Goal: Task Accomplishment & Management: Use online tool/utility

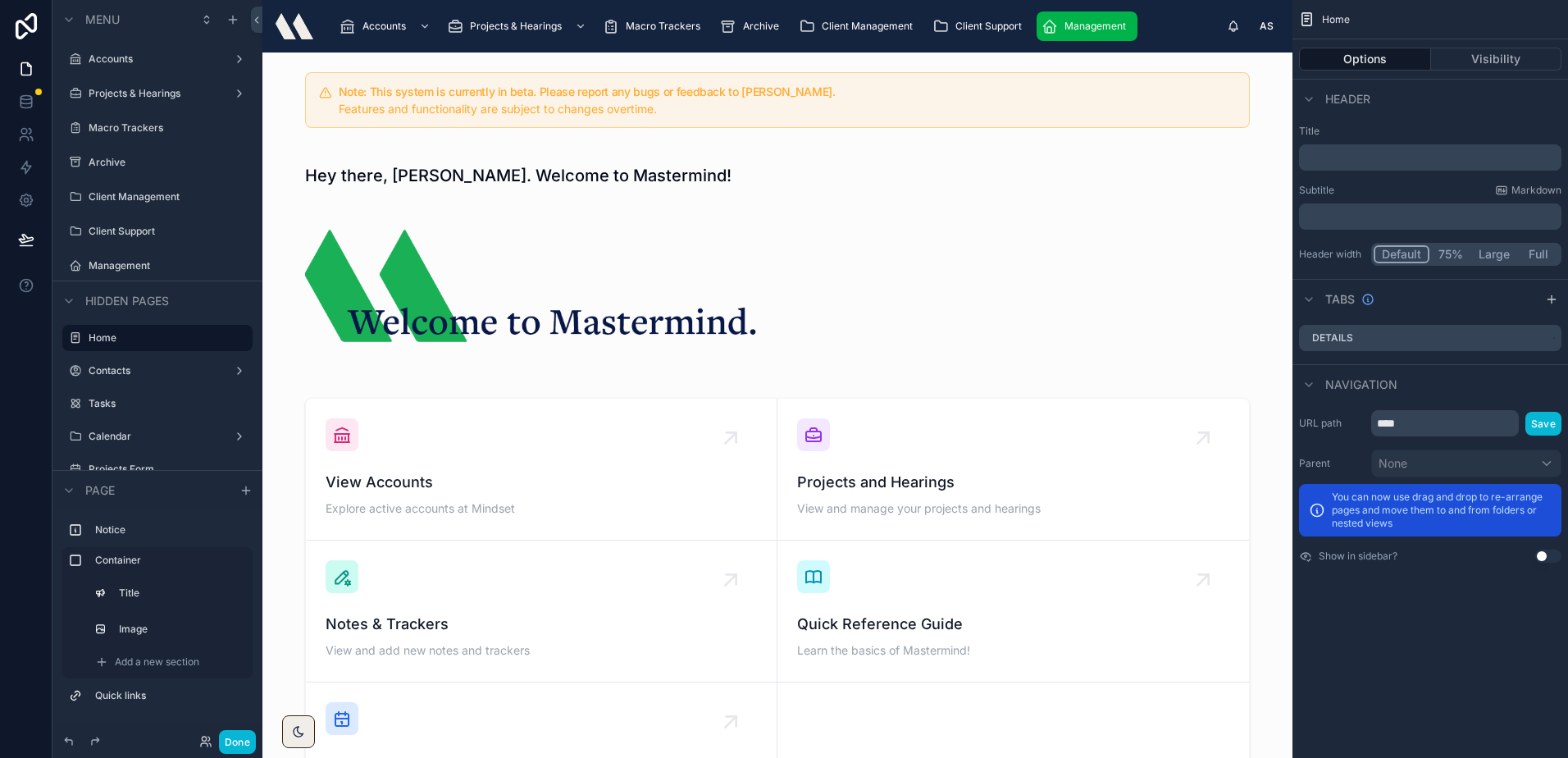
click at [1070, 26] on span "Management" at bounding box center [1095, 26] width 62 height 13
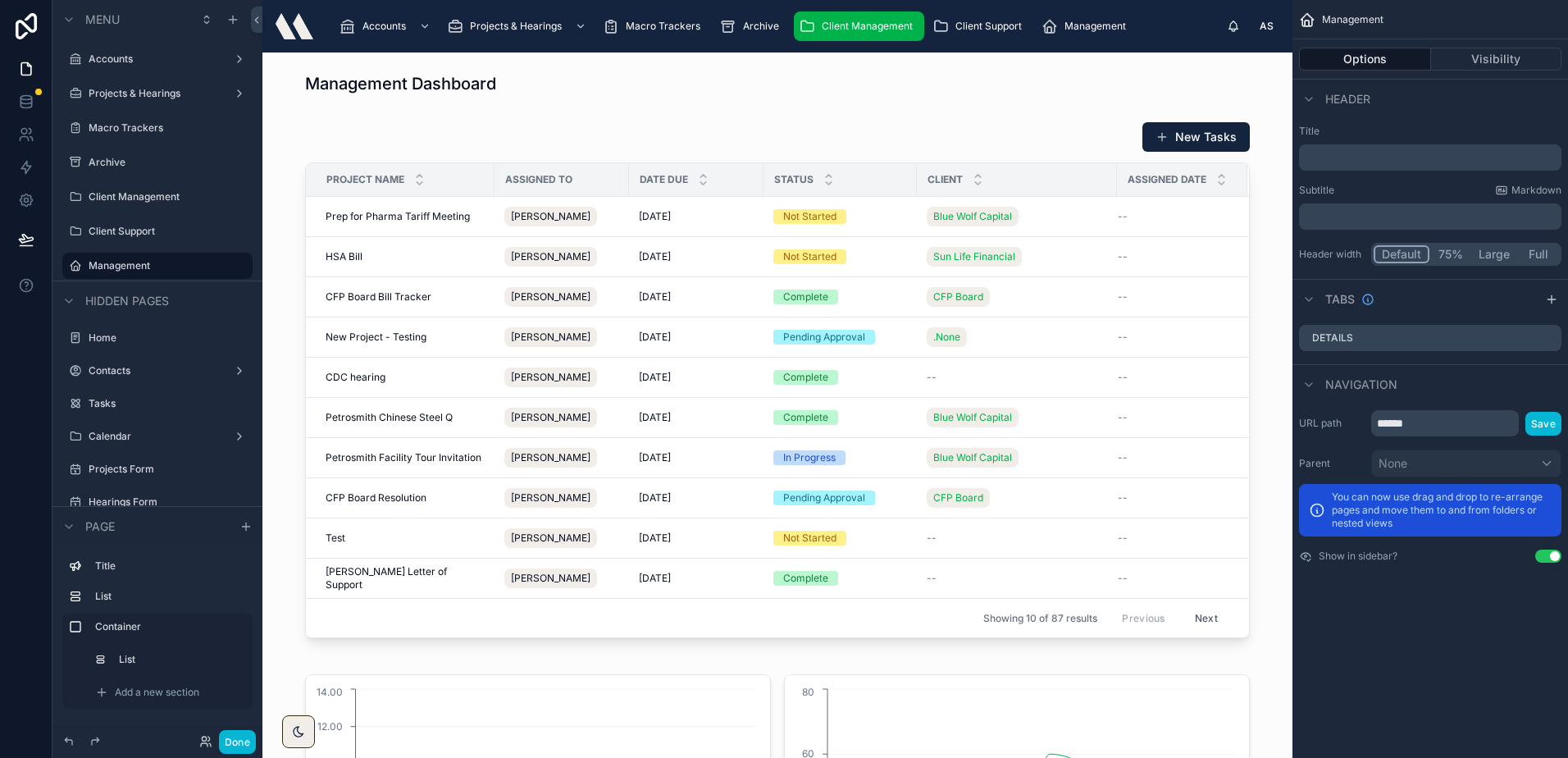
click at [874, 21] on span "Client Management" at bounding box center [867, 26] width 91 height 13
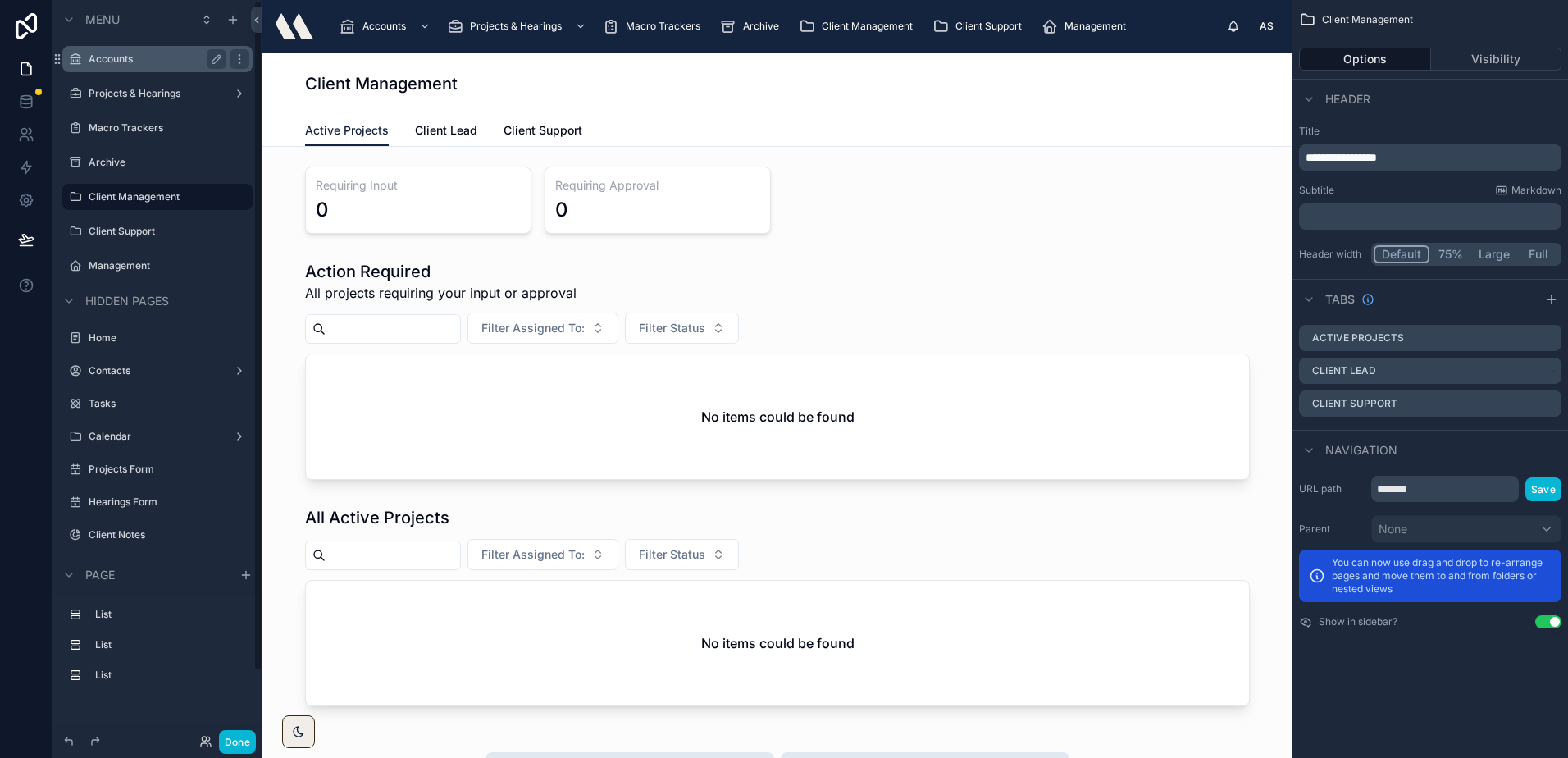
click at [128, 63] on label "Accounts" at bounding box center [154, 59] width 131 height 13
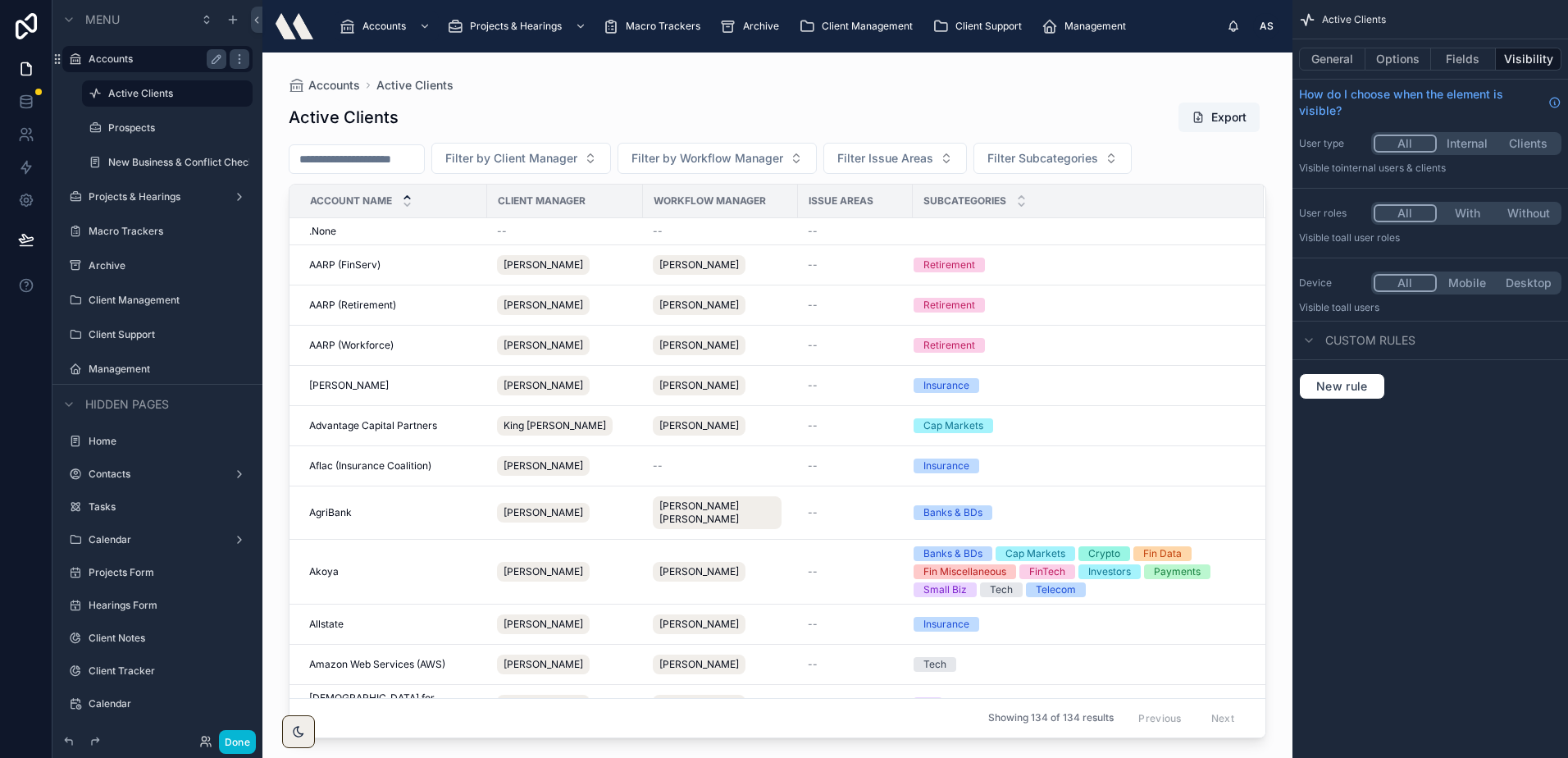
click at [484, 100] on div at bounding box center [777, 396] width 1030 height 686
click at [146, 231] on label "Macro Trackers" at bounding box center [154, 231] width 131 height 13
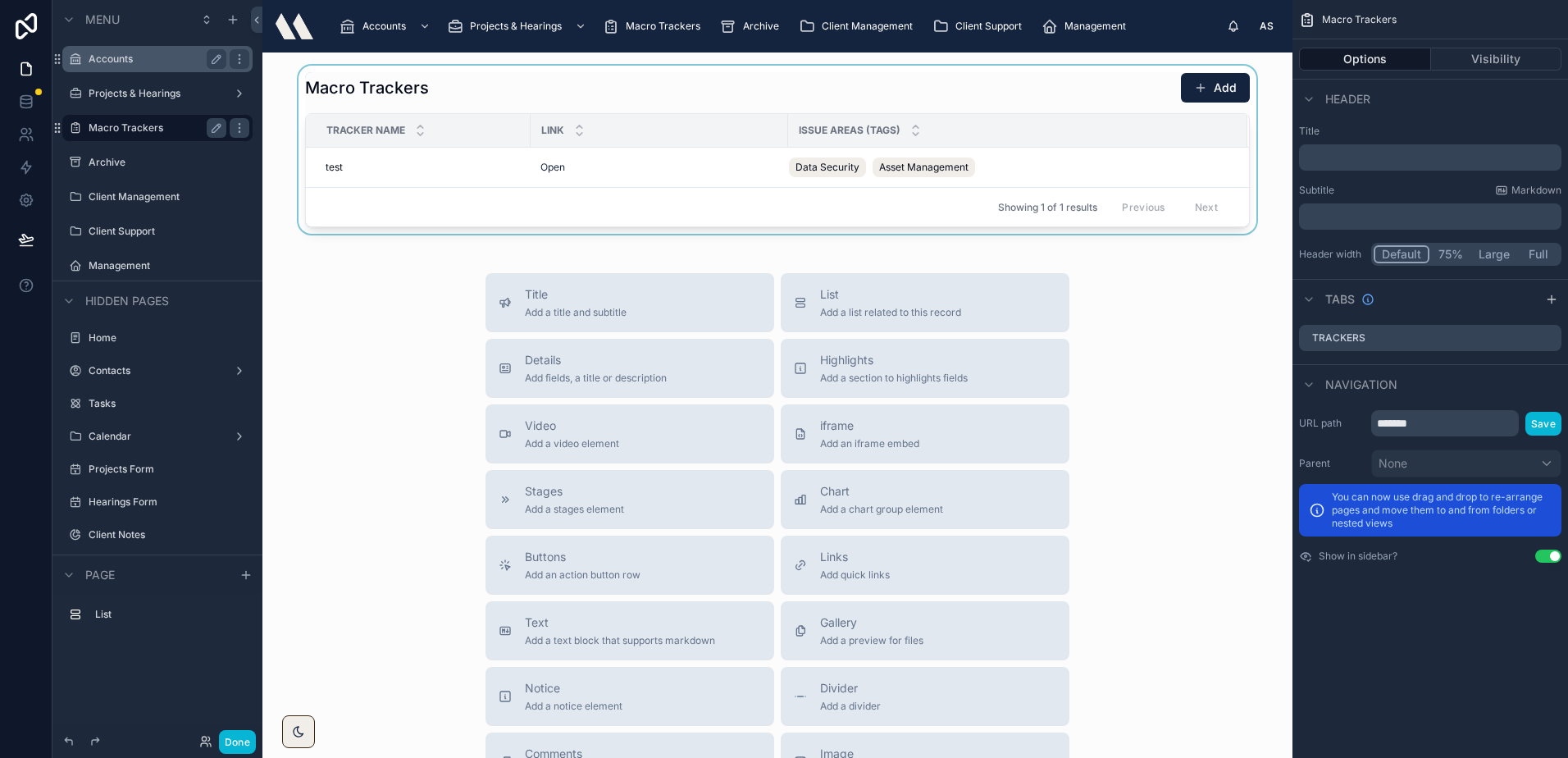
click at [1185, 82] on div at bounding box center [777, 149] width 1003 height 168
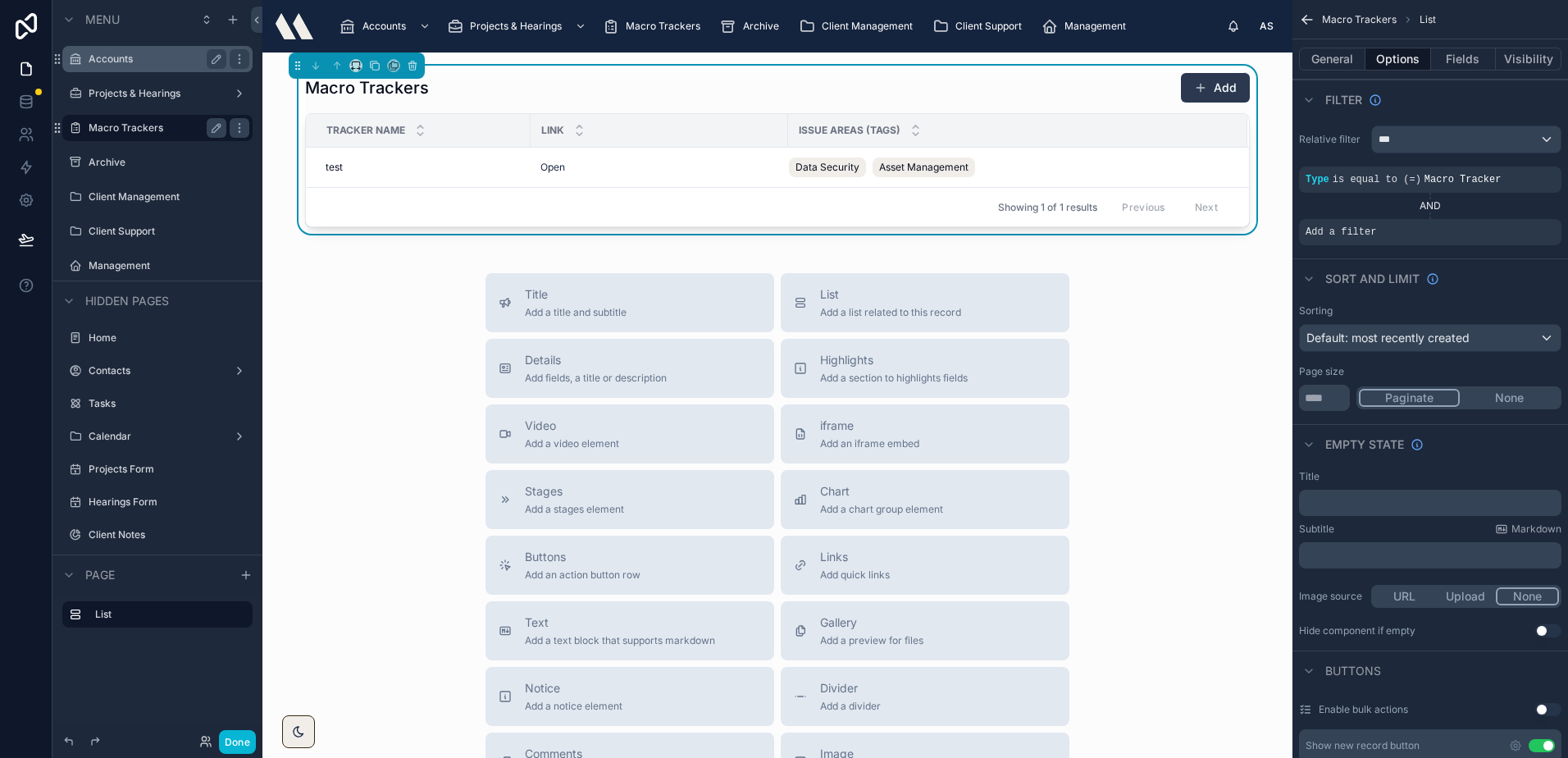
click at [1204, 90] on button "Add" at bounding box center [1215, 87] width 69 height 29
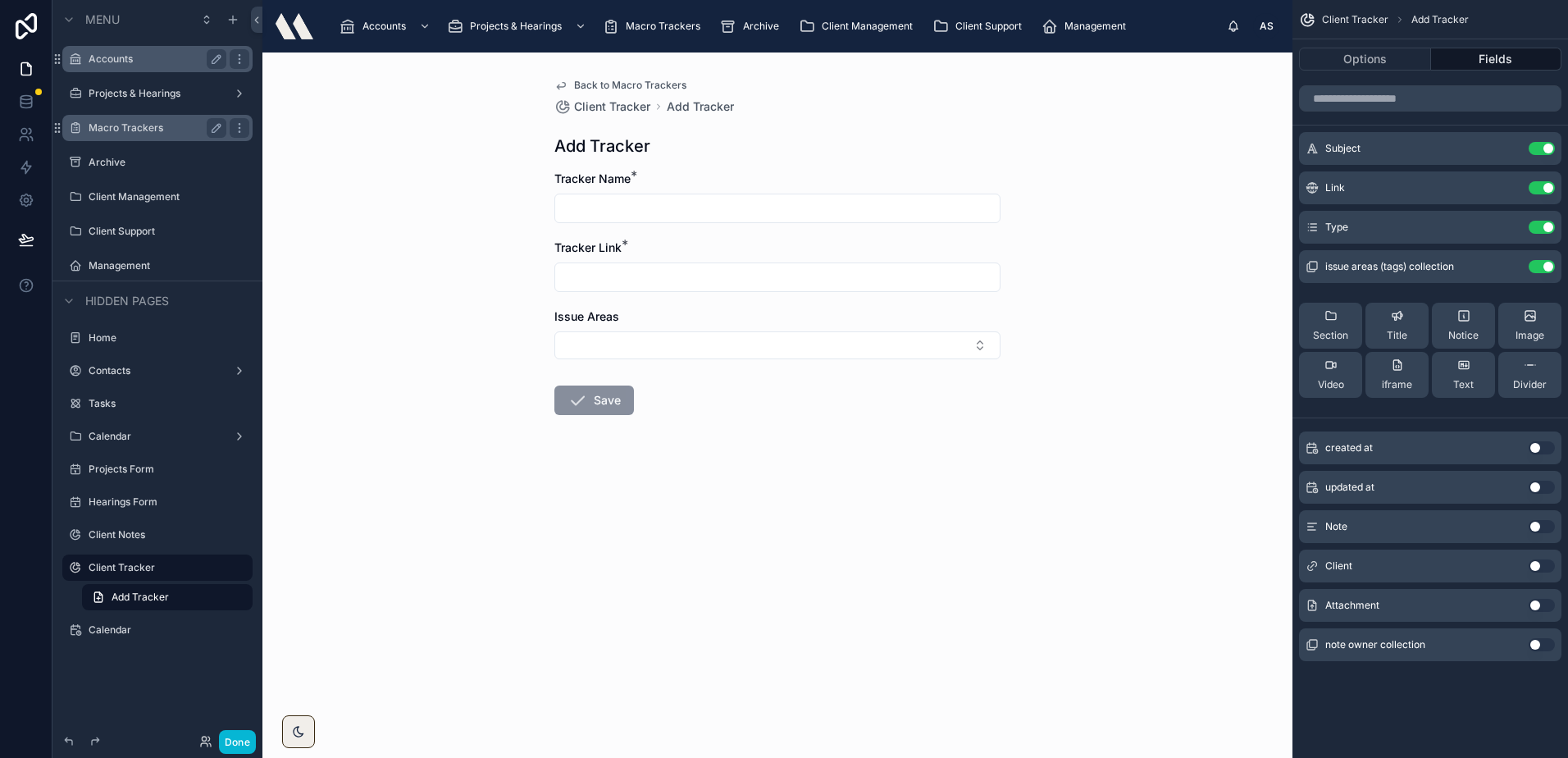
click at [619, 82] on span "Back to Macro Trackers" at bounding box center [629, 86] width 112 height 13
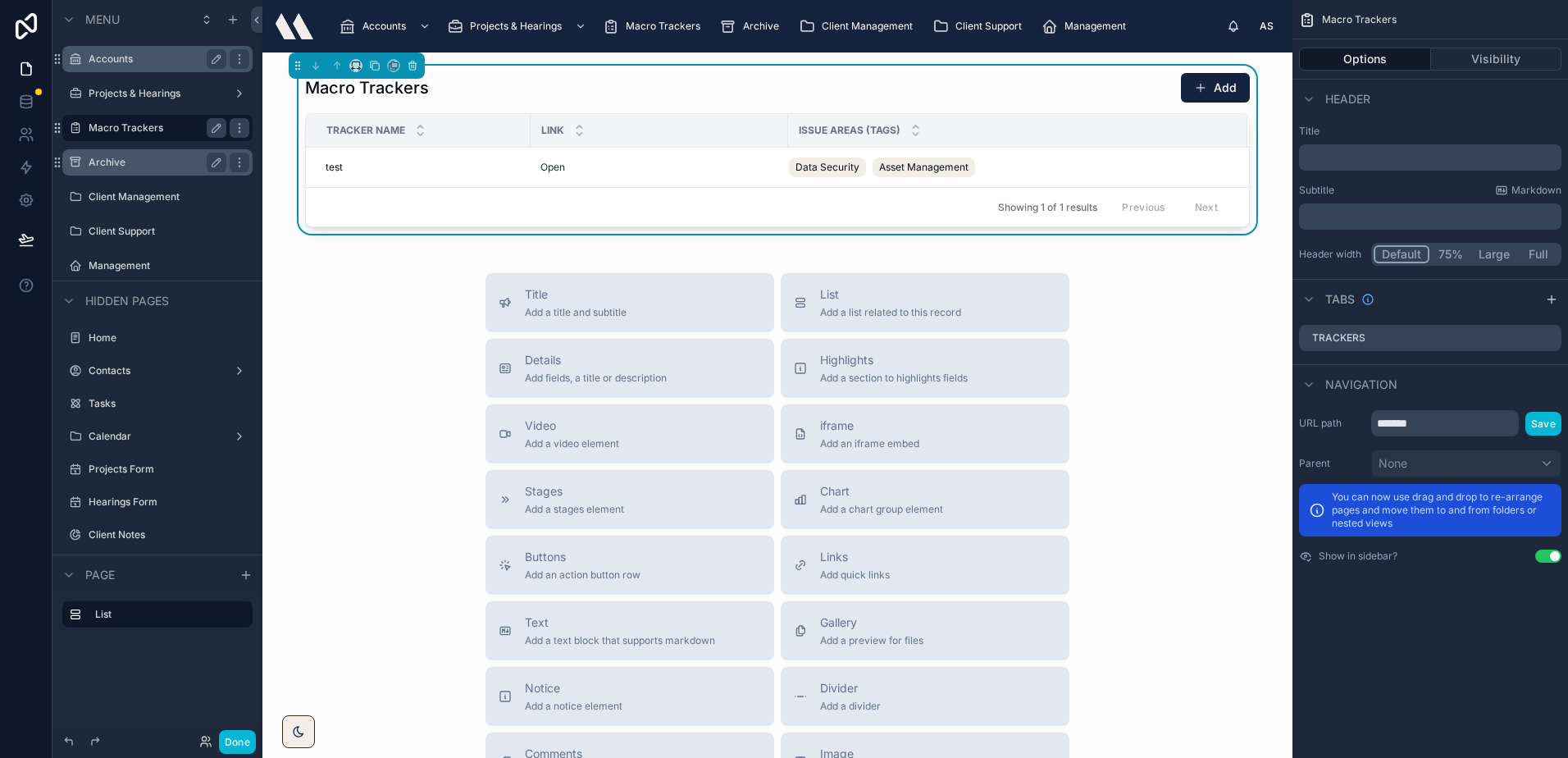
click at [115, 155] on div "Archive" at bounding box center [156, 163] width 137 height 20
click at [130, 154] on div "Archive" at bounding box center [156, 163] width 137 height 20
click at [121, 164] on label "Archive" at bounding box center [154, 162] width 131 height 13
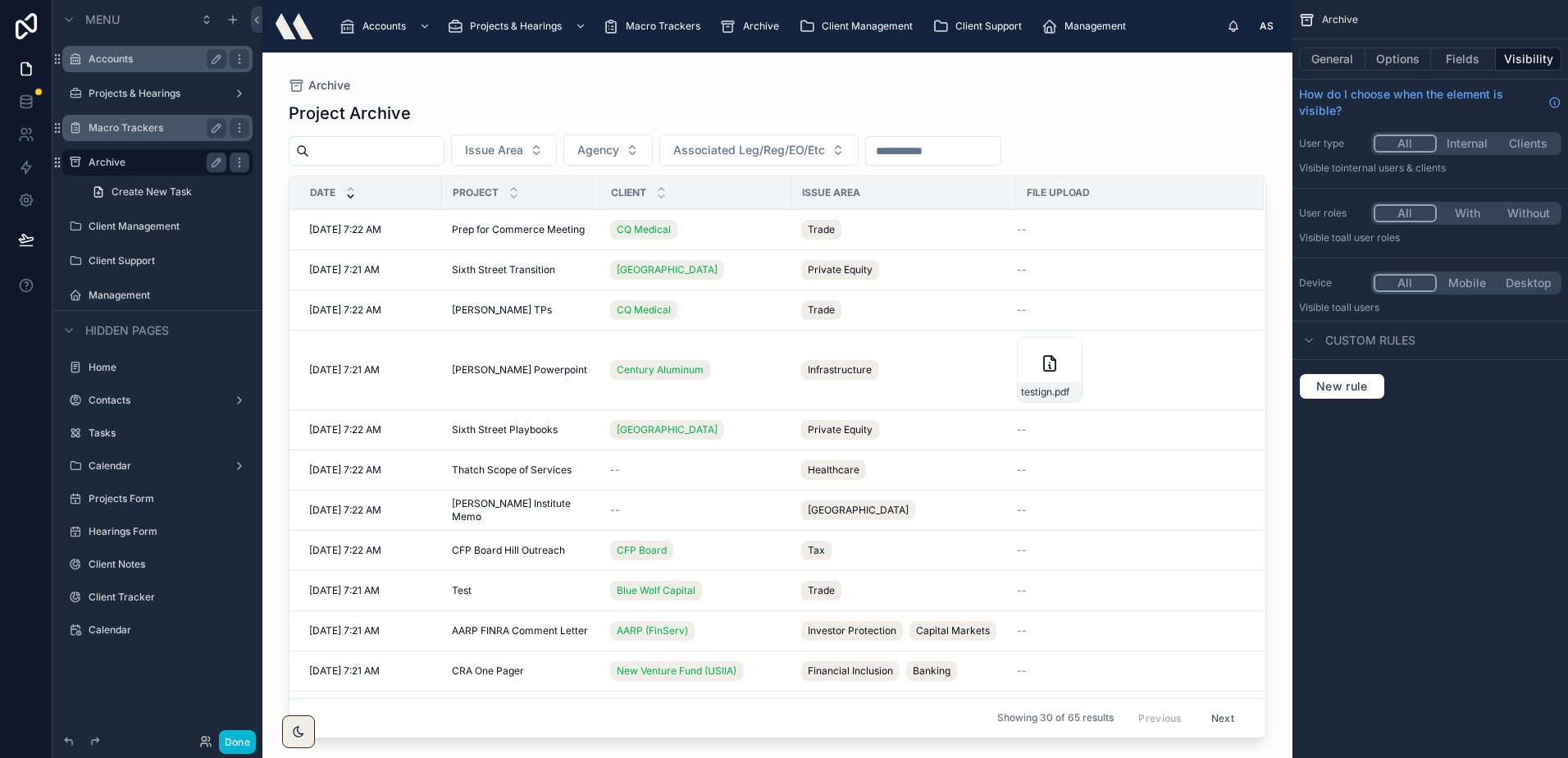
click at [468, 114] on div at bounding box center [777, 396] width 1030 height 686
click at [118, 223] on label "Client Management" at bounding box center [154, 227] width 131 height 13
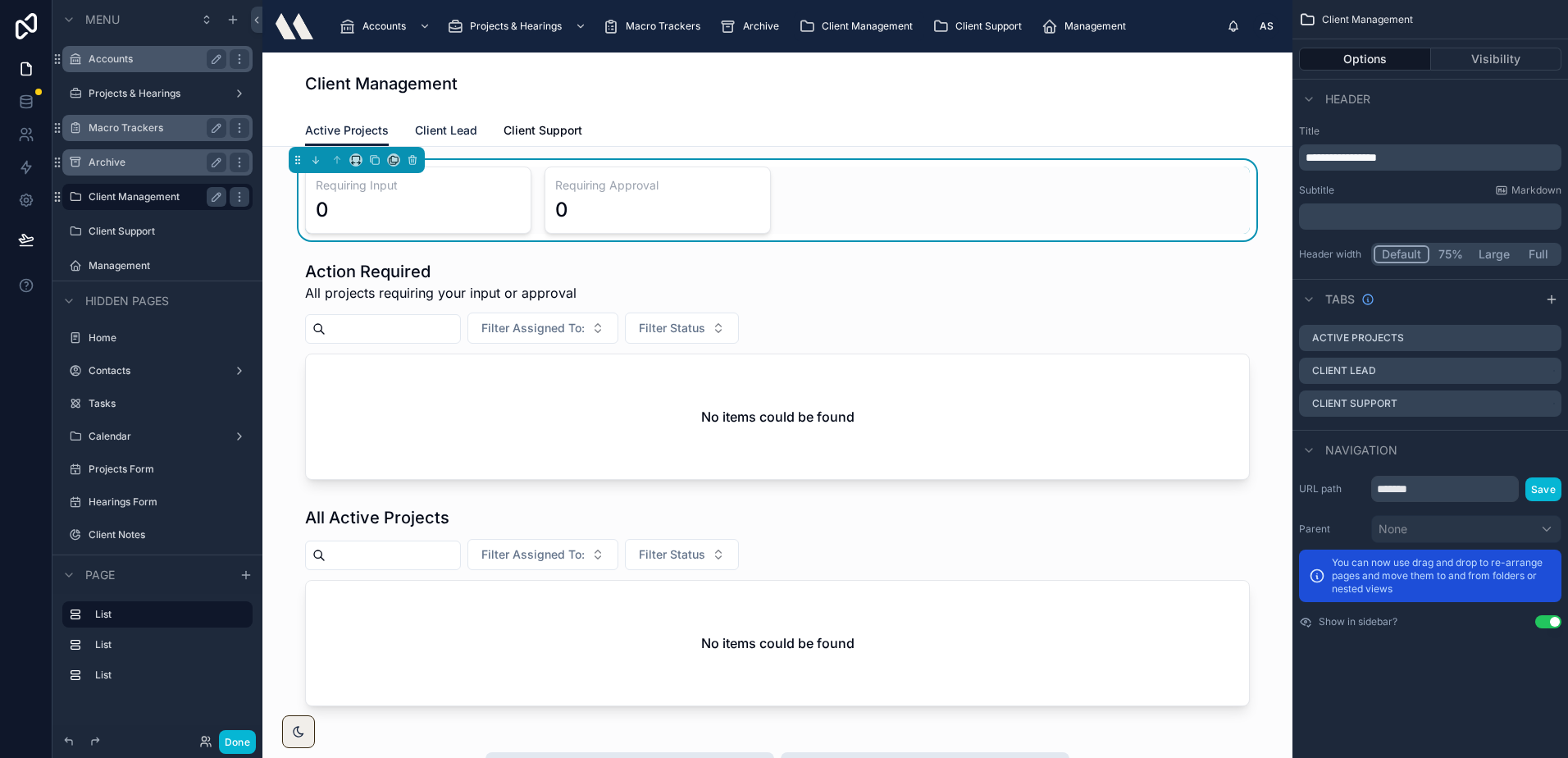
click at [441, 121] on link "Client Lead" at bounding box center [446, 132] width 63 height 33
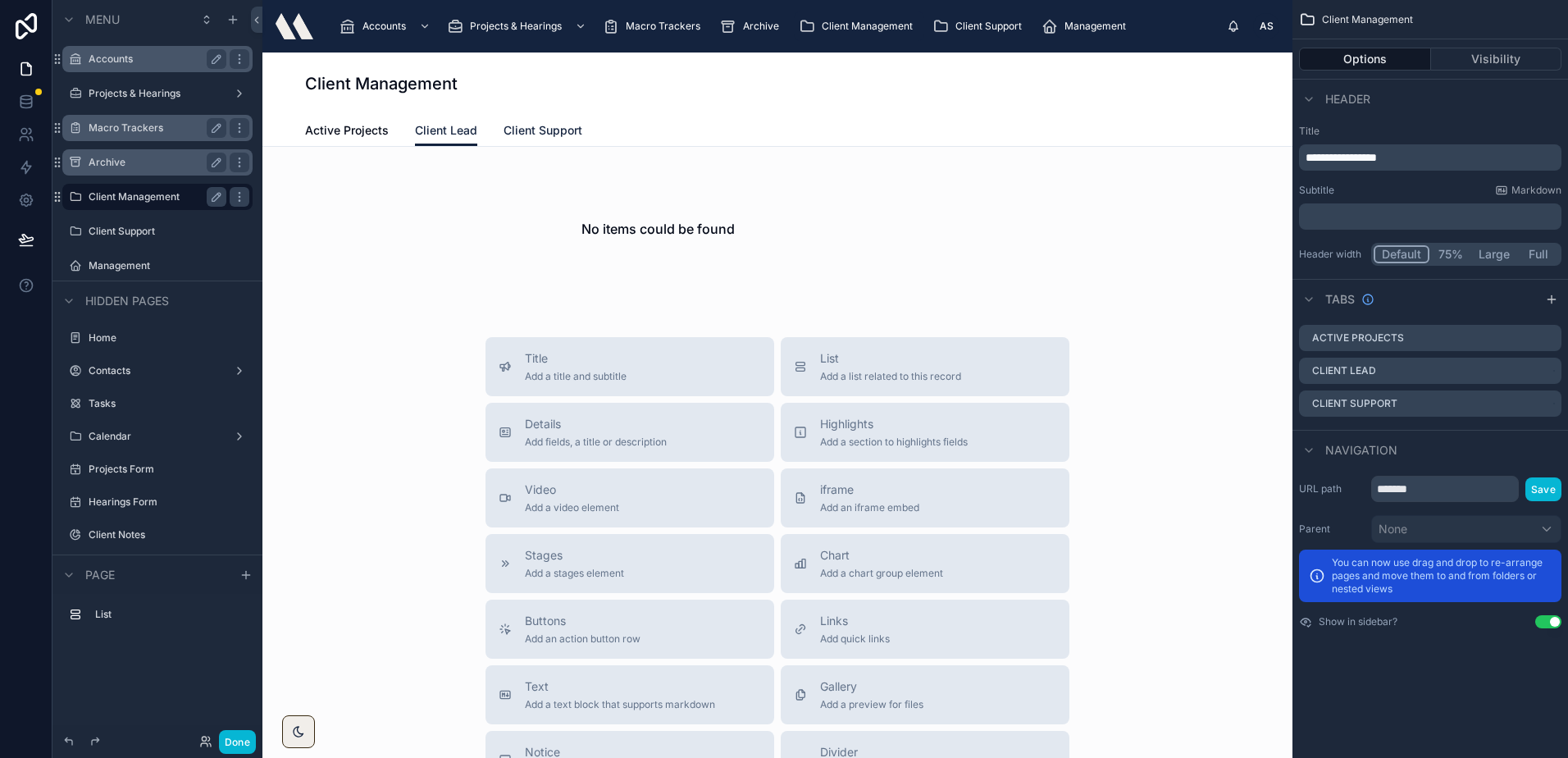
click at [533, 125] on span "Client Support" at bounding box center [542, 130] width 79 height 16
click at [337, 120] on link "Active Projects" at bounding box center [347, 132] width 84 height 33
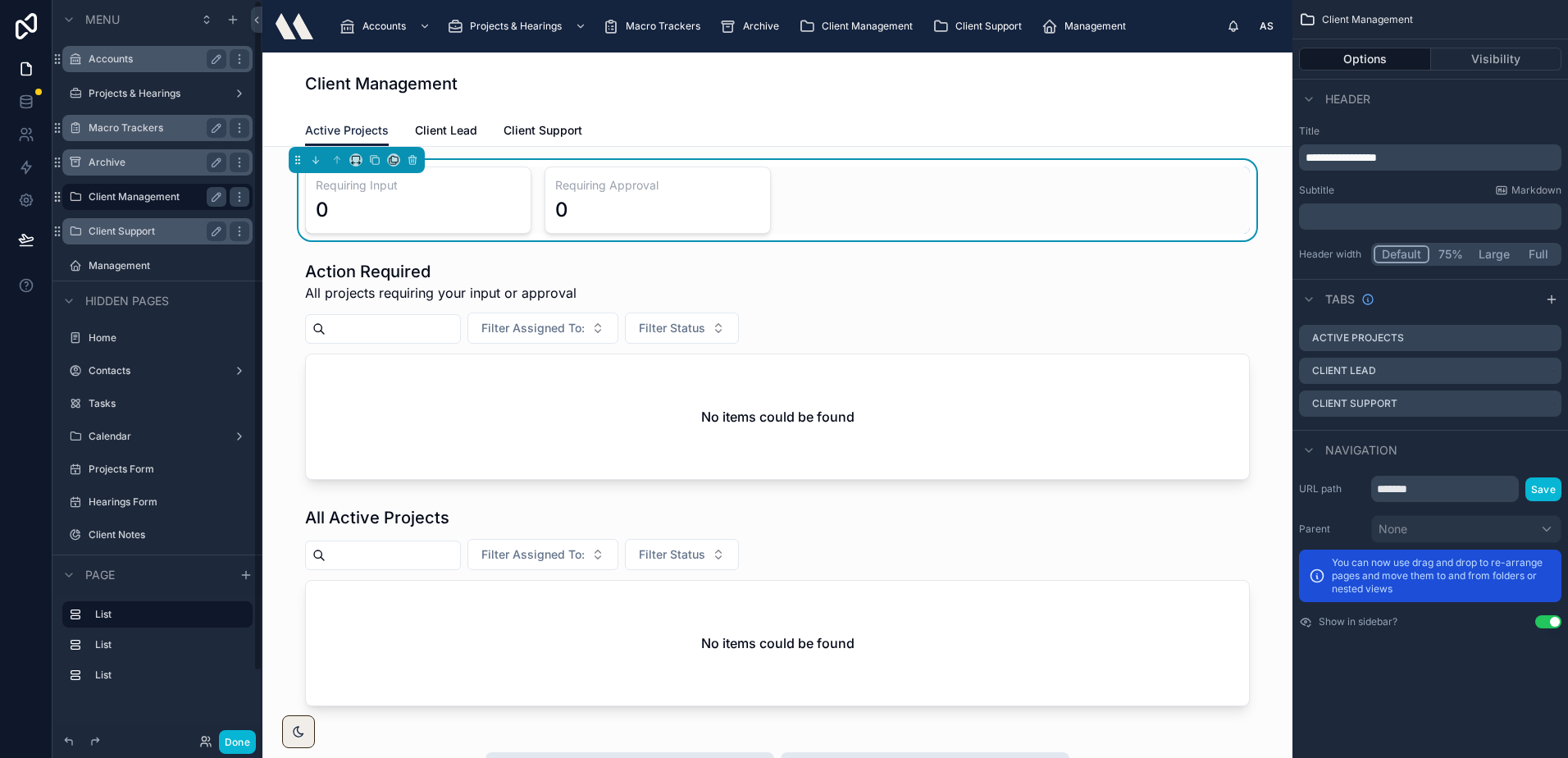
click at [120, 244] on div "Client Support" at bounding box center [157, 231] width 184 height 26
click at [122, 238] on label "Client Support" at bounding box center [154, 231] width 131 height 13
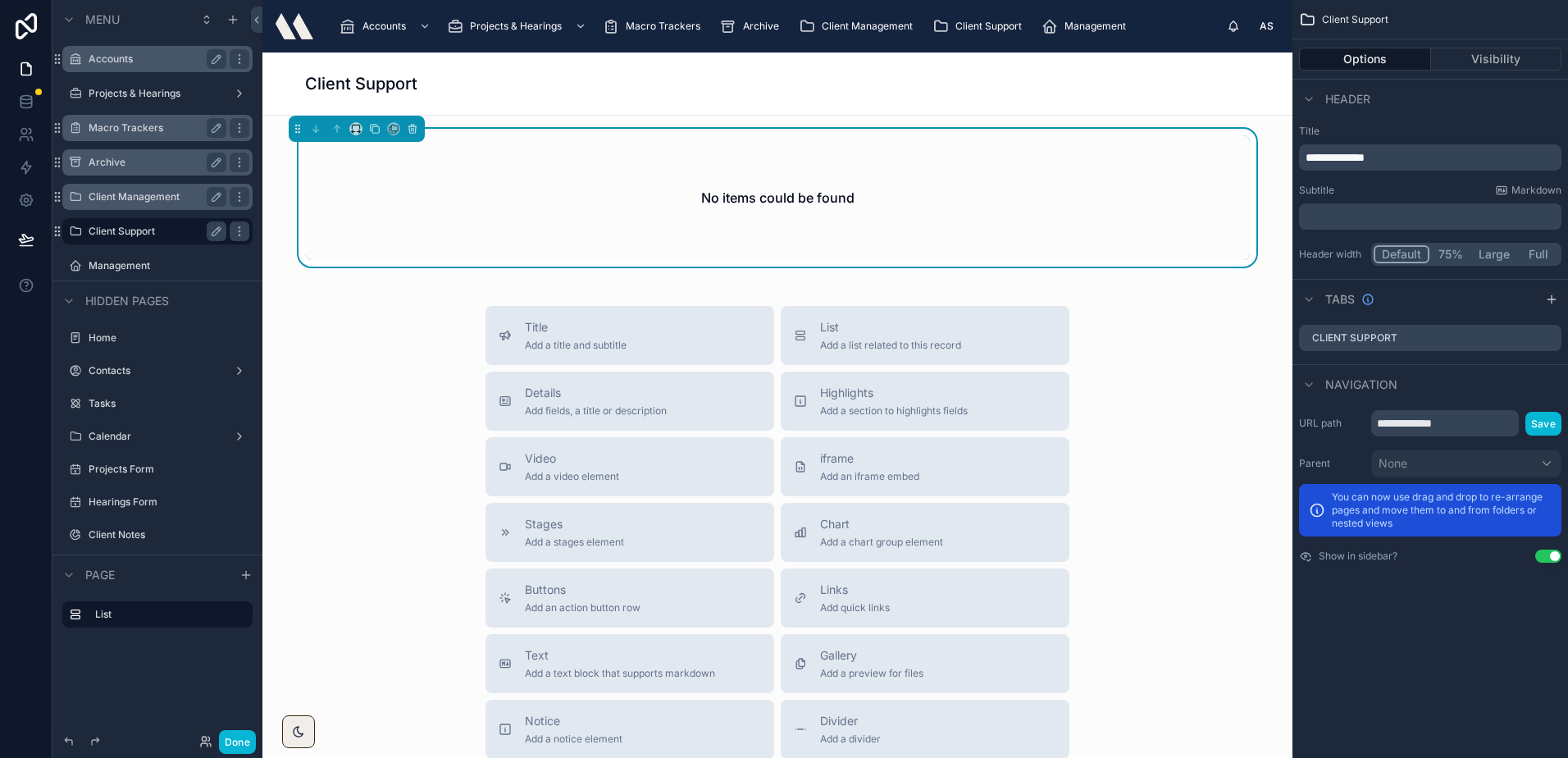
click at [130, 130] on label "Macro Trackers" at bounding box center [154, 127] width 131 height 13
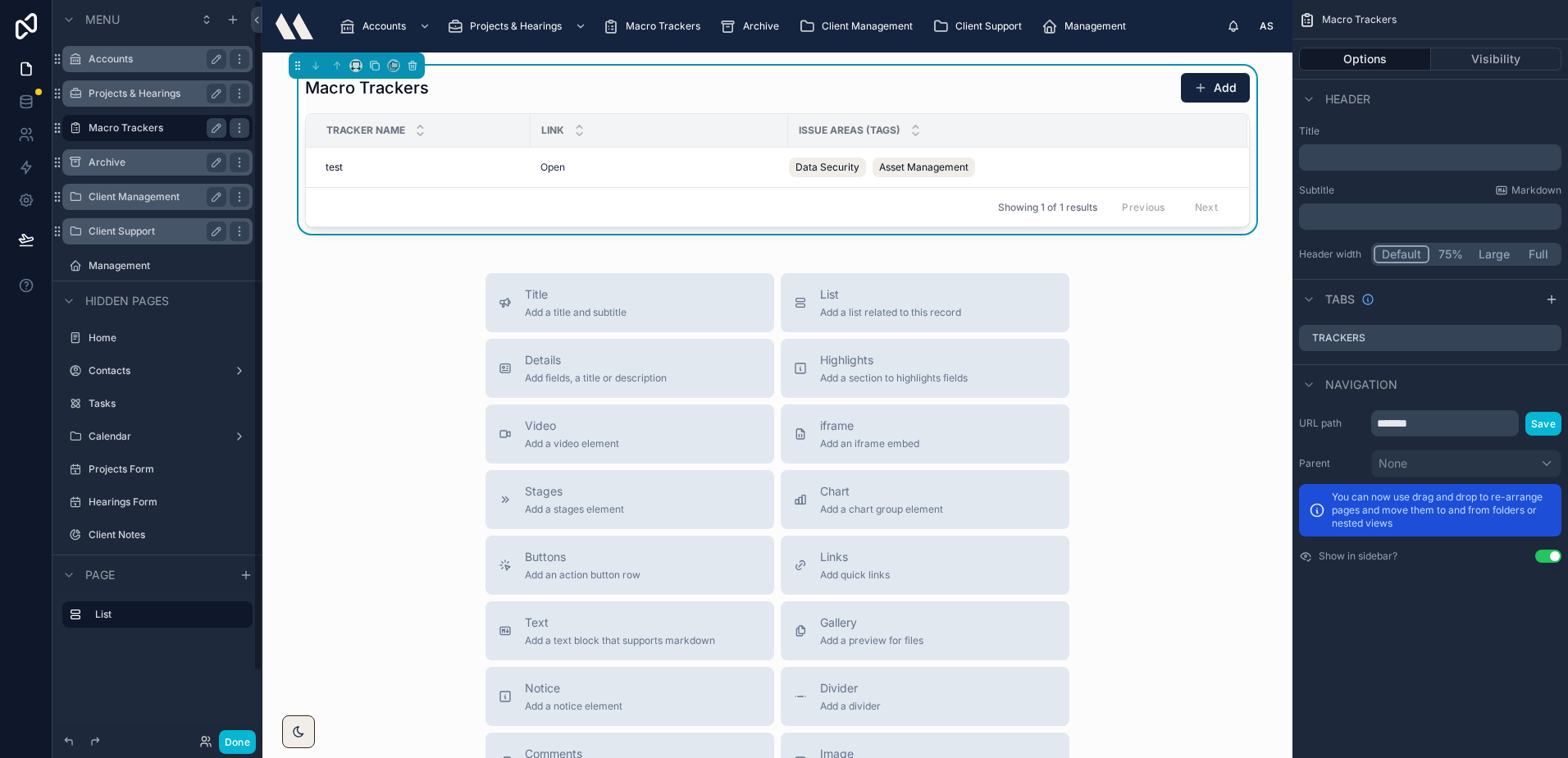
click at [146, 95] on label "Projects & Hearings" at bounding box center [154, 94] width 131 height 13
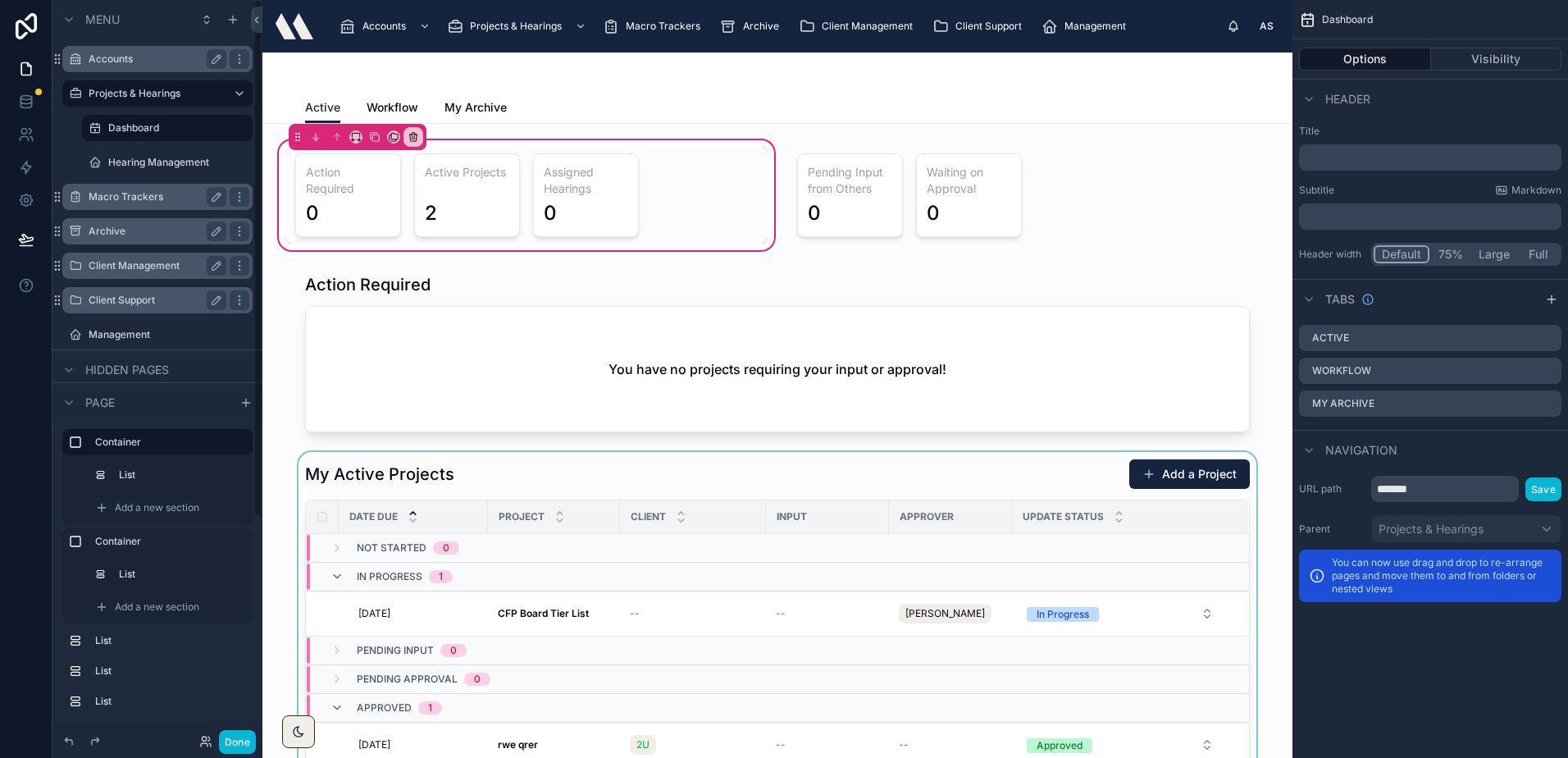
click at [1162, 470] on div at bounding box center [777, 633] width 1003 height 362
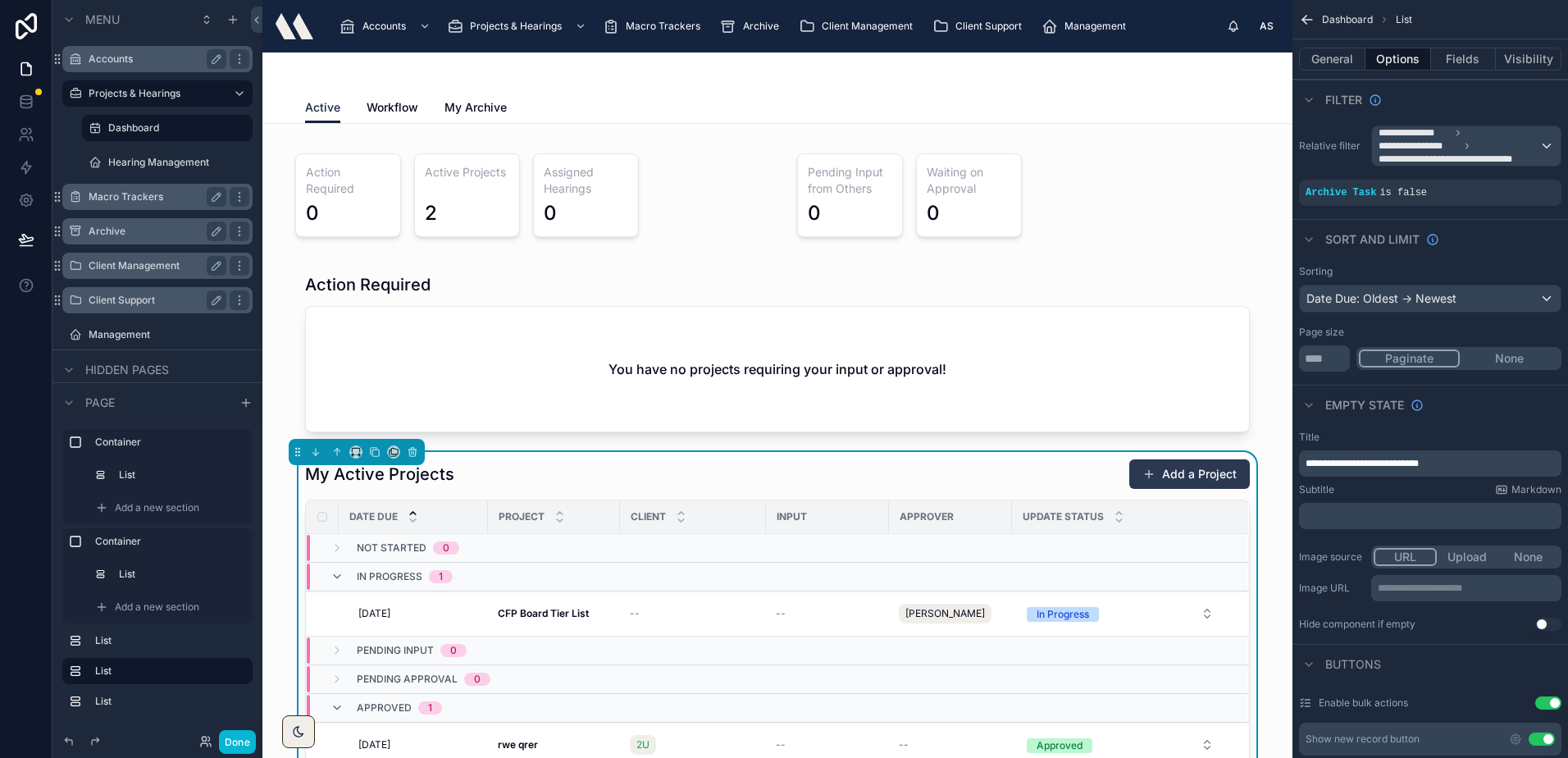
click at [1174, 476] on button "Add a Project" at bounding box center [1189, 474] width 121 height 29
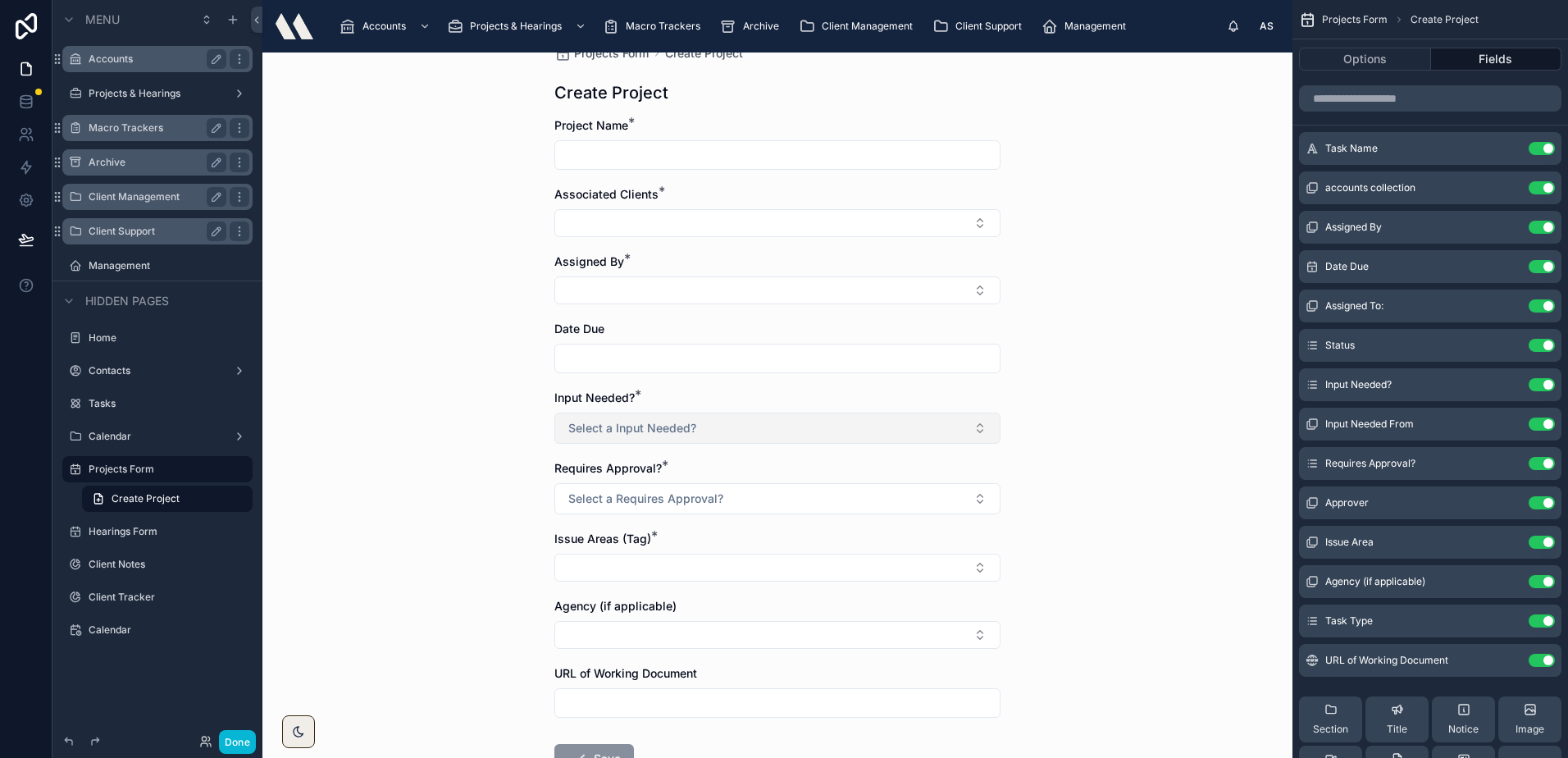
scroll to position [82, 0]
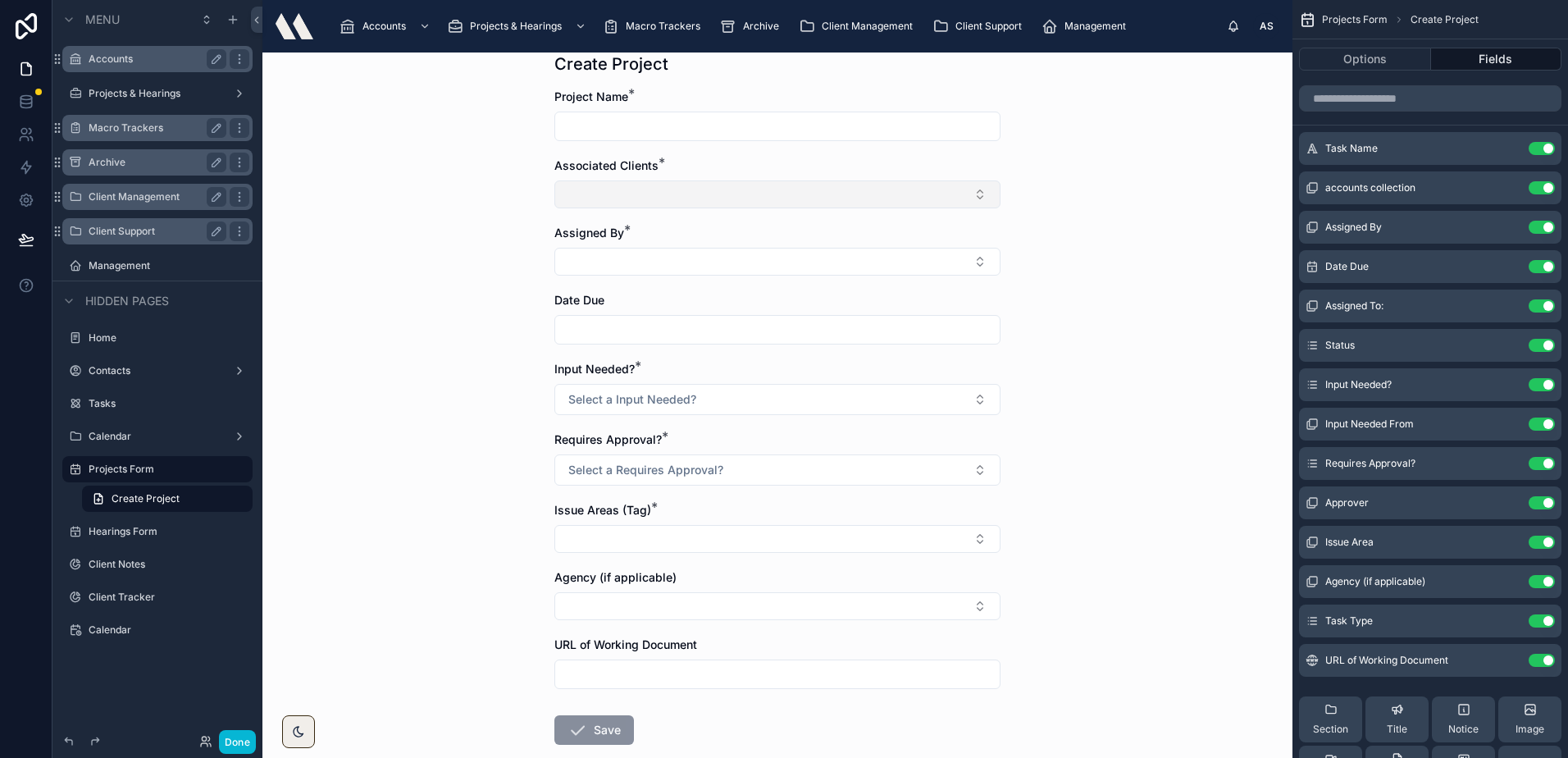
click at [648, 190] on button "Select Button" at bounding box center [777, 194] width 446 height 28
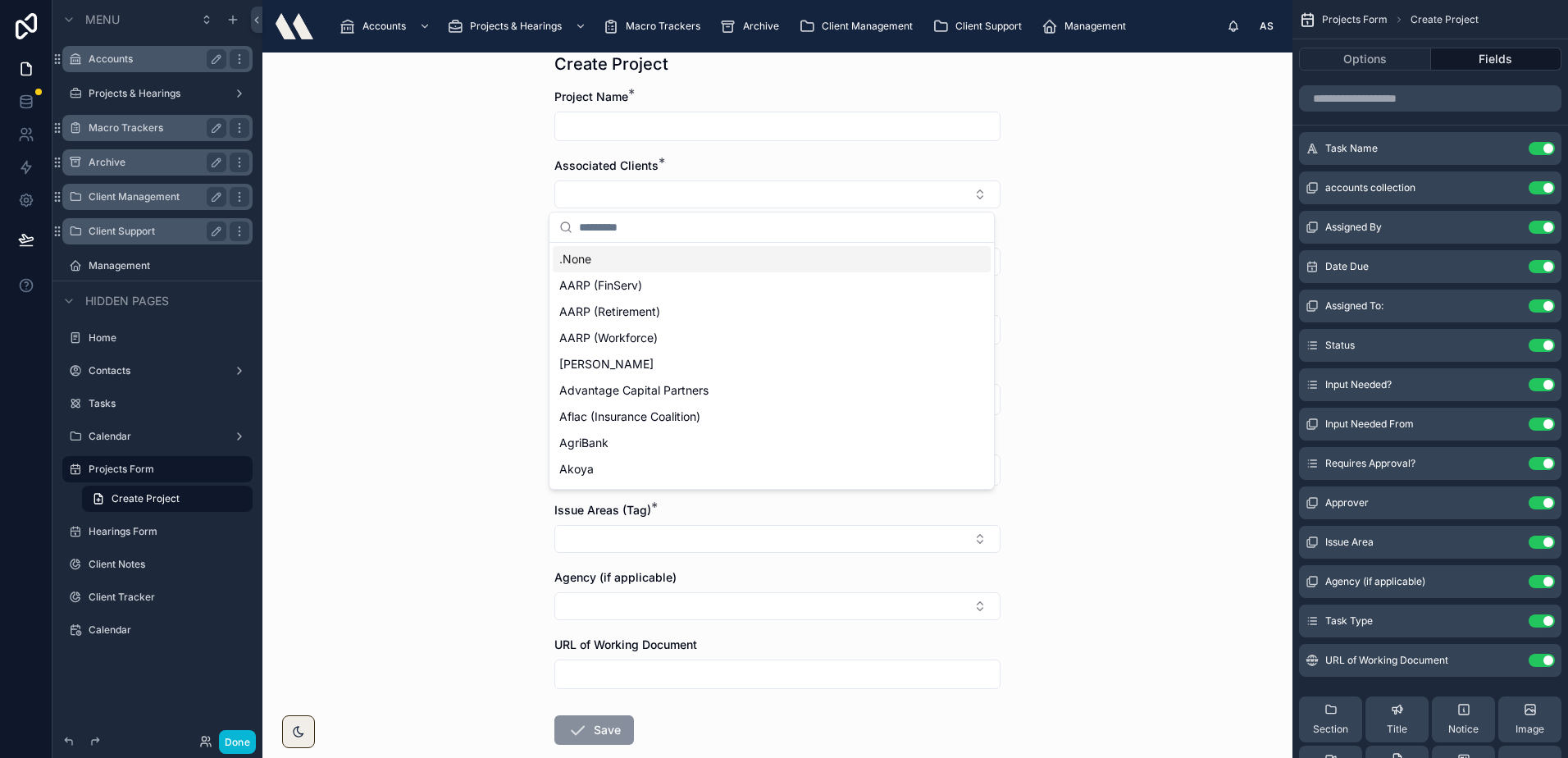
click at [623, 260] on div ".None" at bounding box center [771, 258] width 437 height 26
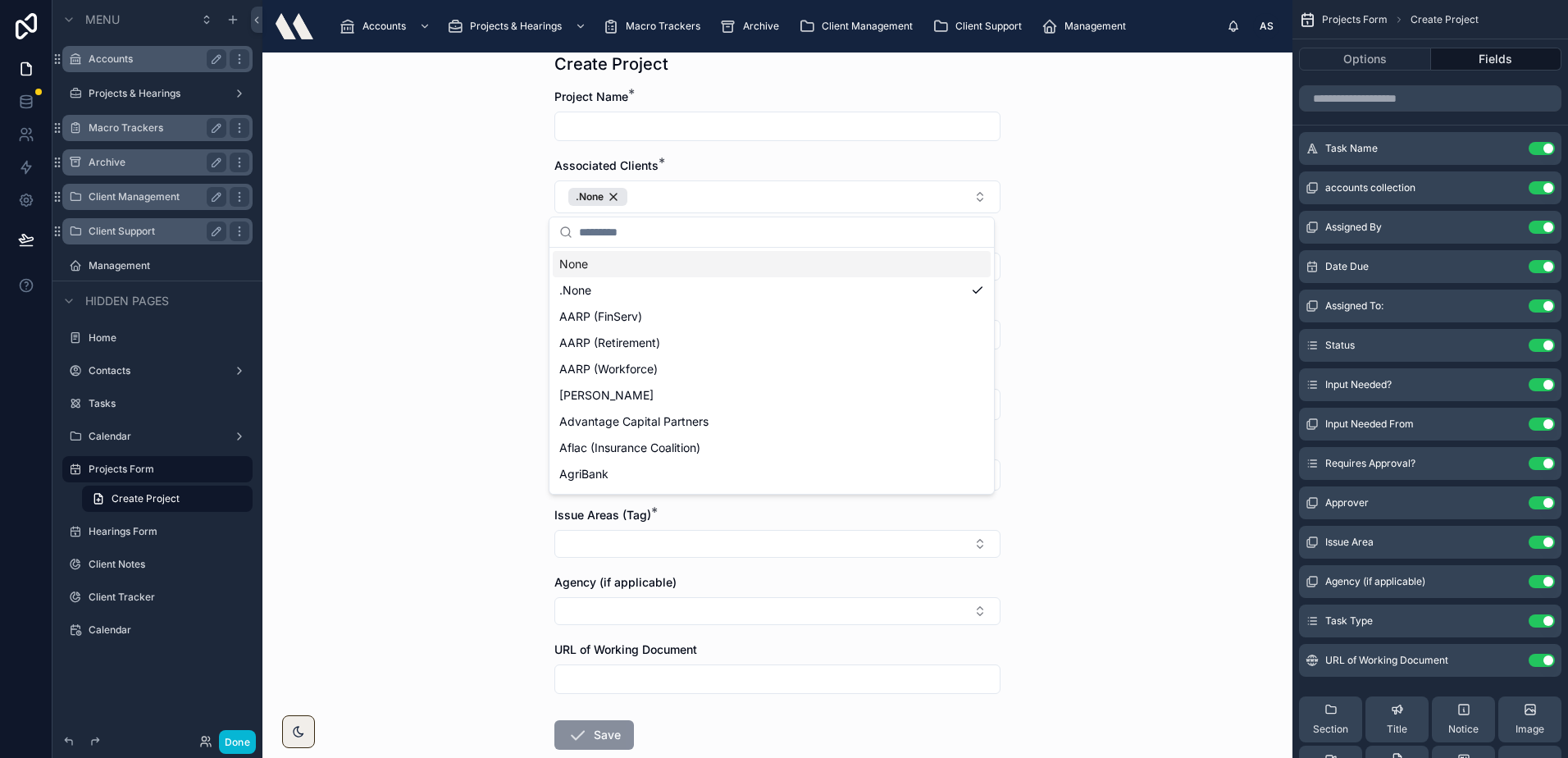
click at [462, 219] on div "Back to Dashboard Projects Form Create Project Create Project Project Name * As…" at bounding box center [777, 405] width 1030 height 705
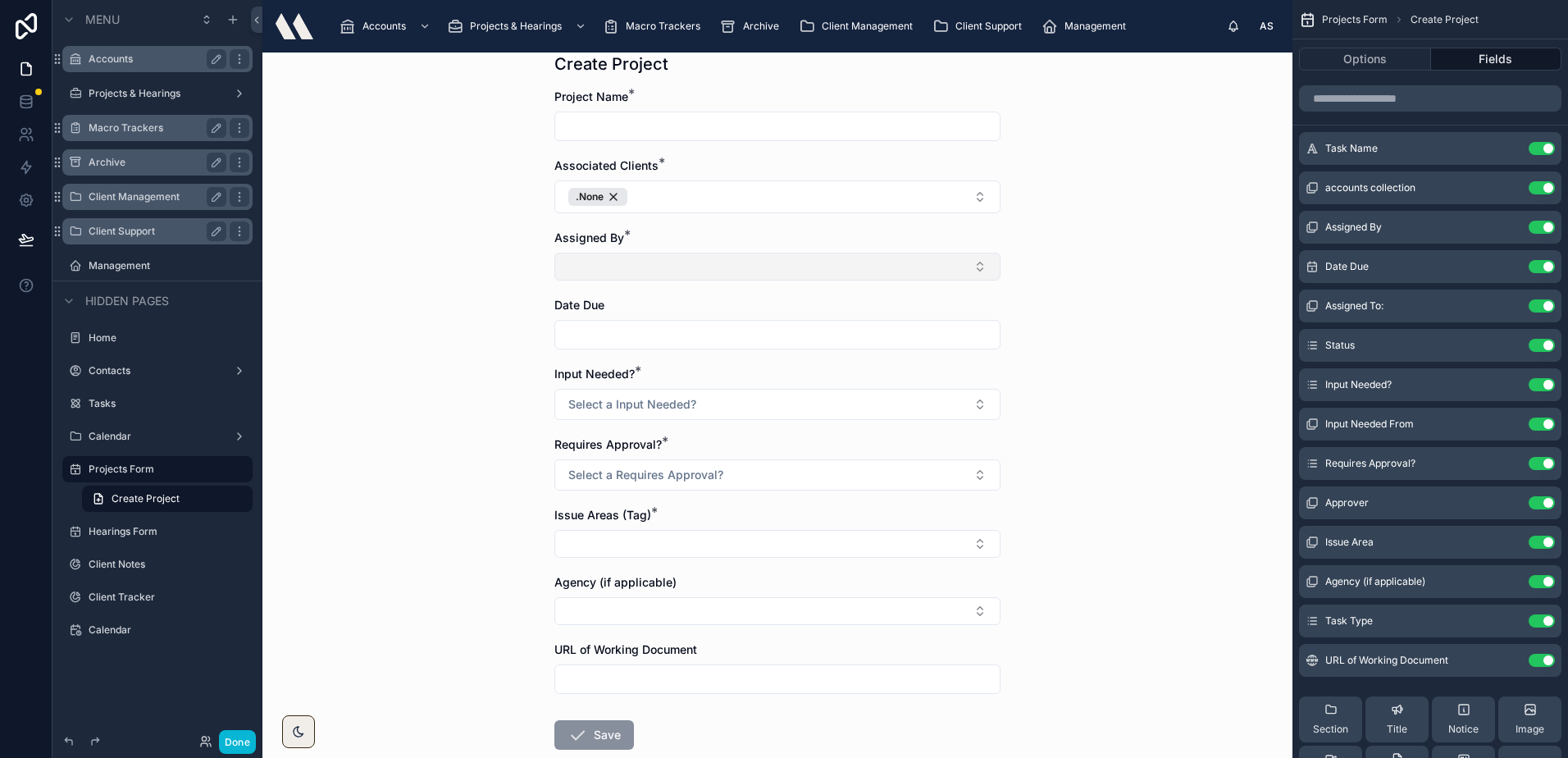
click at [661, 268] on button "Select Button" at bounding box center [777, 267] width 446 height 28
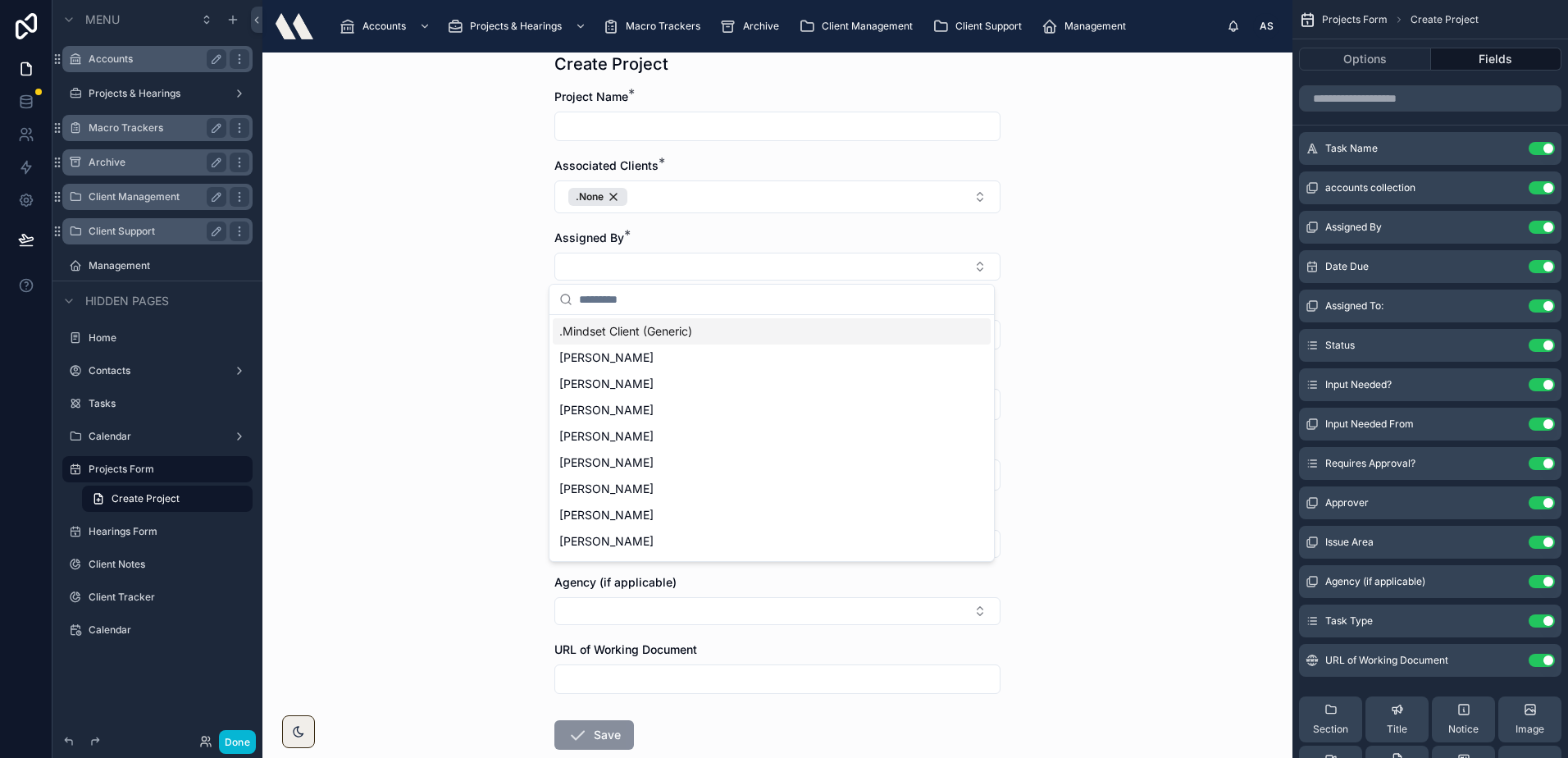
click at [583, 335] on span ".Mindset Client (Generic)" at bounding box center [626, 331] width 133 height 16
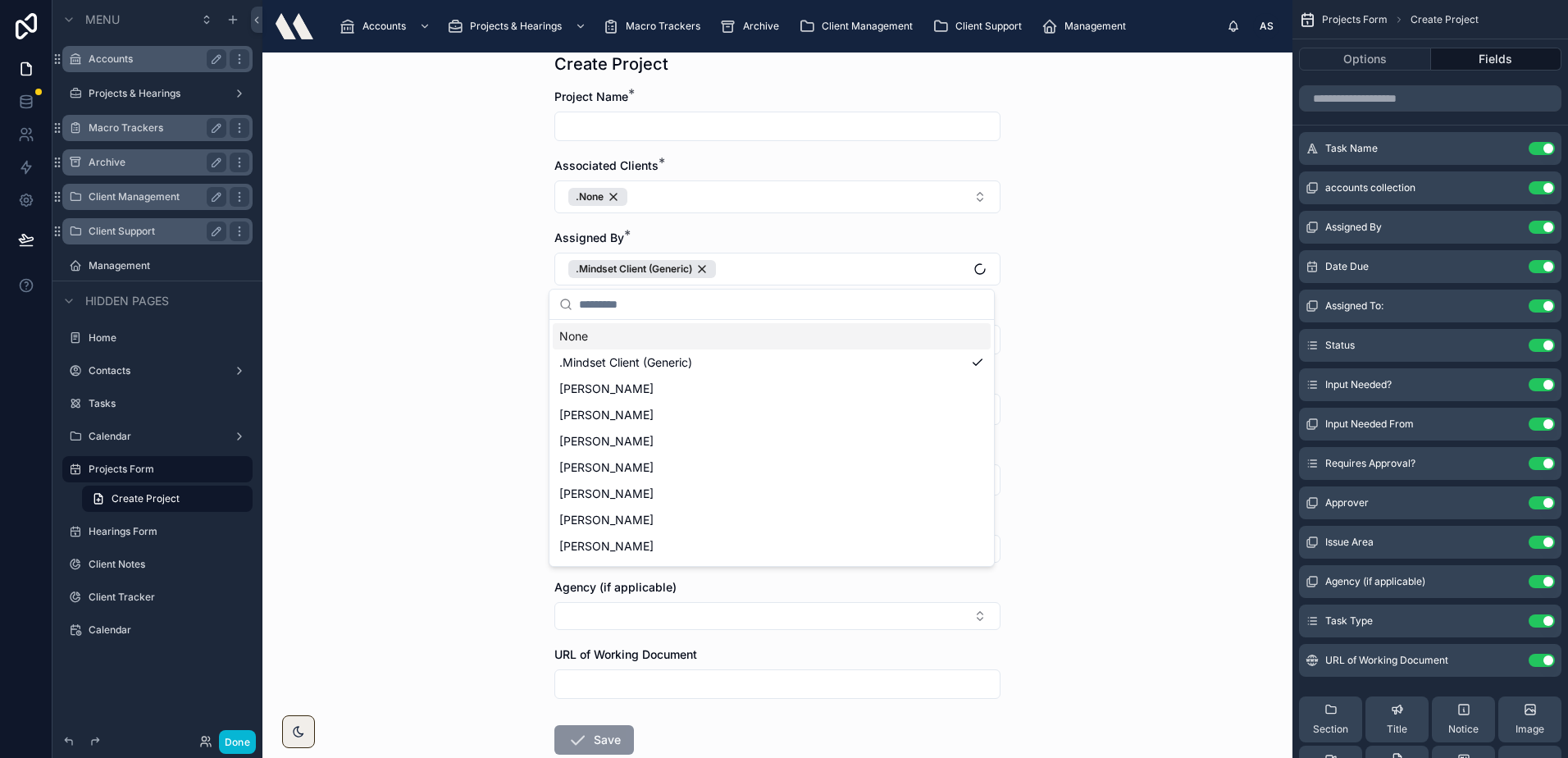
click at [474, 259] on div "Back to Dashboard Projects Form Create Project Create Project Project Name * As…" at bounding box center [777, 405] width 1030 height 705
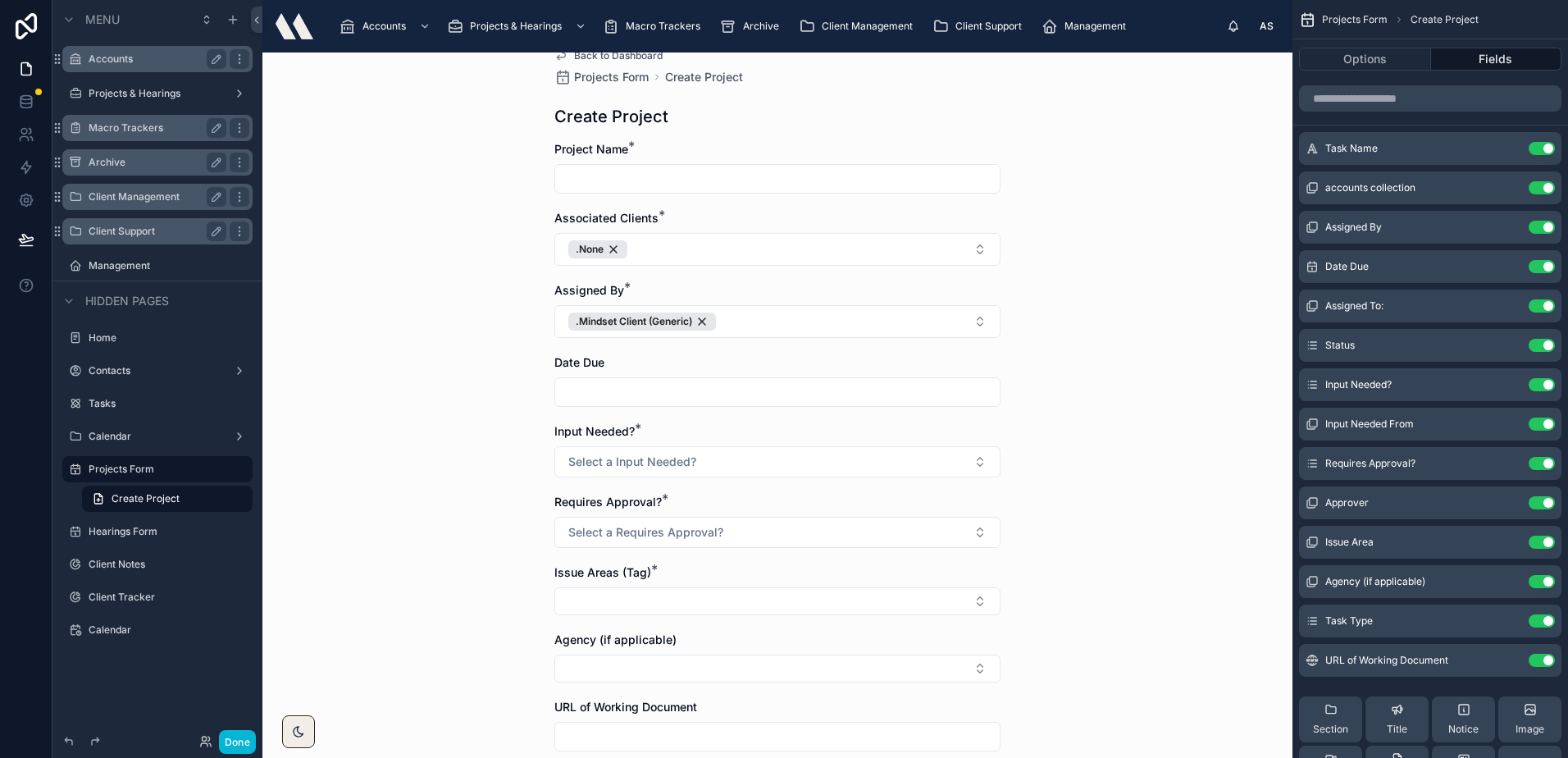
scroll to position [0, 0]
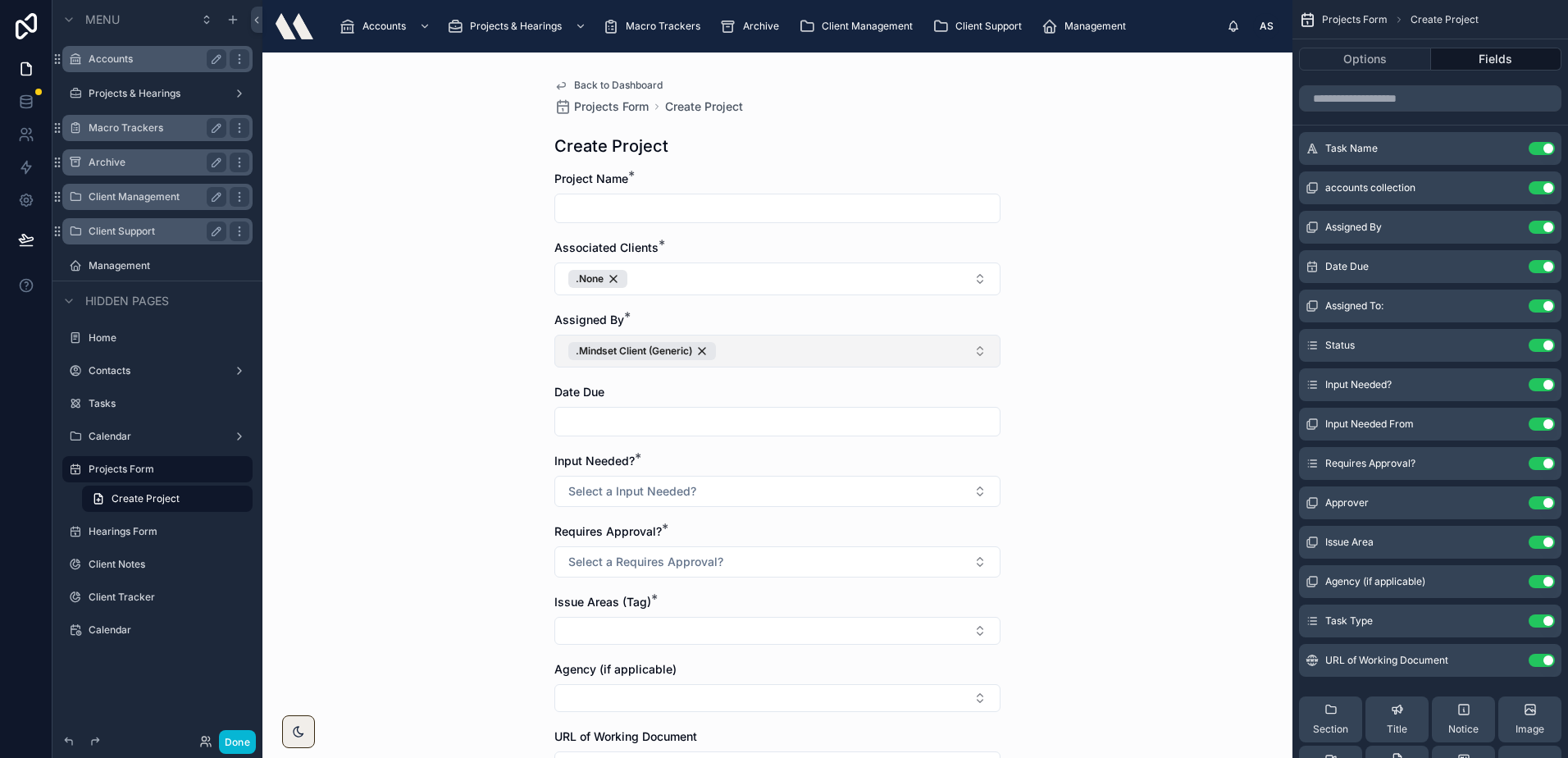
click at [769, 359] on button ".Mindset Client (Generic)" at bounding box center [777, 351] width 446 height 33
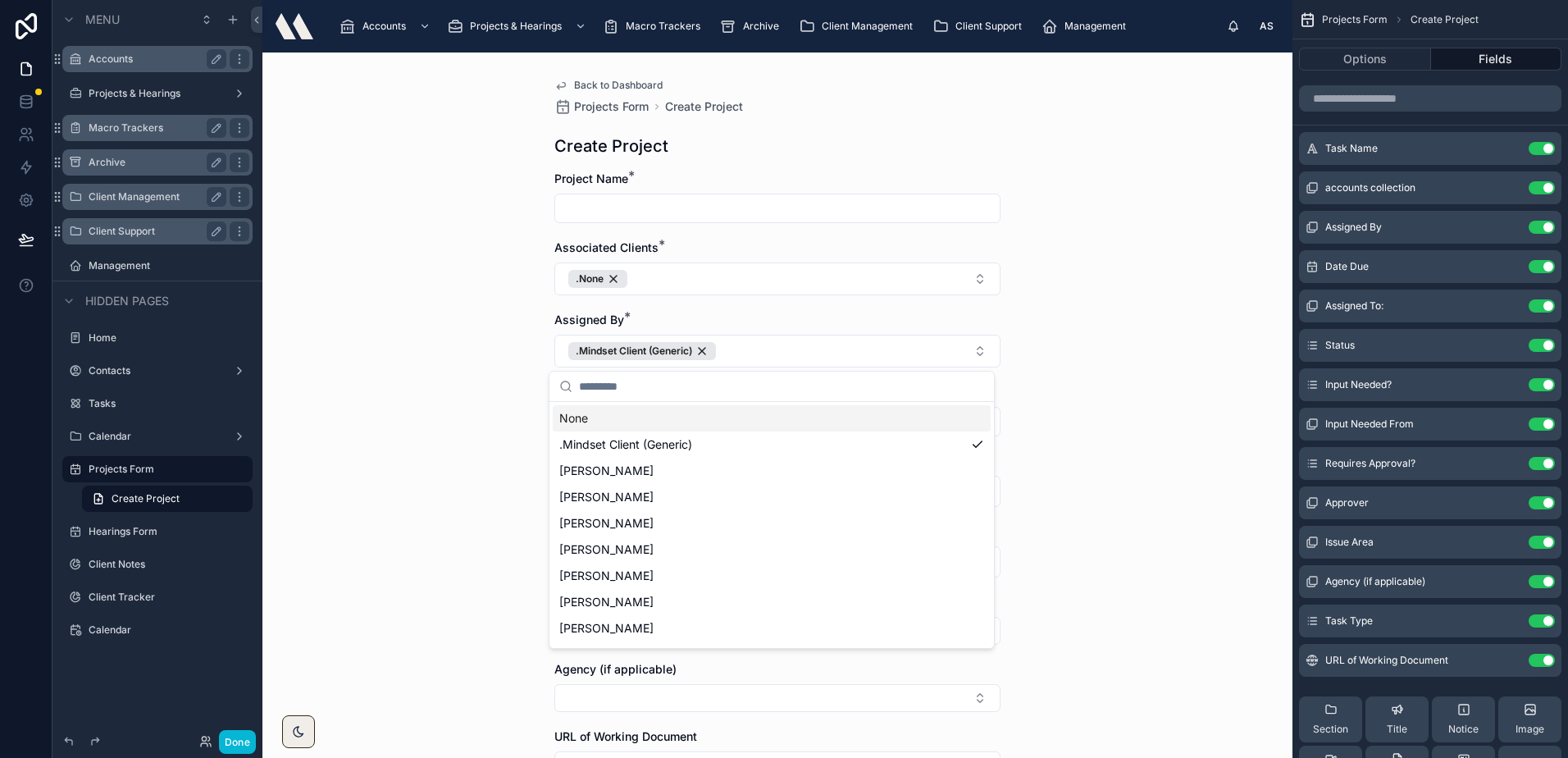
click at [338, 310] on div "Back to Dashboard Projects Form Create Project Create Project Project Name * As…" at bounding box center [777, 405] width 1030 height 705
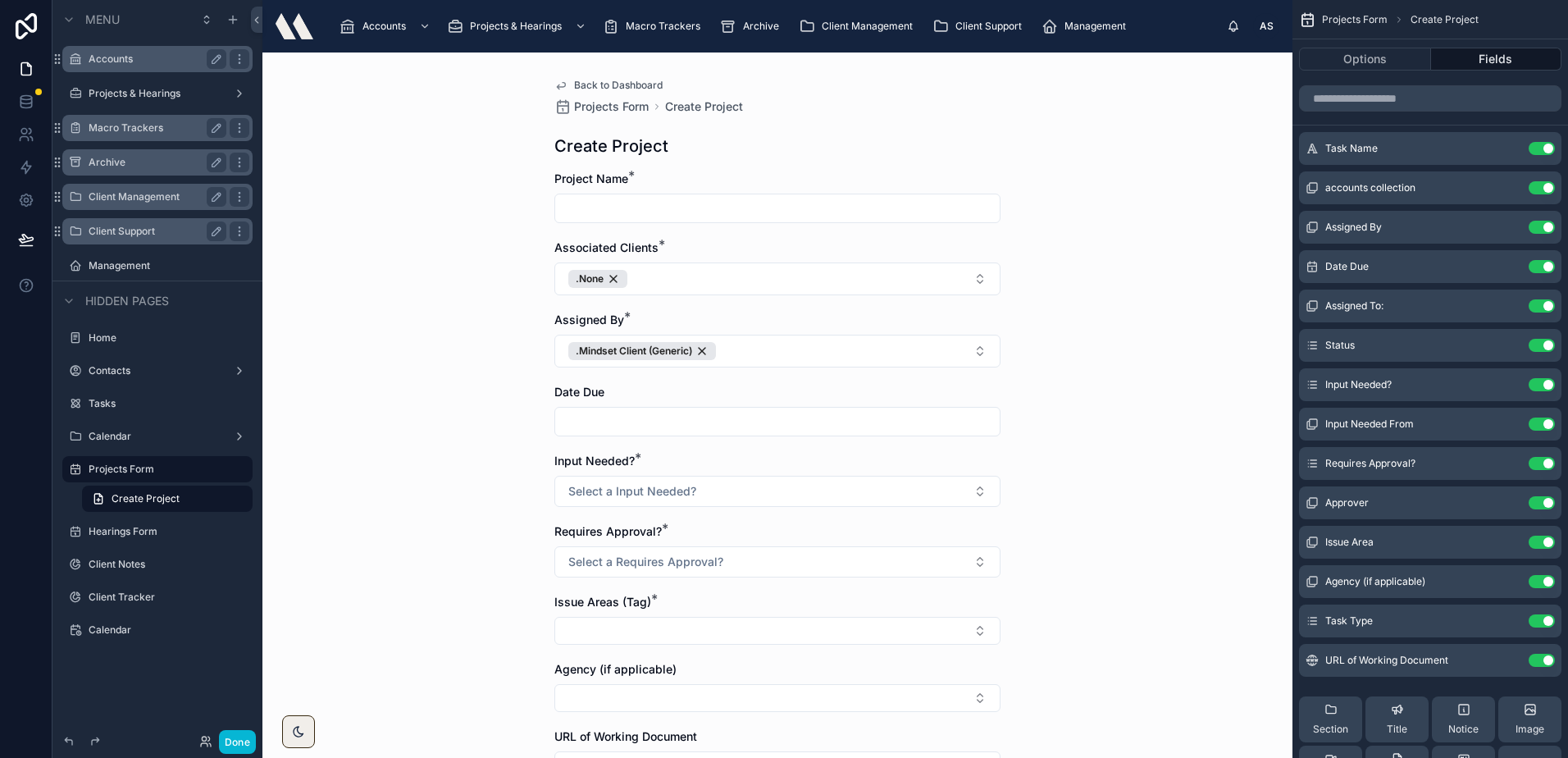
scroll to position [164, 0]
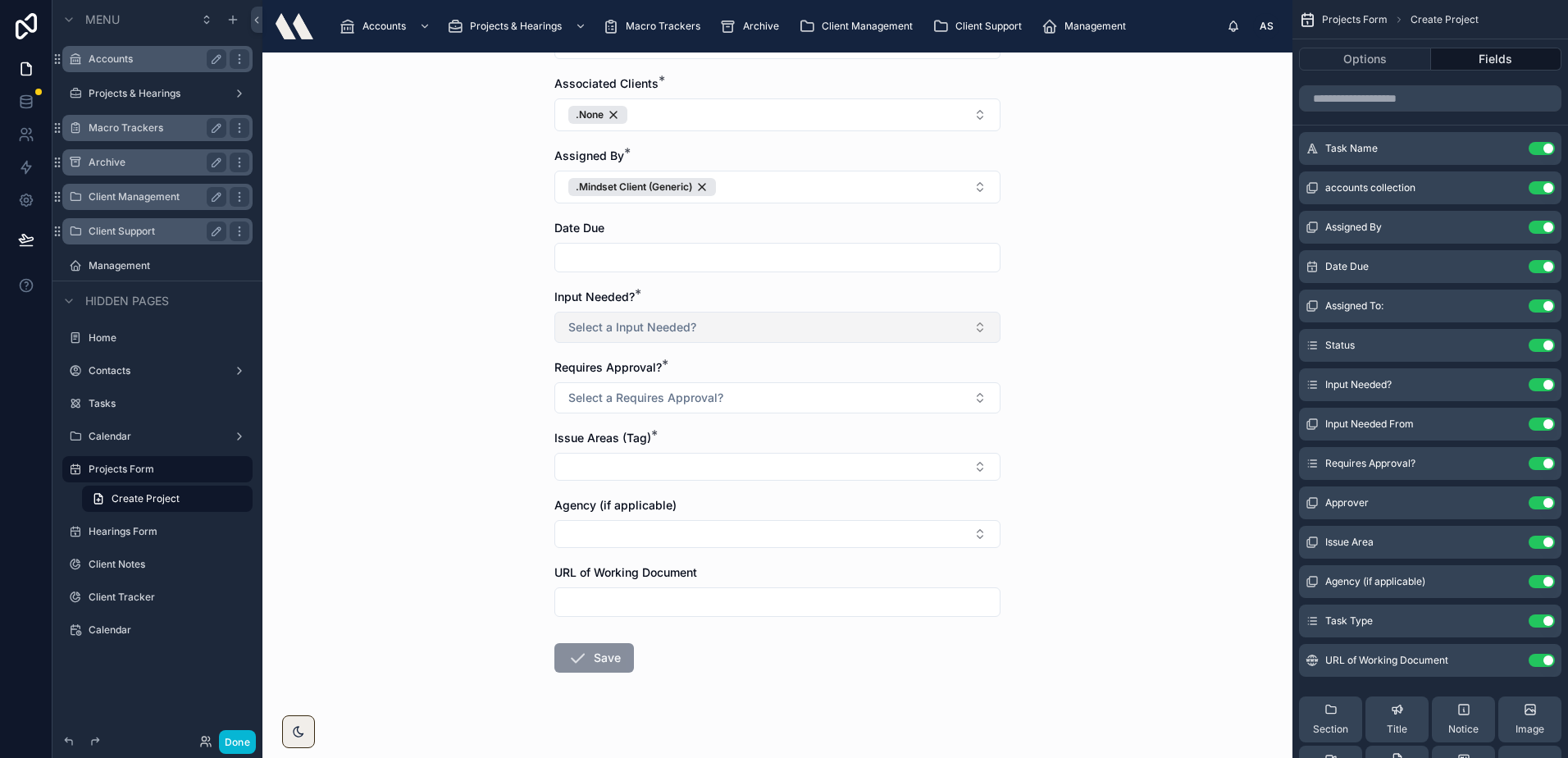
click at [613, 312] on button "Select a Input Needed?" at bounding box center [777, 328] width 446 height 31
click at [603, 407] on div "No" at bounding box center [771, 417] width 437 height 25
click at [587, 372] on span "Requires Approval?" at bounding box center [608, 367] width 107 height 14
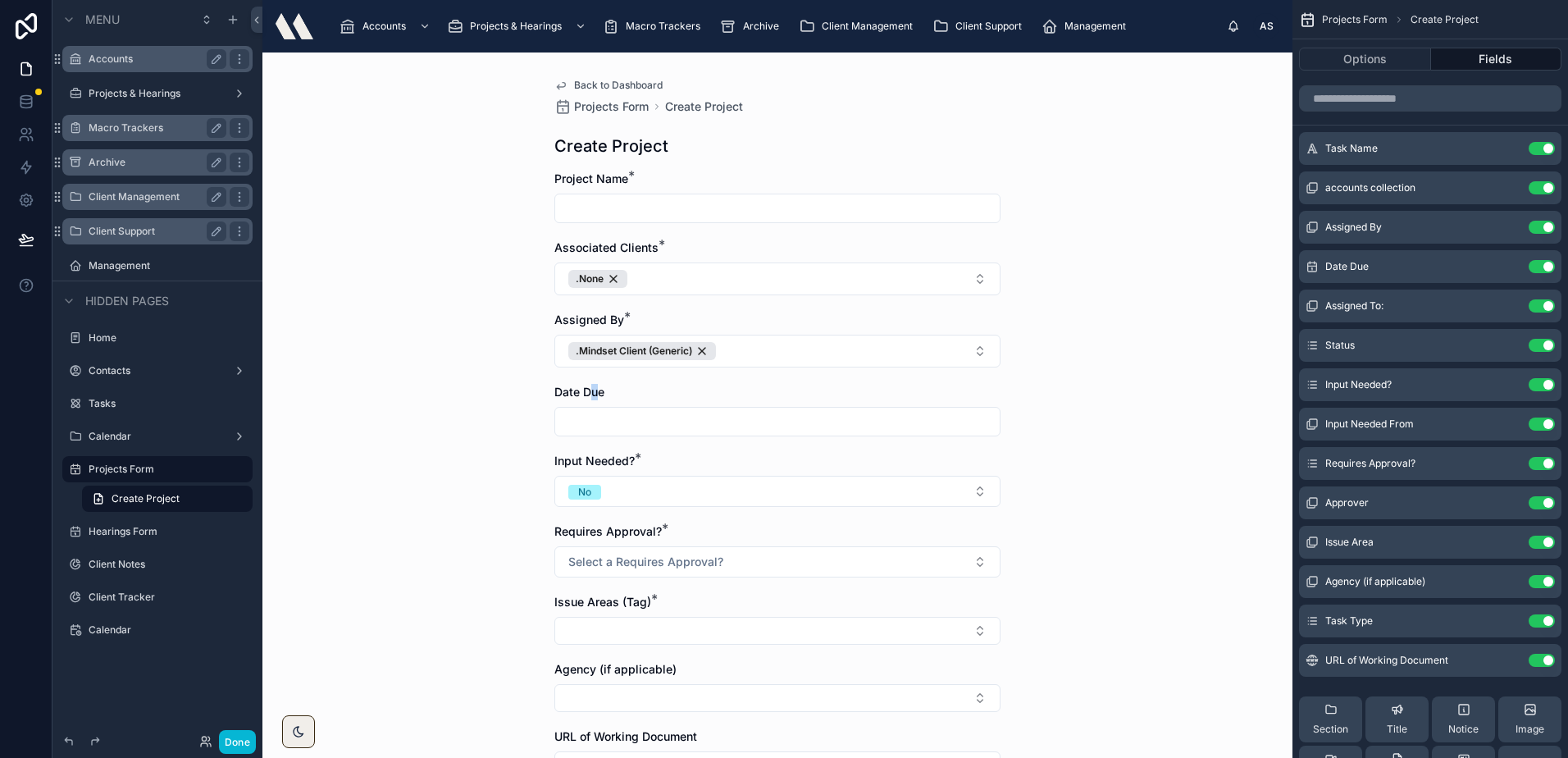
click at [588, 391] on span "Date Due" at bounding box center [578, 391] width 50 height 14
drag, startPoint x: 588, startPoint y: 391, endPoint x: 517, endPoint y: 390, distance: 71.0
click at [517, 390] on div "Back to Dashboard Projects Form Create Project Create Project Project Name * As…" at bounding box center [777, 405] width 1030 height 705
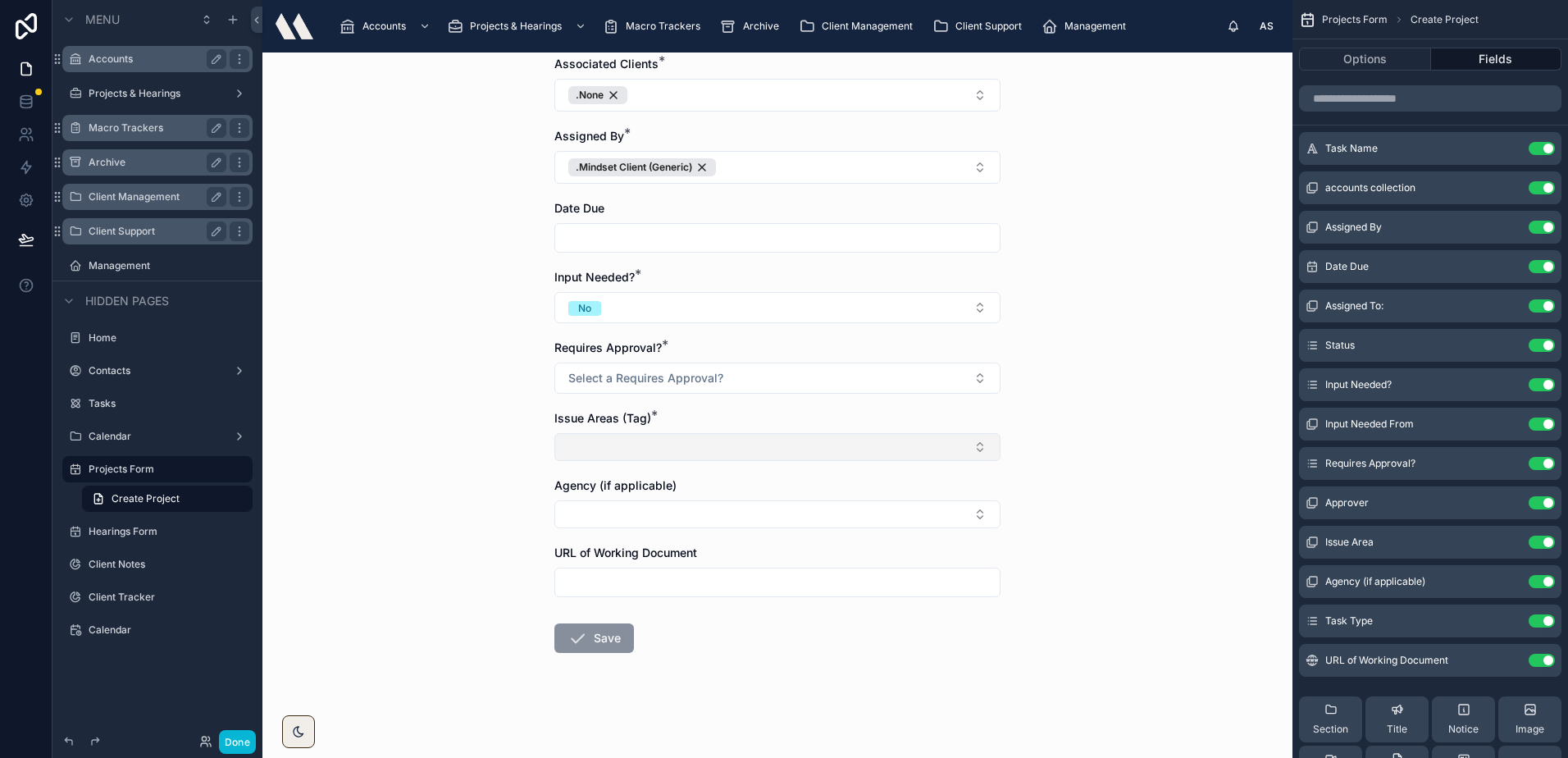
click at [650, 440] on button "Select Button" at bounding box center [777, 447] width 446 height 28
click at [448, 379] on div "Back to Dashboard Projects Form Create Project Create Project Project Name * As…" at bounding box center [777, 405] width 1030 height 705
click at [653, 506] on button "Select Button" at bounding box center [777, 514] width 446 height 28
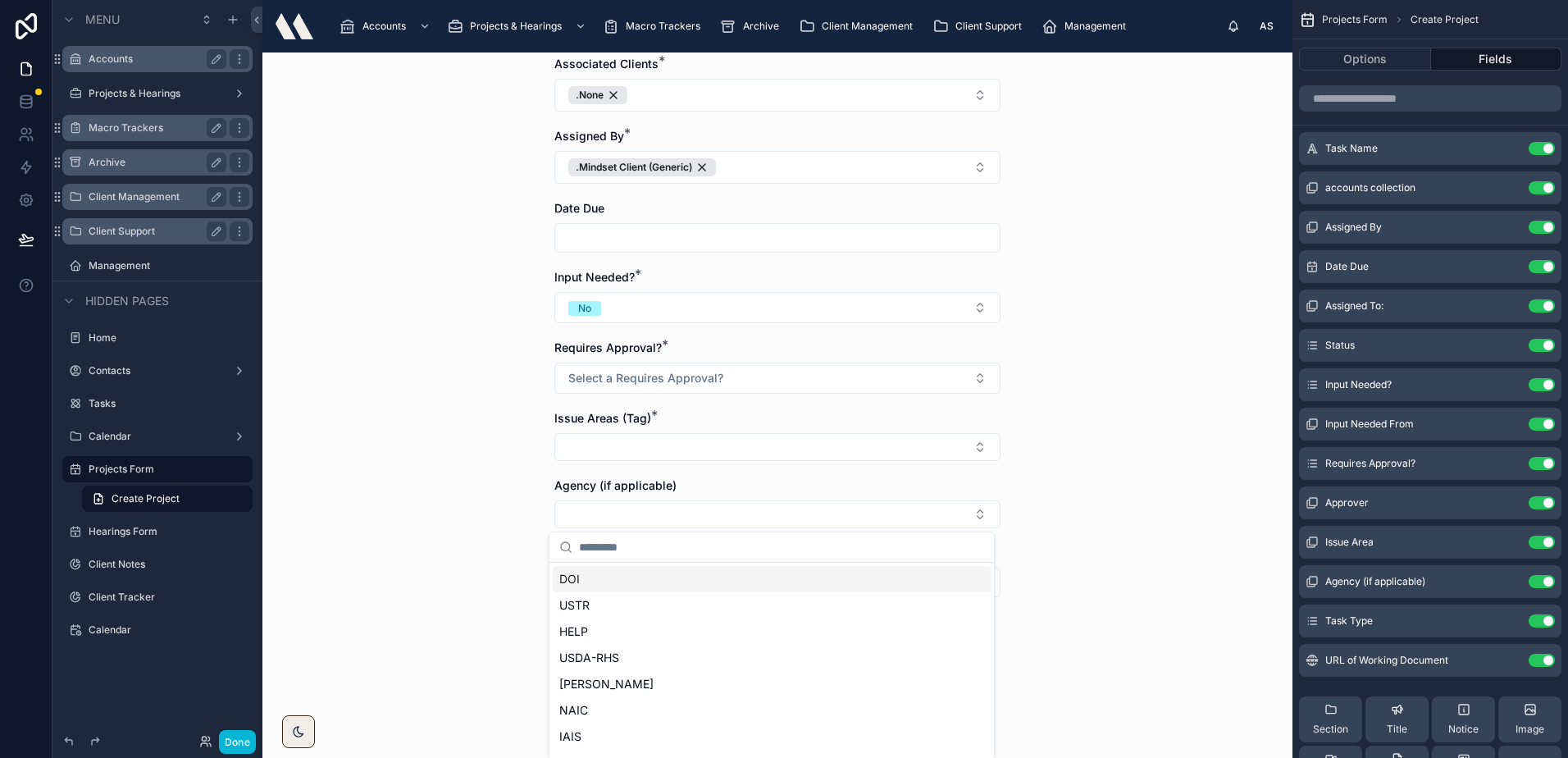
click at [487, 423] on div "Back to Dashboard Projects Form Create Project Create Project Project Name * As…" at bounding box center [777, 405] width 1030 height 705
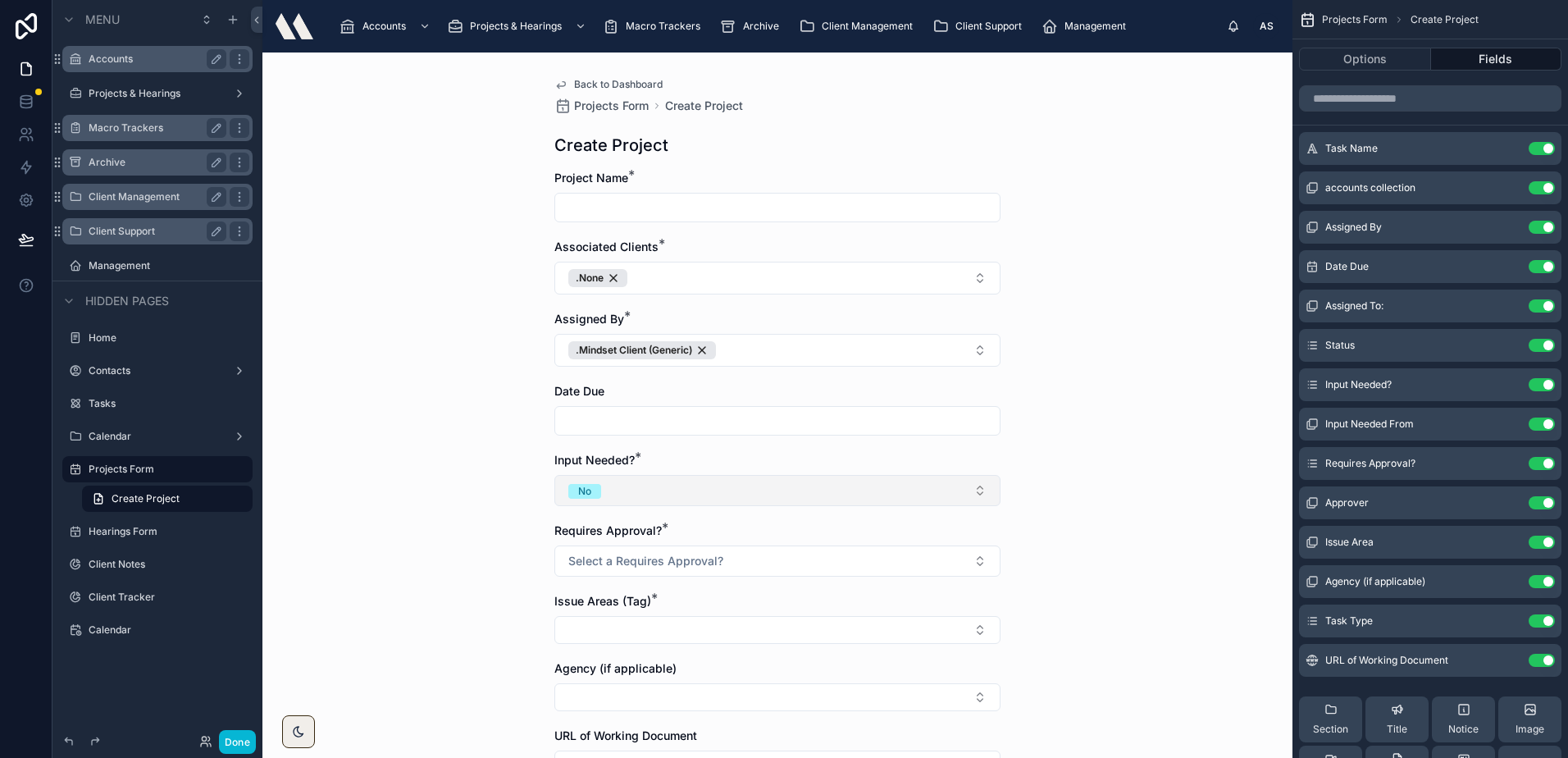
scroll to position [0, 0]
click at [603, 88] on span "Back to Dashboard" at bounding box center [618, 86] width 88 height 13
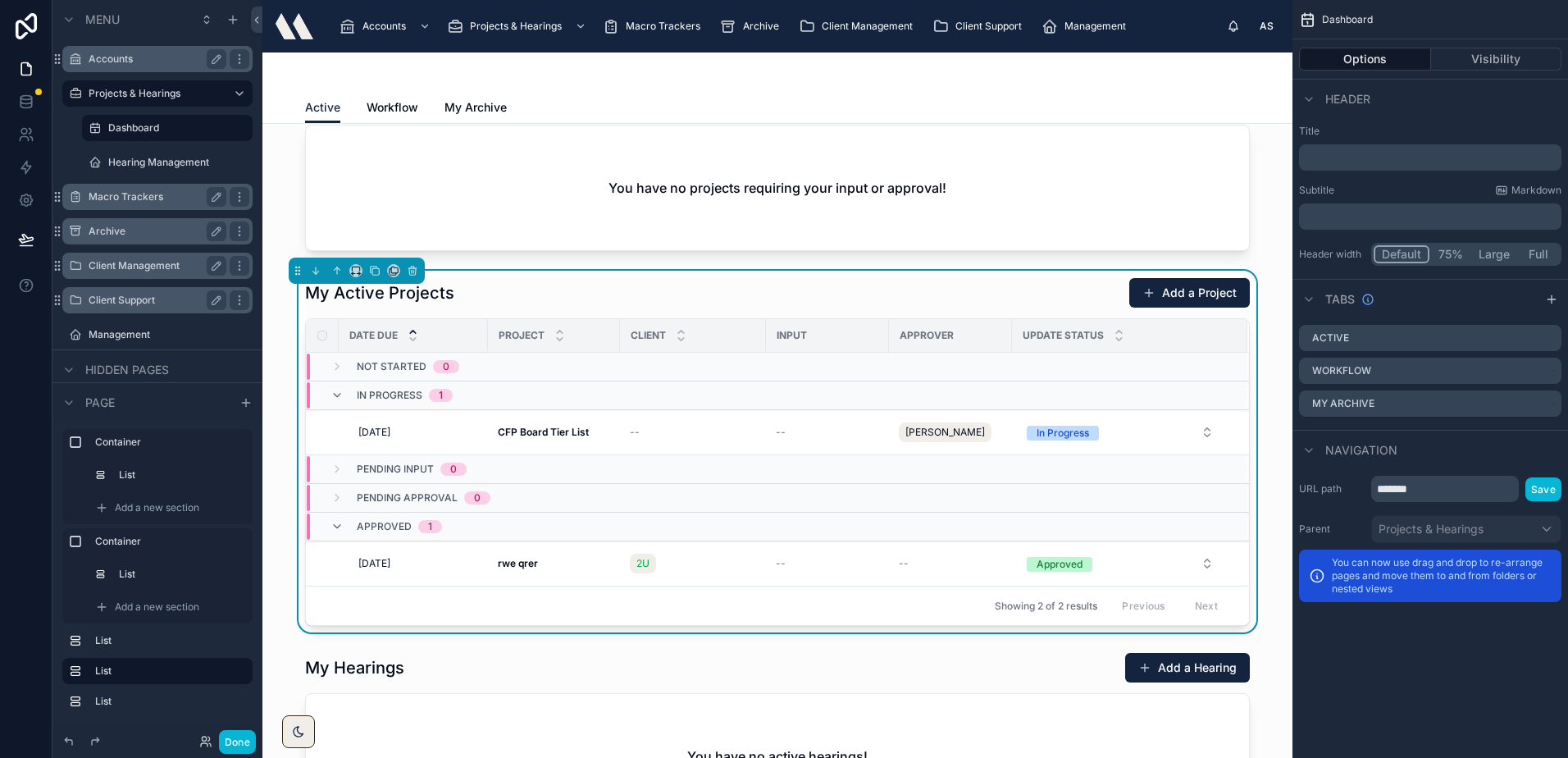
scroll to position [164, 0]
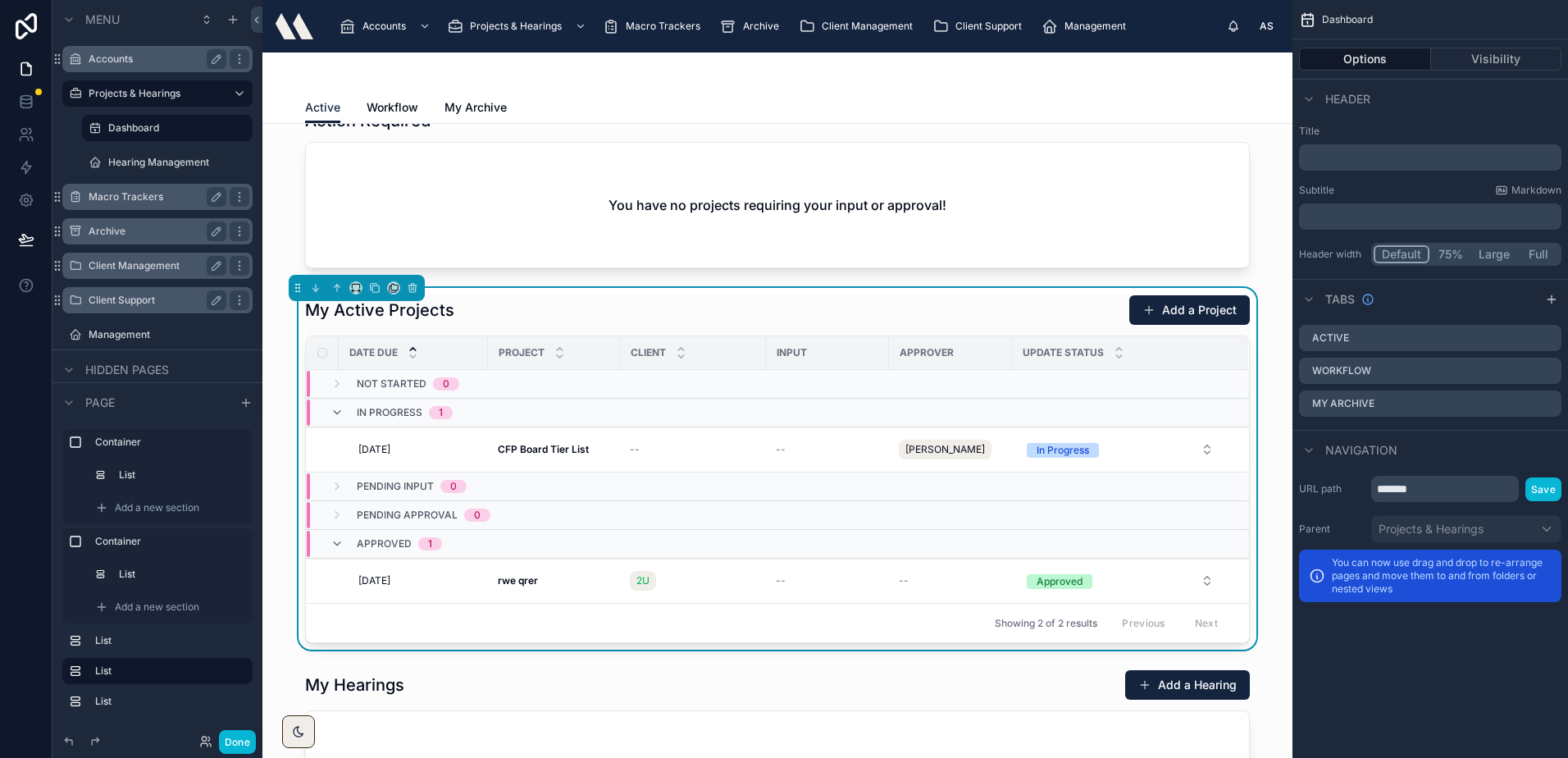
click at [611, 301] on div "My Active Projects Add a Project" at bounding box center [777, 310] width 944 height 31
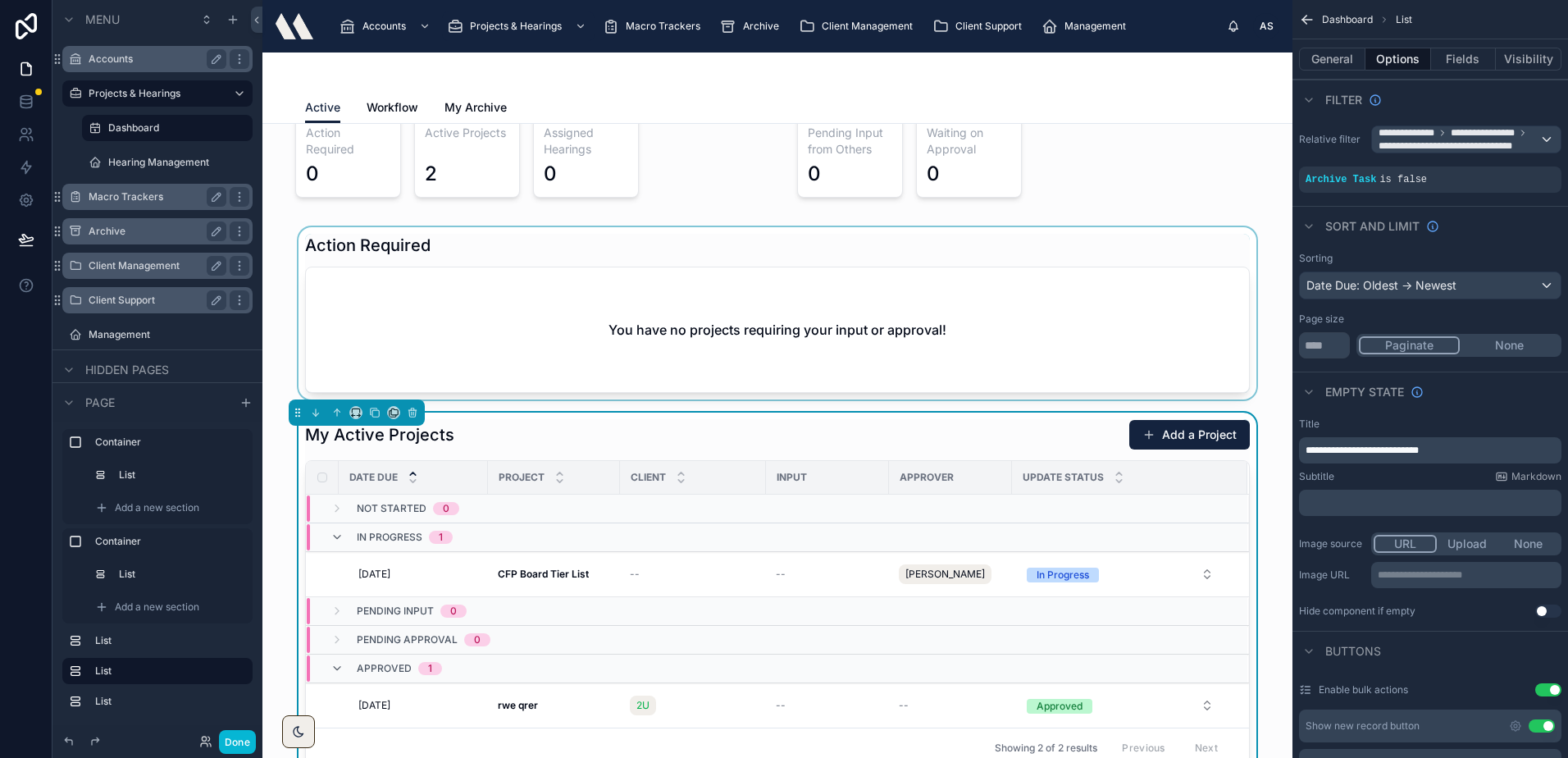
scroll to position [0, 0]
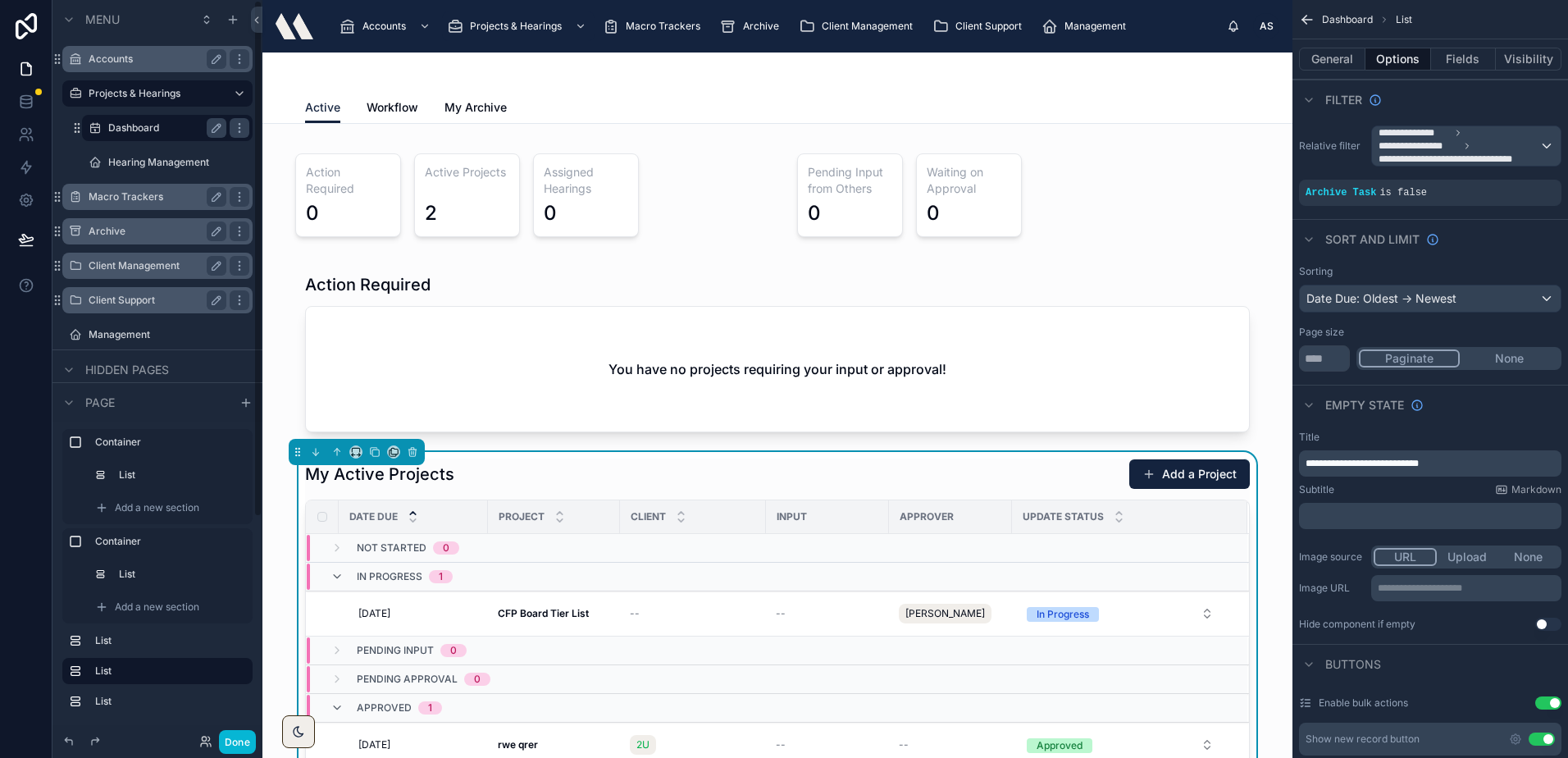
click at [152, 130] on label "Dashboard" at bounding box center [164, 127] width 112 height 13
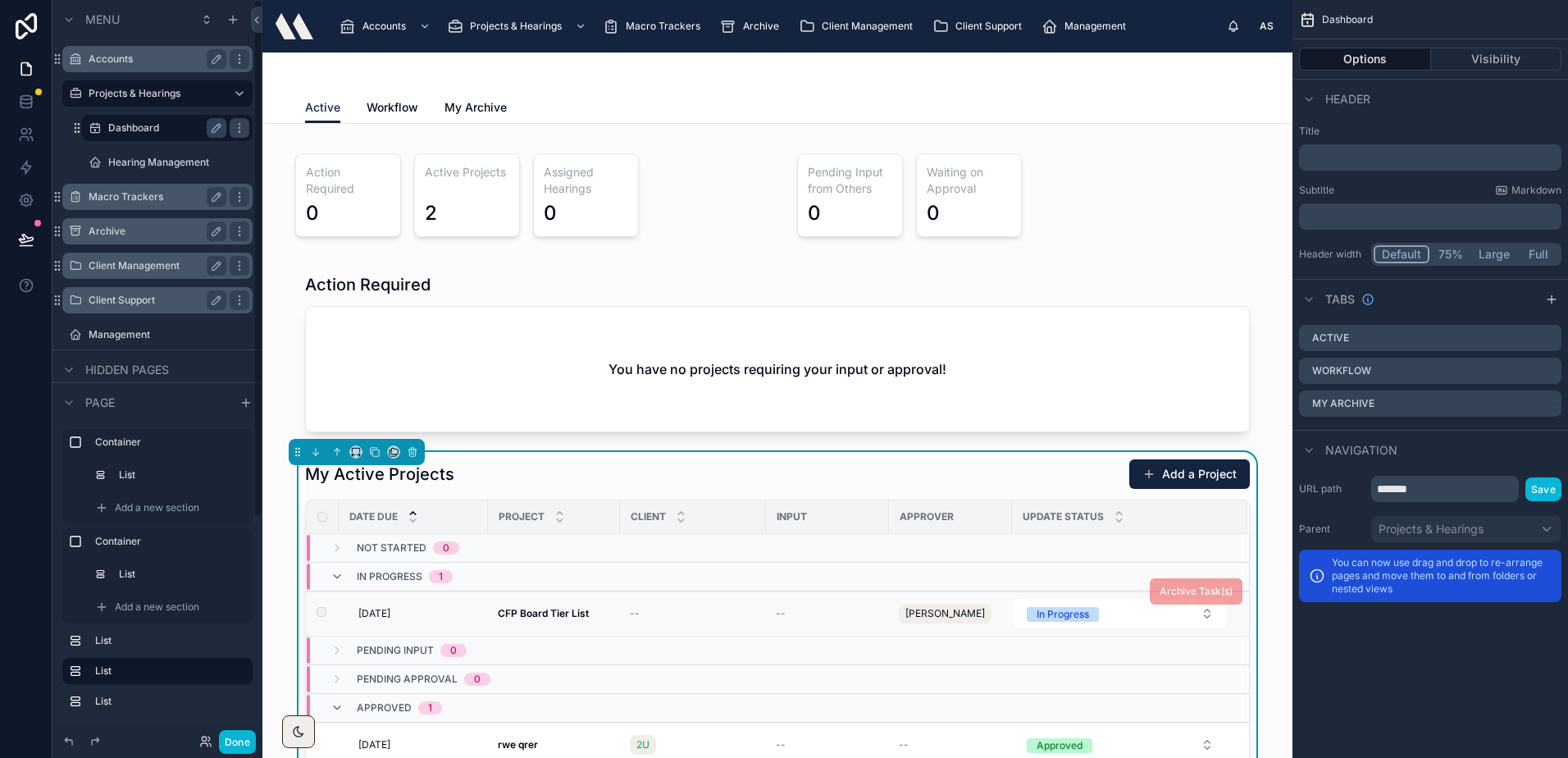
click at [509, 617] on strong "CFP Board Tier List" at bounding box center [543, 613] width 91 height 13
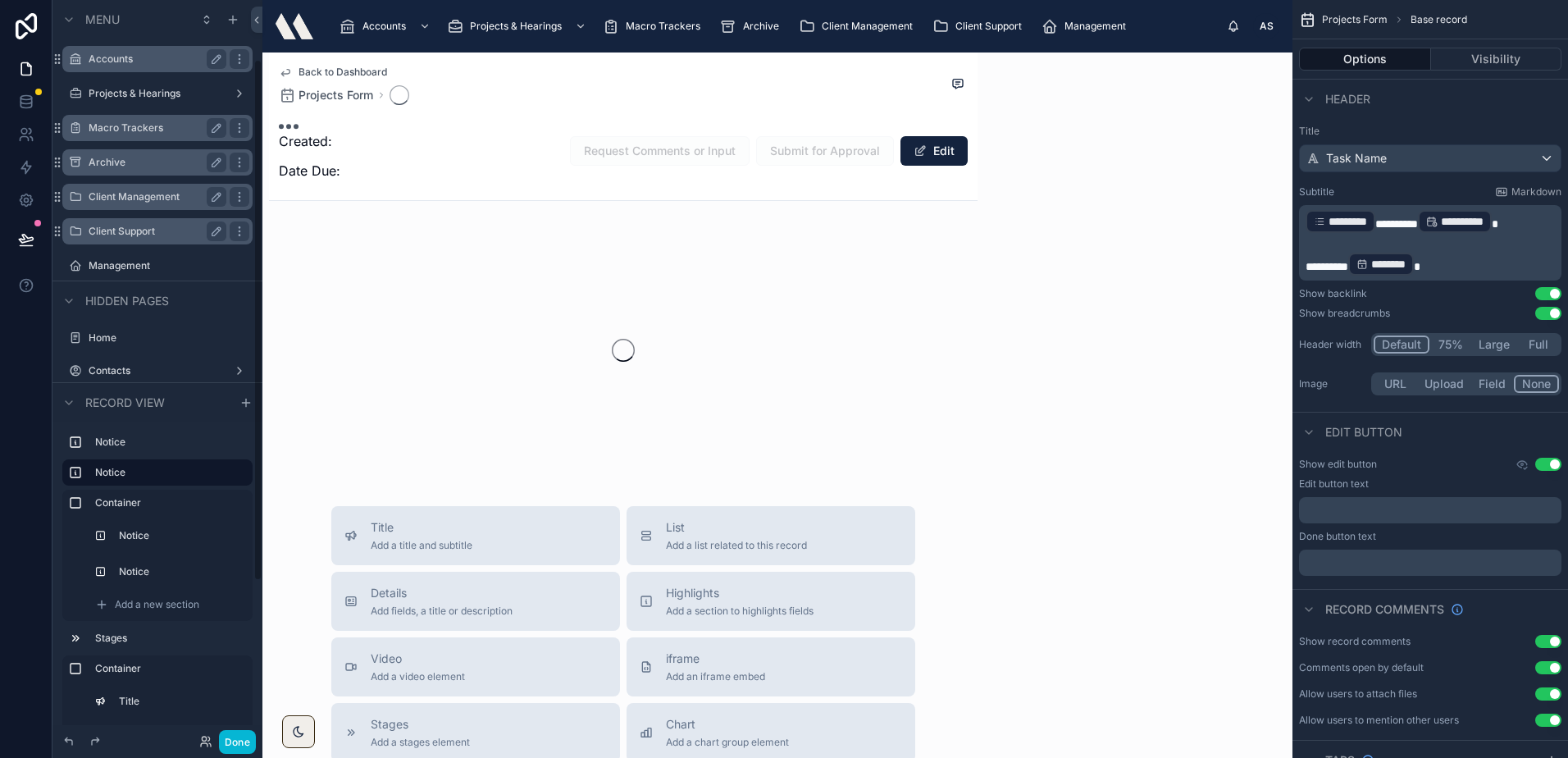
scroll to position [84, 0]
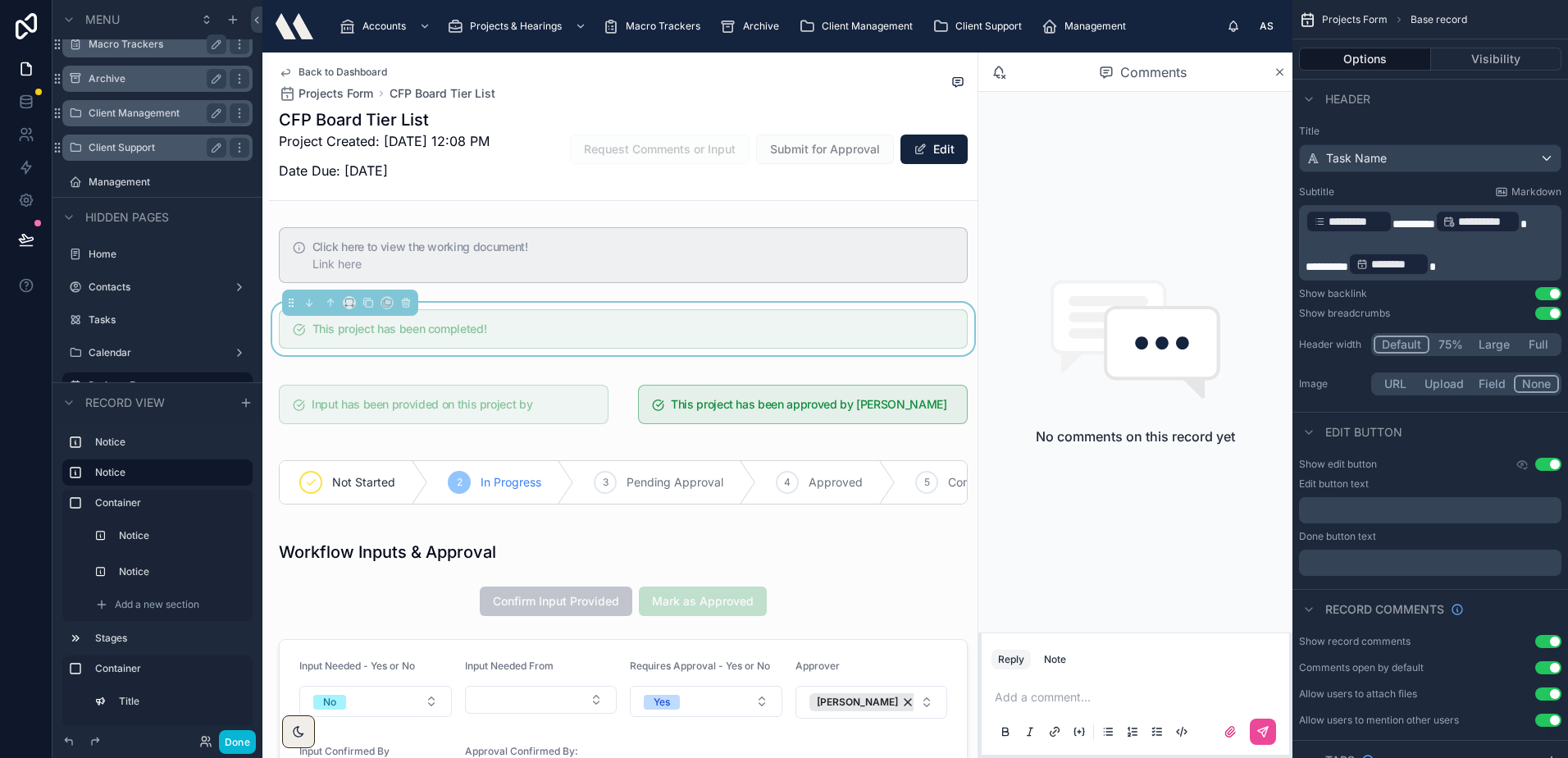
click at [1071, 692] on p at bounding box center [1138, 697] width 287 height 16
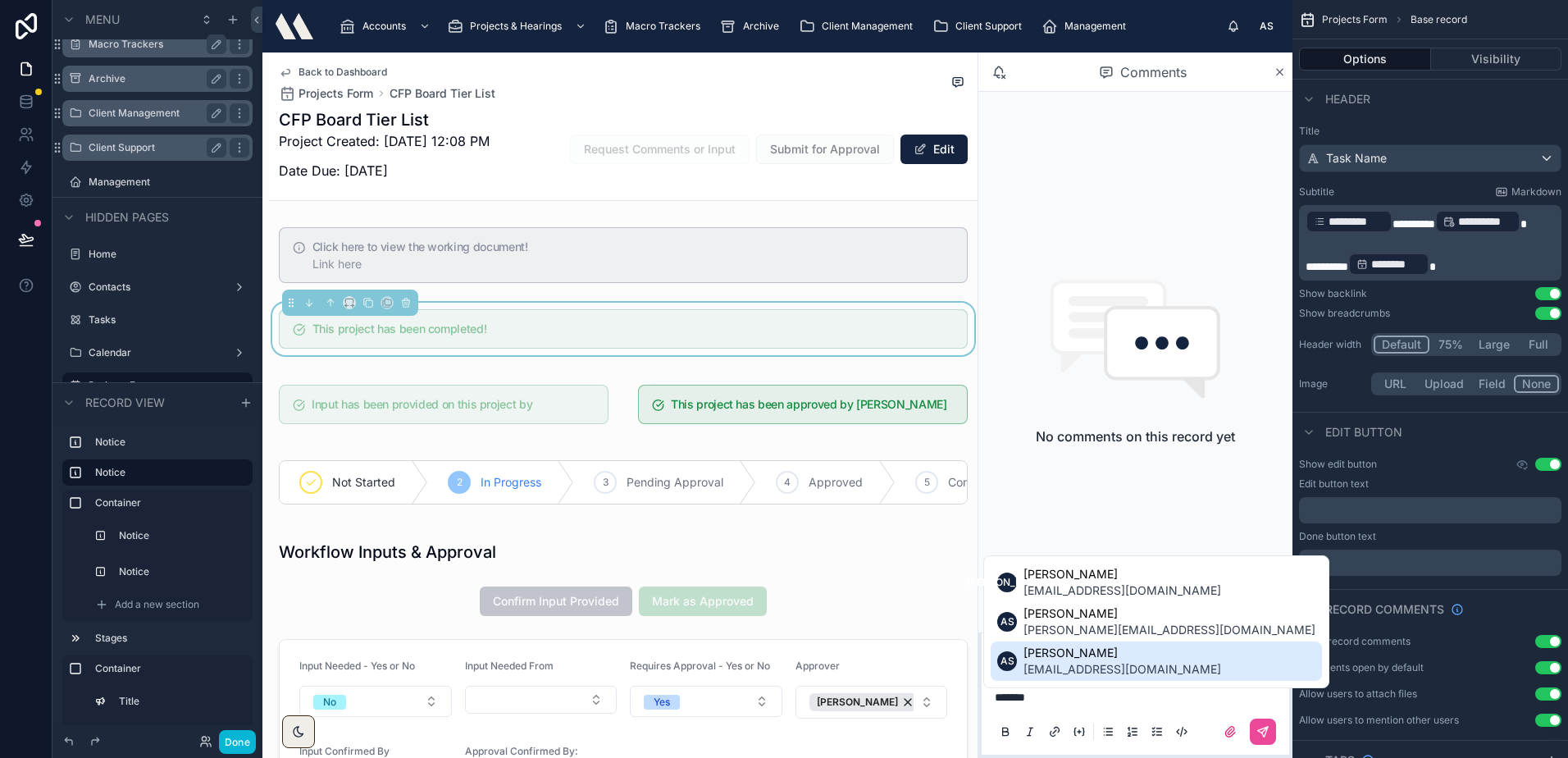
click at [1112, 653] on span "[PERSON_NAME]" at bounding box center [1121, 653] width 197 height 16
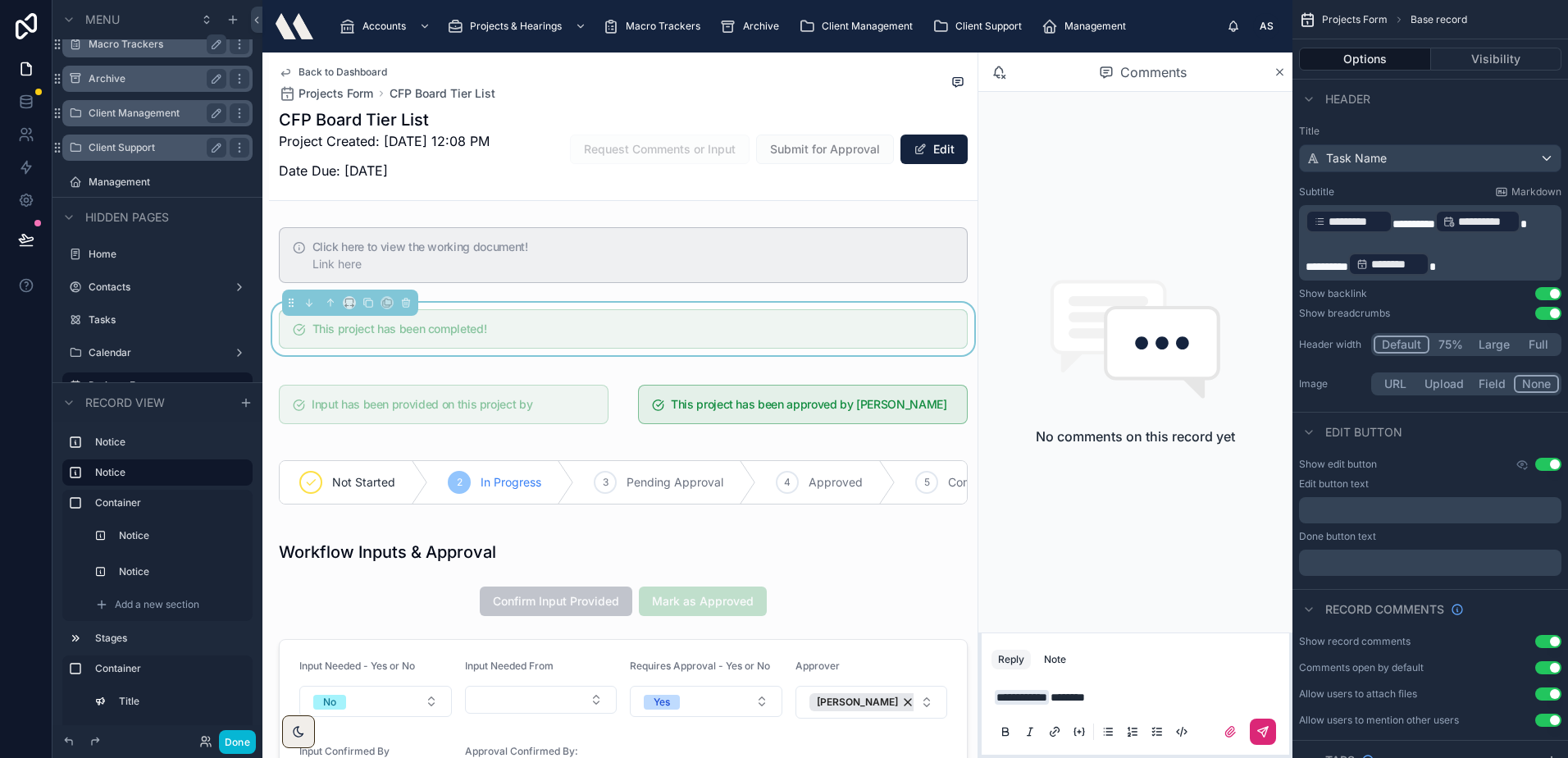
click at [1263, 728] on icon at bounding box center [1262, 732] width 13 height 13
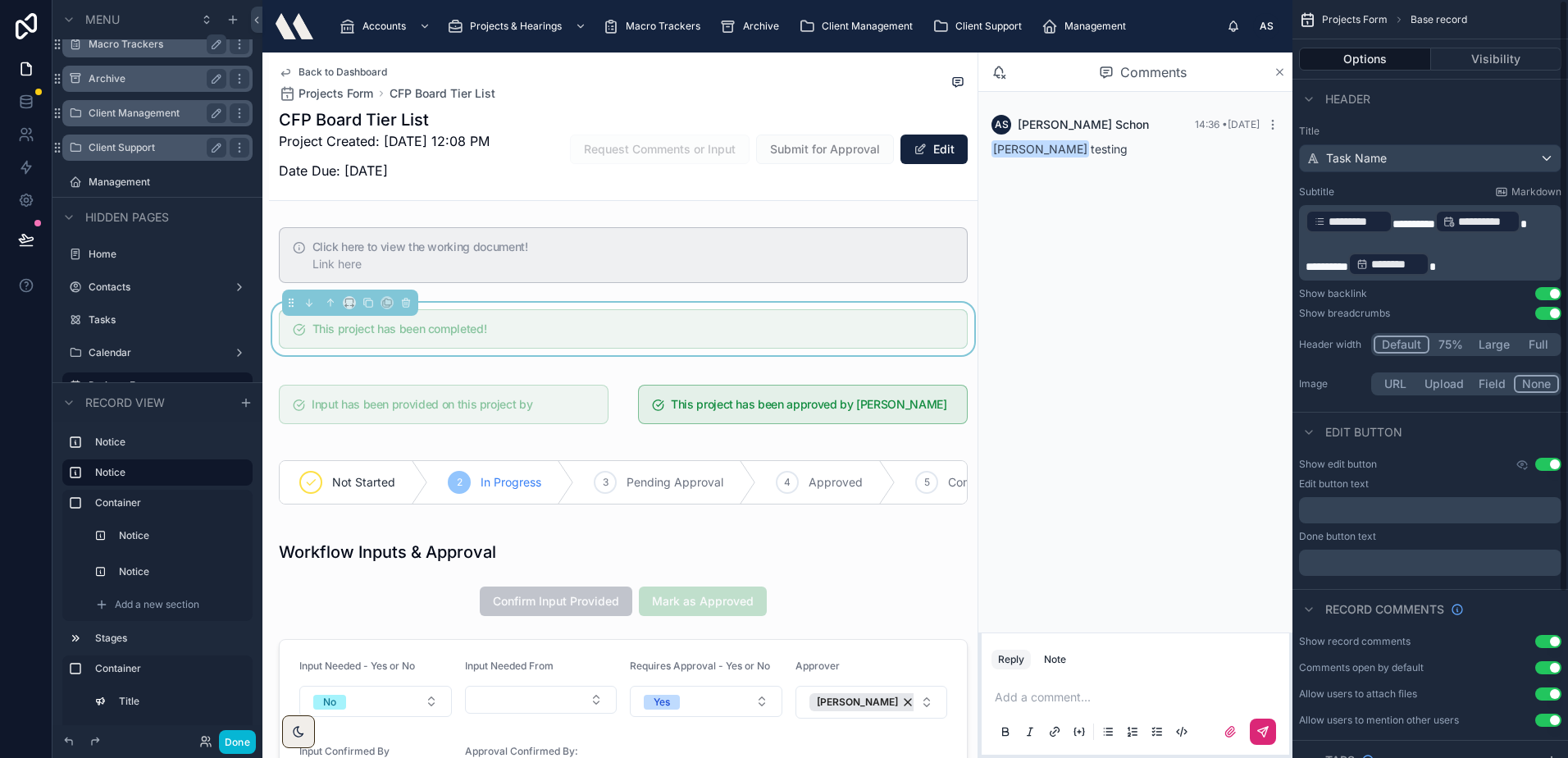
click at [1282, 67] on icon at bounding box center [1280, 72] width 13 height 13
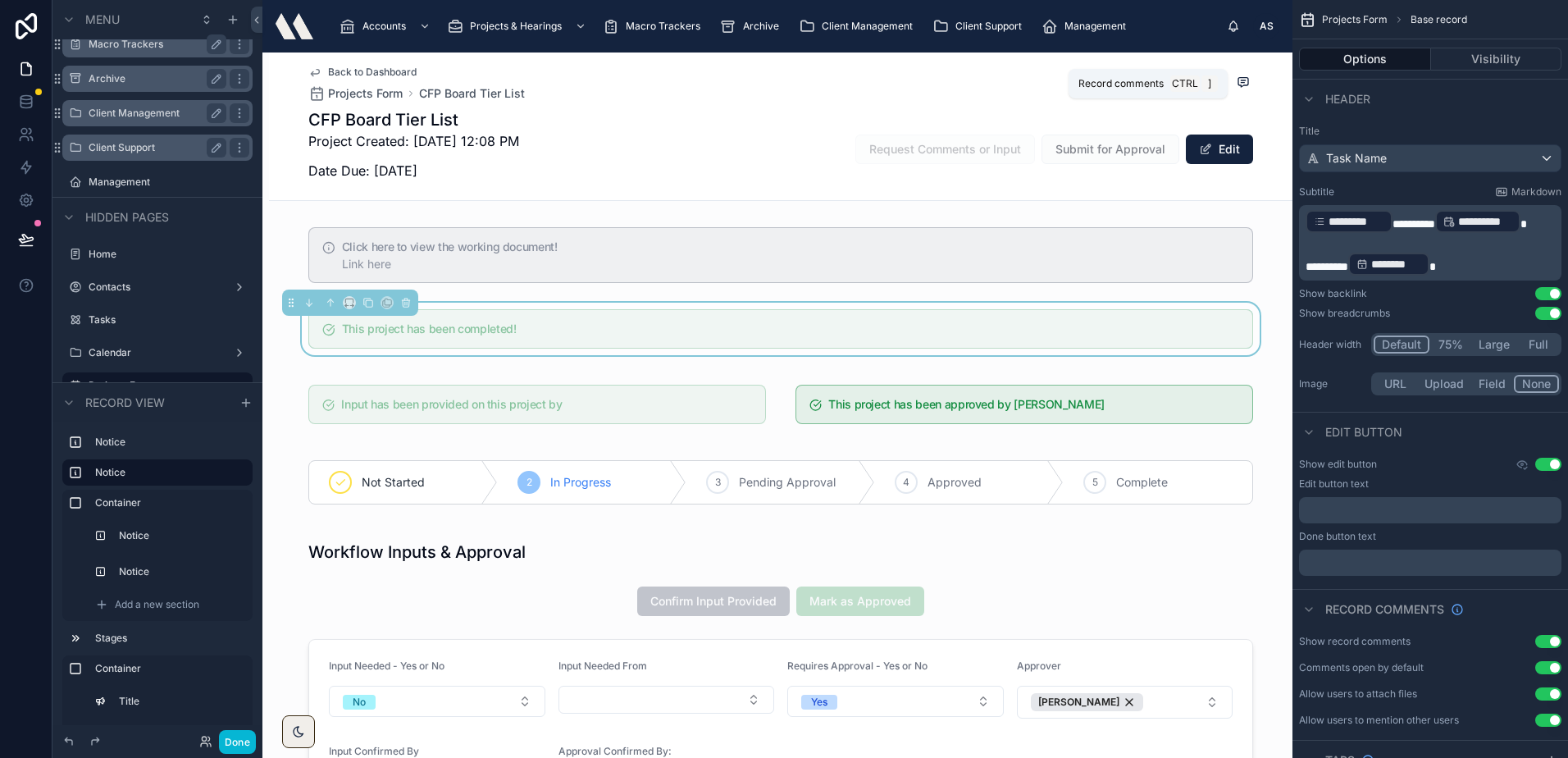
click at [1237, 78] on icon at bounding box center [1242, 82] width 13 height 13
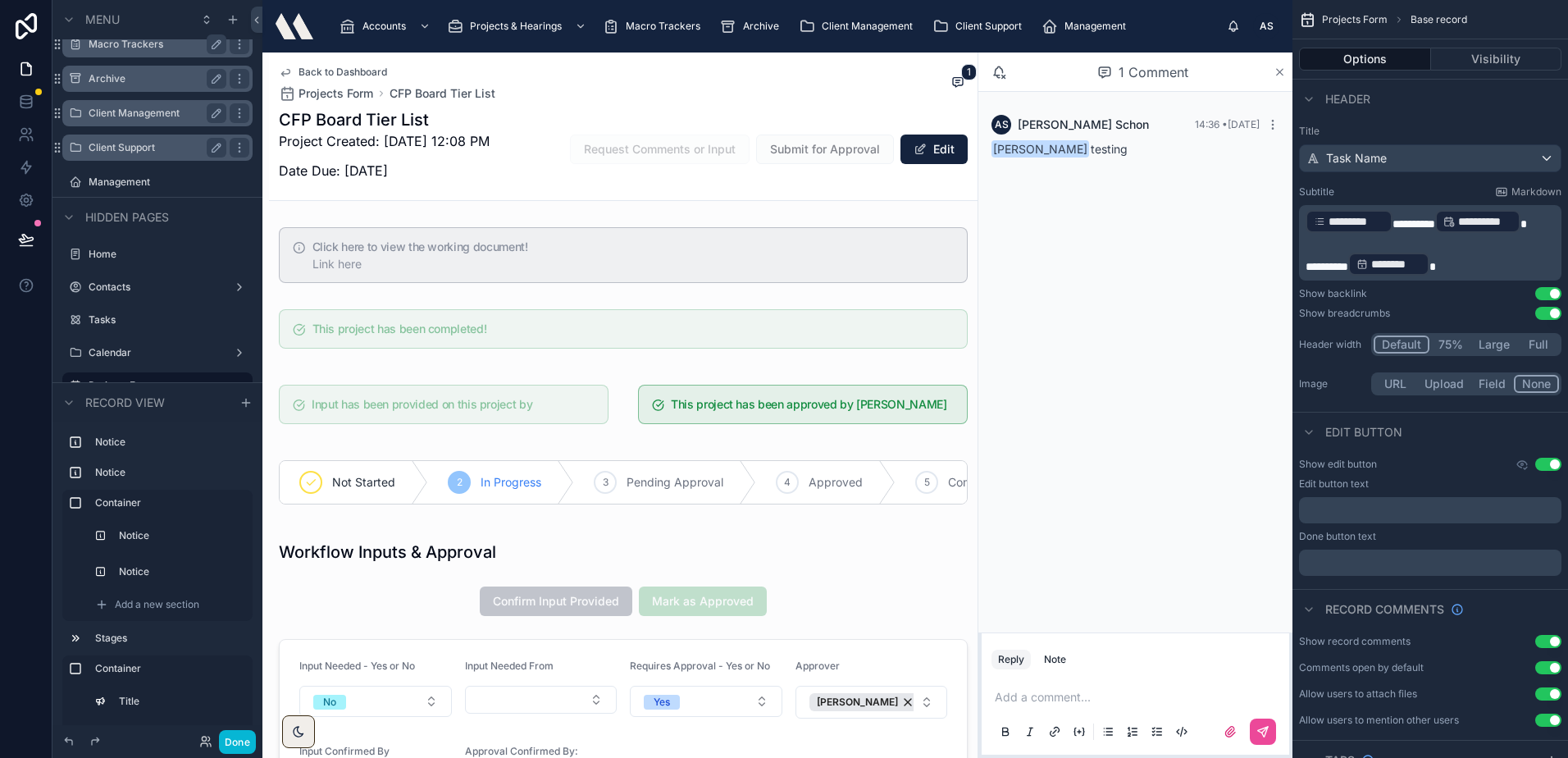
click at [1273, 75] on icon at bounding box center [1280, 72] width 13 height 13
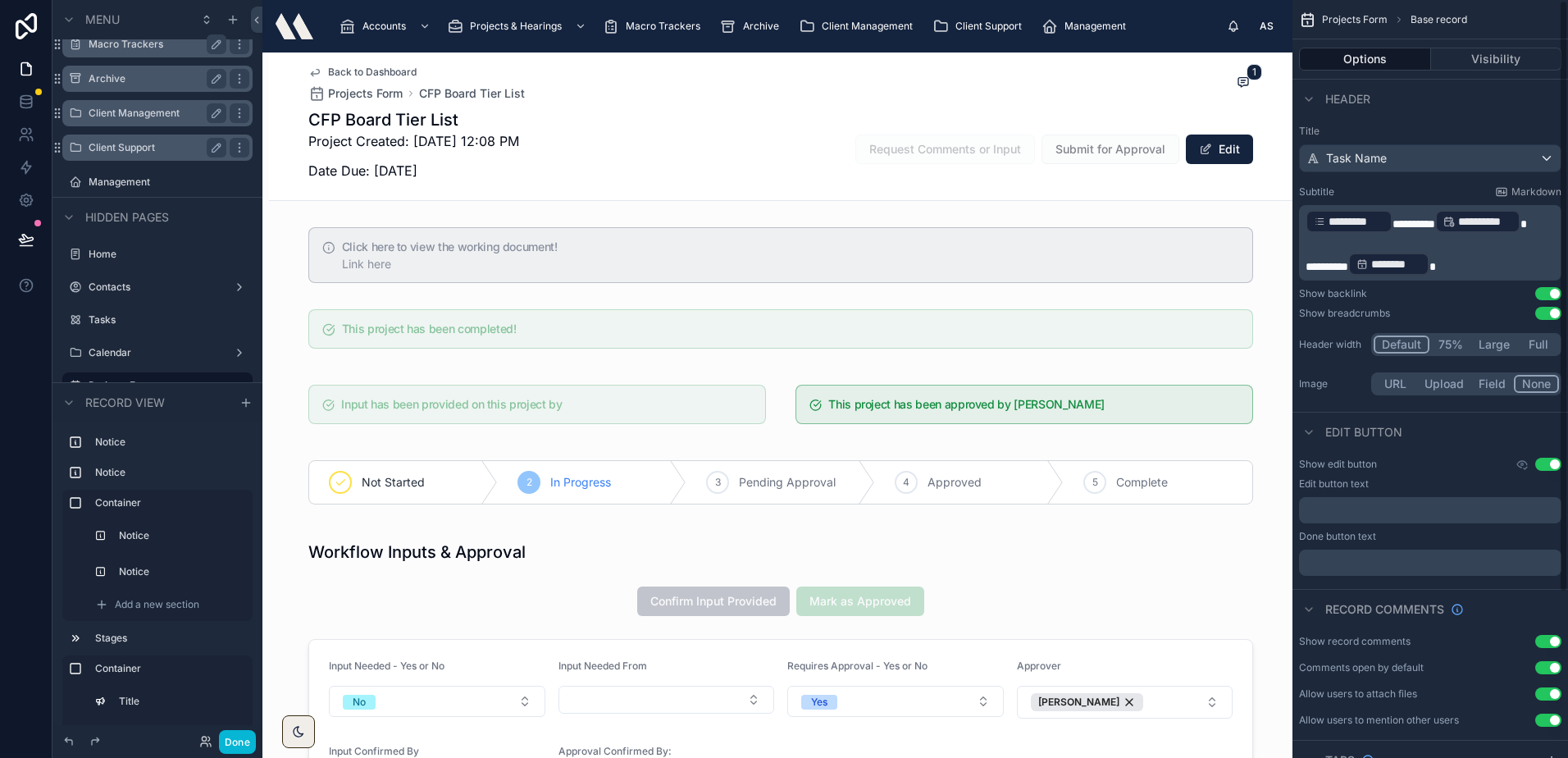
click at [1240, 87] on icon at bounding box center [1242, 82] width 13 height 13
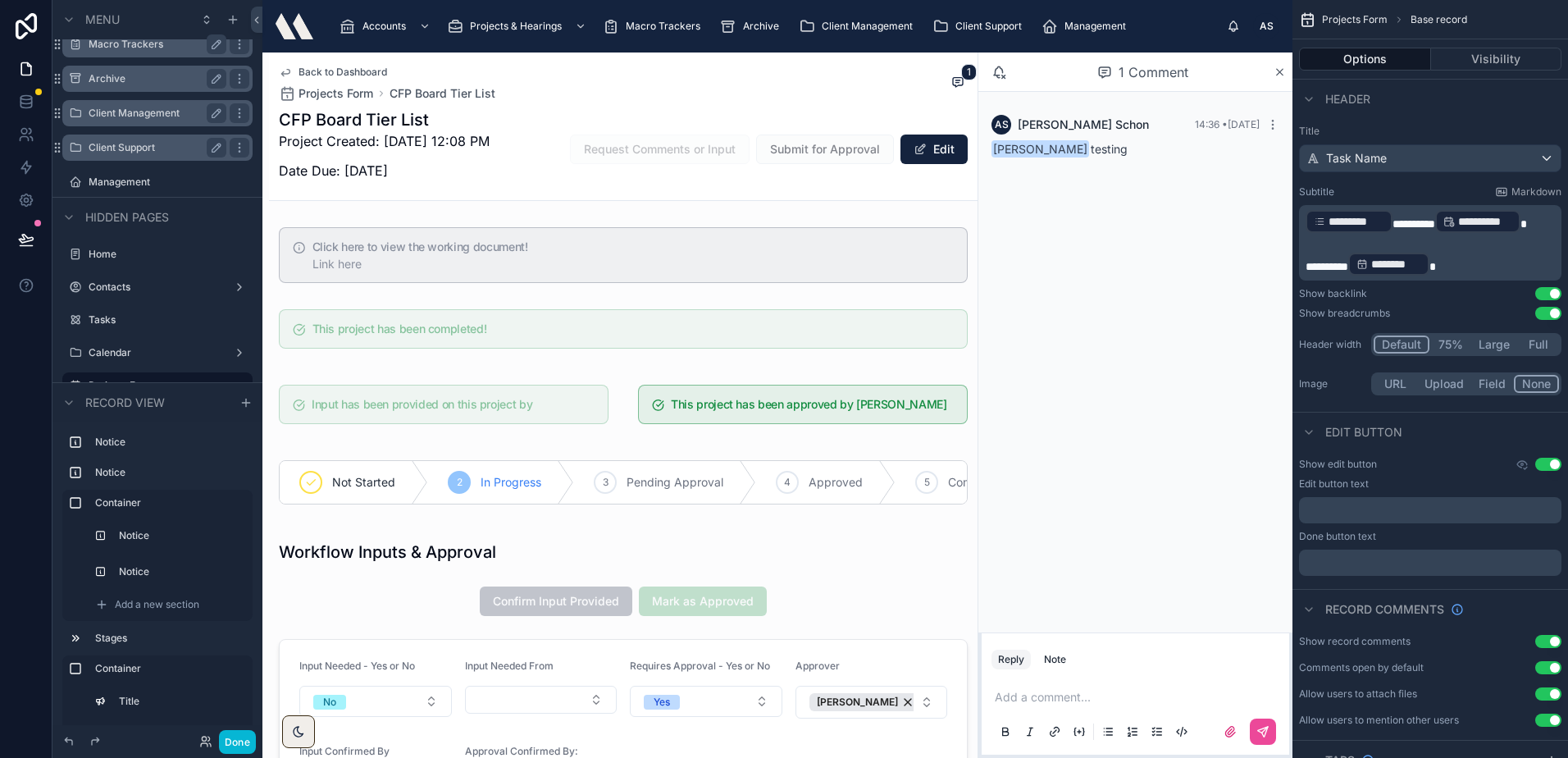
click at [1101, 691] on p at bounding box center [1138, 697] width 287 height 16
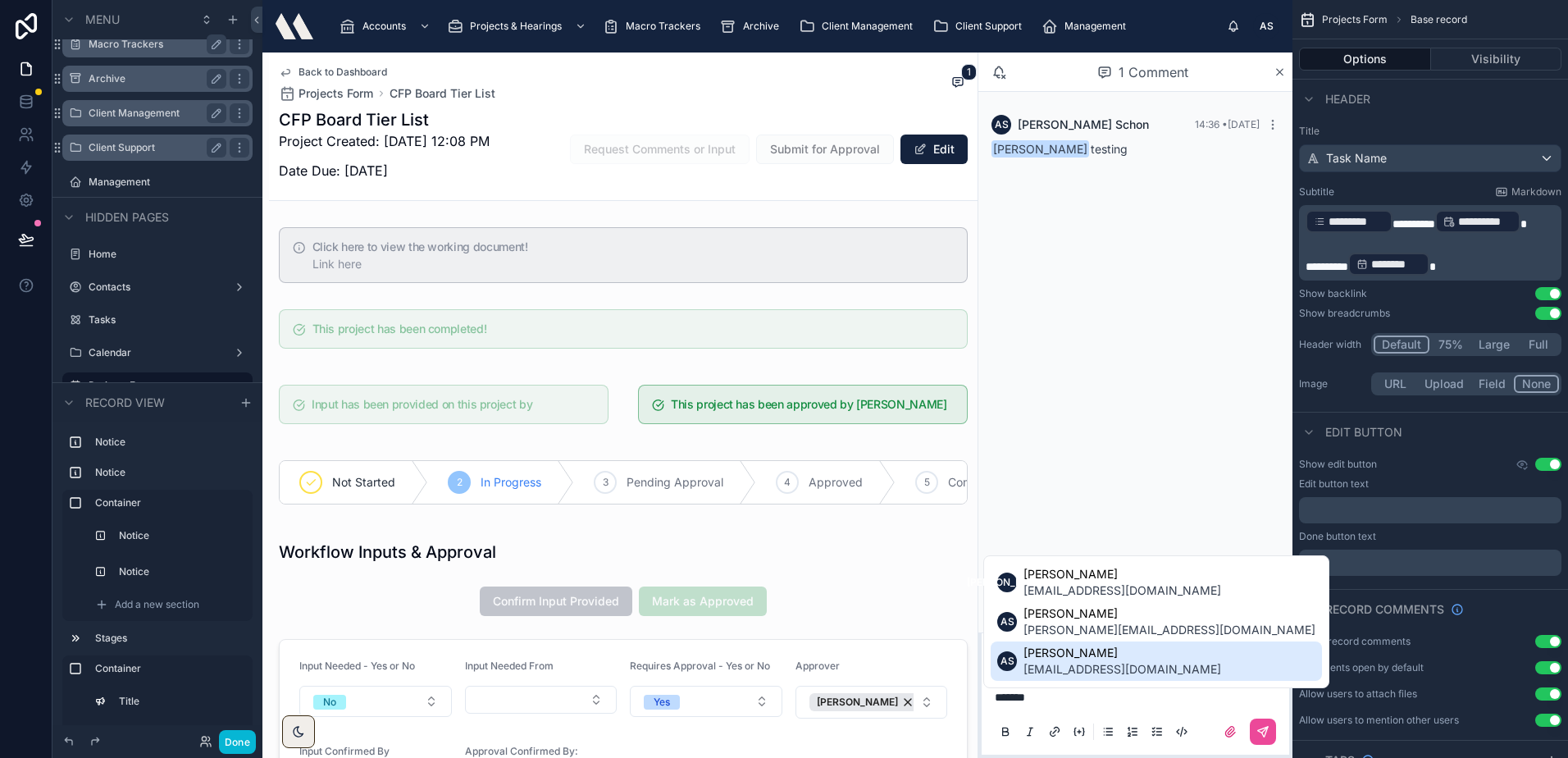
click at [1085, 653] on span "Andrew Schon" at bounding box center [1121, 653] width 197 height 16
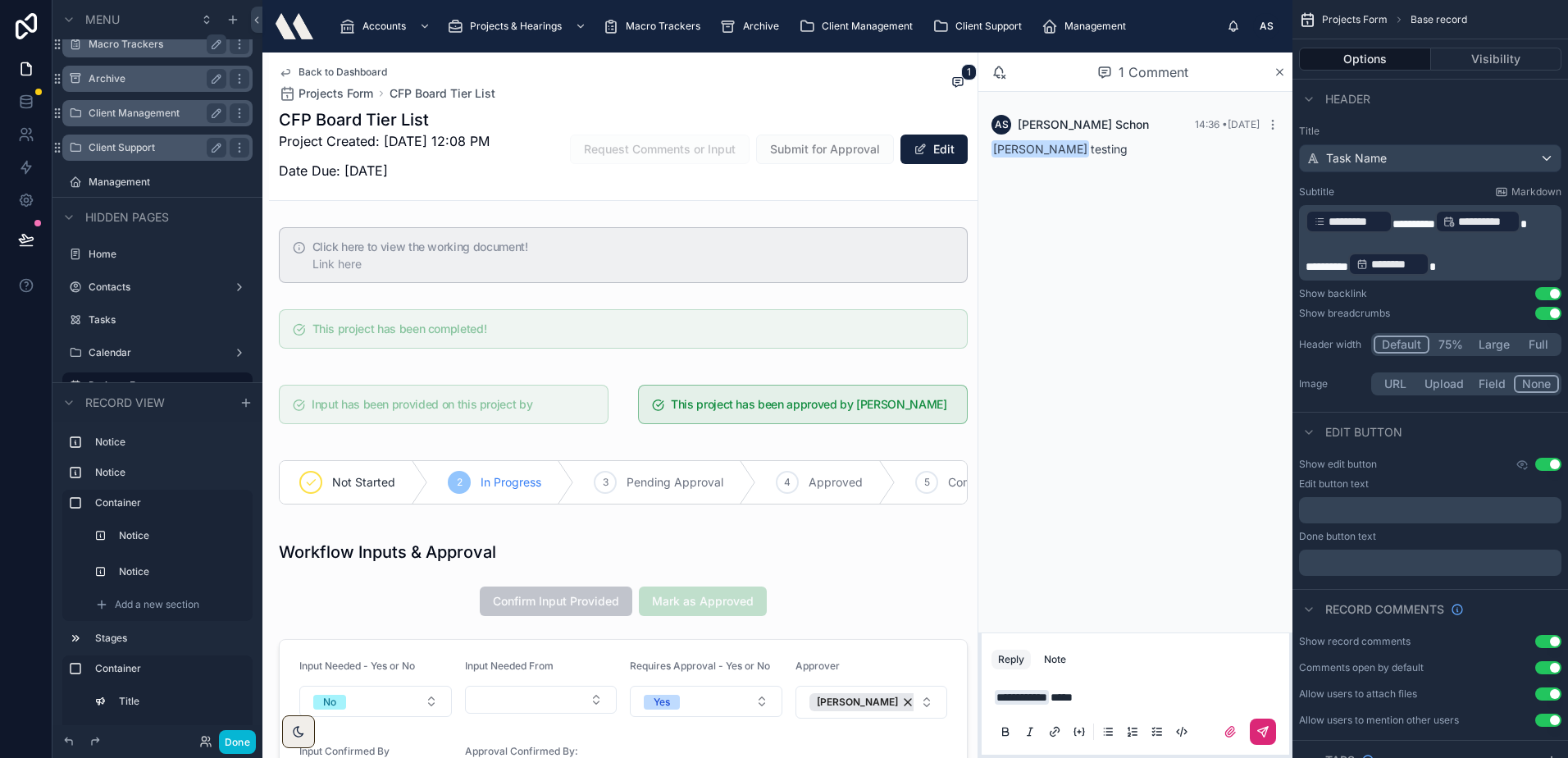
click at [1261, 731] on icon at bounding box center [1262, 732] width 13 height 13
click at [778, 162] on span "Submit for Approval" at bounding box center [824, 149] width 137 height 29
click at [1272, 79] on div "1 Comment" at bounding box center [1142, 72] width 261 height 28
click at [1276, 76] on icon at bounding box center [1280, 72] width 13 height 13
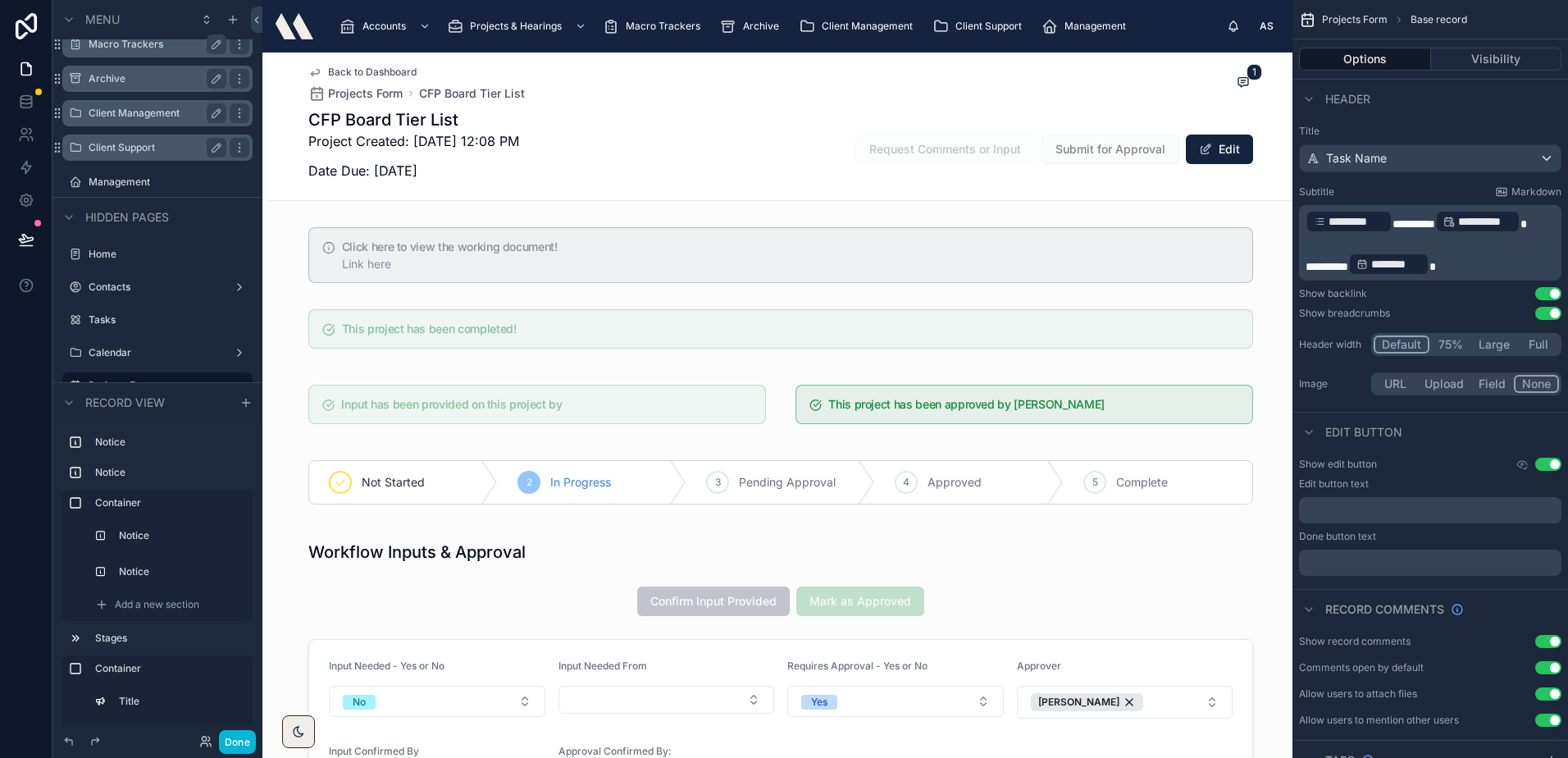
click at [819, 98] on div "Back to Dashboard Projects Form CFP Board Tier List 1" at bounding box center [780, 84] width 944 height 36
click at [31, 227] on button at bounding box center [26, 239] width 36 height 45
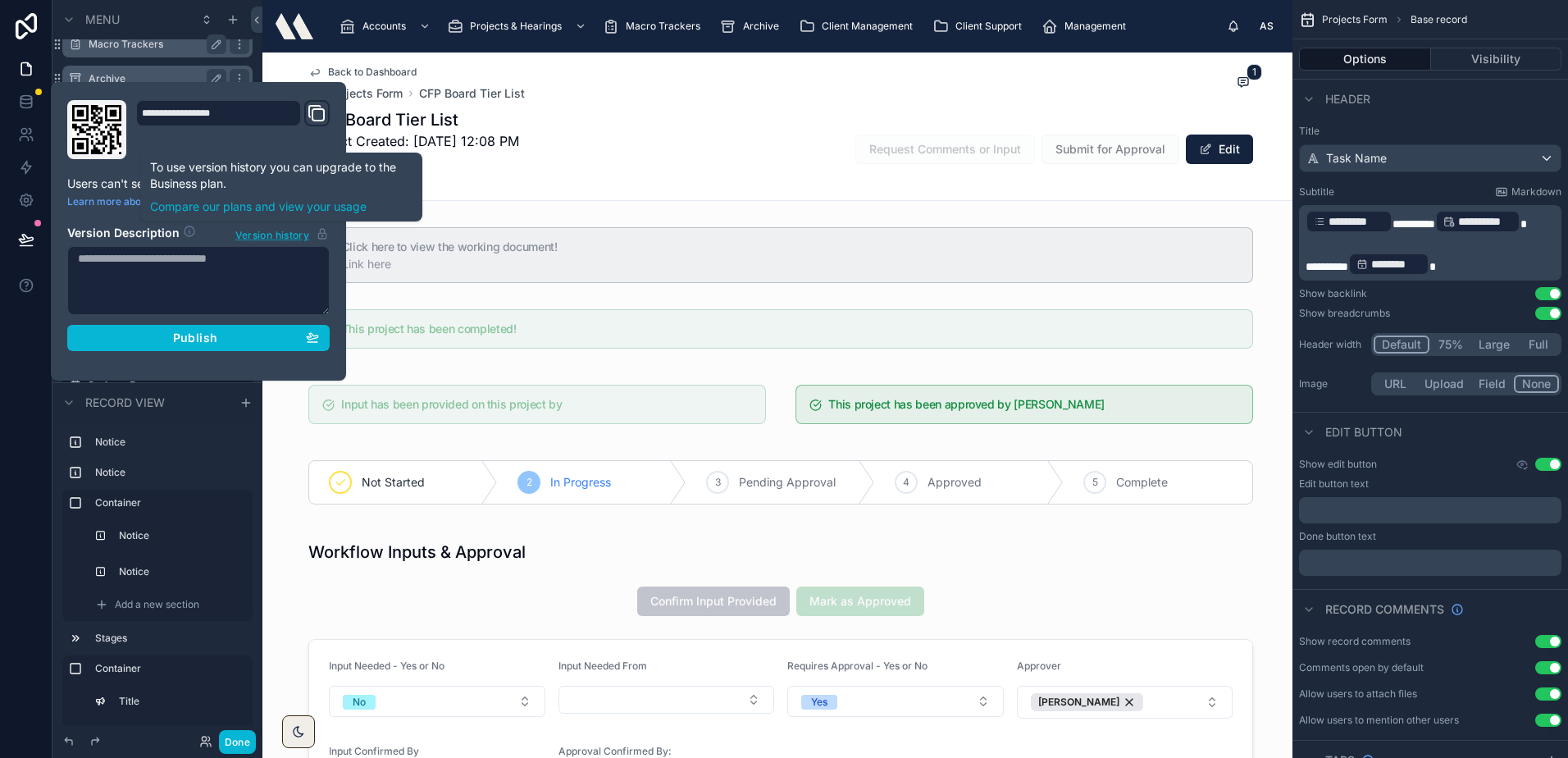
click at [272, 236] on span "Version history" at bounding box center [272, 234] width 74 height 16
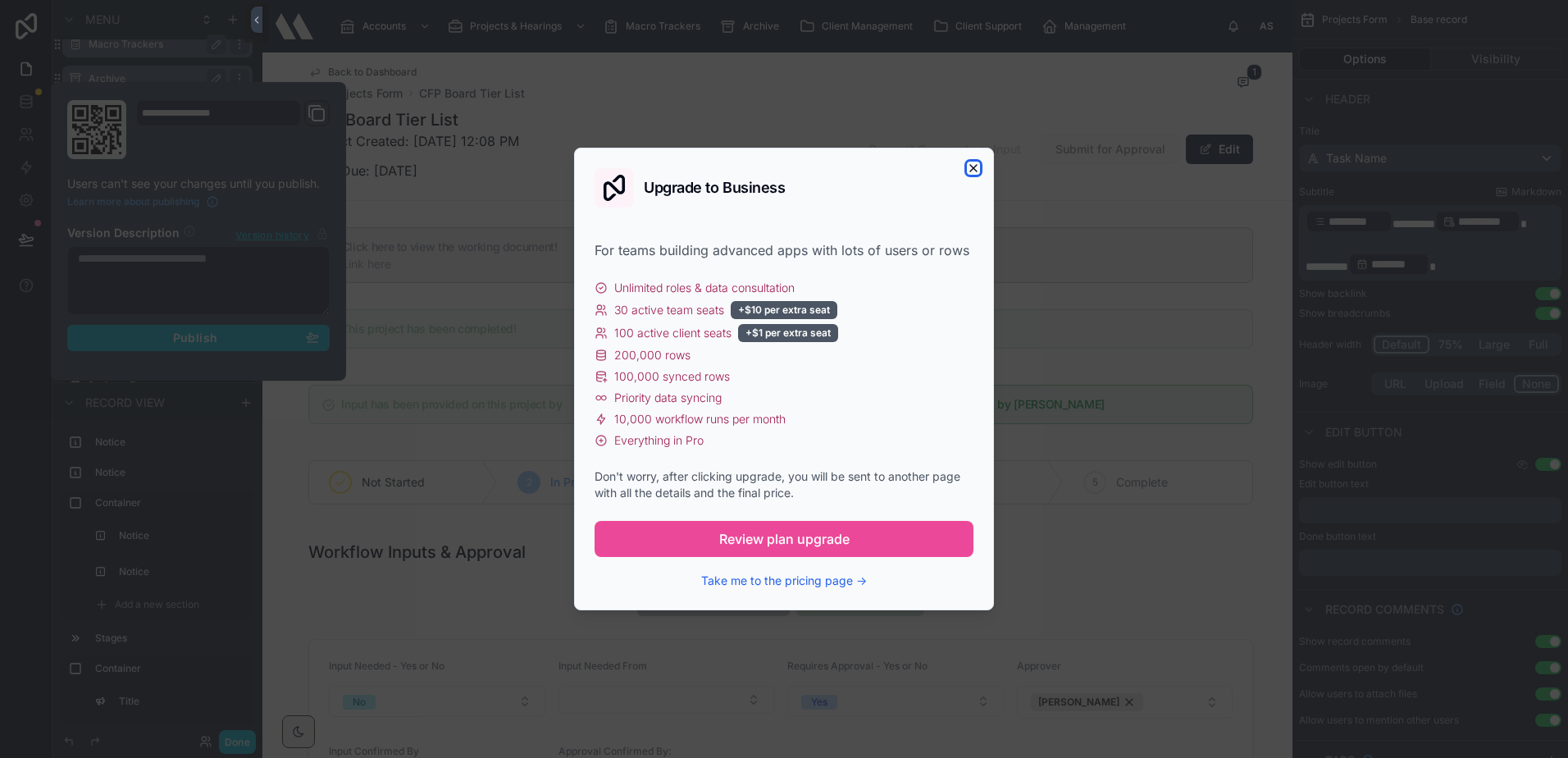
click at [979, 162] on icon "button" at bounding box center [973, 168] width 13 height 13
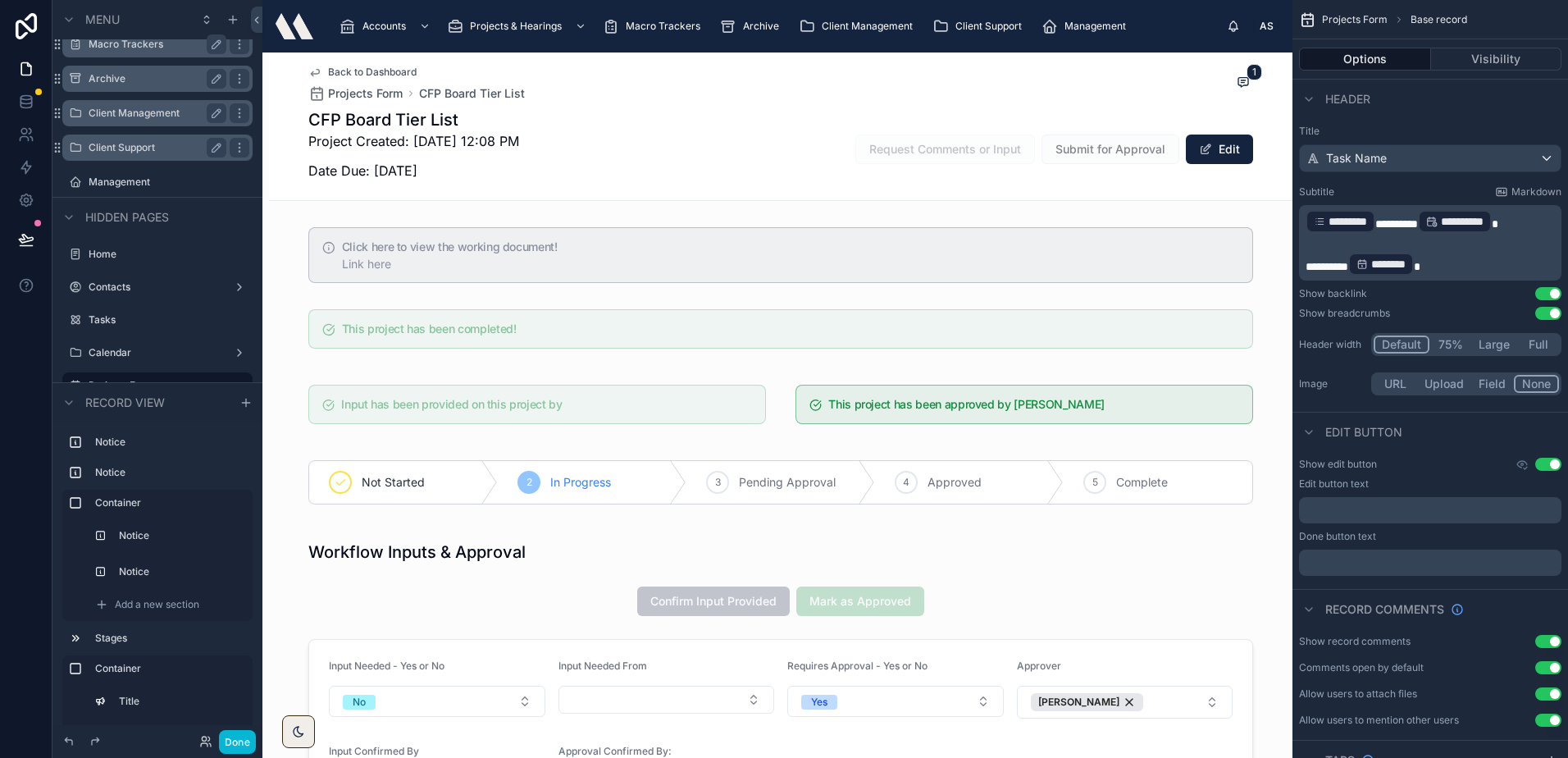
click at [823, 157] on div "CFP Board Tier List Project Created: 7/17/2025 12:08 PM Date Due: 7/31/2025 Req…" at bounding box center [780, 149] width 944 height 82
click at [32, 72] on icon at bounding box center [26, 69] width 16 height 16
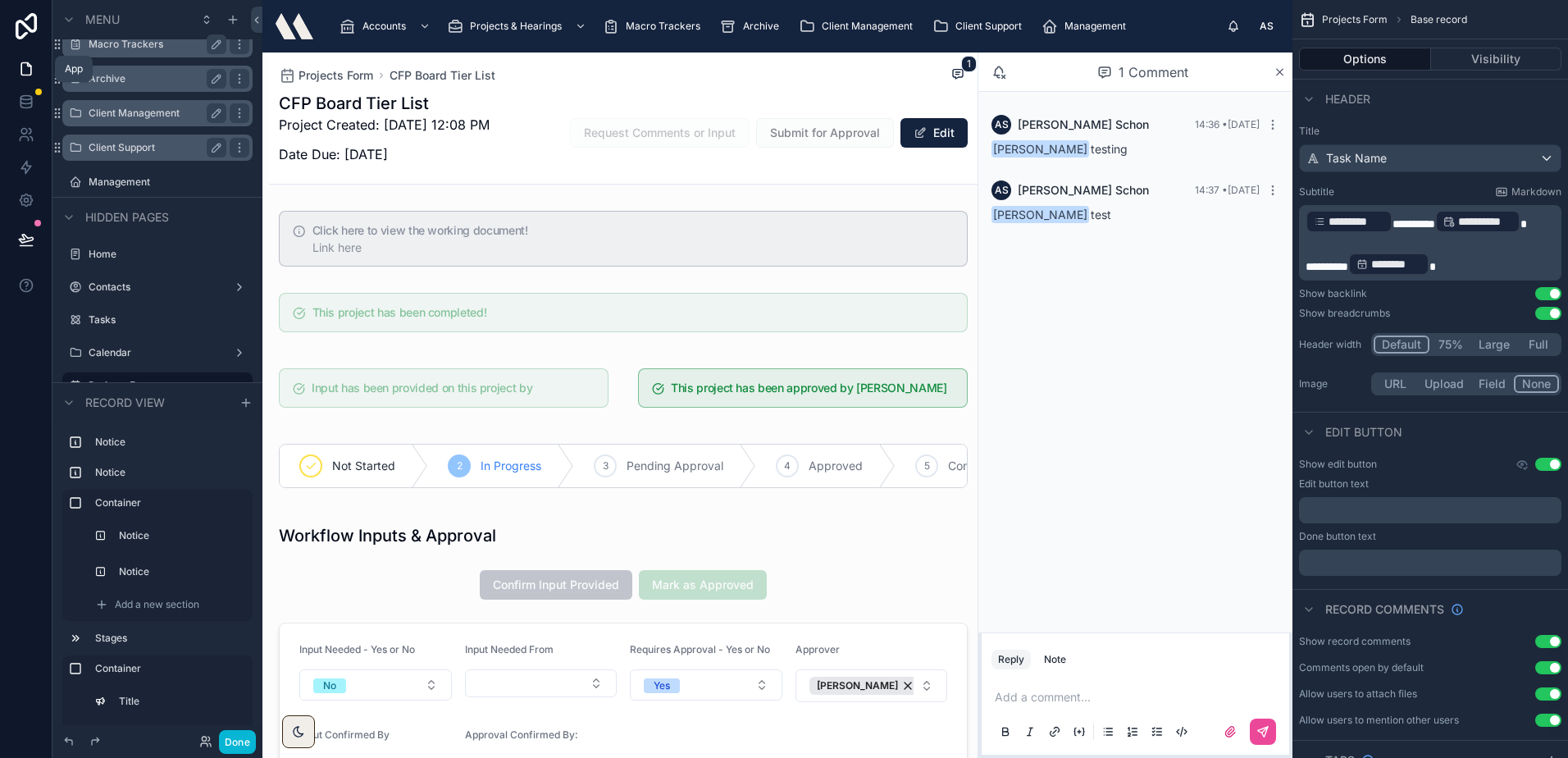
click at [32, 72] on icon at bounding box center [26, 69] width 16 height 16
click at [33, 72] on icon at bounding box center [26, 69] width 16 height 16
click at [296, 29] on img at bounding box center [294, 25] width 37 height 26
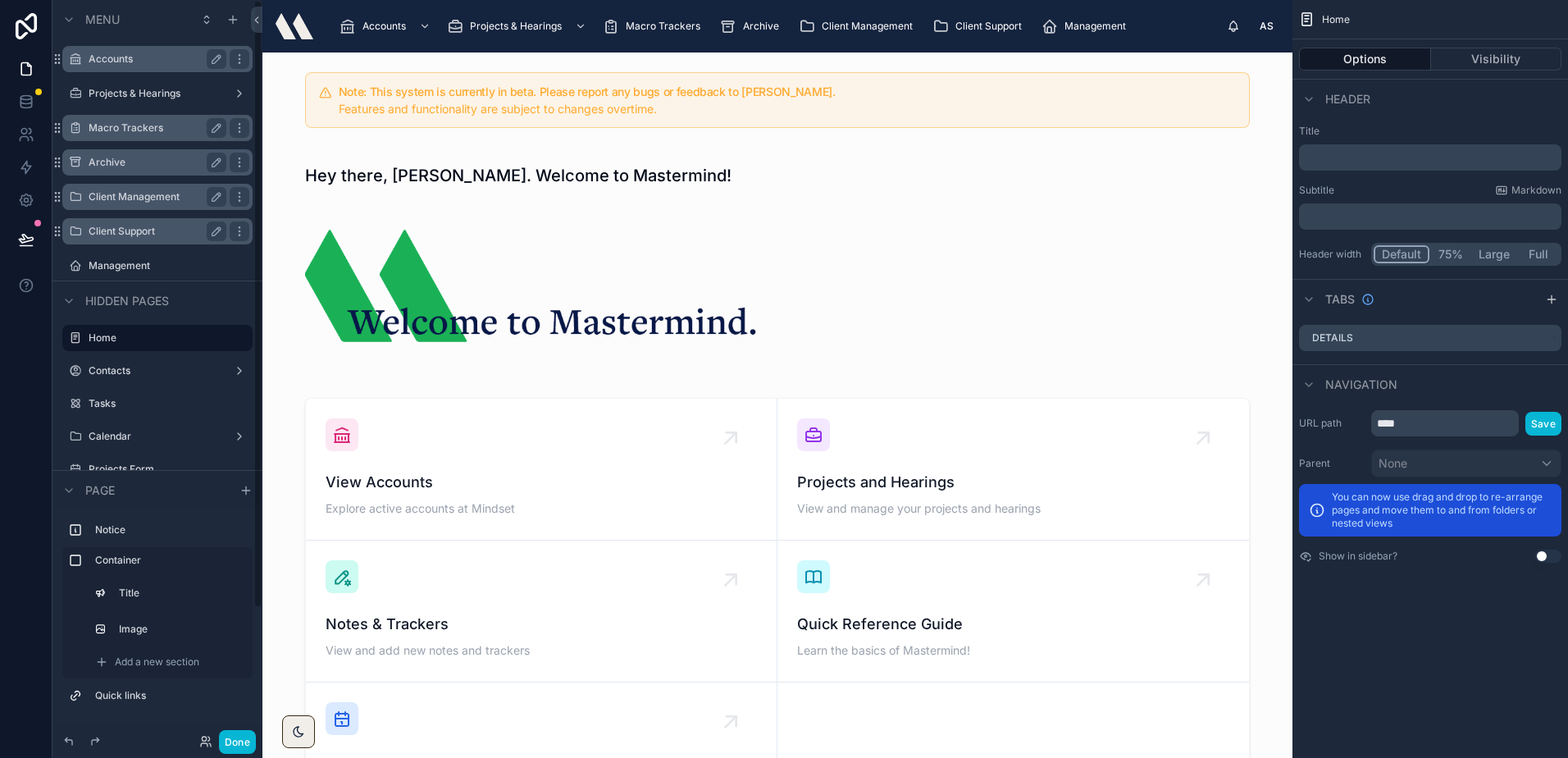
click at [132, 127] on label "Macro Trackers" at bounding box center [154, 127] width 131 height 13
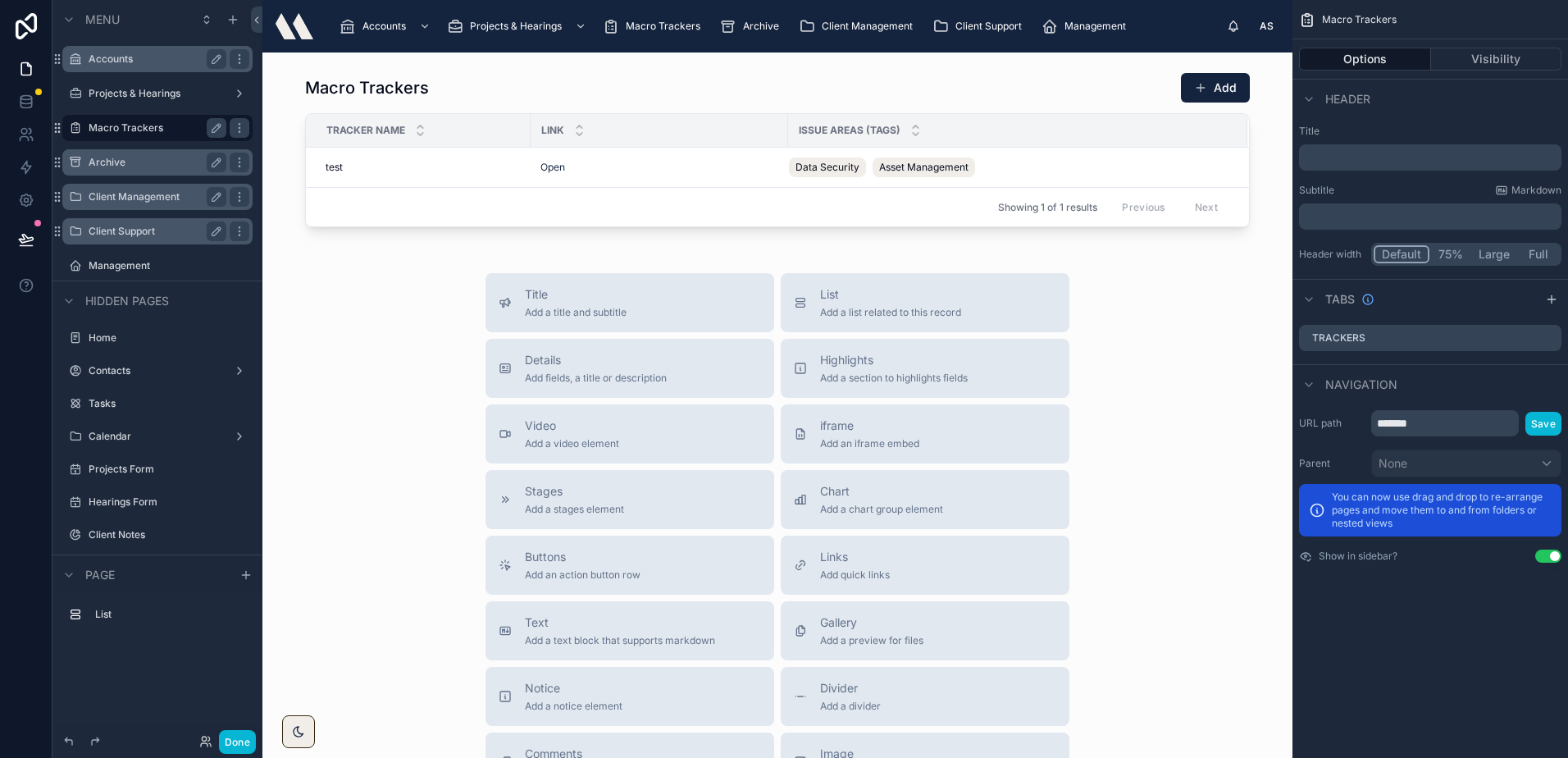
click at [130, 162] on label "Archive" at bounding box center [154, 162] width 131 height 13
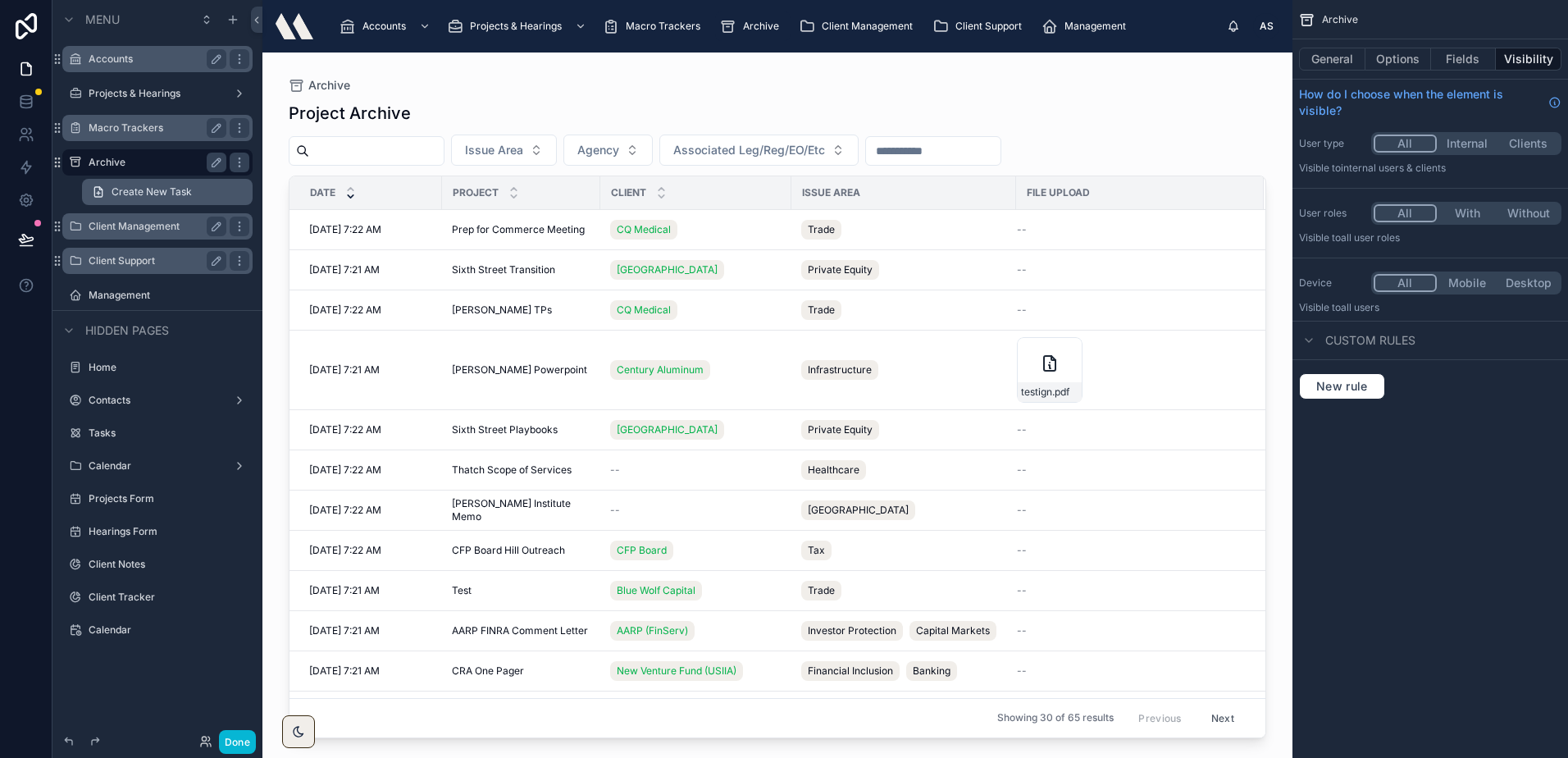
click at [130, 196] on span "Create New Task" at bounding box center [152, 192] width 80 height 13
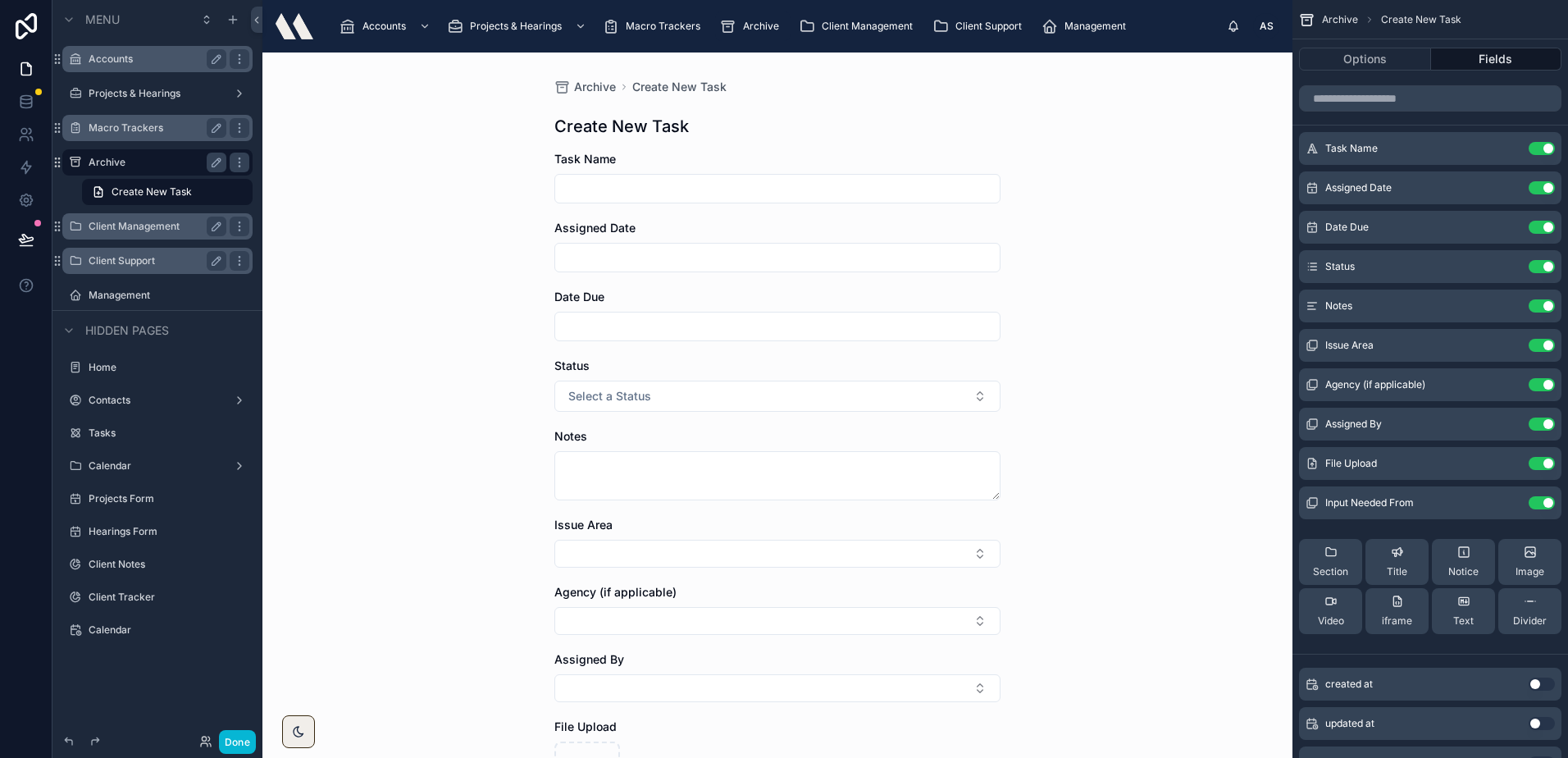
click at [145, 239] on div "Client Management" at bounding box center [157, 227] width 210 height 29
click at [141, 228] on label "Client Management" at bounding box center [154, 227] width 131 height 13
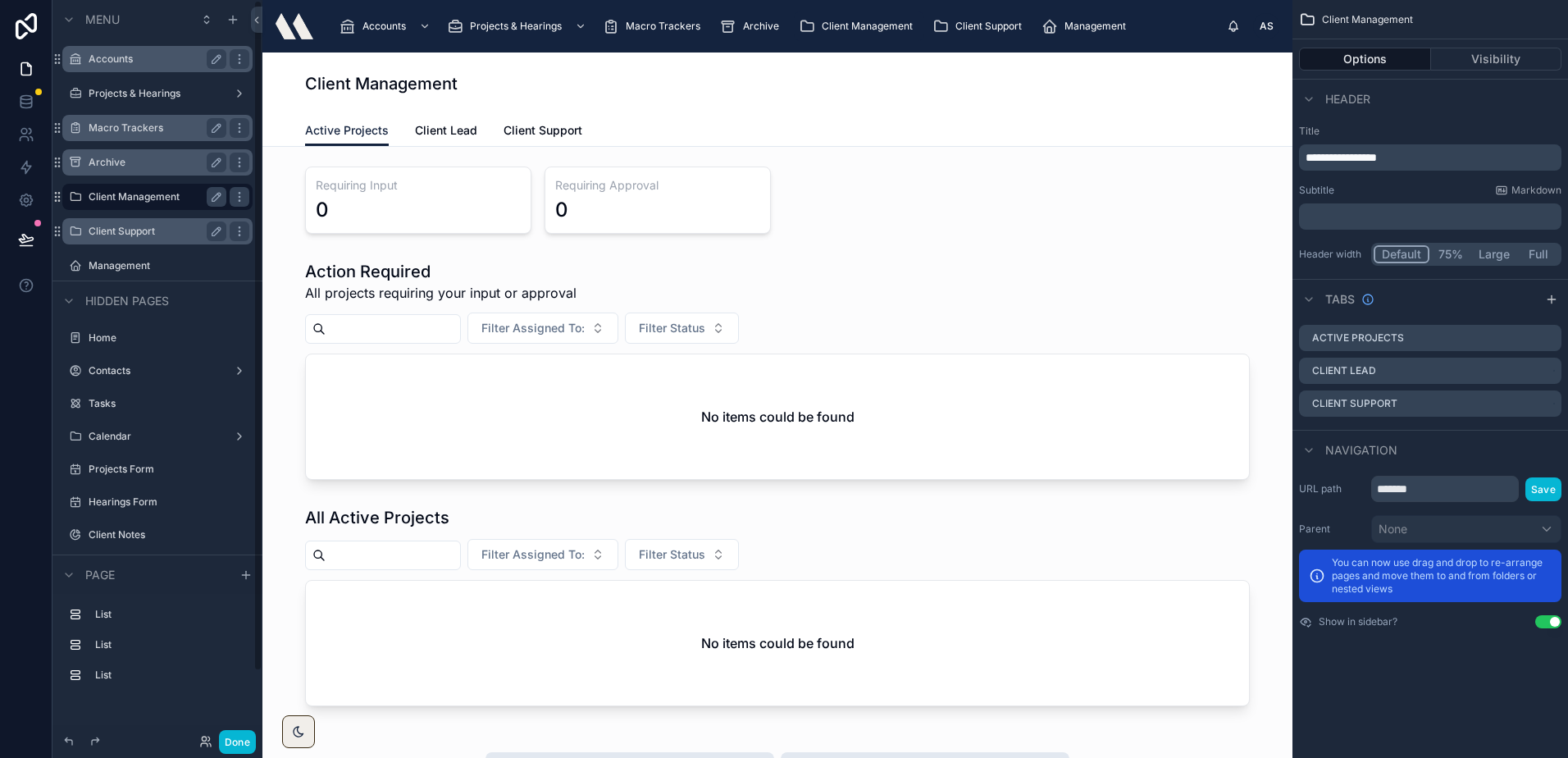
click at [160, 238] on div "Client Support" at bounding box center [156, 231] width 137 height 20
click at [157, 228] on label "Client Support" at bounding box center [154, 231] width 131 height 13
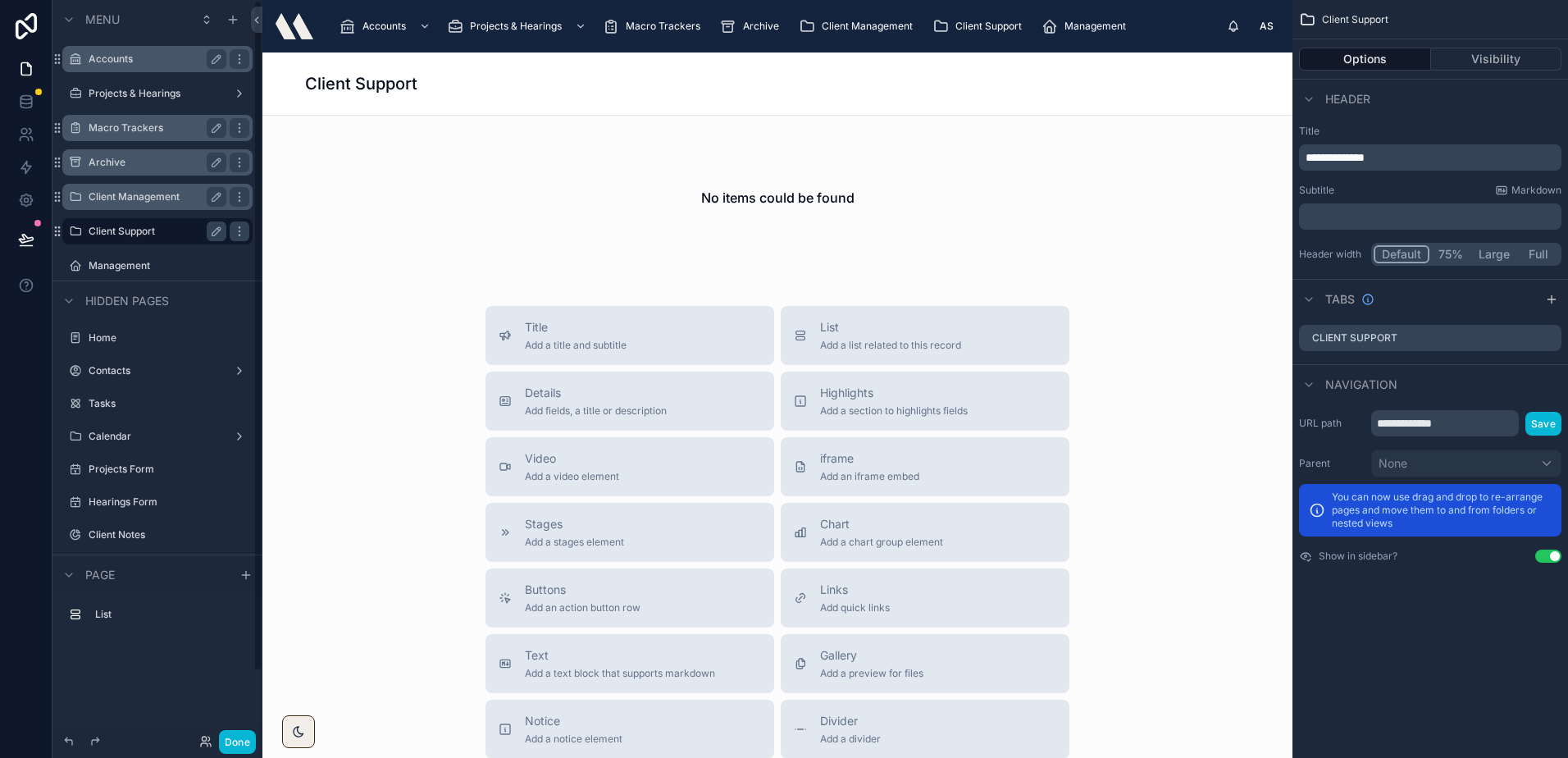
click at [146, 134] on label "Macro Trackers" at bounding box center [154, 127] width 131 height 13
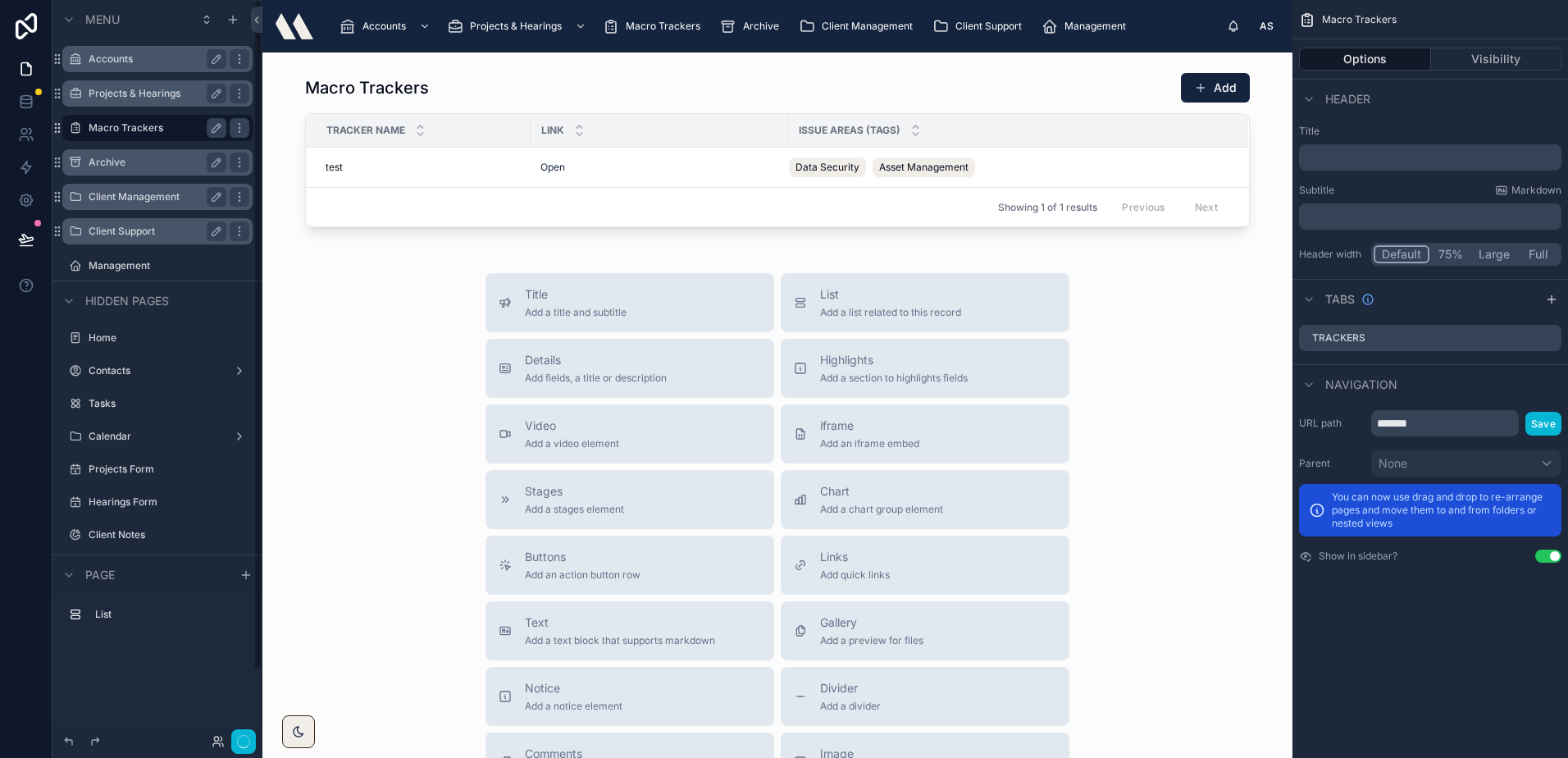
click at [142, 104] on div "Projects & Hearings" at bounding box center [157, 93] width 184 height 26
click at [145, 96] on label "Projects & Hearings" at bounding box center [154, 94] width 131 height 13
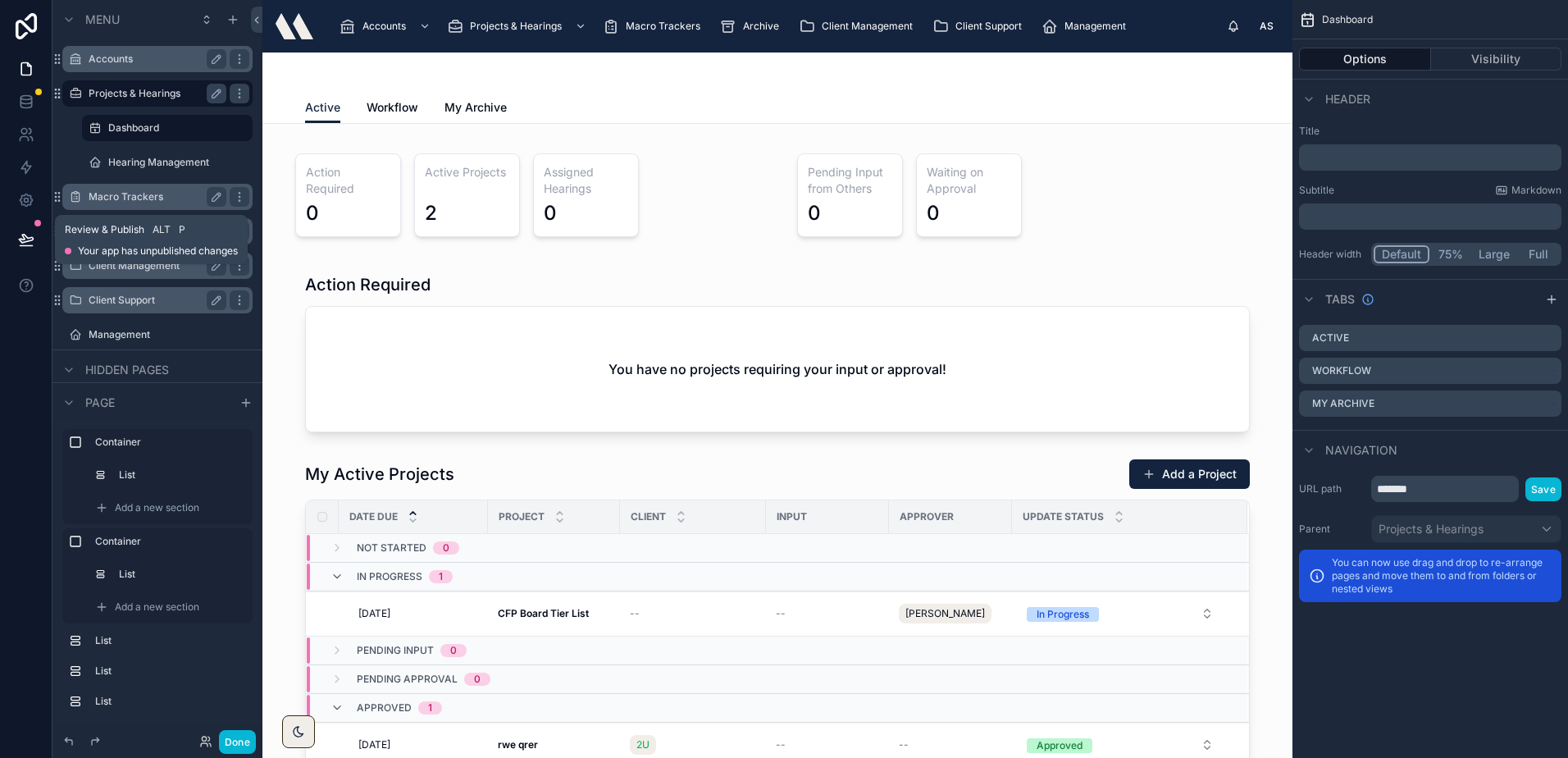
click at [28, 221] on button at bounding box center [26, 239] width 36 height 45
click at [22, 207] on icon at bounding box center [26, 200] width 16 height 16
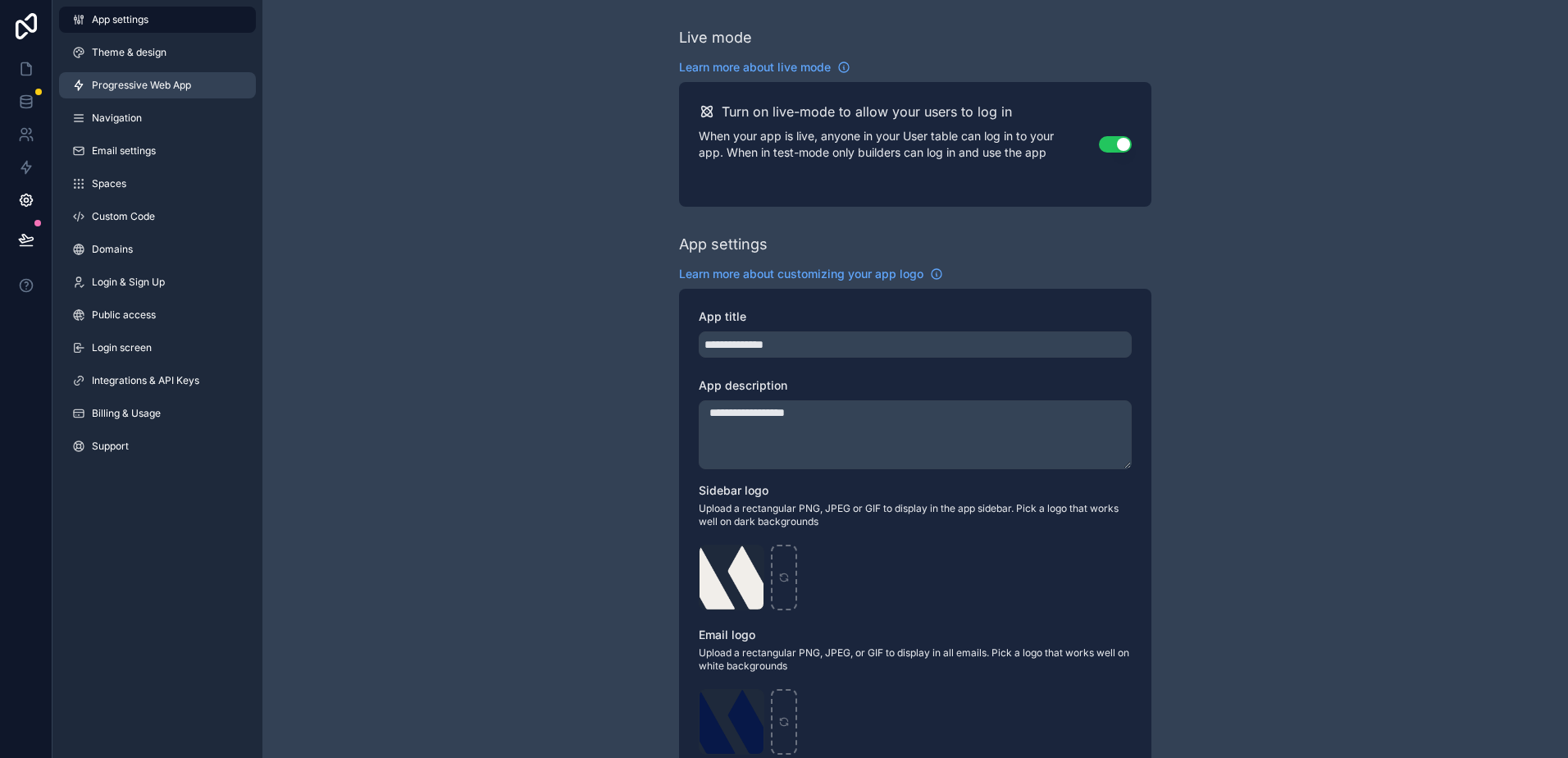
click at [156, 82] on span "Progressive Web App" at bounding box center [141, 86] width 99 height 13
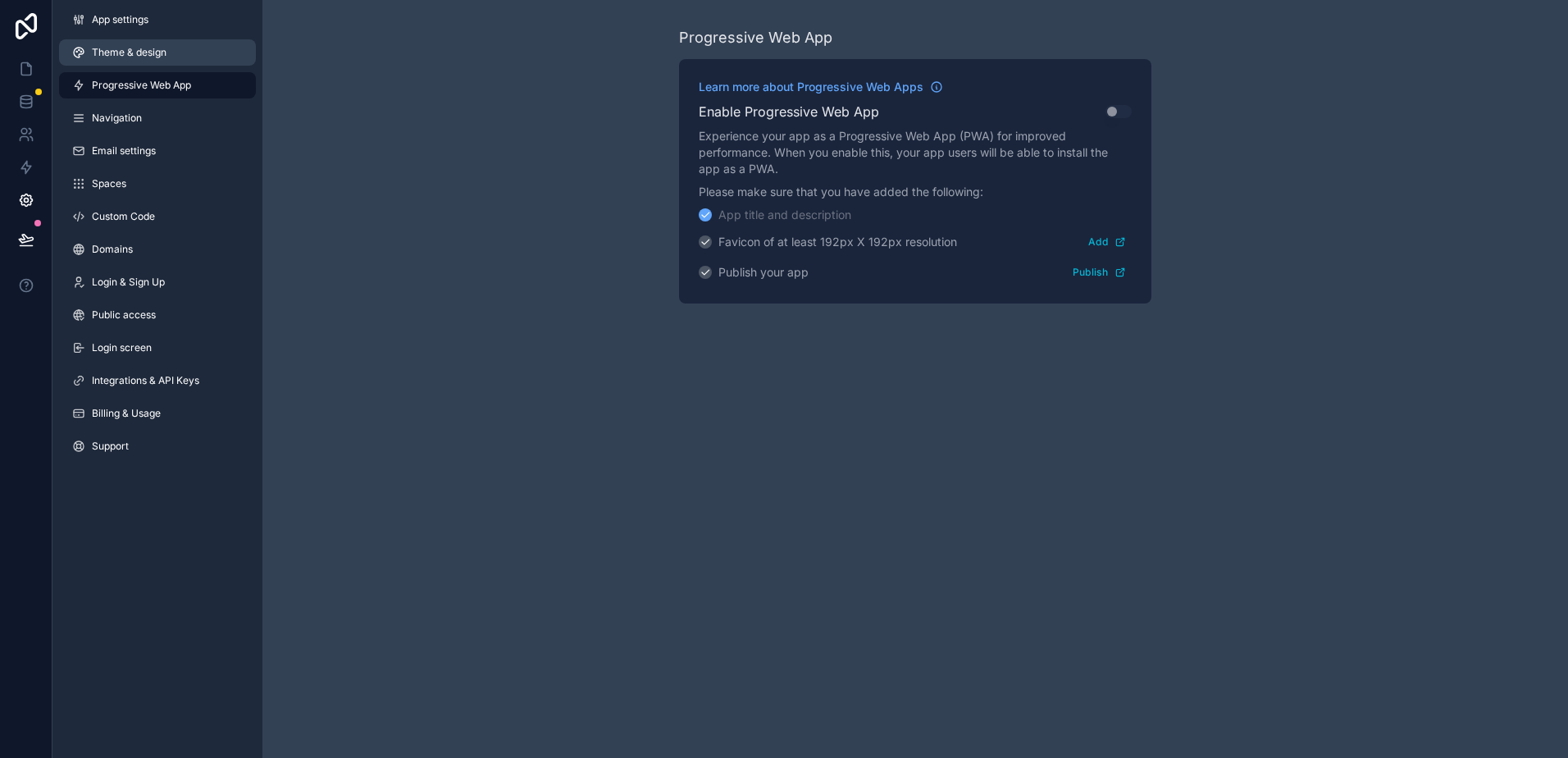
click at [163, 52] on span "Theme & design" at bounding box center [129, 52] width 75 height 13
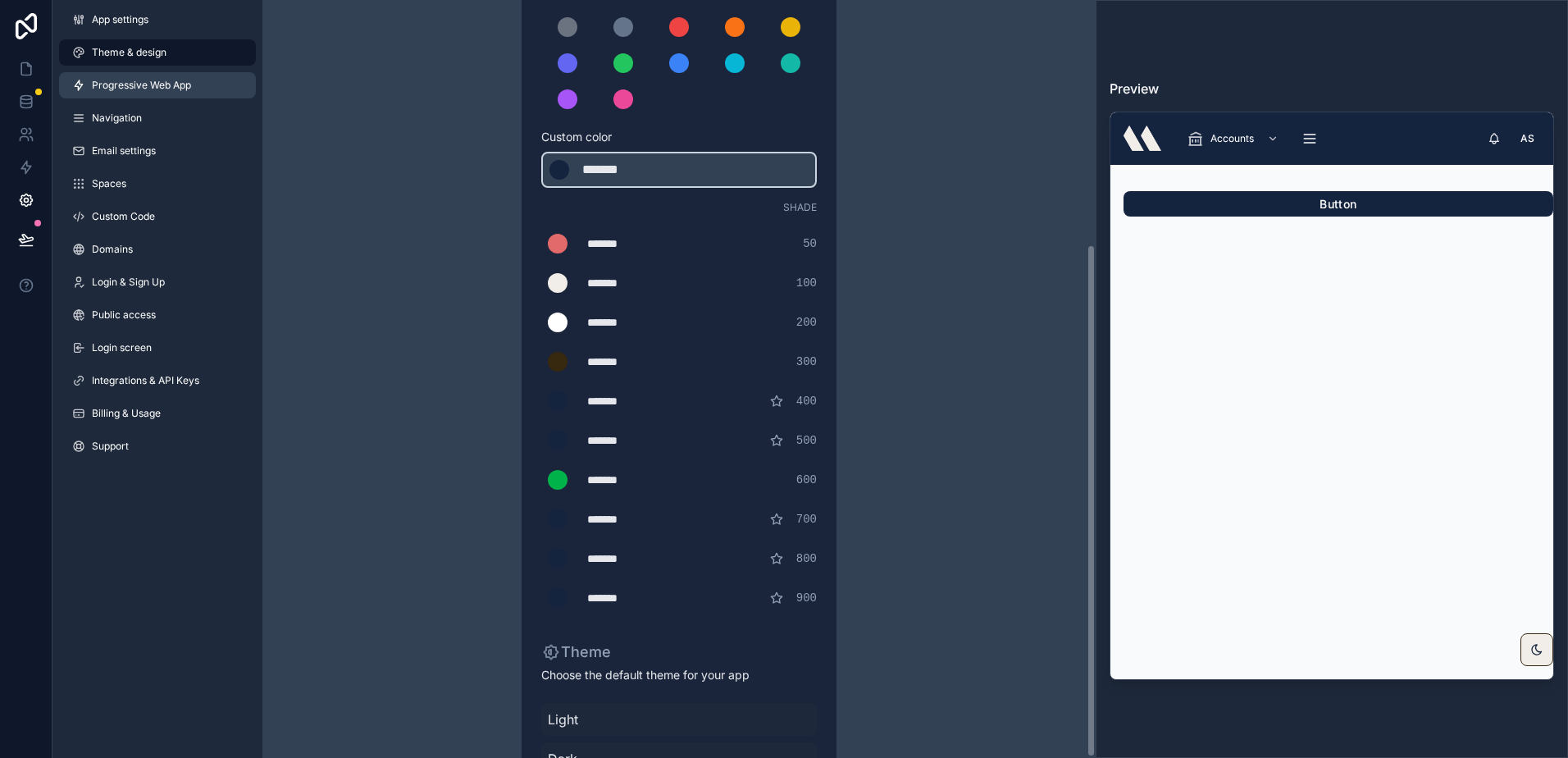
scroll to position [33, 0]
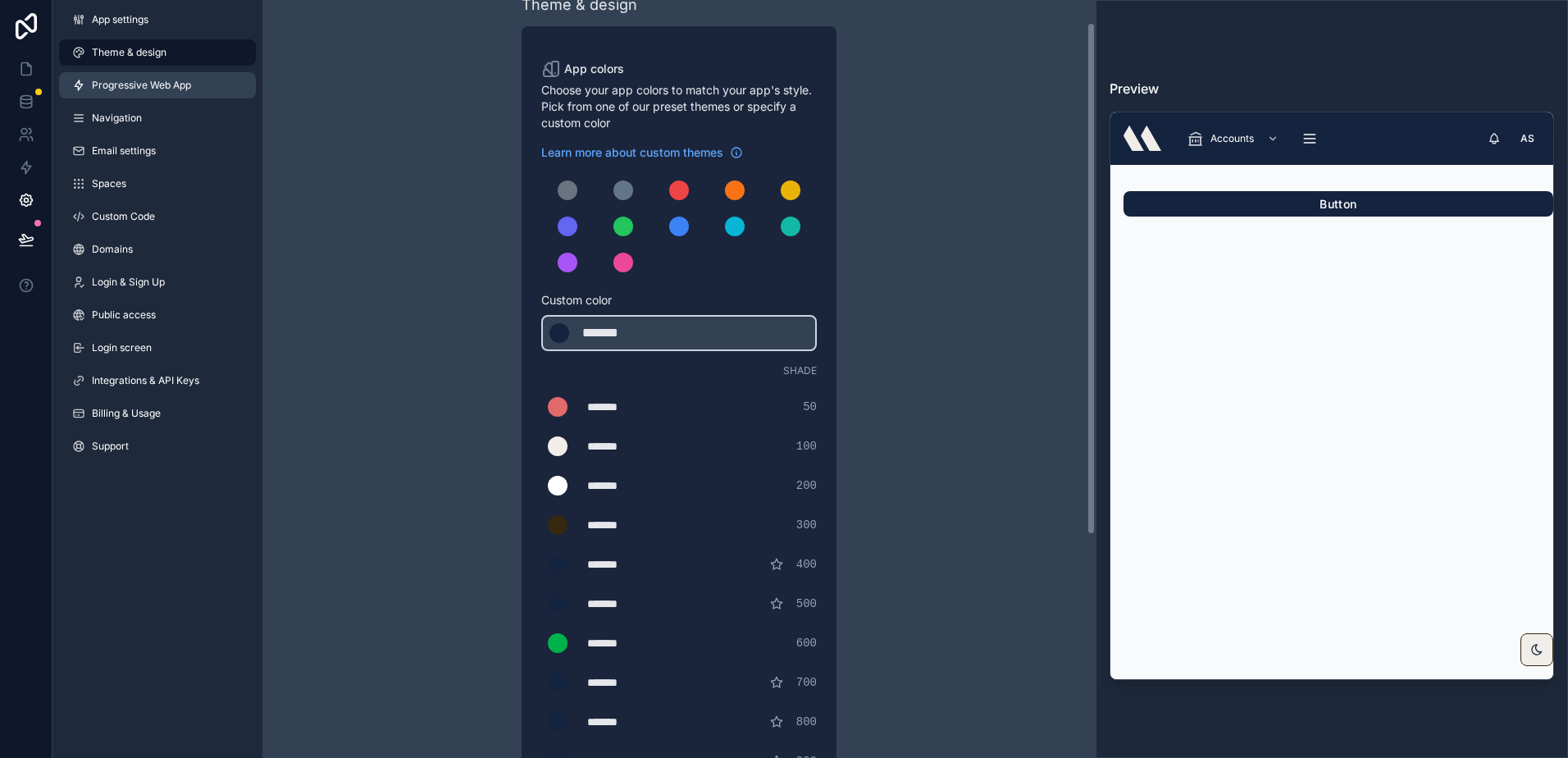
click at [132, 86] on span "Progressive Web App" at bounding box center [141, 86] width 99 height 13
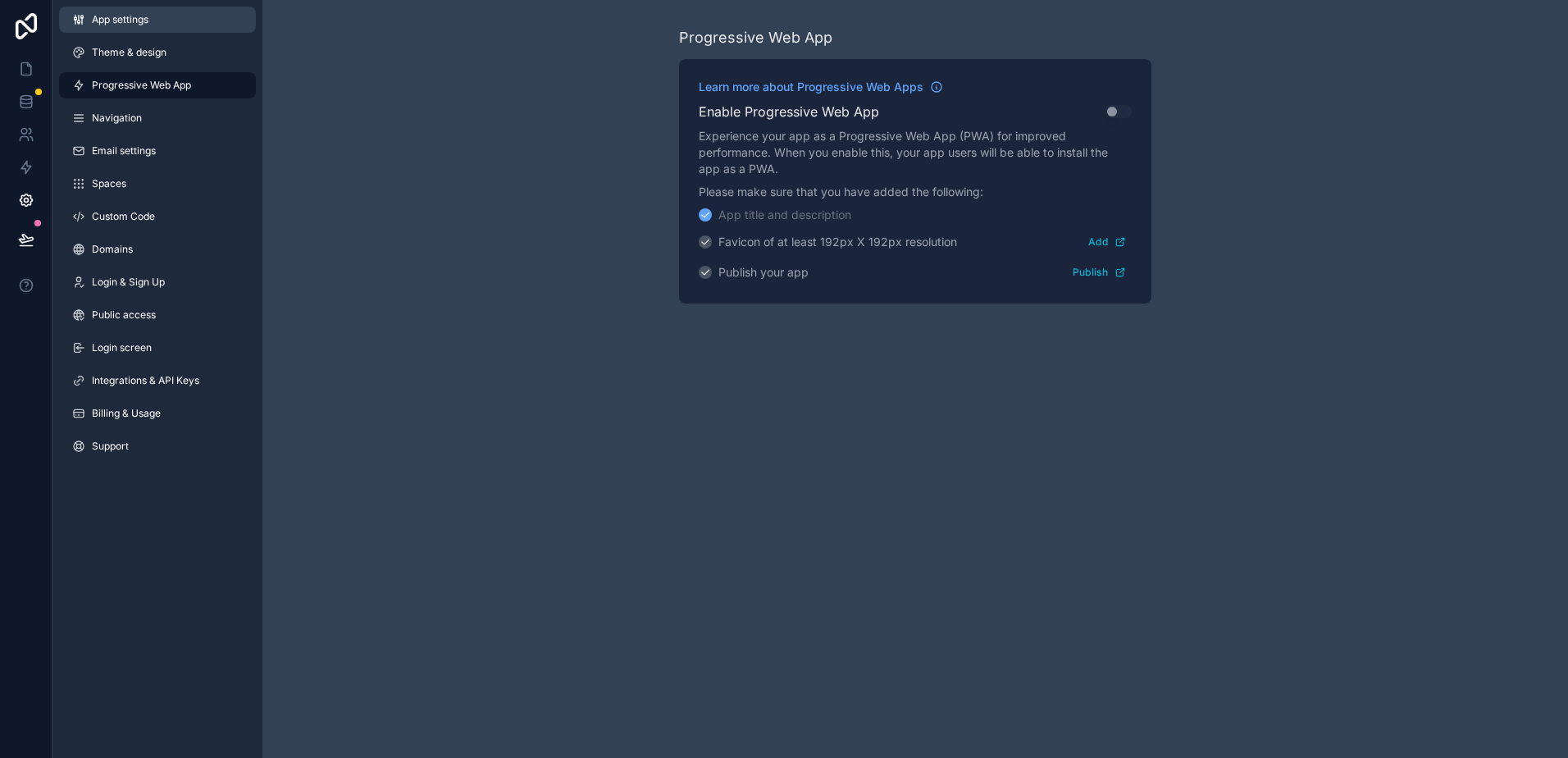
click at [127, 17] on span "App settings" at bounding box center [120, 19] width 56 height 13
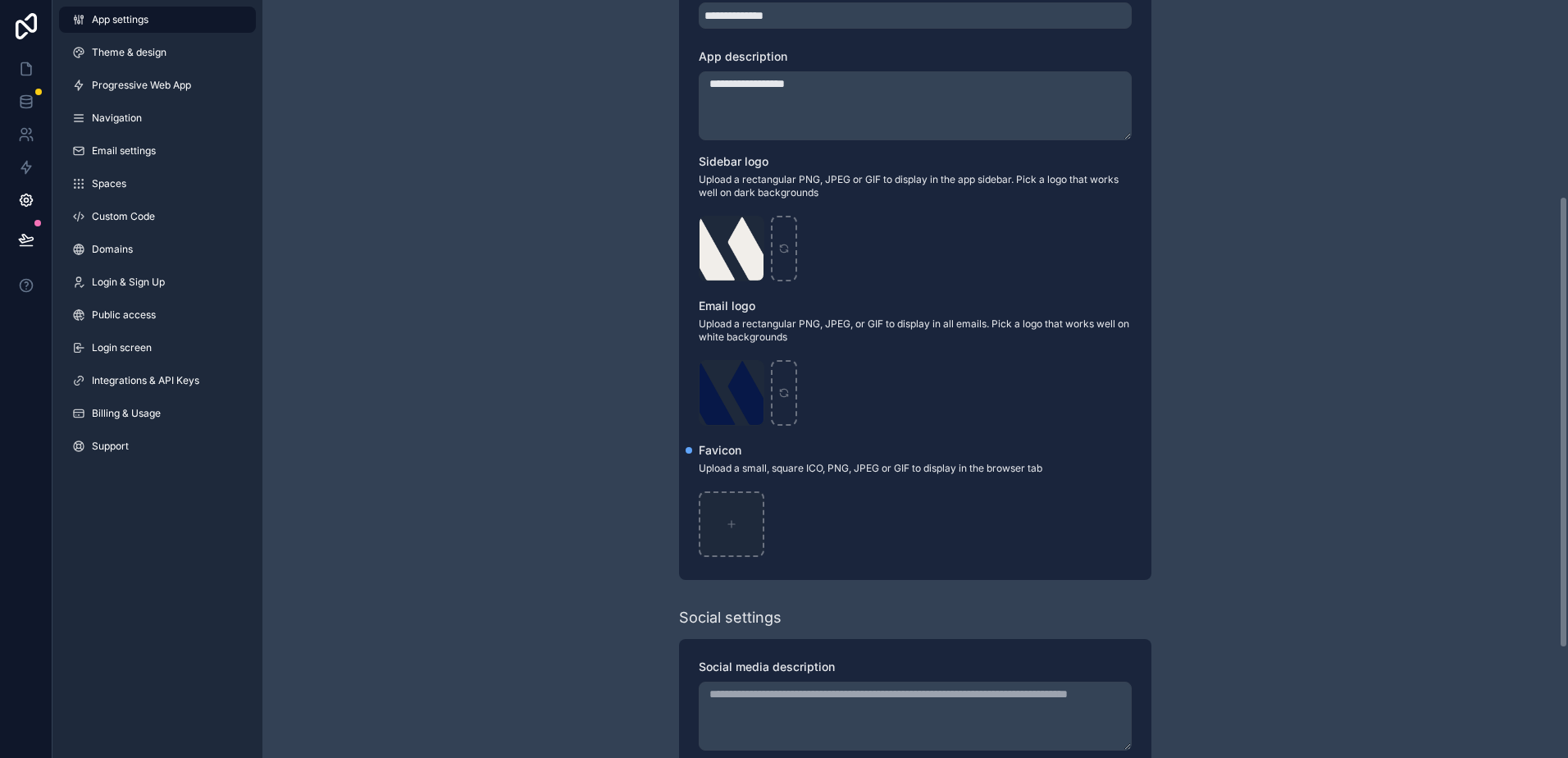
scroll to position [328, 0]
click at [727, 520] on icon "scrollable content" at bounding box center [731, 525] width 12 height 12
type input "**********"
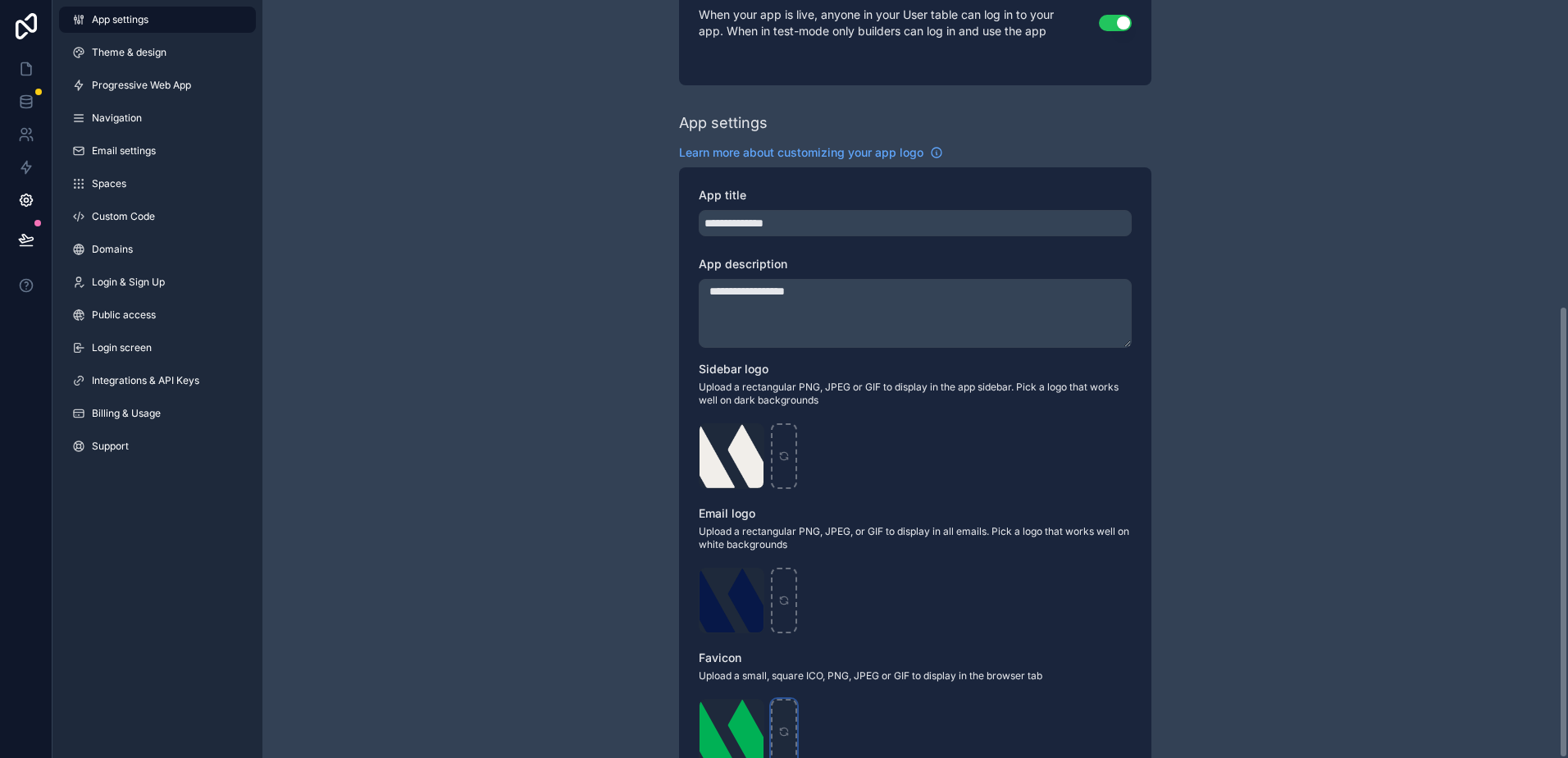
scroll to position [20, 0]
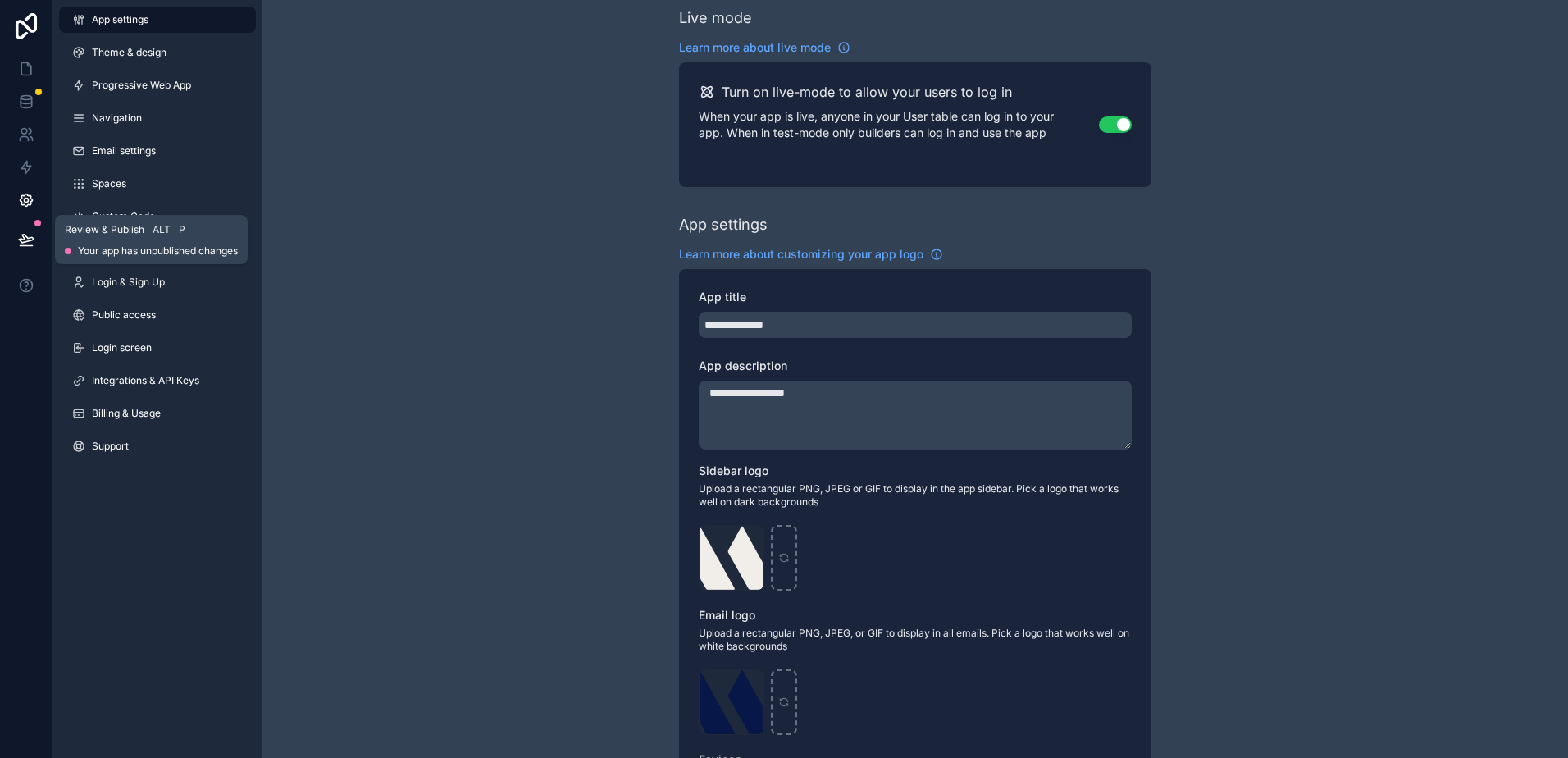
click at [33, 231] on icon at bounding box center [26, 239] width 16 height 16
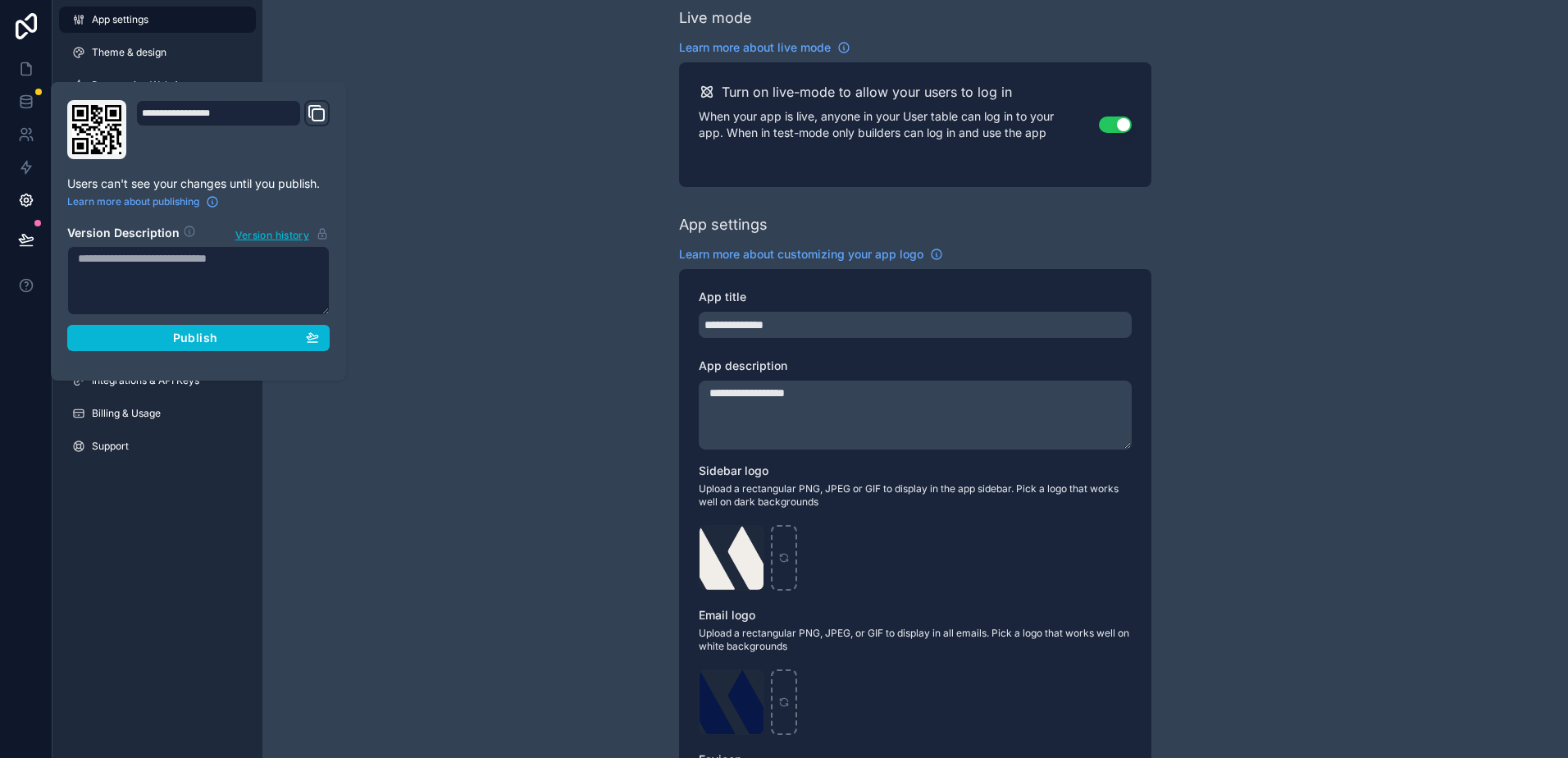
click at [98, 323] on section "Version Description Version history Publish" at bounding box center [198, 283] width 262 height 136
click at [103, 330] on div "Publish" at bounding box center [198, 338] width 241 height 15
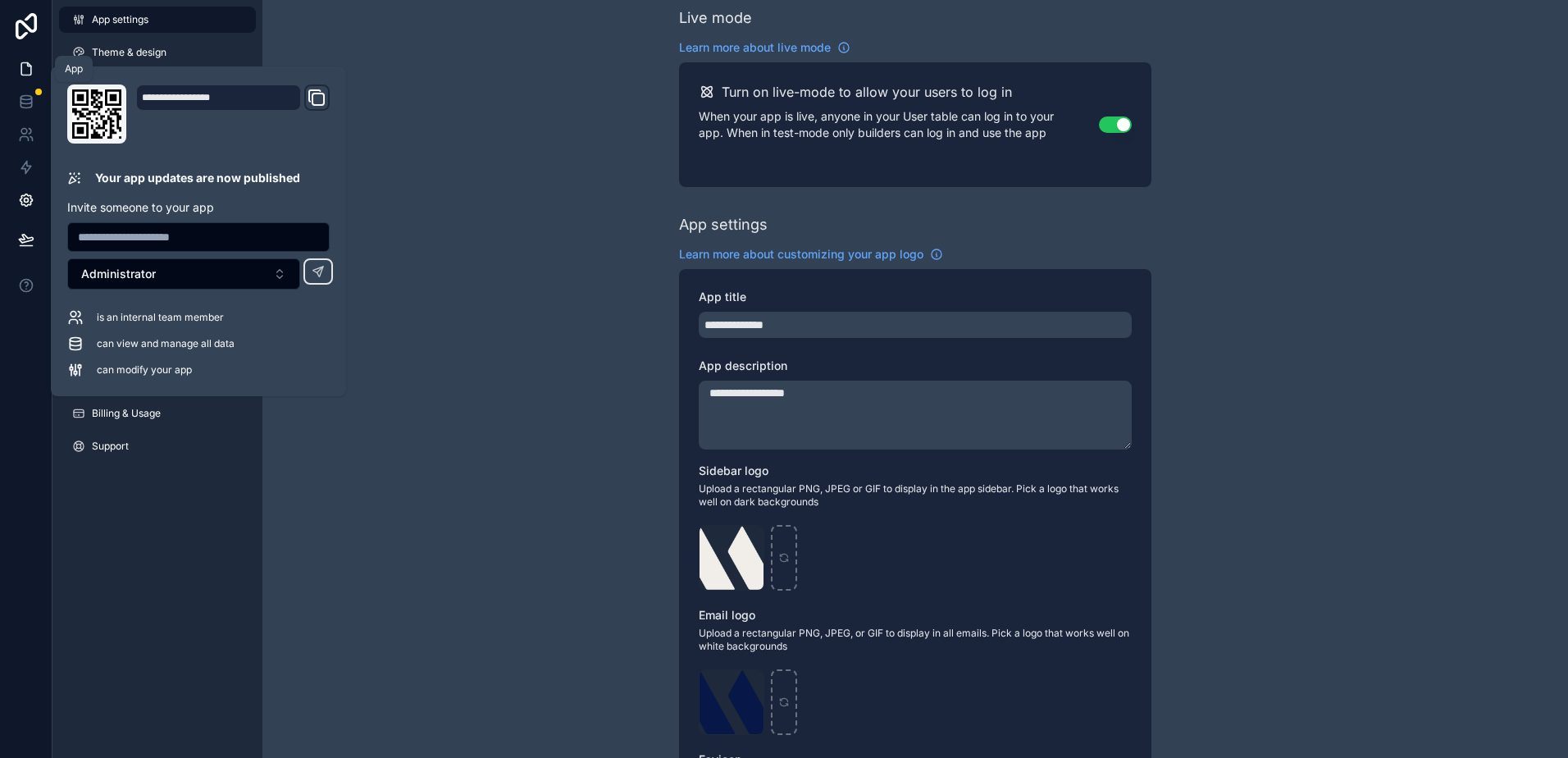
click at [23, 67] on icon at bounding box center [26, 69] width 16 height 16
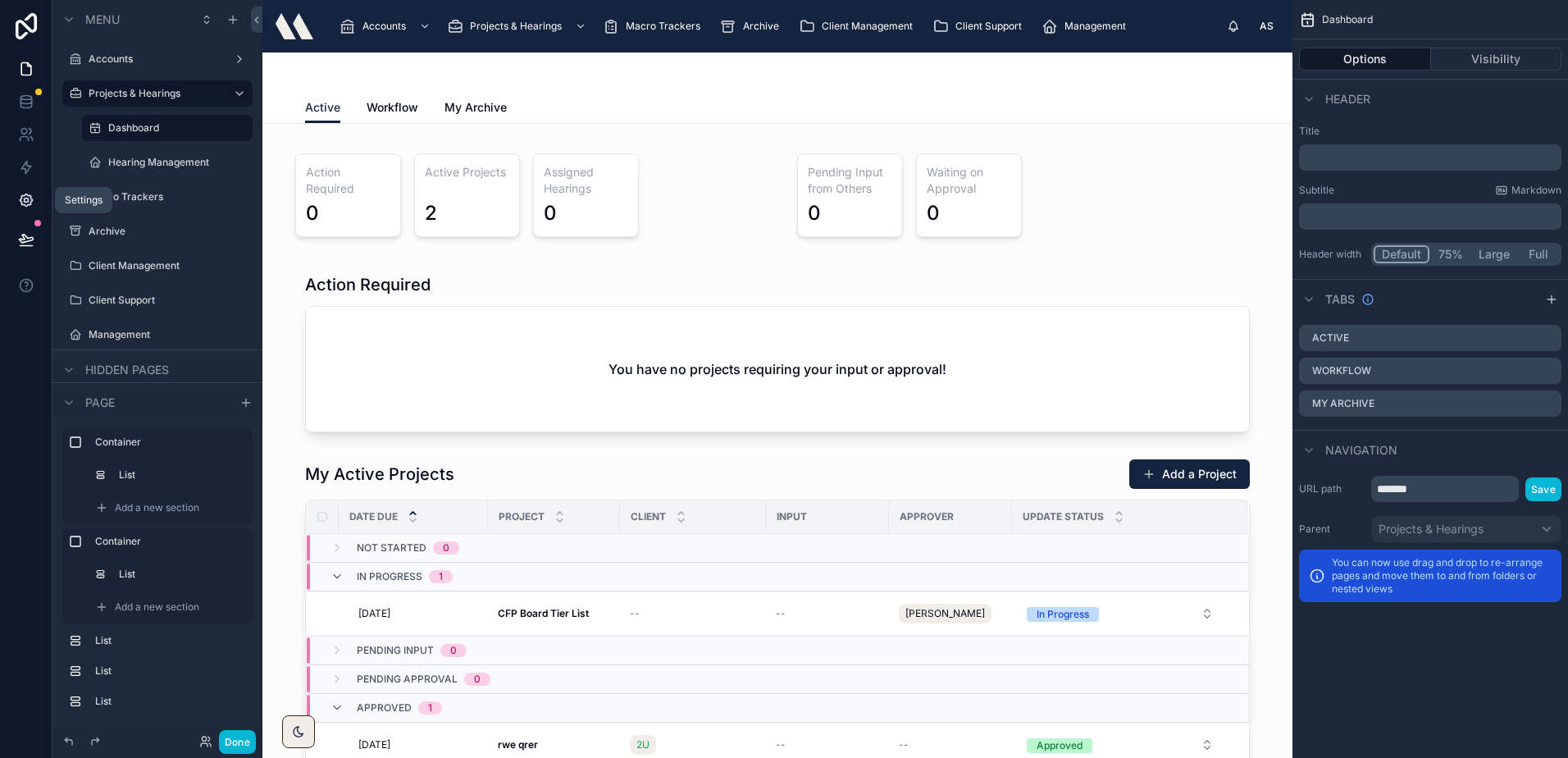
click at [29, 212] on link at bounding box center [25, 200] width 52 height 33
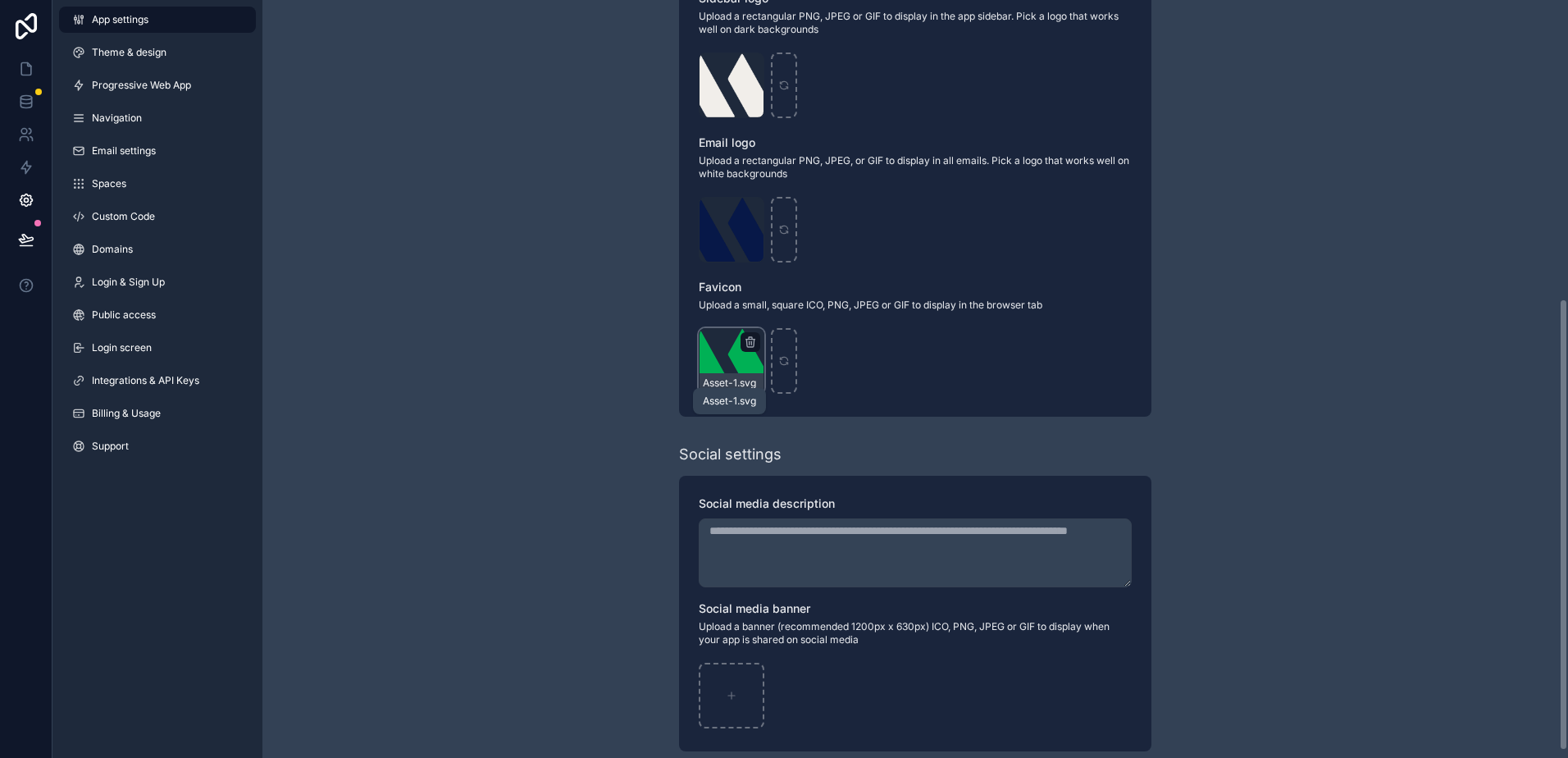
scroll to position [511, 0]
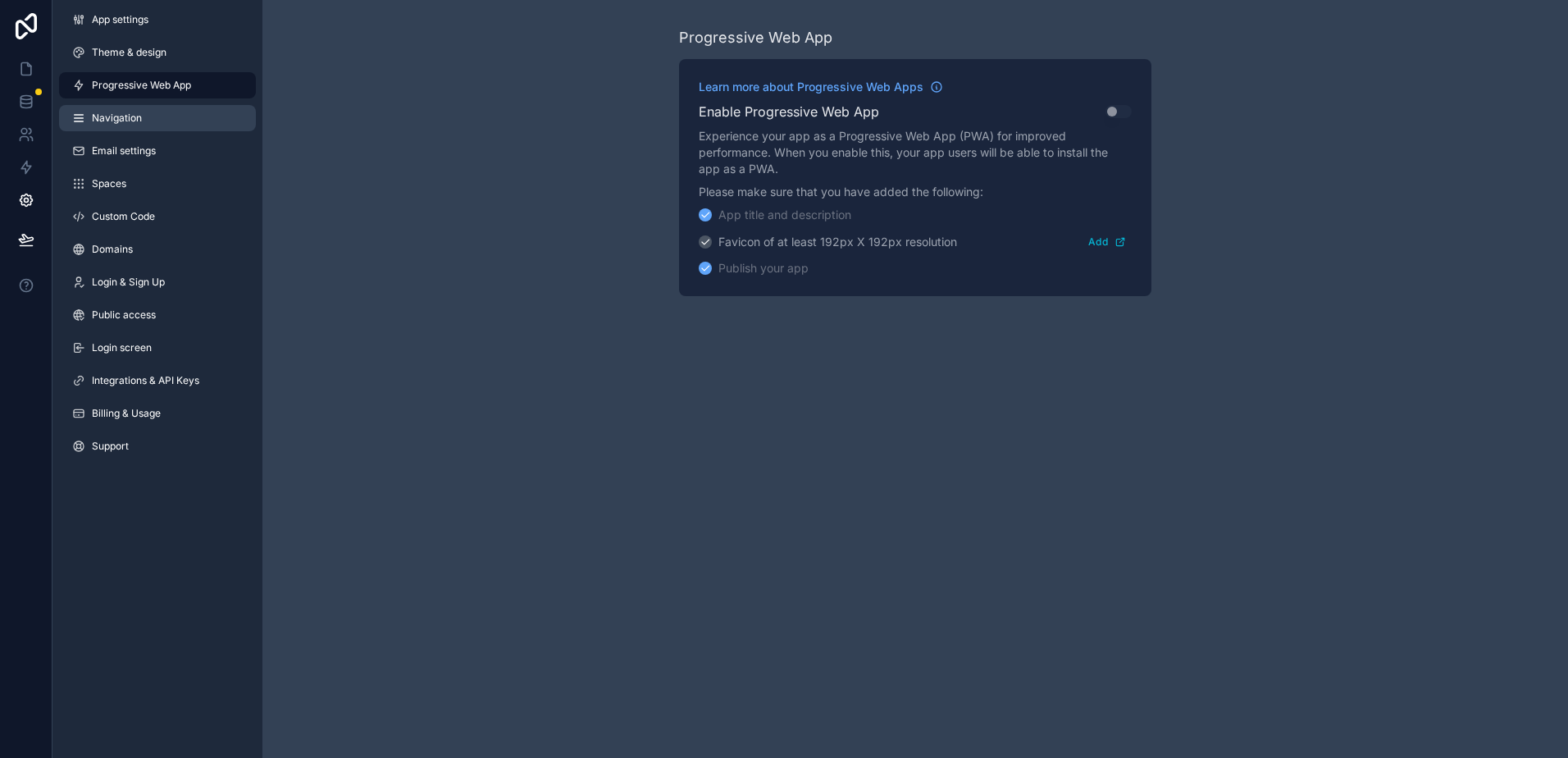
click at [169, 106] on link "Navigation" at bounding box center [157, 117] width 196 height 26
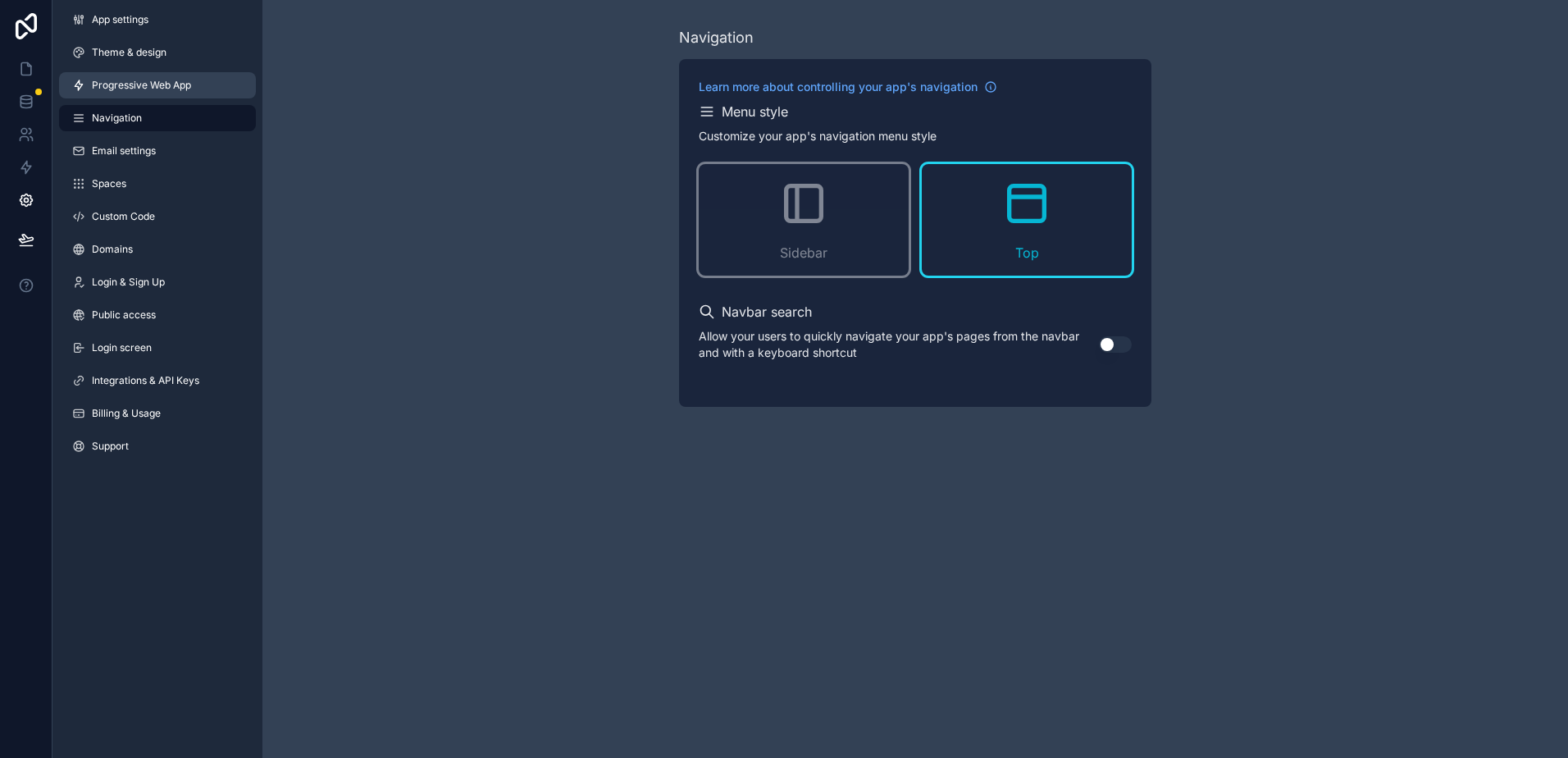
click at [160, 90] on span "Progressive Web App" at bounding box center [141, 86] width 99 height 13
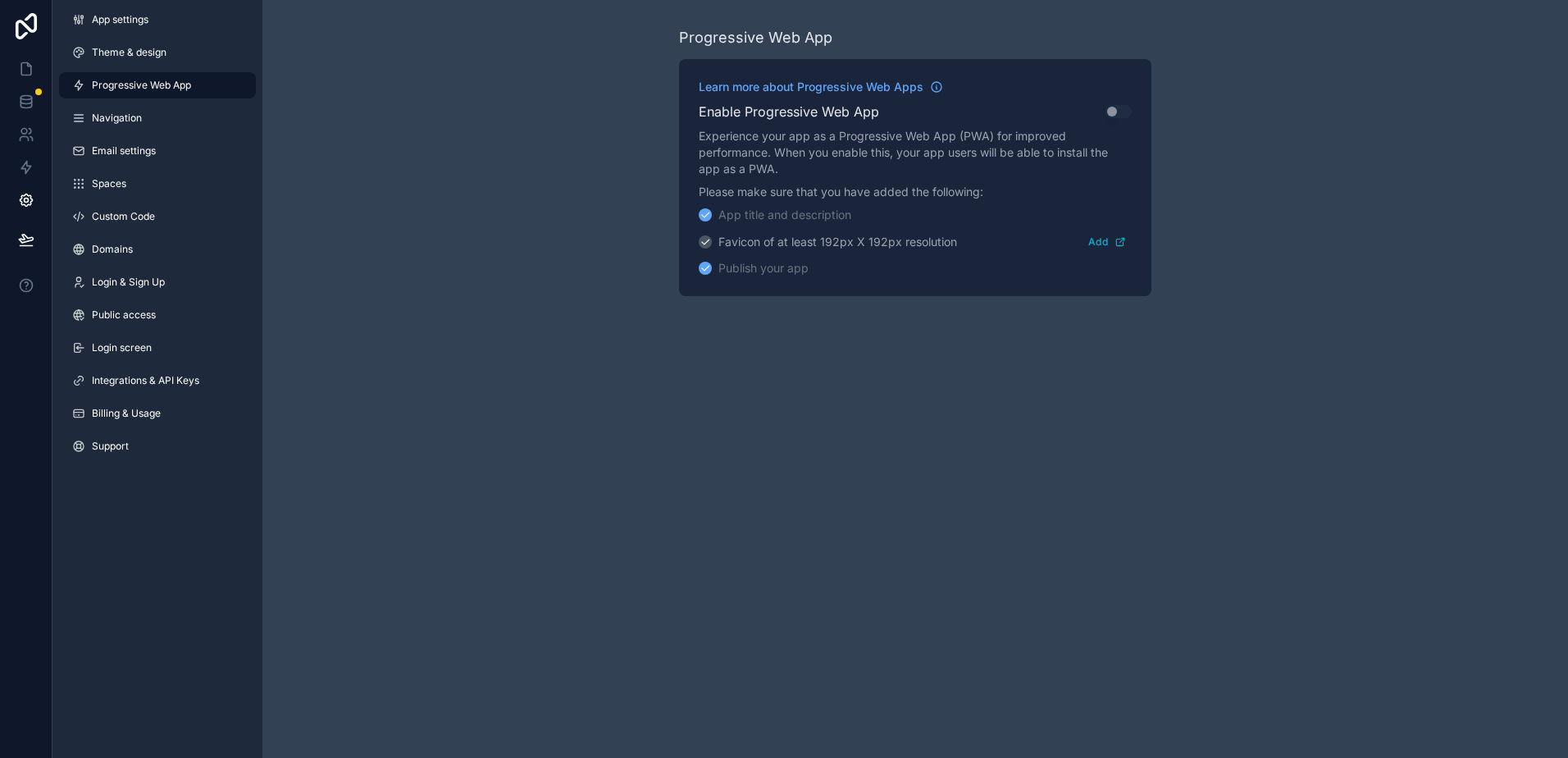
click at [703, 245] on icon "scrollable content" at bounding box center [705, 242] width 12 height 12
click at [703, 244] on icon "scrollable content" at bounding box center [705, 242] width 12 height 12
drag, startPoint x: 703, startPoint y: 244, endPoint x: 1064, endPoint y: 230, distance: 361.3
click at [902, 240] on div "Favicon of at least 192px X 192px resolution" at bounding box center [838, 242] width 238 height 16
click at [1105, 234] on button "Add" at bounding box center [1107, 241] width 49 height 24
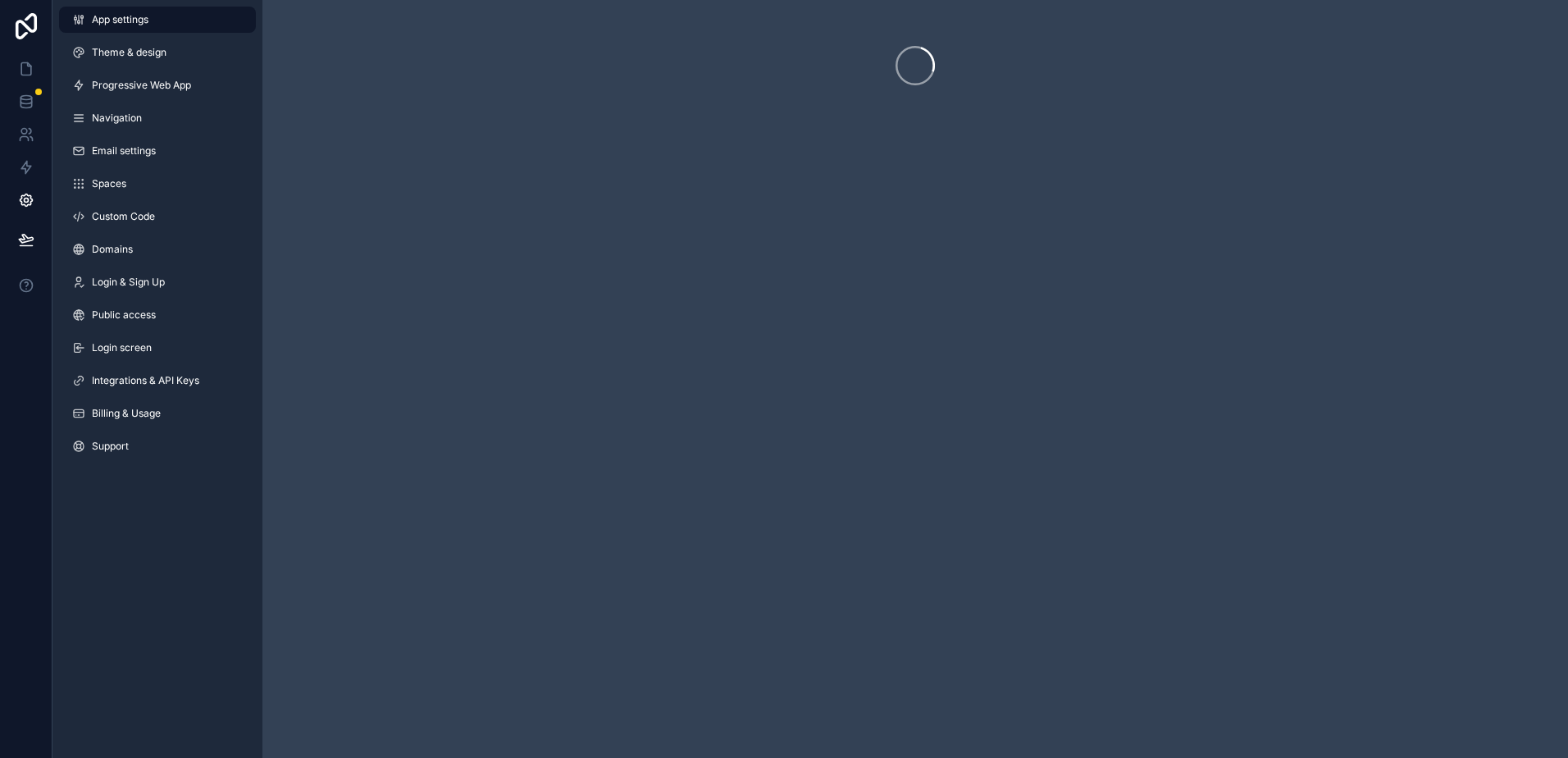
scroll to position [511, 0]
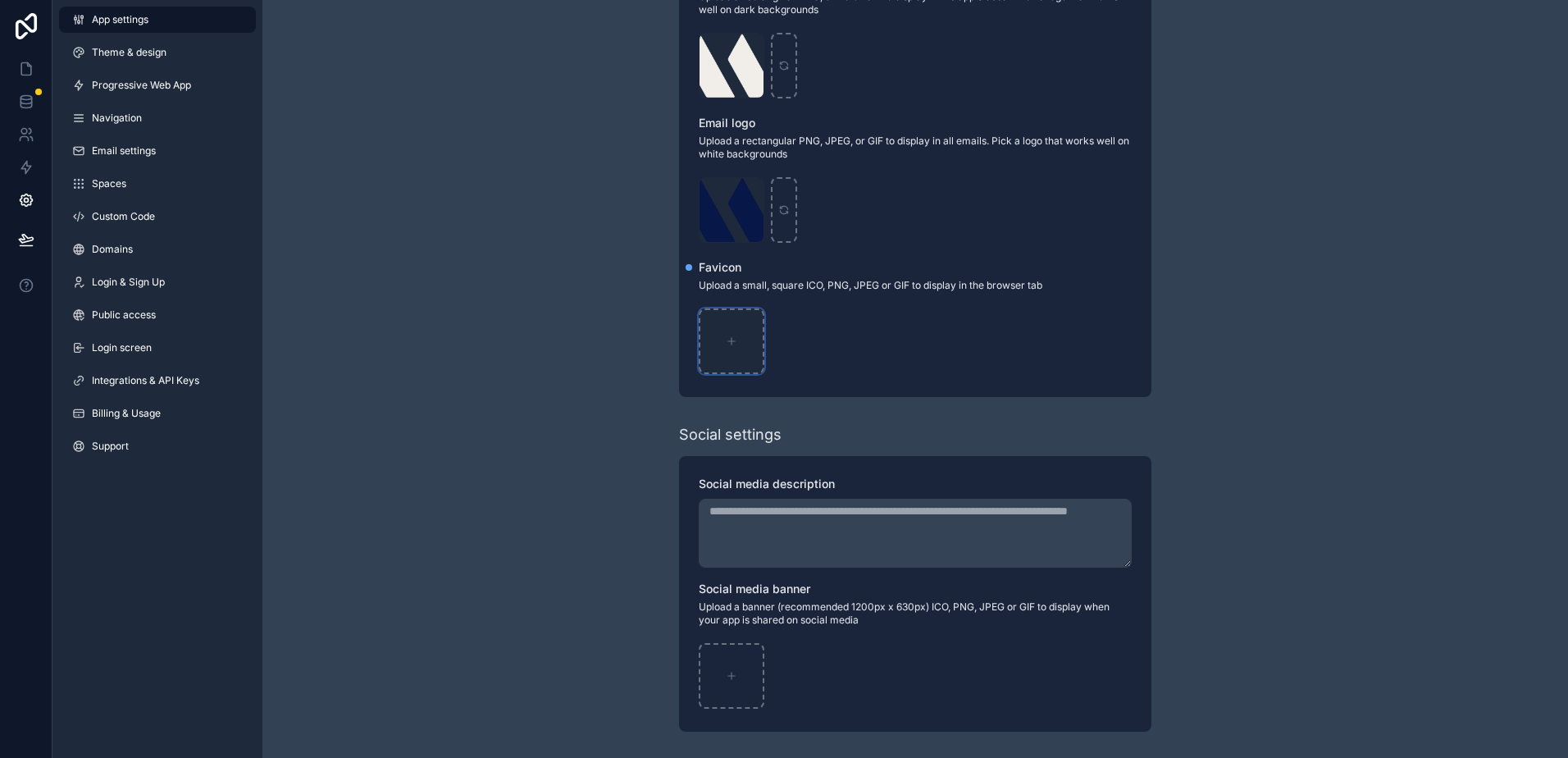
click at [736, 332] on div "scrollable content" at bounding box center [731, 341] width 65 height 66
type input "**********"
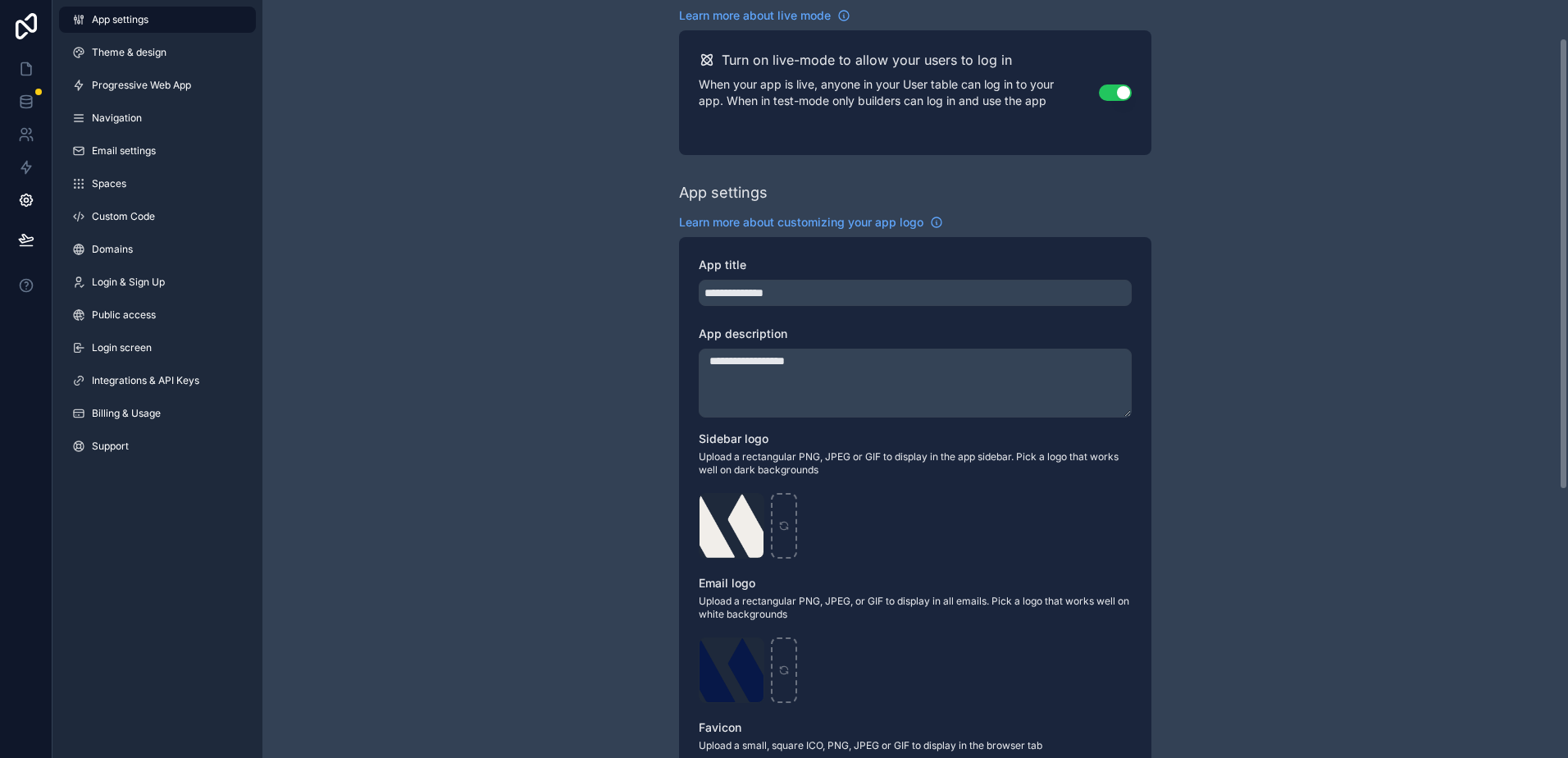
scroll to position [0, 0]
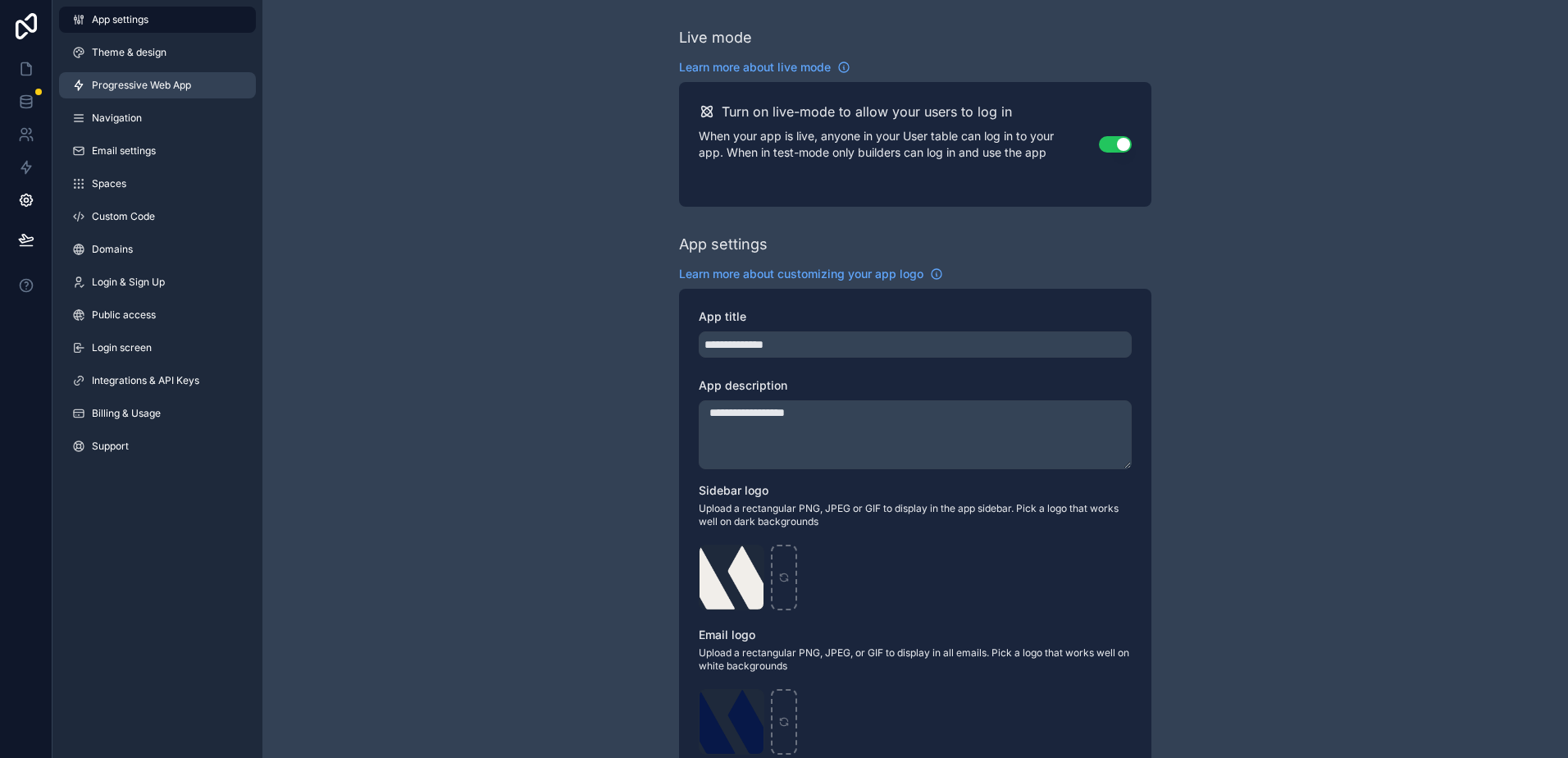
click at [116, 87] on span "Progressive Web App" at bounding box center [141, 86] width 99 height 13
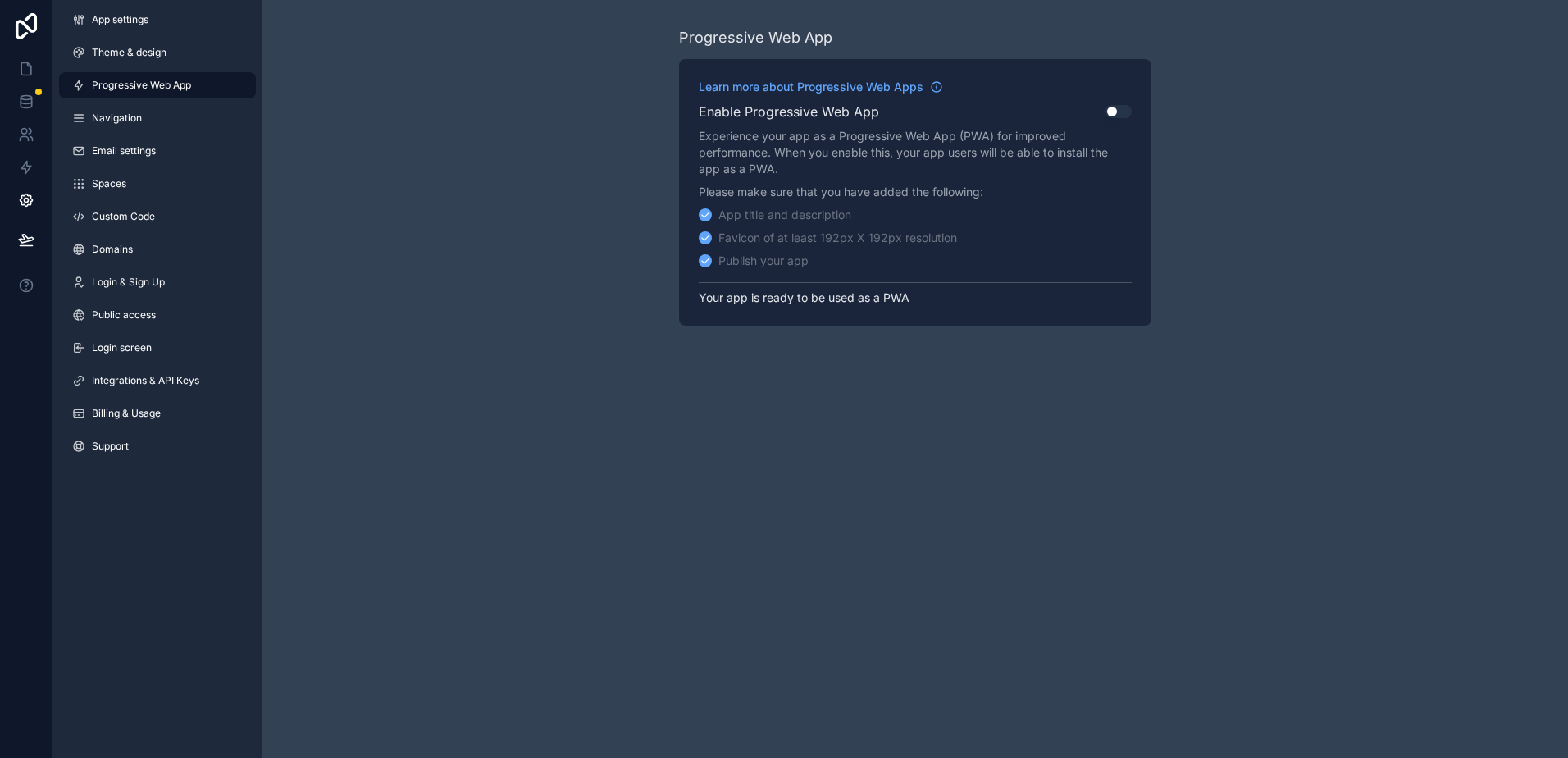
click at [1109, 107] on button "Use setting" at bounding box center [1118, 111] width 26 height 13
click at [1085, 264] on button "Publish" at bounding box center [1099, 265] width 65 height 24
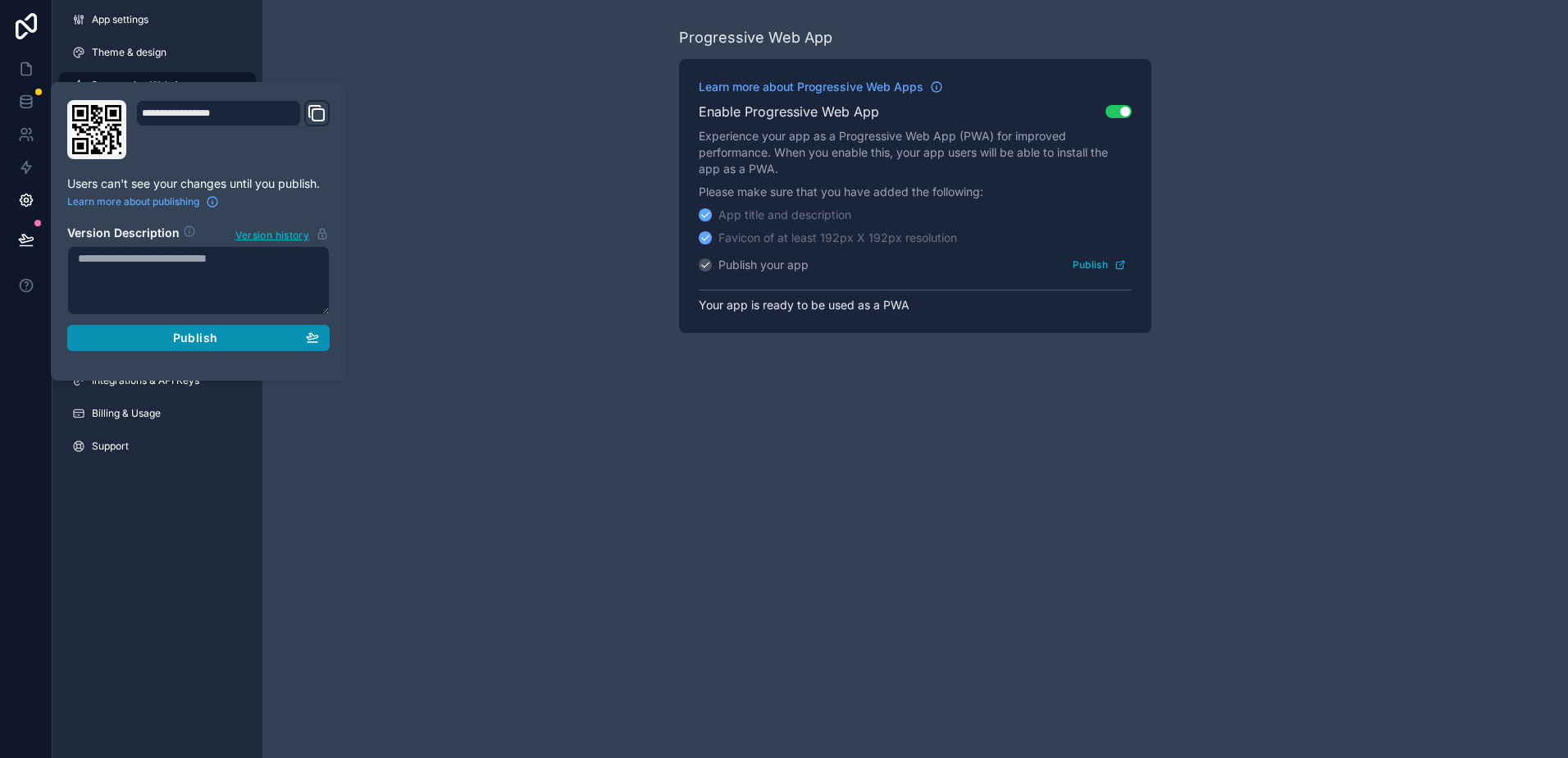
click at [242, 350] on button "Publish" at bounding box center [198, 338] width 262 height 26
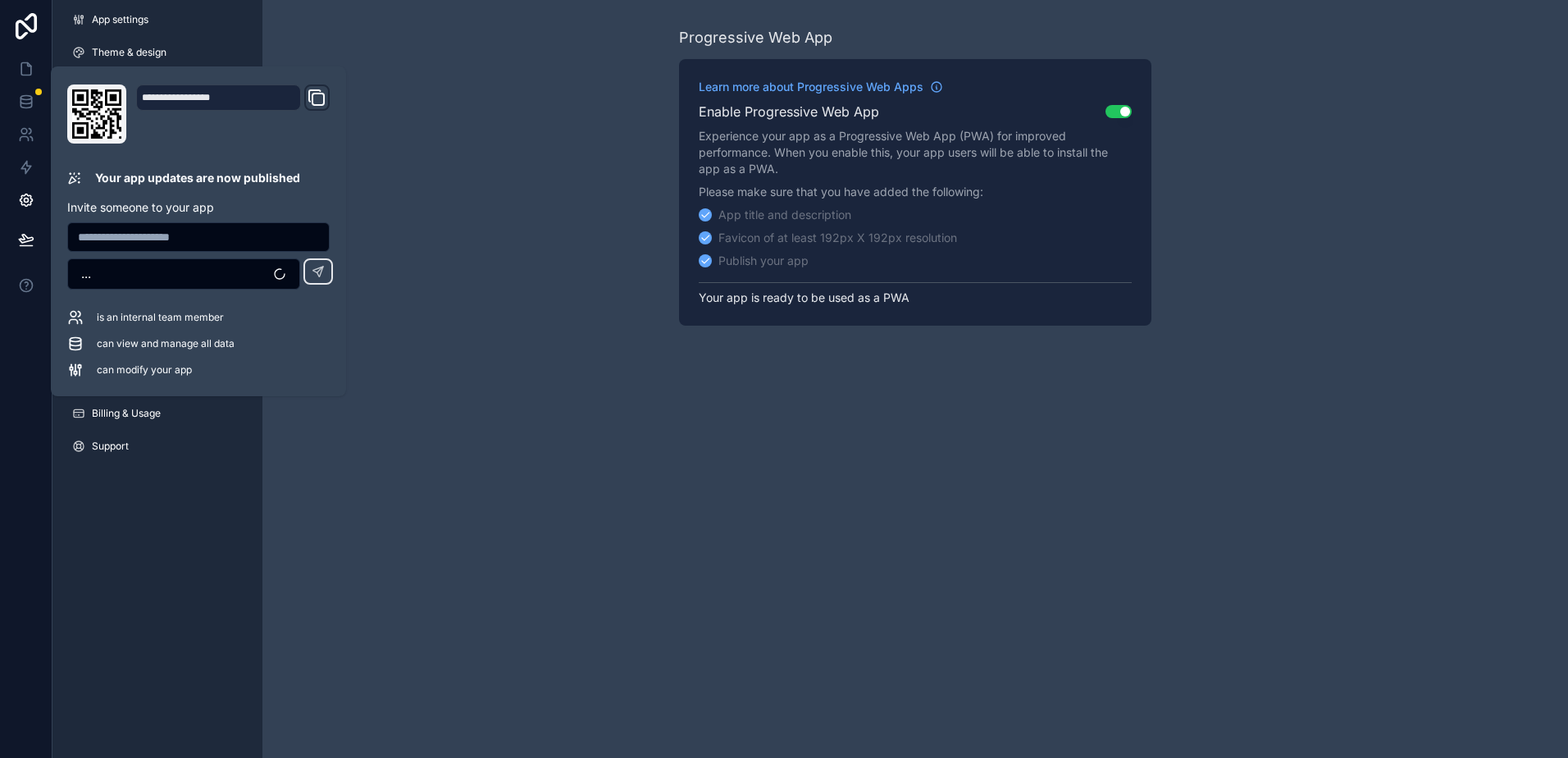
click at [430, 271] on div "Progressive Web App Learn more about Progressive Web Apps Enable Progressive We…" at bounding box center [914, 176] width 1305 height 352
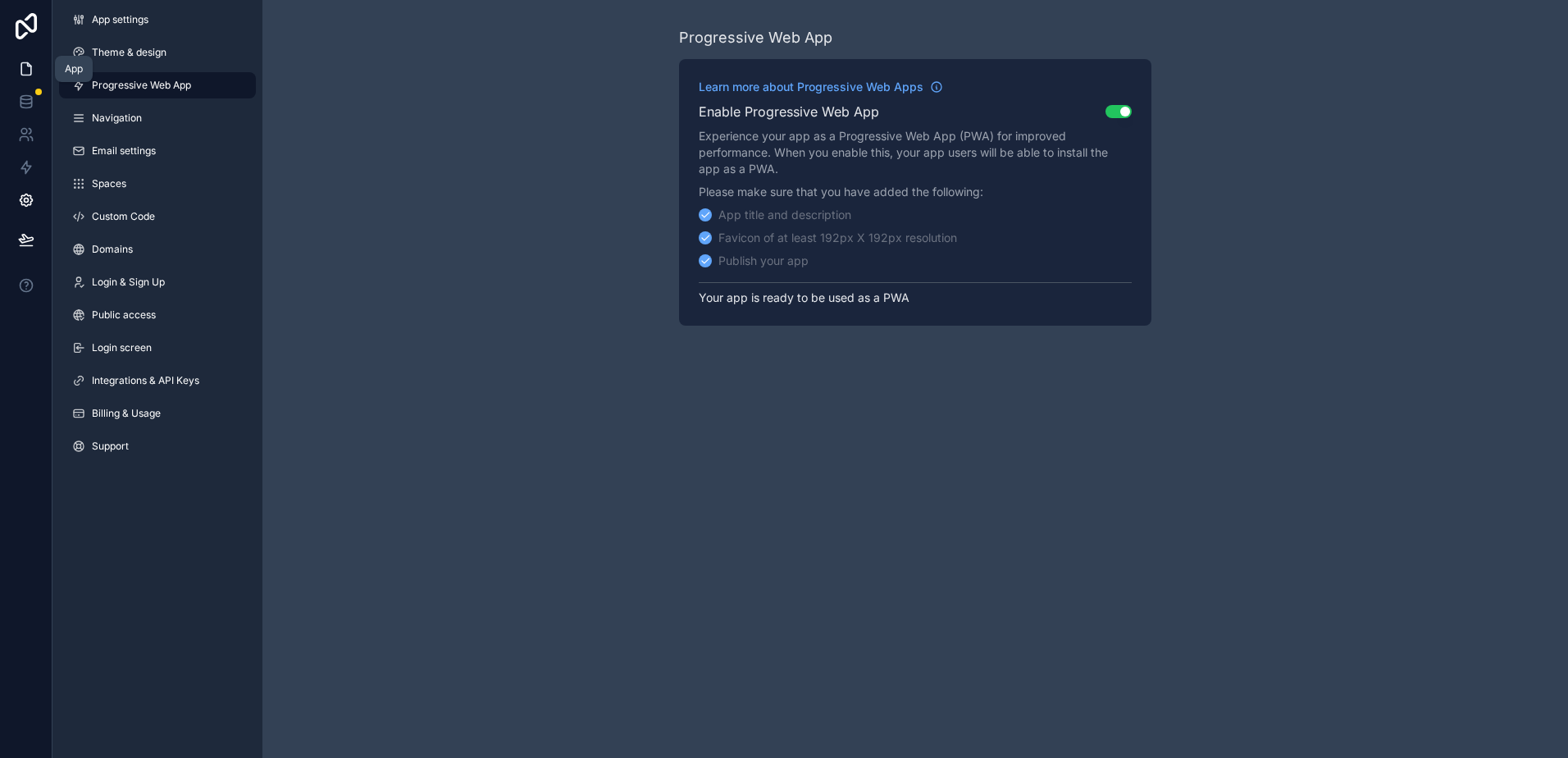
click at [15, 71] on link at bounding box center [25, 69] width 52 height 33
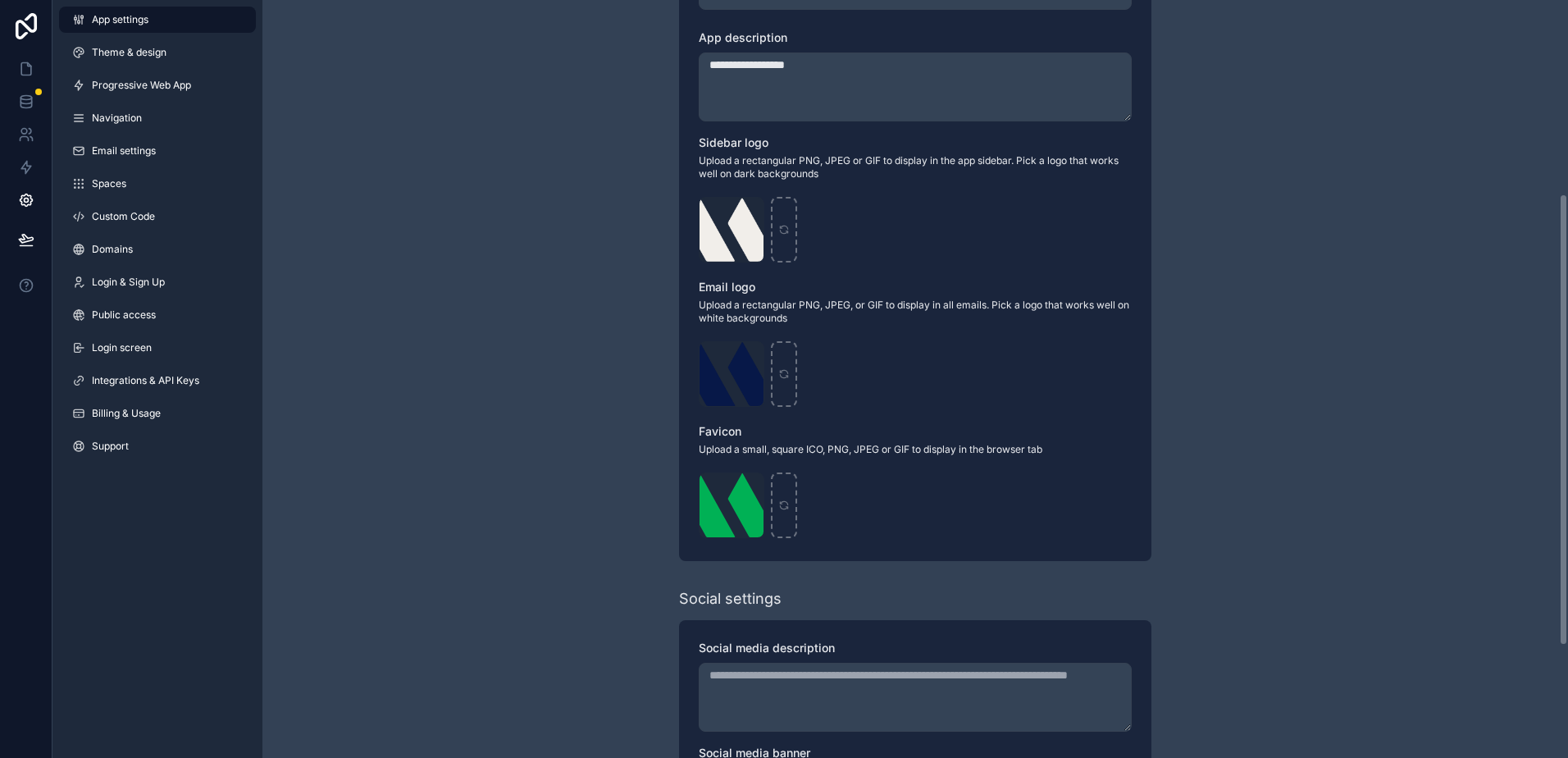
scroll to position [102, 0]
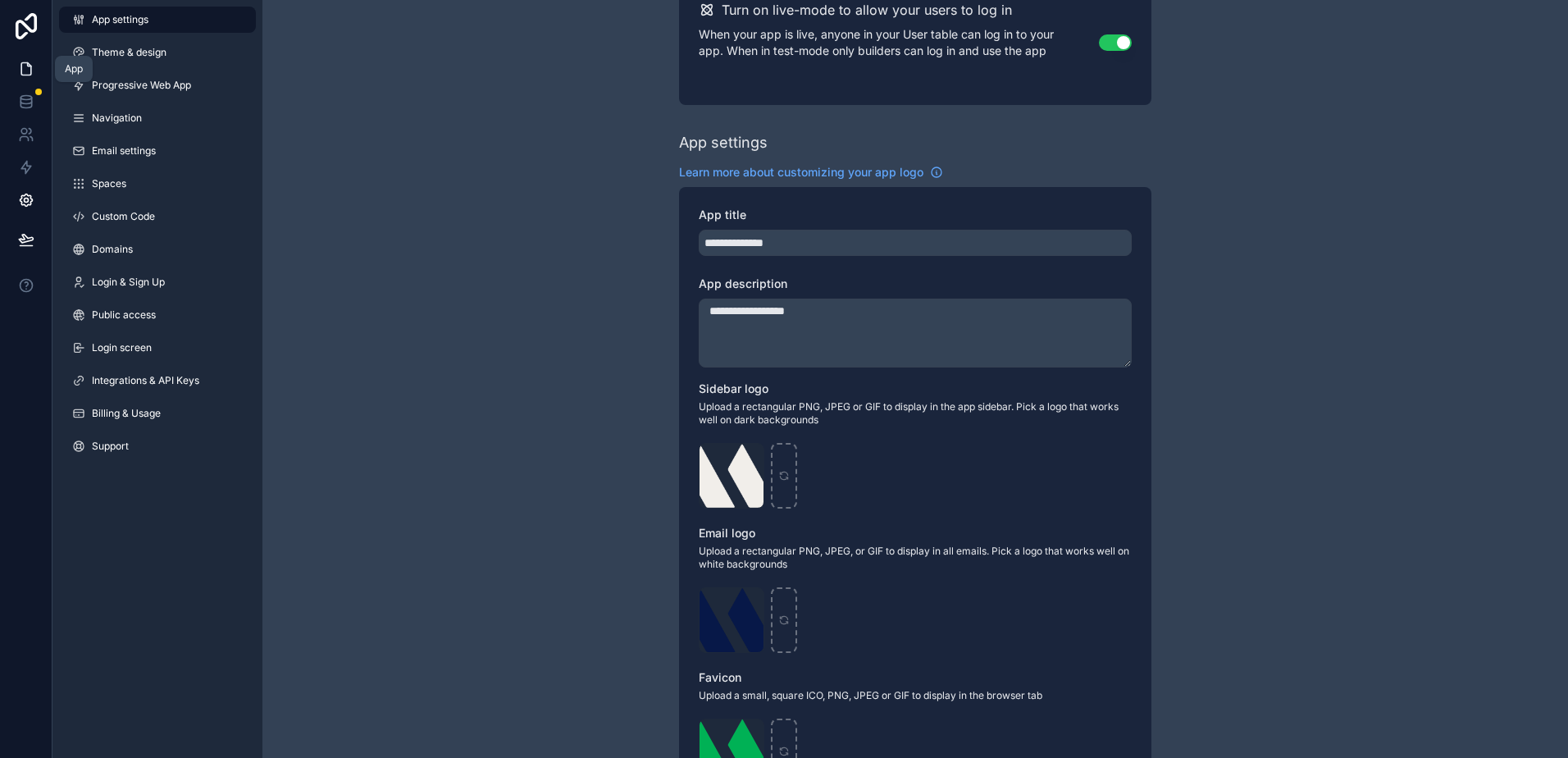
click at [24, 61] on icon at bounding box center [26, 69] width 16 height 16
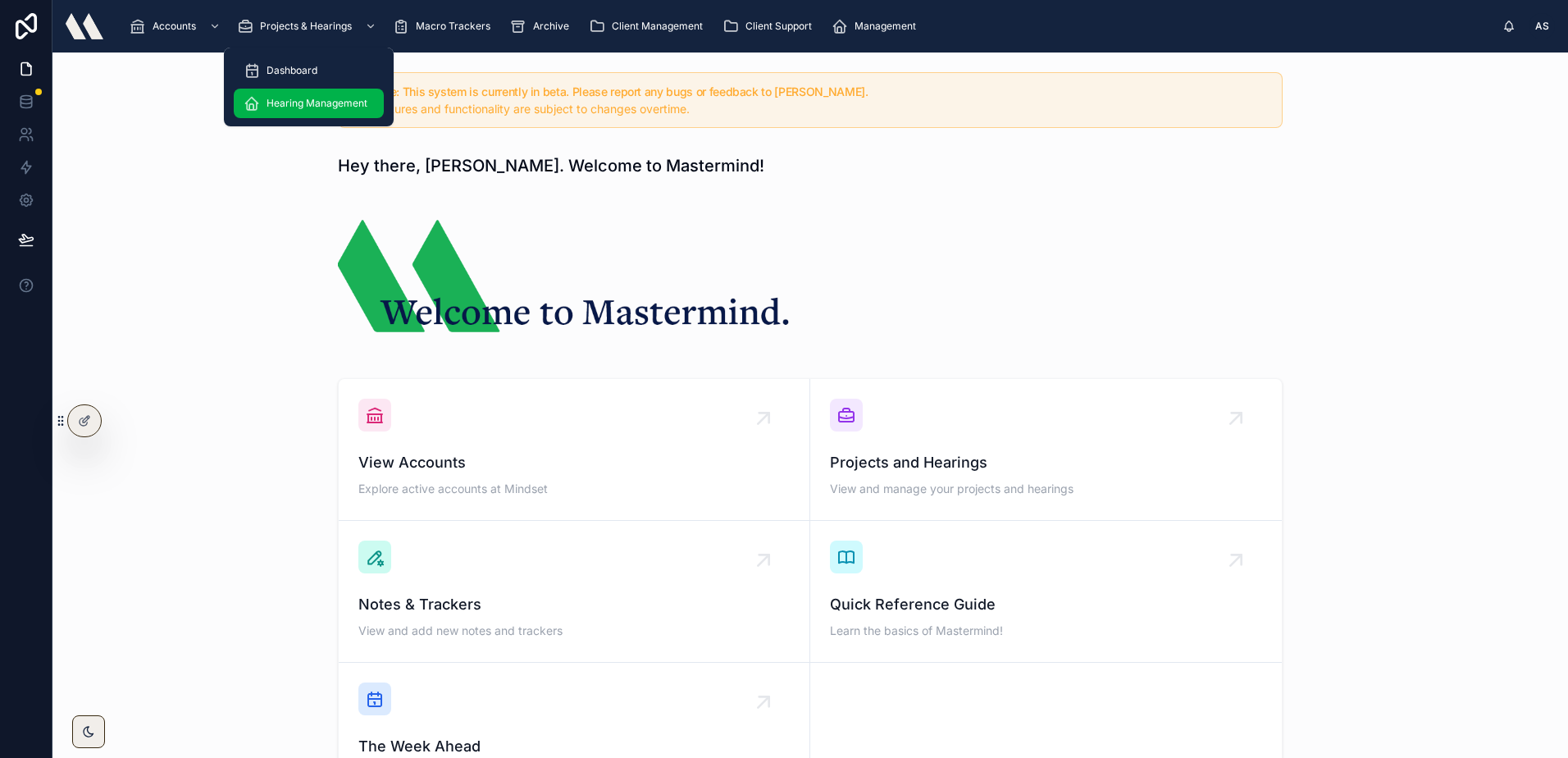
click at [286, 112] on div "Hearing Management" at bounding box center [308, 103] width 130 height 26
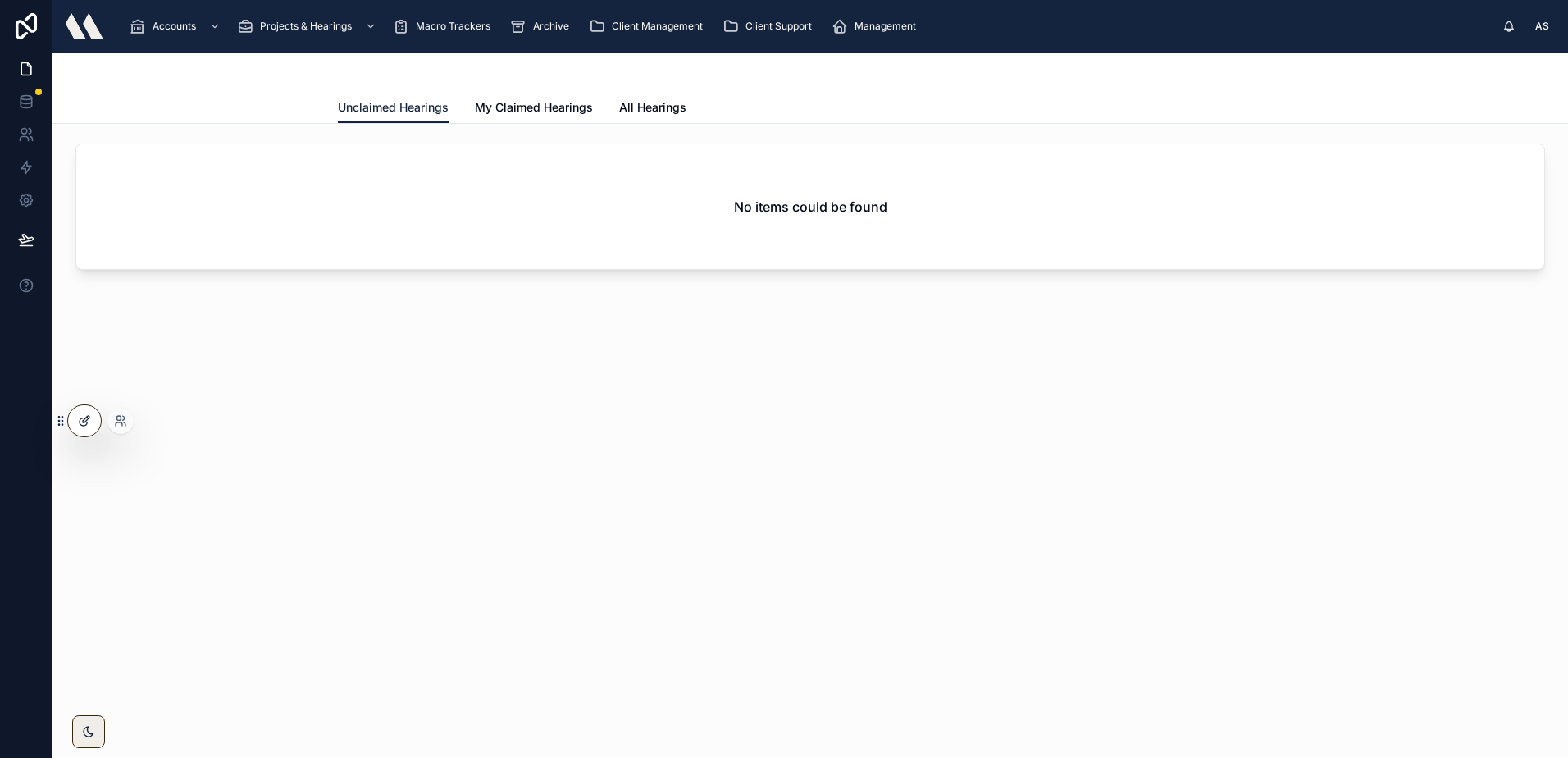
click at [76, 419] on div at bounding box center [85, 420] width 33 height 31
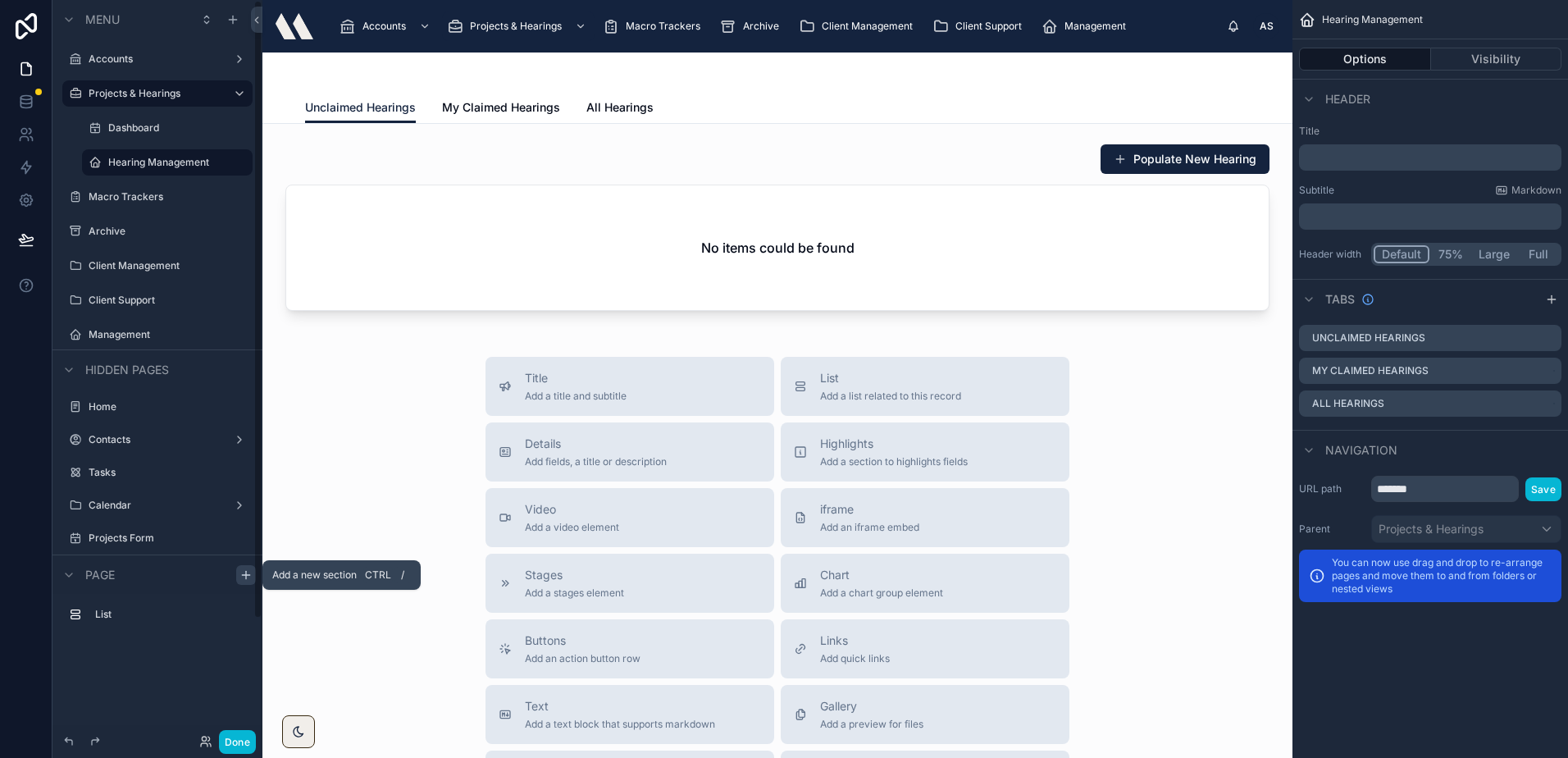
click at [237, 579] on div "scrollable content" at bounding box center [246, 575] width 20 height 20
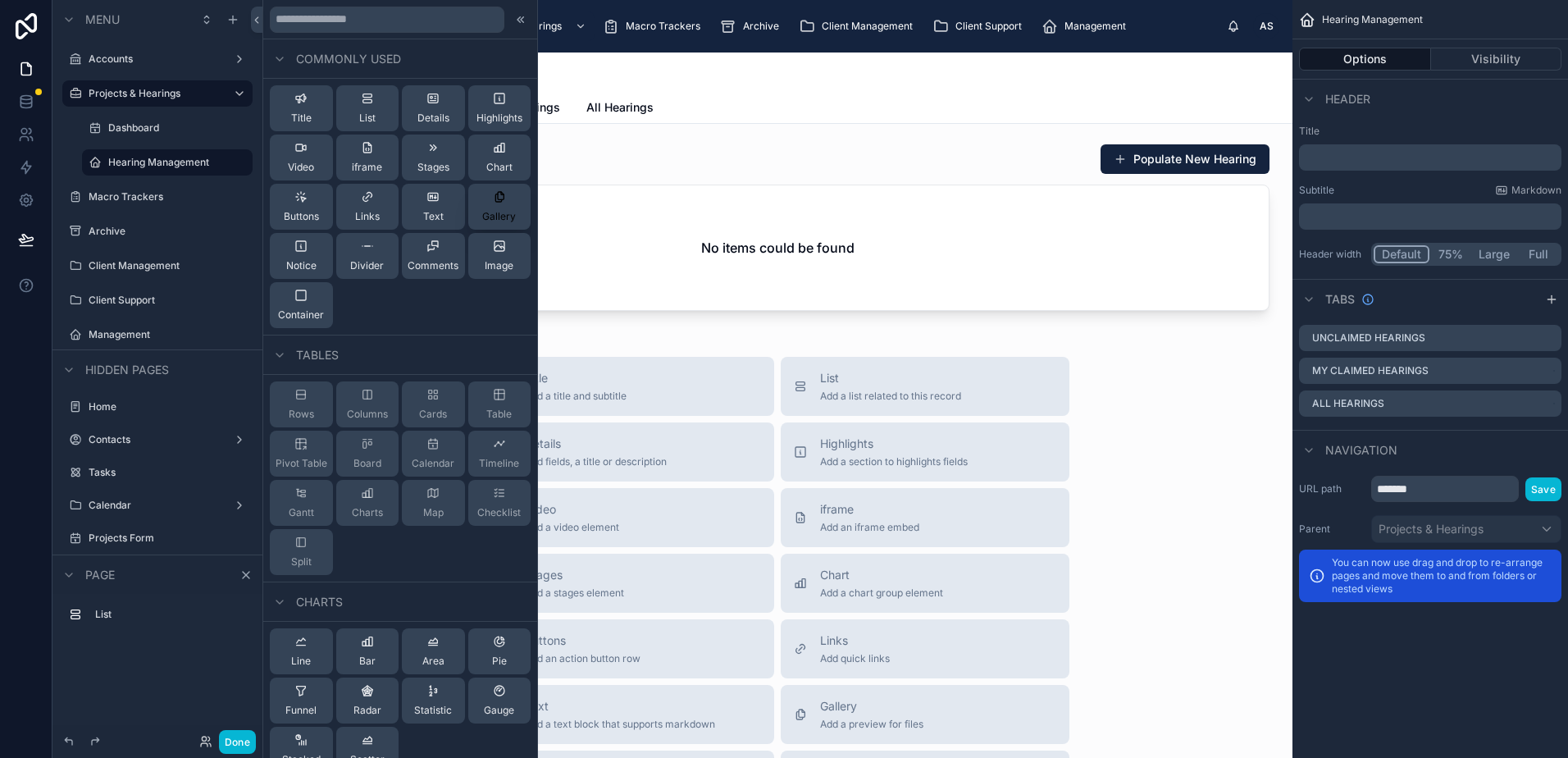
click at [468, 196] on button "Gallery" at bounding box center [499, 207] width 63 height 45
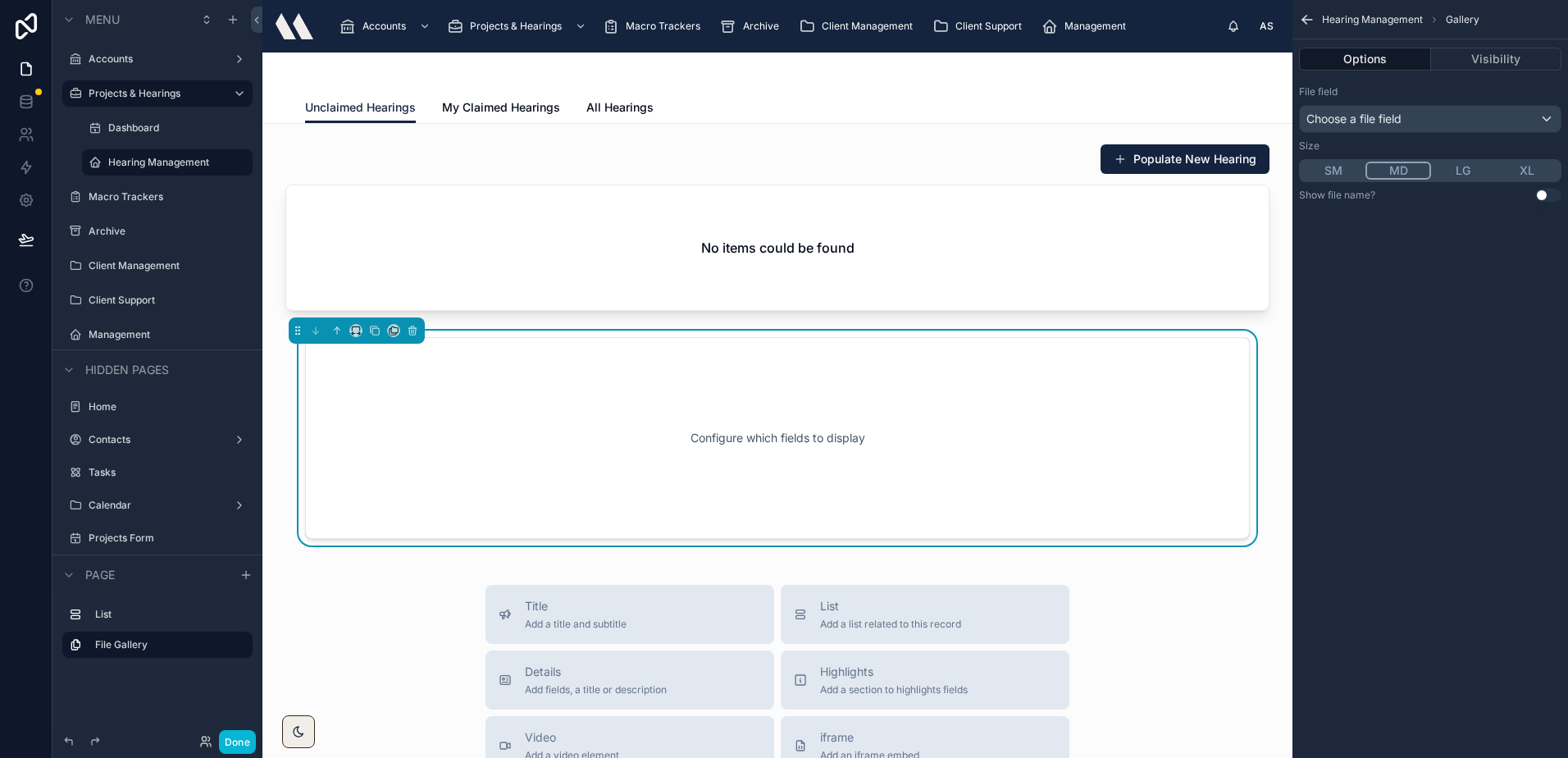
click at [595, 501] on div "Configure which fields to display" at bounding box center [777, 438] width 890 height 147
click at [1420, 112] on div "Choose a file field" at bounding box center [1430, 118] width 261 height 26
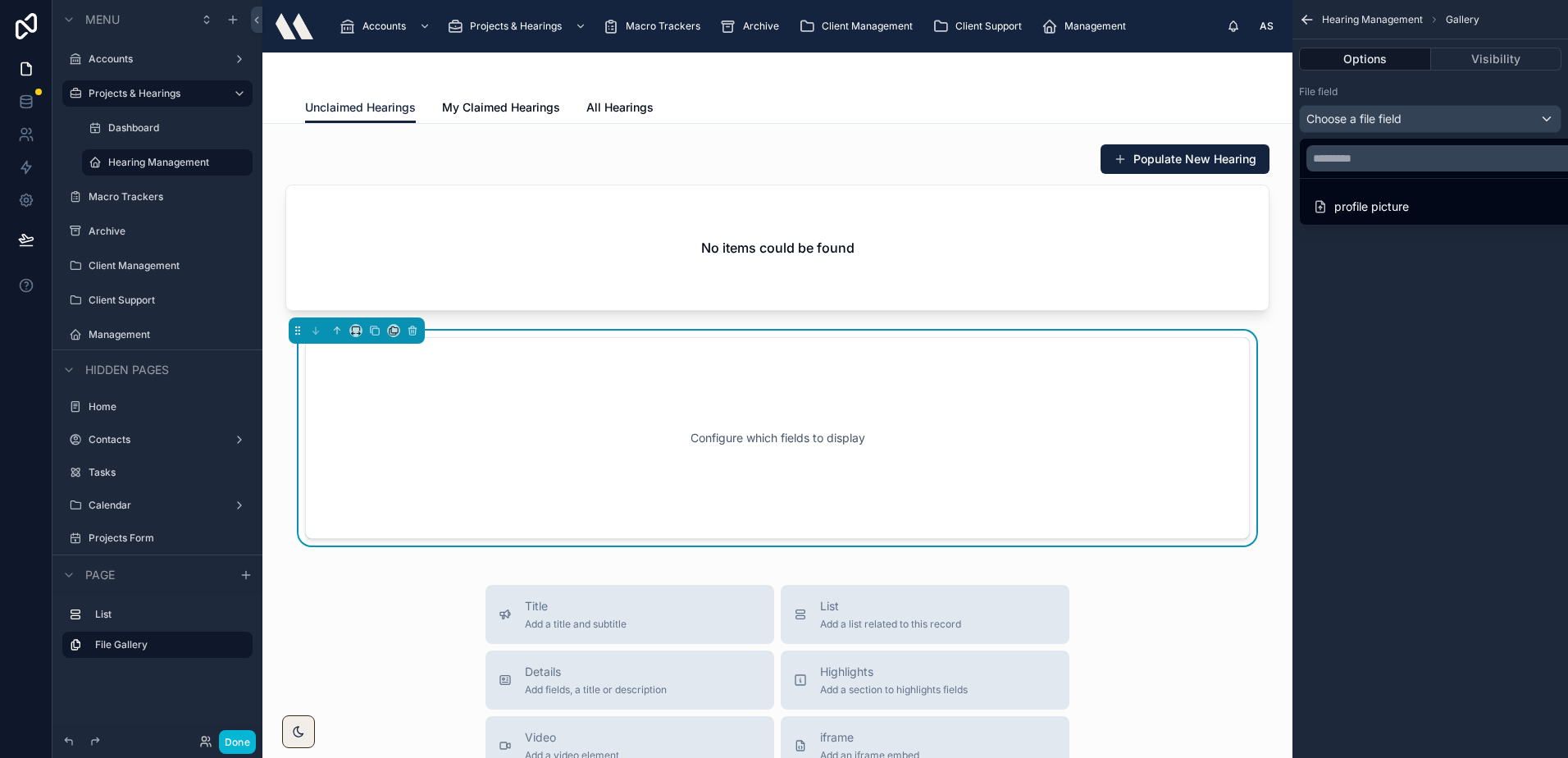
click at [1401, 394] on div "scrollable content" at bounding box center [784, 379] width 1568 height 758
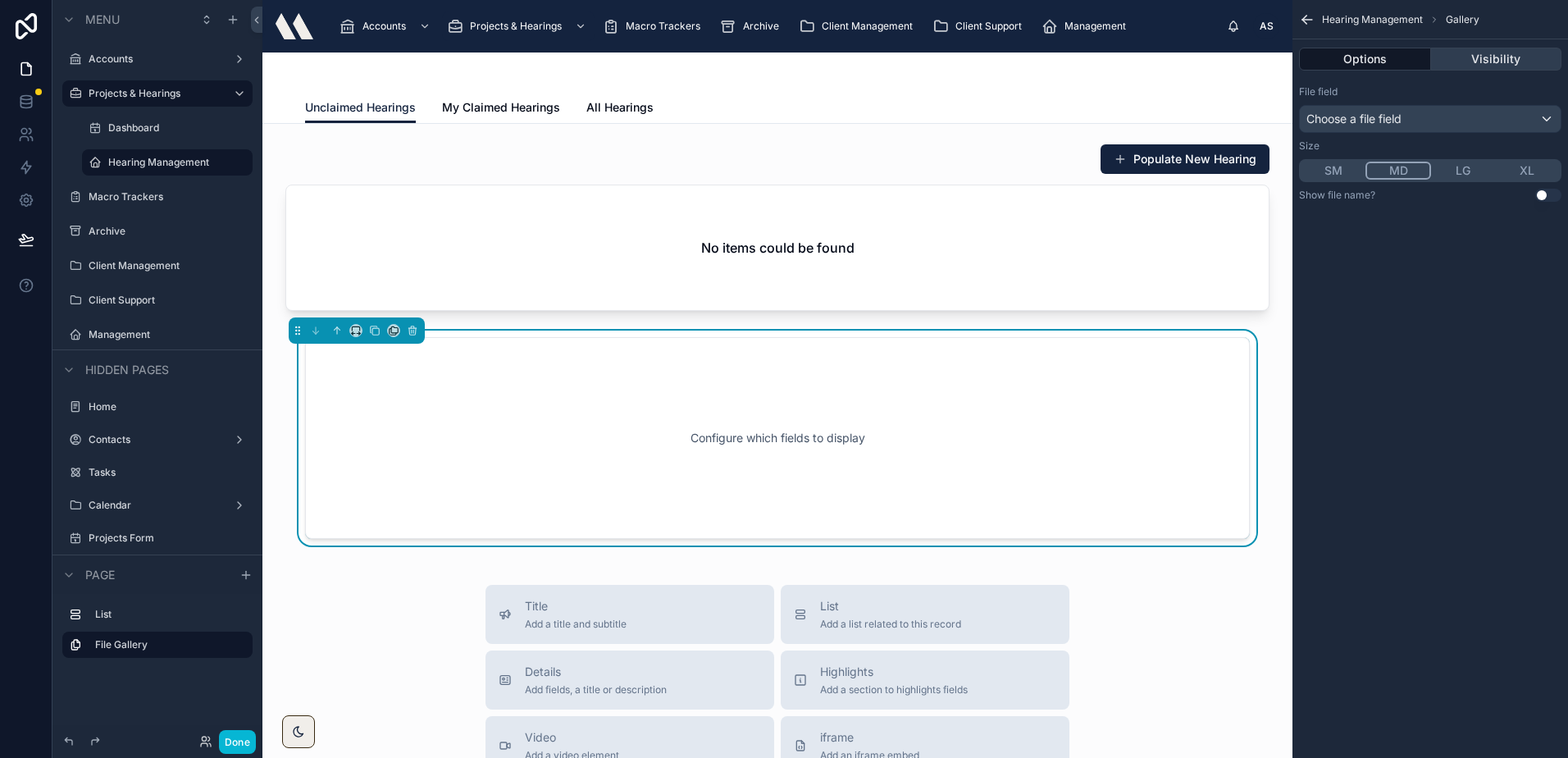
click at [1477, 58] on button "Visibility" at bounding box center [1496, 58] width 131 height 23
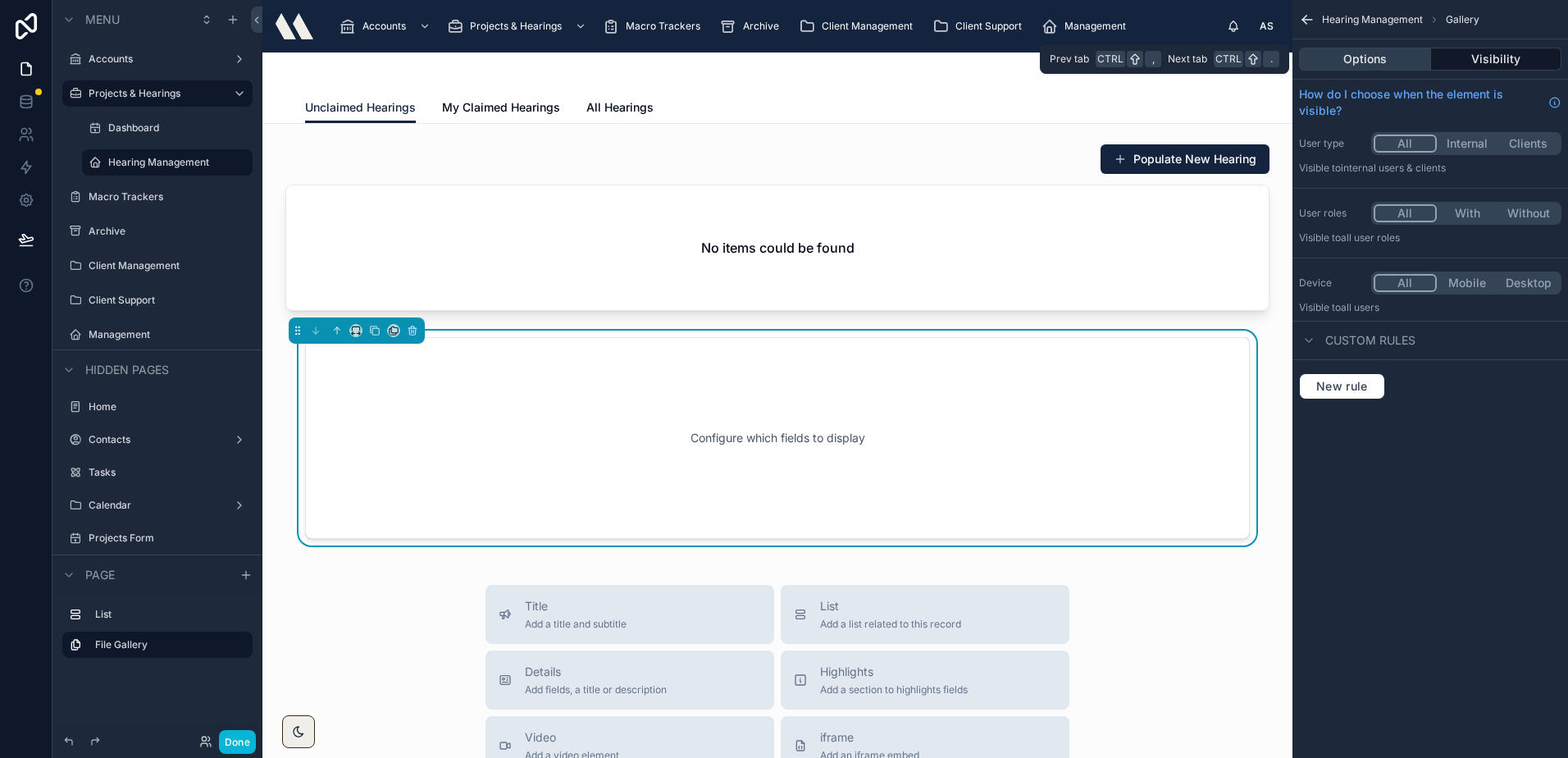
click at [1364, 56] on button "Options" at bounding box center [1364, 58] width 132 height 23
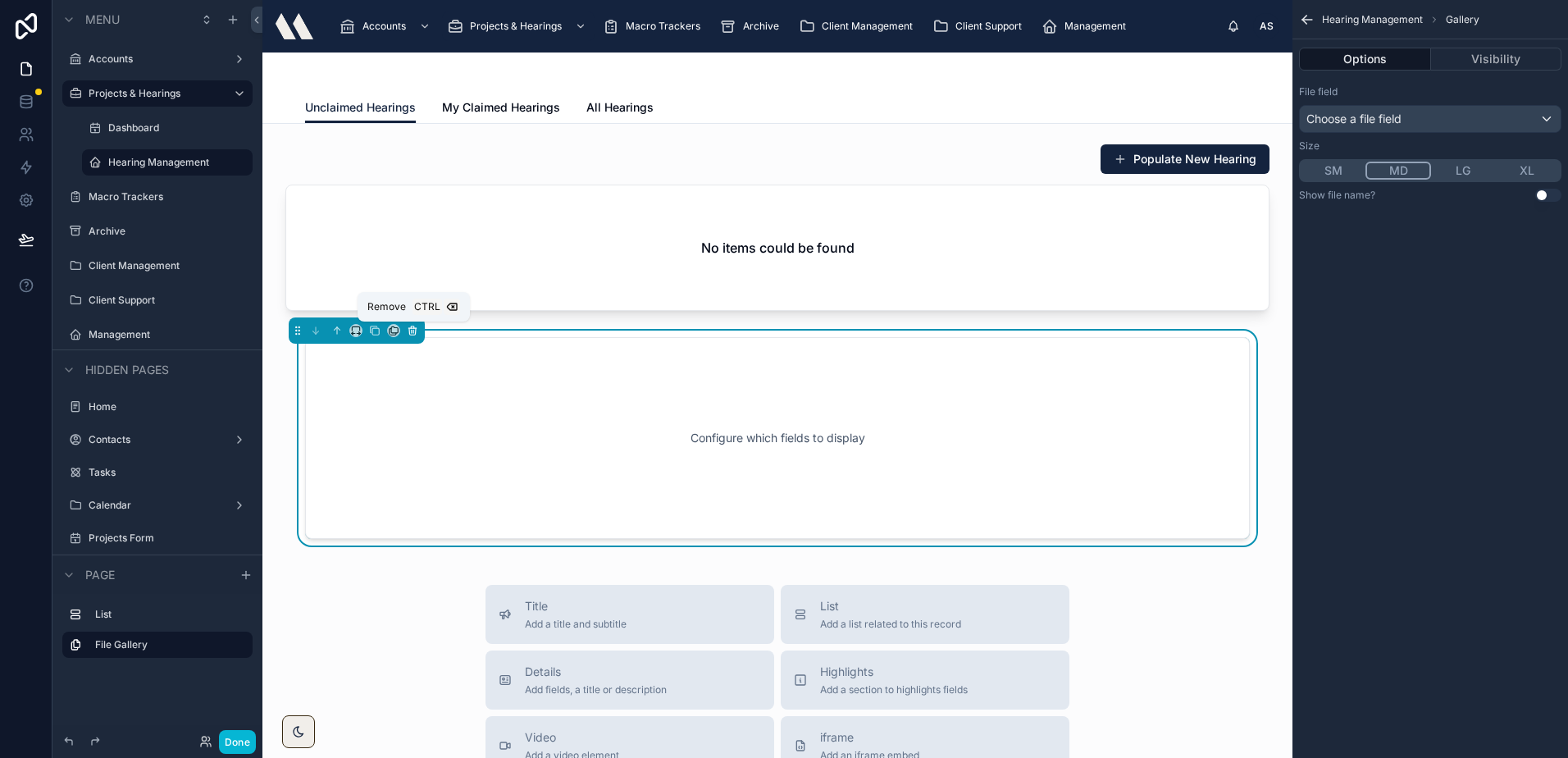
click at [413, 328] on icon at bounding box center [412, 328] width 7 height 0
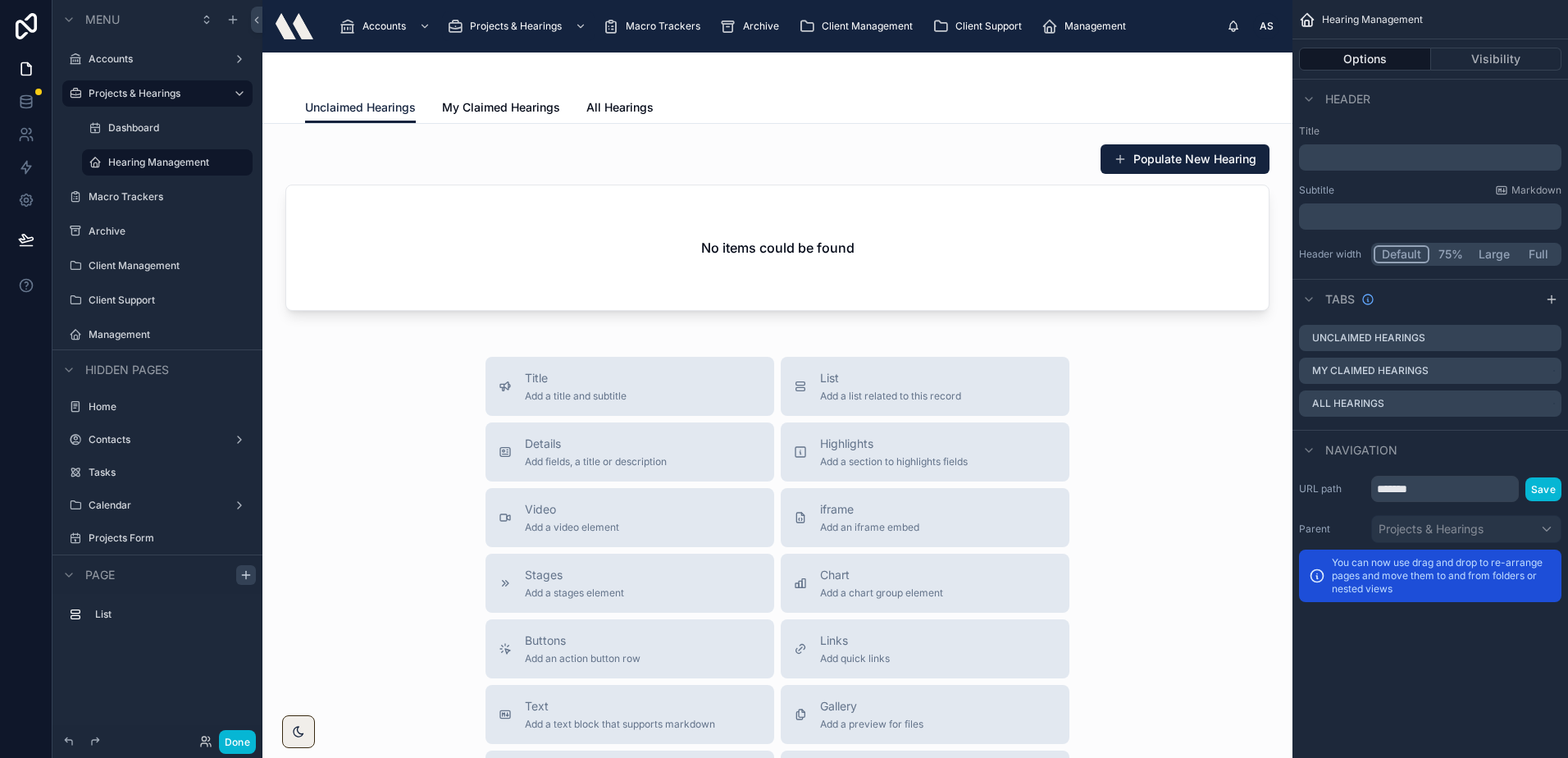
click at [252, 570] on icon "scrollable content" at bounding box center [246, 575] width 13 height 13
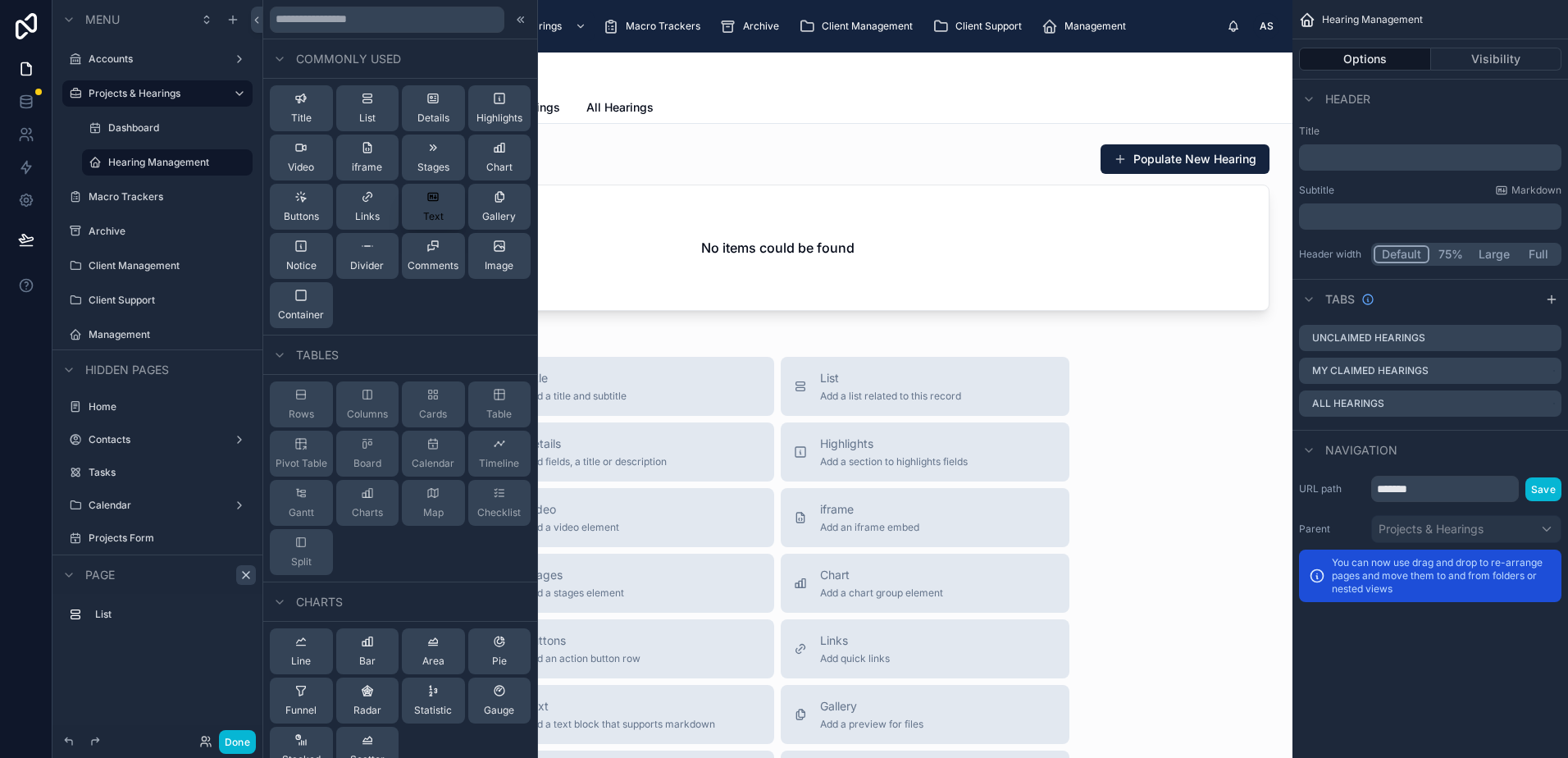
click at [428, 210] on span "Text" at bounding box center [433, 217] width 21 height 13
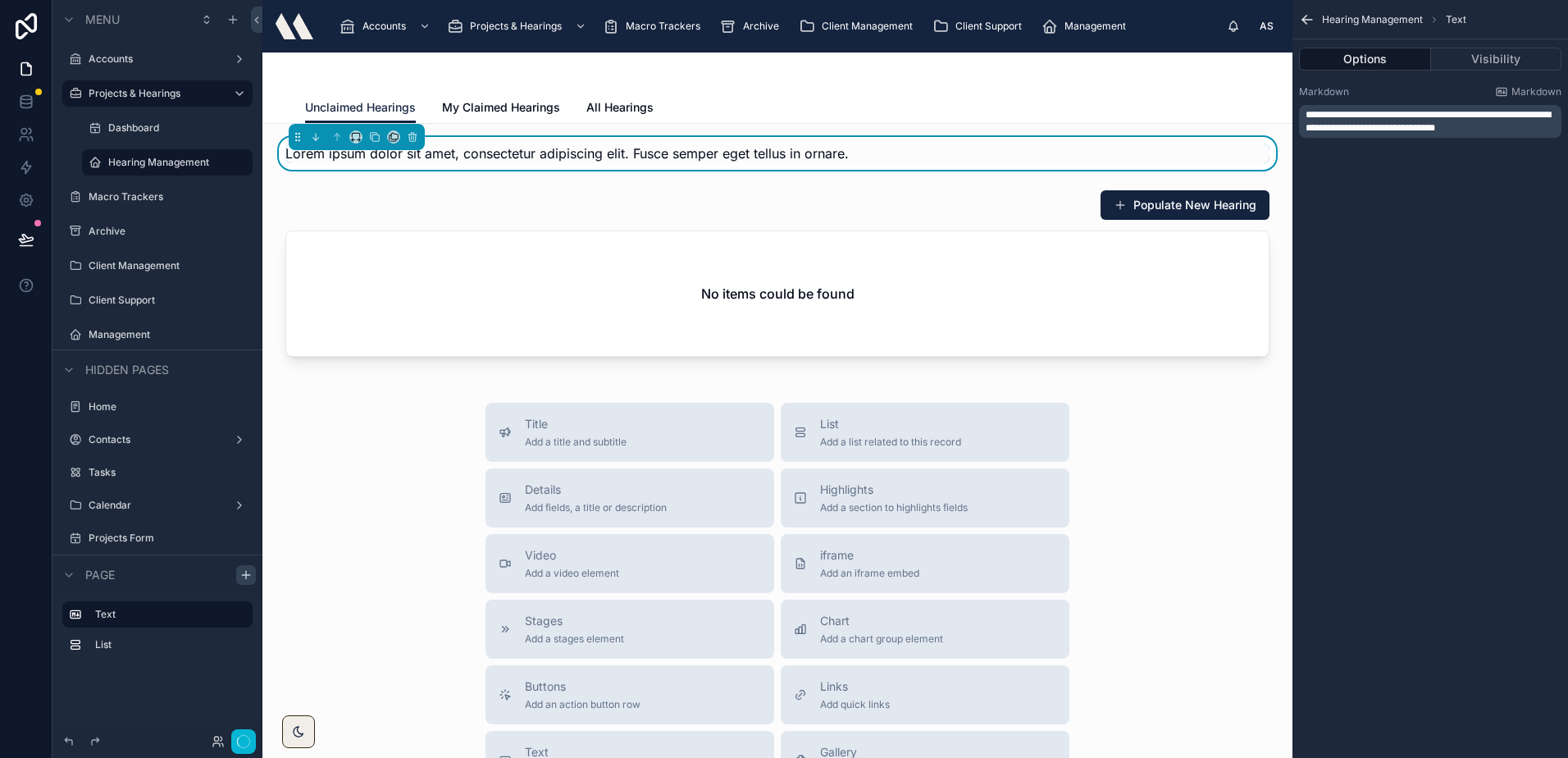
click at [362, 153] on span "Lorem ipsum dolor sit amet, consectetur adipiscing elit. Fusce semper eget tell…" at bounding box center [567, 154] width 563 height 16
copy div "Lorem ipsum dolor sit amet, consectetur adipiscing elit. Fusce semper eget tell…"
click at [456, 157] on span "Lorem ipsum dolor sit amet, consectetur adipiscing elit. Fusce semper eget tell…" at bounding box center [567, 154] width 563 height 16
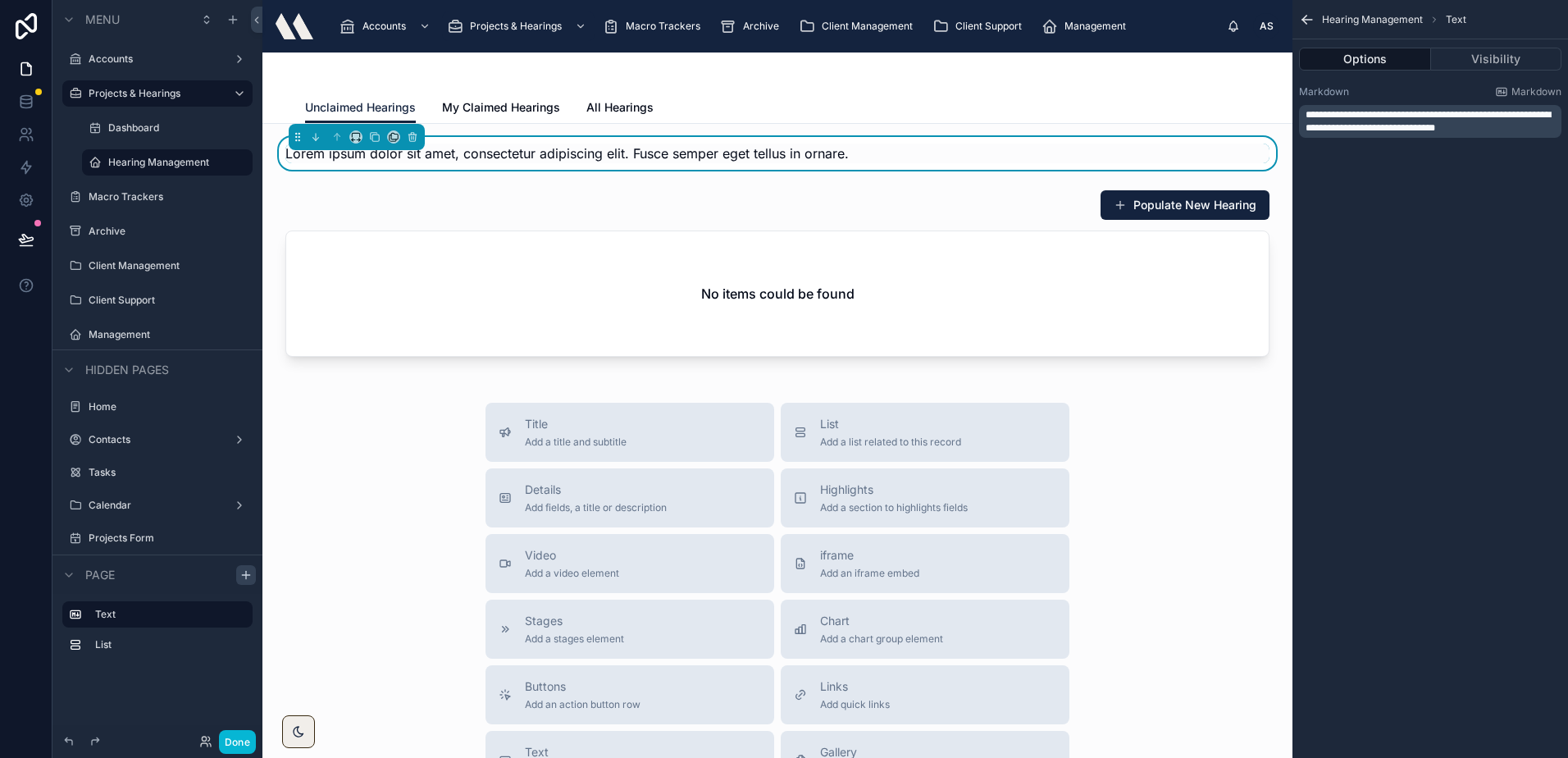
click at [1448, 126] on span "**********" at bounding box center [1428, 121] width 246 height 23
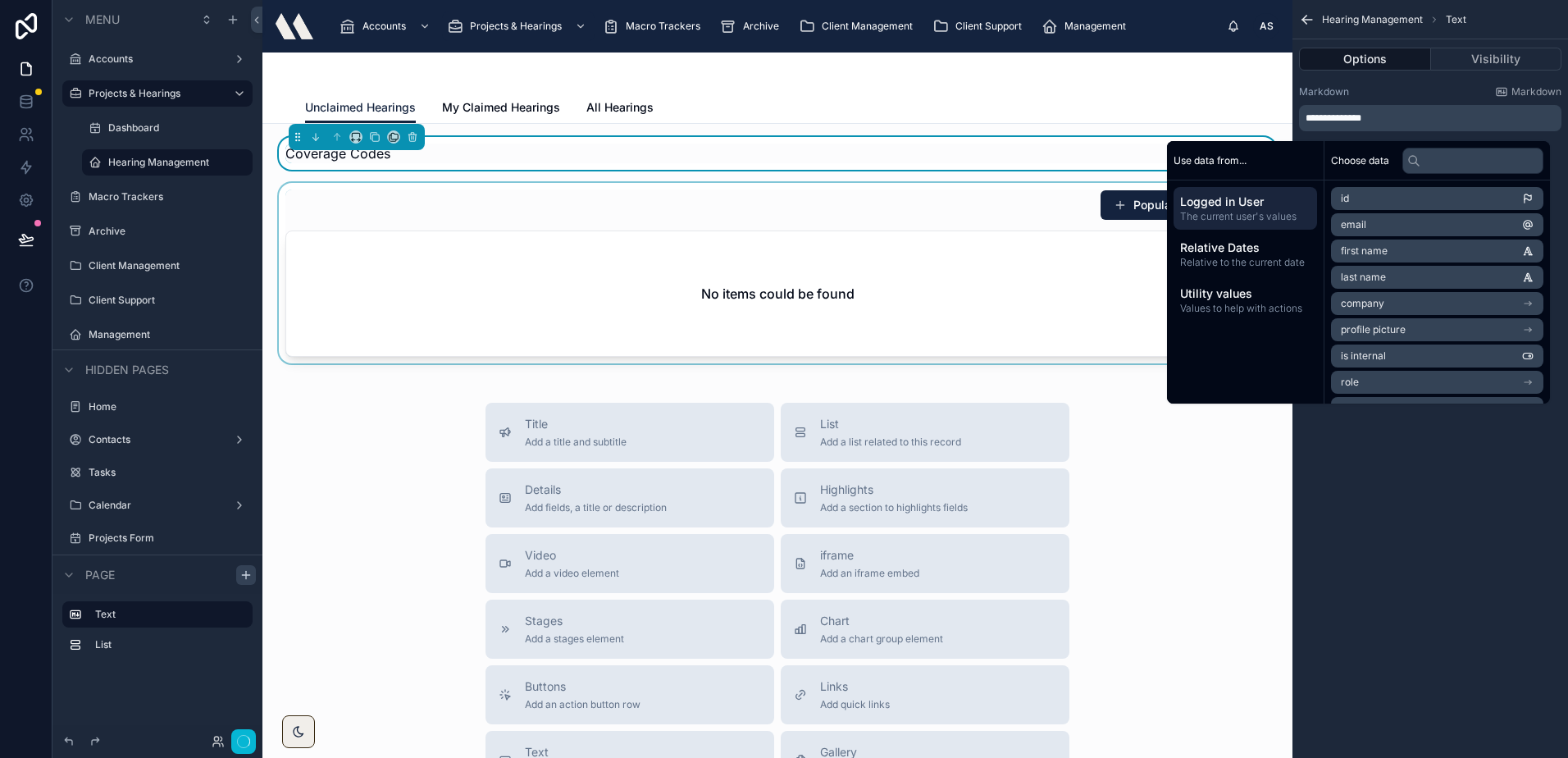
click at [595, 238] on div at bounding box center [777, 273] width 1003 height 180
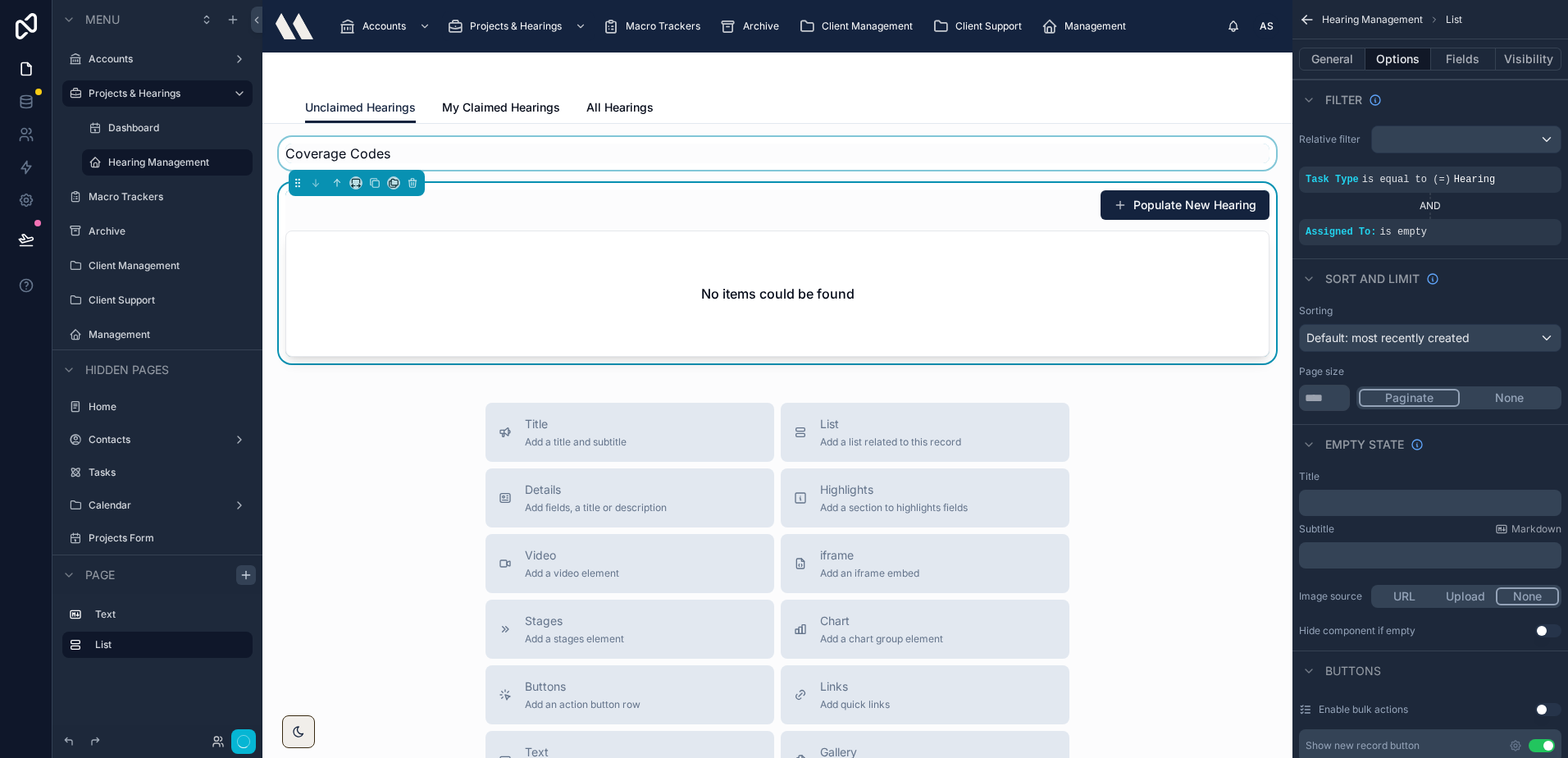
click at [485, 157] on div at bounding box center [777, 154] width 1003 height 33
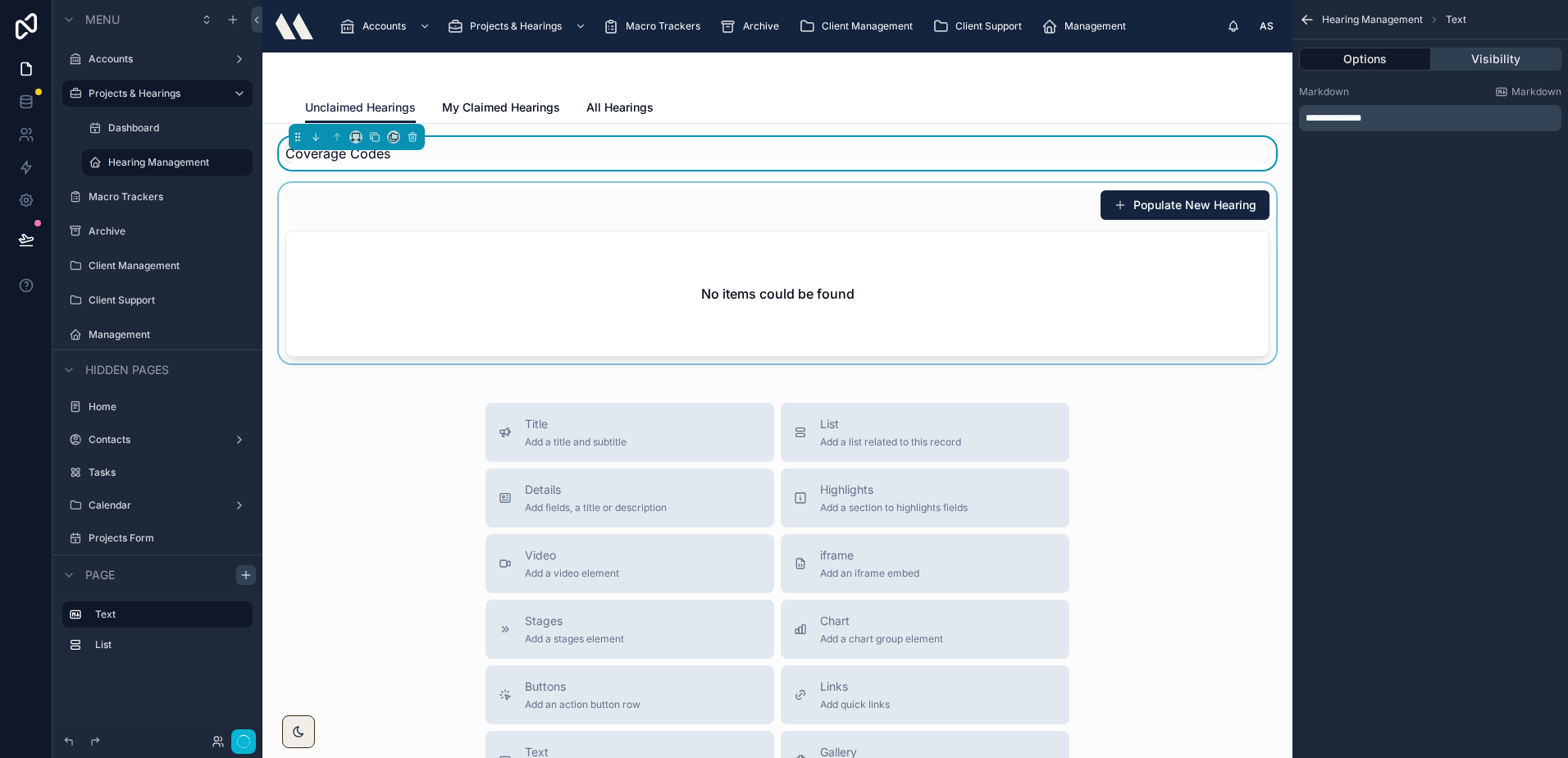
click at [1493, 63] on button "Visibility" at bounding box center [1496, 58] width 131 height 23
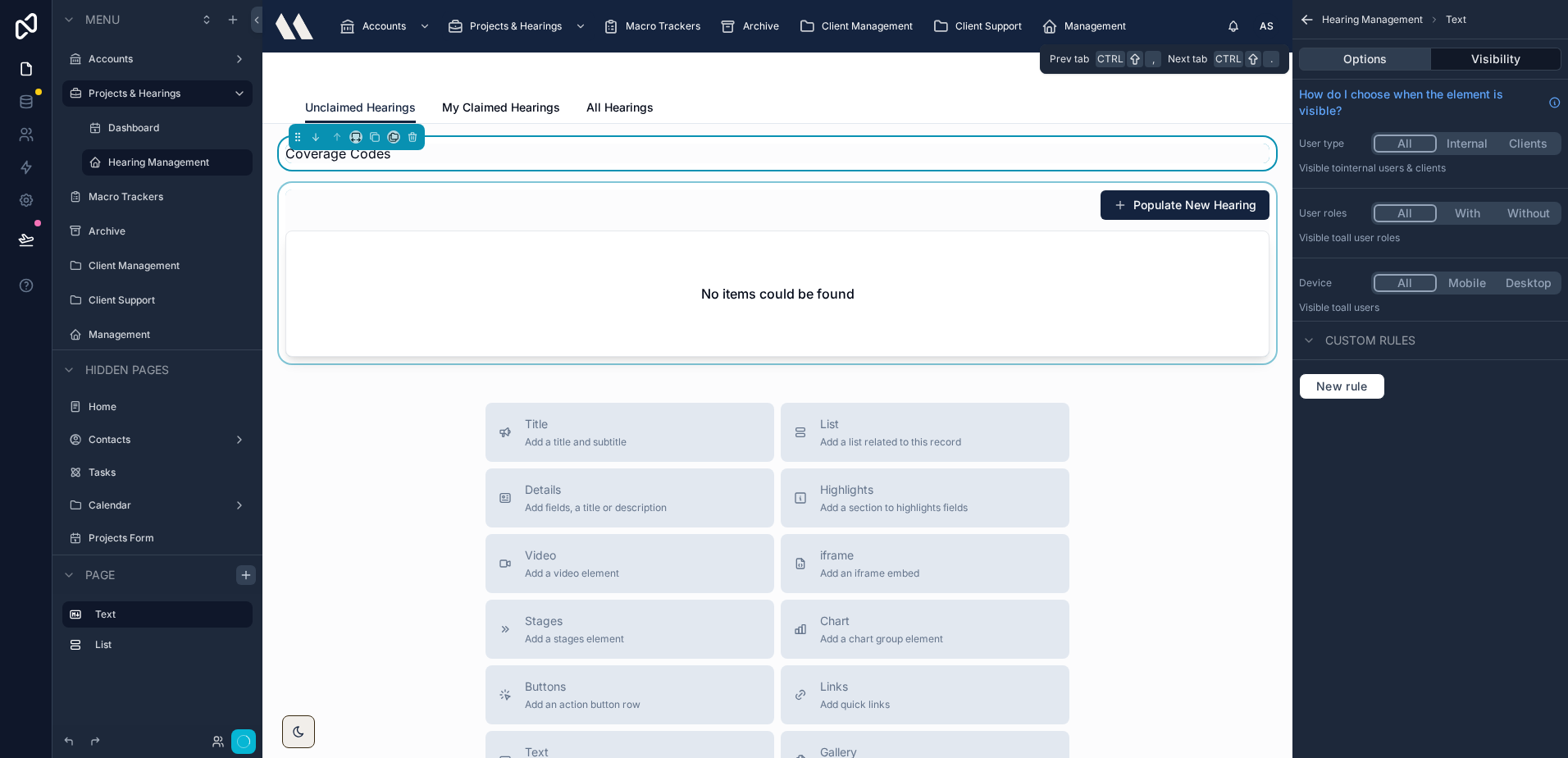
click at [1386, 61] on button "Options" at bounding box center [1364, 58] width 132 height 23
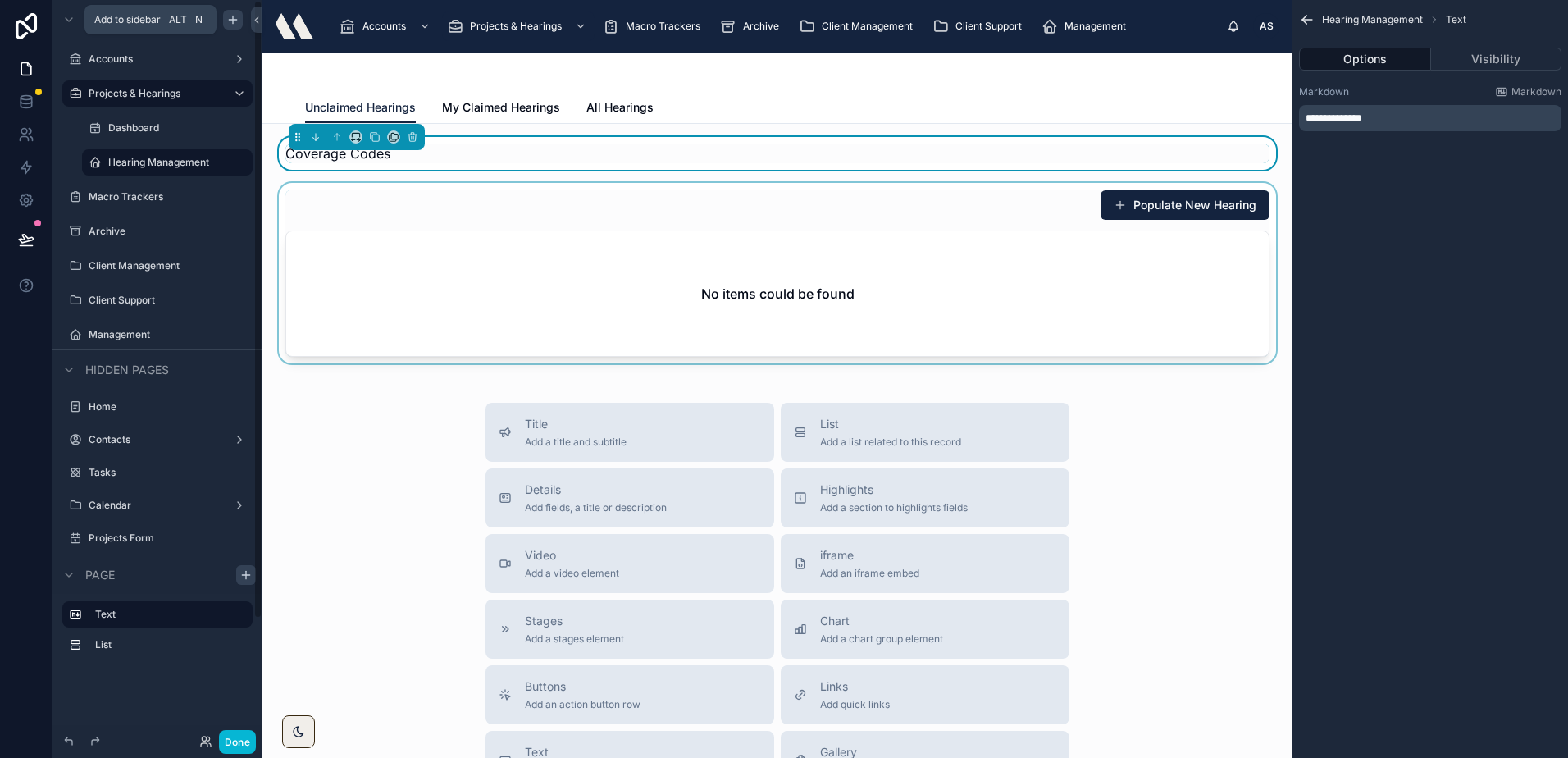
click at [227, 17] on icon "scrollable content" at bounding box center [233, 19] width 13 height 13
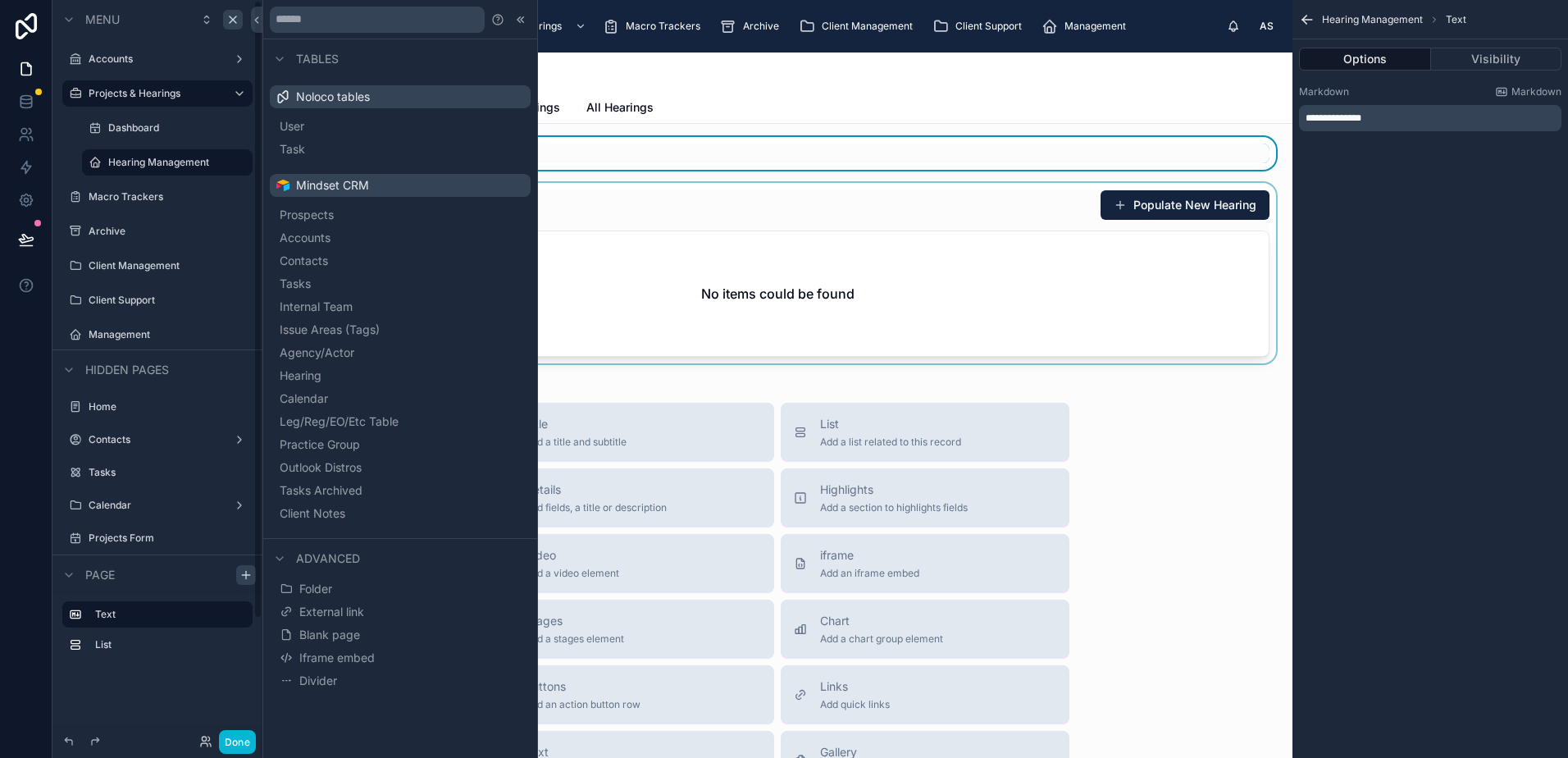
click at [814, 81] on div at bounding box center [777, 72] width 944 height 39
click at [253, 11] on button at bounding box center [256, 19] width 12 height 26
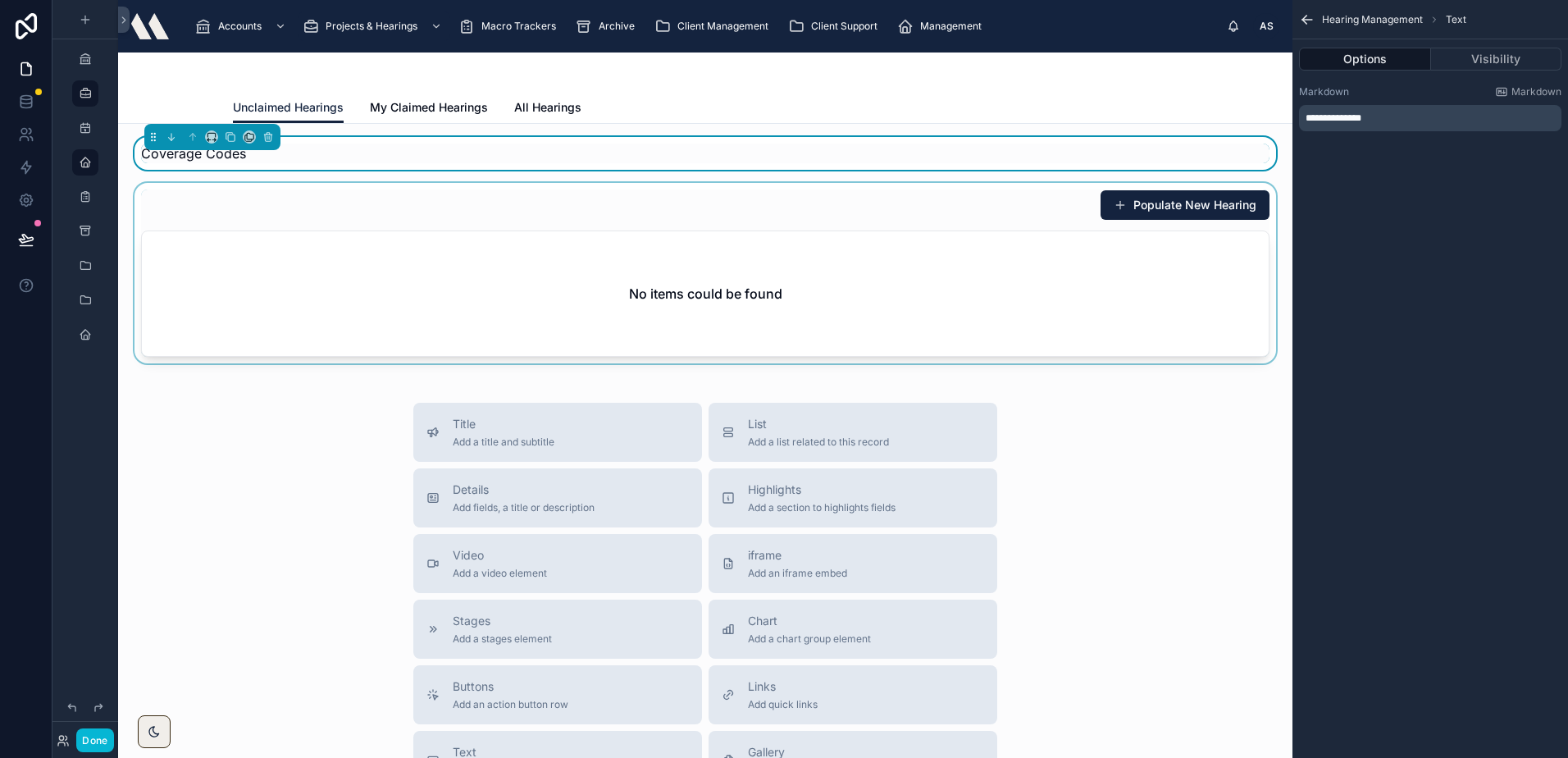
click at [87, 85] on div "scrollable content" at bounding box center [85, 93] width 20 height 26
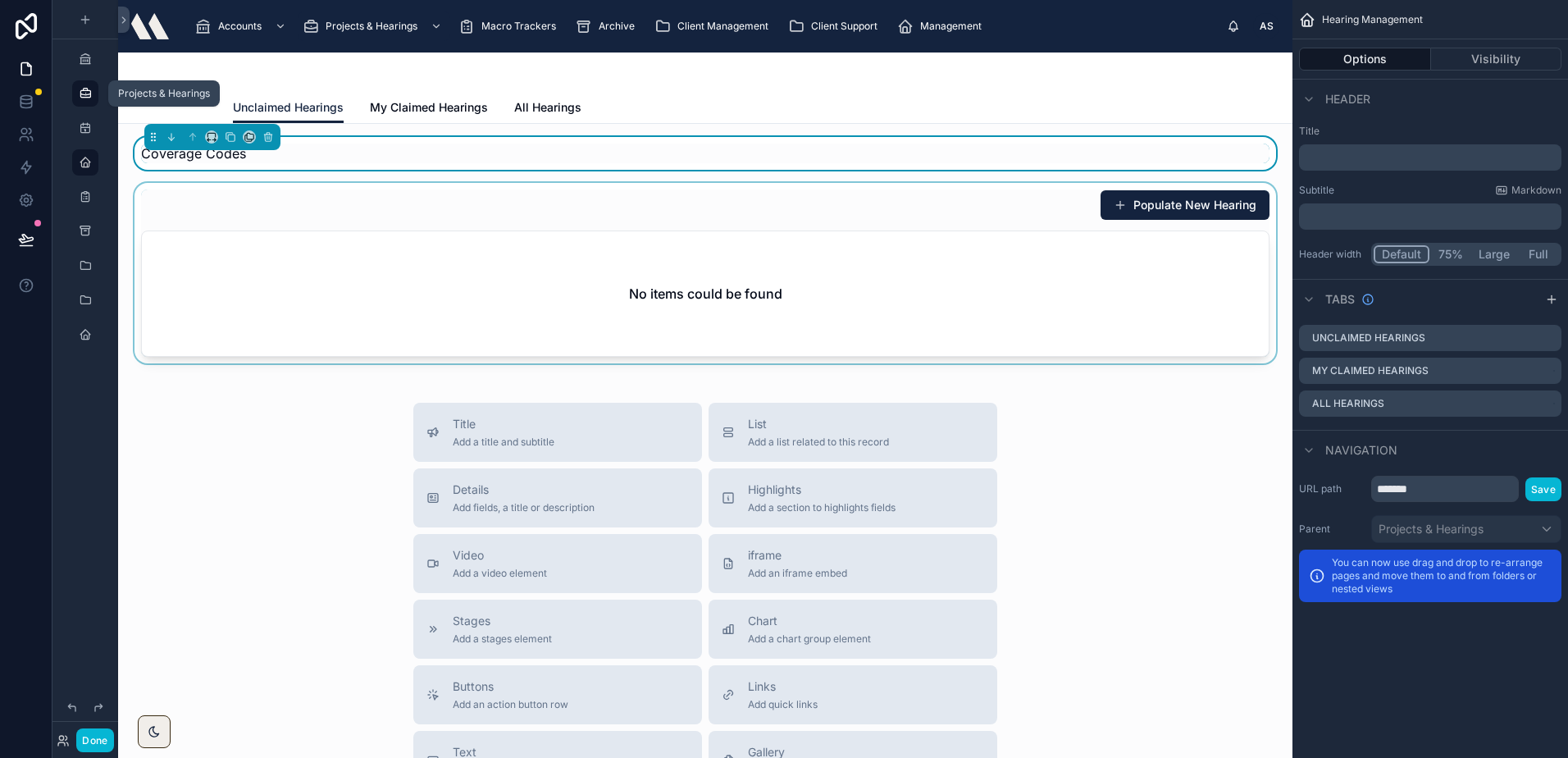
click at [84, 94] on icon "scrollable content" at bounding box center [85, 94] width 13 height 13
click at [126, 25] on icon at bounding box center [124, 20] width 12 height 13
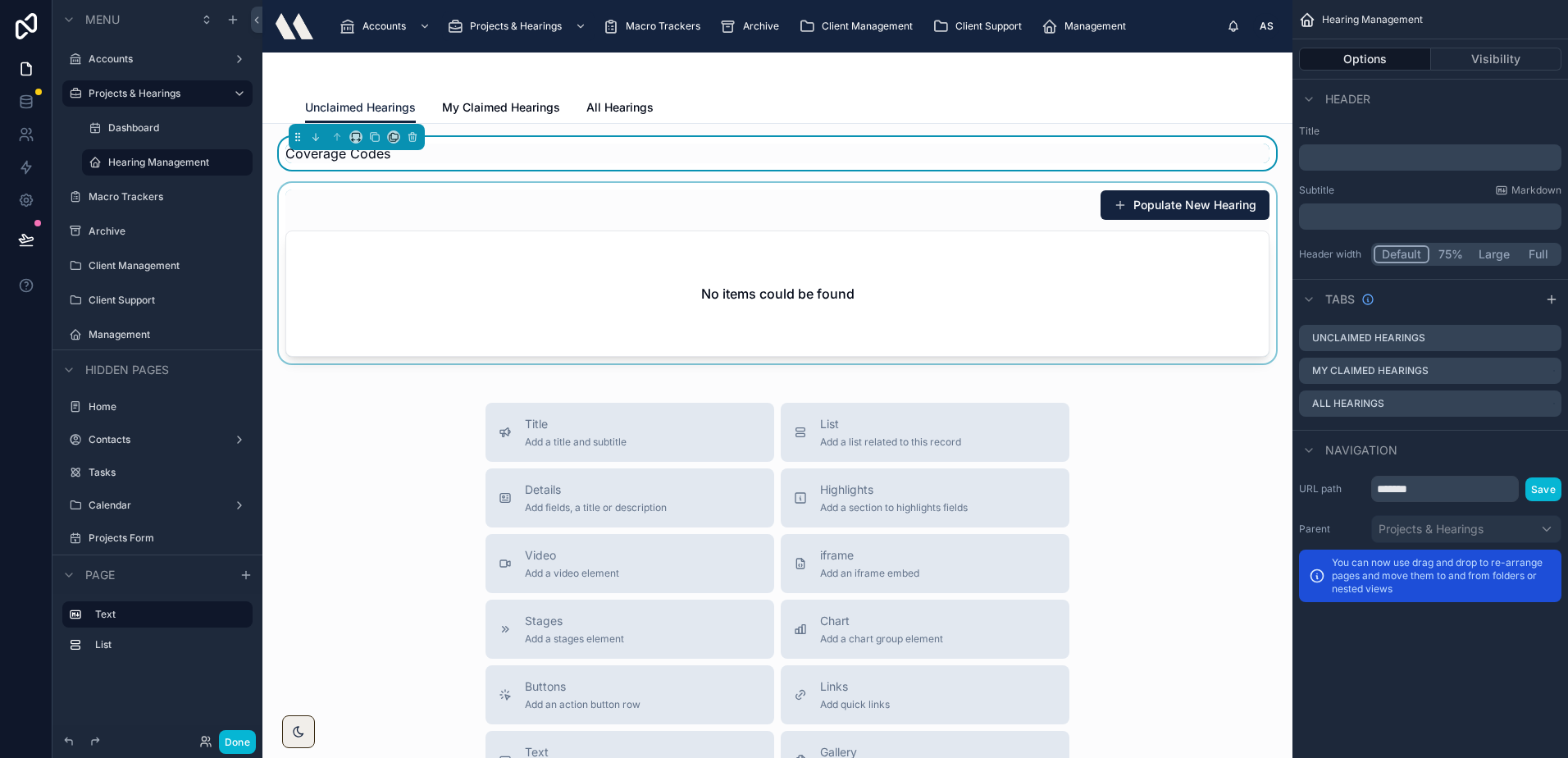
click at [401, 207] on div at bounding box center [777, 273] width 1003 height 180
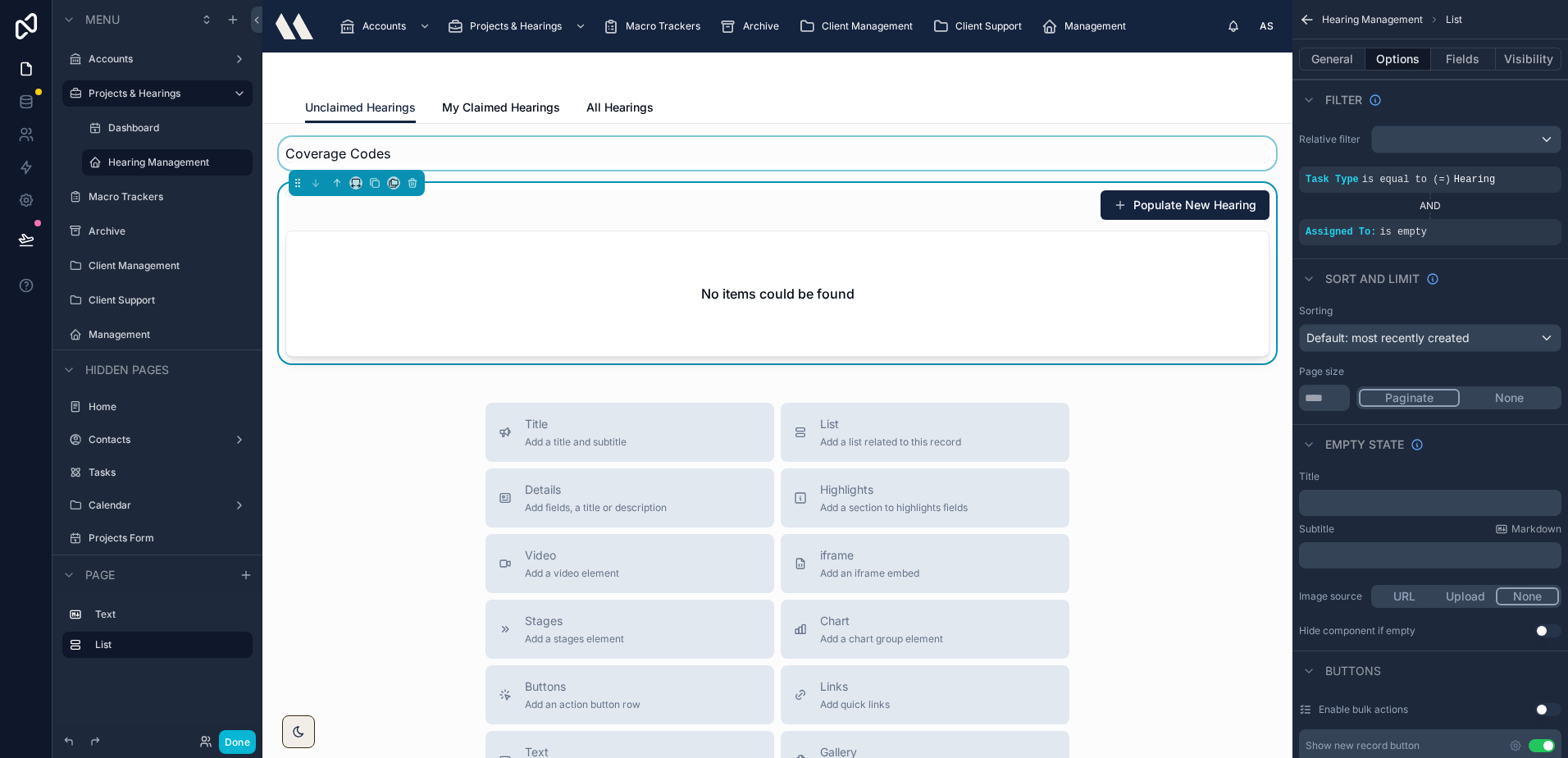
click at [567, 147] on div at bounding box center [777, 154] width 1003 height 33
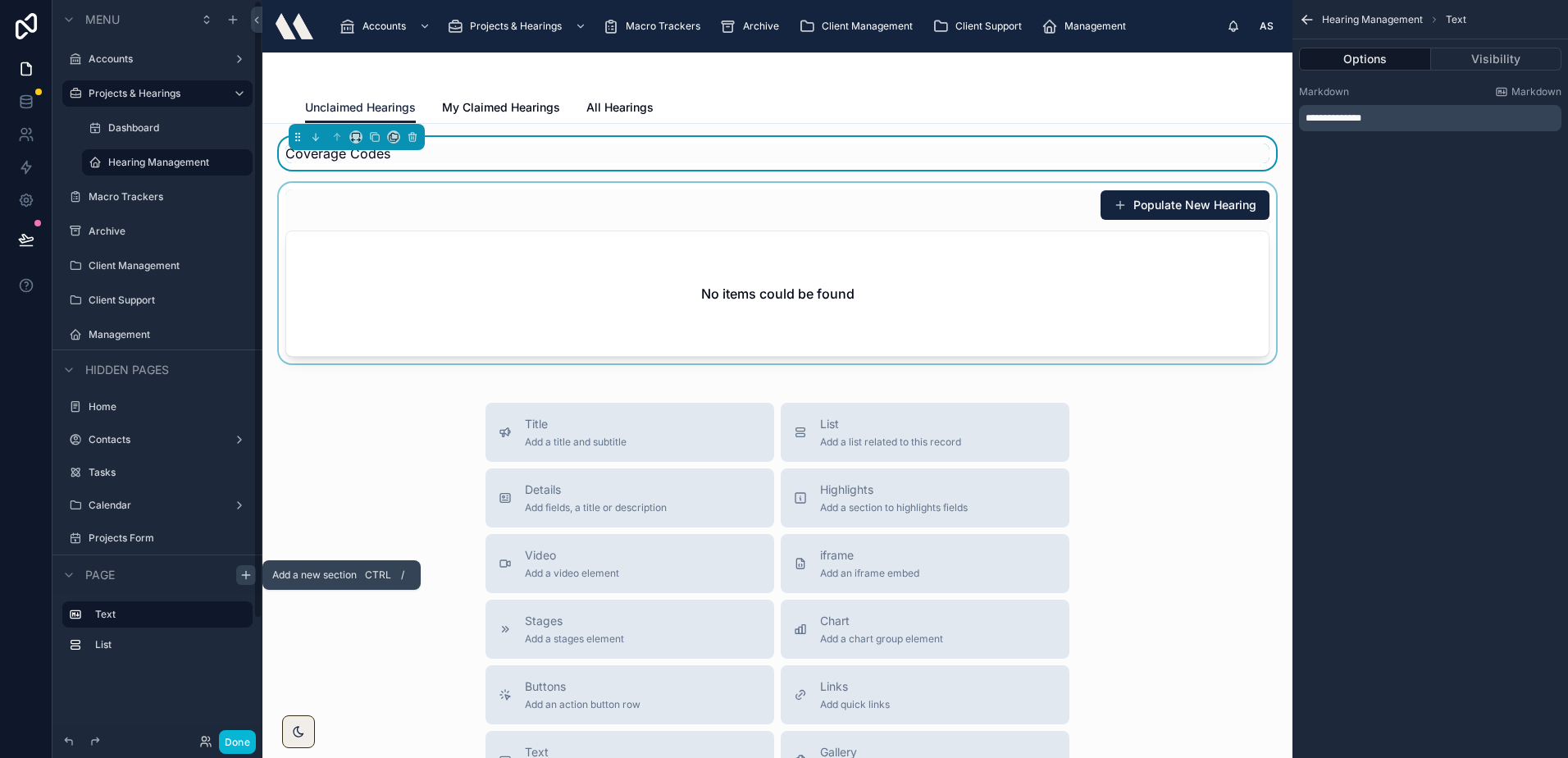
click at [250, 578] on icon "scrollable content" at bounding box center [246, 575] width 13 height 13
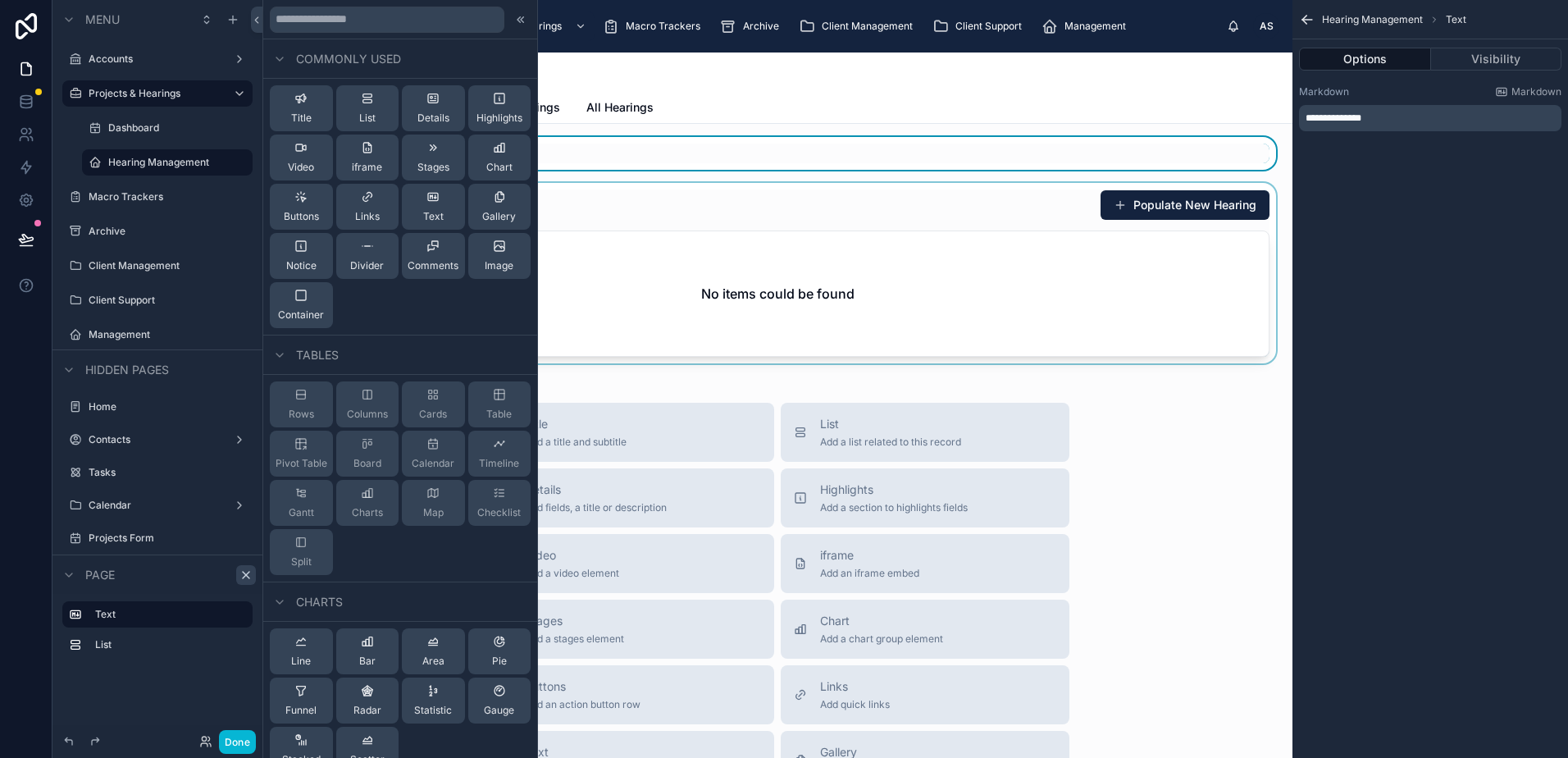
click at [759, 87] on div at bounding box center [777, 72] width 944 height 39
click at [852, 75] on div at bounding box center [777, 72] width 944 height 39
click at [751, 77] on div at bounding box center [777, 72] width 944 height 39
click at [708, 187] on div at bounding box center [777, 273] width 1003 height 180
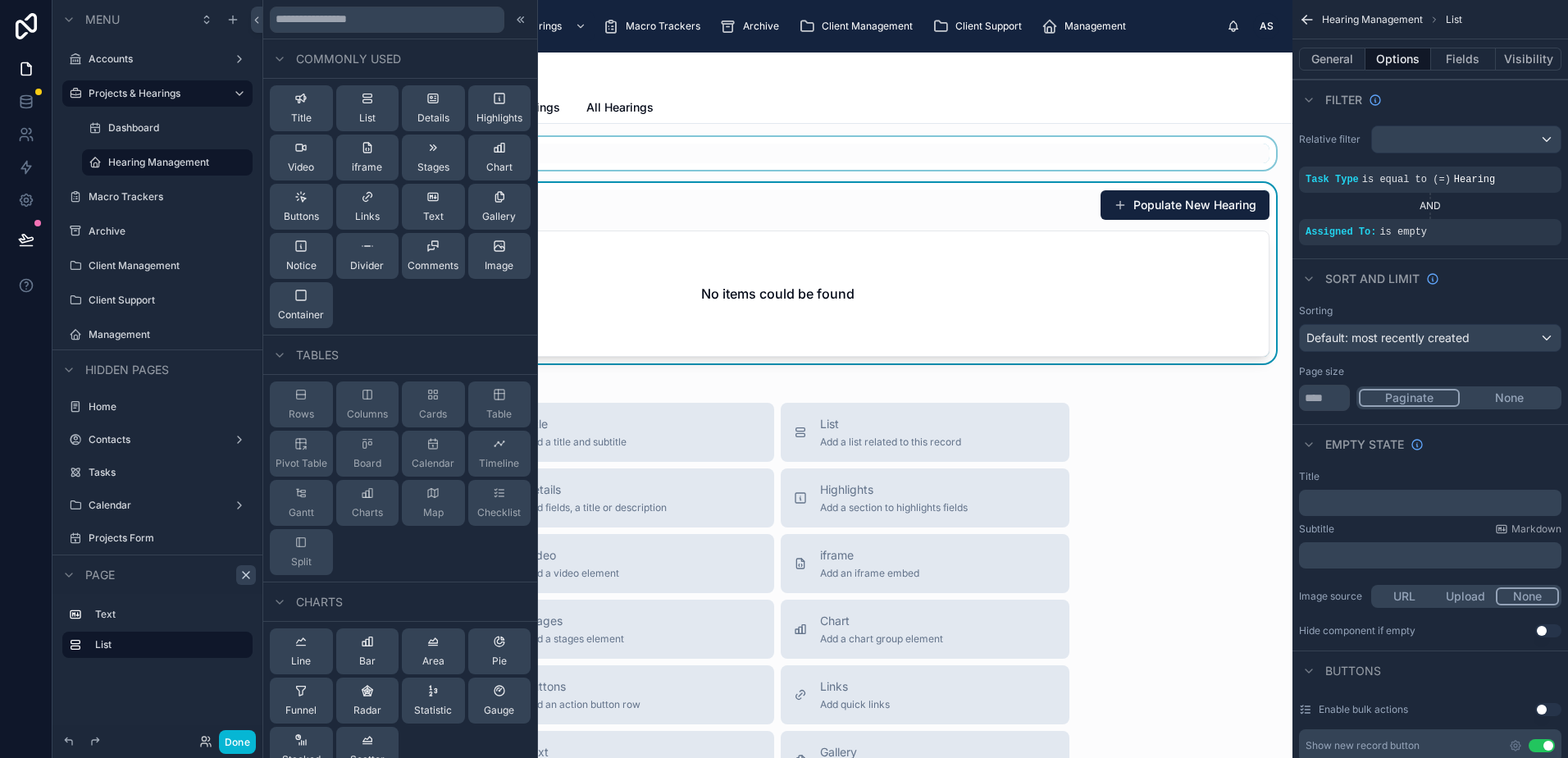
click at [678, 161] on div at bounding box center [777, 154] width 1003 height 33
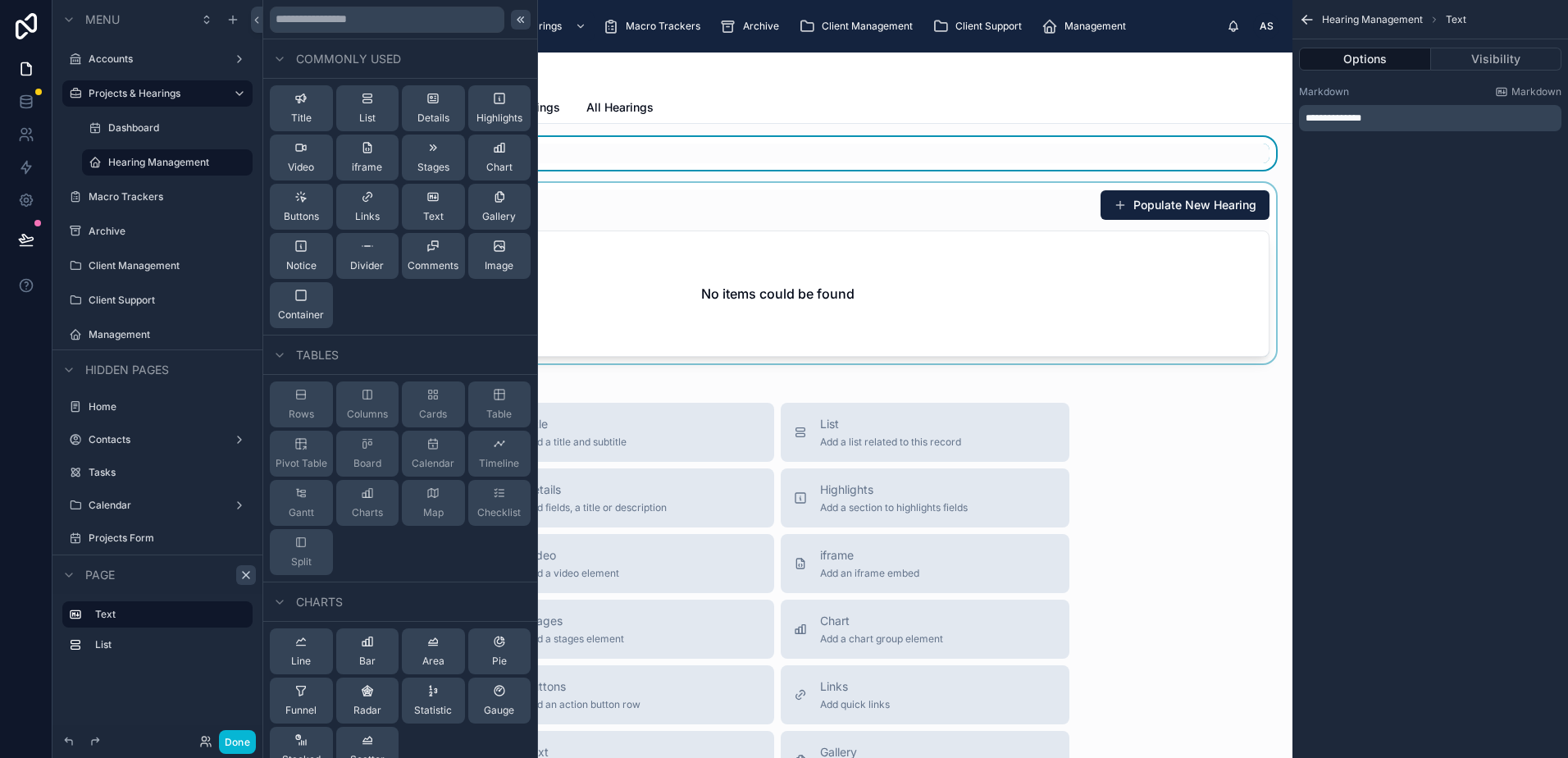
click at [514, 21] on icon at bounding box center [520, 19] width 13 height 13
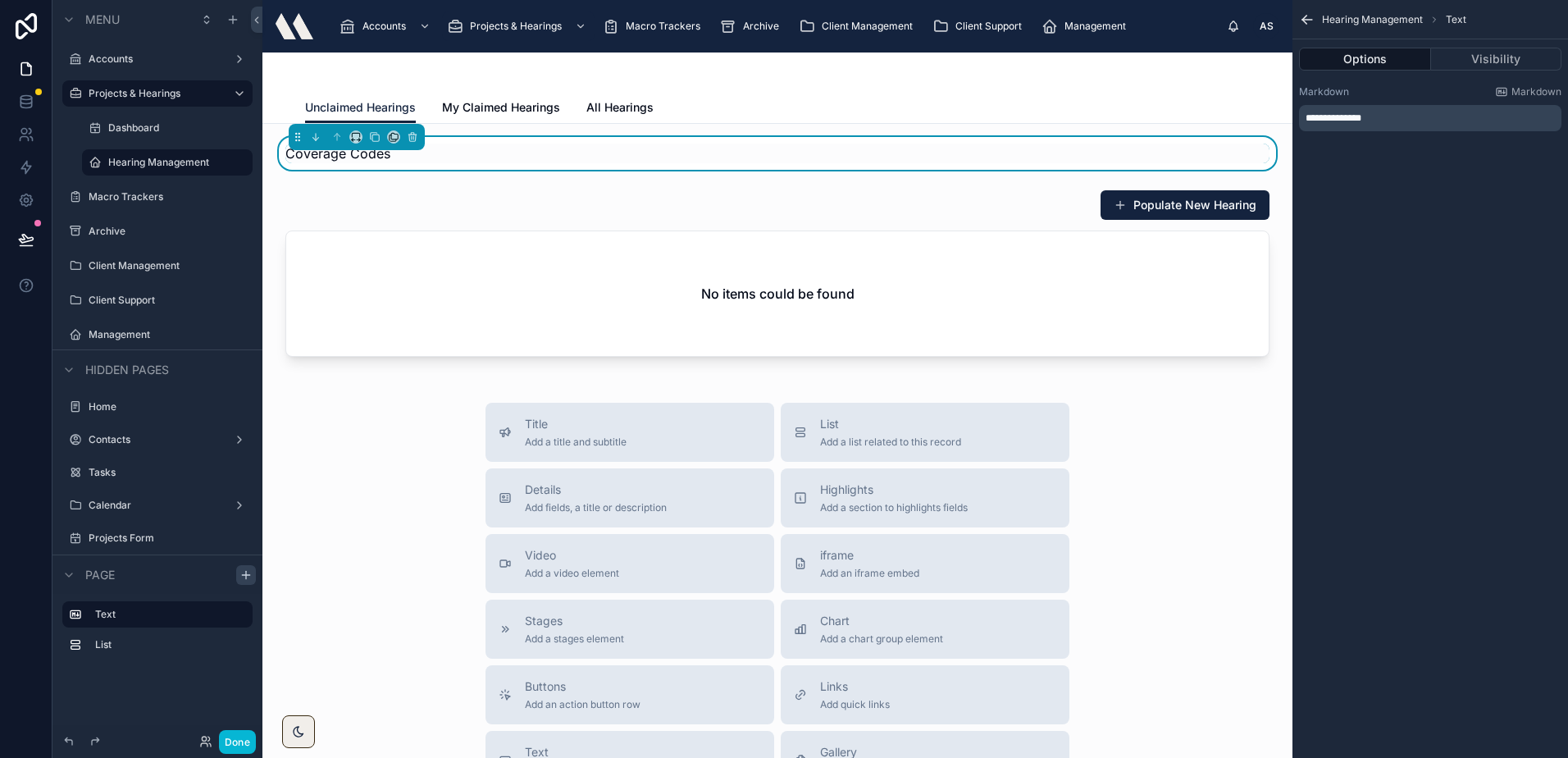
click at [703, 79] on div at bounding box center [777, 72] width 944 height 39
click at [246, 579] on icon "scrollable content" at bounding box center [246, 575] width 13 height 13
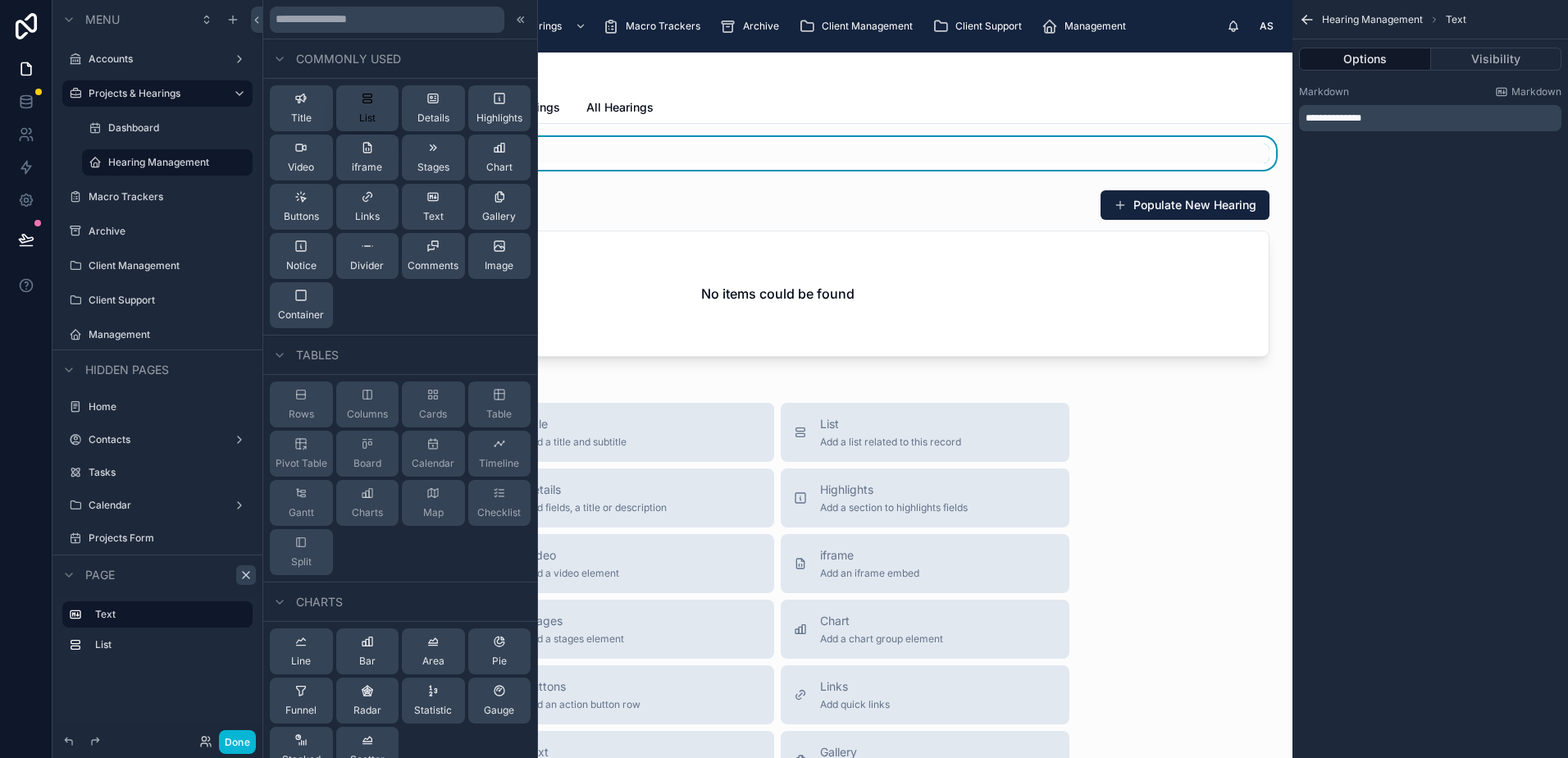
drag, startPoint x: 418, startPoint y: 107, endPoint x: 358, endPoint y: 112, distance: 60.2
click at [358, 113] on div "Title List Details Highlights Video iframe Stages Chart Buttons Links Text Gall…" at bounding box center [399, 207] width 274 height 257
click at [359, 112] on span "List" at bounding box center [367, 118] width 16 height 13
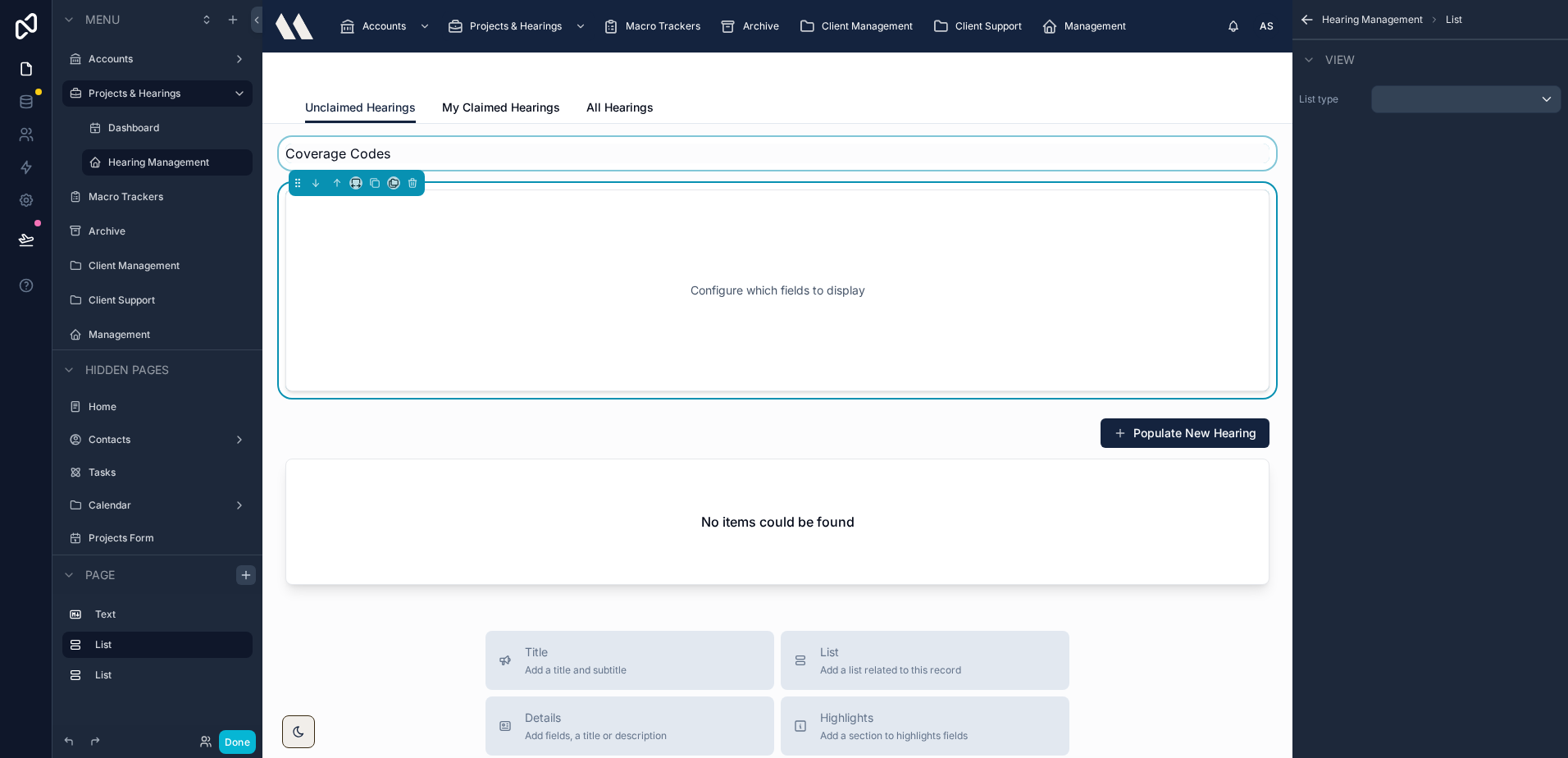
click at [528, 146] on div at bounding box center [777, 154] width 1003 height 33
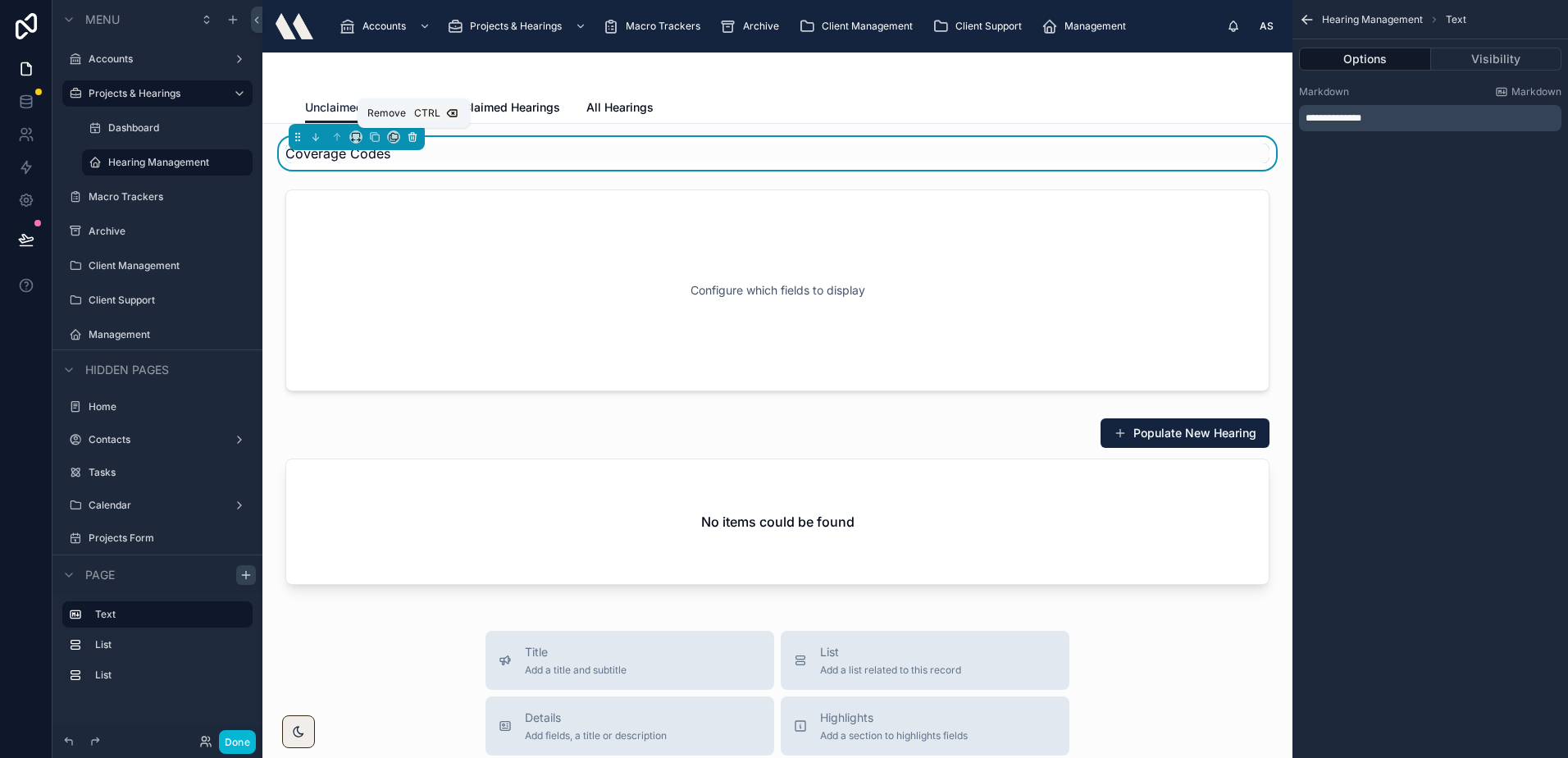
click at [420, 136] on button at bounding box center [413, 137] width 18 height 18
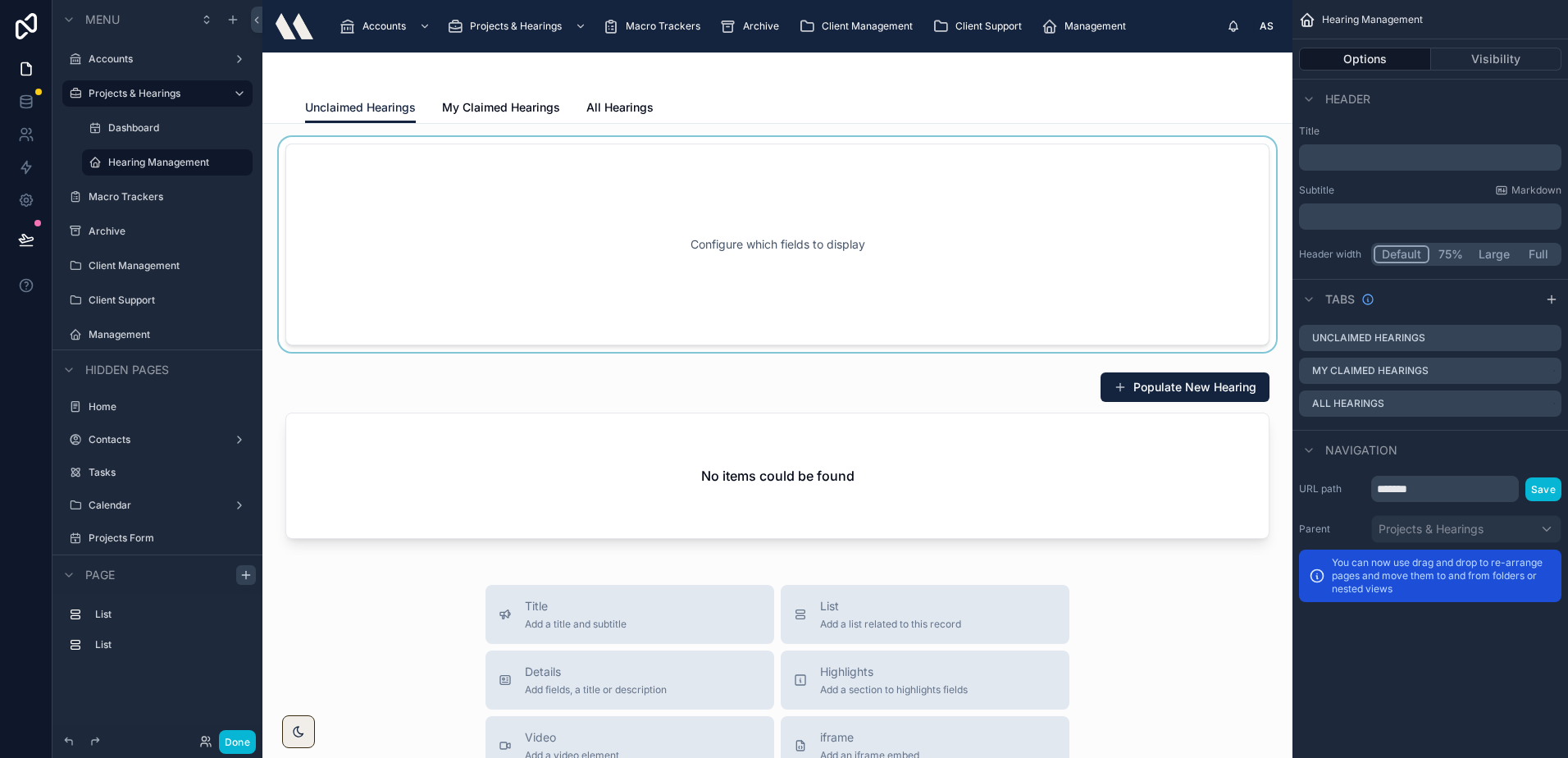
click at [427, 212] on div at bounding box center [777, 245] width 1003 height 215
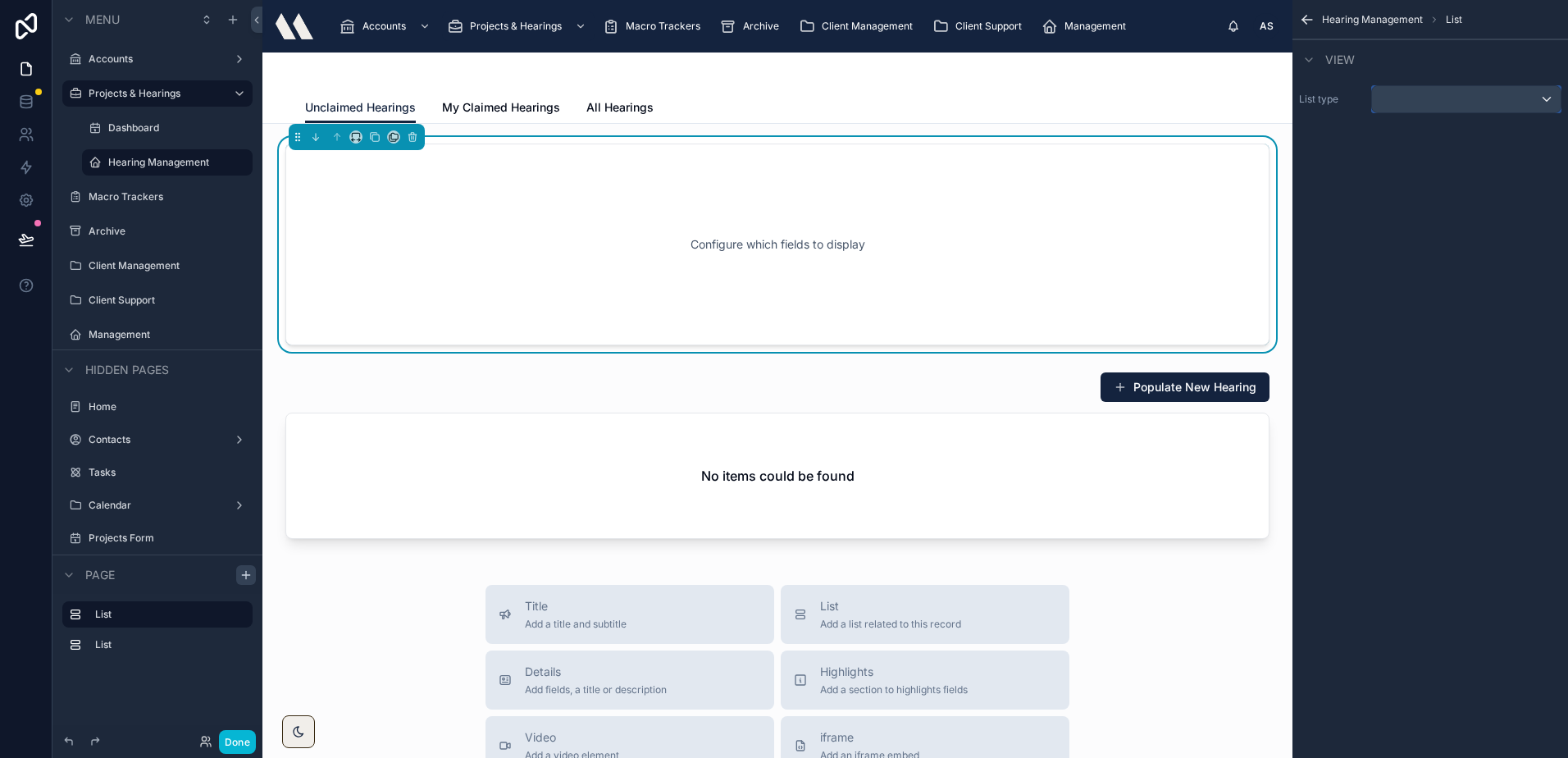
click at [1407, 96] on div "scrollable content" at bounding box center [1465, 99] width 188 height 26
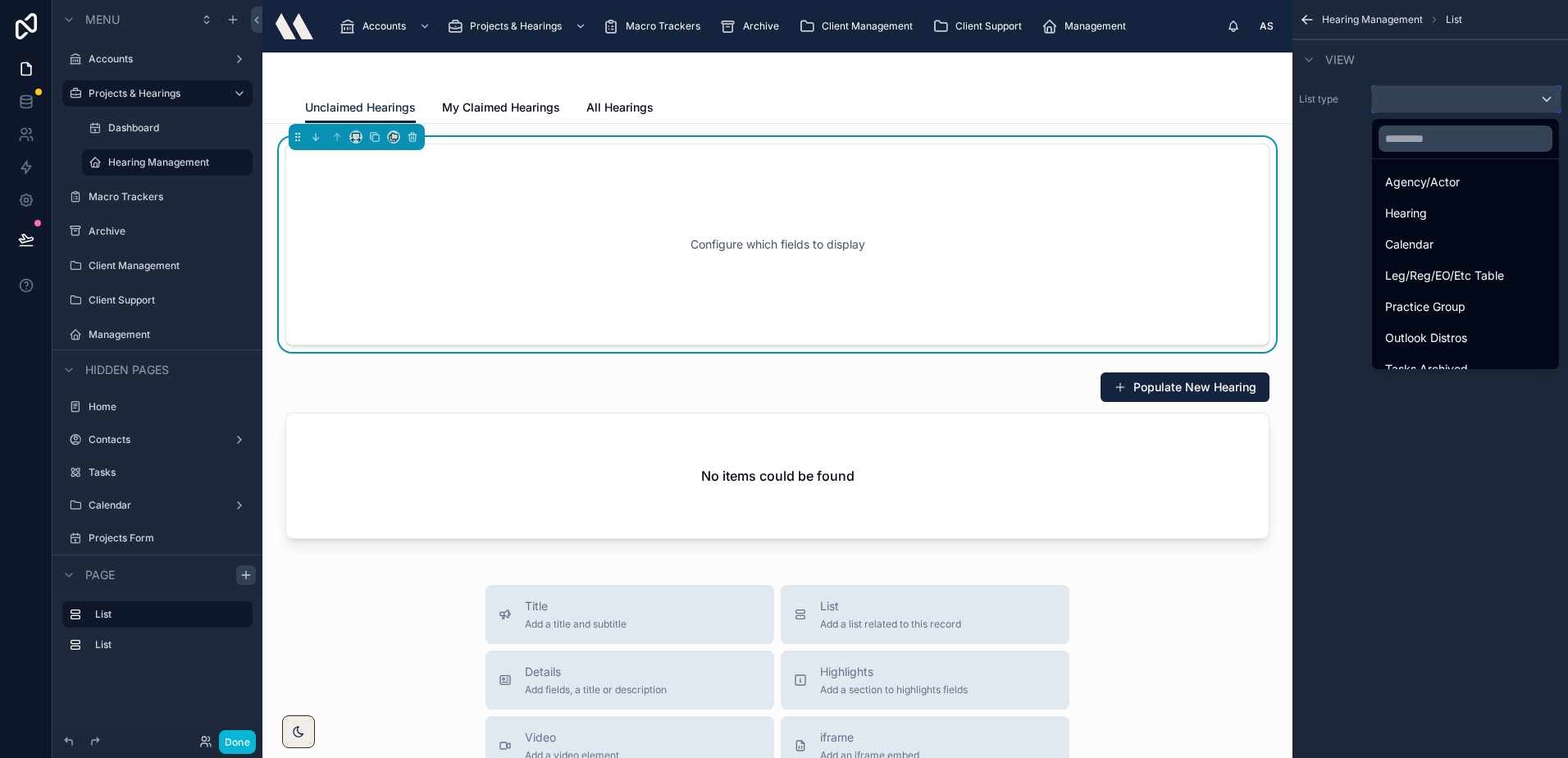
scroll to position [384, 0]
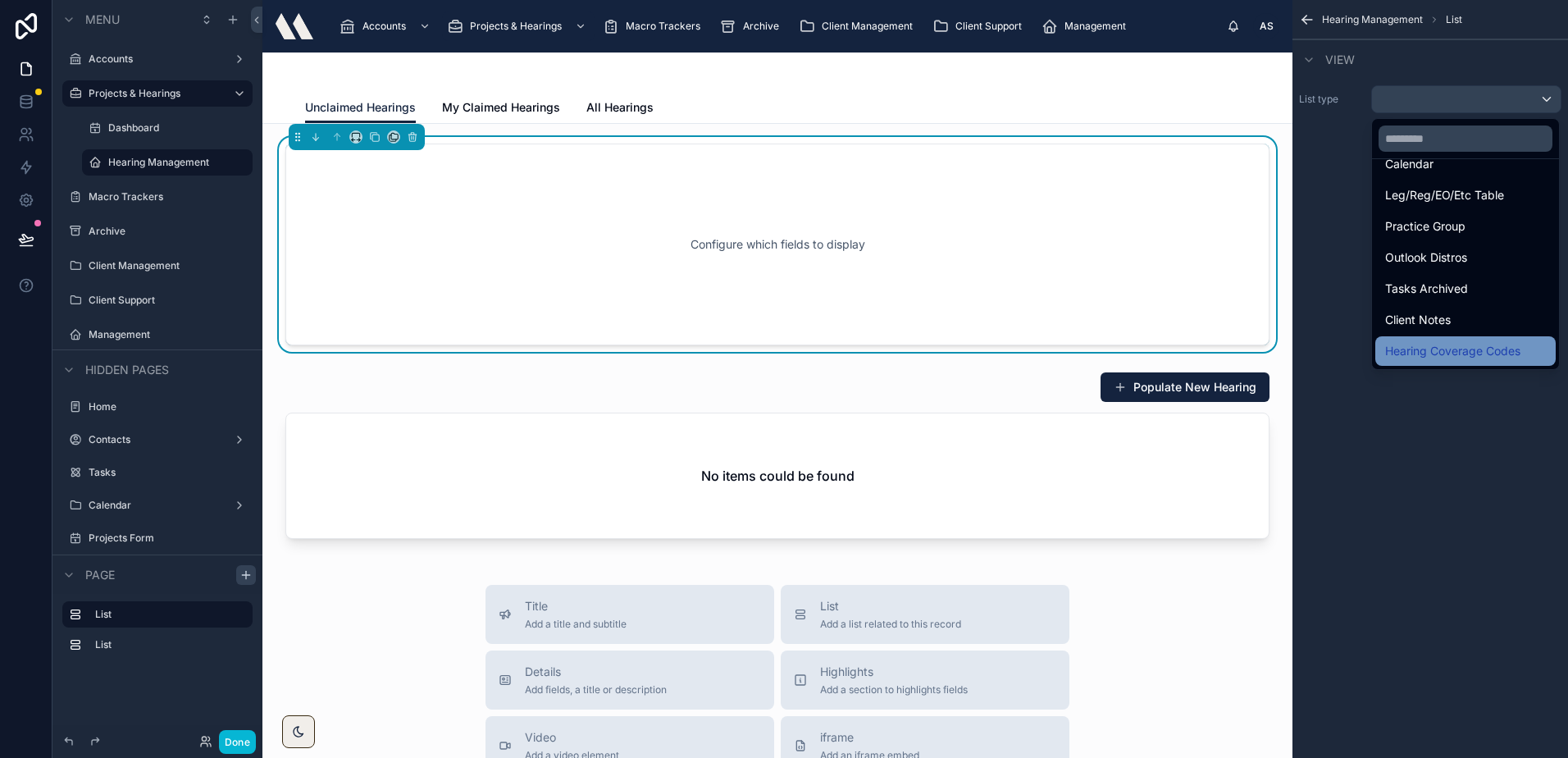
click at [1451, 346] on span "Hearing Coverage Codes" at bounding box center [1452, 351] width 136 height 20
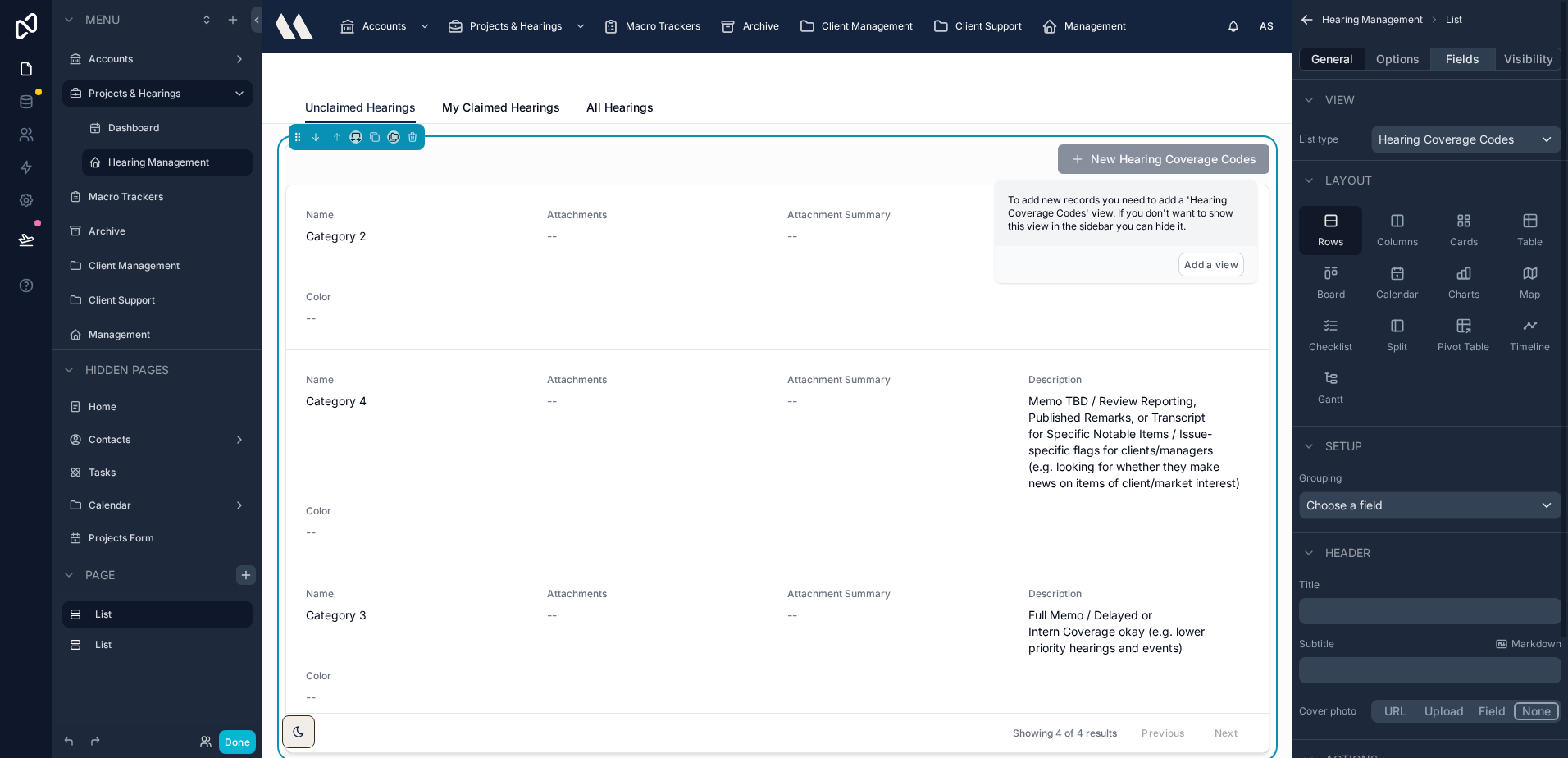
click at [1468, 65] on button "Fields" at bounding box center [1463, 58] width 65 height 23
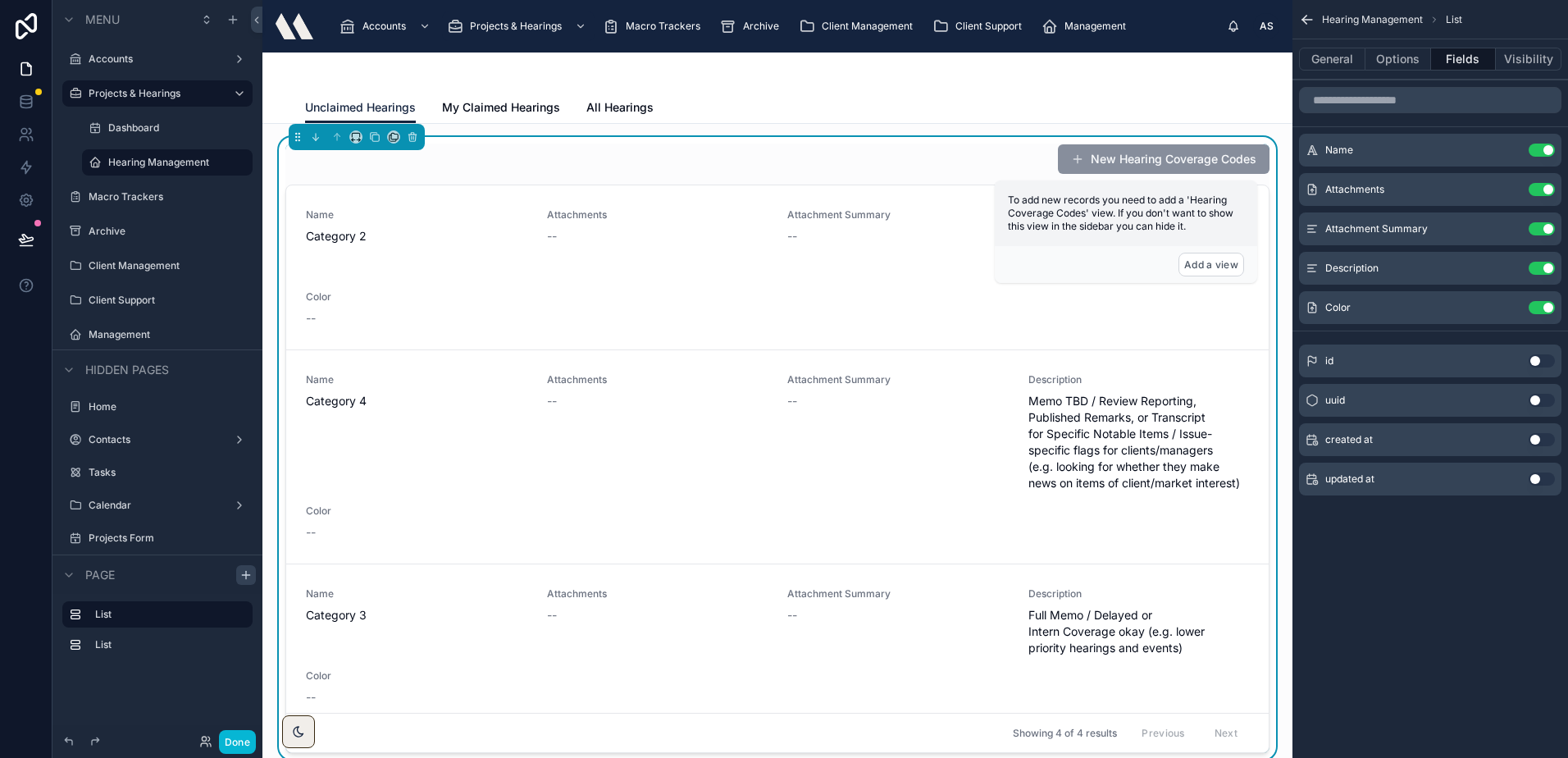
click at [856, 150] on div "New Hearing Coverage Codes" at bounding box center [778, 159] width 984 height 31
click at [1171, 311] on div "Name Category 2 Attachments -- Attachment Summary -- Description Full Memo / Sa…" at bounding box center [777, 268] width 943 height 118
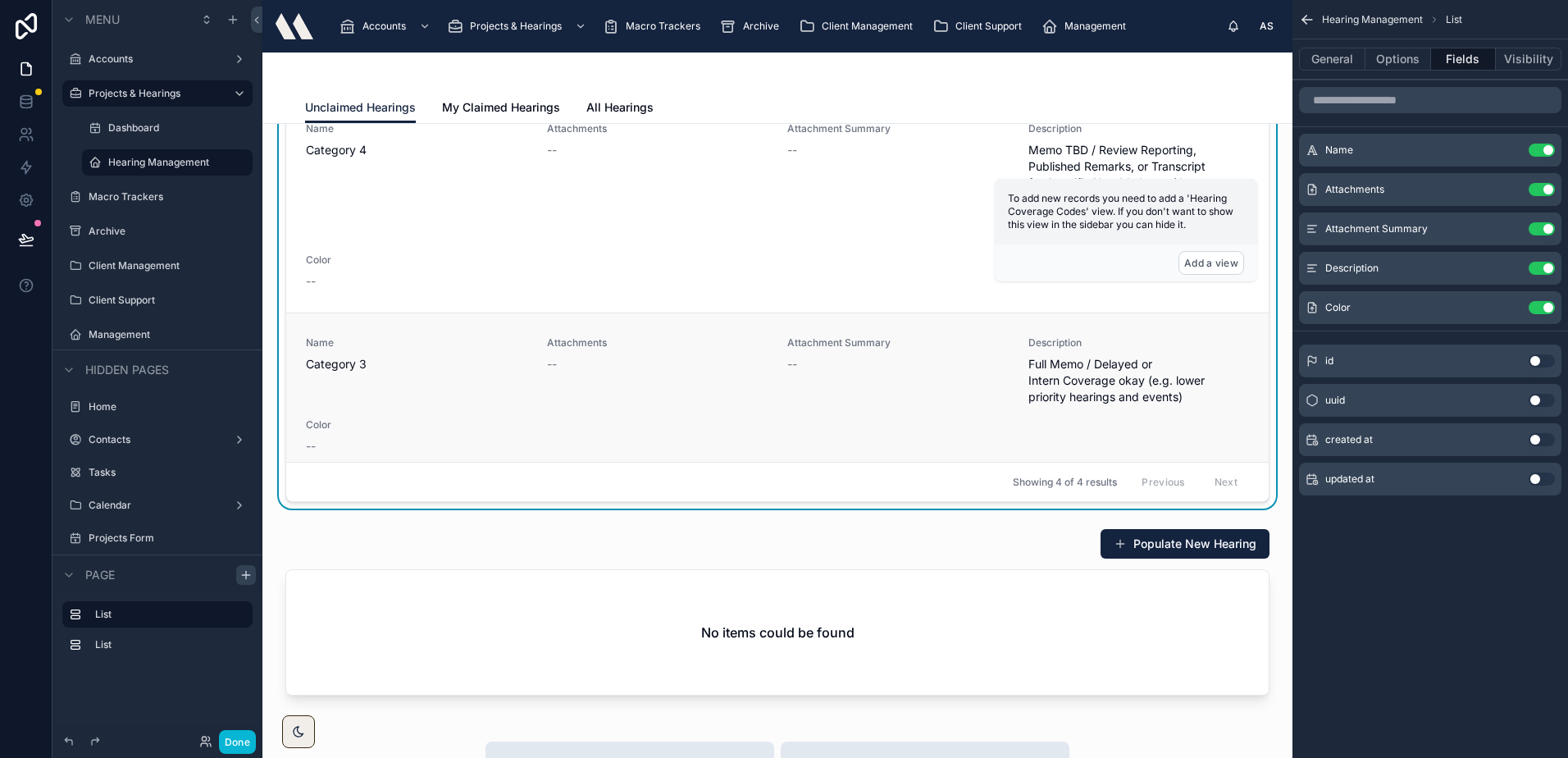
scroll to position [0, 0]
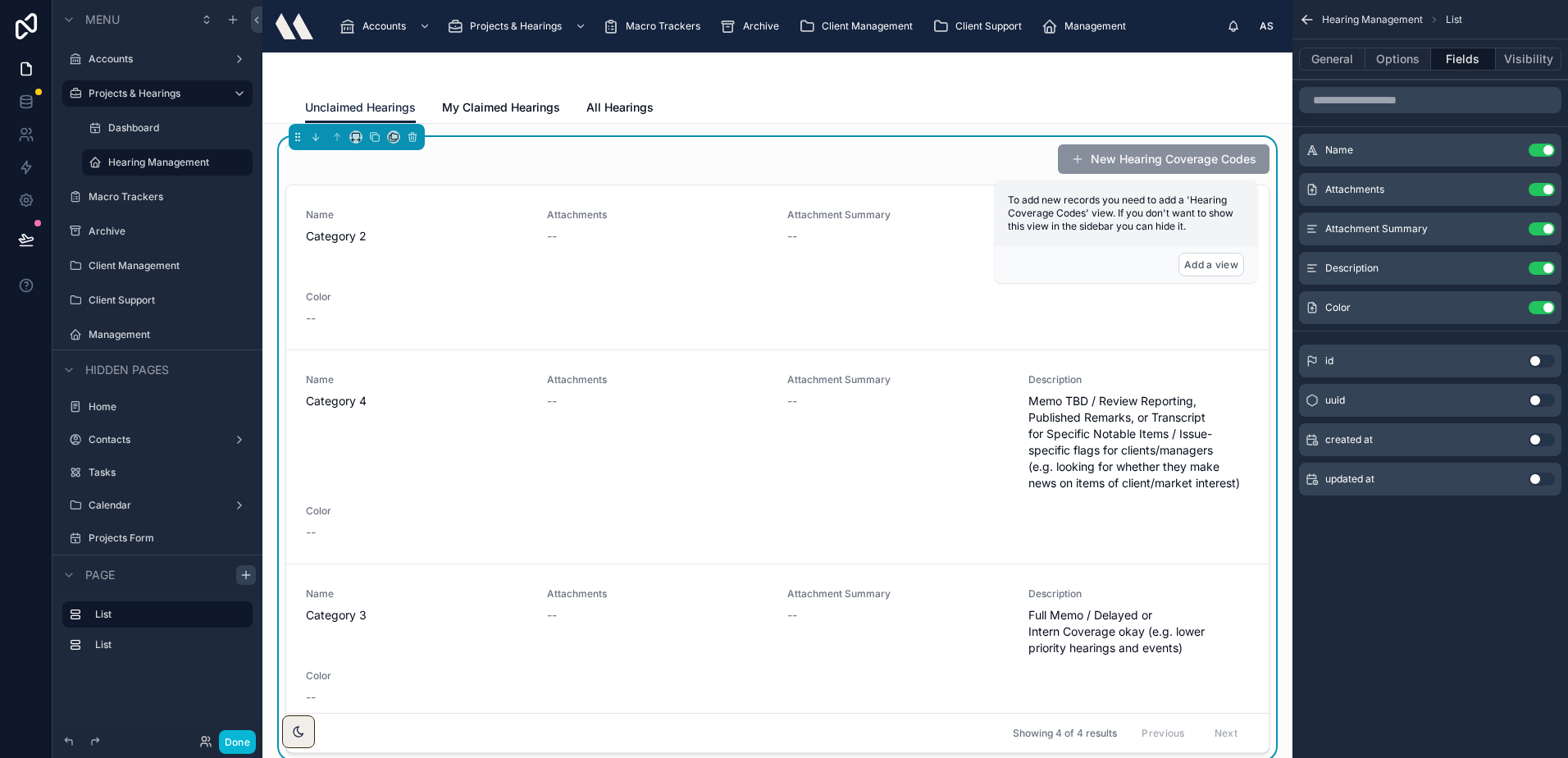
click at [1029, 156] on div "New Hearing Coverage Codes" at bounding box center [778, 159] width 984 height 31
drag, startPoint x: 1183, startPoint y: 220, endPoint x: 1151, endPoint y: 220, distance: 32.0
click at [1183, 220] on span "To add new records you need to add a 'Hearing Coverage Codes' view. If you don'…" at bounding box center [1121, 213] width 226 height 38
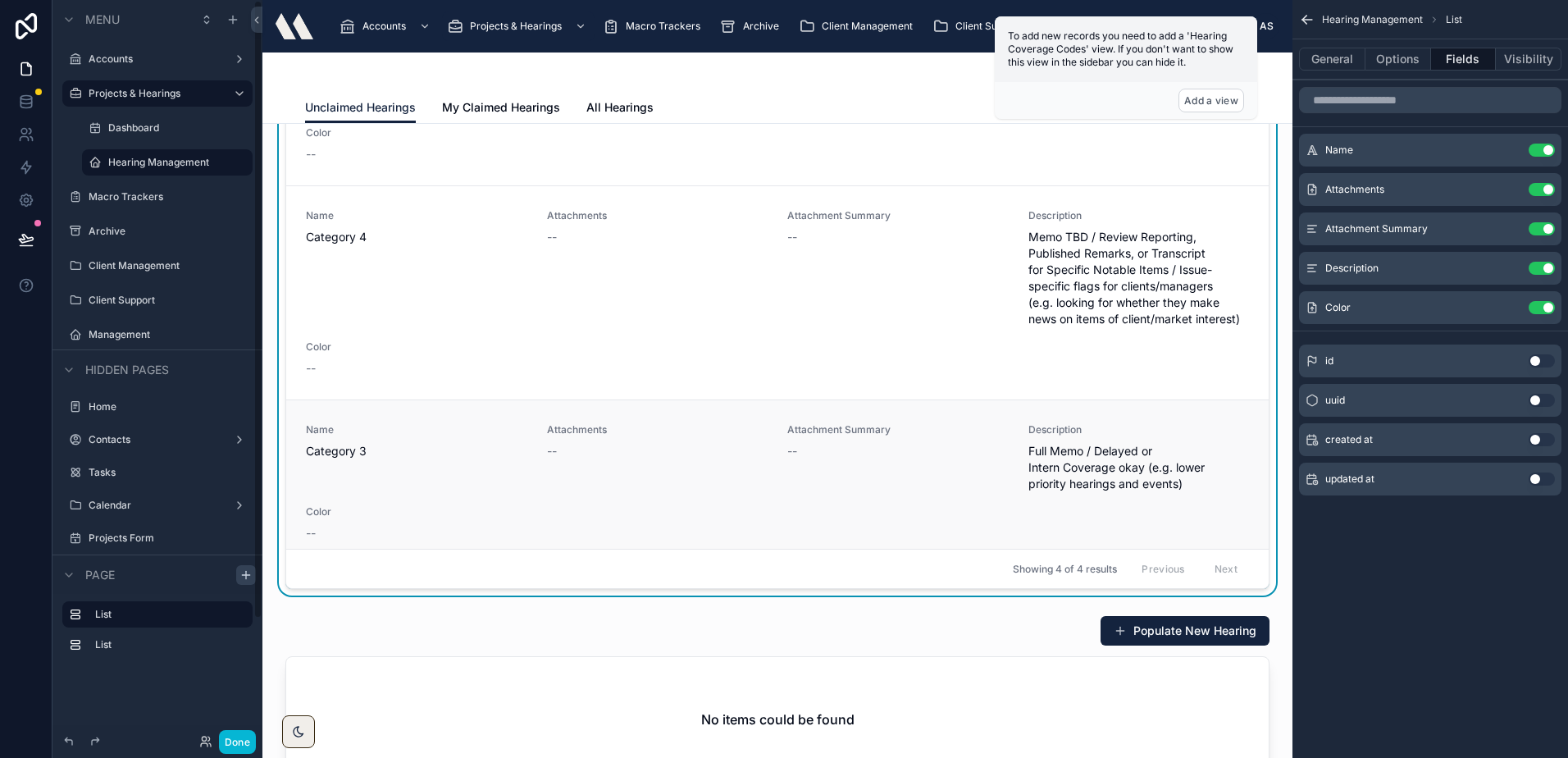
scroll to position [213, 0]
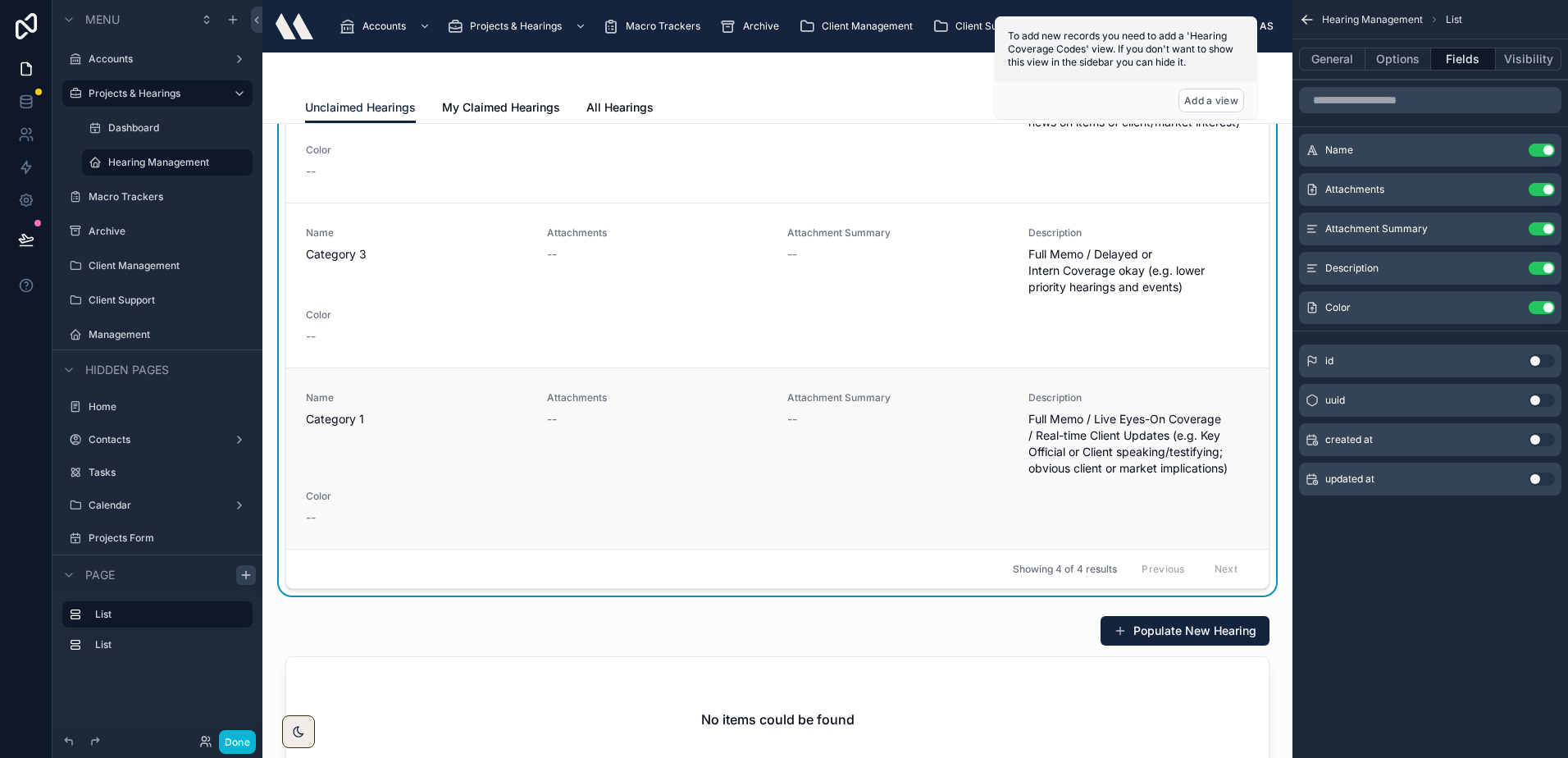
click at [557, 406] on div "Attachments --" at bounding box center [657, 409] width 221 height 36
click at [557, 419] on div "--" at bounding box center [657, 419] width 221 height 16
click at [679, 408] on div "Attachments --" at bounding box center [657, 409] width 221 height 36
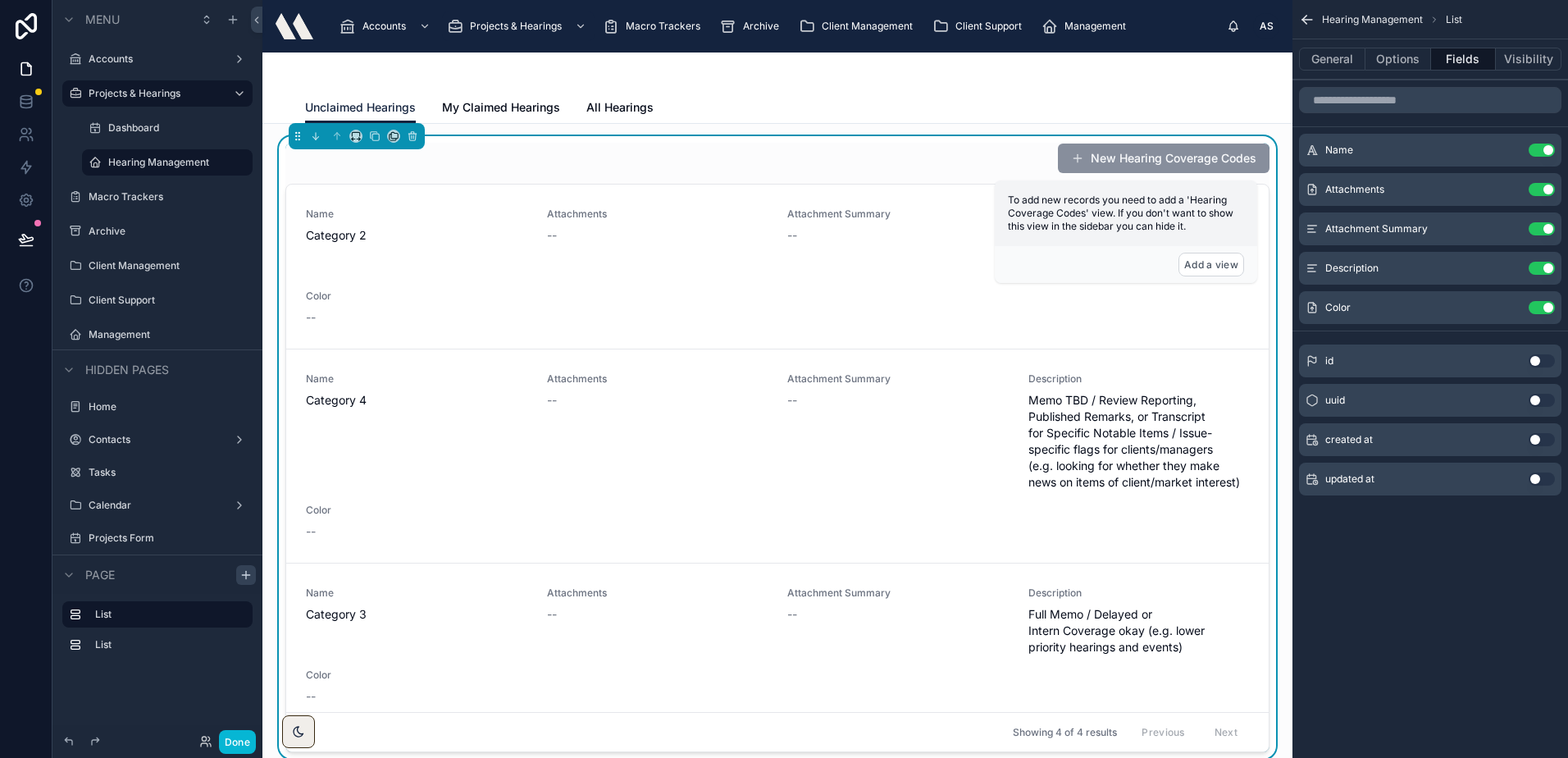
scroll to position [0, 0]
click at [1517, 192] on button "scrollable content" at bounding box center [1508, 189] width 26 height 13
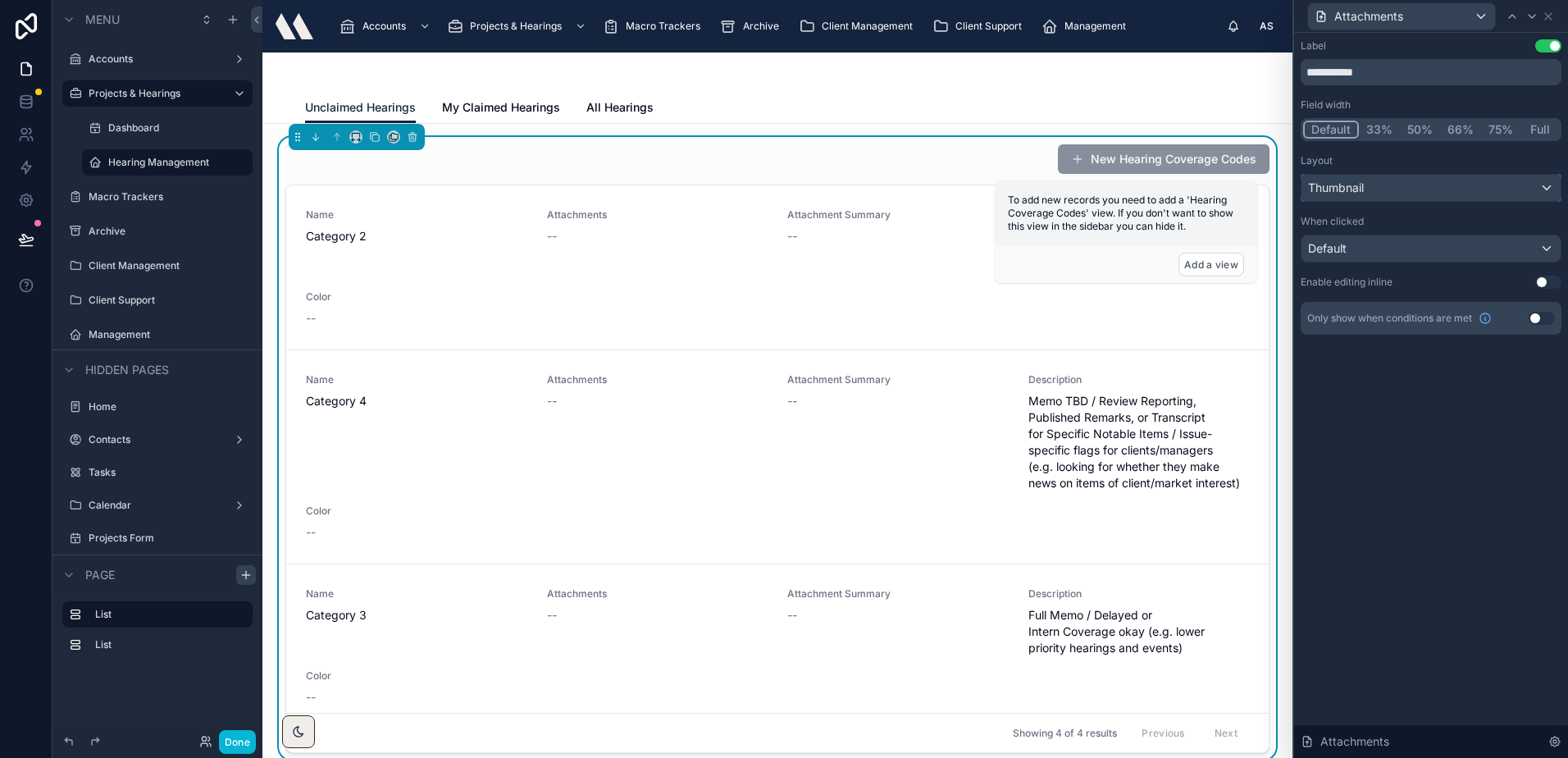
click at [1392, 188] on div "Thumbnail" at bounding box center [1431, 187] width 259 height 26
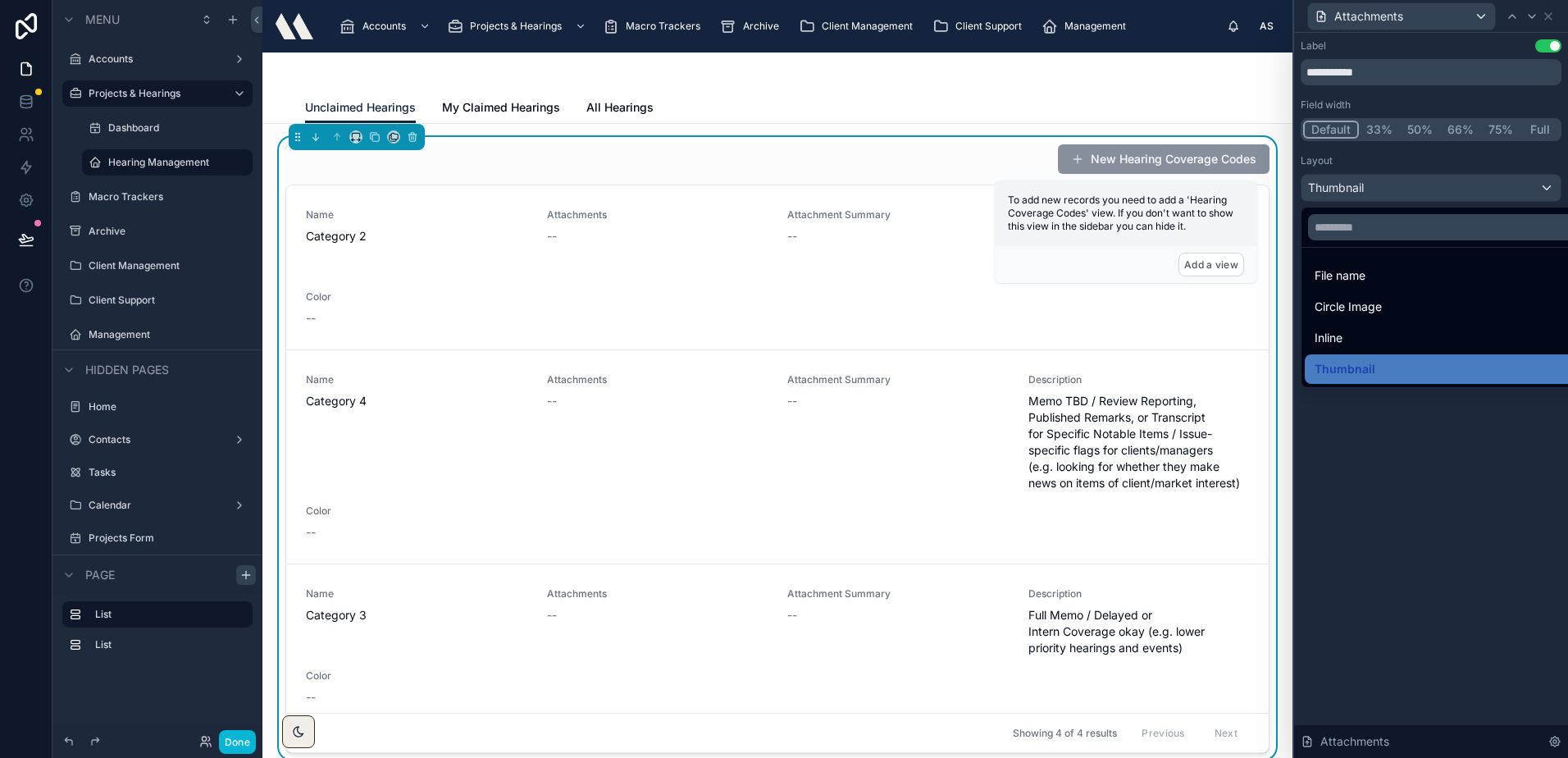
click at [1375, 333] on div "Inline" at bounding box center [1449, 339] width 270 height 20
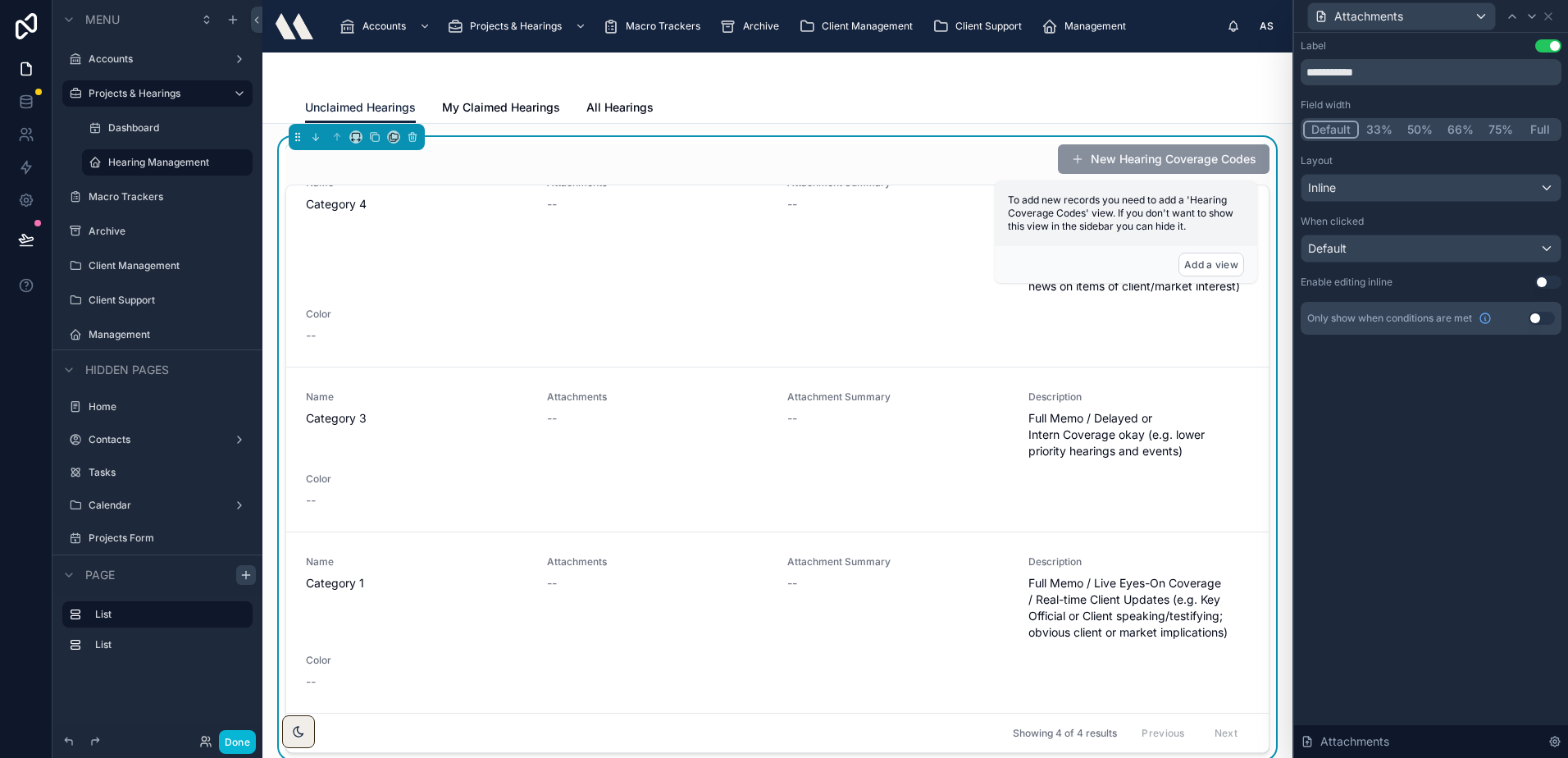
scroll to position [213, 0]
click at [1372, 193] on div "Inline" at bounding box center [1431, 187] width 259 height 26
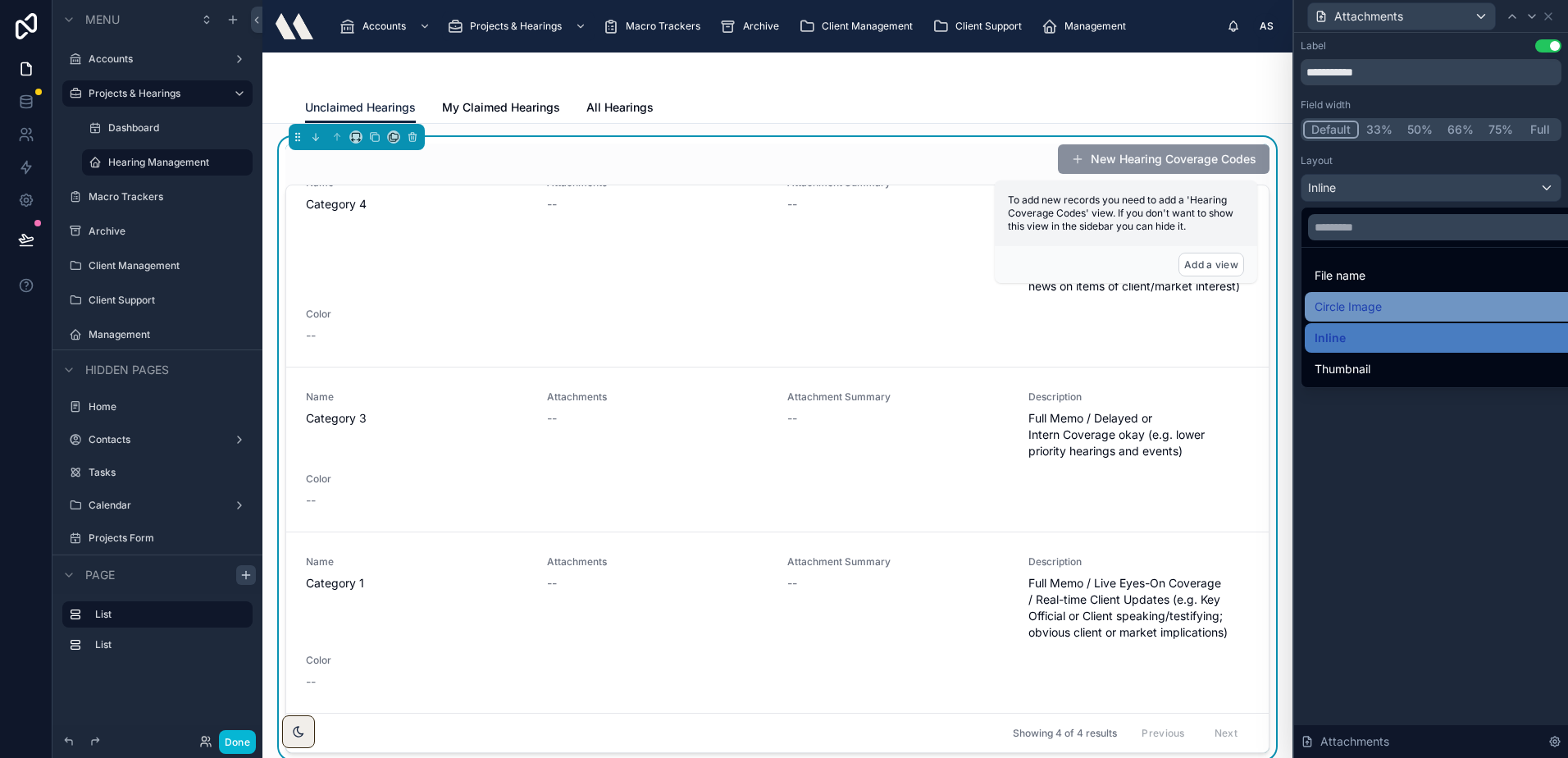
click at [1370, 301] on span "Circle Image" at bounding box center [1348, 307] width 67 height 20
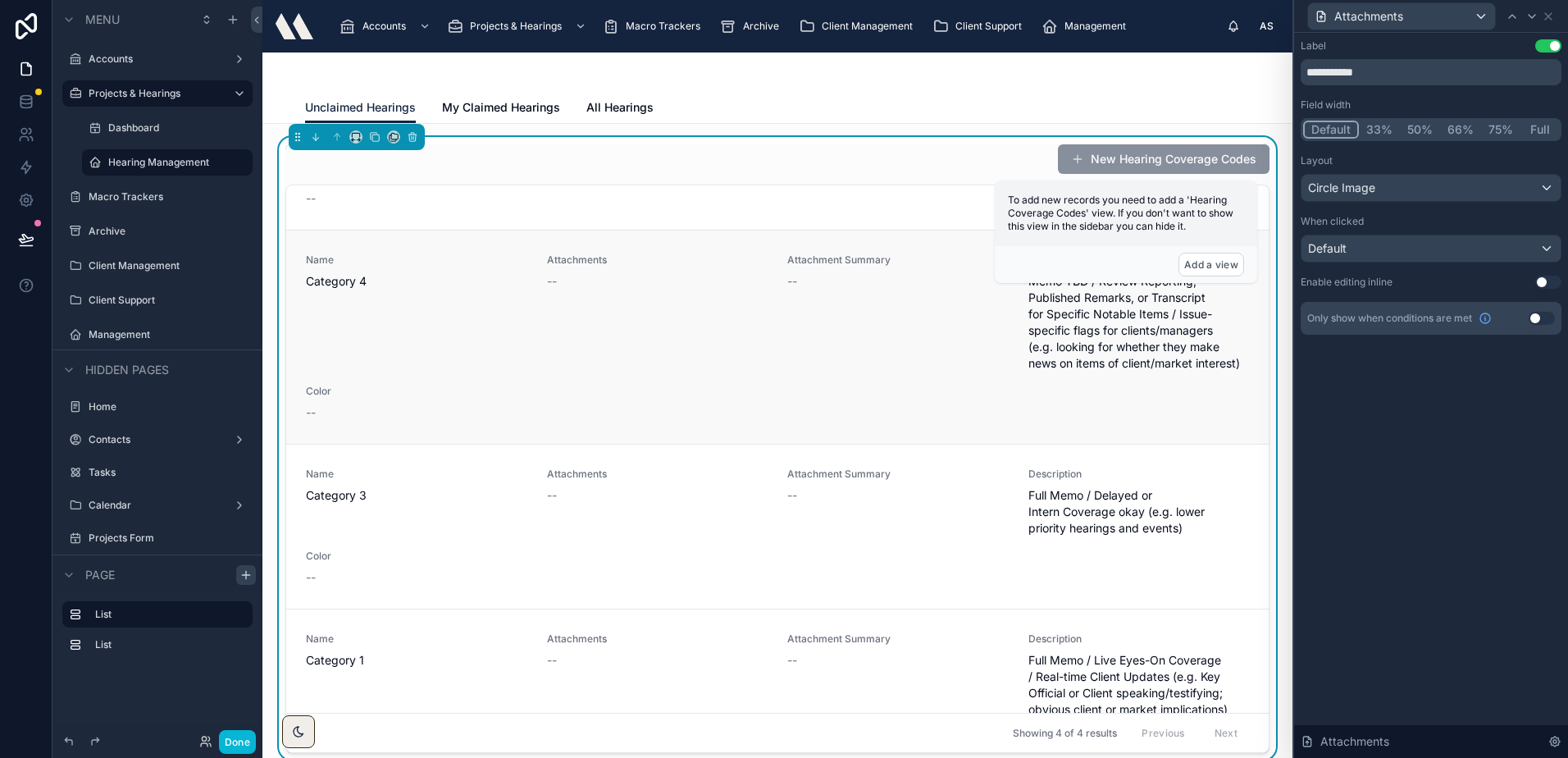
scroll to position [0, 0]
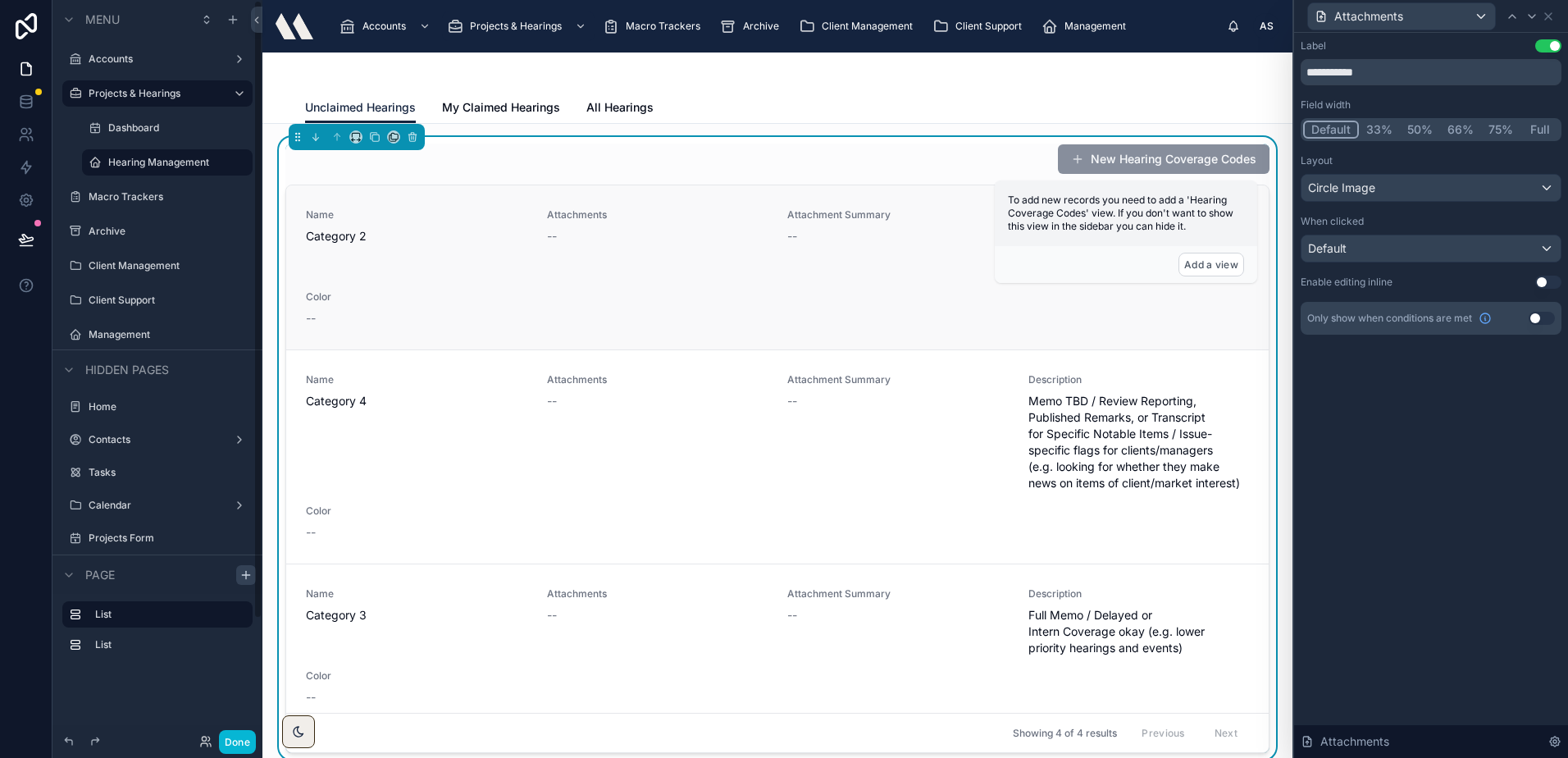
click at [583, 302] on div "Name Category 2 Attachments -- Attachment Summary -- Description Full Memo / Sa…" at bounding box center [777, 268] width 943 height 118
click at [1543, 16] on icon at bounding box center [1548, 16] width 13 height 13
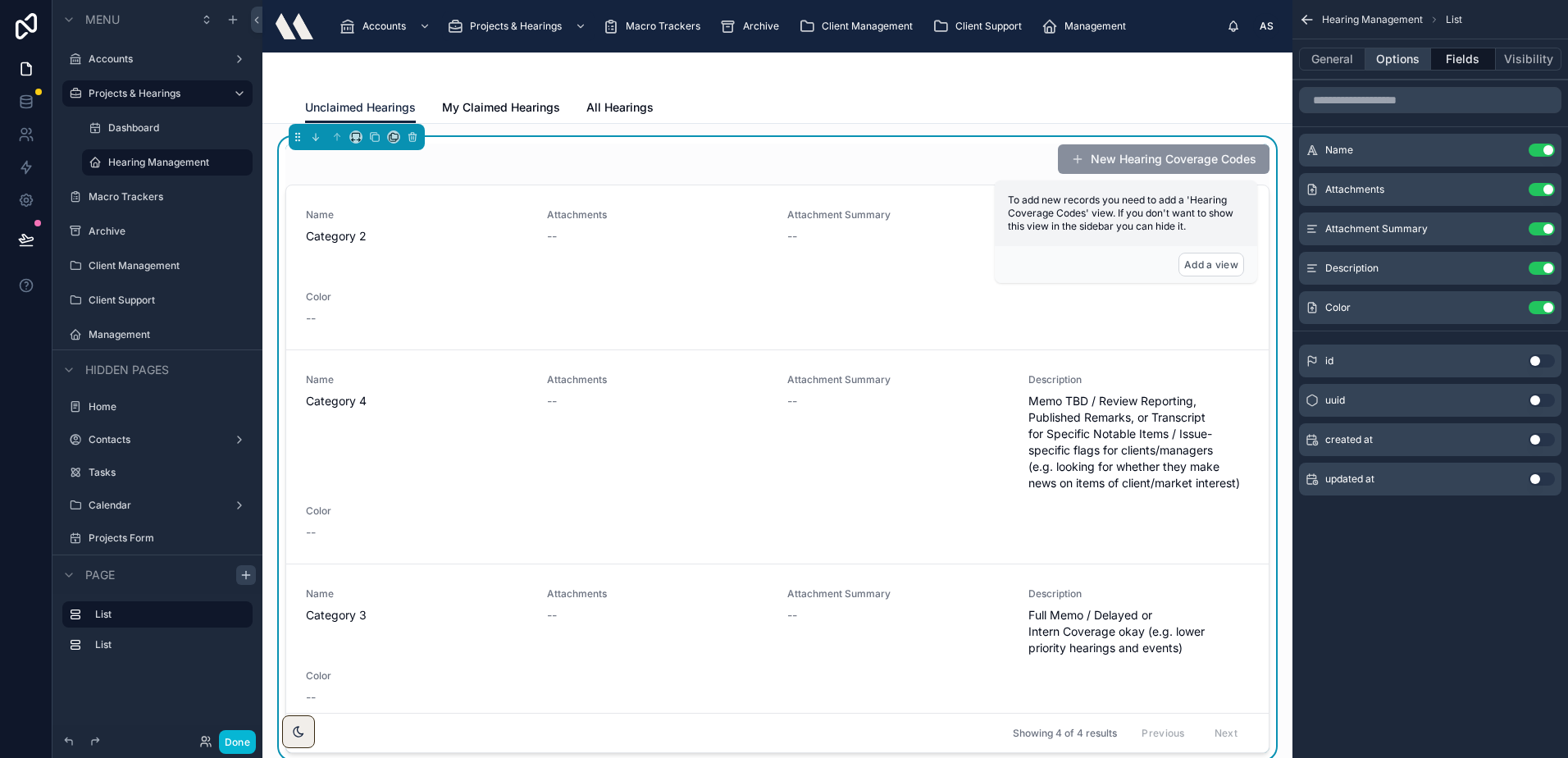
click at [1384, 50] on button "Options" at bounding box center [1398, 58] width 65 height 23
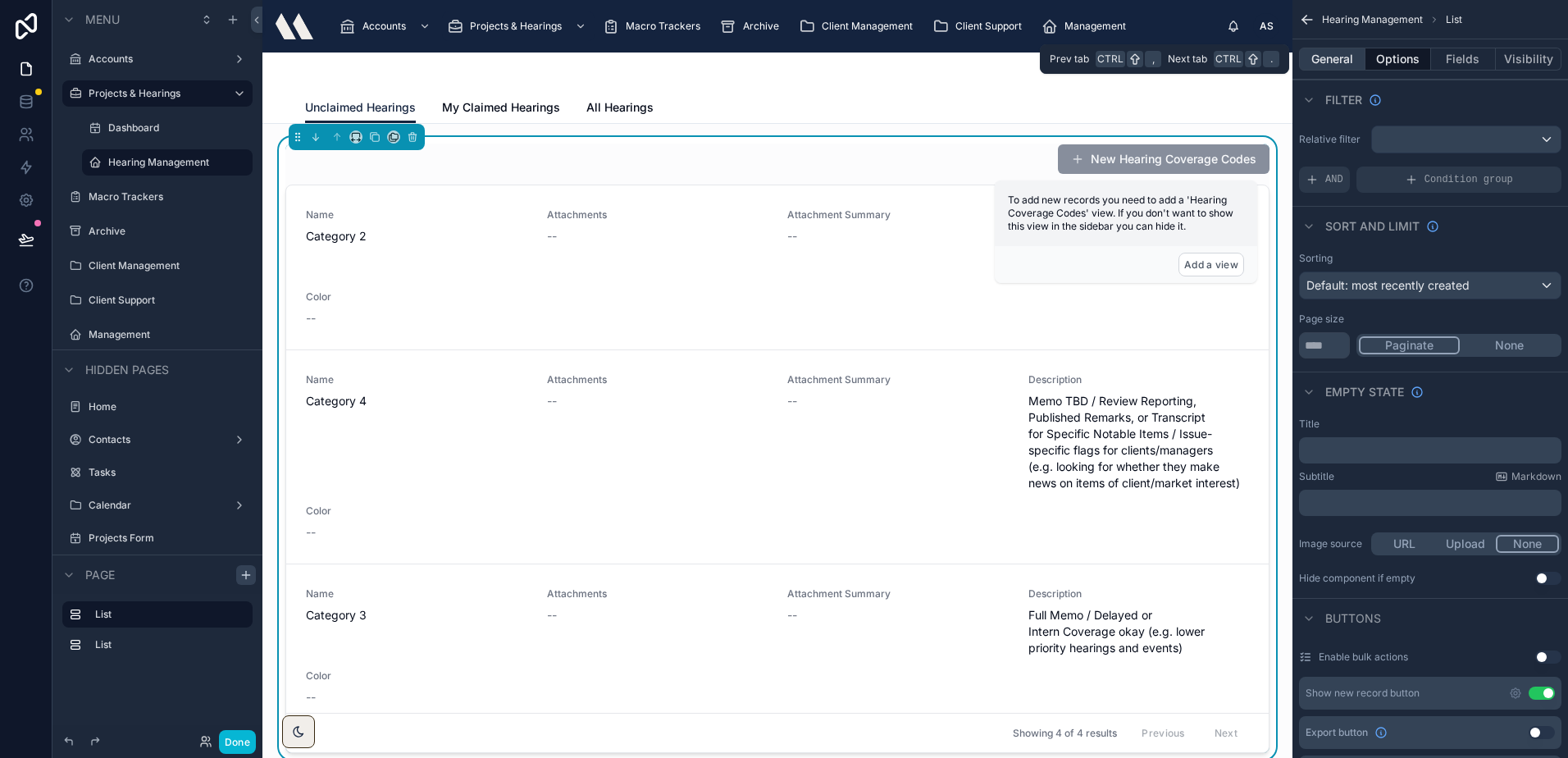
click at [1335, 56] on button "General" at bounding box center [1332, 58] width 66 height 23
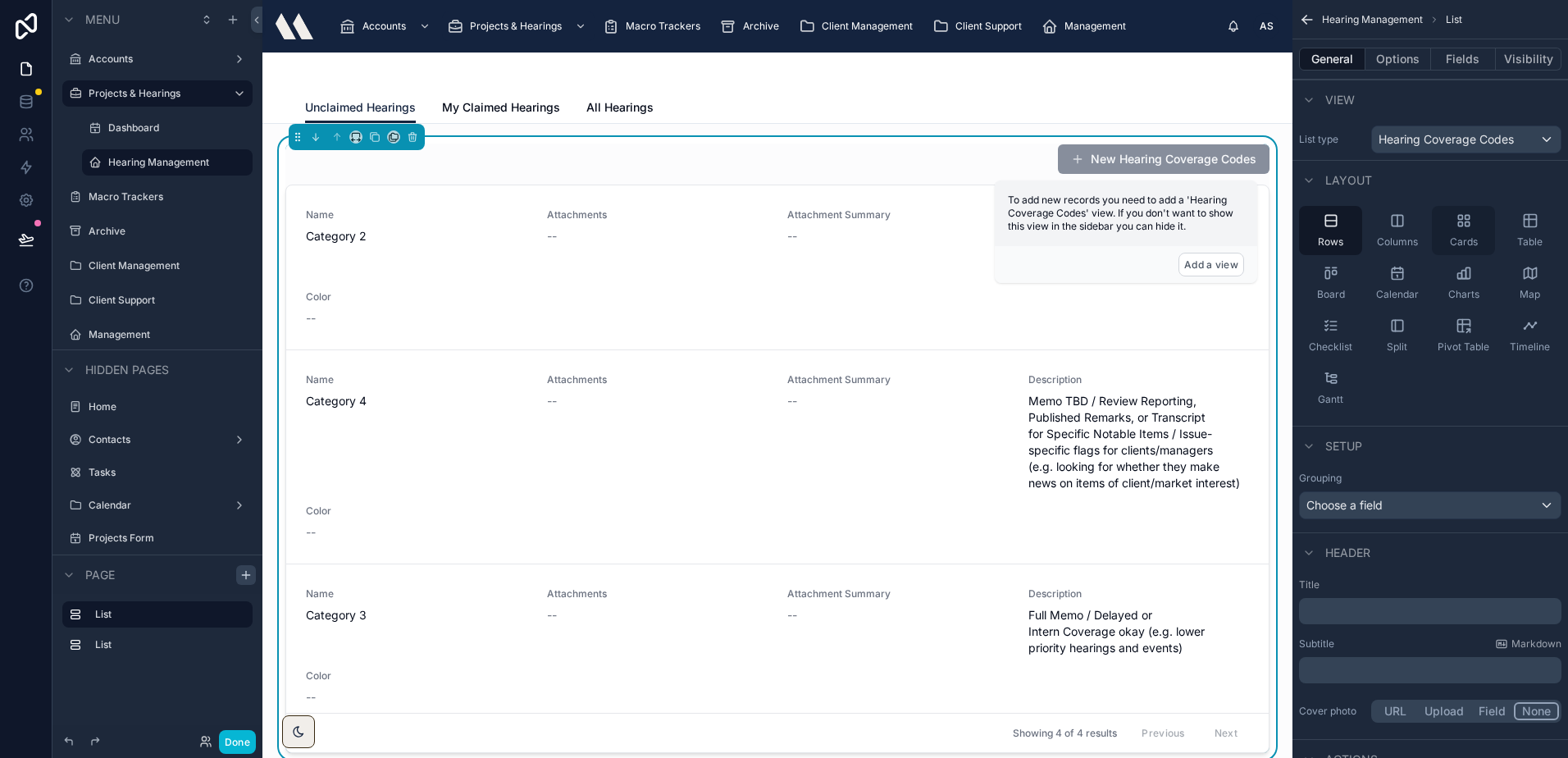
click at [1465, 227] on icon "scrollable content" at bounding box center [1463, 220] width 16 height 16
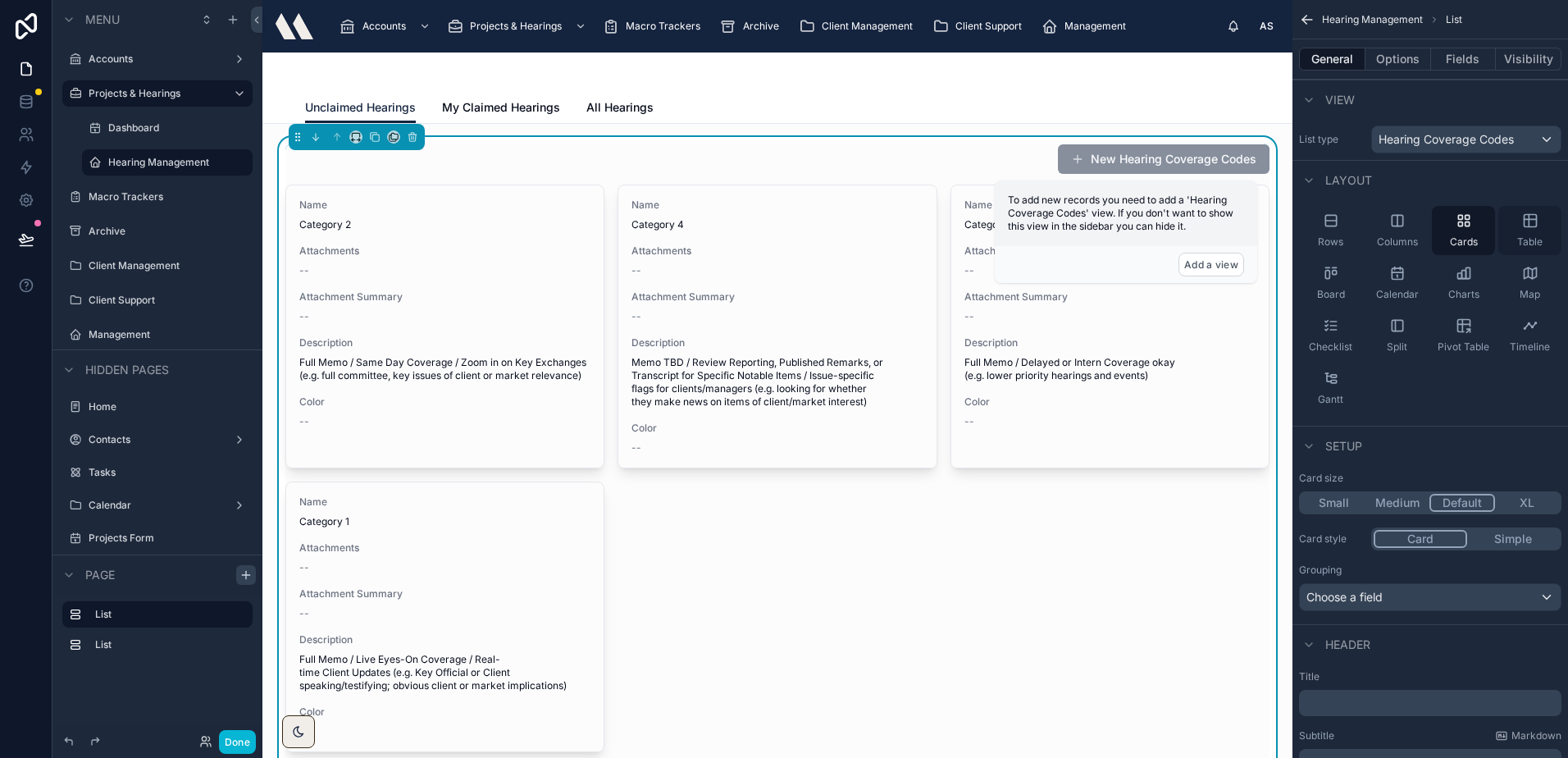
click at [1514, 215] on div "Table" at bounding box center [1529, 230] width 63 height 49
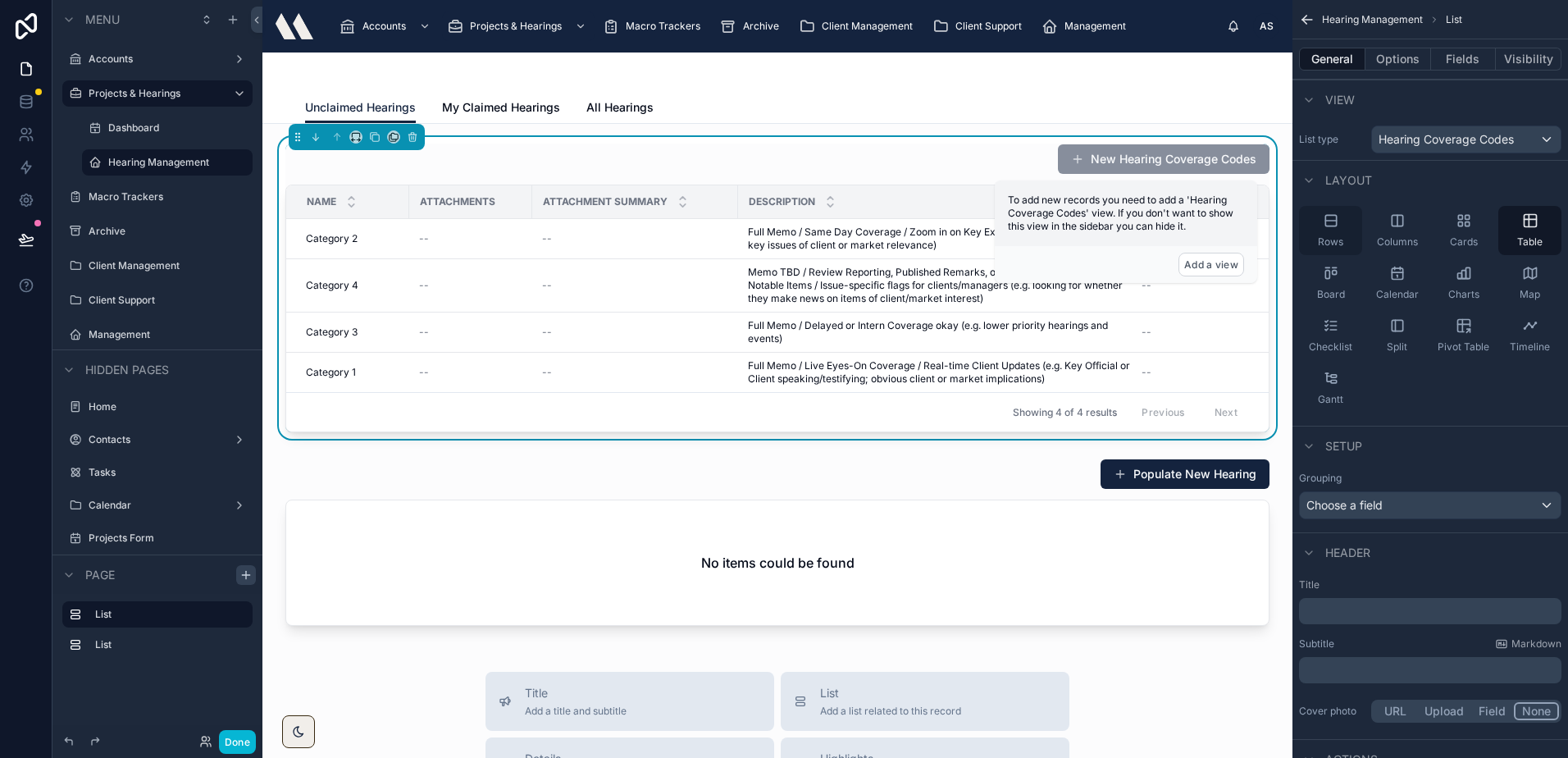
click at [1336, 231] on div "Rows" at bounding box center [1330, 230] width 63 height 49
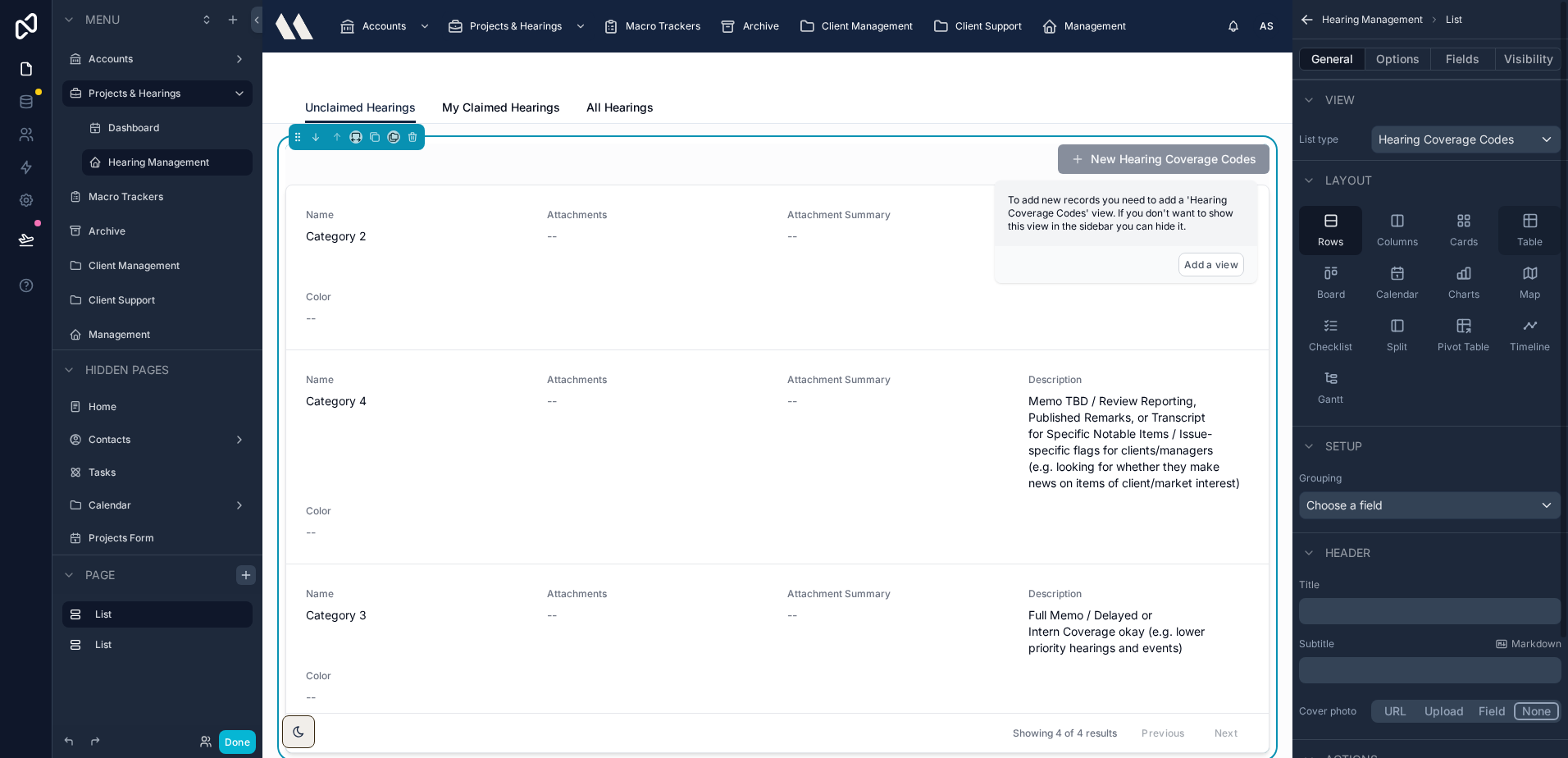
click at [1543, 221] on div "Table" at bounding box center [1529, 230] width 63 height 49
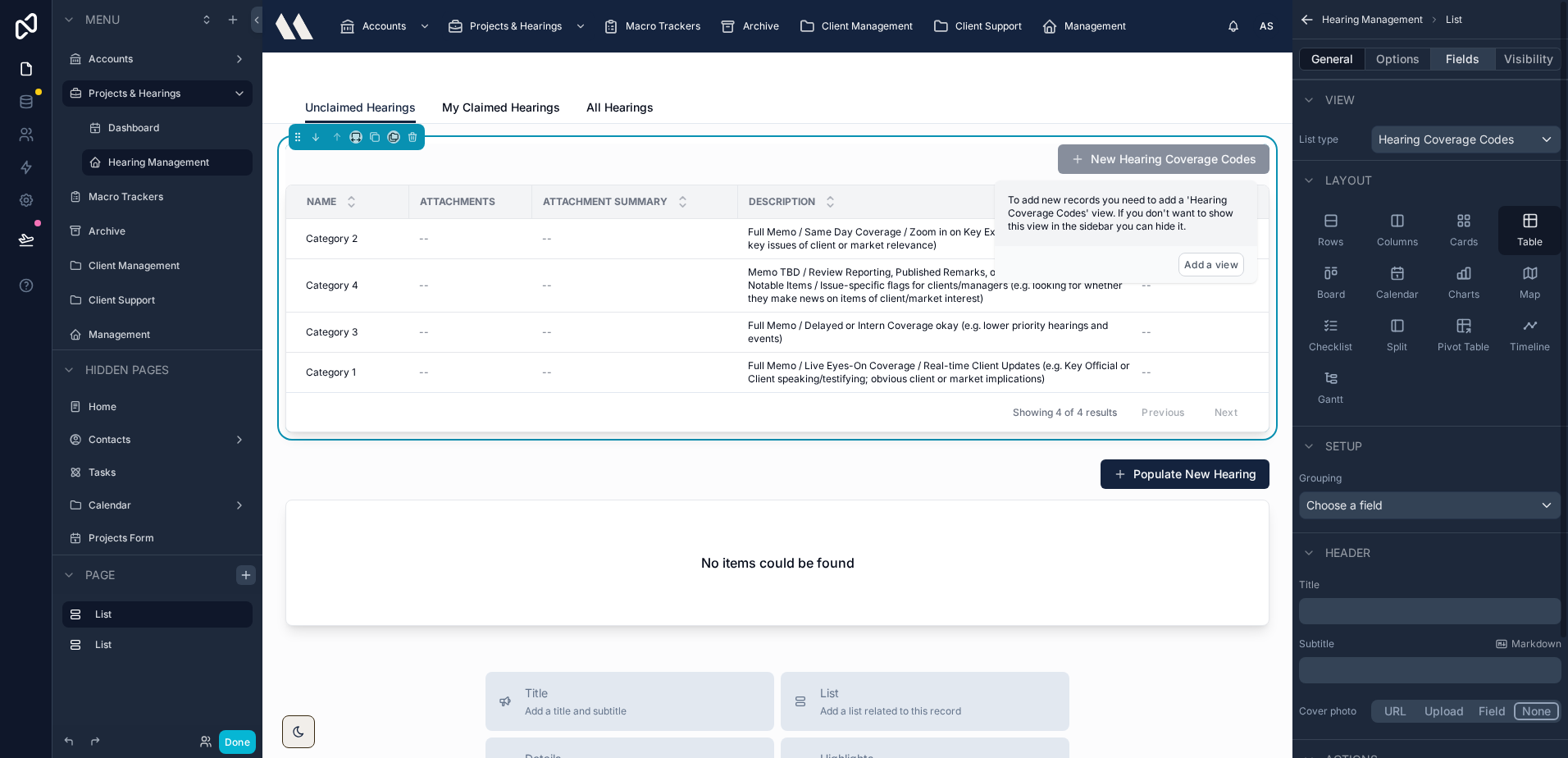
click at [1470, 56] on button "Fields" at bounding box center [1463, 58] width 65 height 23
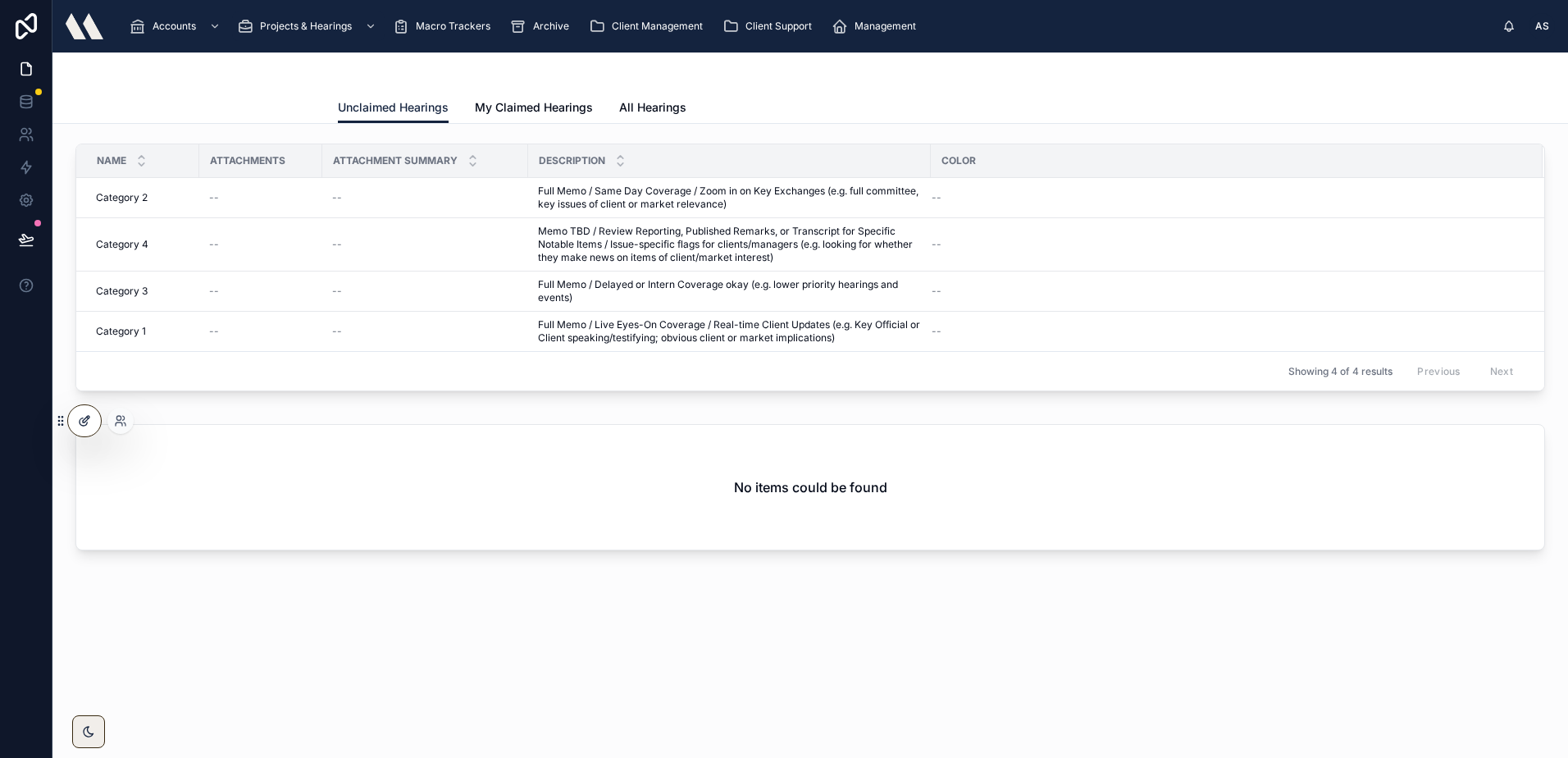
click at [80, 421] on icon at bounding box center [85, 420] width 13 height 13
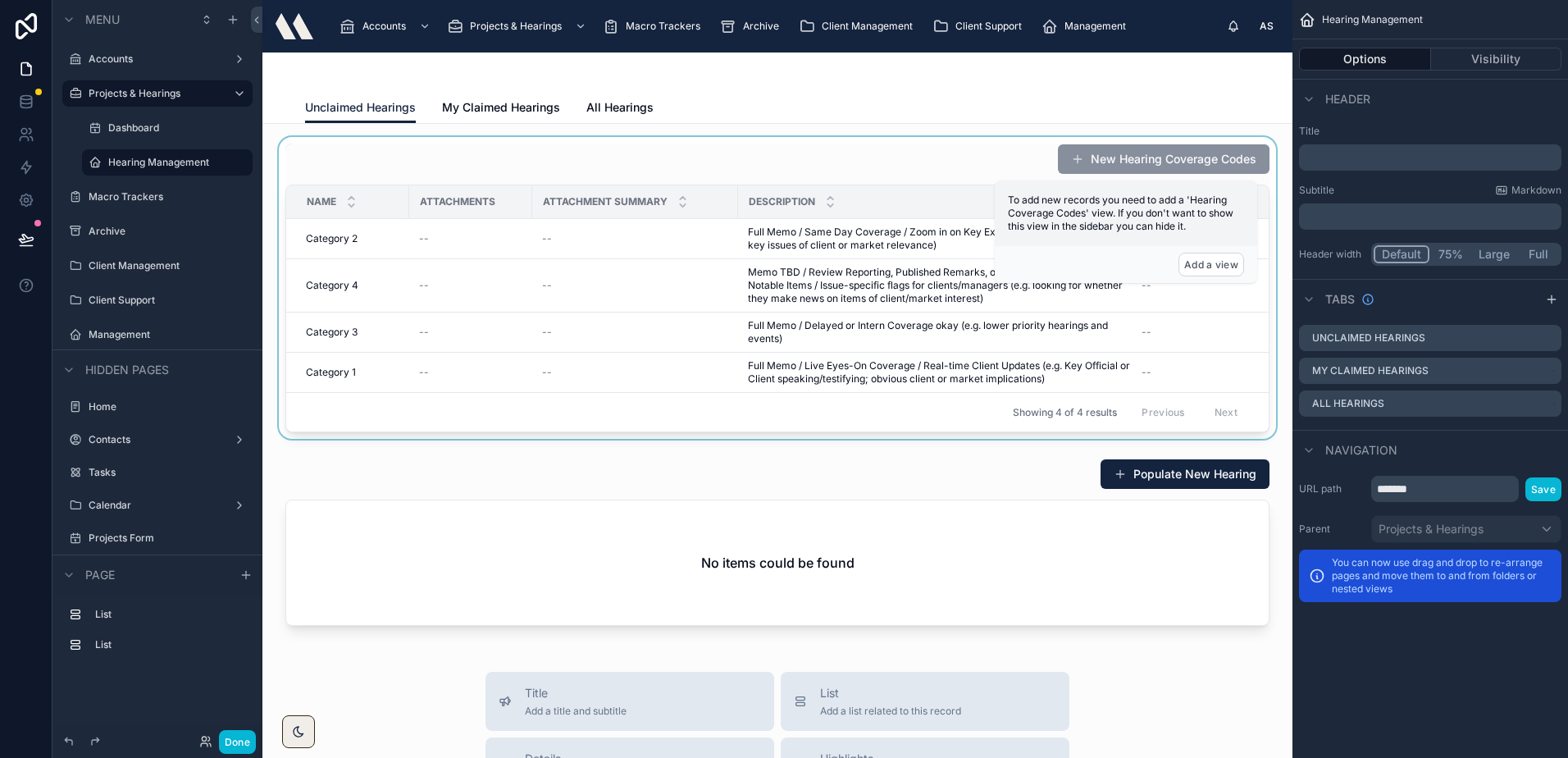
click at [499, 362] on div at bounding box center [777, 288] width 1003 height 302
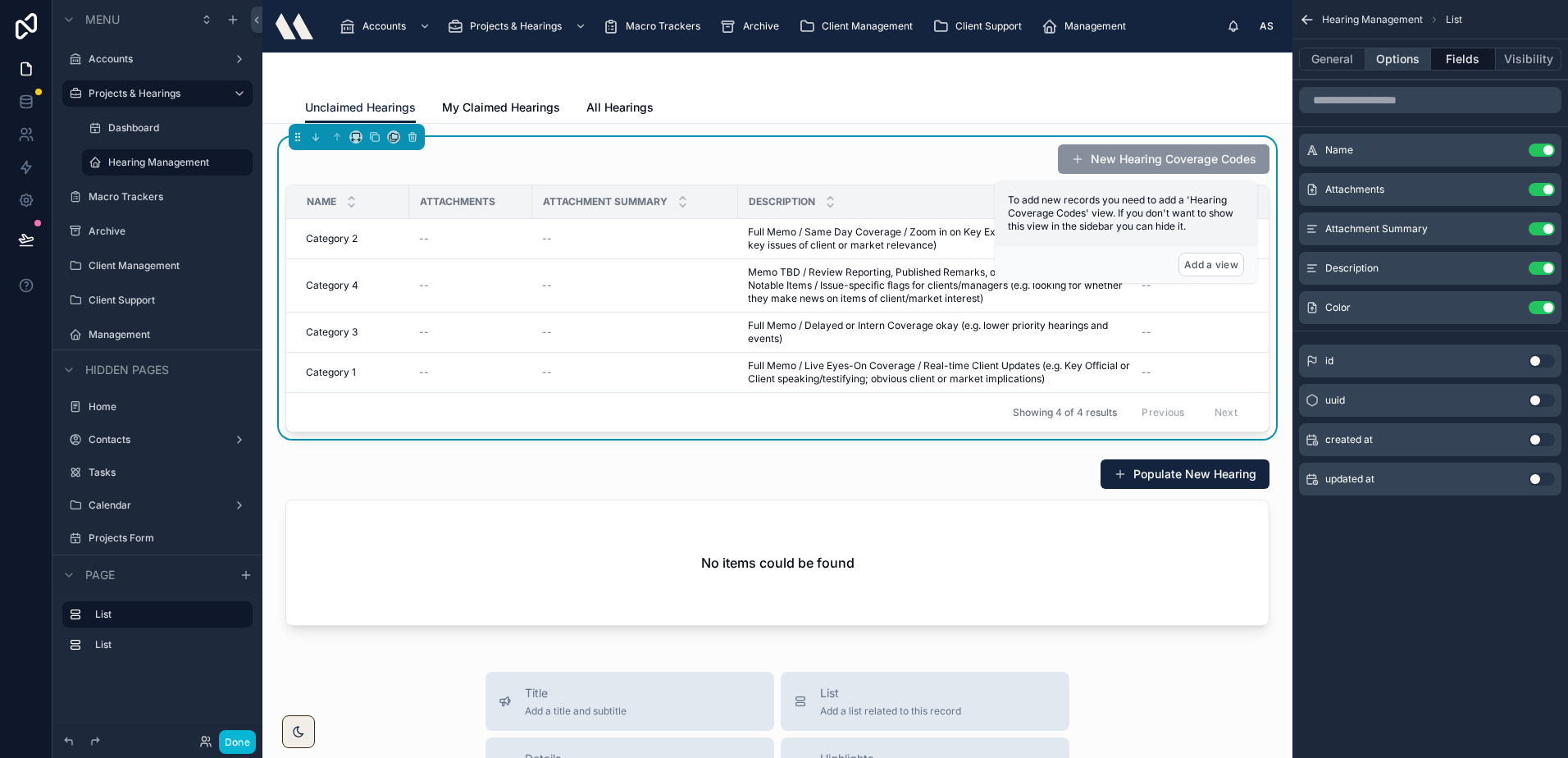
click at [1396, 49] on button "Options" at bounding box center [1398, 58] width 65 height 23
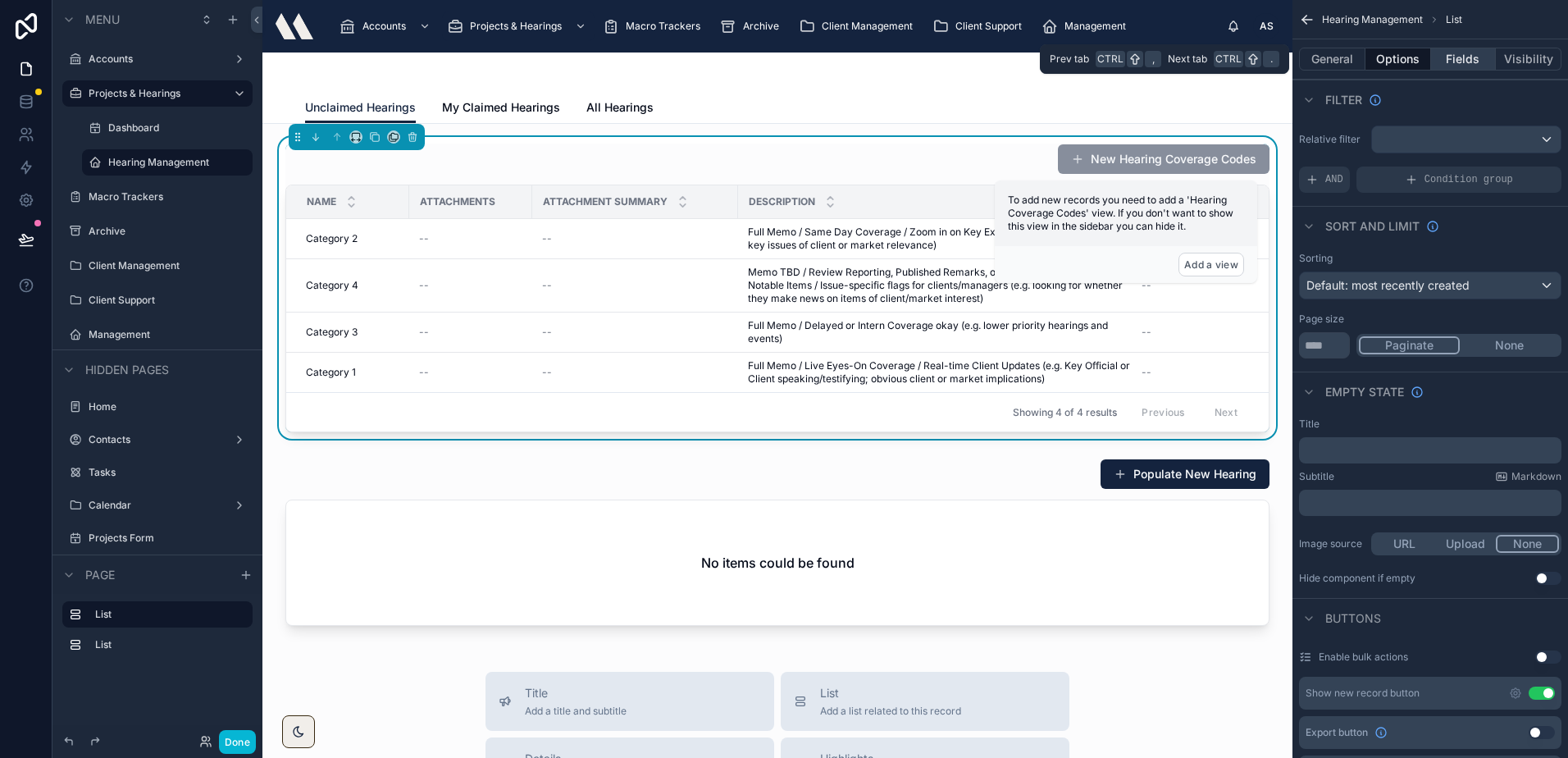
click at [1449, 64] on button "Fields" at bounding box center [1463, 58] width 65 height 23
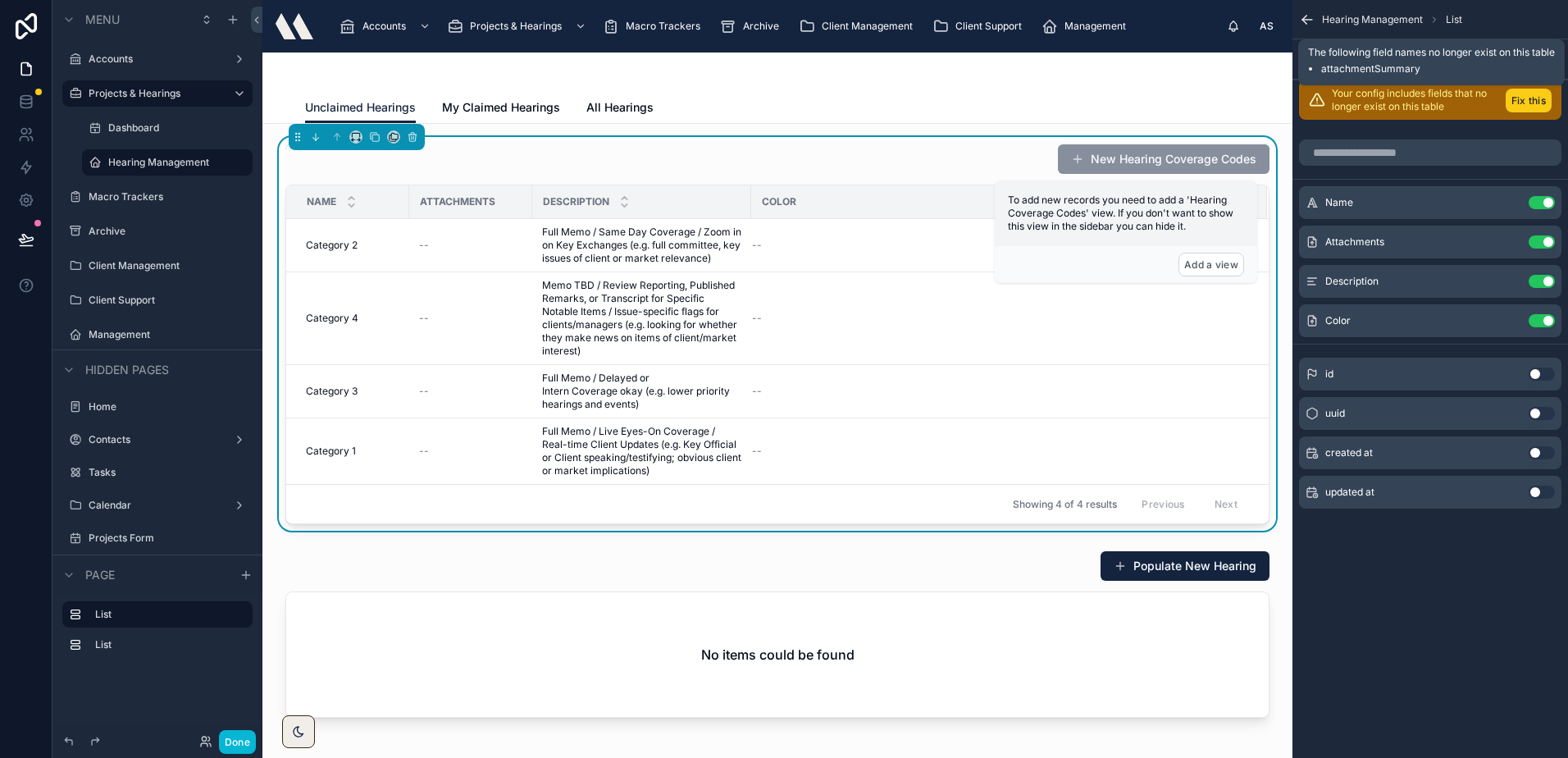
click at [1514, 98] on button "Fix this" at bounding box center [1528, 100] width 45 height 24
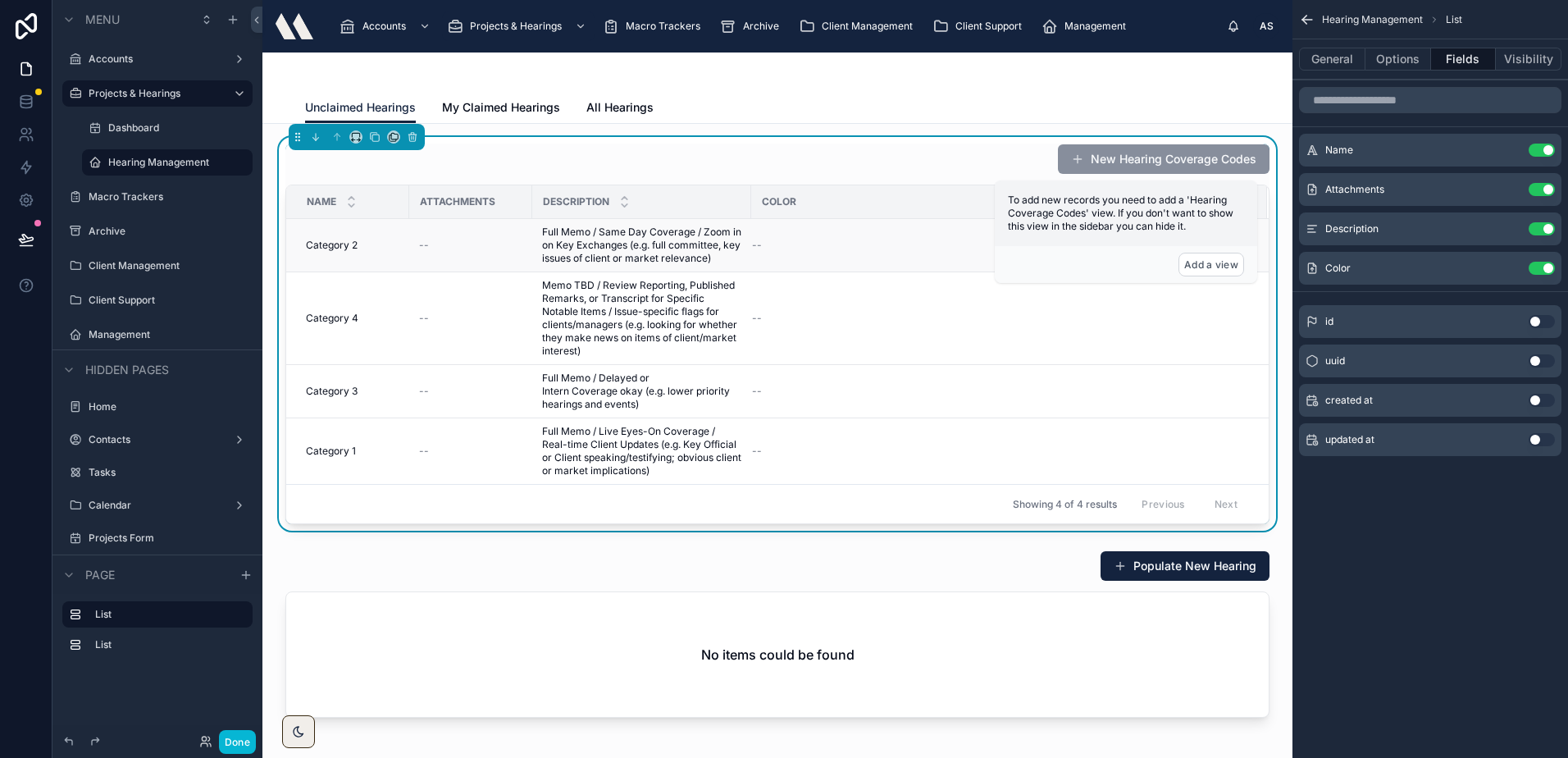
click at [478, 268] on td "--" at bounding box center [470, 246] width 123 height 54
click at [1506, 187] on icon "scrollable content" at bounding box center [1508, 189] width 13 height 13
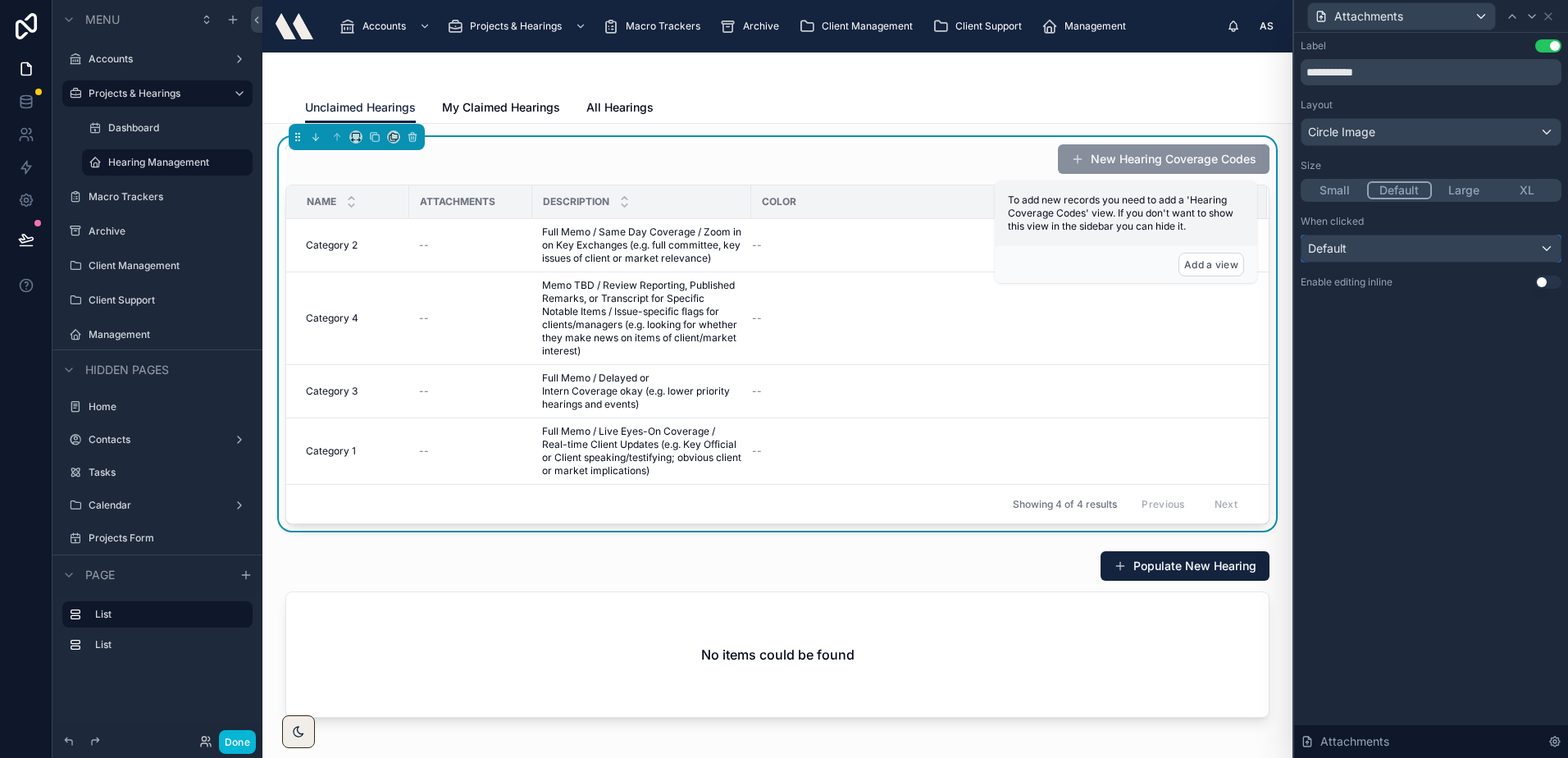
click at [1382, 242] on div "Default" at bounding box center [1431, 248] width 259 height 26
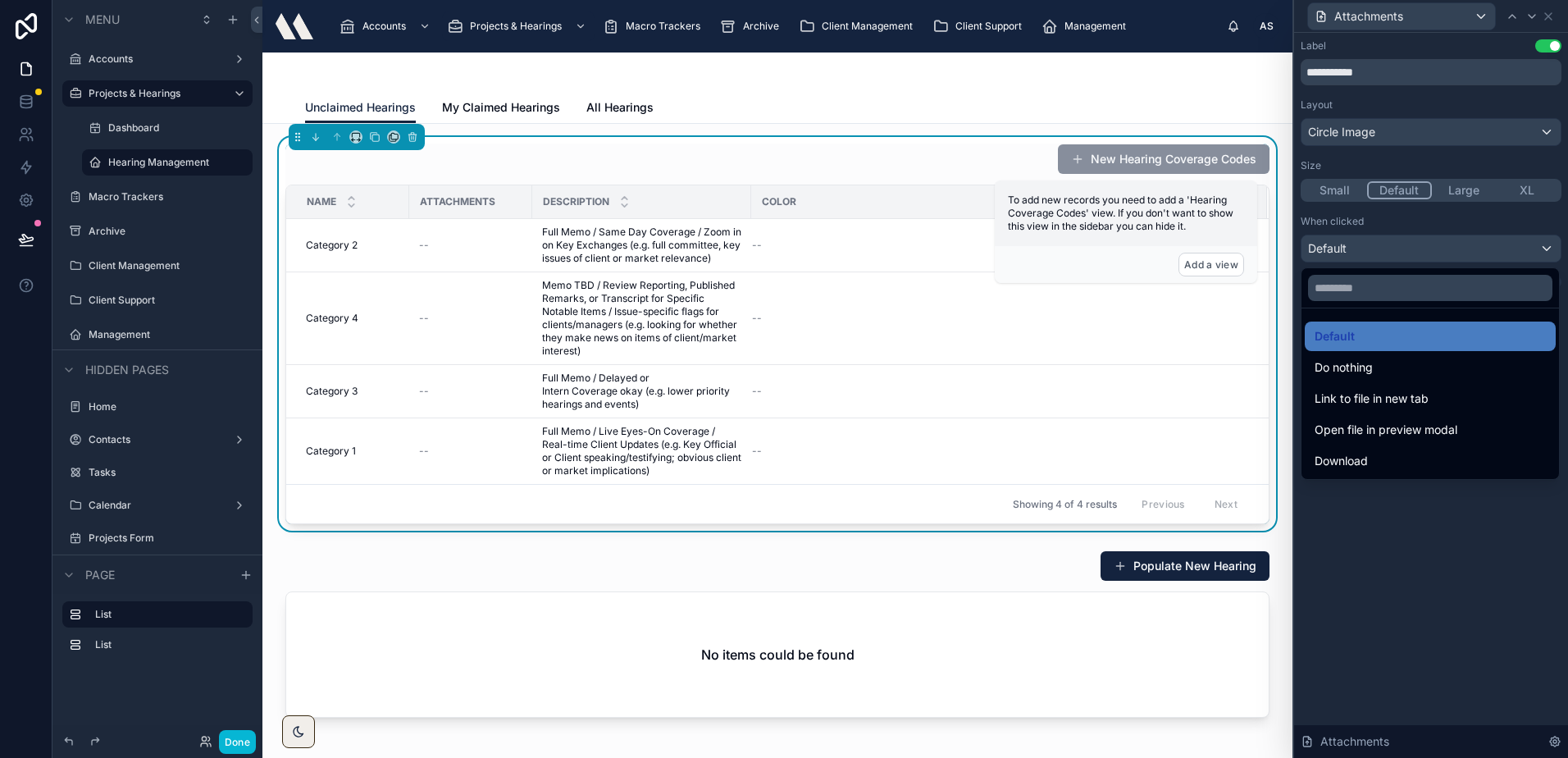
click at [1382, 242] on div at bounding box center [1430, 379] width 274 height 758
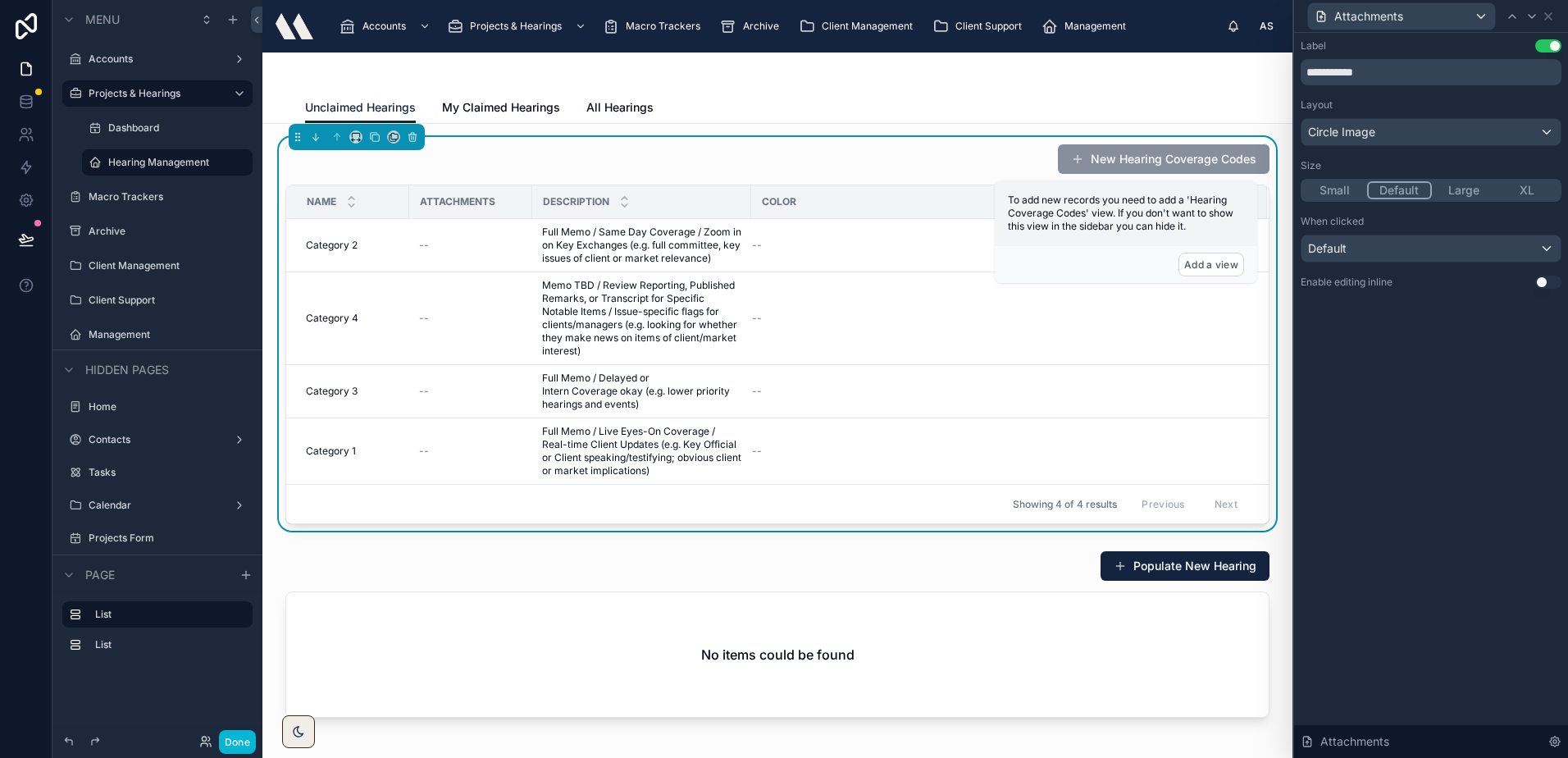
click at [1354, 187] on button "Small" at bounding box center [1334, 190] width 64 height 18
click at [1422, 197] on button "Default" at bounding box center [1400, 190] width 64 height 18
click at [1479, 197] on button "Large" at bounding box center [1463, 190] width 64 height 18
click at [1528, 195] on button "XL" at bounding box center [1527, 190] width 64 height 18
click at [1372, 187] on button "Default" at bounding box center [1399, 190] width 64 height 18
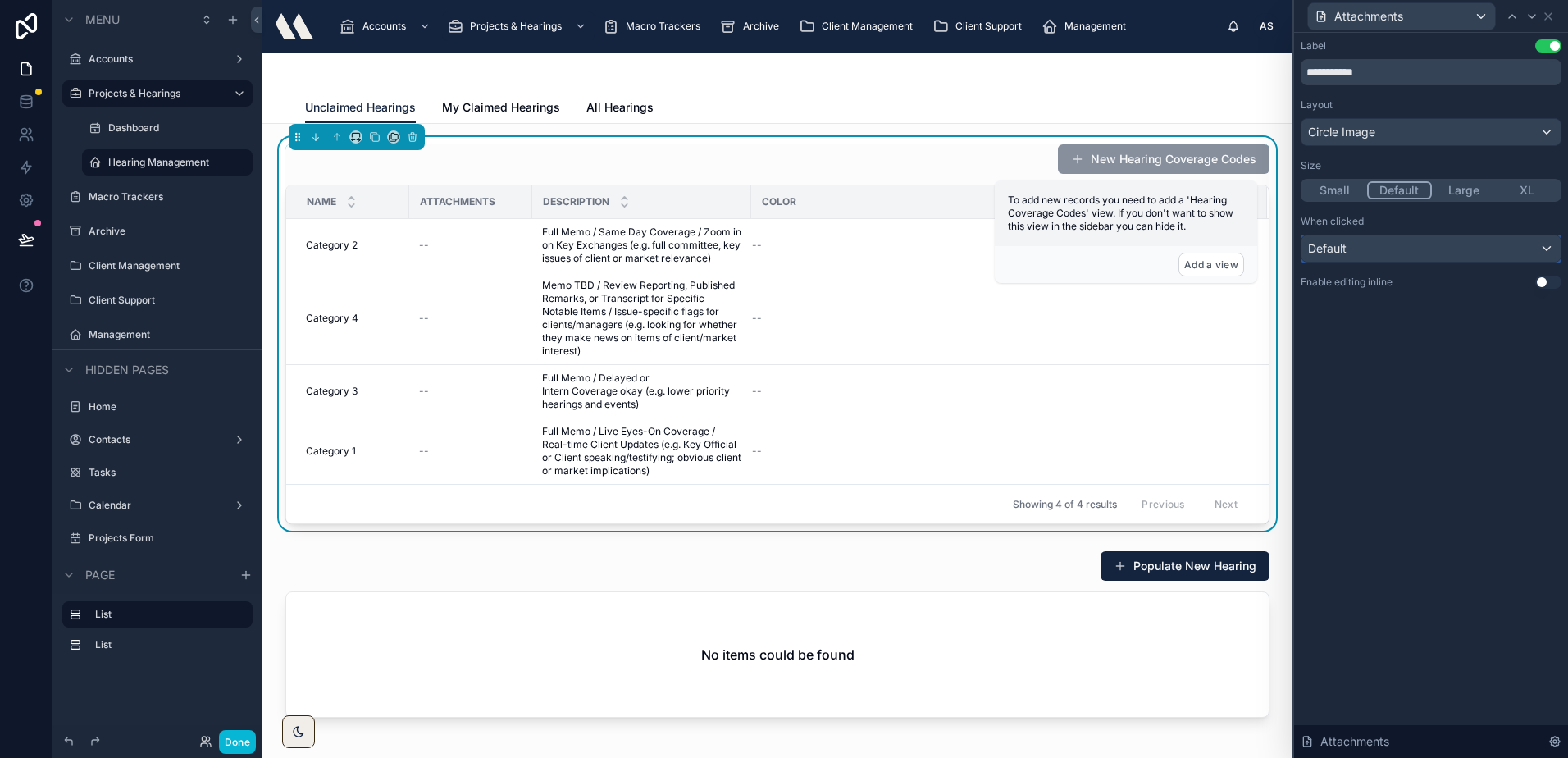
click at [1413, 246] on div "Default" at bounding box center [1431, 248] width 259 height 26
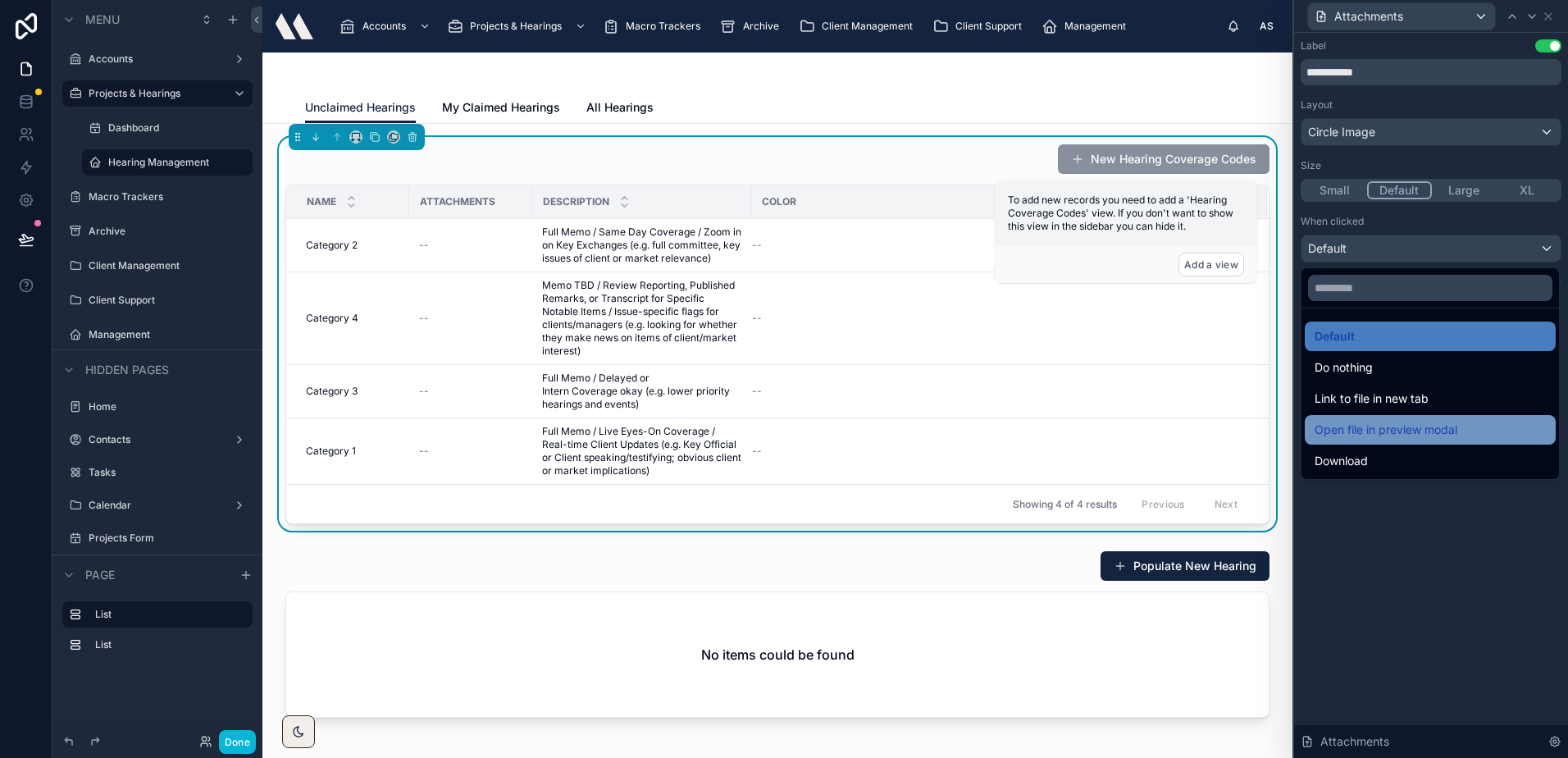
click at [1392, 437] on span "Open file in preview modal" at bounding box center [1385, 430] width 143 height 20
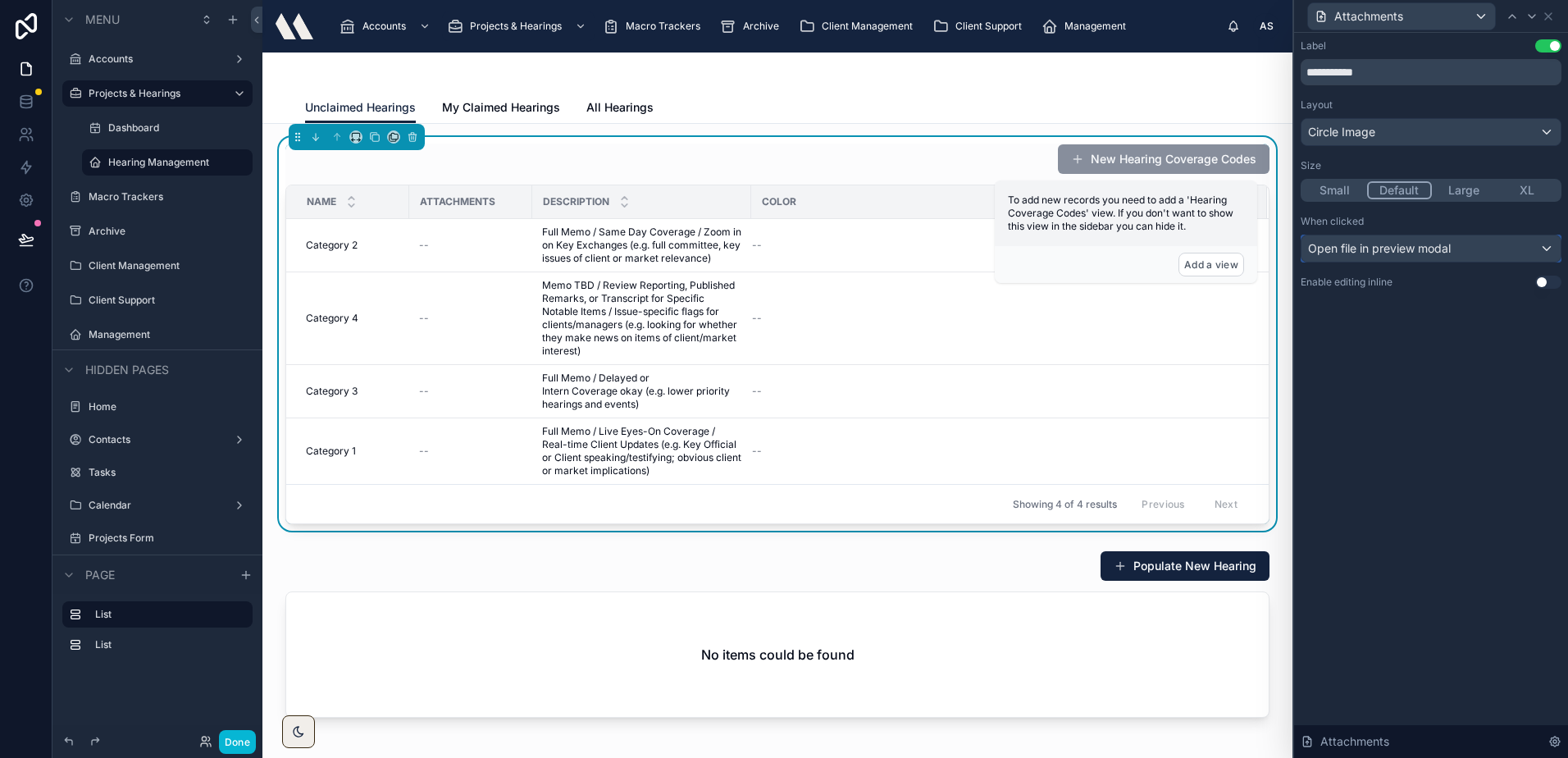
click at [1372, 251] on span "Open file in preview modal" at bounding box center [1379, 248] width 143 height 16
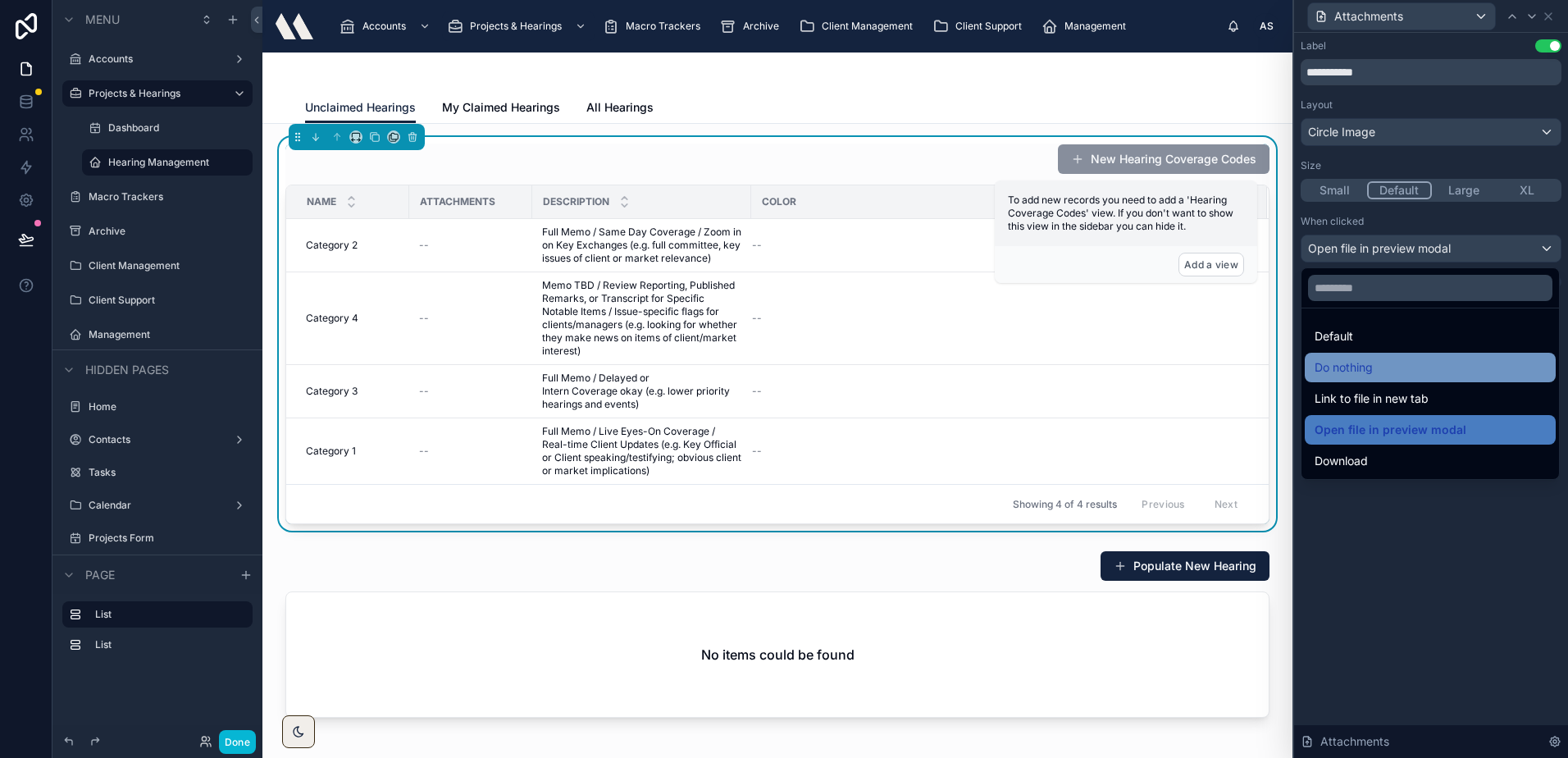
click at [1371, 373] on span "Do nothing" at bounding box center [1343, 368] width 58 height 20
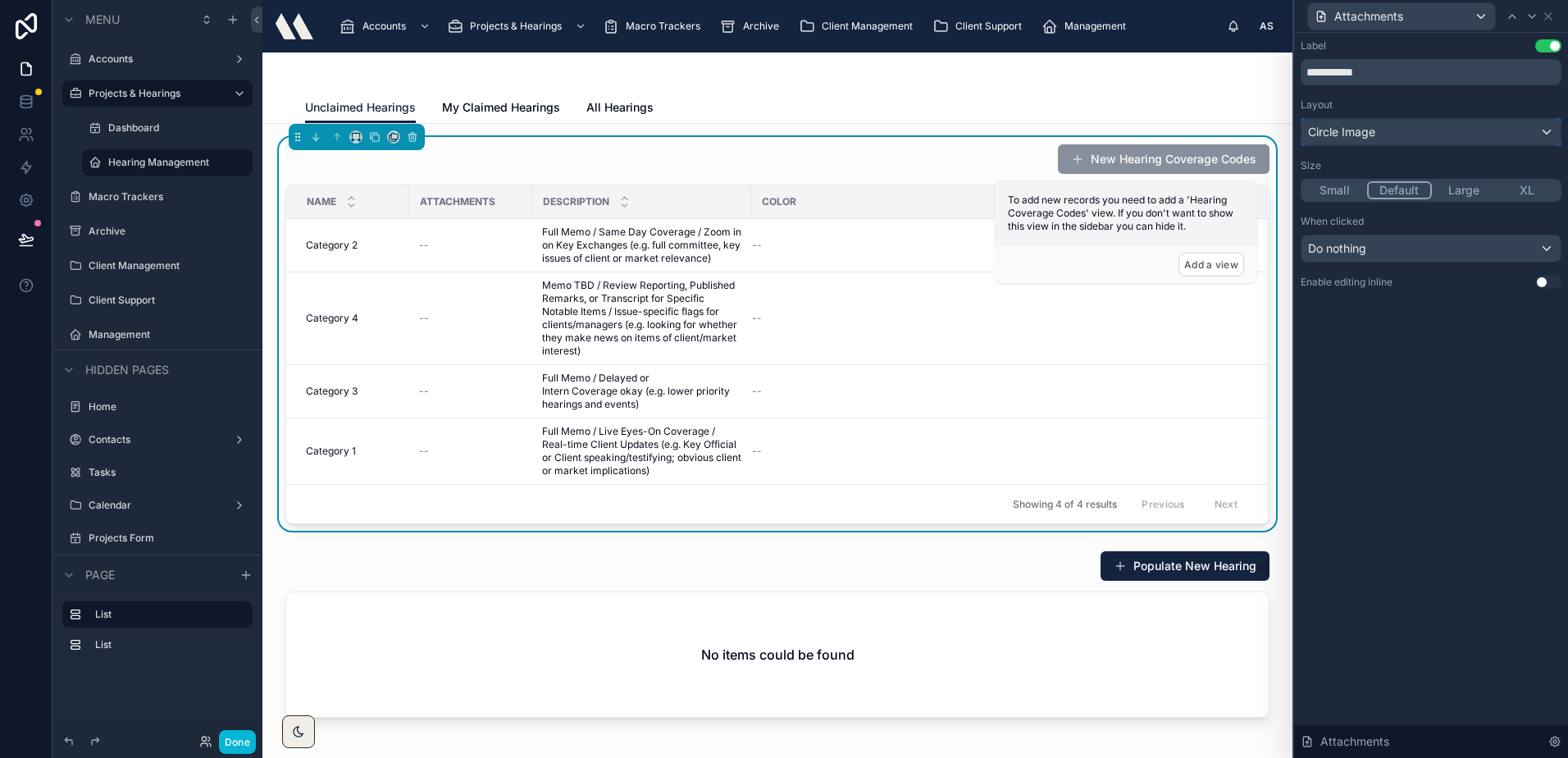
click at [1402, 123] on div "Circle Image" at bounding box center [1431, 132] width 259 height 26
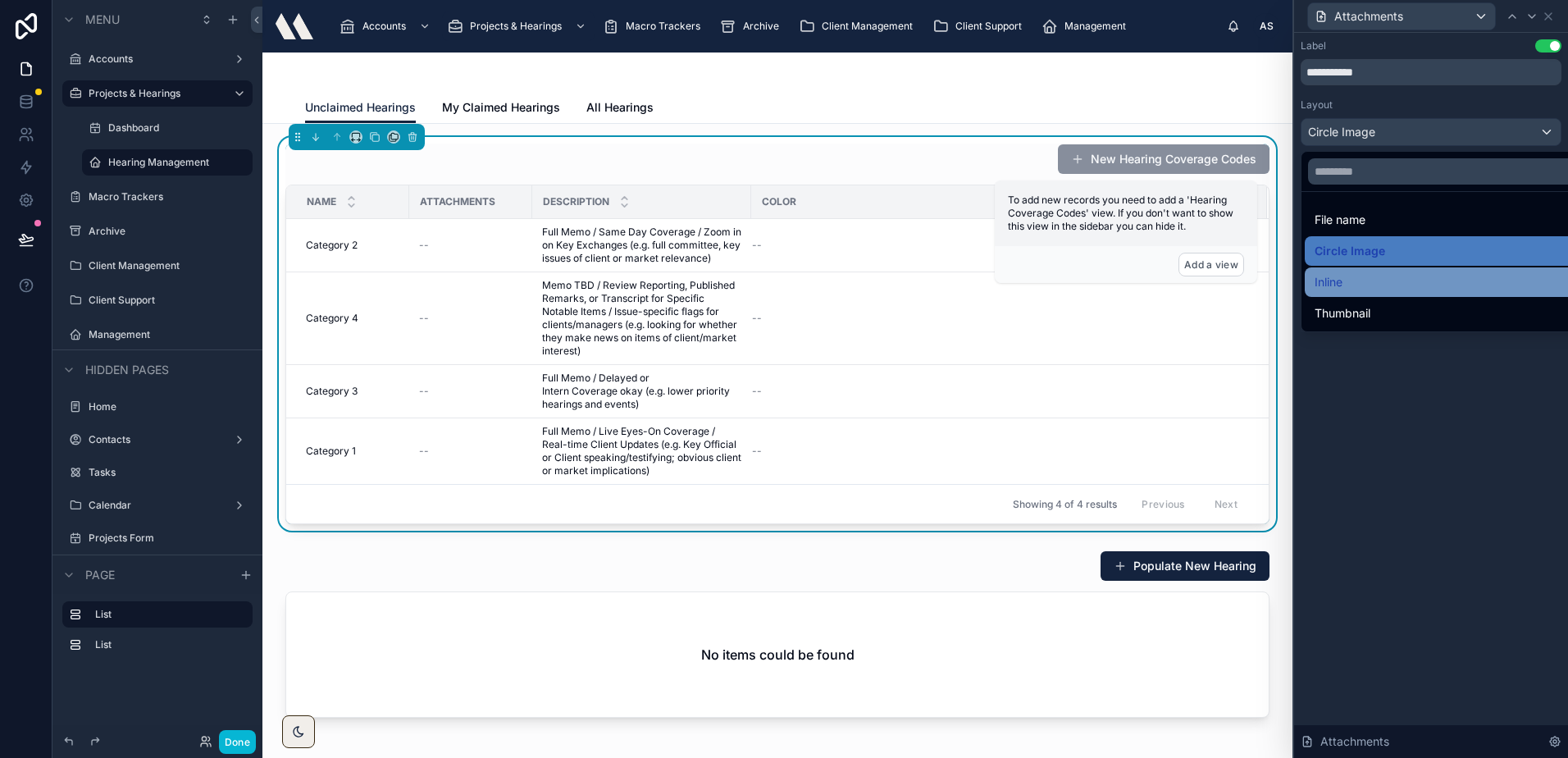
click at [1388, 288] on div "Inline" at bounding box center [1449, 282] width 270 height 20
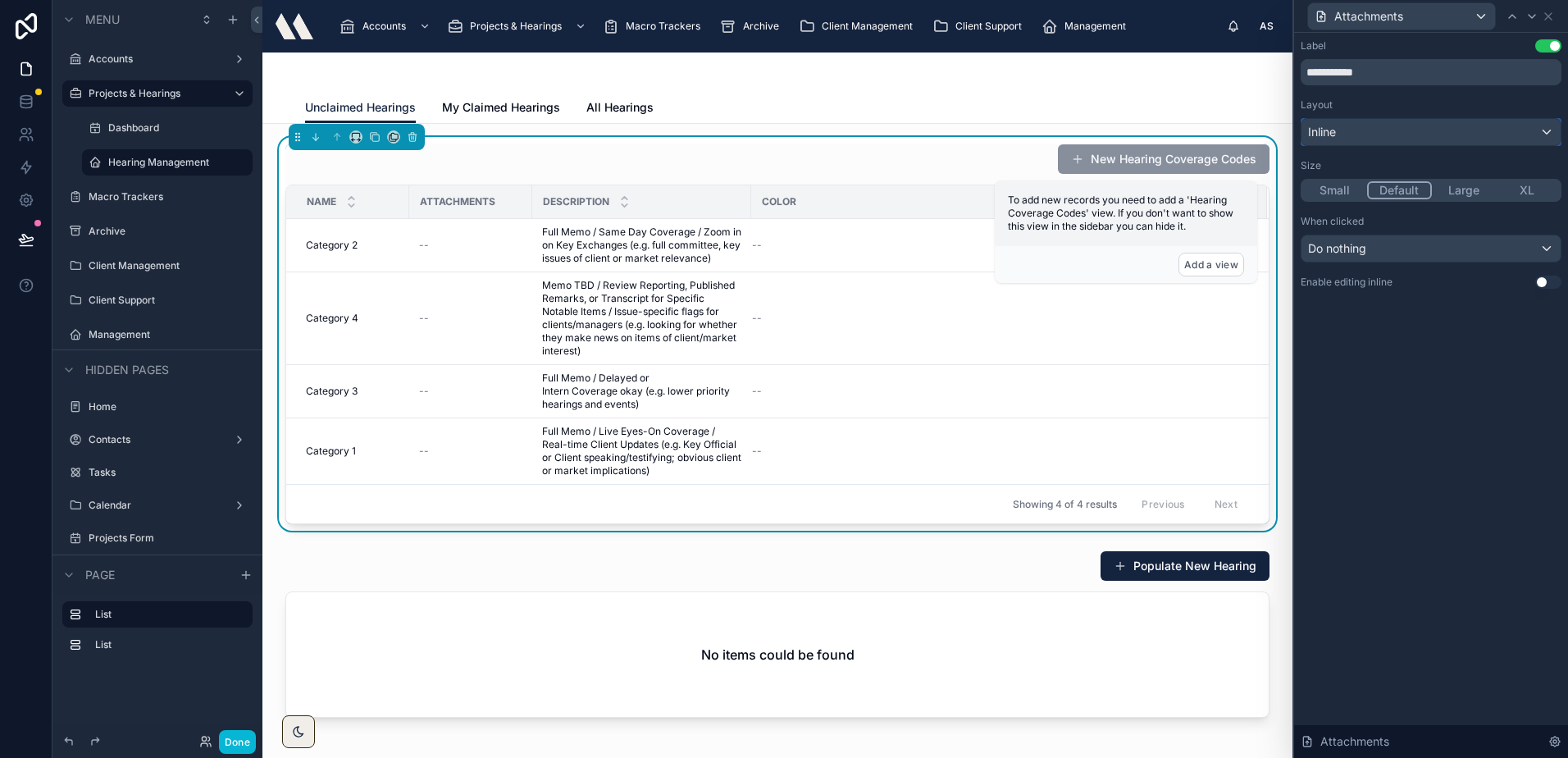
click at [1375, 139] on div "Inline" at bounding box center [1431, 132] width 259 height 26
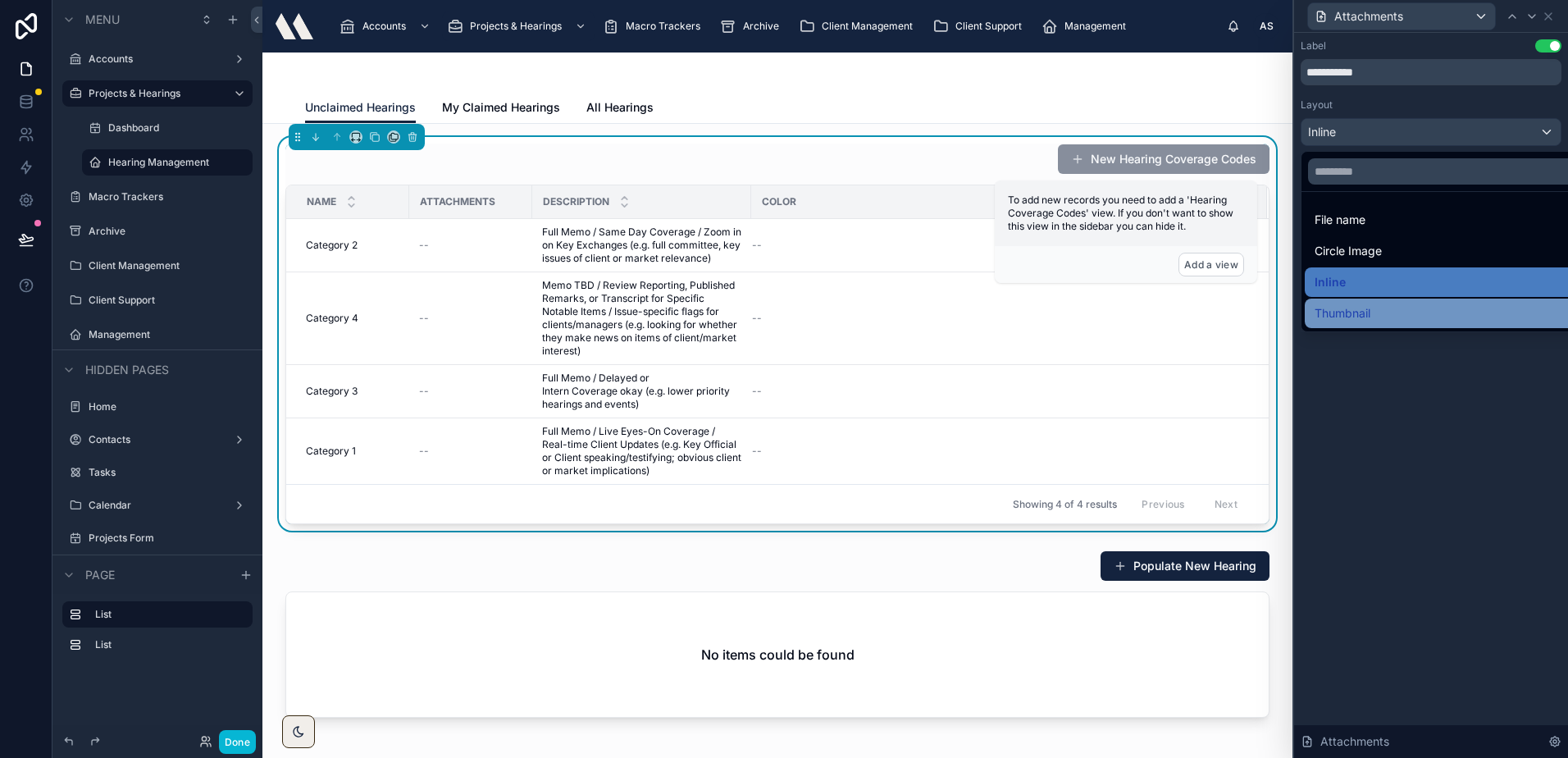
click at [1362, 328] on div "Thumbnail" at bounding box center [1449, 313] width 290 height 29
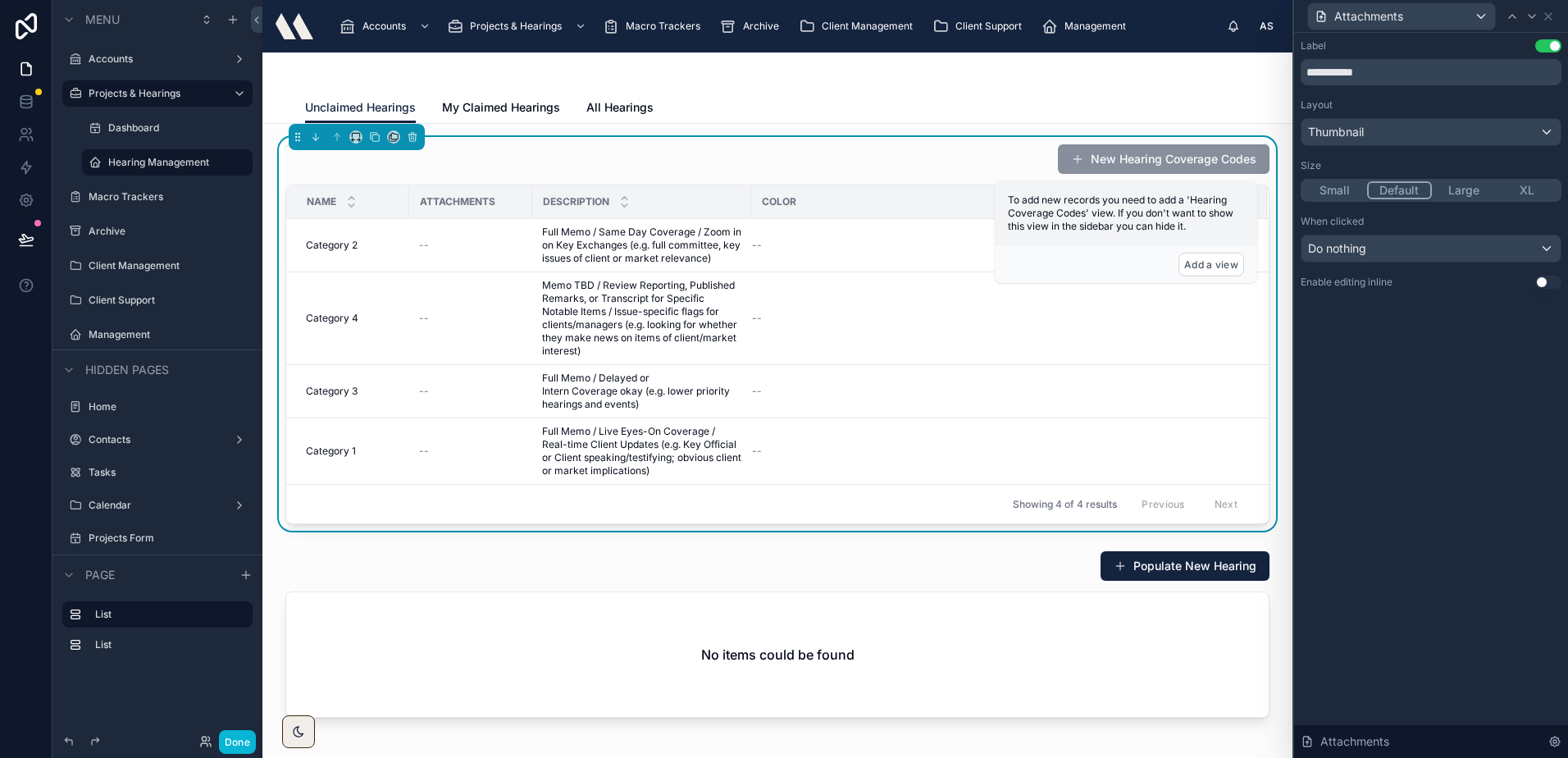
click at [1373, 395] on div "**********" at bounding box center [1430, 395] width 274 height 725
click at [1550, 14] on icon at bounding box center [1547, 15] width 6 height 6
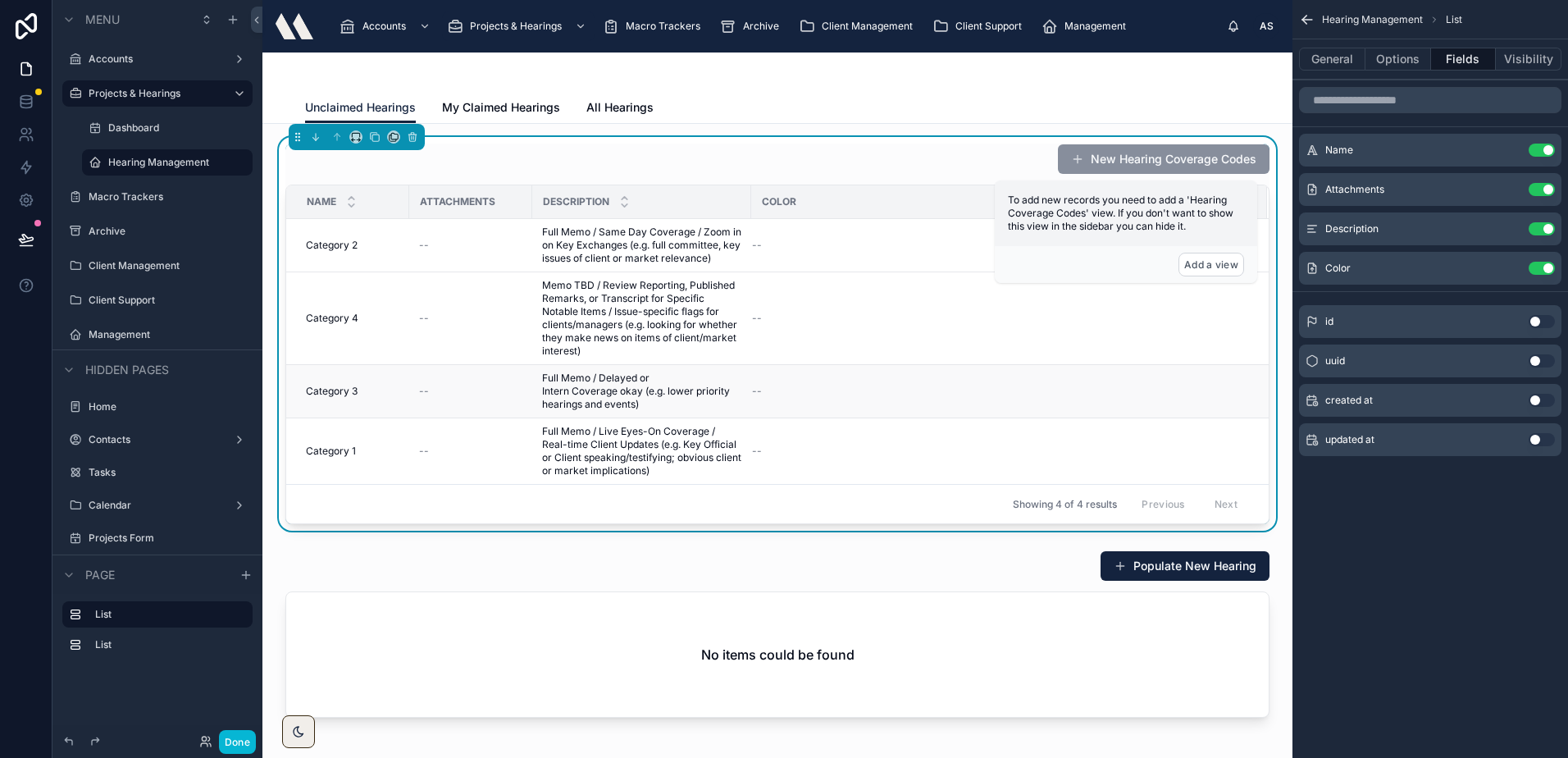
click at [428, 387] on div "--" at bounding box center [471, 391] width 104 height 13
click at [228, 745] on button "Done" at bounding box center [237, 742] width 37 height 24
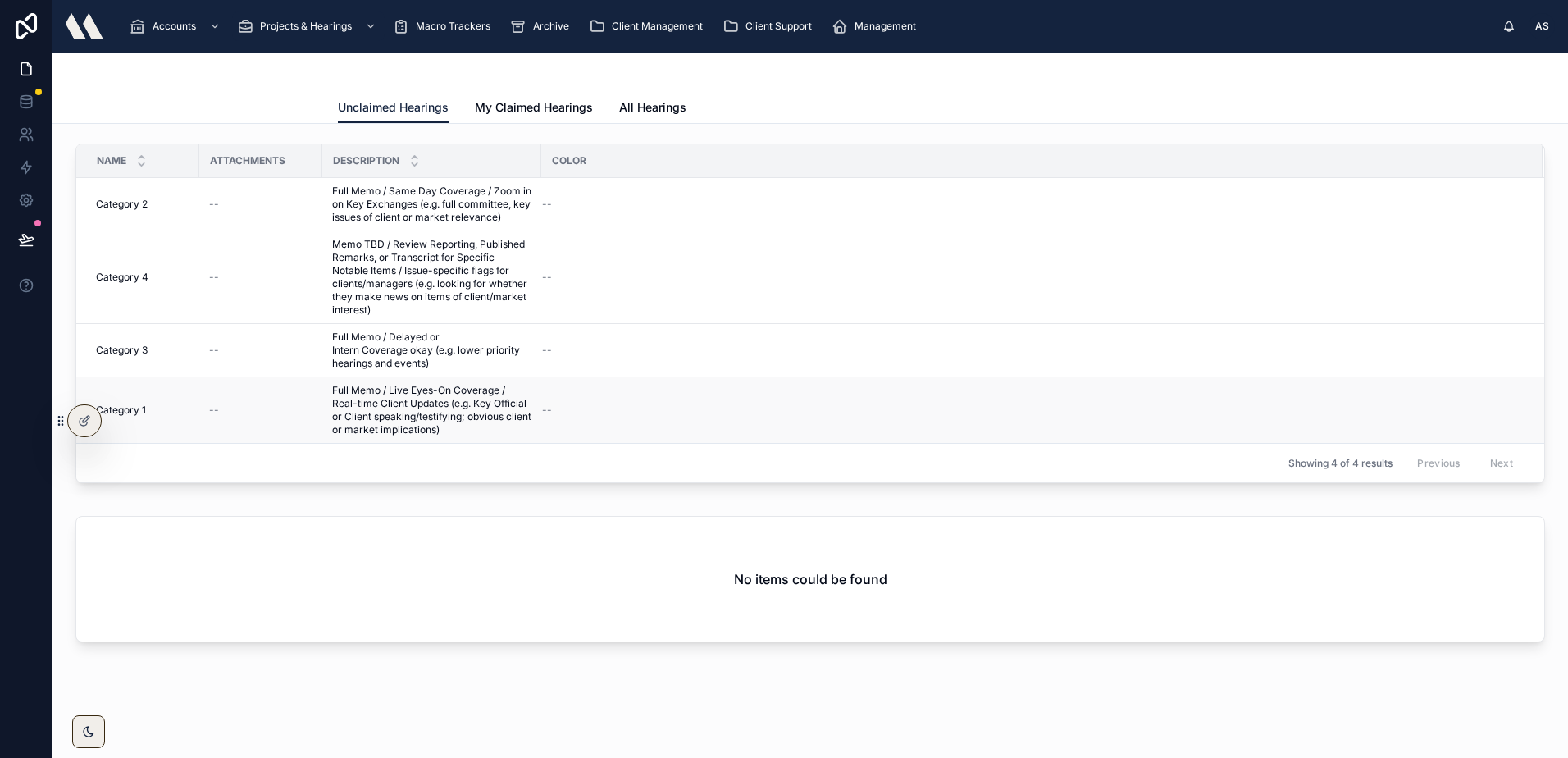
click at [210, 404] on span "--" at bounding box center [214, 410] width 10 height 13
click at [85, 412] on div at bounding box center [85, 420] width 33 height 31
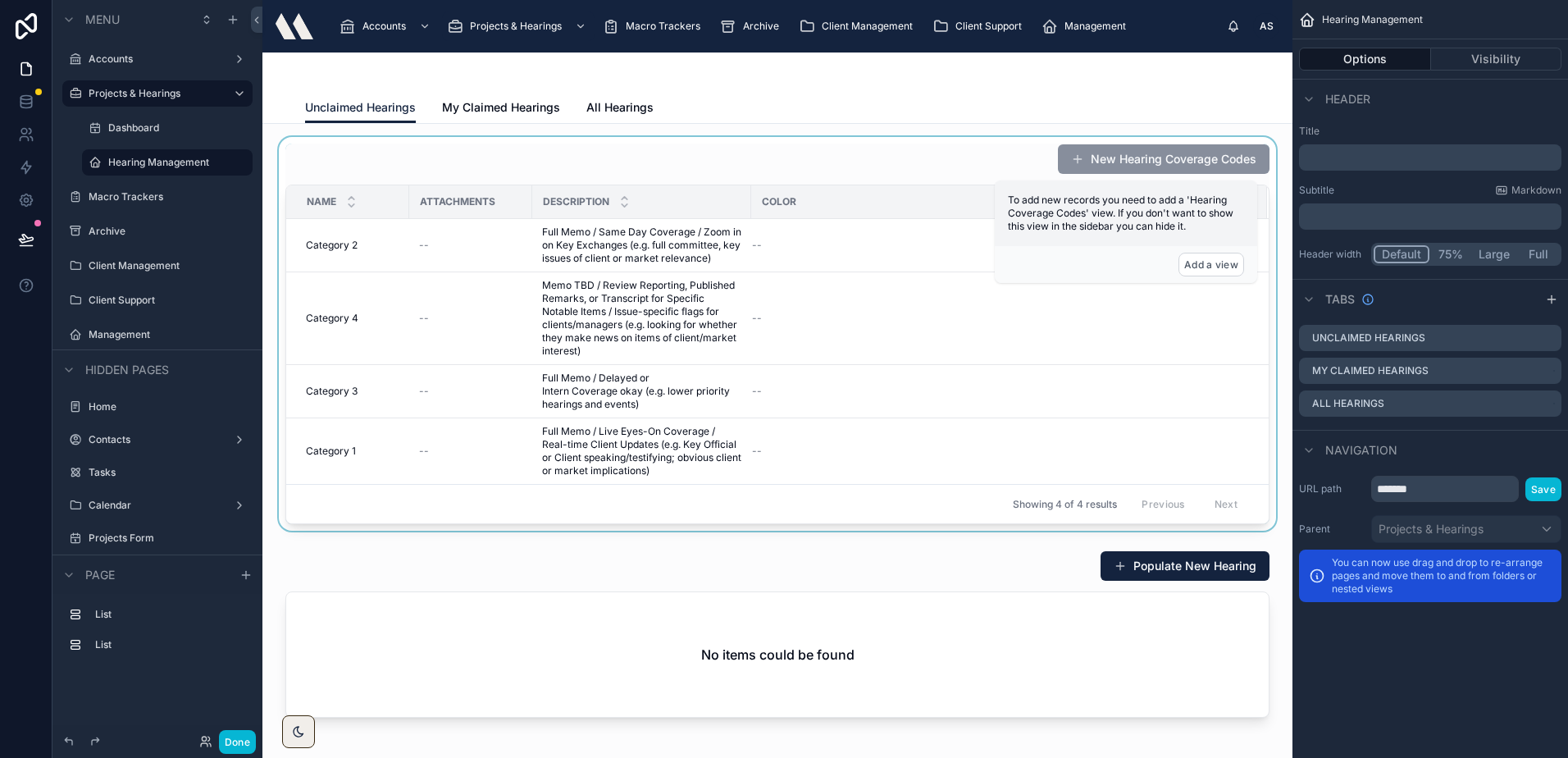
click at [485, 229] on div at bounding box center [777, 334] width 1003 height 394
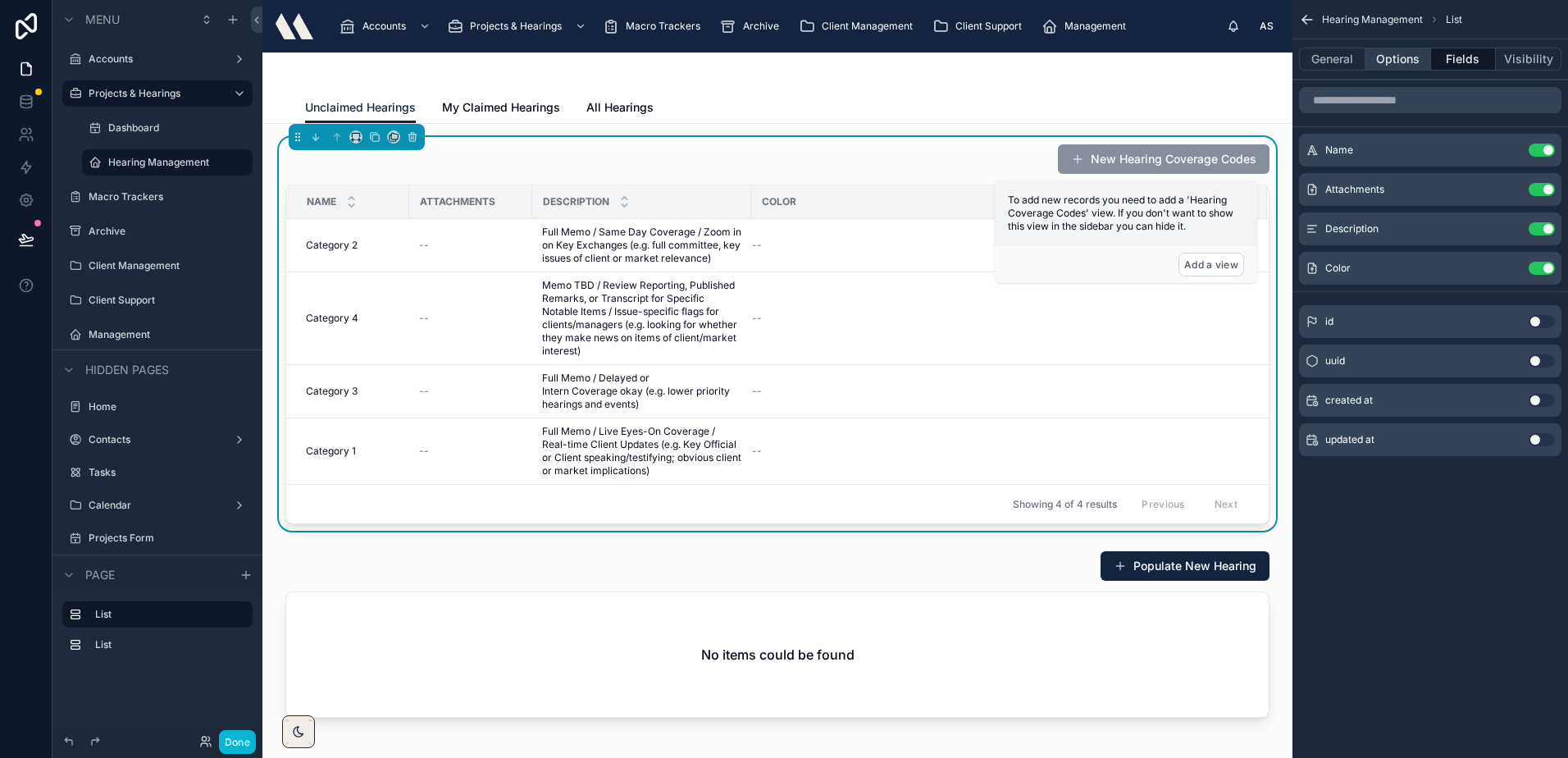
click at [1391, 63] on button "Options" at bounding box center [1398, 58] width 65 height 23
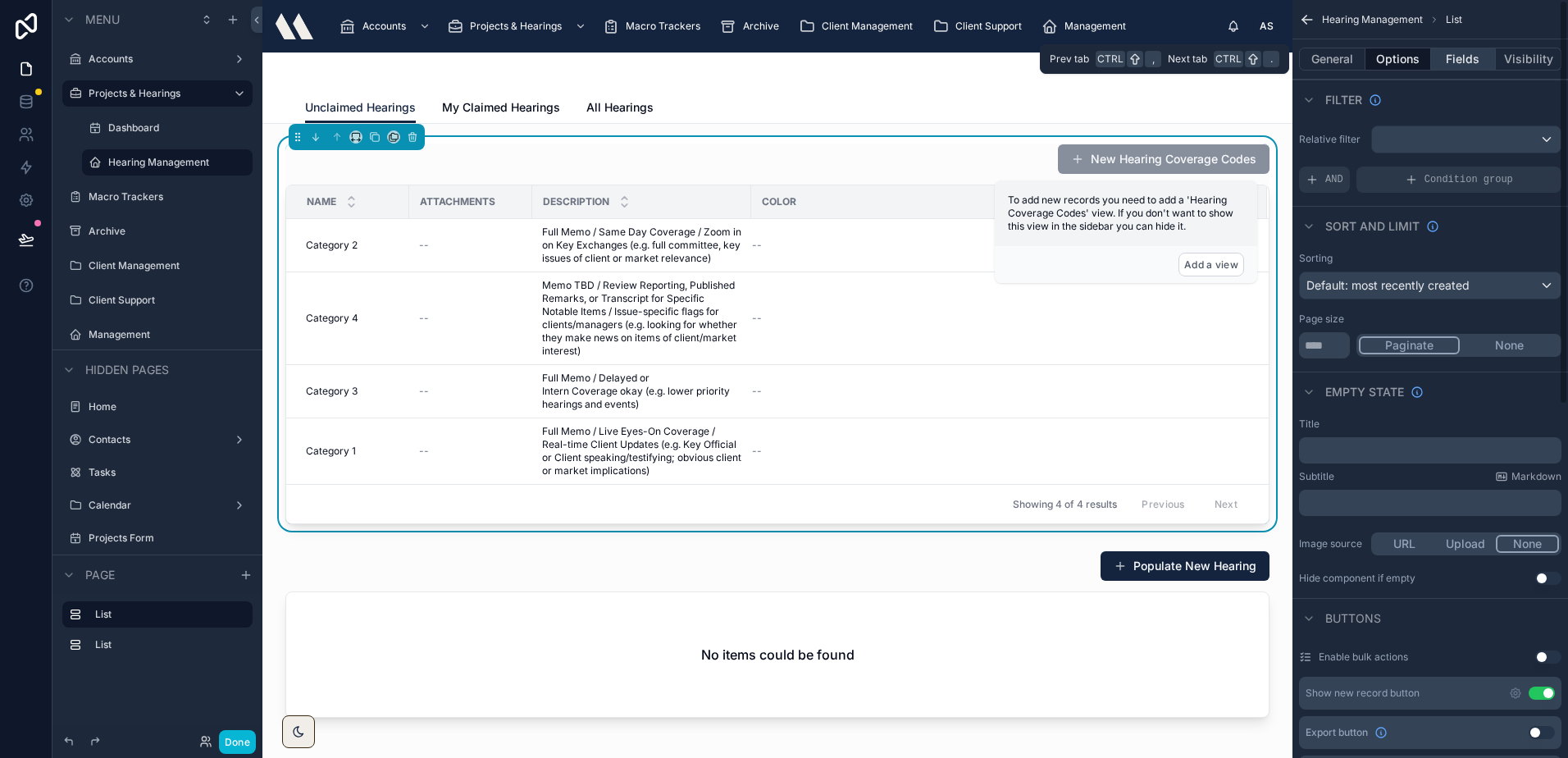
click at [1452, 60] on button "Fields" at bounding box center [1463, 58] width 65 height 23
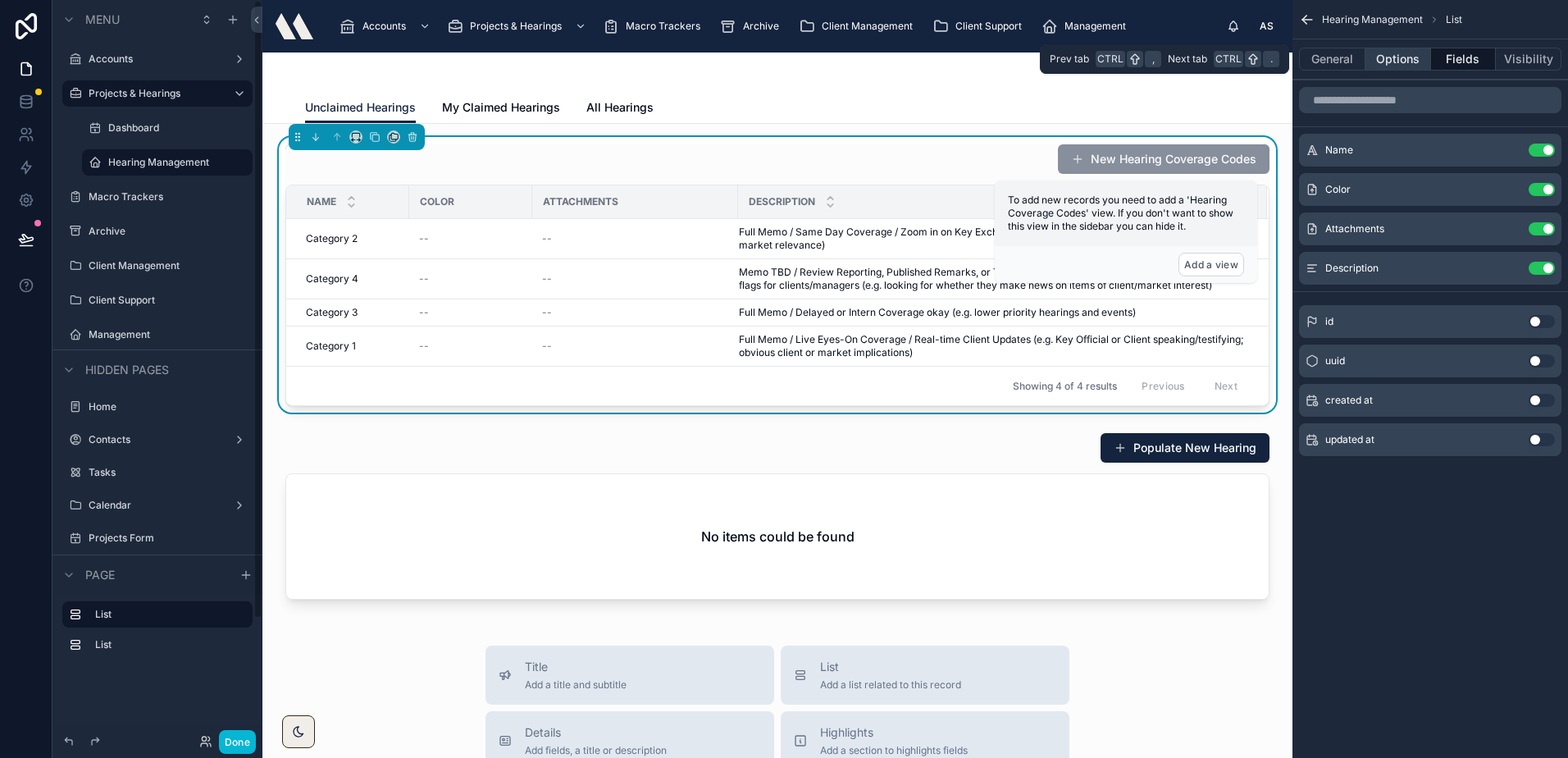
click at [1379, 51] on button "Options" at bounding box center [1398, 58] width 65 height 23
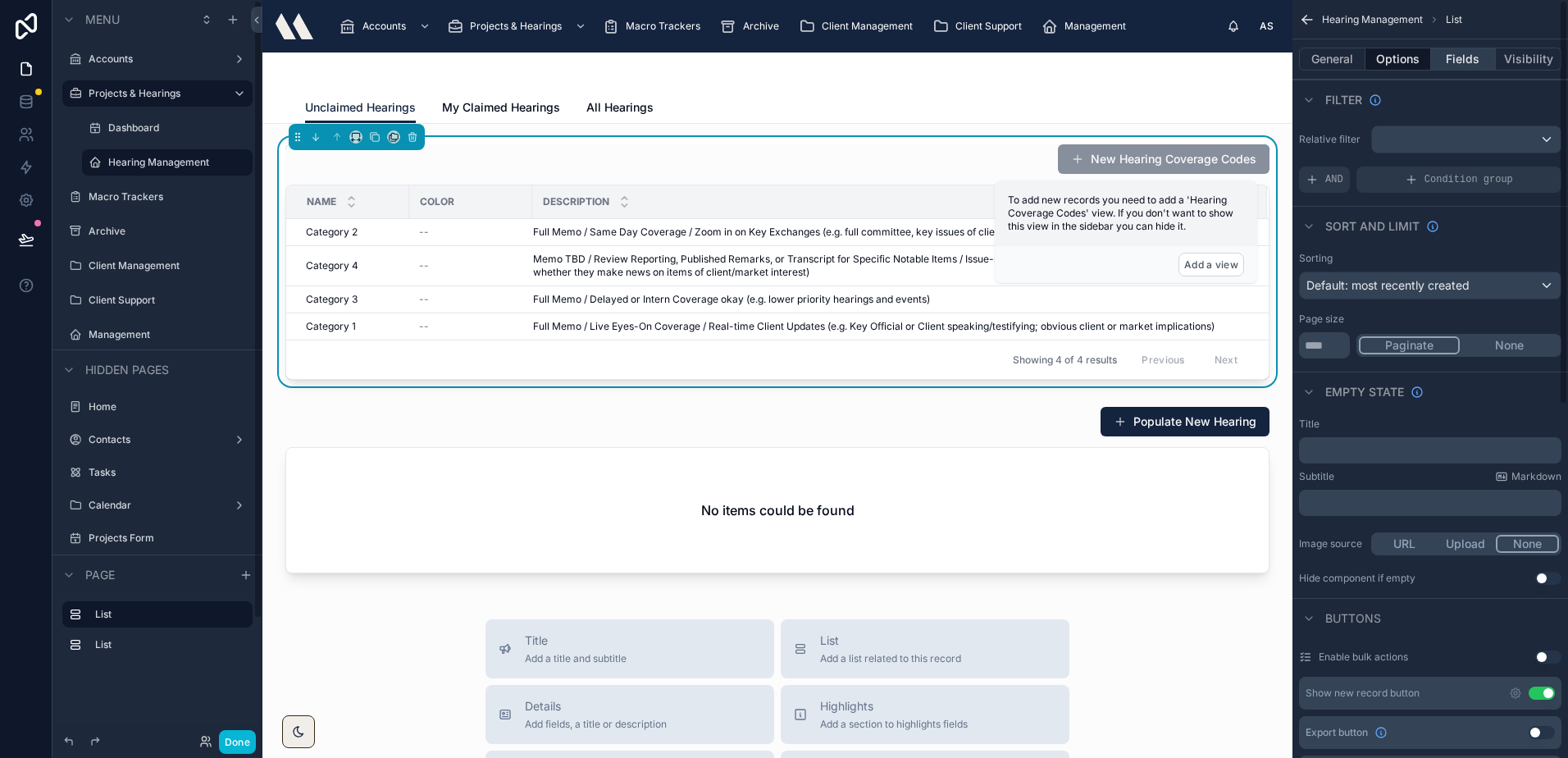
click at [1458, 66] on button "Fields" at bounding box center [1463, 58] width 65 height 23
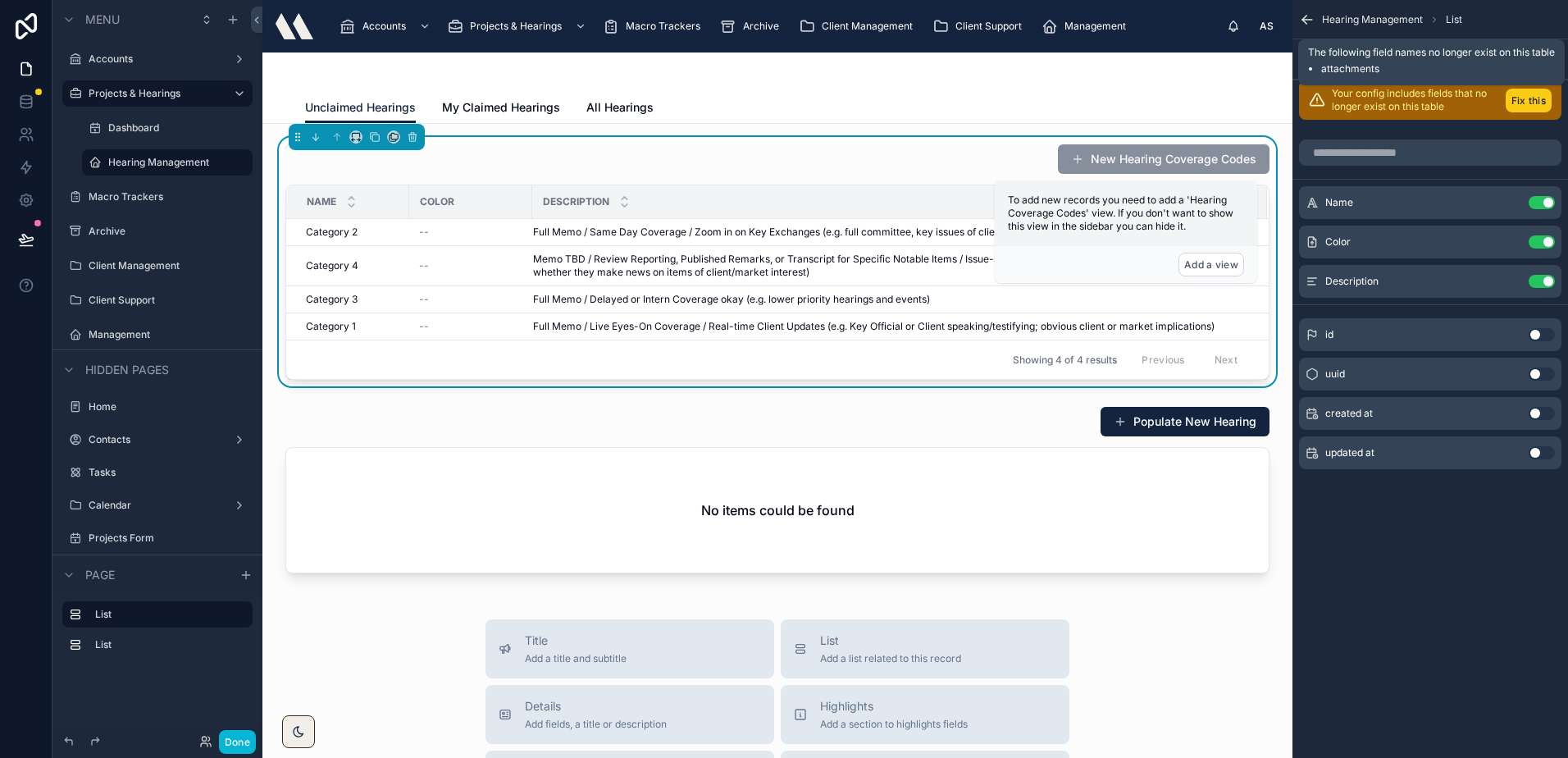
click at [1524, 103] on button "Fix this" at bounding box center [1528, 100] width 45 height 24
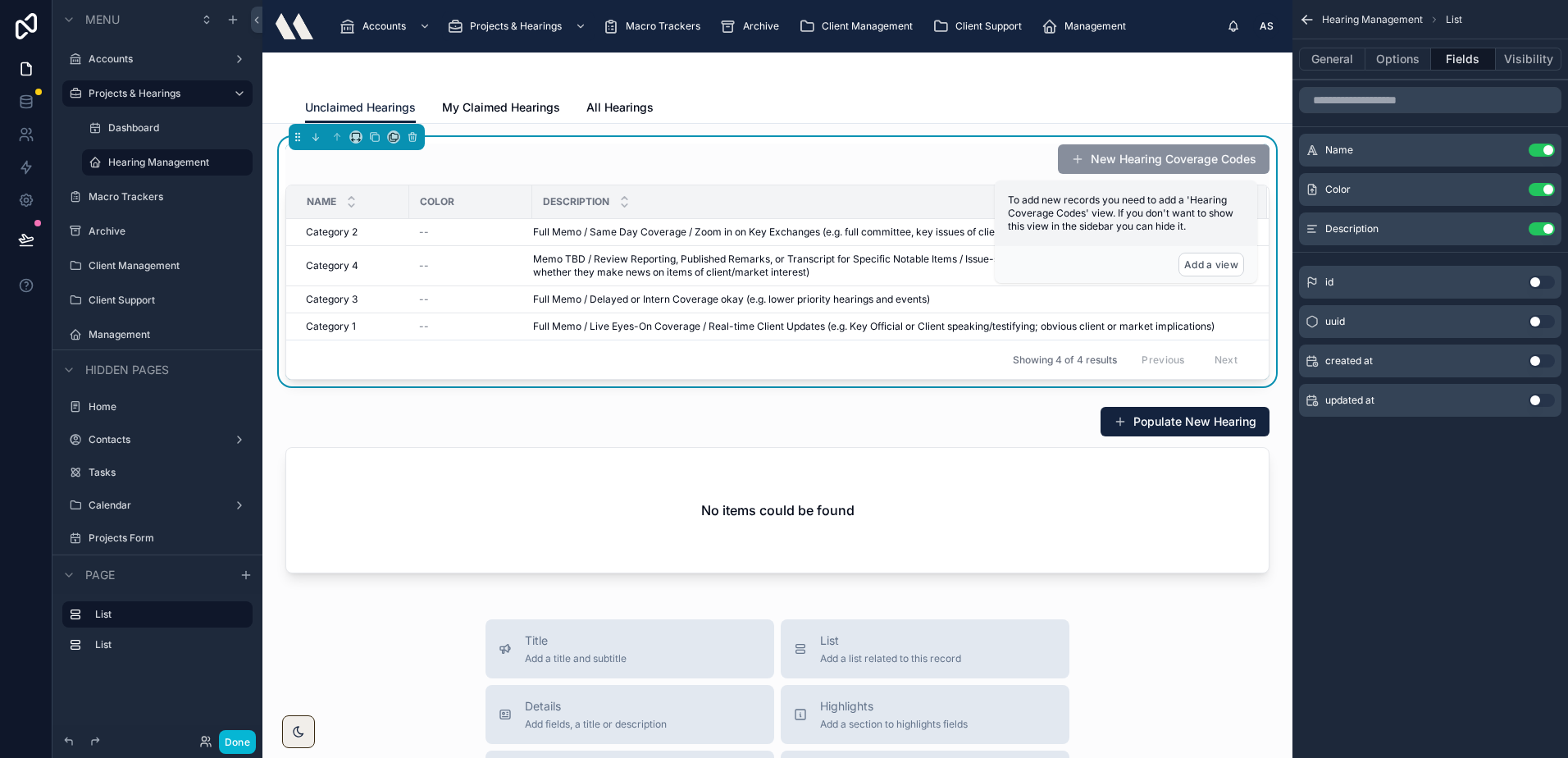
click at [534, 196] on div "Description" at bounding box center [900, 202] width 733 height 31
drag, startPoint x: 531, startPoint y: 200, endPoint x: 521, endPoint y: 202, distance: 10.2
click at [518, 201] on div at bounding box center [517, 202] width 6 height 33
click at [34, 228] on button at bounding box center [26, 239] width 36 height 45
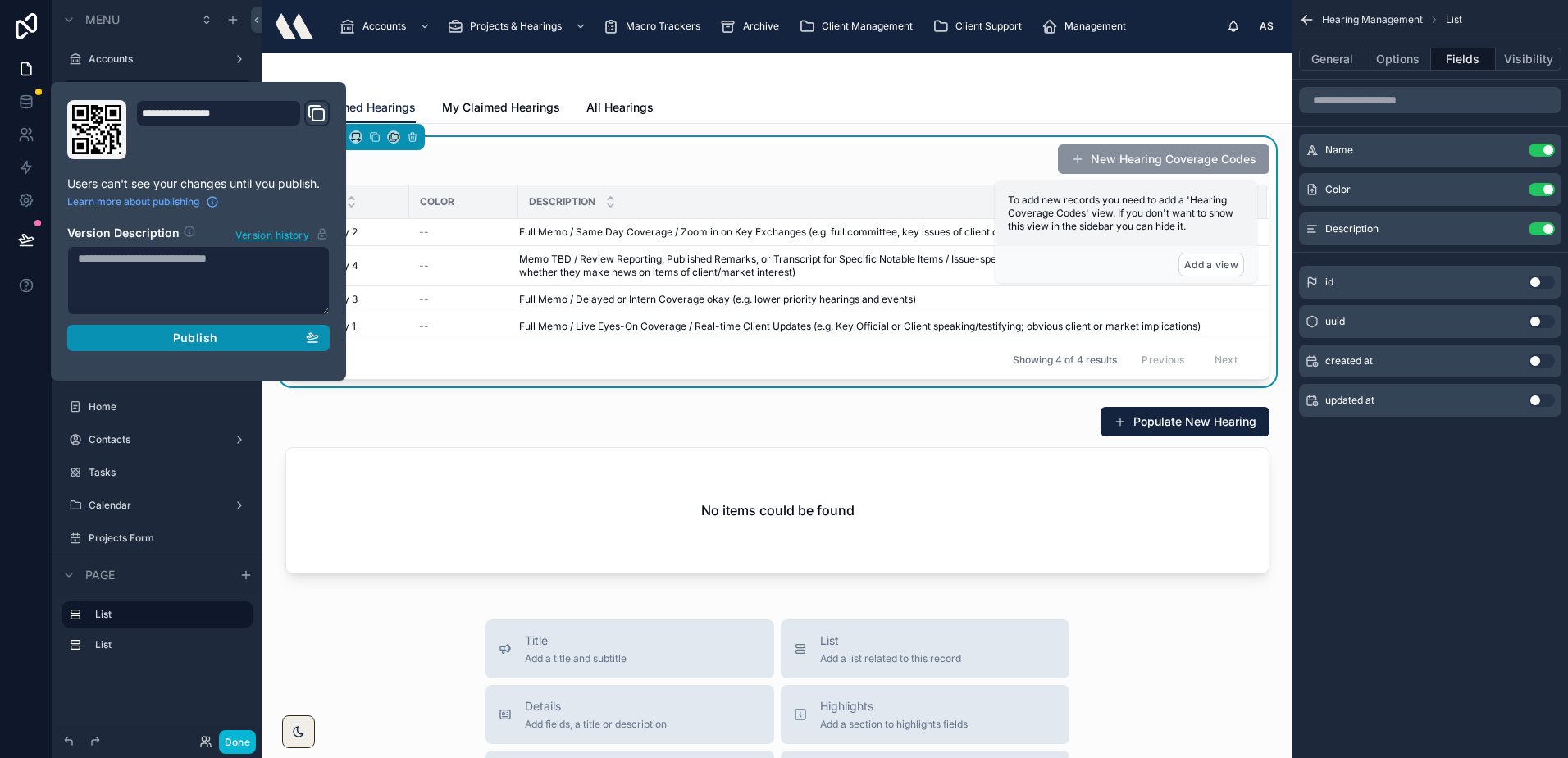
click at [101, 337] on div "Publish" at bounding box center [198, 338] width 241 height 15
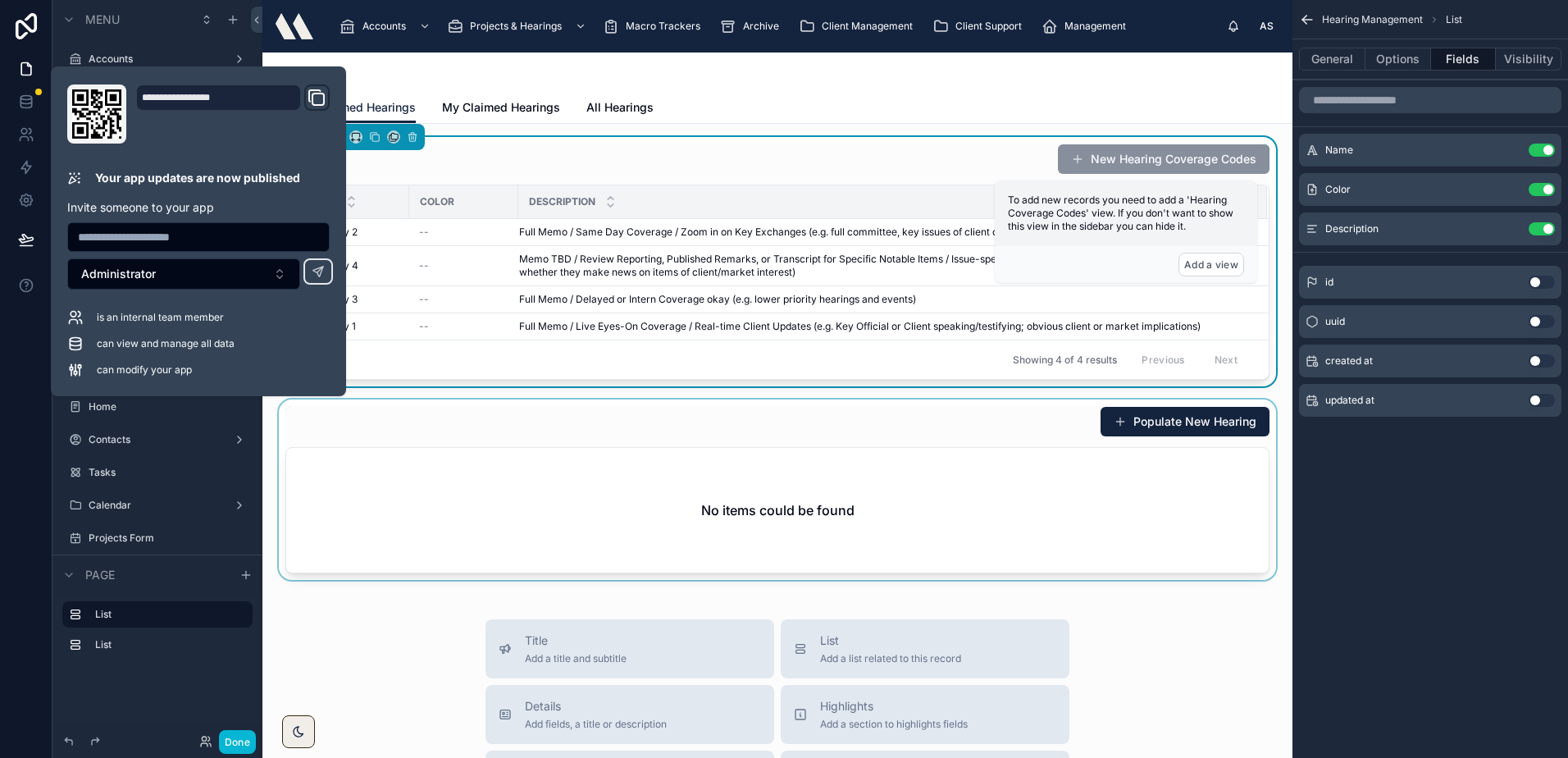
click at [457, 421] on div at bounding box center [777, 490] width 1003 height 180
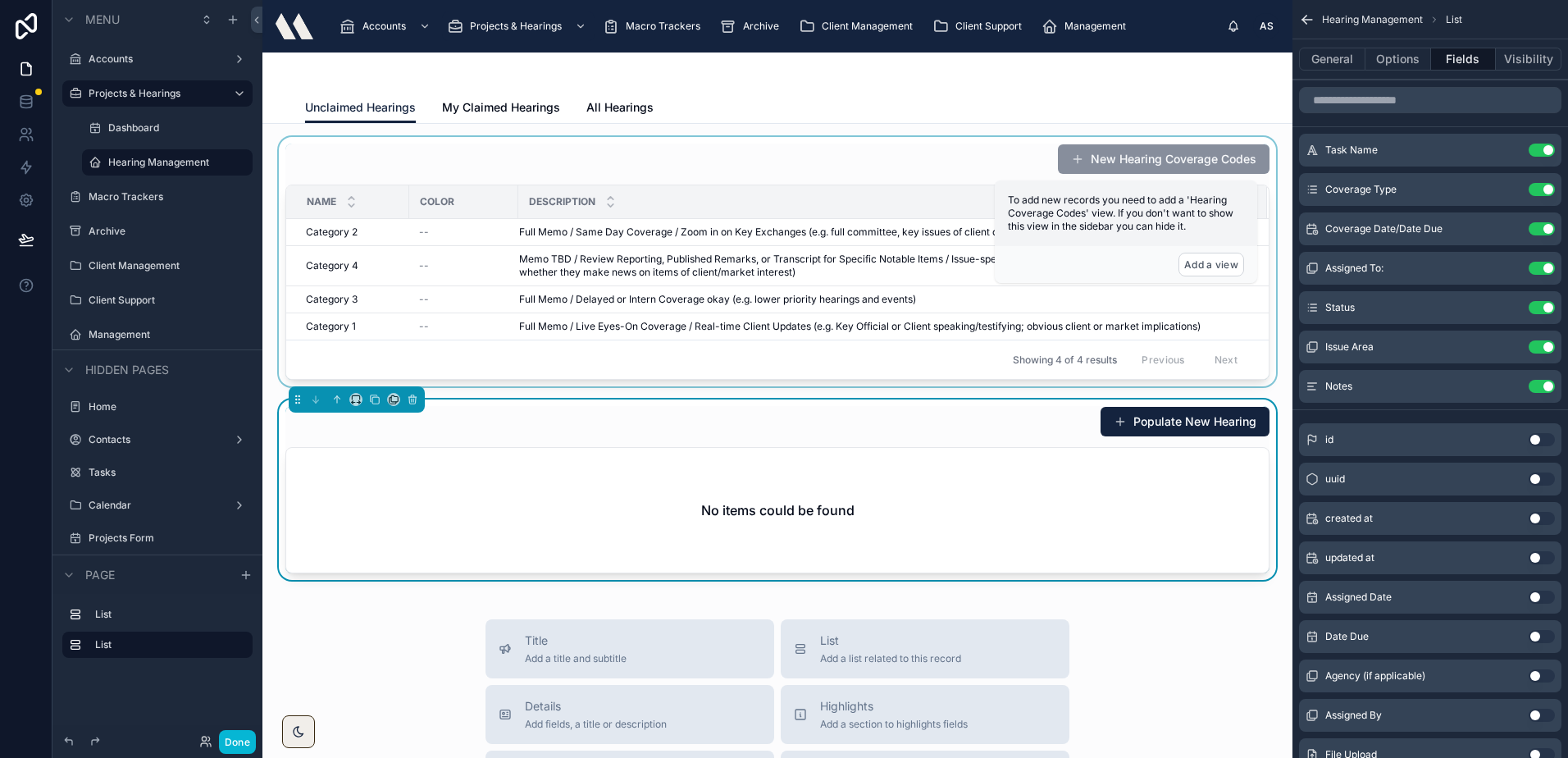
click at [653, 148] on div at bounding box center [777, 262] width 1003 height 249
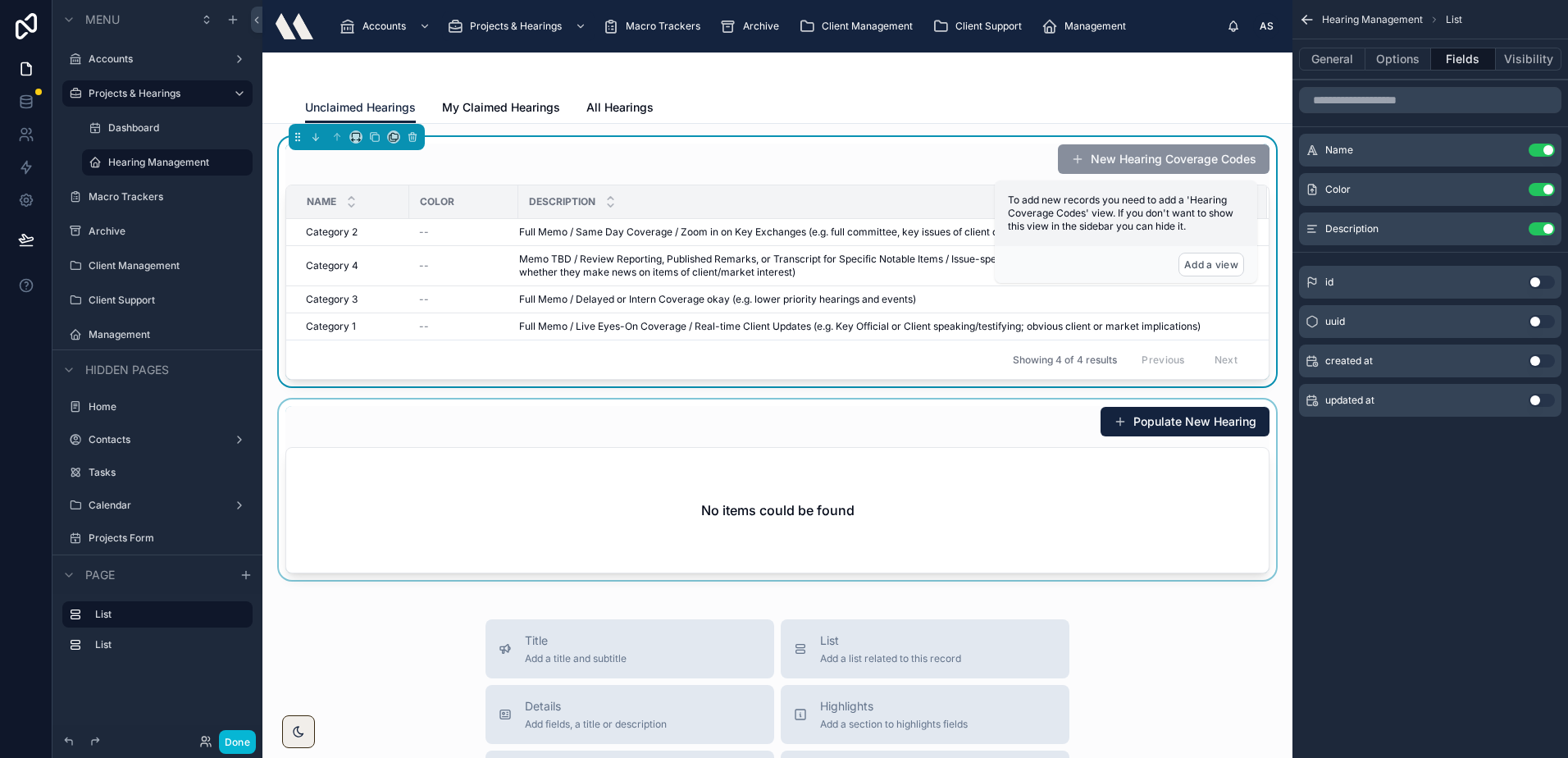
click at [756, 74] on div at bounding box center [777, 72] width 944 height 39
click at [833, 95] on div "Unclaimed Hearings My Claimed Hearings All Hearings" at bounding box center [777, 107] width 944 height 31
click at [567, 453] on div at bounding box center [777, 490] width 1003 height 180
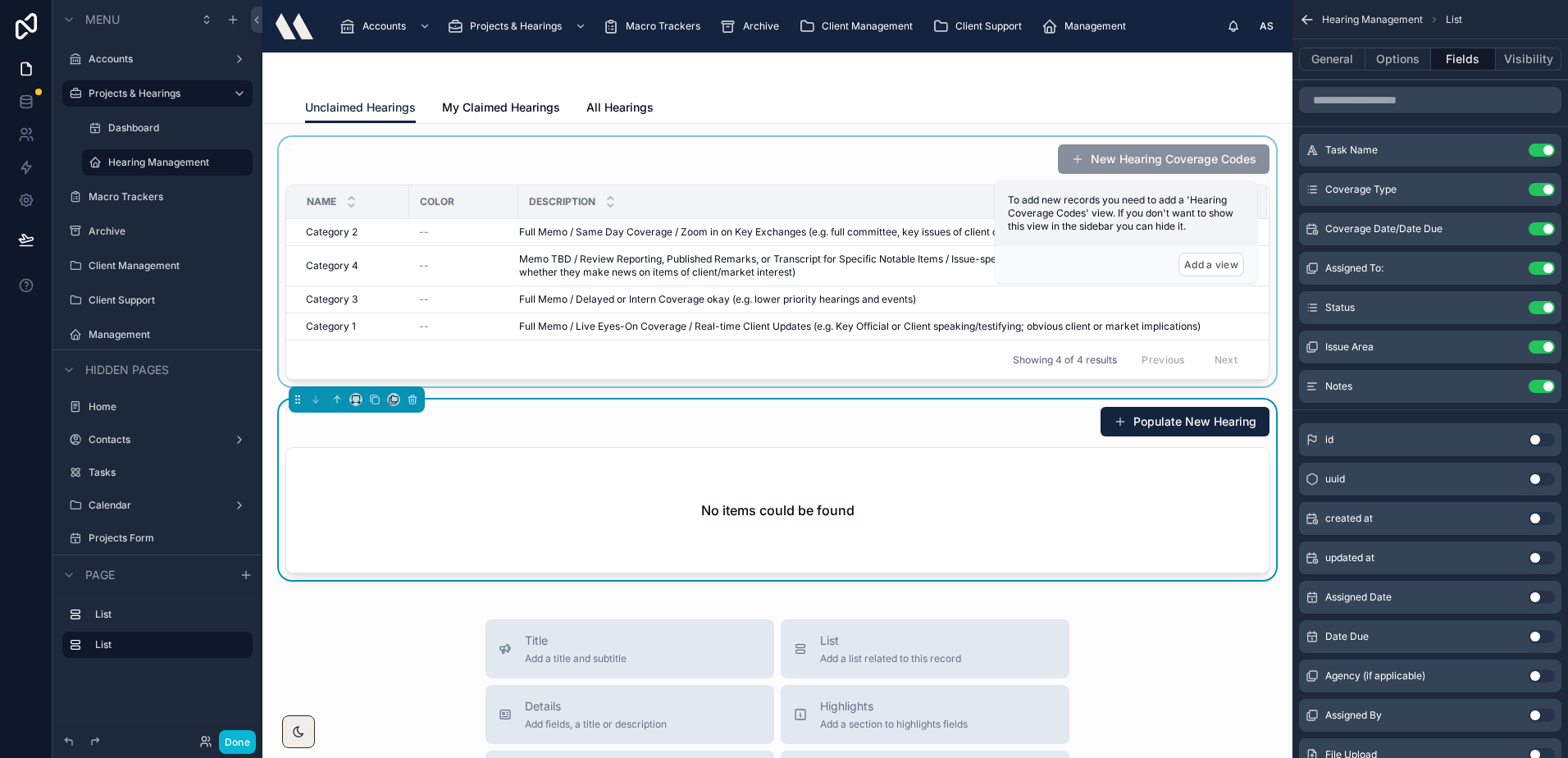
click at [687, 162] on div at bounding box center [777, 262] width 1003 height 249
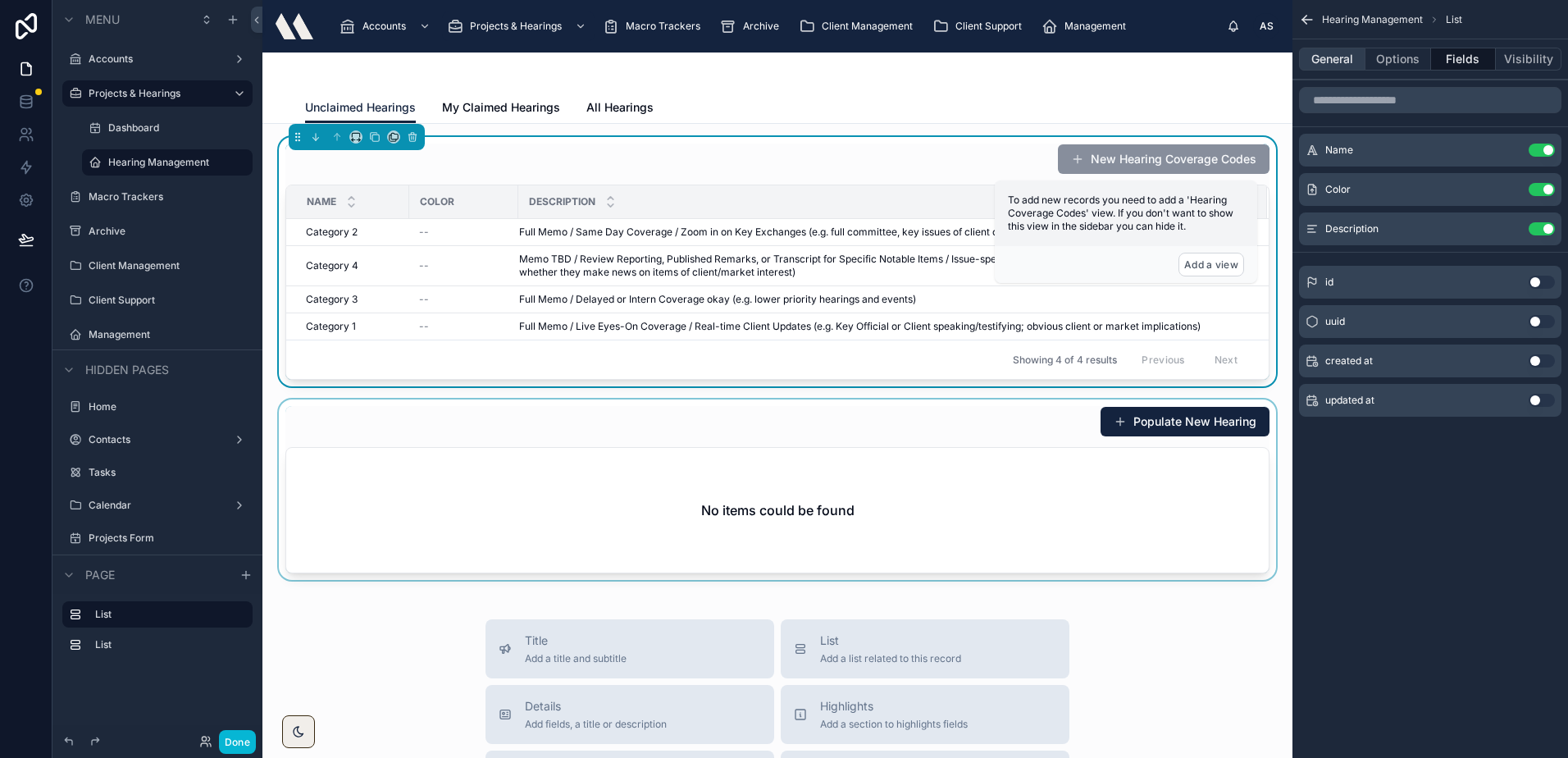
click at [1312, 60] on button "General" at bounding box center [1332, 58] width 66 height 23
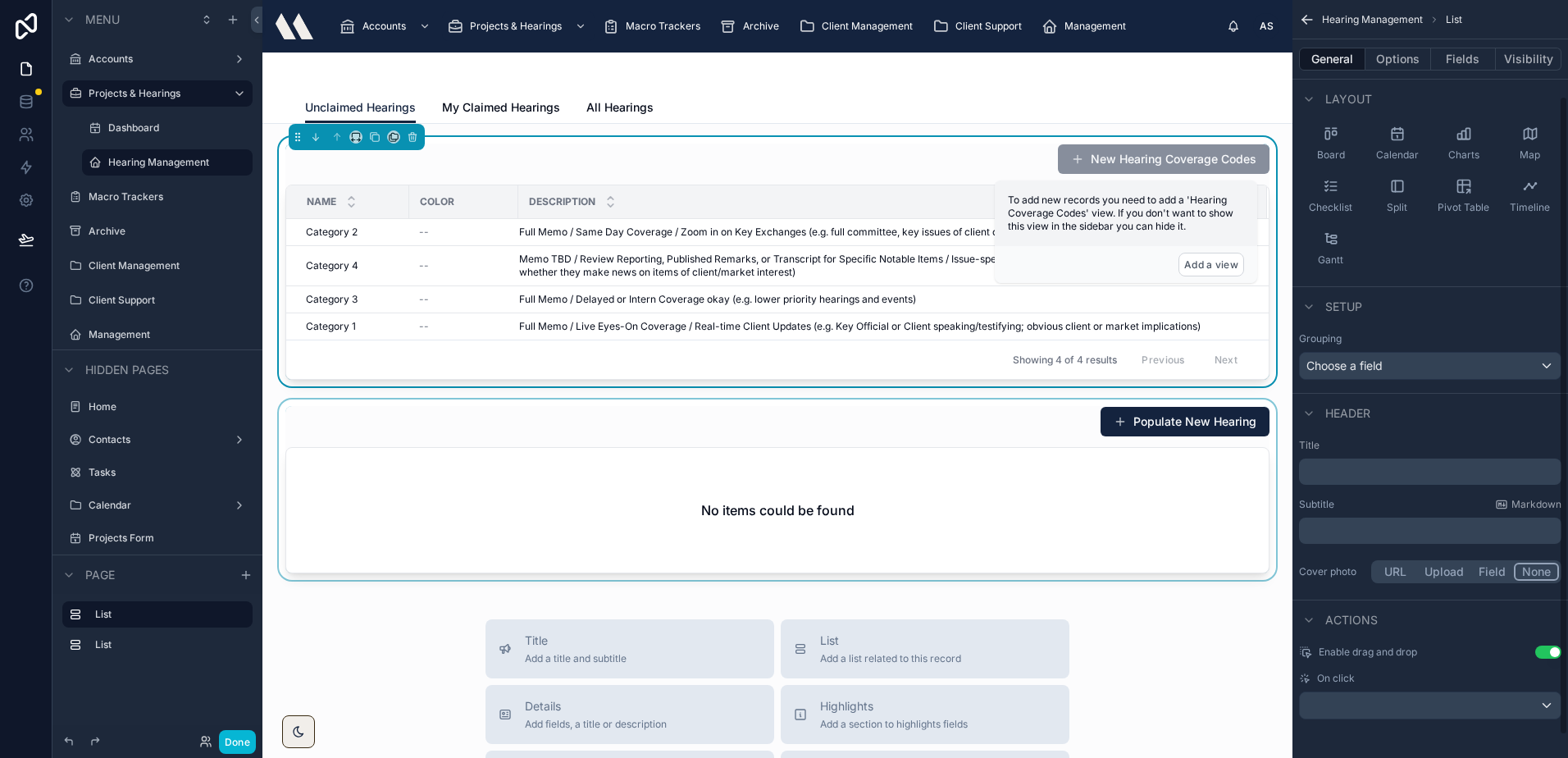
scroll to position [140, 0]
click at [1397, 61] on button "Options" at bounding box center [1398, 58] width 65 height 23
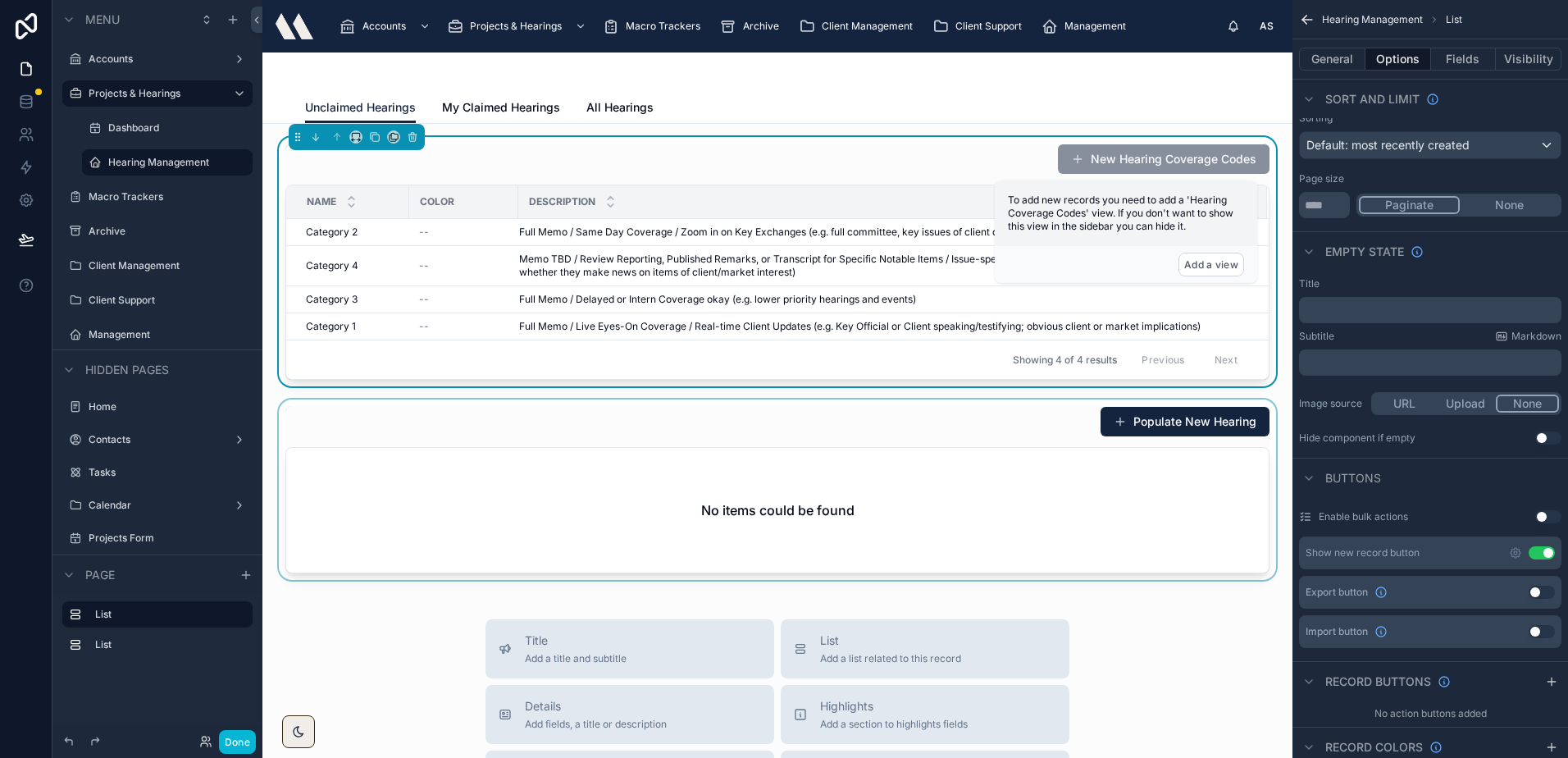
click at [1543, 550] on button "Use setting" at bounding box center [1541, 552] width 26 height 13
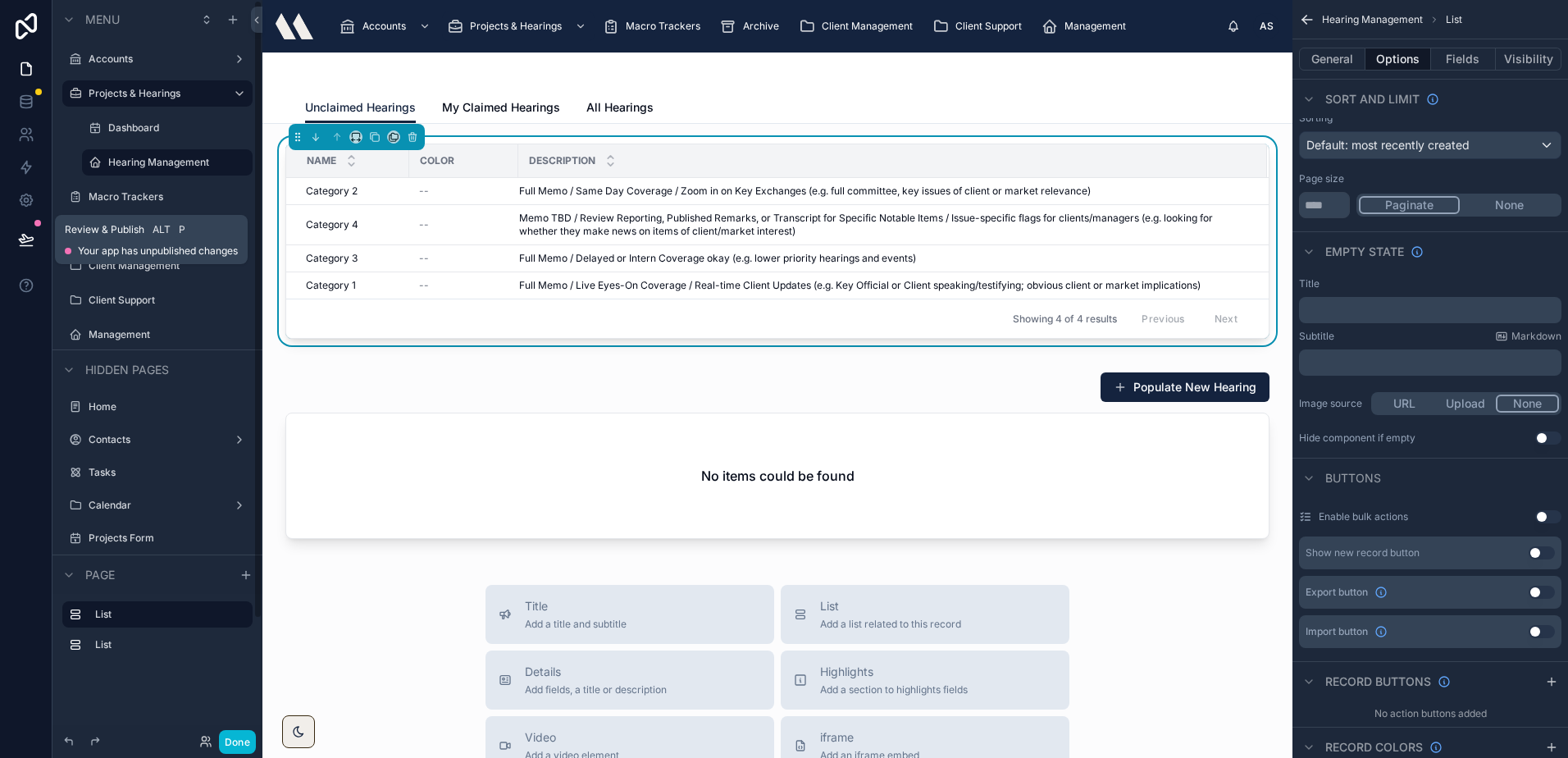
click at [27, 227] on button at bounding box center [26, 239] width 36 height 45
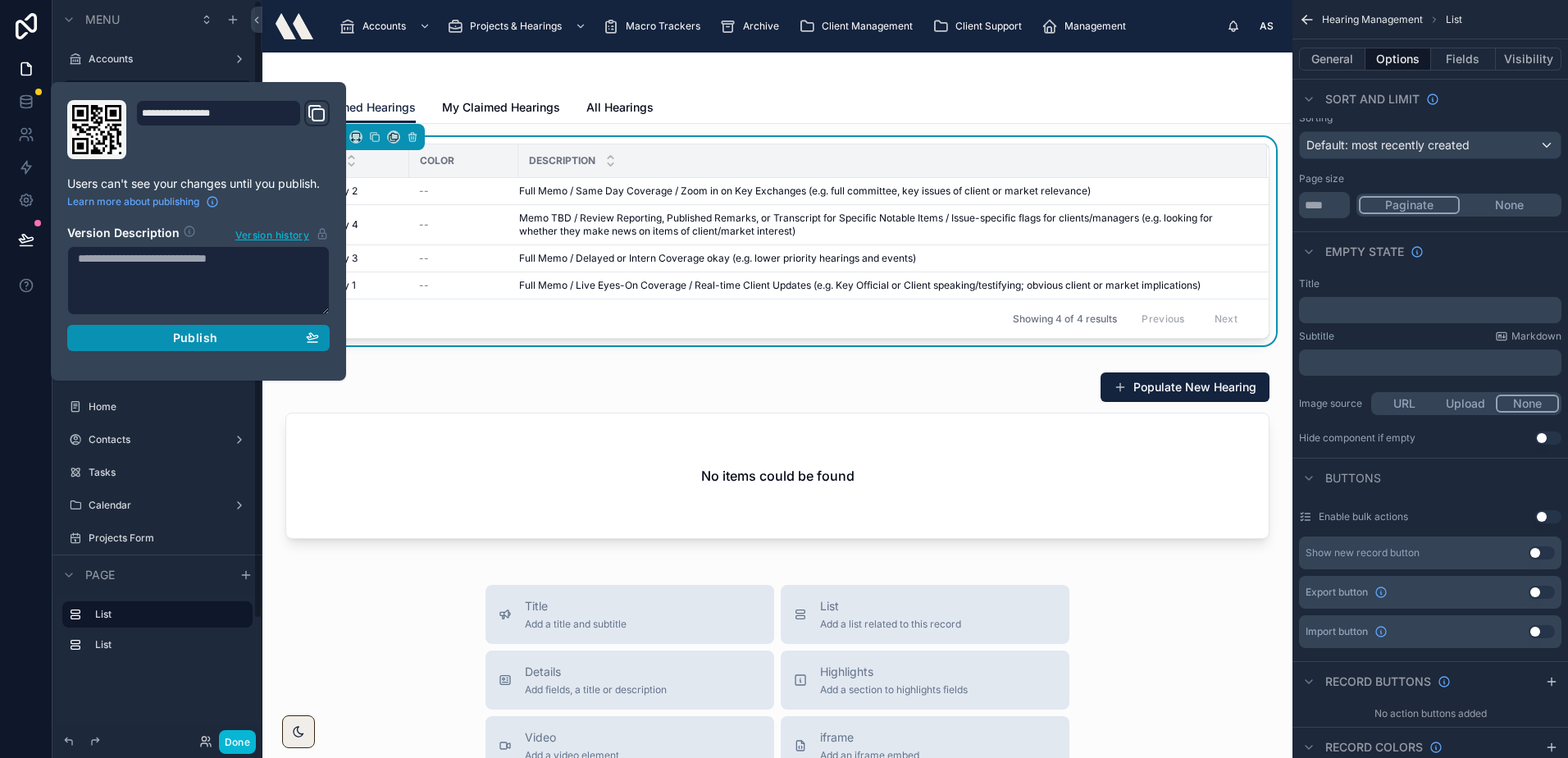
click at [190, 333] on span "Publish" at bounding box center [195, 338] width 45 height 15
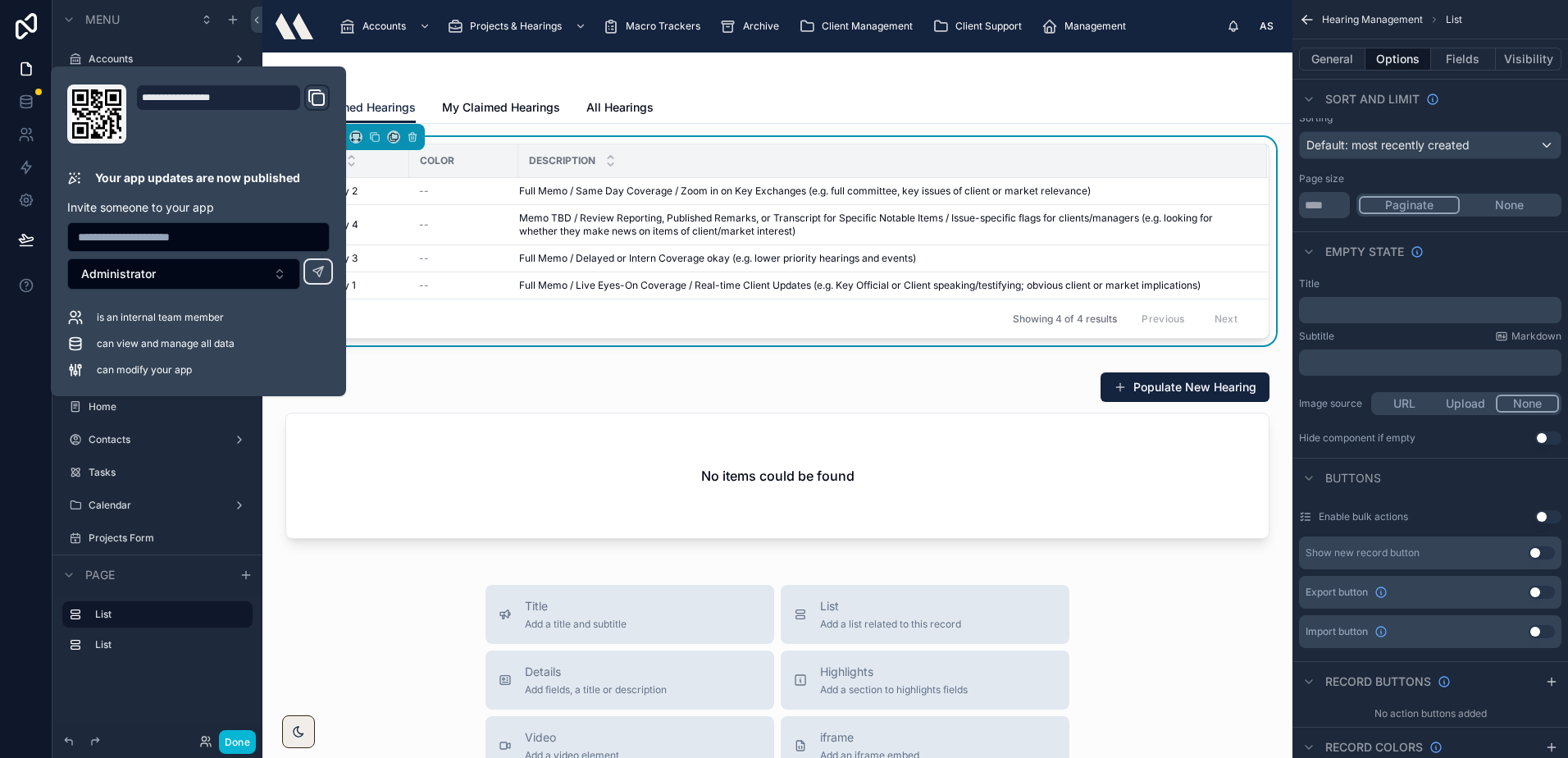
click at [798, 86] on div at bounding box center [777, 72] width 944 height 39
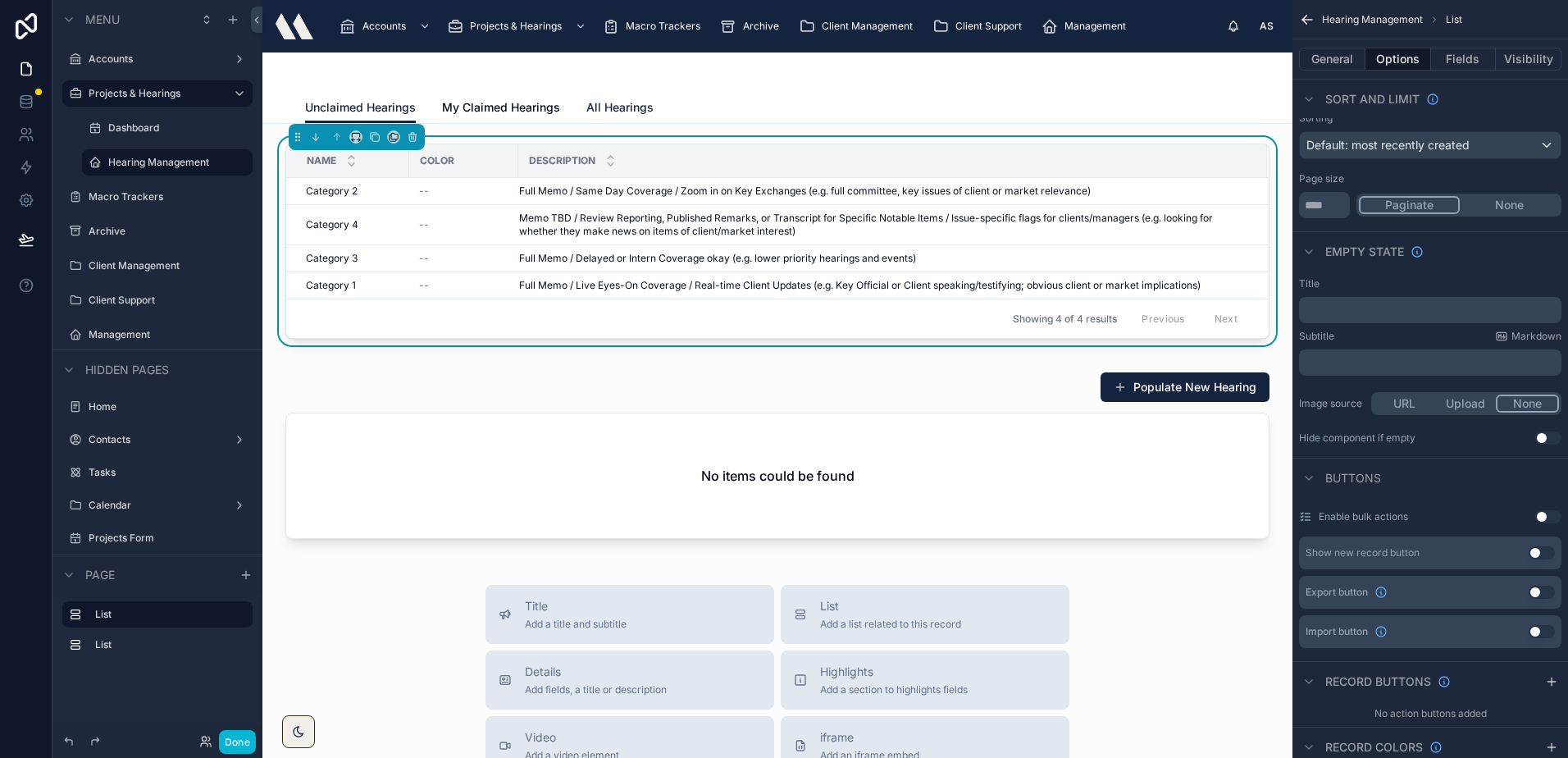
click at [610, 118] on link "All Hearings" at bounding box center [620, 109] width 67 height 33
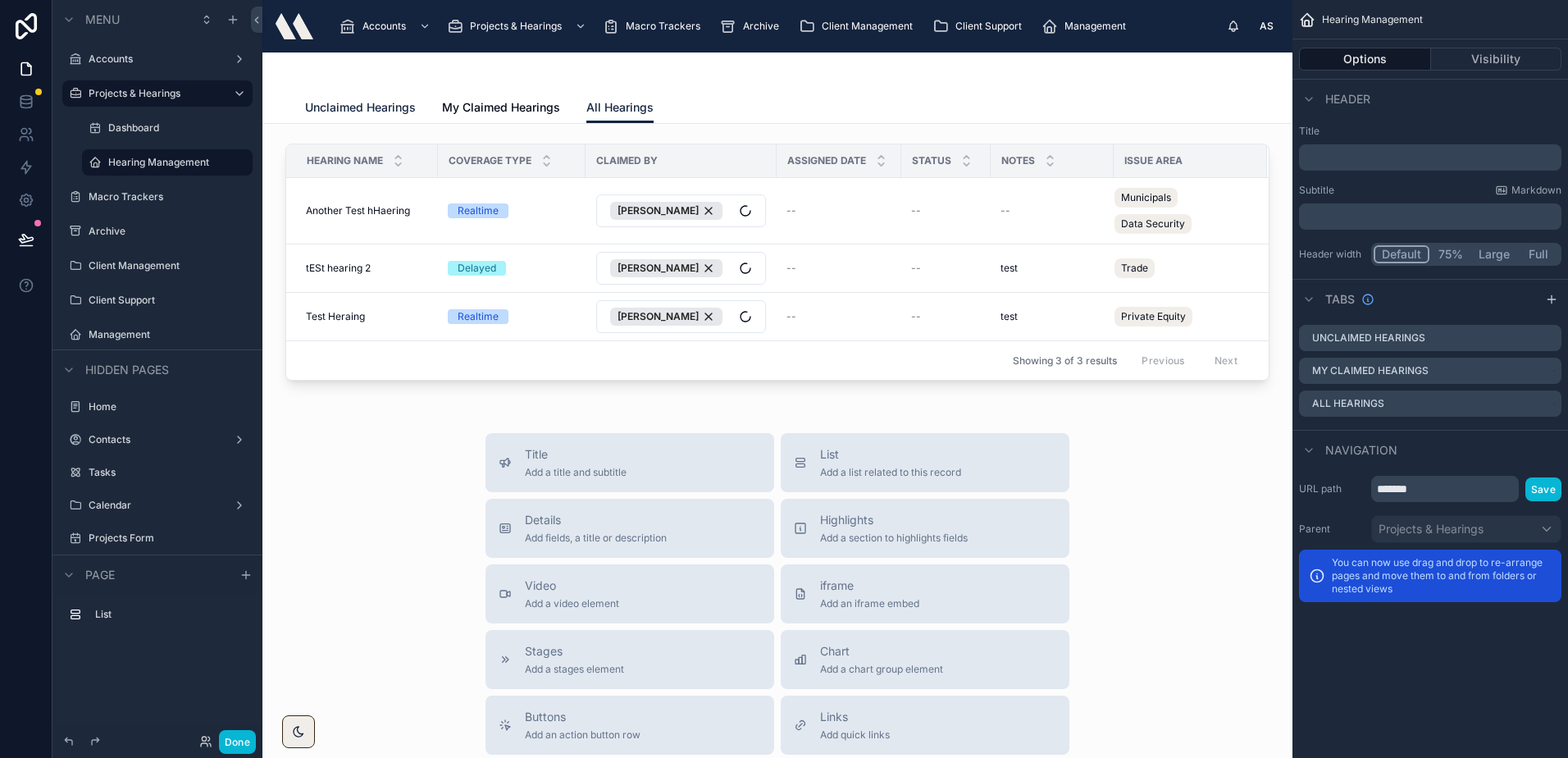
click at [347, 112] on span "Unclaimed Hearings" at bounding box center [360, 107] width 111 height 16
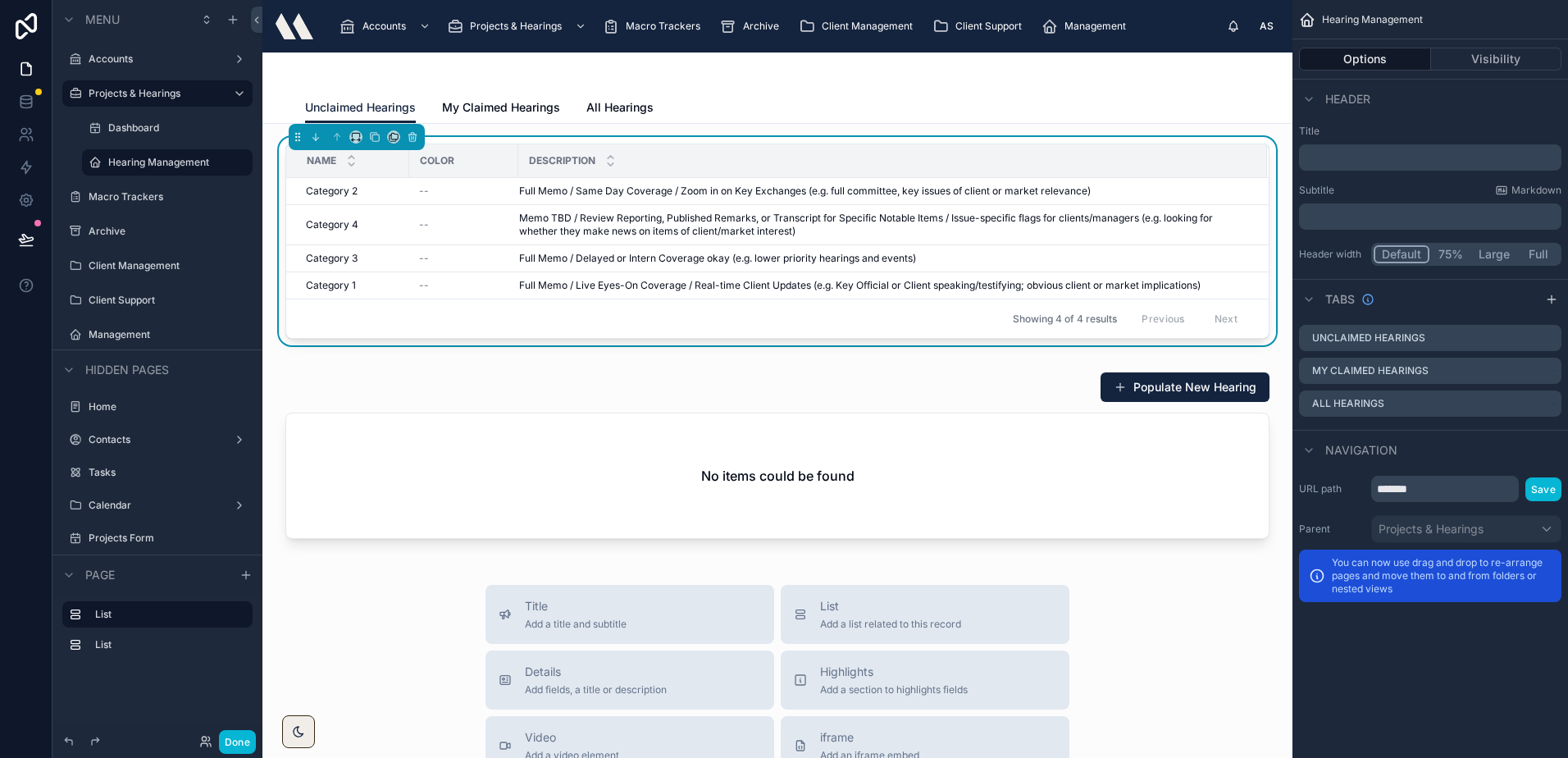
drag, startPoint x: 759, startPoint y: 112, endPoint x: 743, endPoint y: 112, distance: 16.0
click at [759, 112] on div "Unclaimed Hearings My Claimed Hearings All Hearings" at bounding box center [777, 107] width 944 height 31
click at [972, 22] on span "Client Support" at bounding box center [988, 26] width 66 height 13
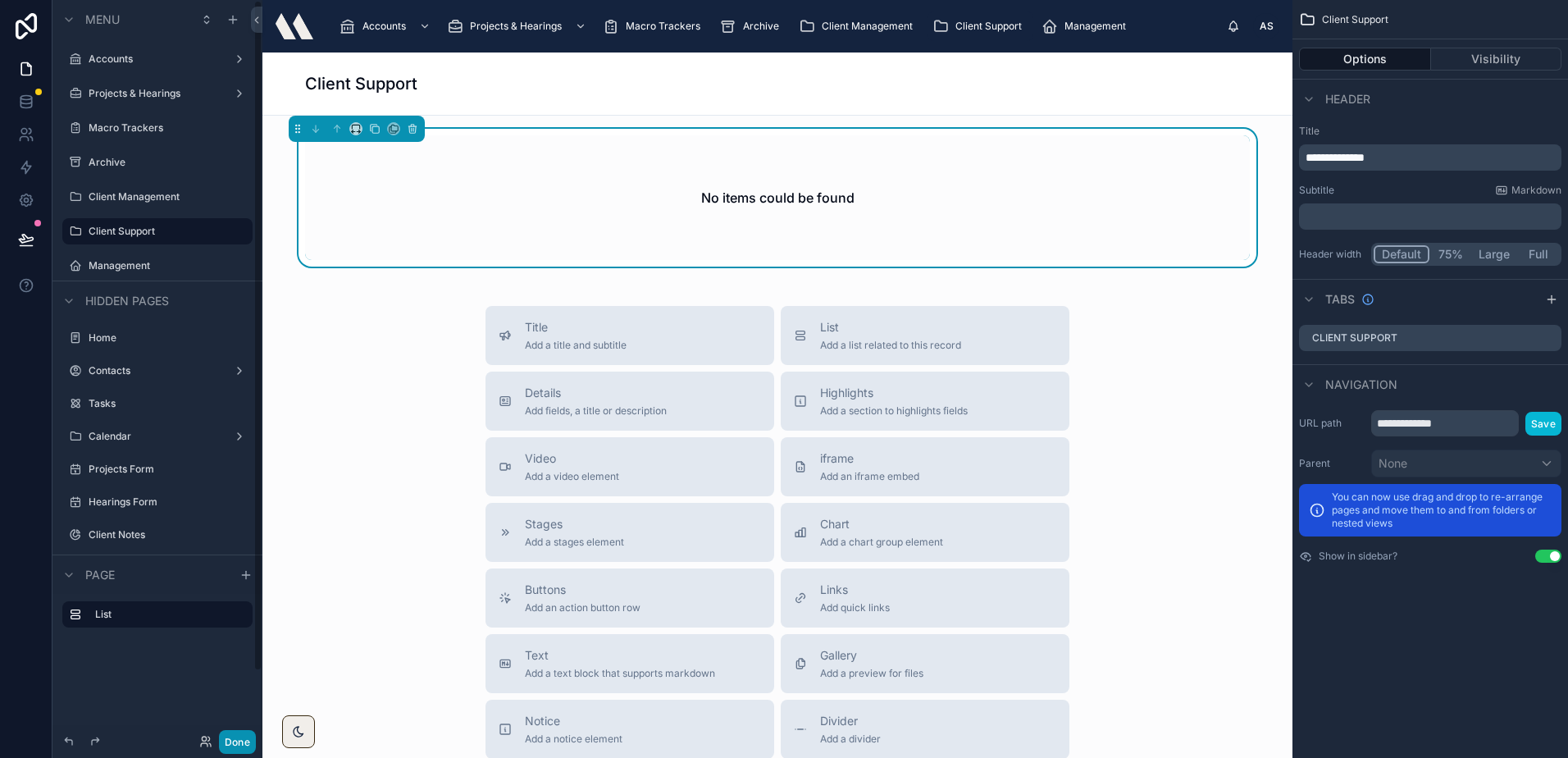
click at [239, 740] on button "Done" at bounding box center [237, 742] width 37 height 24
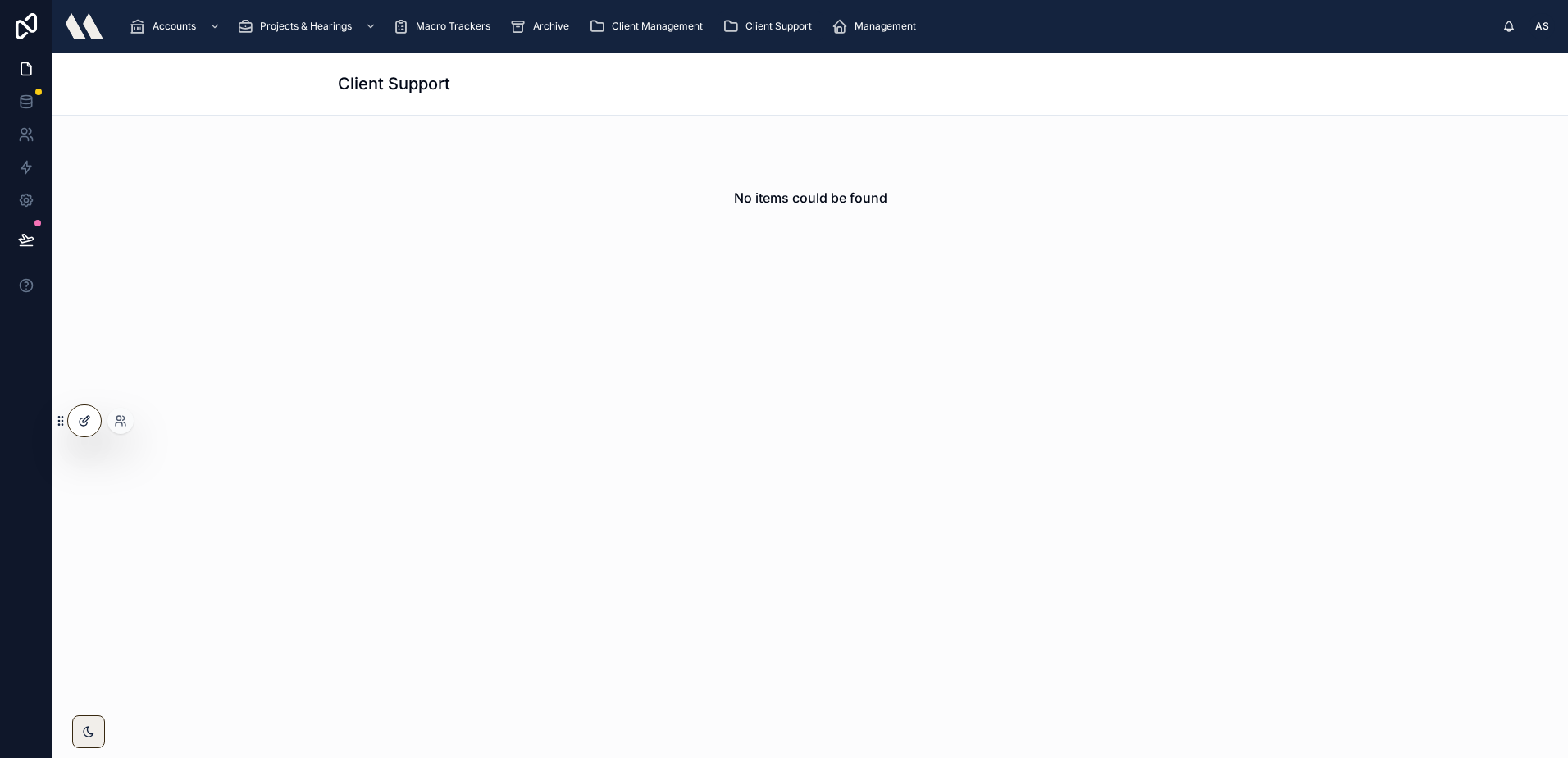
click at [81, 423] on icon at bounding box center [85, 420] width 13 height 13
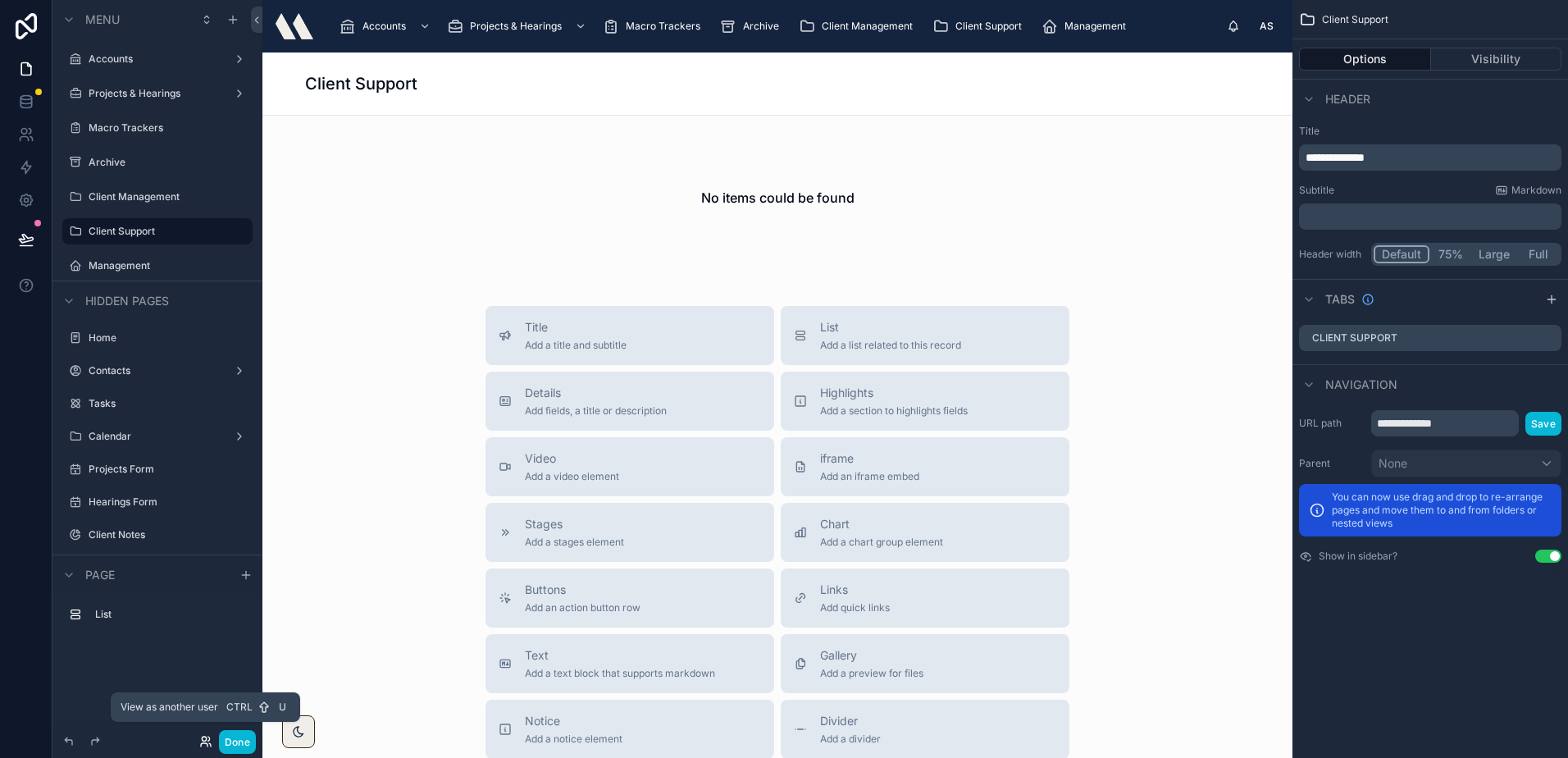
click at [199, 742] on icon at bounding box center [206, 742] width 13 height 13
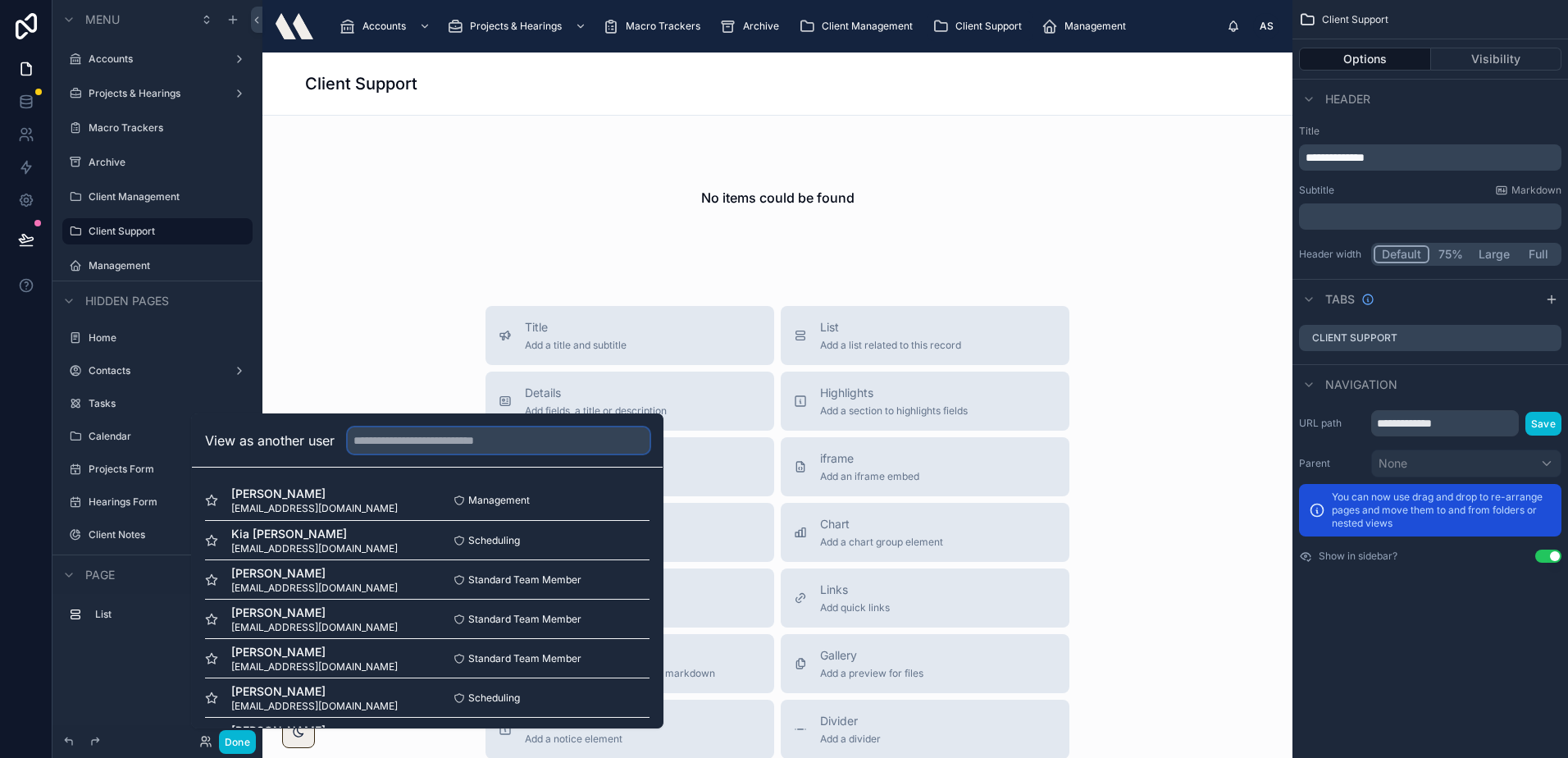
click at [430, 430] on input "text" at bounding box center [498, 440] width 302 height 26
type input "**"
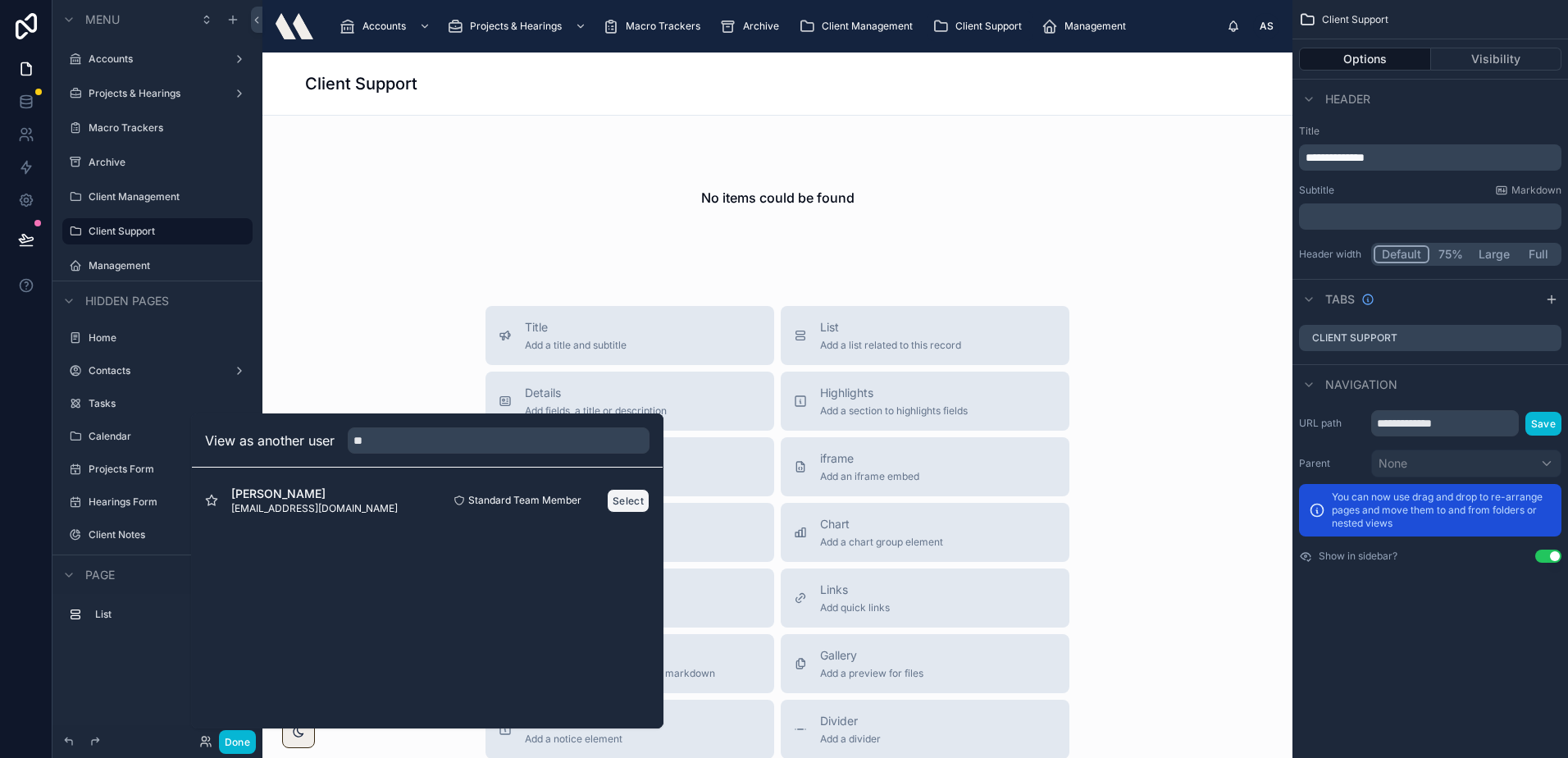
click at [622, 510] on button "Select" at bounding box center [628, 500] width 43 height 24
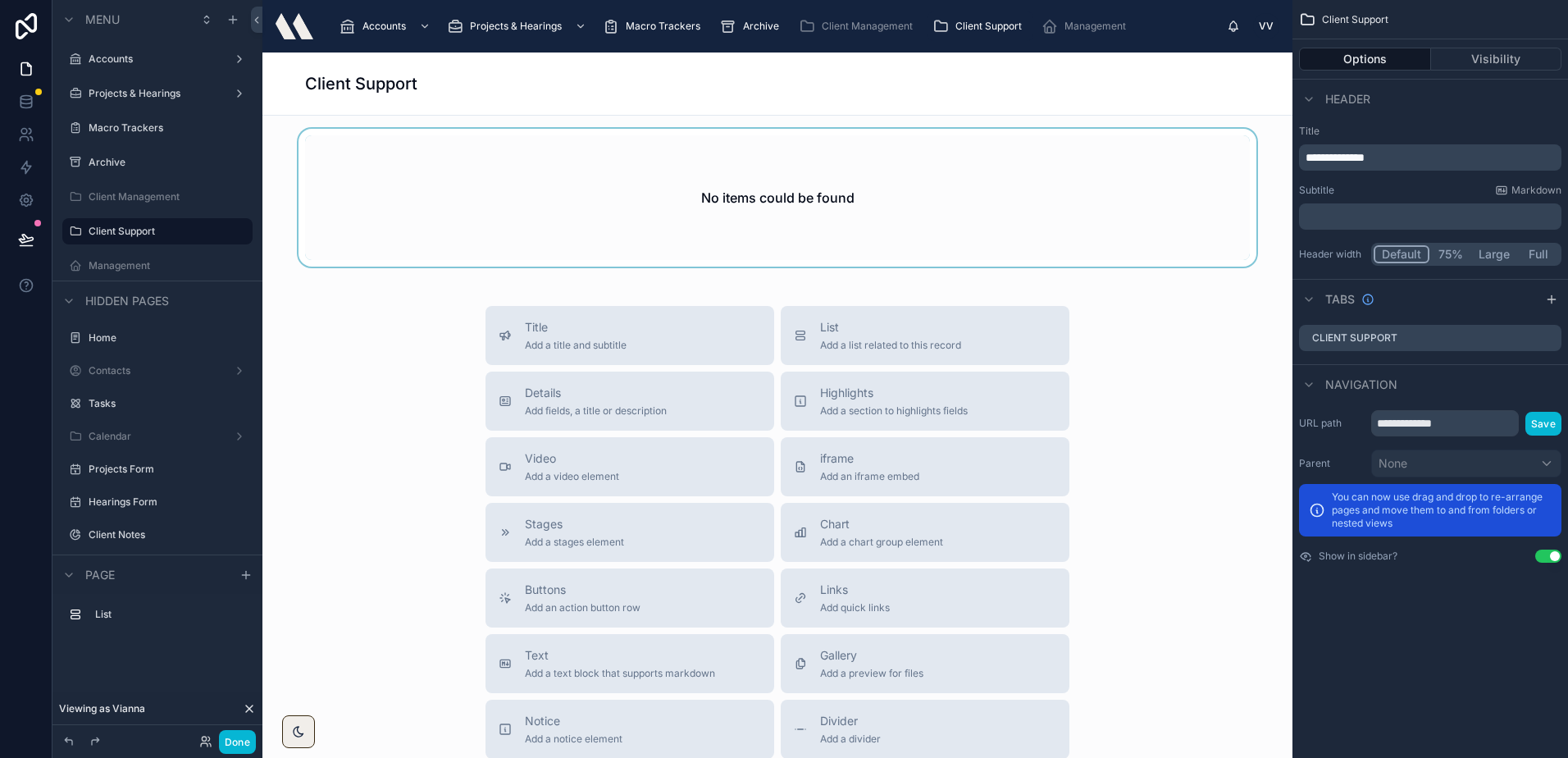
click at [480, 229] on div at bounding box center [777, 197] width 1003 height 137
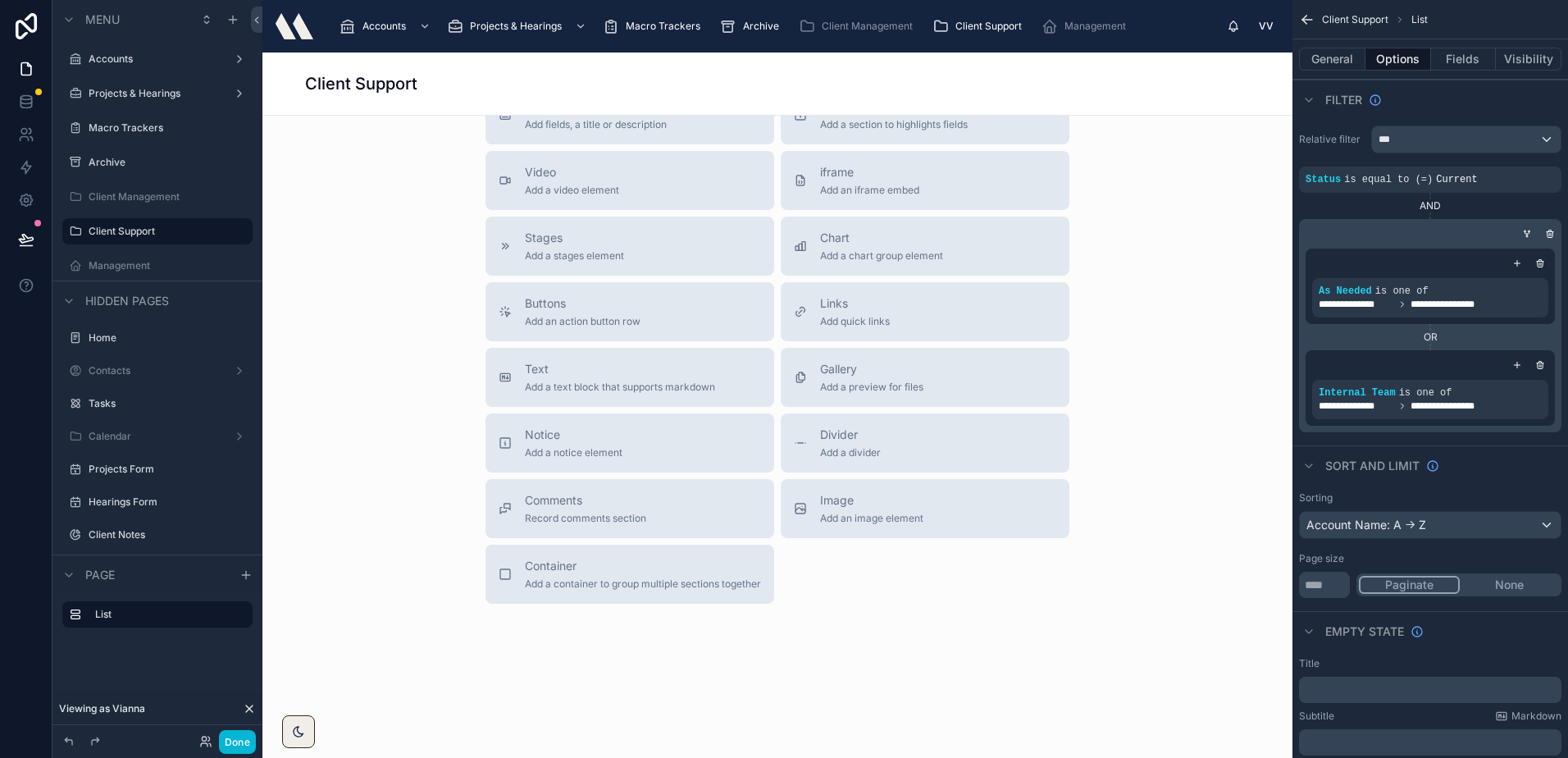
scroll to position [289, 0]
click at [414, 331] on div "Title Add a title and subtitle List Add a list related to this record Details A…" at bounding box center [777, 308] width 1003 height 584
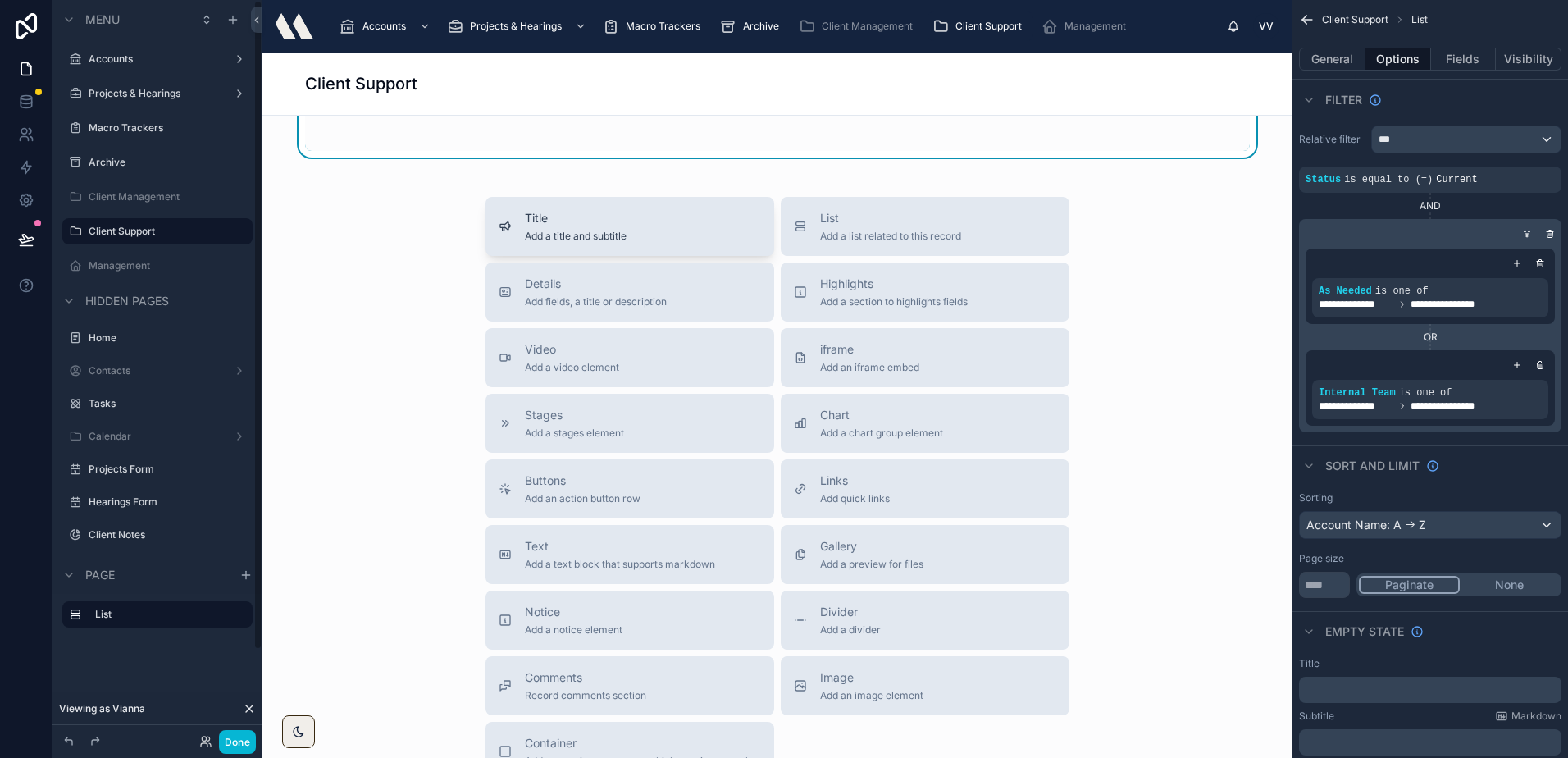
scroll to position [0, 0]
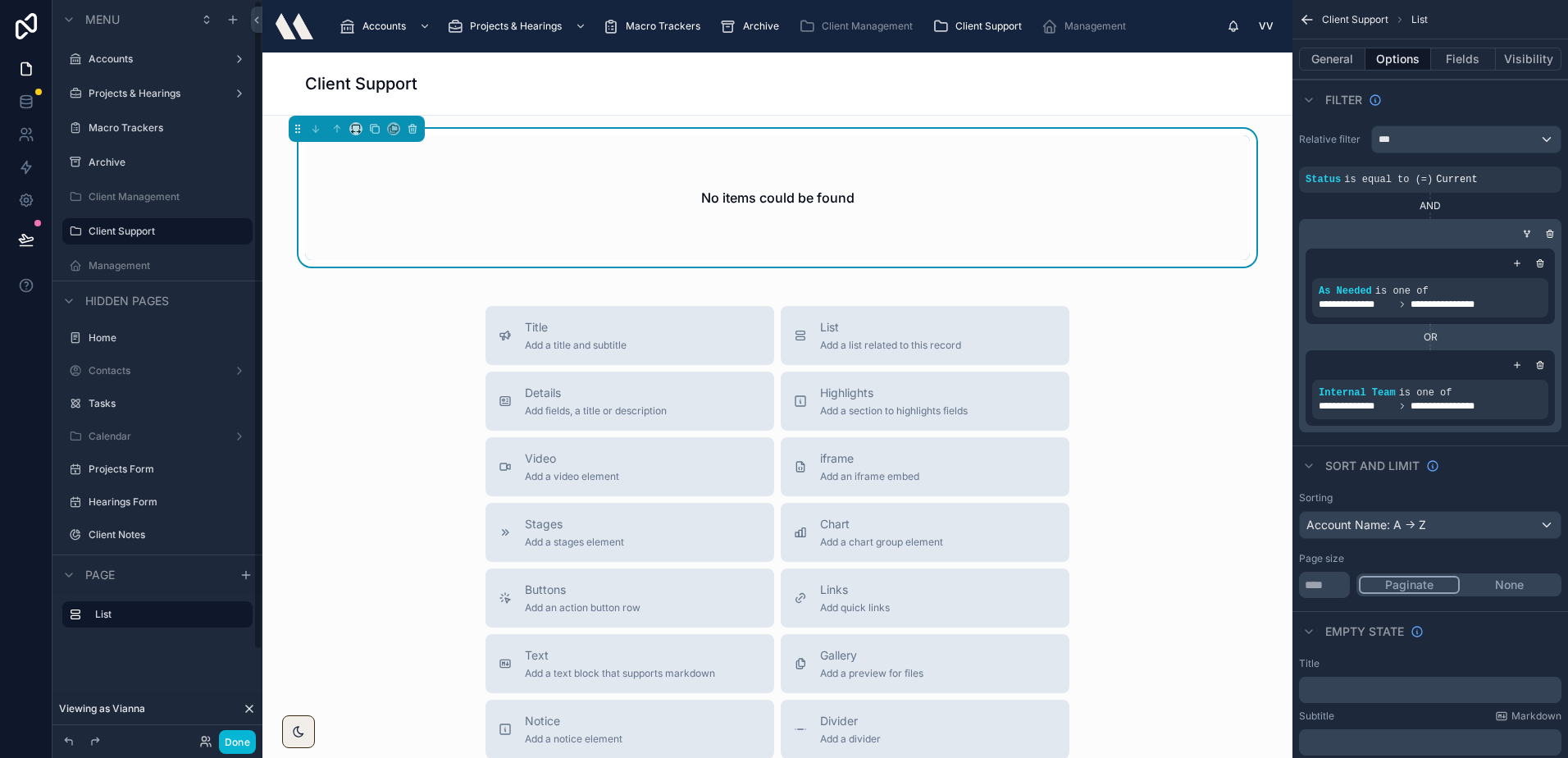
click at [684, 161] on div "No items could be found" at bounding box center [777, 197] width 944 height 125
click at [953, 19] on div "Client Support" at bounding box center [980, 25] width 95 height 26
click at [736, 25] on div "Archive" at bounding box center [752, 25] width 65 height 26
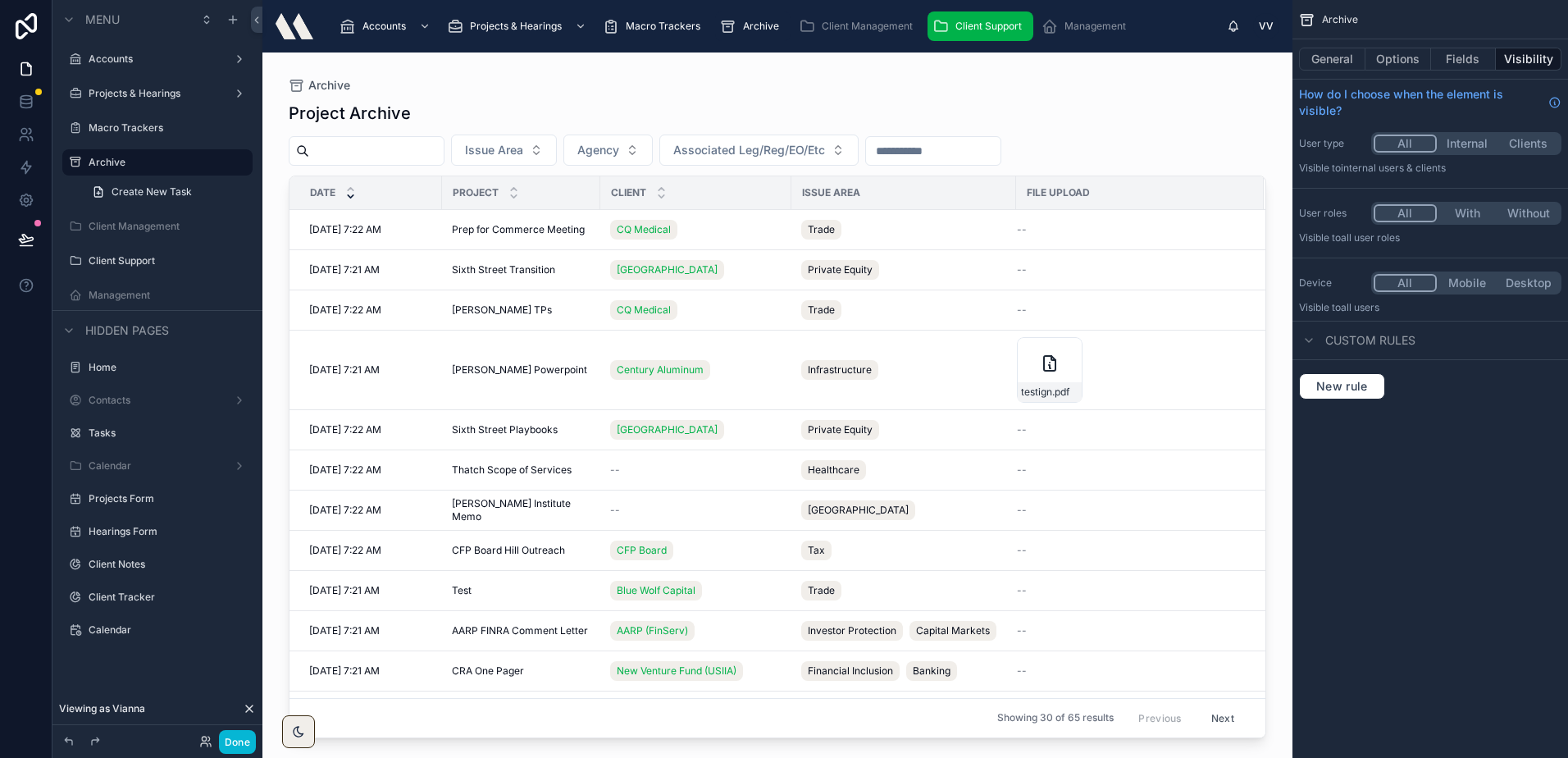
click at [977, 17] on div "Client Support" at bounding box center [980, 25] width 95 height 26
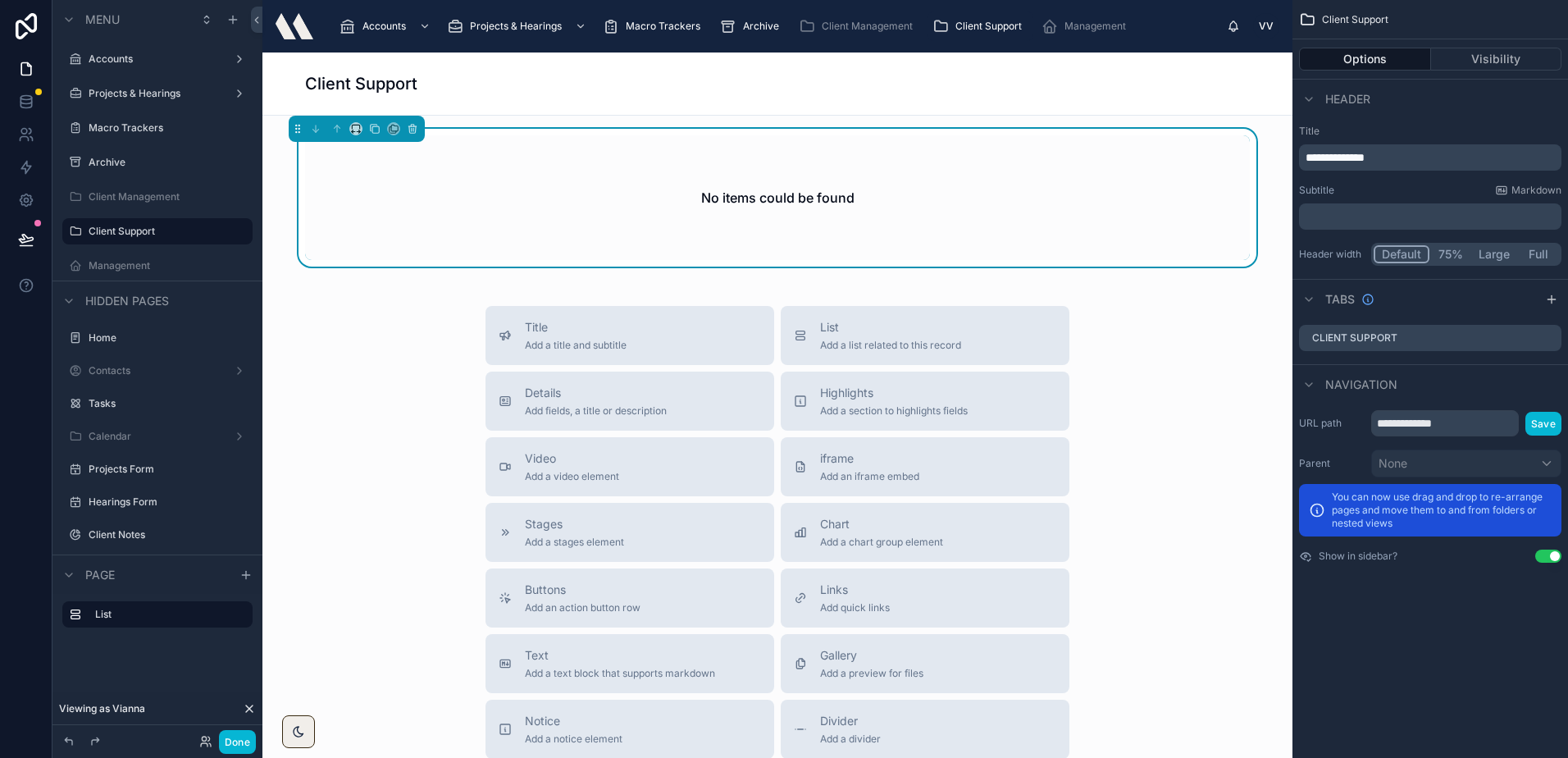
click at [914, 154] on div "No items could be found" at bounding box center [777, 197] width 944 height 125
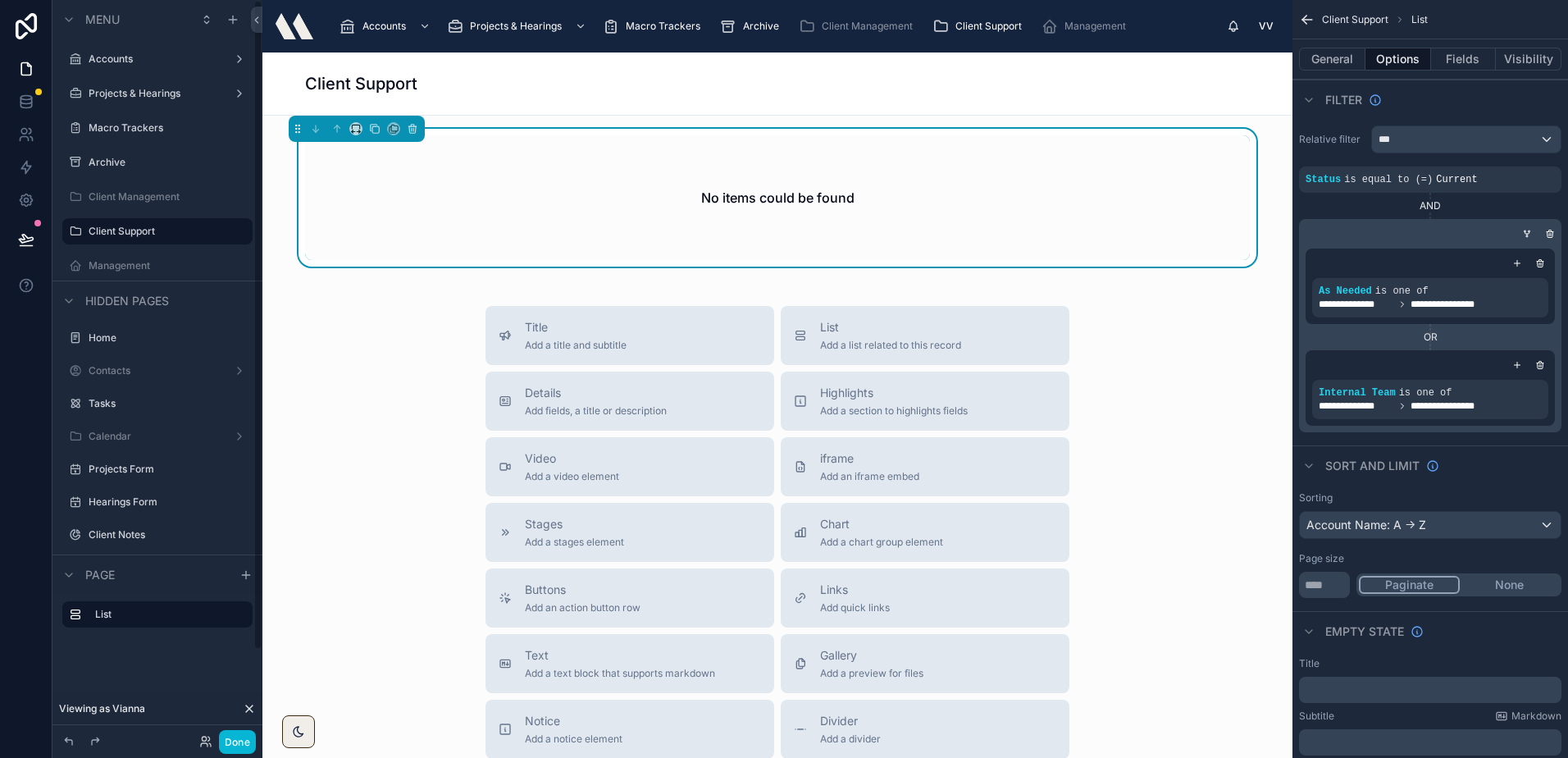
click at [245, 705] on icon at bounding box center [249, 709] width 13 height 13
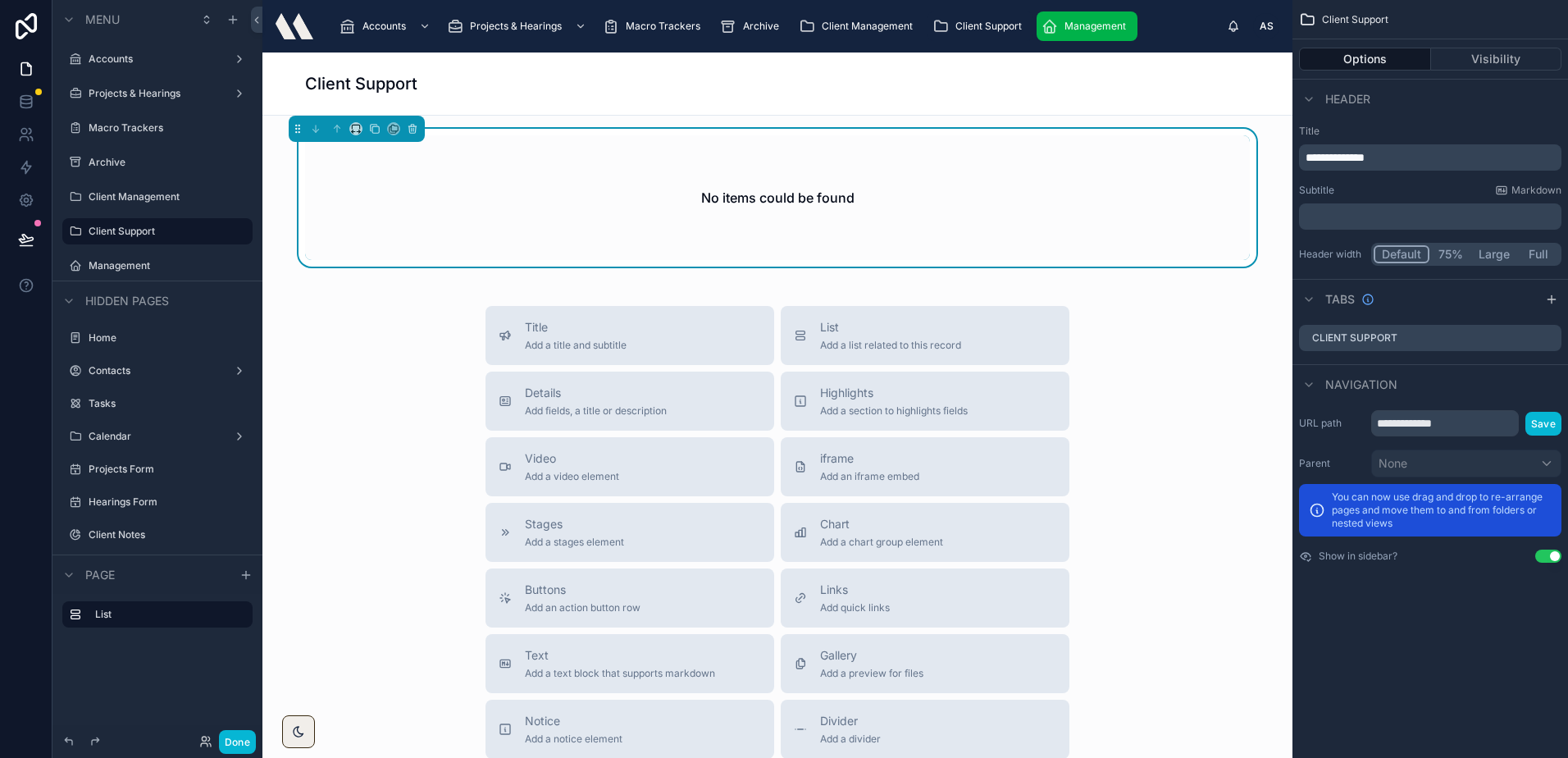
click at [1091, 18] on div "Management" at bounding box center [1087, 25] width 91 height 26
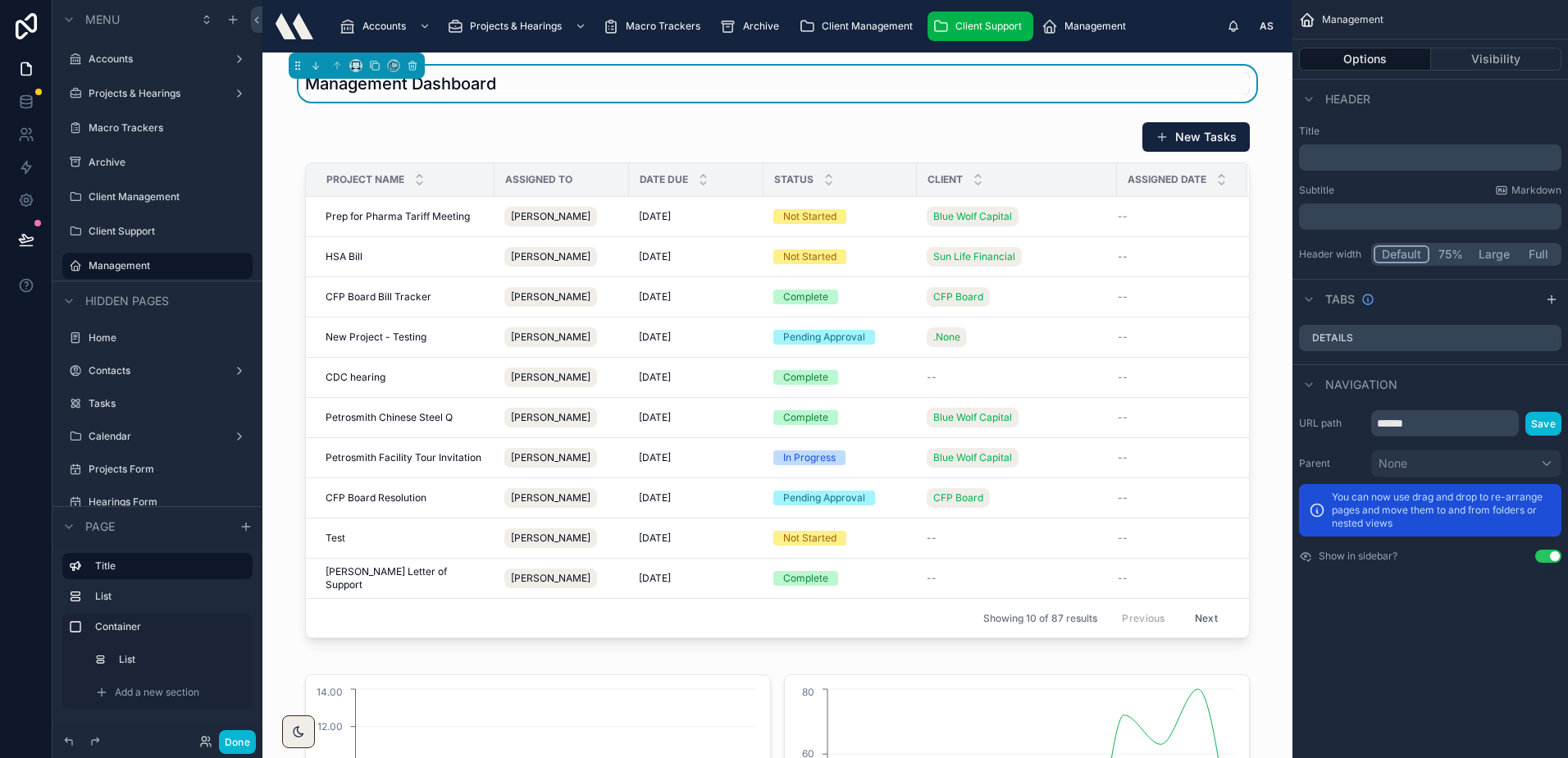
click at [1000, 18] on div "Client Support" at bounding box center [980, 25] width 95 height 26
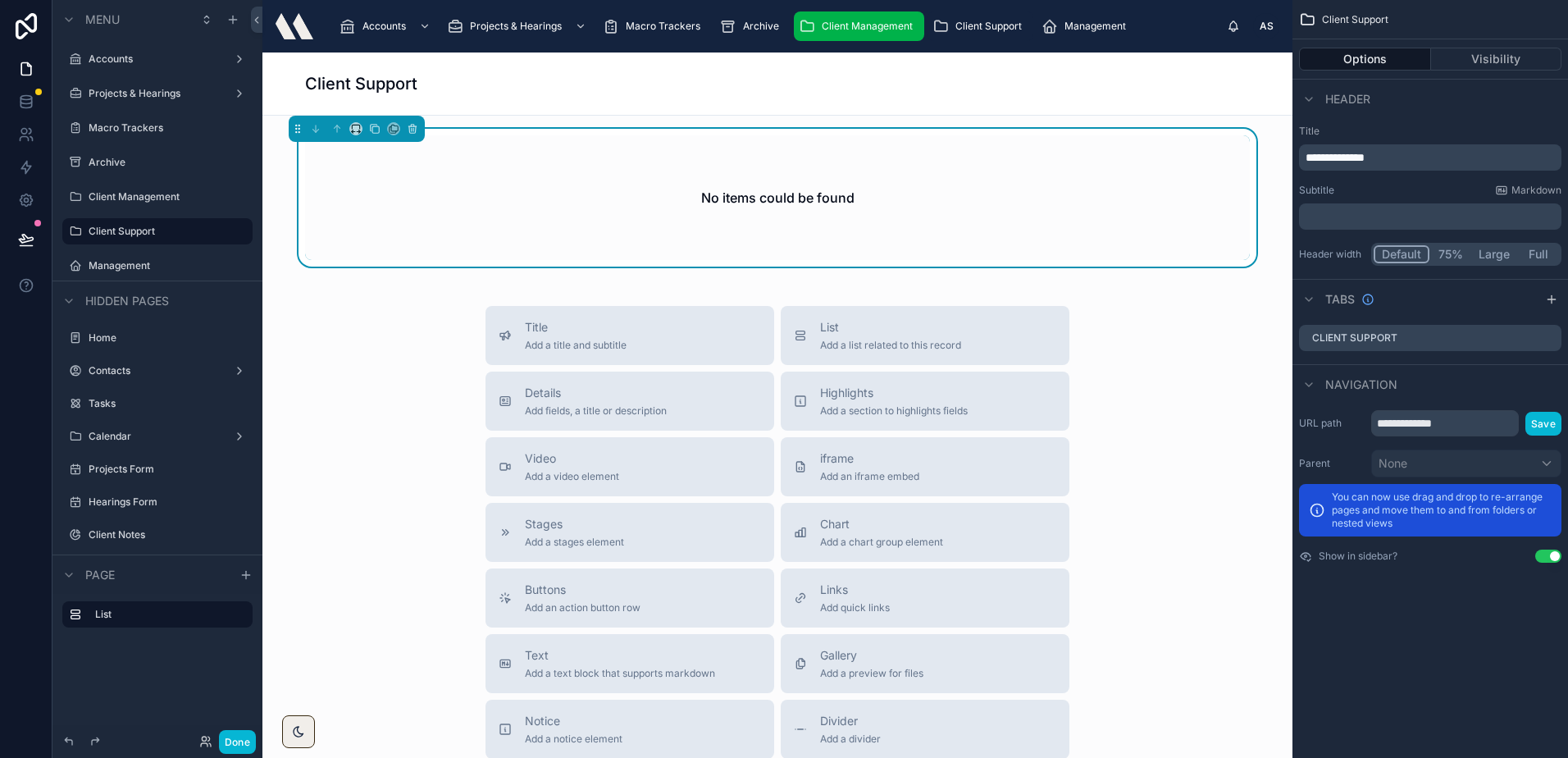
click at [857, 23] on span "Client Management" at bounding box center [867, 26] width 91 height 13
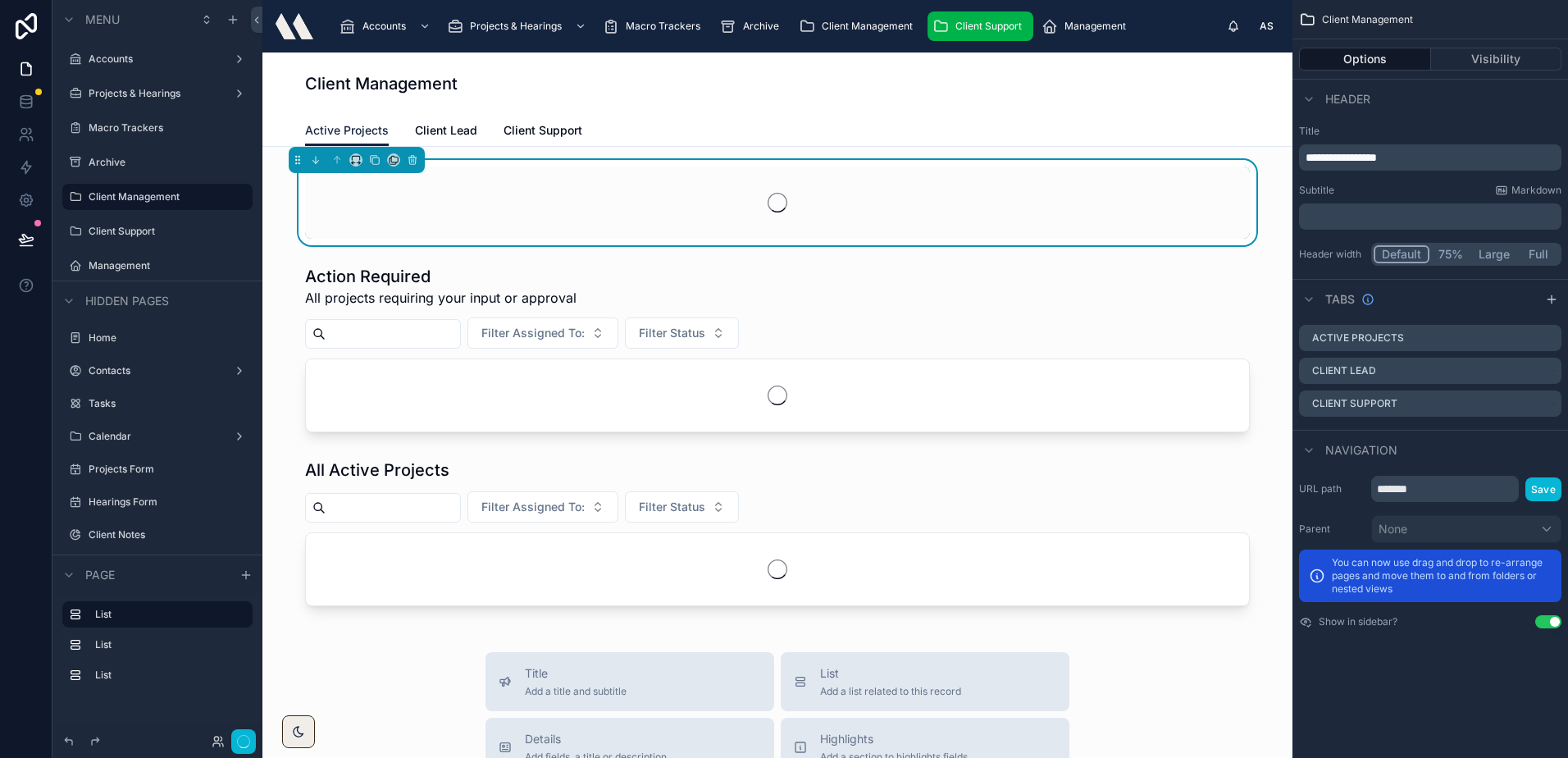
click at [974, 29] on span "Client Support" at bounding box center [988, 26] width 66 height 13
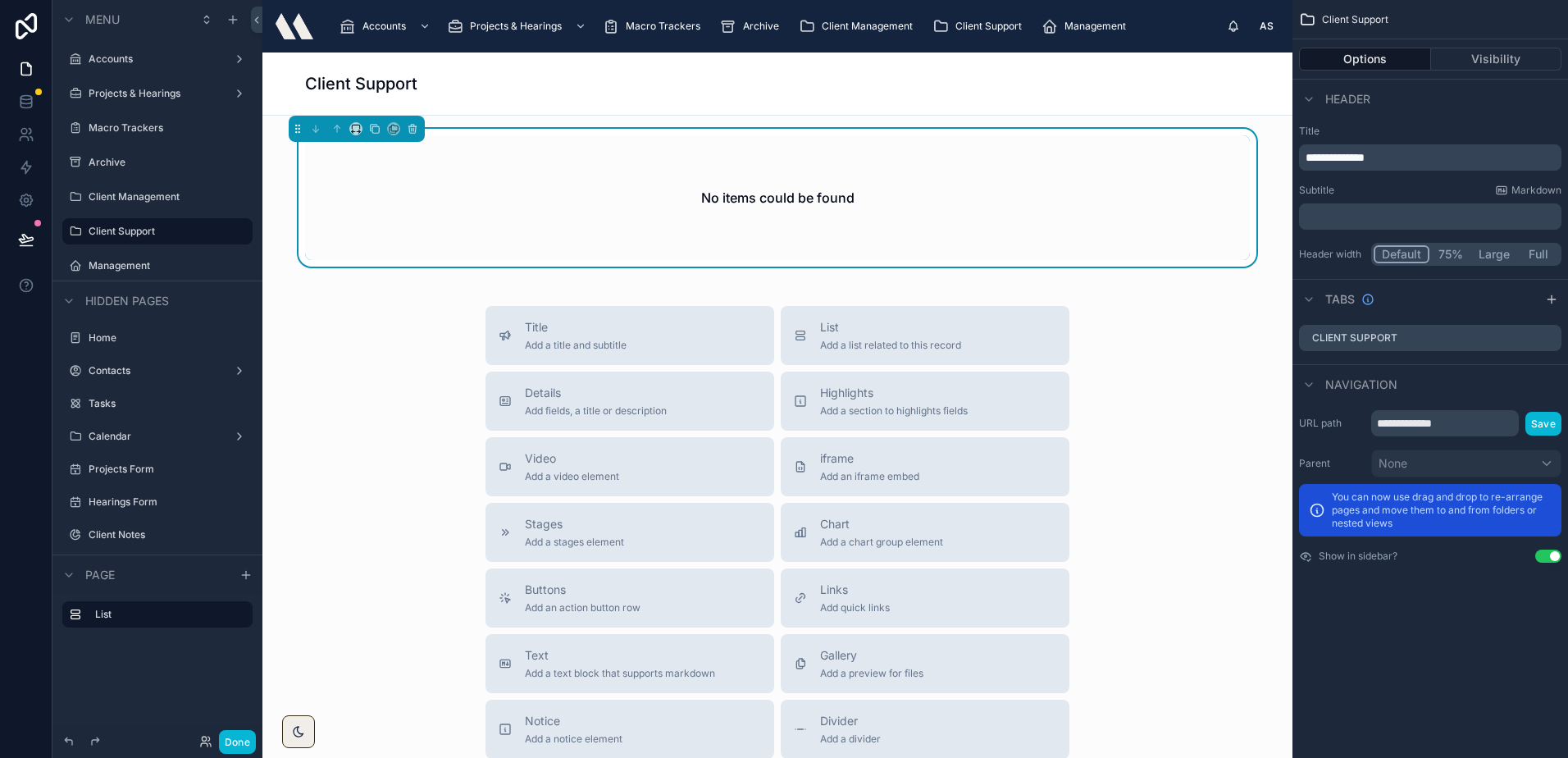
click at [964, 18] on div "Client Support" at bounding box center [980, 25] width 95 height 26
click at [946, 21] on div "Client Support" at bounding box center [980, 25] width 95 height 26
click at [1074, 18] on div "Management" at bounding box center [1087, 25] width 91 height 26
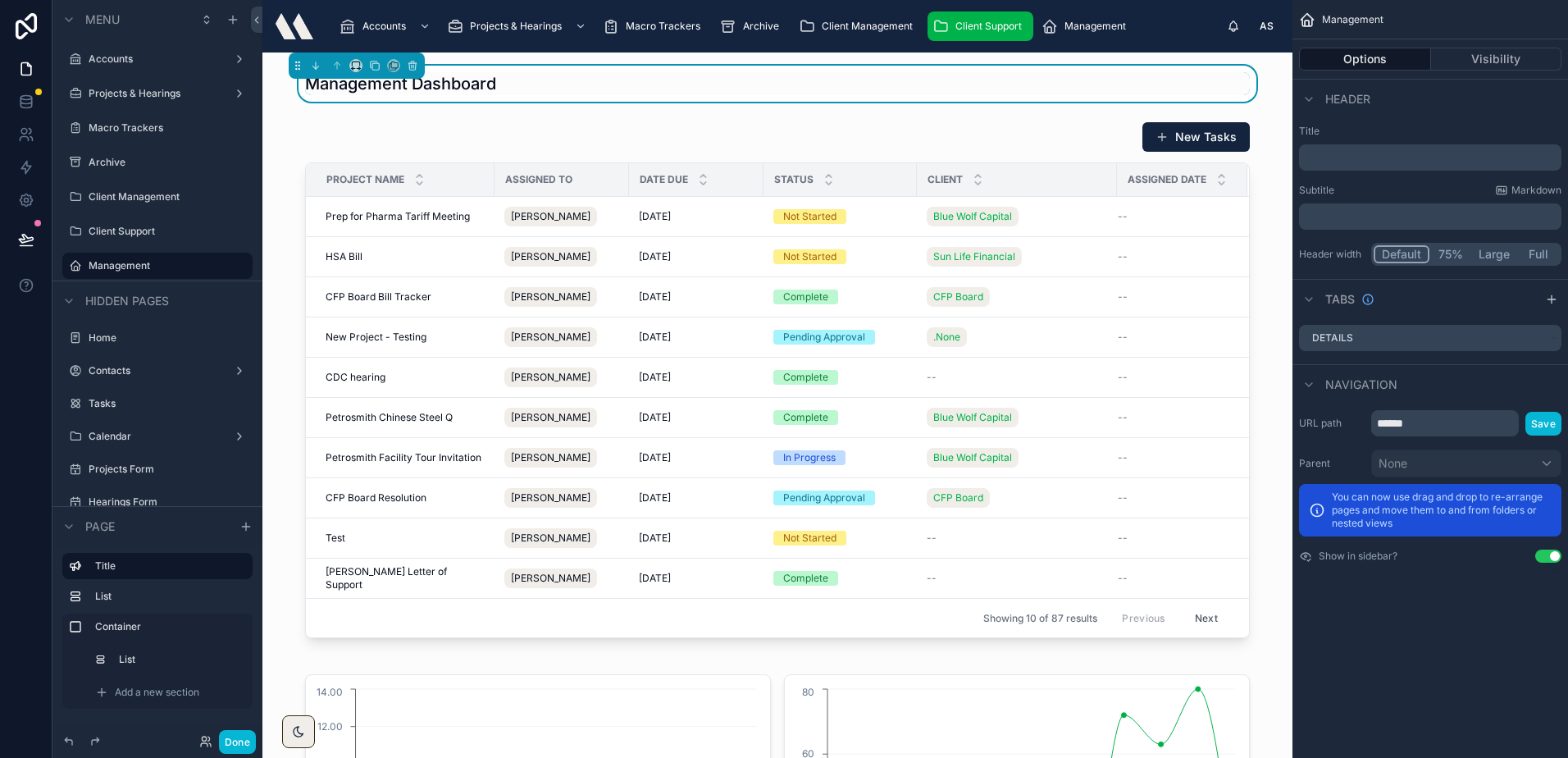
click at [991, 37] on div "Client Support" at bounding box center [980, 25] width 95 height 26
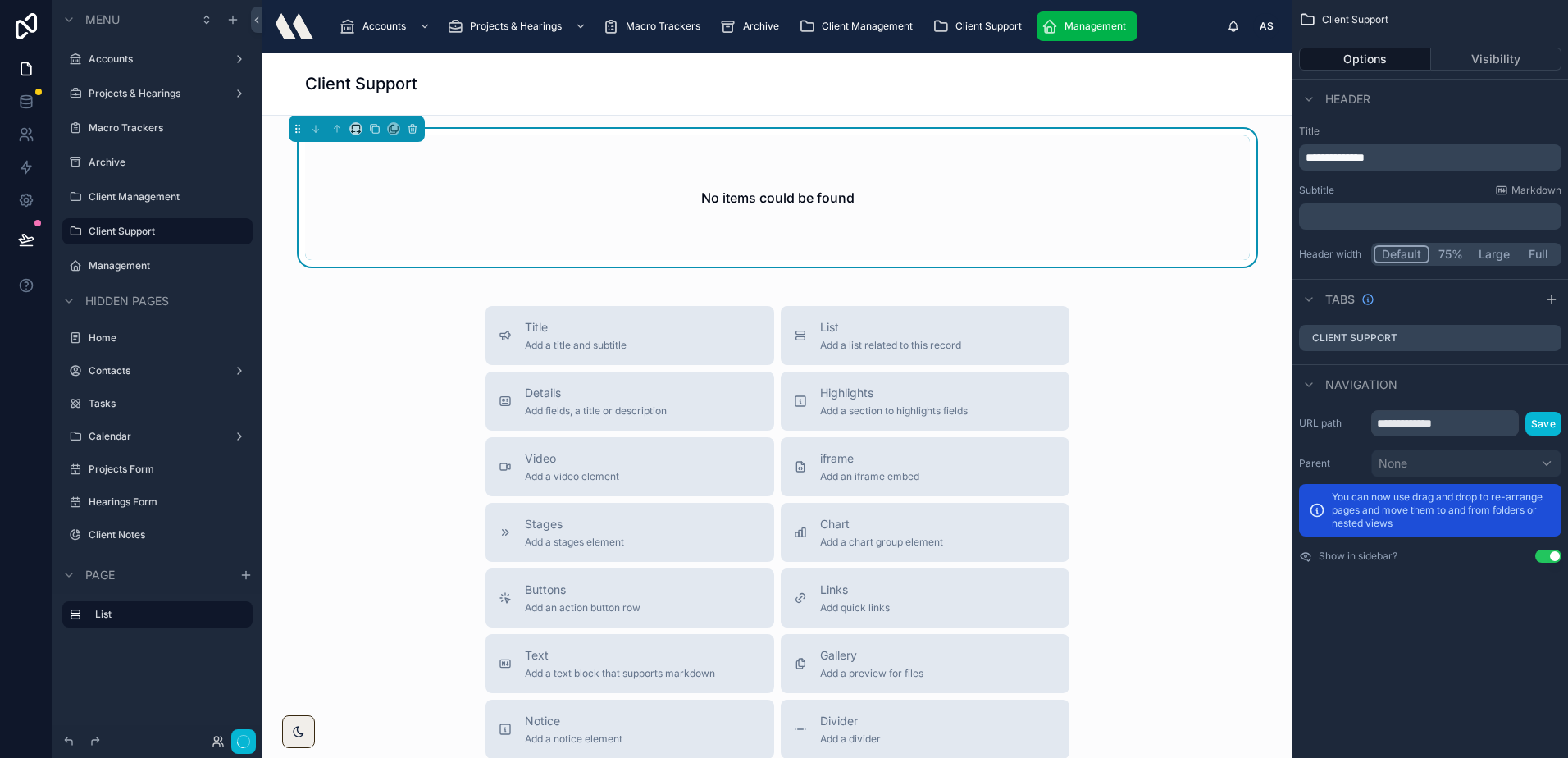
click at [1095, 14] on div "Management" at bounding box center [1087, 25] width 91 height 26
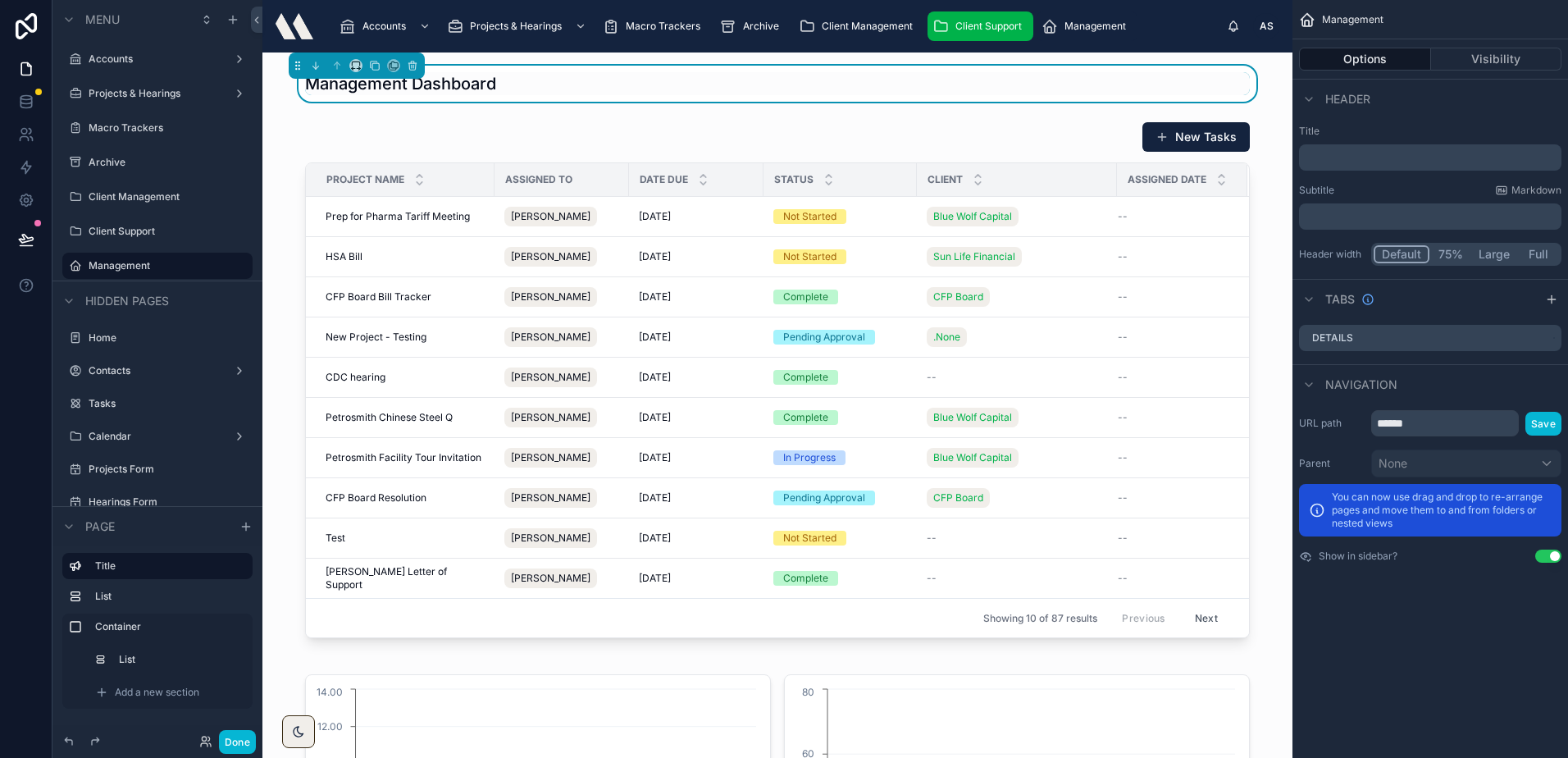
click at [1004, 25] on span "Client Support" at bounding box center [988, 26] width 66 height 13
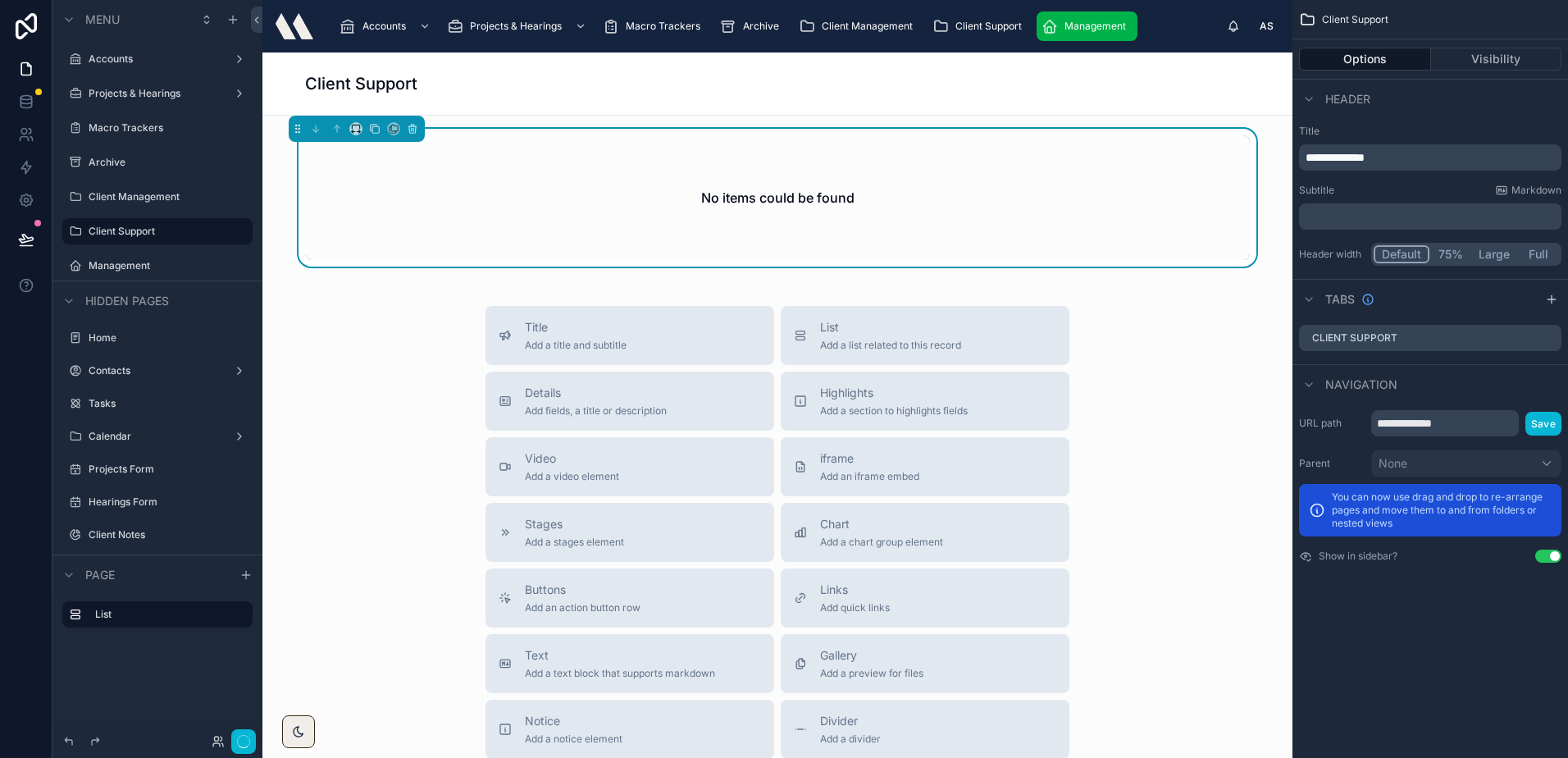
click at [1073, 20] on span "Management" at bounding box center [1095, 26] width 62 height 13
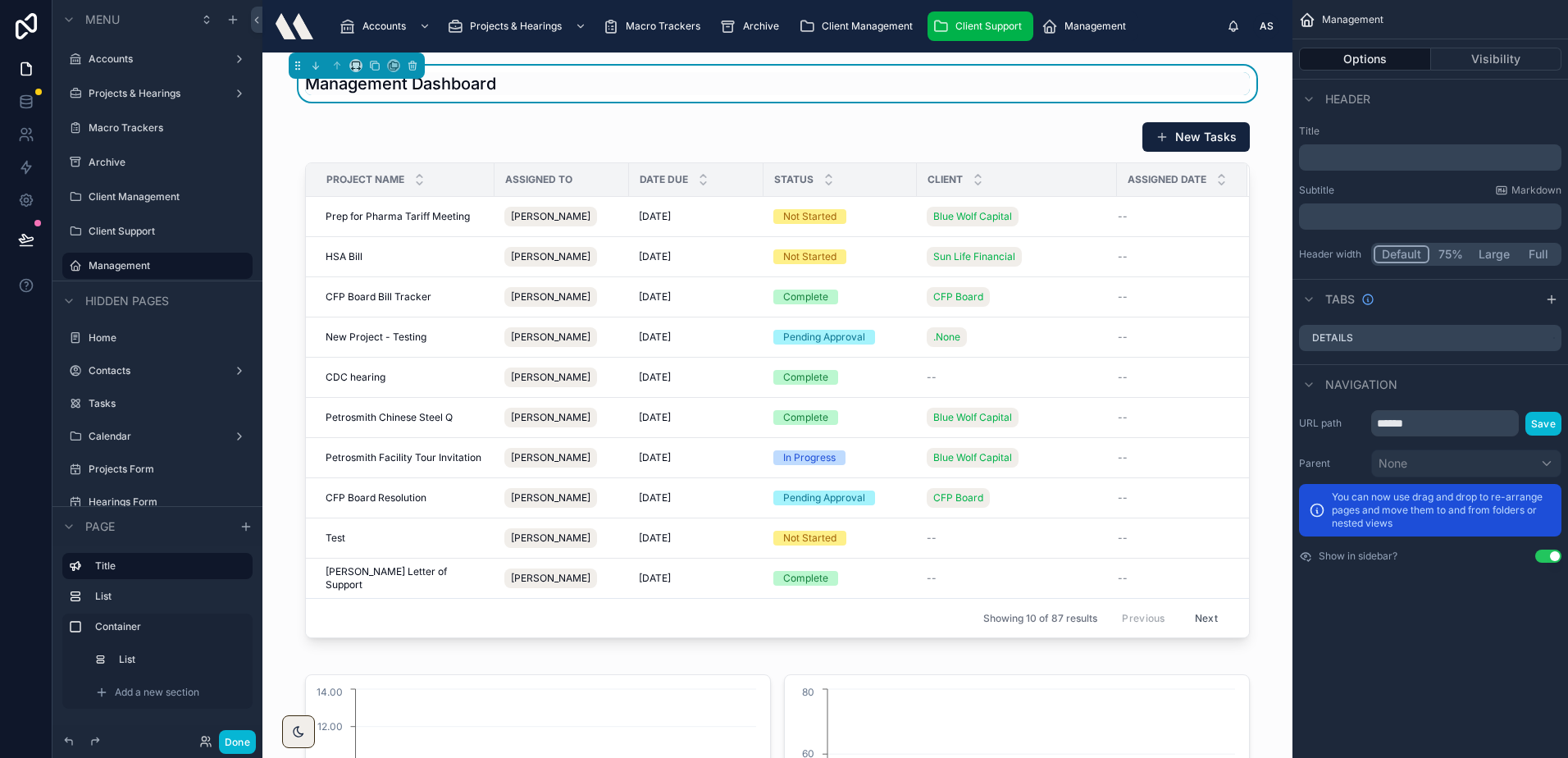
click at [993, 25] on span "Client Support" at bounding box center [988, 26] width 66 height 13
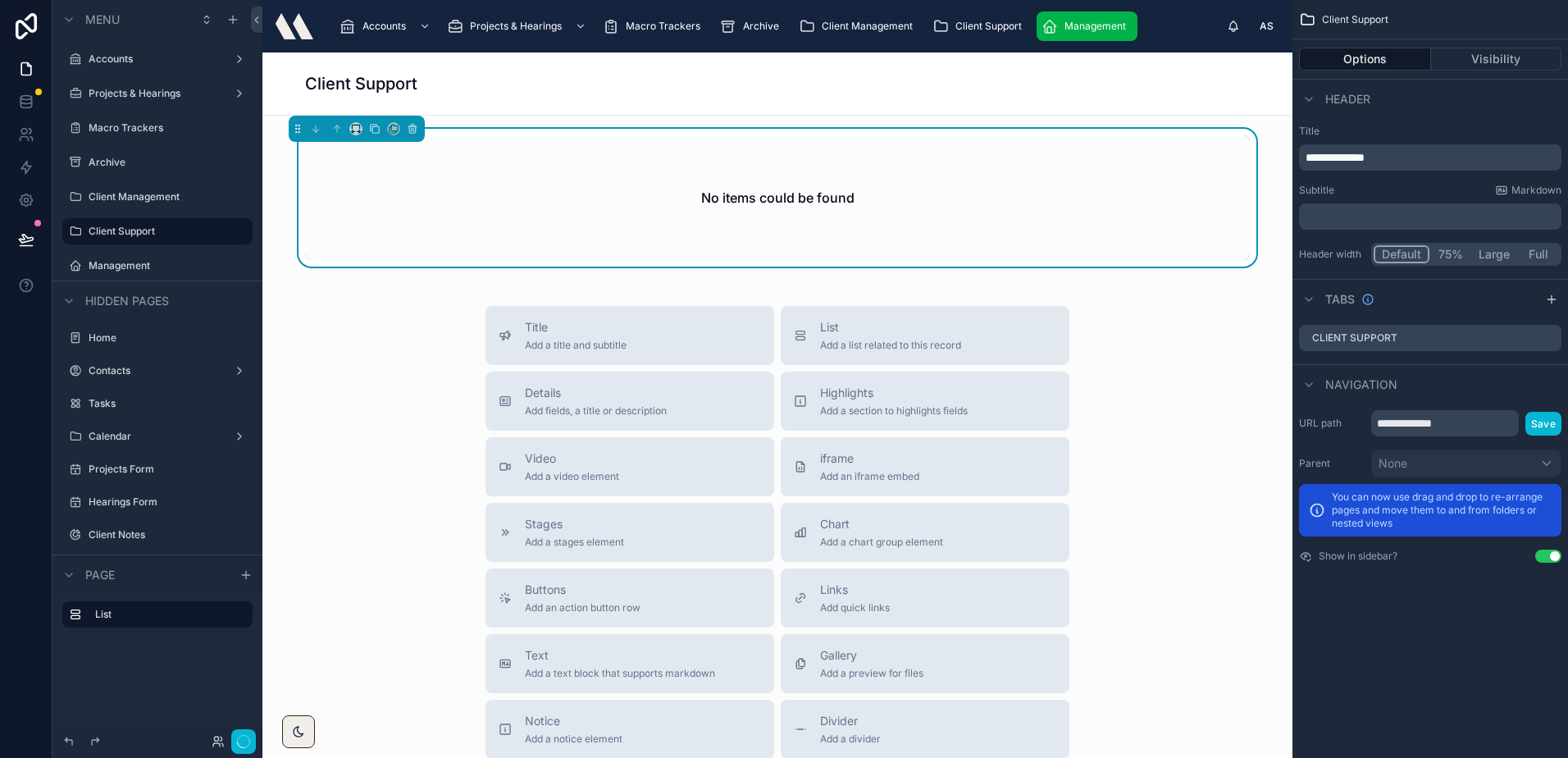
click at [1050, 22] on icon "scrollable content" at bounding box center [1050, 26] width 16 height 16
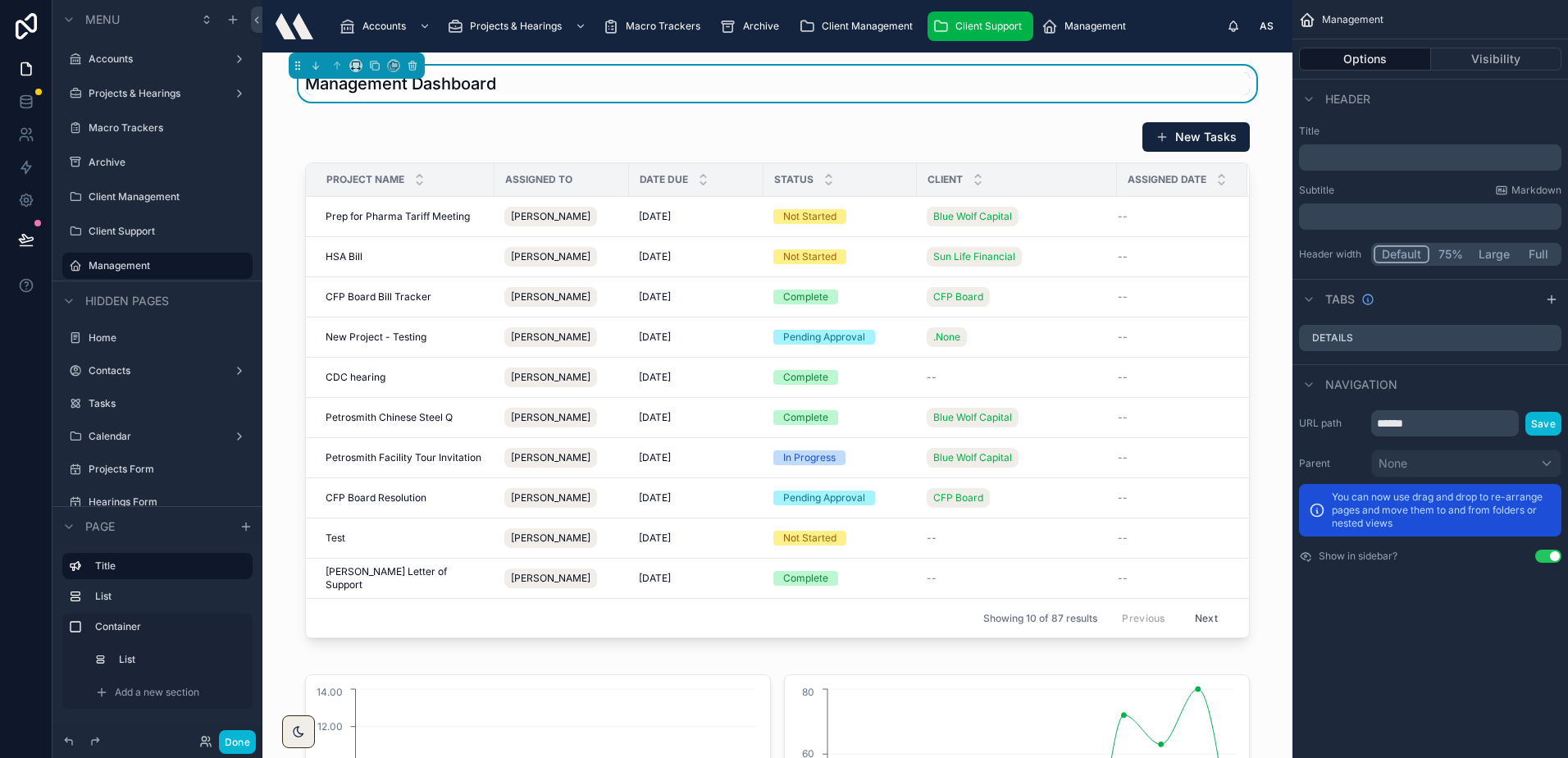
click at [1000, 29] on span "Client Support" at bounding box center [988, 26] width 66 height 13
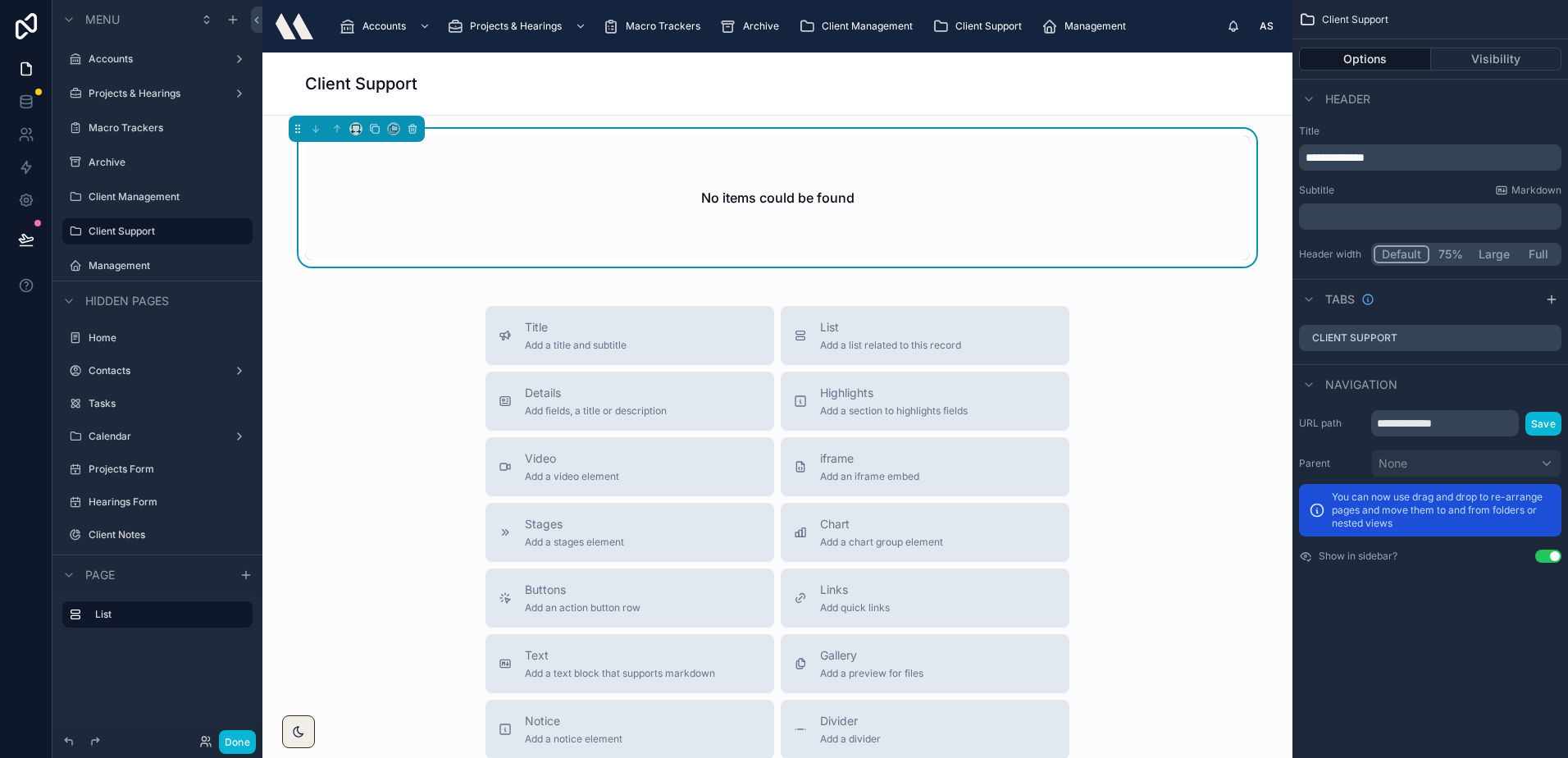
click at [642, 85] on div "Client Support" at bounding box center [777, 83] width 944 height 23
click at [891, 27] on span "Client Management" at bounding box center [867, 26] width 91 height 13
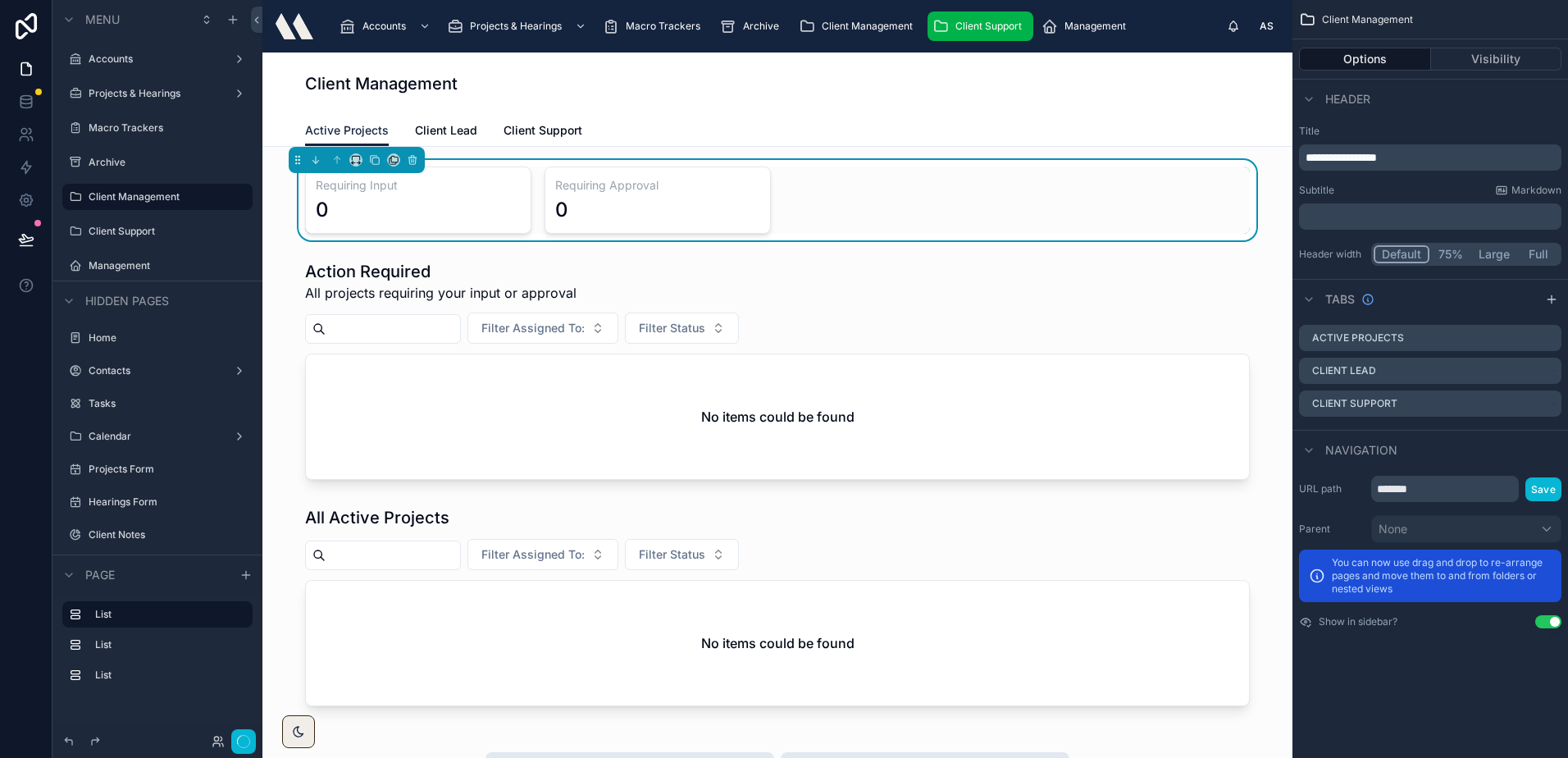
click at [987, 14] on div "Client Support" at bounding box center [980, 25] width 95 height 26
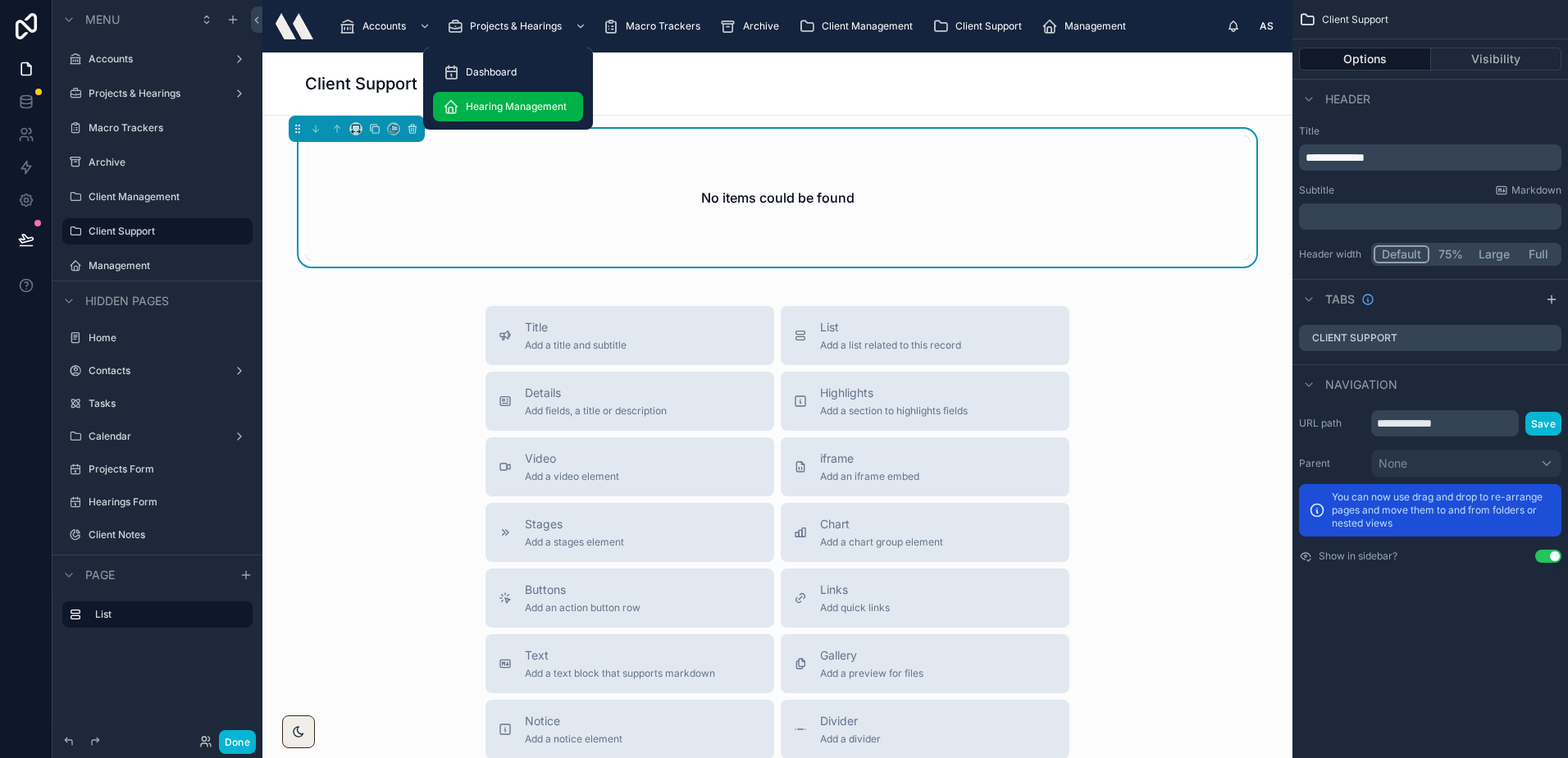
click at [499, 111] on span "Hearing Management" at bounding box center [516, 106] width 101 height 13
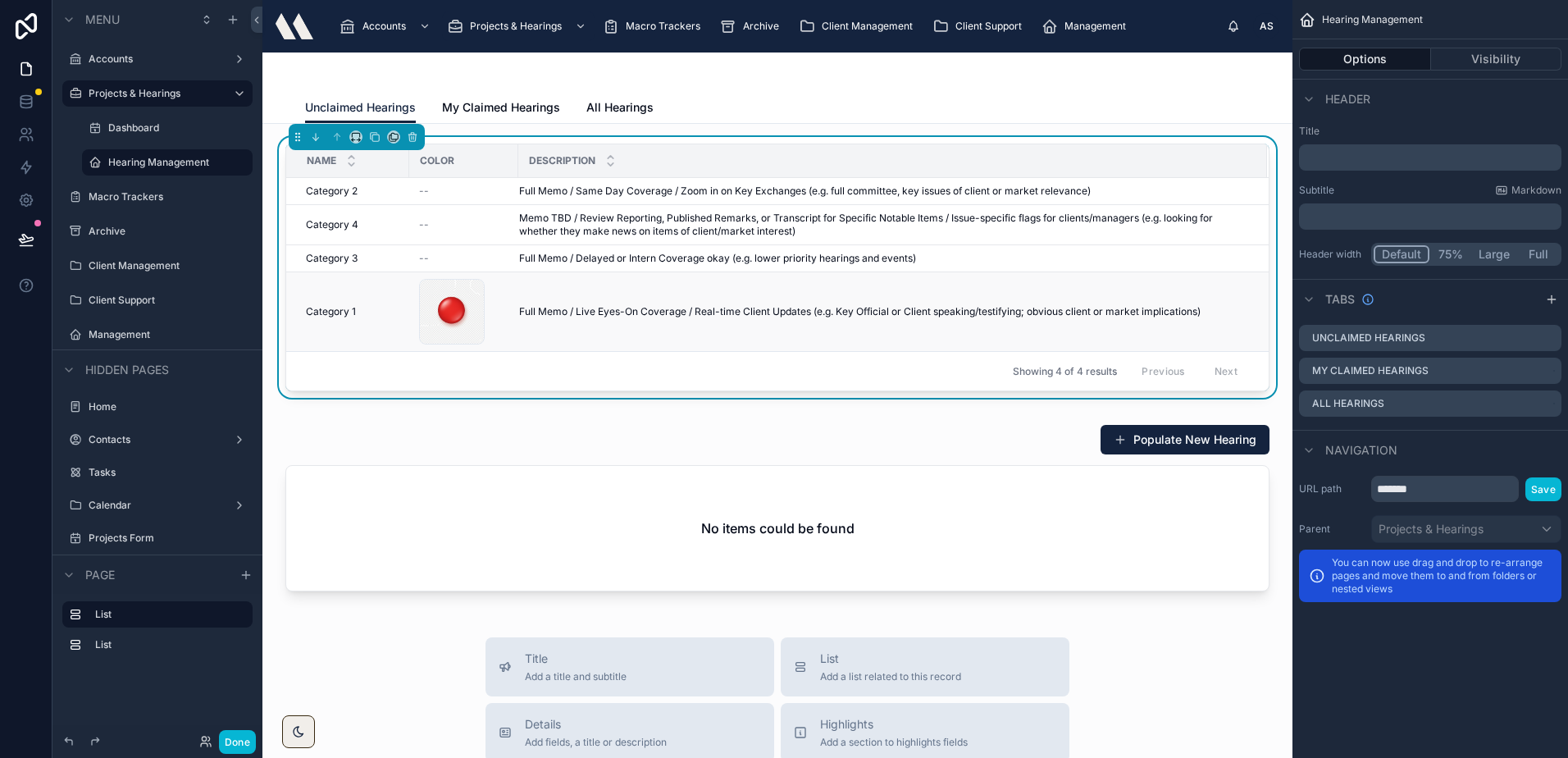
click at [530, 337] on td "Full Memo / Live Eyes-On Coverage / Real-time Client Updates (e.g. Key Official…" at bounding box center [892, 311] width 749 height 79
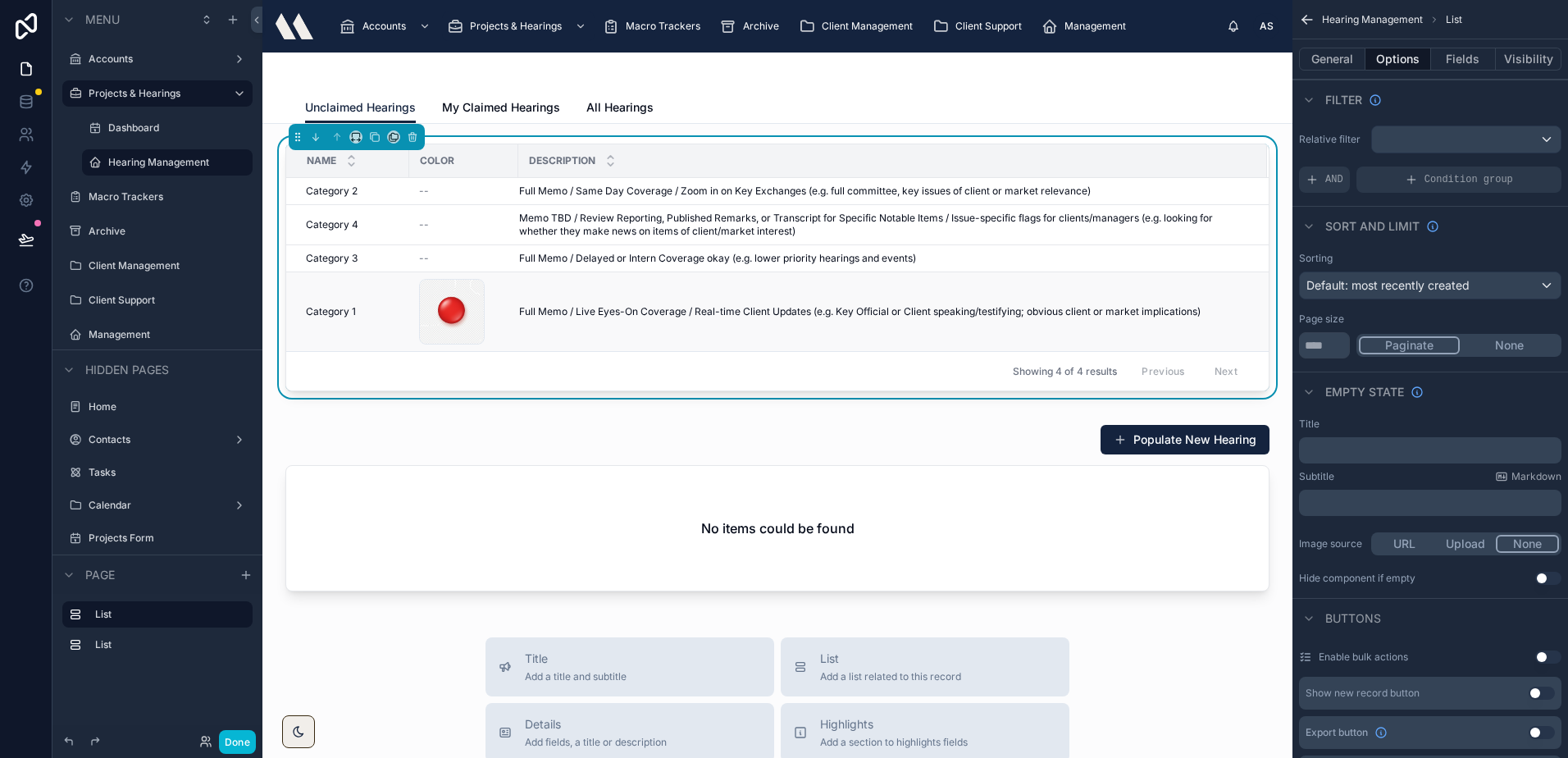
click at [354, 305] on span "Category 1" at bounding box center [330, 311] width 50 height 13
click at [1471, 68] on button "Fields" at bounding box center [1463, 58] width 65 height 23
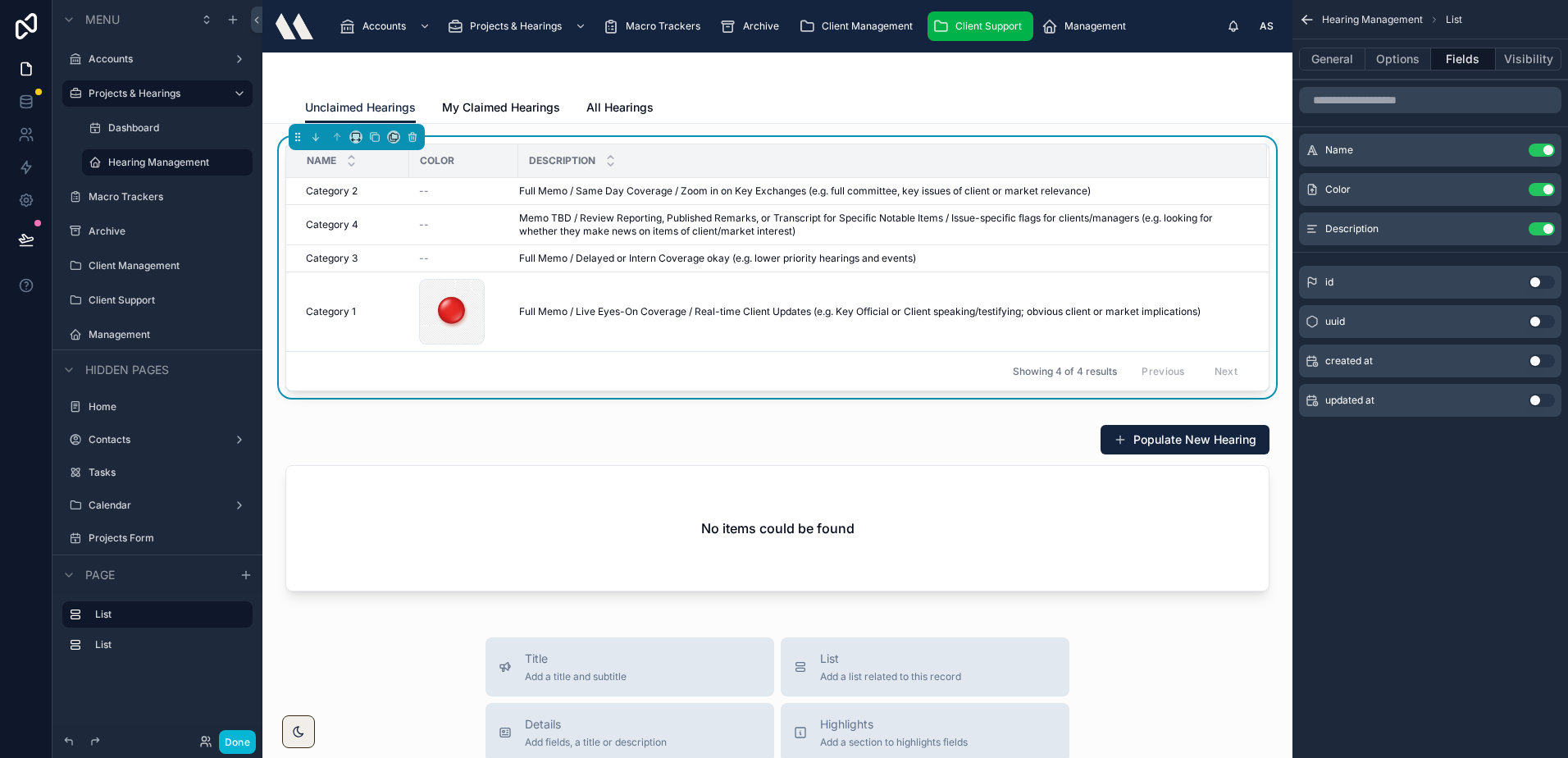
click at [974, 29] on span "Client Support" at bounding box center [988, 26] width 66 height 13
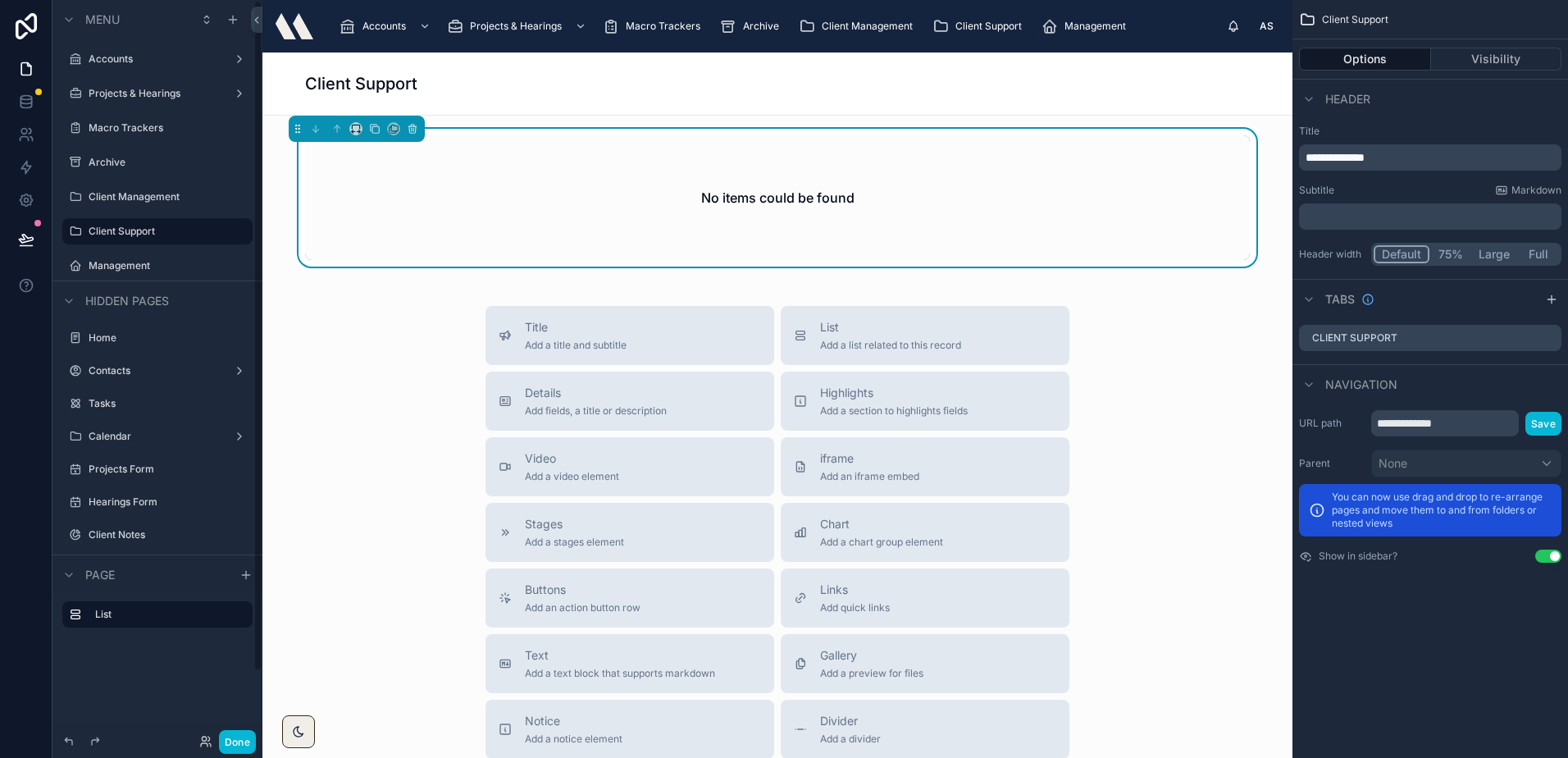
click at [749, 151] on div "No items could be found" at bounding box center [777, 197] width 944 height 125
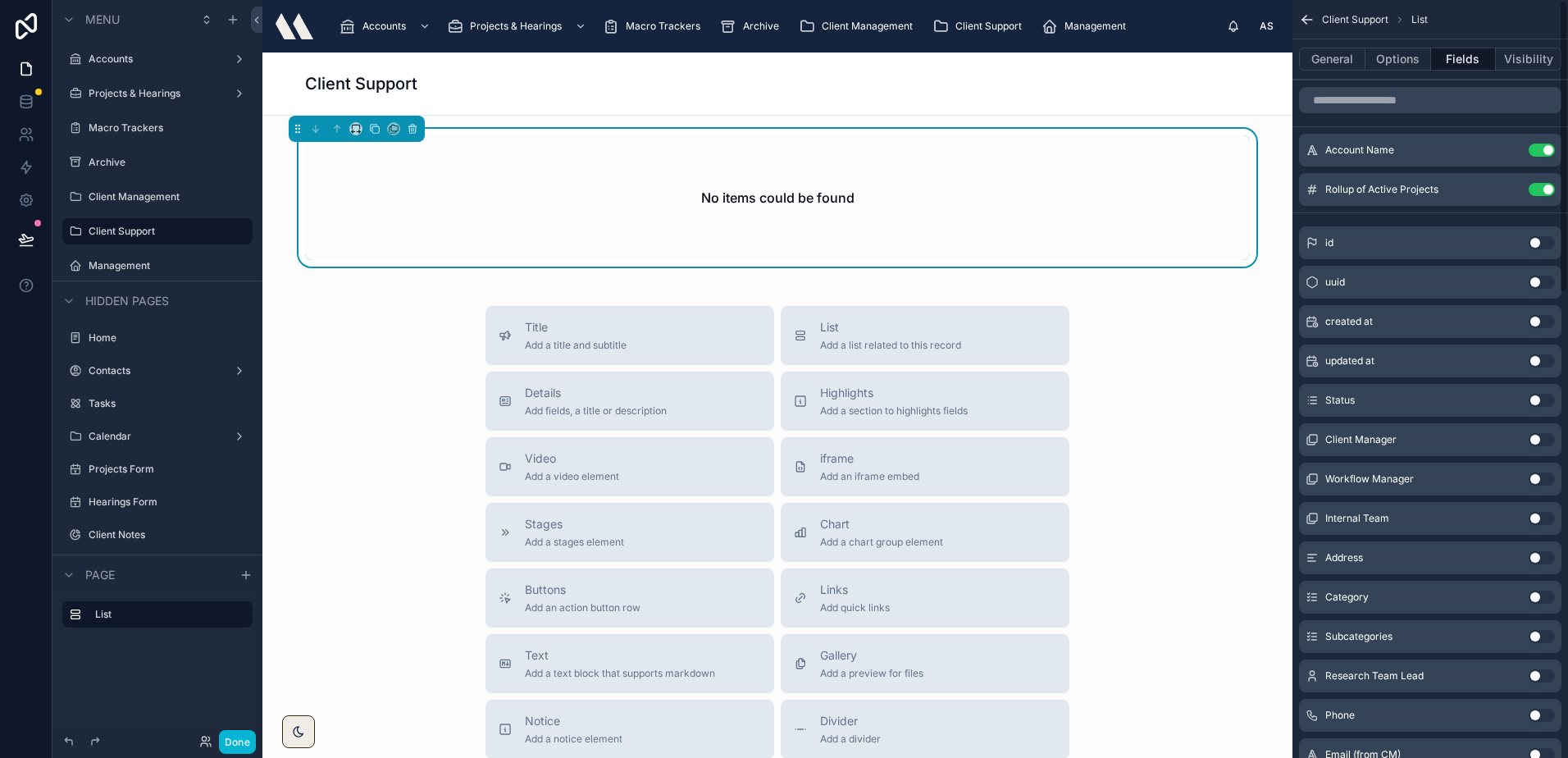
click at [1432, 61] on button "Fields" at bounding box center [1463, 58] width 65 height 23
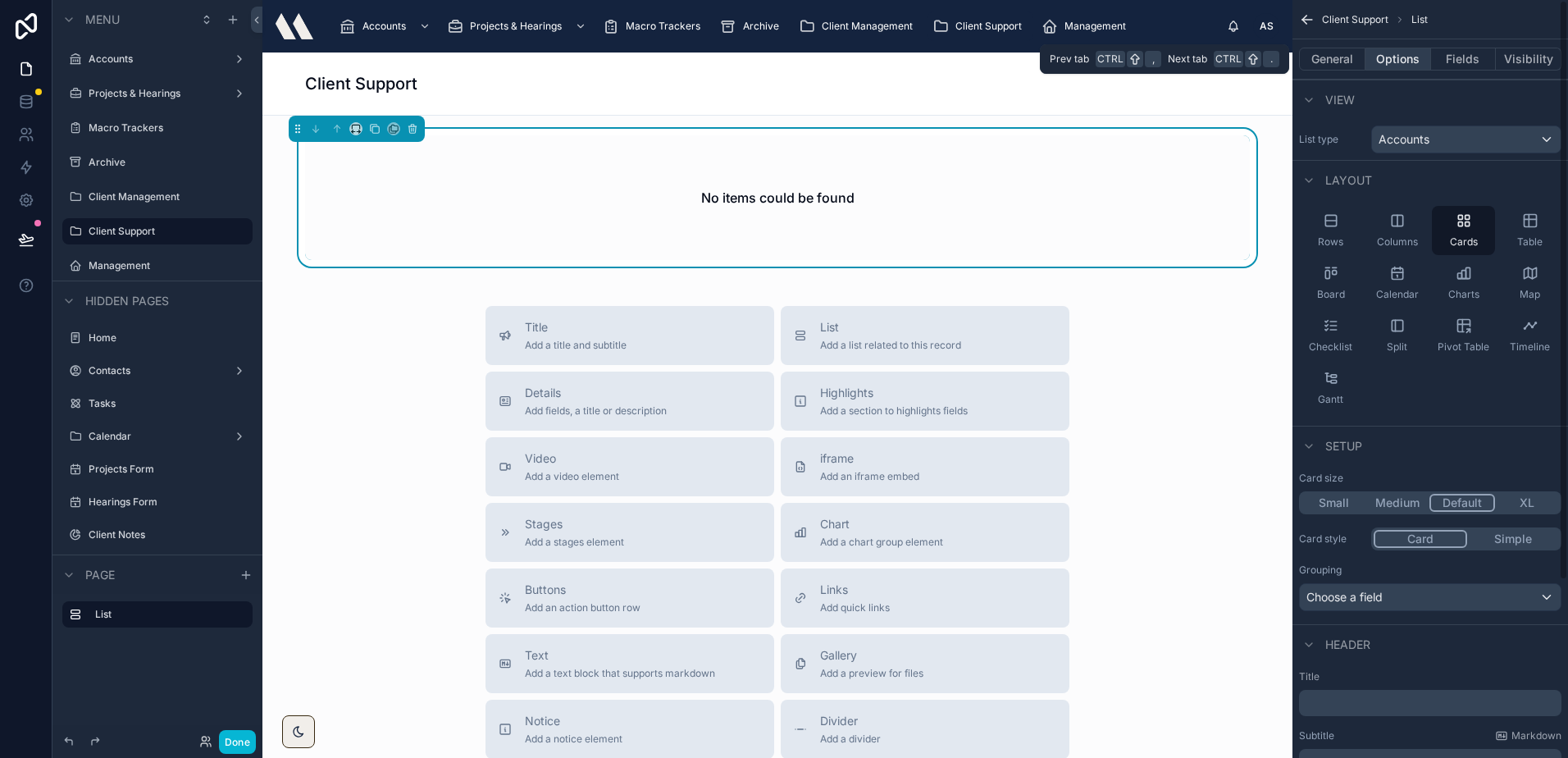
click at [1422, 59] on button "Options" at bounding box center [1398, 58] width 65 height 23
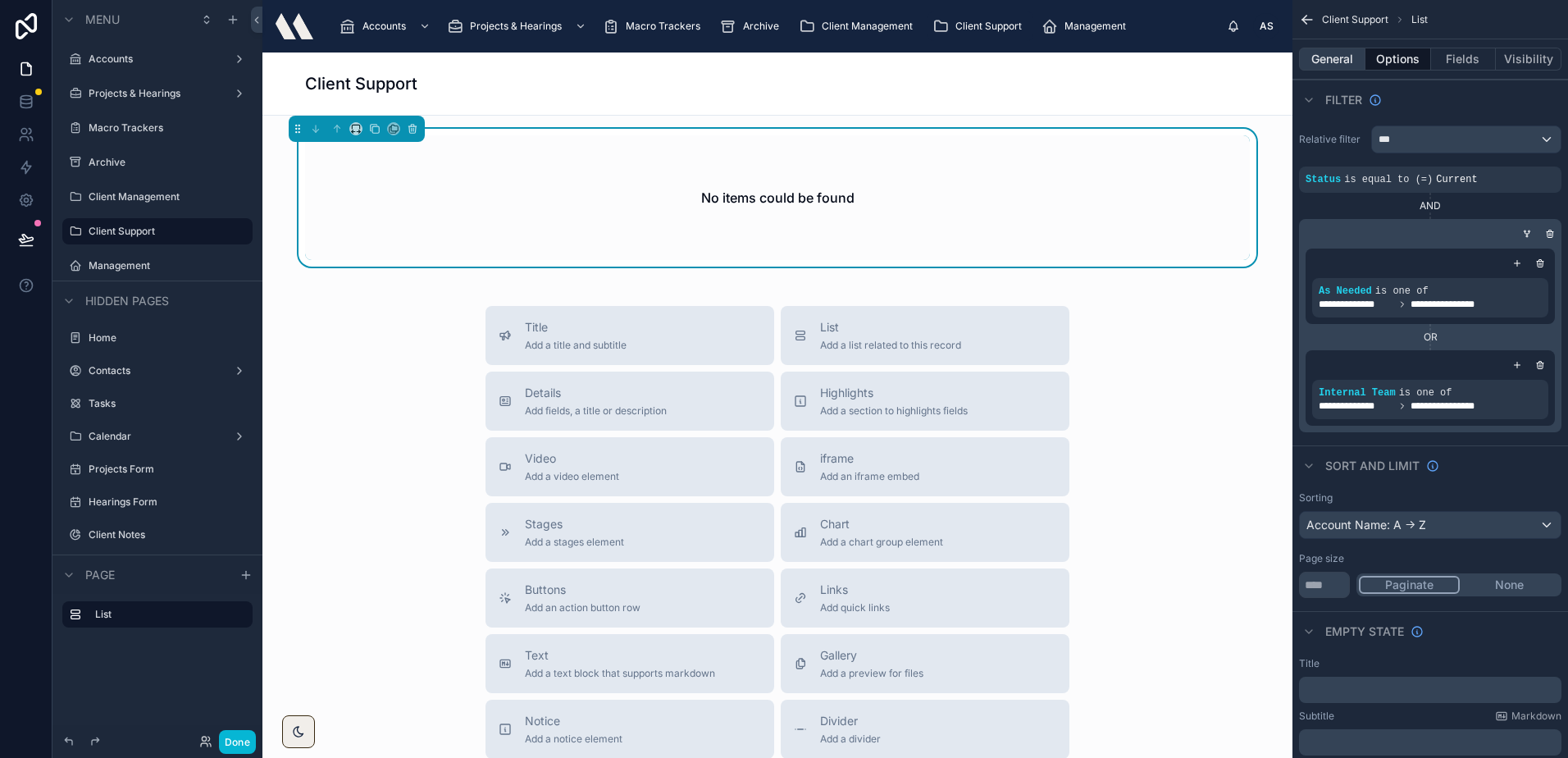
click at [1345, 49] on button "General" at bounding box center [1332, 58] width 66 height 23
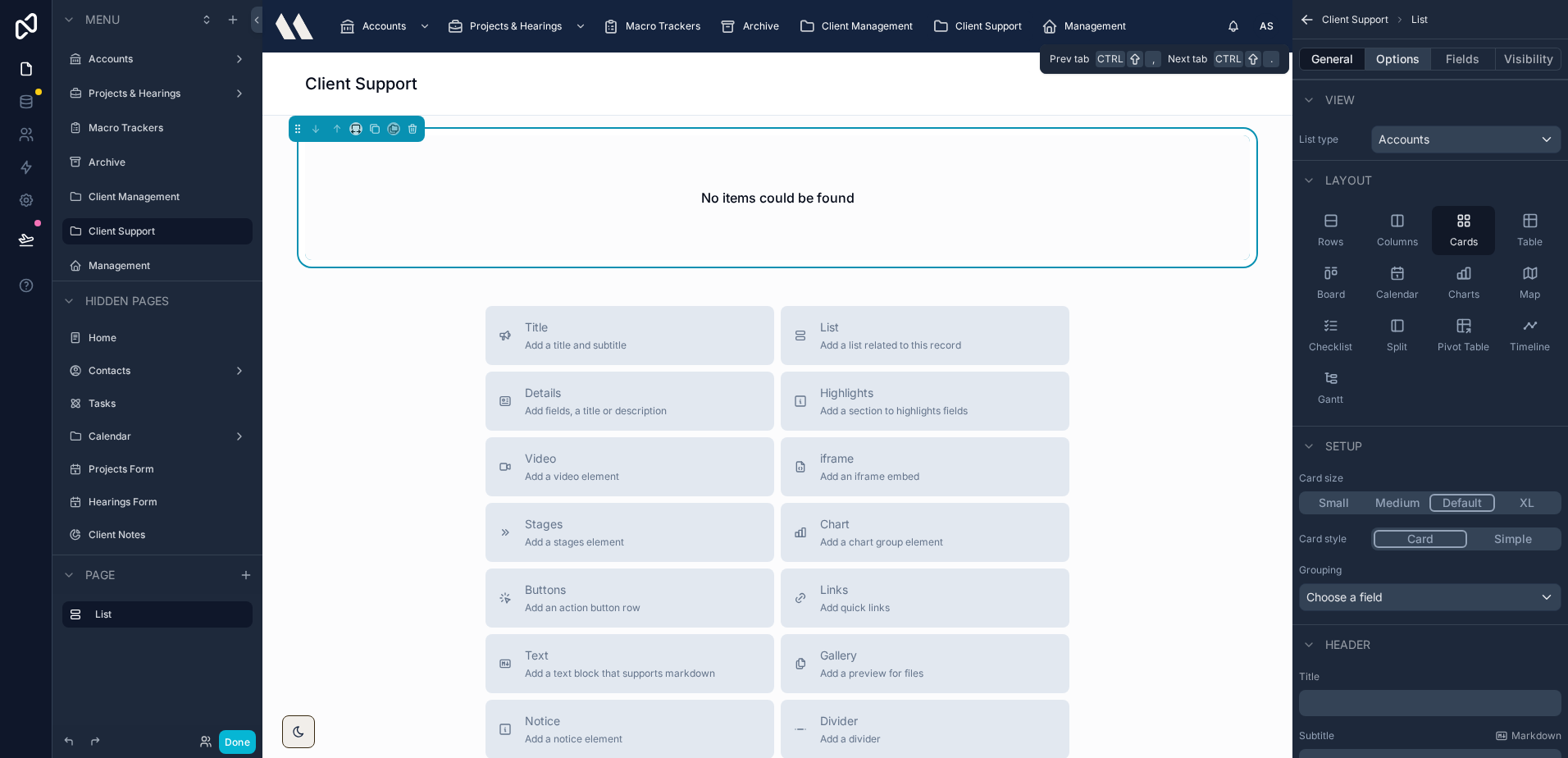
click at [1388, 58] on button "Options" at bounding box center [1398, 58] width 65 height 23
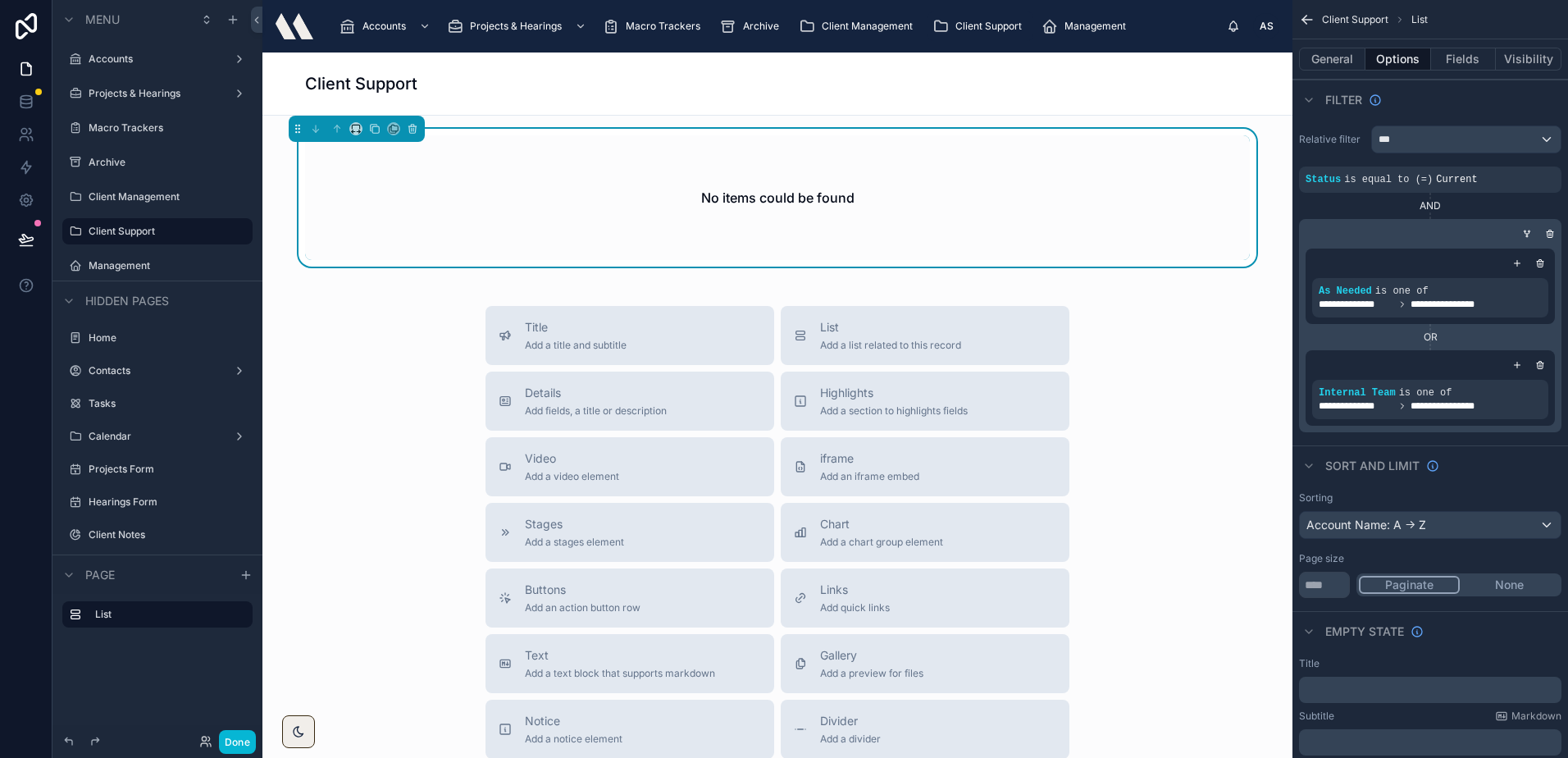
click at [637, 181] on div "No items could be found" at bounding box center [777, 197] width 944 height 125
click at [1525, 234] on icon "scrollable content" at bounding box center [1527, 233] width 5 height 2
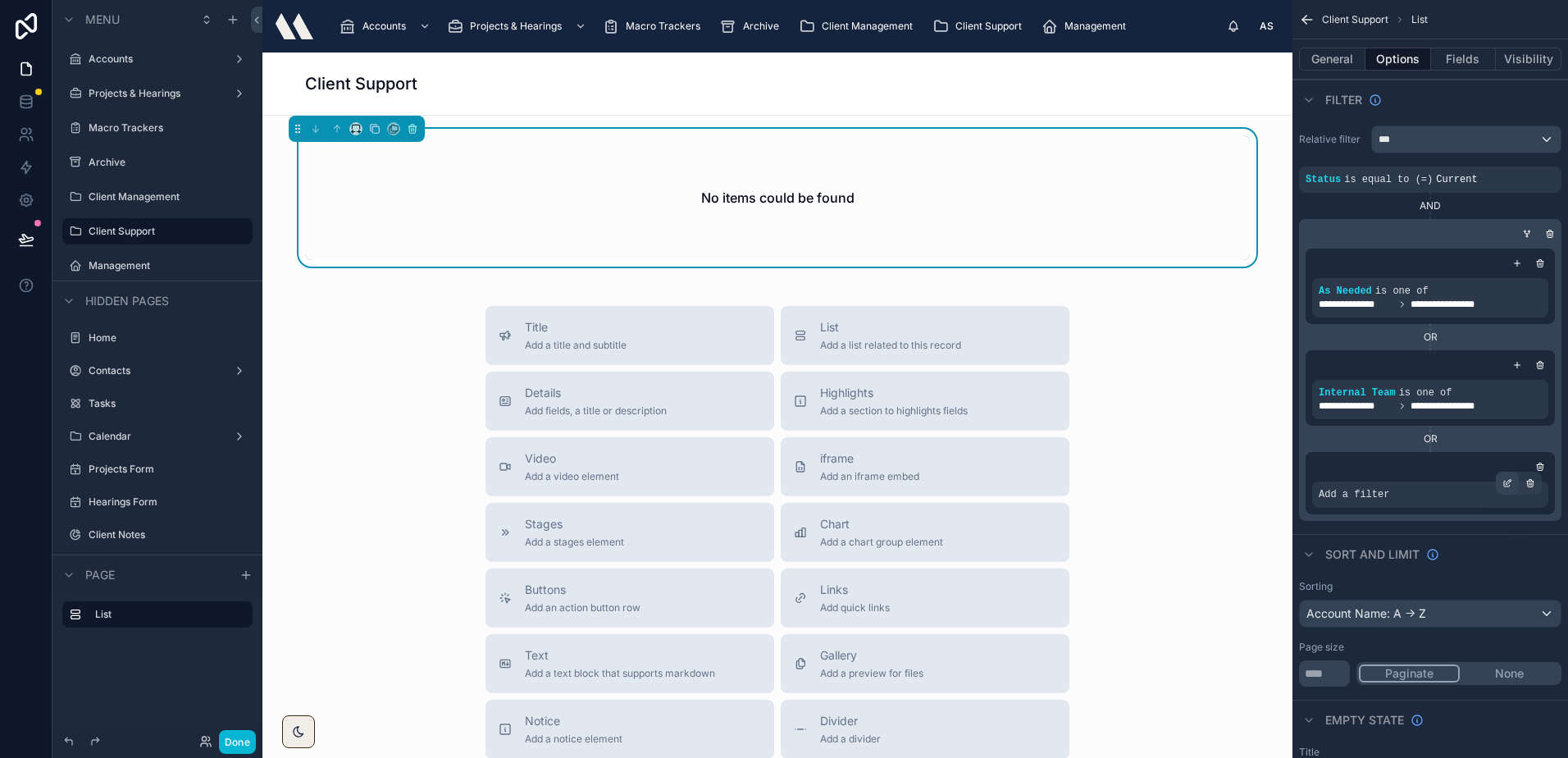
click at [1510, 485] on icon "scrollable content" at bounding box center [1506, 483] width 10 height 10
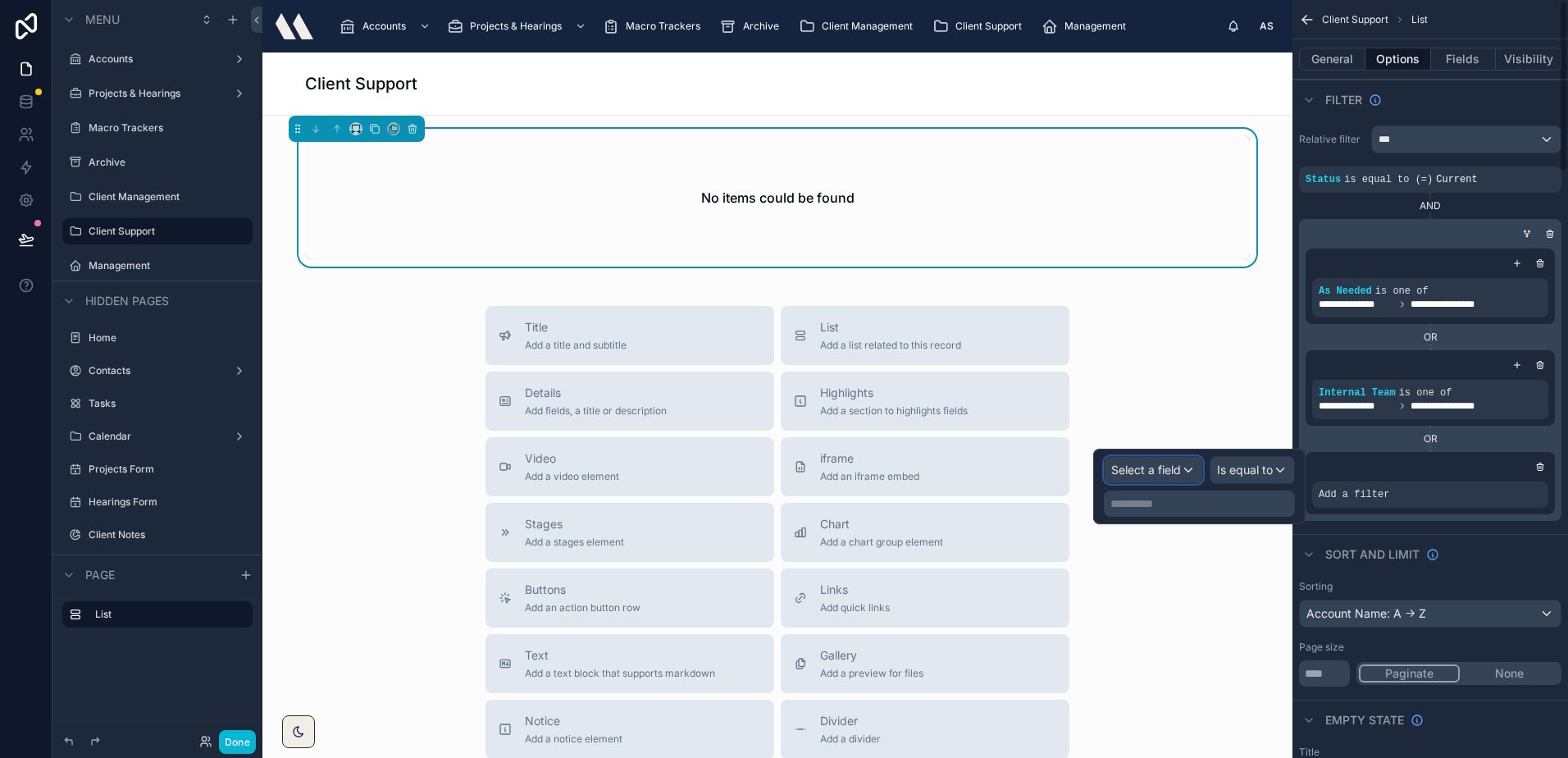
click at [1170, 466] on span "Select a field" at bounding box center [1145, 469] width 70 height 14
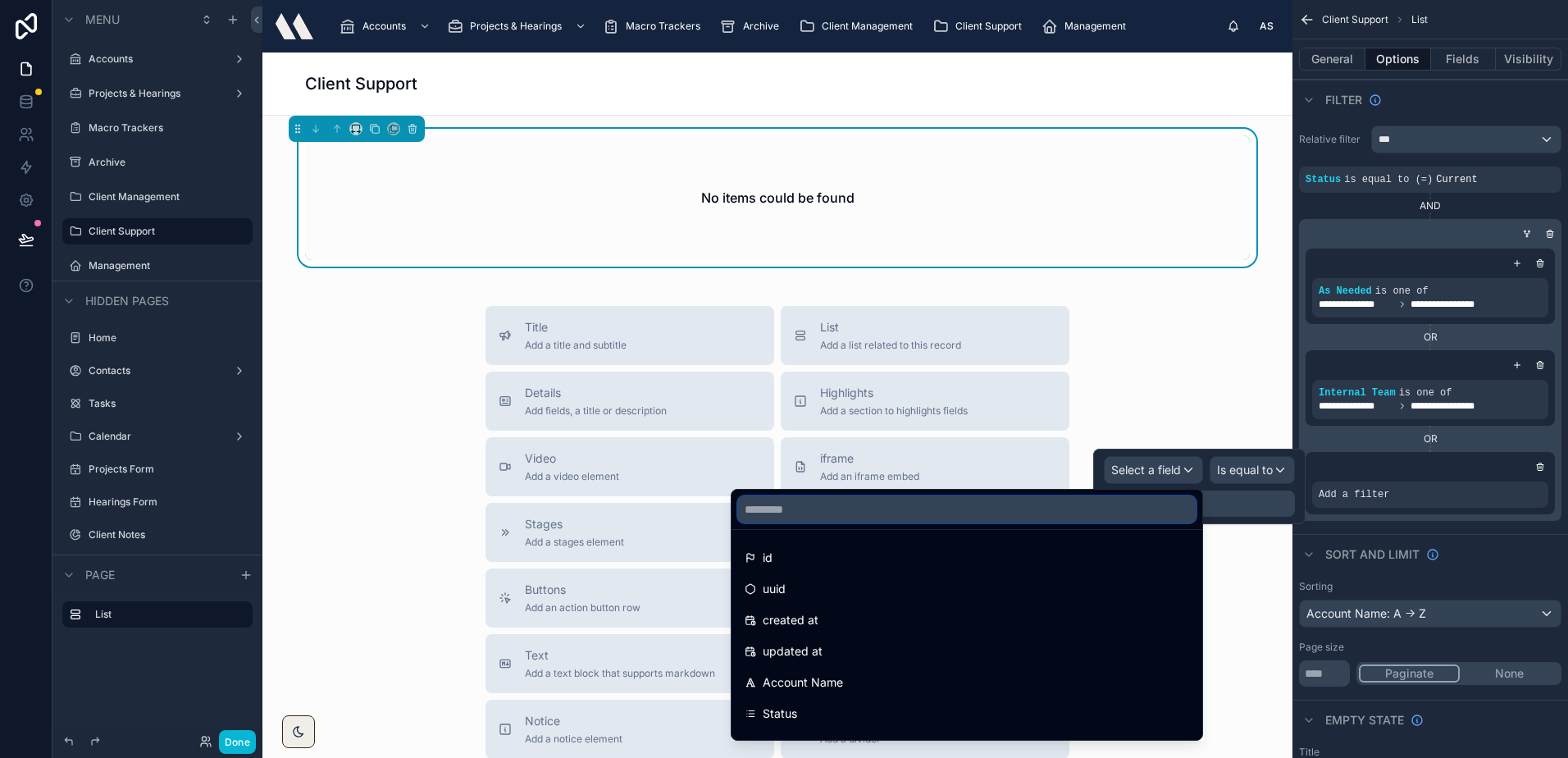
click at [791, 505] on input "text" at bounding box center [966, 509] width 457 height 26
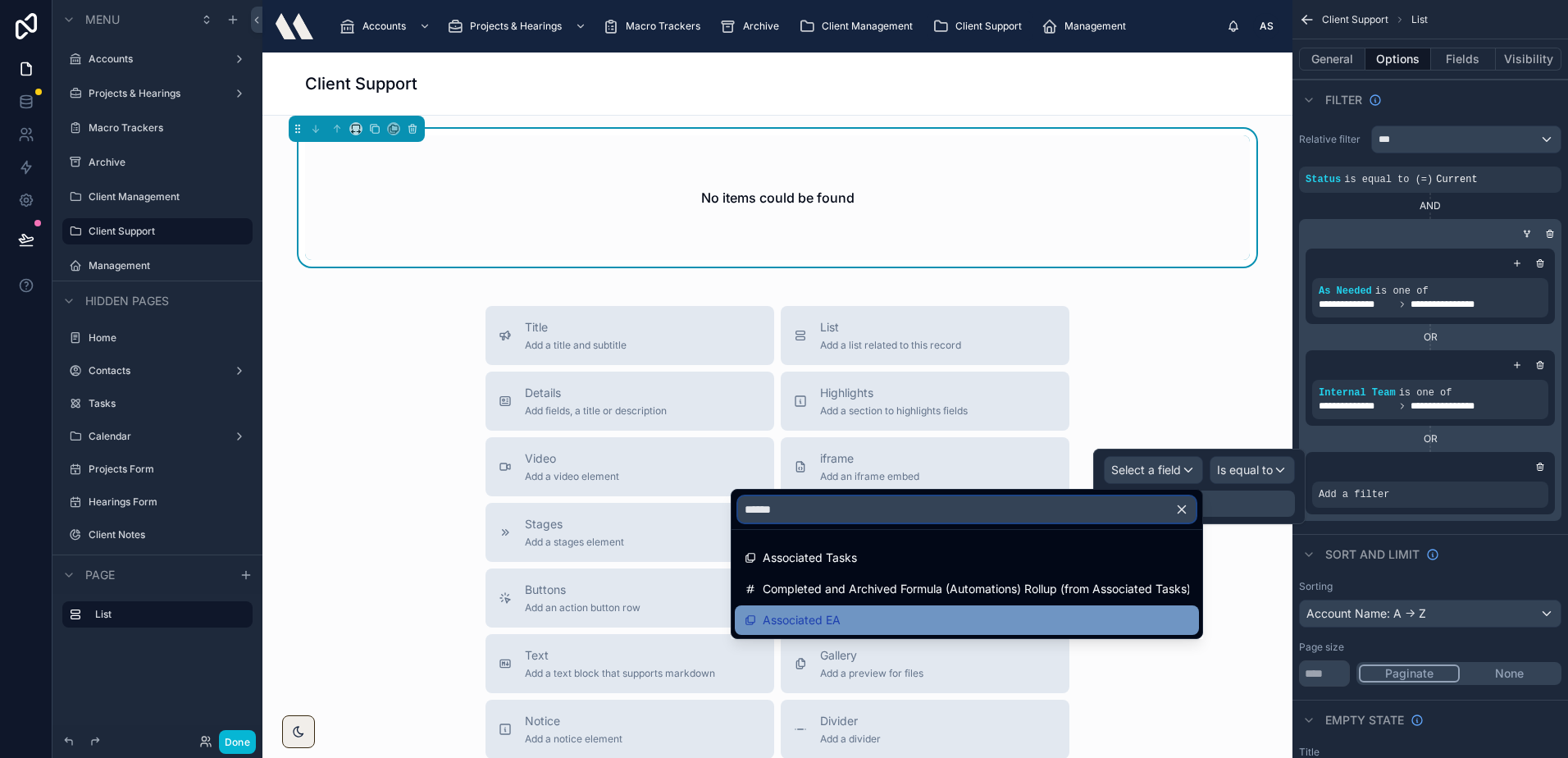
type input "******"
click at [920, 620] on div "Associated EA" at bounding box center [967, 621] width 445 height 20
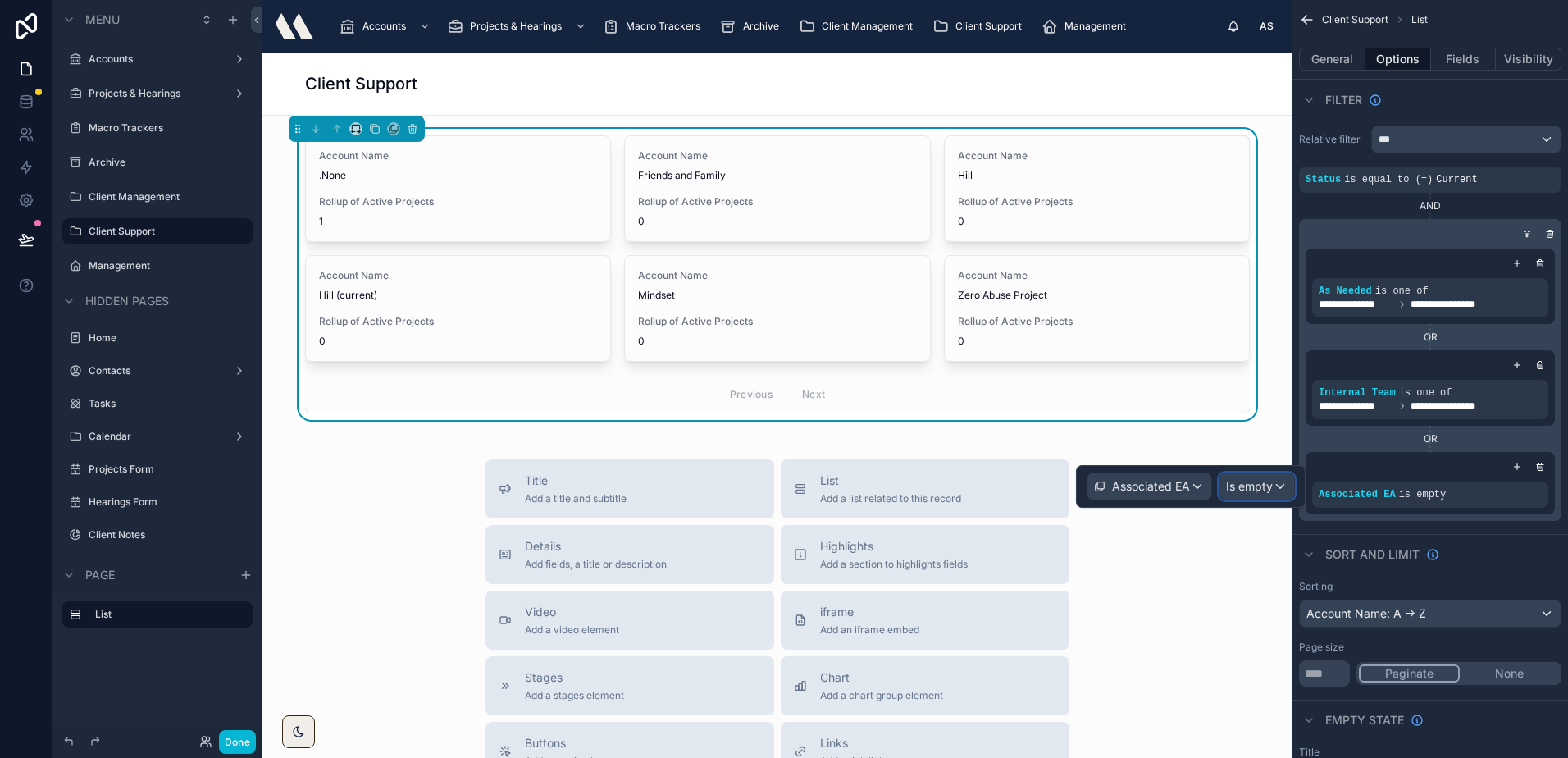
click at [1219, 480] on button "Is empty" at bounding box center [1257, 486] width 76 height 28
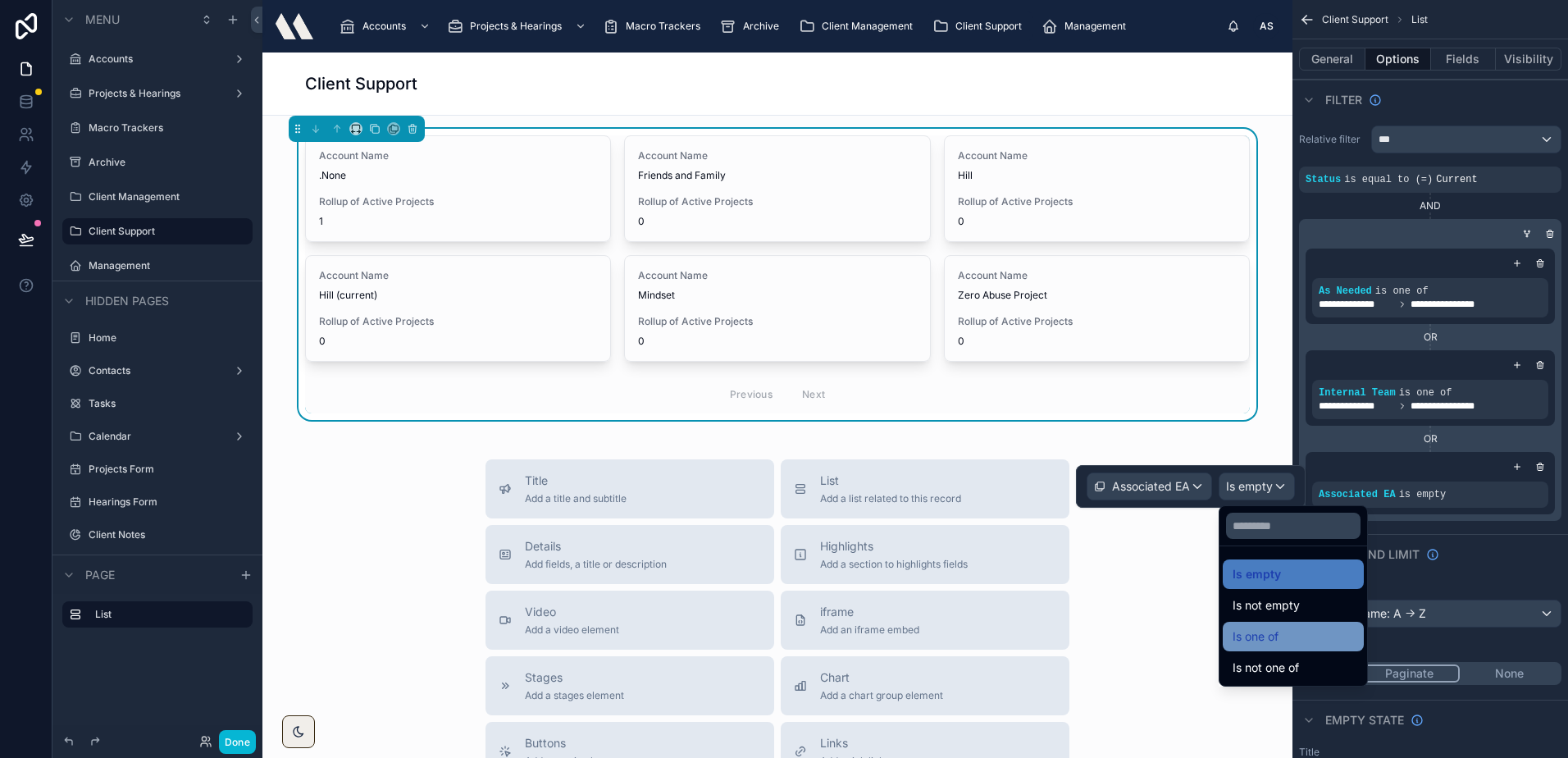
click at [1295, 635] on div "Is one of" at bounding box center [1292, 637] width 121 height 20
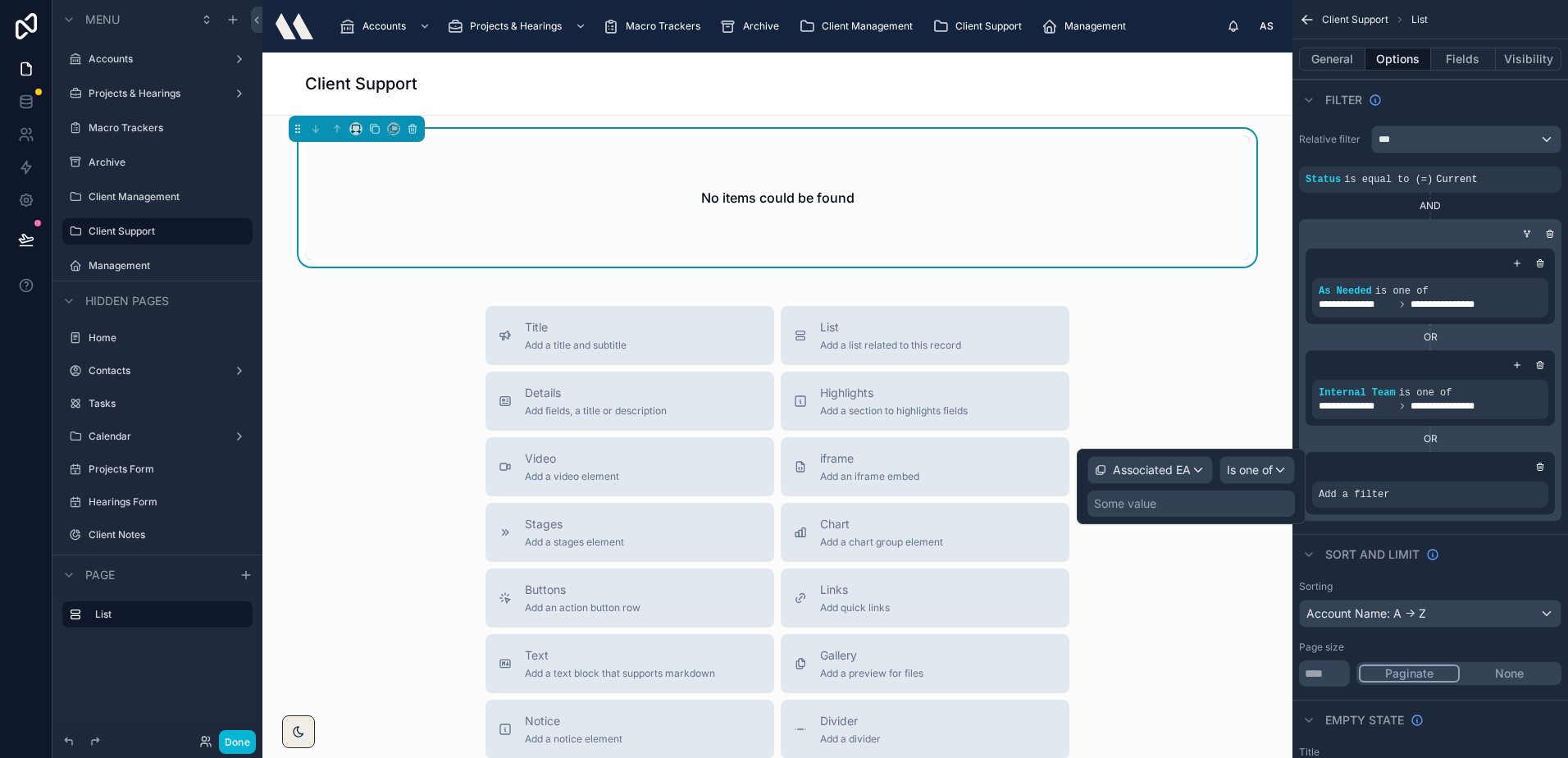
click at [1172, 505] on div "Some value" at bounding box center [1191, 503] width 207 height 26
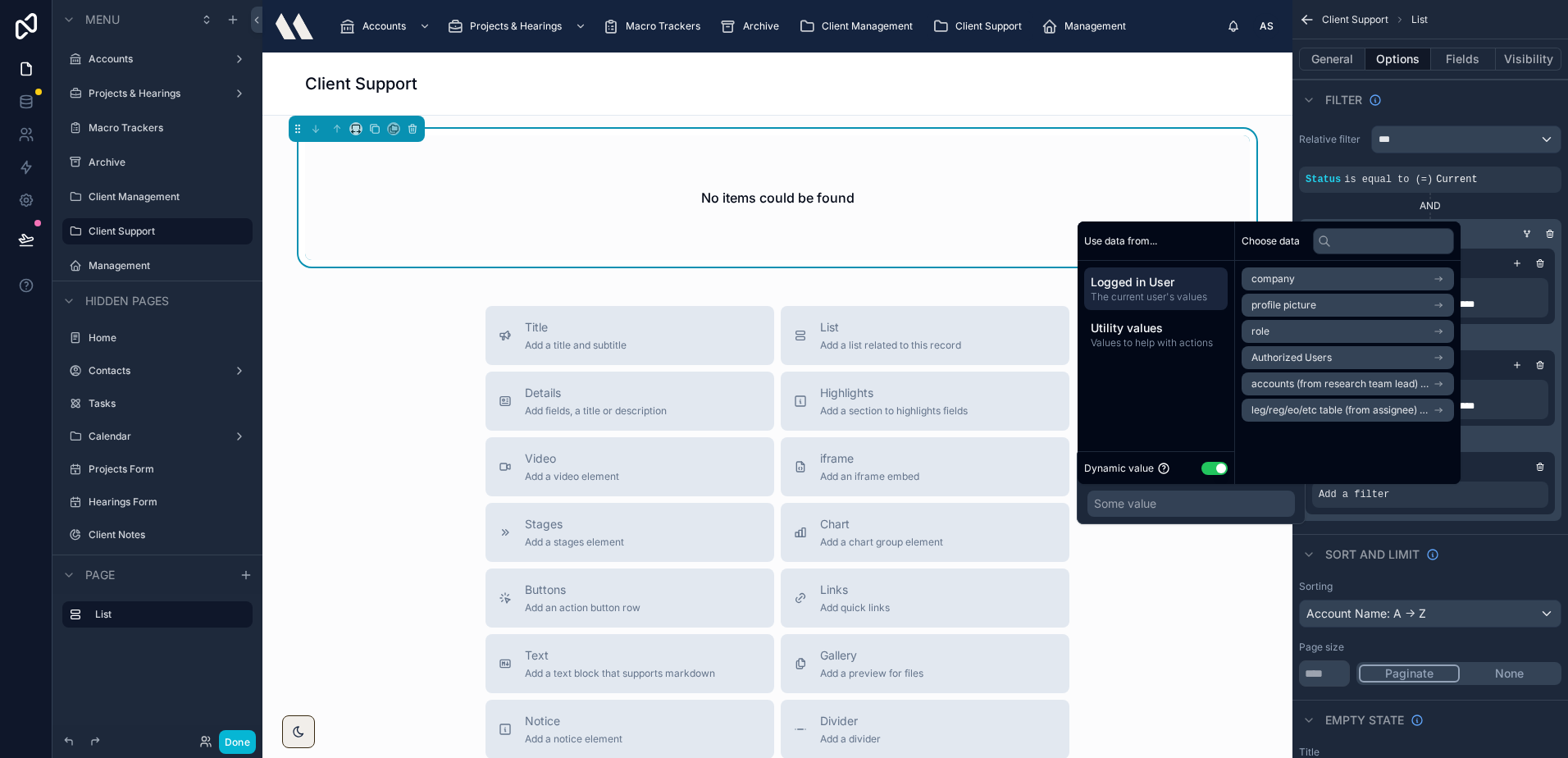
click at [1312, 361] on span "Authorized Users" at bounding box center [1292, 358] width 80 height 13
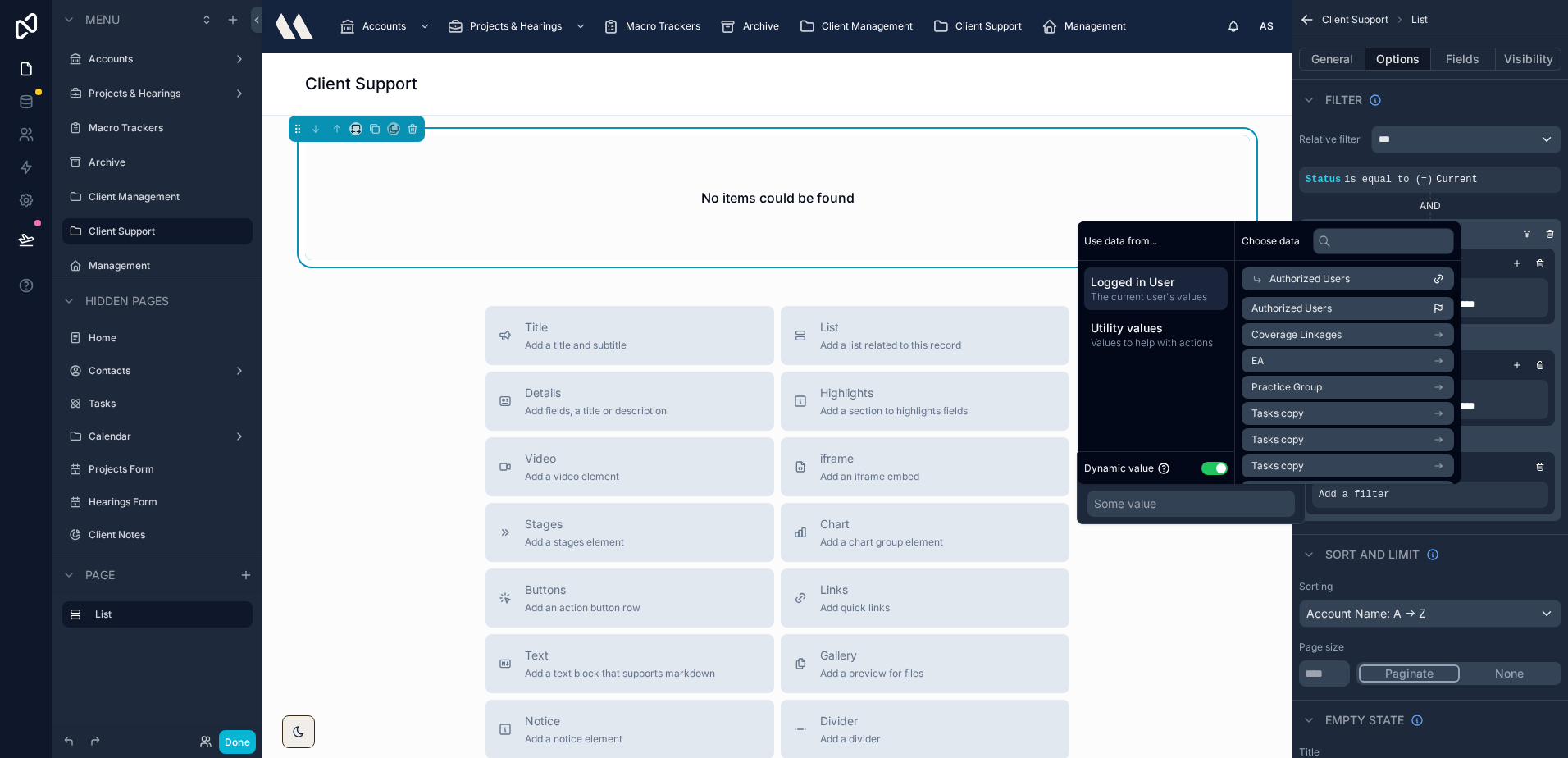
click at [1335, 309] on li "Authorized Users" at bounding box center [1347, 308] width 212 height 23
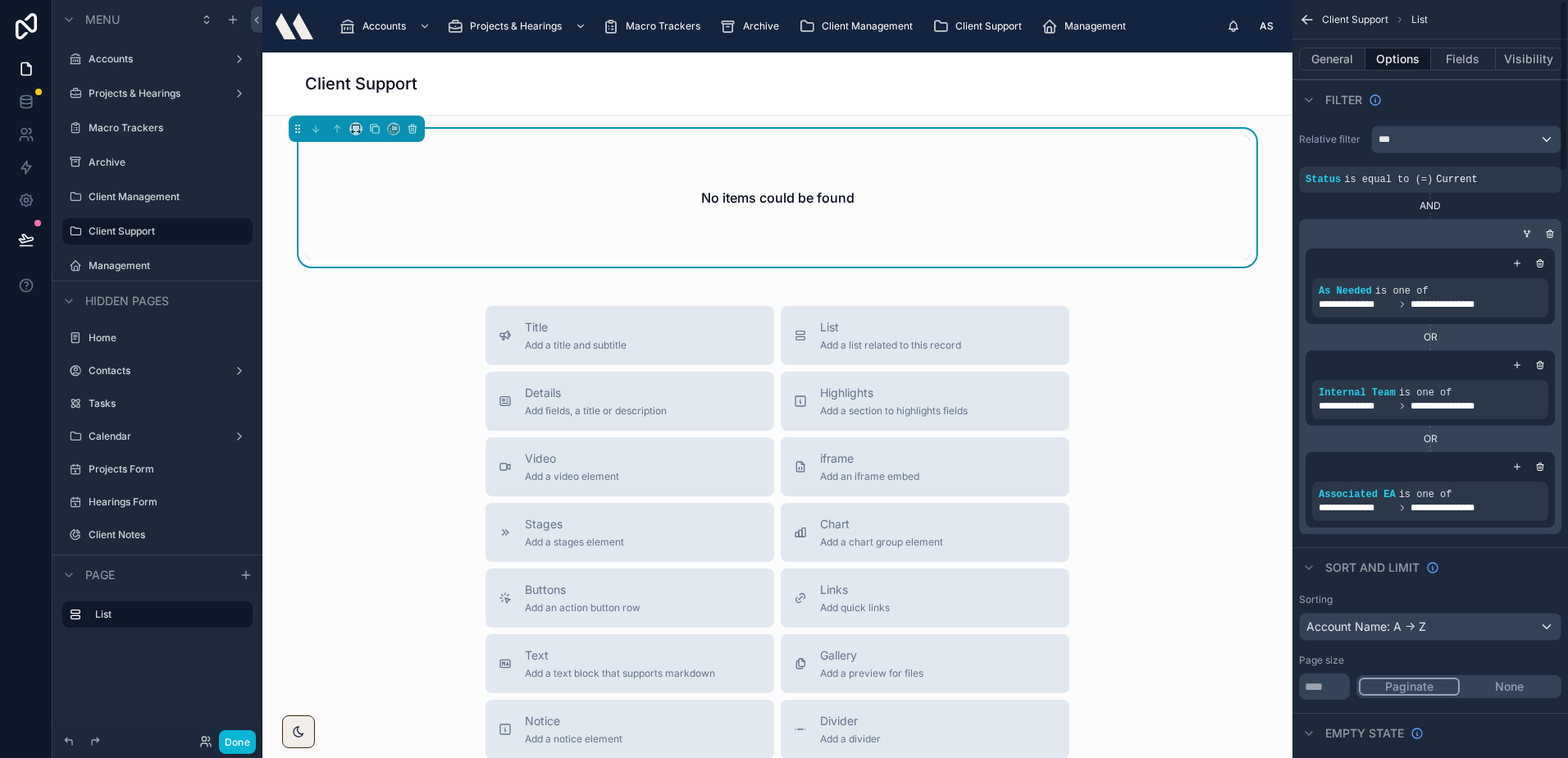
click at [1504, 195] on div "AND" at bounding box center [1430, 206] width 262 height 26
click at [200, 743] on icon at bounding box center [206, 742] width 13 height 13
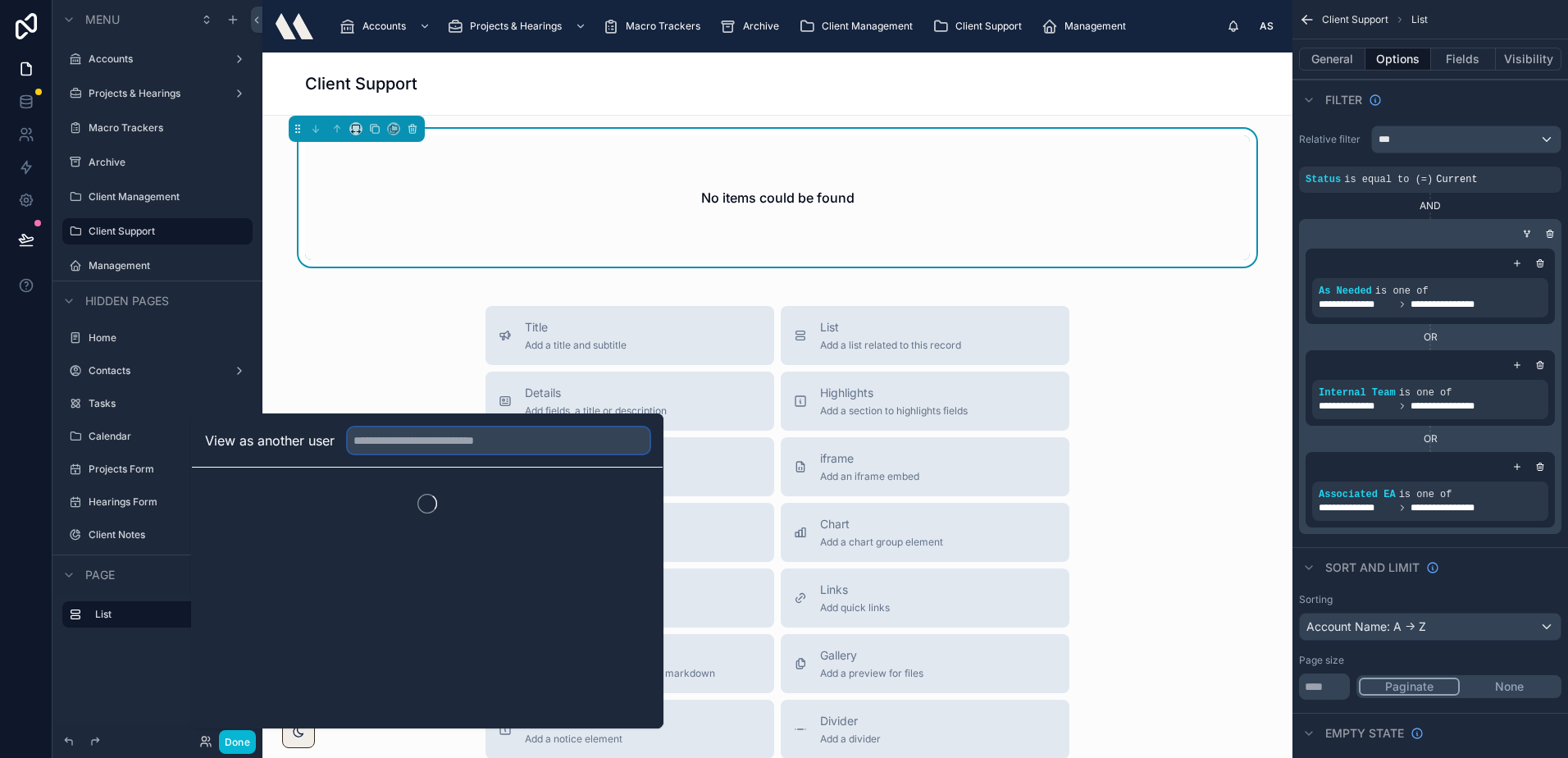
click at [413, 437] on input "text" at bounding box center [498, 440] width 302 height 26
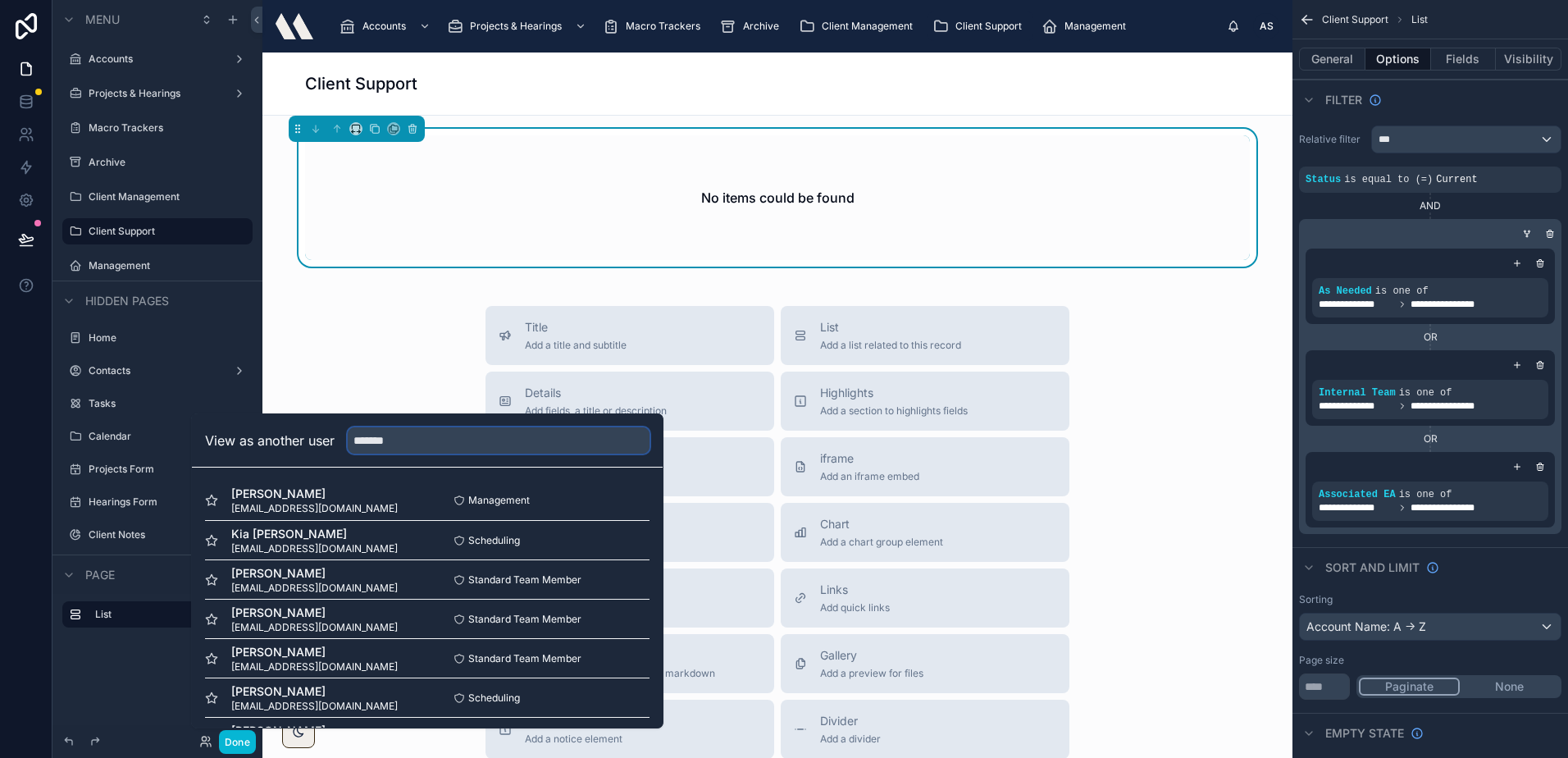
type input "*******"
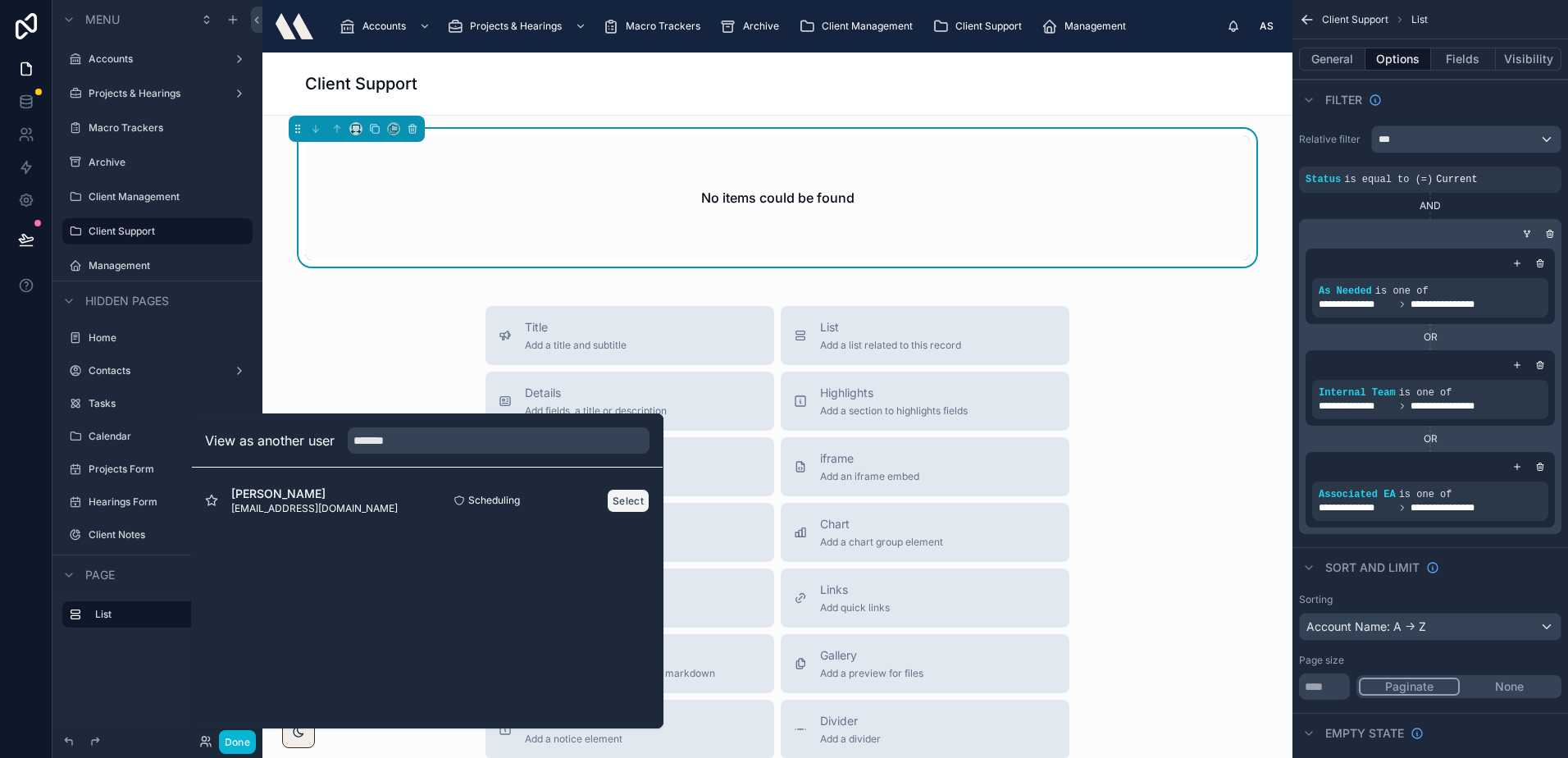
click at [637, 502] on button "Select" at bounding box center [628, 500] width 43 height 24
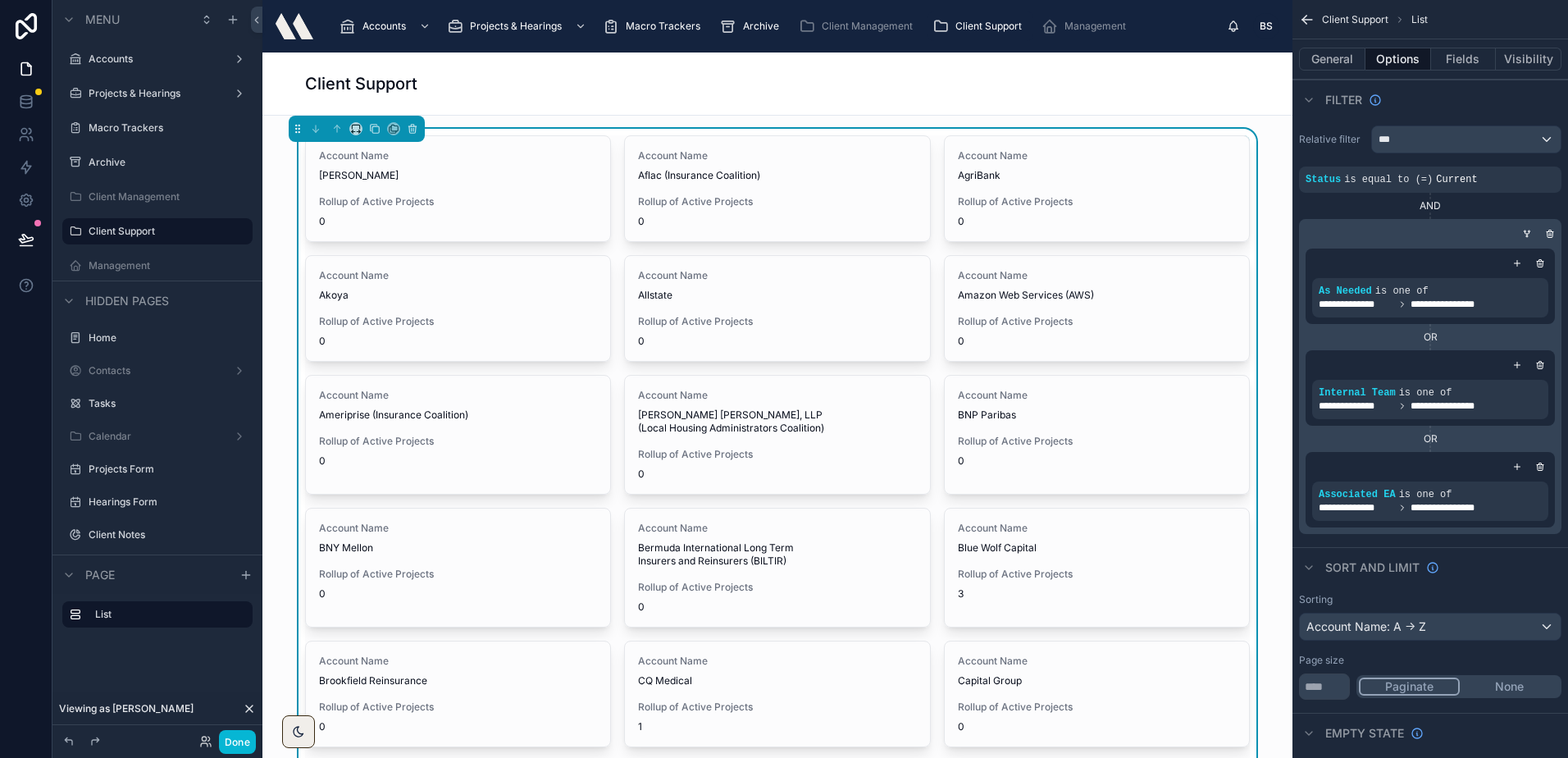
click at [247, 712] on icon at bounding box center [249, 709] width 13 height 13
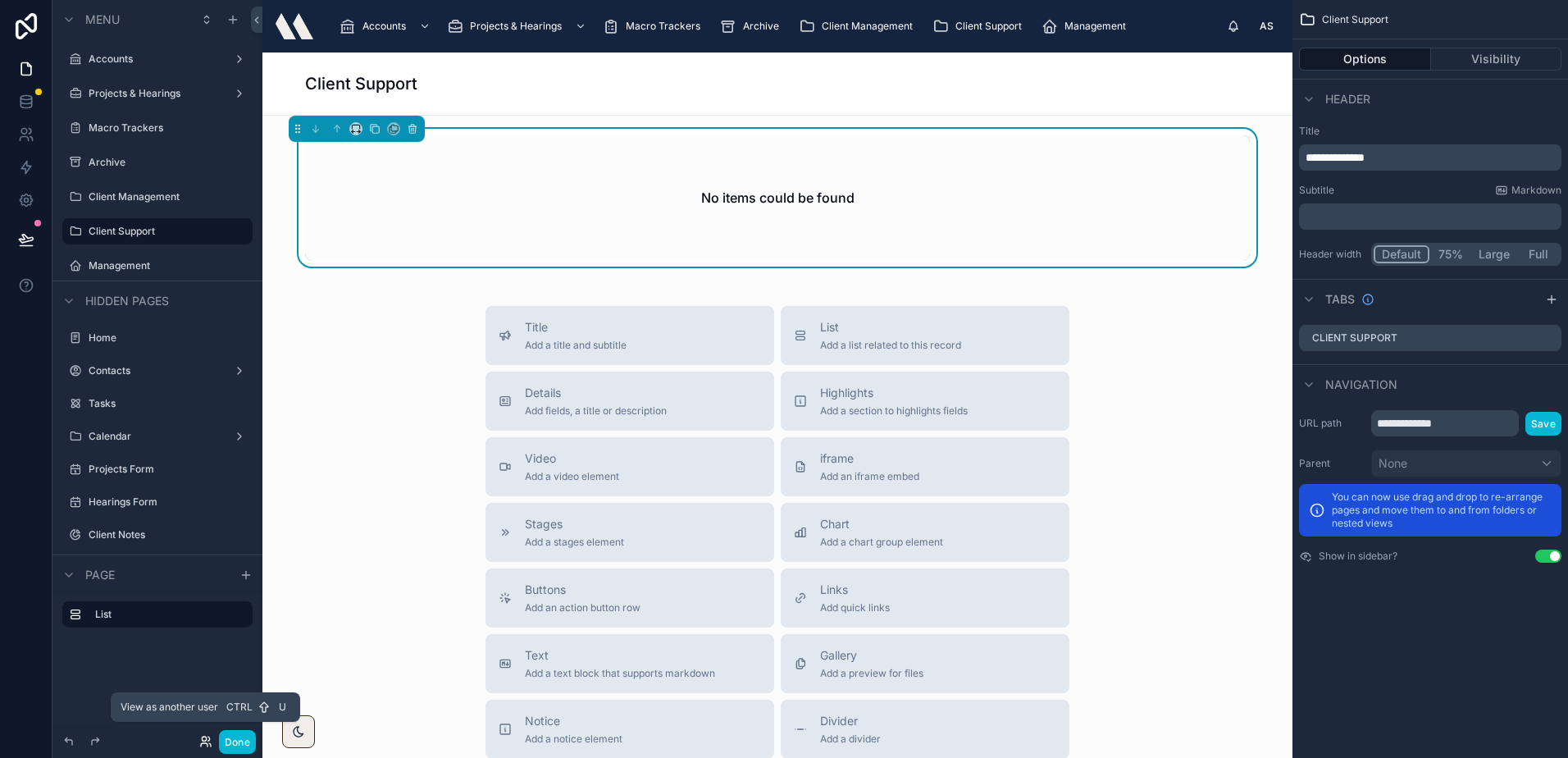
click at [204, 739] on icon at bounding box center [206, 742] width 13 height 13
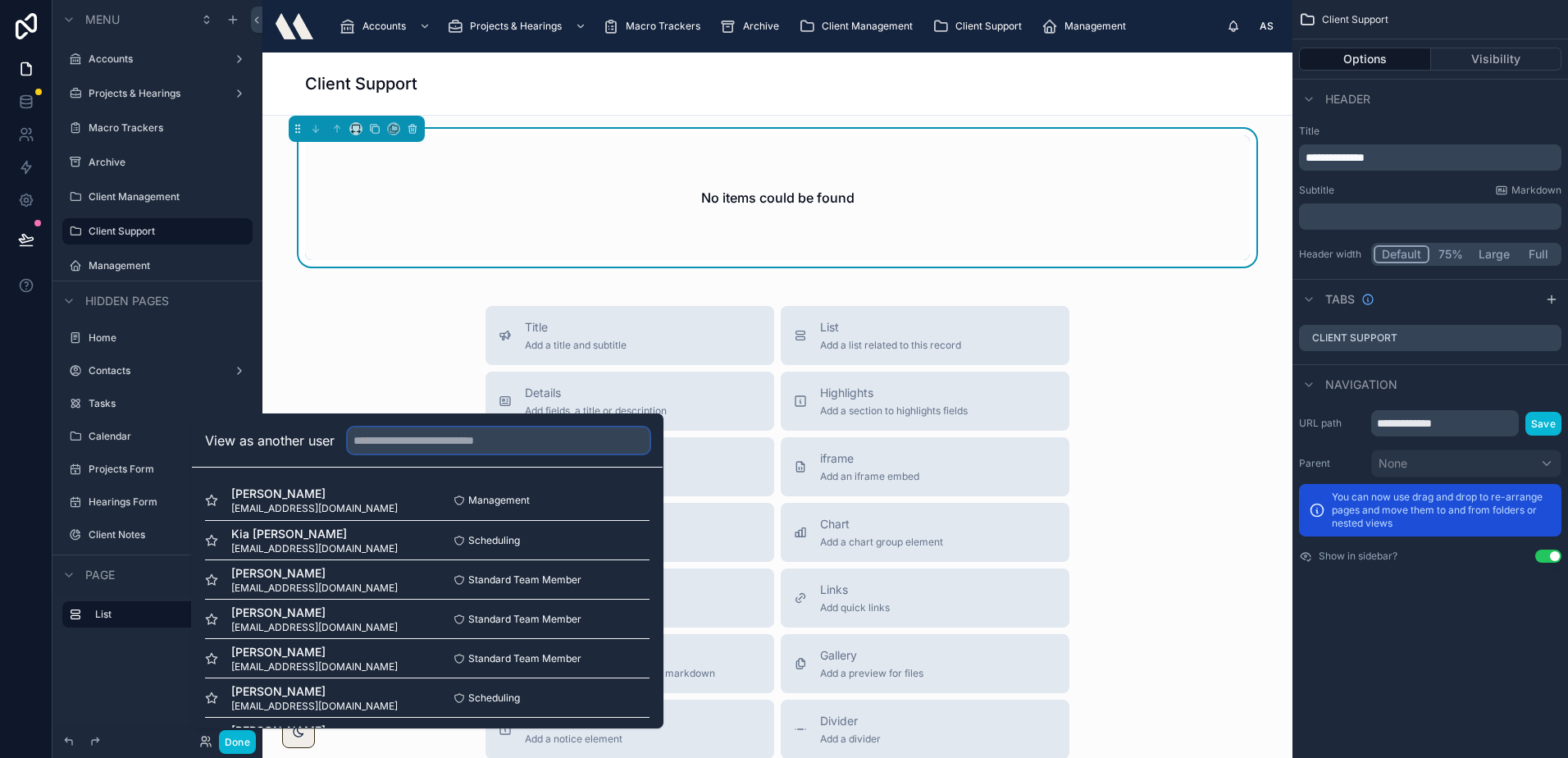
click at [435, 436] on input "text" at bounding box center [498, 440] width 302 height 26
type input "*****"
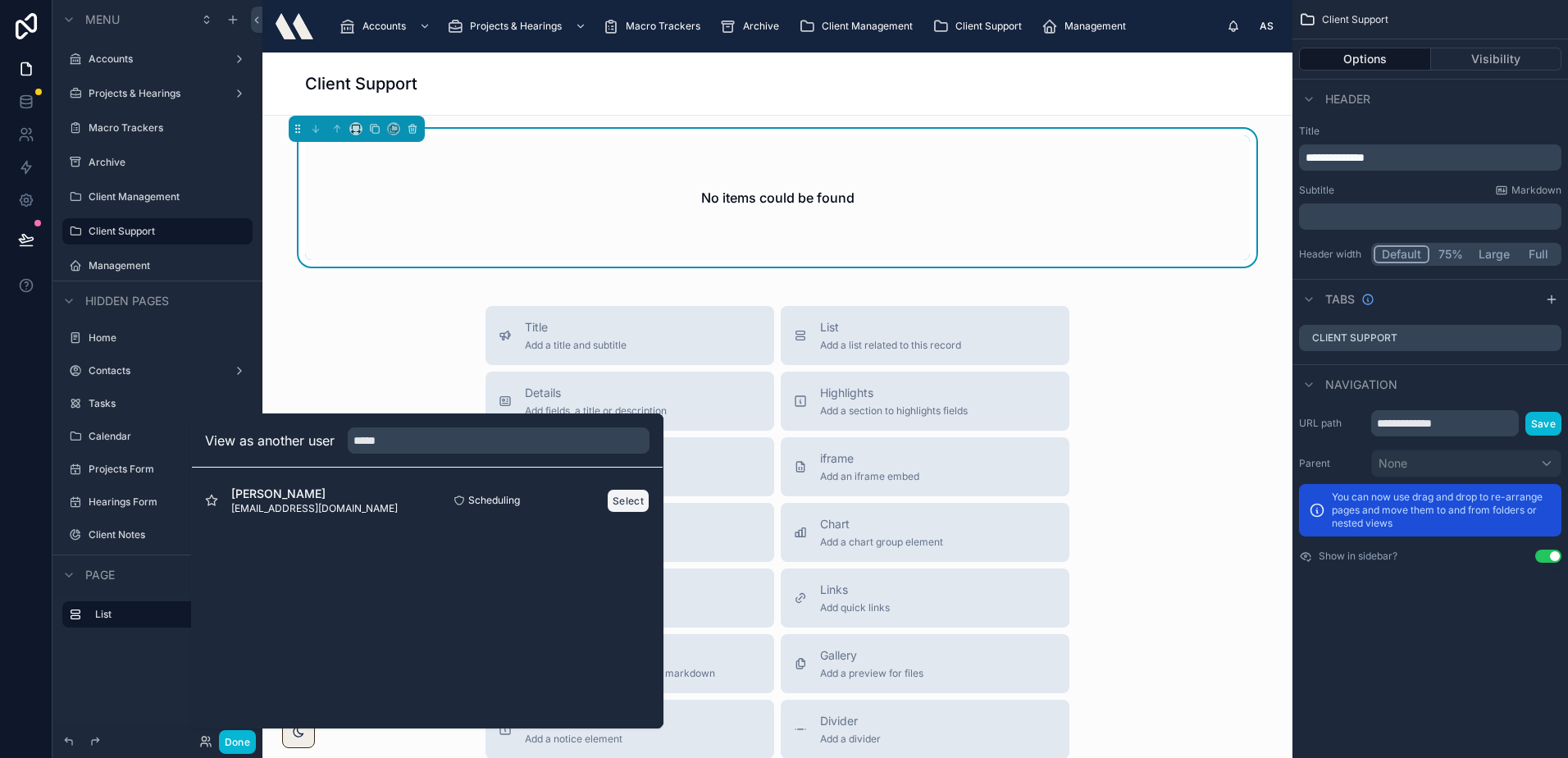
click at [617, 499] on button "Select" at bounding box center [628, 500] width 43 height 24
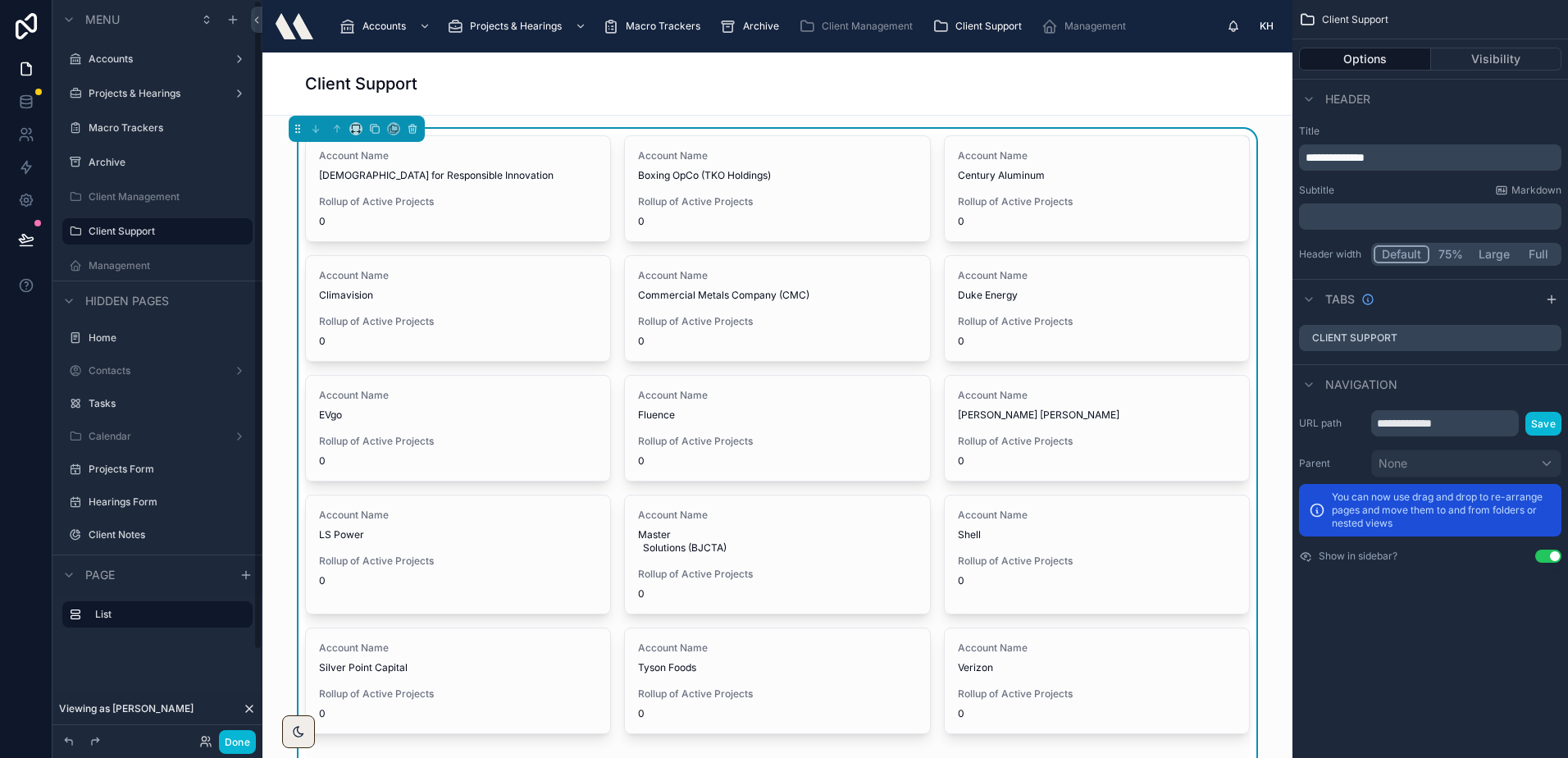
click at [610, 160] on div "Account Name Americans for Responsible Innovation Rollup of Active Projects 0 A…" at bounding box center [777, 460] width 944 height 651
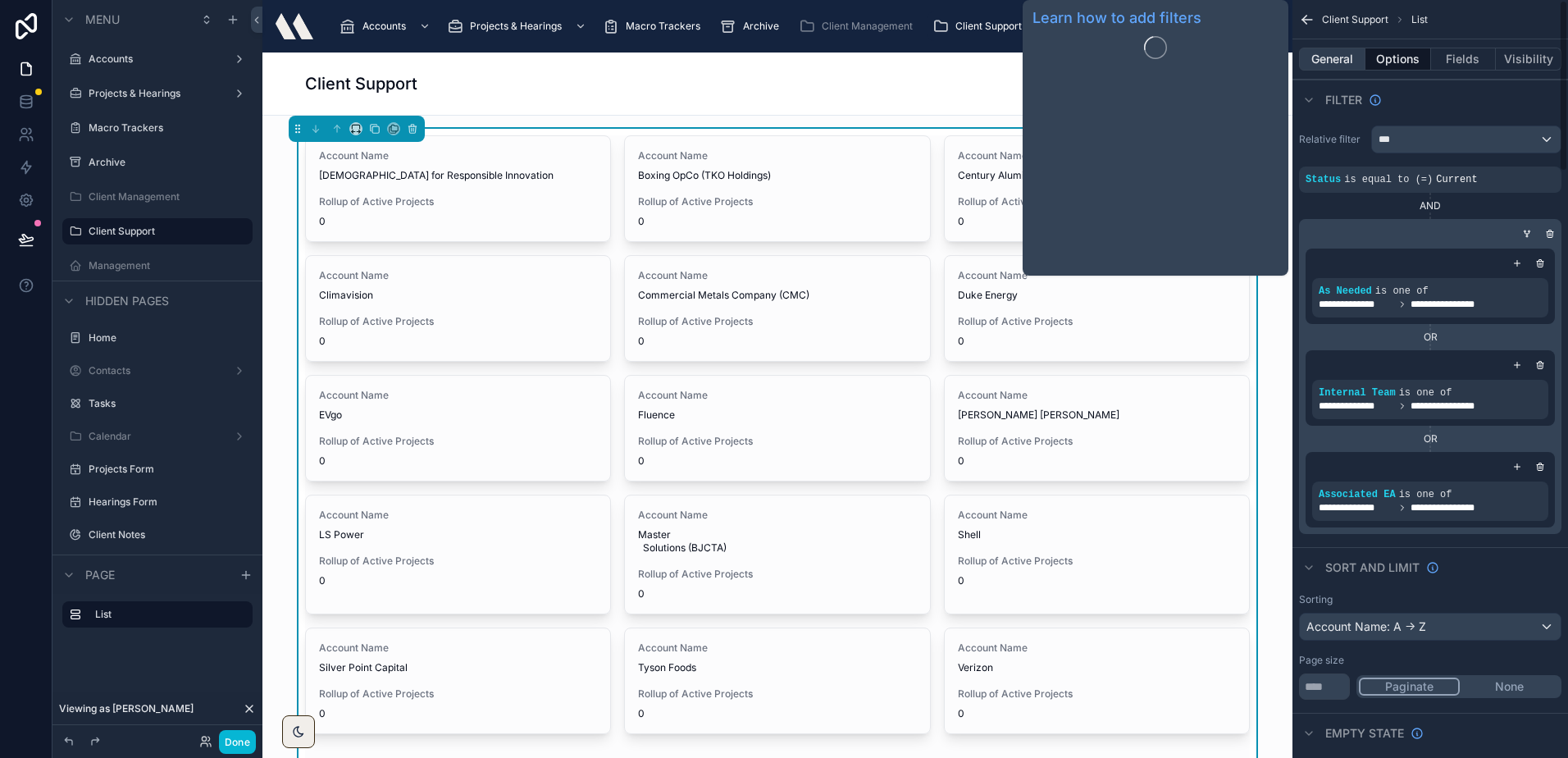
click at [1343, 63] on button "General" at bounding box center [1332, 58] width 66 height 23
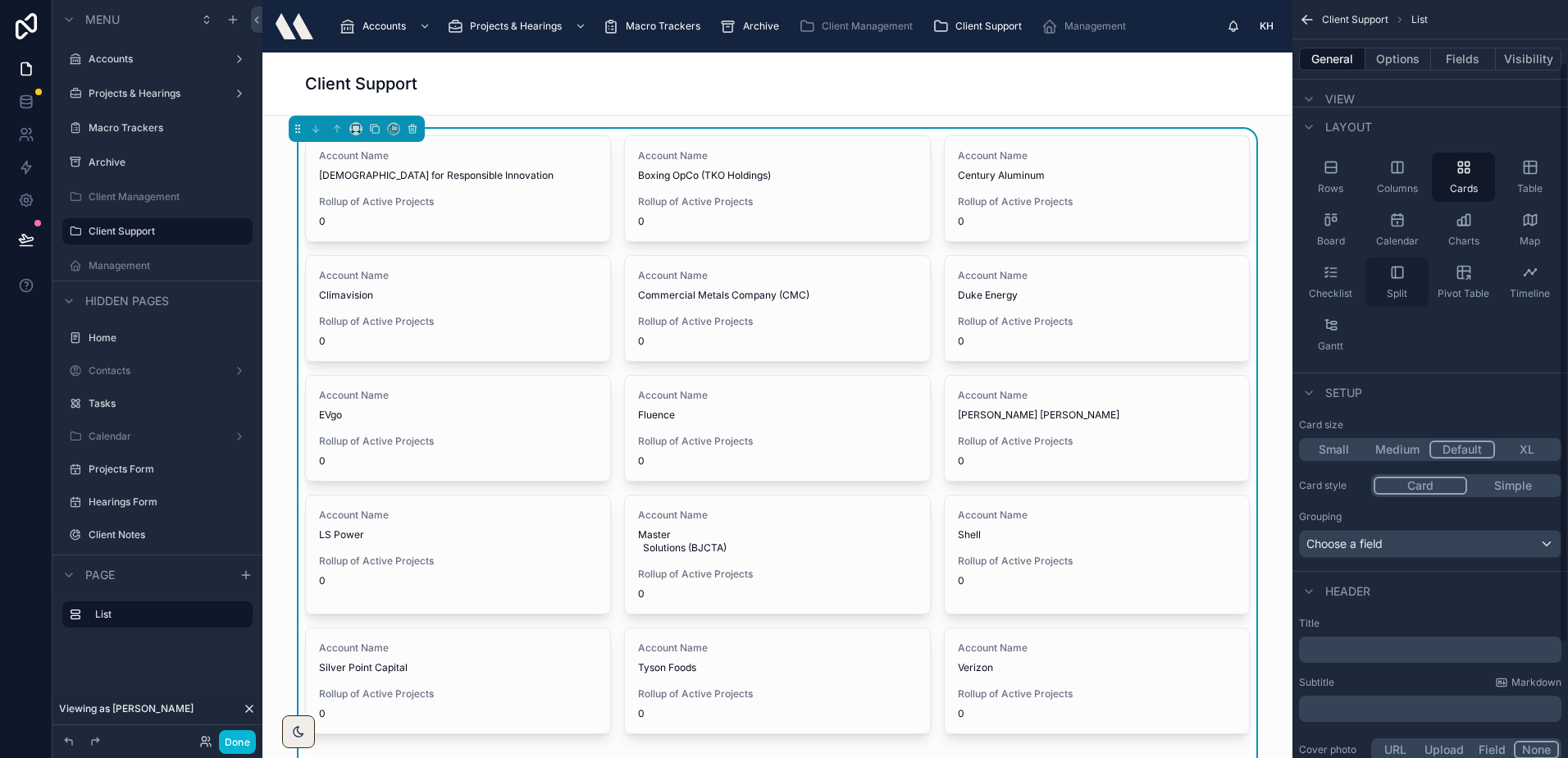
scroll to position [82, 0]
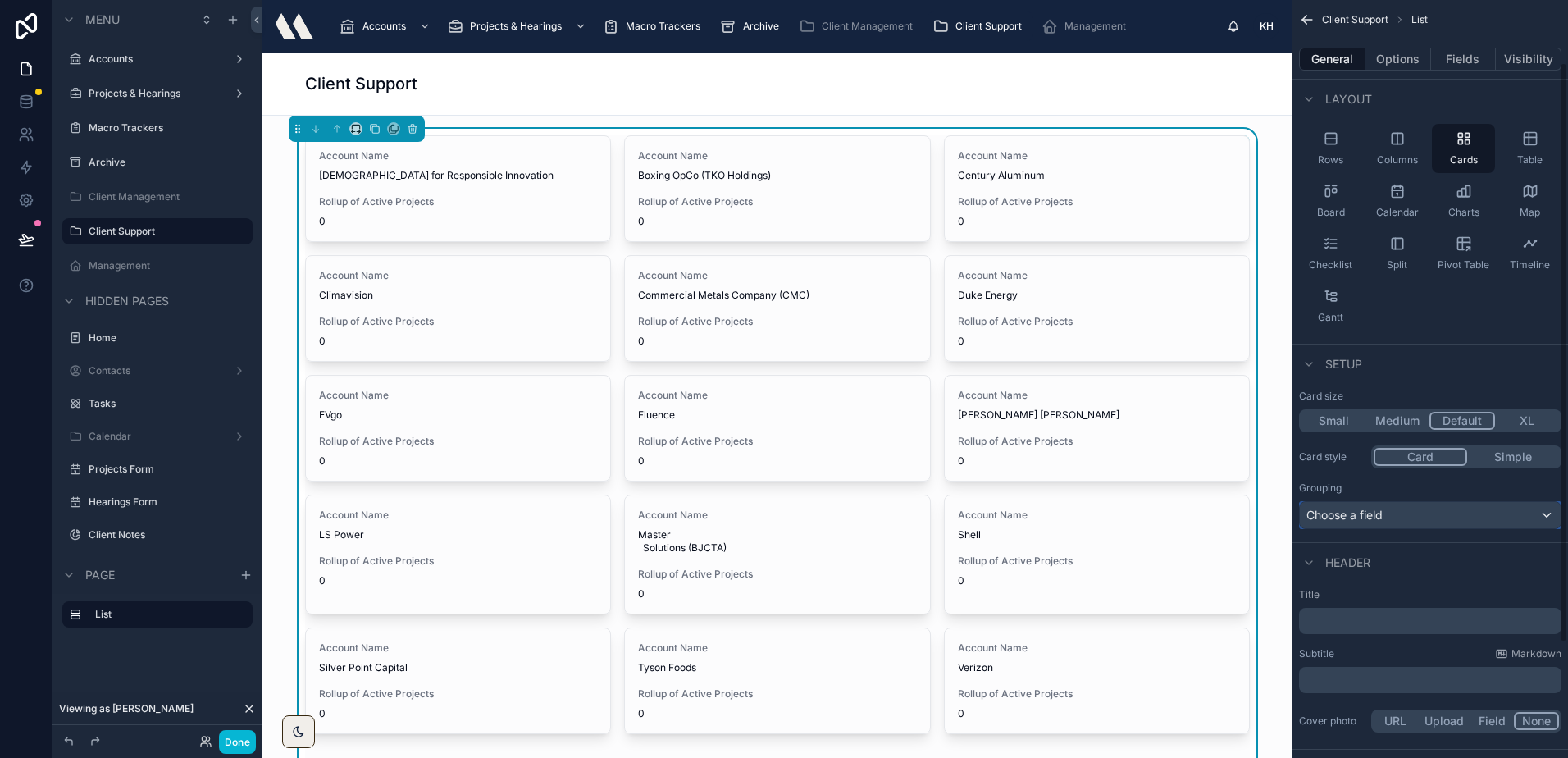
click at [1392, 520] on div "Choose a field" at bounding box center [1430, 515] width 261 height 26
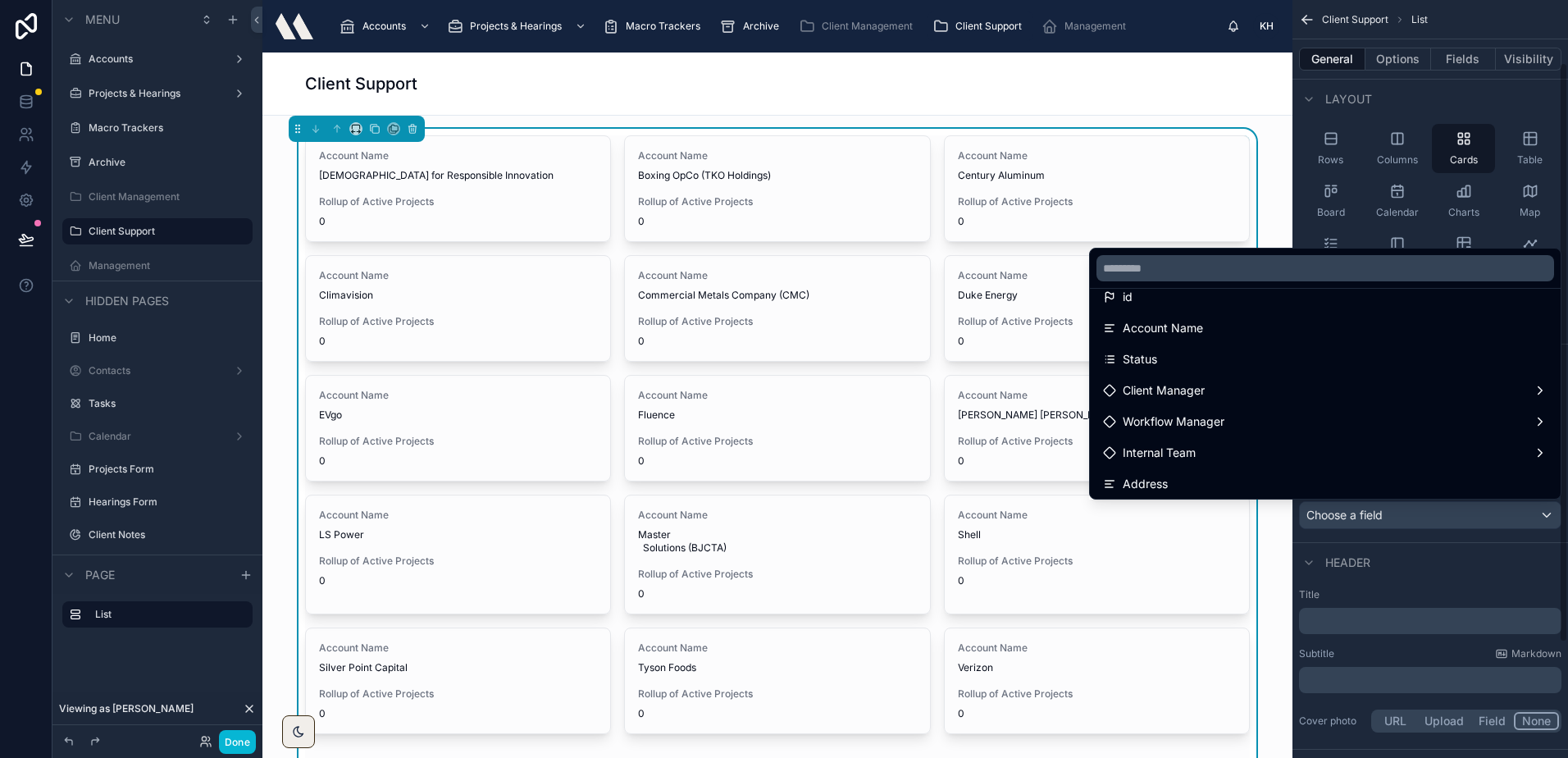
click at [1433, 86] on div "scrollable content" at bounding box center [784, 379] width 1568 height 758
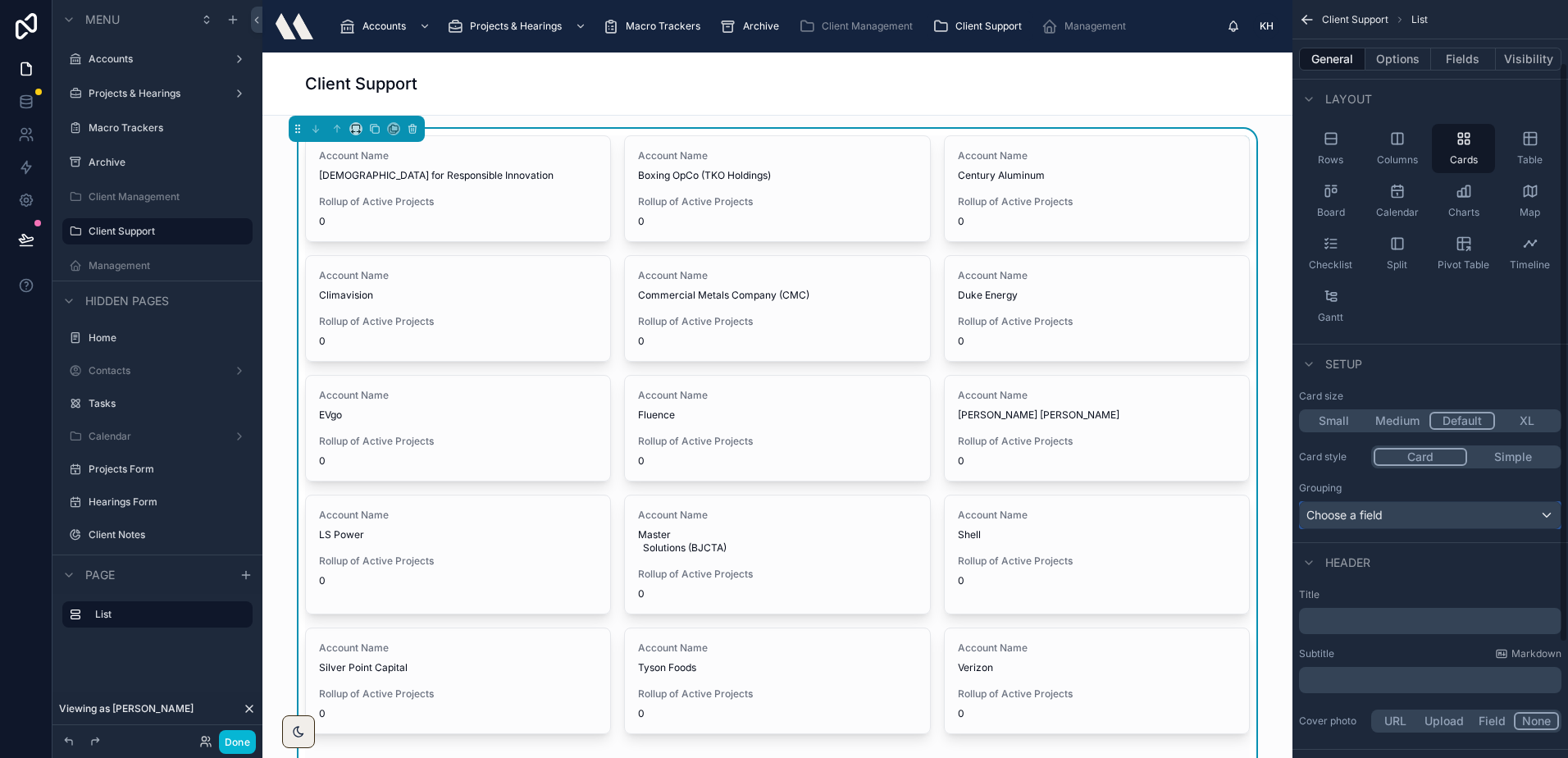
click at [1352, 506] on div "Choose a field" at bounding box center [1430, 515] width 261 height 26
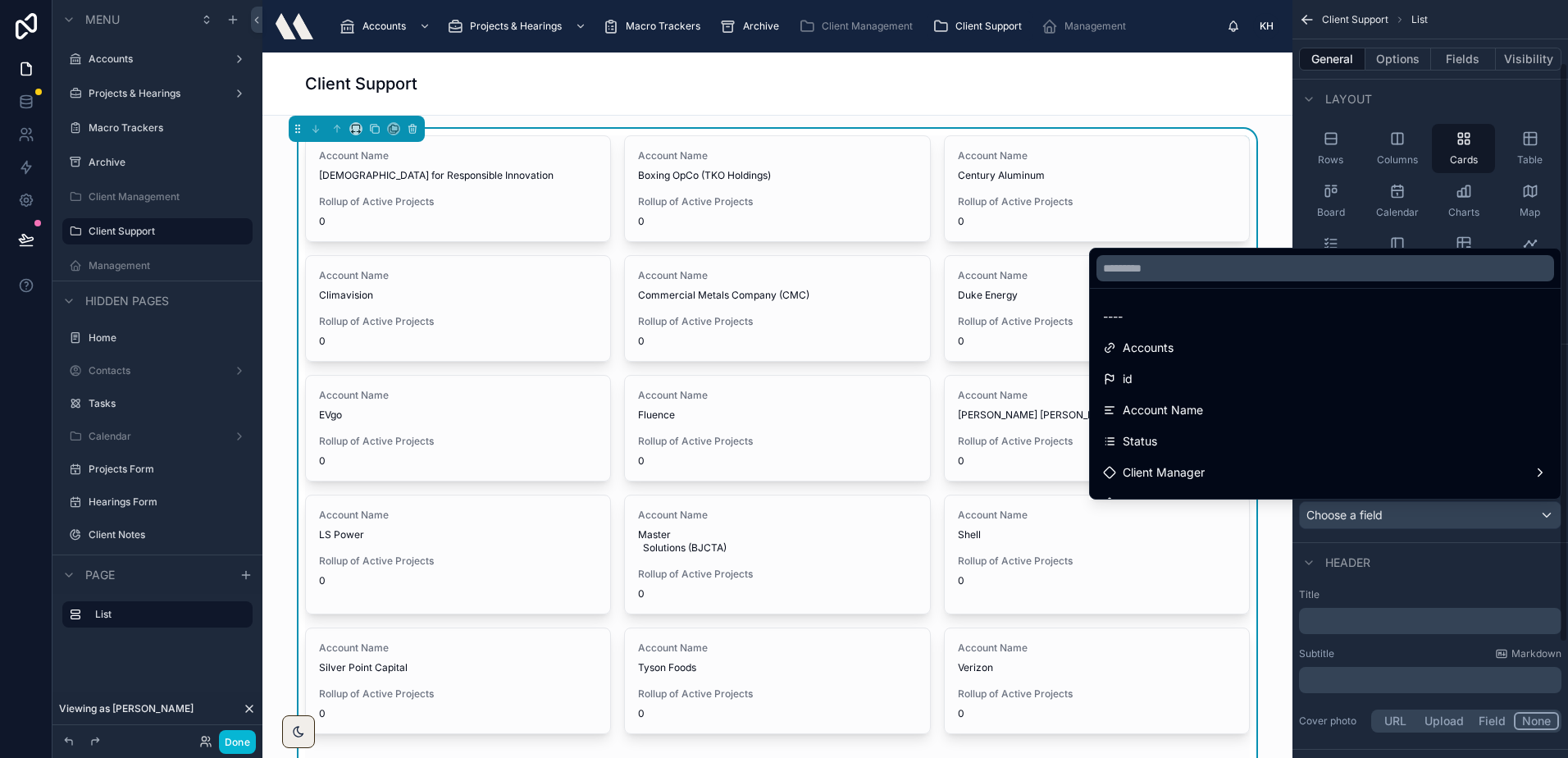
click at [1442, 101] on div "scrollable content" at bounding box center [784, 379] width 1568 height 758
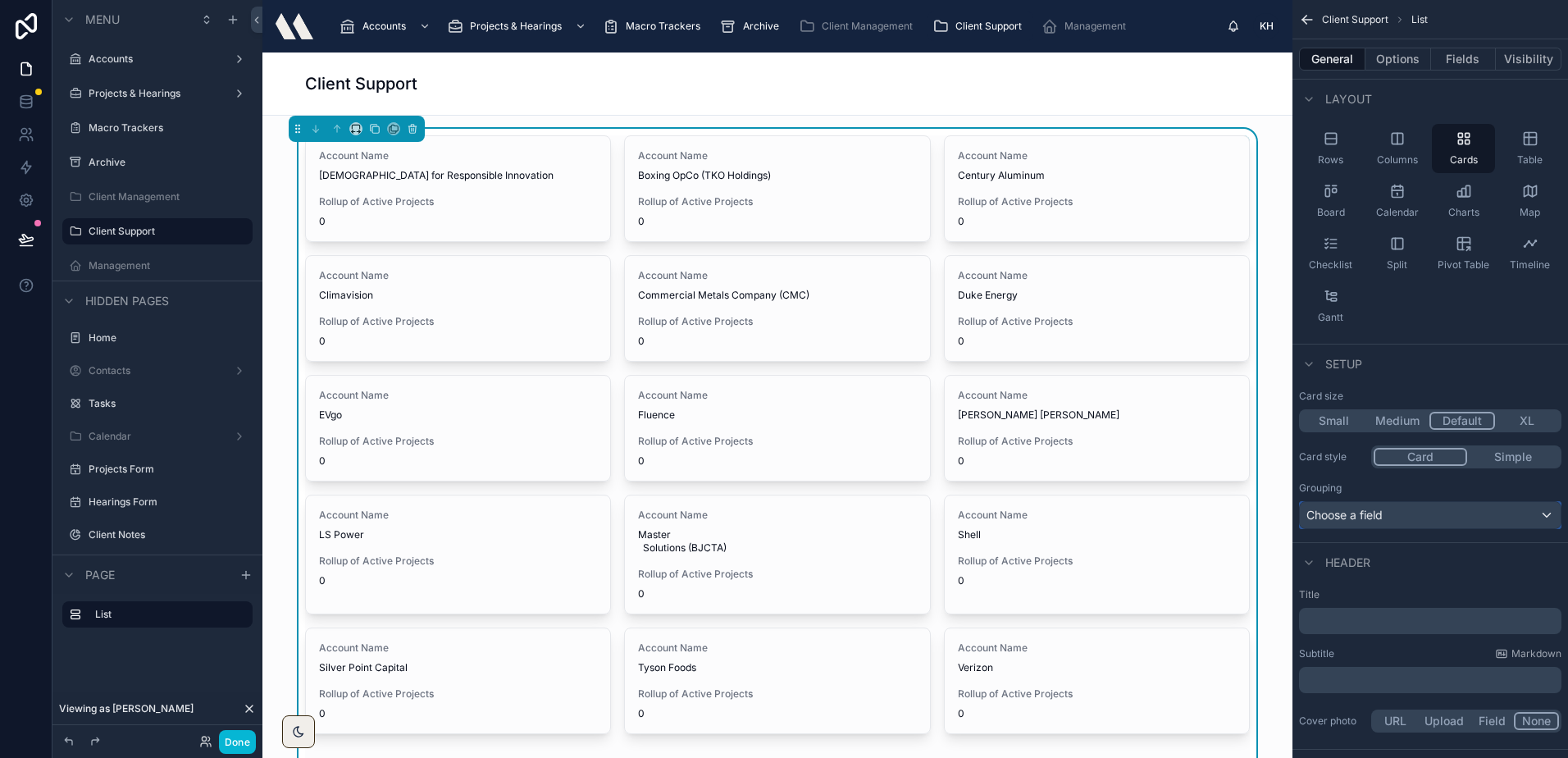
click at [1373, 508] on span "Choose a field" at bounding box center [1344, 514] width 76 height 14
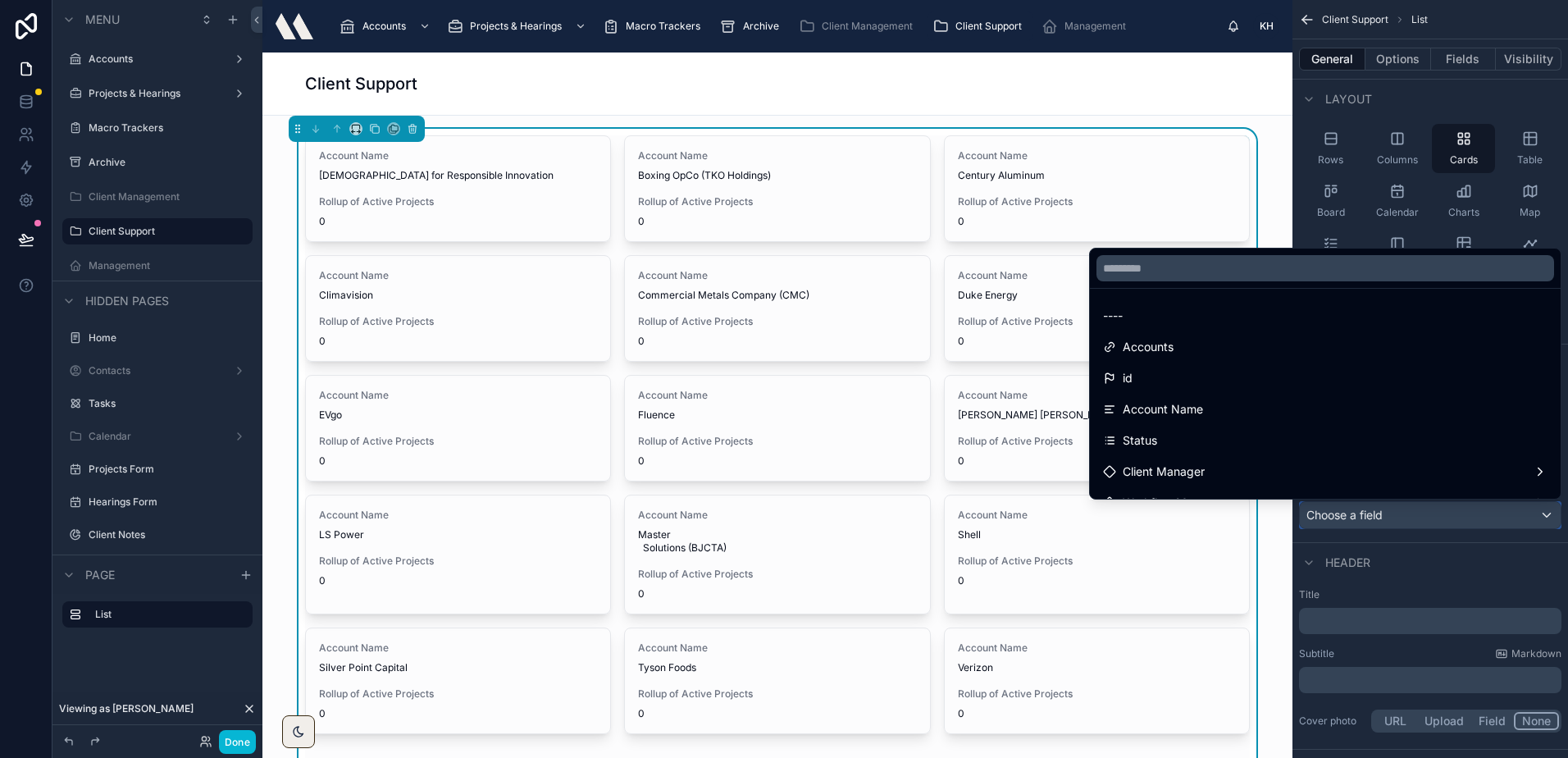
scroll to position [0, 0]
click at [1213, 266] on input "text" at bounding box center [1324, 268] width 457 height 26
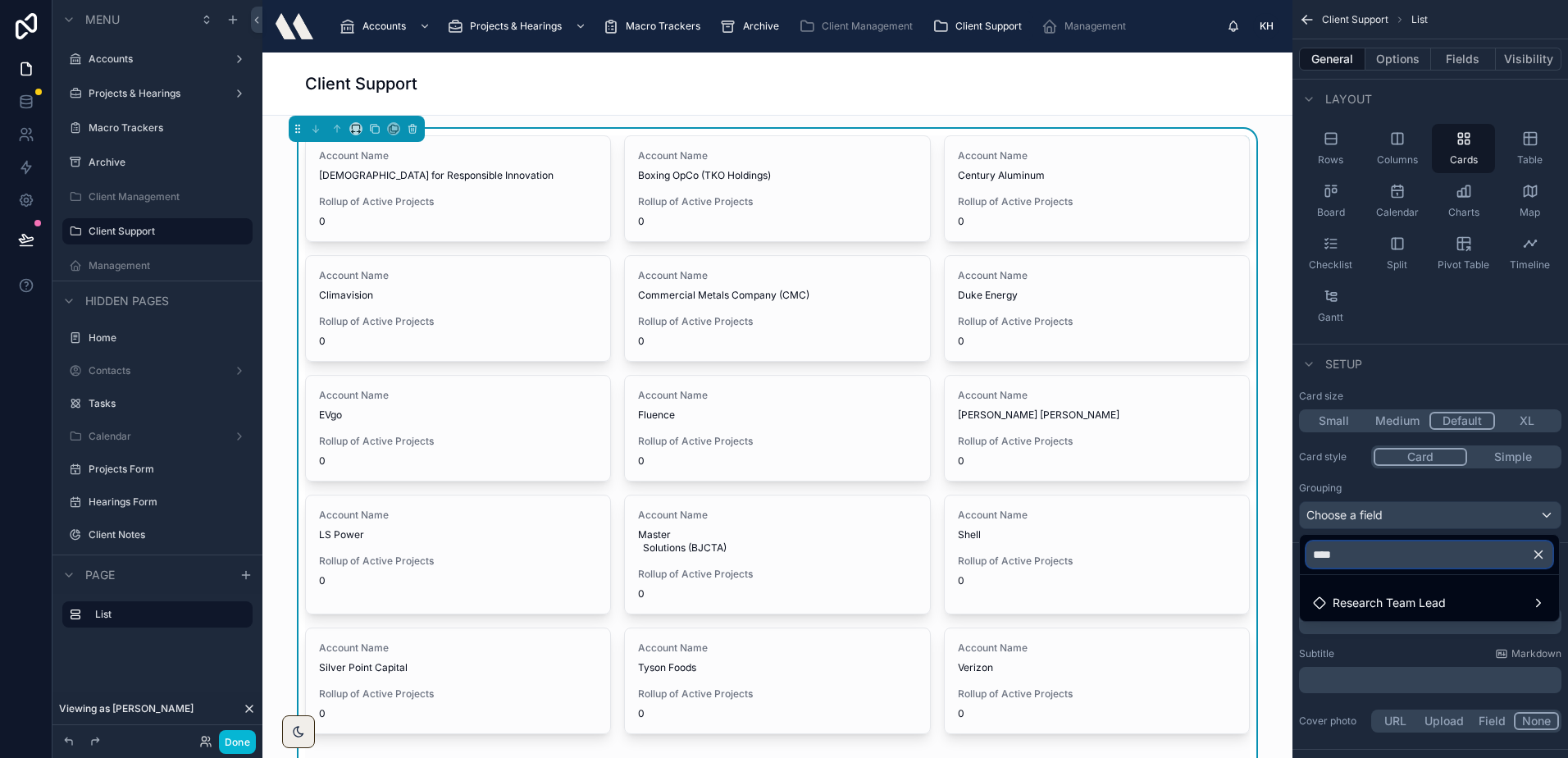
type input "****"
click at [1535, 545] on button "button" at bounding box center [1544, 554] width 28 height 39
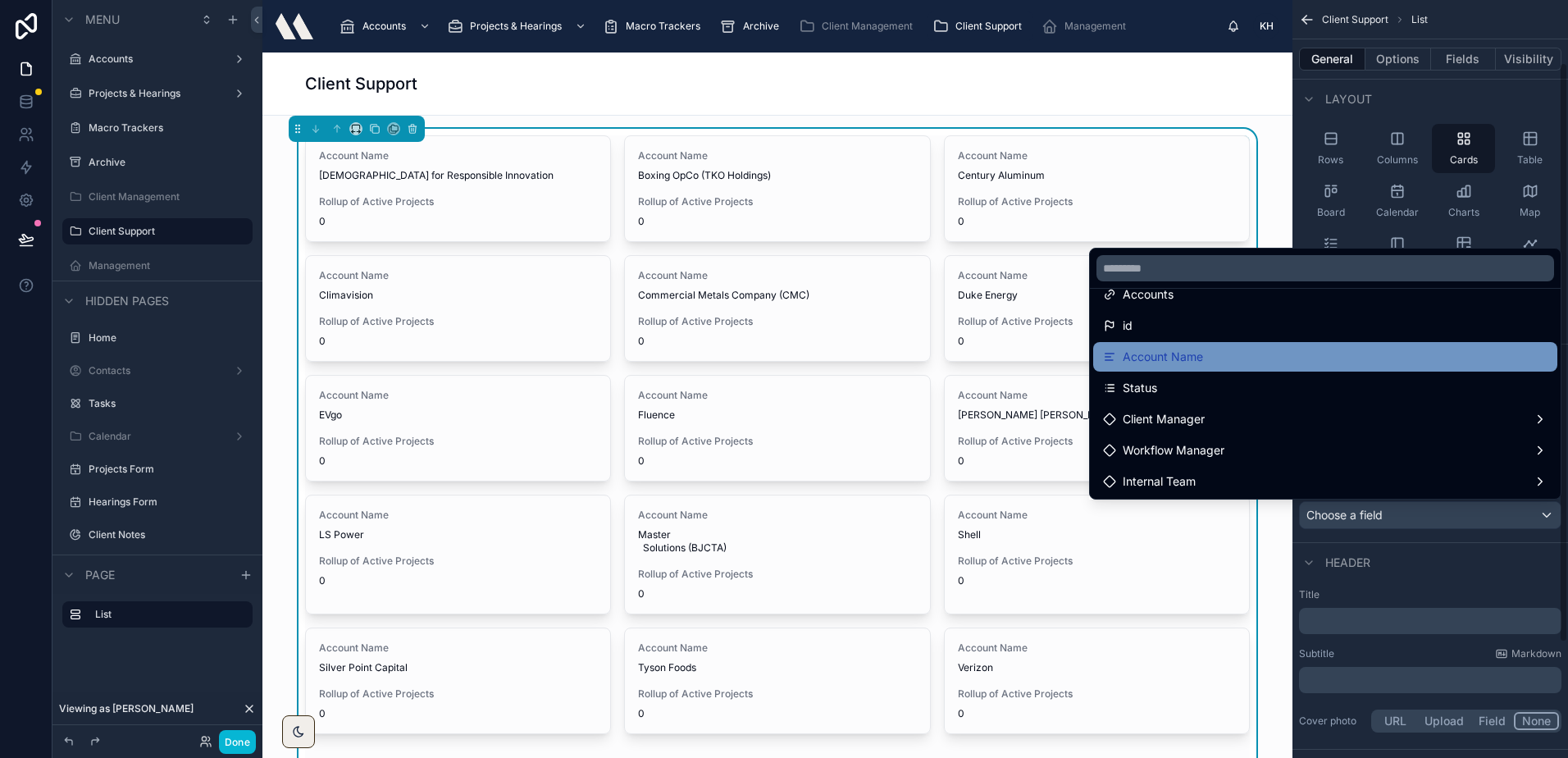
scroll to position [82, 0]
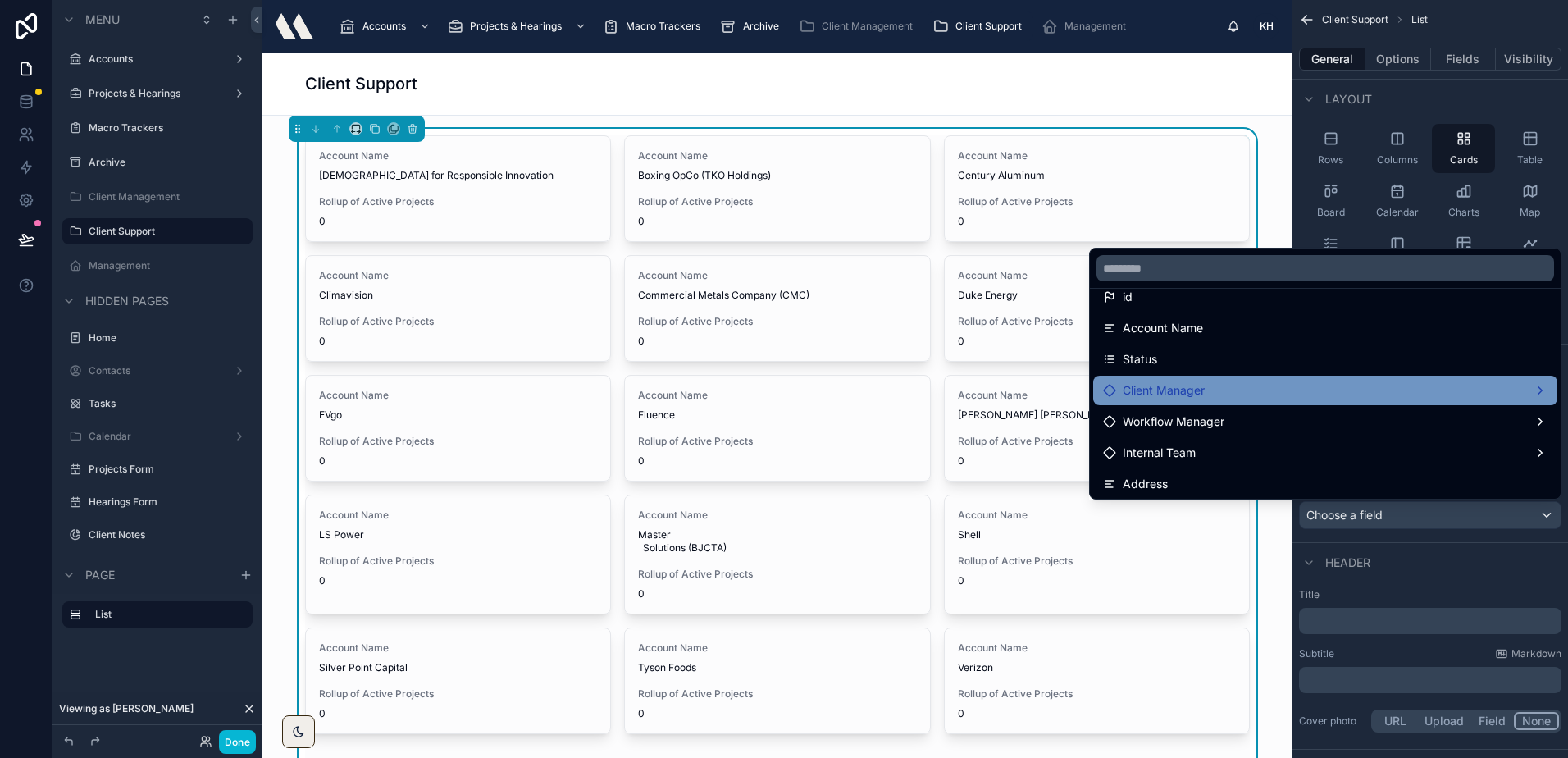
click at [1289, 389] on div "Client Manager" at bounding box center [1324, 390] width 445 height 20
click at [1297, 389] on div "Client Manager" at bounding box center [1324, 390] width 445 height 20
click at [1472, 395] on div "Client Manager" at bounding box center [1324, 390] width 445 height 20
click at [1473, 395] on div "Client Manager" at bounding box center [1324, 390] width 445 height 20
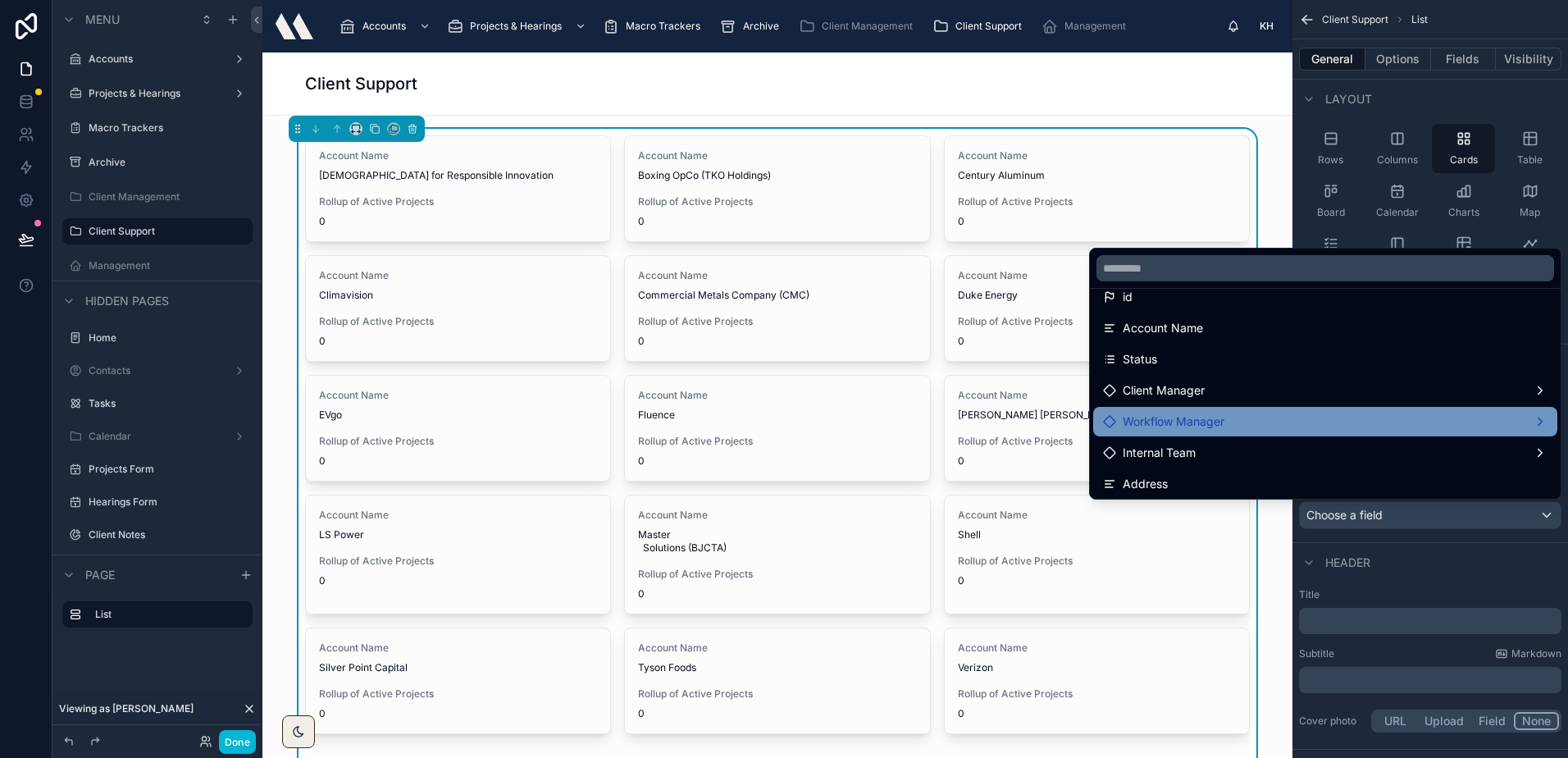
click at [1442, 416] on div "Workflow Manager" at bounding box center [1324, 422] width 445 height 20
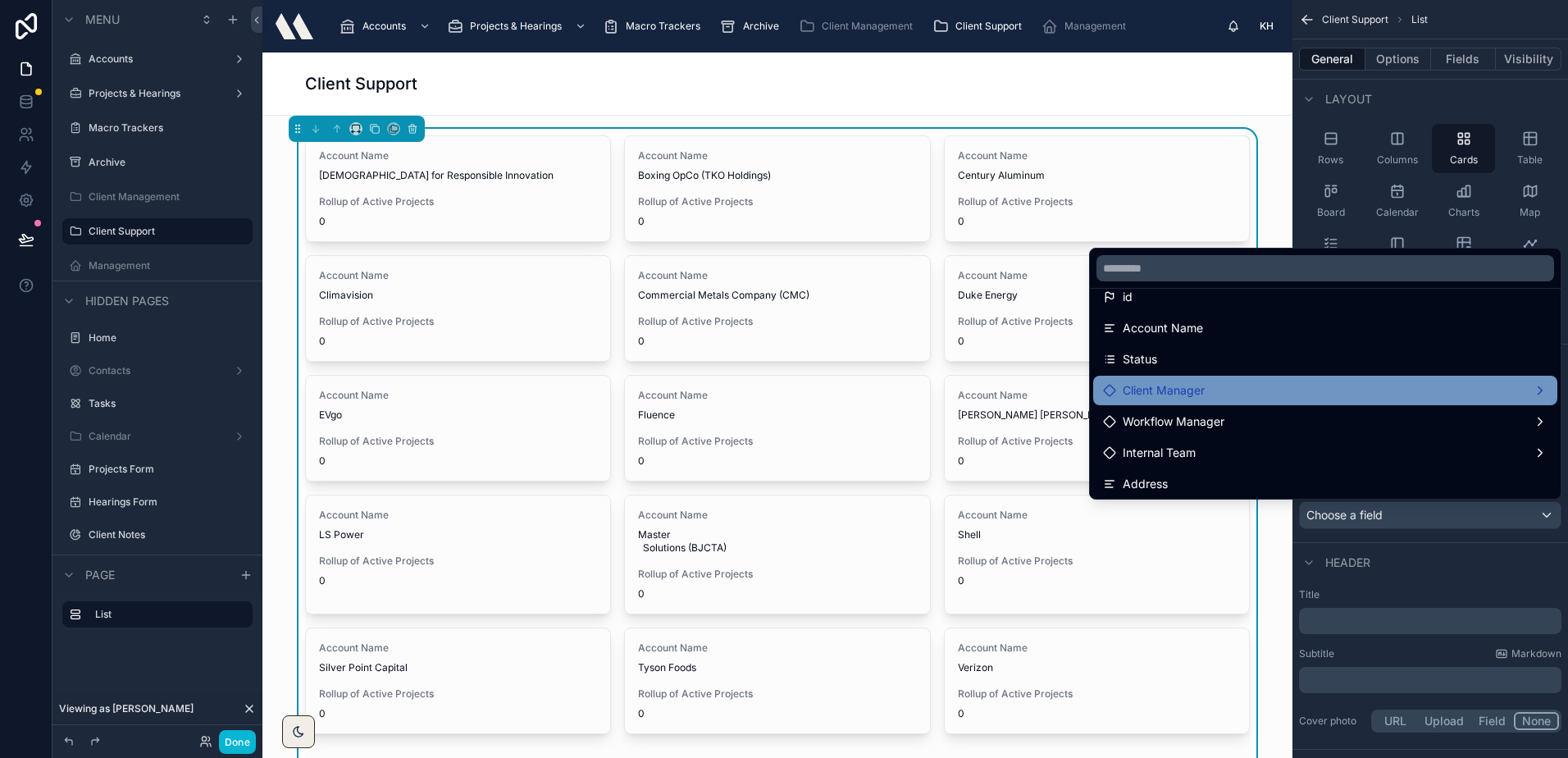
click at [1518, 389] on div "Client Manager" at bounding box center [1324, 390] width 445 height 20
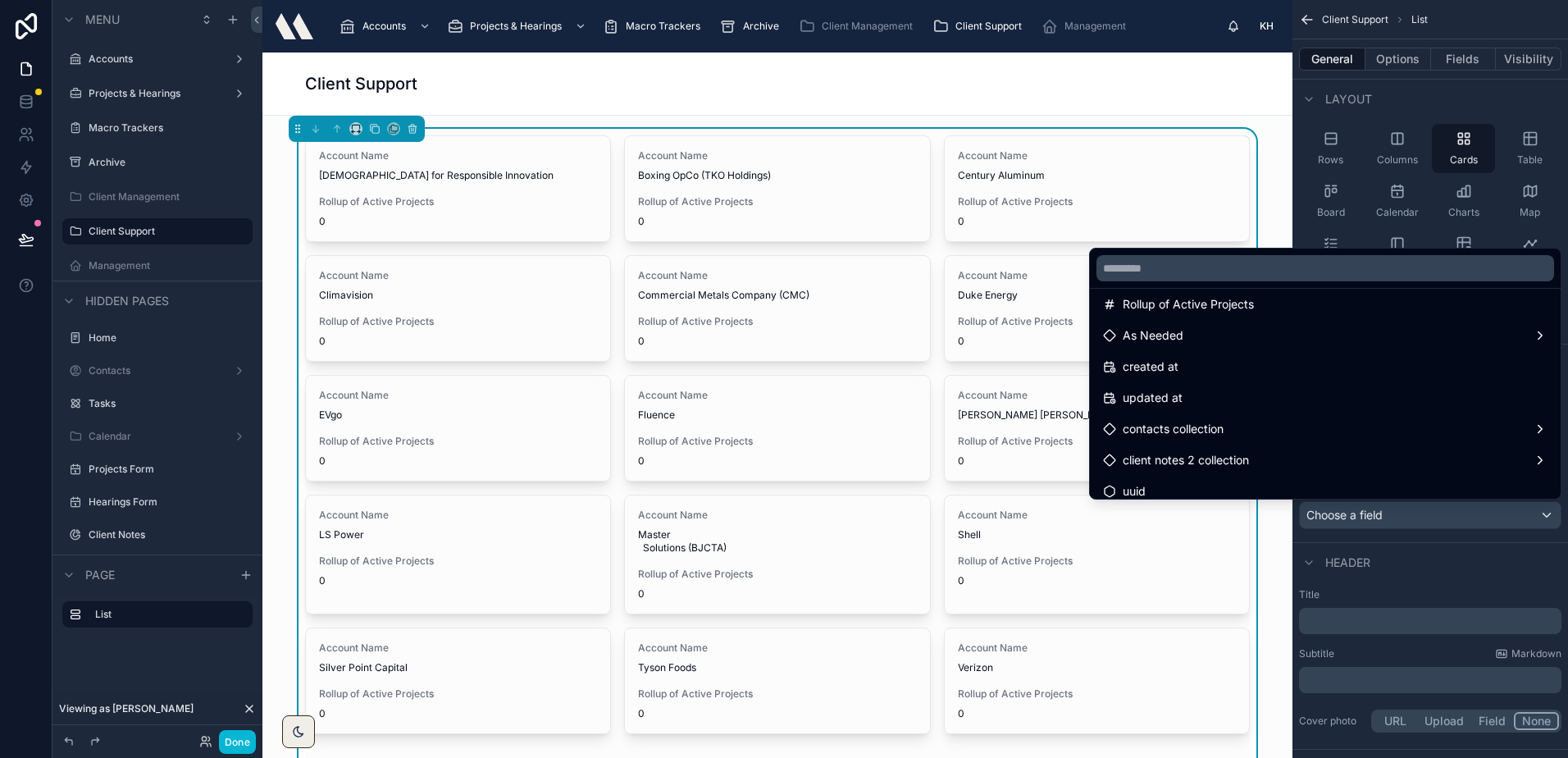
scroll to position [1208, 0]
click at [1484, 86] on div "scrollable content" at bounding box center [784, 379] width 1568 height 758
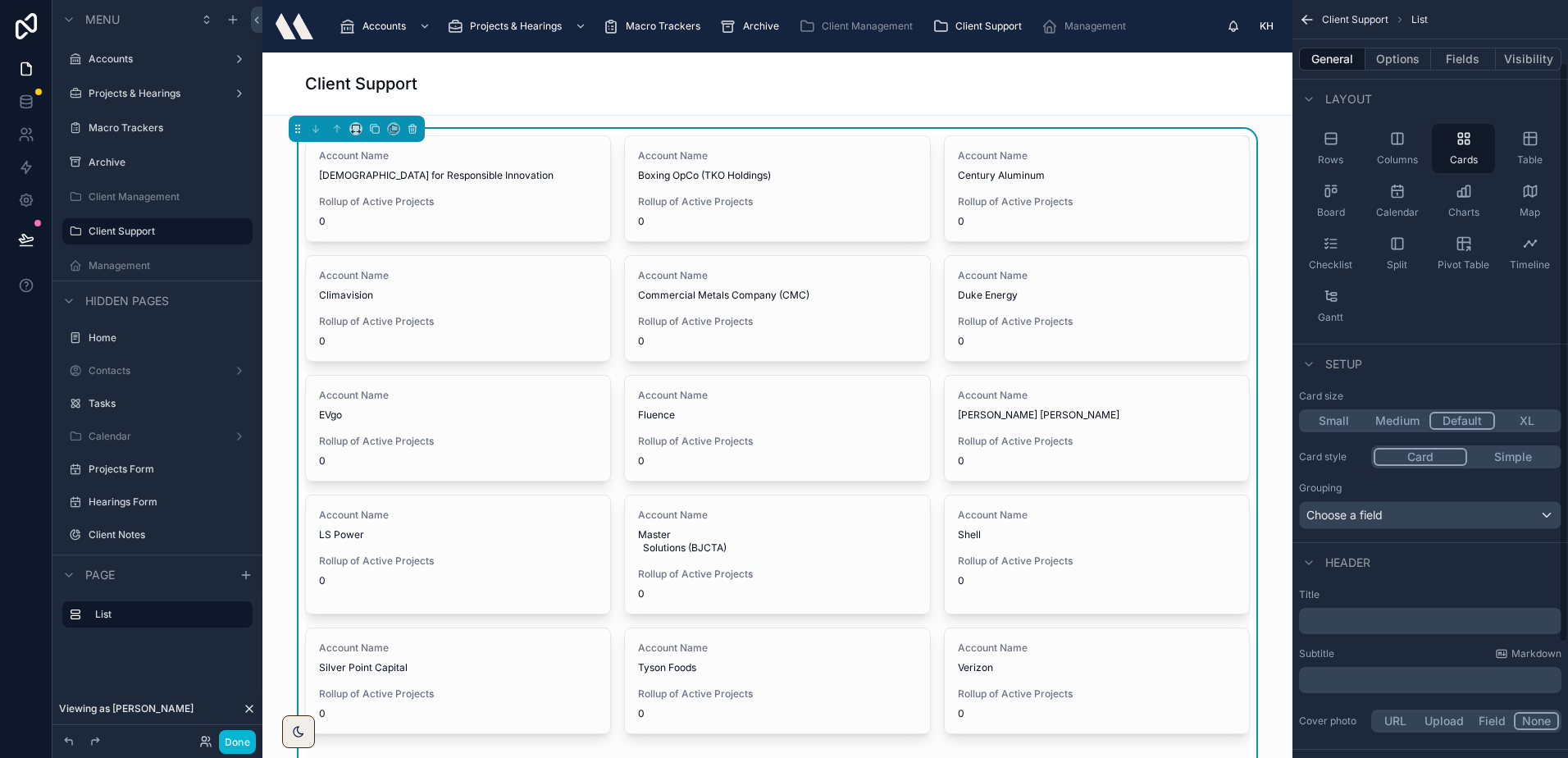
click at [1426, 328] on div "Rows Columns Cards Table Board Calendar Charts Map Checklist Split Pivot Table …" at bounding box center [1430, 227] width 276 height 220
click at [1436, 61] on button "Fields" at bounding box center [1463, 58] width 65 height 23
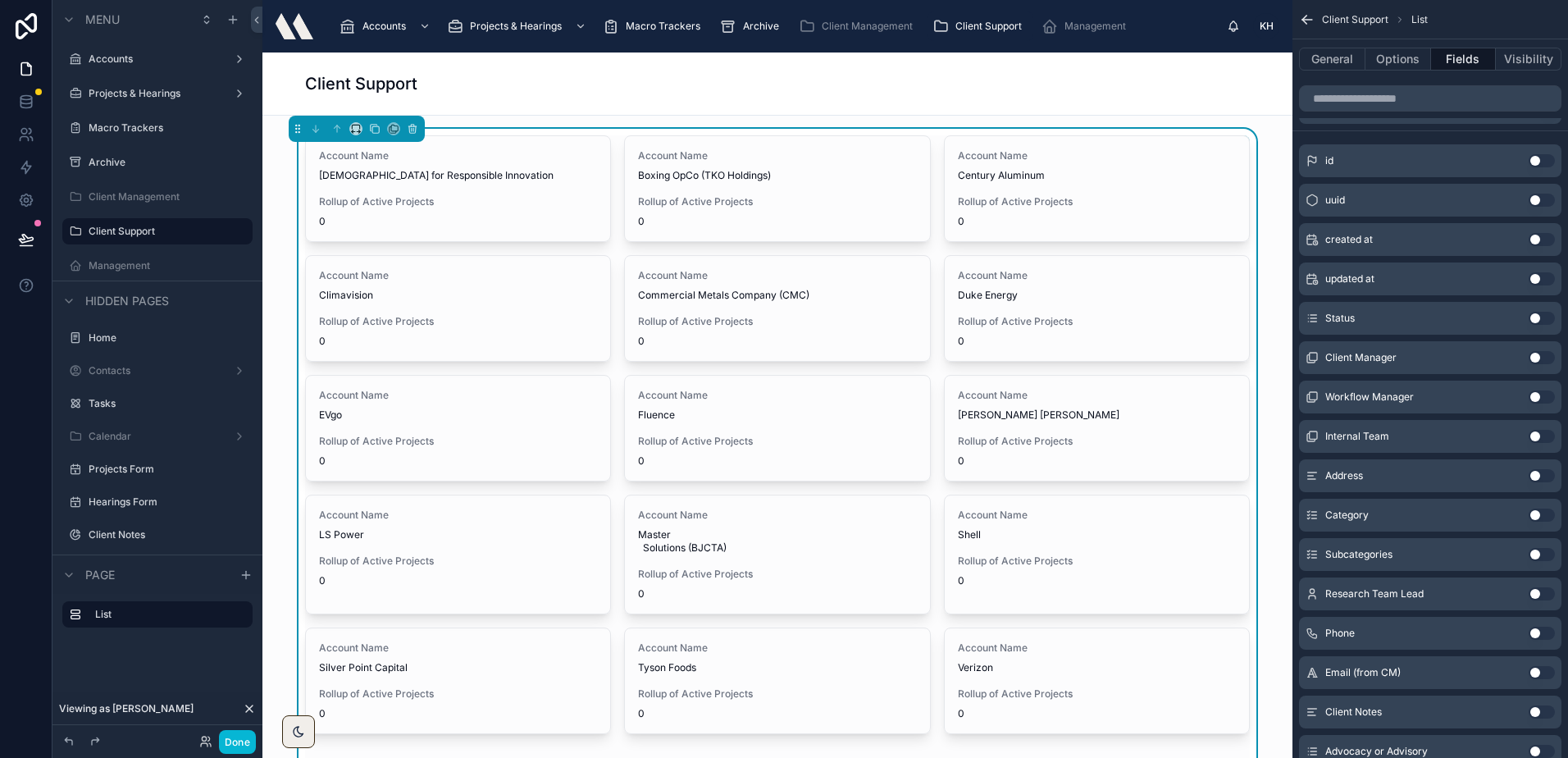
click at [1538, 354] on button "Use setting" at bounding box center [1541, 358] width 26 height 13
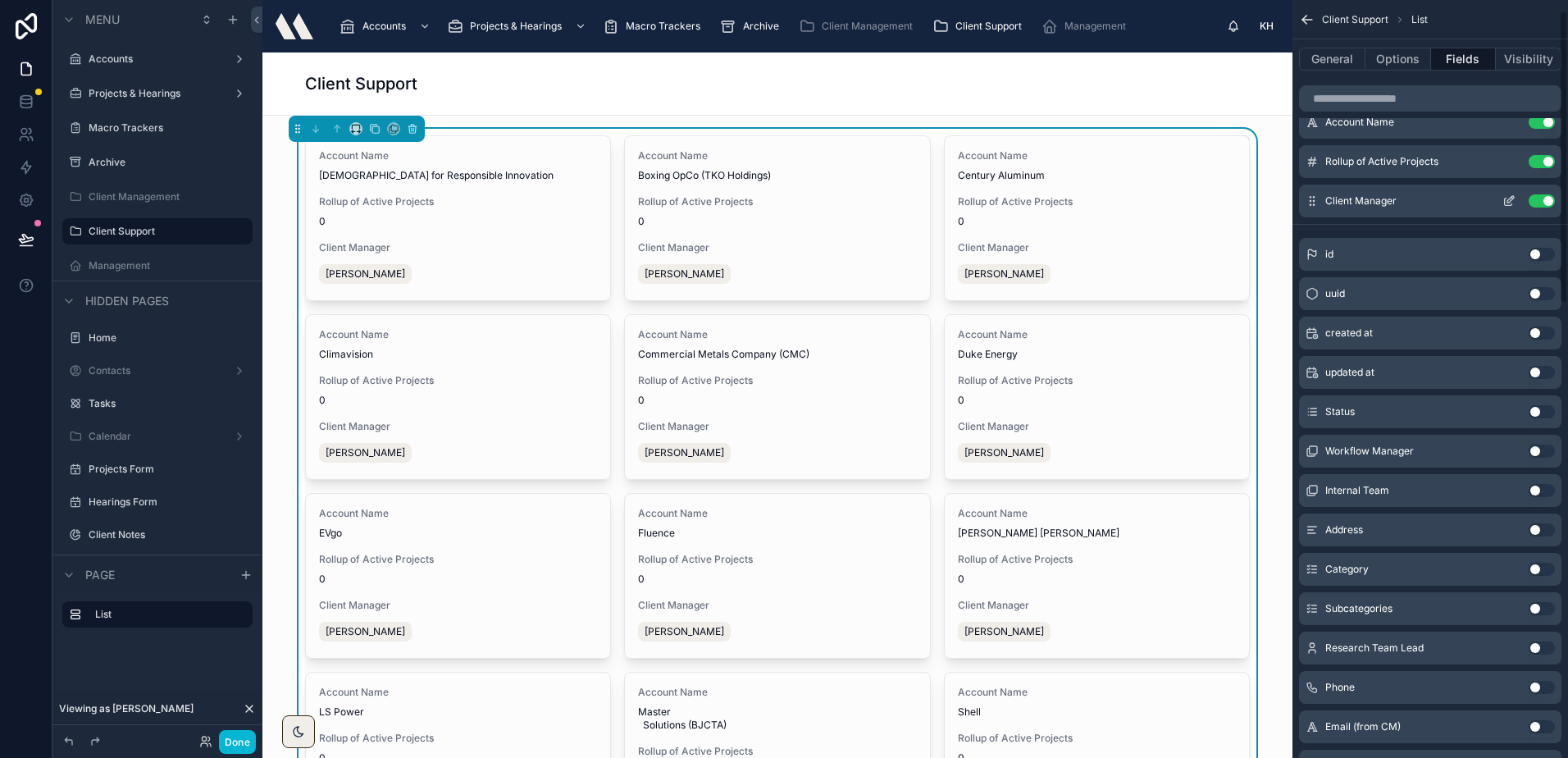
scroll to position [0, 0]
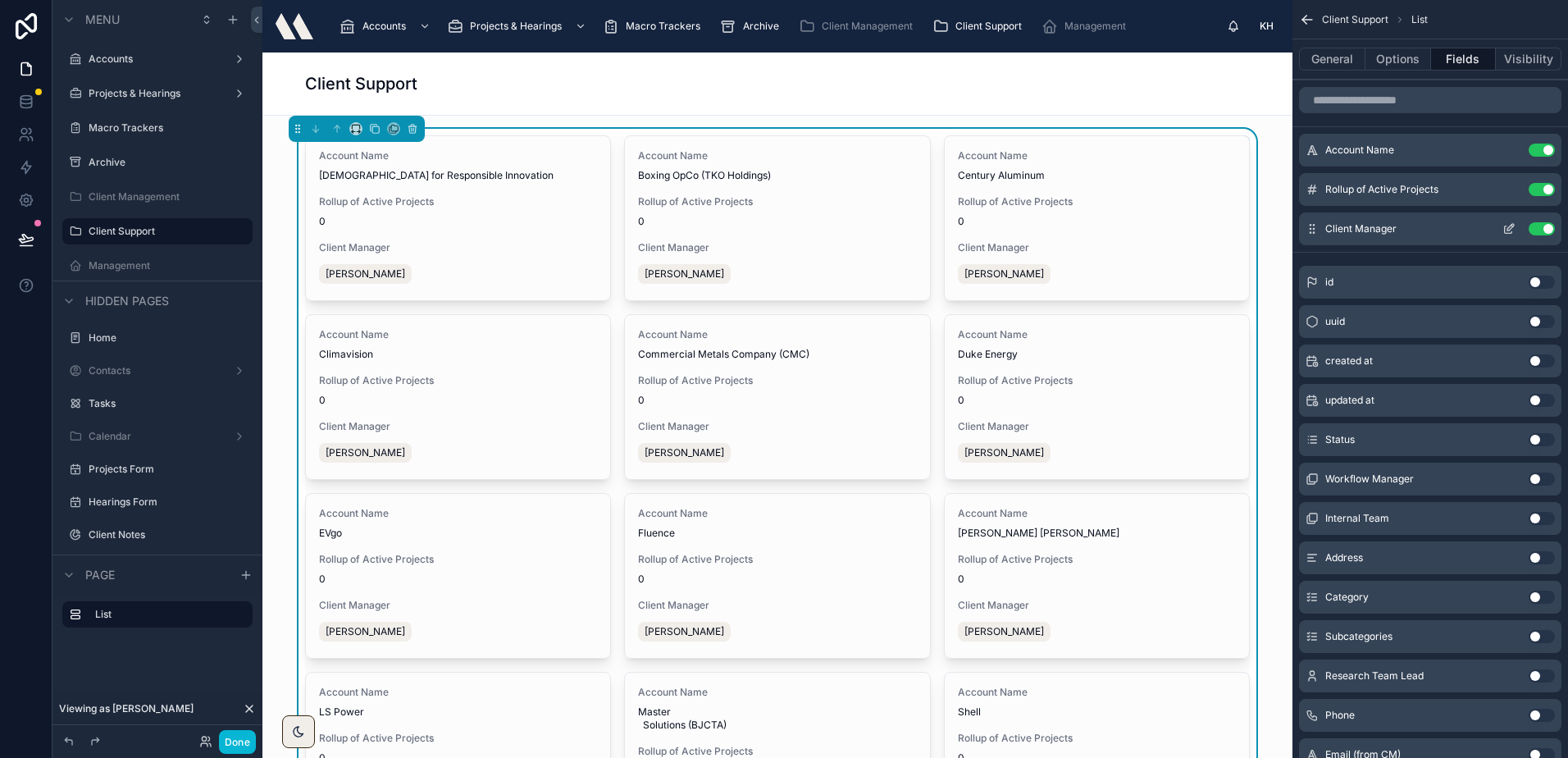
click at [1507, 229] on icon "scrollable content" at bounding box center [1510, 227] width 6 height 6
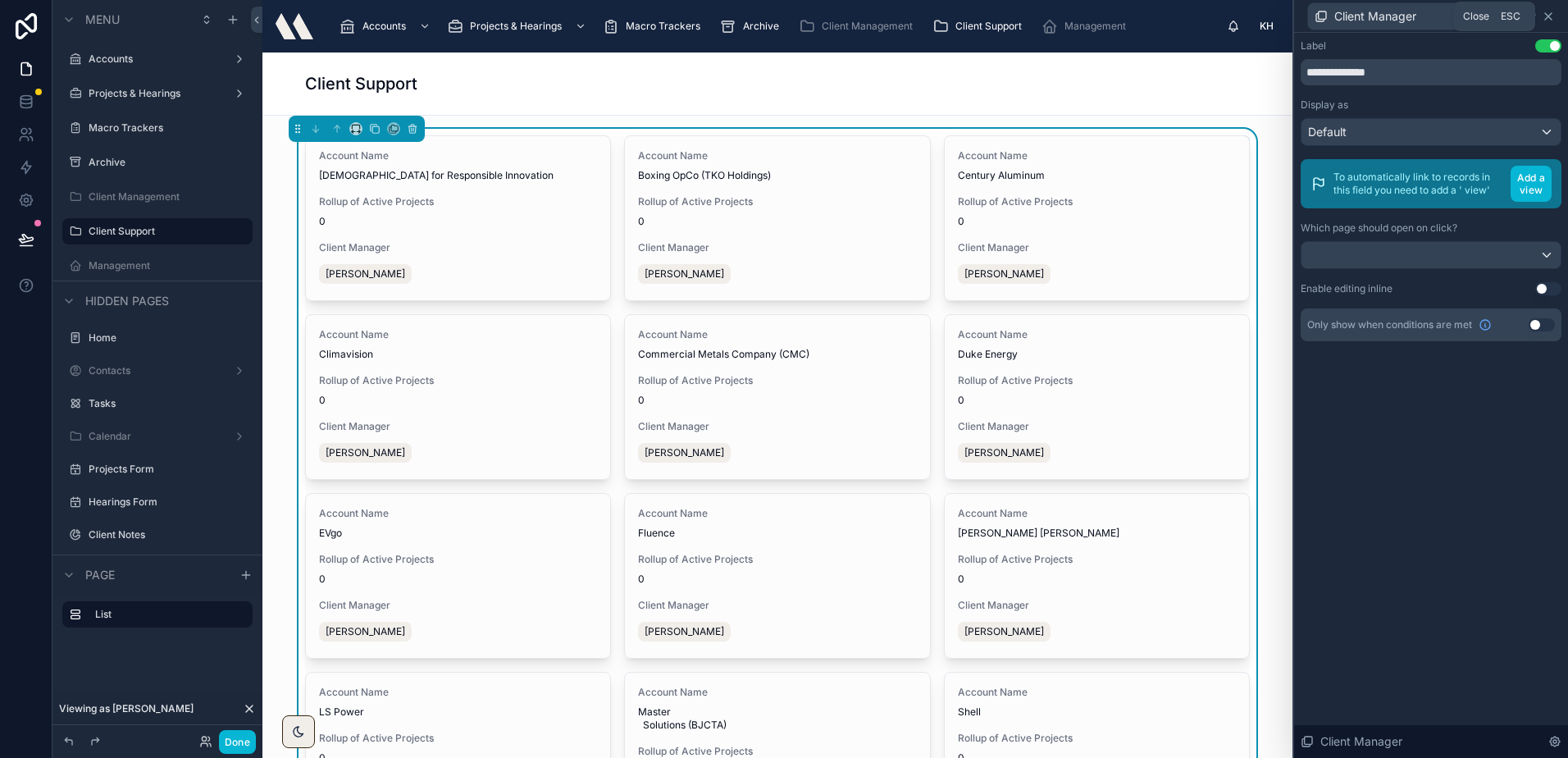
click at [1550, 11] on icon at bounding box center [1548, 16] width 13 height 13
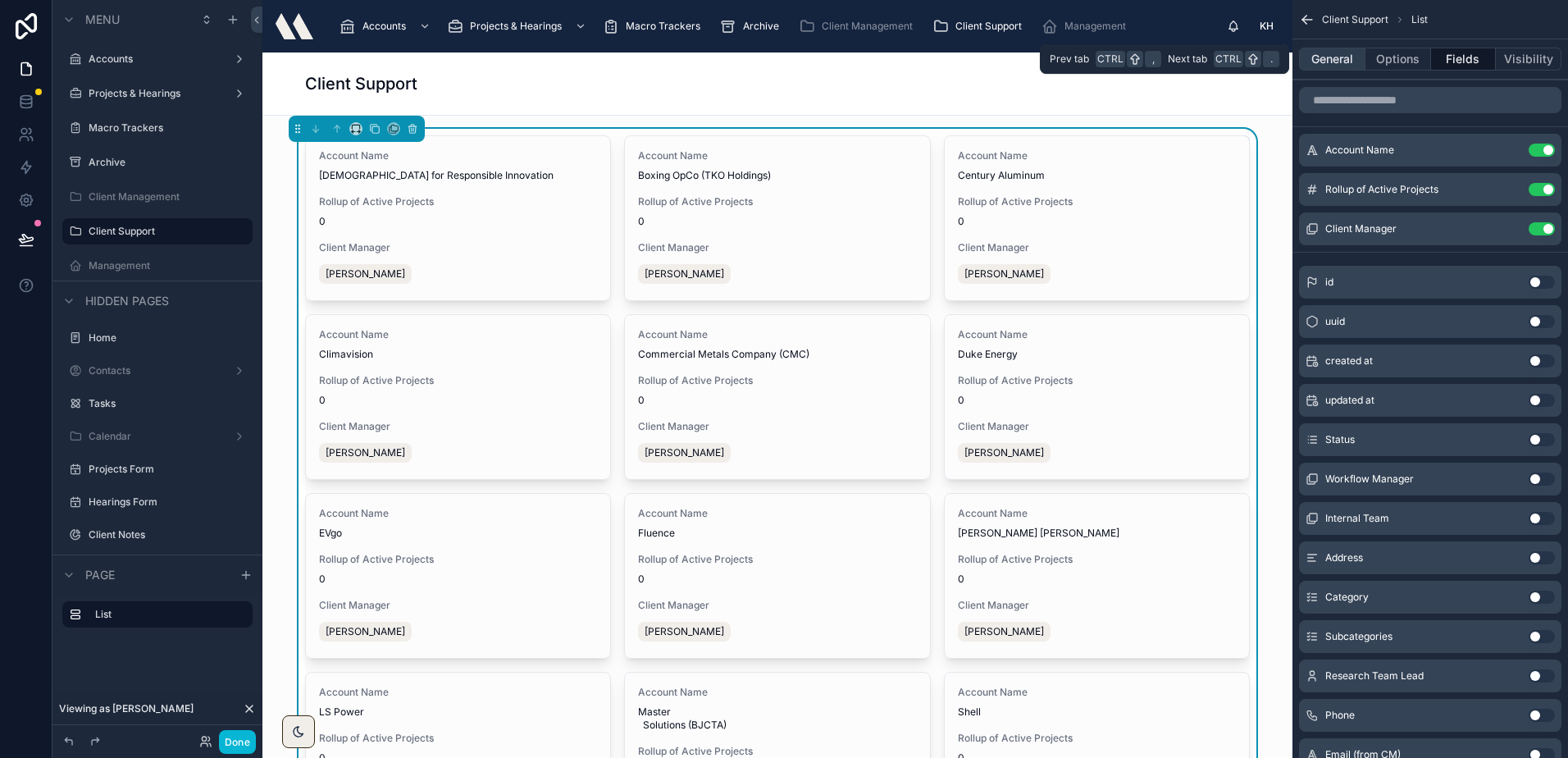
click at [1337, 58] on button "General" at bounding box center [1332, 58] width 66 height 23
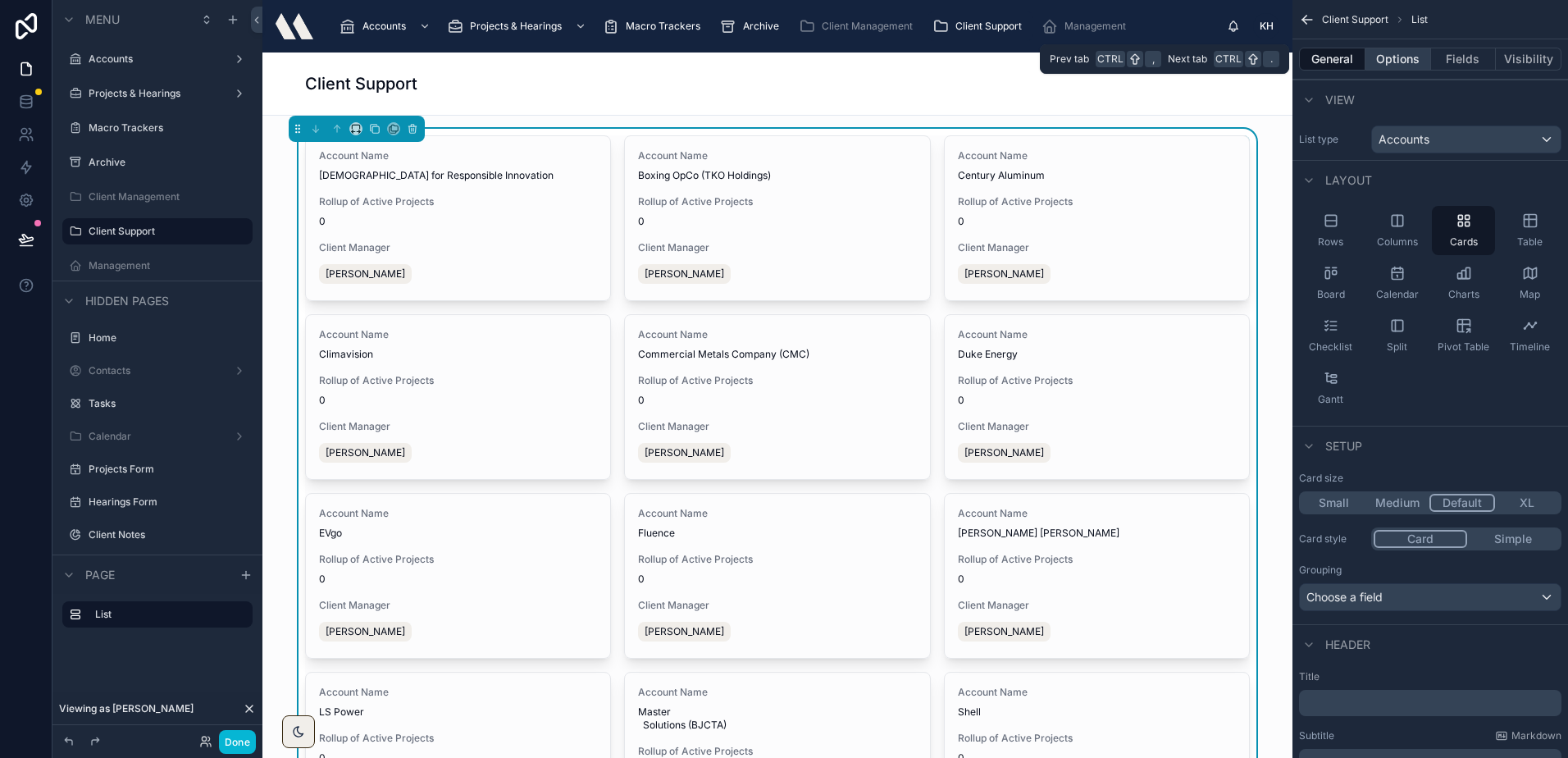
click at [1422, 49] on button "Options" at bounding box center [1398, 58] width 65 height 23
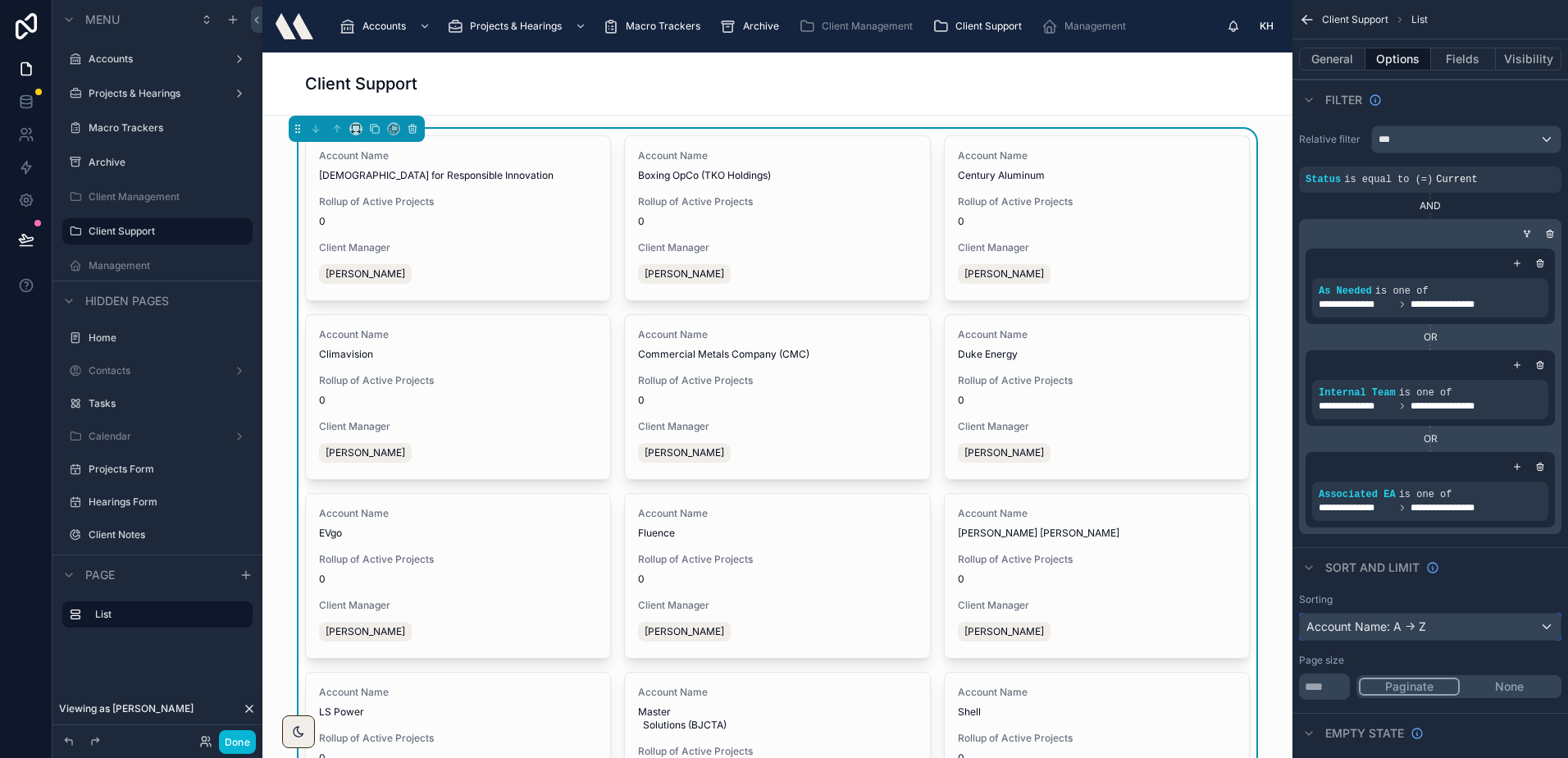
click at [1420, 634] on div "Account Name: A -> Z" at bounding box center [1430, 626] width 261 height 26
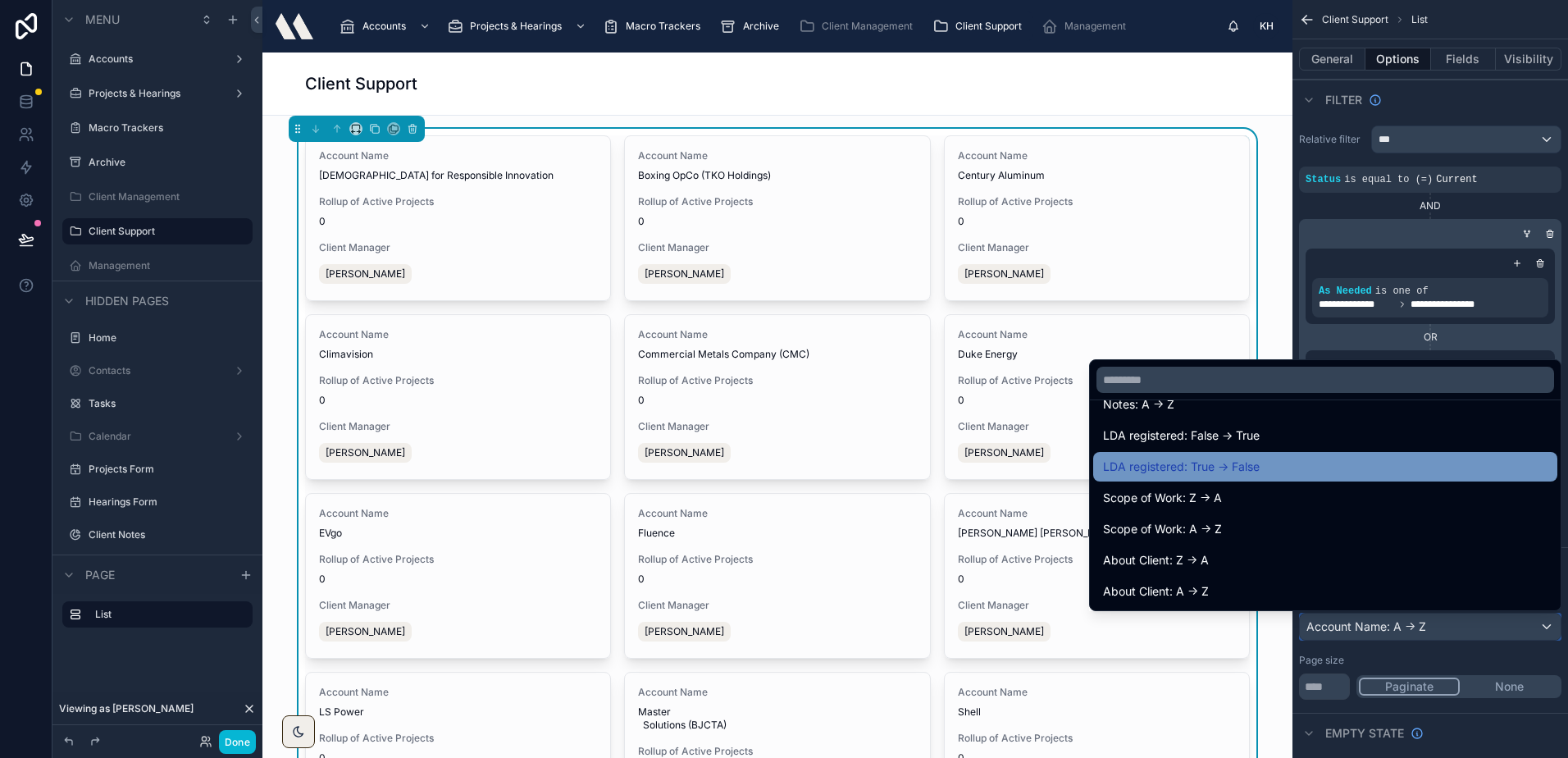
scroll to position [820, 0]
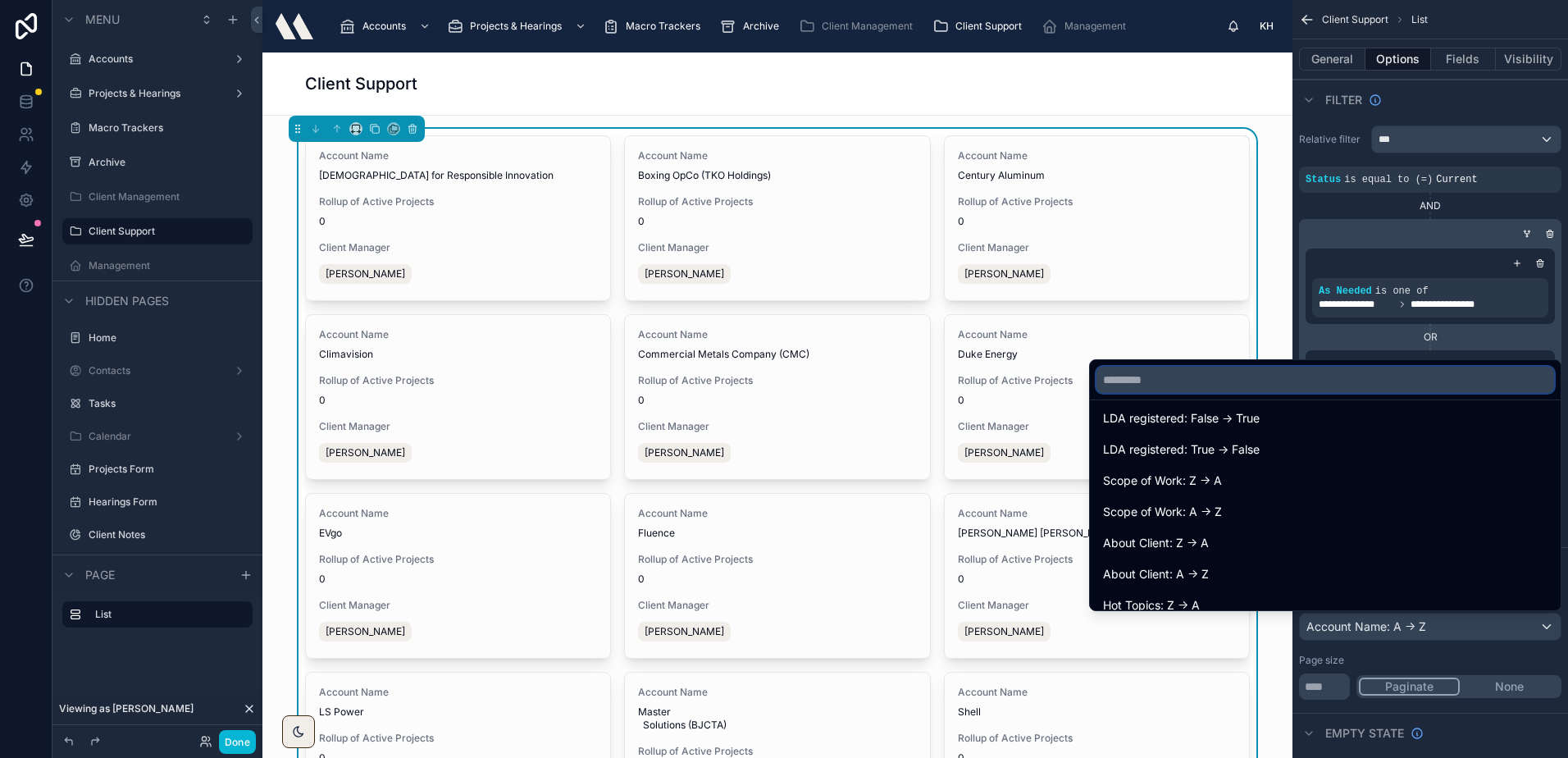
click at [1212, 392] on input "text" at bounding box center [1324, 379] width 457 height 26
click at [1211, 381] on input "text" at bounding box center [1324, 379] width 457 height 26
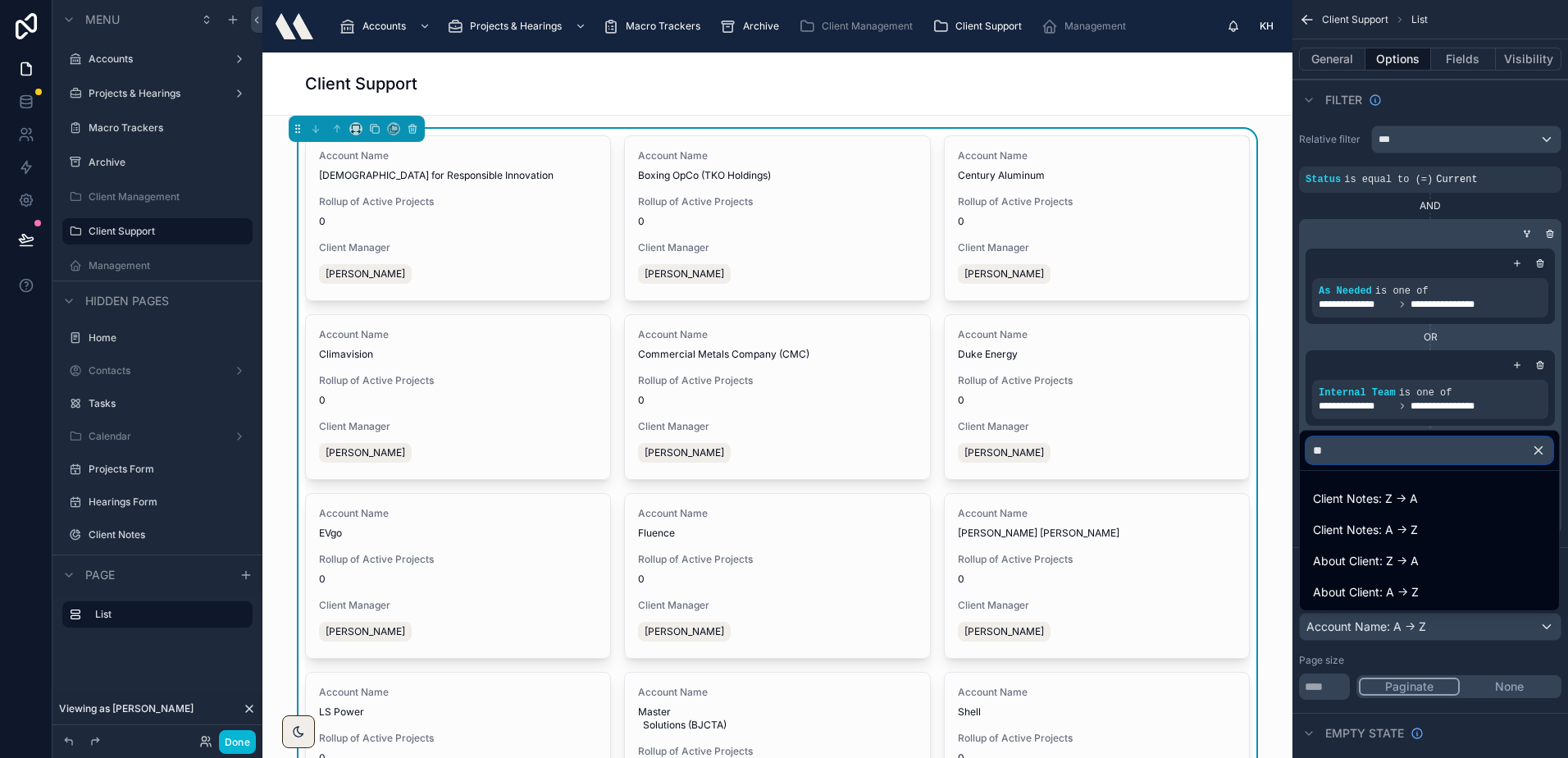
scroll to position [0, 0]
type input "******"
click at [1535, 449] on icon "button" at bounding box center [1538, 450] width 7 height 7
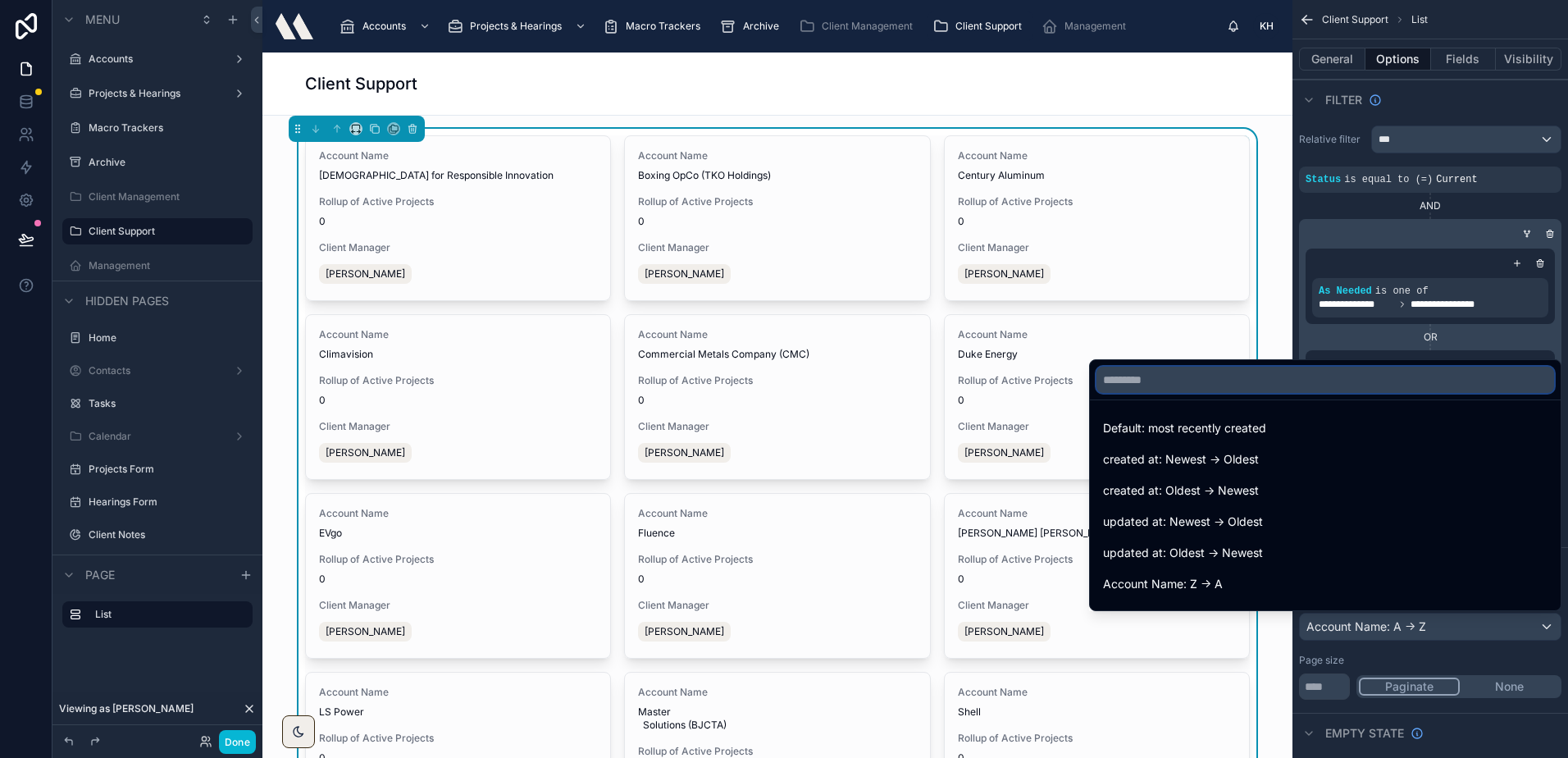
click at [1364, 376] on input "text" at bounding box center [1324, 379] width 457 height 26
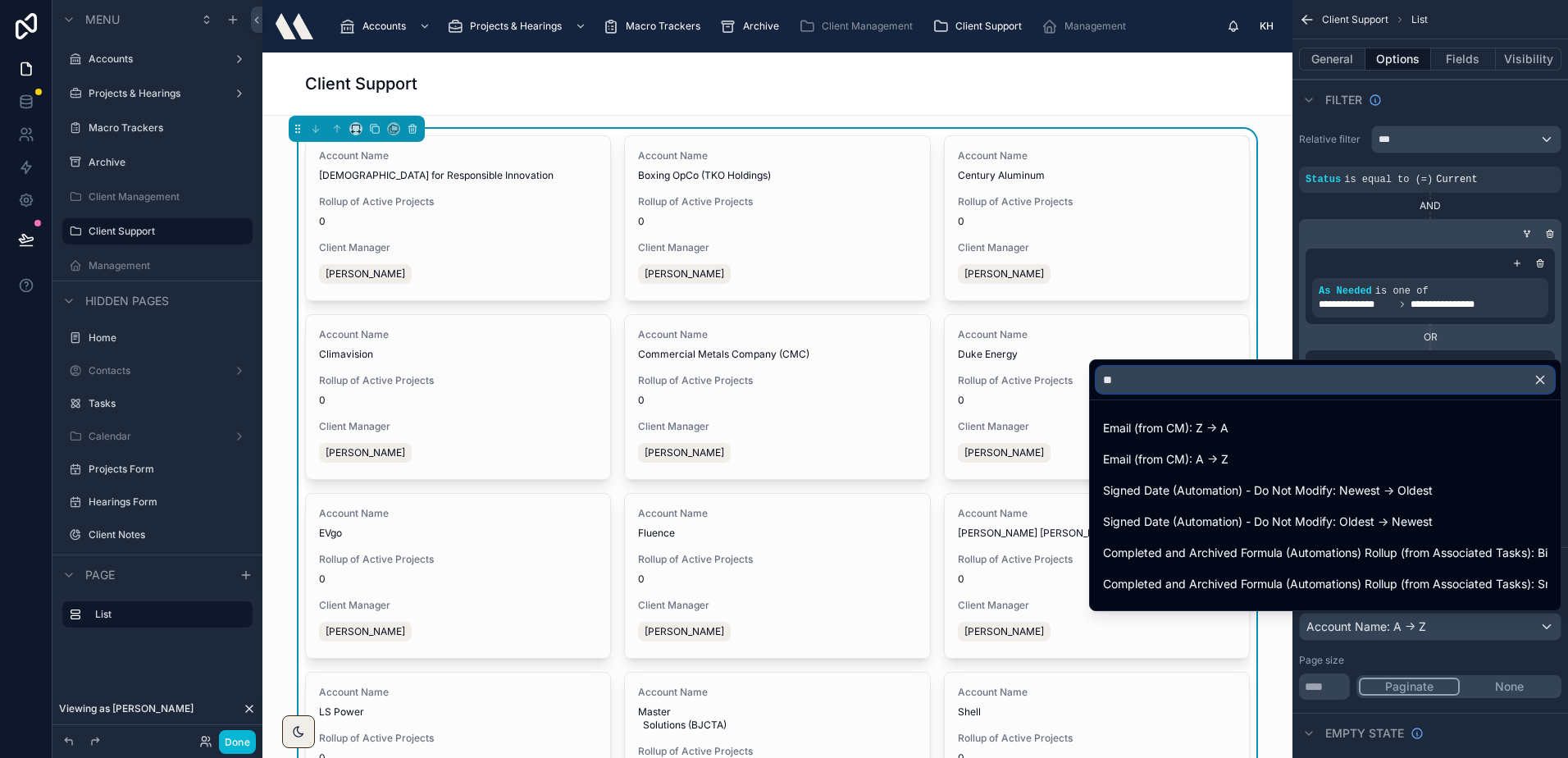
type input "*"
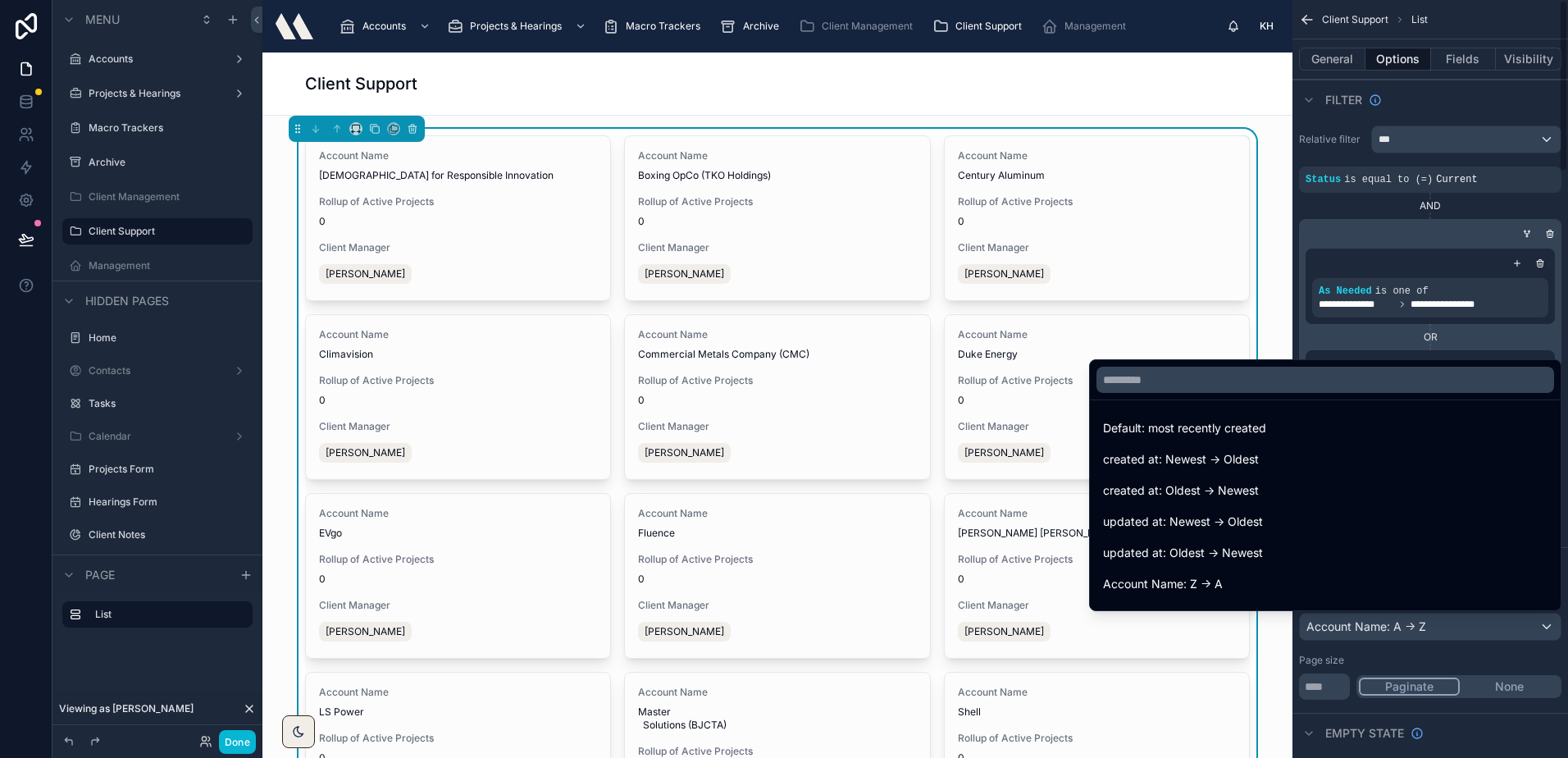
click at [1442, 115] on div "scrollable content" at bounding box center [784, 379] width 1568 height 758
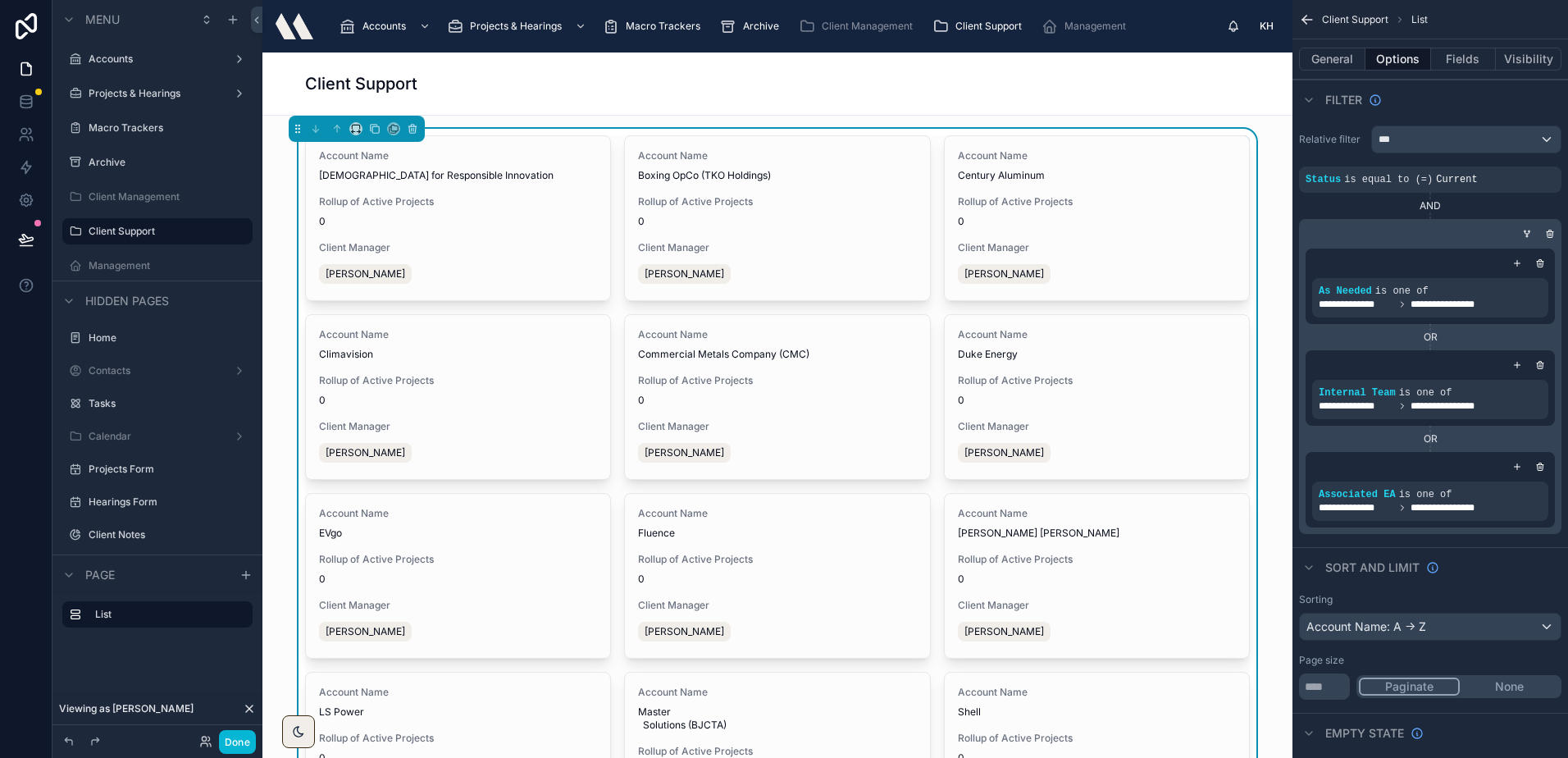
click at [548, 68] on div "Client Support" at bounding box center [777, 84] width 944 height 63
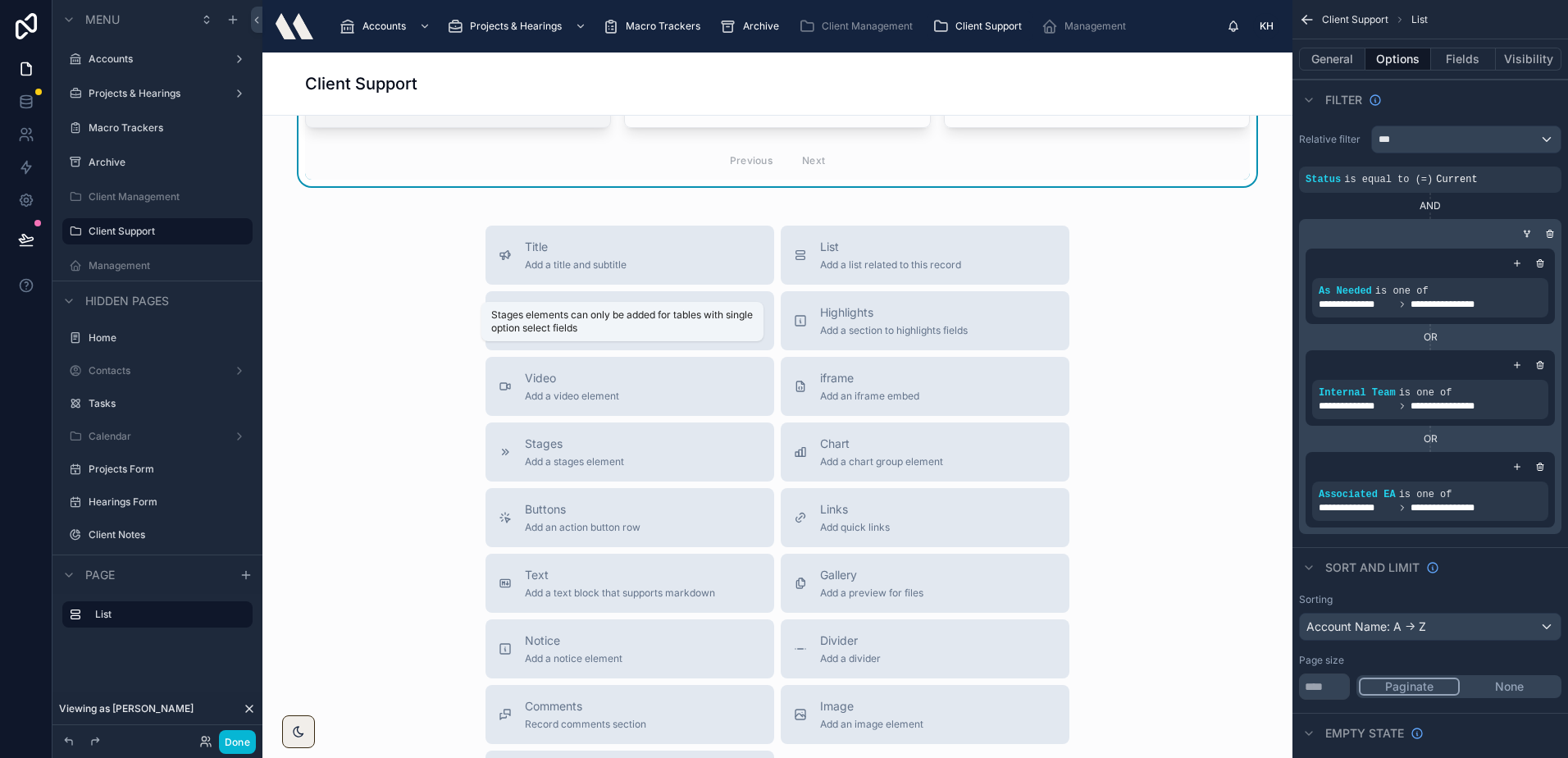
scroll to position [656, 0]
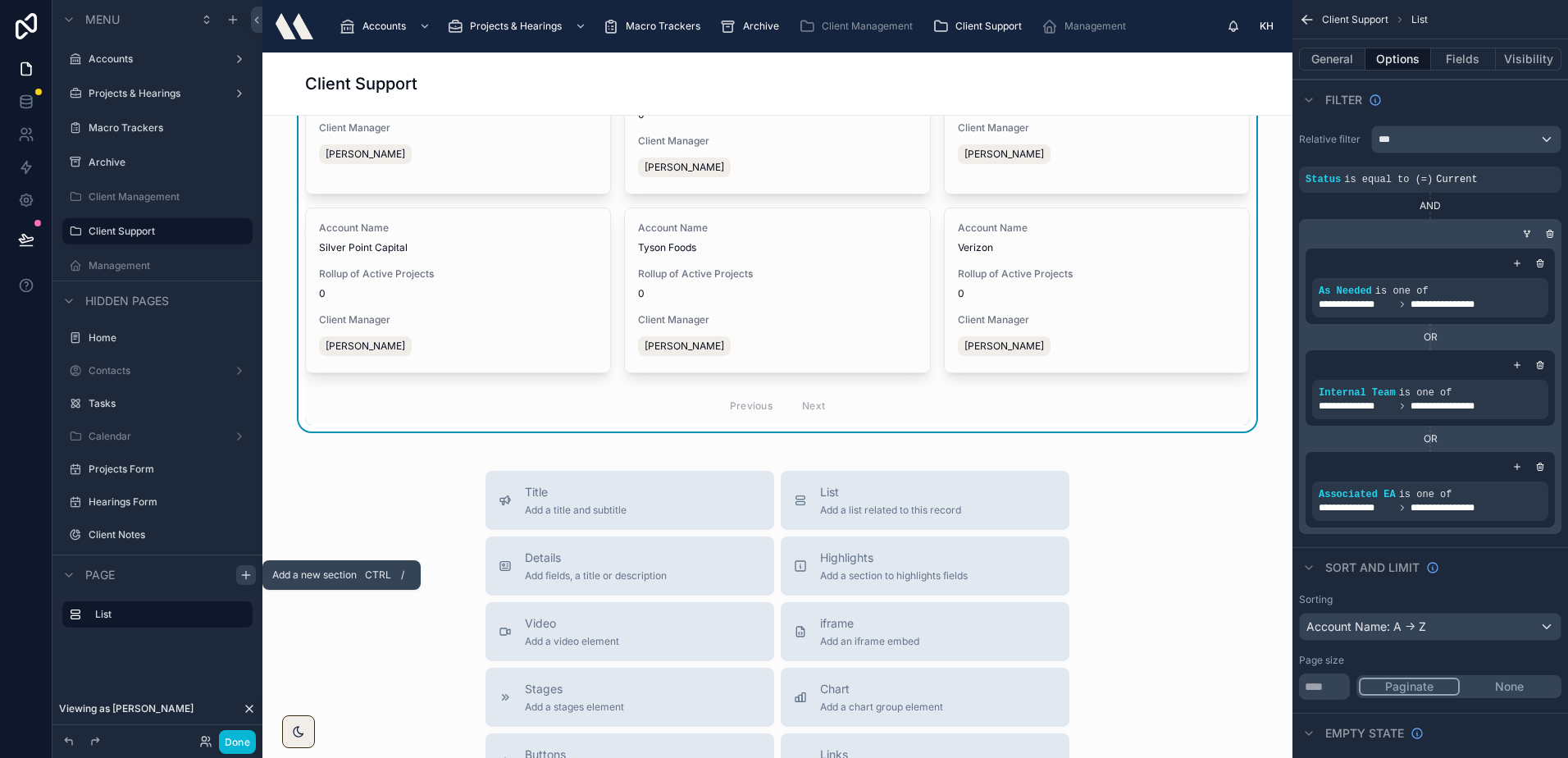
click at [243, 570] on icon "scrollable content" at bounding box center [246, 575] width 13 height 13
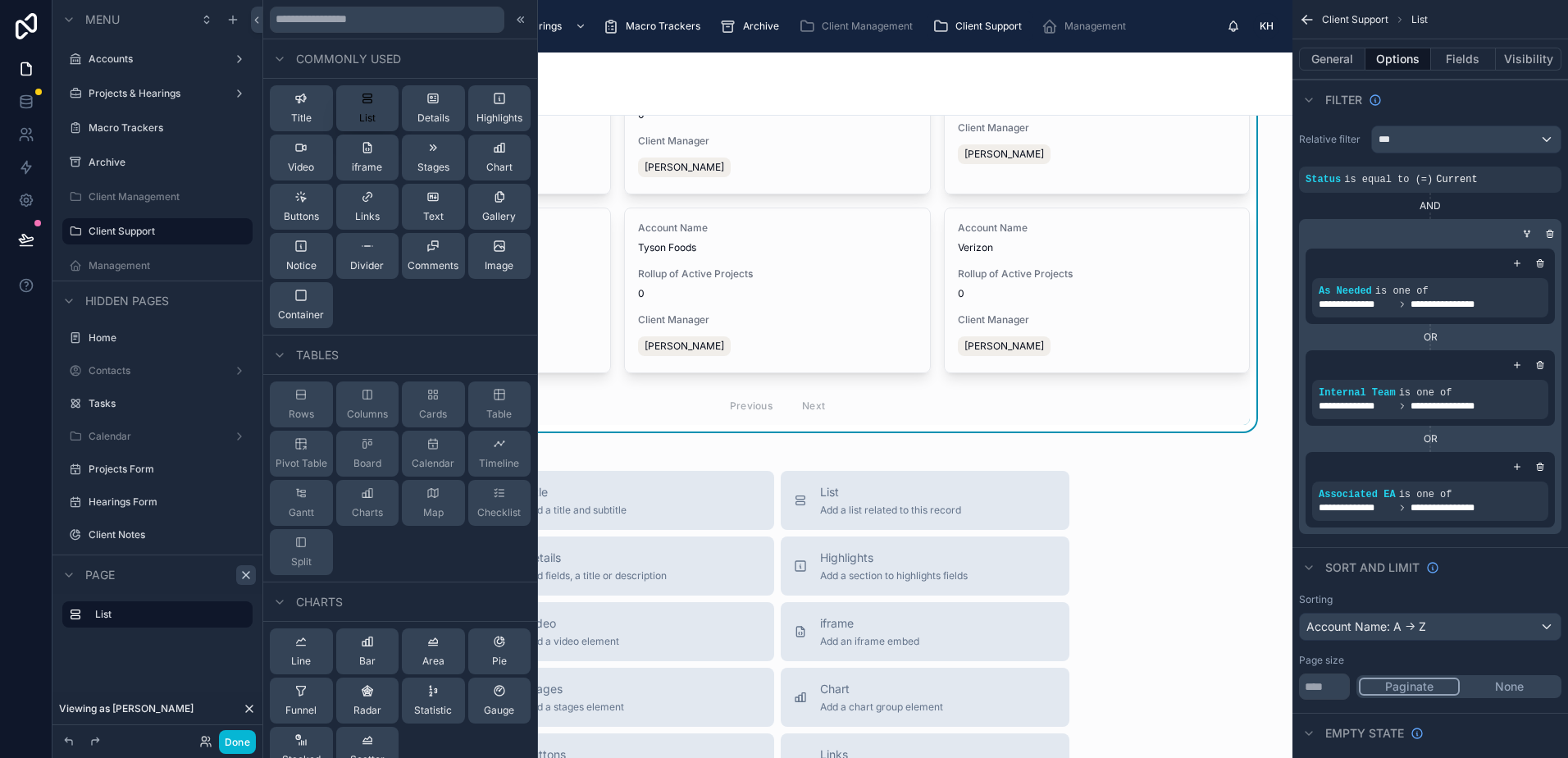
click at [359, 116] on span "List" at bounding box center [367, 118] width 16 height 13
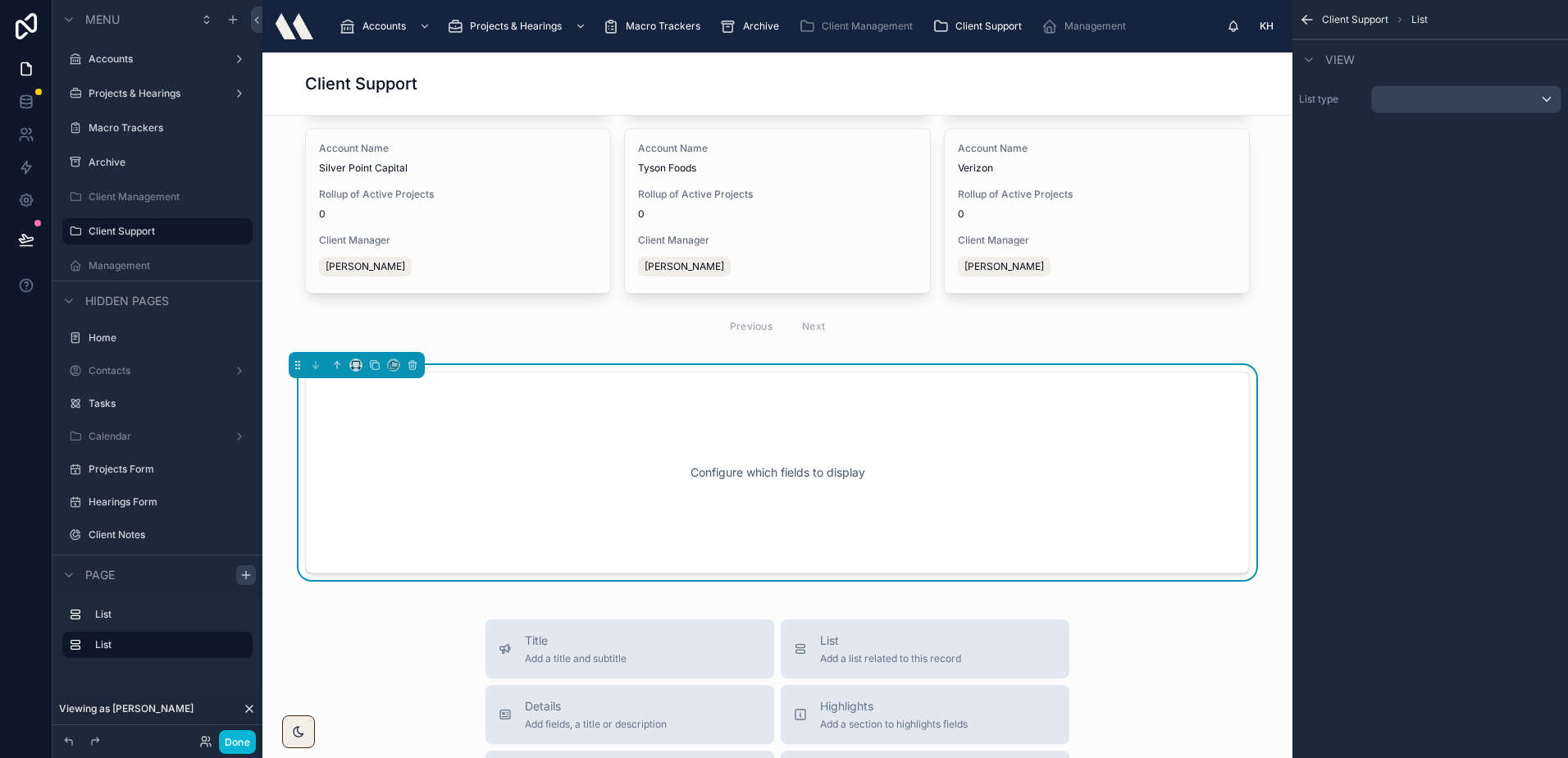
scroll to position [803, 0]
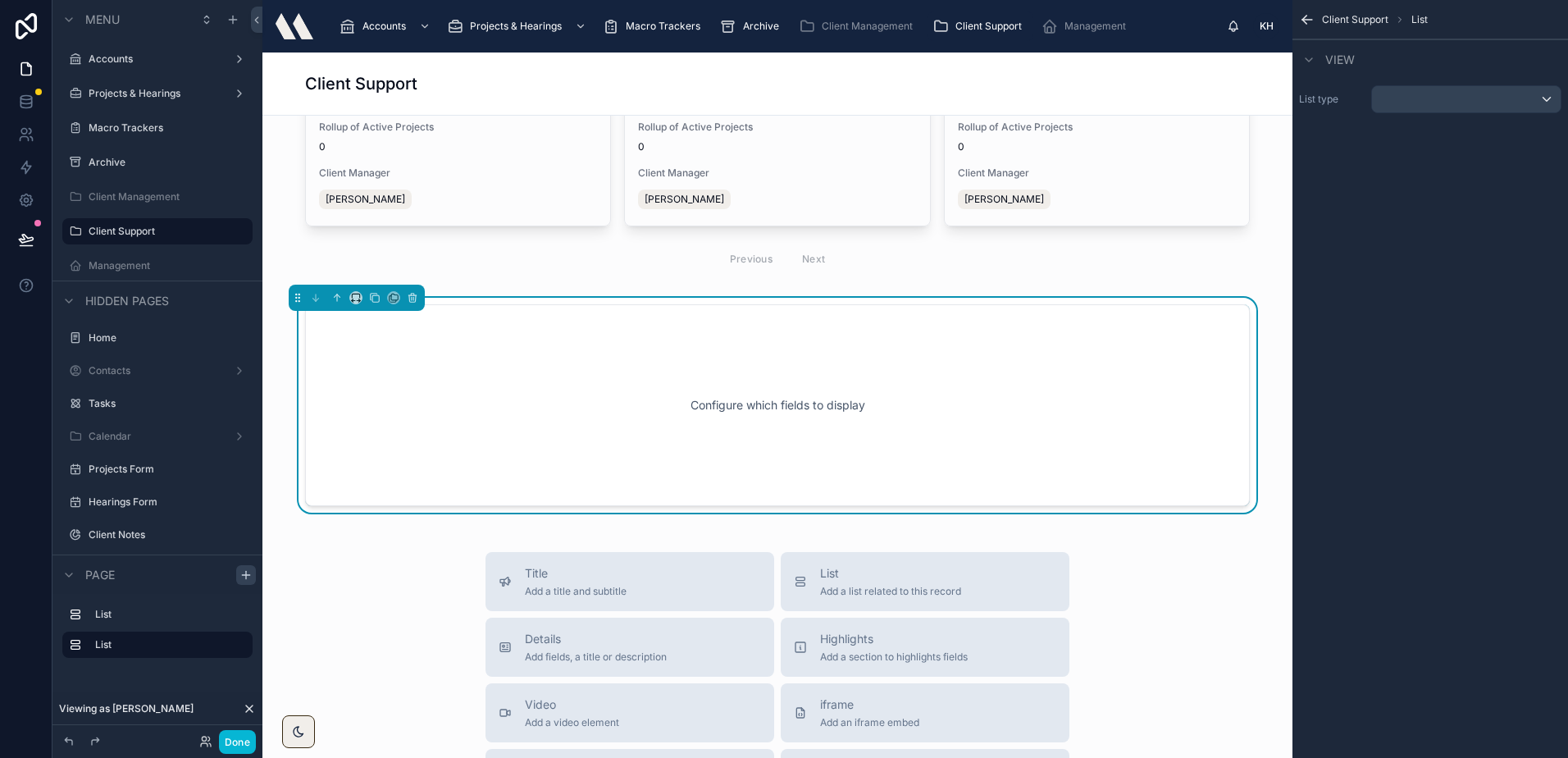
click at [453, 365] on div "Configure which fields to display" at bounding box center [777, 405] width 890 height 147
click at [1420, 101] on div "scrollable content" at bounding box center [1465, 99] width 188 height 26
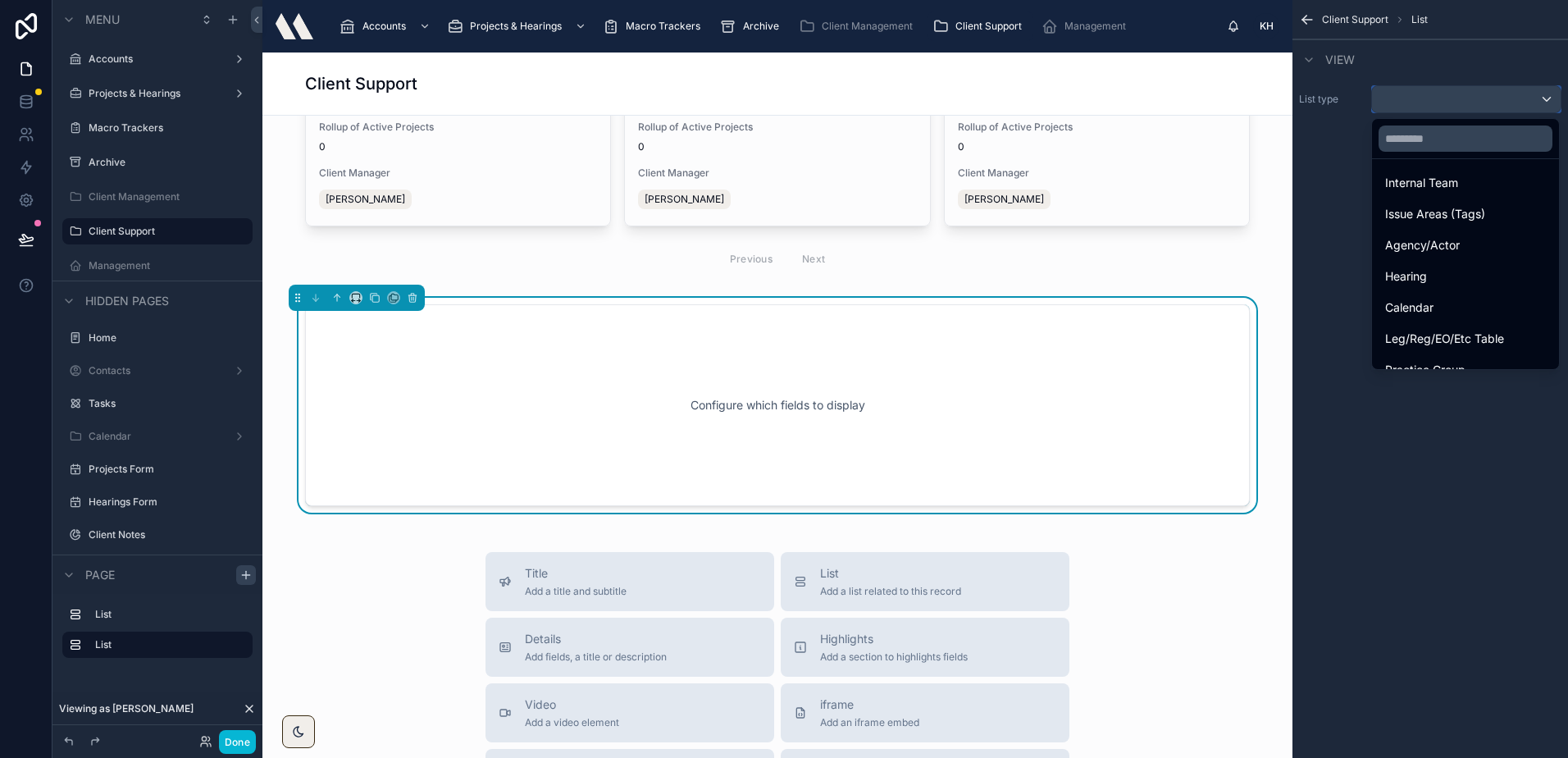
scroll to position [220, 0]
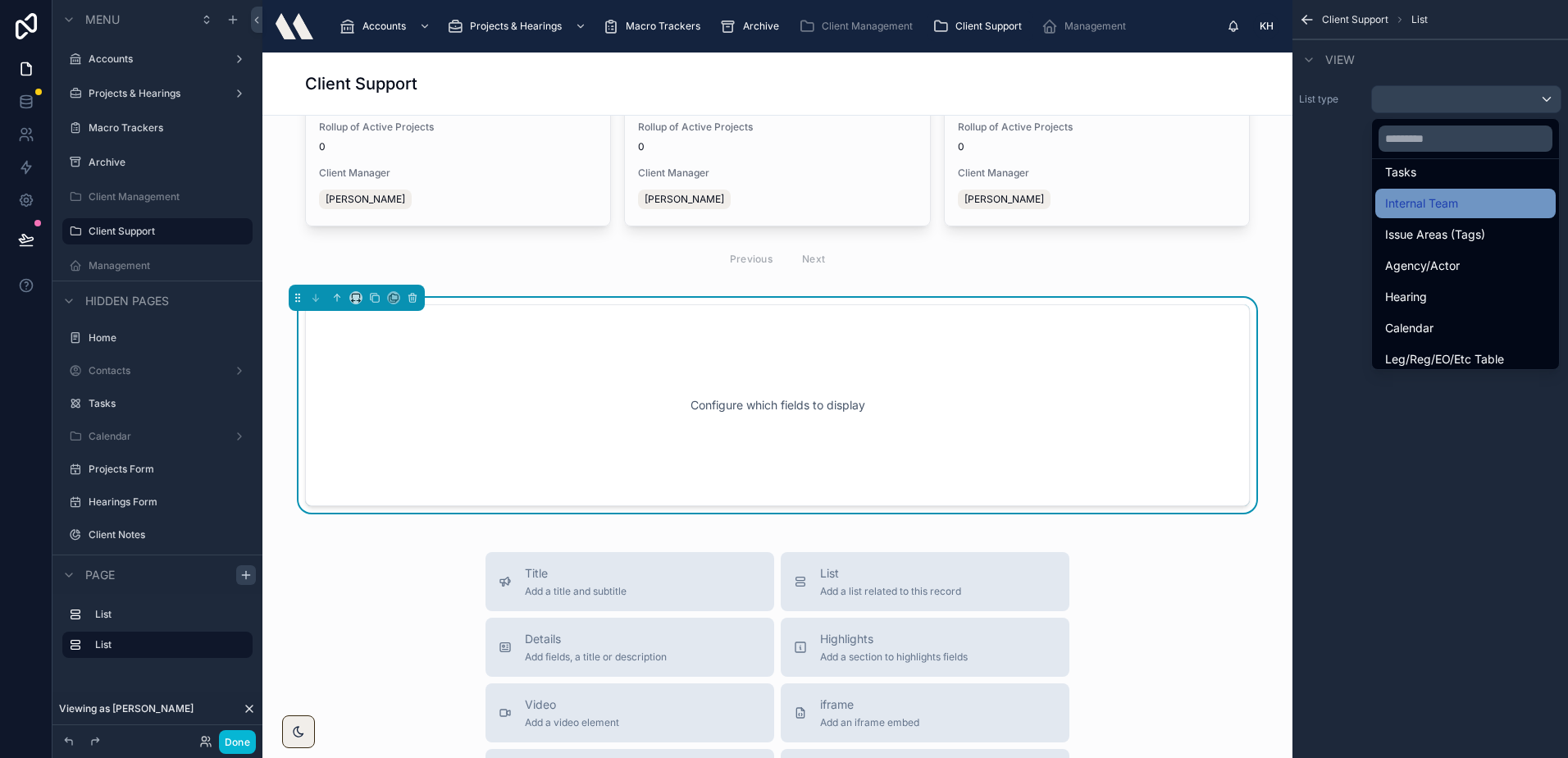
click at [1431, 209] on span "Internal Team" at bounding box center [1422, 204] width 73 height 20
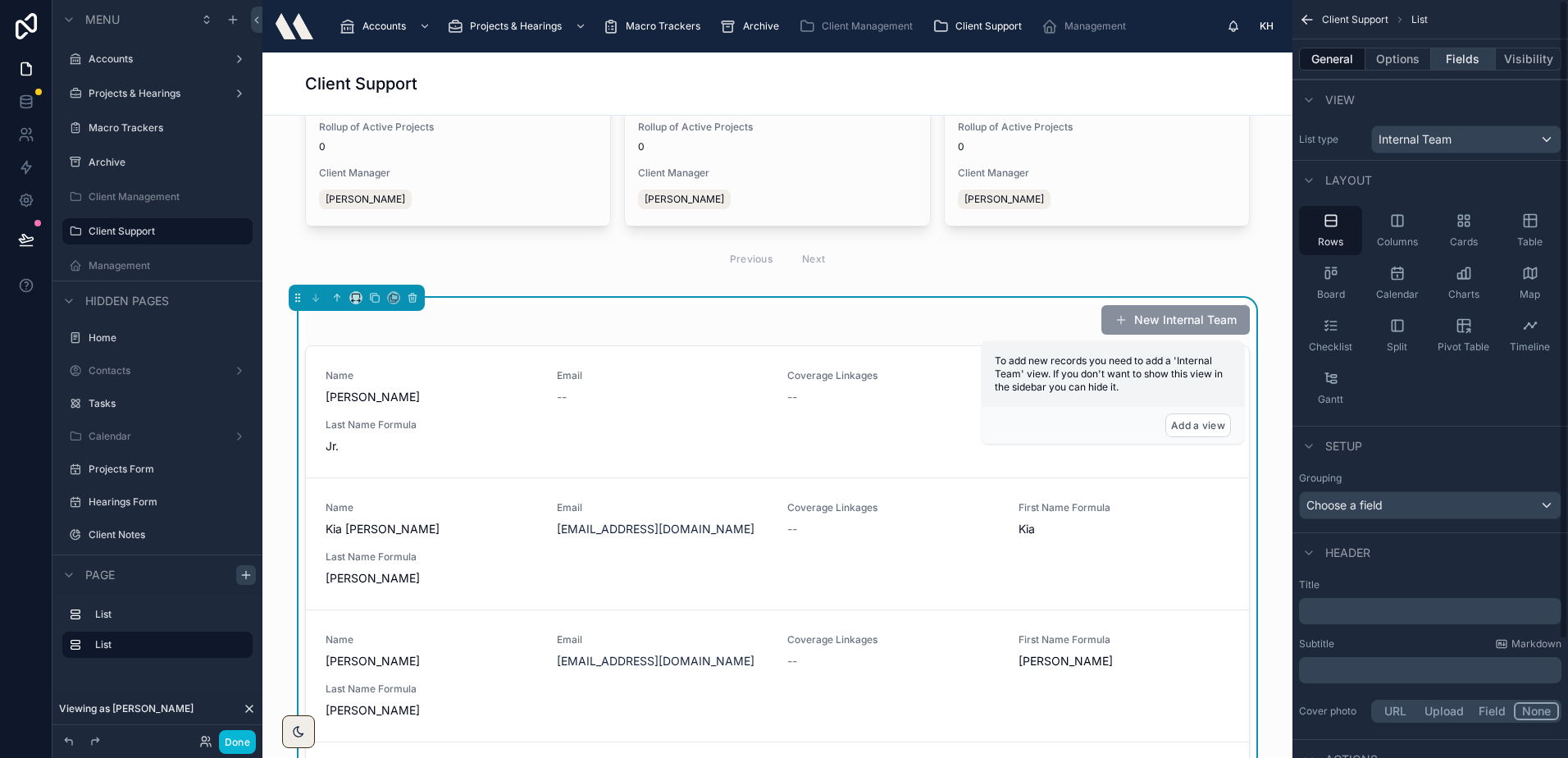
click at [1452, 56] on button "Fields" at bounding box center [1463, 58] width 65 height 23
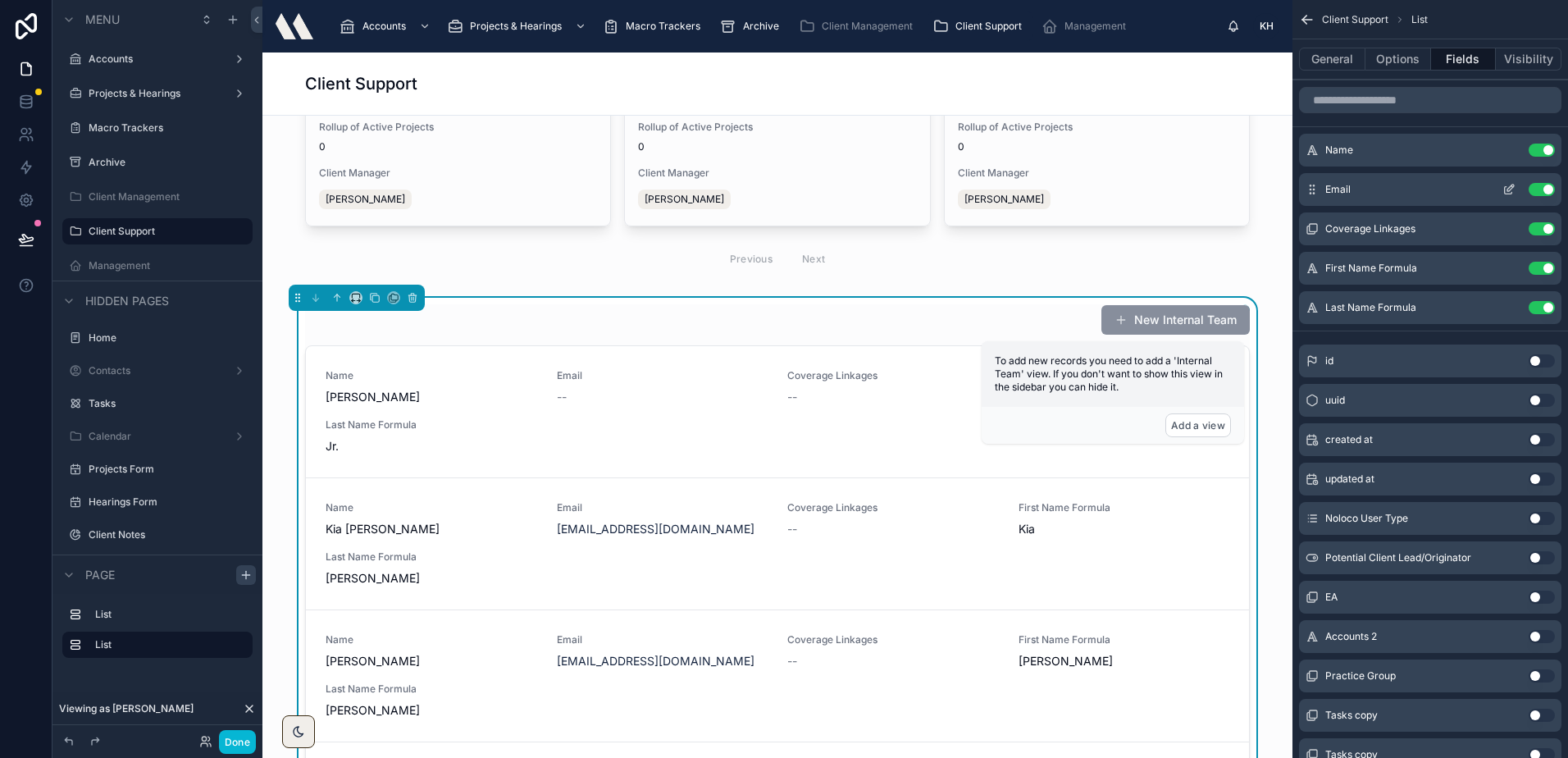
click at [1535, 185] on button "Use setting" at bounding box center [1541, 189] width 26 height 13
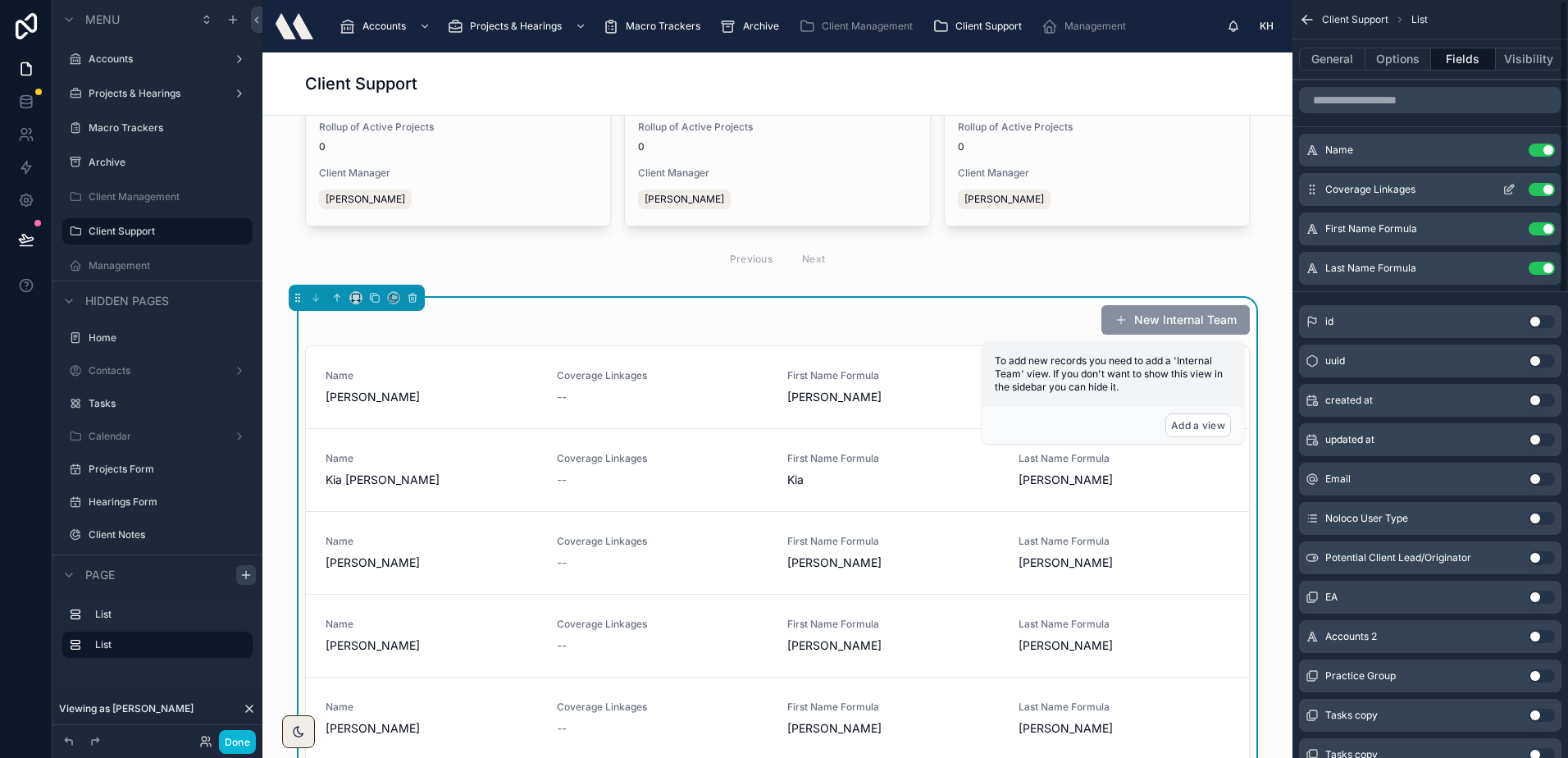
click at [1538, 190] on button "Use setting" at bounding box center [1541, 189] width 26 height 13
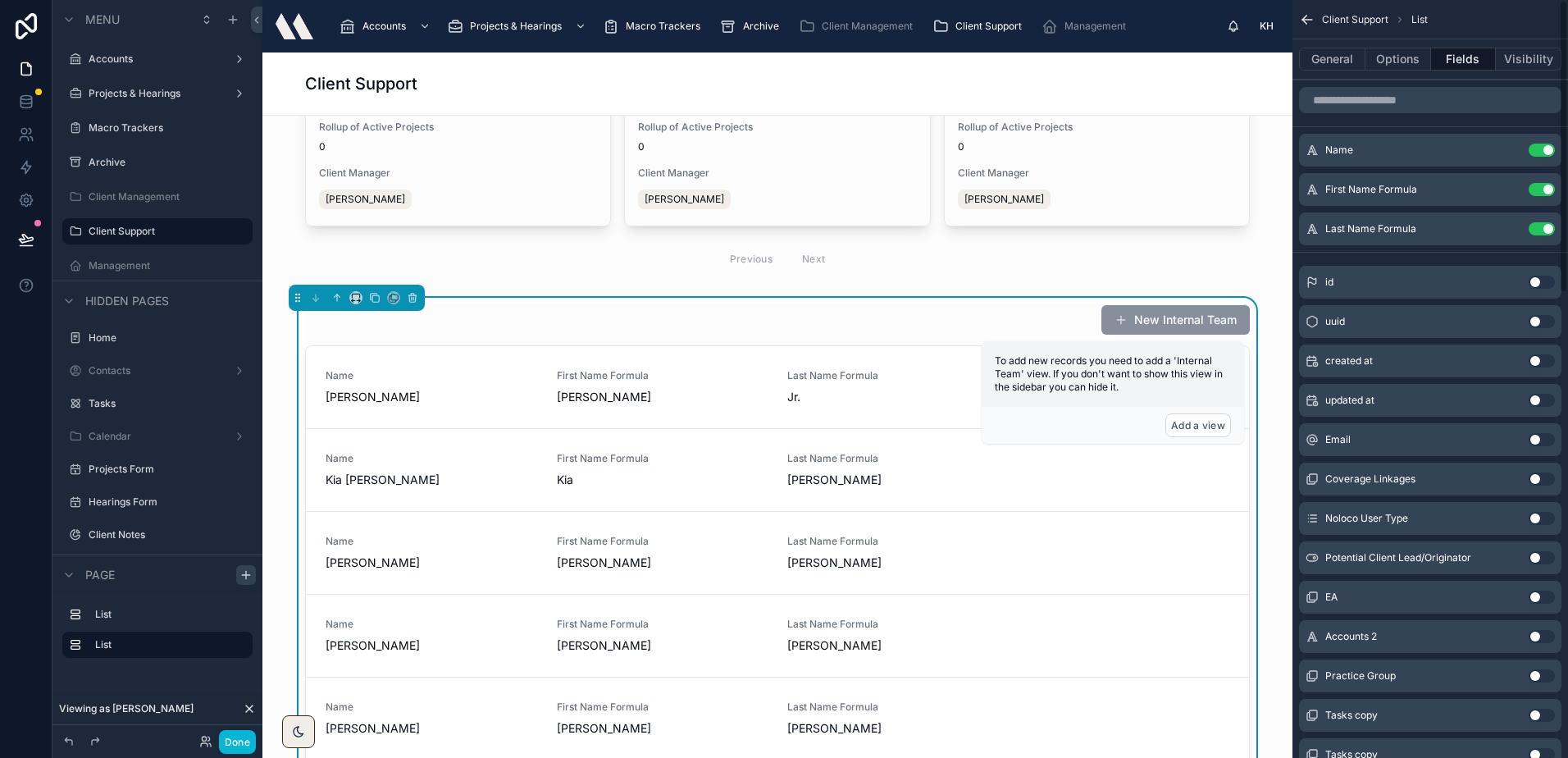
click at [1538, 190] on button "Use setting" at bounding box center [1541, 189] width 26 height 13
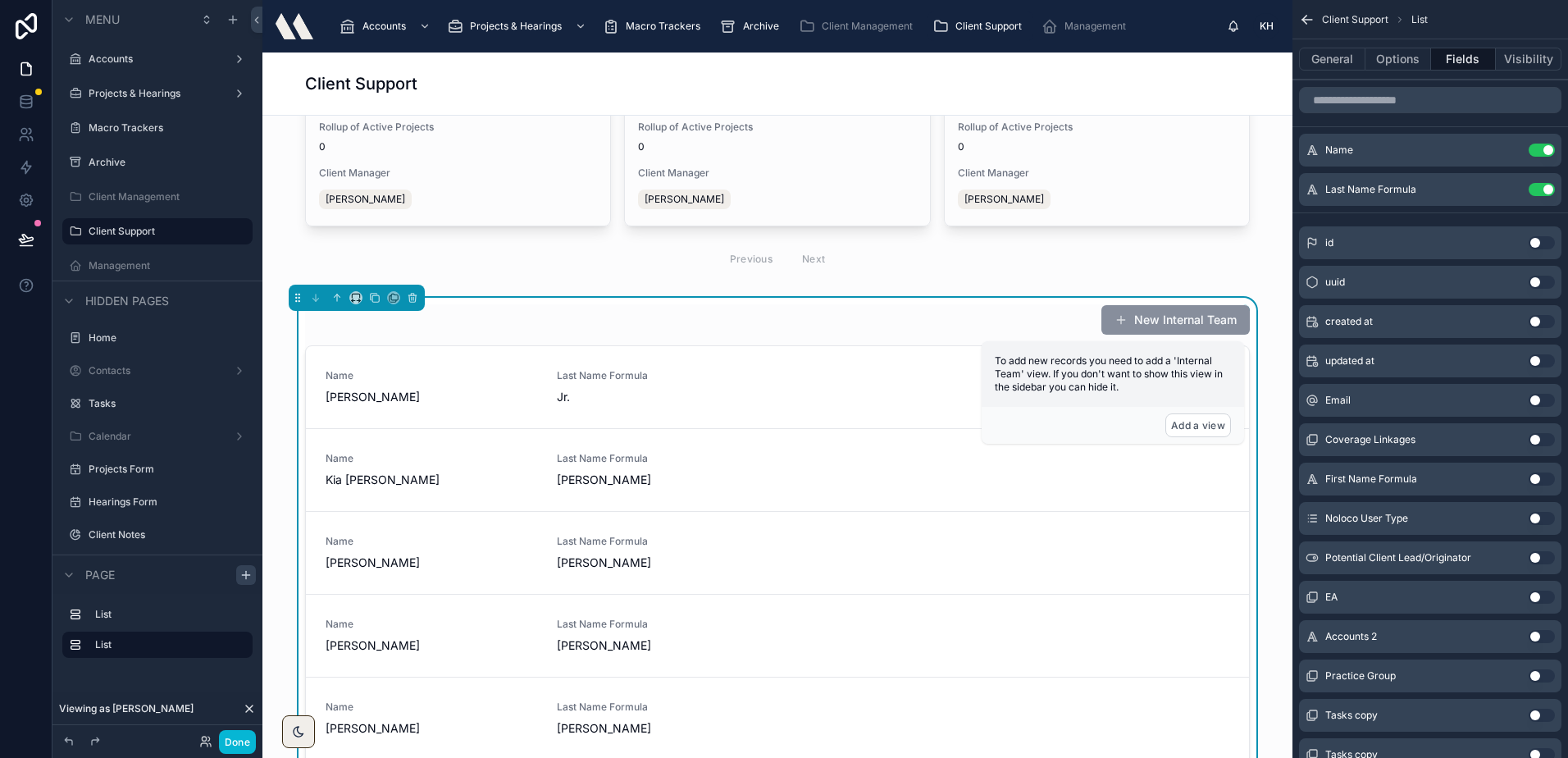
click at [1538, 190] on button "Use setting" at bounding box center [1541, 189] width 26 height 13
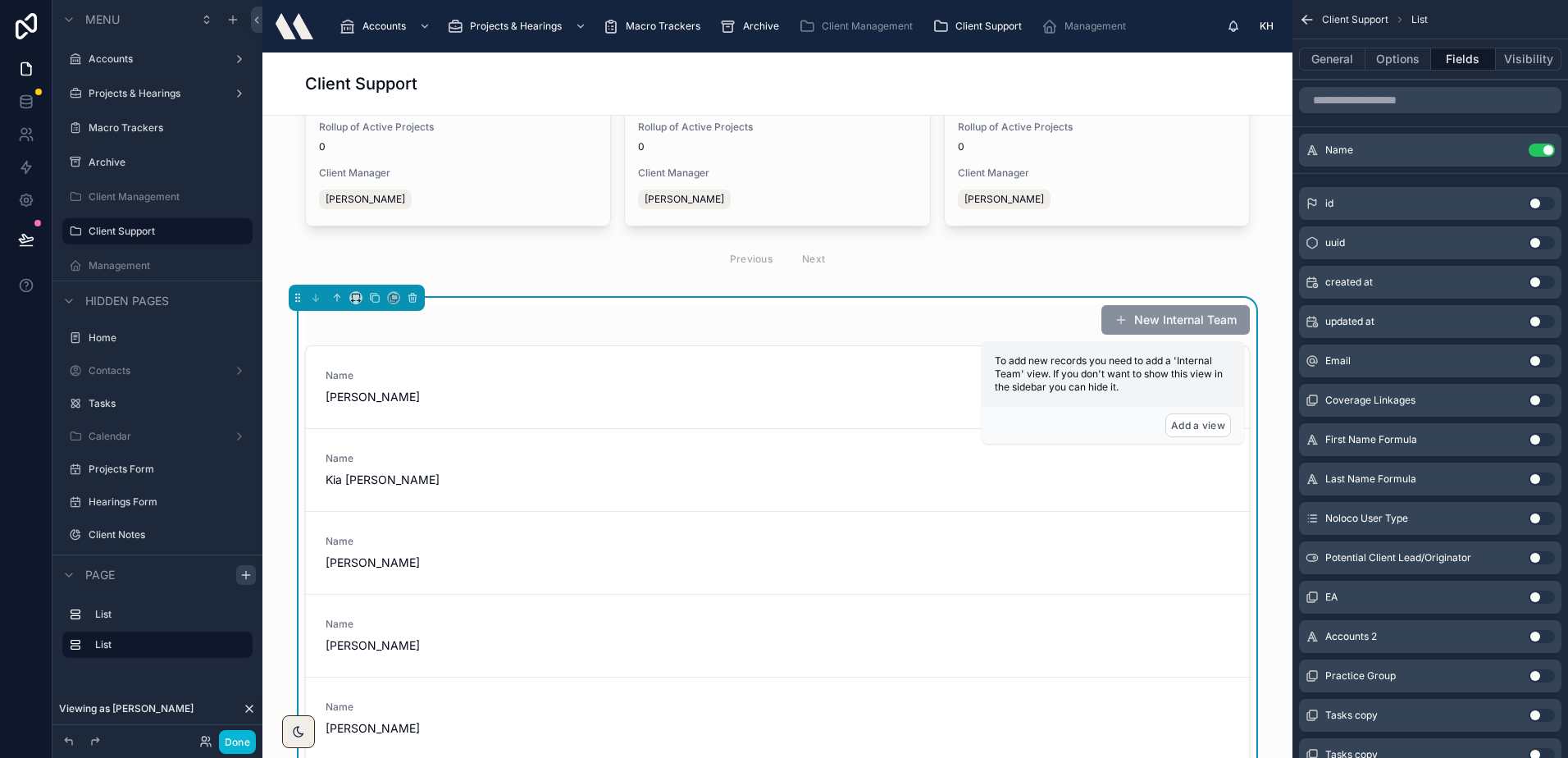
click at [1537, 399] on button "Use setting" at bounding box center [1541, 400] width 26 height 13
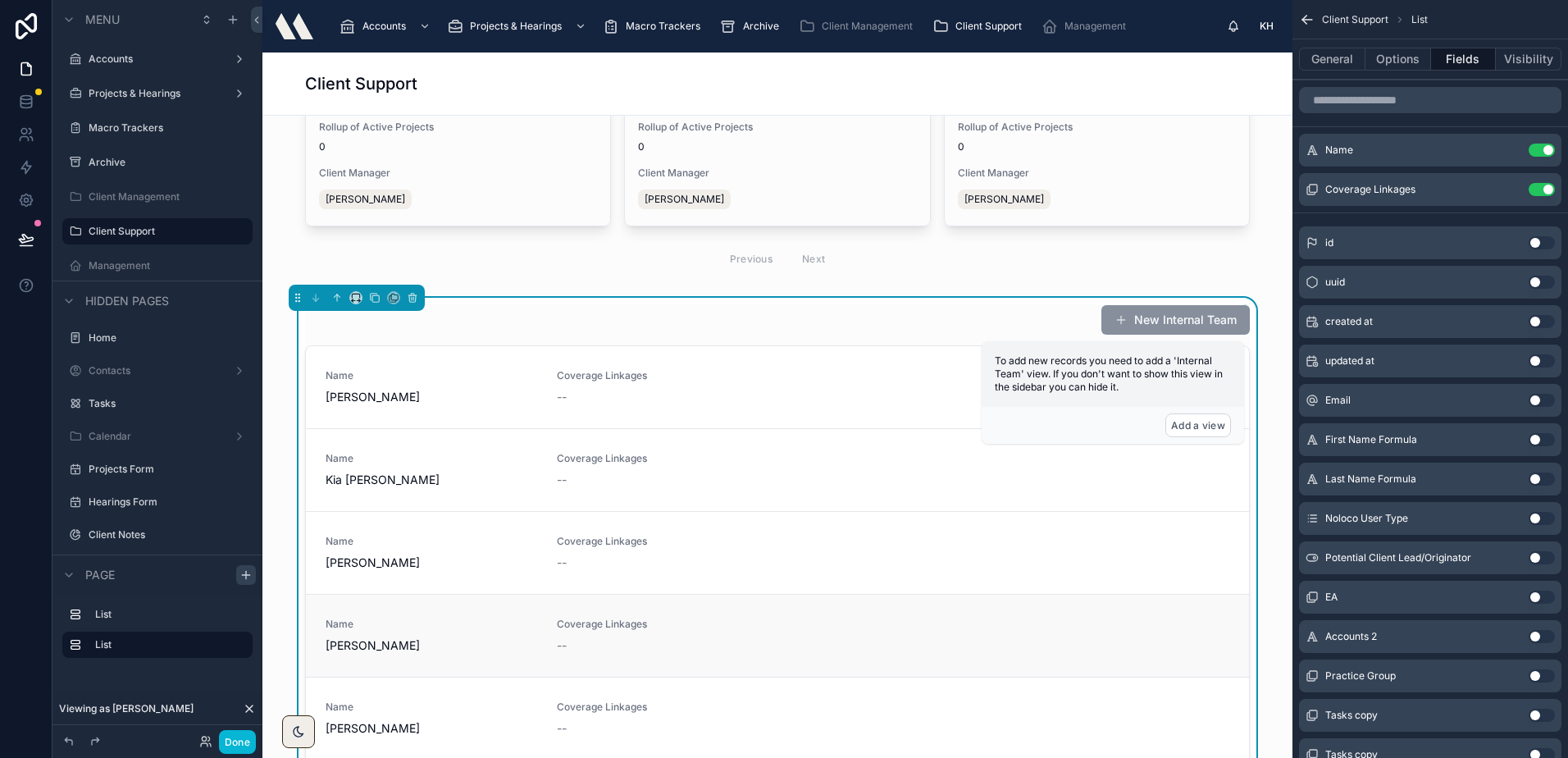
scroll to position [164, 0]
click at [1507, 189] on icon "scrollable content" at bounding box center [1510, 187] width 6 height 6
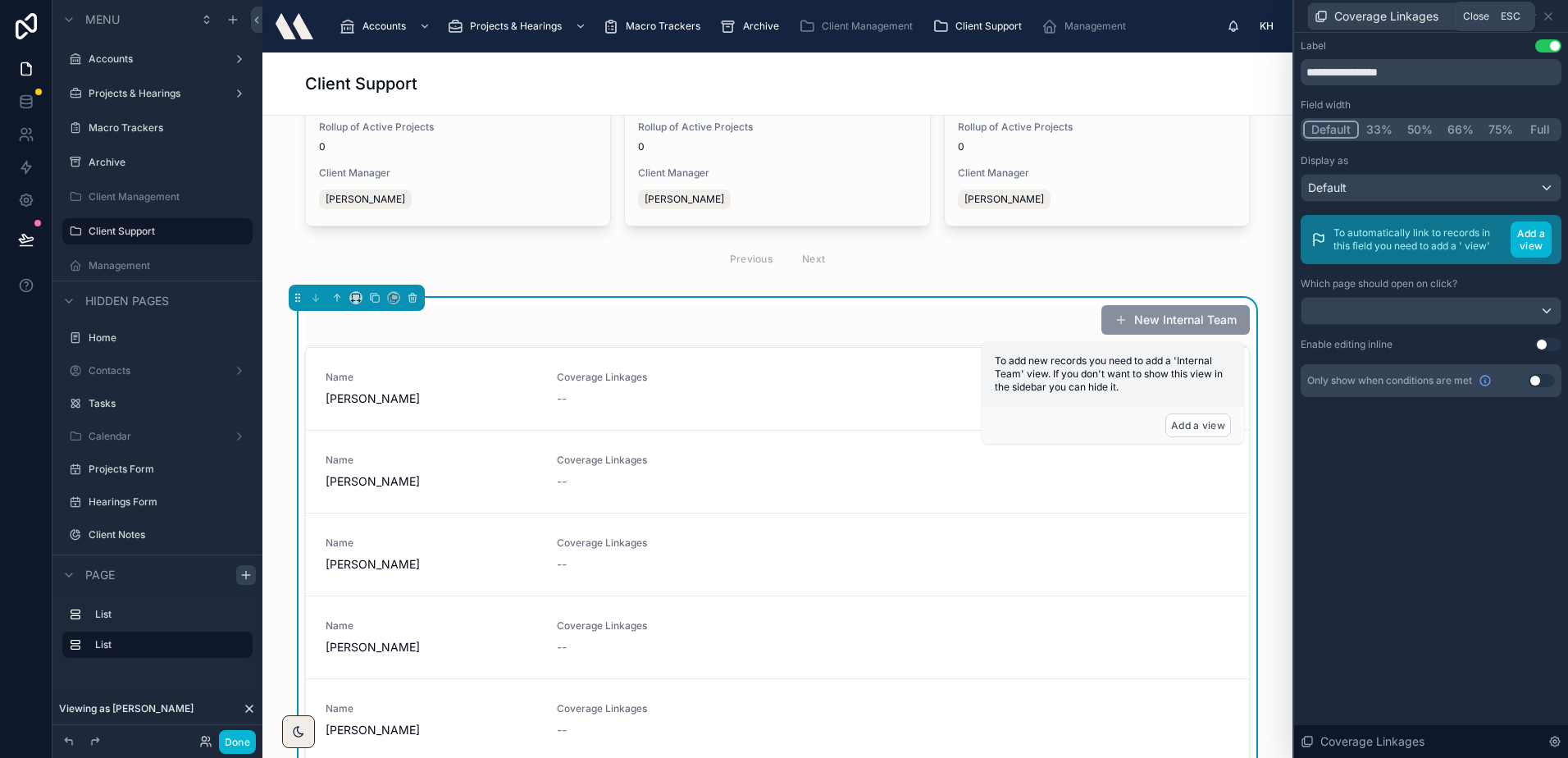
click at [1550, 17] on icon at bounding box center [1547, 15] width 6 height 6
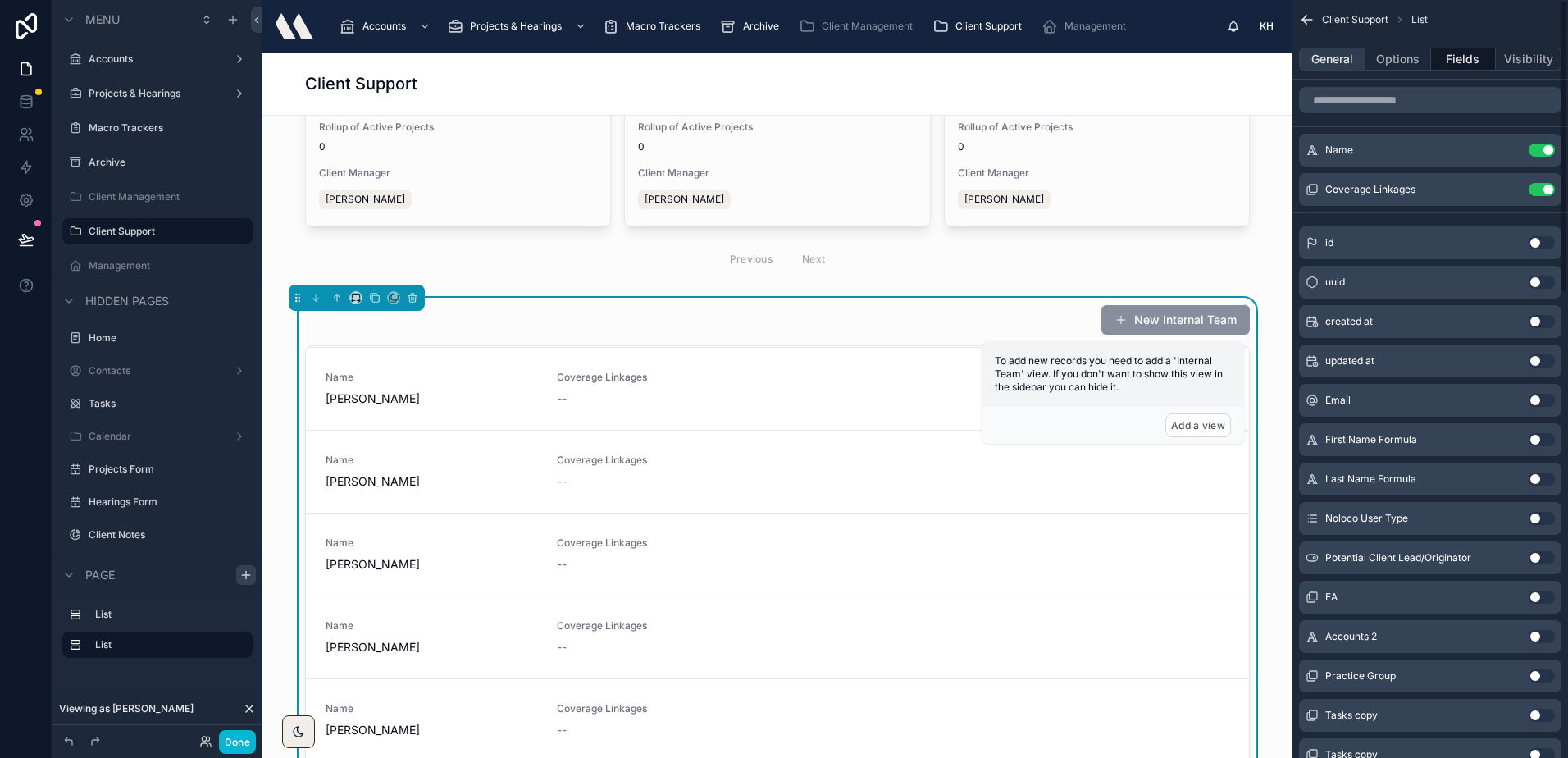
click at [1335, 54] on button "General" at bounding box center [1332, 58] width 66 height 23
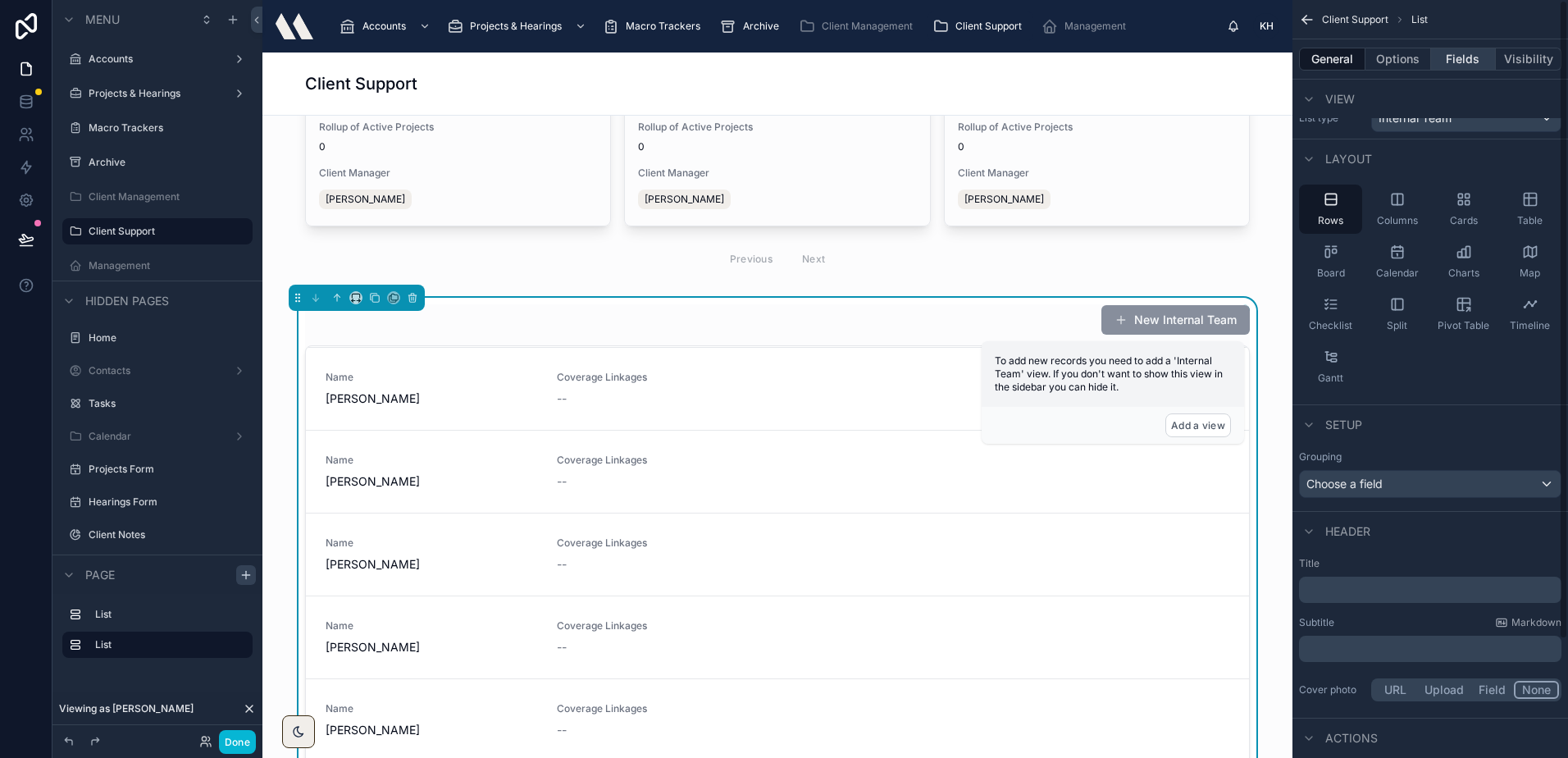
scroll to position [0, 0]
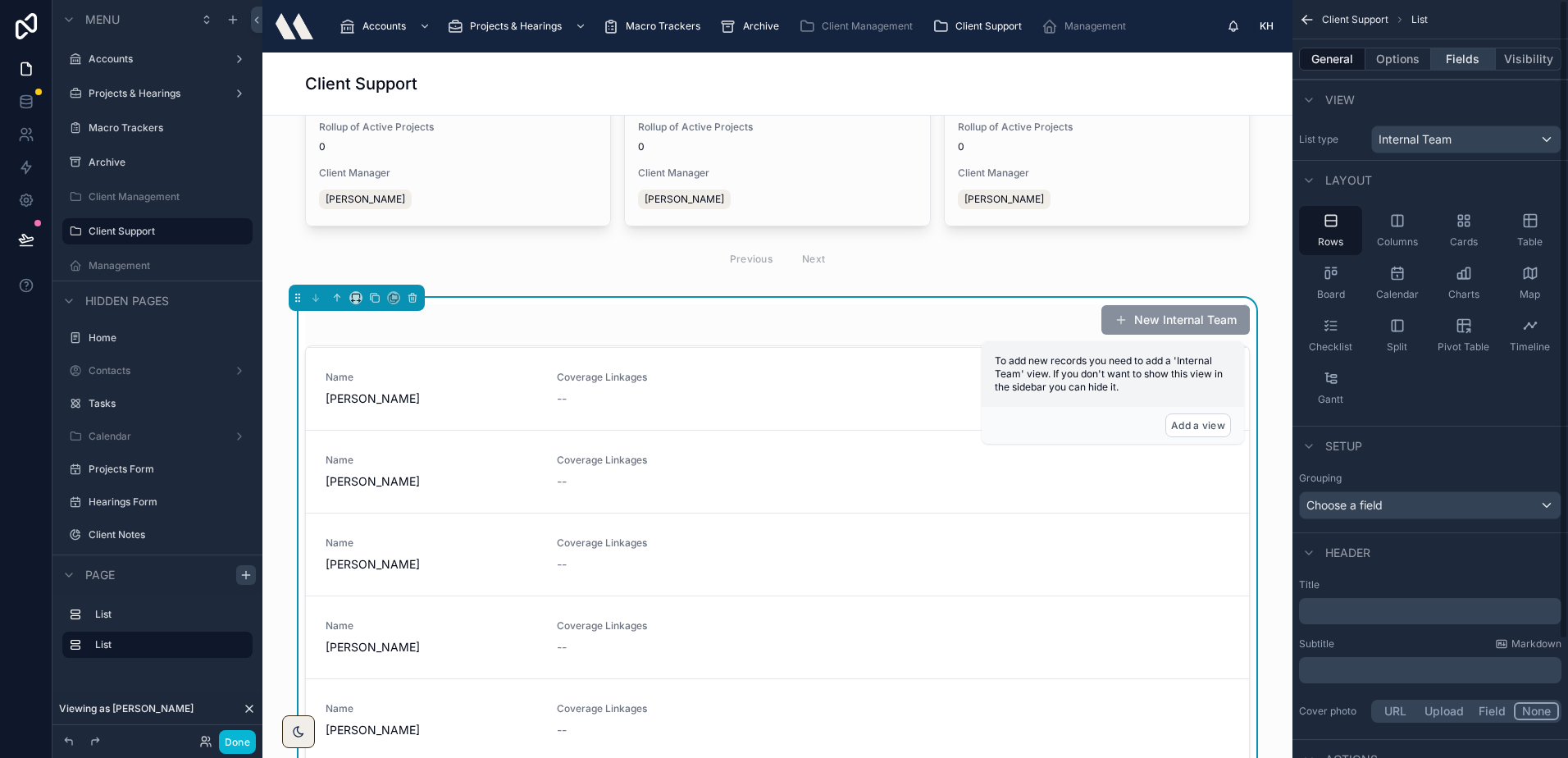
click at [1442, 59] on button "Fields" at bounding box center [1463, 58] width 65 height 23
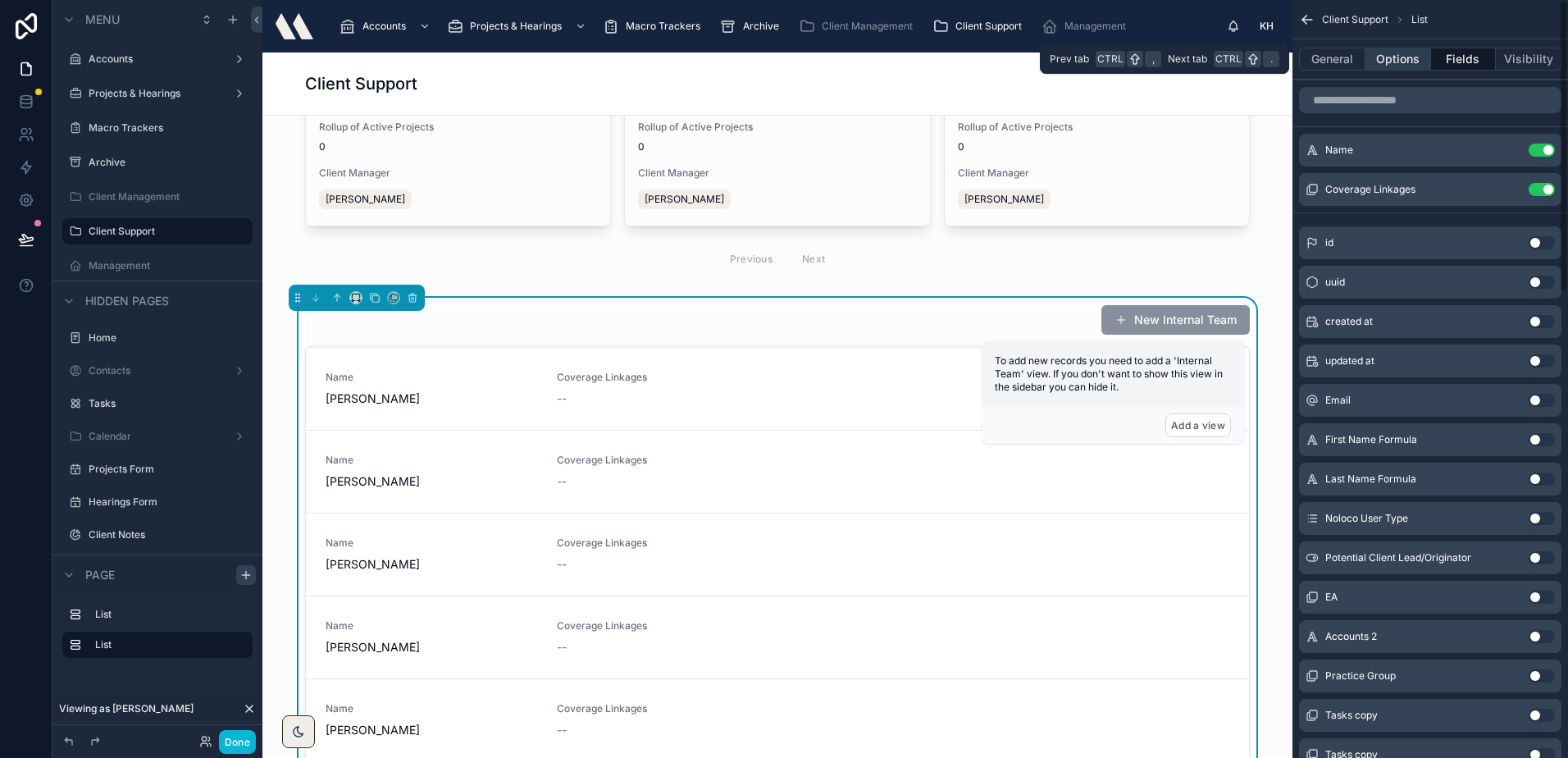
click at [1412, 55] on button "Options" at bounding box center [1398, 58] width 65 height 23
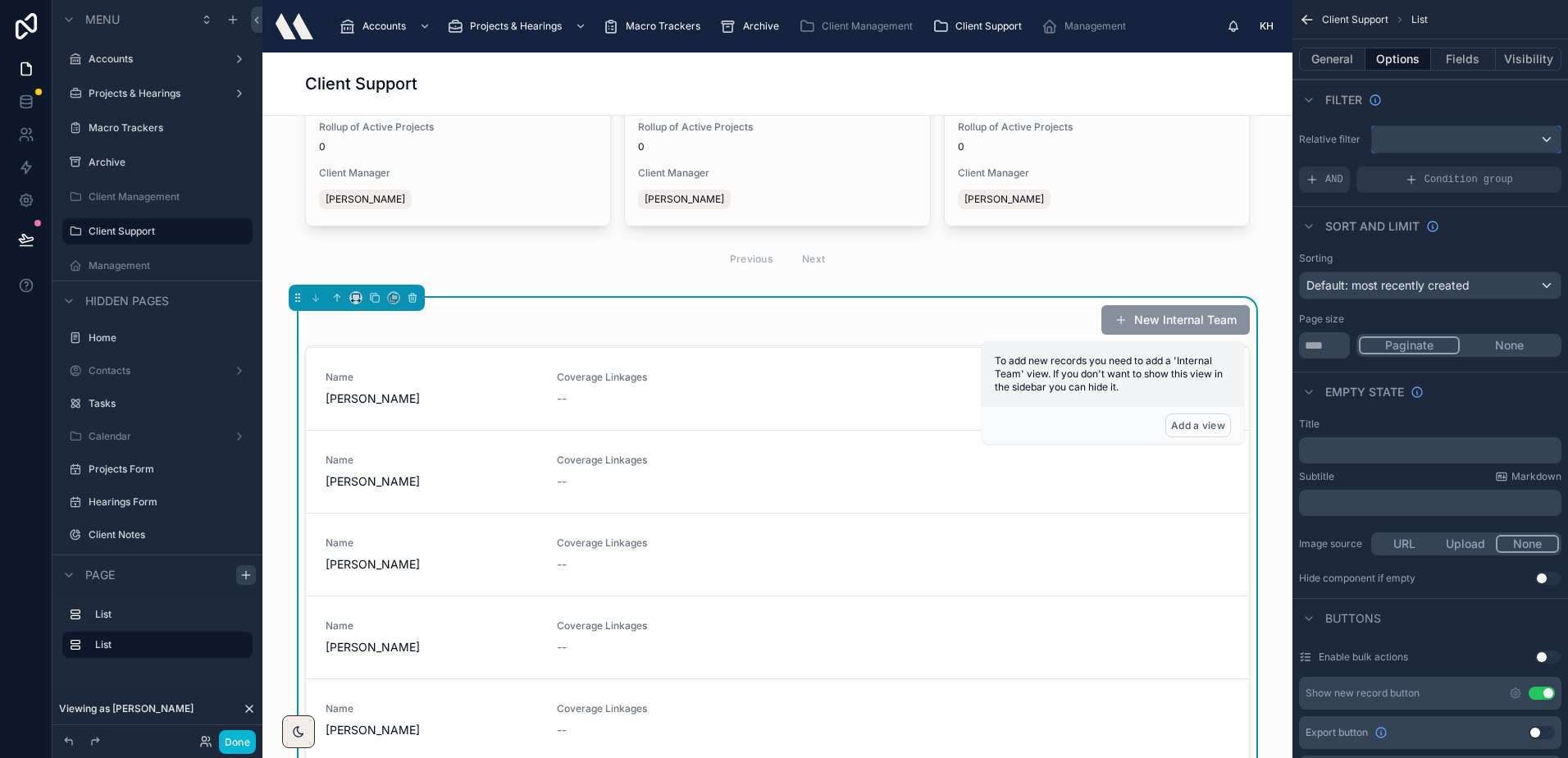
click at [1432, 137] on div "scrollable content" at bounding box center [1465, 139] width 188 height 26
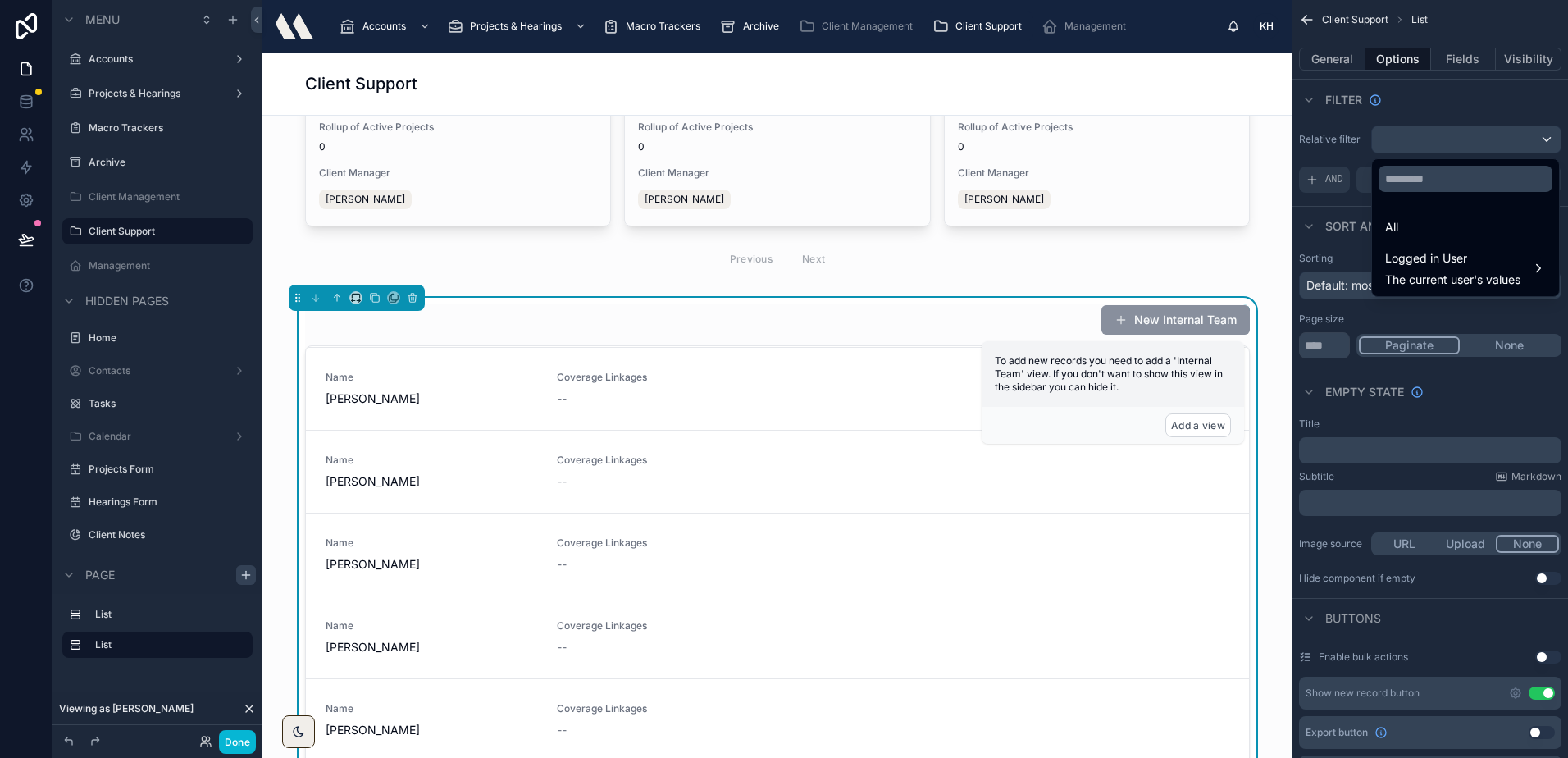
click at [1432, 137] on div "scrollable content" at bounding box center [784, 379] width 1568 height 758
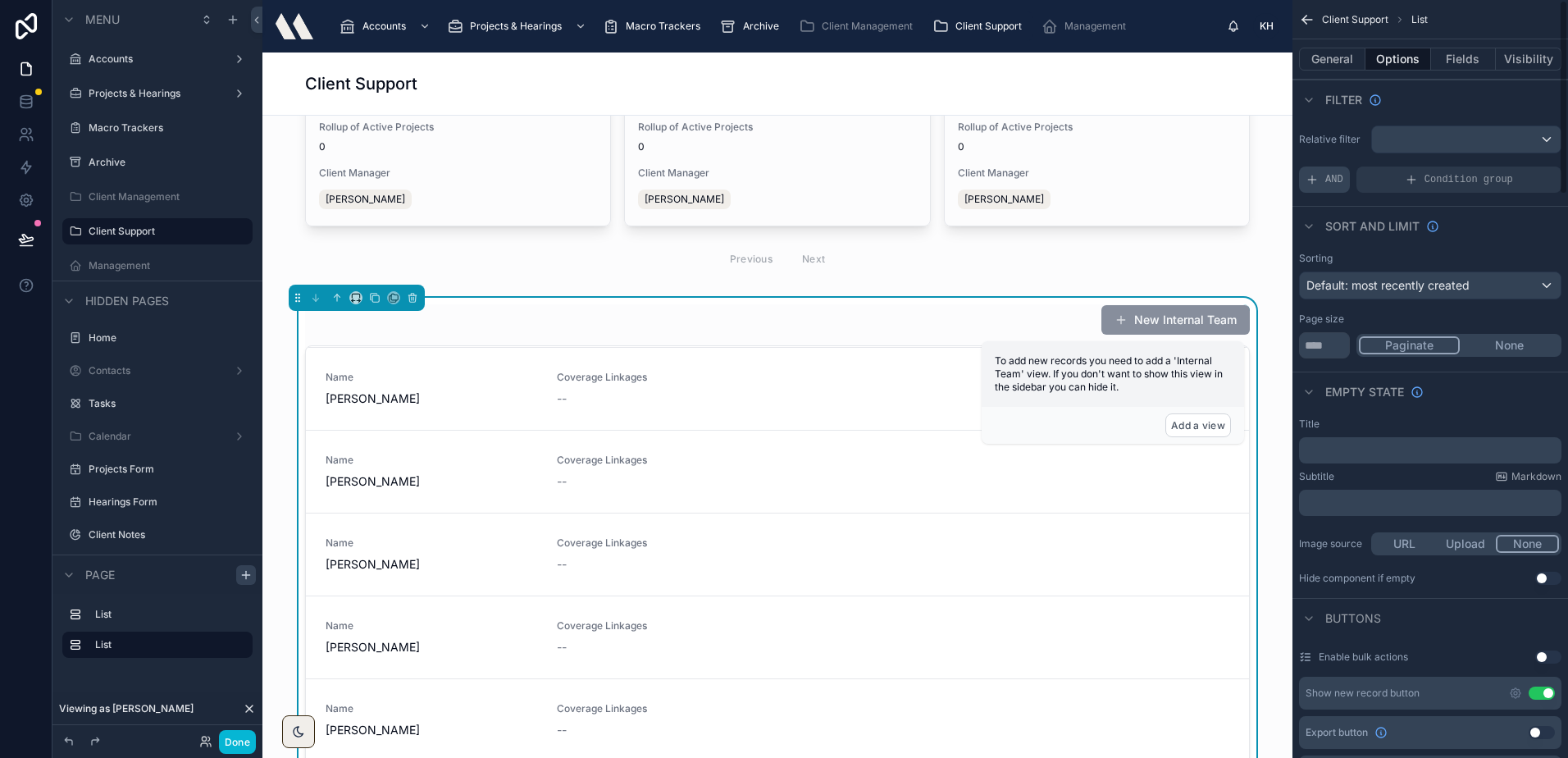
click at [1312, 177] on icon "scrollable content" at bounding box center [1312, 179] width 13 height 13
click at [1377, 177] on div "Add a filter" at bounding box center [1430, 179] width 262 height 26
click at [1521, 164] on icon "scrollable content" at bounding box center [1520, 167] width 10 height 10
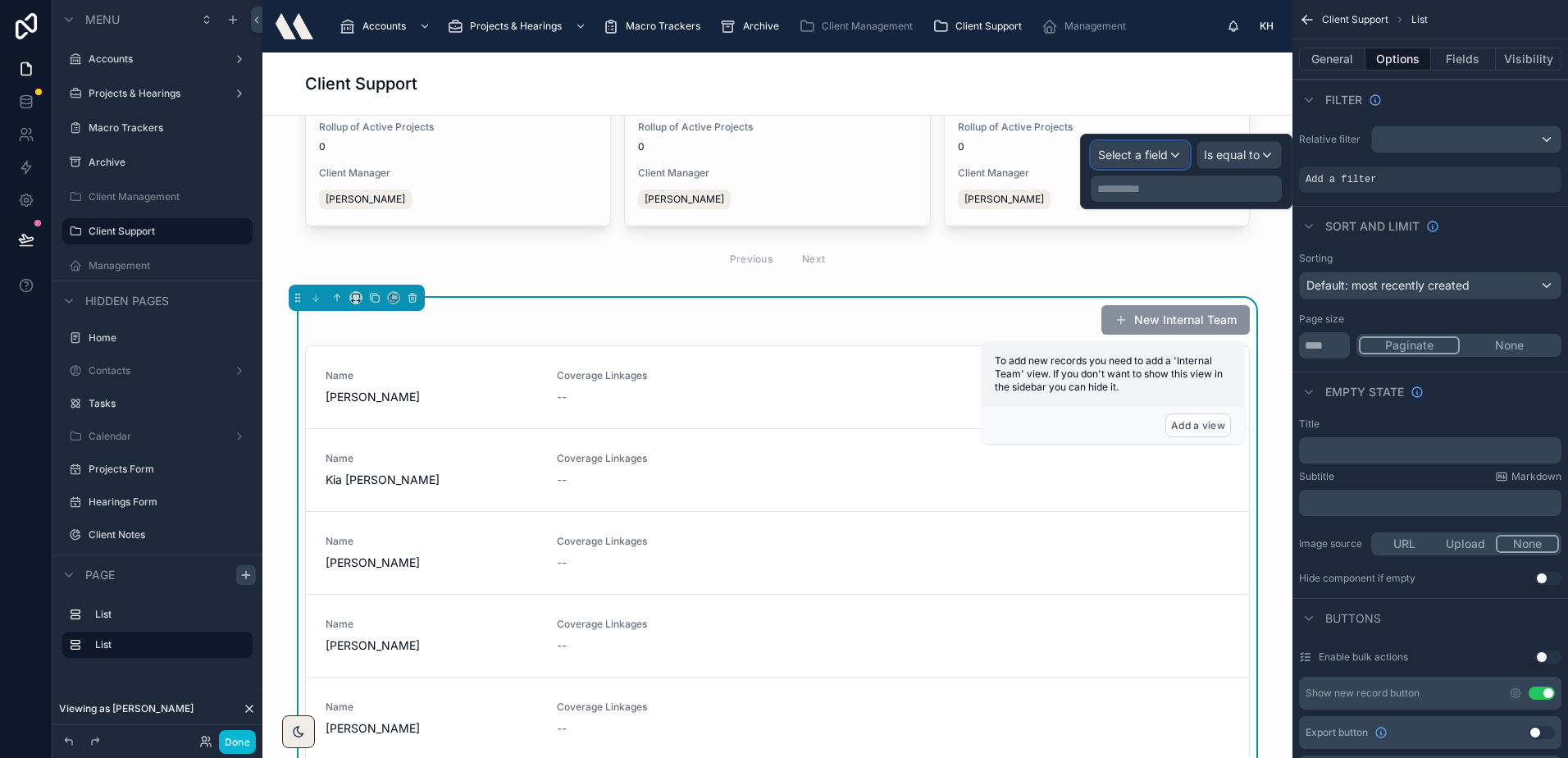
click at [1161, 153] on span "Select a field" at bounding box center [1132, 154] width 70 height 14
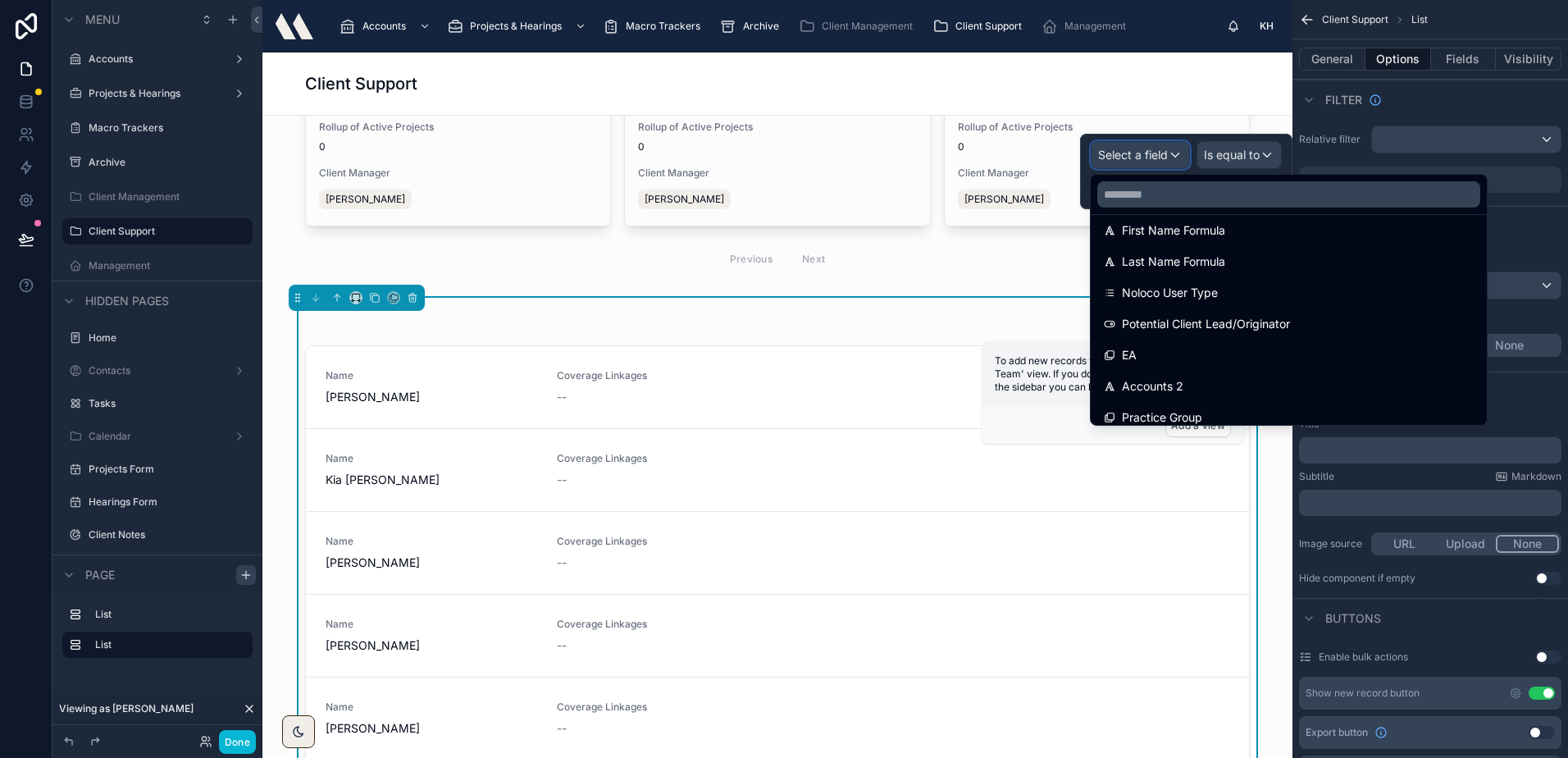
scroll to position [246, 0]
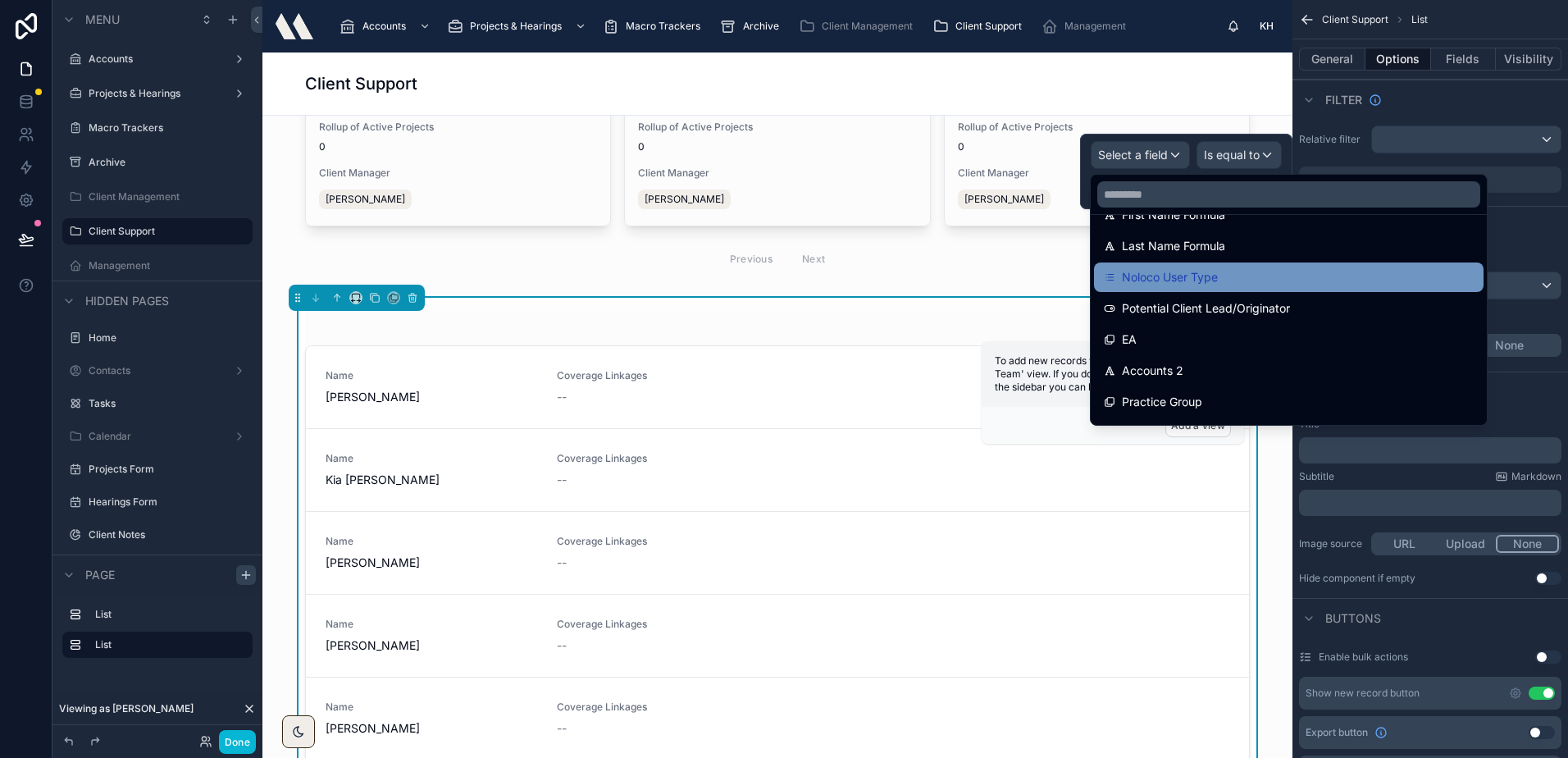
click at [1181, 283] on span "Noloco User Type" at bounding box center [1169, 278] width 95 height 20
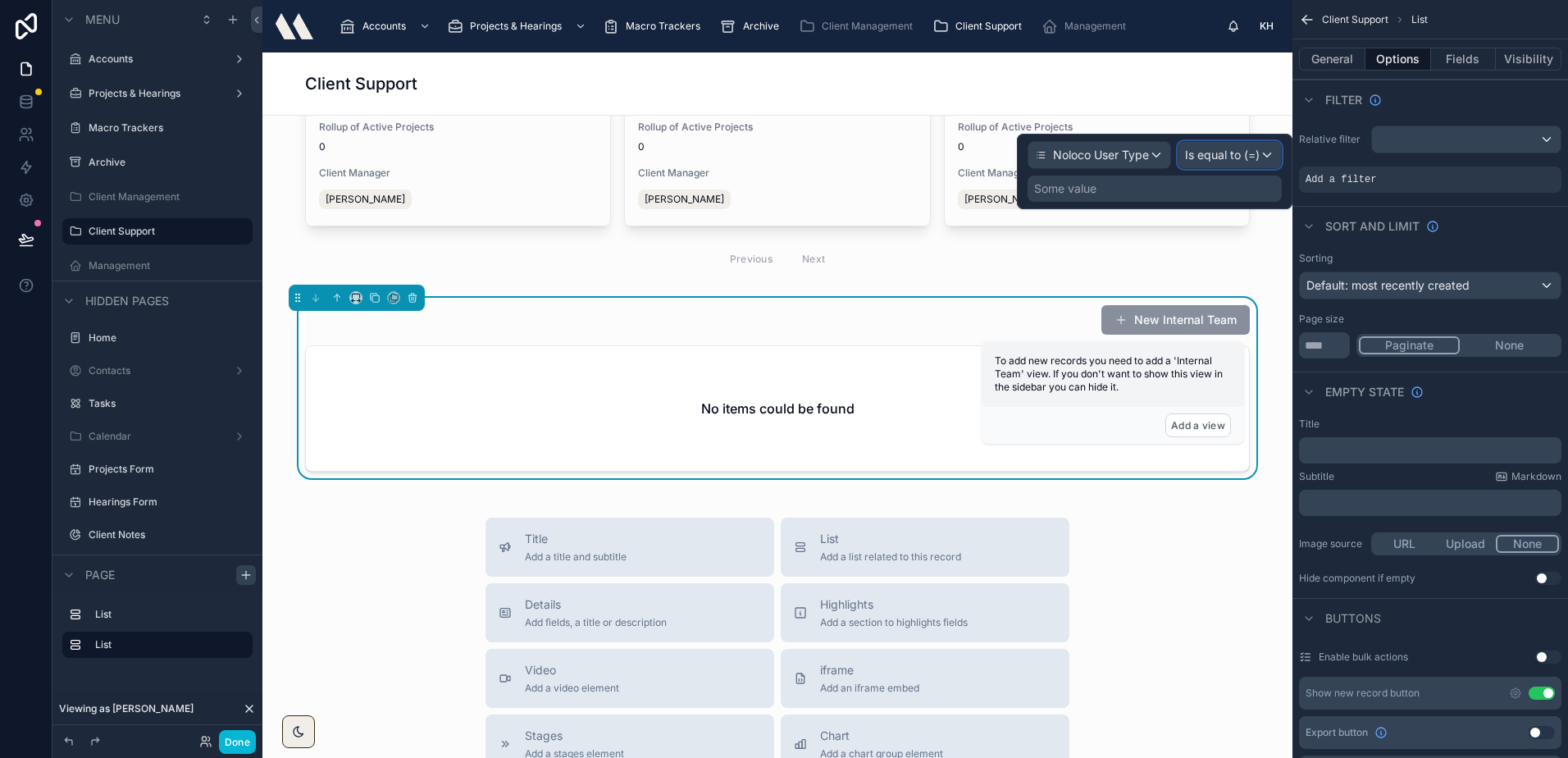
click at [1243, 150] on span "Is equal to (=)" at bounding box center [1222, 155] width 75 height 16
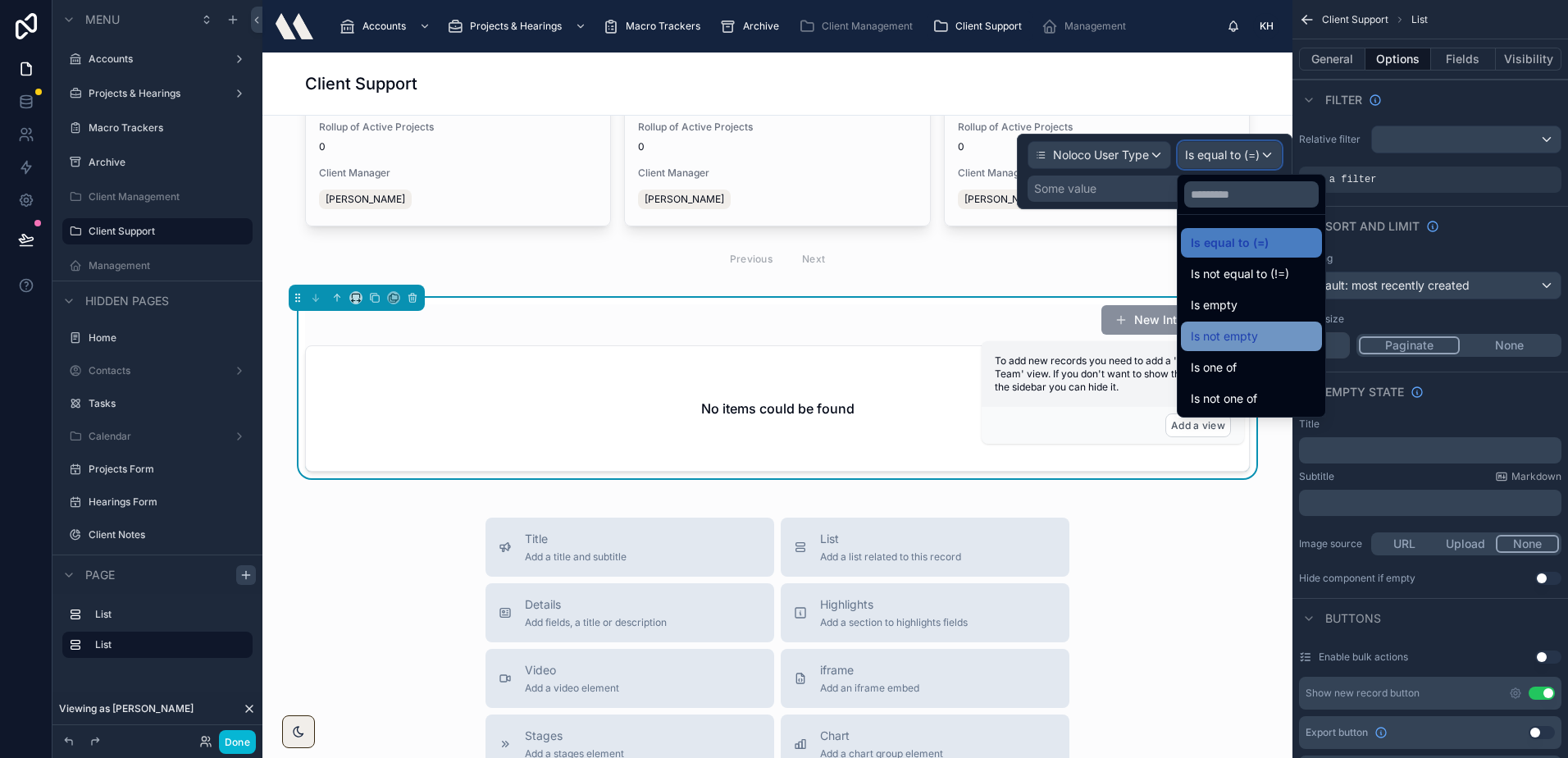
scroll to position [885, 0]
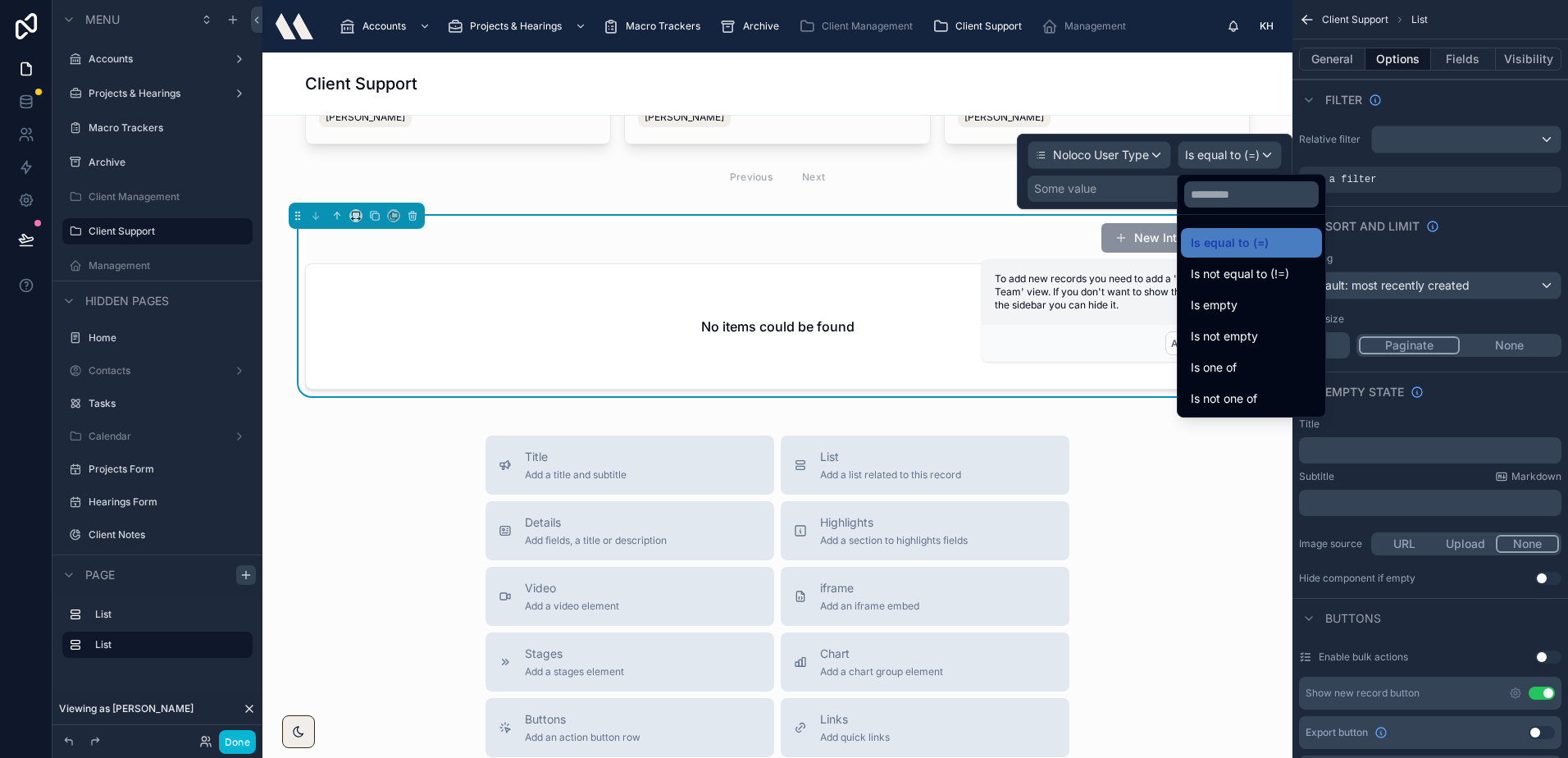
click at [1155, 190] on div at bounding box center [1154, 171] width 276 height 76
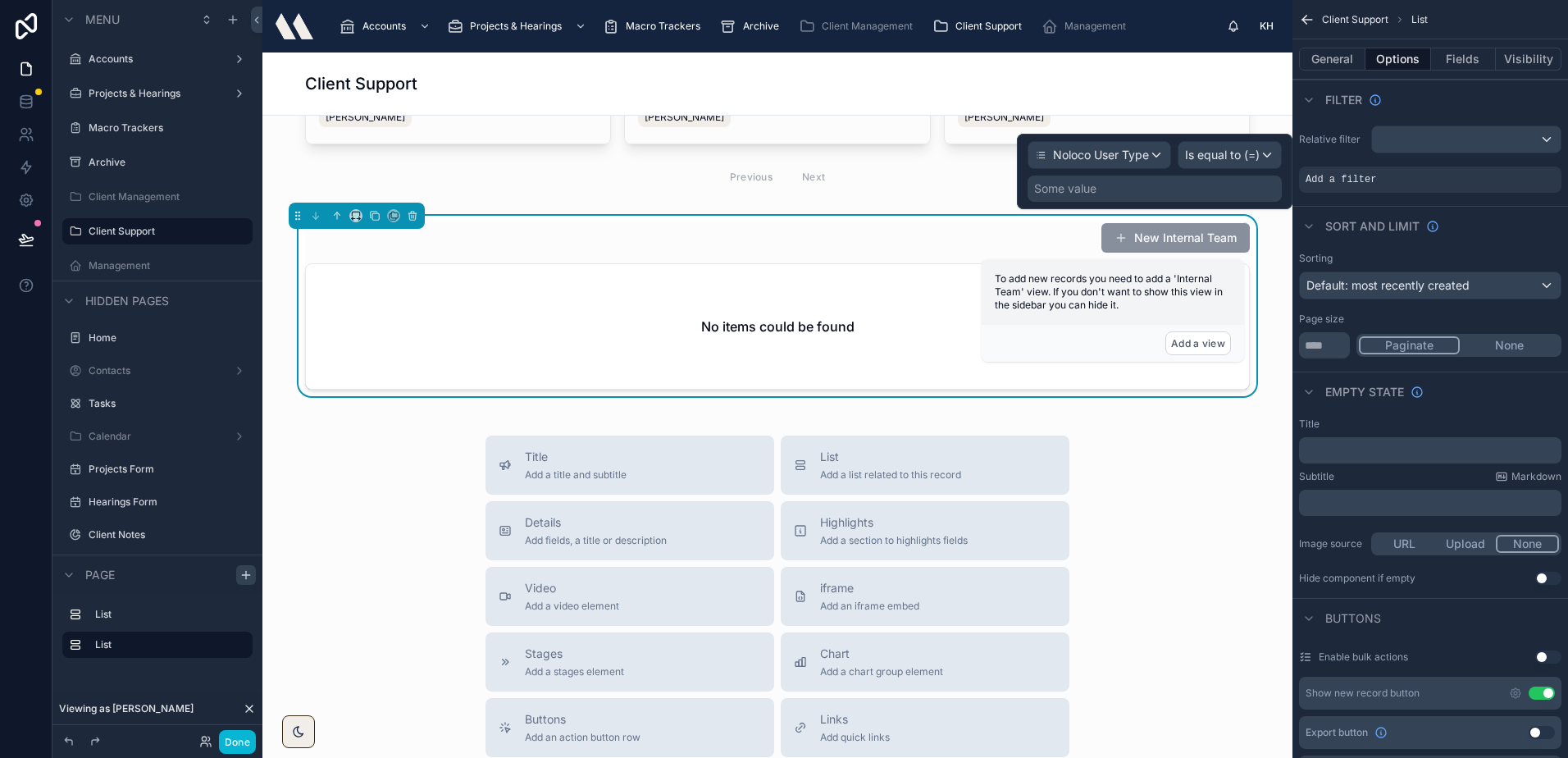
click at [1151, 187] on div "Some value" at bounding box center [1153, 188] width 254 height 26
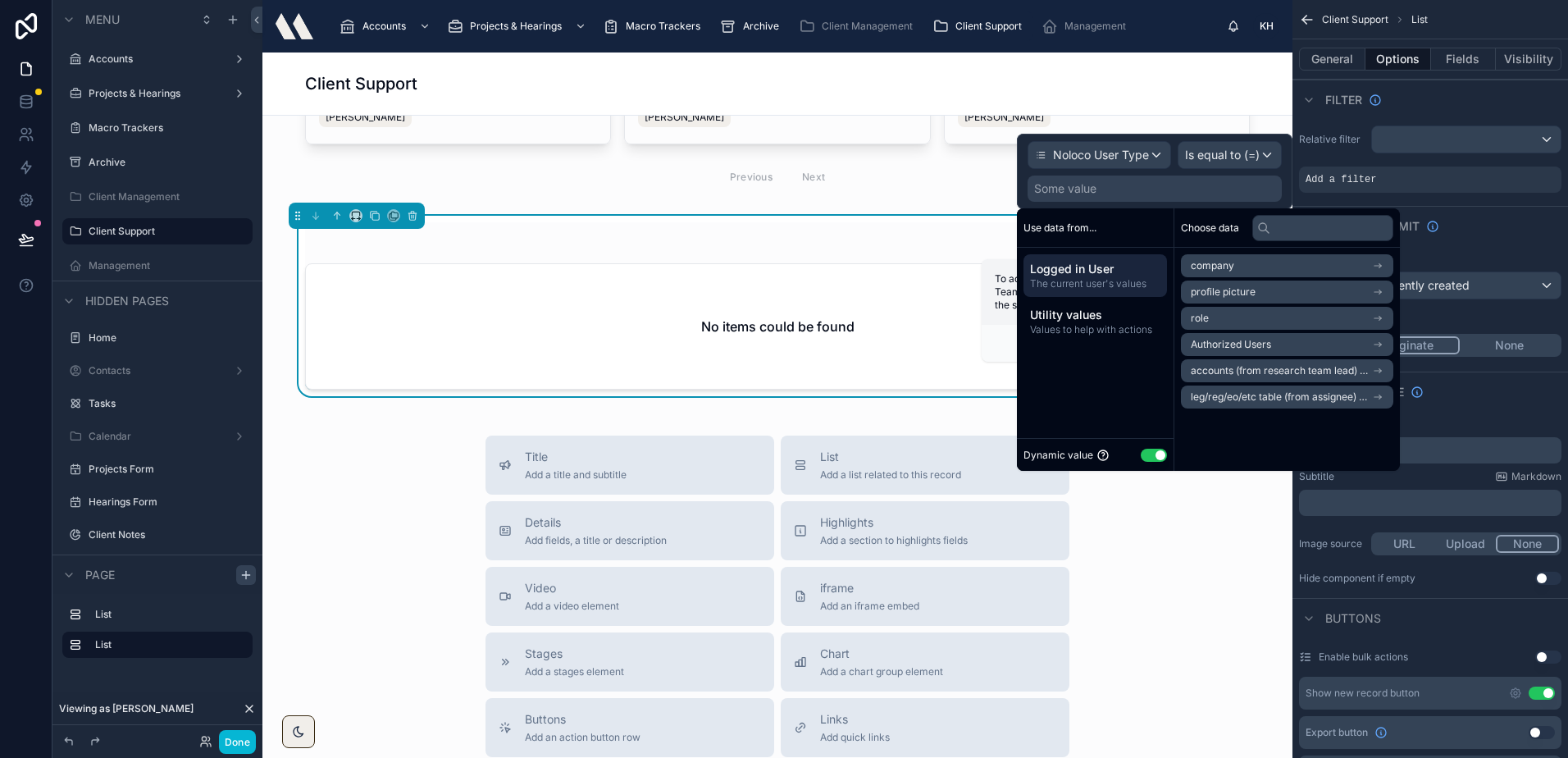
click at [1153, 454] on button "Use setting" at bounding box center [1153, 455] width 26 height 13
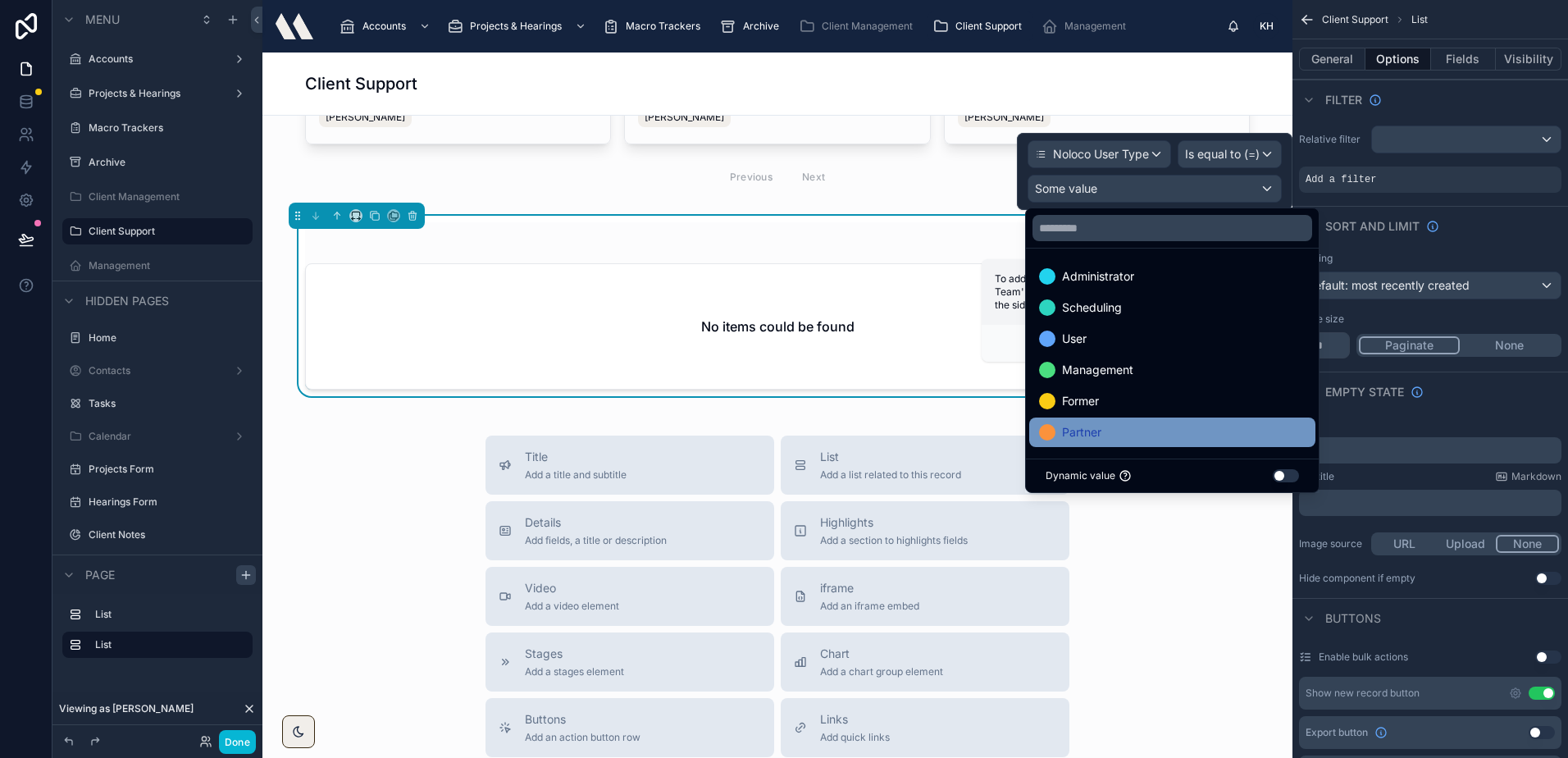
click at [1130, 423] on div "Partner" at bounding box center [1171, 432] width 266 height 20
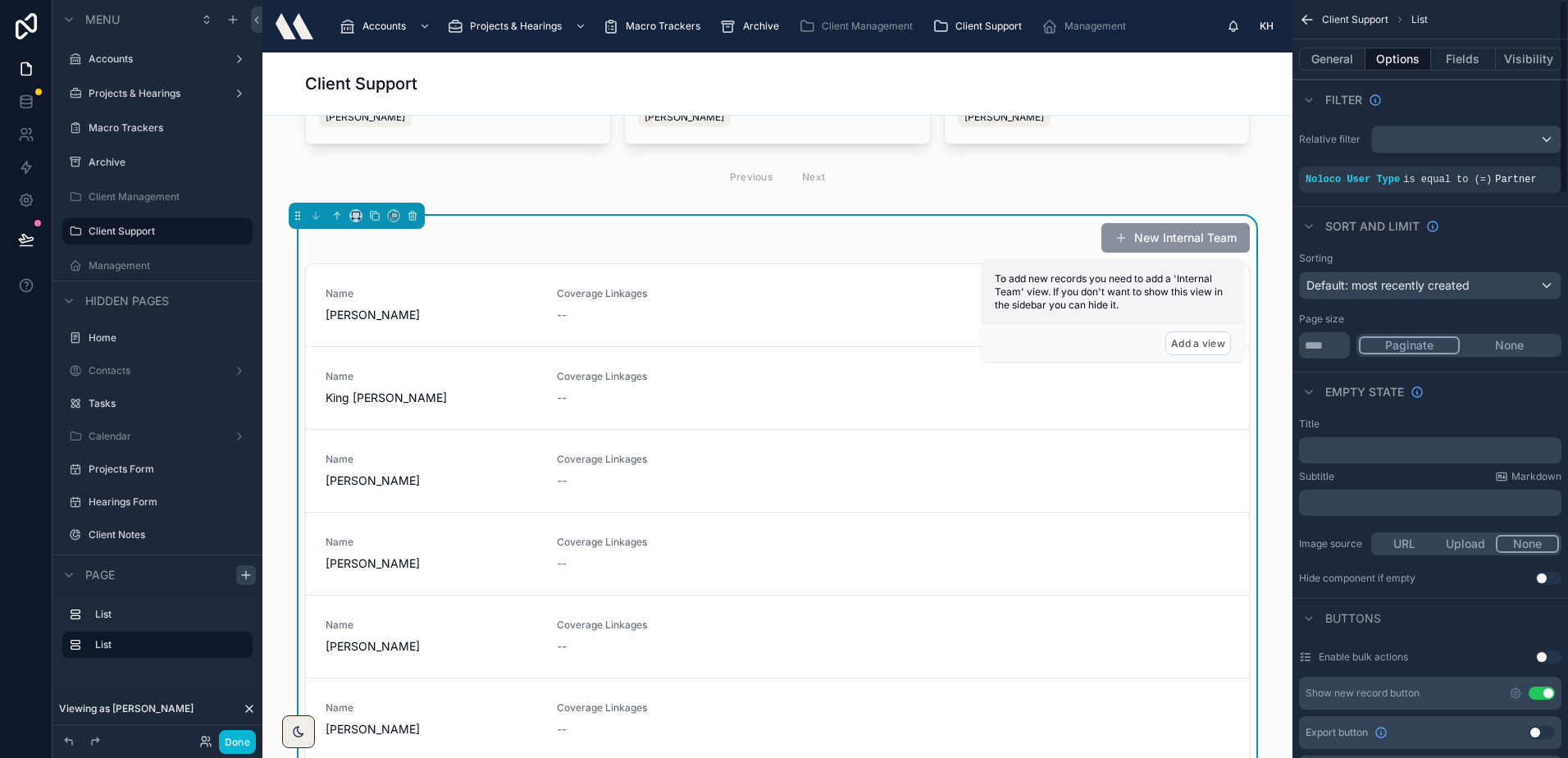
click at [1468, 102] on div "Filter" at bounding box center [1430, 98] width 276 height 39
click at [1455, 59] on button "Fields" at bounding box center [1463, 58] width 65 height 23
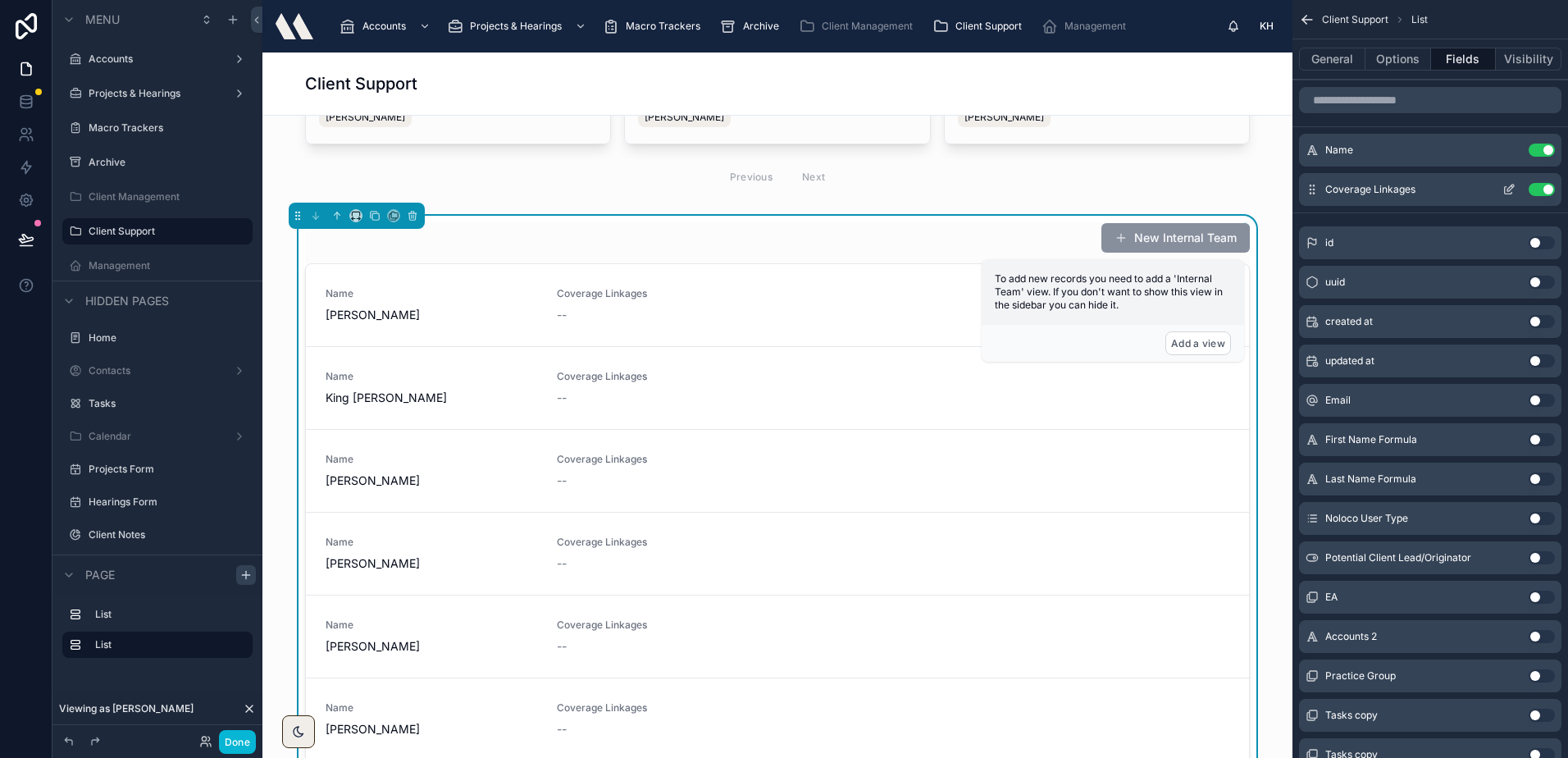
click at [1508, 191] on icon "scrollable content" at bounding box center [1510, 187] width 6 height 6
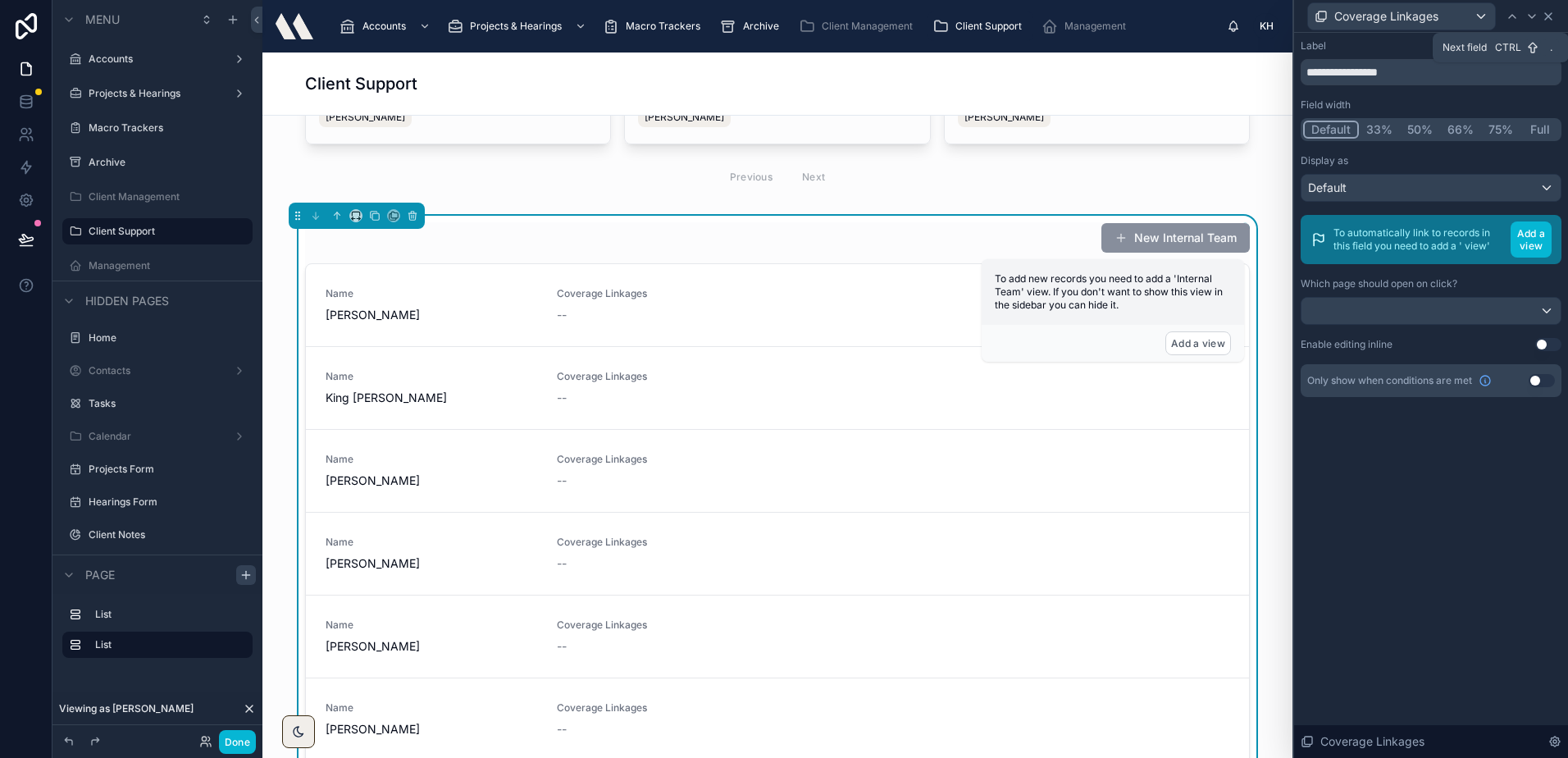
click at [1542, 20] on icon at bounding box center [1548, 16] width 13 height 13
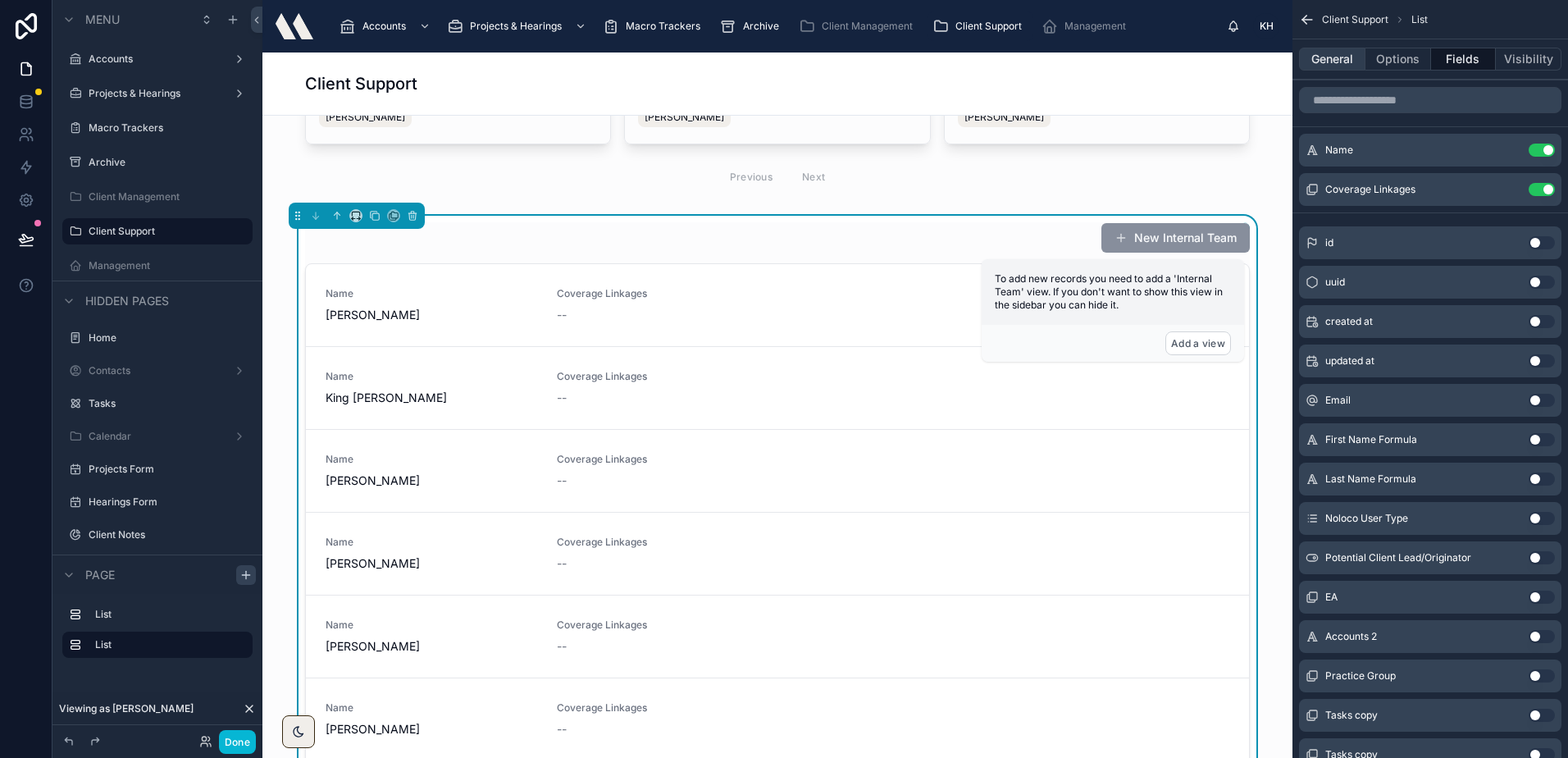
click at [1327, 54] on button "General" at bounding box center [1332, 58] width 66 height 23
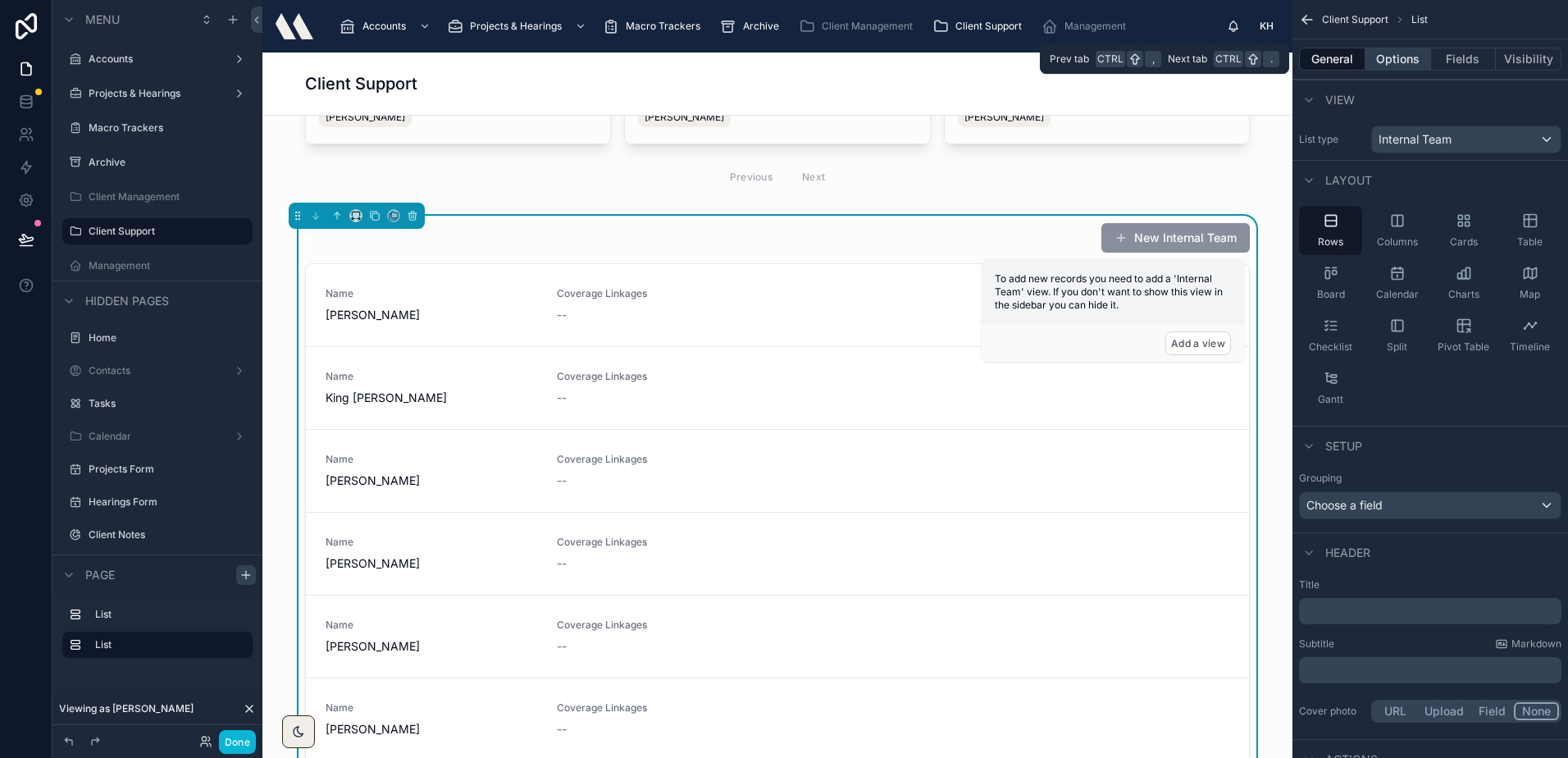
click at [1390, 59] on button "Options" at bounding box center [1398, 58] width 65 height 23
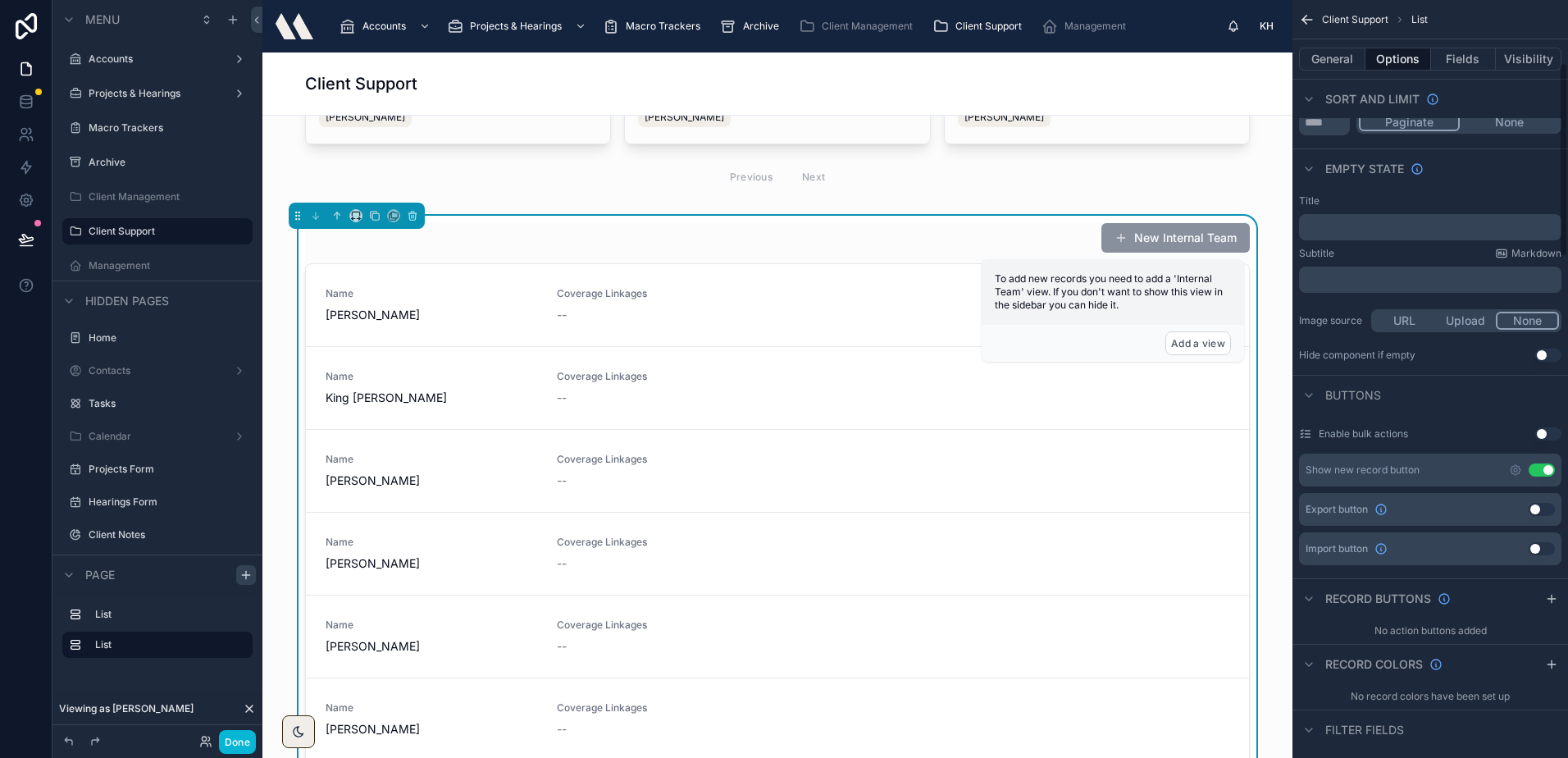
scroll to position [246, 0]
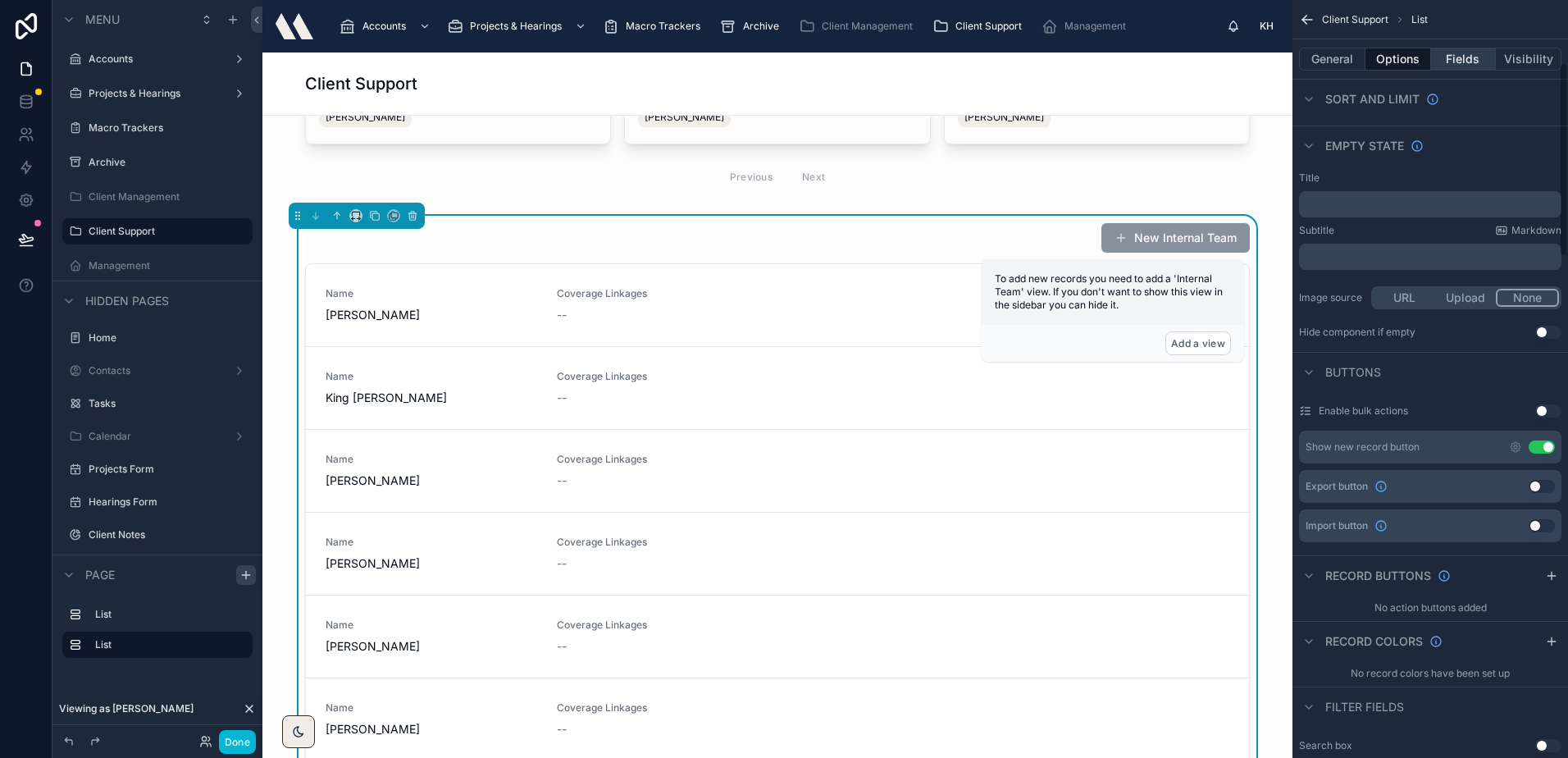
click at [1469, 67] on button "Fields" at bounding box center [1463, 58] width 65 height 23
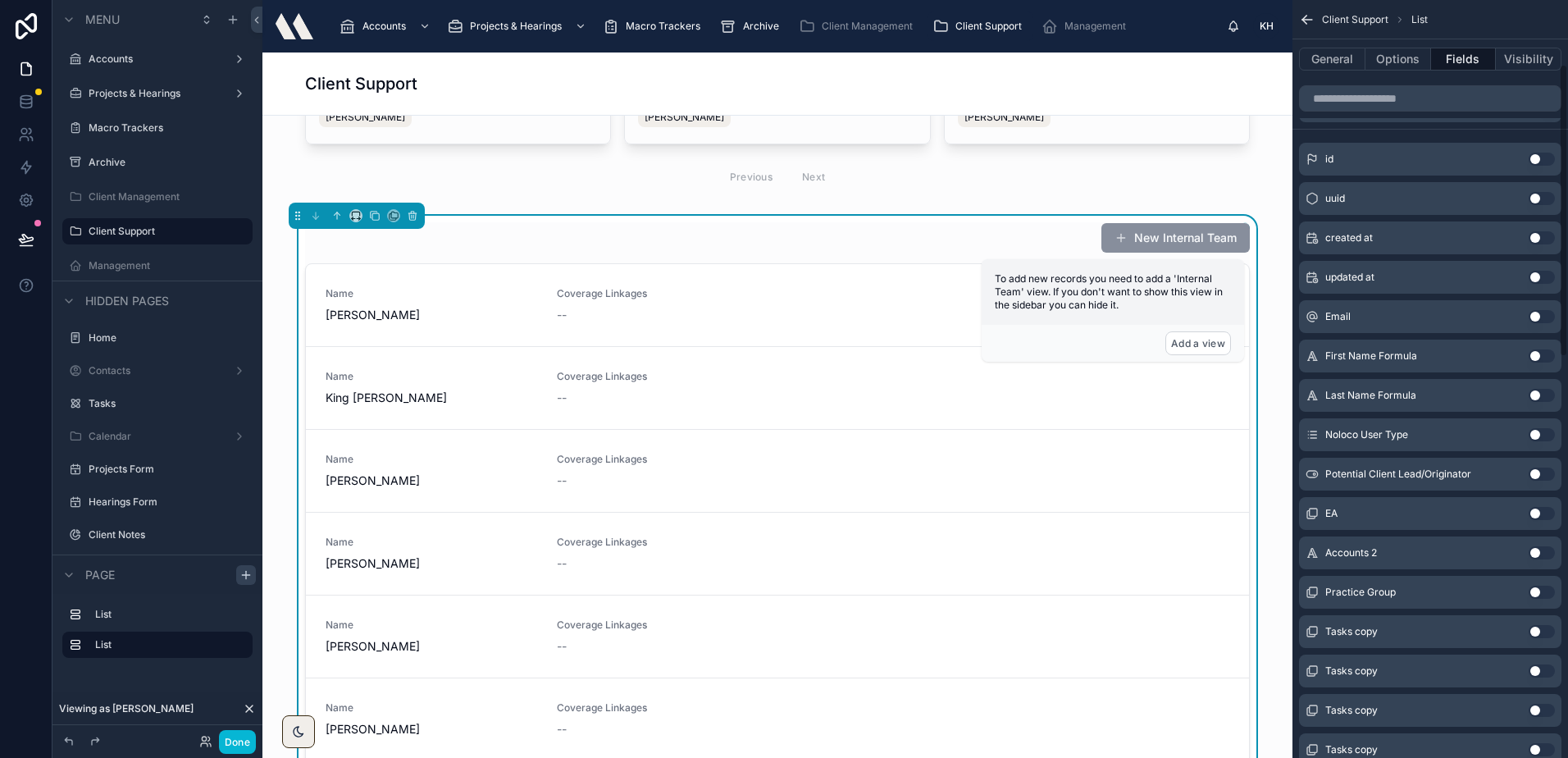
scroll to position [82, 0]
click at [1415, 109] on input "scrollable content" at bounding box center [1430, 98] width 262 height 26
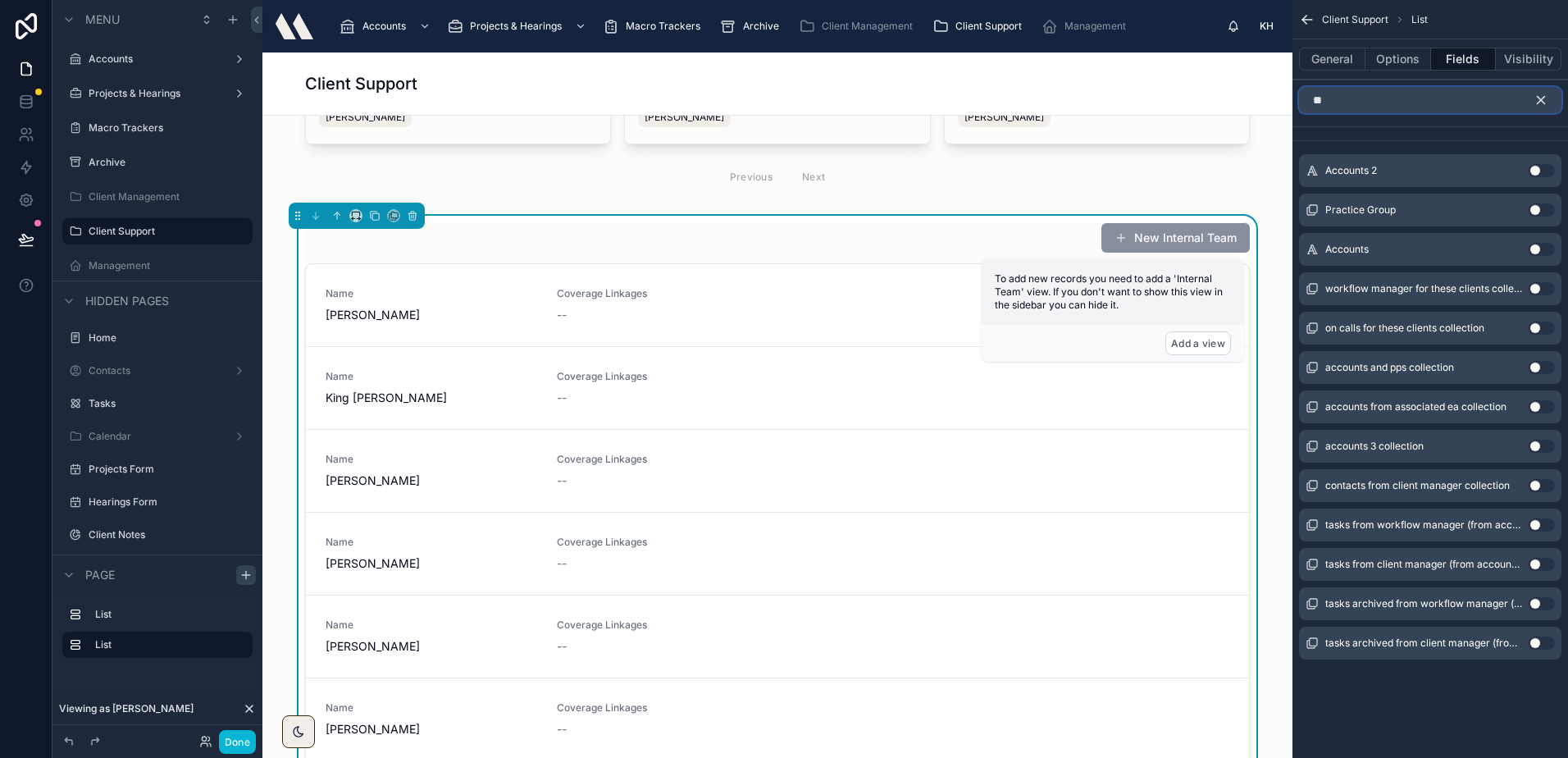
scroll to position [0, 0]
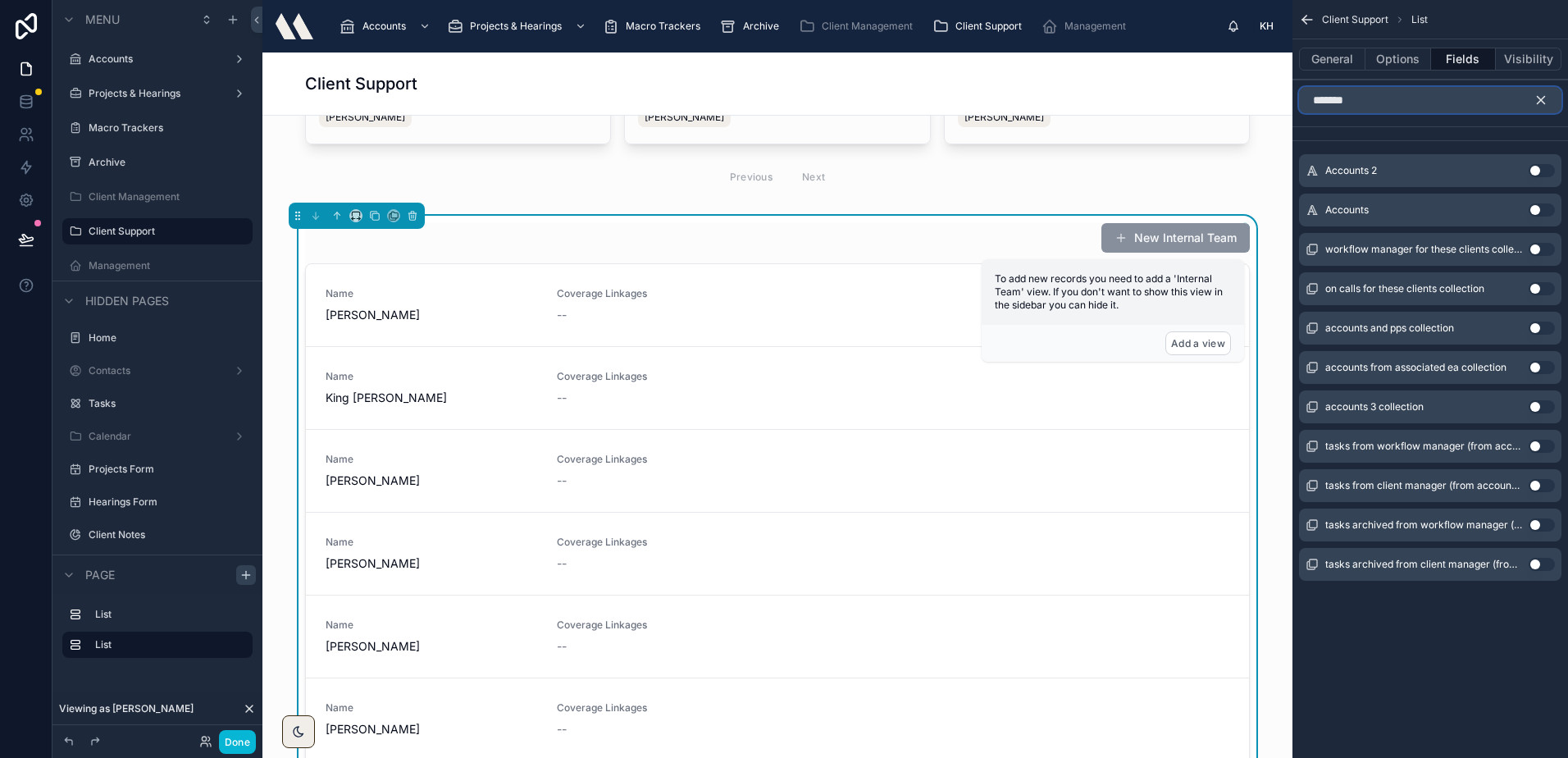
type input "*******"
click at [1541, 328] on button "Use setting" at bounding box center [1541, 328] width 26 height 13
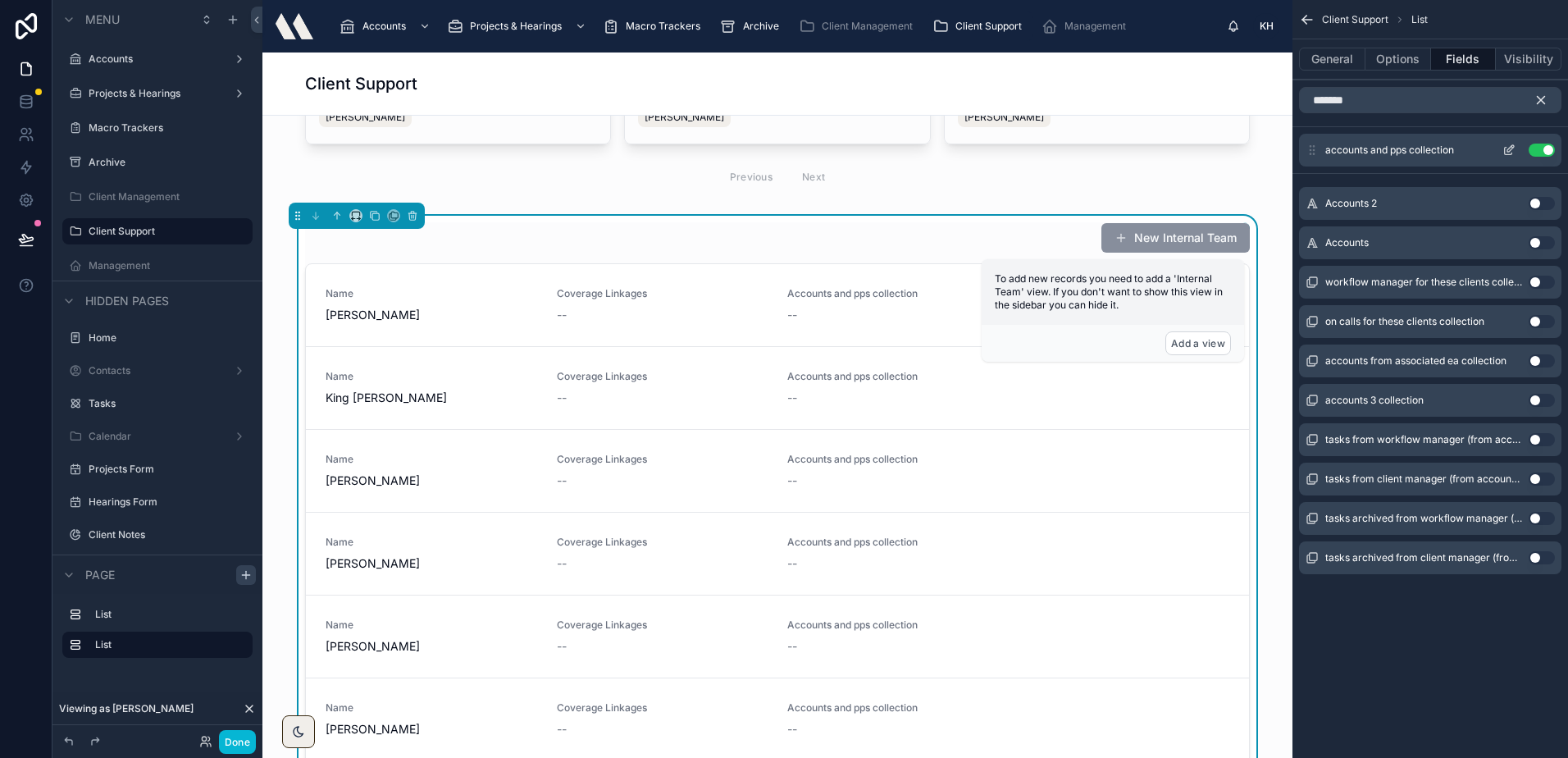
click at [1534, 152] on button "Use setting" at bounding box center [1541, 150] width 26 height 13
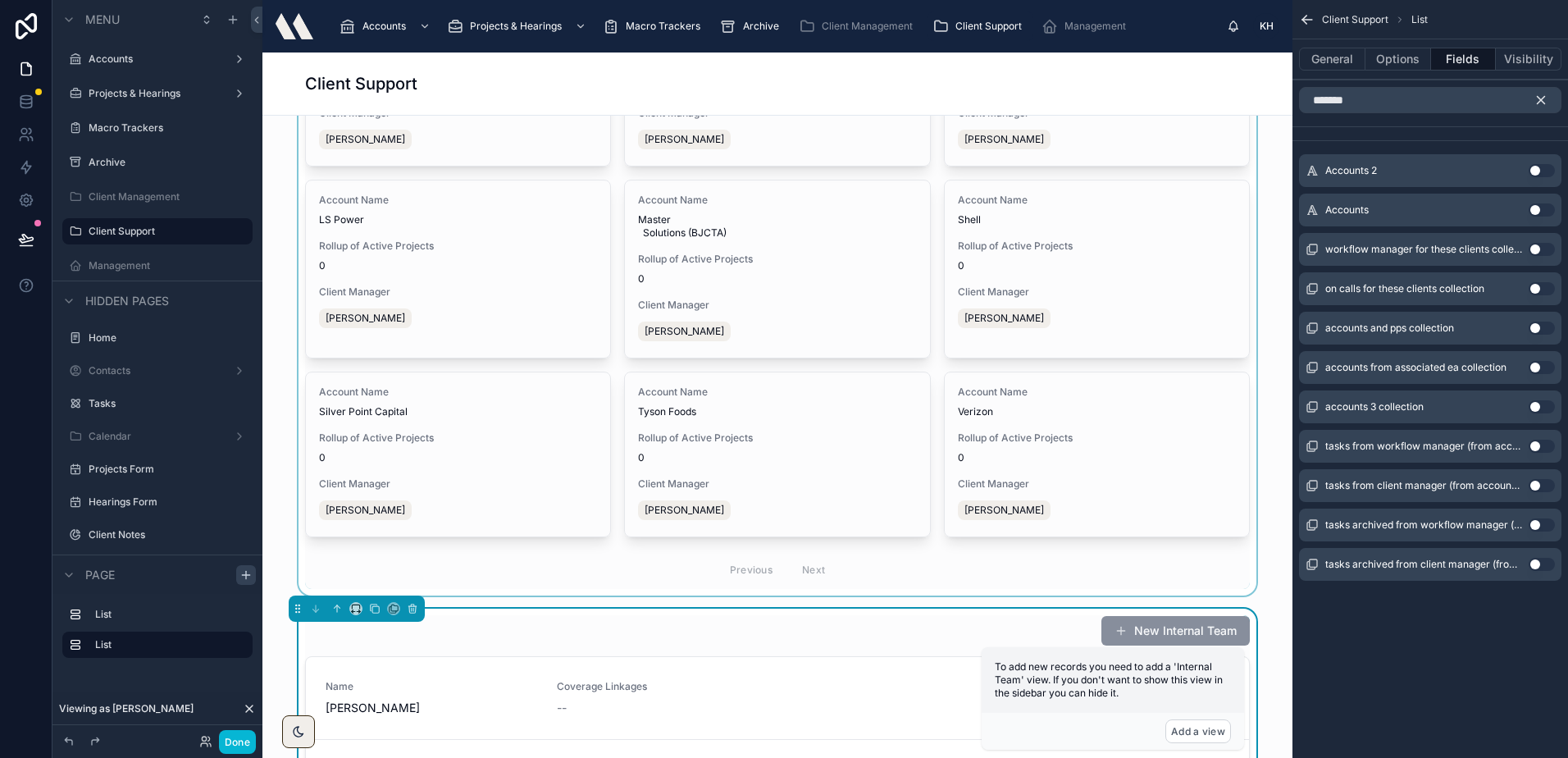
scroll to position [738, 0]
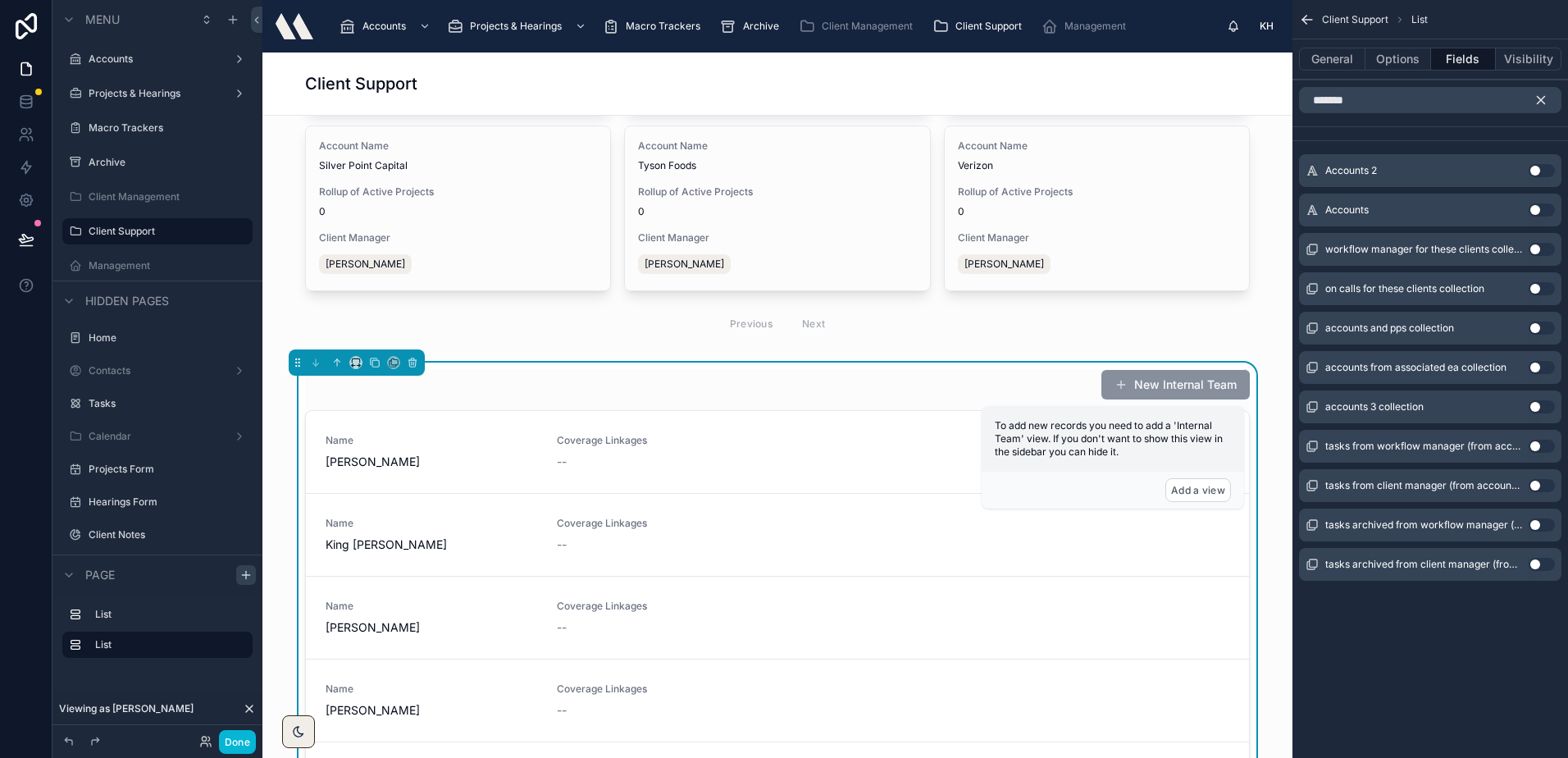
click at [1302, 13] on icon "scrollable content" at bounding box center [1307, 20] width 16 height 16
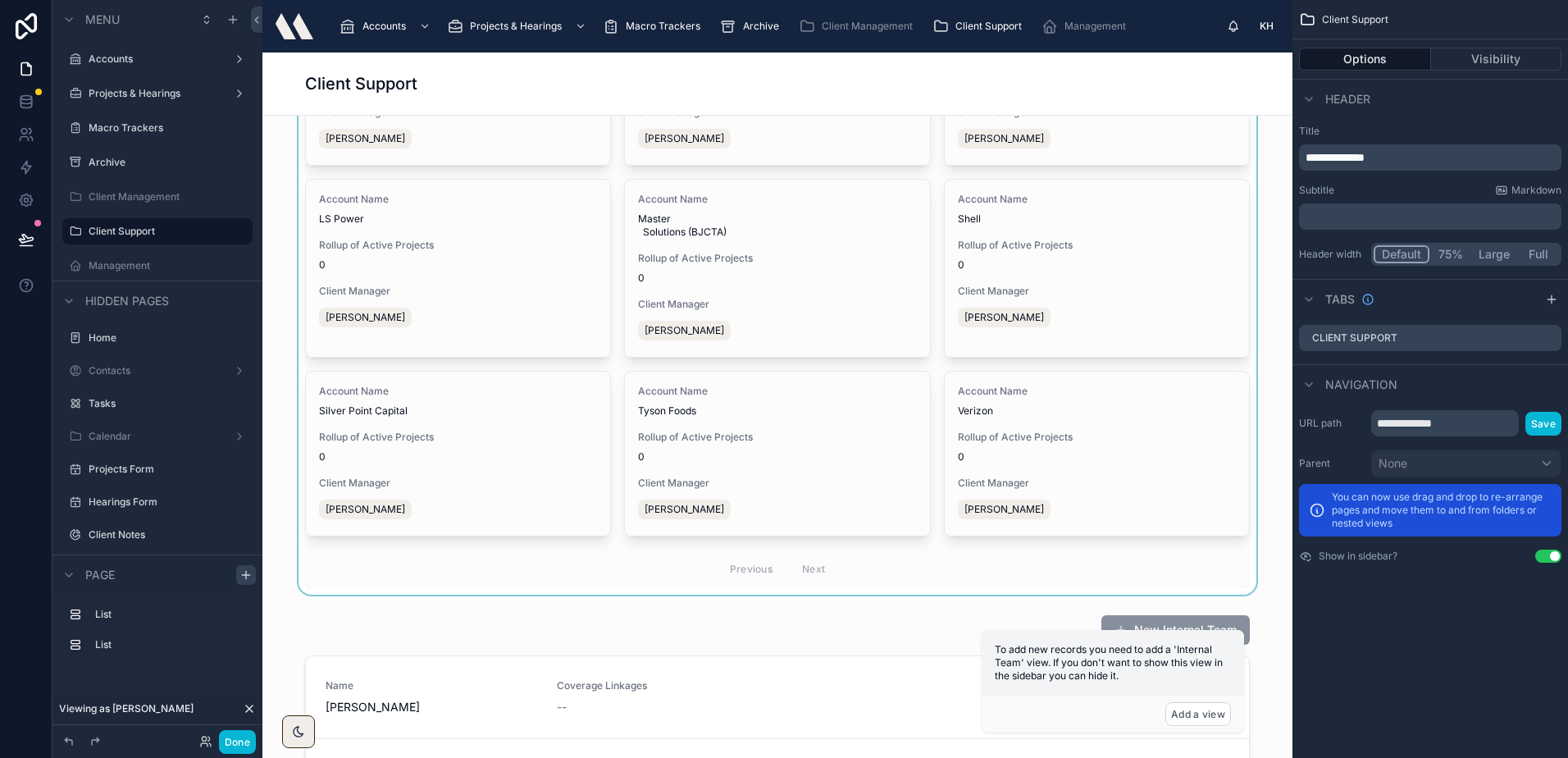
scroll to position [656, 0]
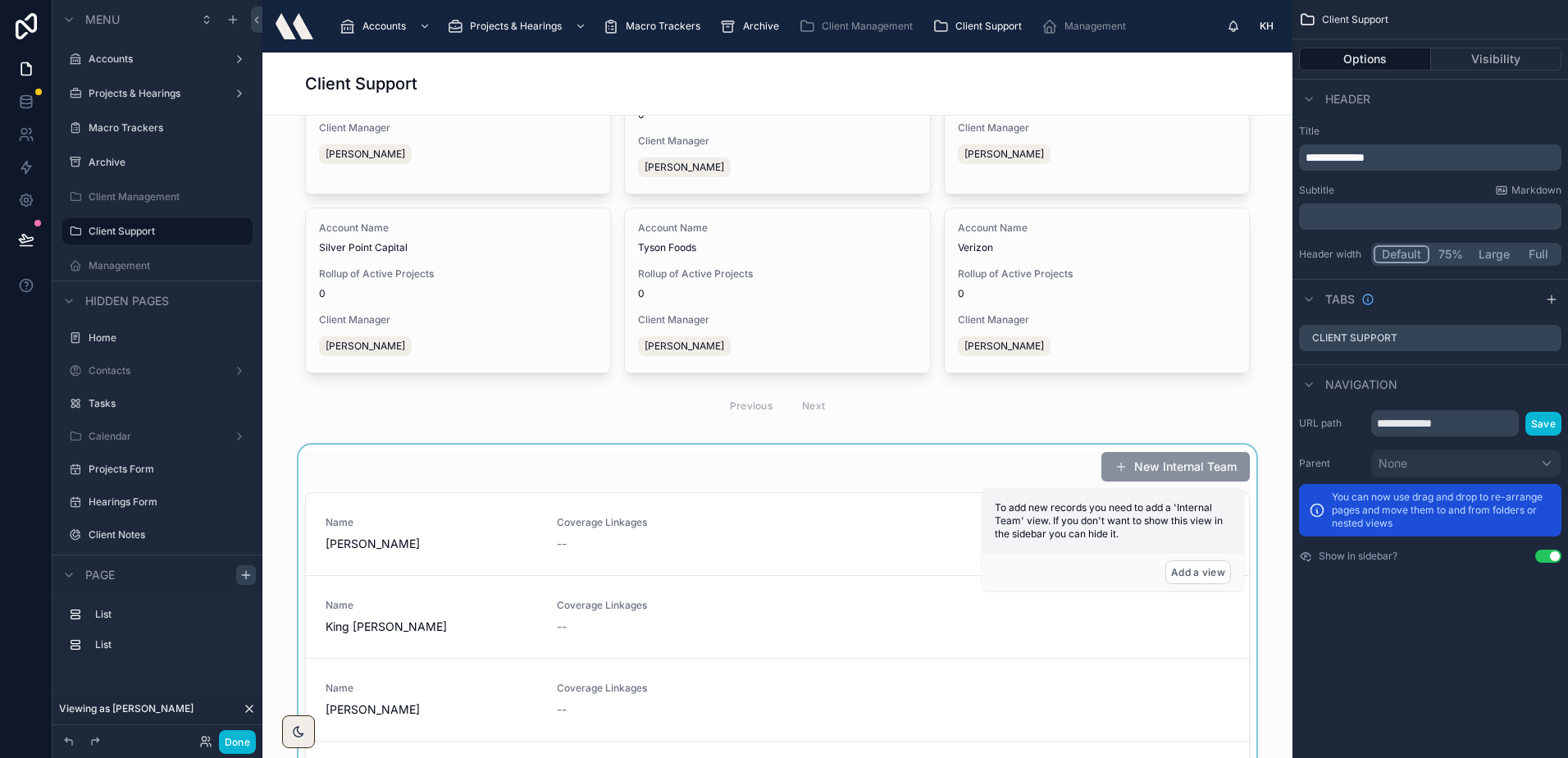
click at [427, 479] on div at bounding box center [777, 756] width 1003 height 622
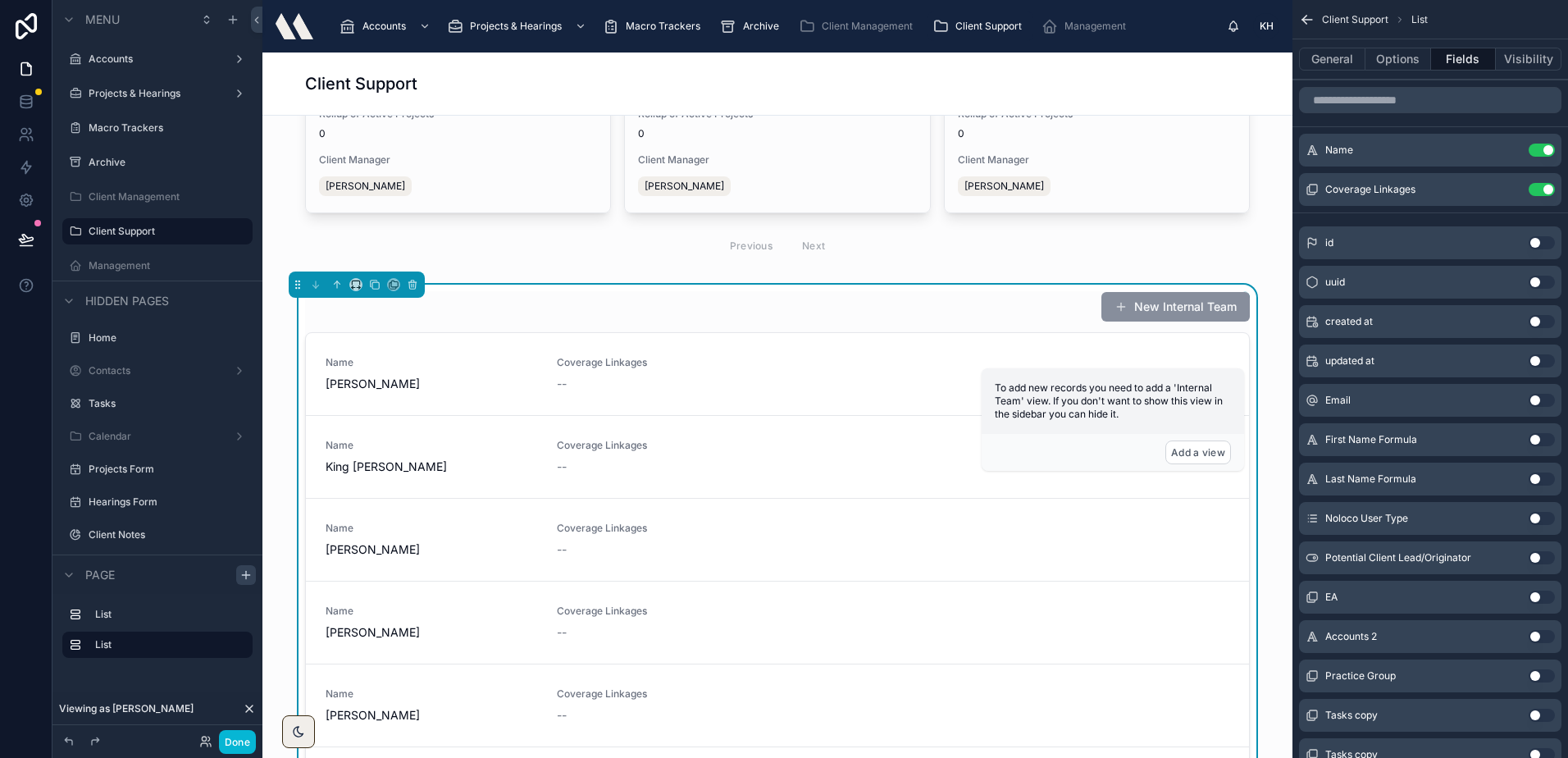
scroll to position [820, 0]
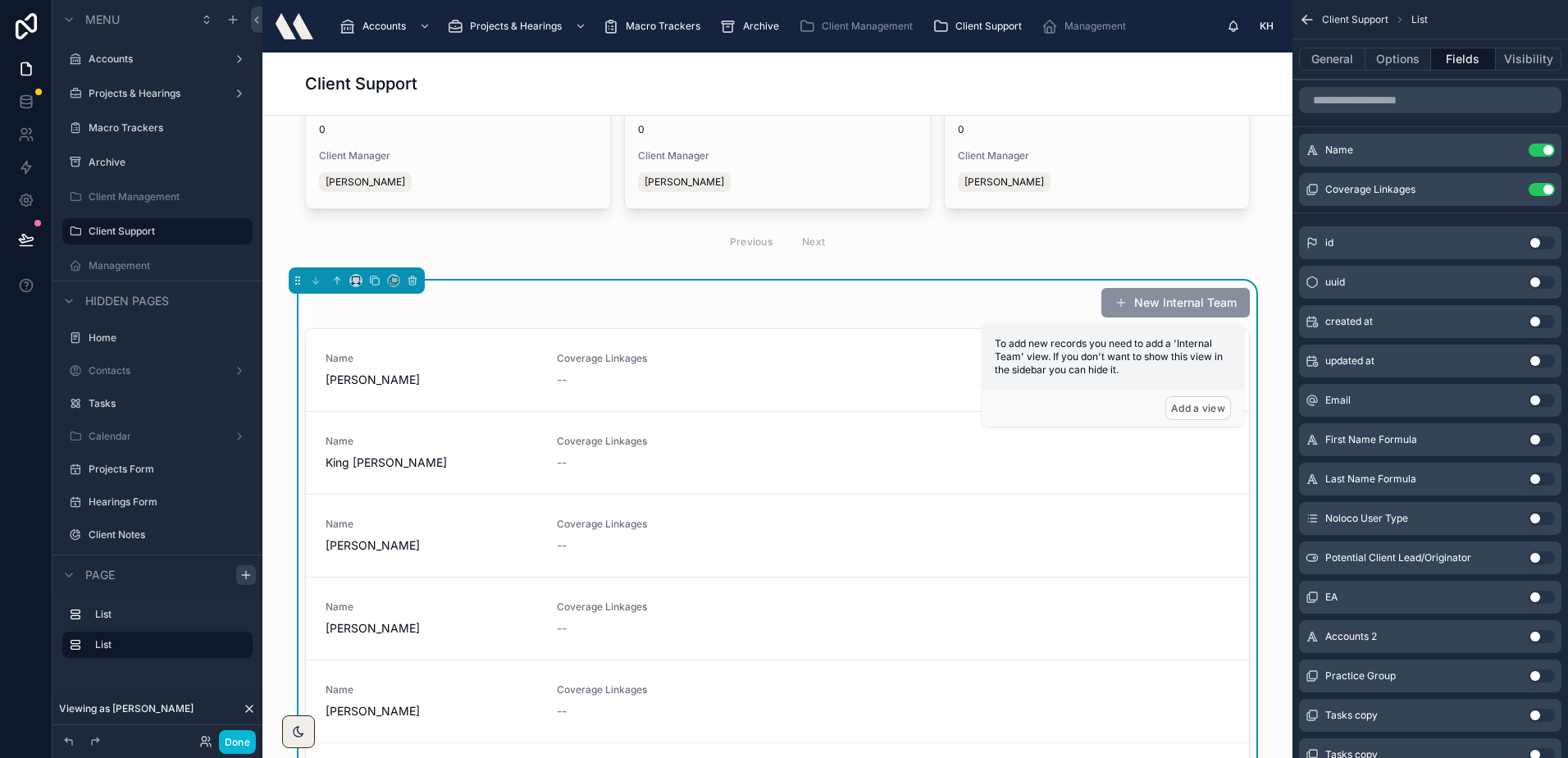
click at [388, 308] on div "New Internal Team" at bounding box center [777, 303] width 944 height 31
click at [412, 278] on icon at bounding box center [412, 280] width 12 height 12
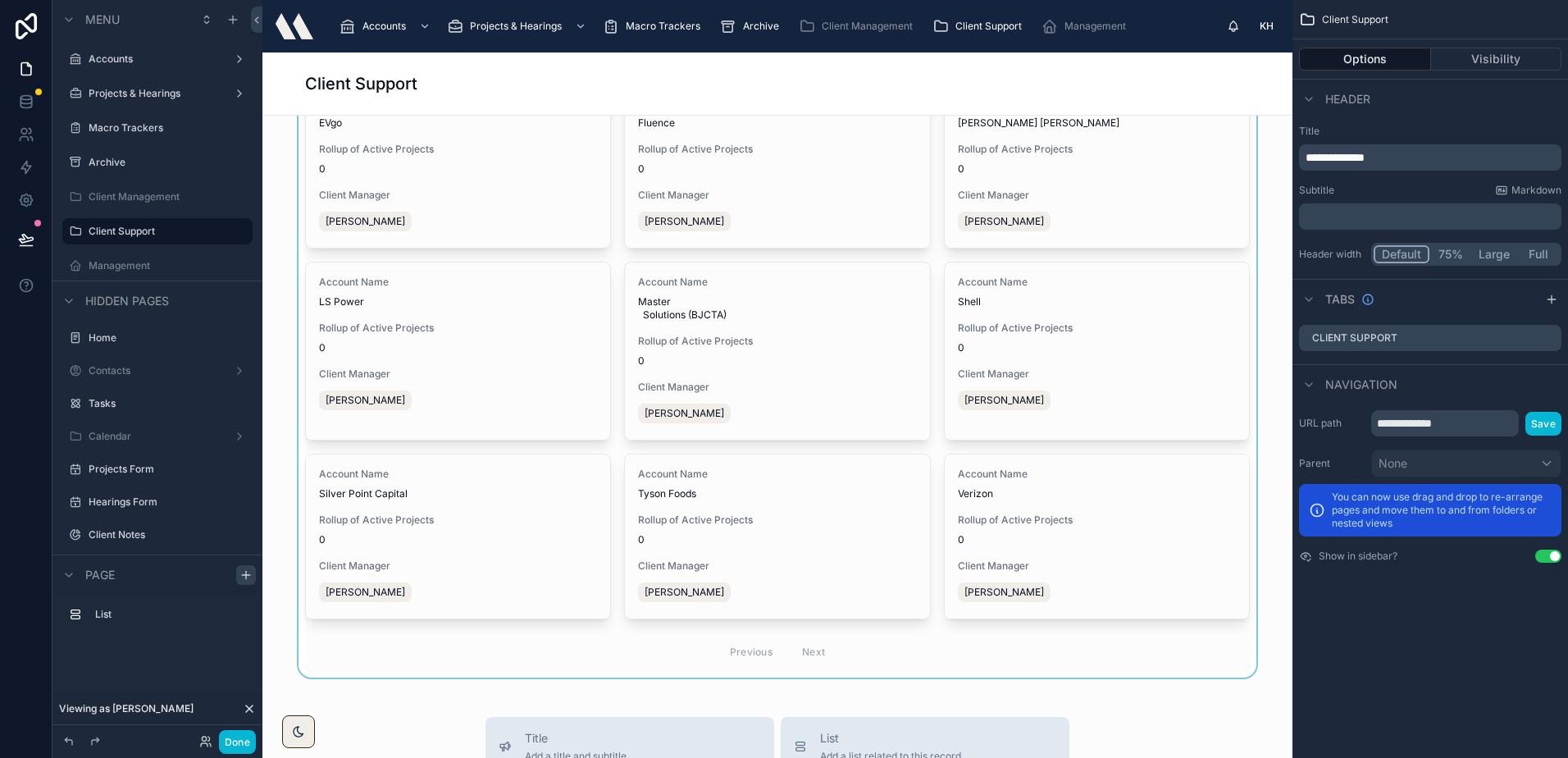
scroll to position [0, 0]
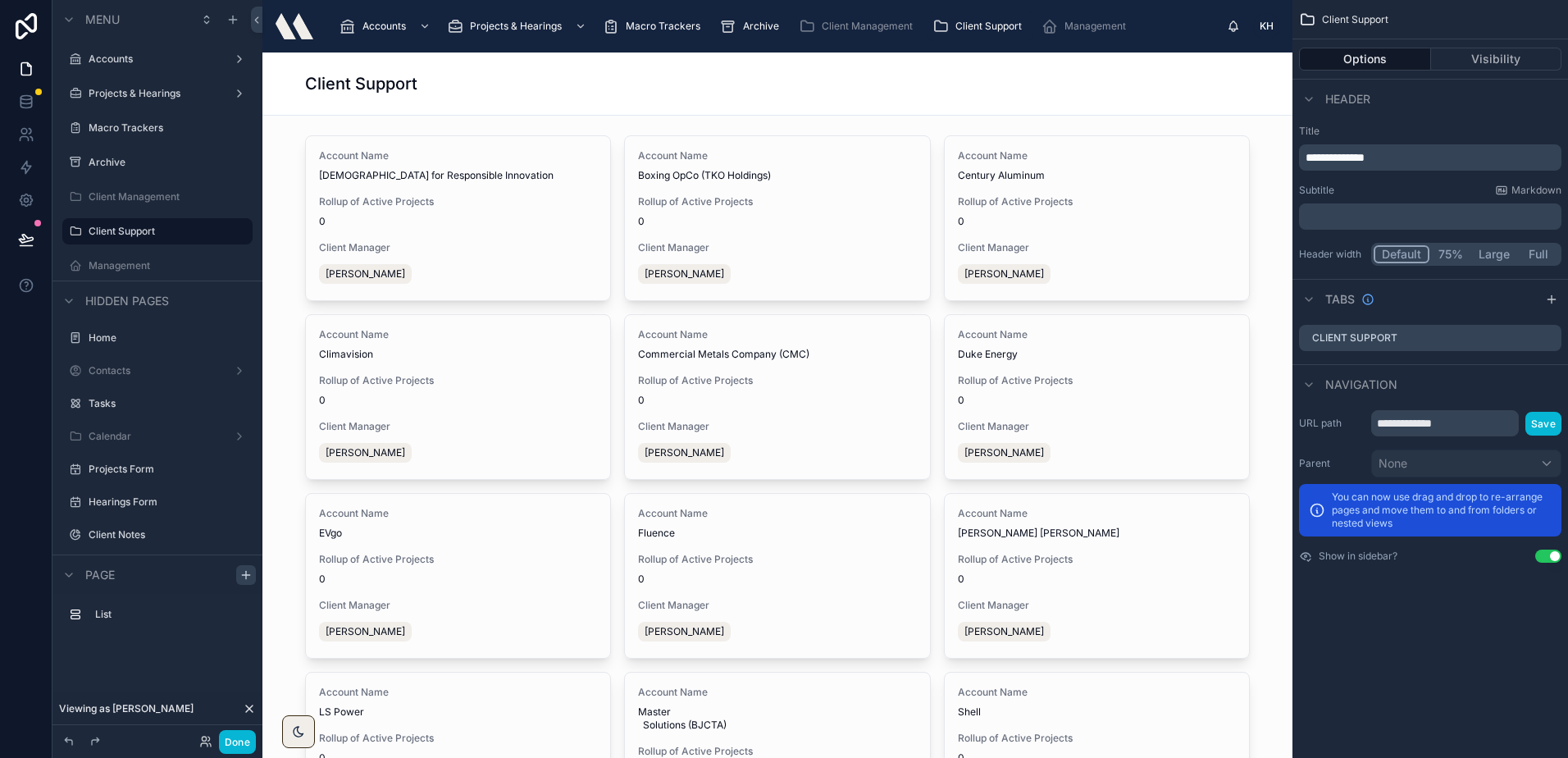
click at [765, 75] on div "Client Support" at bounding box center [777, 83] width 944 height 23
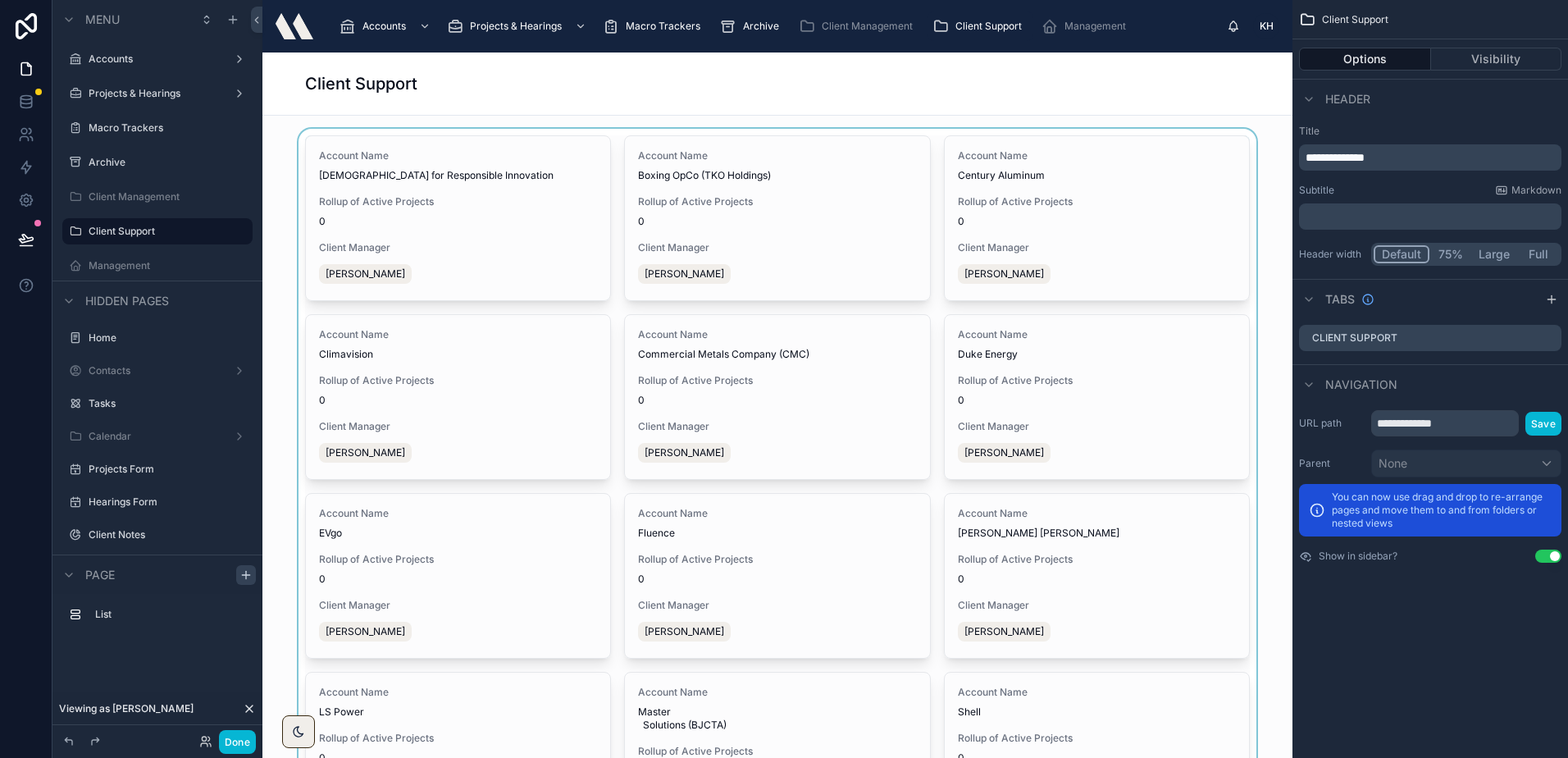
click at [480, 258] on div at bounding box center [777, 609] width 1003 height 959
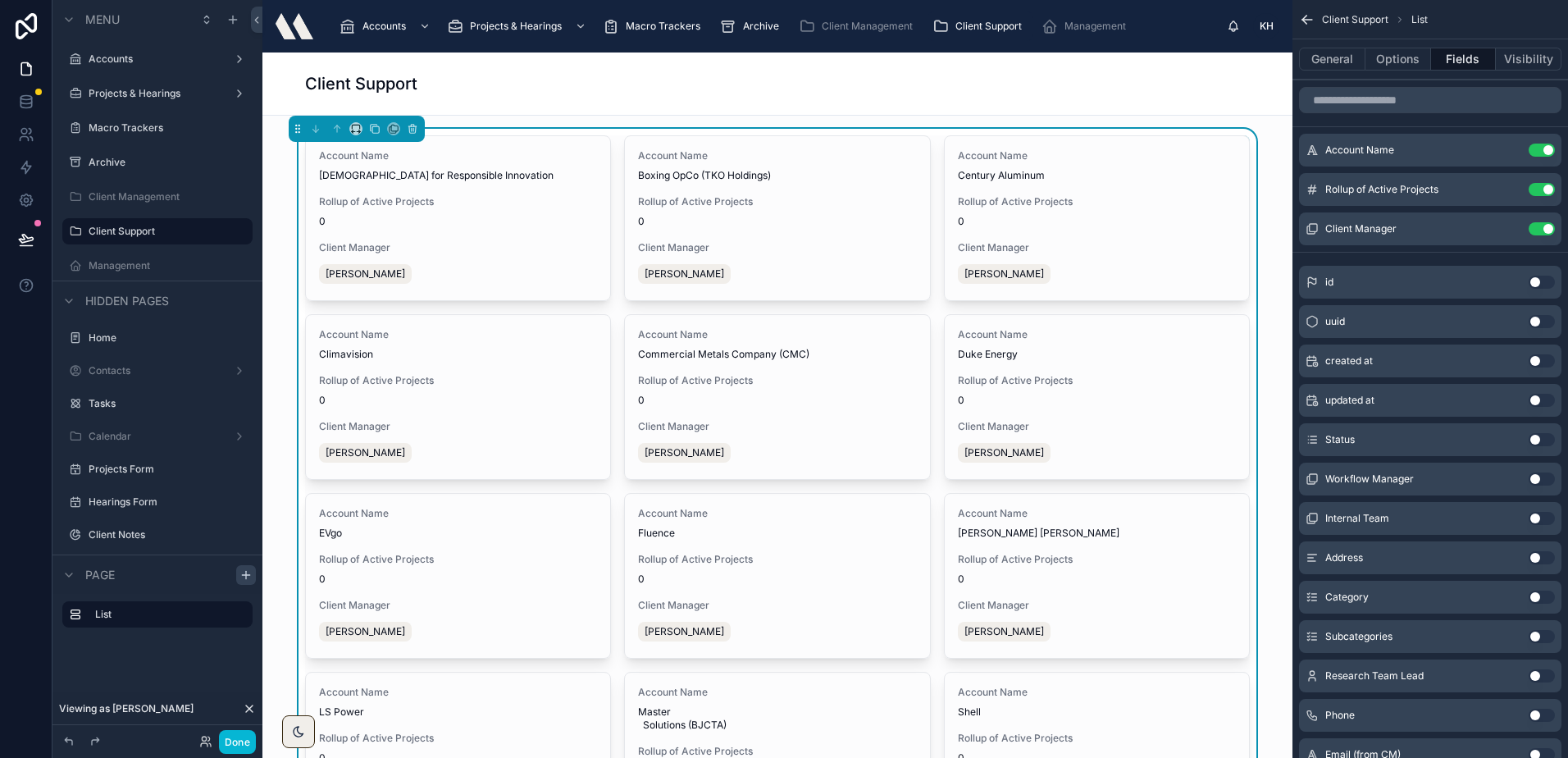
click at [648, 89] on div "Client Support" at bounding box center [777, 83] width 944 height 23
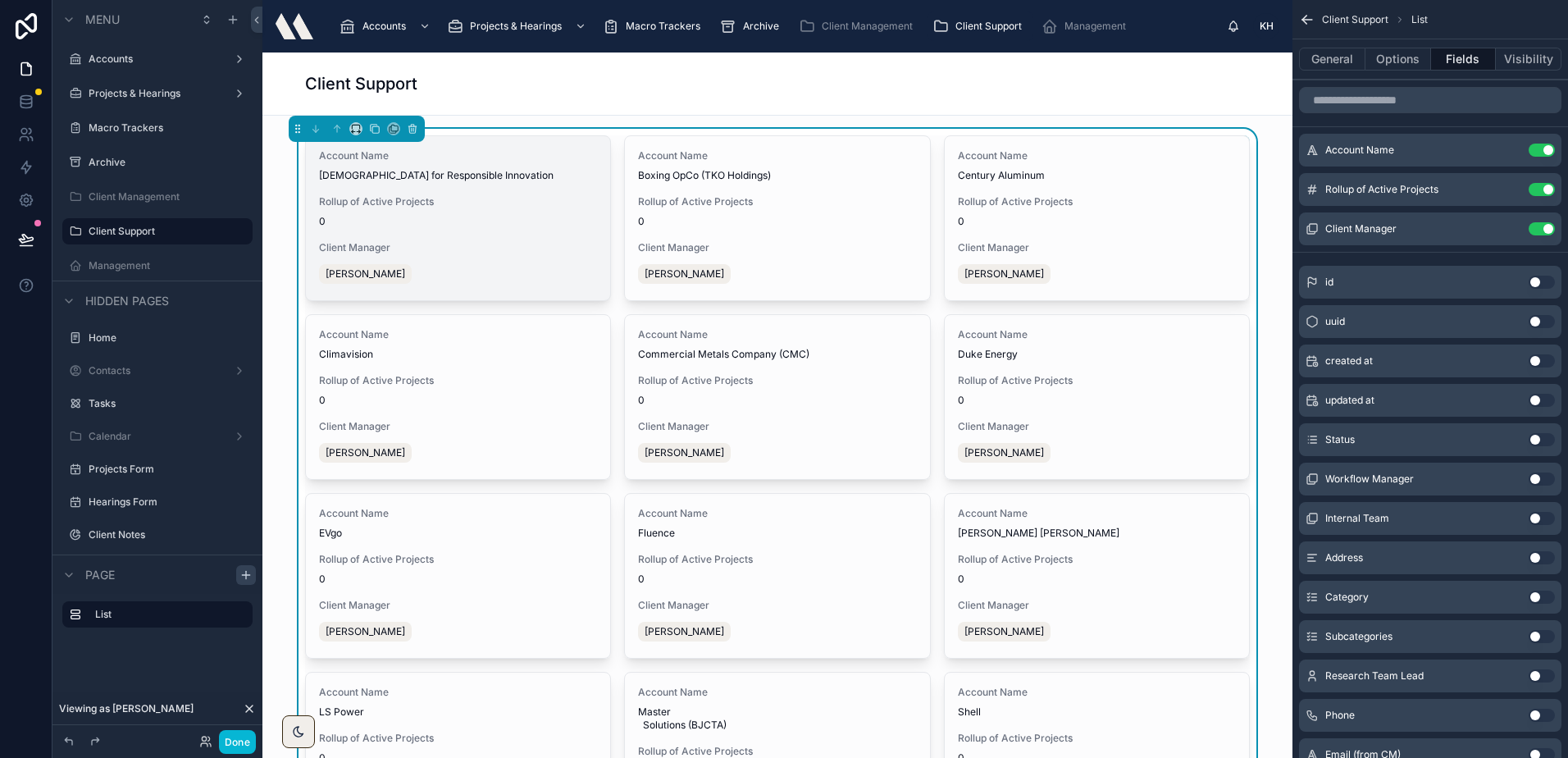
click at [543, 161] on span "Account Name" at bounding box center [458, 156] width 278 height 13
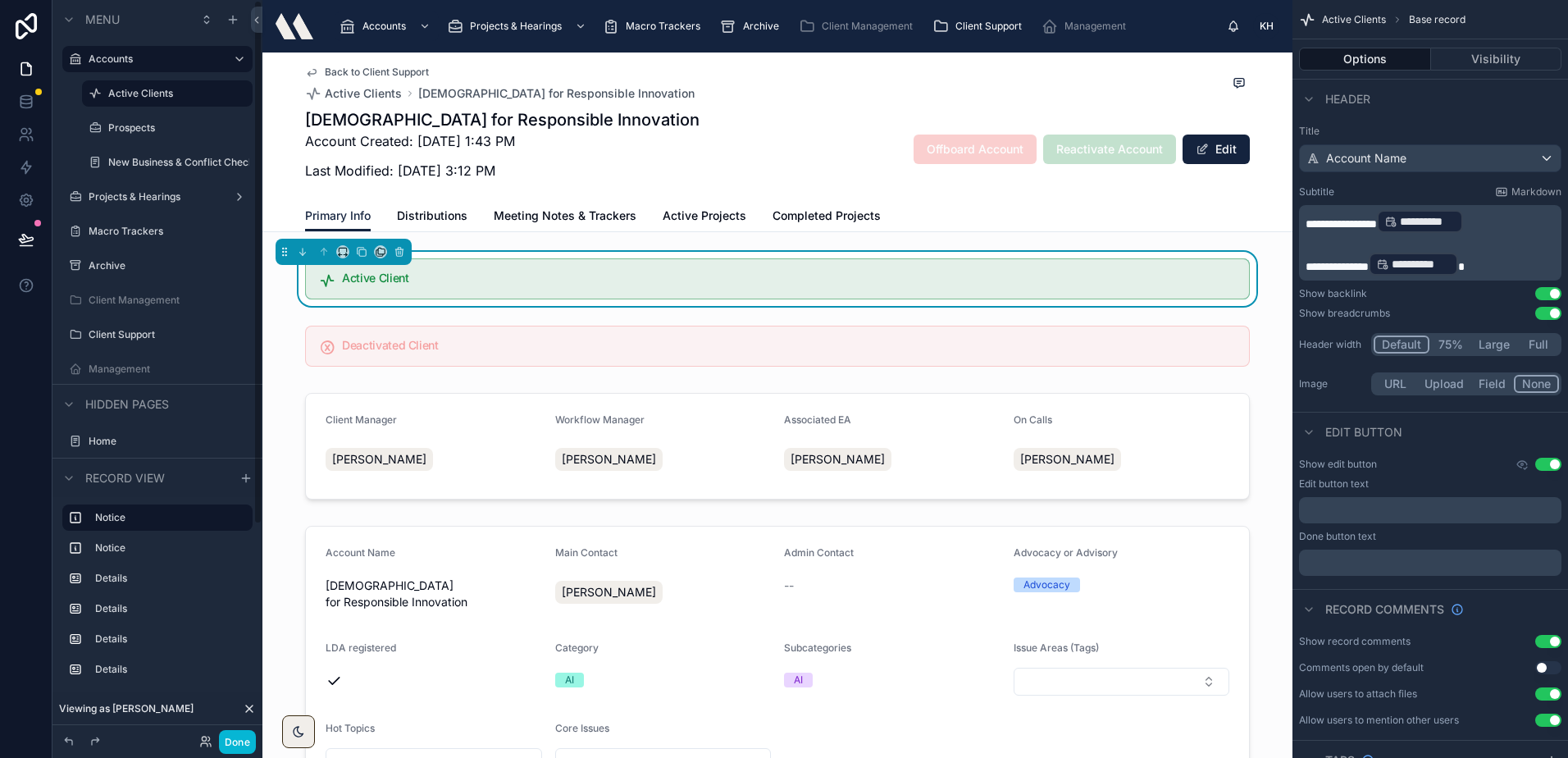
click at [343, 73] on span "Back to Client Support" at bounding box center [377, 72] width 104 height 13
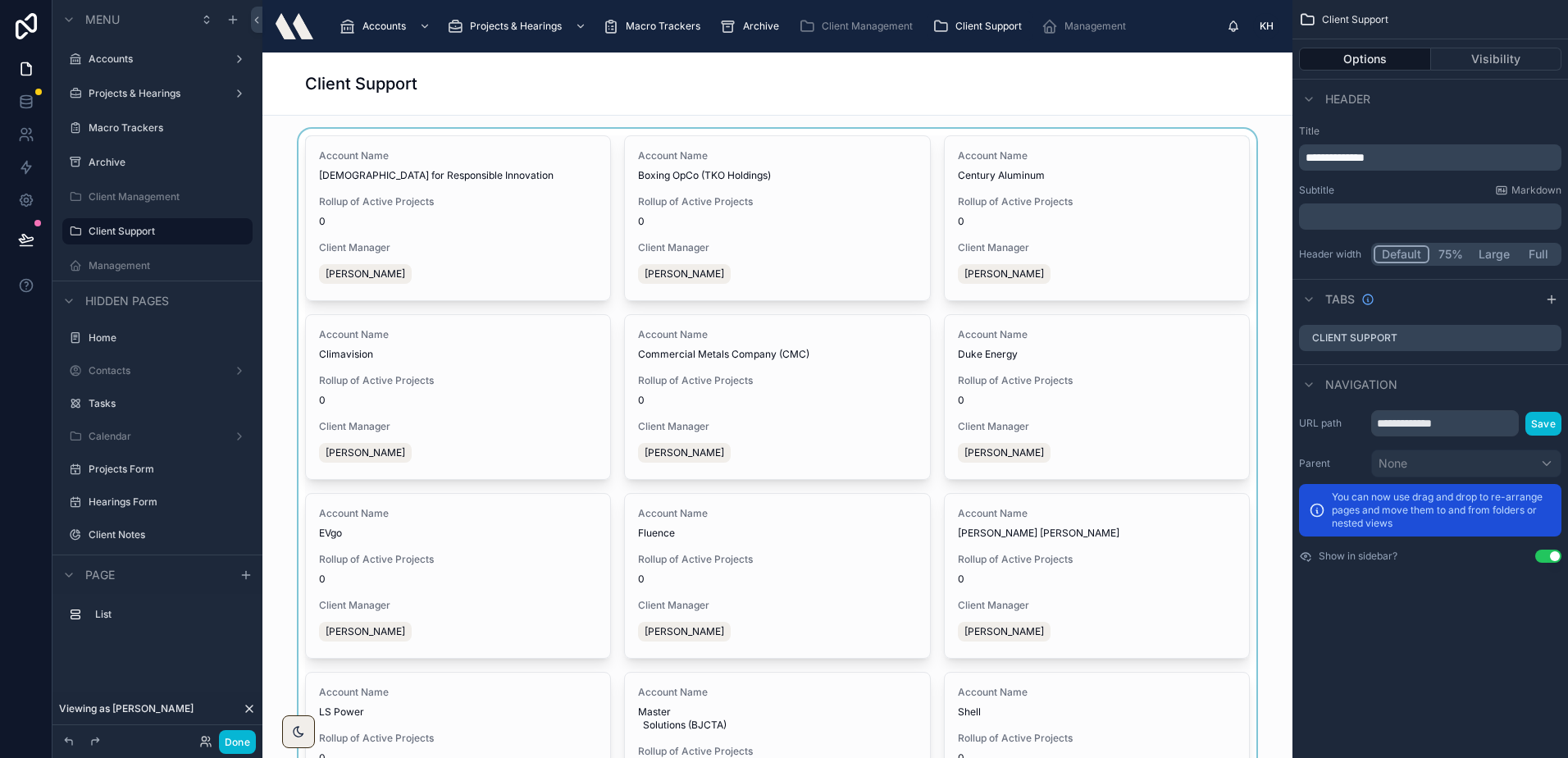
click at [614, 147] on div at bounding box center [777, 609] width 1003 height 959
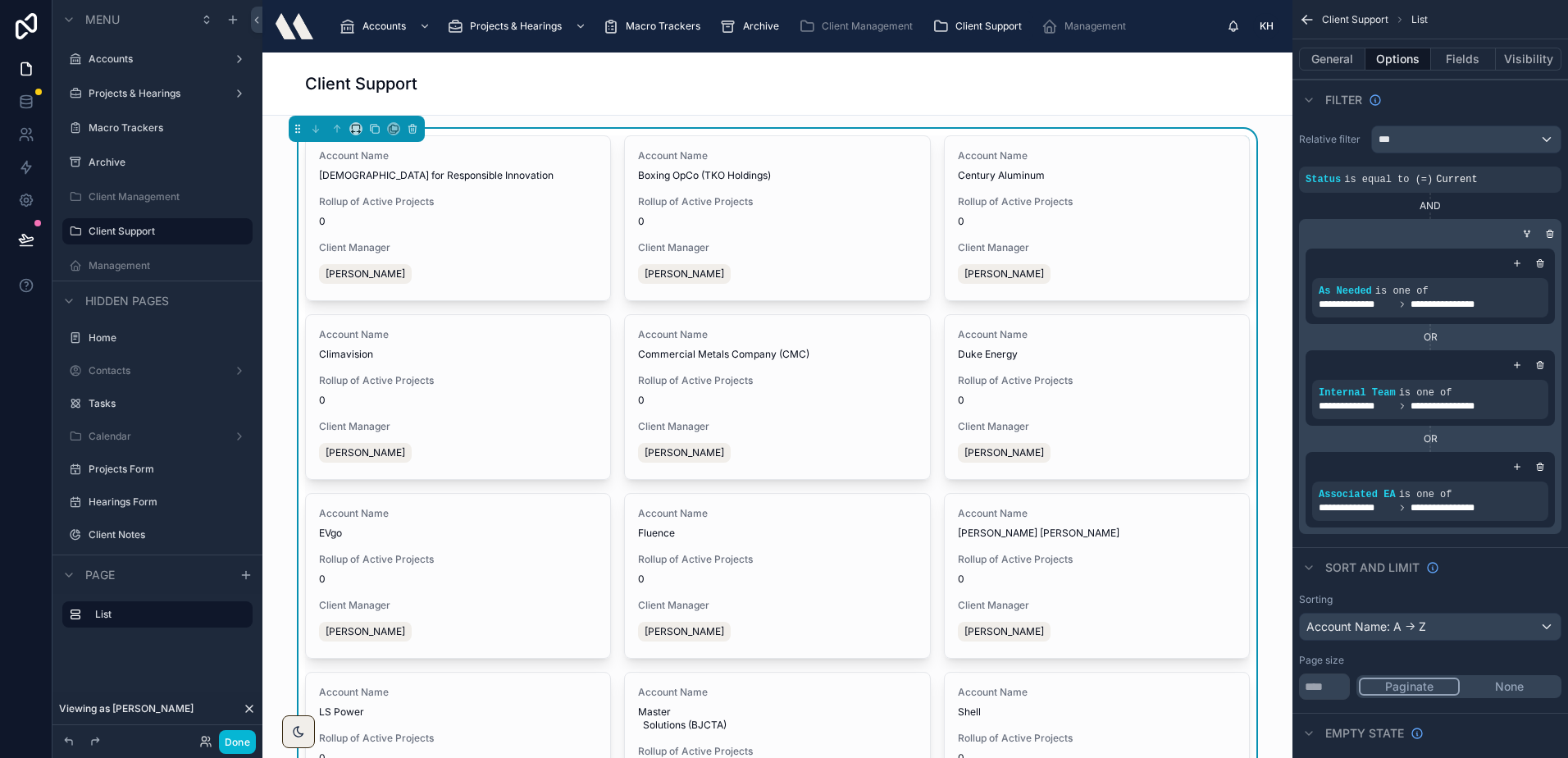
click at [797, 94] on div "Client Support" at bounding box center [777, 83] width 944 height 23
click at [1453, 63] on button "Fields" at bounding box center [1463, 58] width 65 height 23
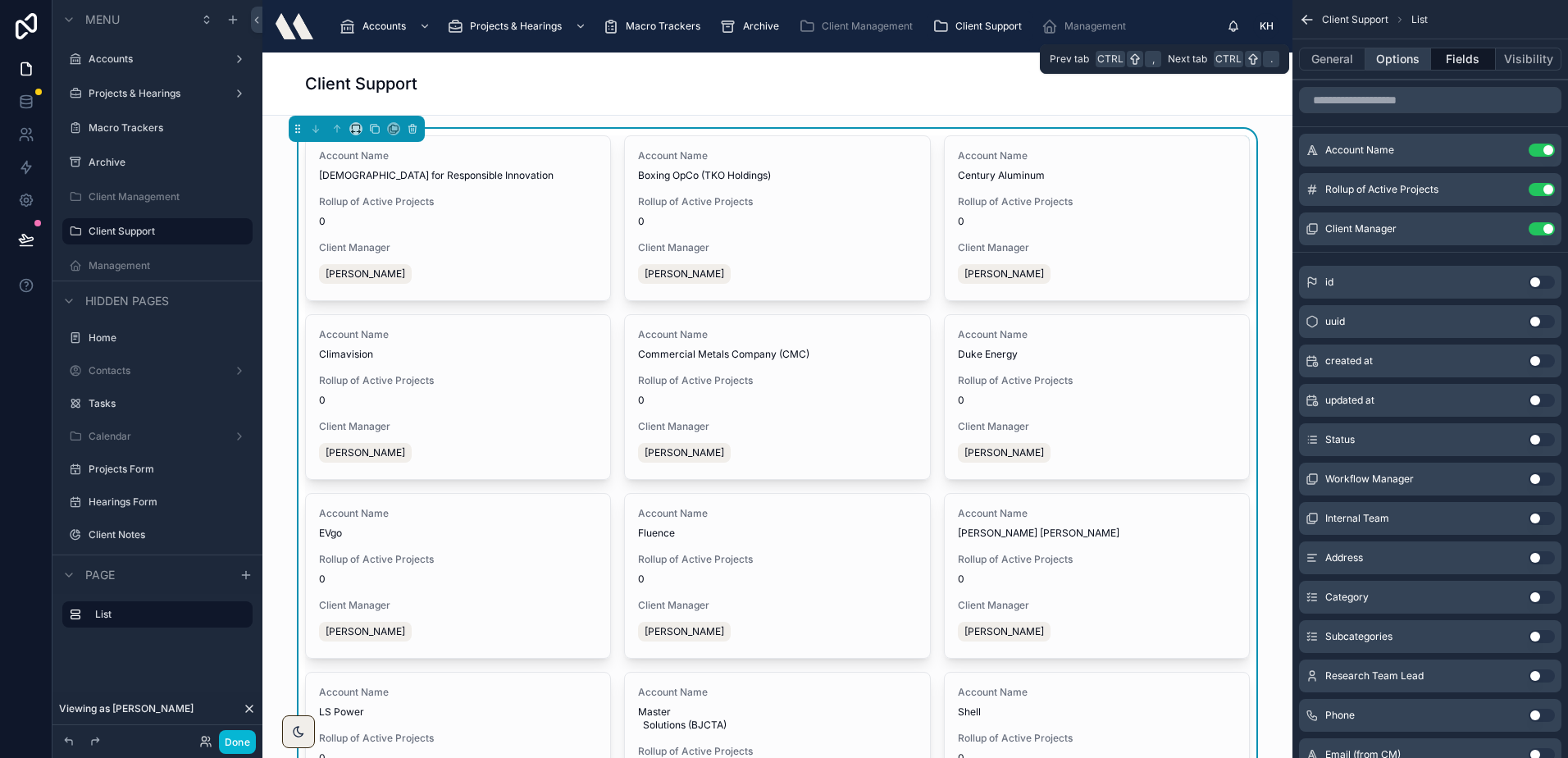
click at [1402, 51] on button "Options" at bounding box center [1398, 58] width 65 height 23
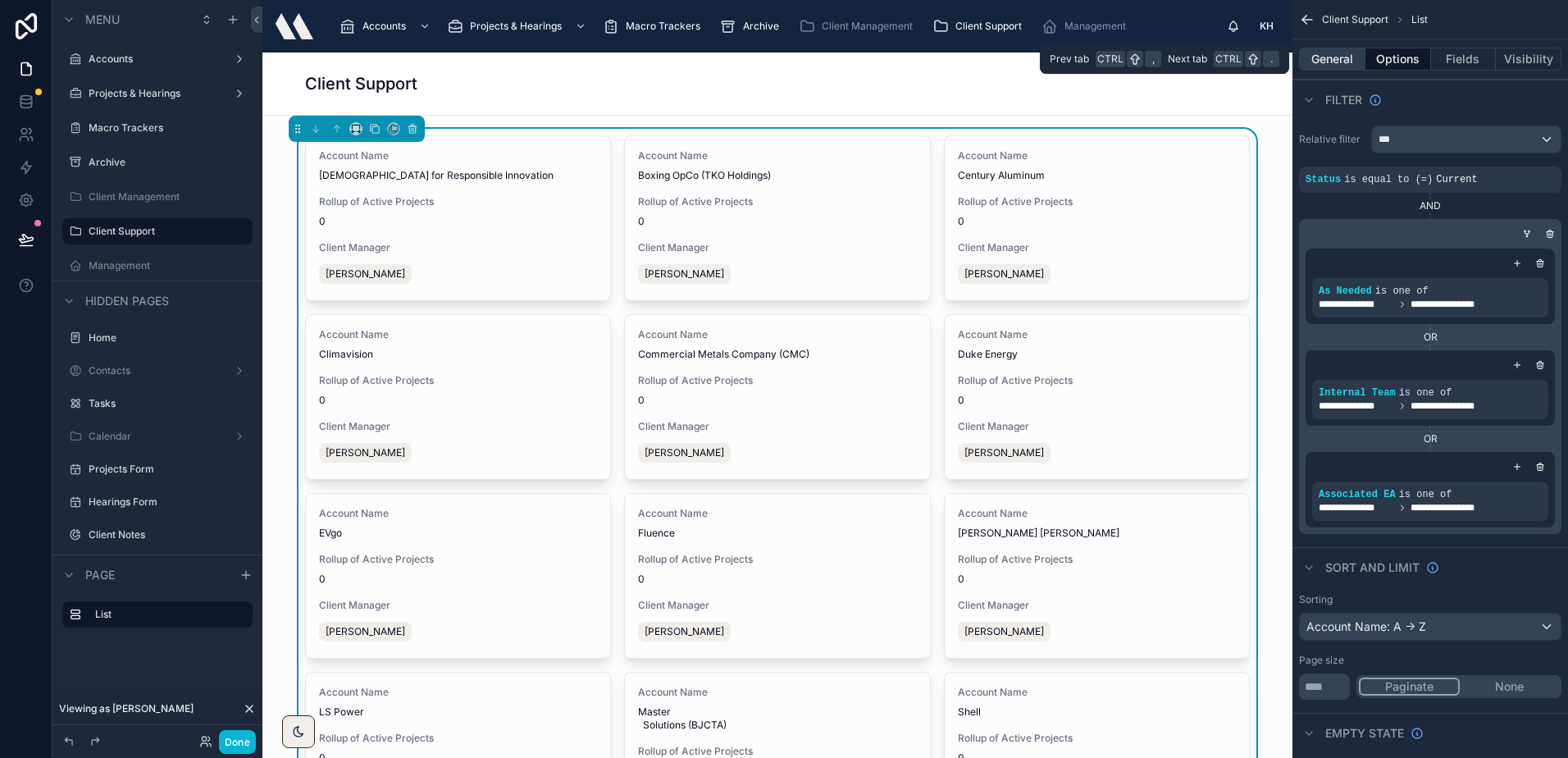
click at [1352, 55] on button "General" at bounding box center [1332, 58] width 66 height 23
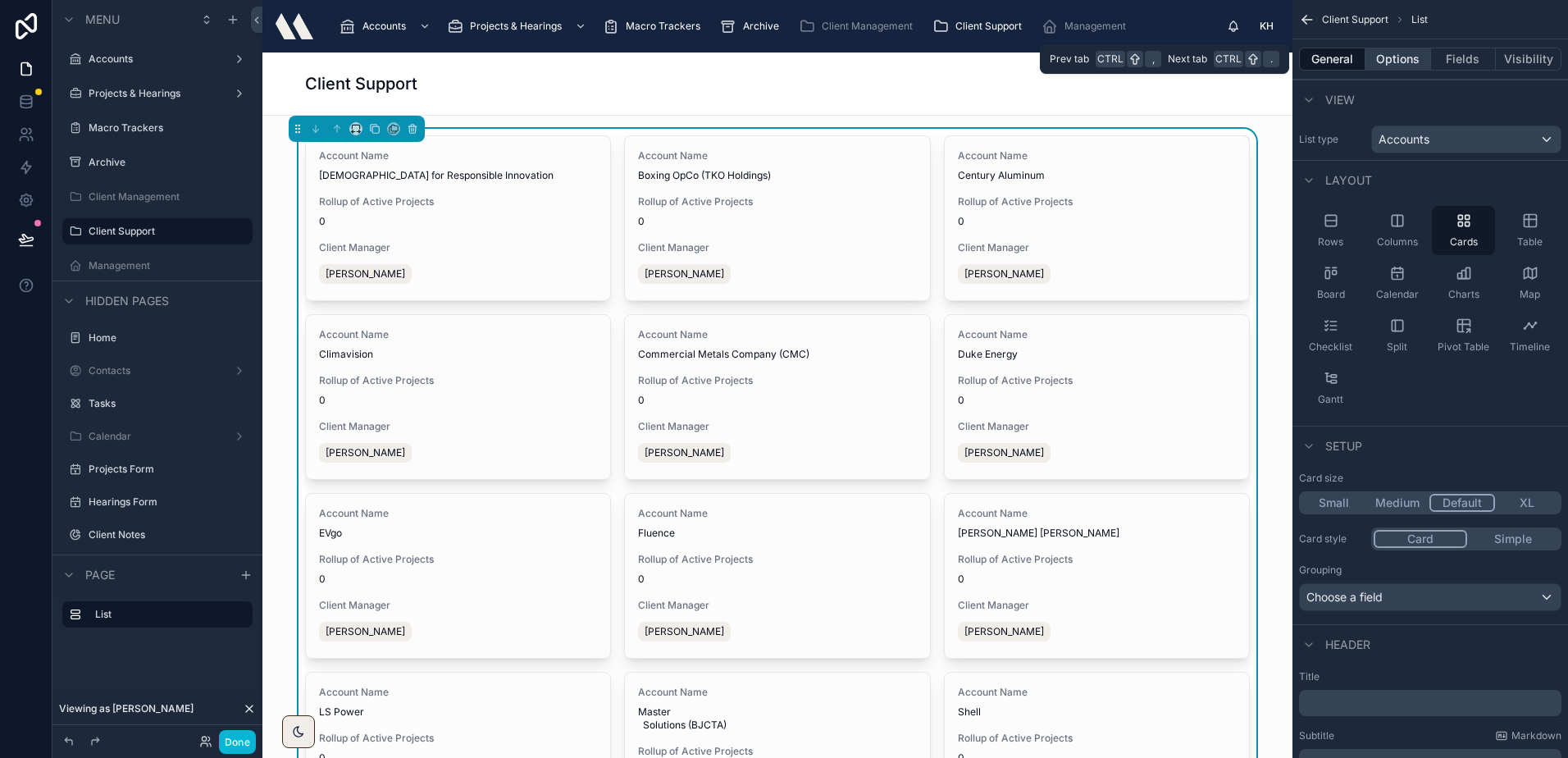
click at [1385, 56] on button "Options" at bounding box center [1398, 58] width 65 height 23
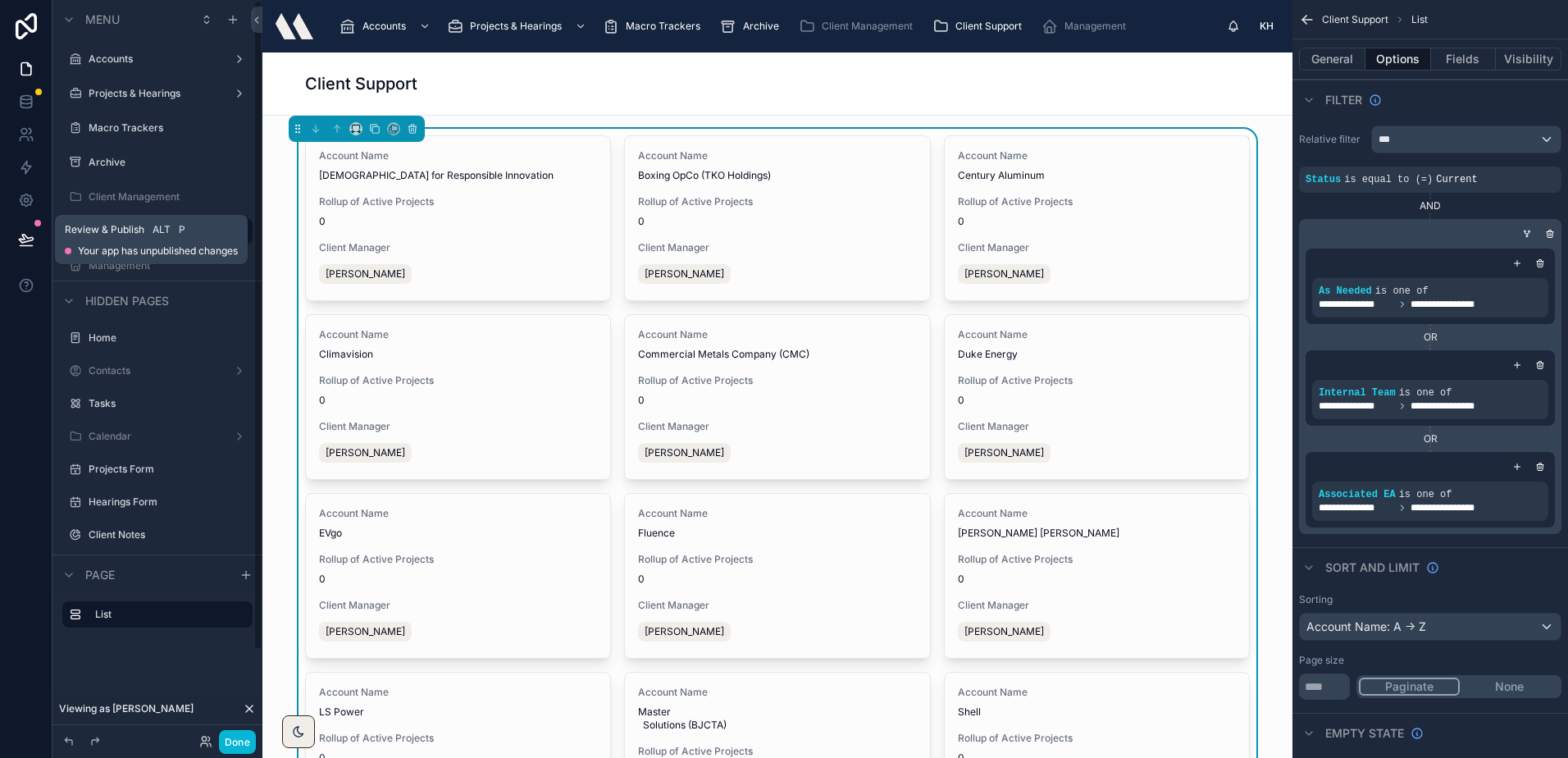
click at [21, 238] on icon at bounding box center [26, 239] width 16 height 16
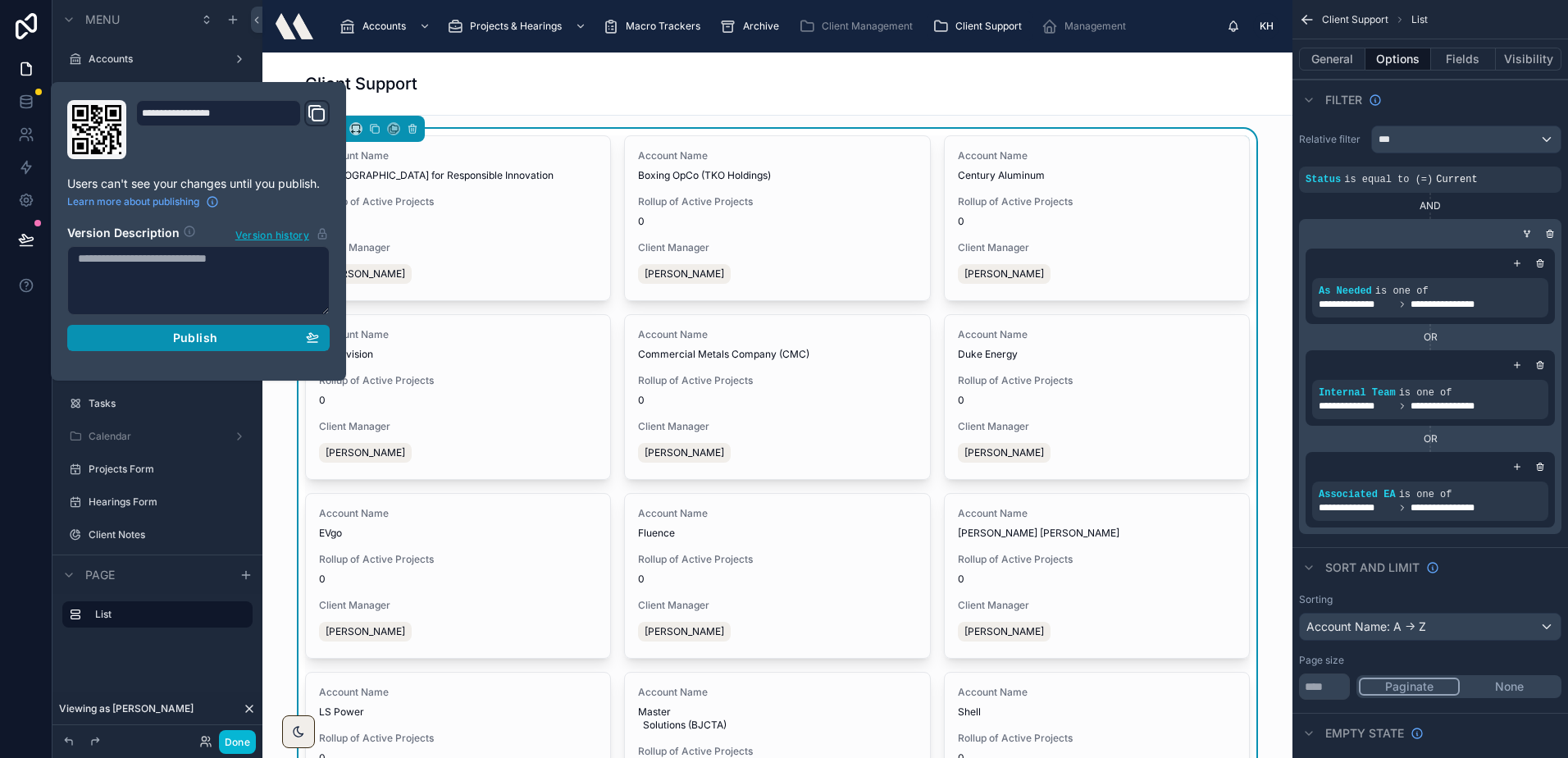
click at [270, 335] on div "Publish" at bounding box center [198, 338] width 241 height 15
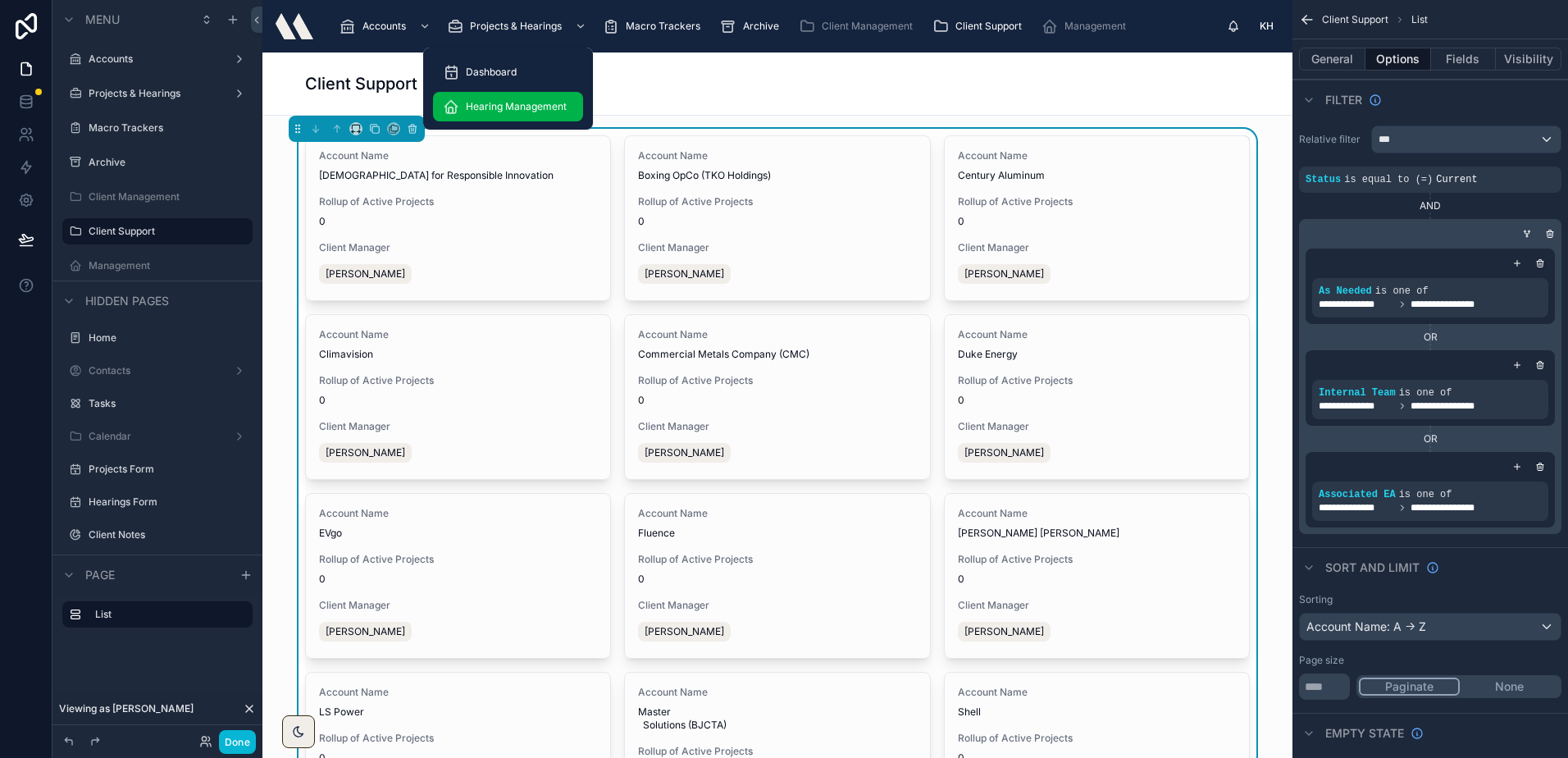
click at [528, 98] on div "Hearing Management" at bounding box center [508, 106] width 130 height 26
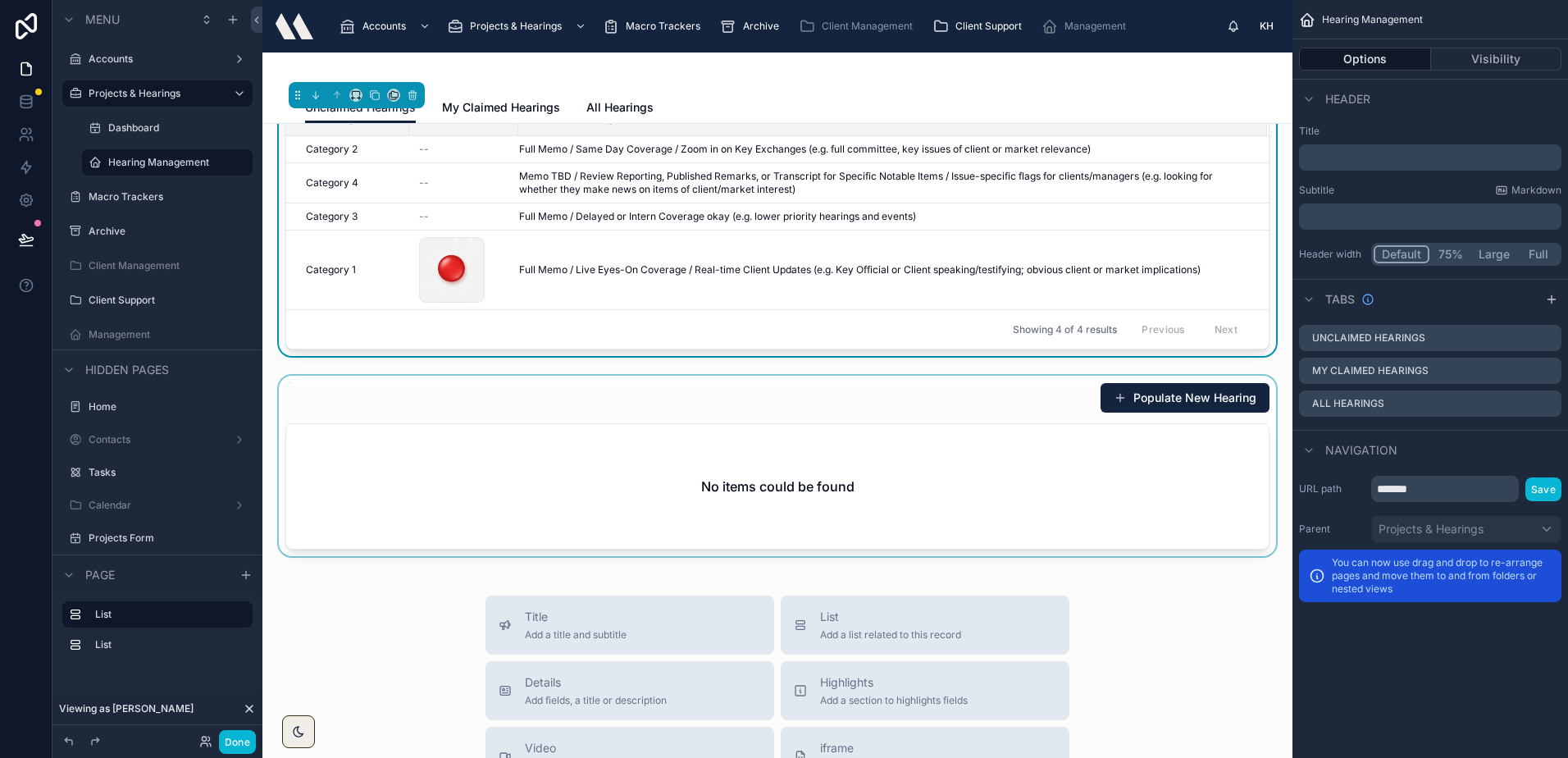
scroll to position [82, 0]
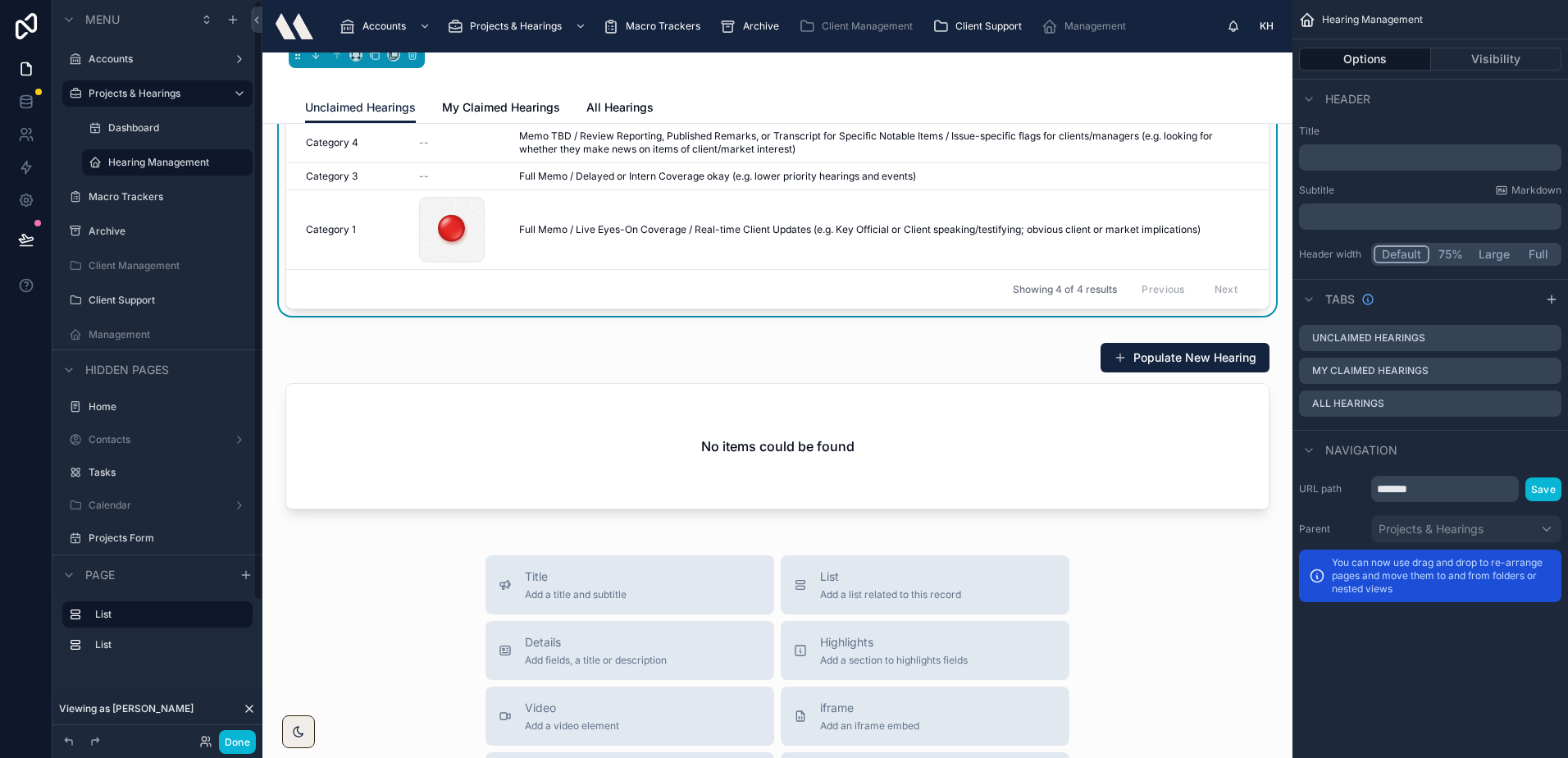
drag, startPoint x: 740, startPoint y: 356, endPoint x: 45, endPoint y: 467, distance: 703.8
click at [740, 356] on div at bounding box center [777, 426] width 1003 height 180
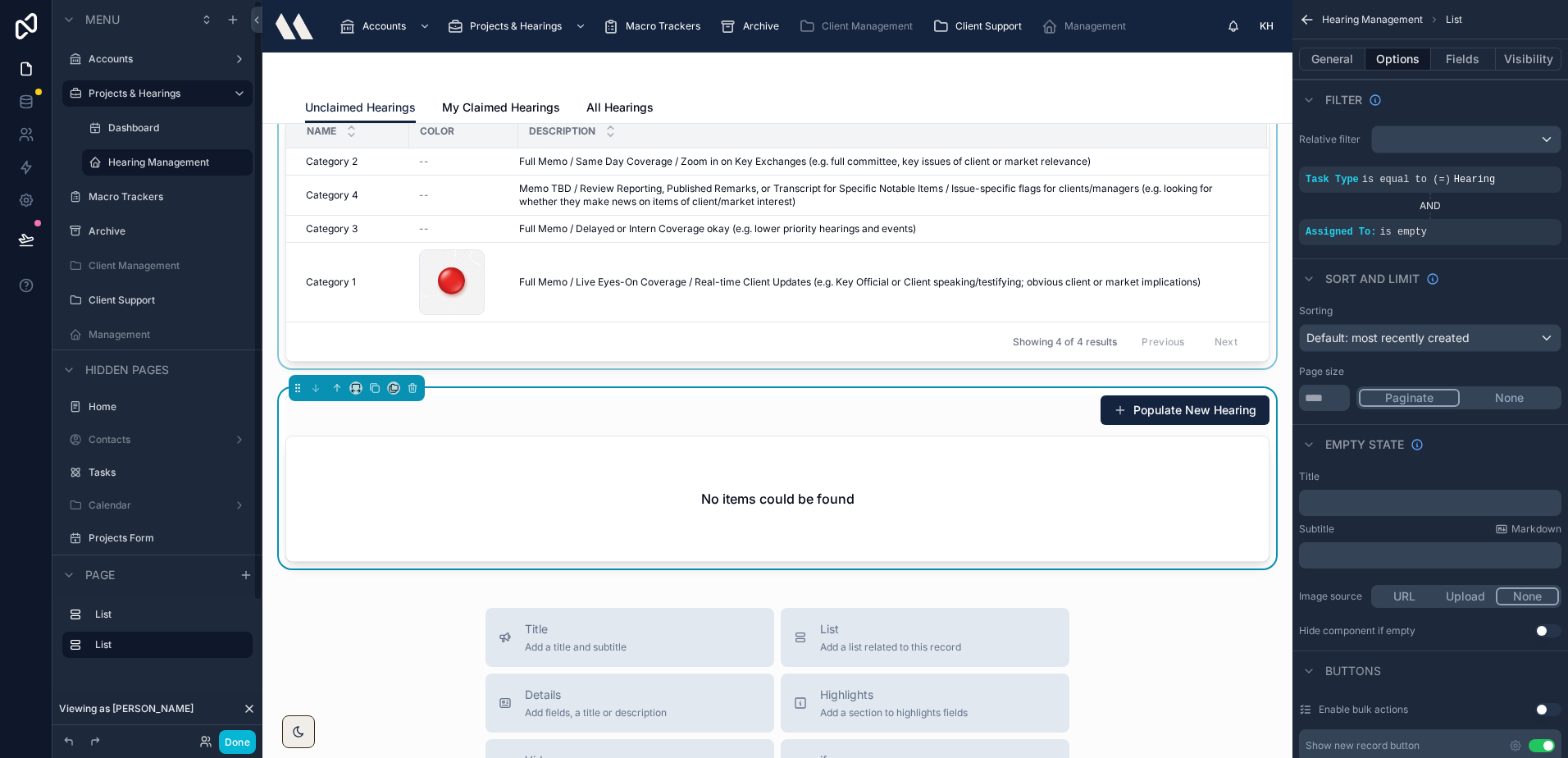
scroll to position [0, 0]
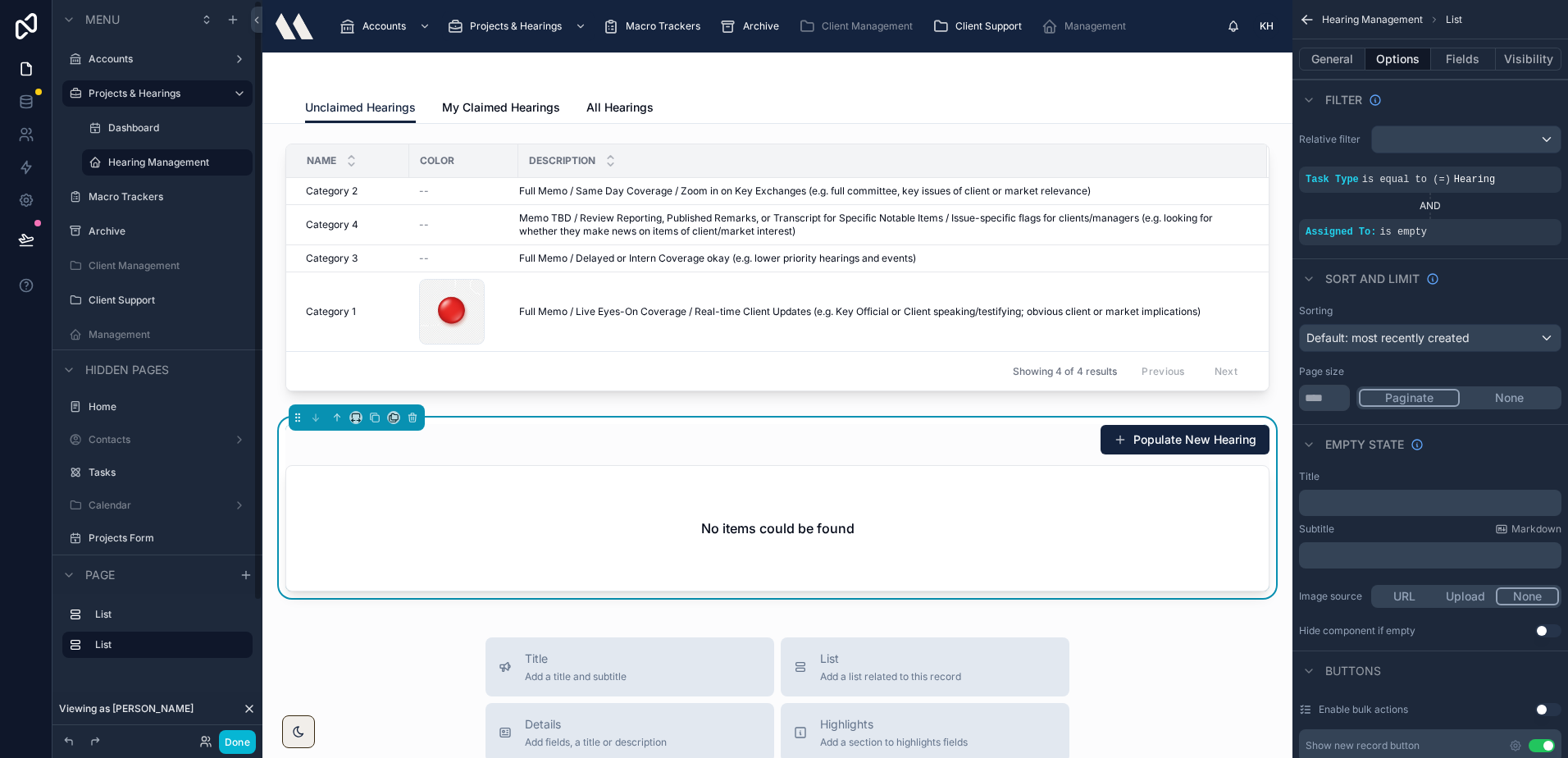
click at [744, 442] on div "Populate New Hearing" at bounding box center [778, 440] width 984 height 31
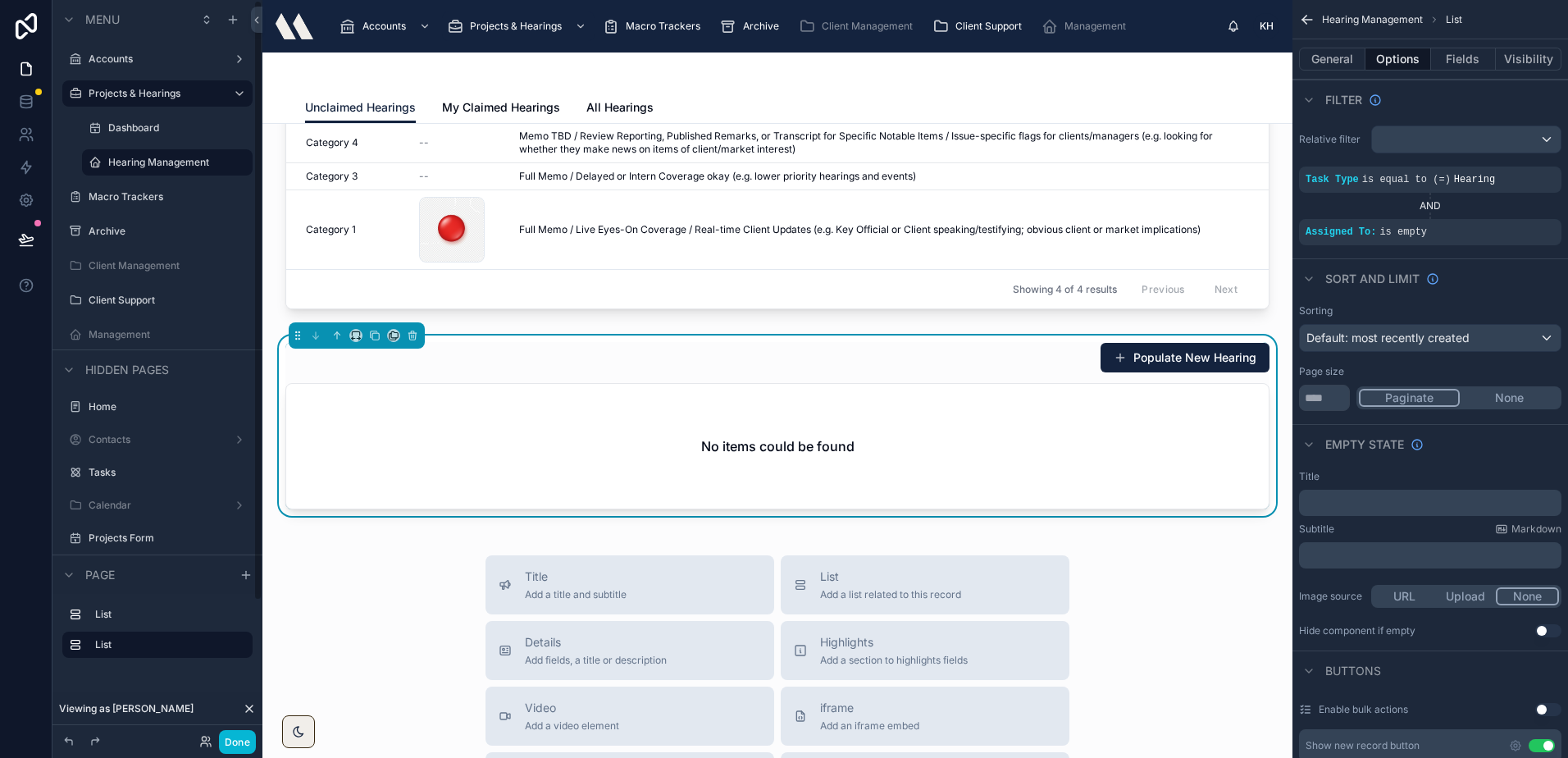
click at [702, 422] on div "No items could be found" at bounding box center [778, 446] width 982 height 125
click at [1225, 369] on button "Populate New Hearing" at bounding box center [1185, 358] width 169 height 29
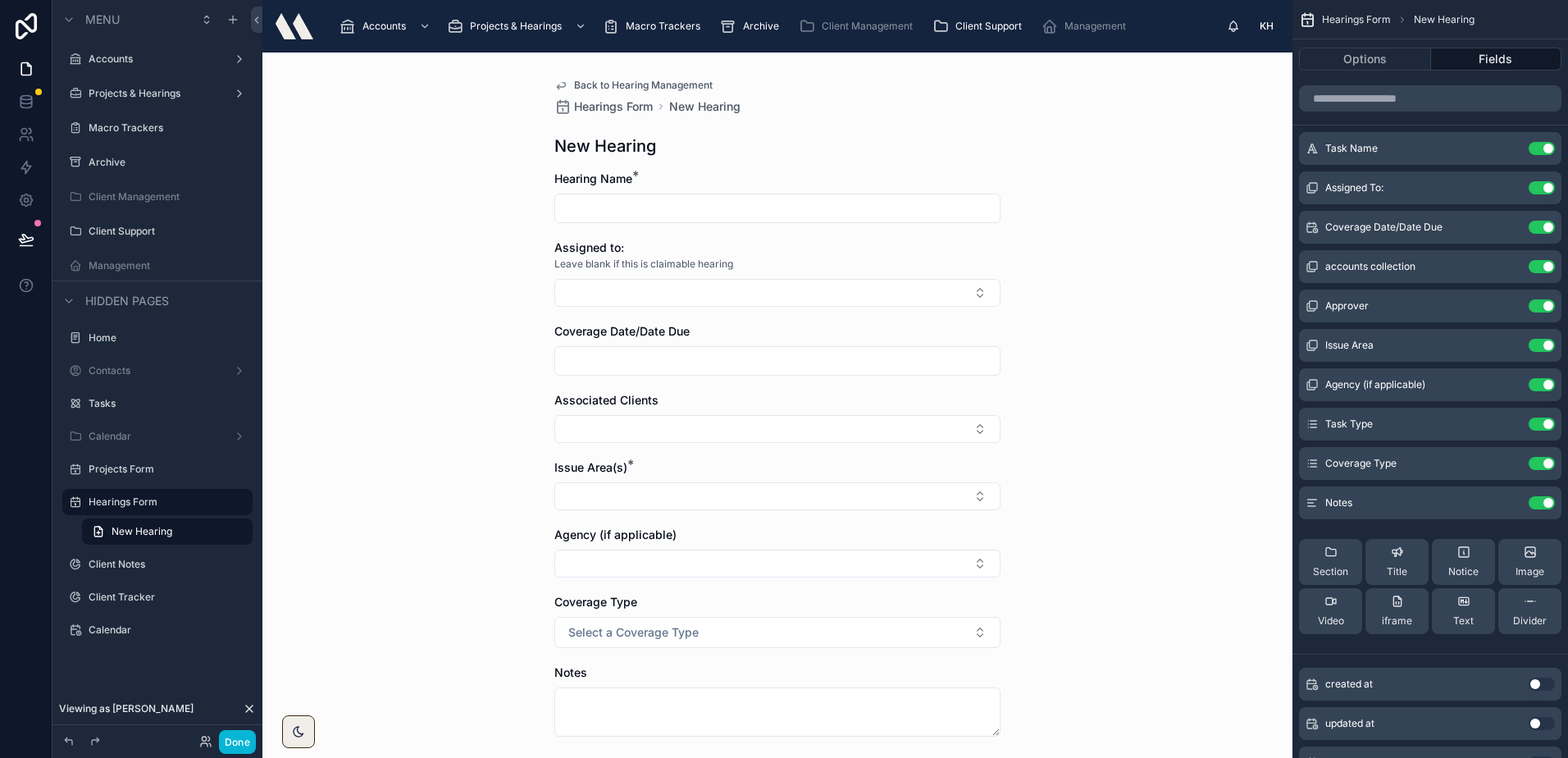
click at [605, 79] on span "Back to Hearing Management" at bounding box center [643, 86] width 138 height 13
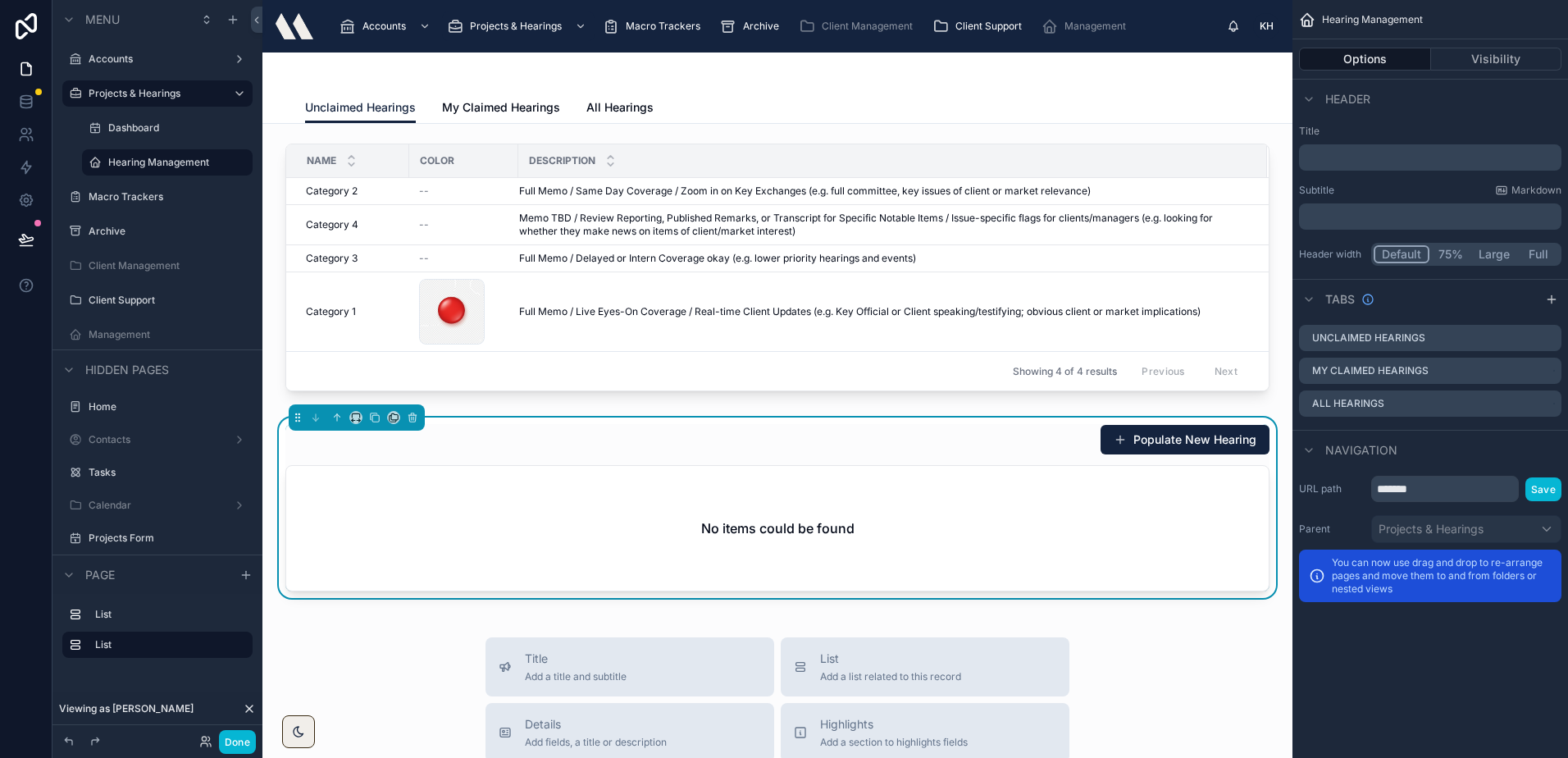
click at [569, 503] on div "No items could be found" at bounding box center [778, 528] width 982 height 125
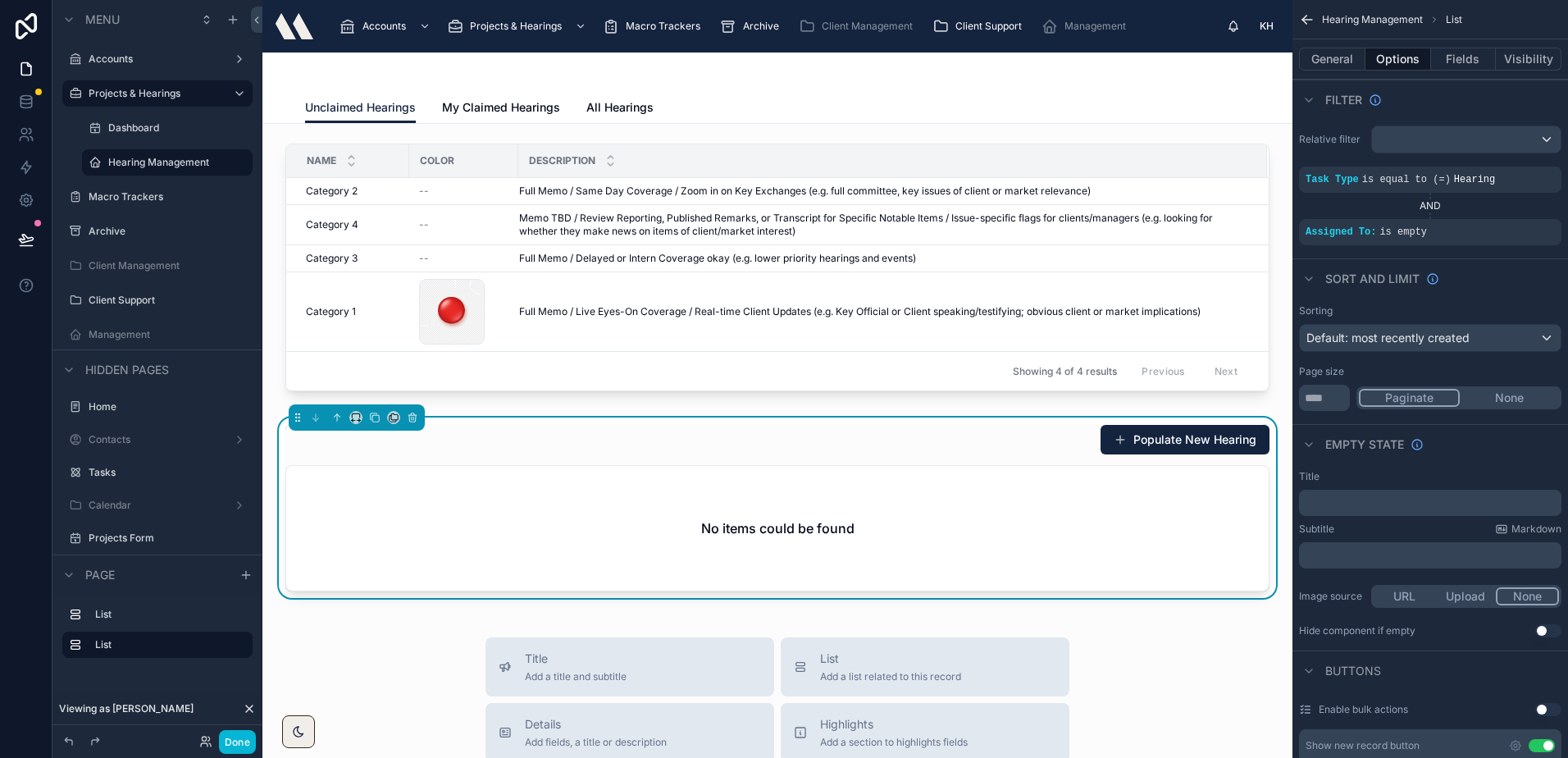
click at [782, 513] on div "No items could be found" at bounding box center [778, 528] width 982 height 125
click at [1443, 62] on button "Fields" at bounding box center [1463, 58] width 65 height 23
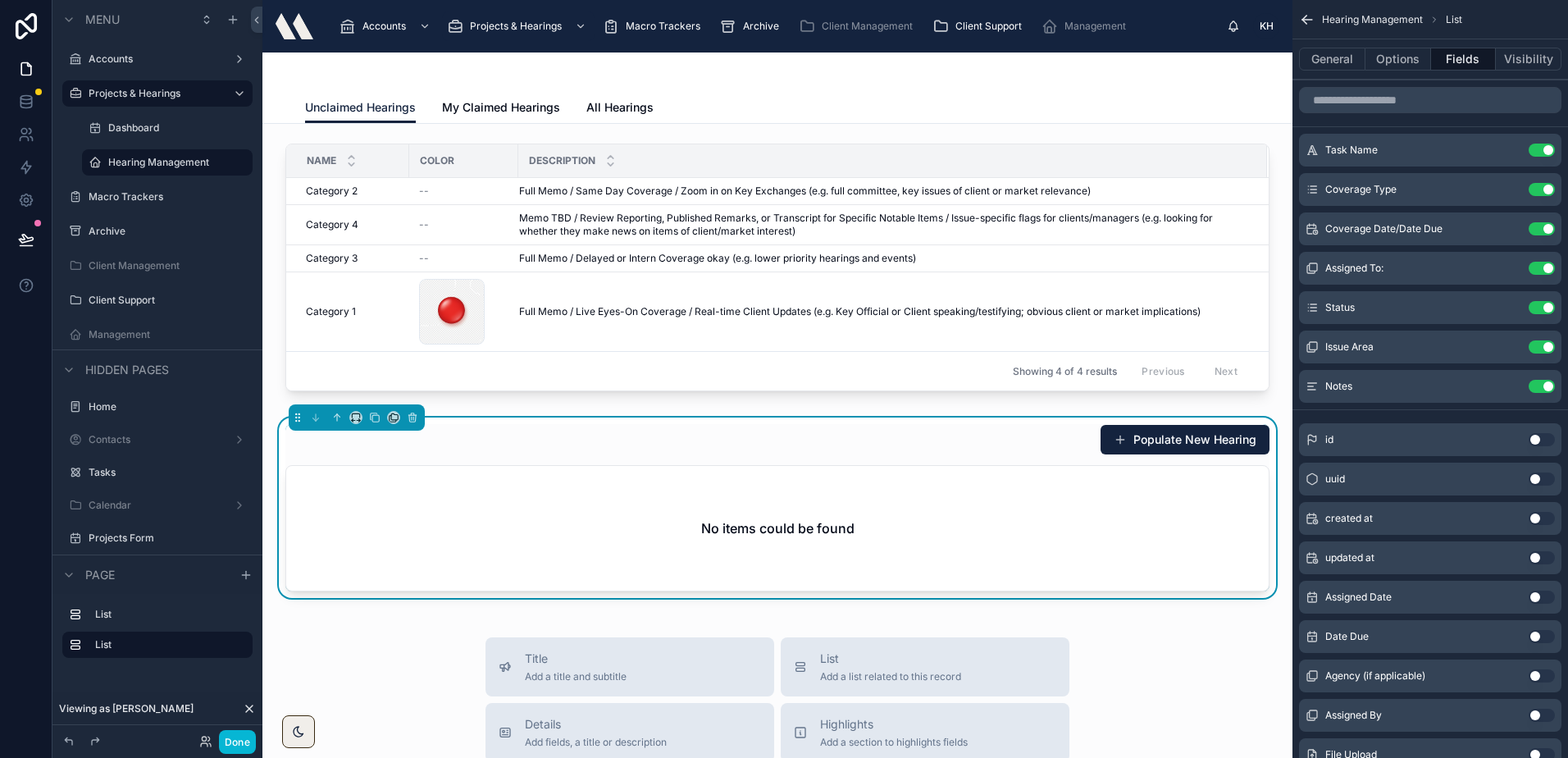
click at [897, 495] on div "No items could be found" at bounding box center [778, 528] width 982 height 125
click at [1143, 448] on button "Populate New Hearing" at bounding box center [1185, 440] width 169 height 29
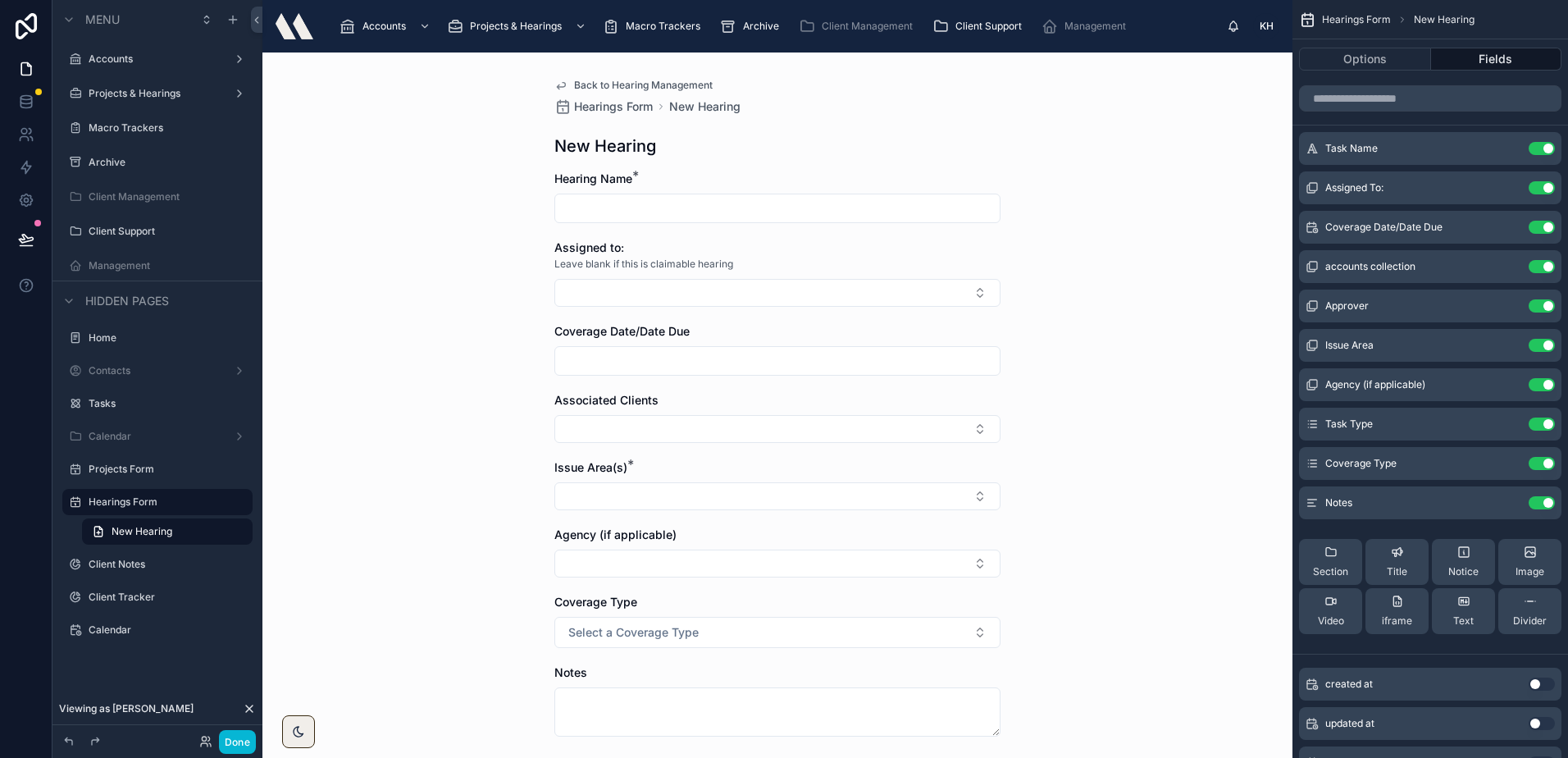
click at [615, 79] on span "Back to Hearing Management" at bounding box center [643, 86] width 138 height 13
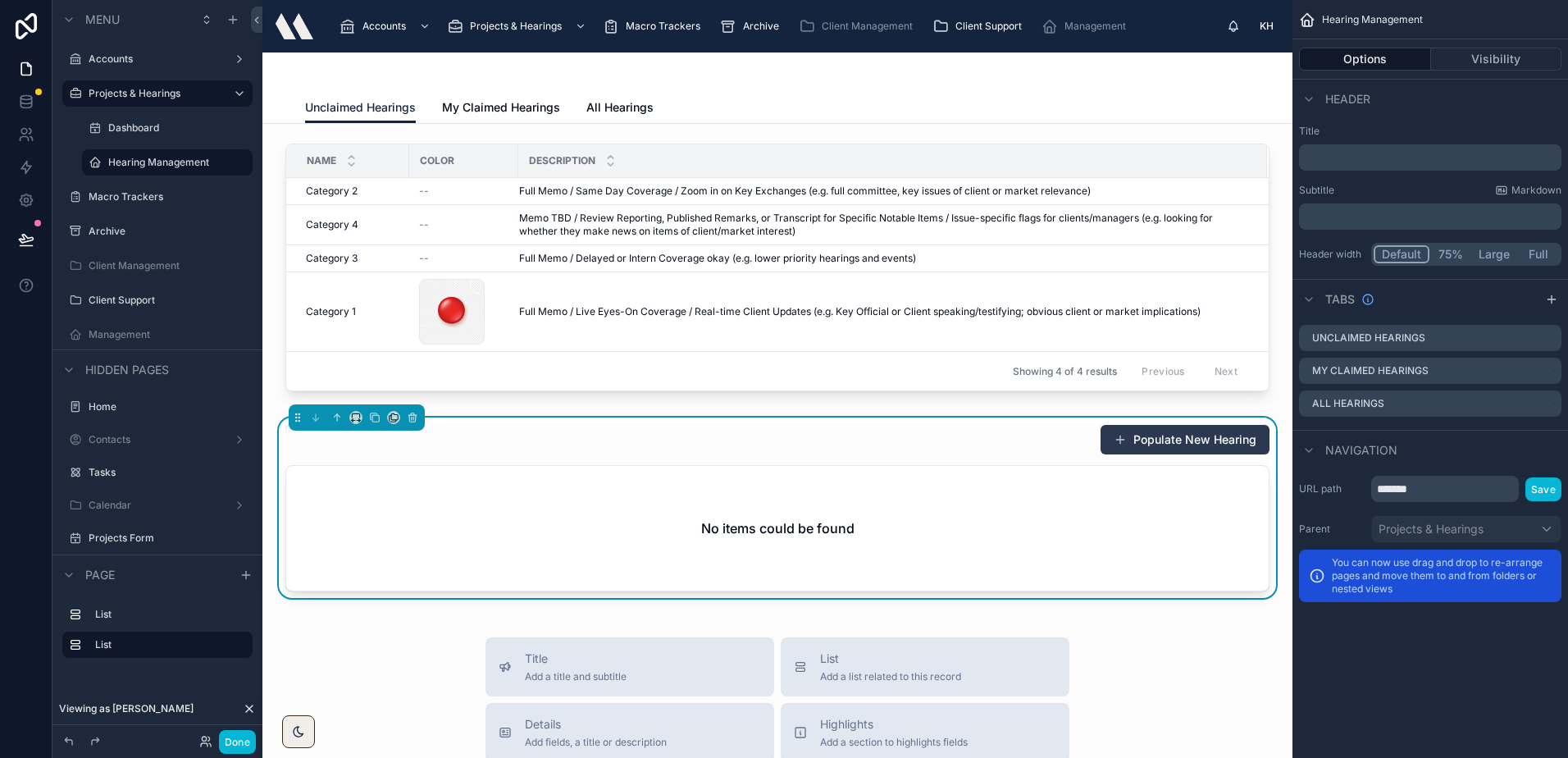
click at [1169, 448] on button "Populate New Hearing" at bounding box center [1185, 440] width 169 height 29
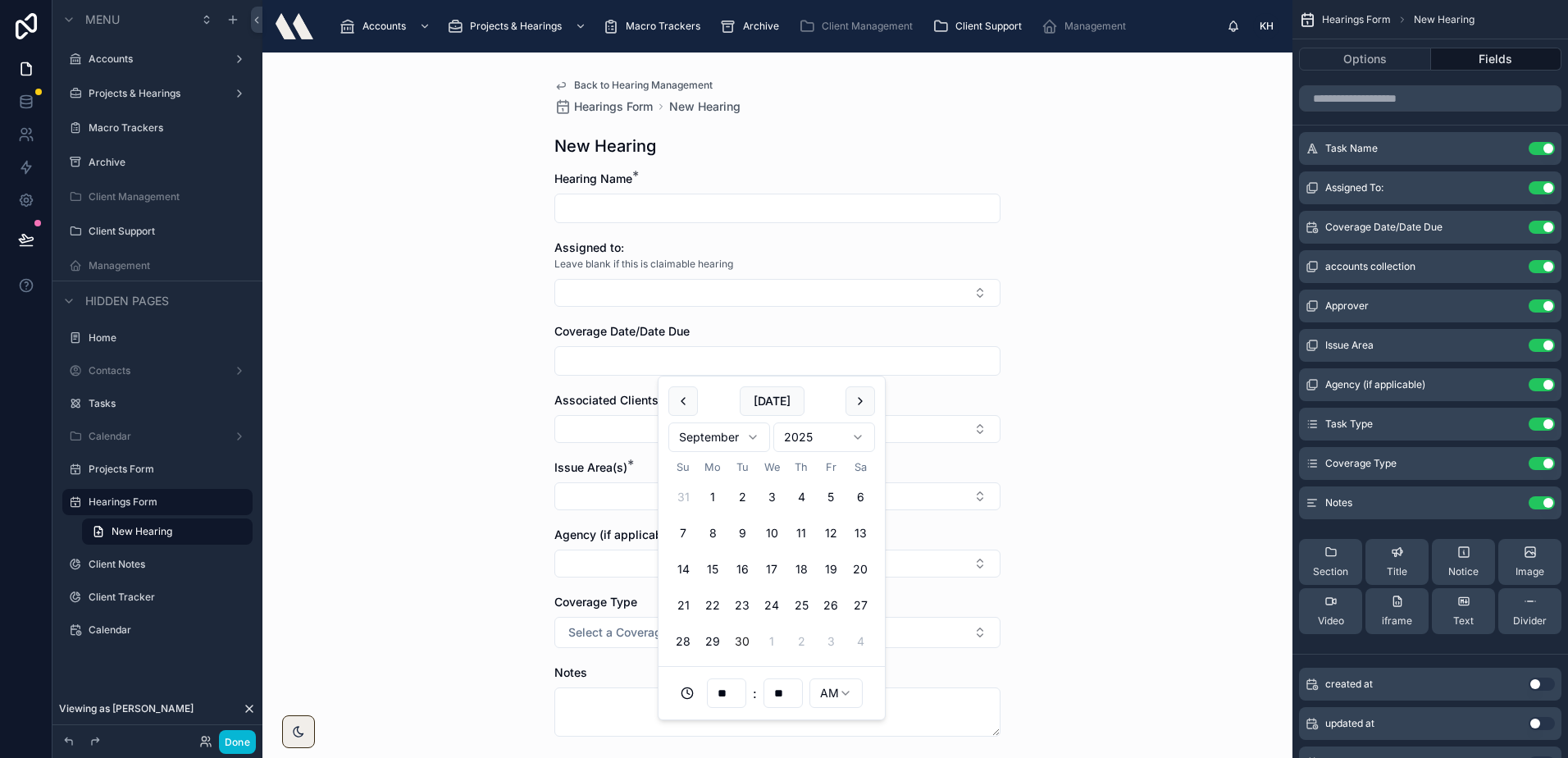
click at [610, 365] on input "text" at bounding box center [777, 360] width 445 height 23
click at [488, 235] on div "Back to Hearing Management Hearings Form New Hearing New Hearing Hearing Name *…" at bounding box center [777, 405] width 1030 height 705
click at [613, 79] on span "Back to Hearing Management" at bounding box center [643, 86] width 138 height 13
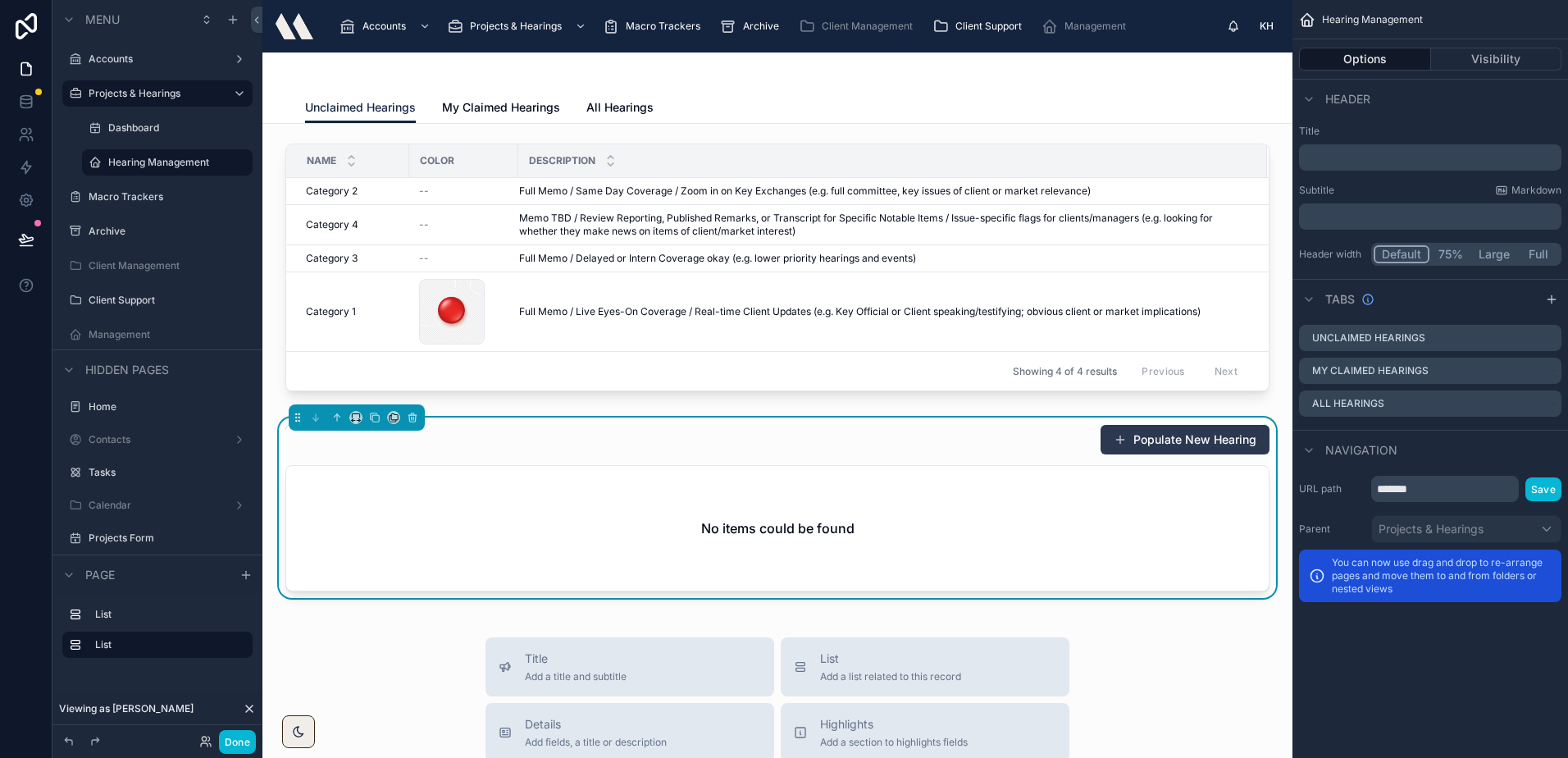
click at [1121, 440] on button "Populate New Hearing" at bounding box center [1185, 440] width 169 height 29
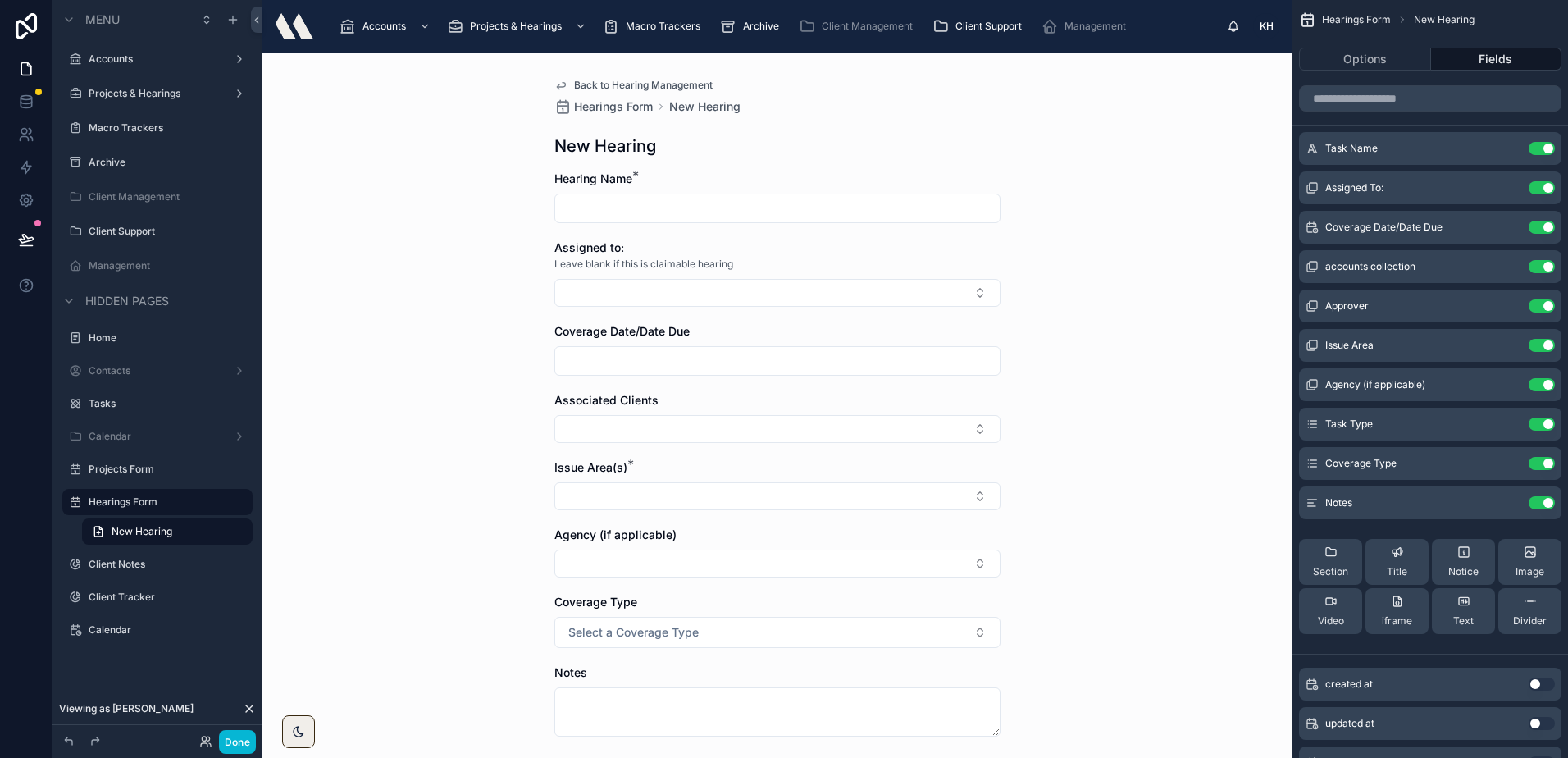
click at [641, 85] on span "Back to Hearing Management" at bounding box center [643, 86] width 138 height 13
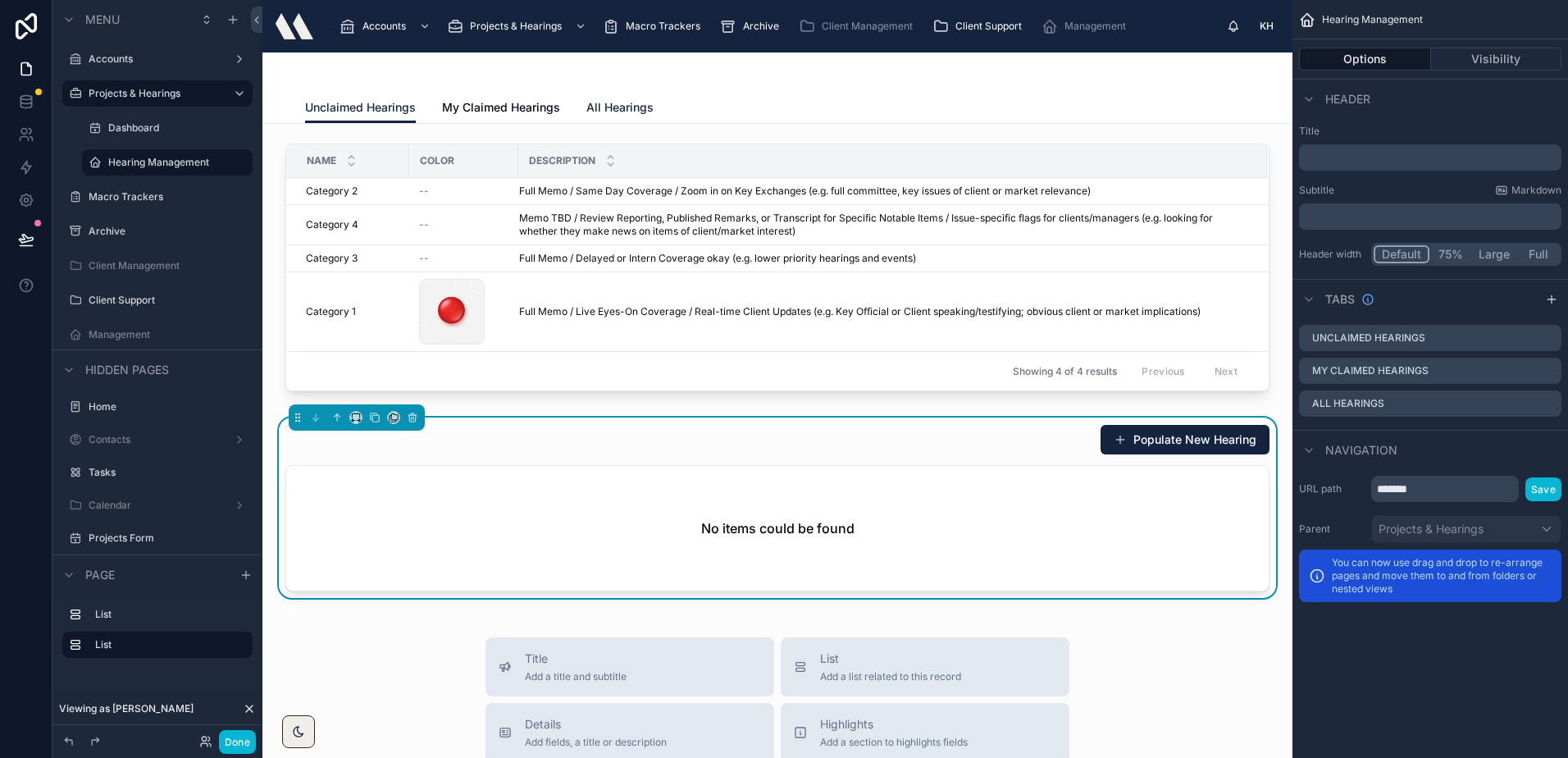
click at [592, 98] on link "All Hearings" at bounding box center [620, 109] width 67 height 33
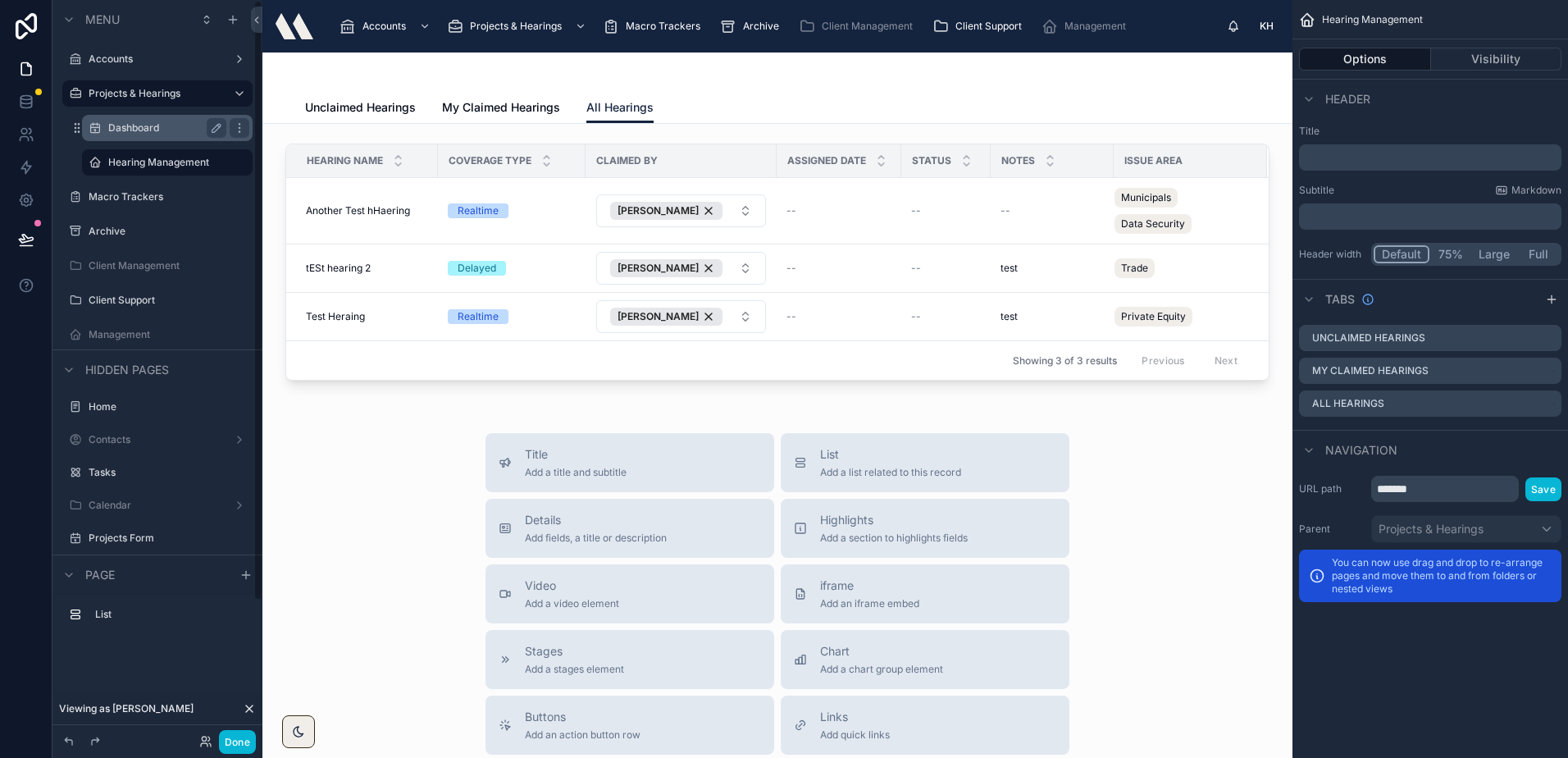
click at [173, 137] on div "Dashboard" at bounding box center [167, 128] width 118 height 20
click at [170, 119] on div "Dashboard" at bounding box center [167, 128] width 118 height 20
click at [142, 130] on label "Dashboard" at bounding box center [164, 127] width 112 height 13
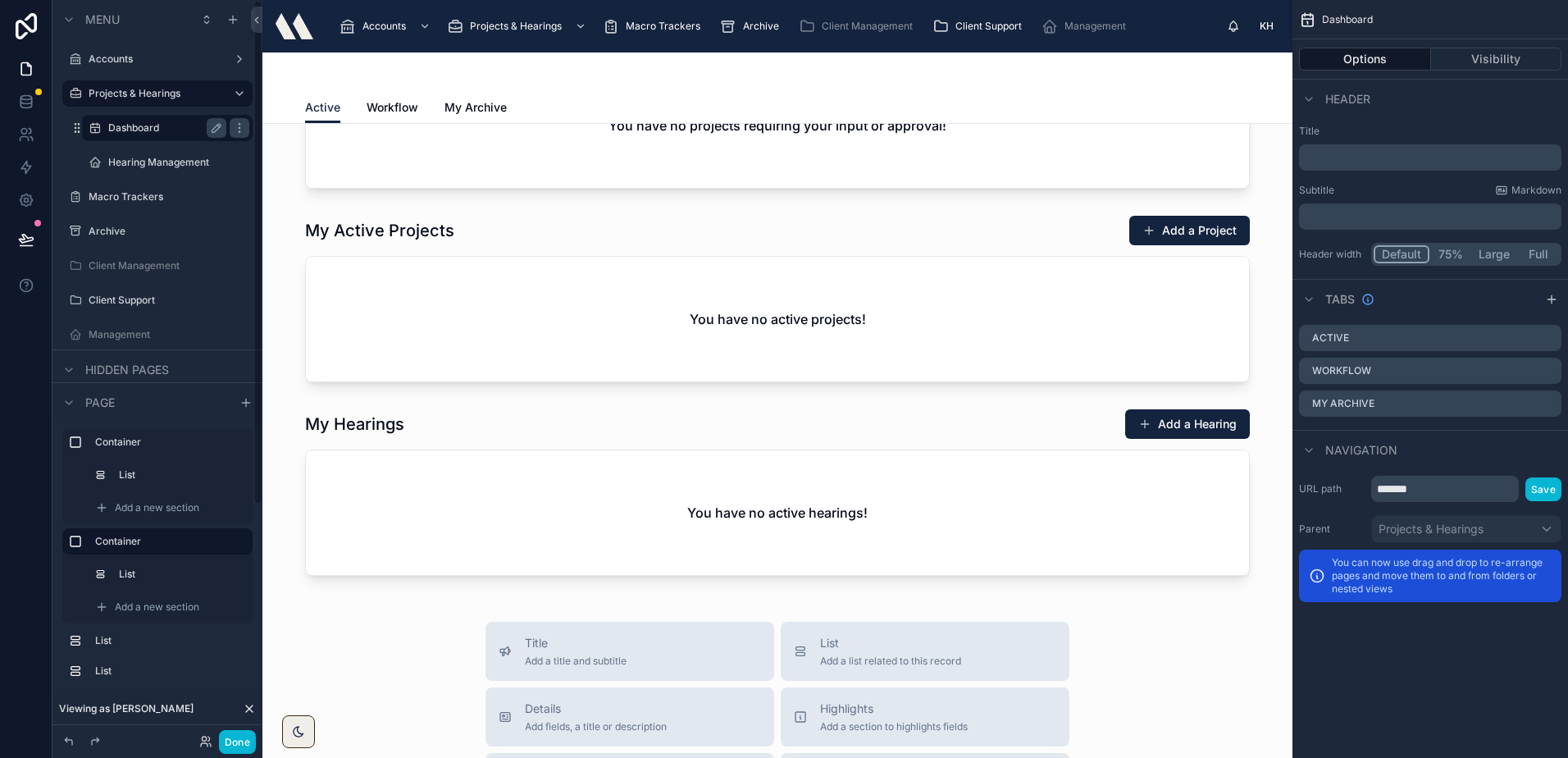
scroll to position [258, 0]
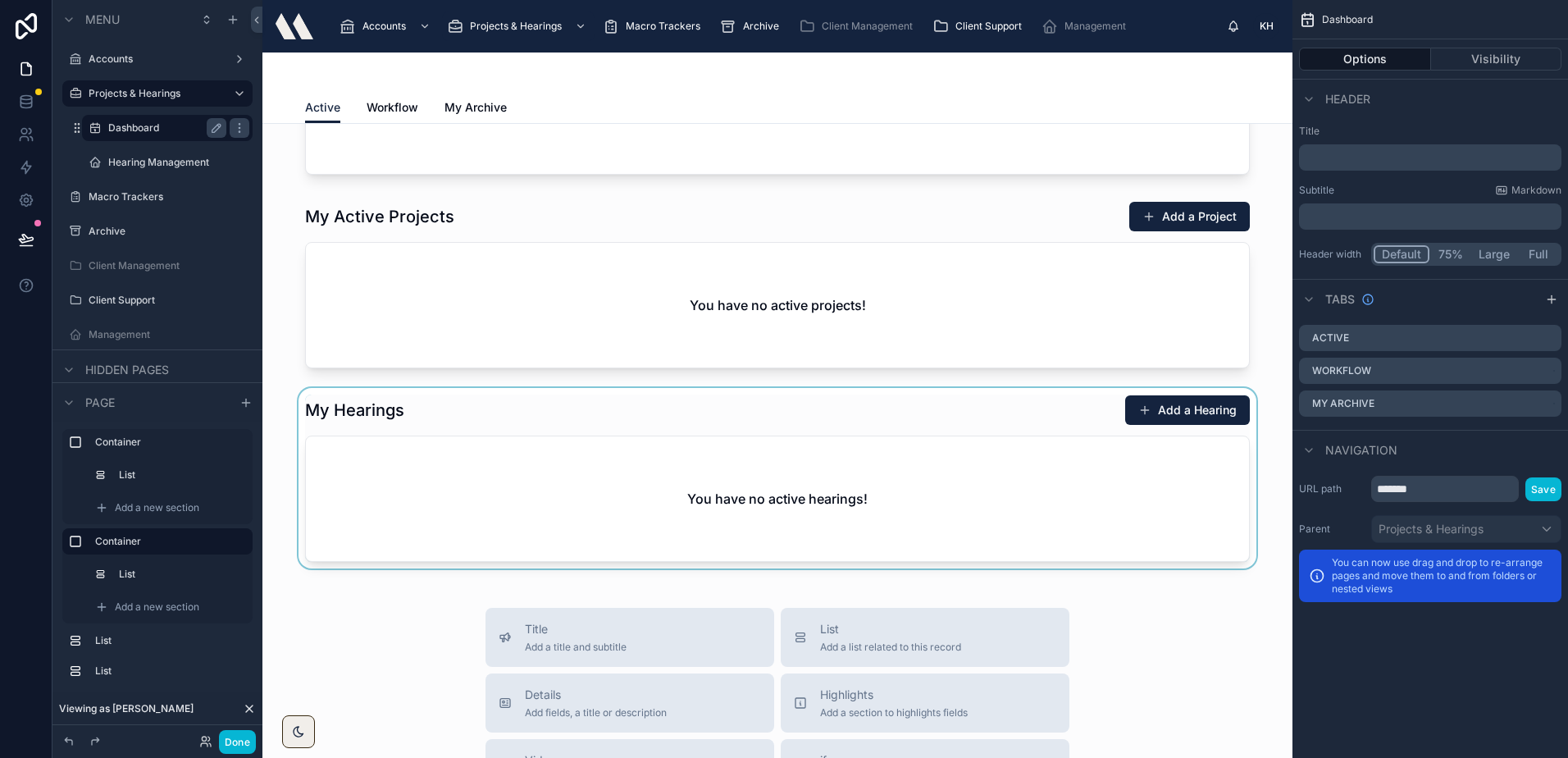
click at [602, 471] on div at bounding box center [777, 478] width 1003 height 180
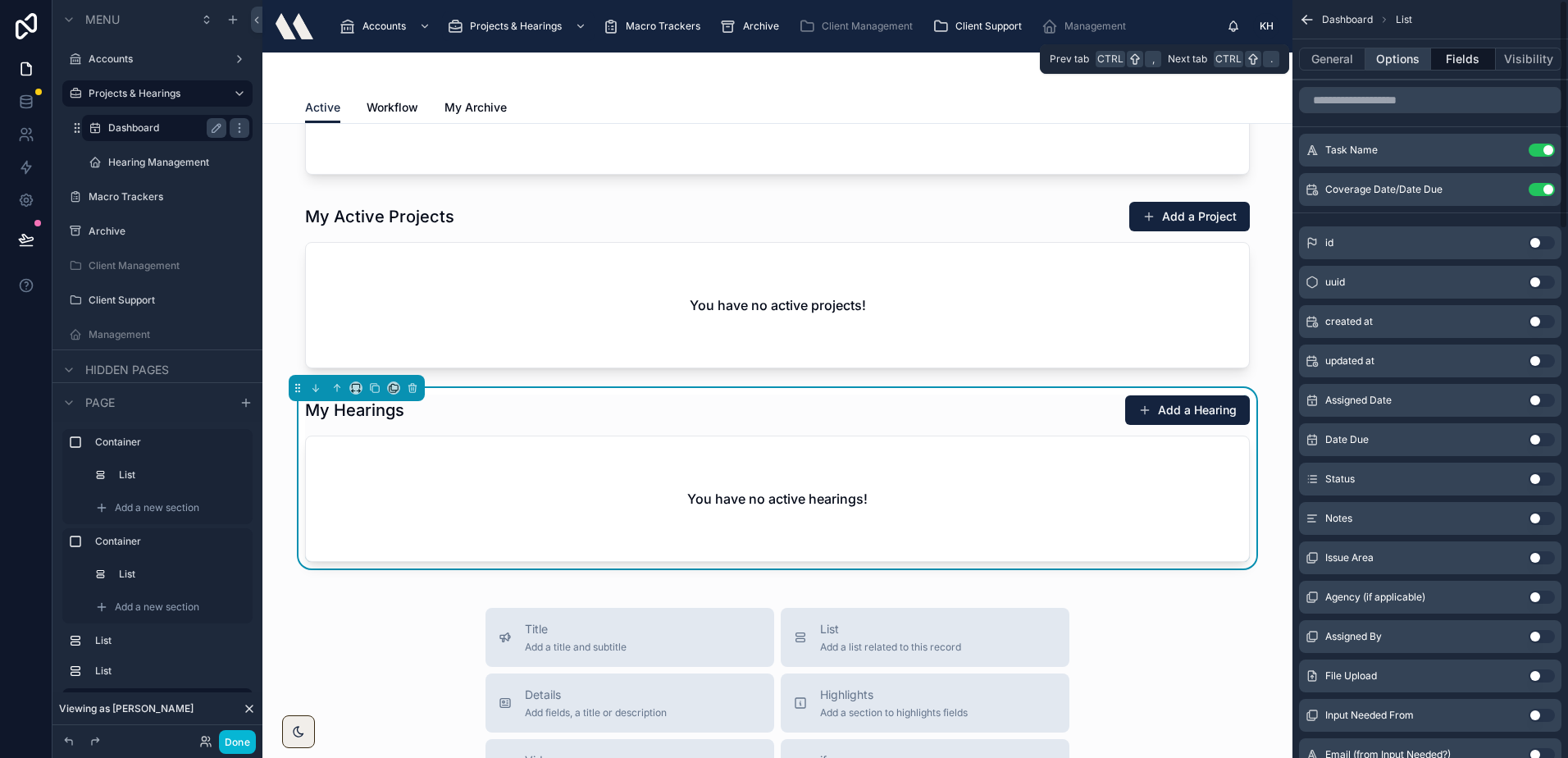
click at [1405, 56] on button "Options" at bounding box center [1398, 58] width 65 height 23
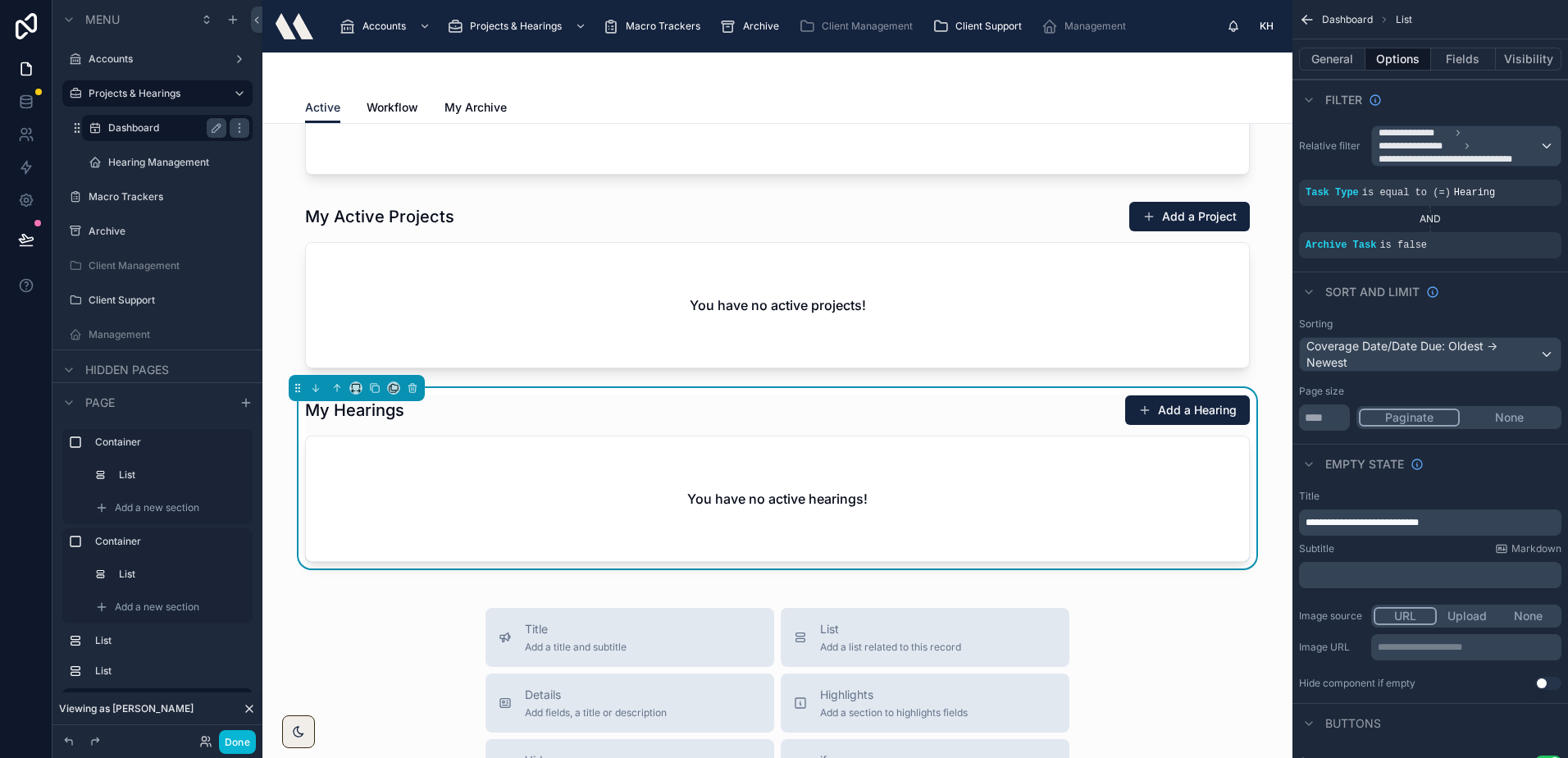
click at [254, 704] on icon at bounding box center [249, 709] width 13 height 13
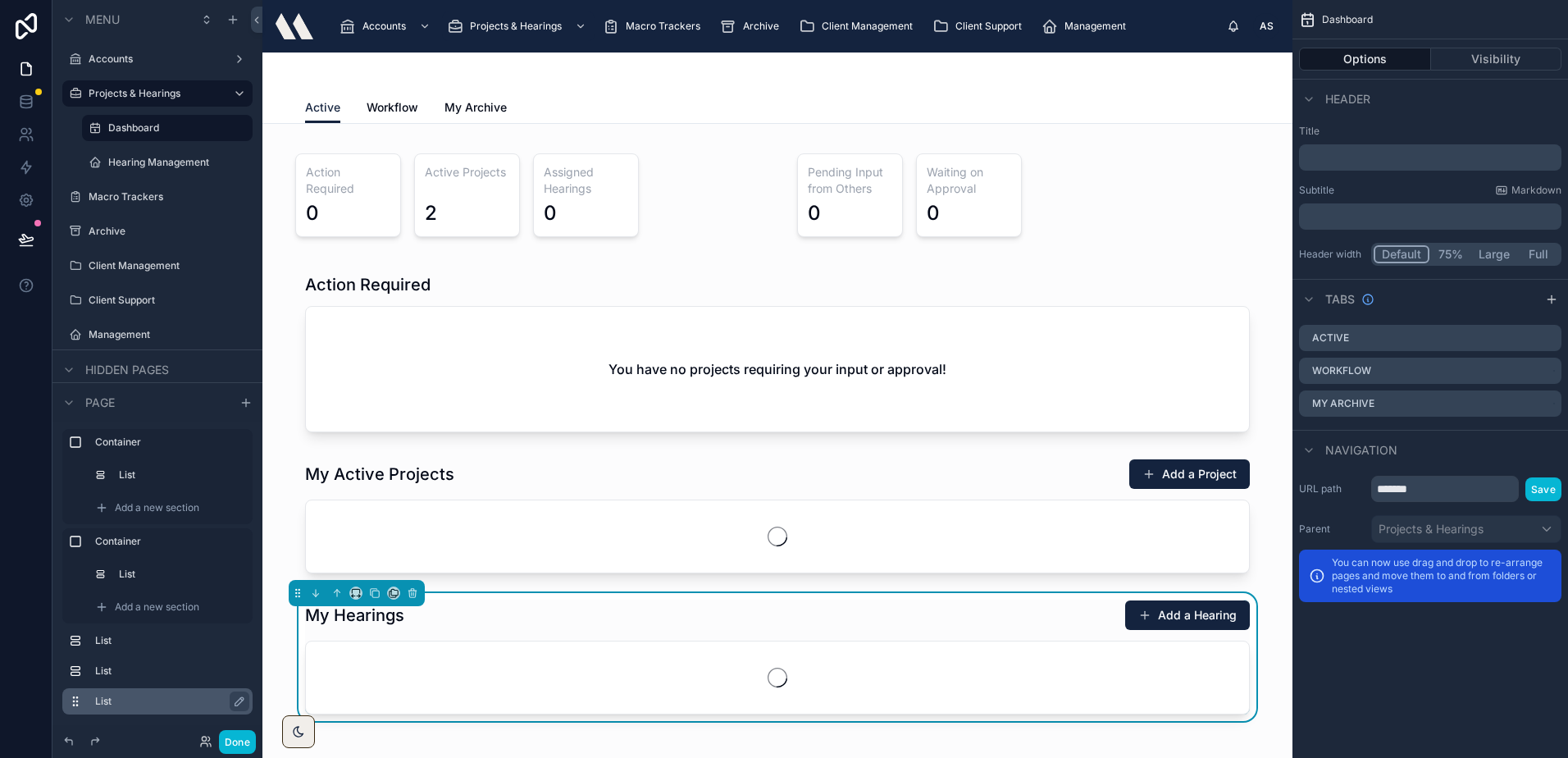
scroll to position [164, 0]
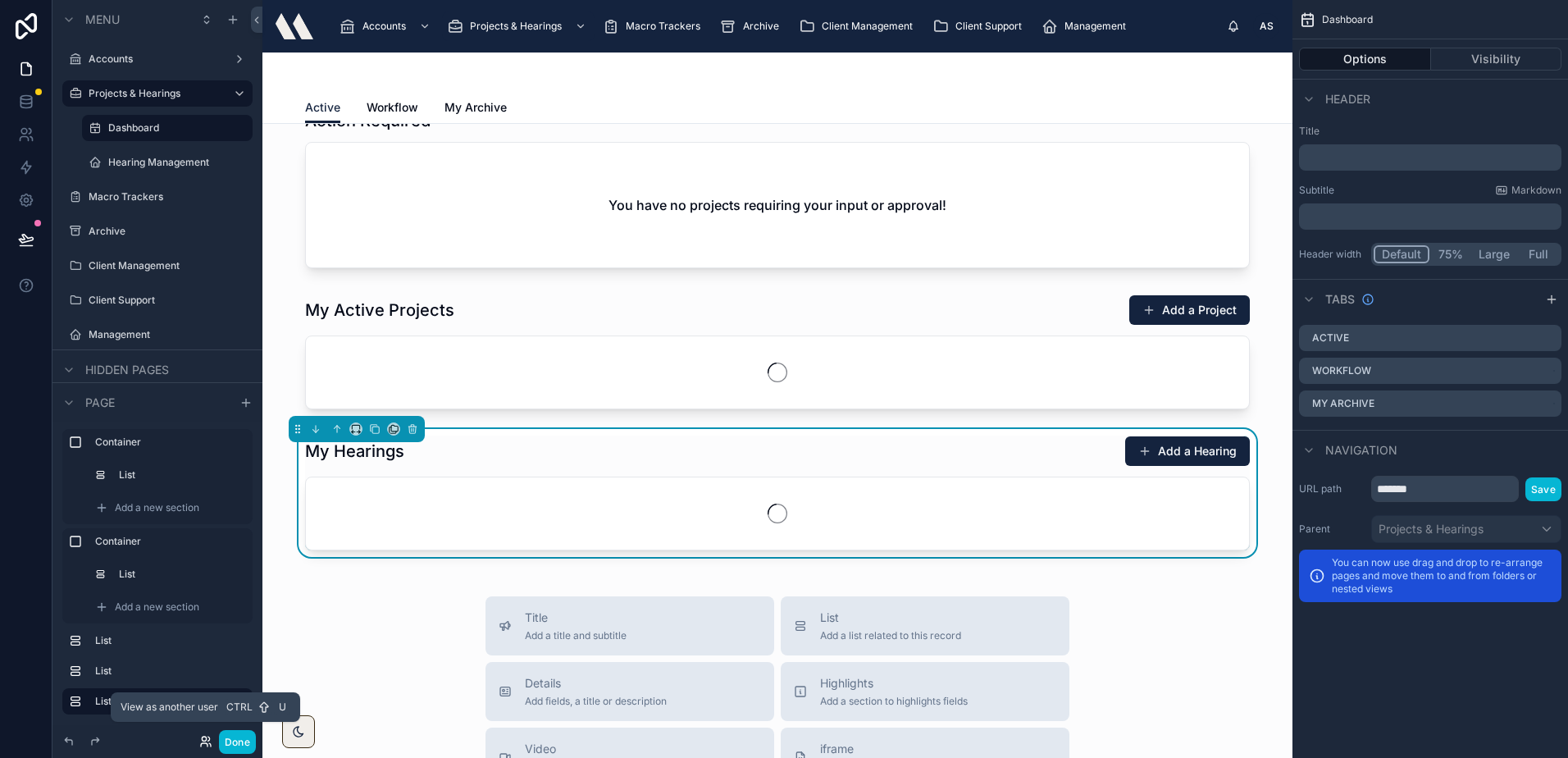
click at [204, 744] on icon at bounding box center [206, 742] width 13 height 13
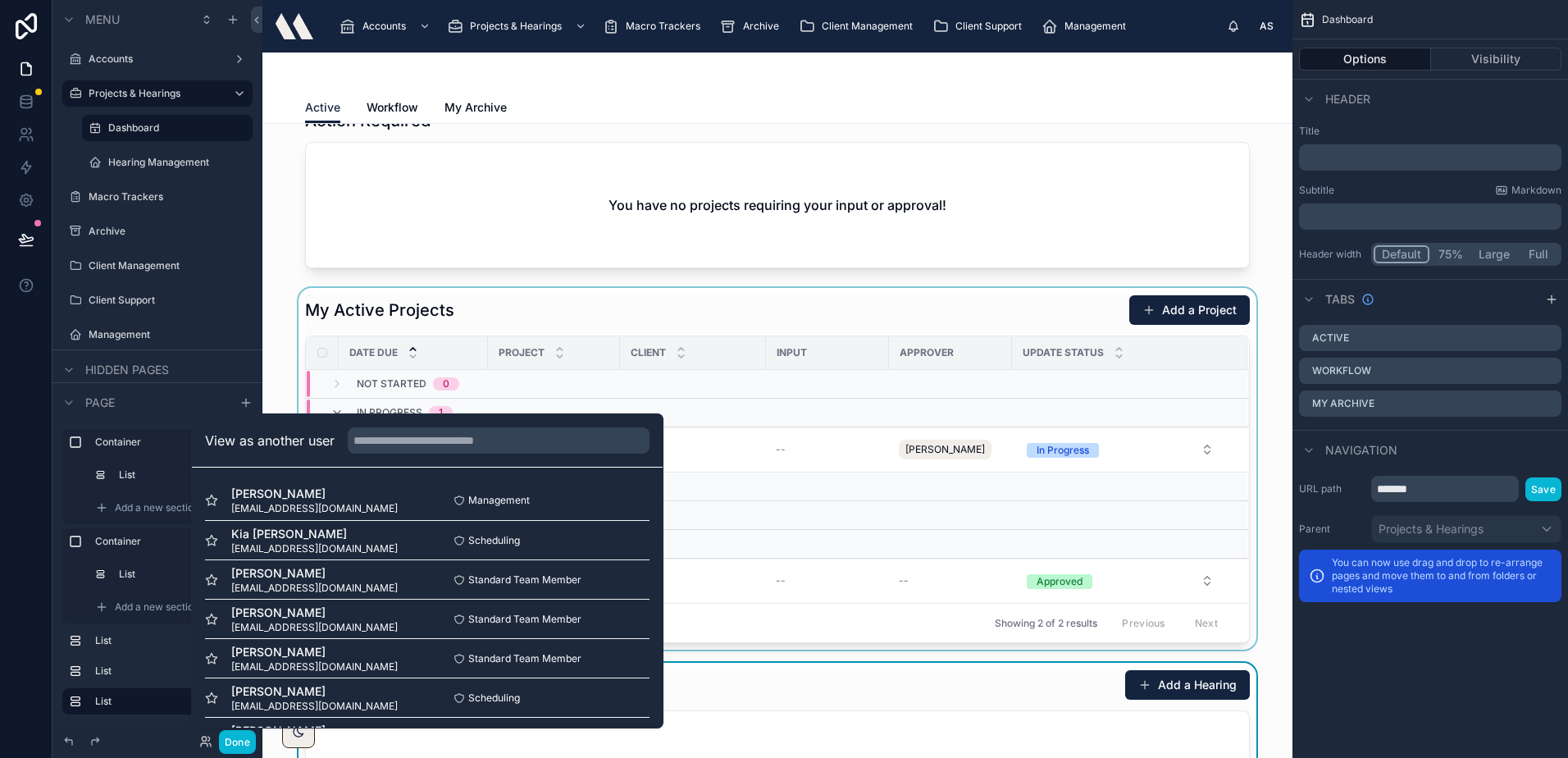
click at [576, 302] on div at bounding box center [777, 469] width 1003 height 362
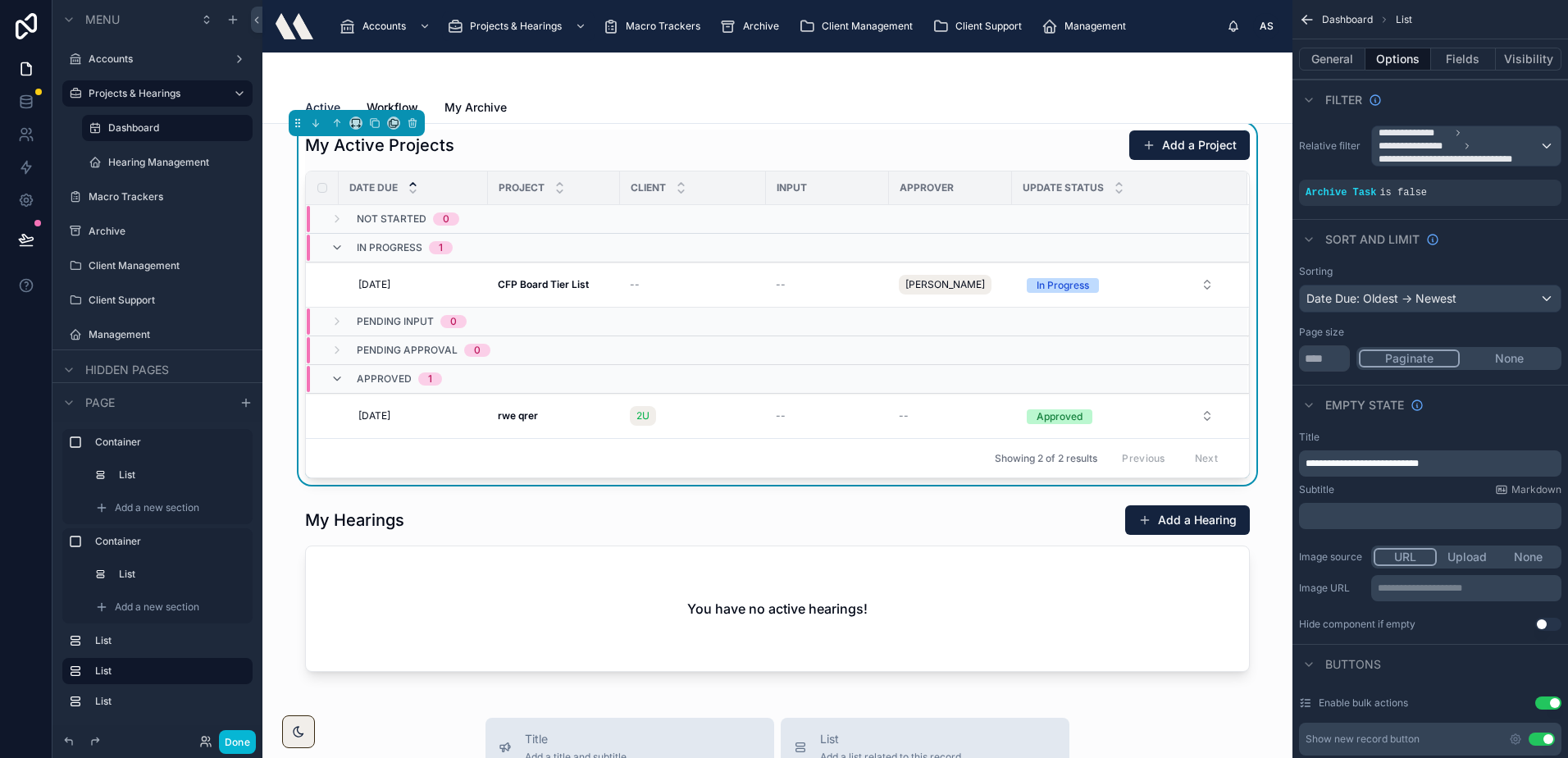
scroll to position [574, 0]
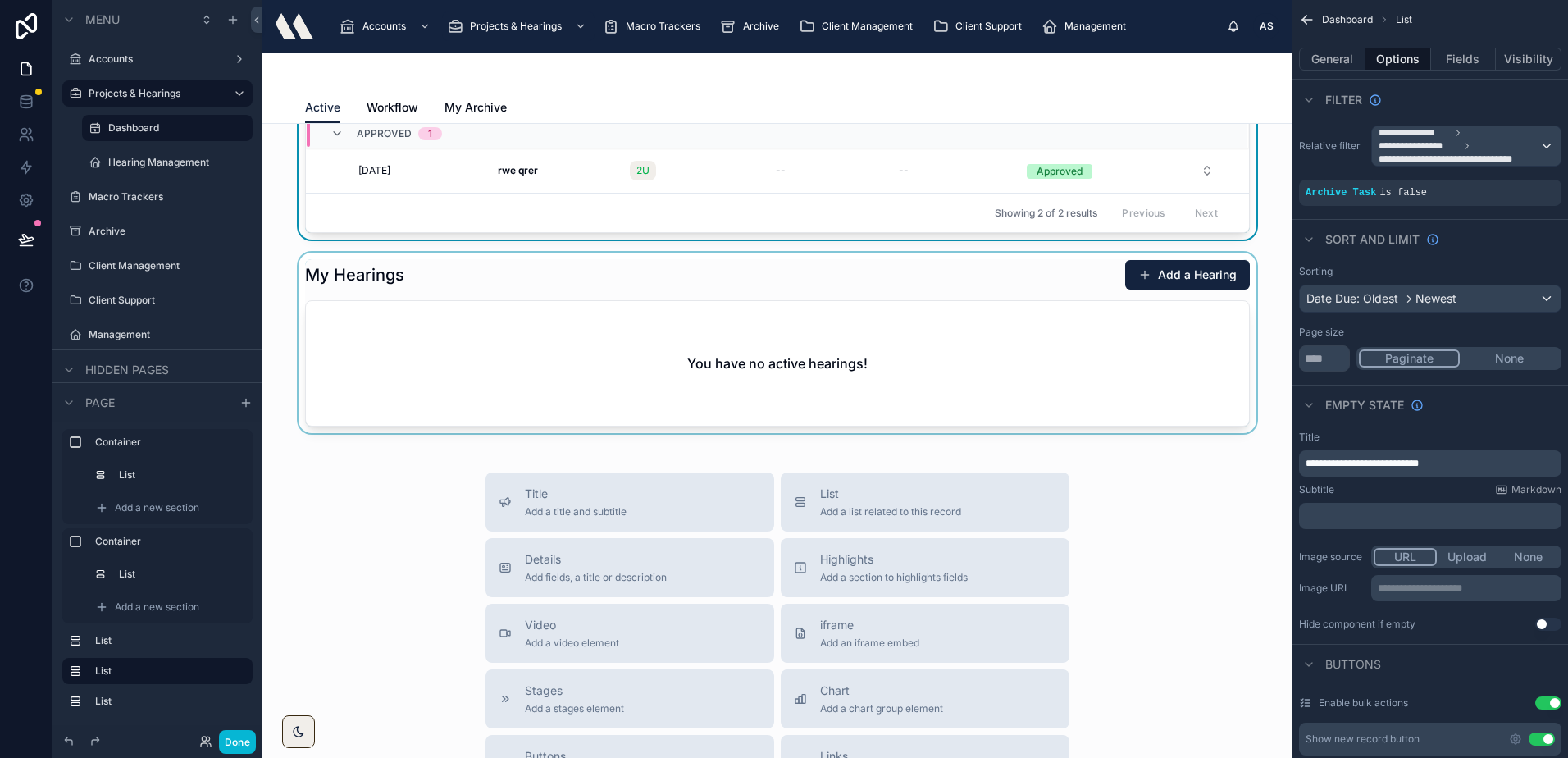
click at [1181, 277] on div at bounding box center [777, 343] width 1003 height 180
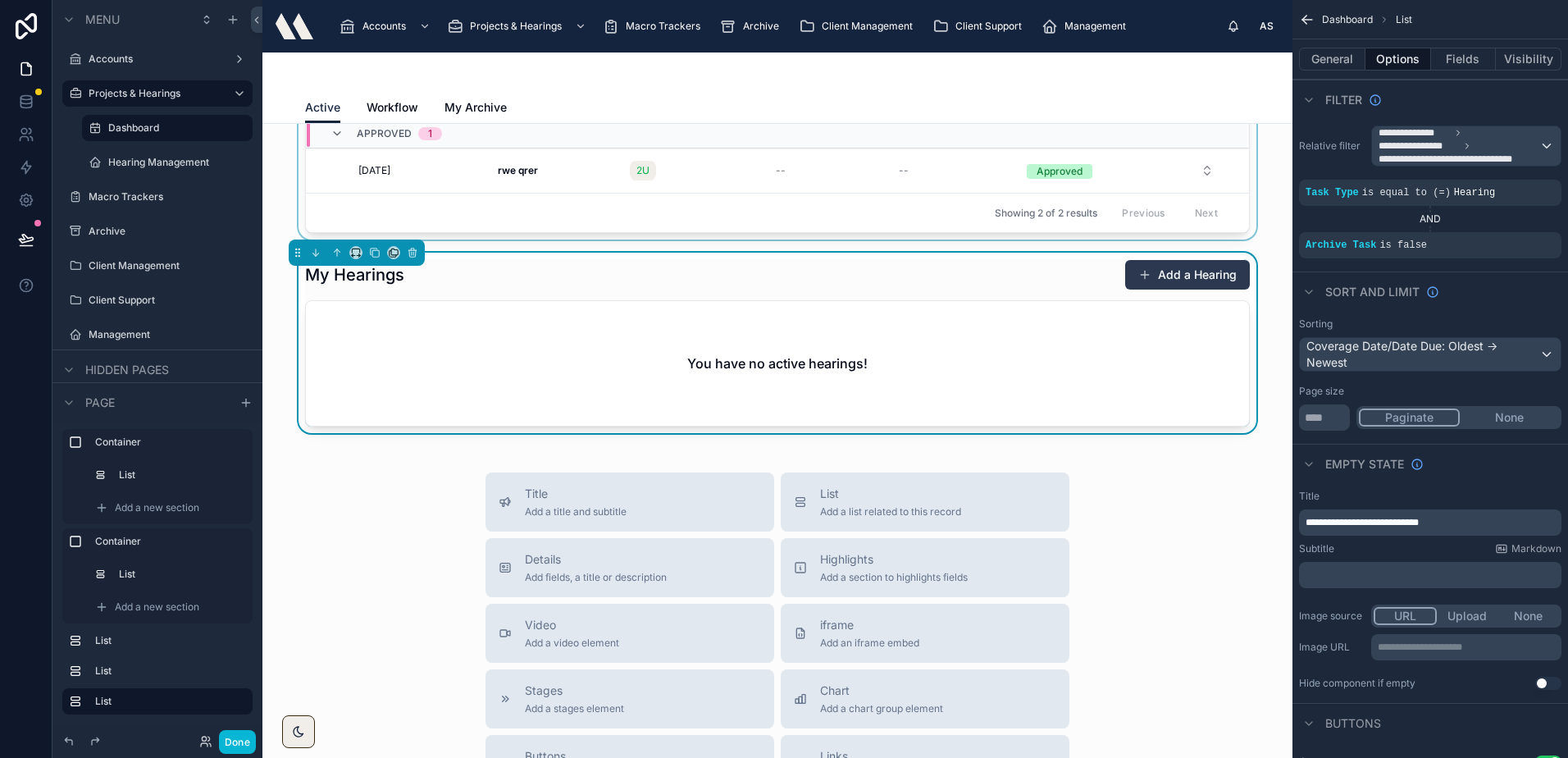
click at [1171, 269] on button "Add a Hearing" at bounding box center [1187, 275] width 125 height 29
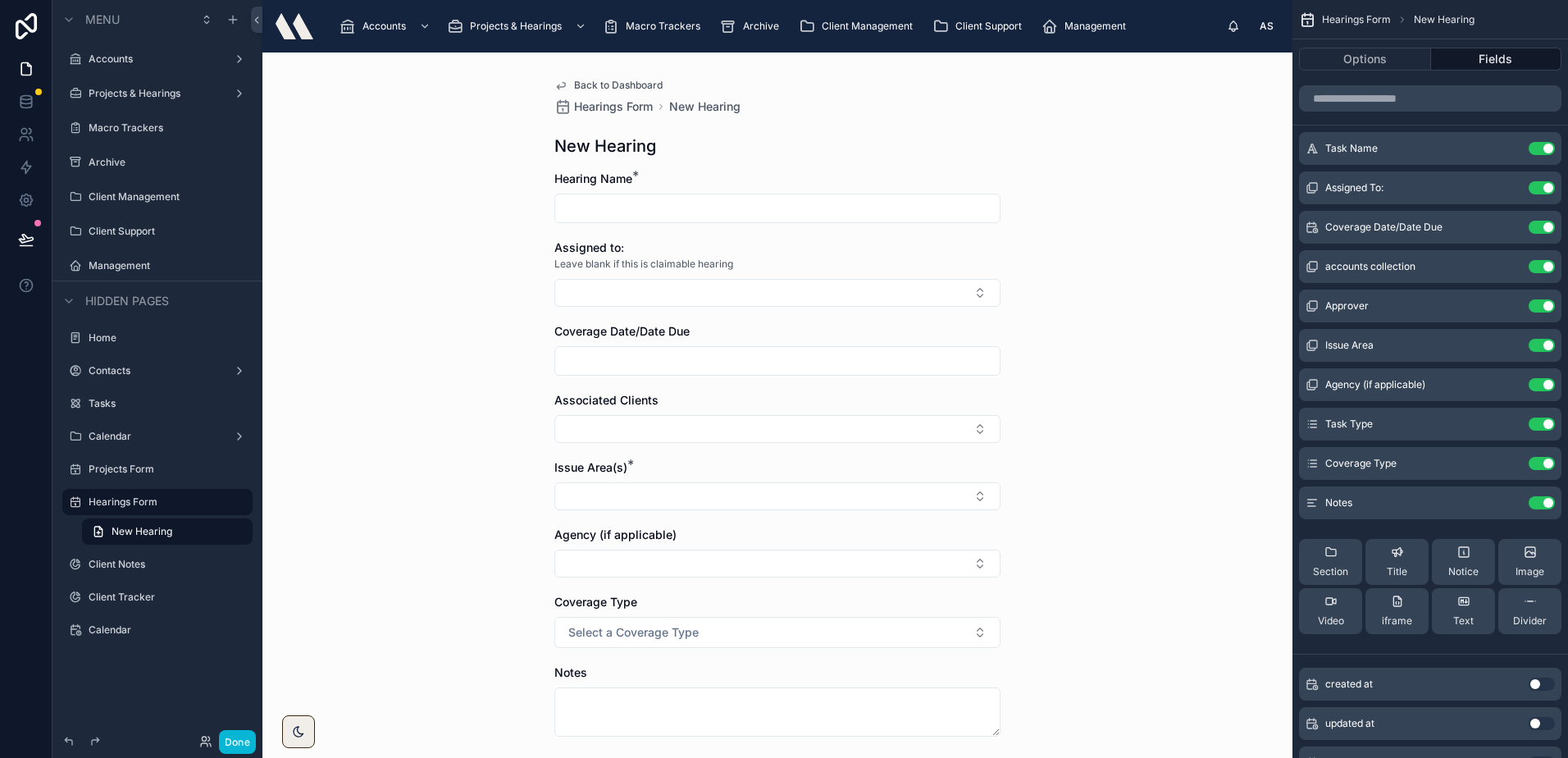
click at [677, 207] on input "text" at bounding box center [777, 207] width 445 height 23
drag, startPoint x: 677, startPoint y: 207, endPoint x: 668, endPoint y: 202, distance: 10.3
click at [668, 202] on input "text" at bounding box center [777, 207] width 445 height 23
type input "**********"
click at [645, 282] on button "Select Button" at bounding box center [777, 292] width 446 height 28
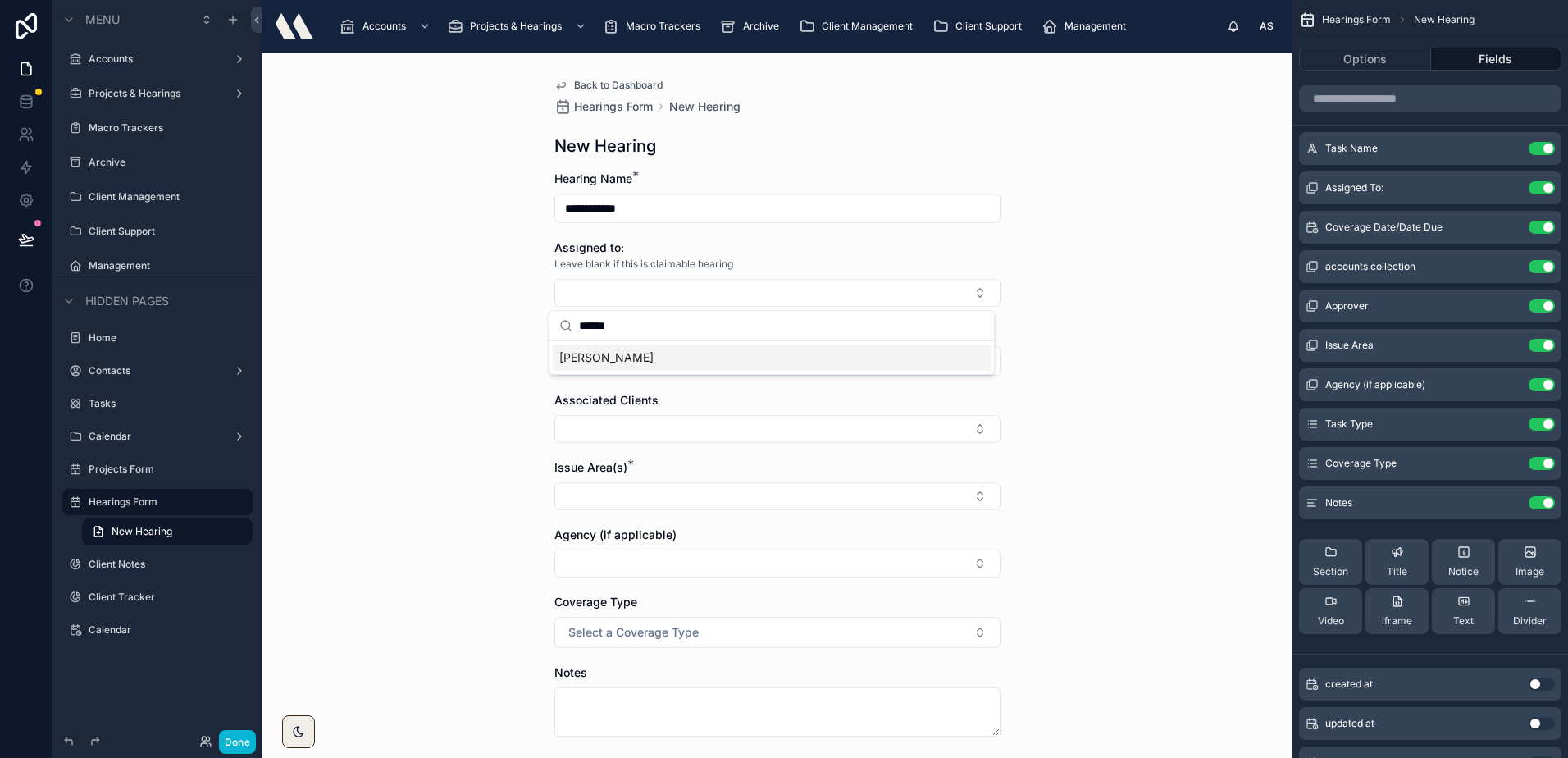
type input "******"
click at [465, 415] on div "**********" at bounding box center [777, 405] width 1030 height 705
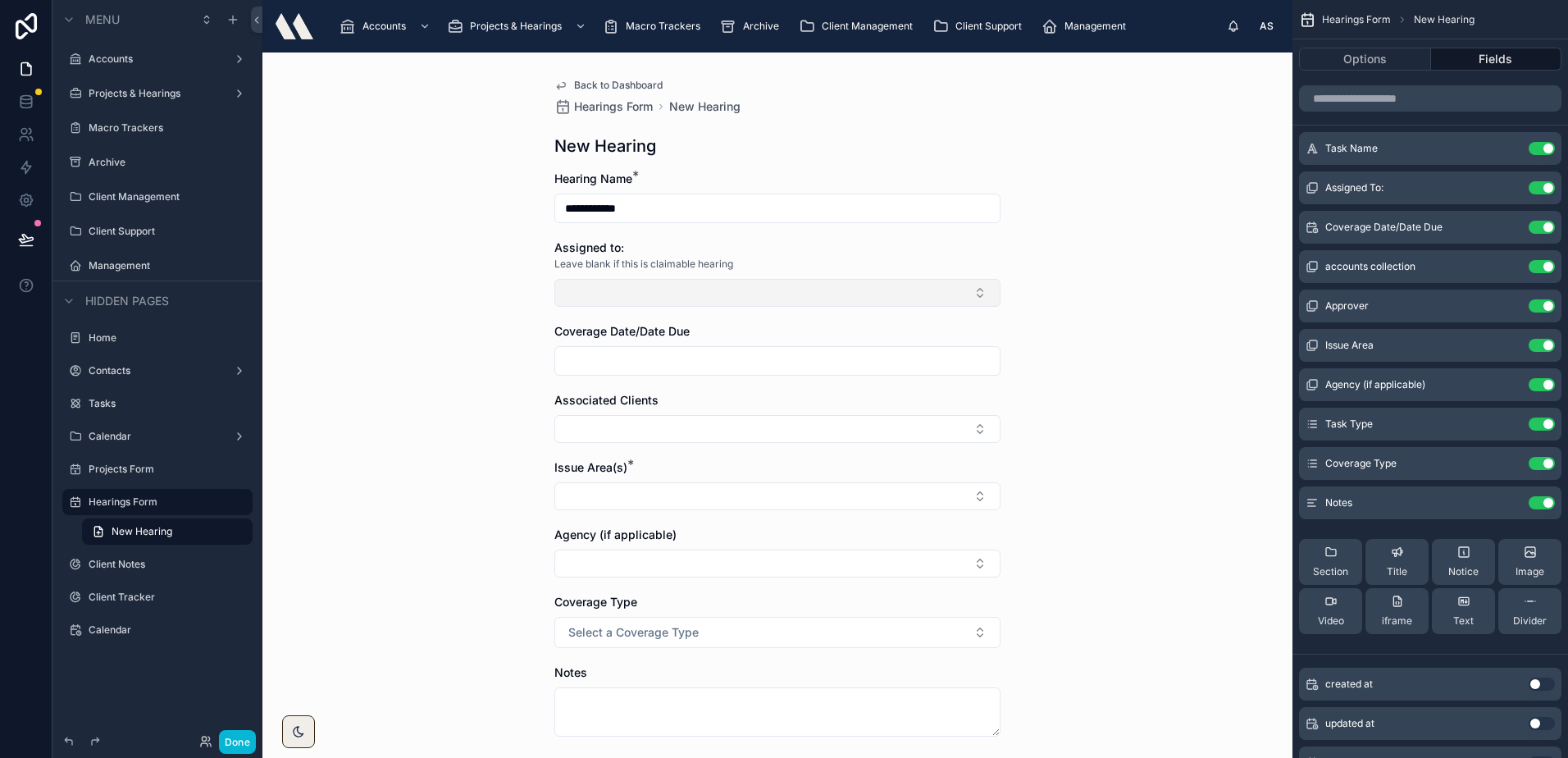
click at [638, 297] on button "Select Button" at bounding box center [777, 292] width 446 height 28
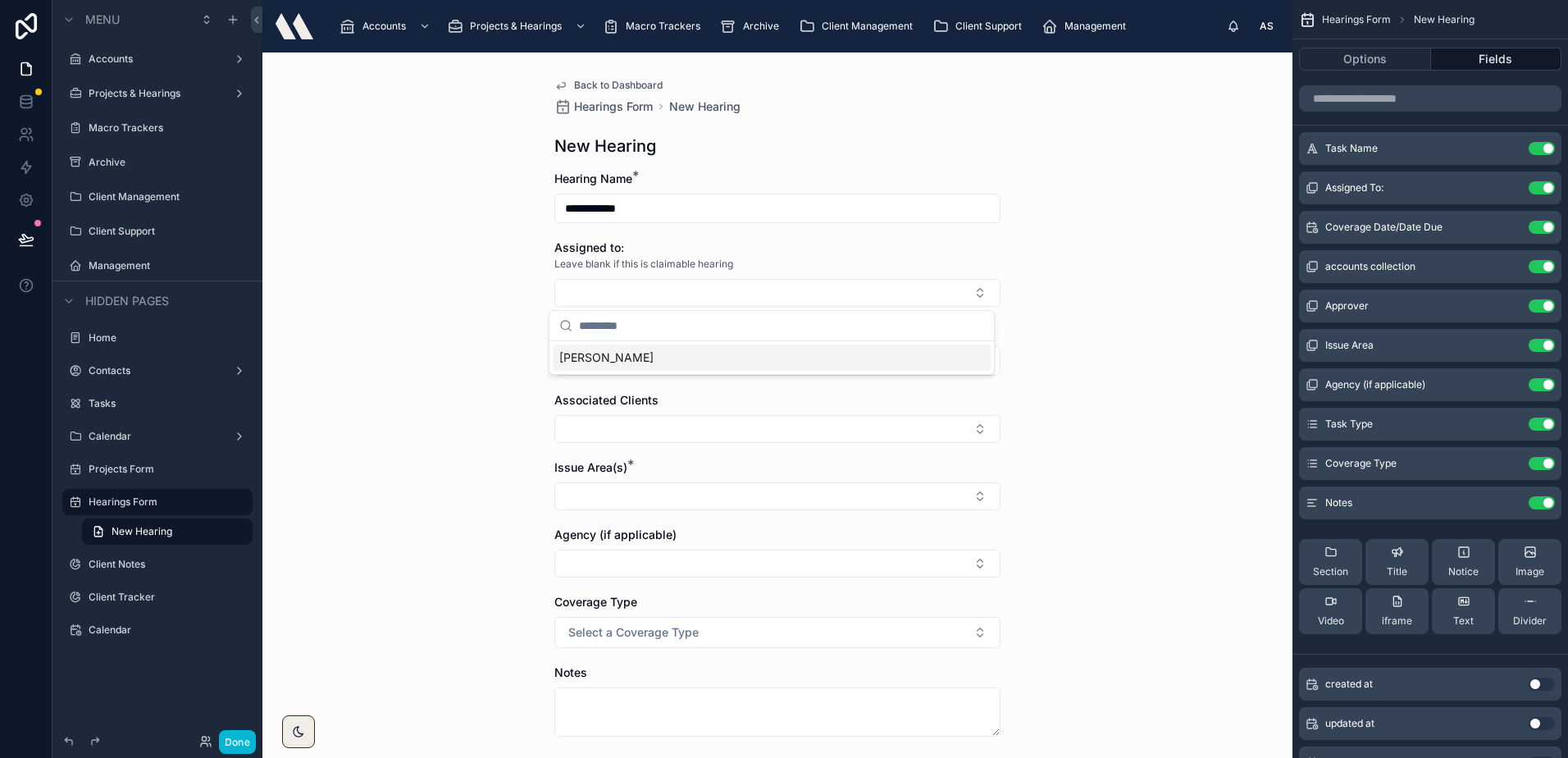
click at [610, 364] on span "Andrew Schon" at bounding box center [607, 358] width 95 height 16
click at [444, 351] on div "**********" at bounding box center [777, 405] width 1030 height 705
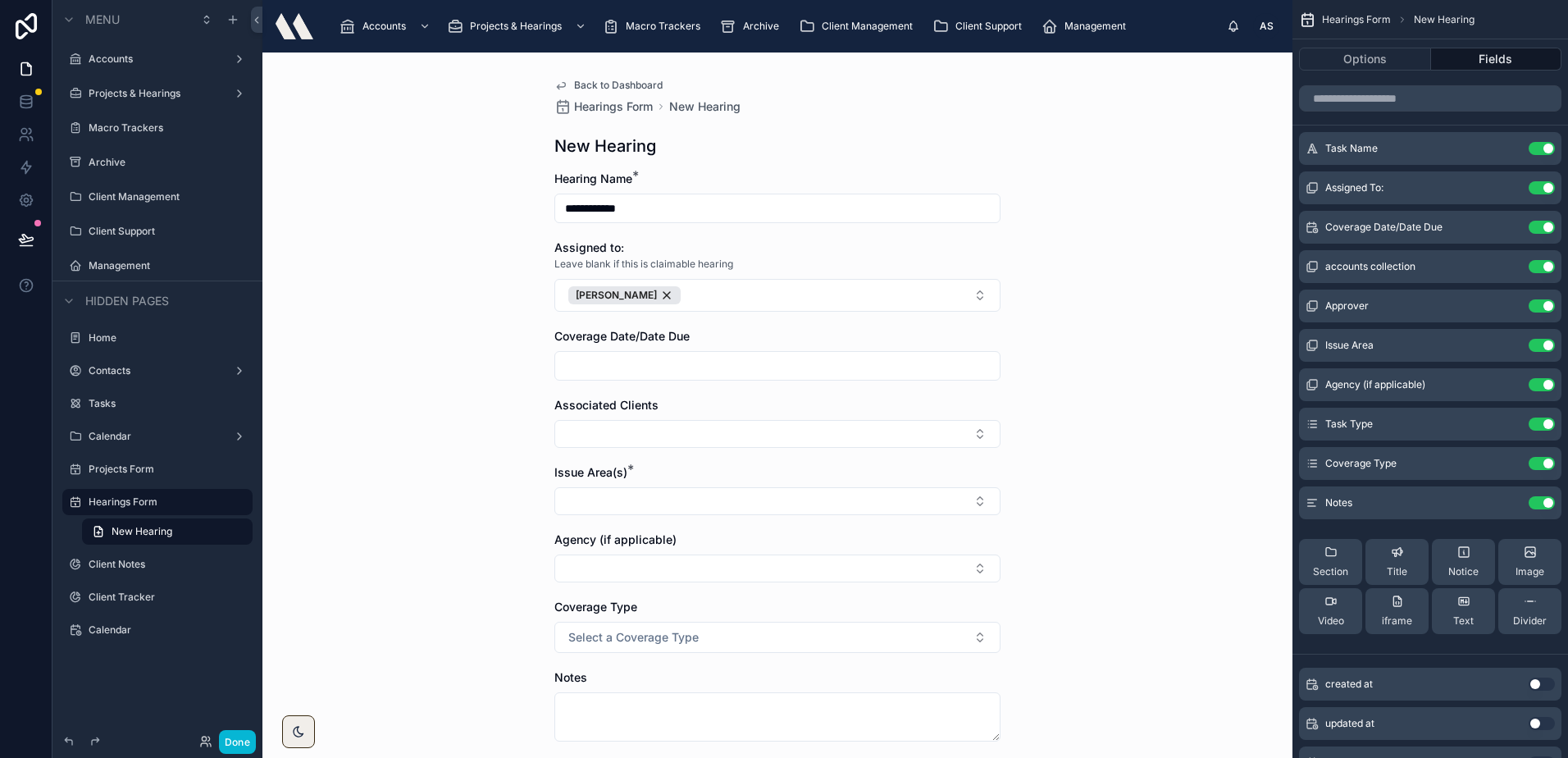
click at [603, 367] on input "text" at bounding box center [777, 365] width 445 height 23
click at [808, 532] on button "11" at bounding box center [800, 538] width 29 height 29
type input "**********"
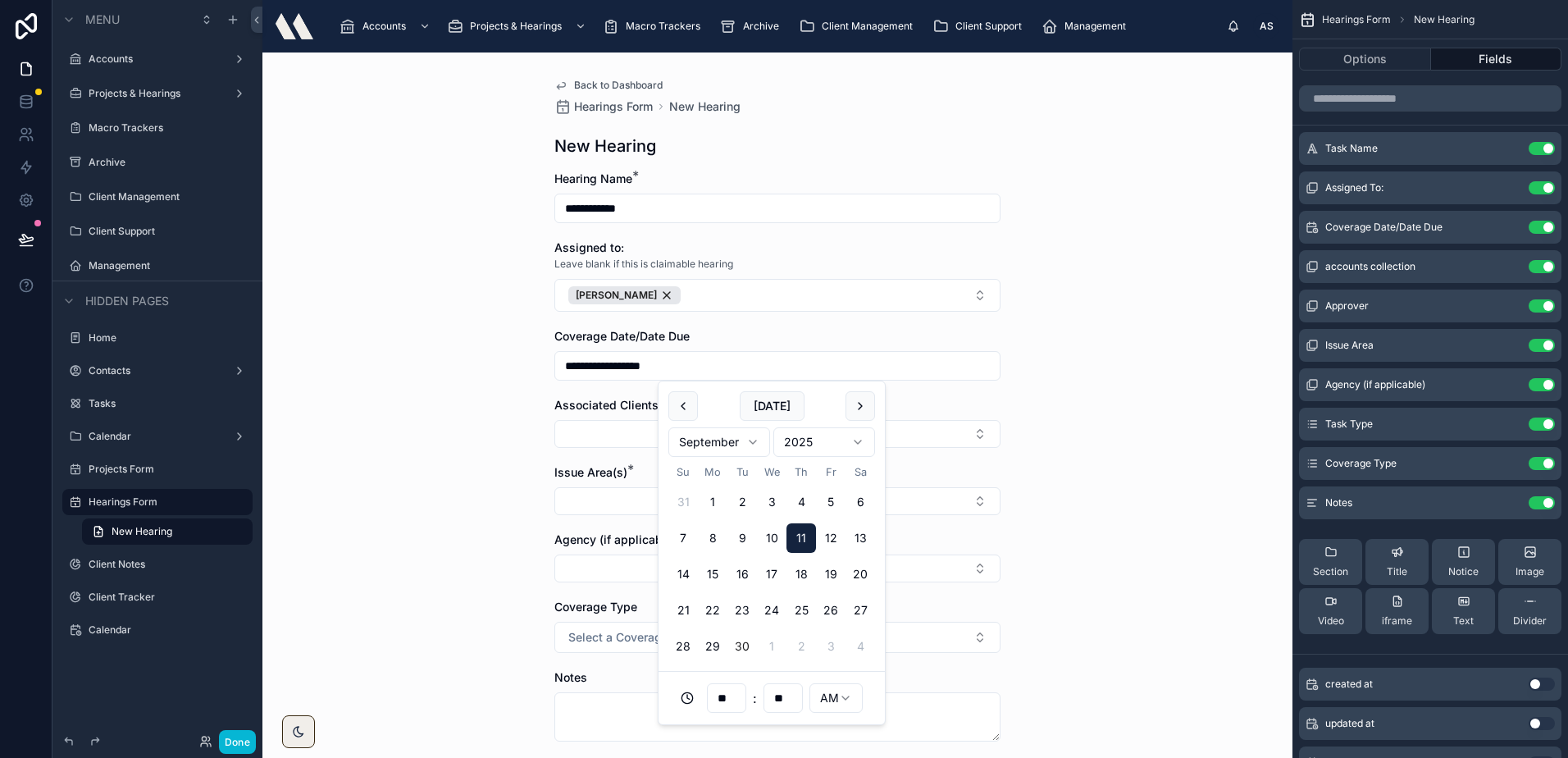
click at [472, 443] on div "**********" at bounding box center [777, 405] width 1030 height 705
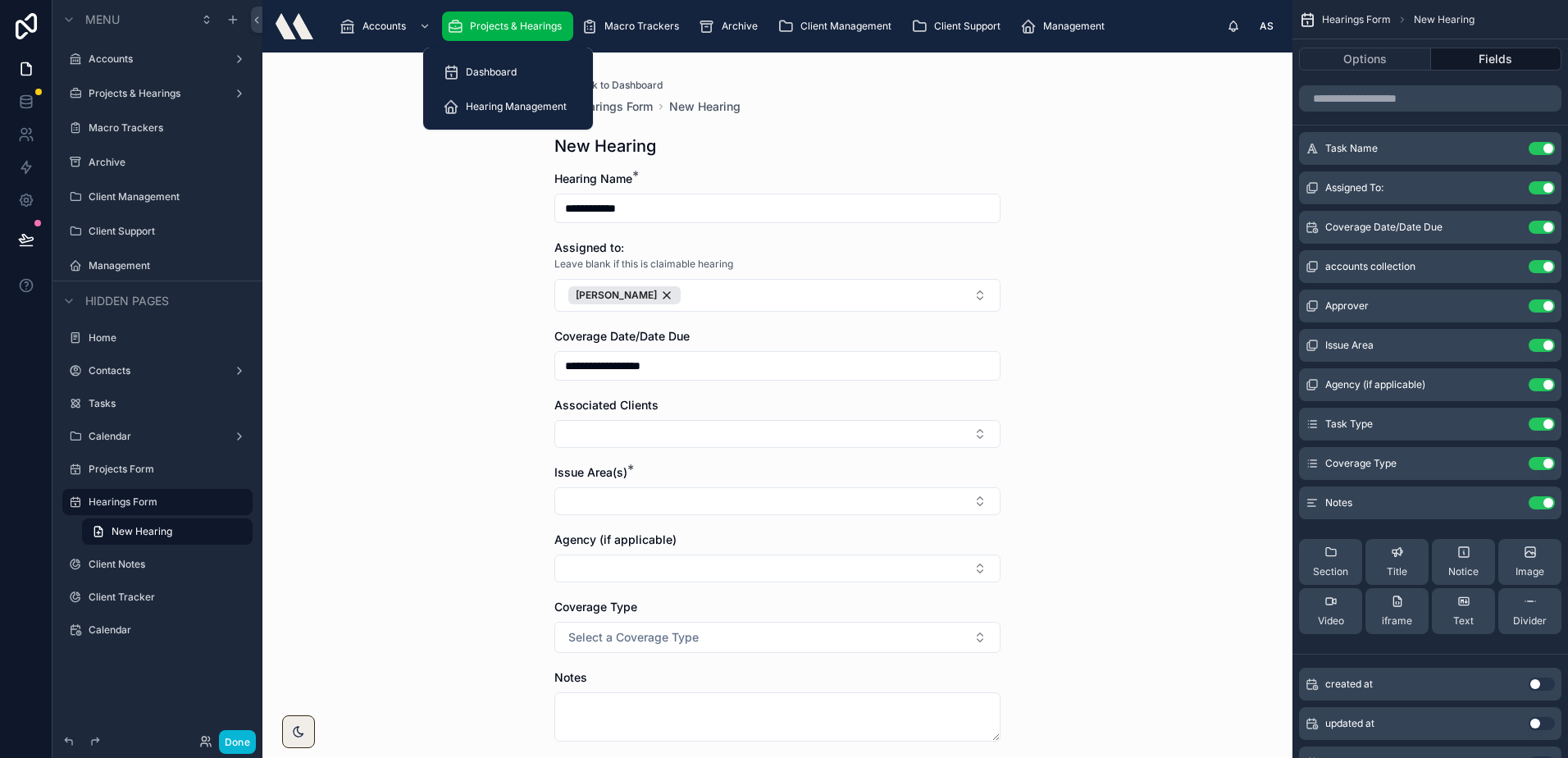
click at [488, 24] on span "Projects & Hearings" at bounding box center [516, 26] width 92 height 13
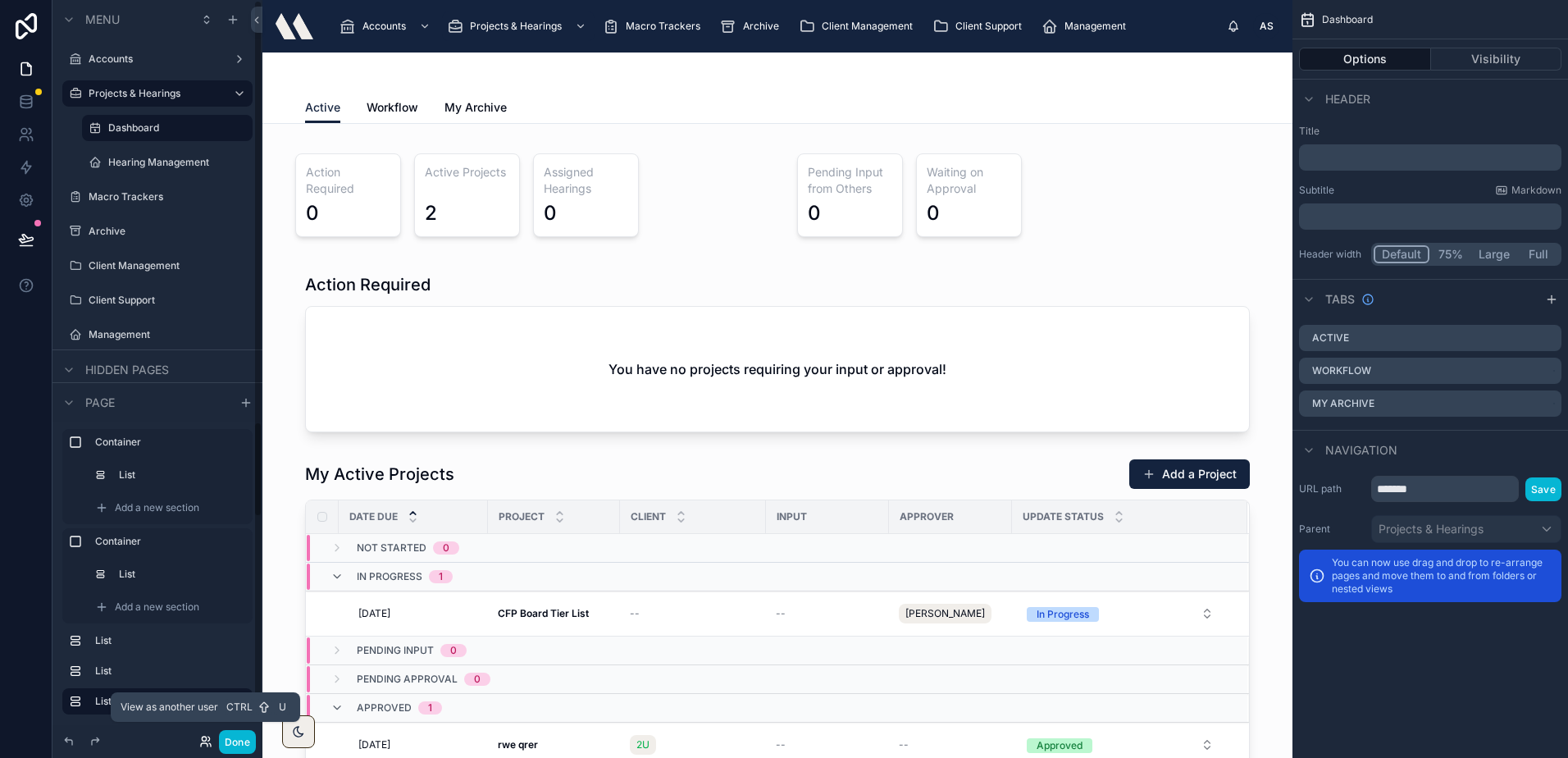
click at [204, 743] on icon at bounding box center [206, 742] width 13 height 13
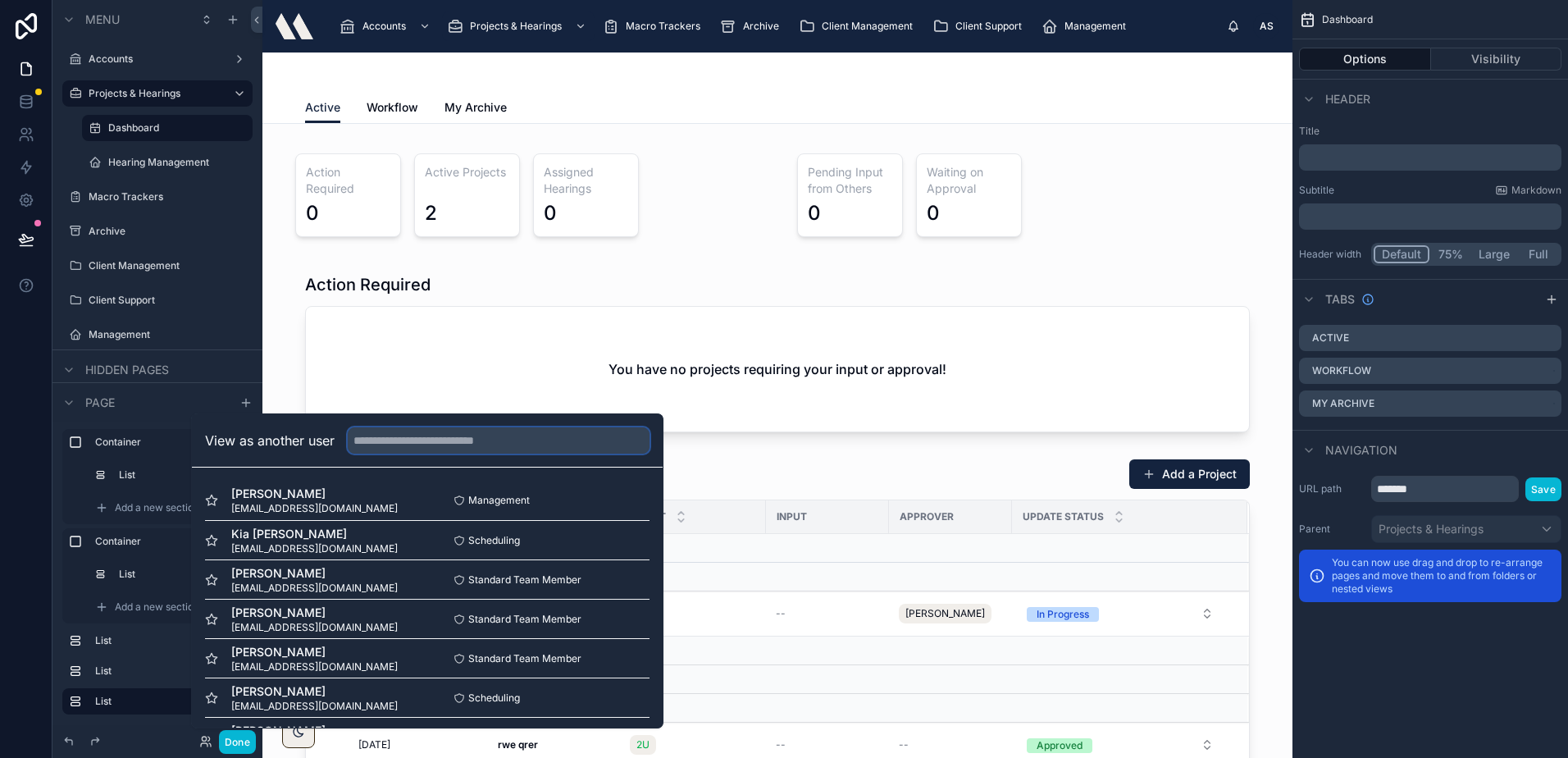
click at [440, 442] on input "text" at bounding box center [498, 440] width 302 height 26
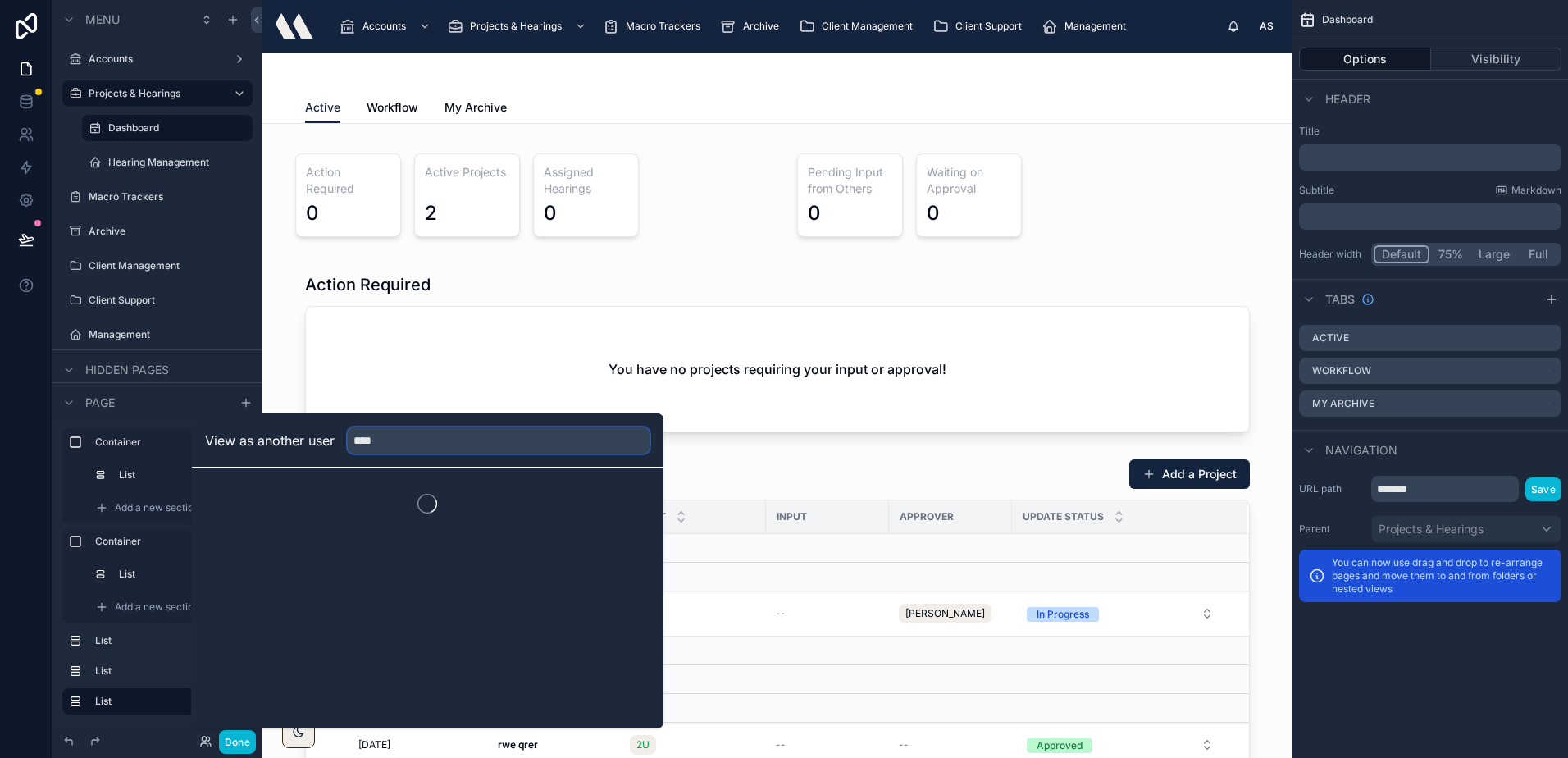
click at [437, 441] on input "****" at bounding box center [498, 440] width 302 height 26
type input "*****"
click at [631, 500] on button "Select" at bounding box center [628, 500] width 43 height 24
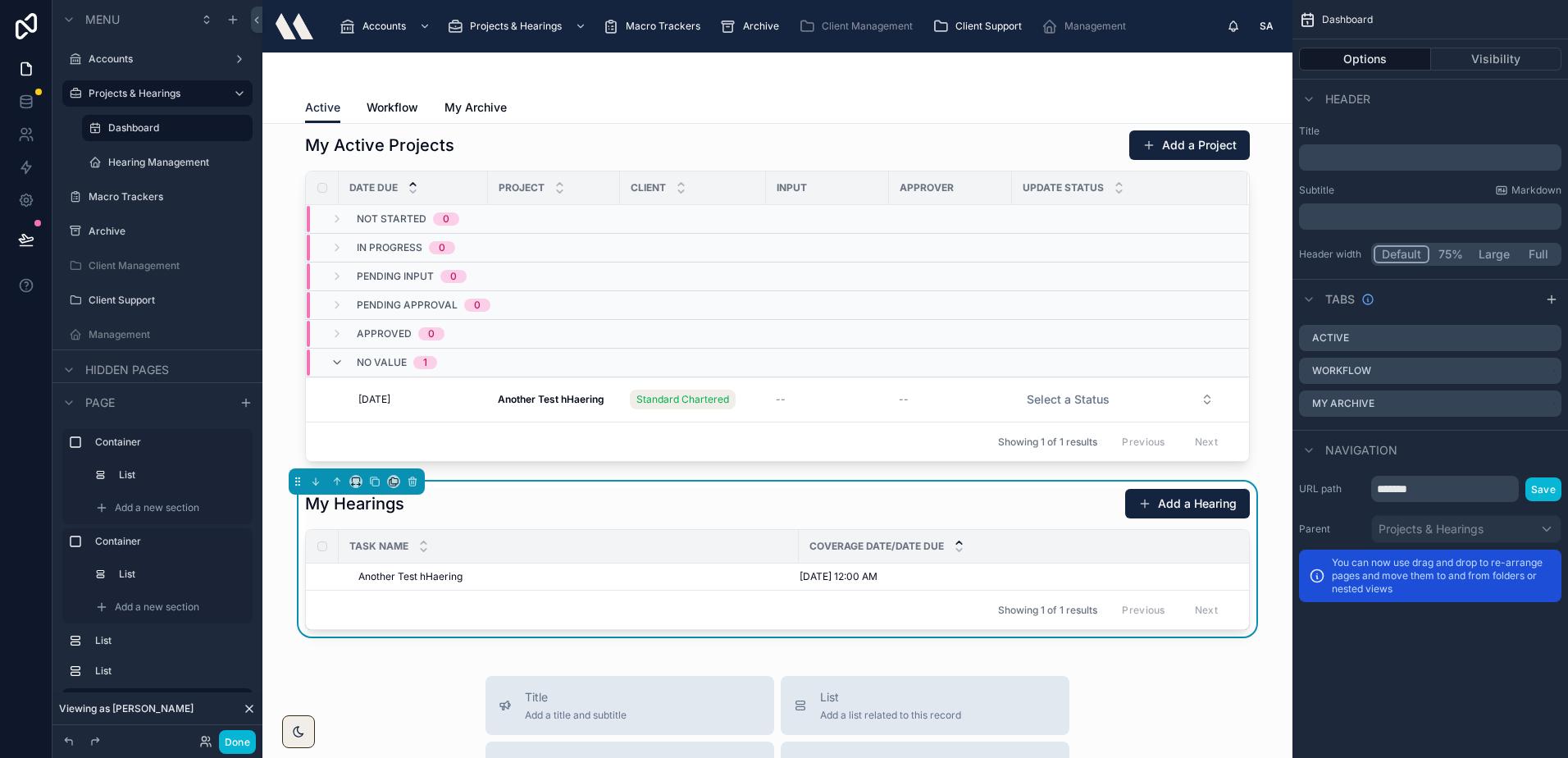
scroll to position [309, 0]
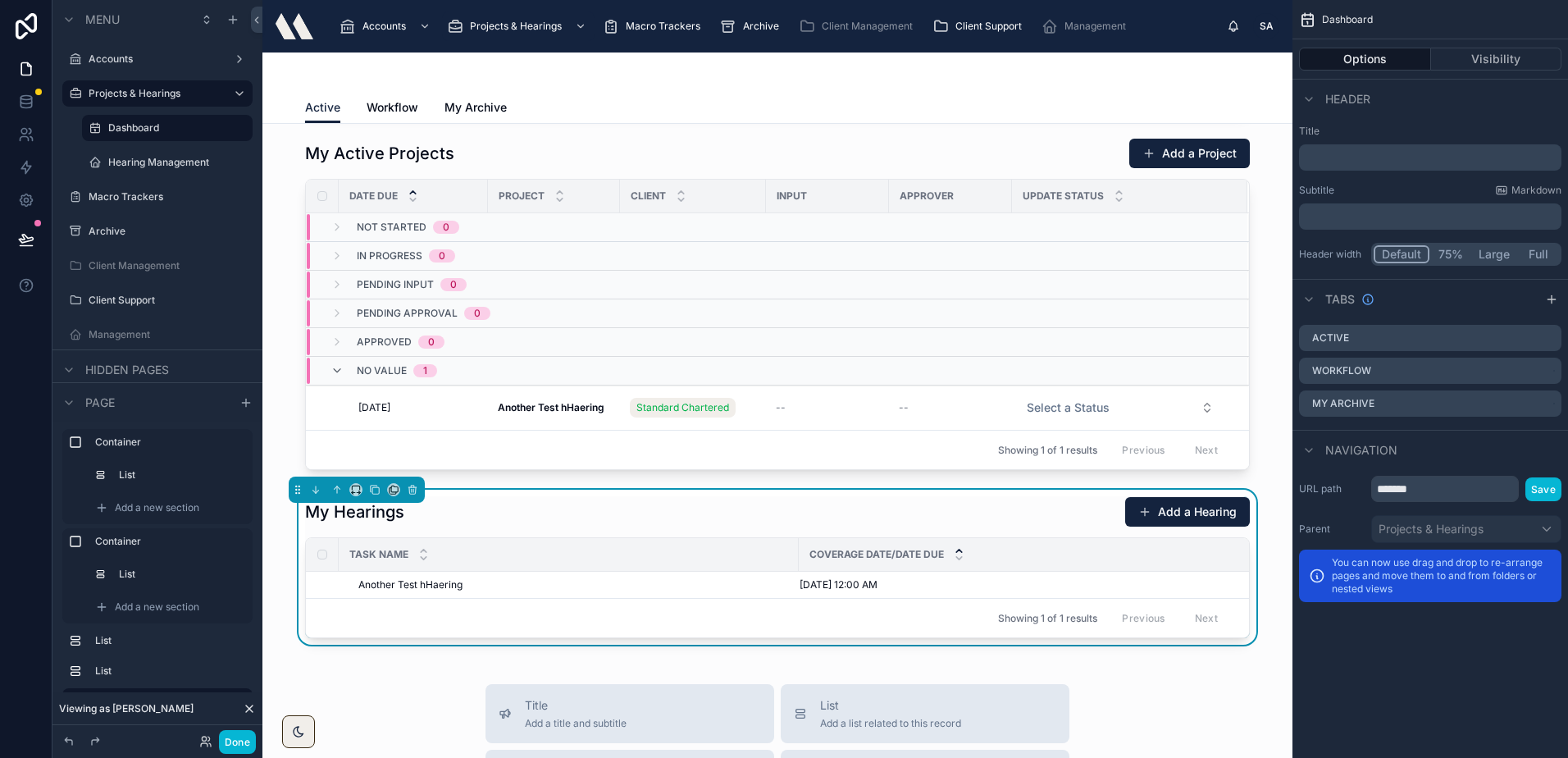
click at [471, 530] on div "My Hearings Add a Hearing Task Name Coverage Date/Date Due Another Test hHaerin…" at bounding box center [777, 567] width 944 height 142
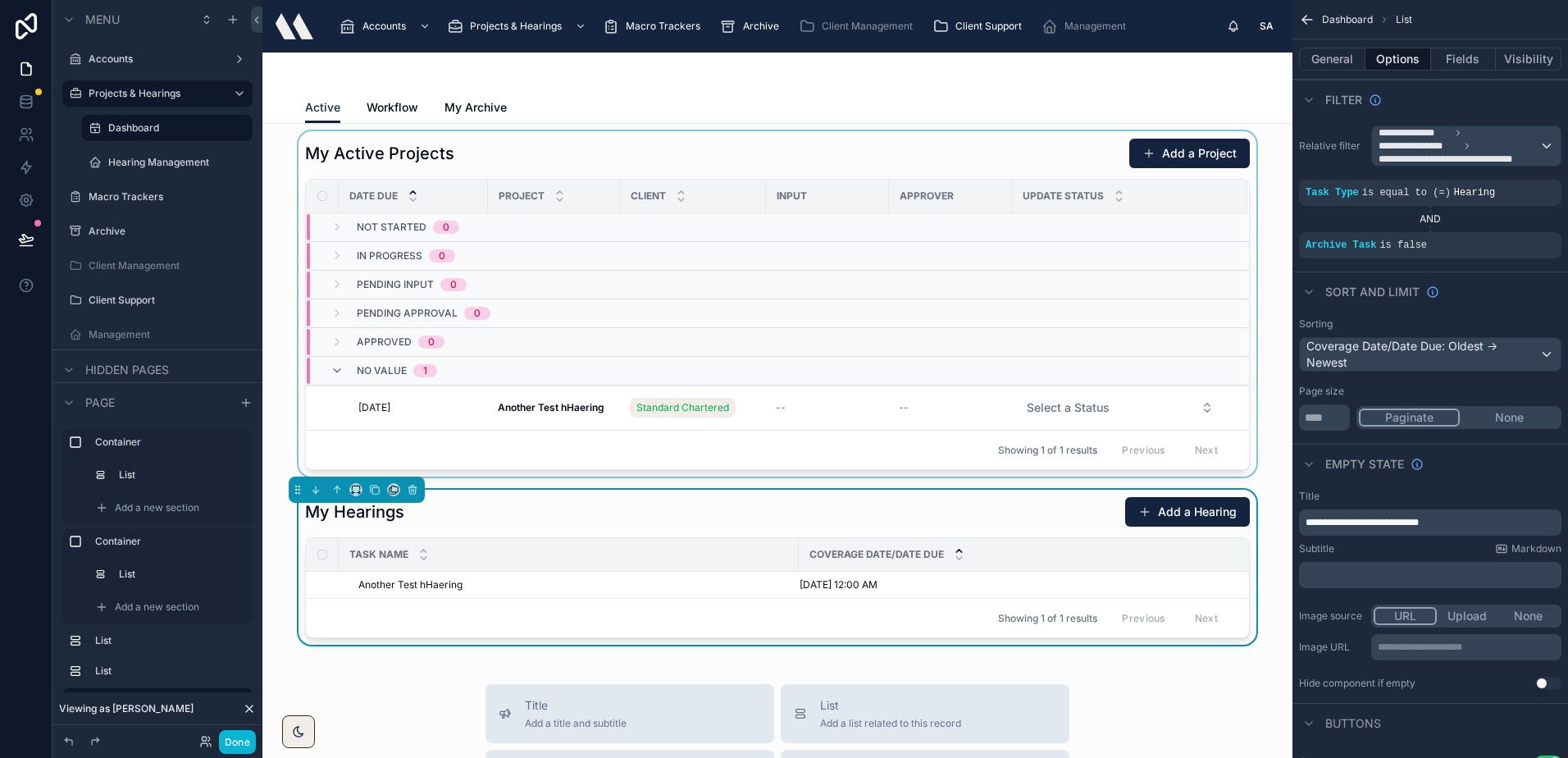
scroll to position [320, 0]
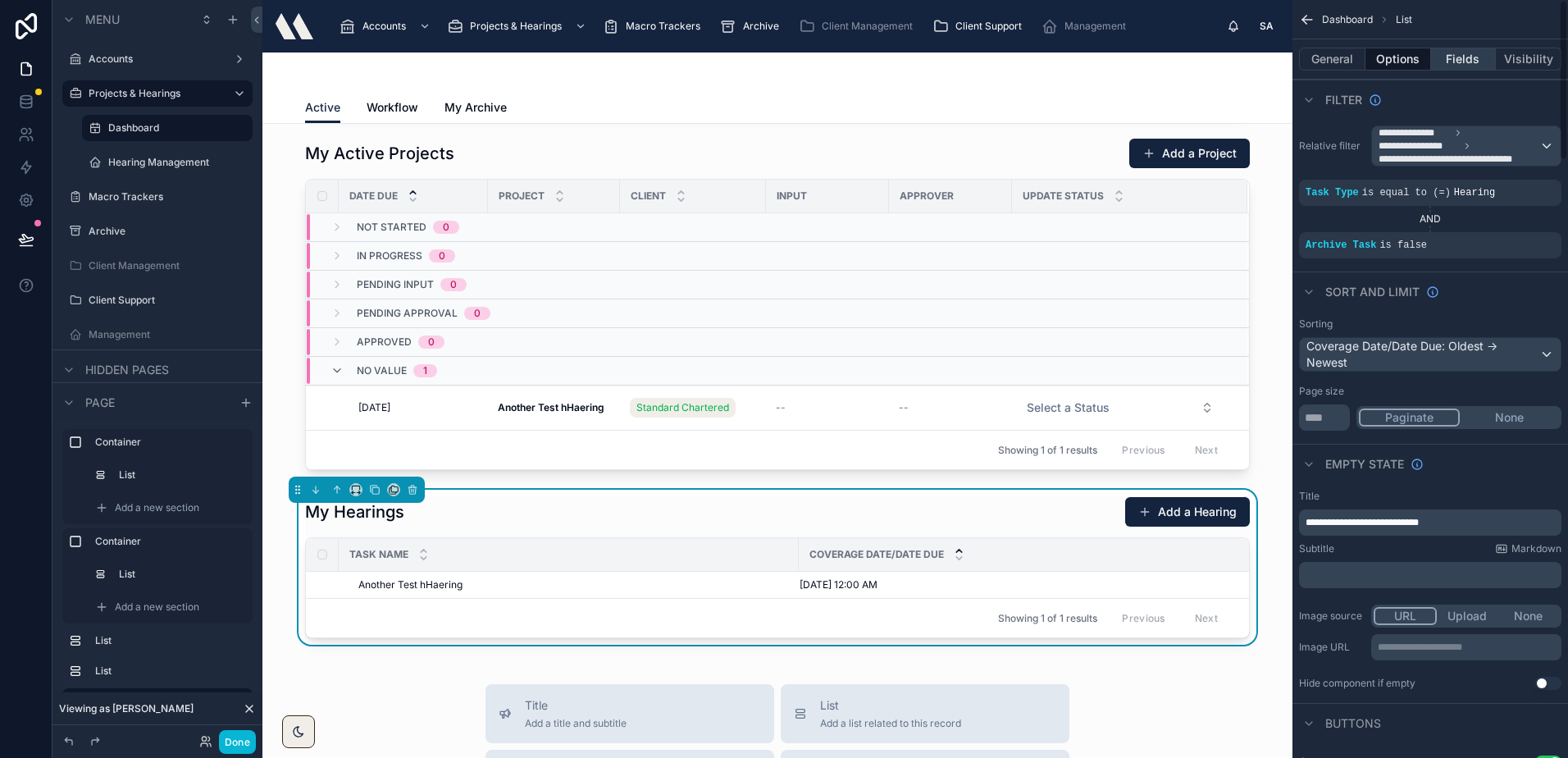
click at [1443, 59] on button "Fields" at bounding box center [1463, 58] width 65 height 23
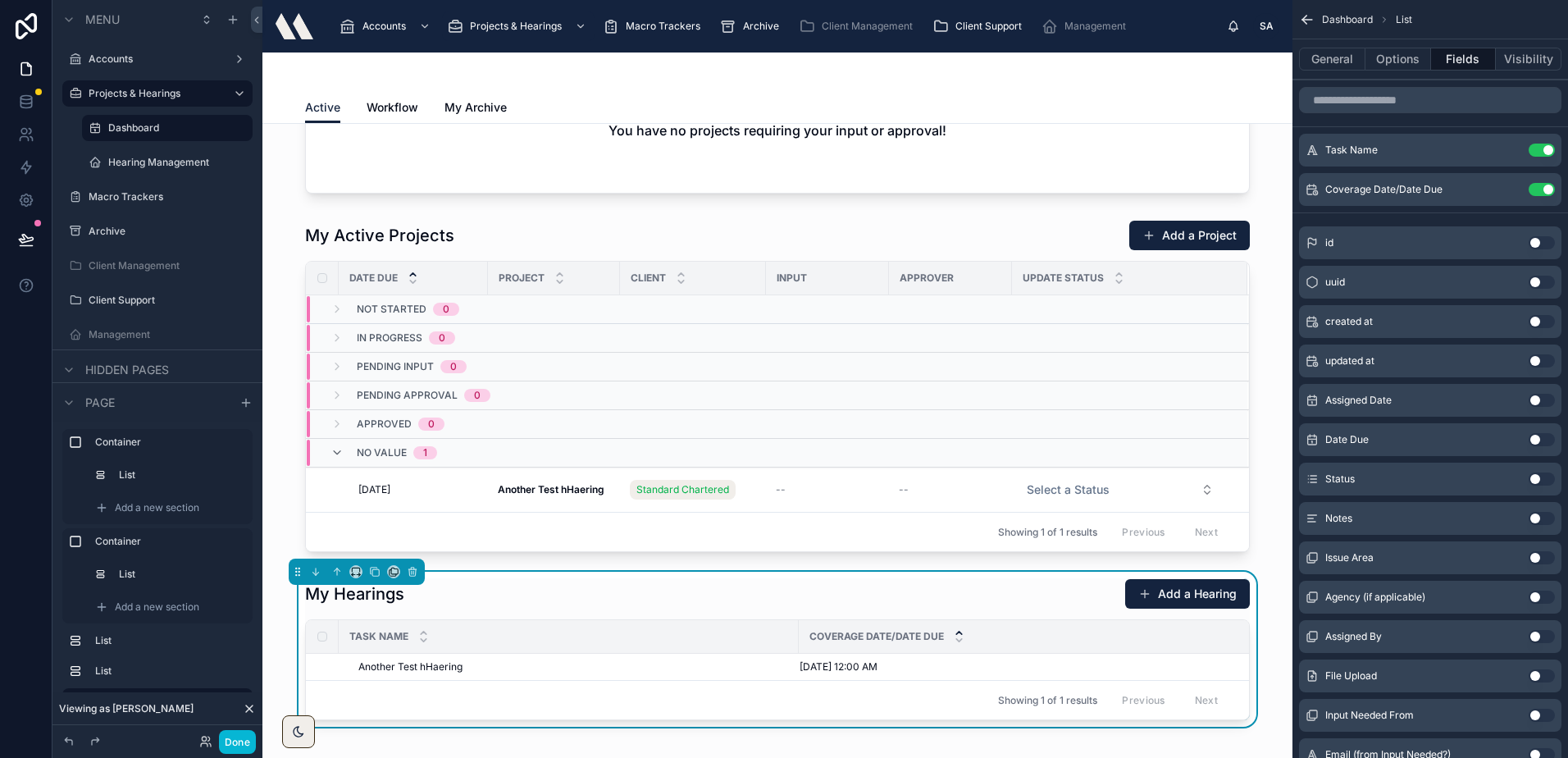
scroll to position [485, 0]
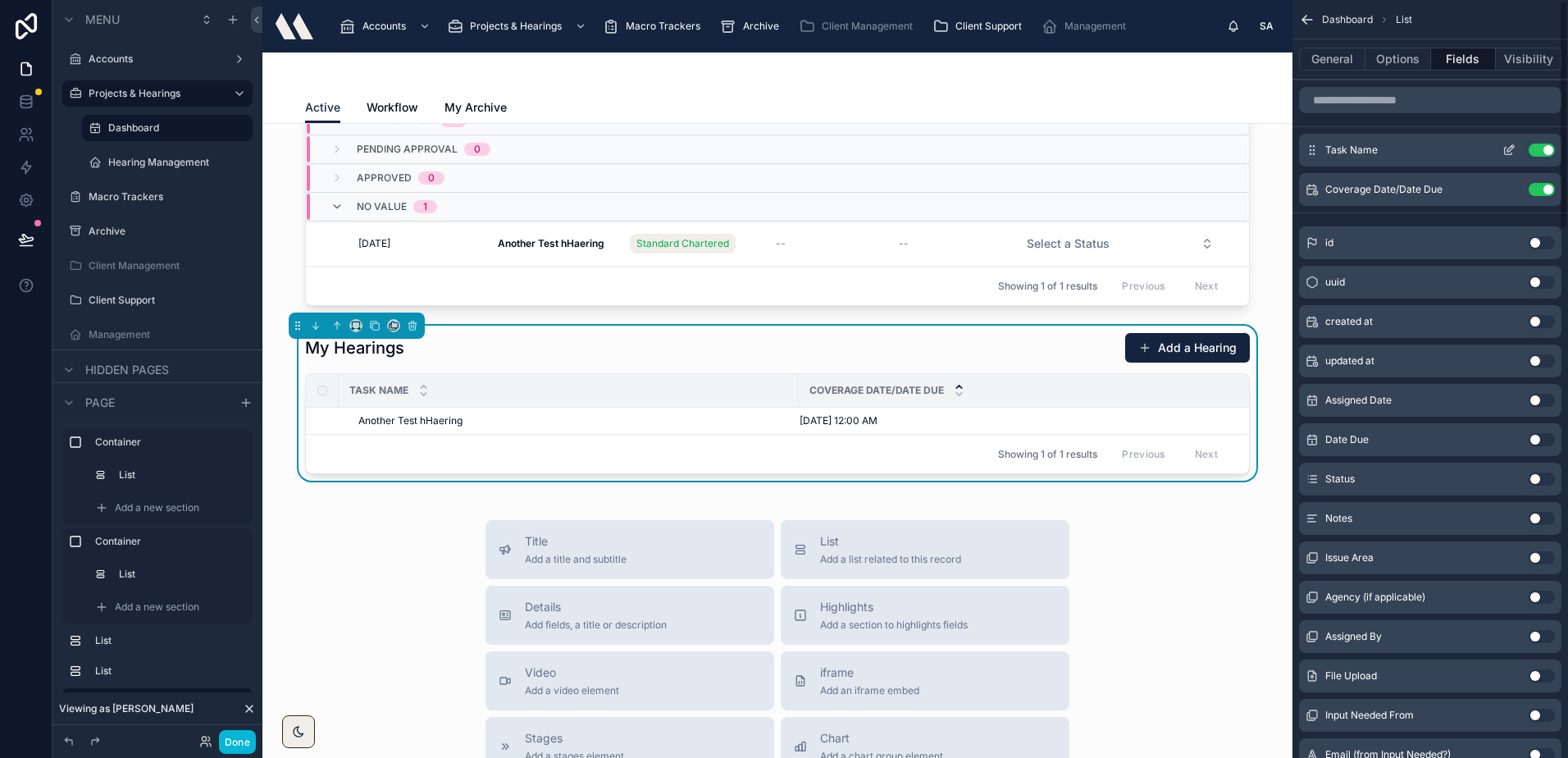
click at [1508, 152] on icon "scrollable content" at bounding box center [1510, 148] width 6 height 6
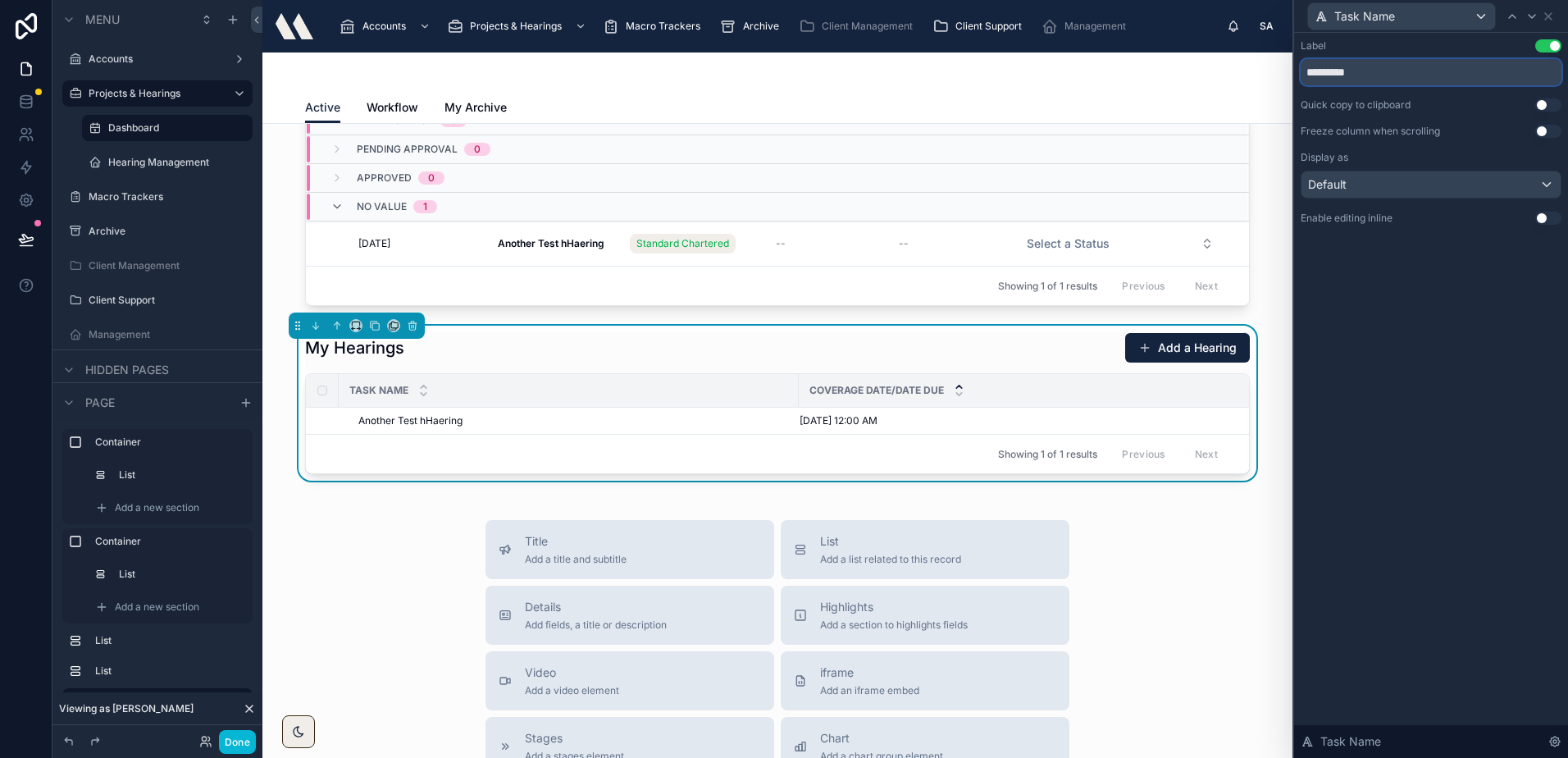
click at [1369, 72] on input "*********" at bounding box center [1431, 72] width 261 height 26
click at [1368, 72] on input "*********" at bounding box center [1431, 72] width 261 height 26
type input "**********"
click at [1416, 299] on div "**********" at bounding box center [1430, 395] width 274 height 725
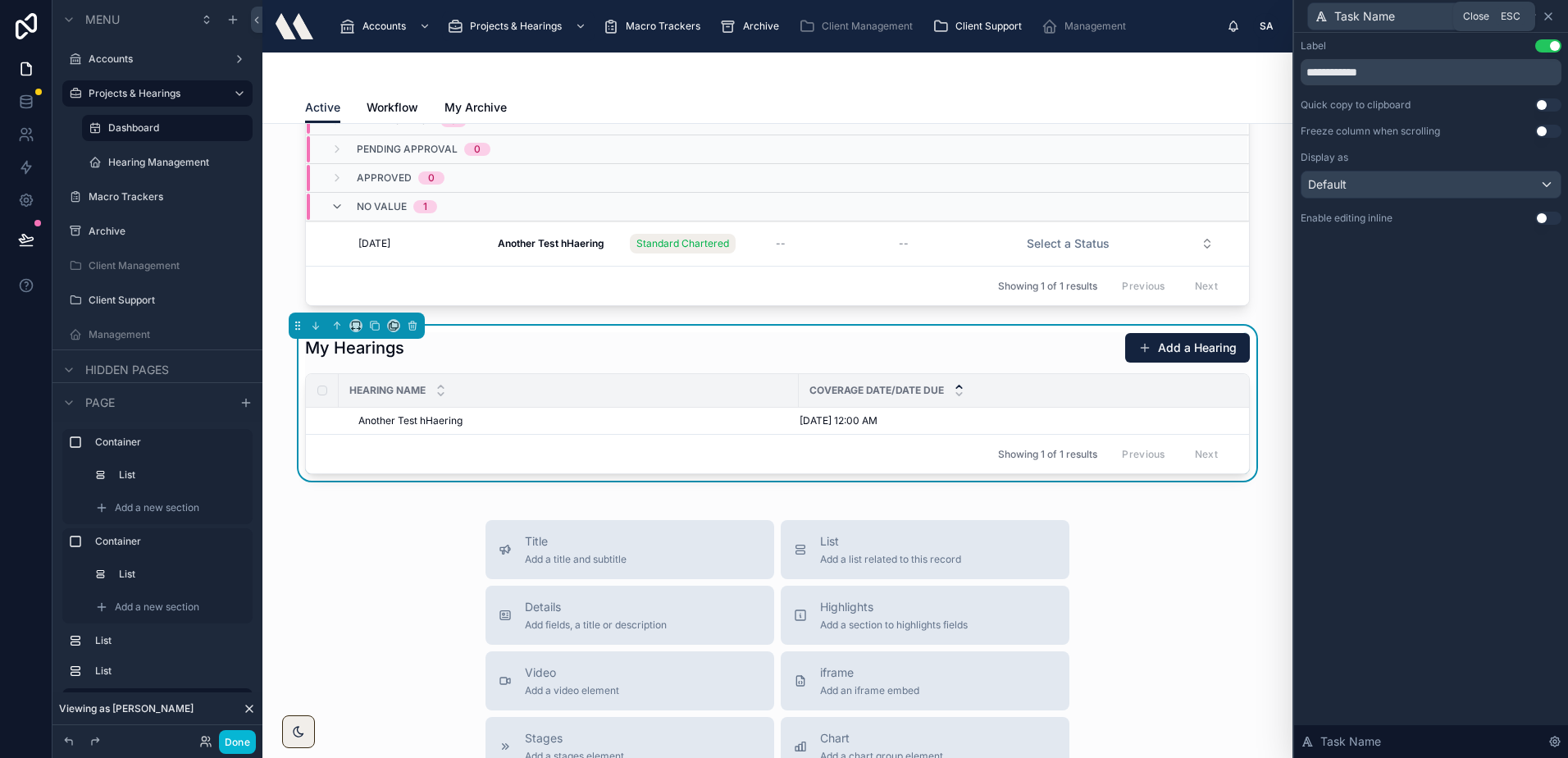
click at [1549, 16] on icon at bounding box center [1547, 15] width 6 height 6
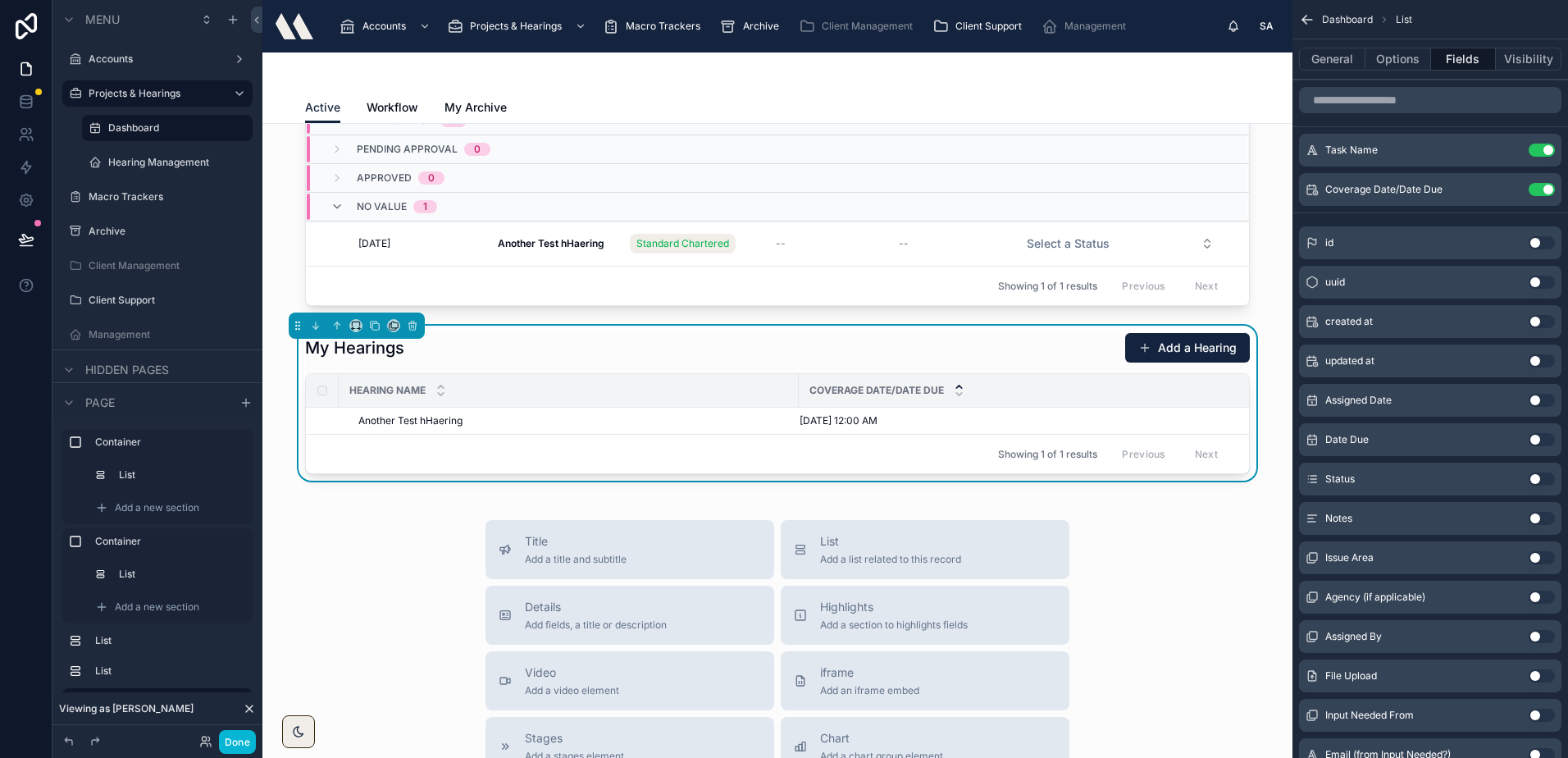
click at [799, 390] on div "Coverage Date/Date Due" at bounding box center [1040, 390] width 480 height 31
drag, startPoint x: 790, startPoint y: 390, endPoint x: 779, endPoint y: 390, distance: 11.0
click at [784, 390] on div at bounding box center [787, 390] width 6 height 33
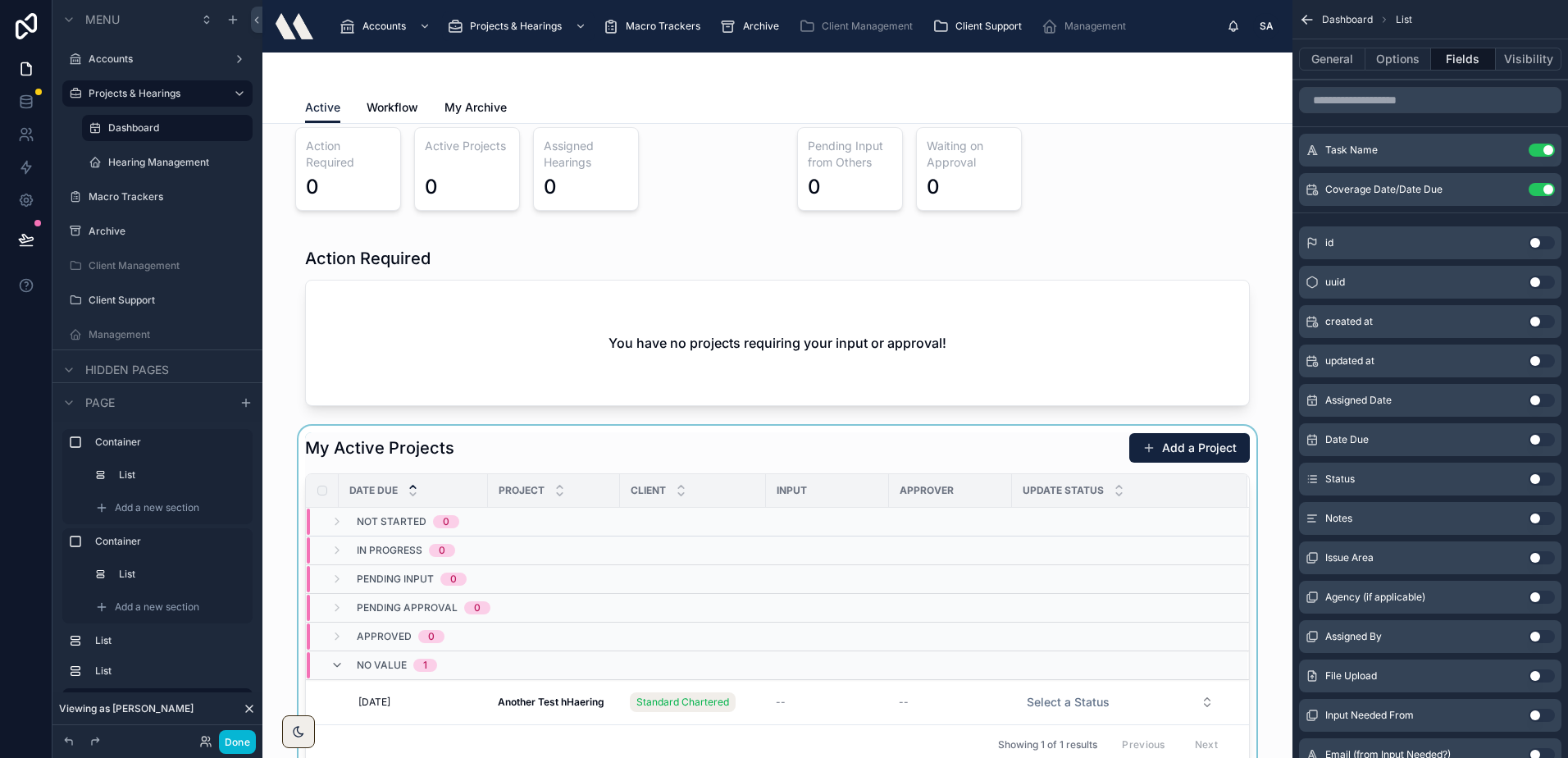
scroll to position [0, 0]
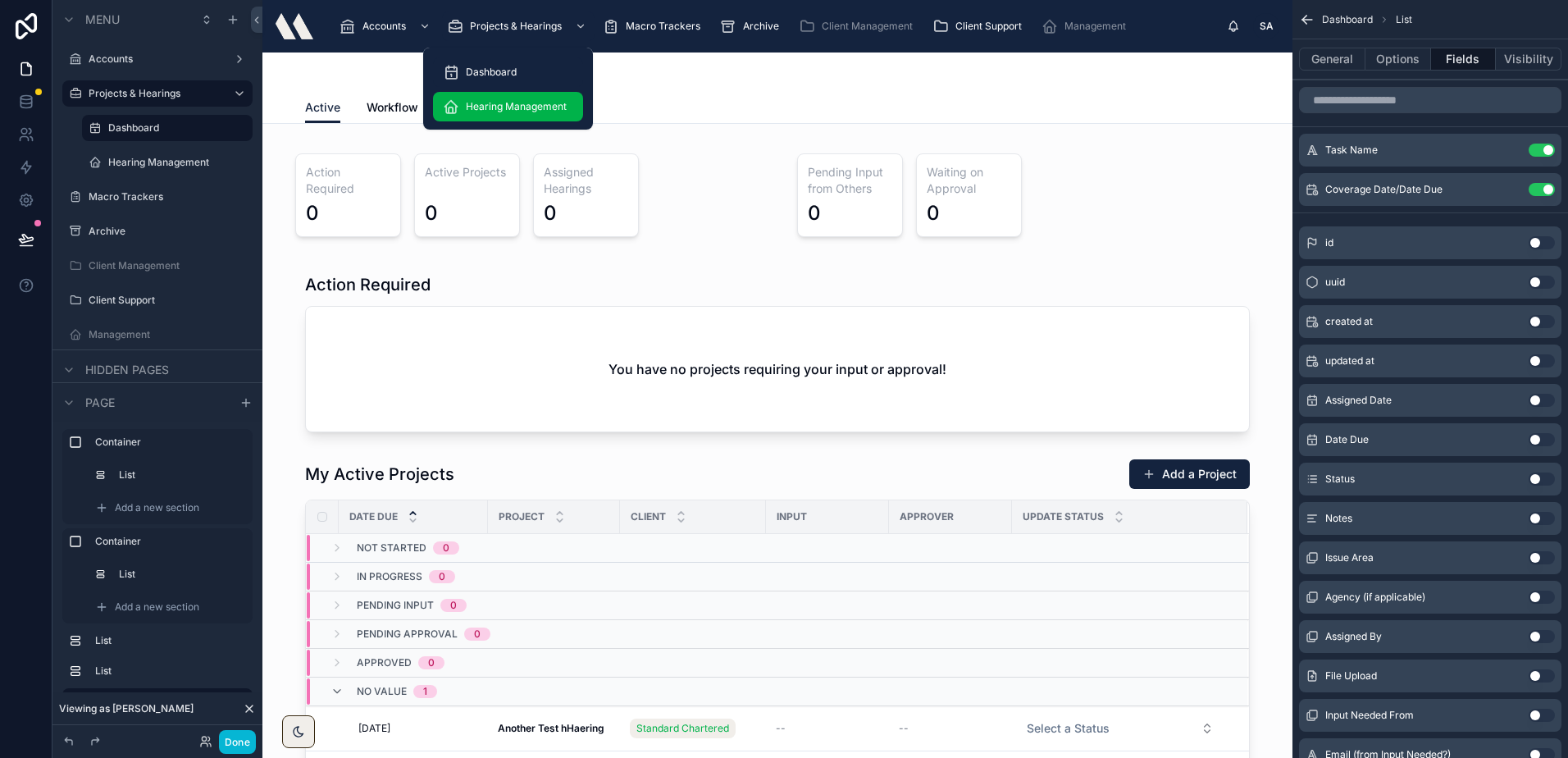
click at [505, 111] on span "Hearing Management" at bounding box center [516, 106] width 101 height 13
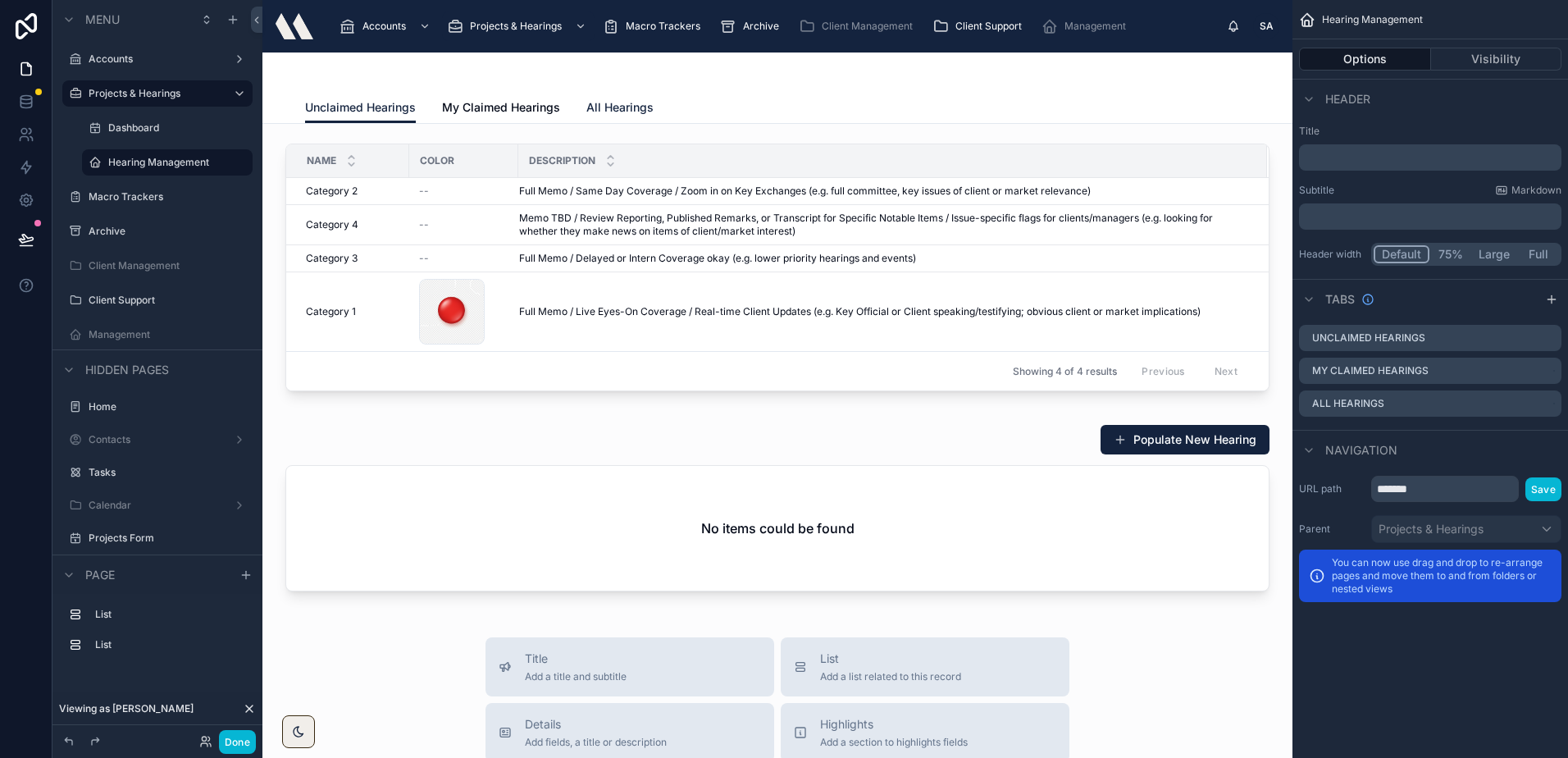
click at [622, 96] on link "All Hearings" at bounding box center [620, 109] width 67 height 33
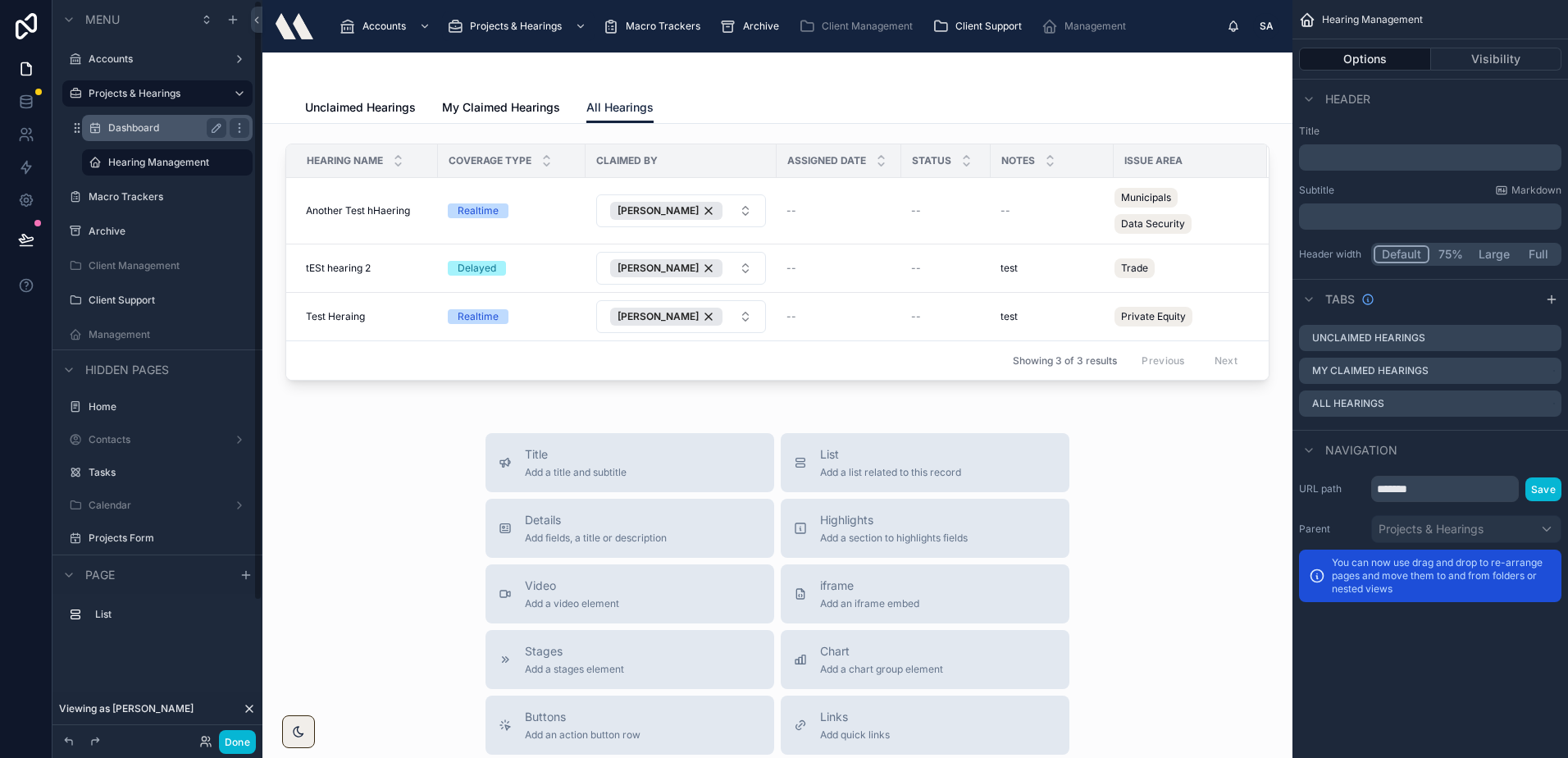
click at [176, 132] on label "Dashboard" at bounding box center [164, 127] width 112 height 13
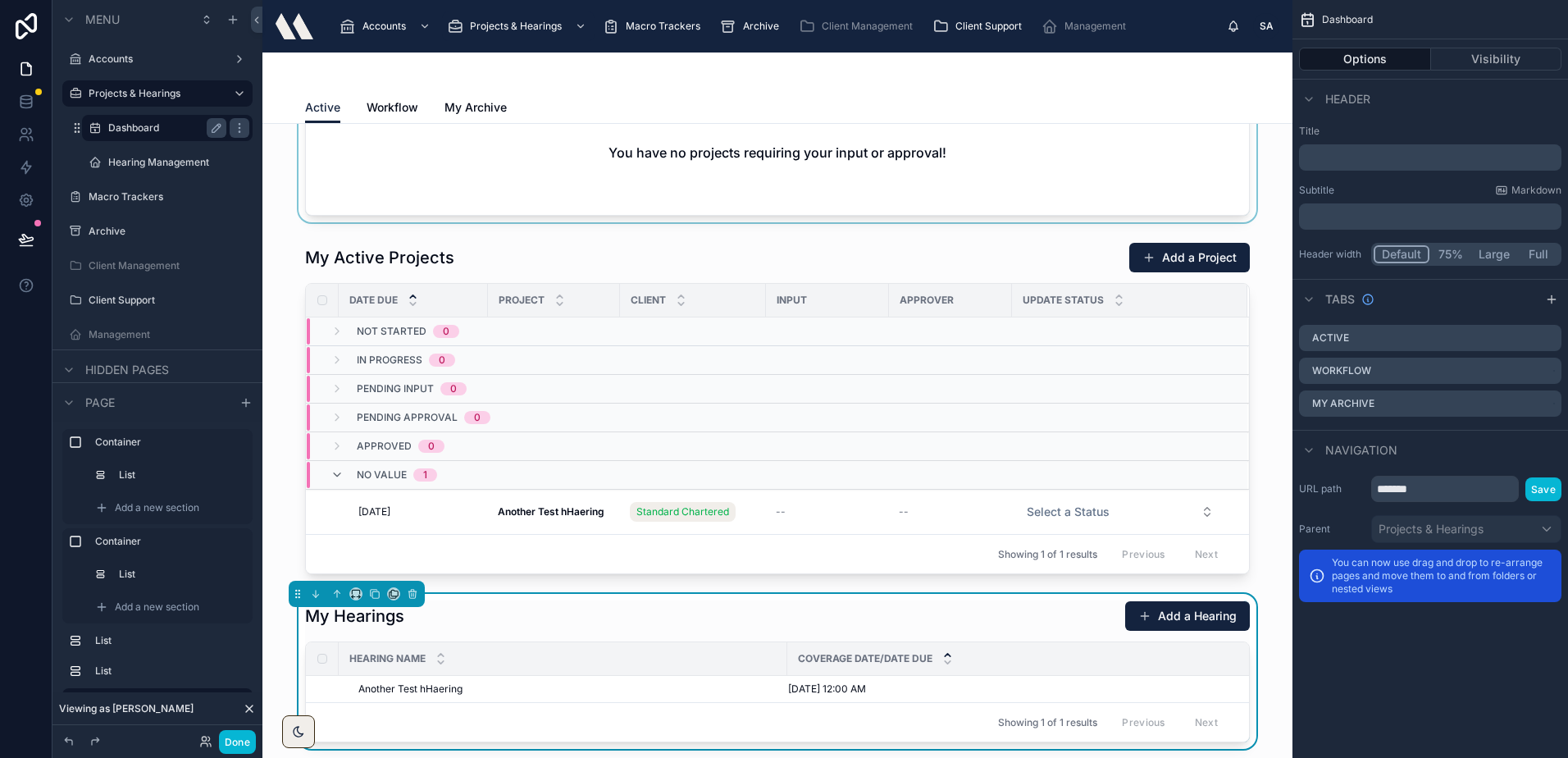
scroll to position [492, 0]
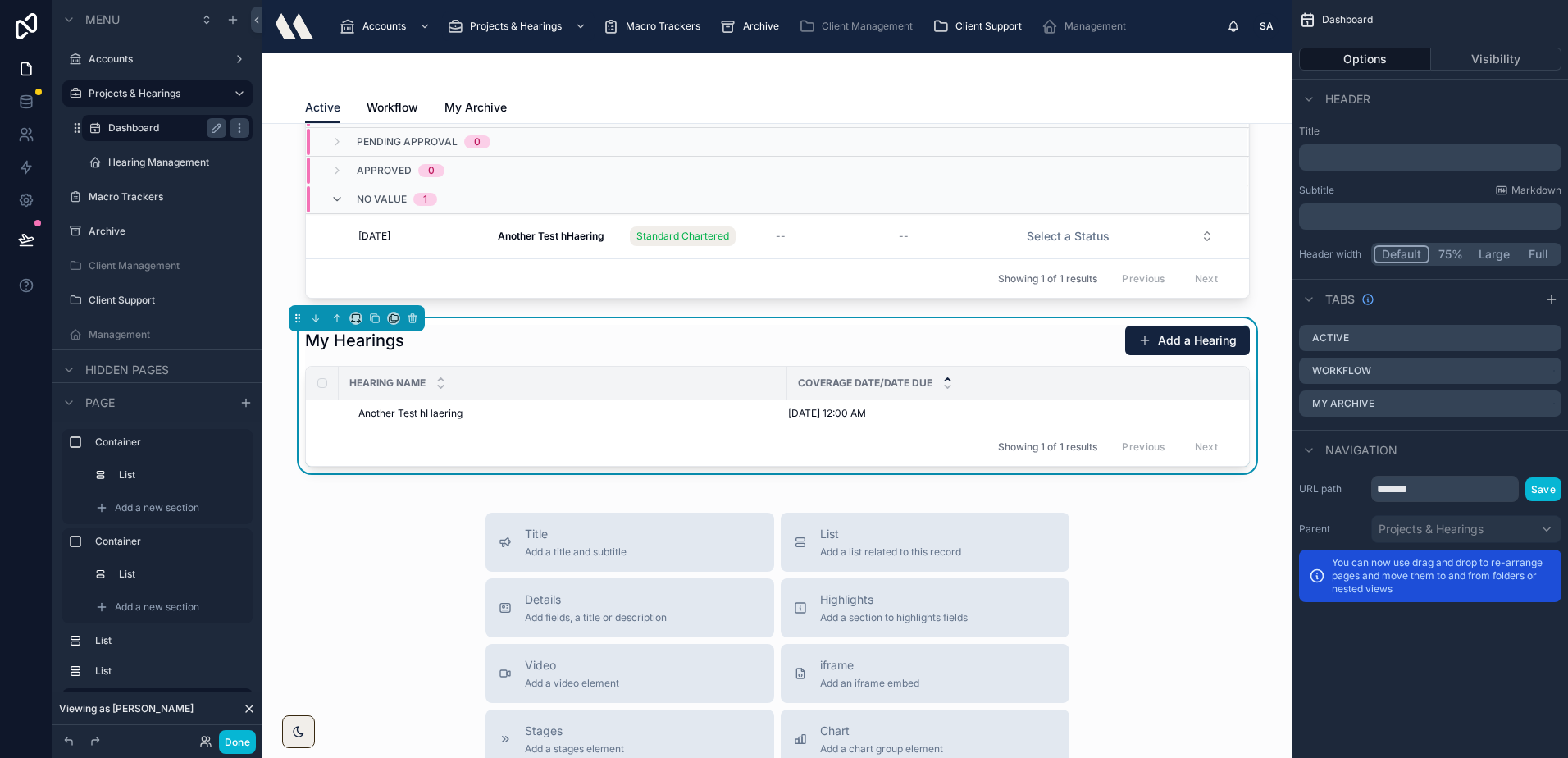
click at [585, 338] on div "My Hearings Add a Hearing" at bounding box center [777, 340] width 944 height 31
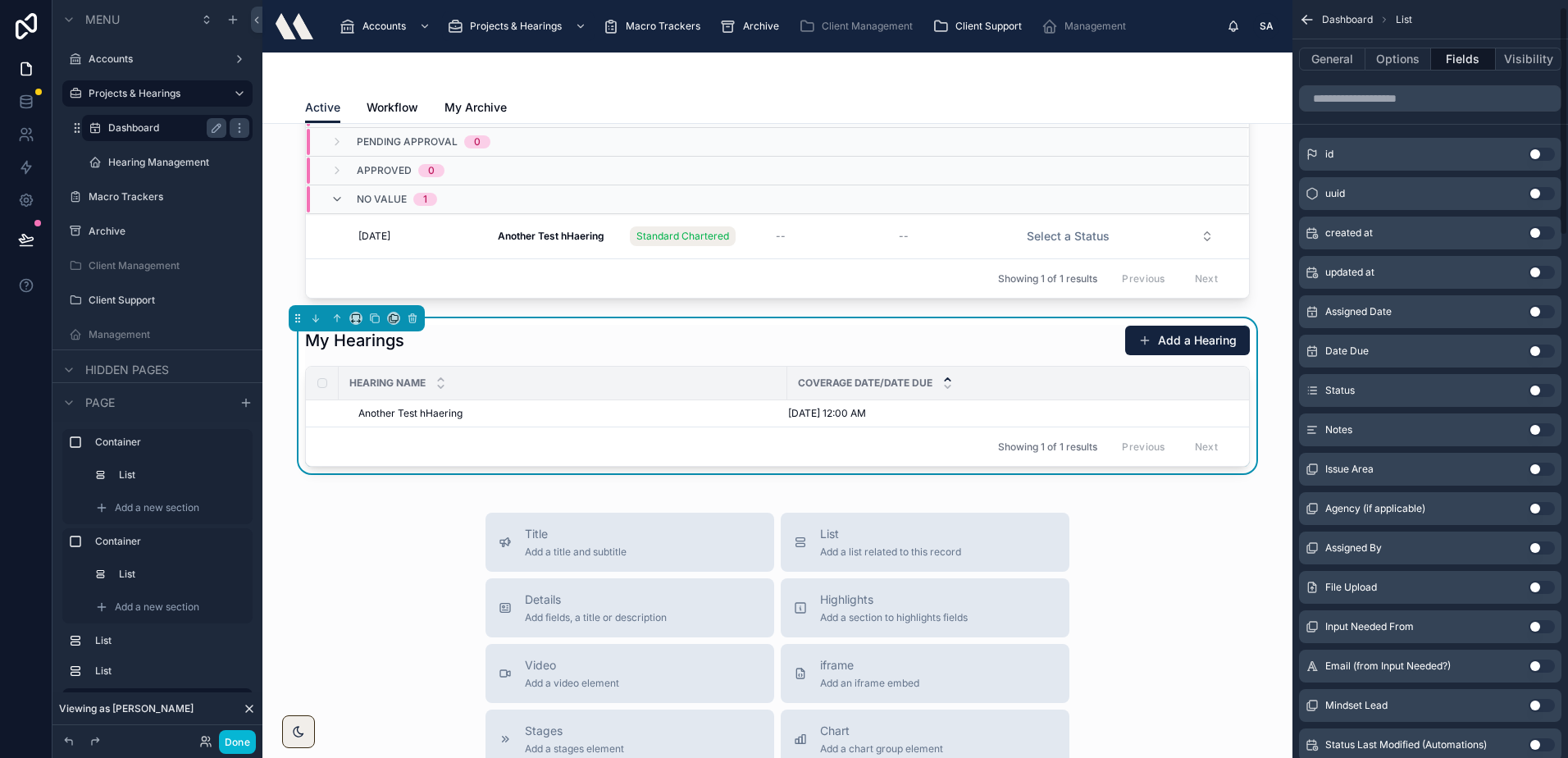
scroll to position [0, 0]
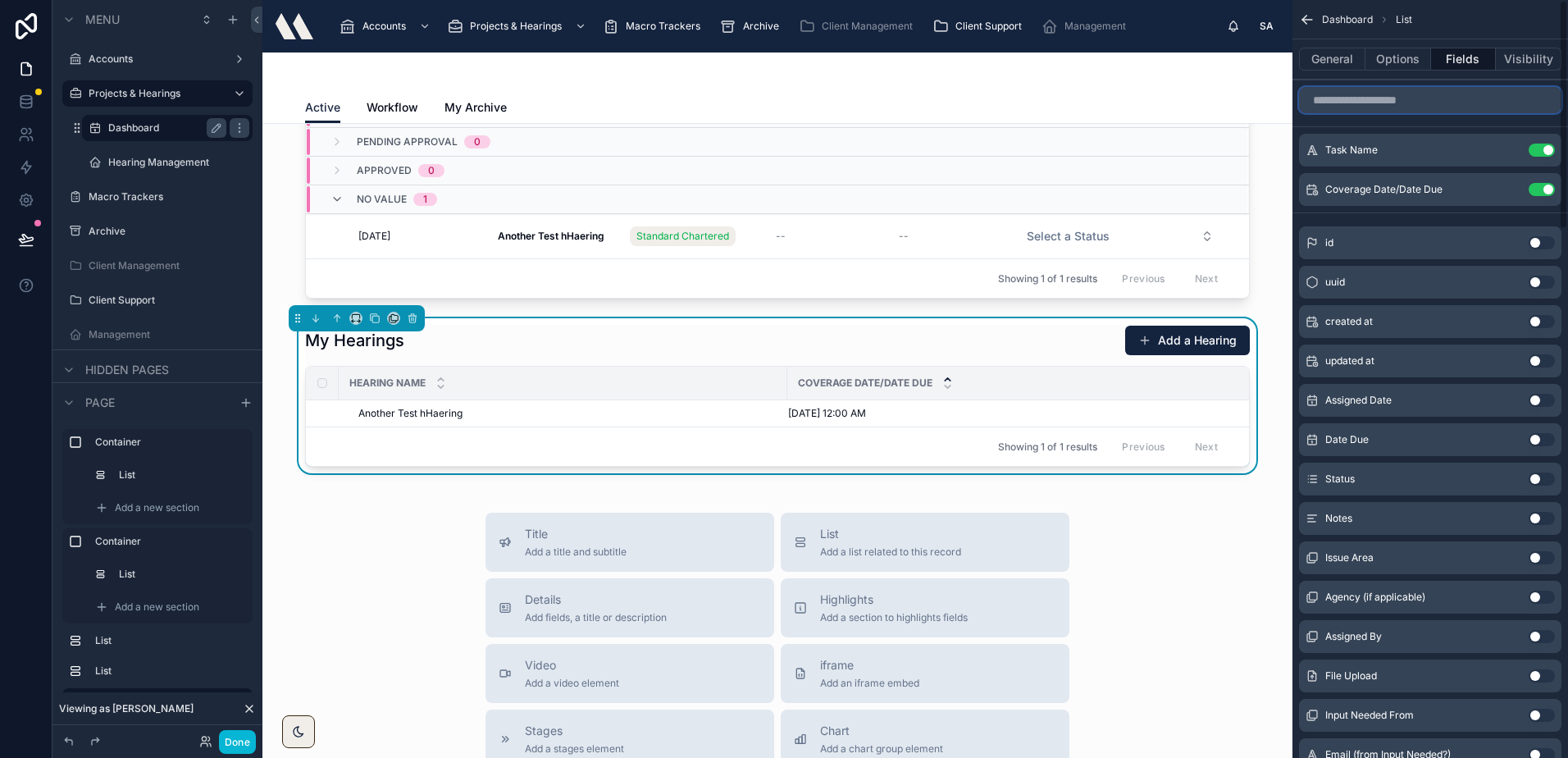
click at [1432, 104] on input "scrollable content" at bounding box center [1430, 100] width 262 height 26
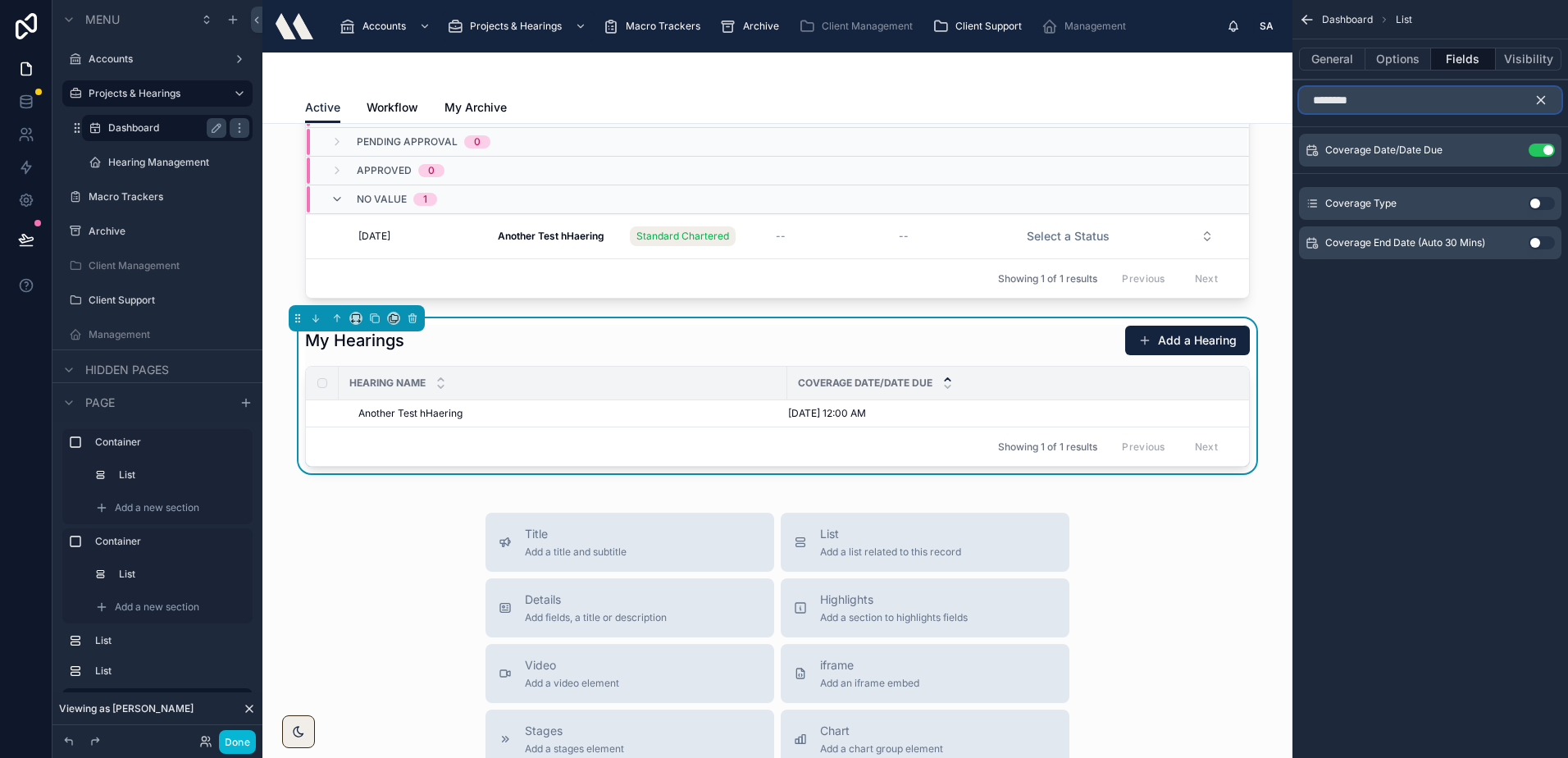
type input "********"
click at [1539, 200] on button "Use setting" at bounding box center [1541, 203] width 26 height 13
click at [1537, 95] on icon "scrollable content" at bounding box center [1541, 100] width 15 height 15
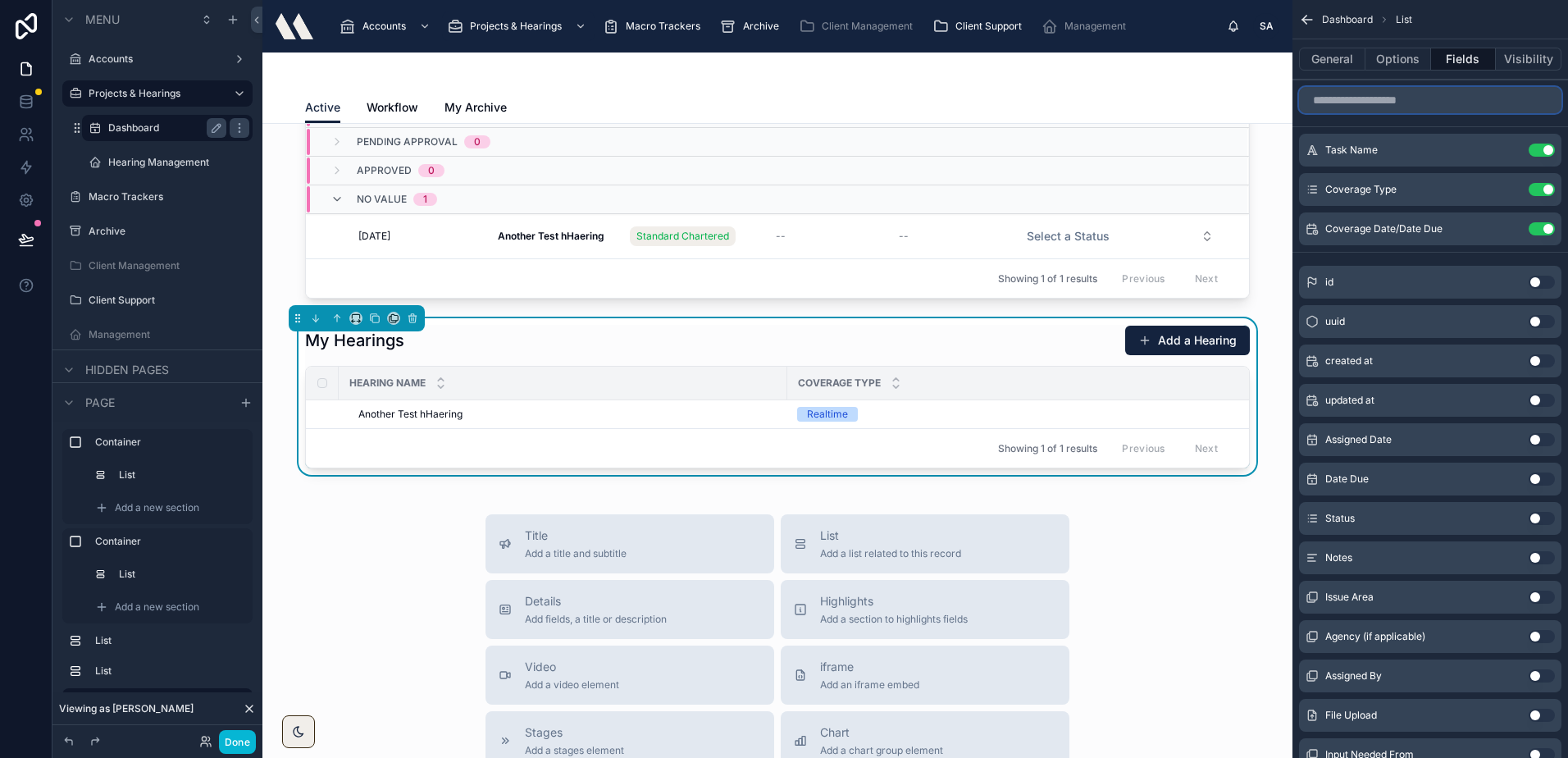
click at [1426, 104] on input "scrollable content" at bounding box center [1430, 100] width 262 height 26
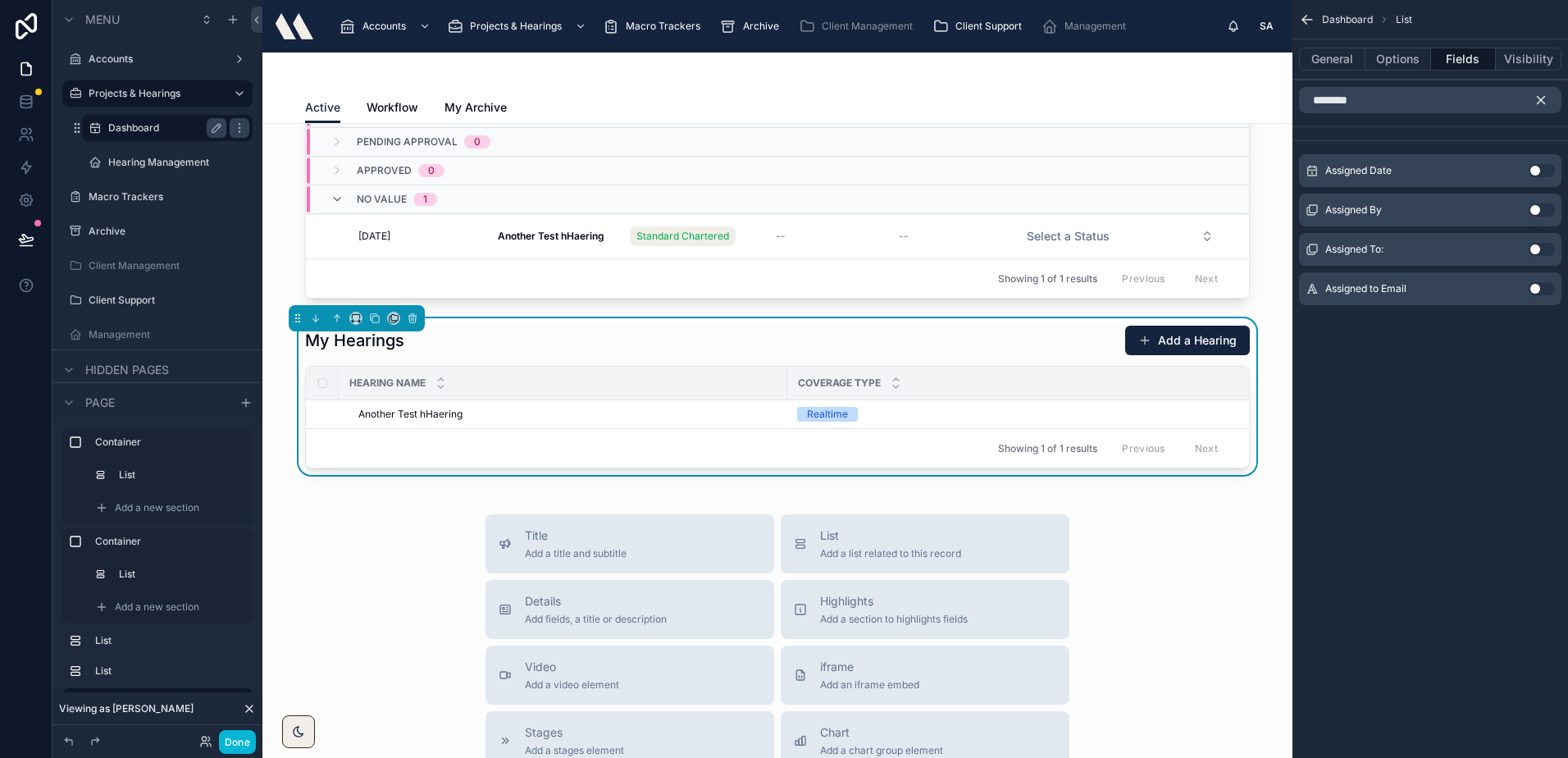
click at [1536, 170] on button "Use setting" at bounding box center [1541, 170] width 26 height 13
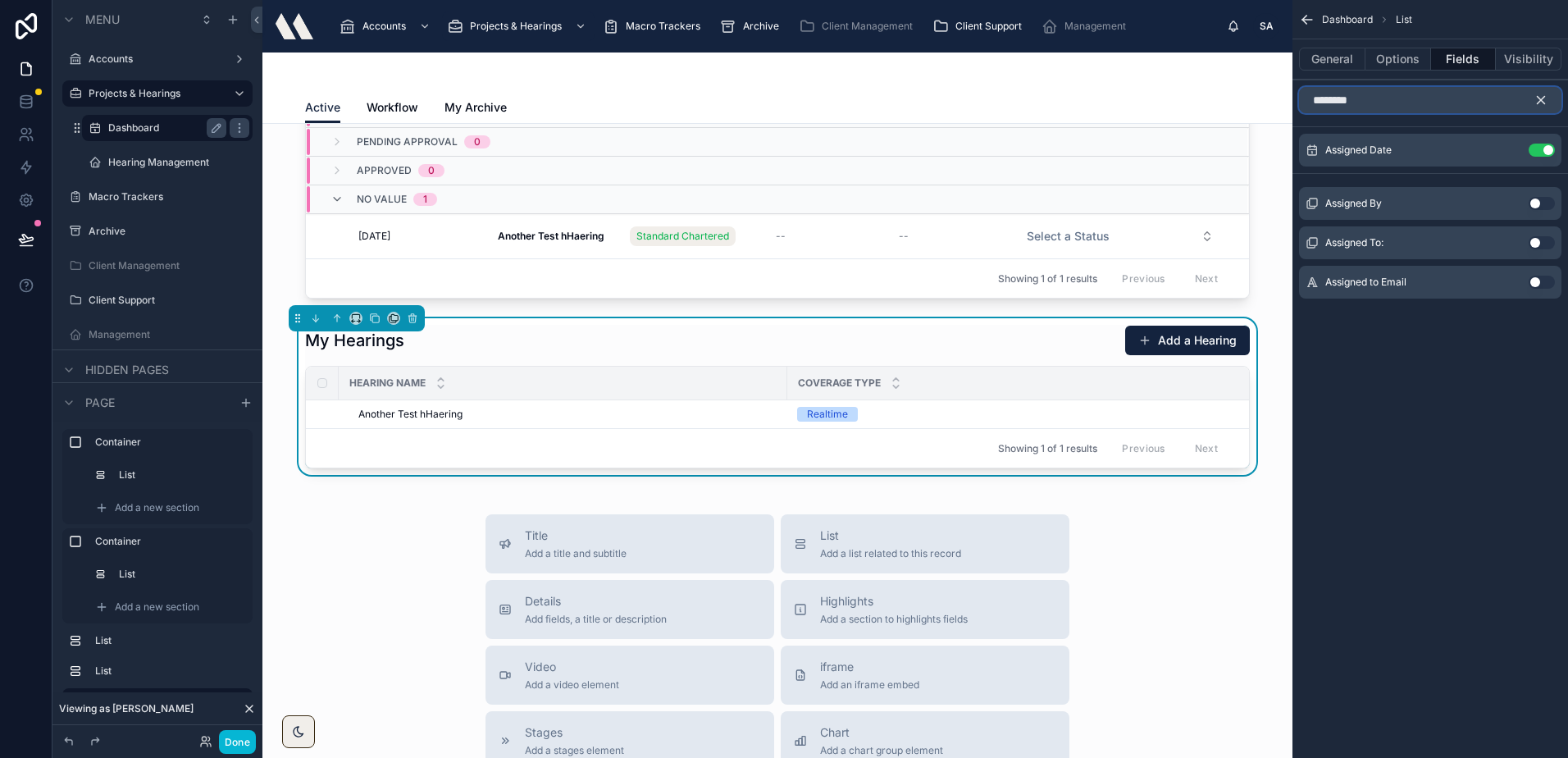
click at [1407, 98] on input "********" at bounding box center [1430, 100] width 262 height 26
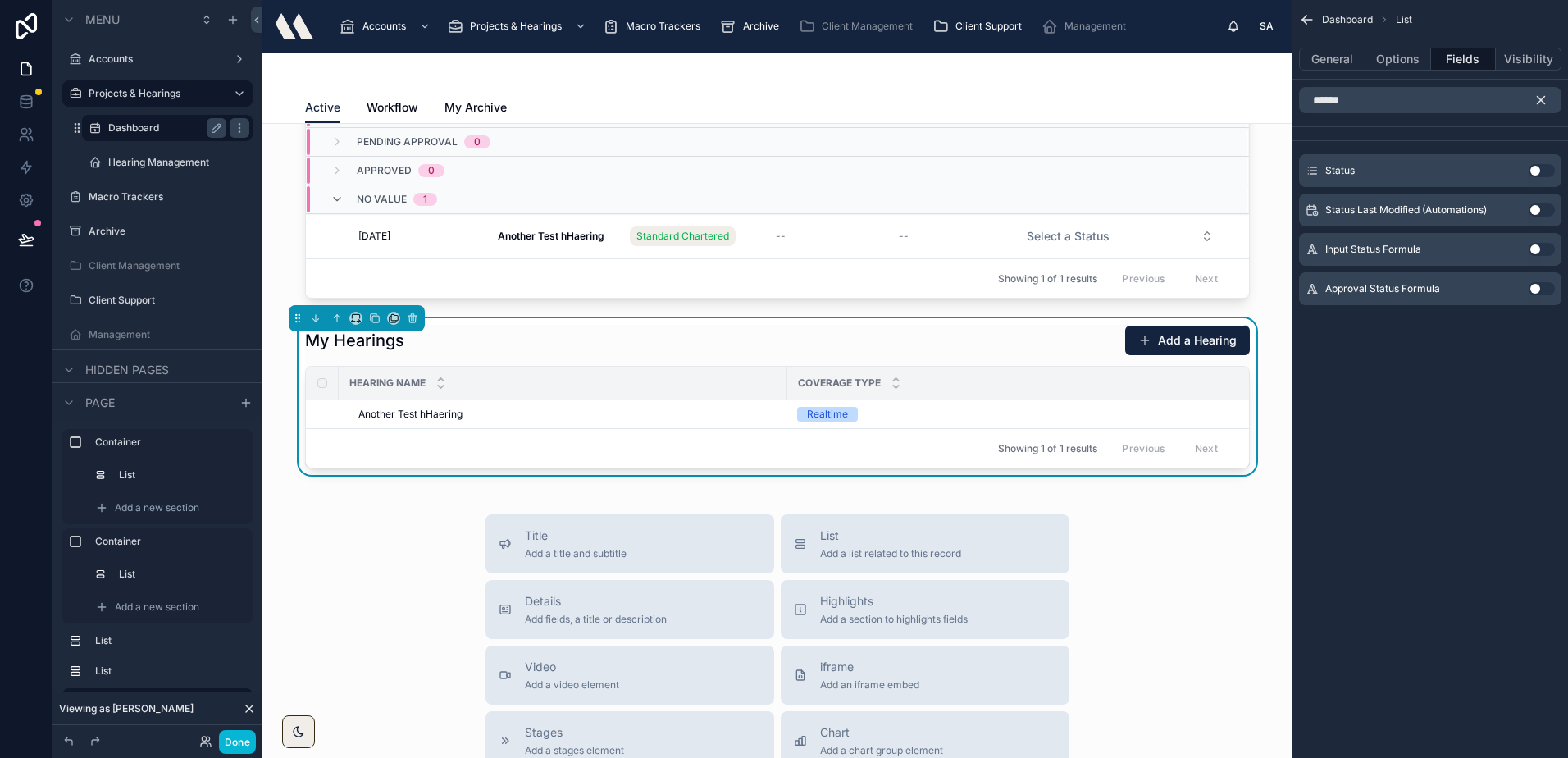
click at [1536, 171] on button "Use setting" at bounding box center [1541, 170] width 26 height 13
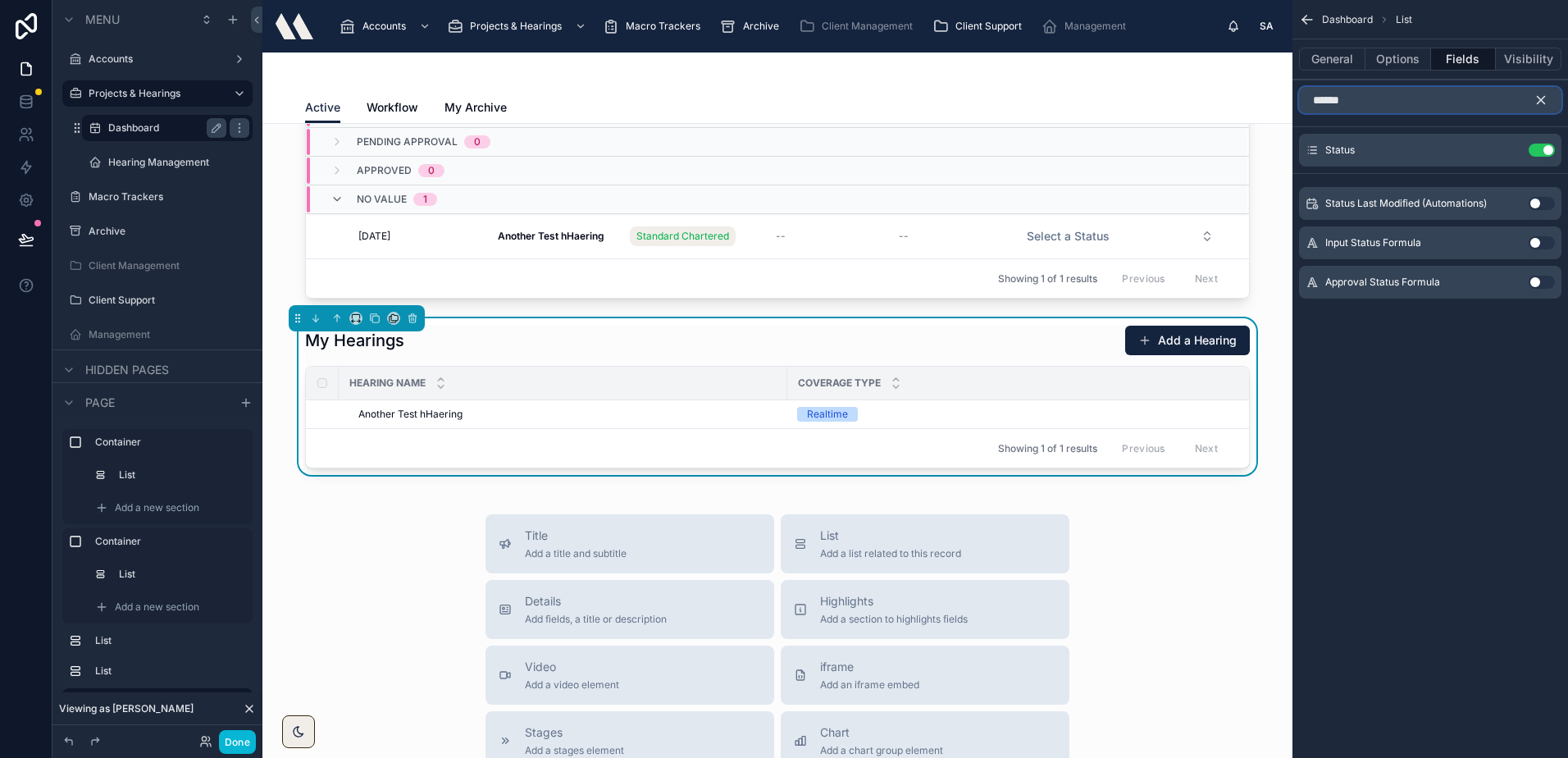
click at [1411, 99] on input "******" at bounding box center [1430, 100] width 262 height 26
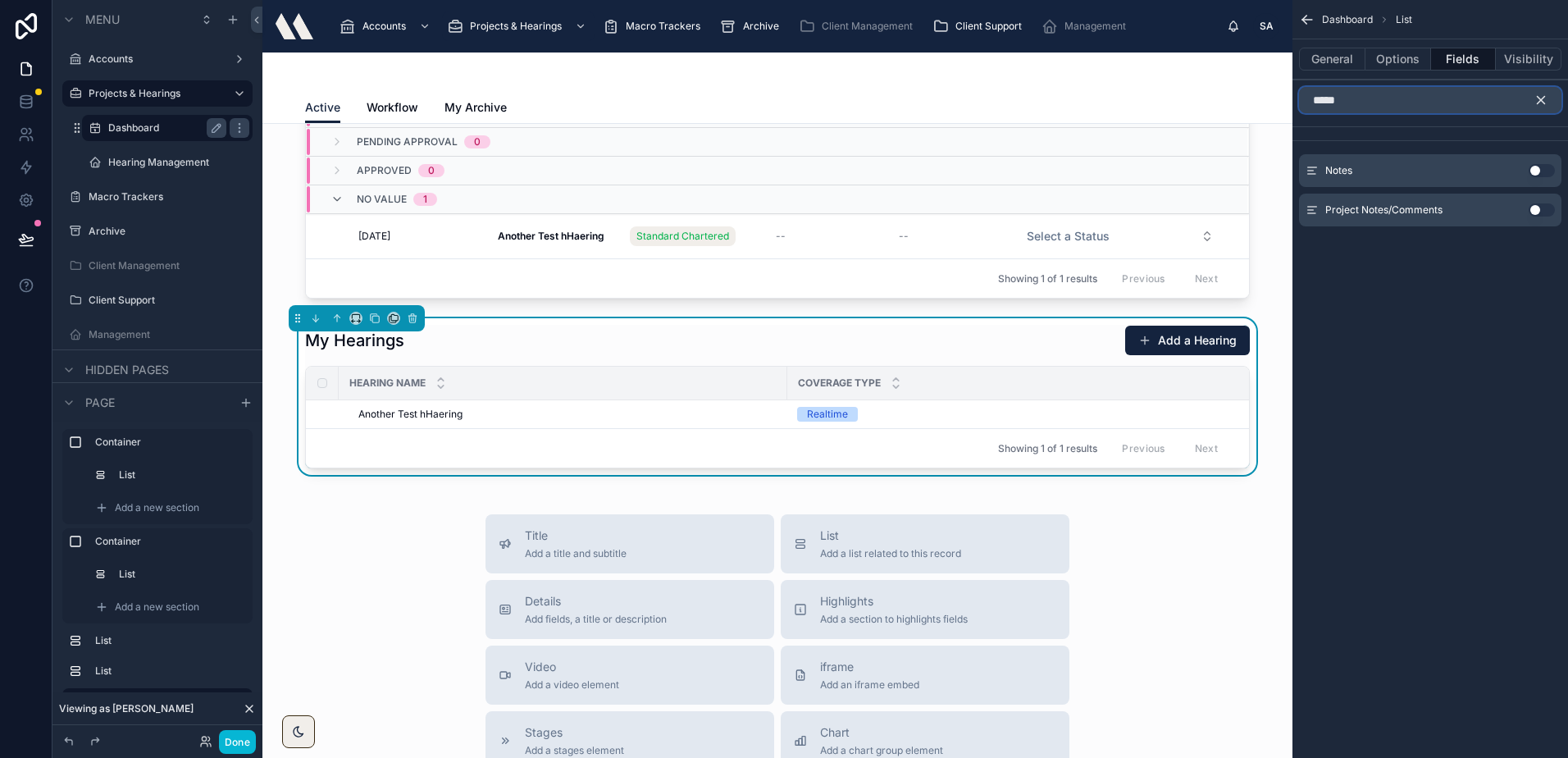
type input "*****"
click at [1537, 165] on button "Use setting" at bounding box center [1541, 170] width 26 height 13
click at [1544, 102] on icon "scrollable content" at bounding box center [1541, 100] width 15 height 15
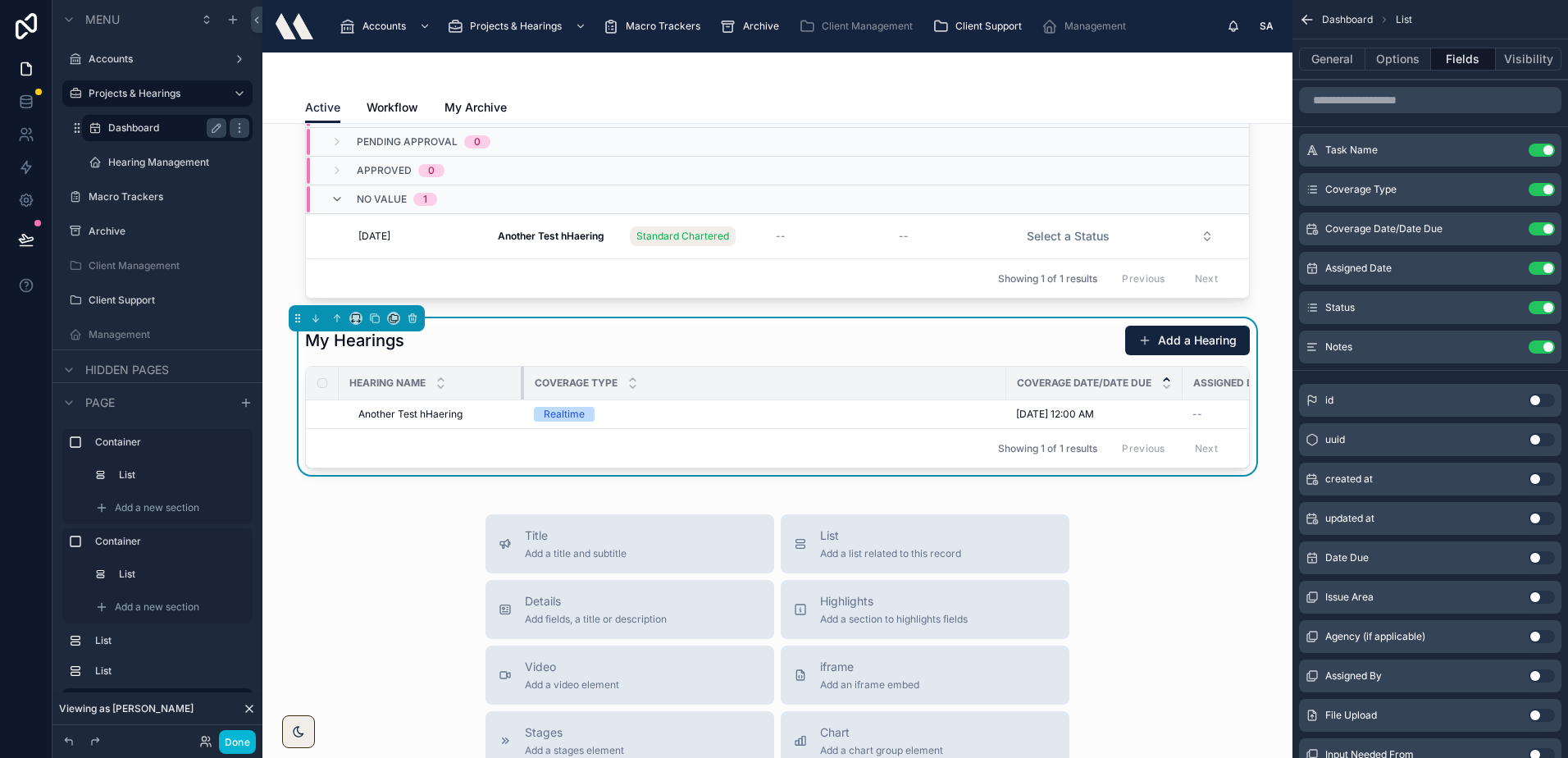
drag, startPoint x: 778, startPoint y: 383, endPoint x: 511, endPoint y: 393, distance: 267.2
click at [520, 393] on div at bounding box center [523, 383] width 6 height 33
drag, startPoint x: 994, startPoint y: 381, endPoint x: 709, endPoint y: 396, distance: 285.4
click at [728, 396] on div at bounding box center [730, 383] width 6 height 33
click at [730, 392] on div "Coverage Date/Date Due" at bounding box center [807, 383] width 175 height 31
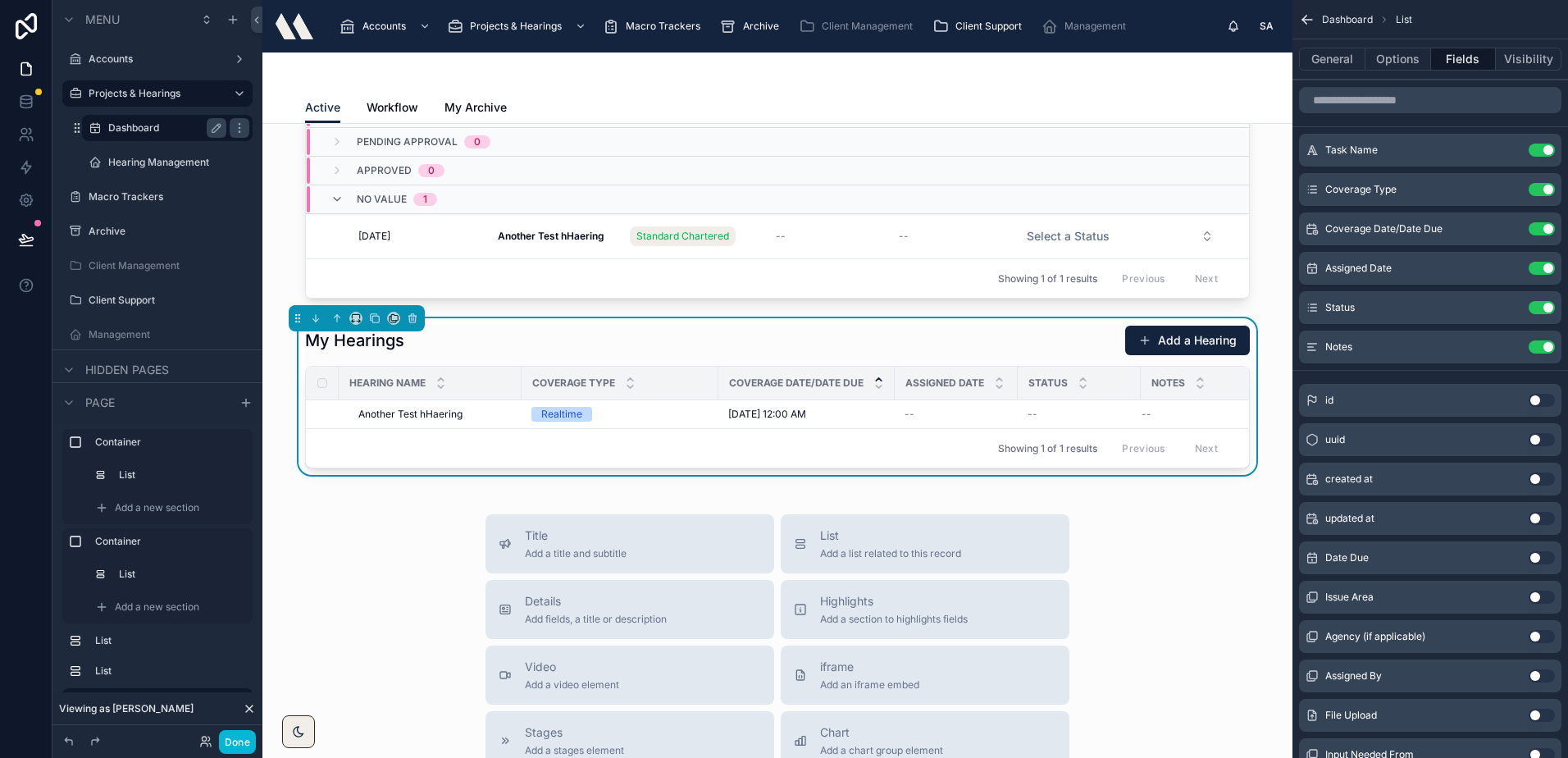
click at [719, 387] on th "Coverage Date/Date Due" at bounding box center [807, 383] width 176 height 34
drag, startPoint x: 709, startPoint y: 383, endPoint x: 664, endPoint y: 387, distance: 45.2
click at [669, 387] on div at bounding box center [672, 383] width 6 height 33
drag, startPoint x: 841, startPoint y: 379, endPoint x: 826, endPoint y: 379, distance: 15.0
click at [826, 379] on th "Coverage Date/Date Due" at bounding box center [761, 383] width 176 height 34
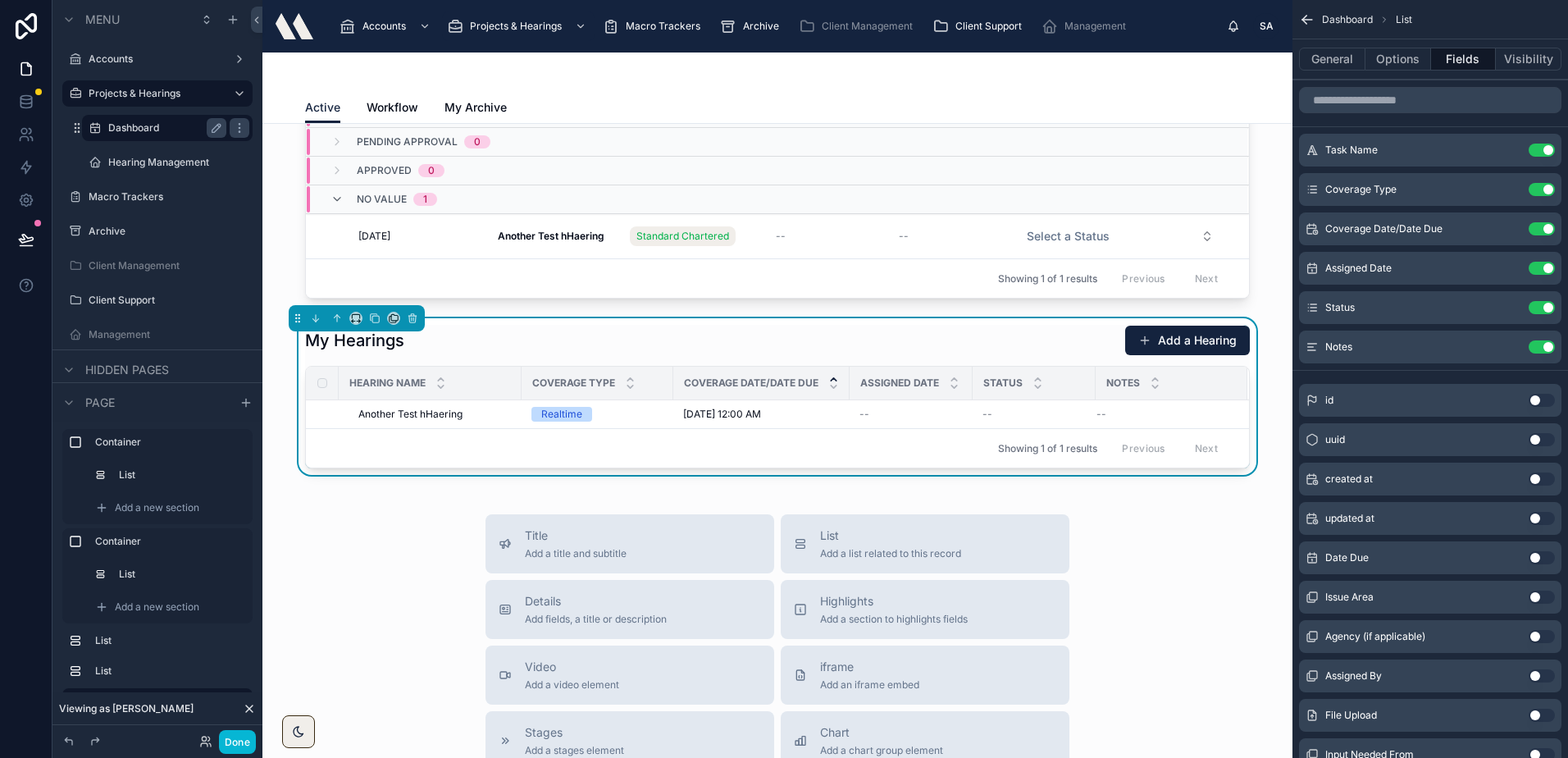
drag, startPoint x: 876, startPoint y: 353, endPoint x: 808, endPoint y: 359, distance: 68.3
click at [818, 348] on div "My Hearings Add a Hearing" at bounding box center [777, 340] width 944 height 31
click at [1505, 230] on icon "scrollable content" at bounding box center [1508, 228] width 13 height 13
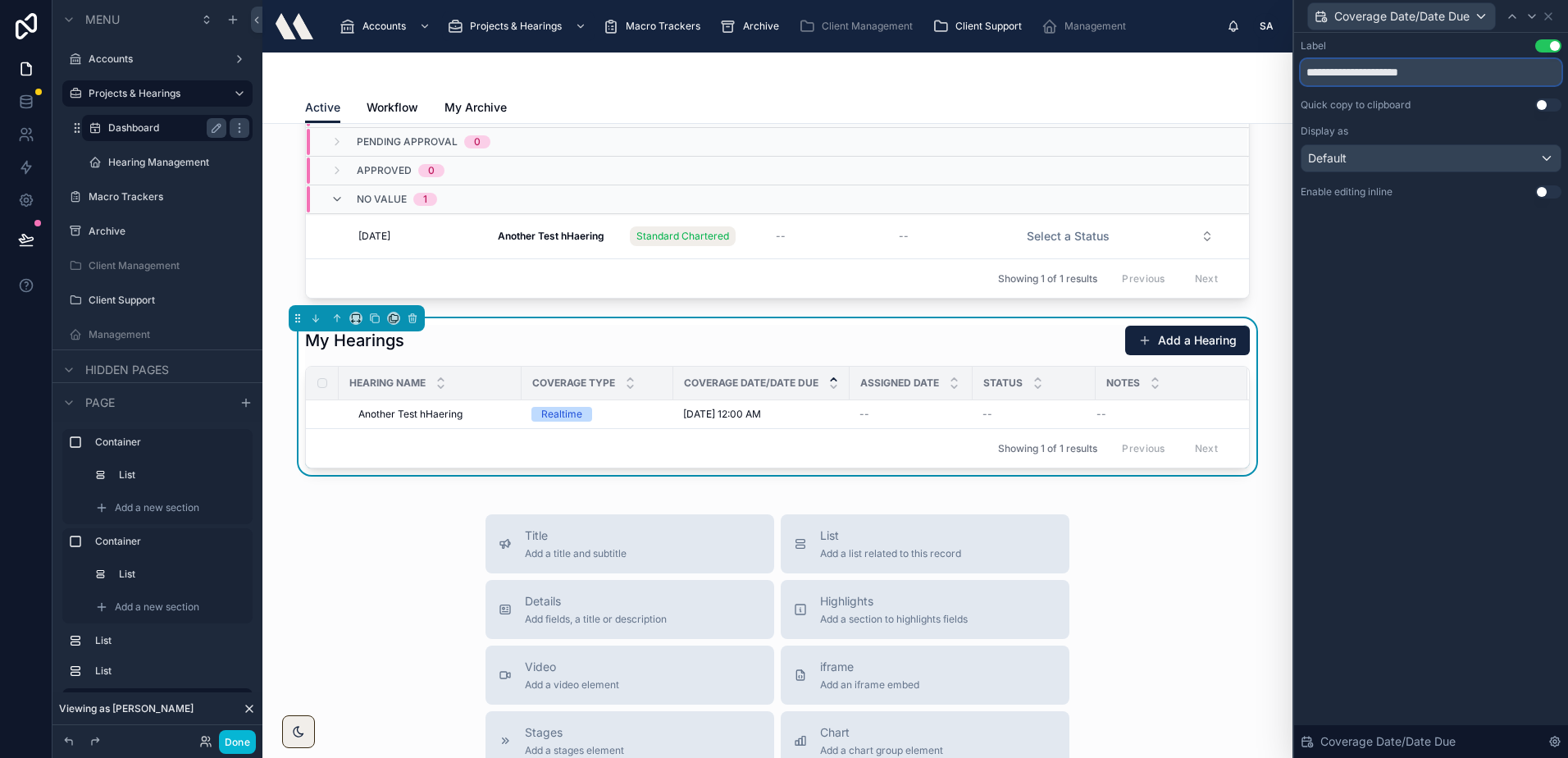
click at [1388, 73] on input "**********" at bounding box center [1431, 72] width 261 height 26
click at [1360, 74] on input "**********" at bounding box center [1431, 72] width 261 height 26
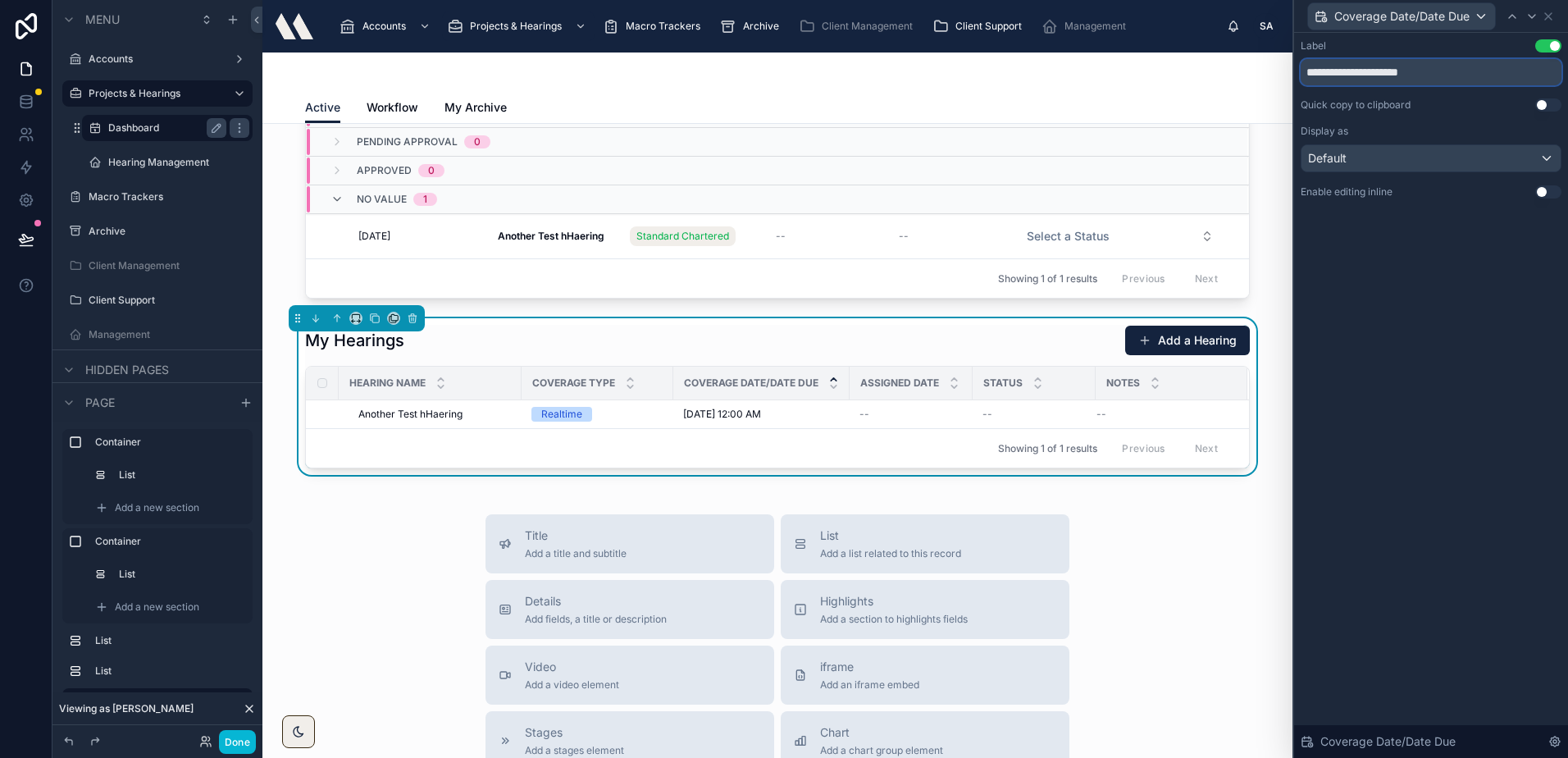
click at [1360, 74] on input "**********" at bounding box center [1431, 72] width 261 height 26
type input "*"
type input "**********"
click at [1392, 314] on div "**********" at bounding box center [1430, 395] width 274 height 725
click at [1543, 18] on icon at bounding box center [1548, 16] width 13 height 13
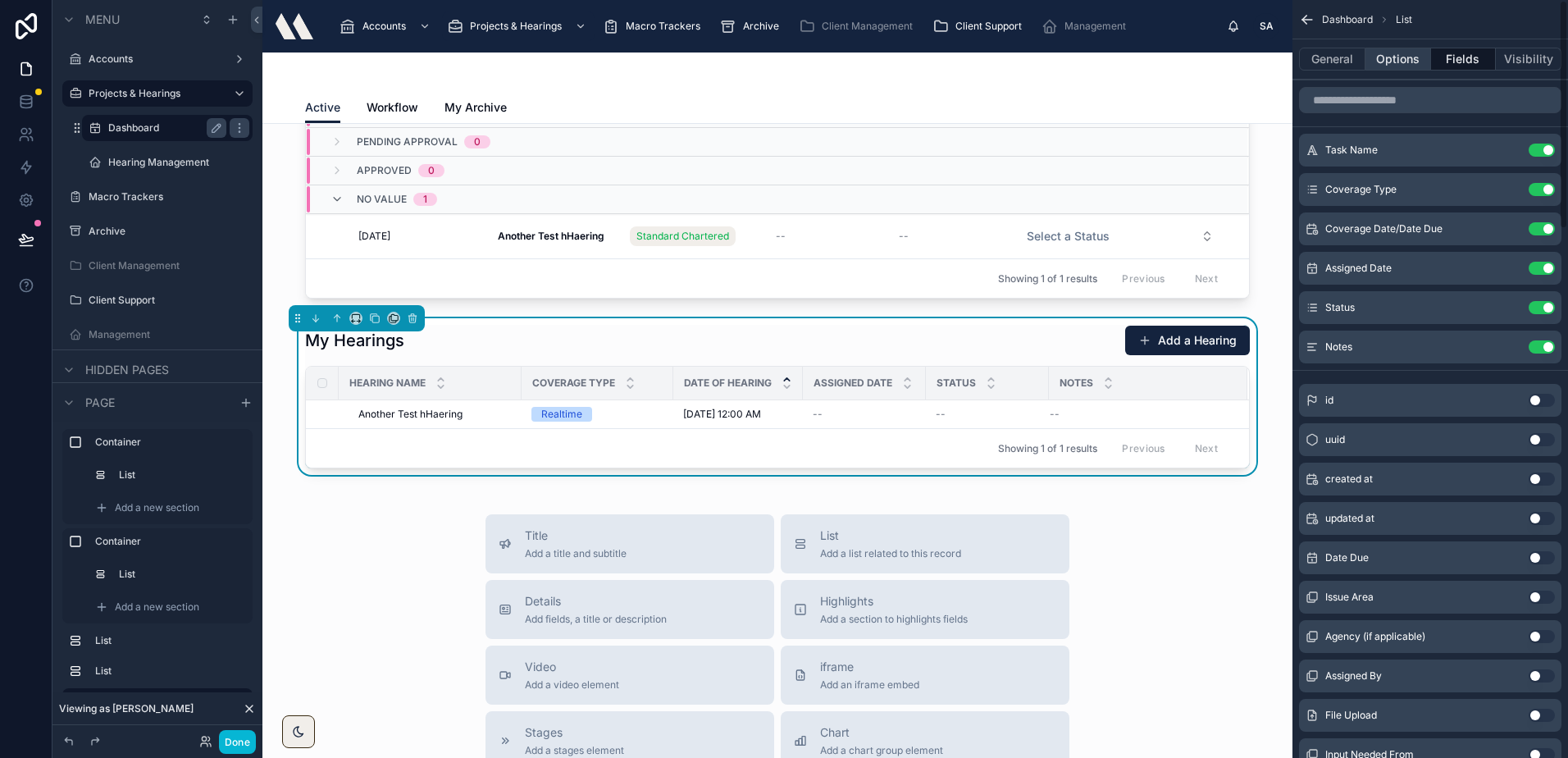
click at [1410, 57] on button "Options" at bounding box center [1398, 58] width 65 height 23
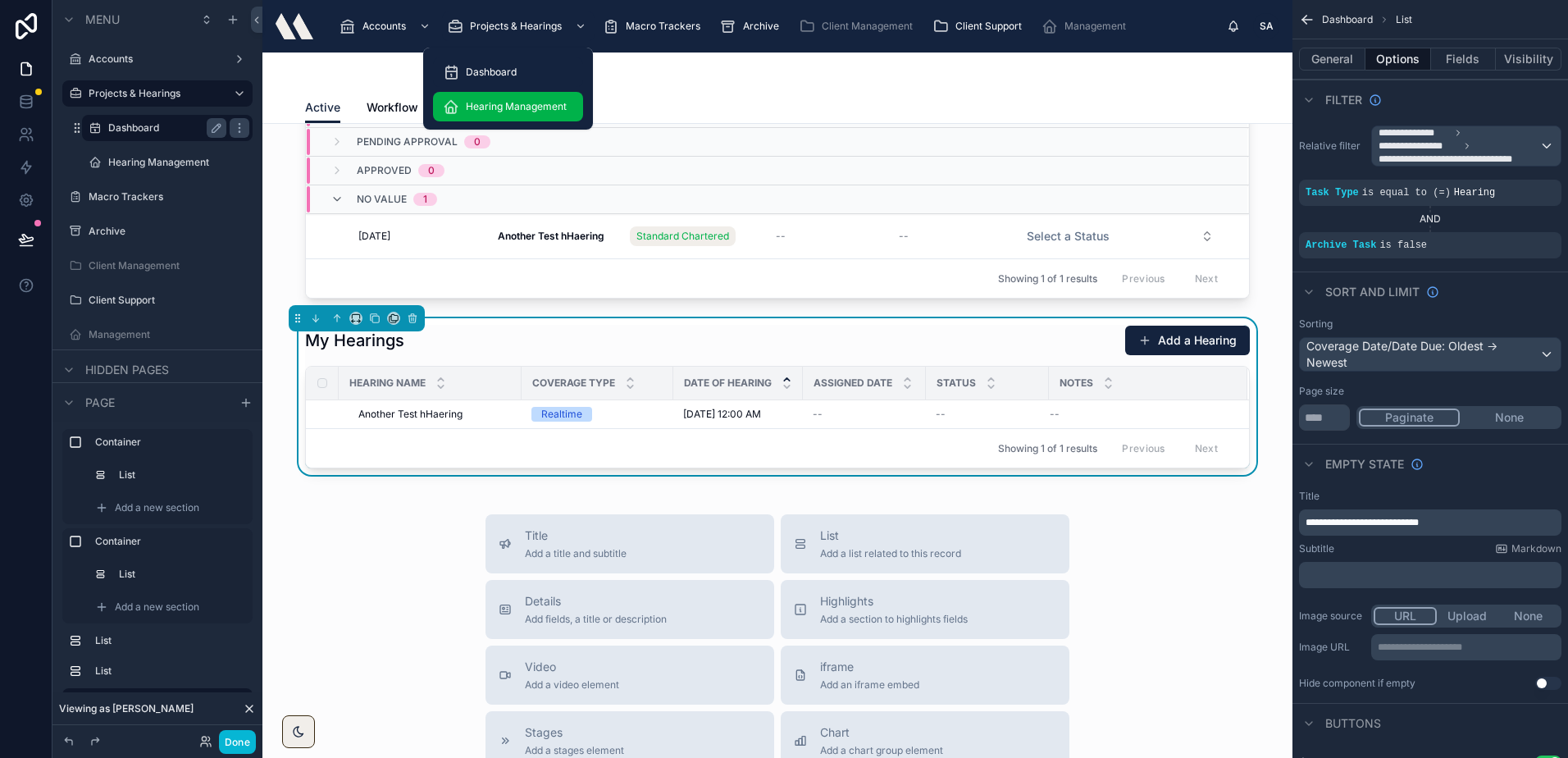
click at [495, 112] on span "Hearing Management" at bounding box center [516, 106] width 101 height 13
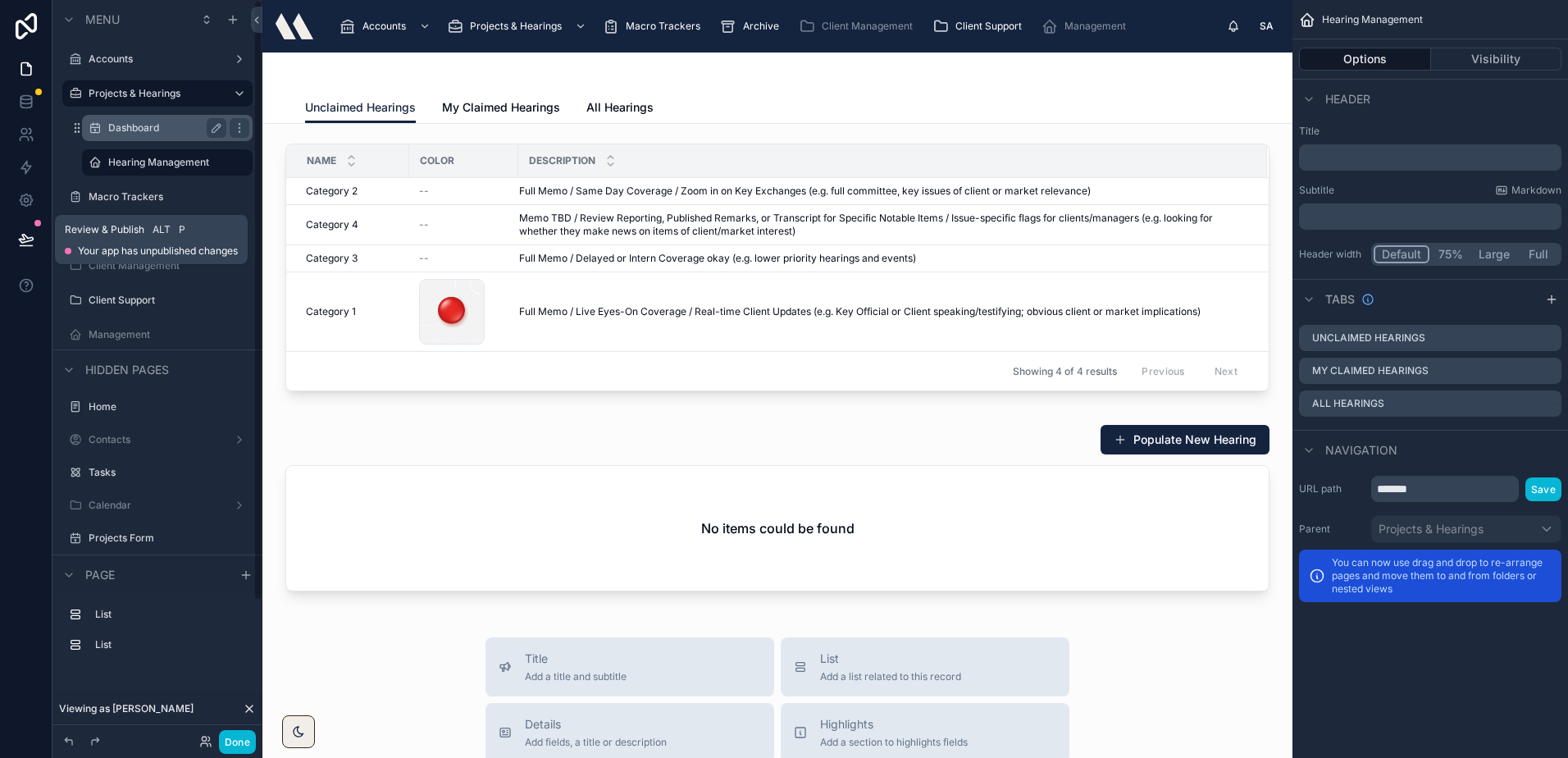
click at [29, 238] on icon at bounding box center [25, 238] width 14 height 8
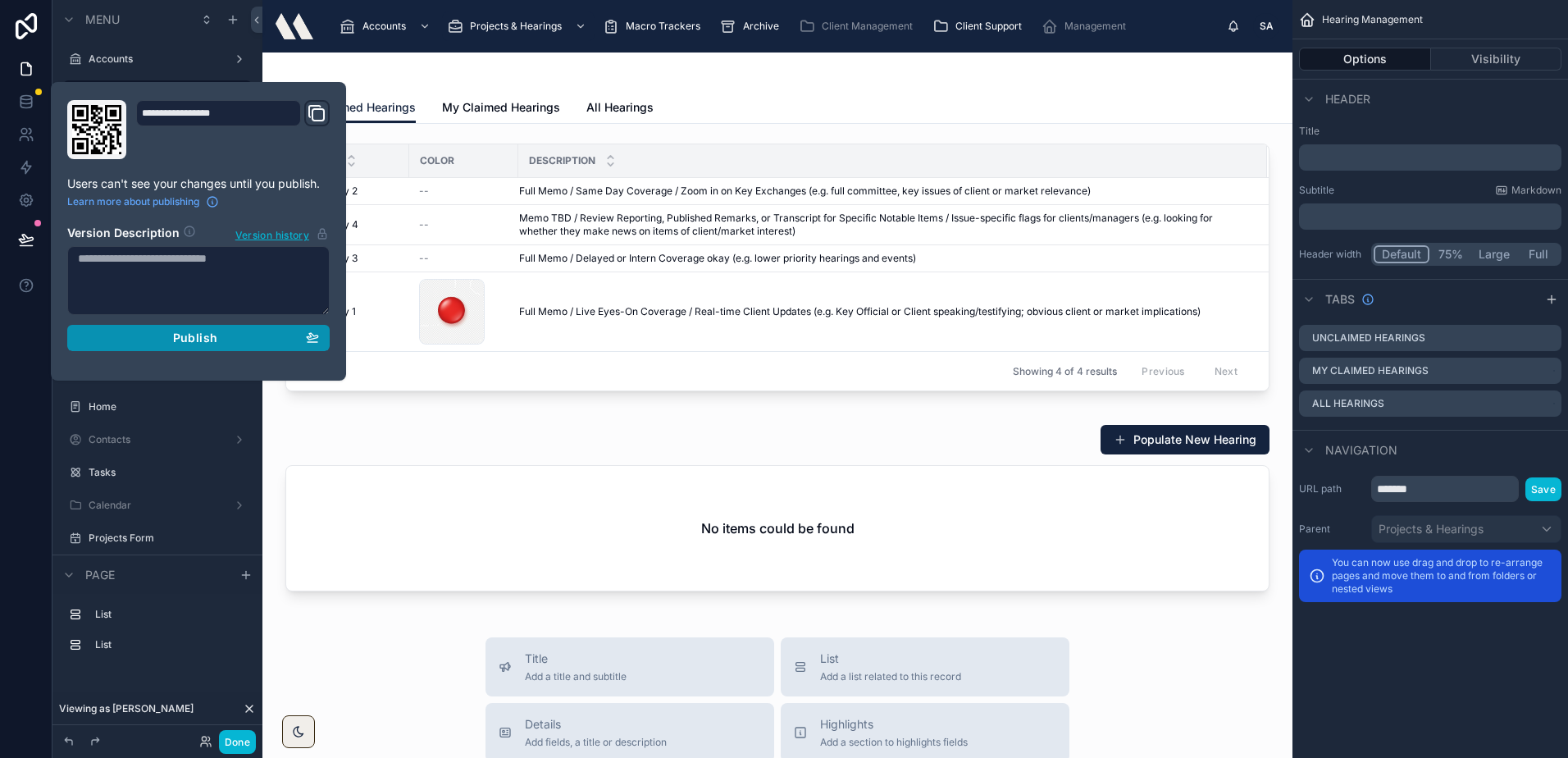
click at [99, 328] on button "Publish" at bounding box center [198, 338] width 262 height 26
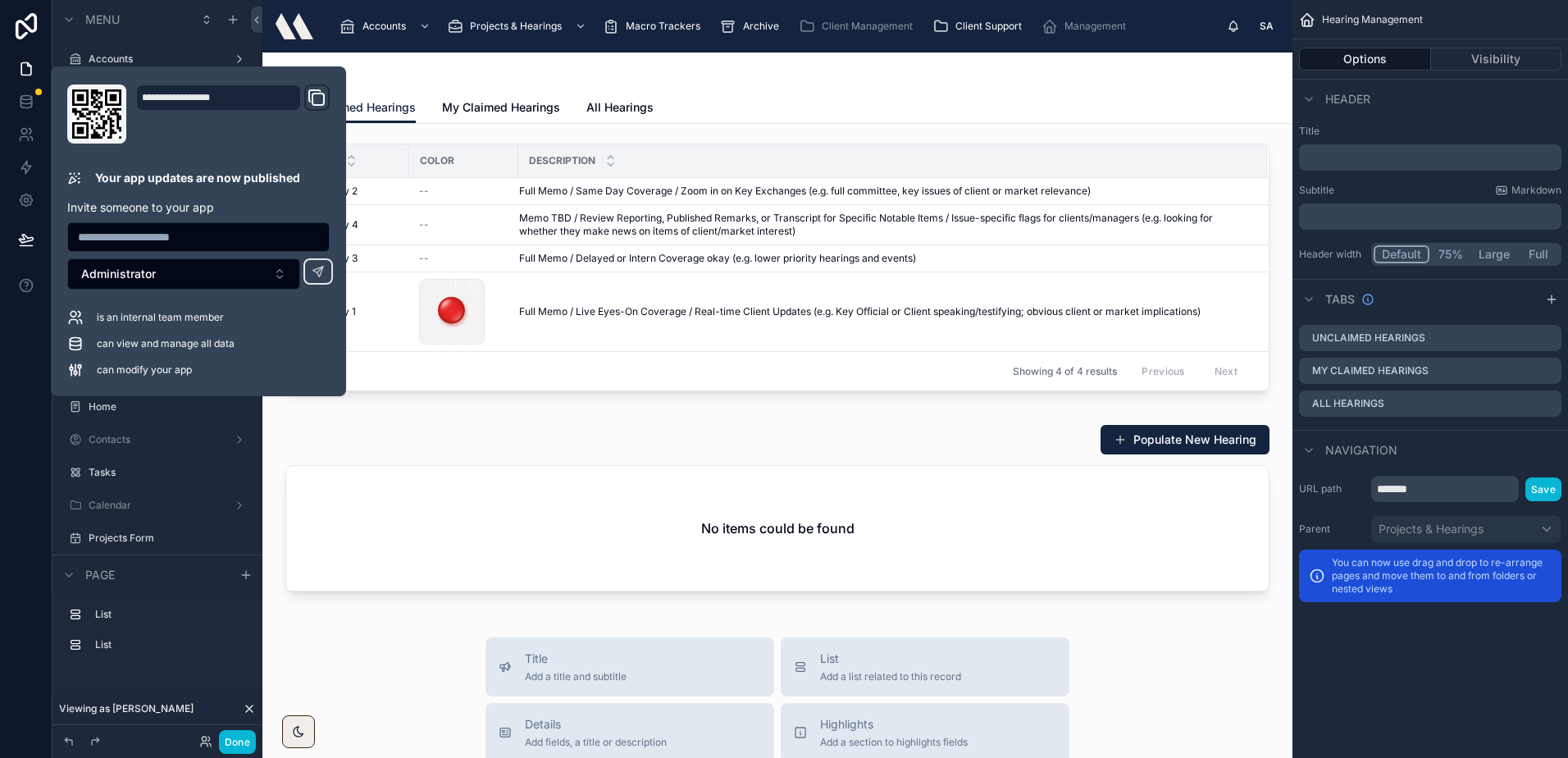
click at [840, 104] on div "Unclaimed Hearings My Claimed Hearings All Hearings" at bounding box center [777, 107] width 944 height 31
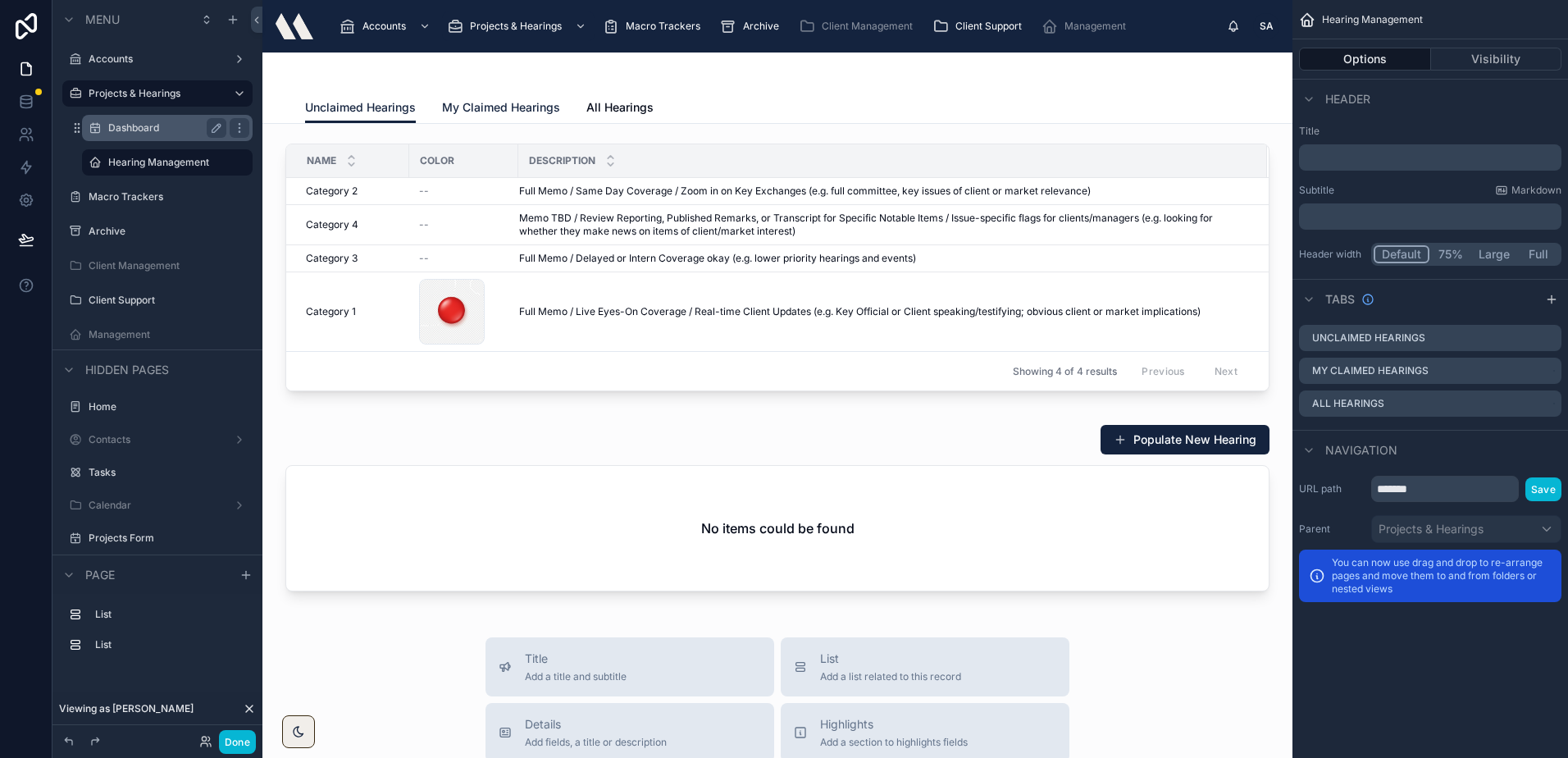
click at [486, 106] on span "My Claimed Hearings" at bounding box center [501, 107] width 118 height 16
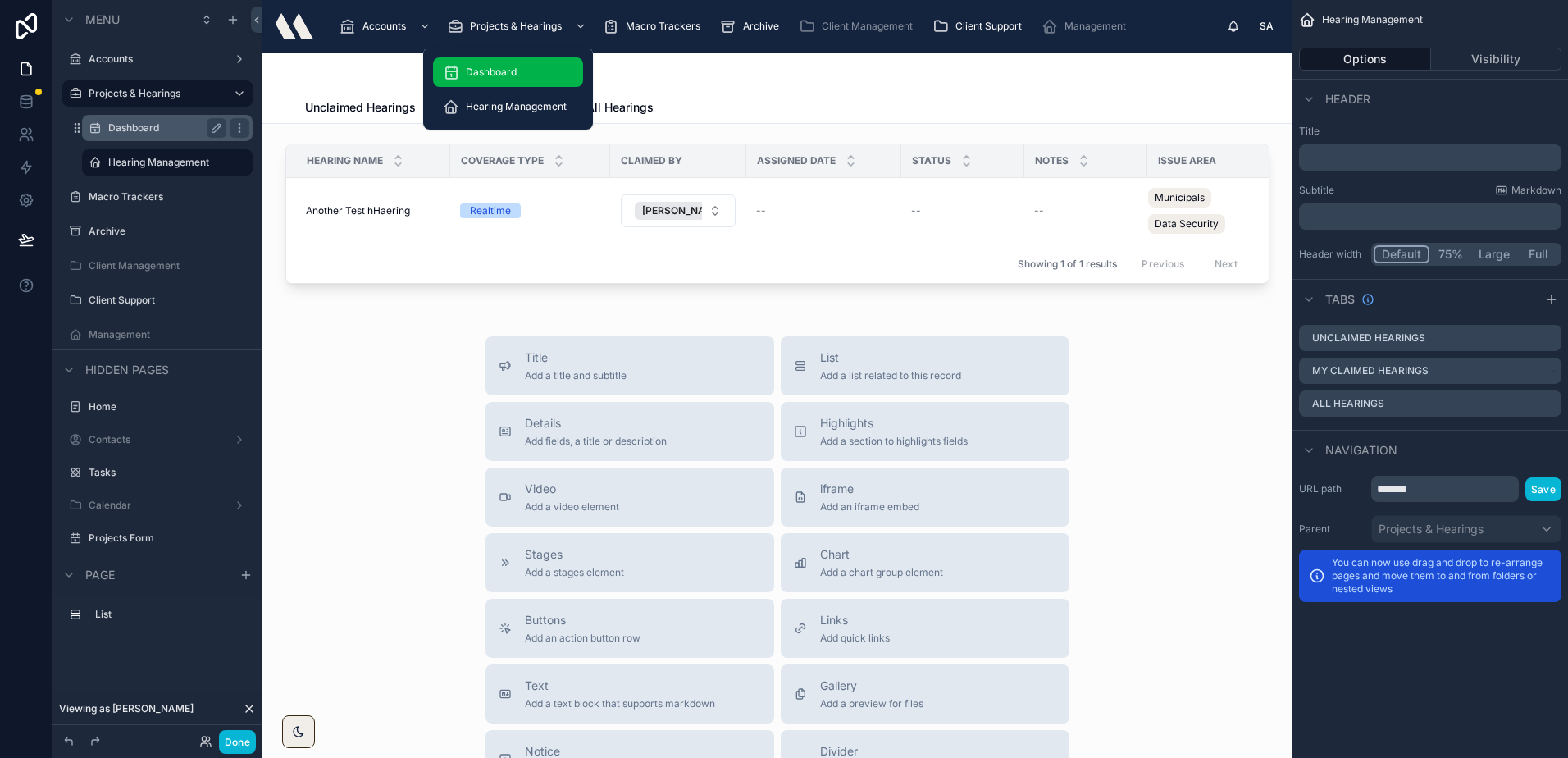
click at [488, 64] on div "Dashboard" at bounding box center [508, 72] width 130 height 26
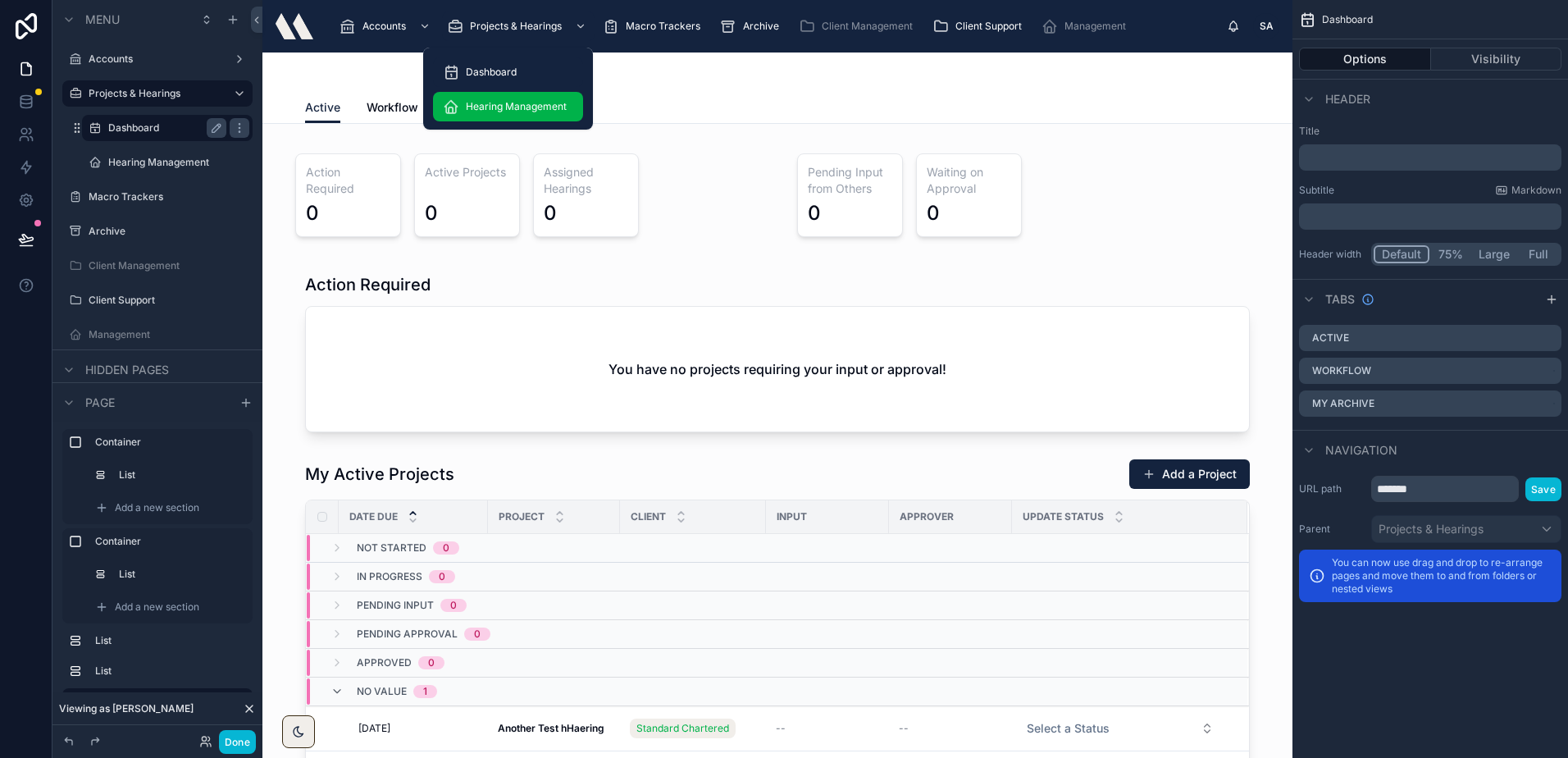
click at [511, 100] on span "Hearing Management" at bounding box center [516, 106] width 101 height 13
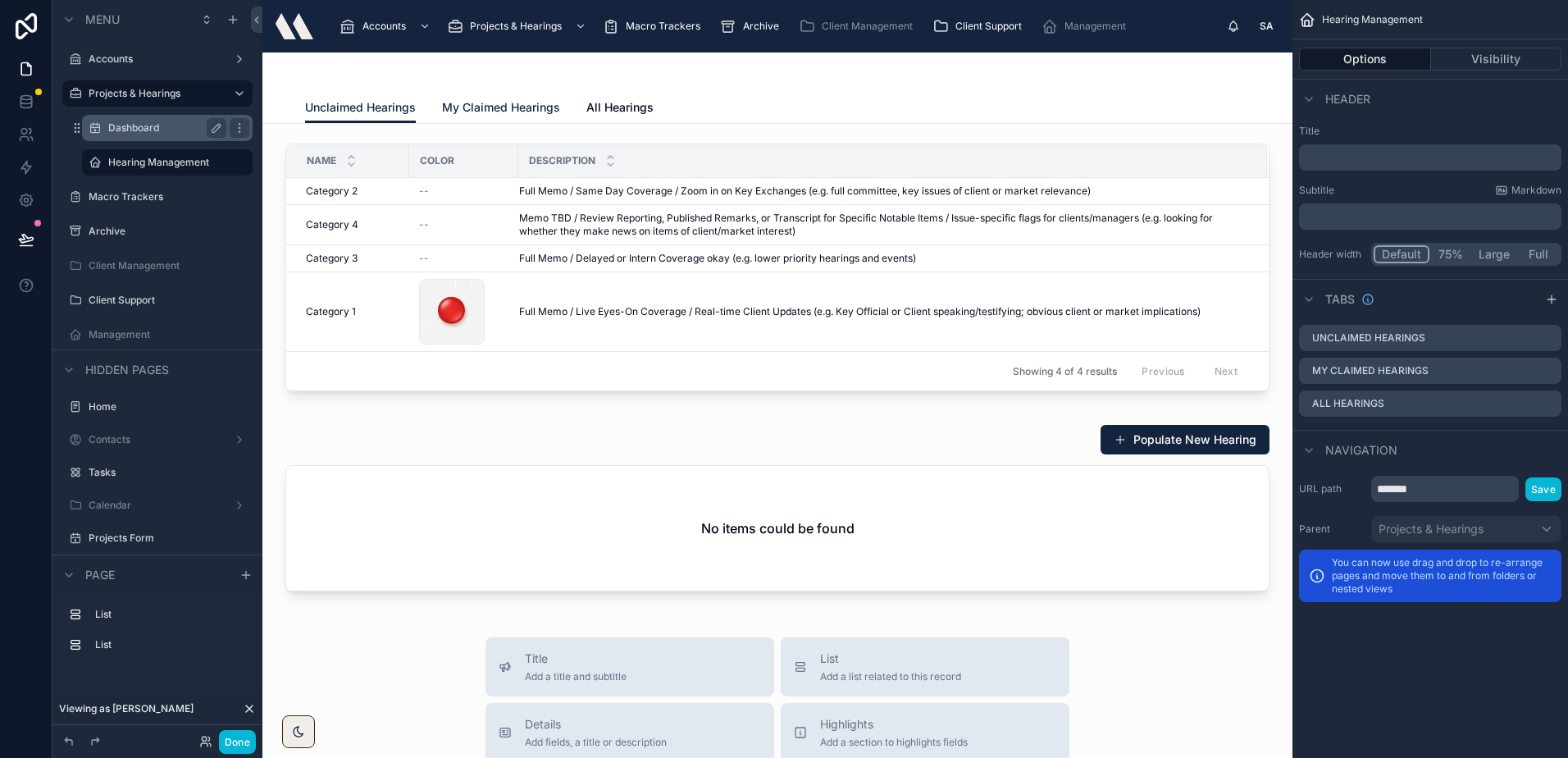
click at [500, 96] on link "My Claimed Hearings" at bounding box center [501, 109] width 118 height 33
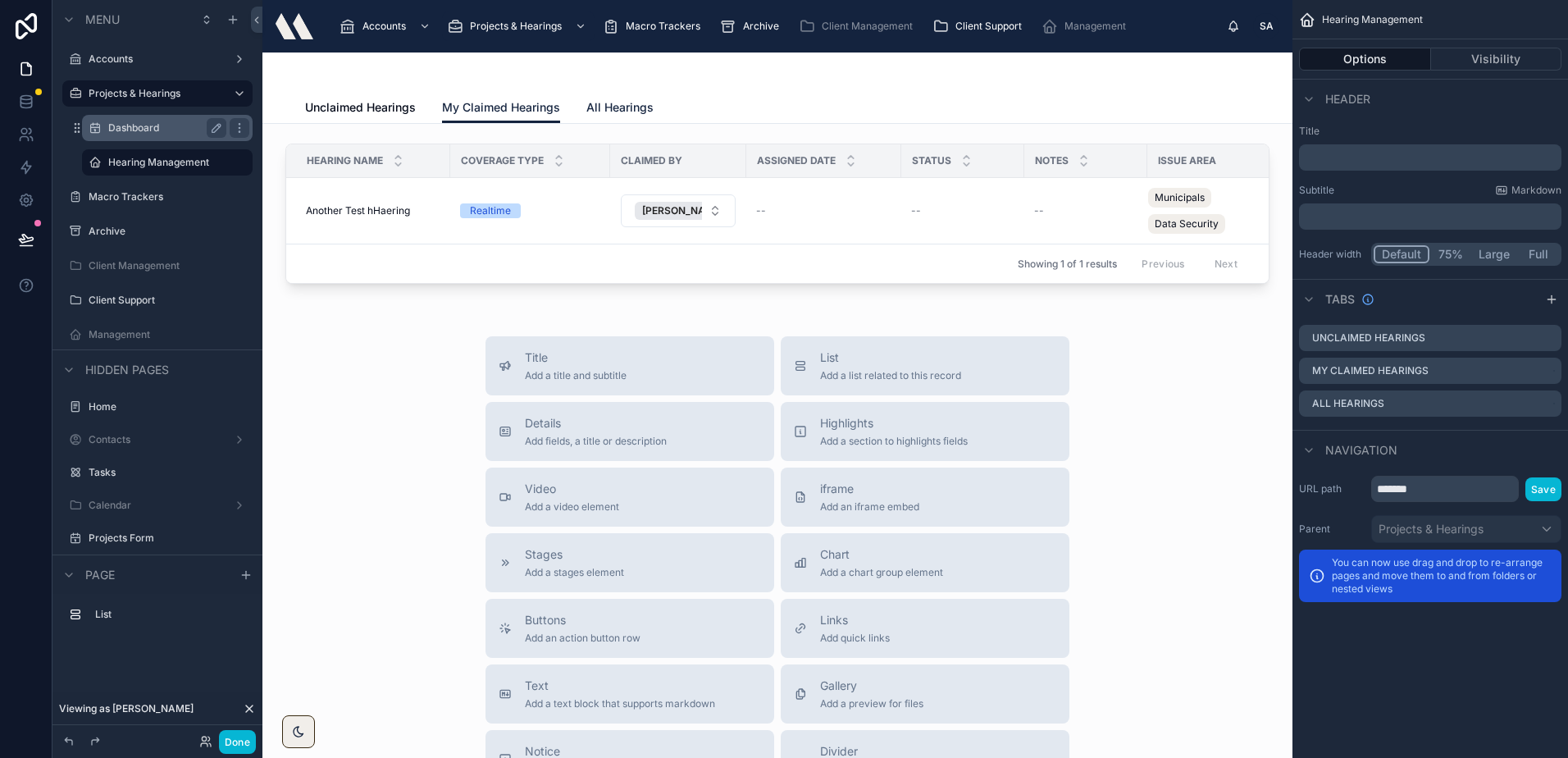
click at [611, 104] on span "All Hearings" at bounding box center [620, 107] width 67 height 16
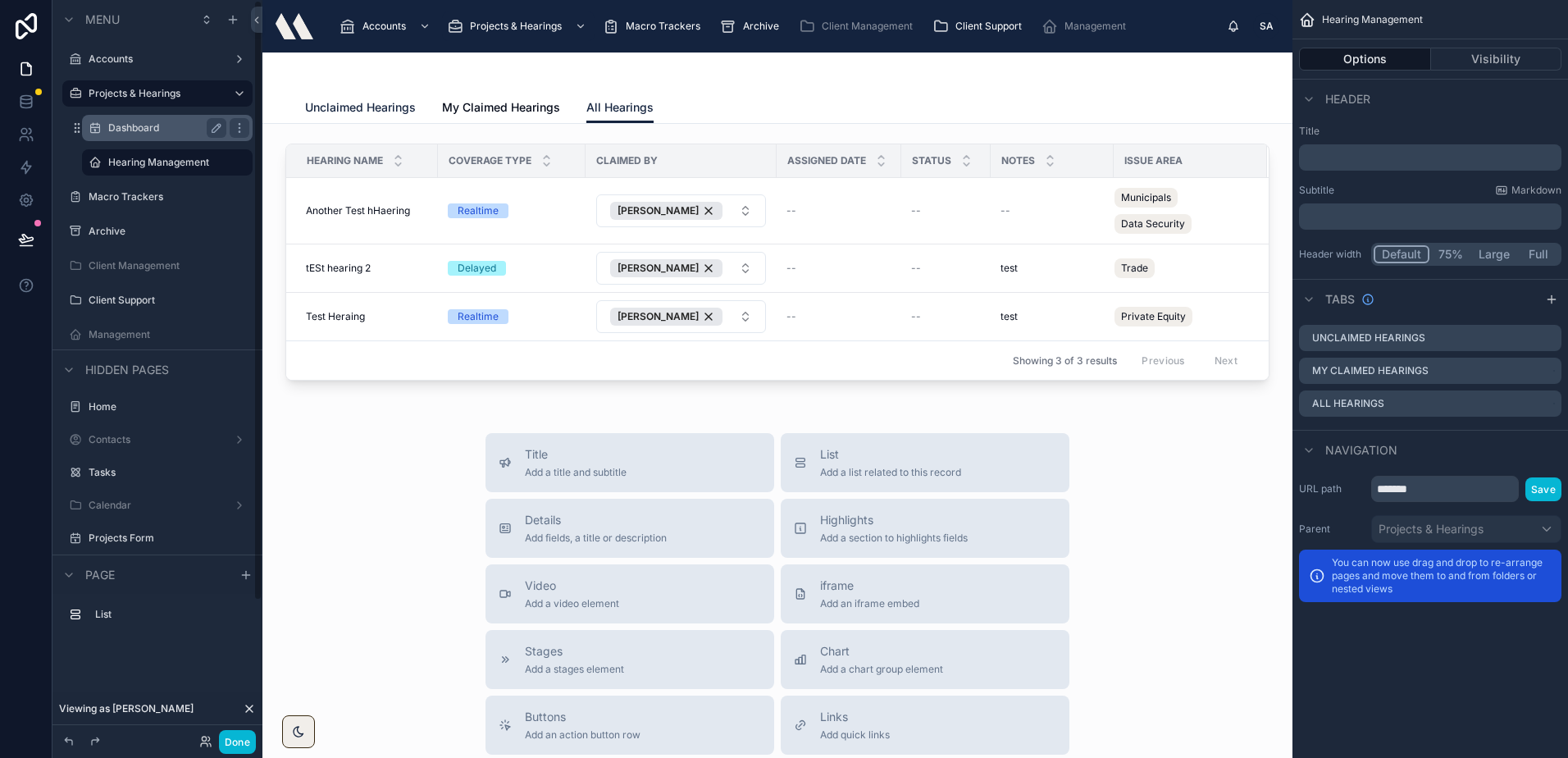
click at [362, 98] on link "Unclaimed Hearings" at bounding box center [360, 109] width 111 height 33
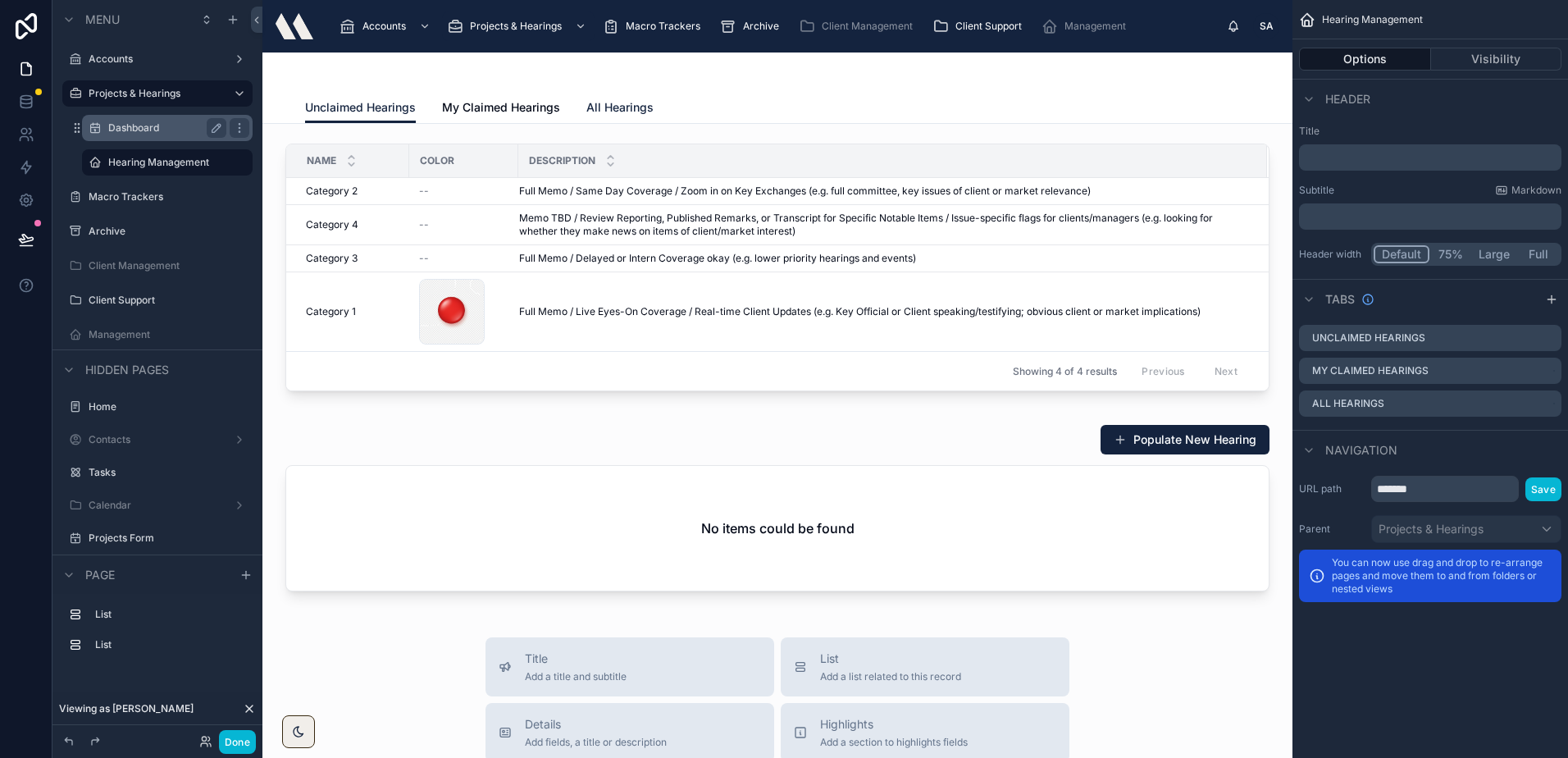
click at [613, 101] on span "All Hearings" at bounding box center [620, 107] width 67 height 16
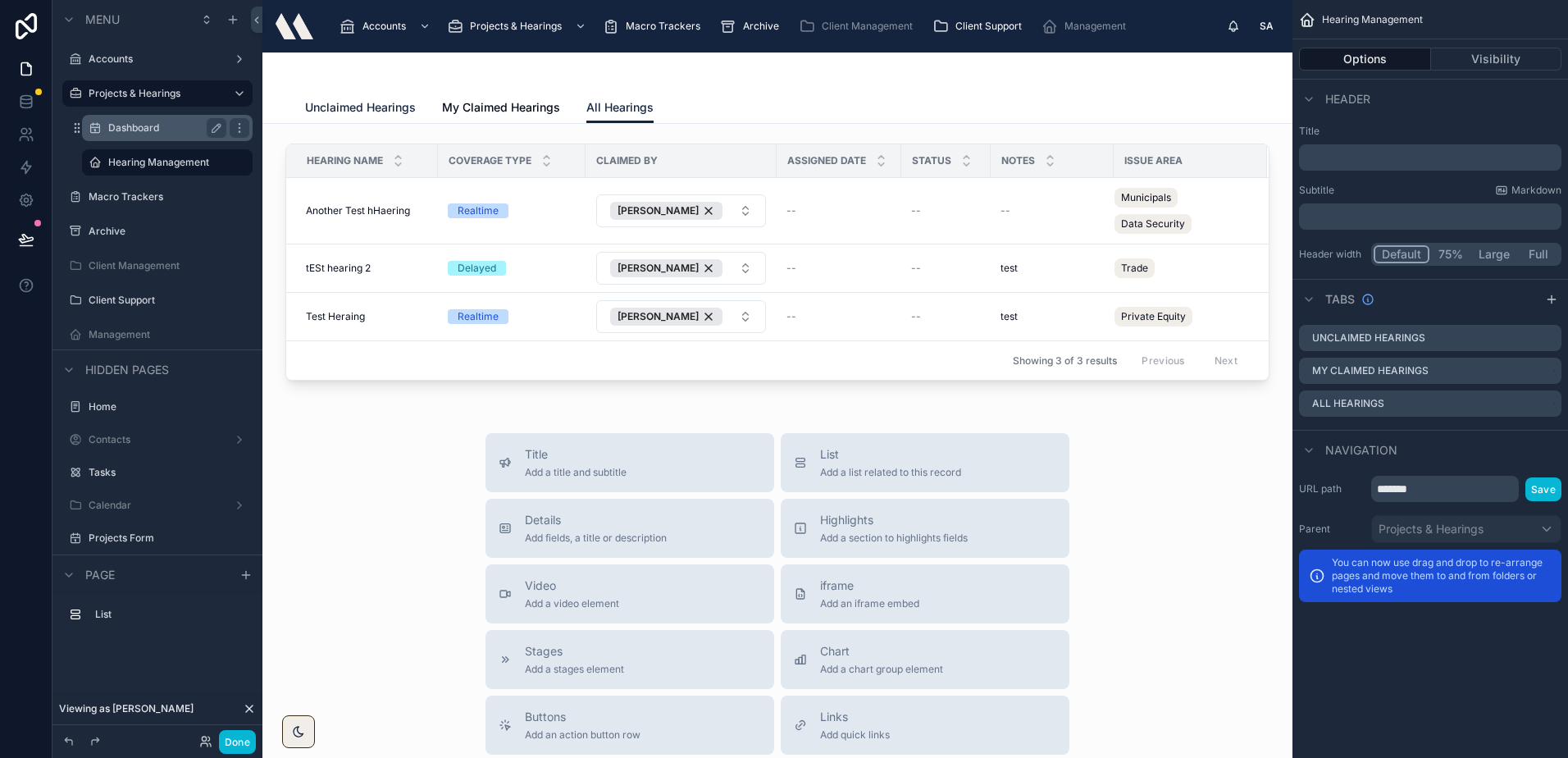
click at [334, 94] on link "Unclaimed Hearings" at bounding box center [360, 109] width 111 height 33
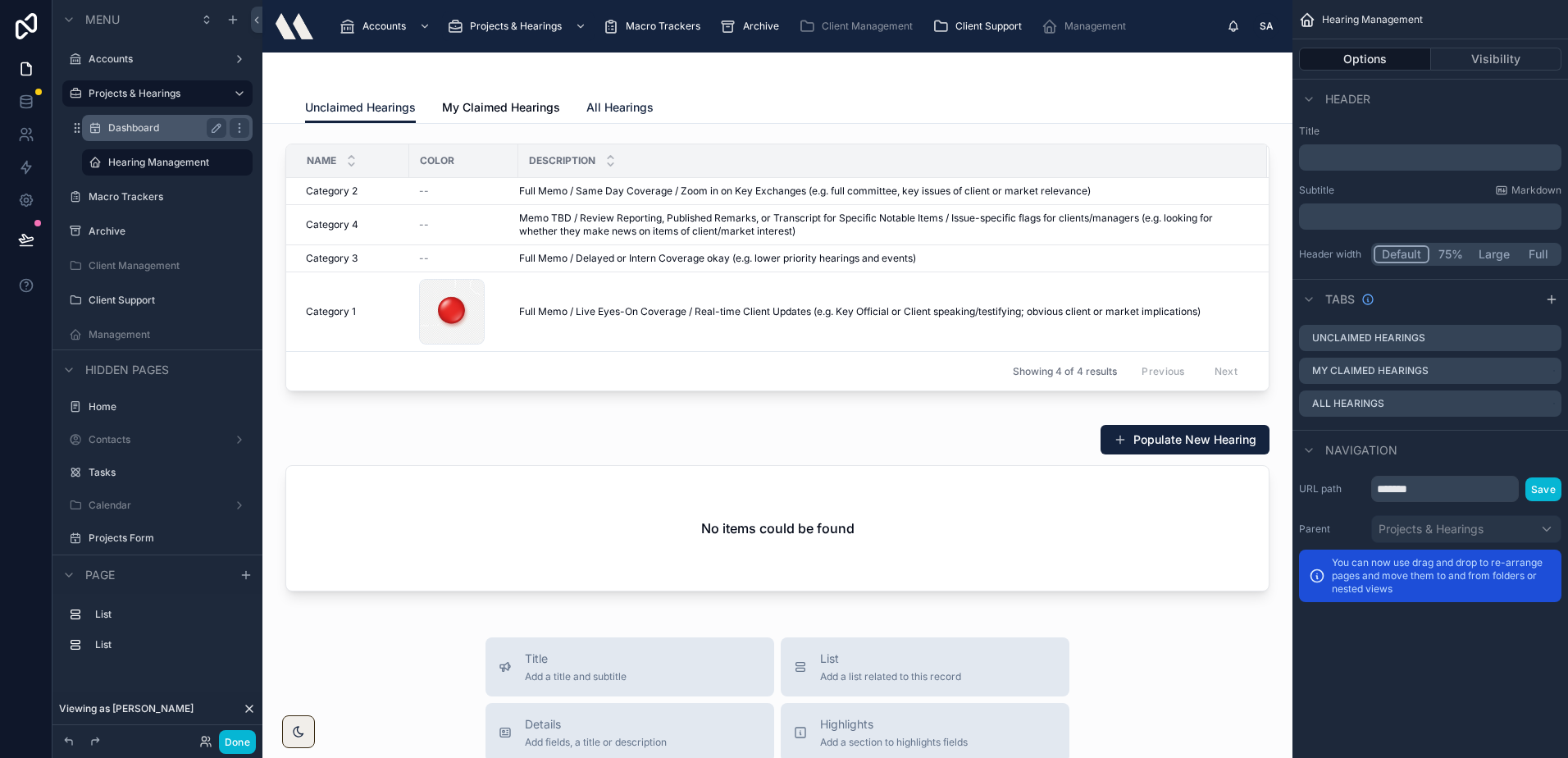
click at [597, 111] on span "All Hearings" at bounding box center [620, 107] width 67 height 16
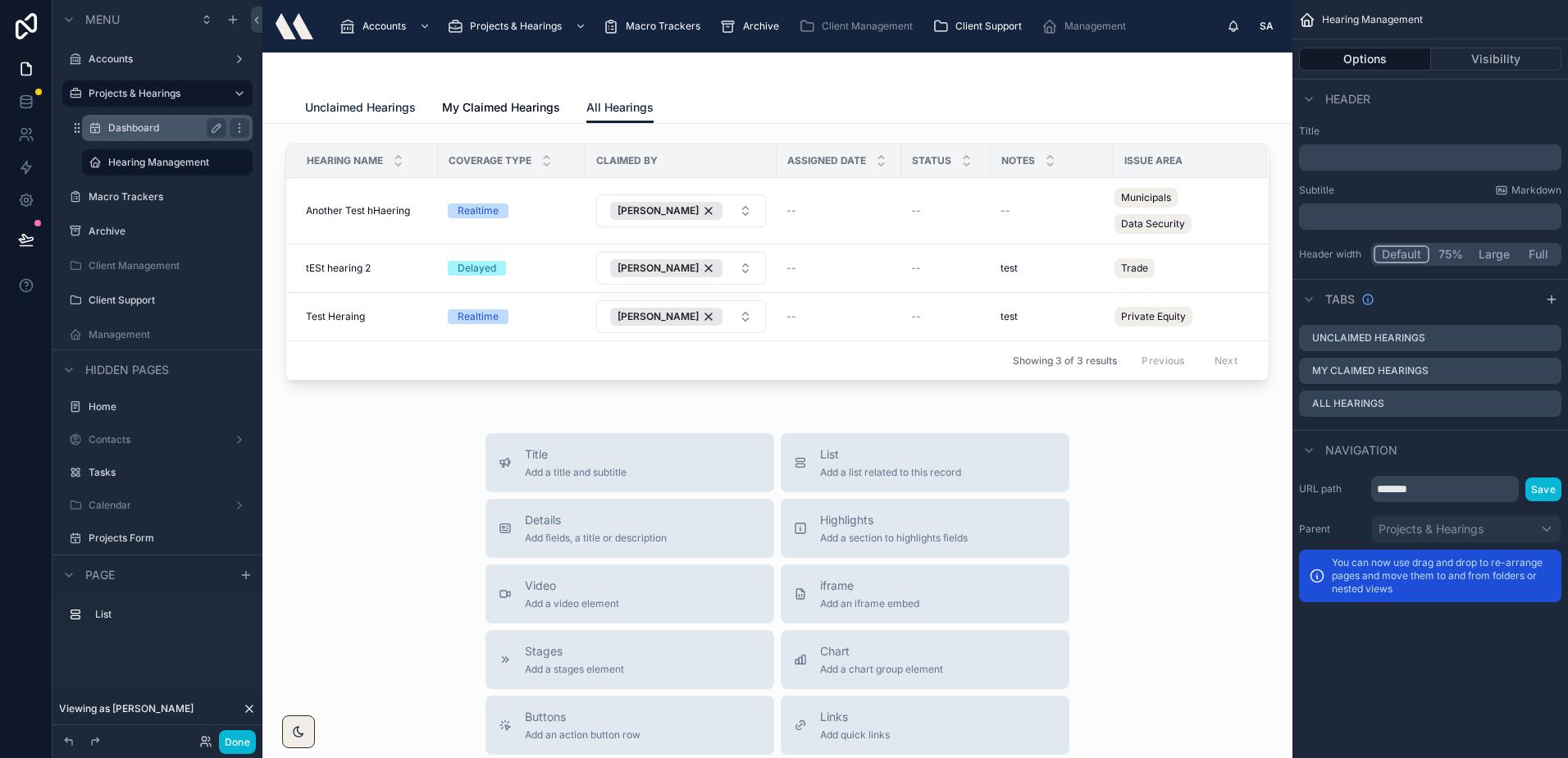
click at [362, 106] on span "Unclaimed Hearings" at bounding box center [360, 107] width 111 height 16
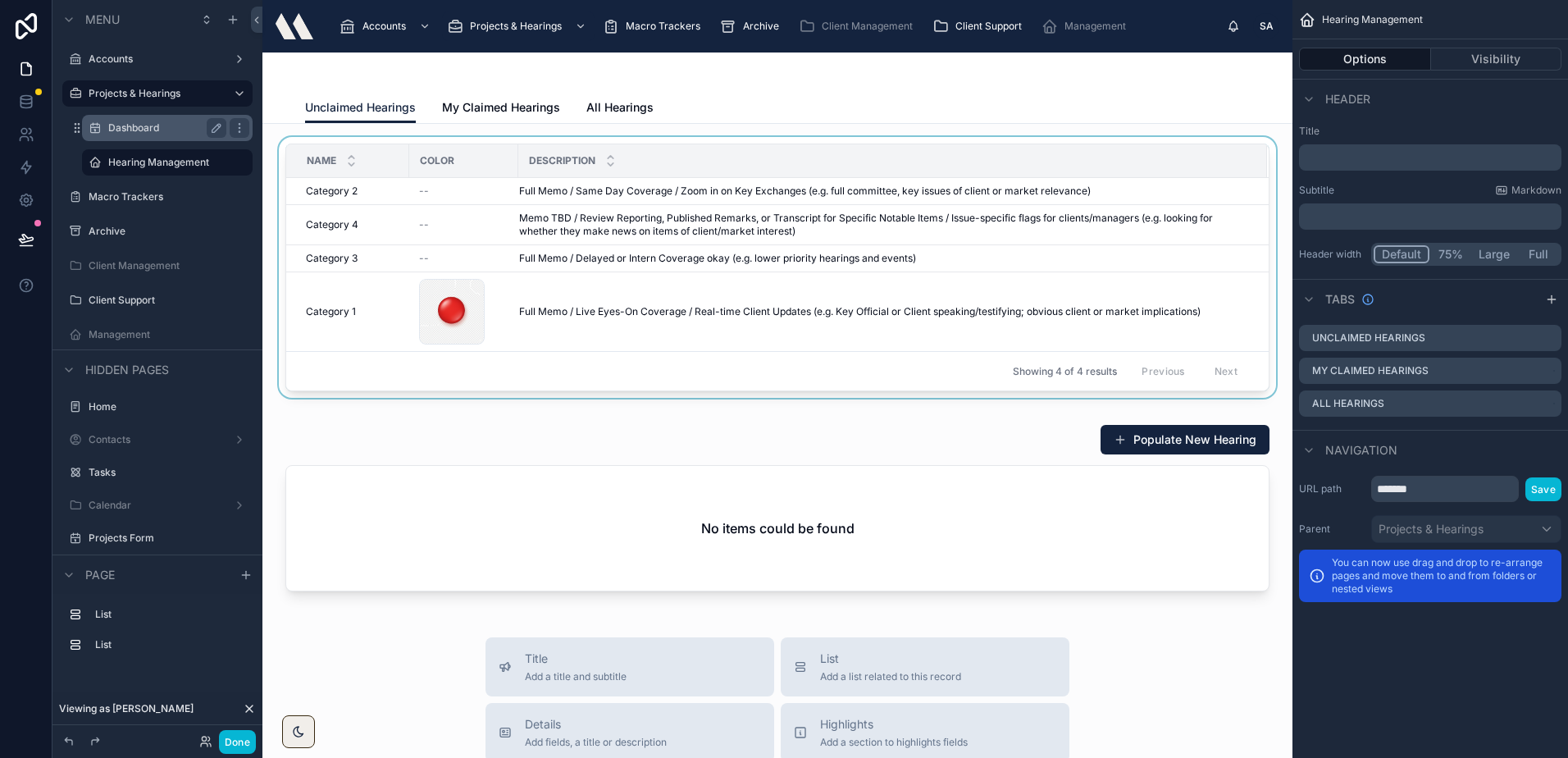
click at [686, 364] on div "Showing 4 of 4 results Previous Next" at bounding box center [778, 370] width 982 height 39
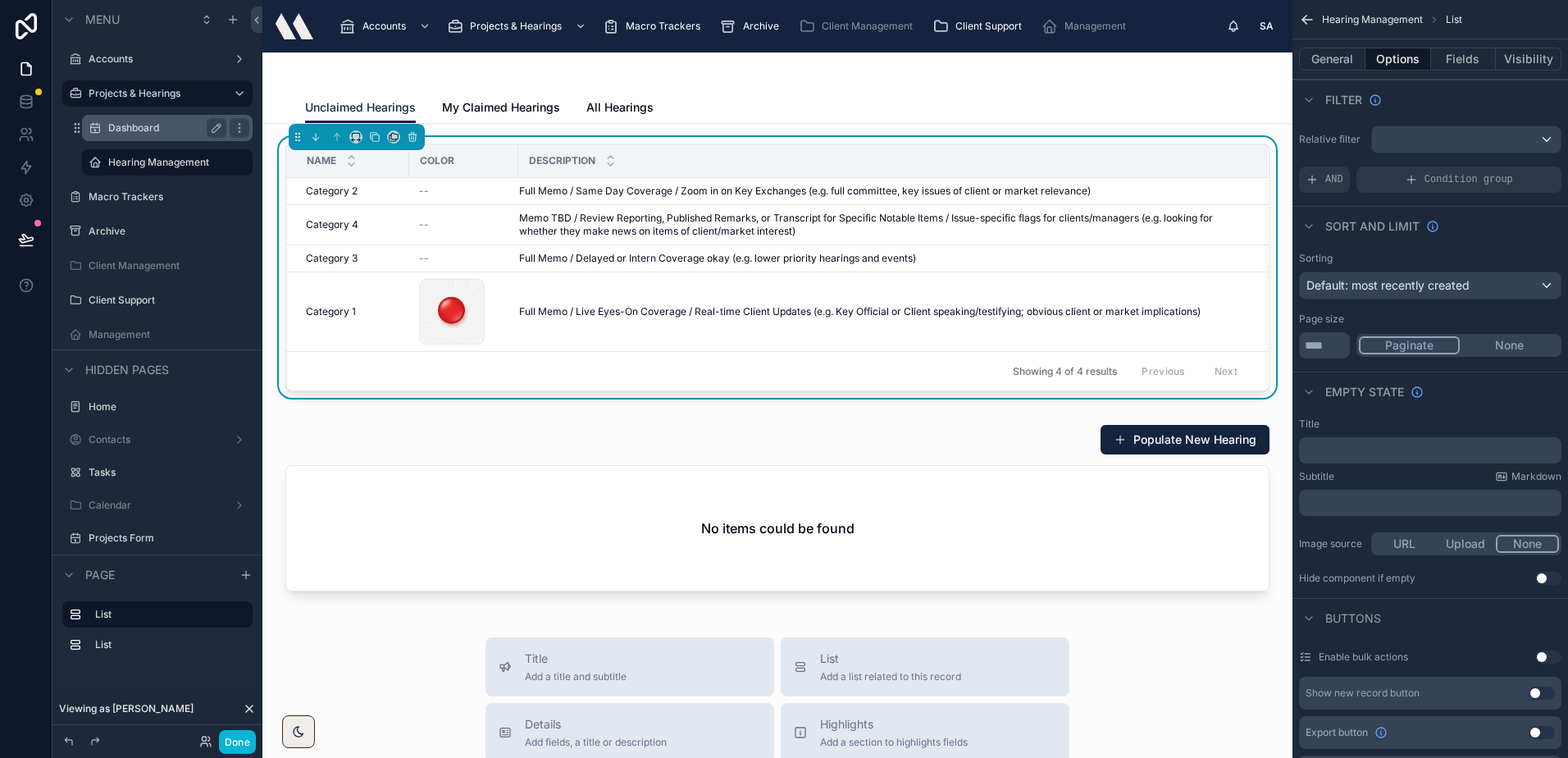
click at [842, 144] on div "Name Color Description Category 2 Category 2 -- Full Memo / Same Day Coverage /…" at bounding box center [778, 268] width 984 height 248
click at [1347, 66] on button "General" at bounding box center [1332, 58] width 66 height 23
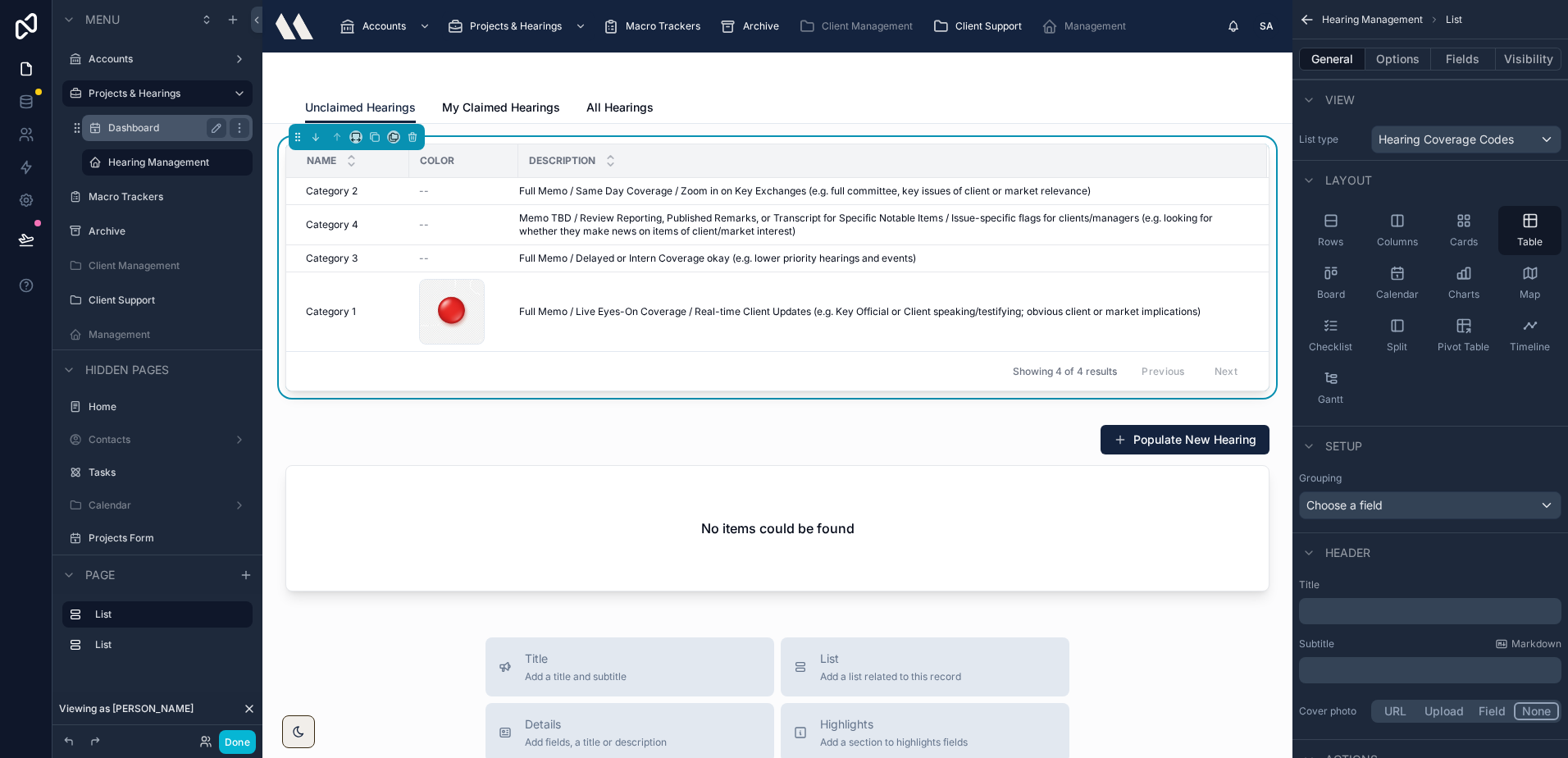
click at [1366, 620] on div "﻿" at bounding box center [1430, 611] width 262 height 26
click at [1366, 617] on p "﻿" at bounding box center [1432, 611] width 253 height 16
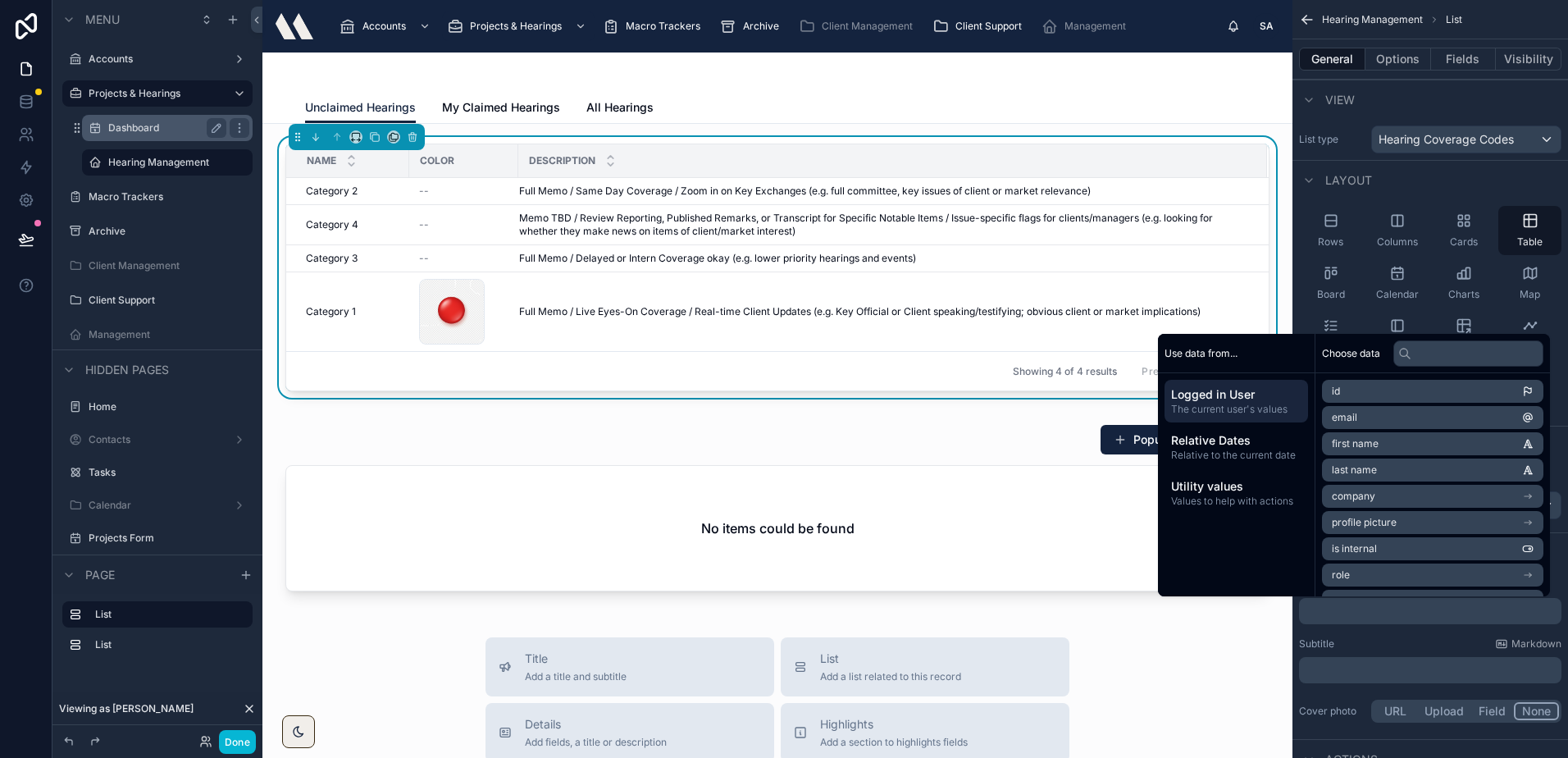
click at [1362, 607] on p "﻿" at bounding box center [1432, 611] width 253 height 16
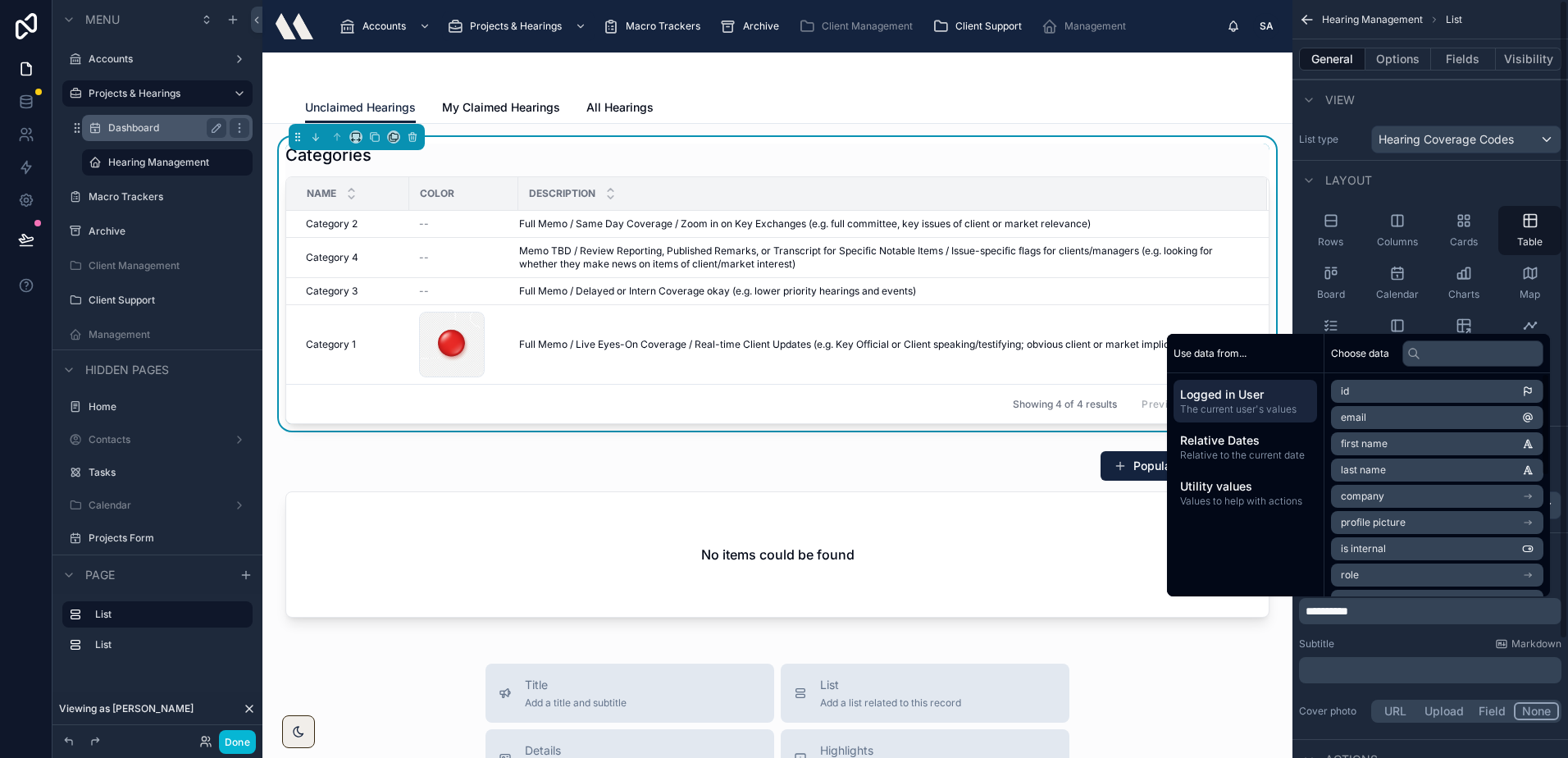
click at [901, 95] on div "Unclaimed Hearings My Claimed Hearings All Hearings" at bounding box center [777, 107] width 944 height 31
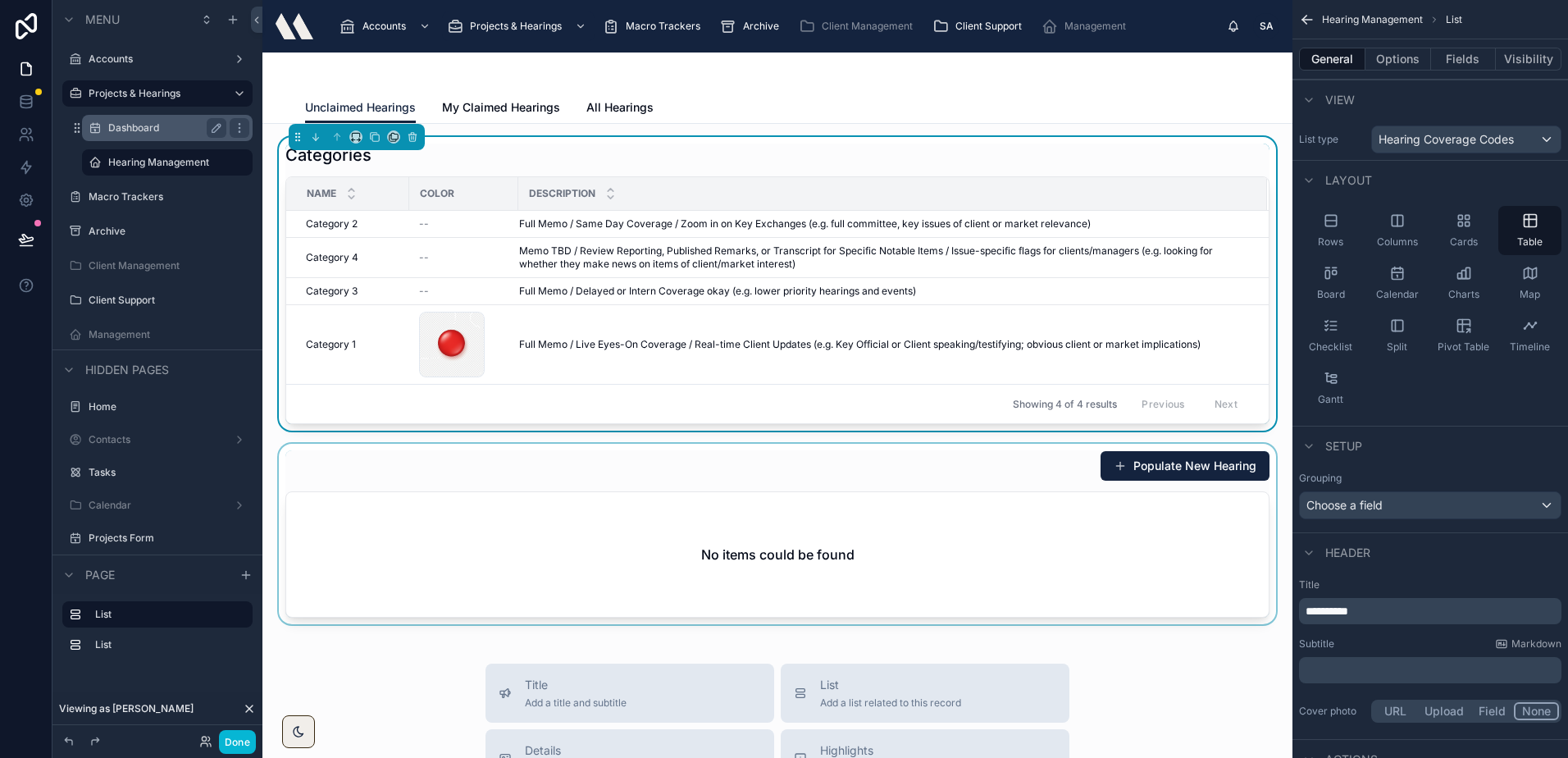
click at [639, 501] on div at bounding box center [777, 534] width 1003 height 180
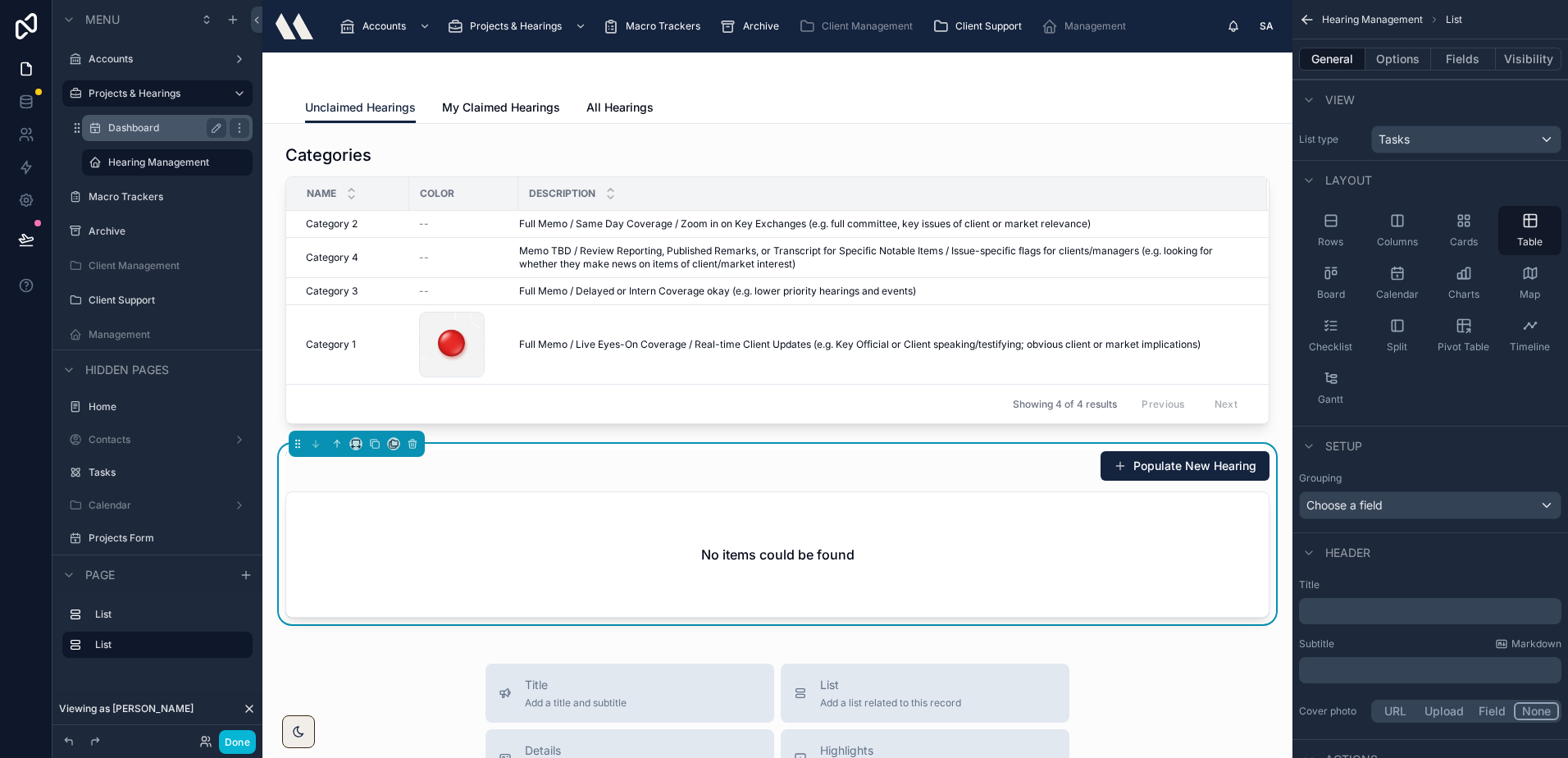
click at [1356, 605] on p "﻿" at bounding box center [1432, 611] width 253 height 16
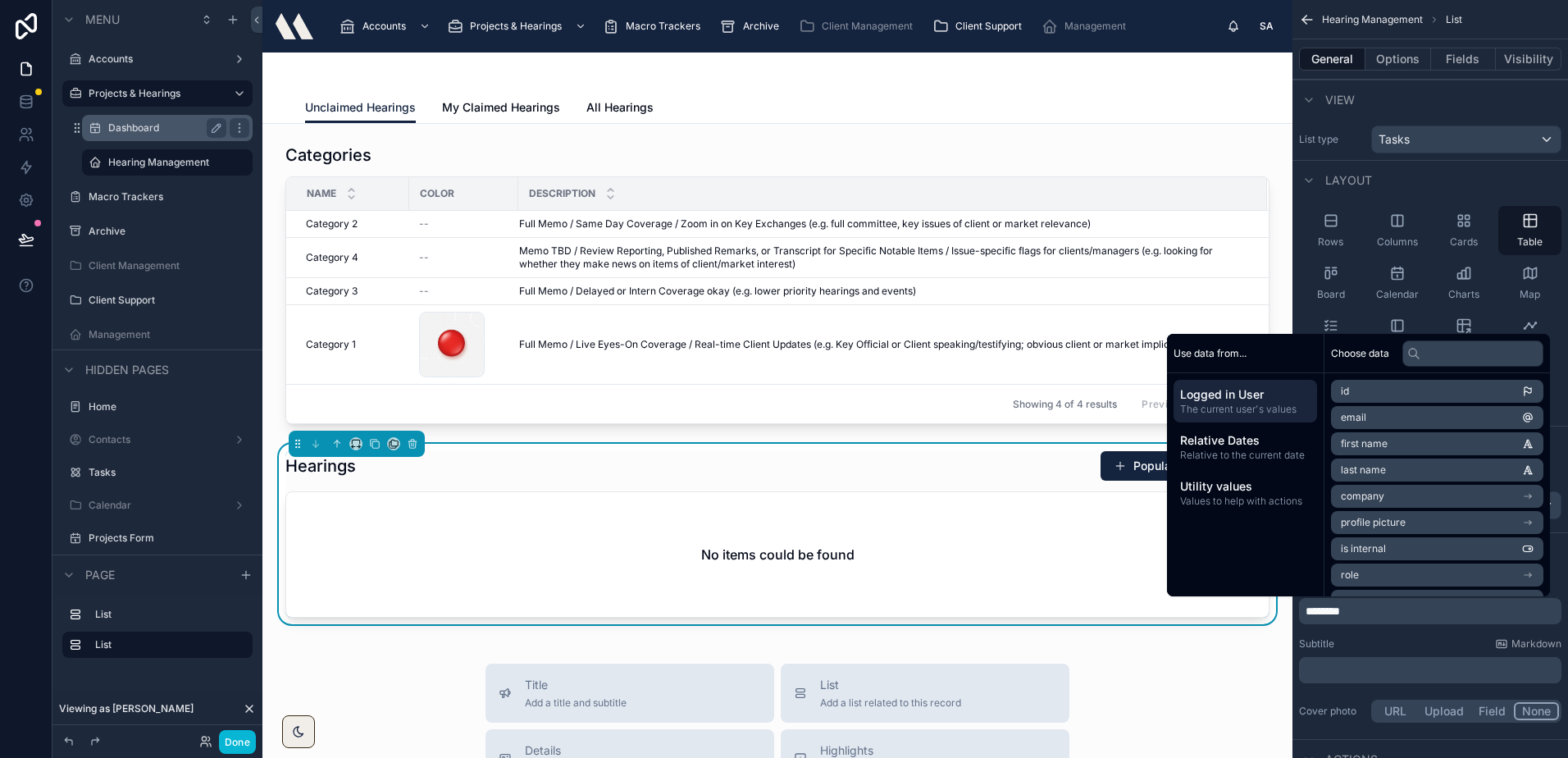
click at [646, 453] on div "Hearings Populate New Hearing" at bounding box center [778, 466] width 984 height 31
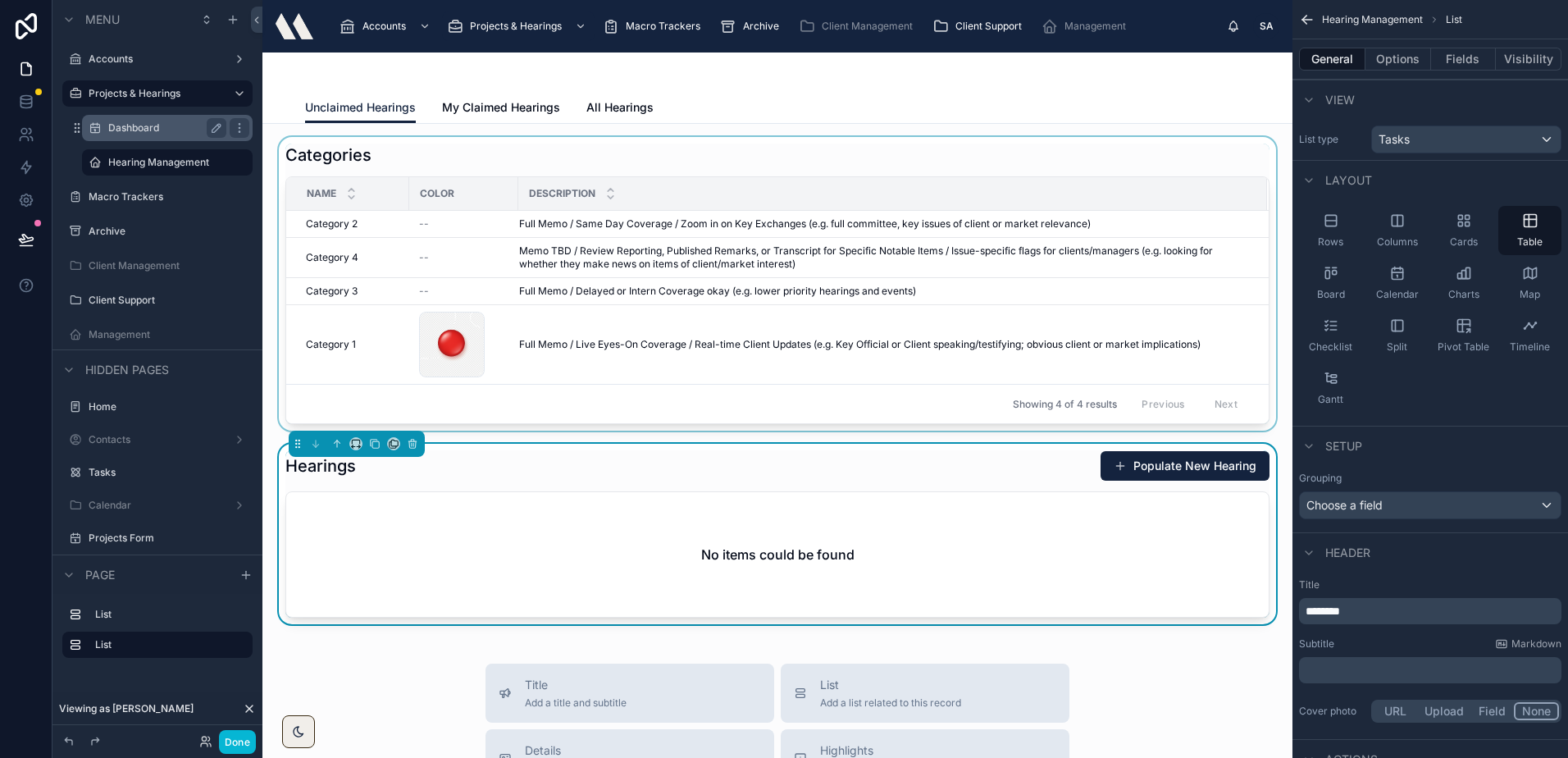
click at [422, 154] on div at bounding box center [777, 284] width 1003 height 294
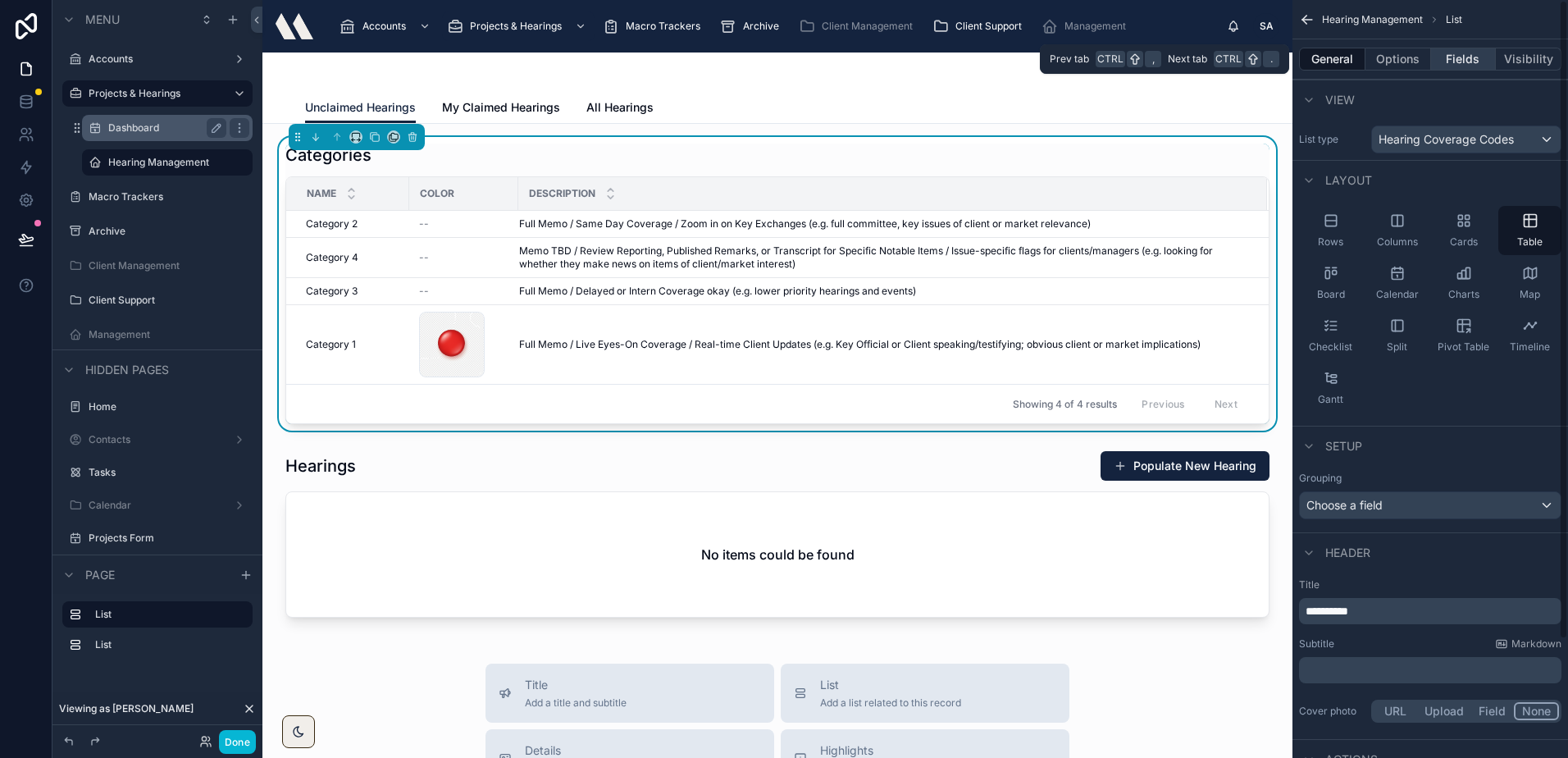
click at [1462, 54] on button "Fields" at bounding box center [1463, 58] width 65 height 23
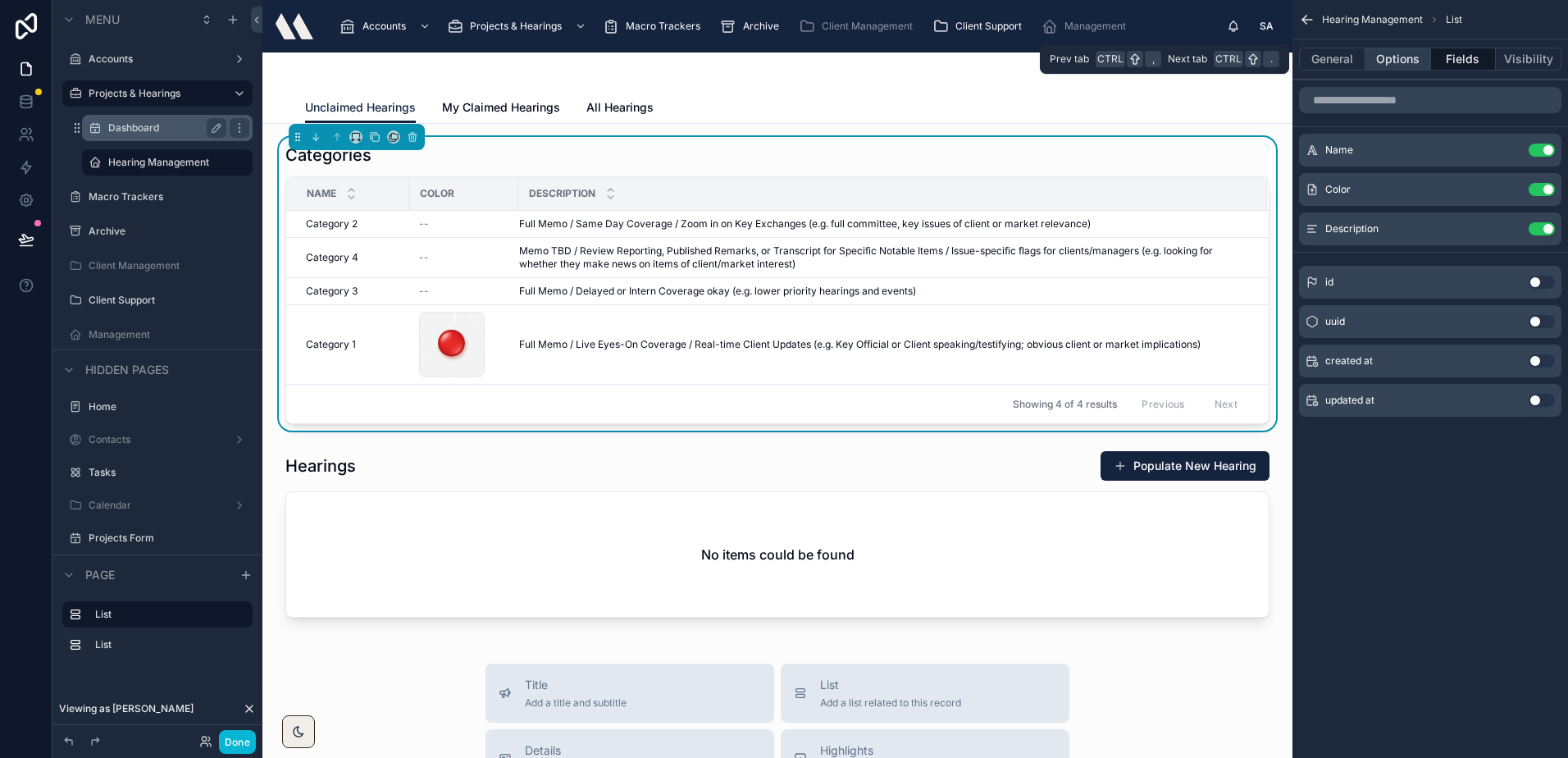
click at [1395, 54] on button "Options" at bounding box center [1398, 58] width 65 height 23
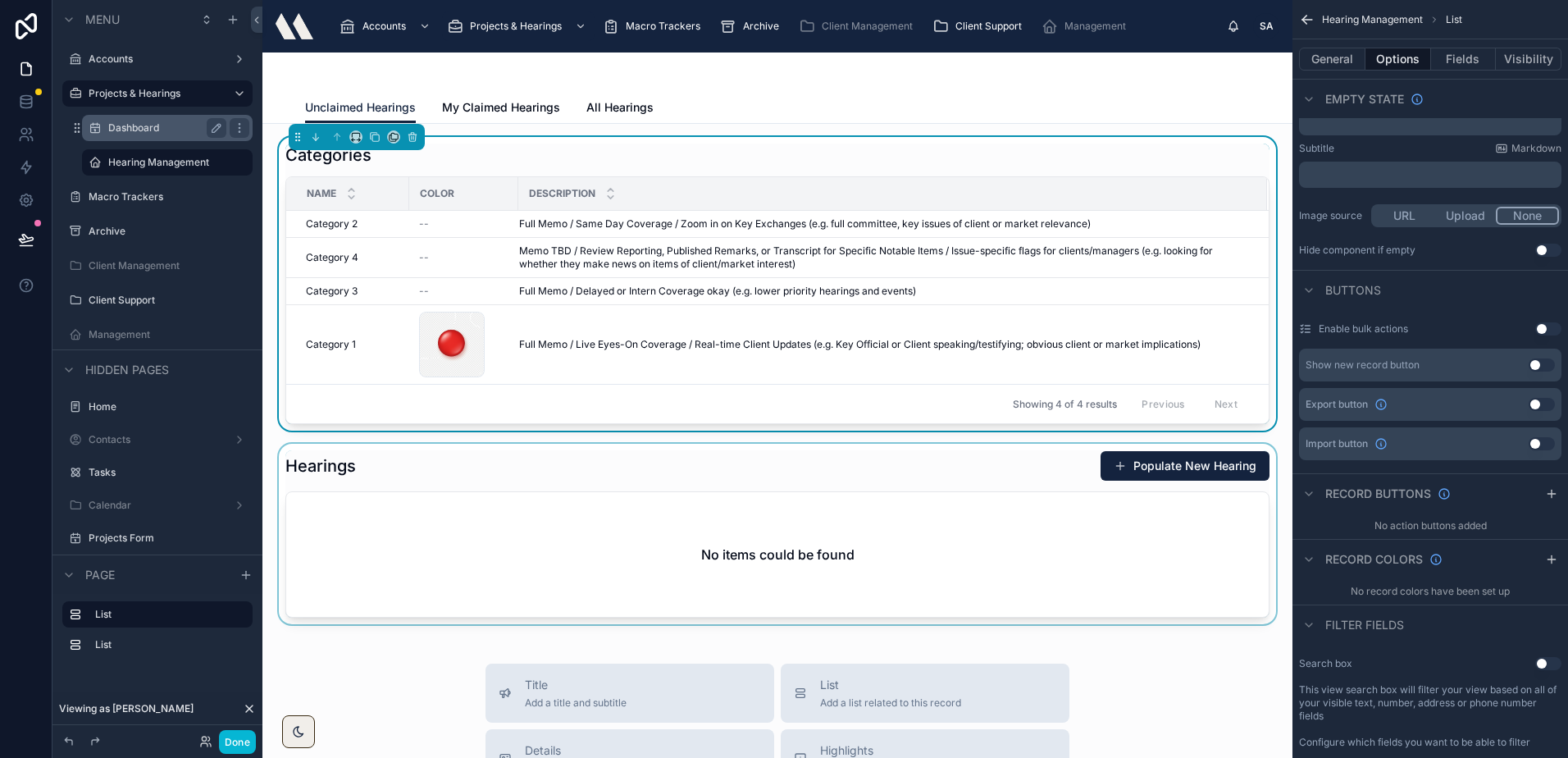
click at [475, 479] on div at bounding box center [777, 534] width 1003 height 180
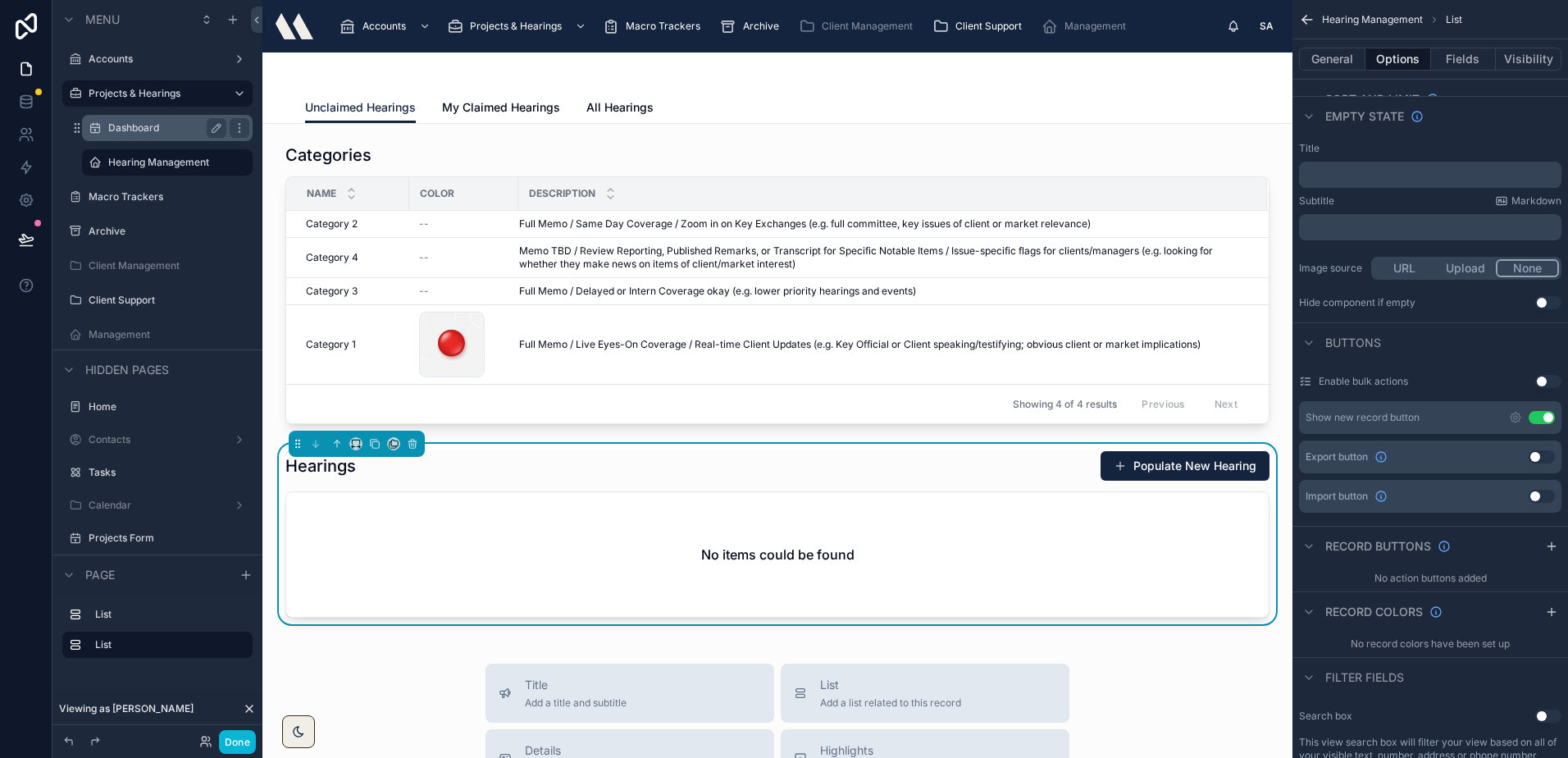
click at [346, 650] on div "Categories Name Color Description Category 2 Category 2 -- Full Memo / Same Day…" at bounding box center [777, 751] width 1030 height 1255
click at [675, 487] on div "Hearings Populate New Hearing No items could be found" at bounding box center [778, 534] width 984 height 167
click at [644, 104] on span "All Hearings" at bounding box center [620, 107] width 67 height 16
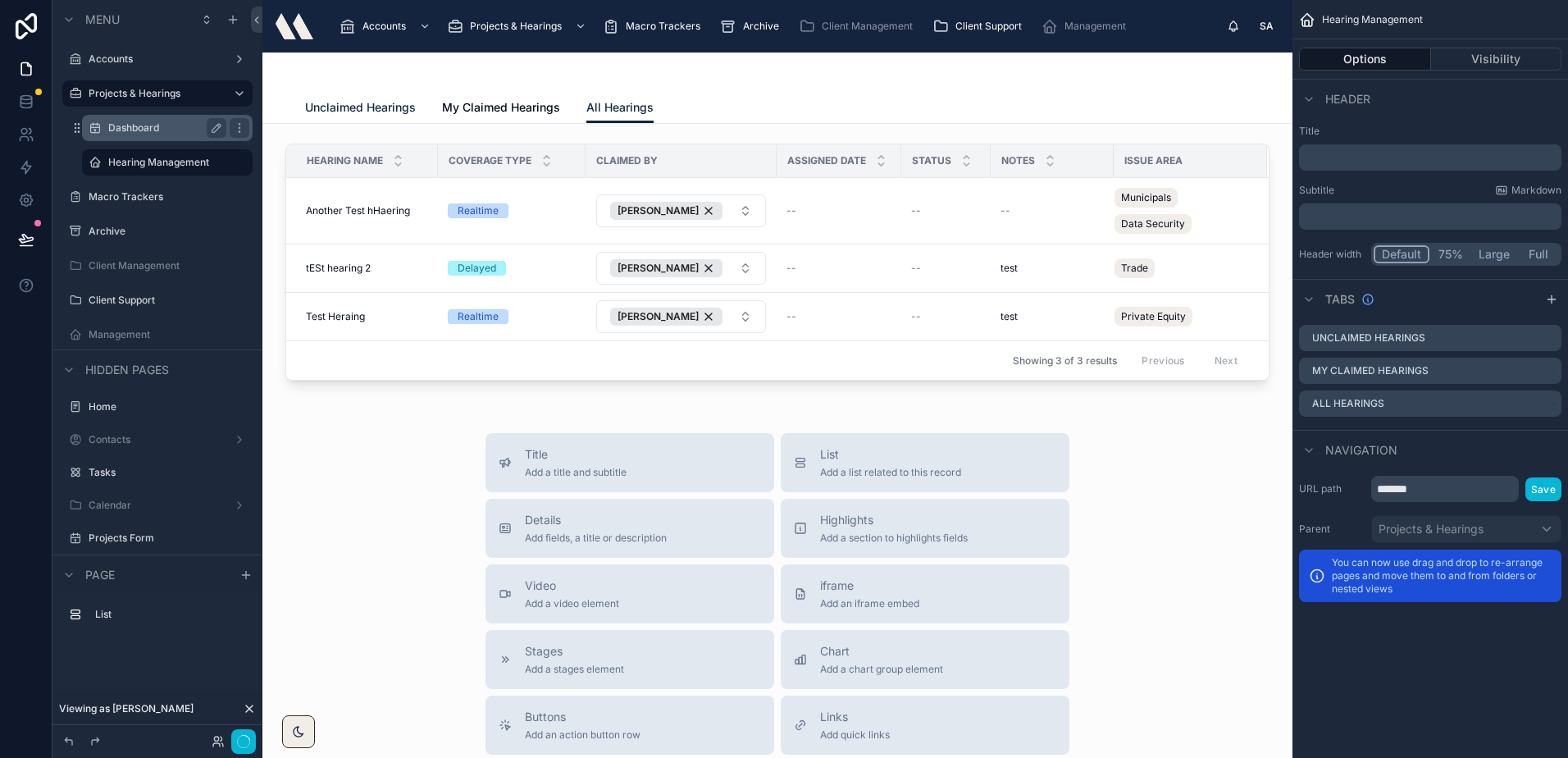
click at [376, 106] on span "Unclaimed Hearings" at bounding box center [360, 107] width 111 height 16
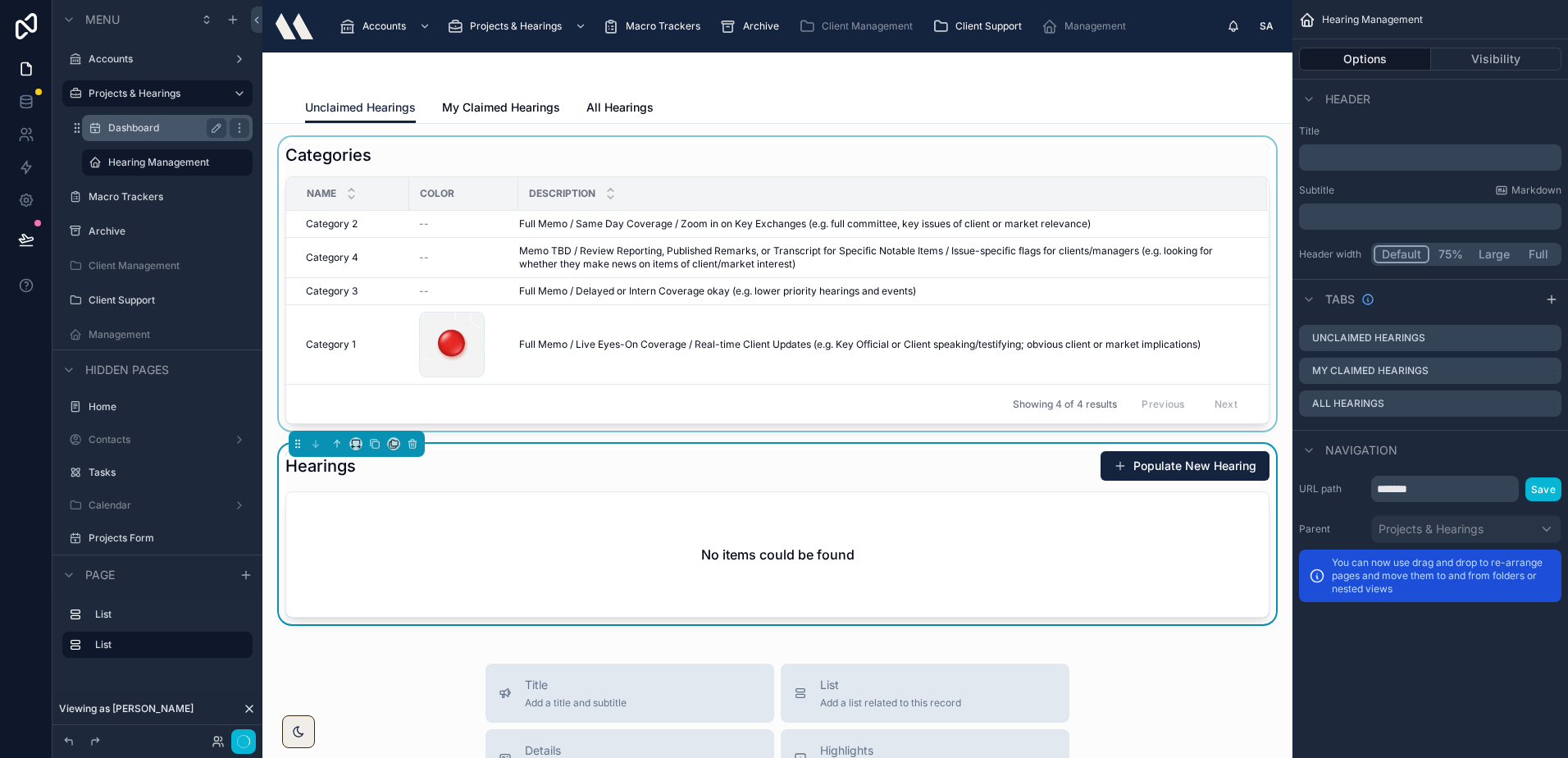
scroll to position [164, 0]
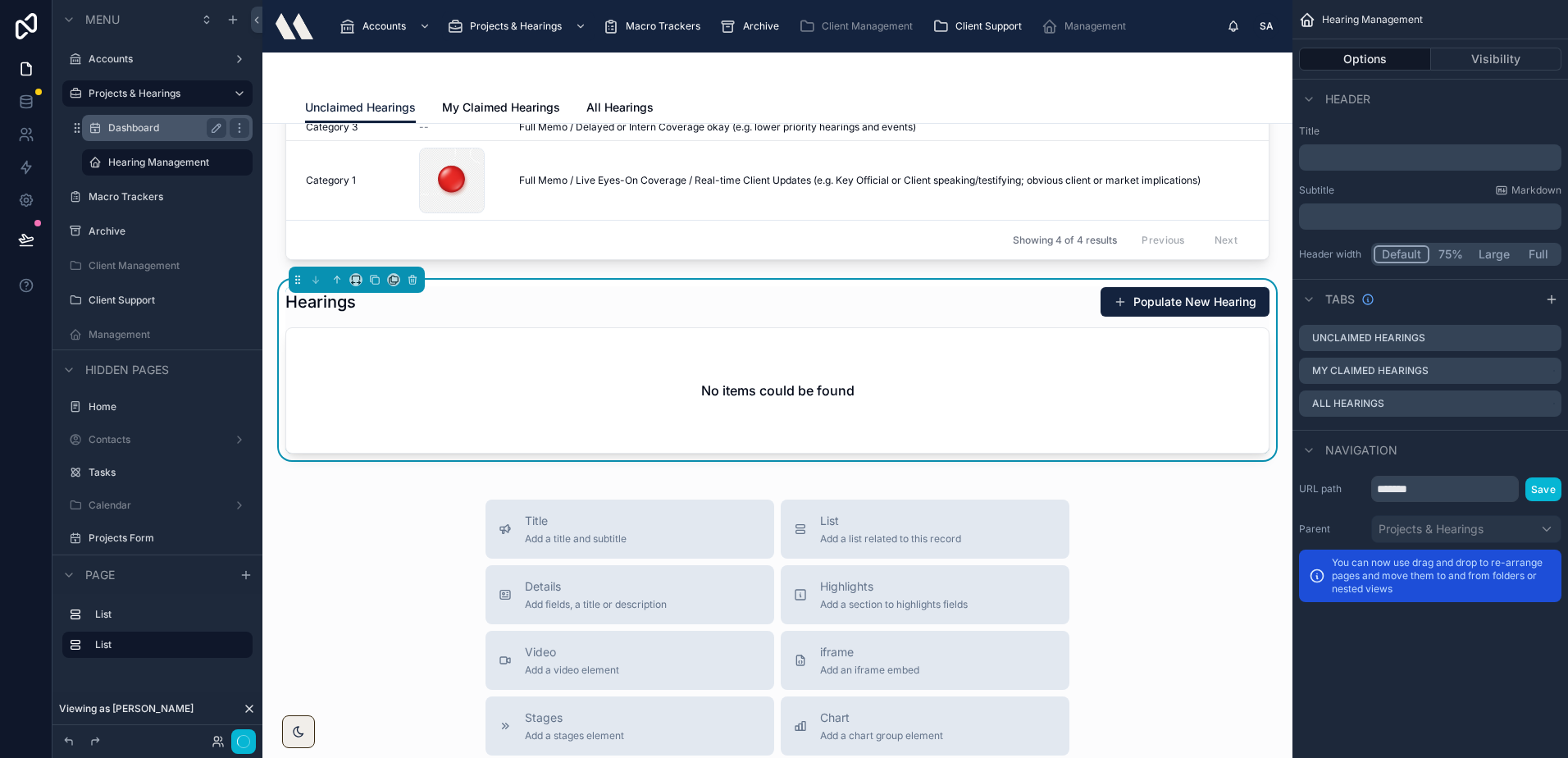
click at [474, 296] on div "Hearings Populate New Hearing" at bounding box center [778, 302] width 984 height 31
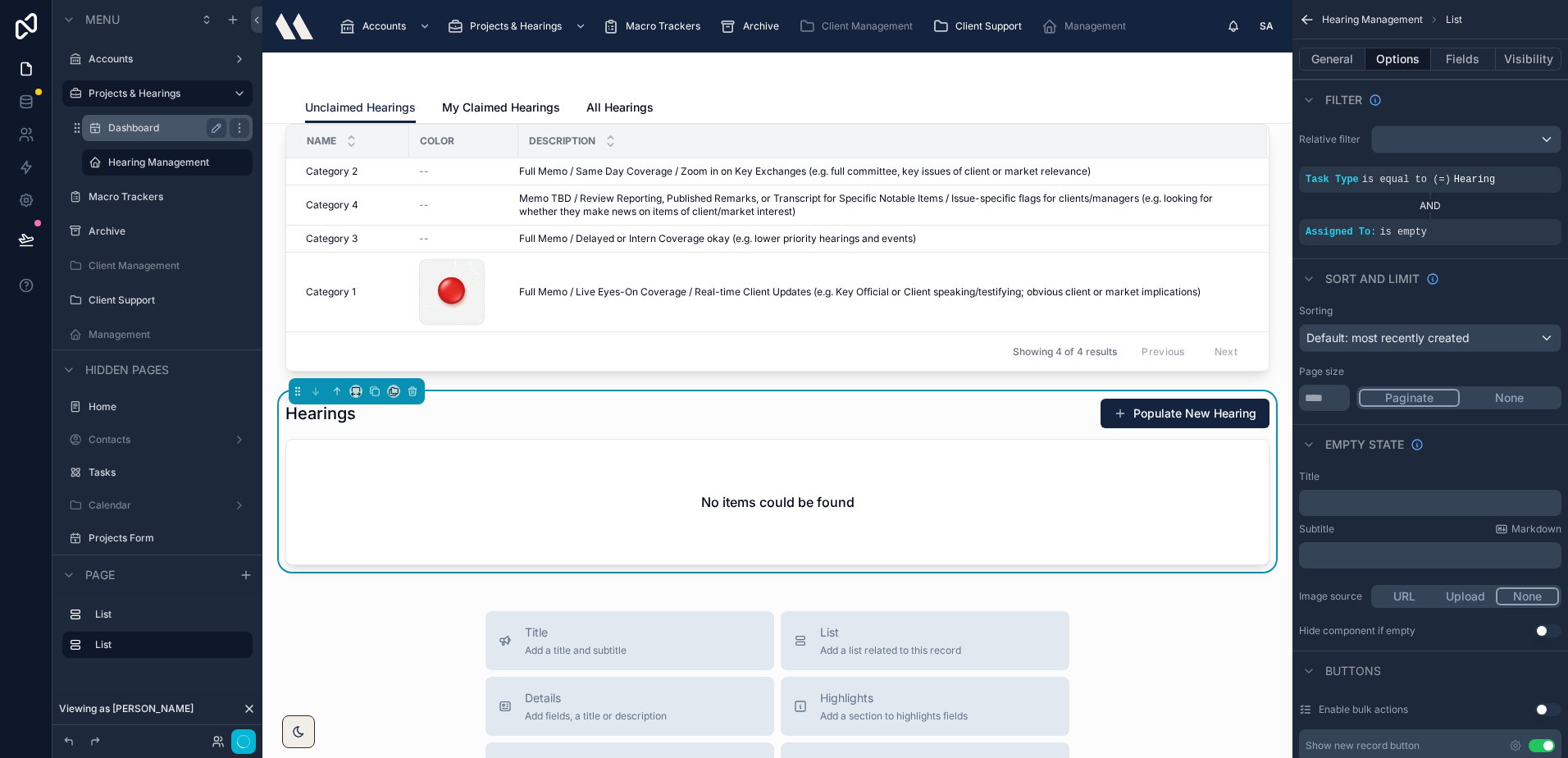
scroll to position [82, 0]
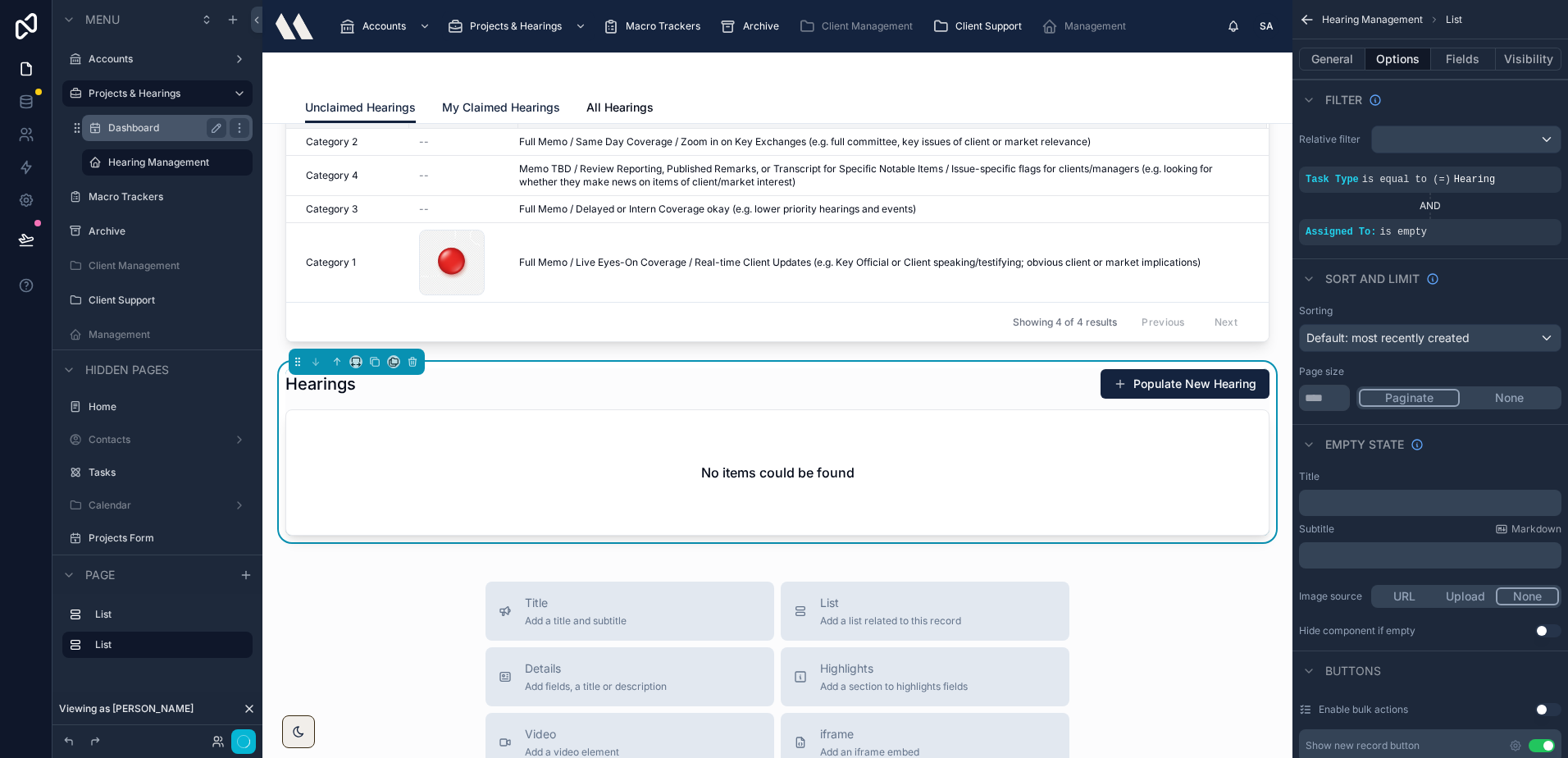
click at [496, 104] on span "My Claimed Hearings" at bounding box center [501, 107] width 118 height 16
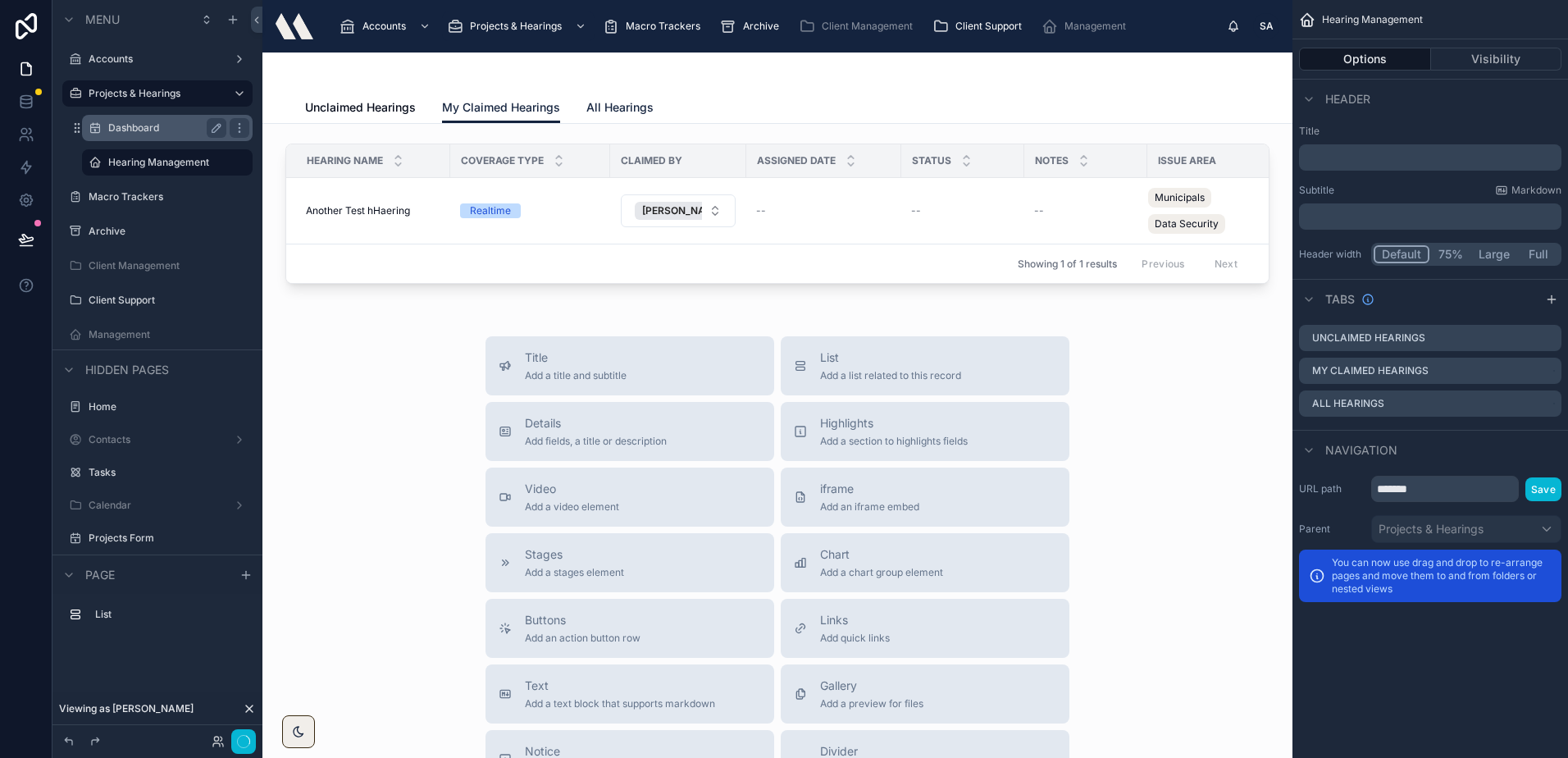
click at [598, 97] on link "All Hearings" at bounding box center [620, 109] width 67 height 33
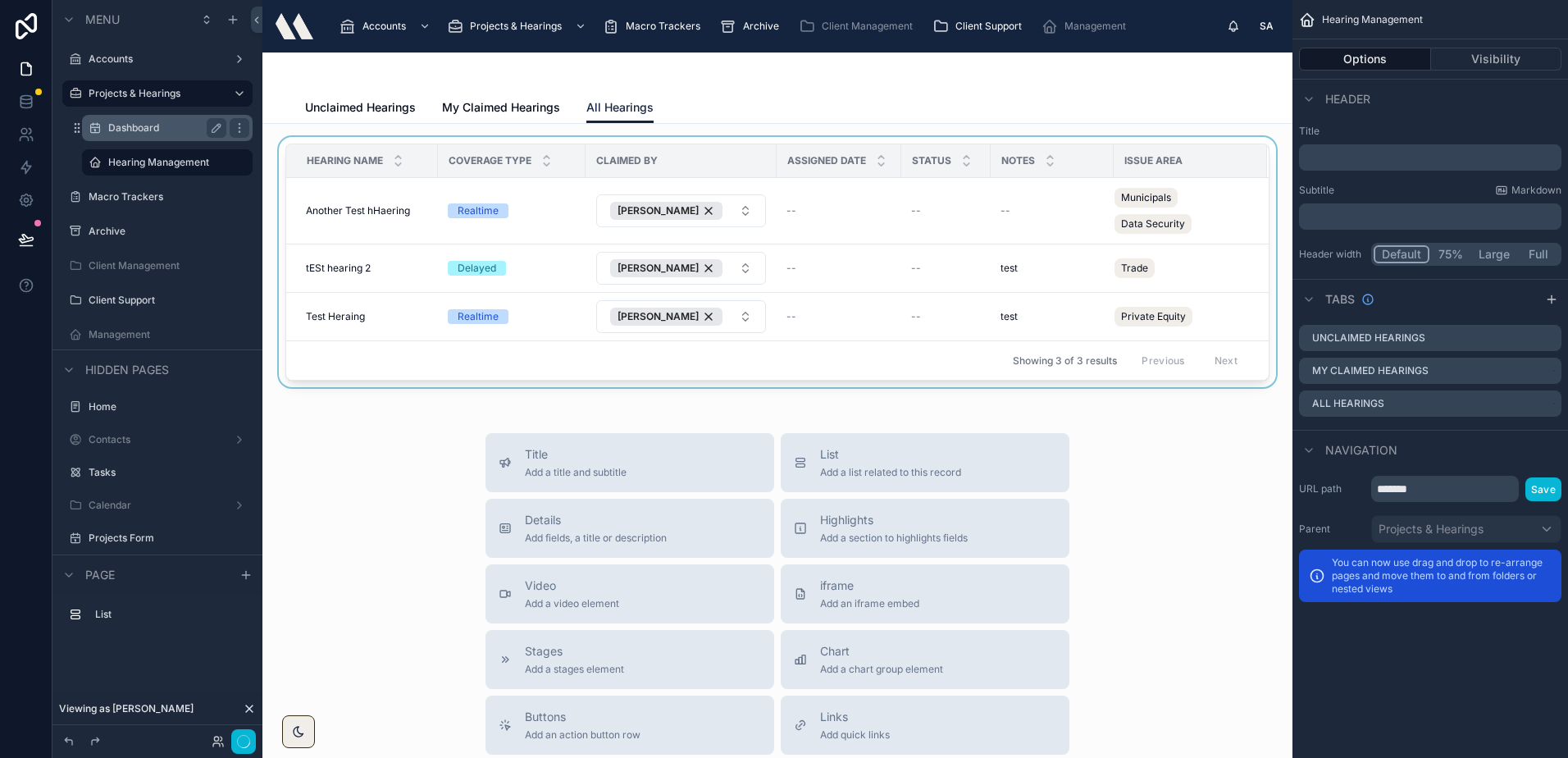
click at [529, 218] on div at bounding box center [777, 266] width 1003 height 257
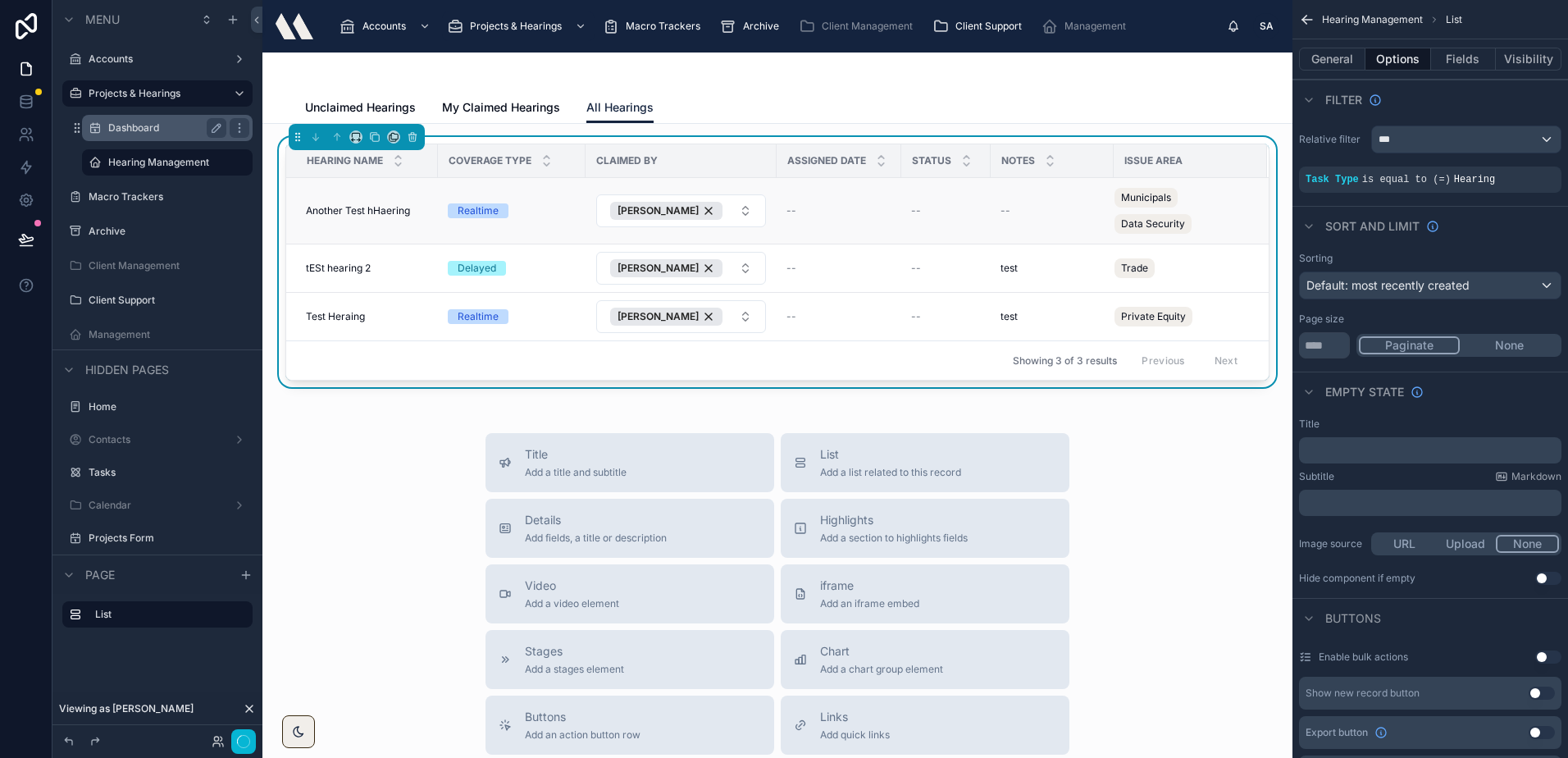
click at [571, 217] on div "Realtime" at bounding box center [511, 211] width 128 height 15
click at [702, 207] on div "Sarah Alexander" at bounding box center [666, 211] width 112 height 18
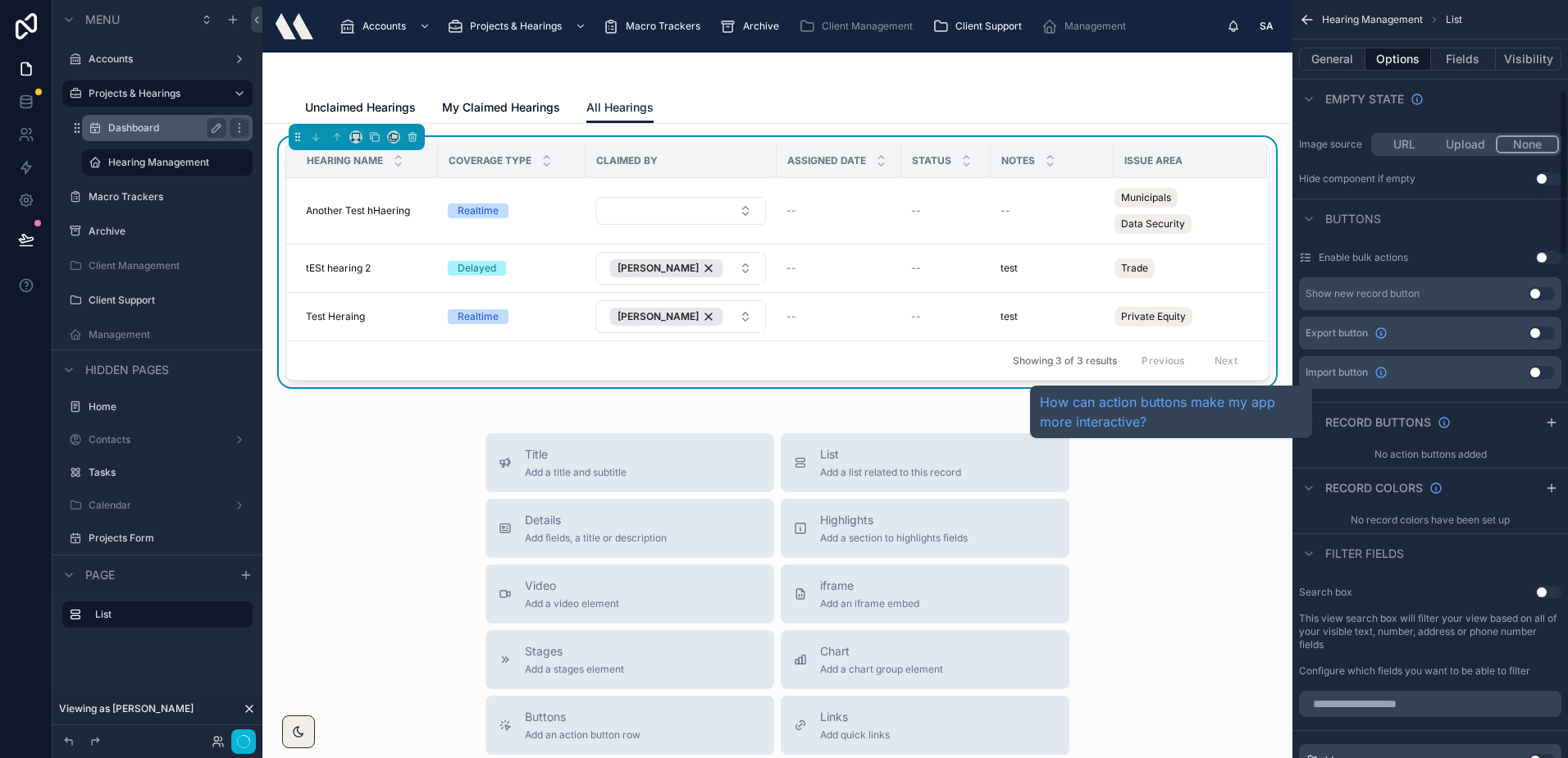
scroll to position [410, 0]
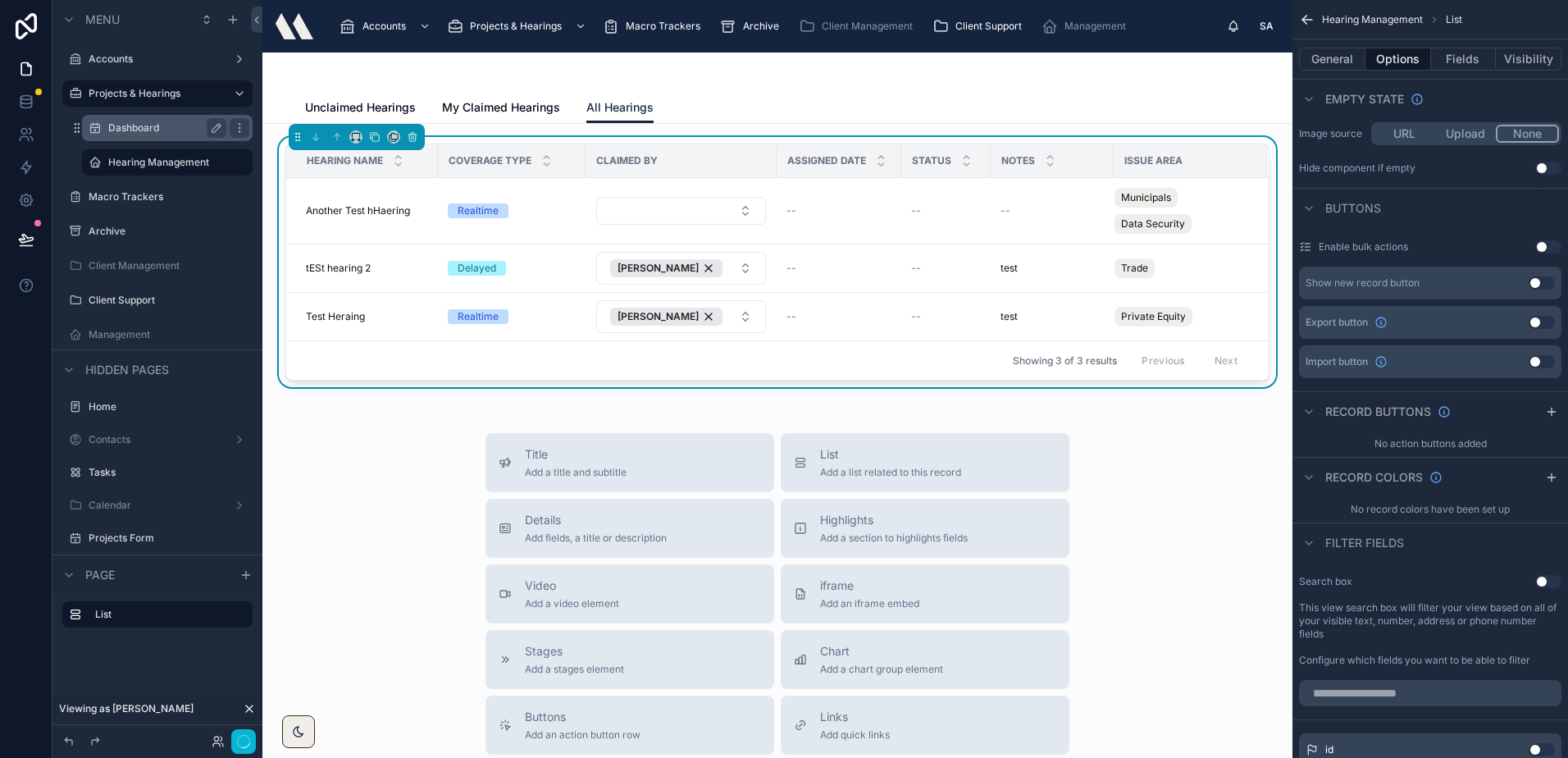
drag, startPoint x: 1545, startPoint y: 479, endPoint x: 1539, endPoint y: 490, distance: 12.5
click at [1545, 479] on icon "scrollable content" at bounding box center [1551, 477] width 13 height 13
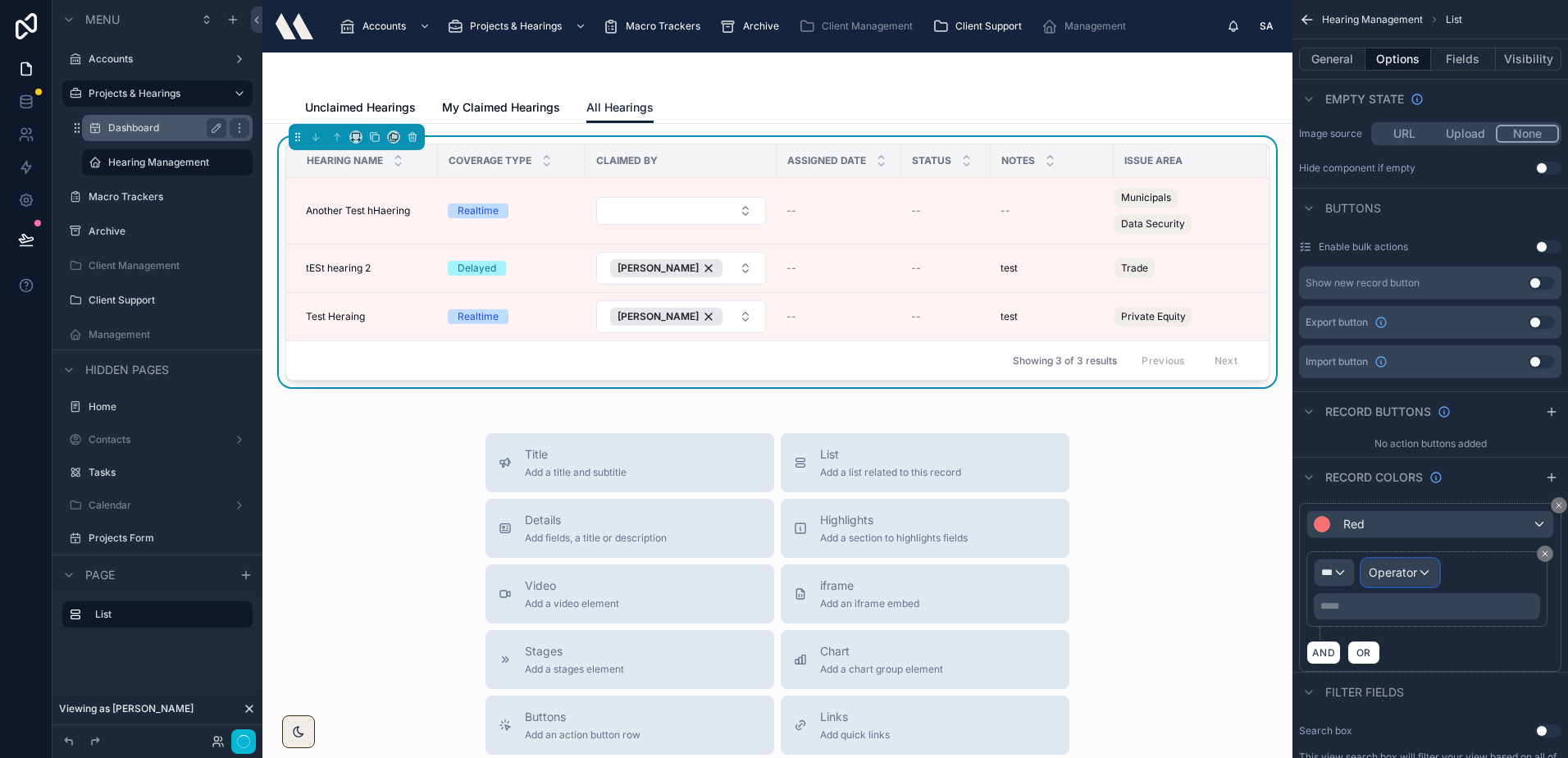
click at [1392, 571] on span "Operator" at bounding box center [1392, 571] width 48 height 14
click at [1342, 568] on div "scrollable content" at bounding box center [784, 379] width 1568 height 758
click at [1340, 568] on div "***" at bounding box center [1333, 572] width 39 height 26
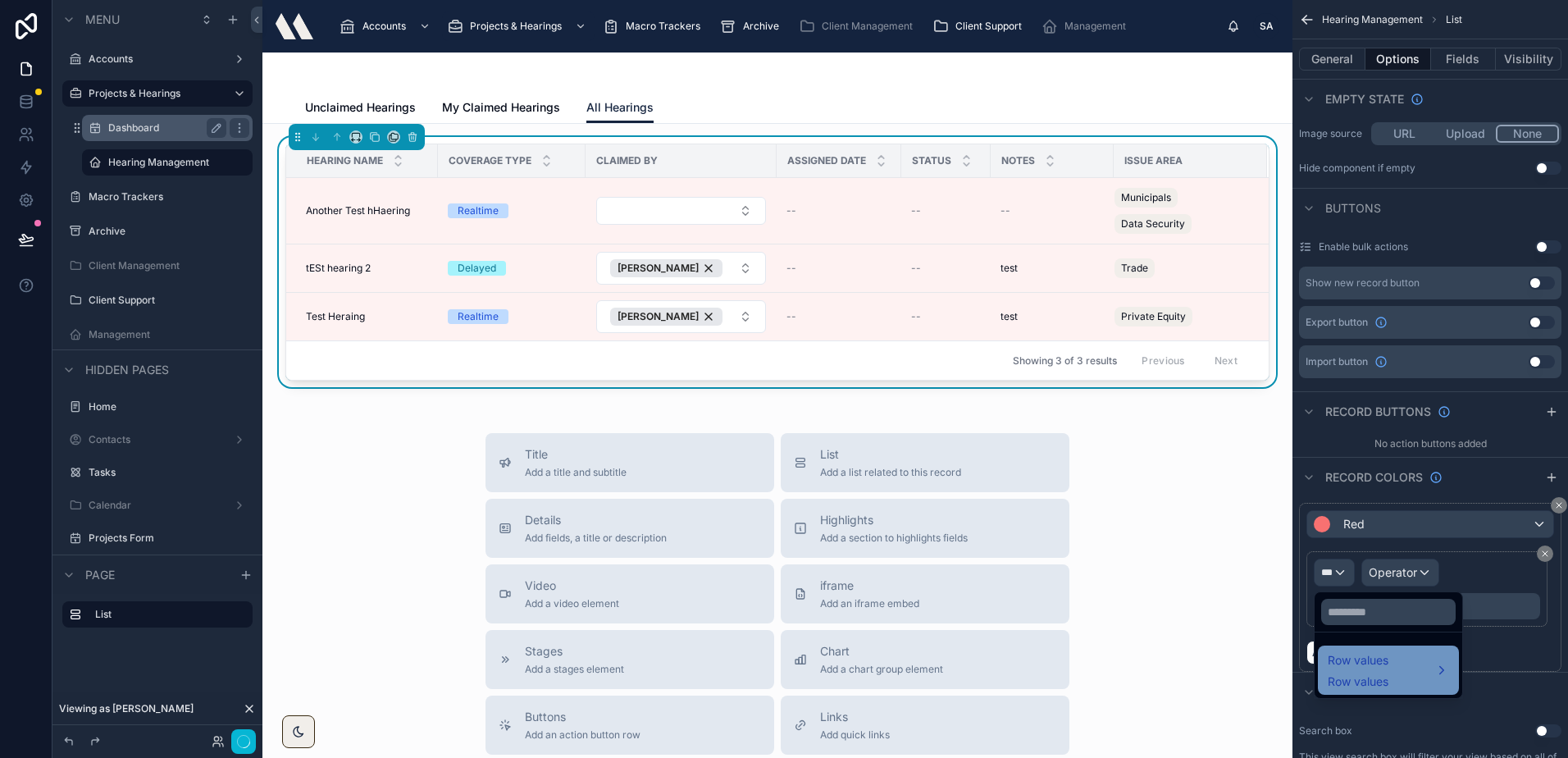
click at [1388, 662] on span "Row values" at bounding box center [1357, 661] width 61 height 20
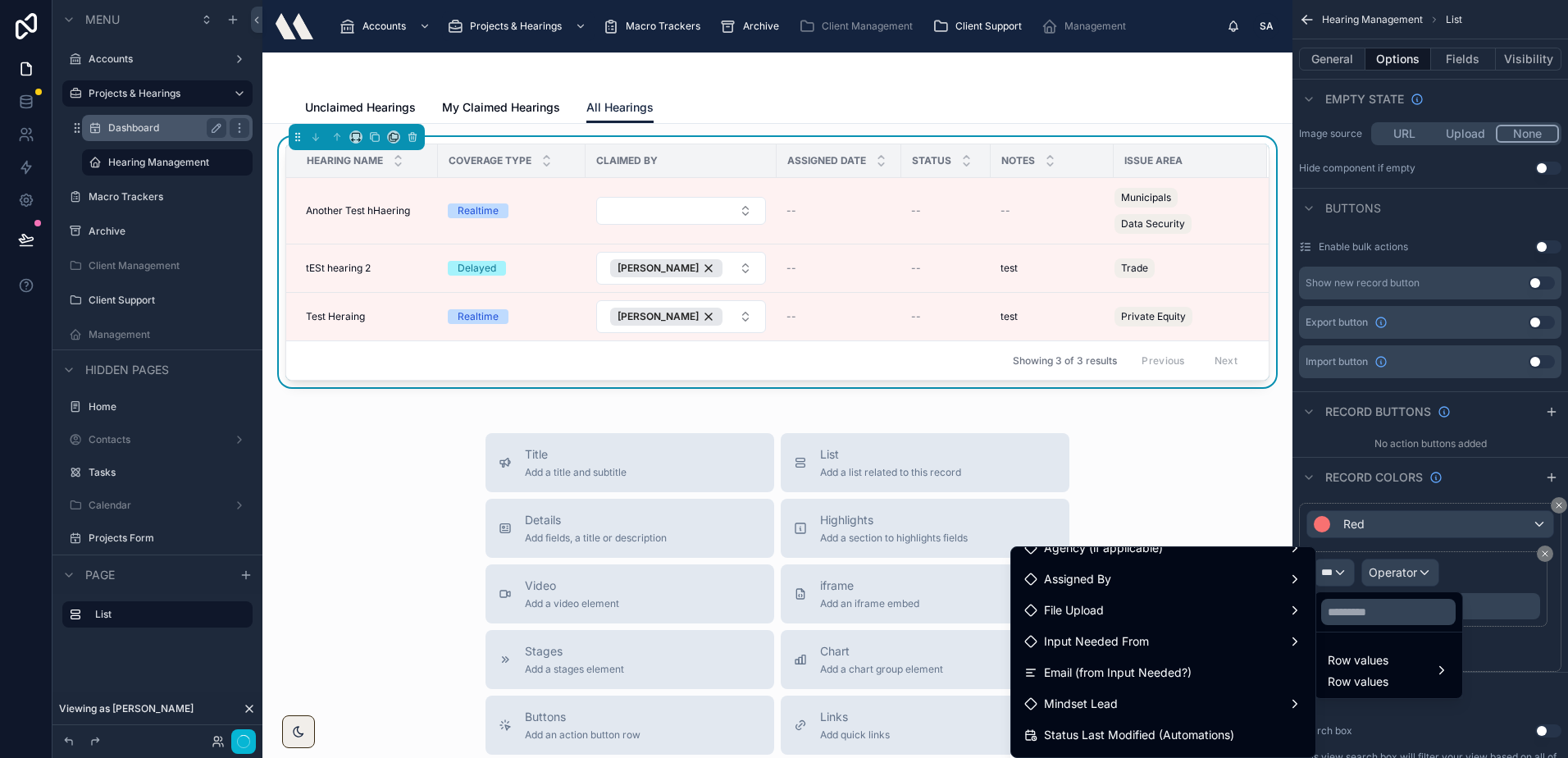
scroll to position [246, 0]
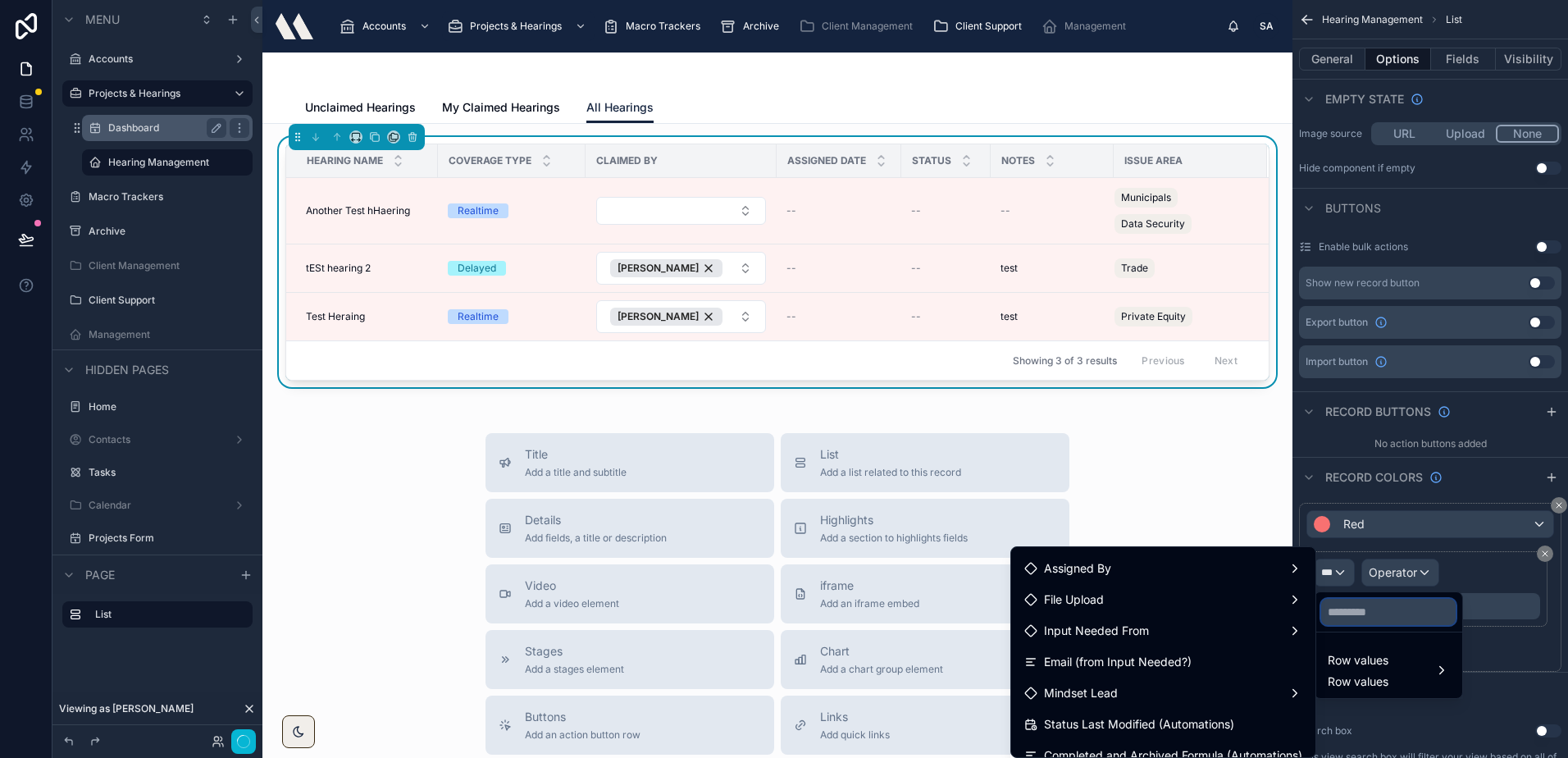
click at [1428, 620] on input "text" at bounding box center [1388, 611] width 135 height 26
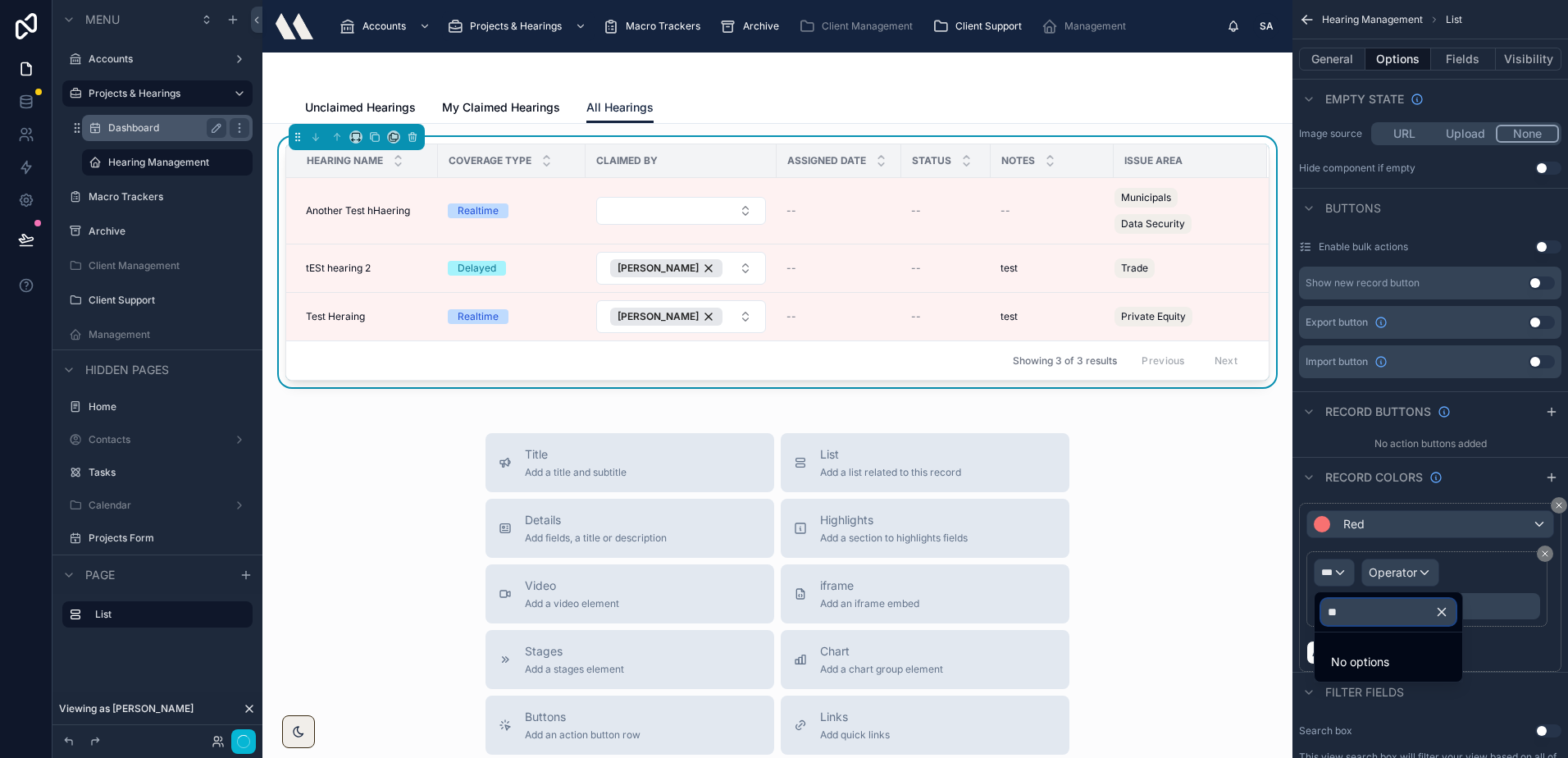
type input "*"
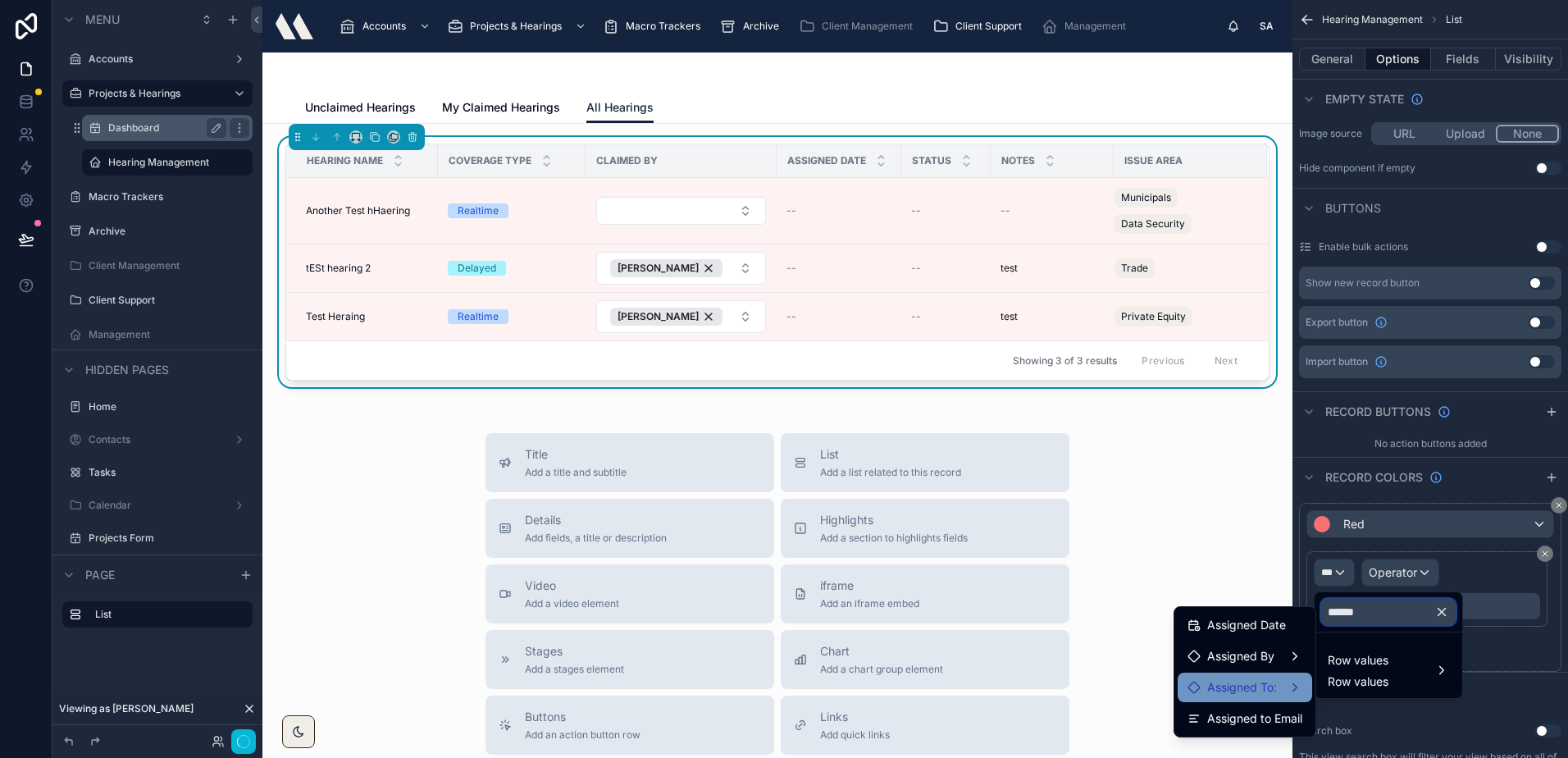
type input "******"
click at [1262, 692] on span "Assigned To:" at bounding box center [1241, 688] width 70 height 20
click at [1272, 660] on span "Assigned By" at bounding box center [1241, 656] width 67 height 20
click at [1284, 689] on div "Assigned To:" at bounding box center [1244, 688] width 115 height 20
click at [1375, 603] on input "******" at bounding box center [1388, 611] width 135 height 26
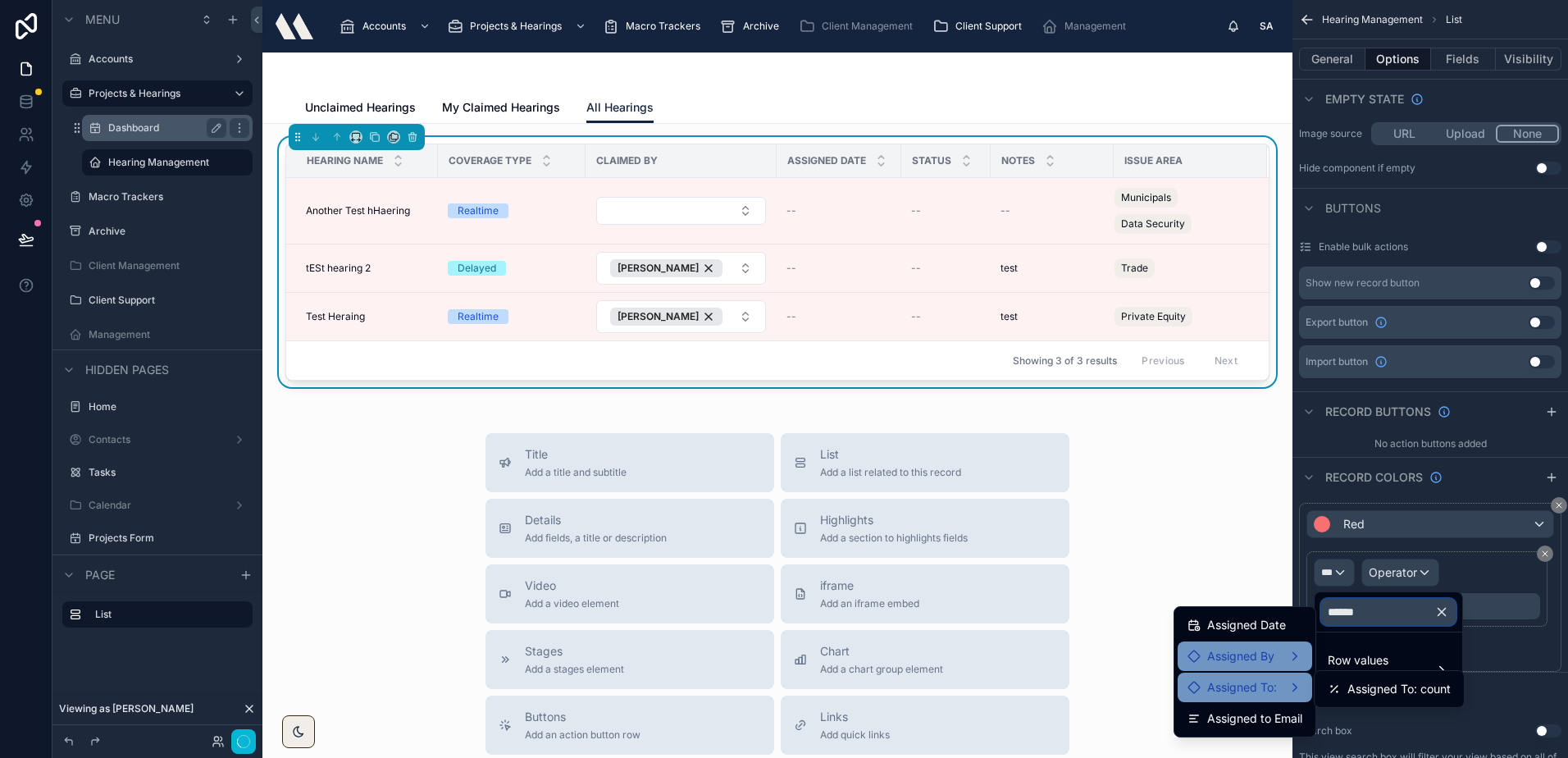
click at [1375, 603] on input "******" at bounding box center [1388, 611] width 135 height 26
click at [1463, 46] on div "scrollable content" at bounding box center [784, 379] width 1568 height 758
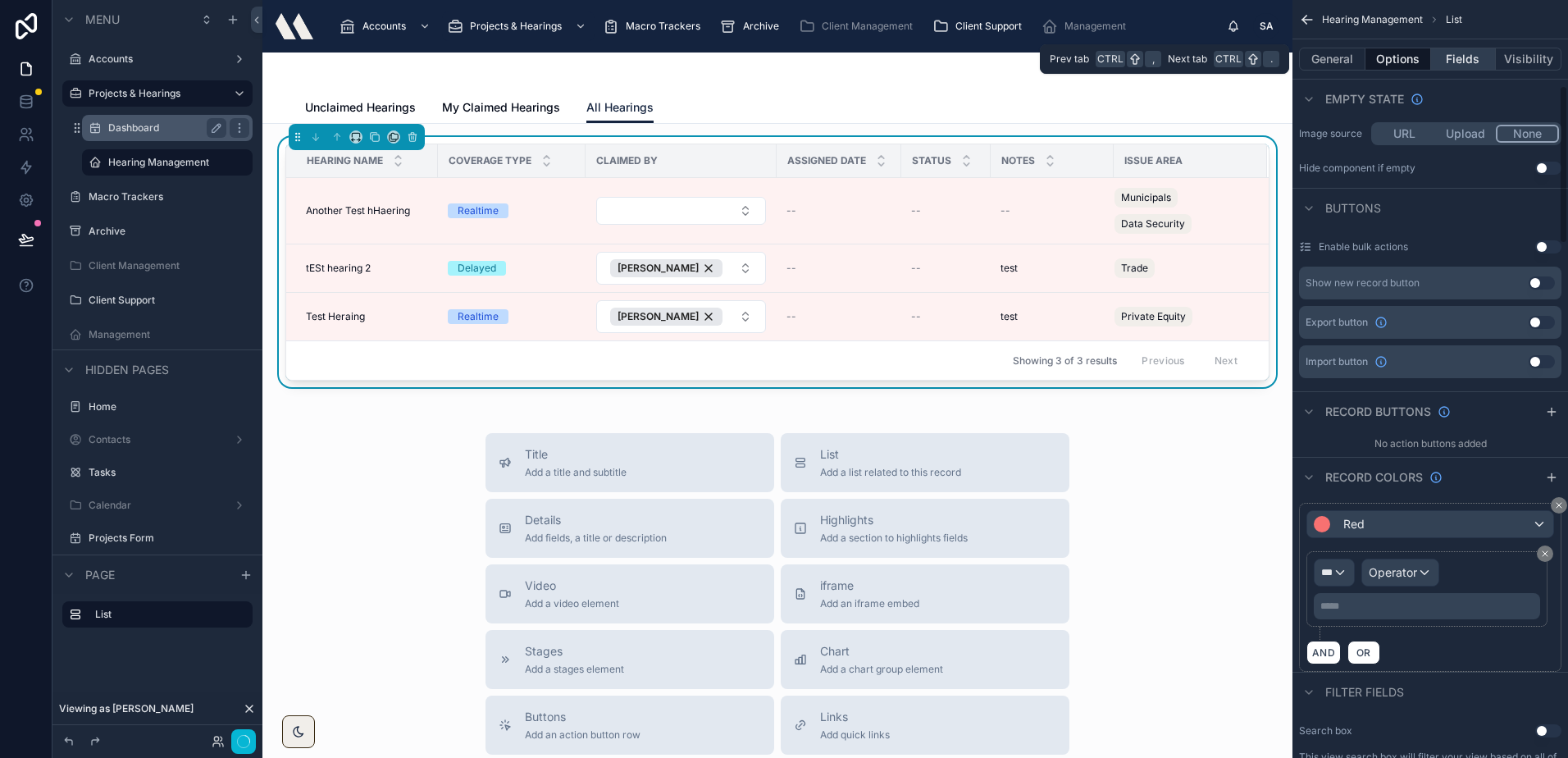
click at [1462, 50] on button "Fields" at bounding box center [1463, 58] width 65 height 23
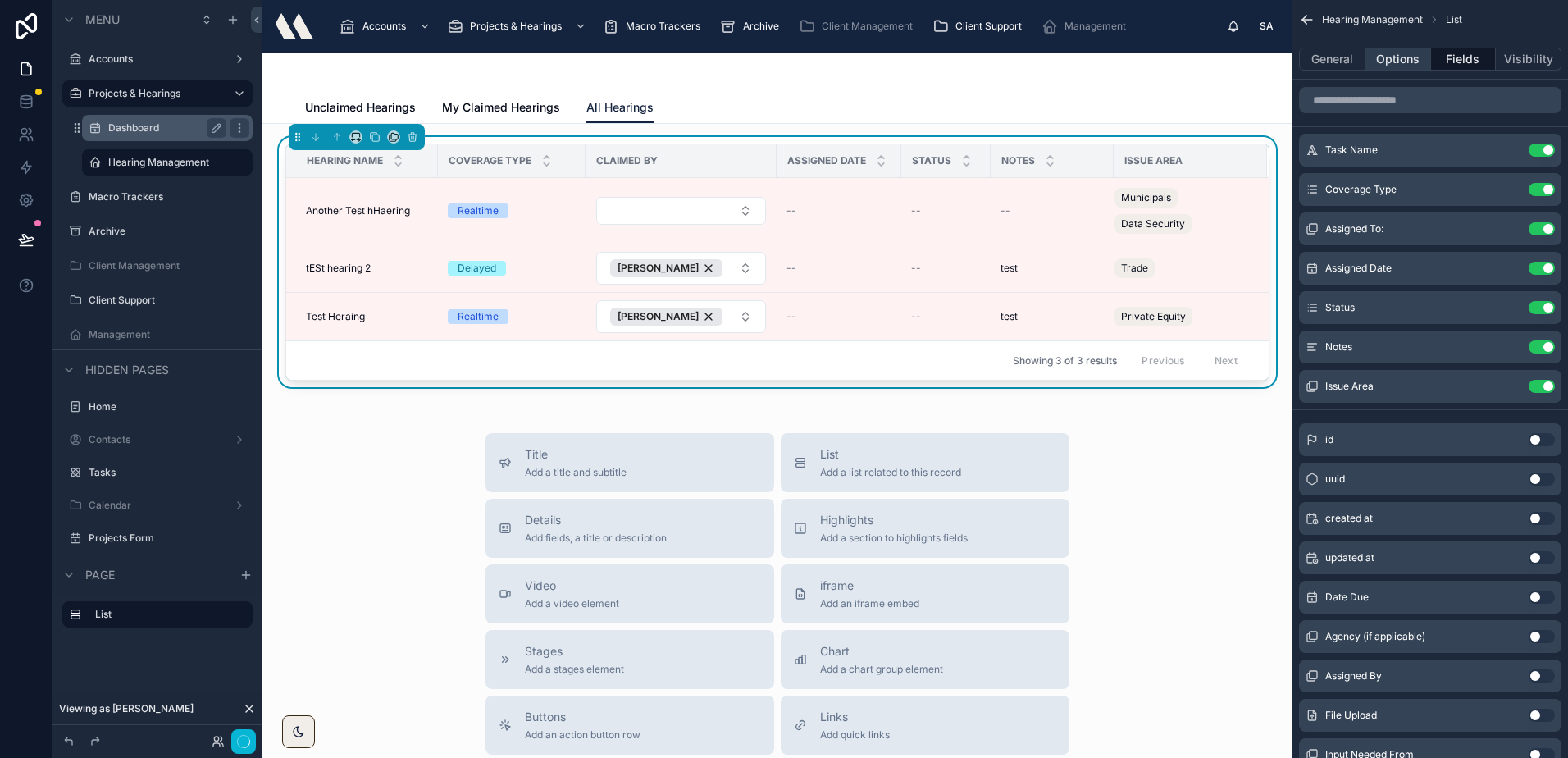
click at [1380, 54] on button "Options" at bounding box center [1398, 58] width 65 height 23
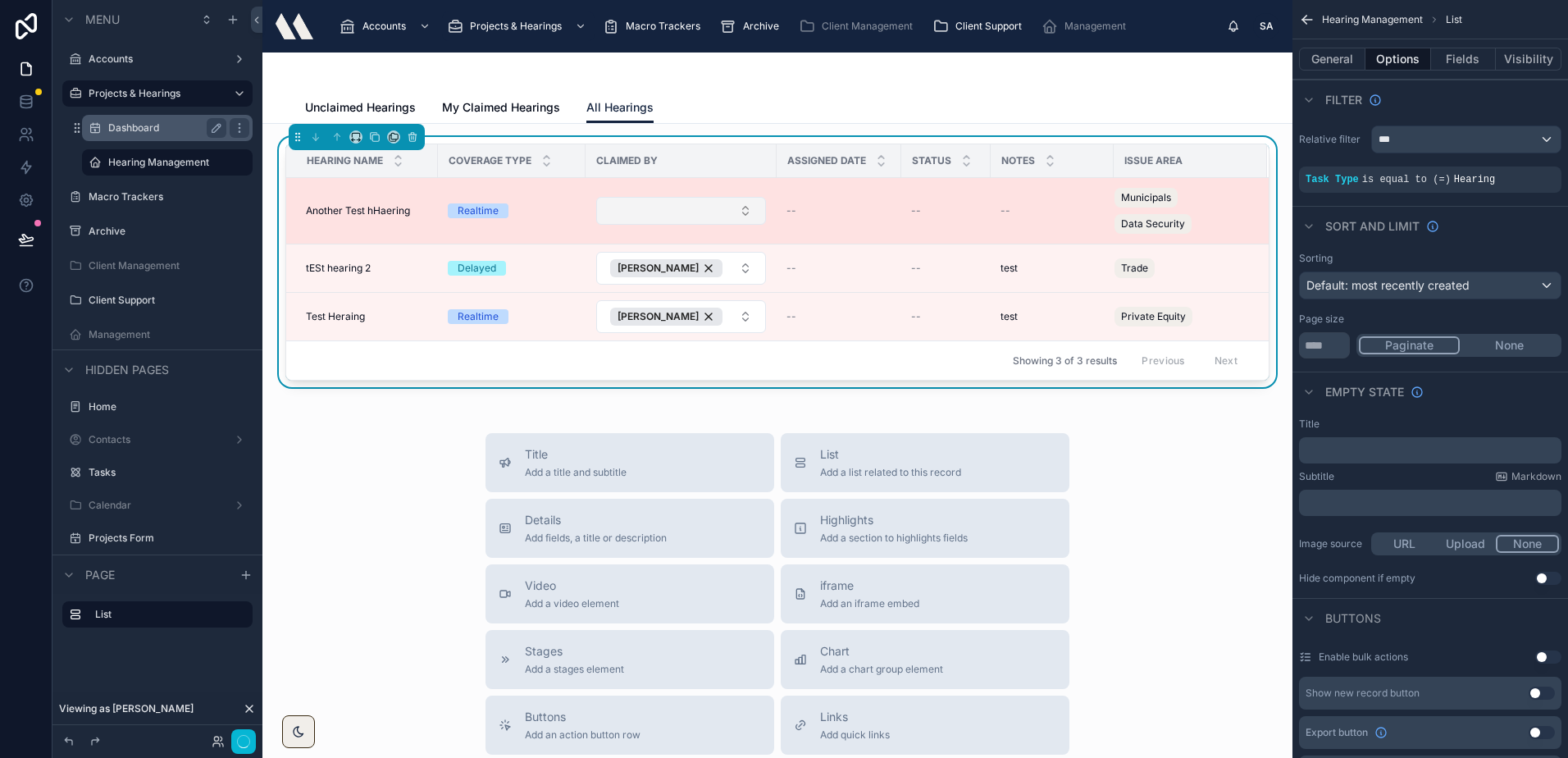
click at [649, 199] on button "Select Button" at bounding box center [680, 210] width 170 height 28
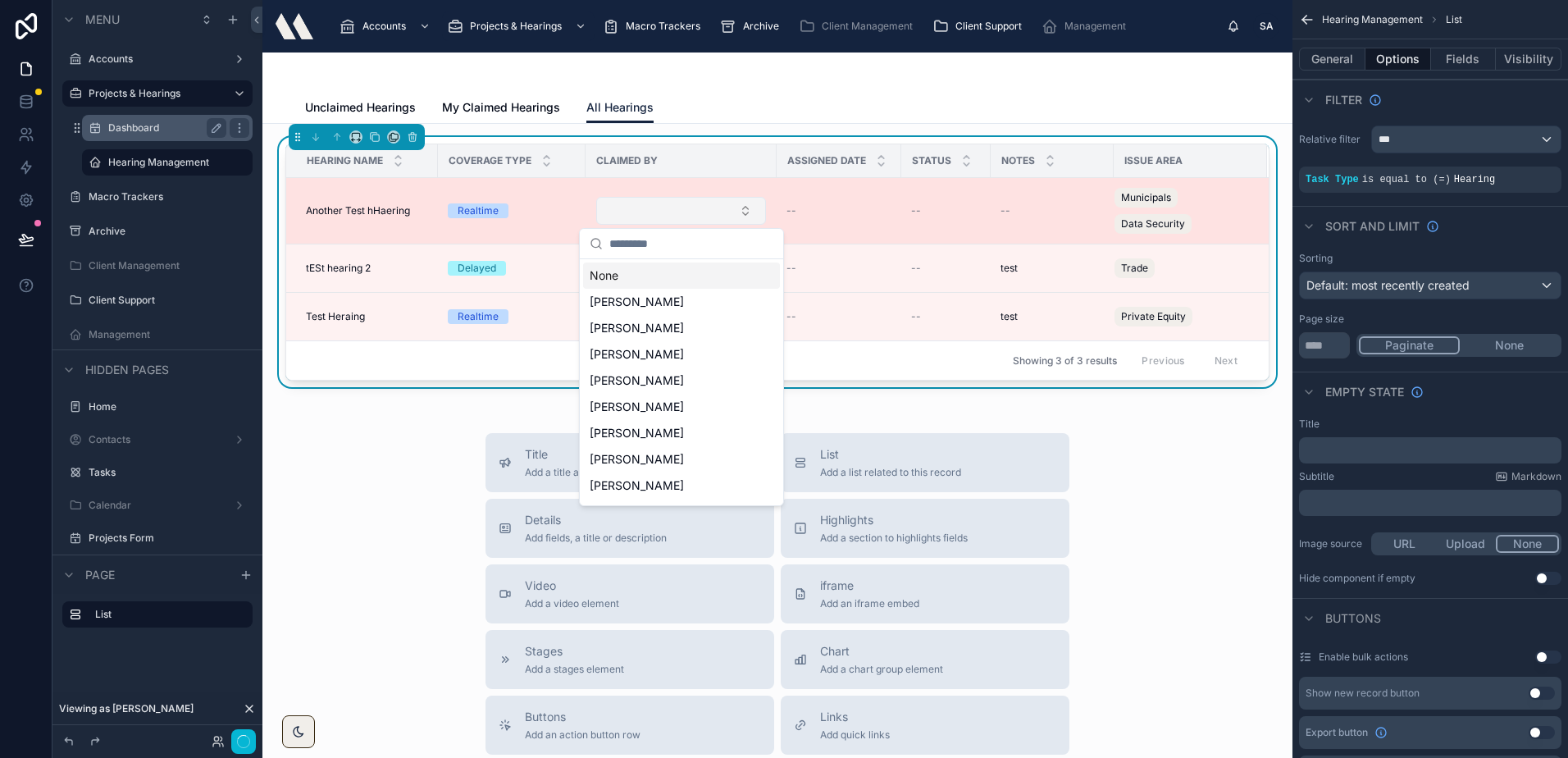
click at [653, 215] on button "Select Button" at bounding box center [680, 210] width 170 height 28
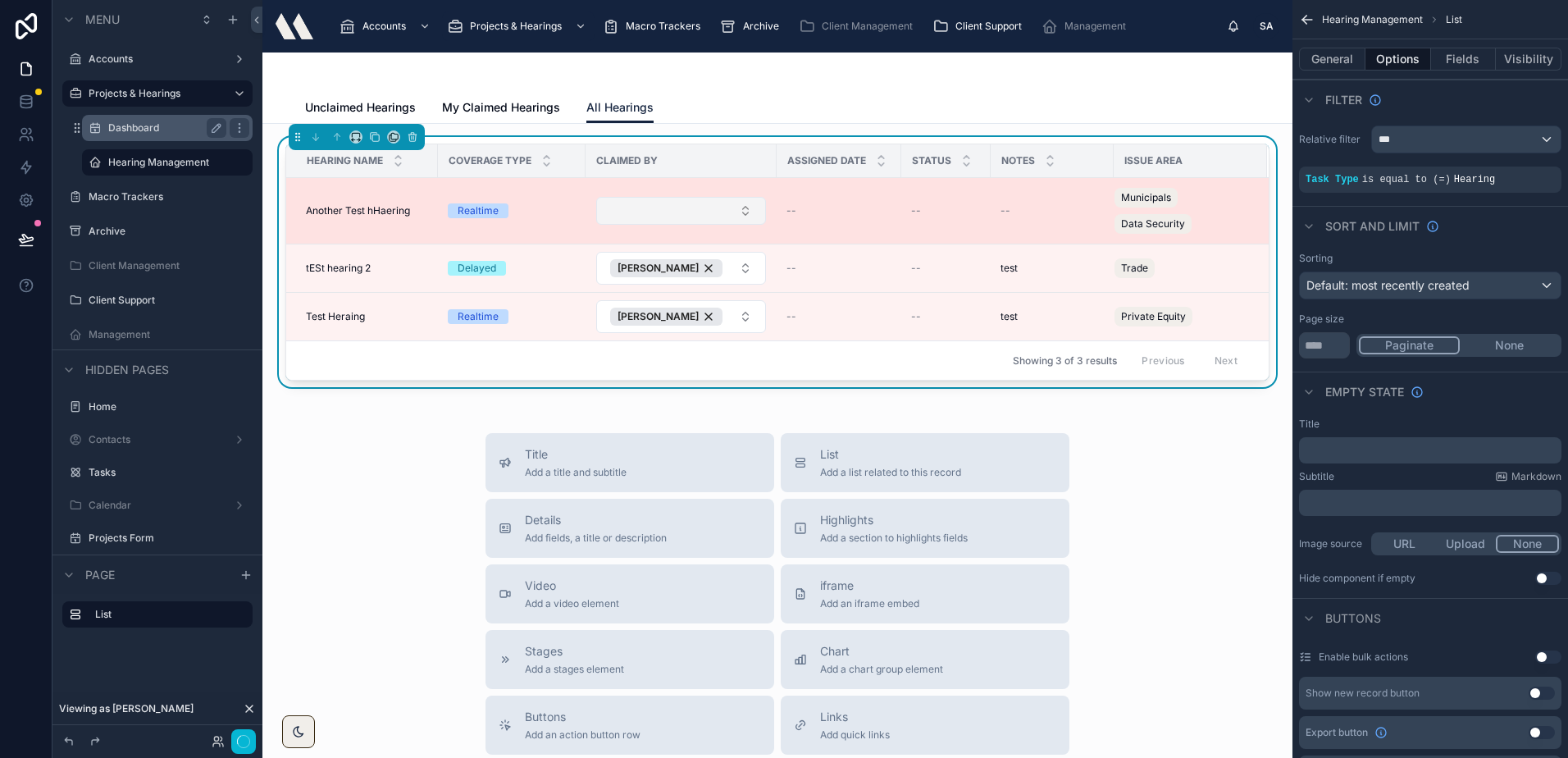
click at [657, 207] on button "Select Button" at bounding box center [680, 210] width 170 height 28
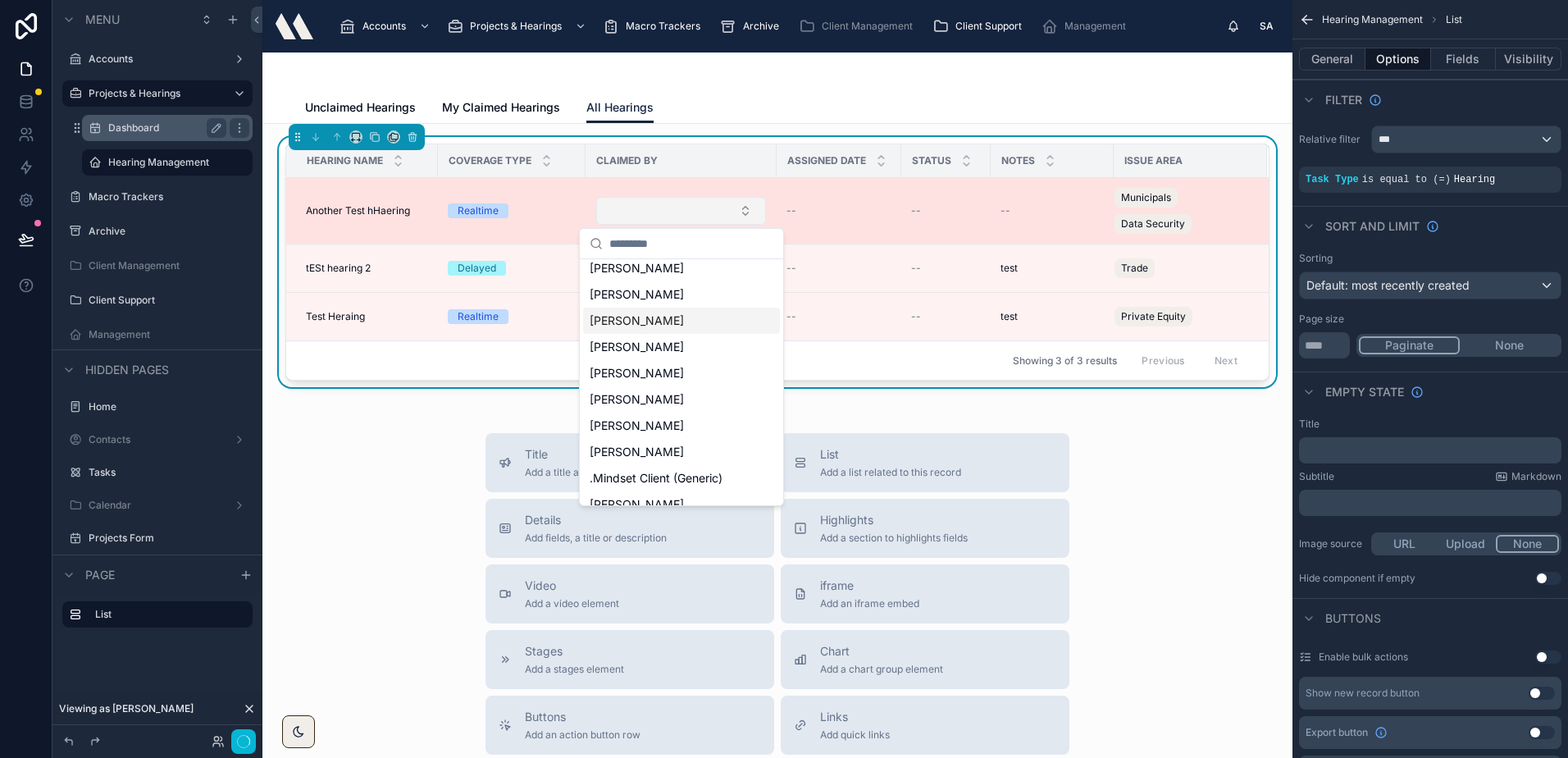
scroll to position [137, 0]
click at [660, 203] on button "Select Button" at bounding box center [680, 210] width 170 height 28
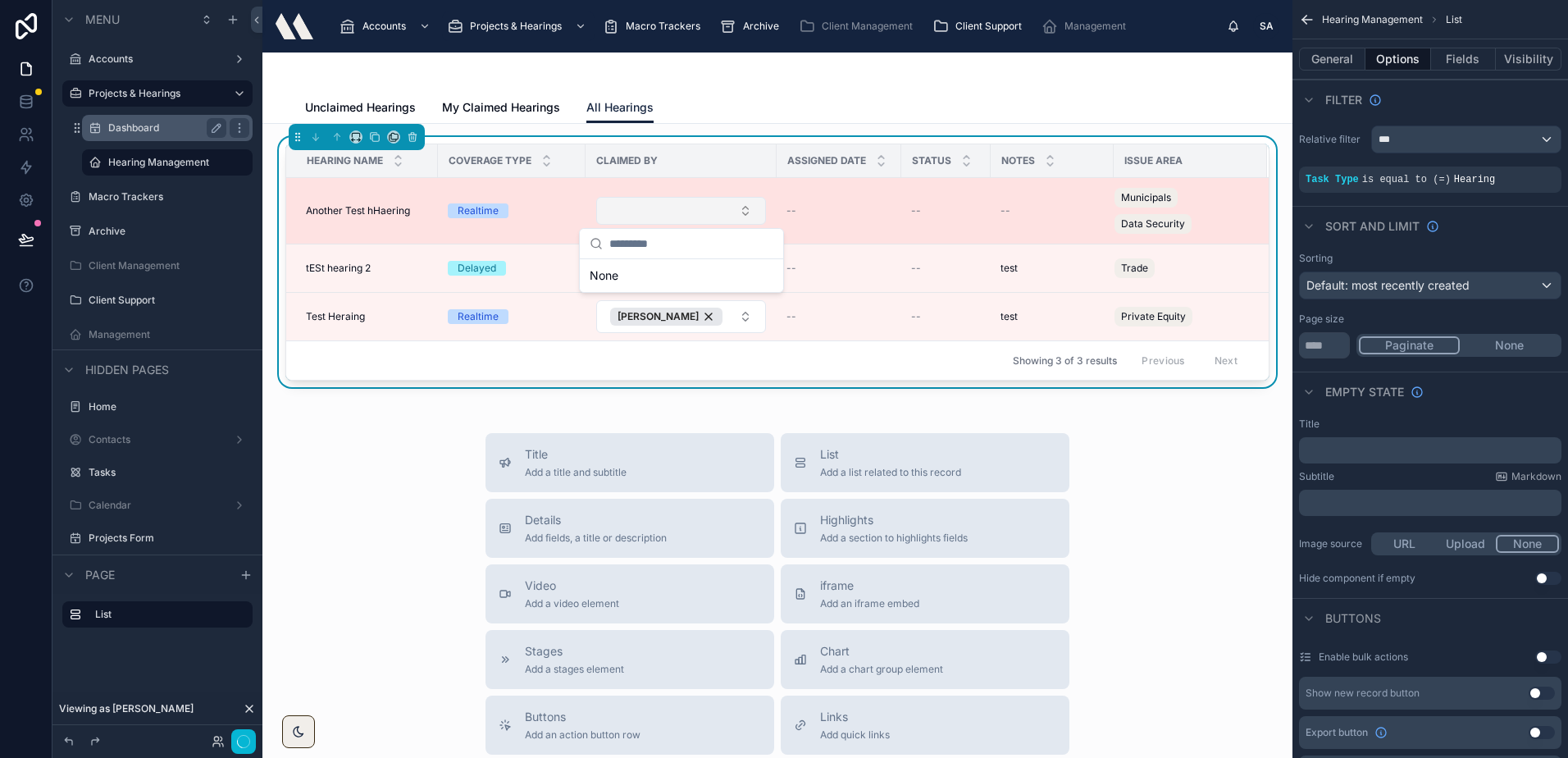
scroll to position [0, 0]
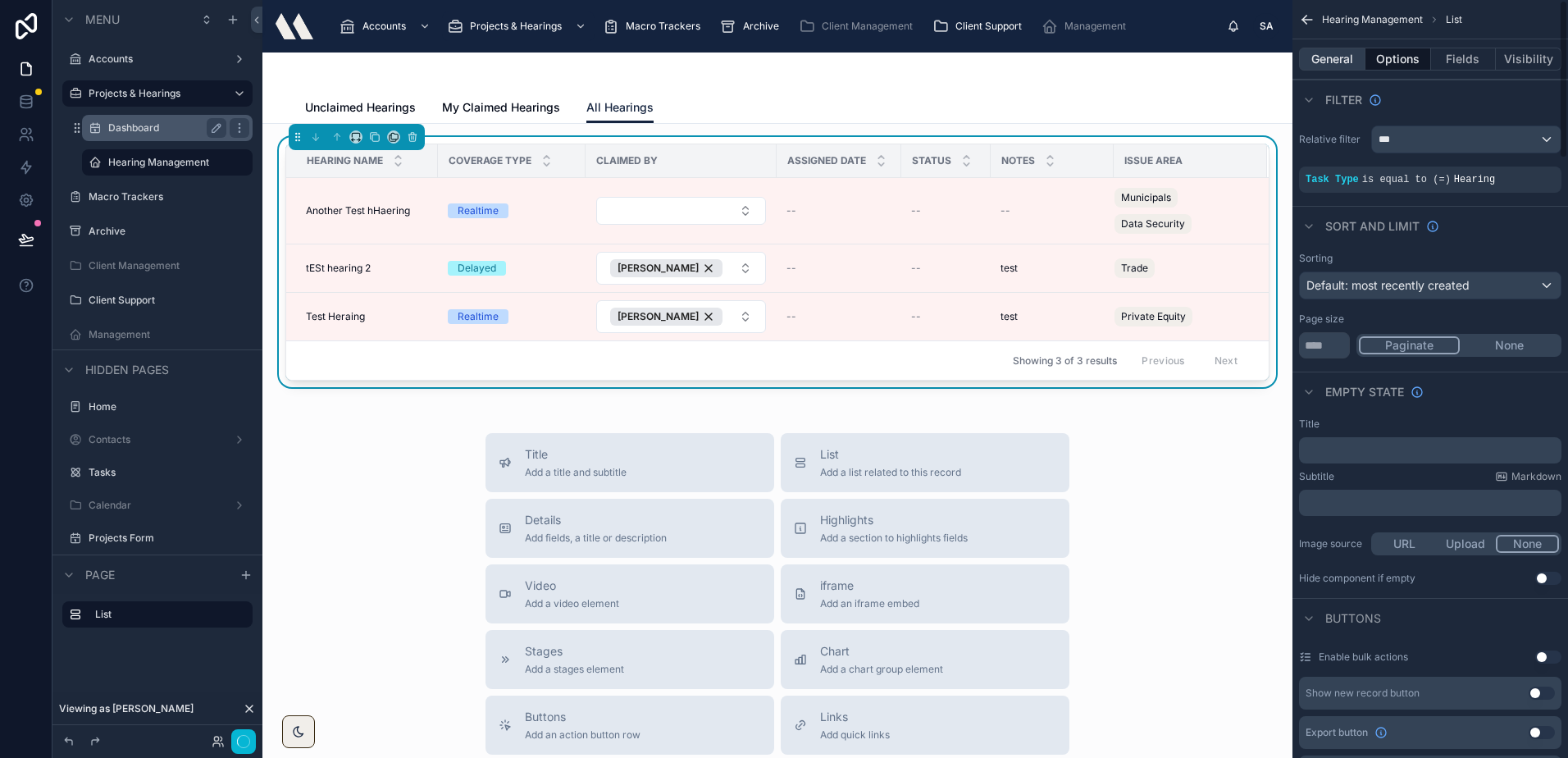
click at [1342, 70] on button "General" at bounding box center [1332, 58] width 66 height 23
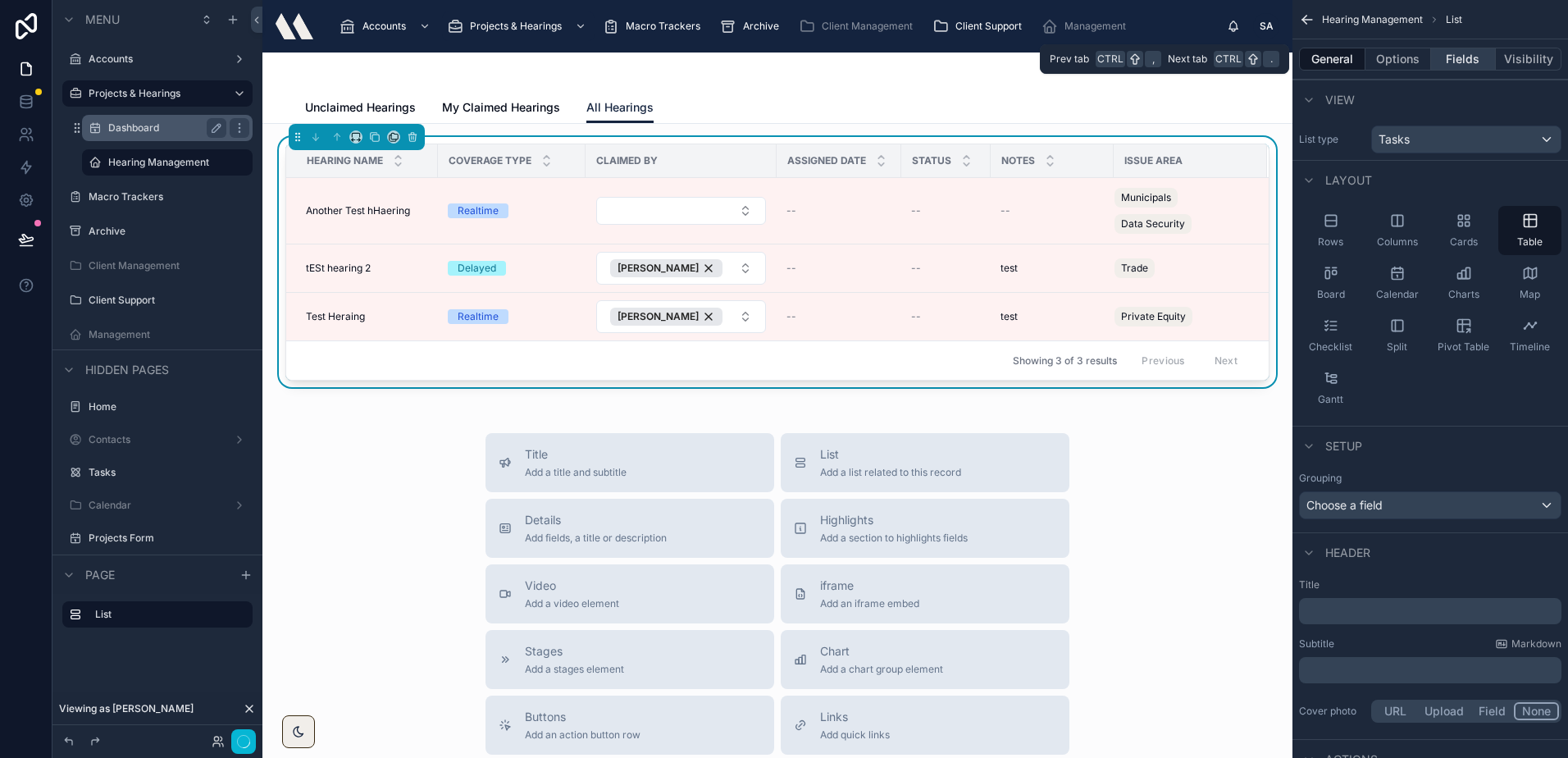
click at [1472, 57] on button "Fields" at bounding box center [1463, 58] width 65 height 23
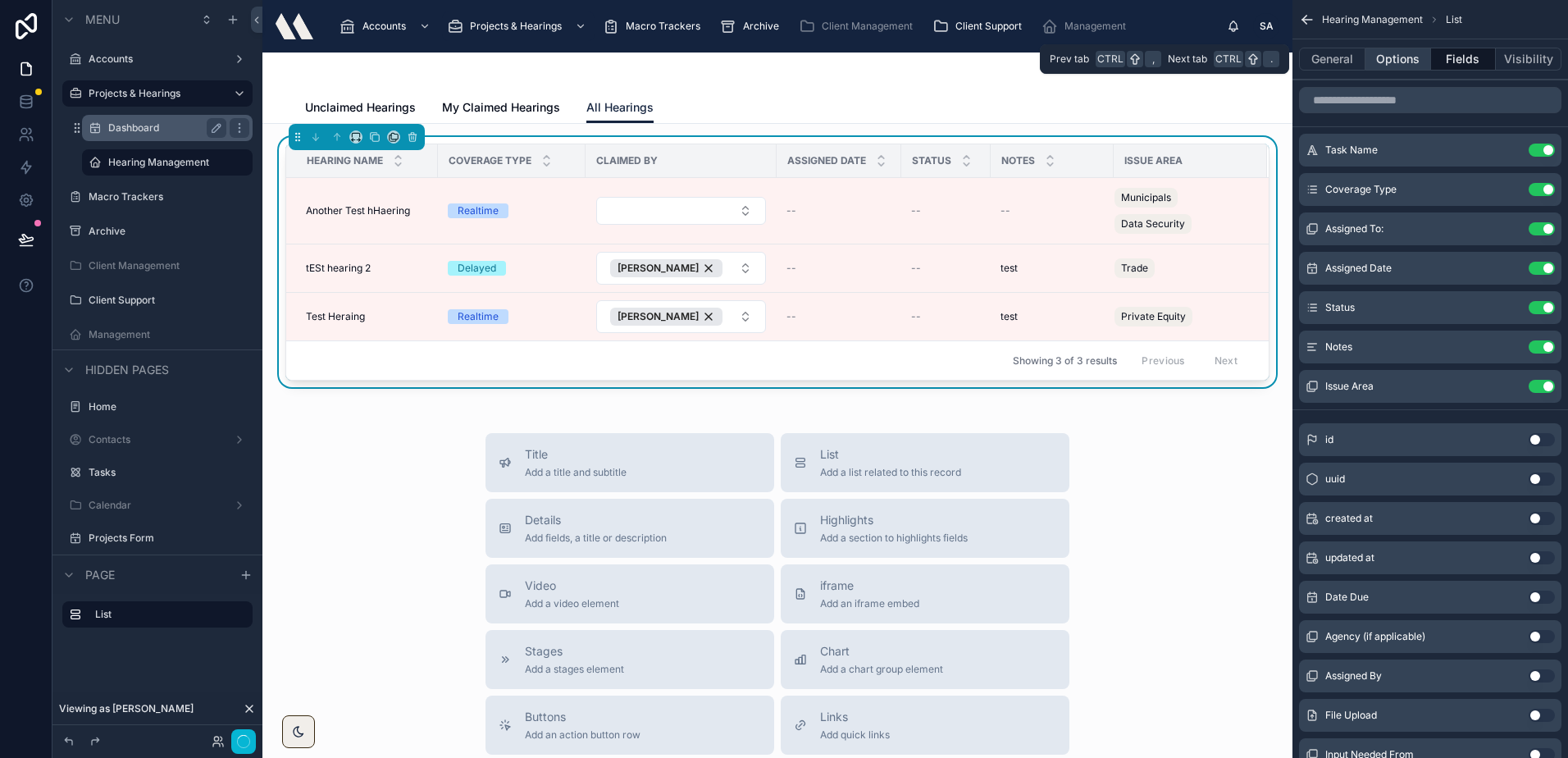
click at [1406, 60] on button "Options" at bounding box center [1398, 58] width 65 height 23
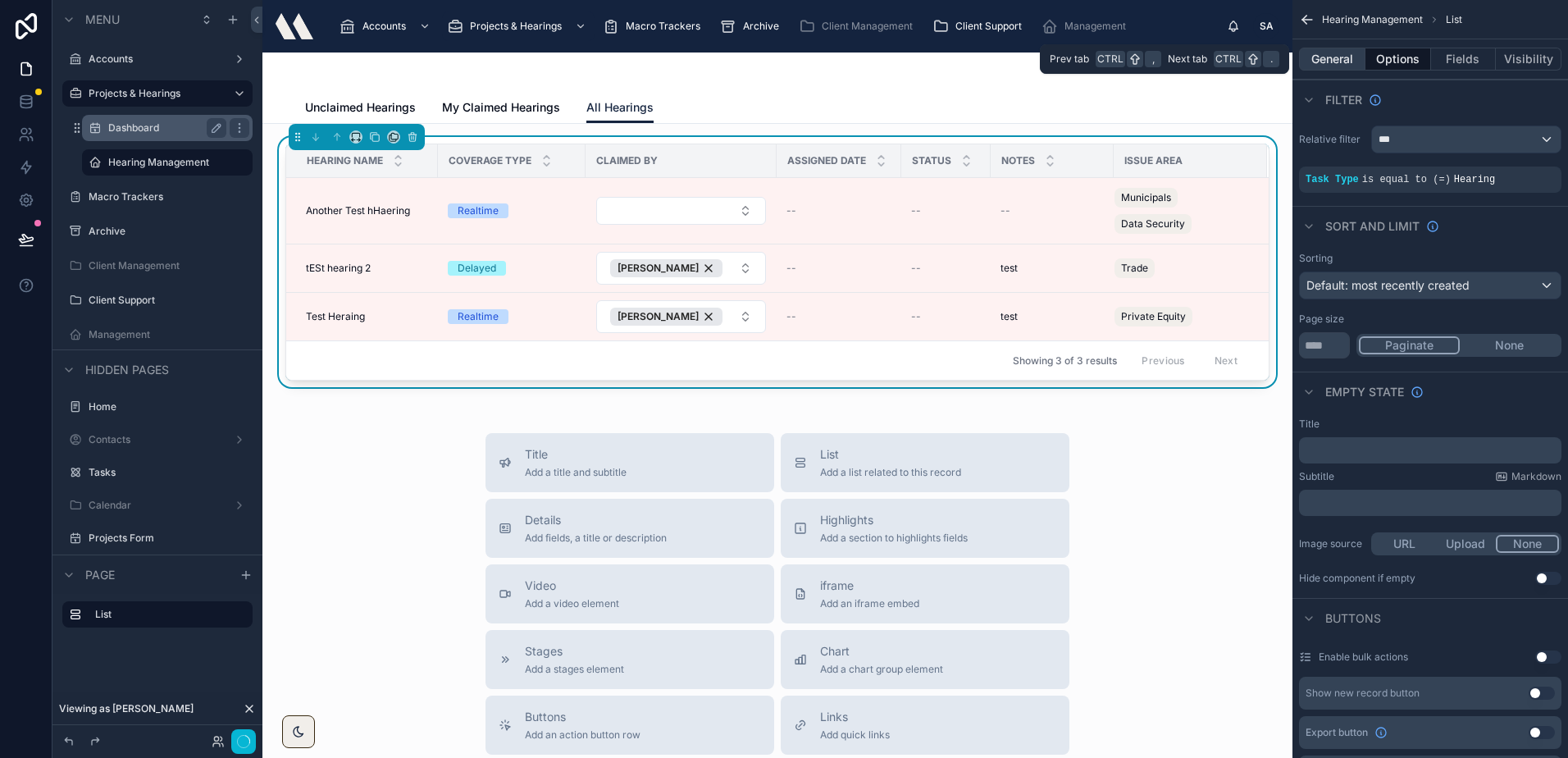
click at [1350, 56] on button "General" at bounding box center [1332, 58] width 66 height 23
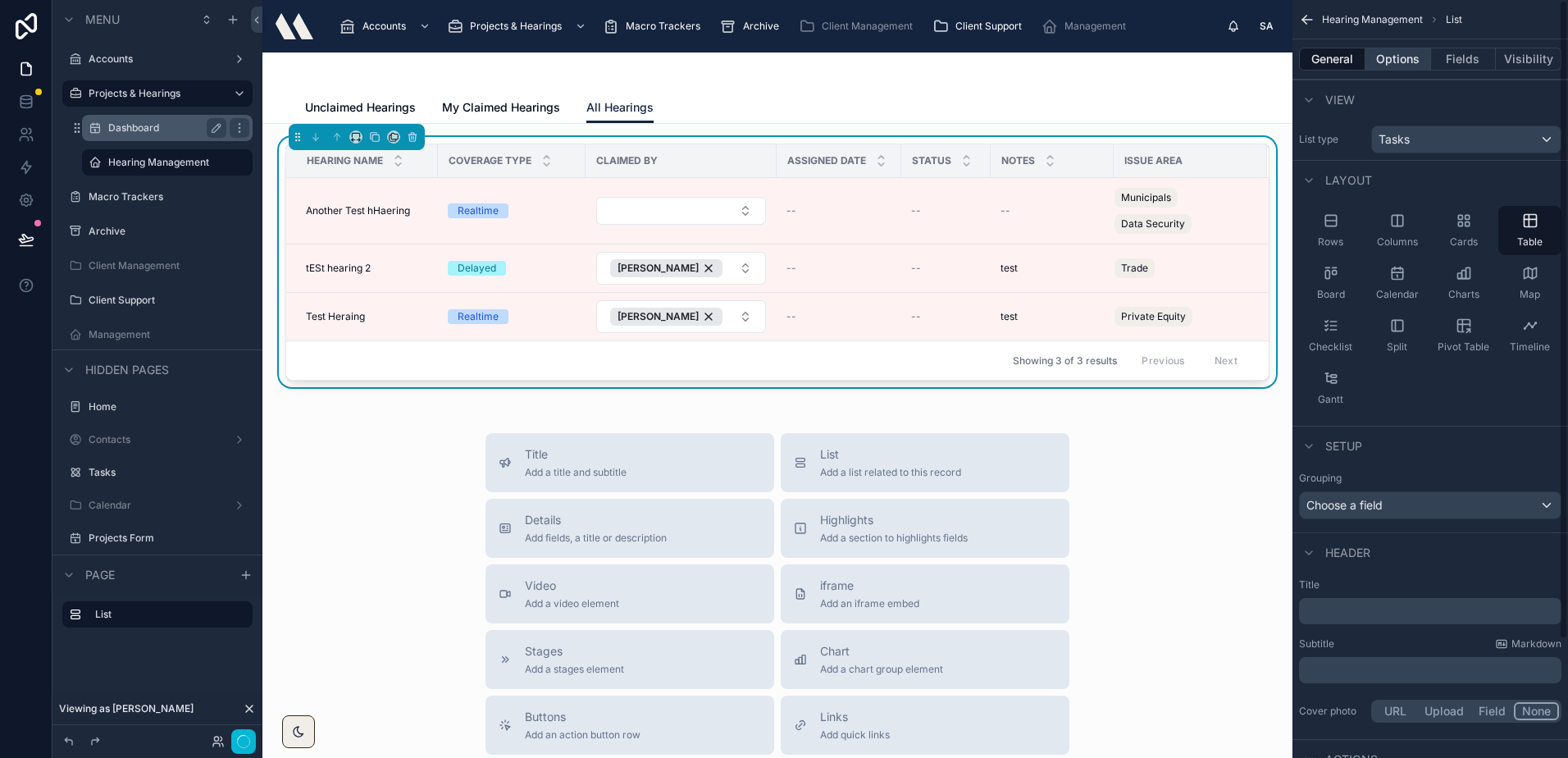
click at [1402, 65] on button "Options" at bounding box center [1398, 58] width 65 height 23
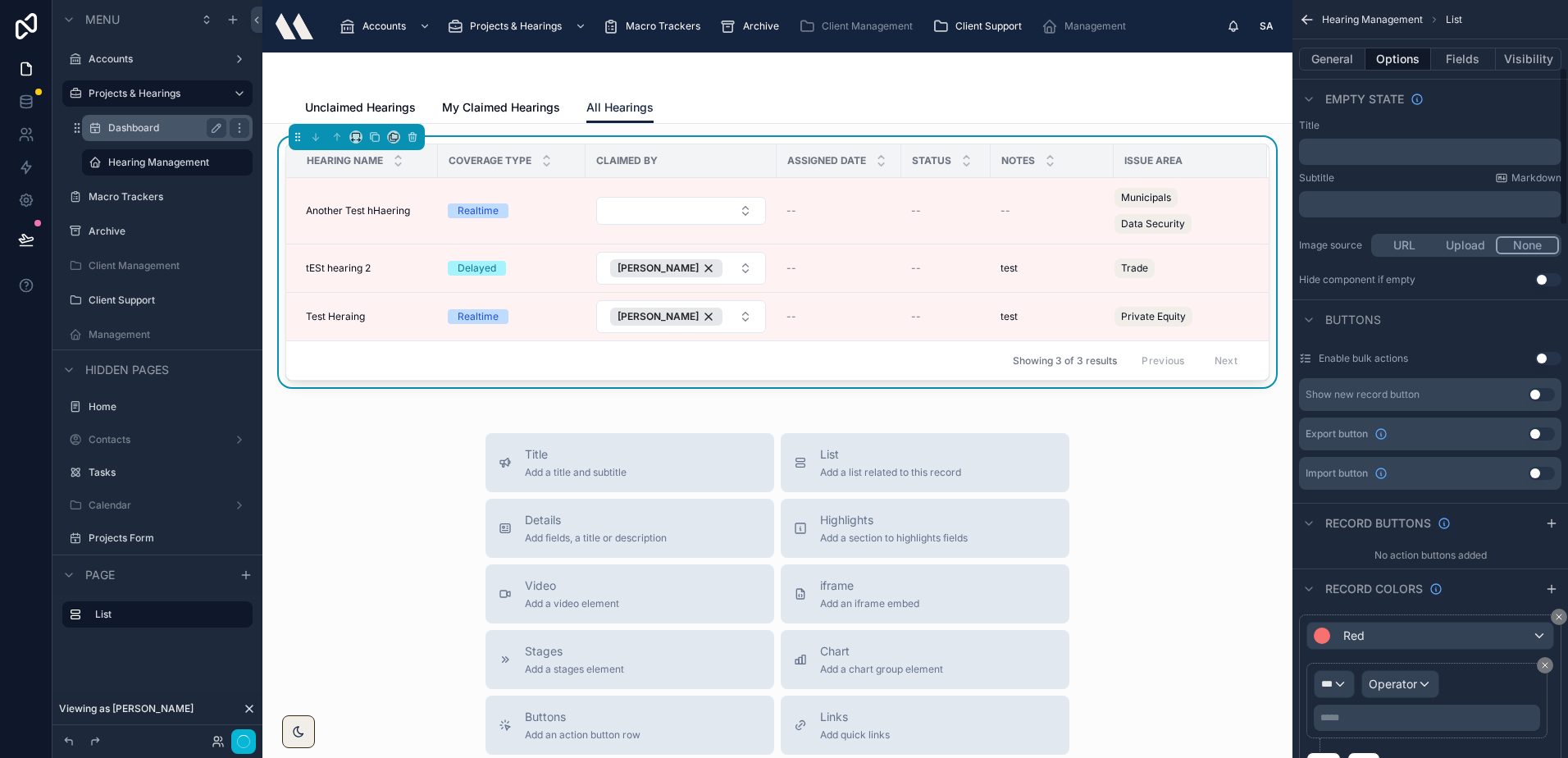
scroll to position [328, 0]
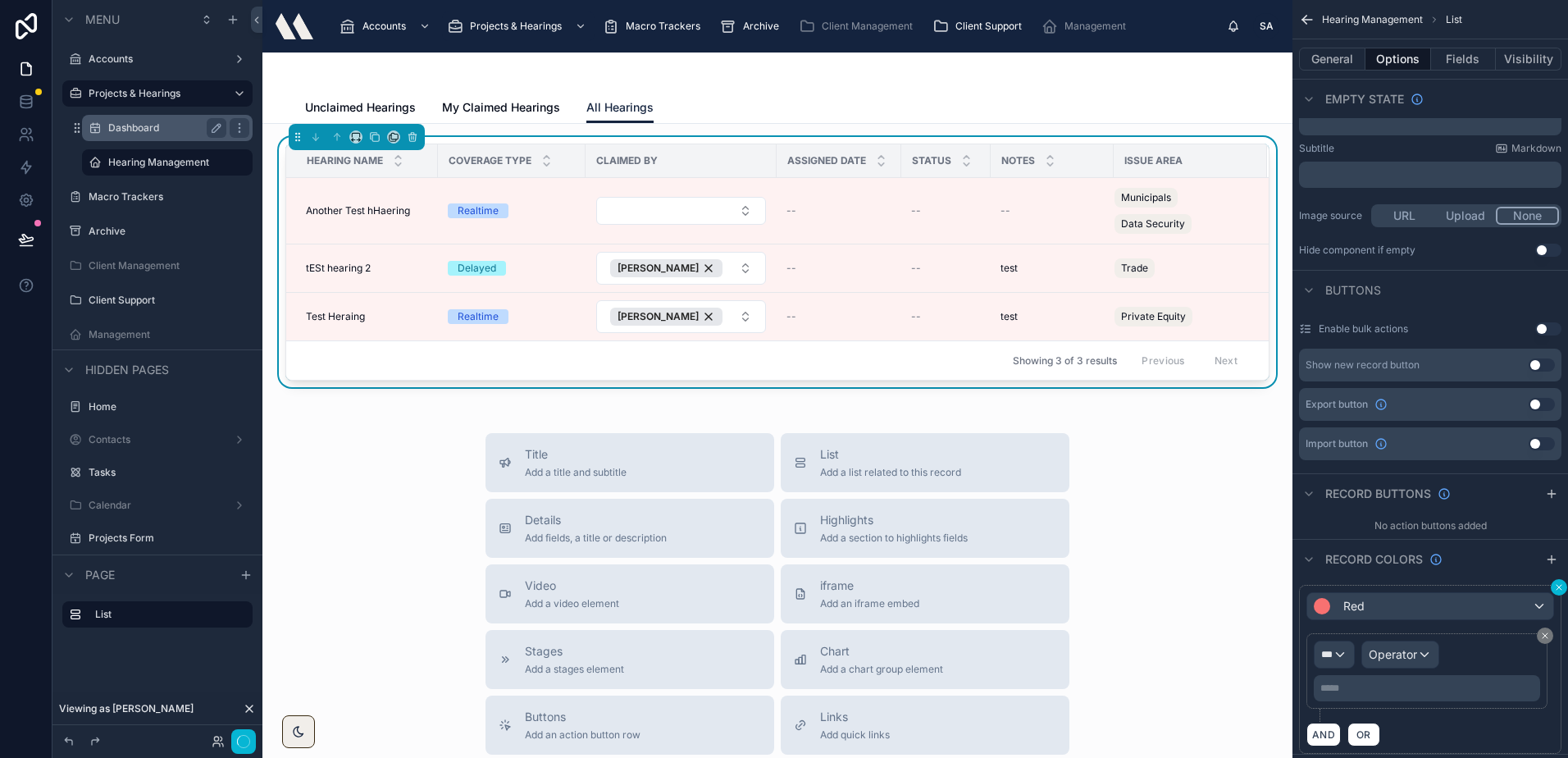
click at [1556, 586] on icon "scrollable content" at bounding box center [1558, 587] width 10 height 10
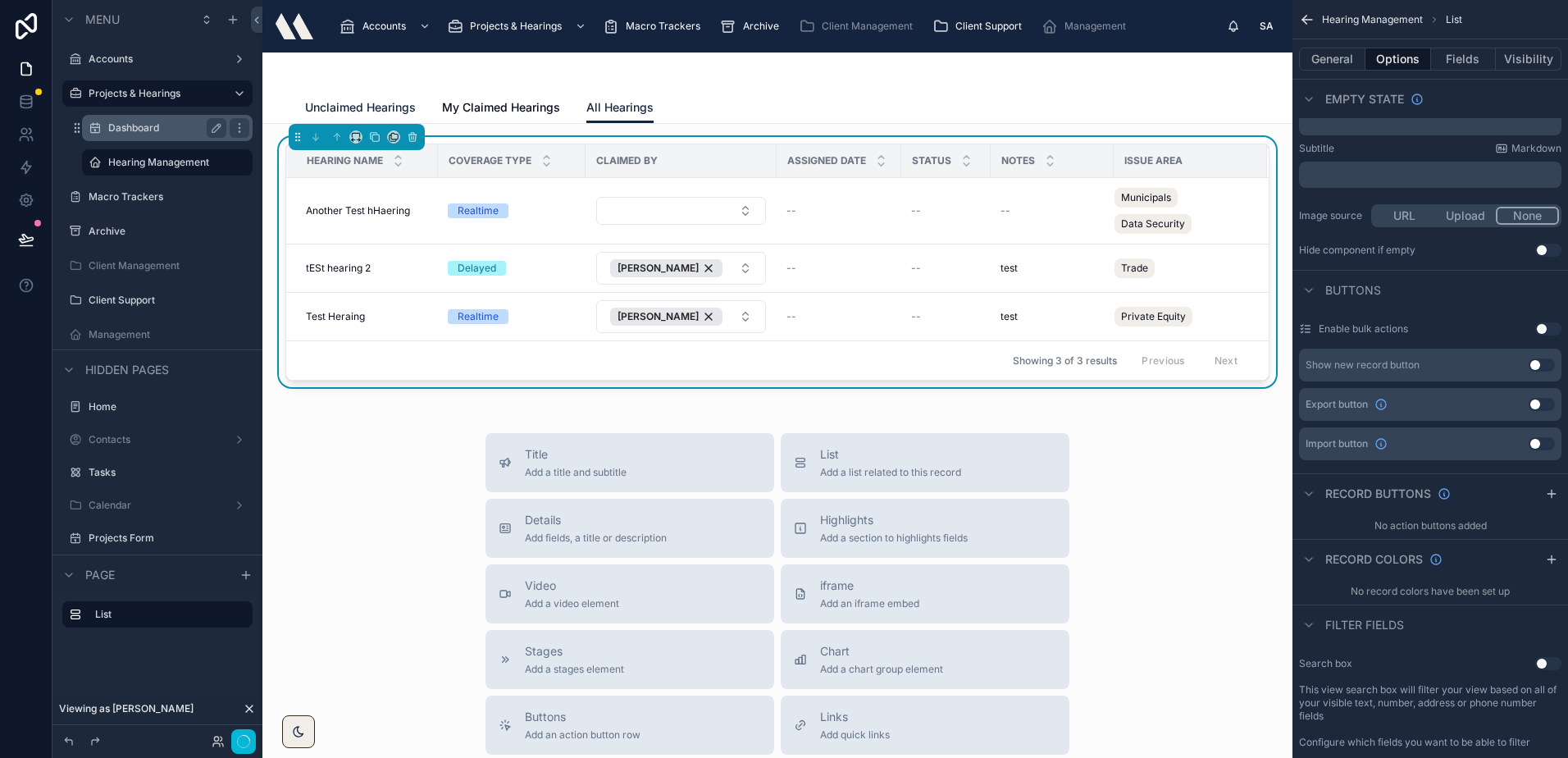
click at [380, 98] on link "Unclaimed Hearings" at bounding box center [360, 109] width 111 height 33
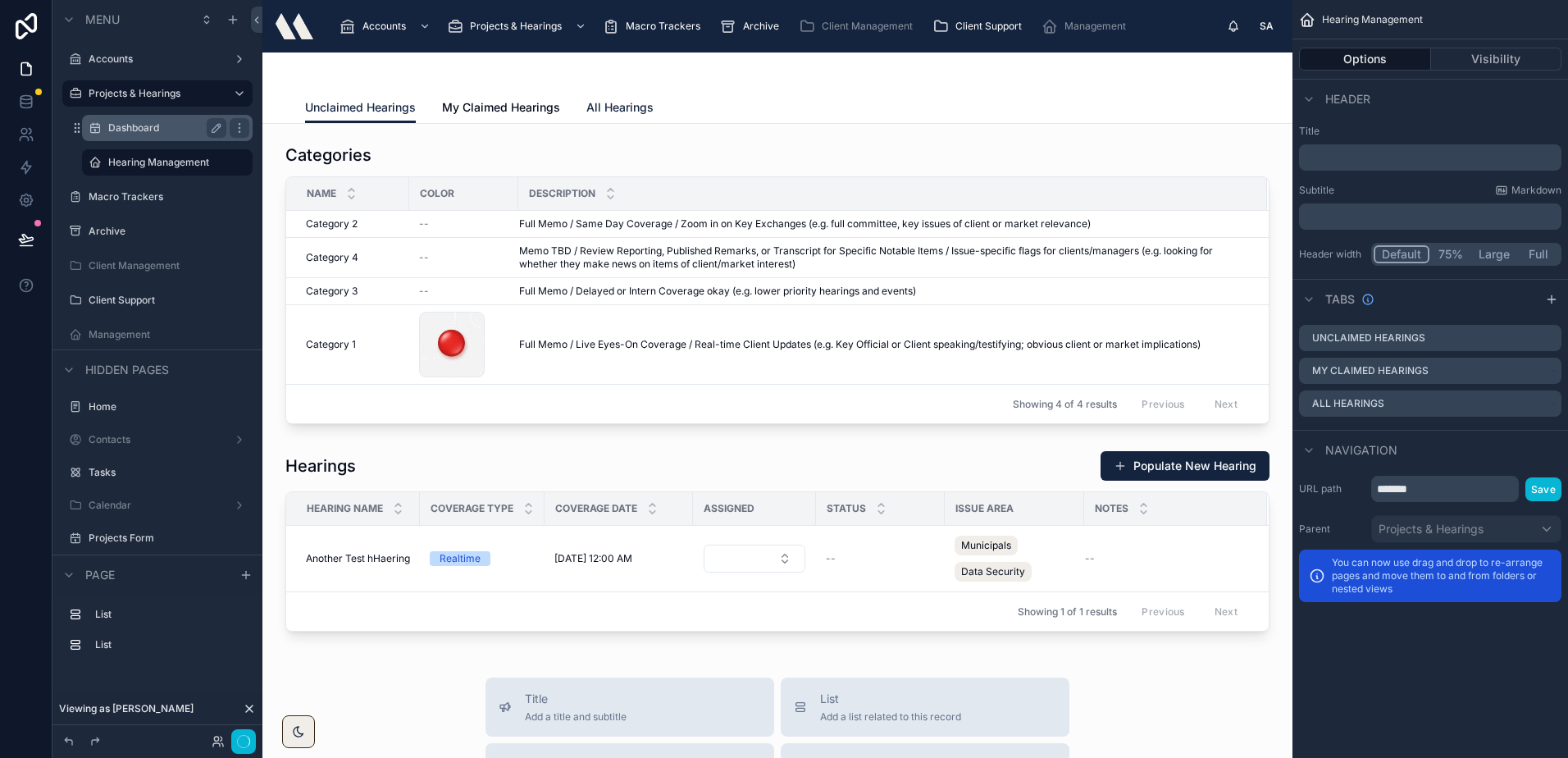
click at [626, 104] on span "All Hearings" at bounding box center [620, 107] width 67 height 16
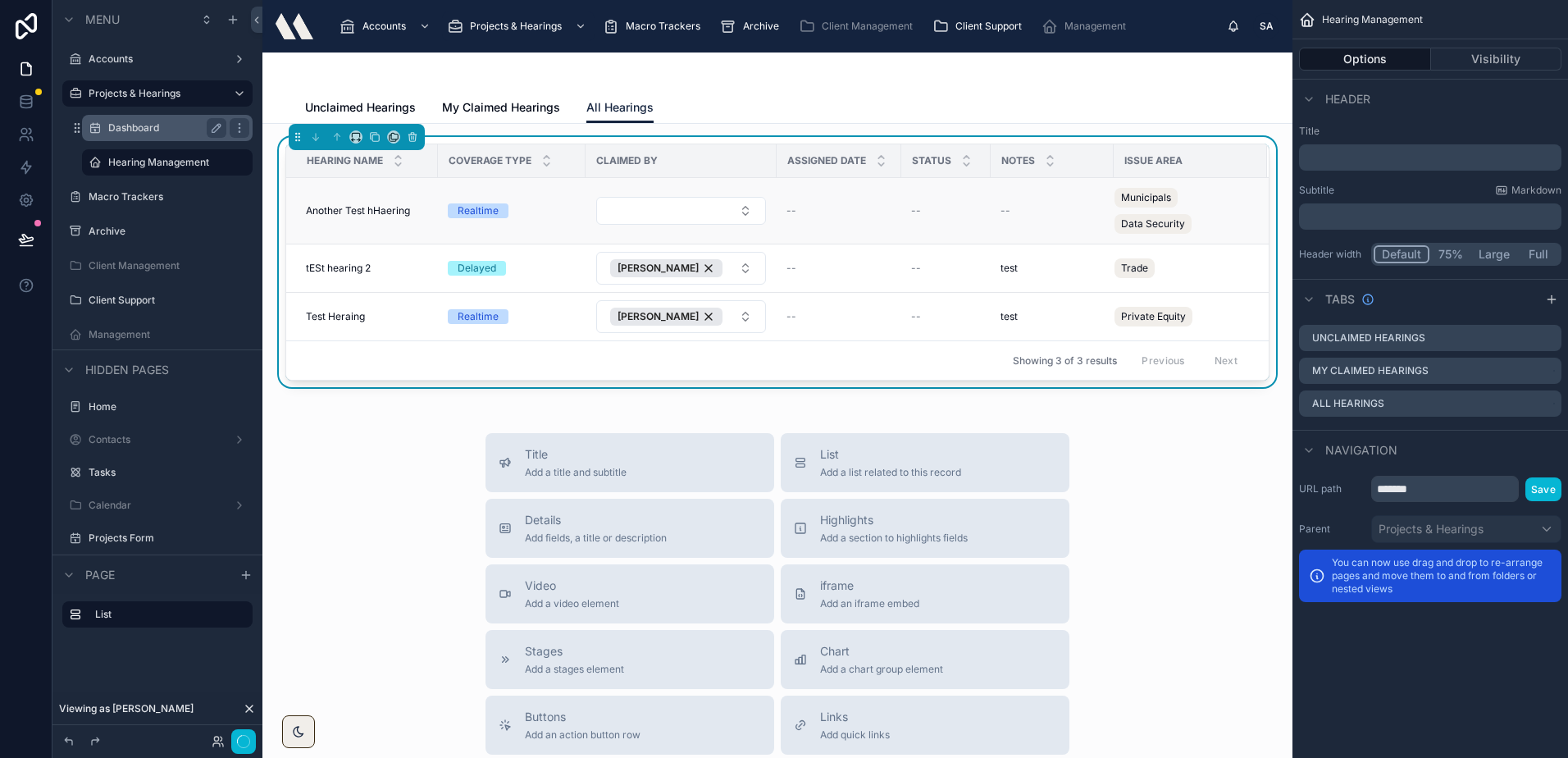
click at [520, 238] on td "Realtime" at bounding box center [511, 211] width 147 height 66
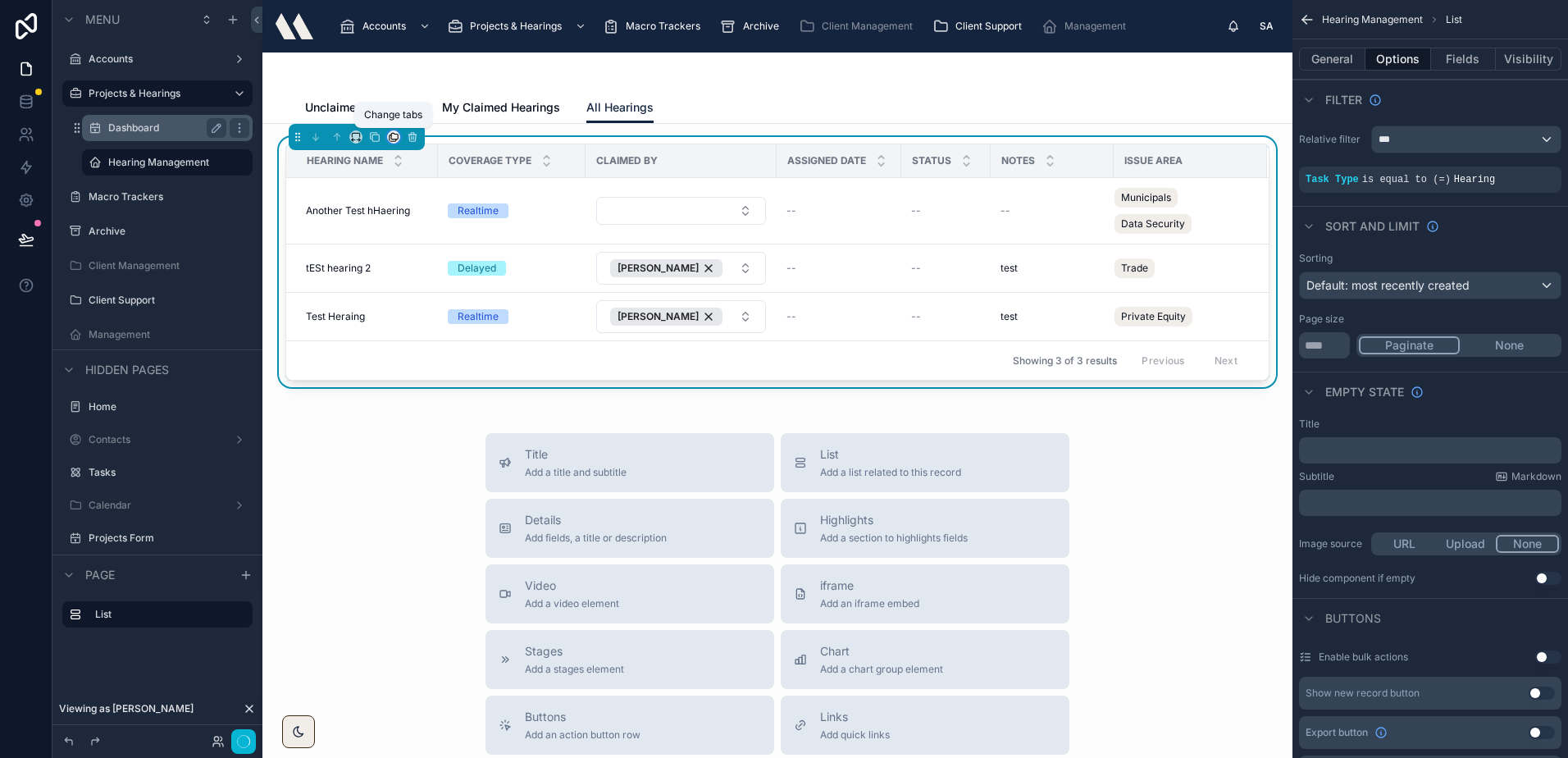
click at [395, 136] on icon at bounding box center [393, 136] width 12 height 12
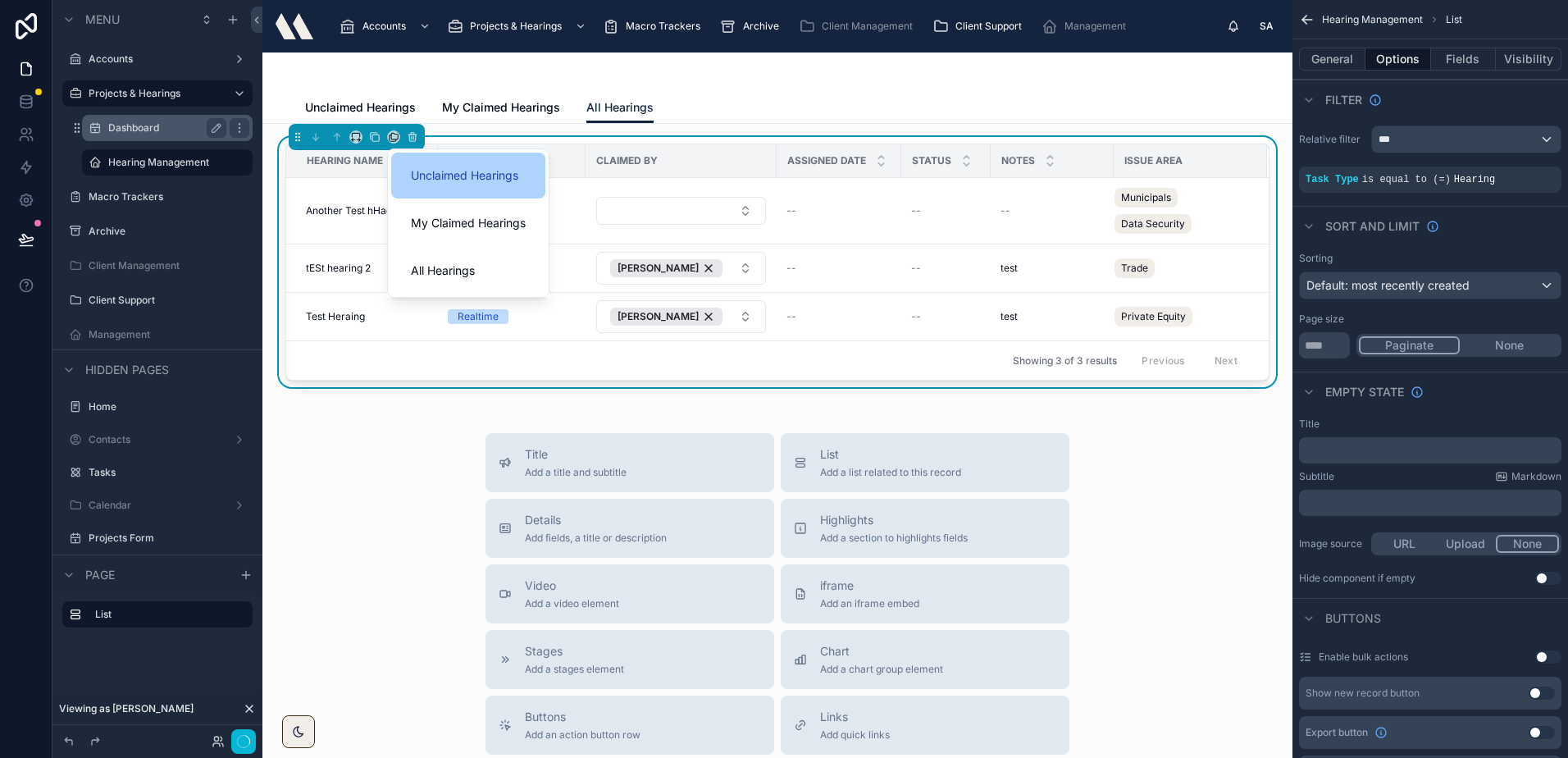
click at [487, 173] on span "Unclaimed Hearings" at bounding box center [465, 176] width 107 height 20
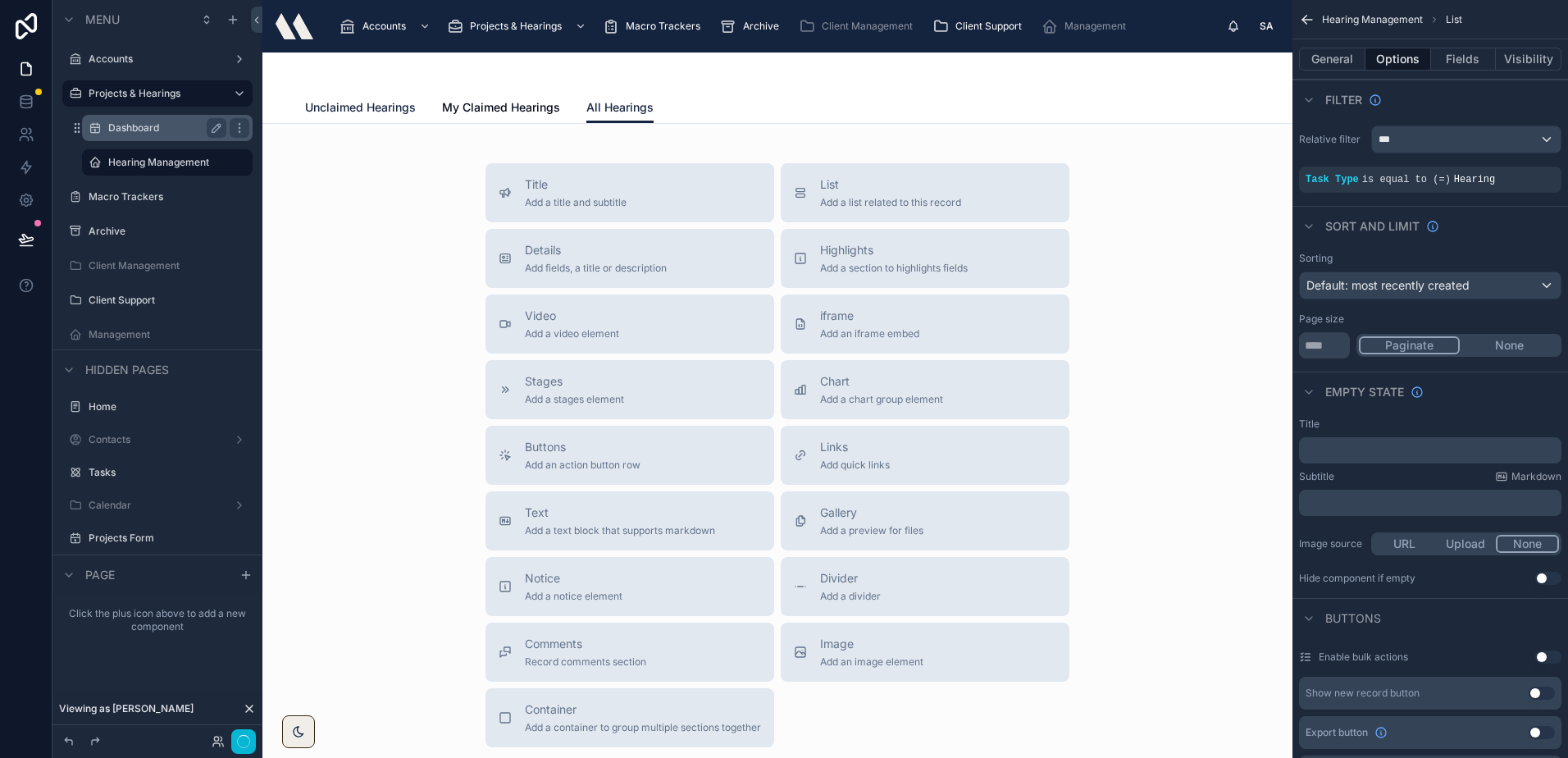
click at [357, 107] on span "Unclaimed Hearings" at bounding box center [360, 107] width 111 height 16
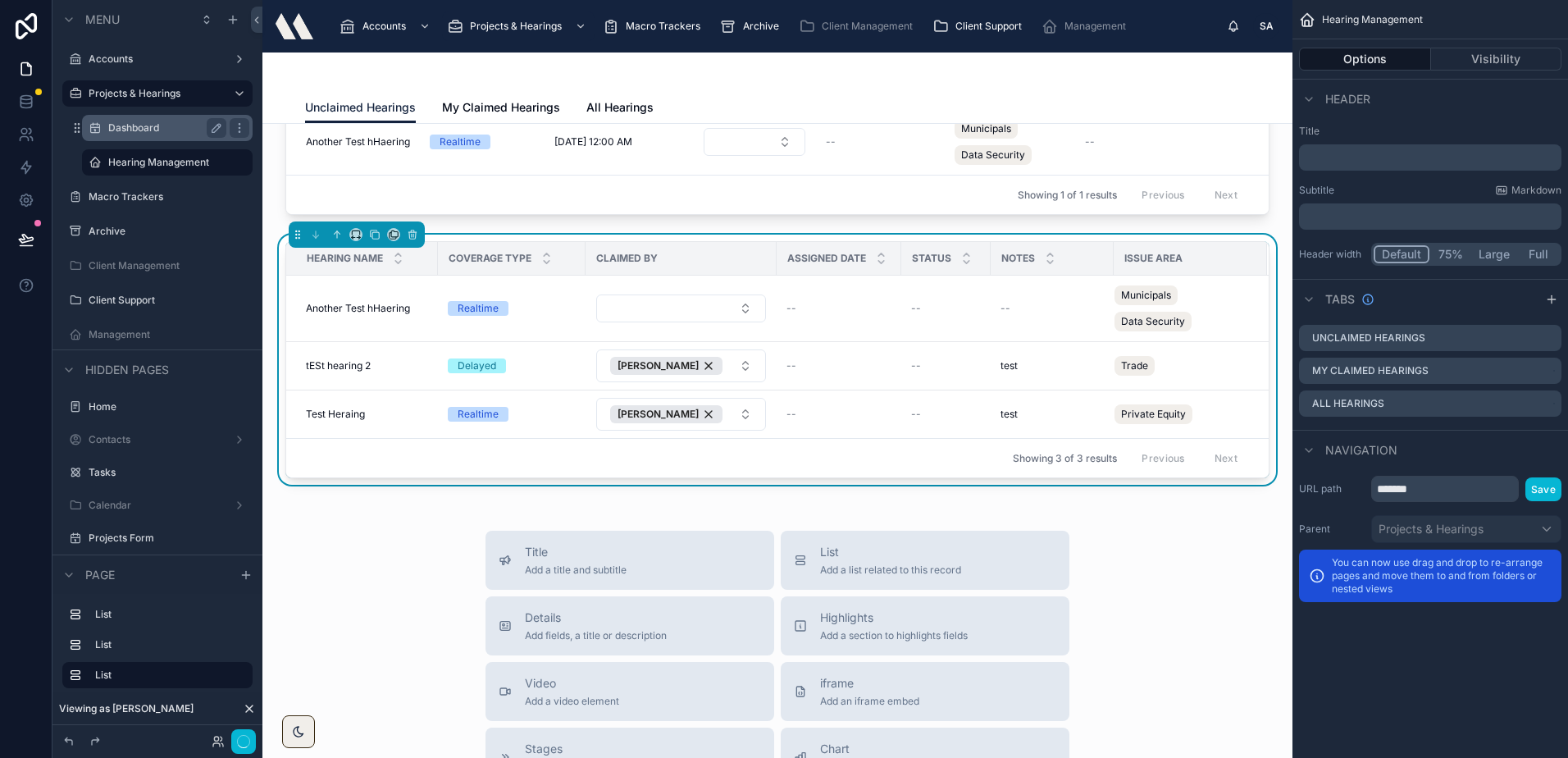
scroll to position [246, 0]
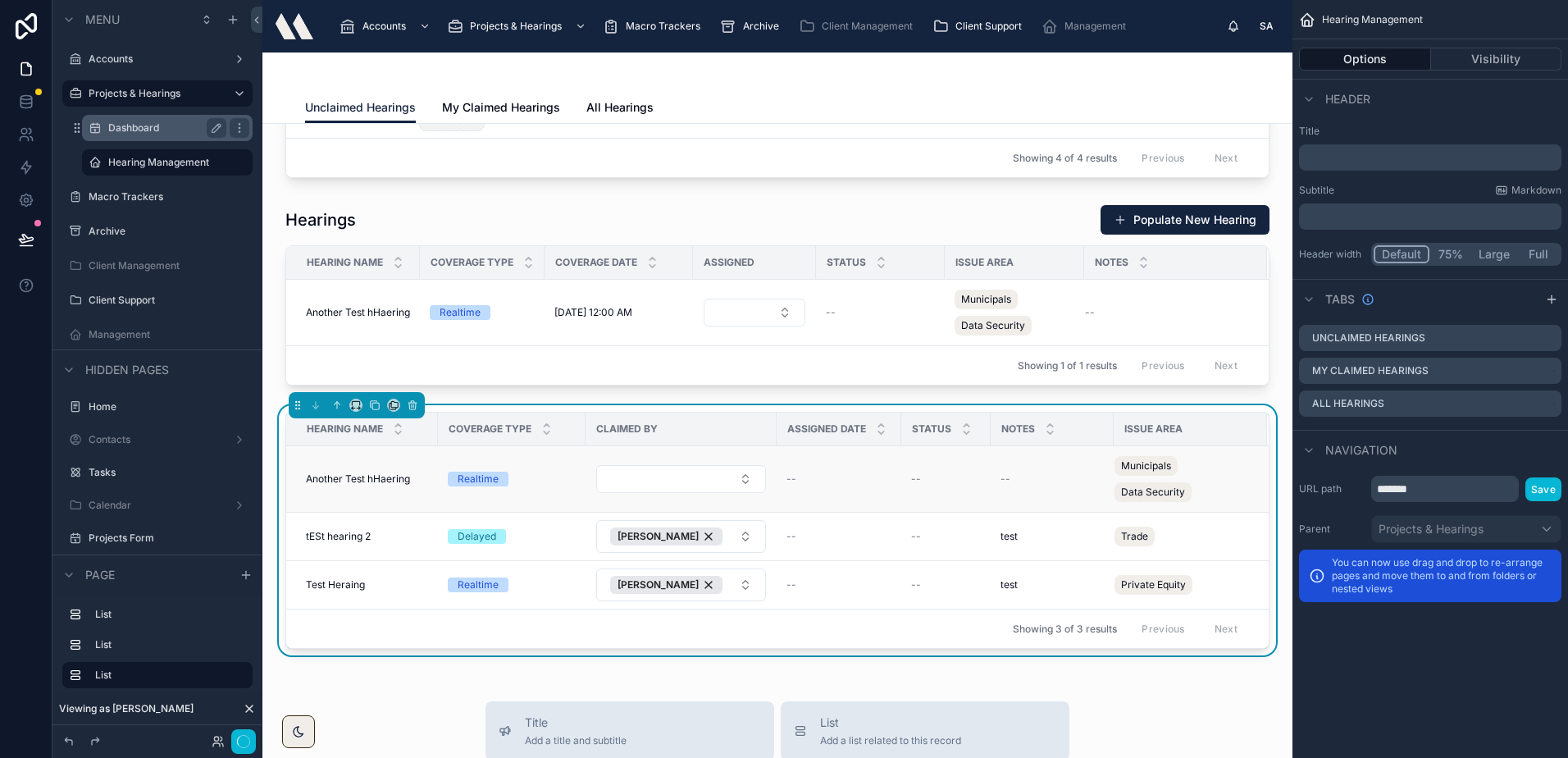
click at [365, 470] on td "Another Test hHaering Another Test hHaering" at bounding box center [362, 479] width 152 height 66
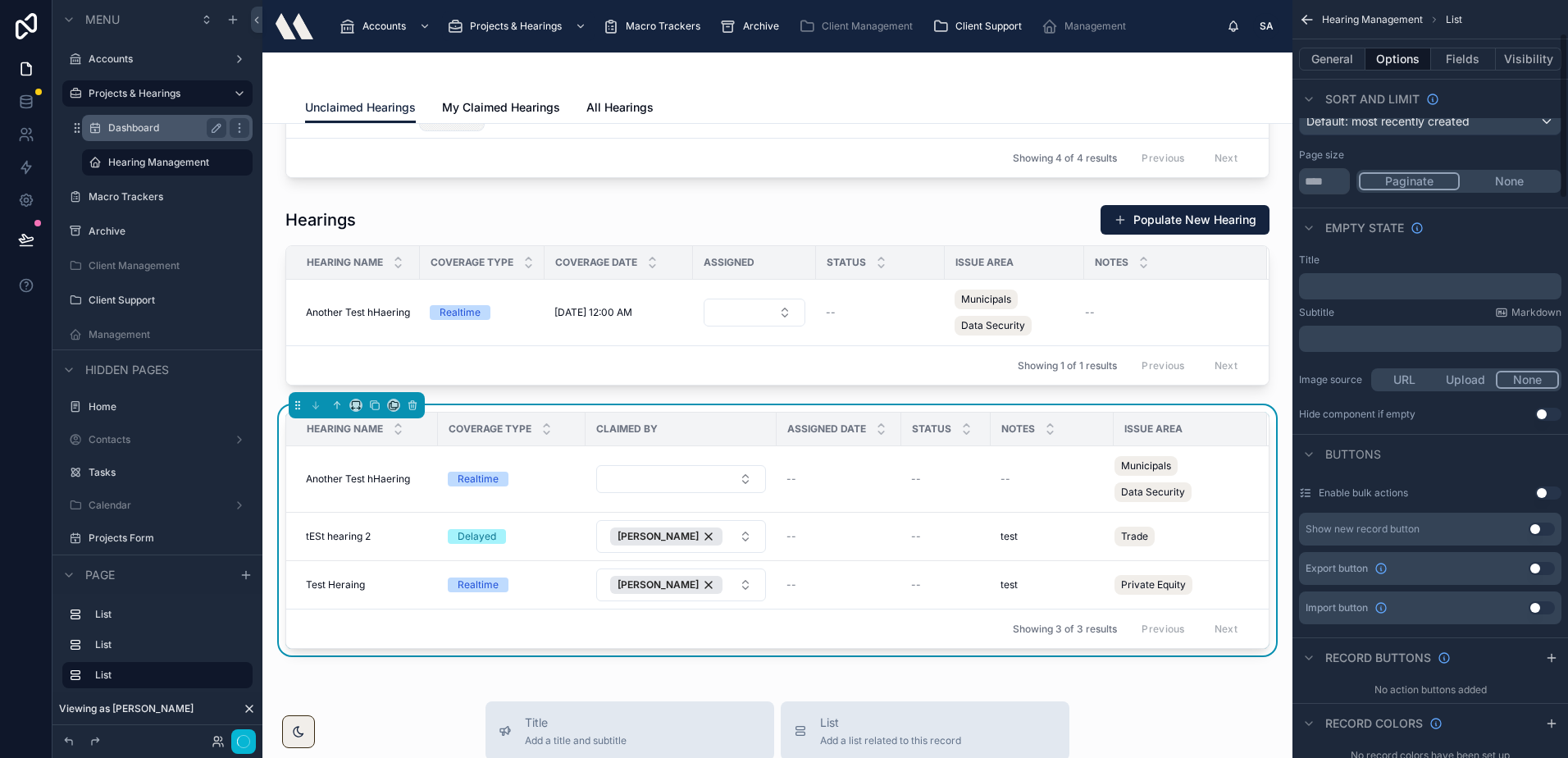
scroll to position [0, 0]
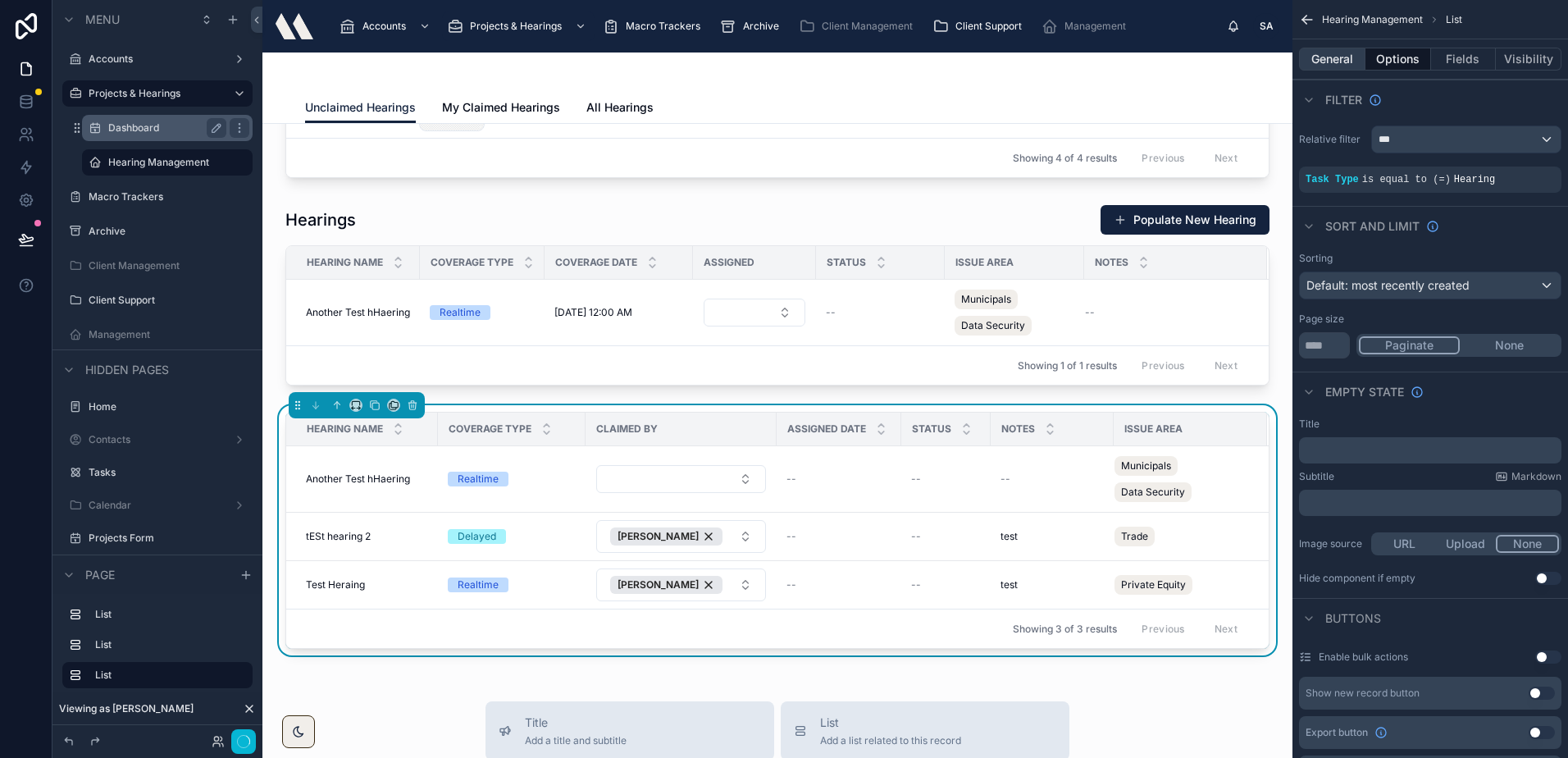
click at [1338, 55] on button "General" at bounding box center [1332, 58] width 66 height 23
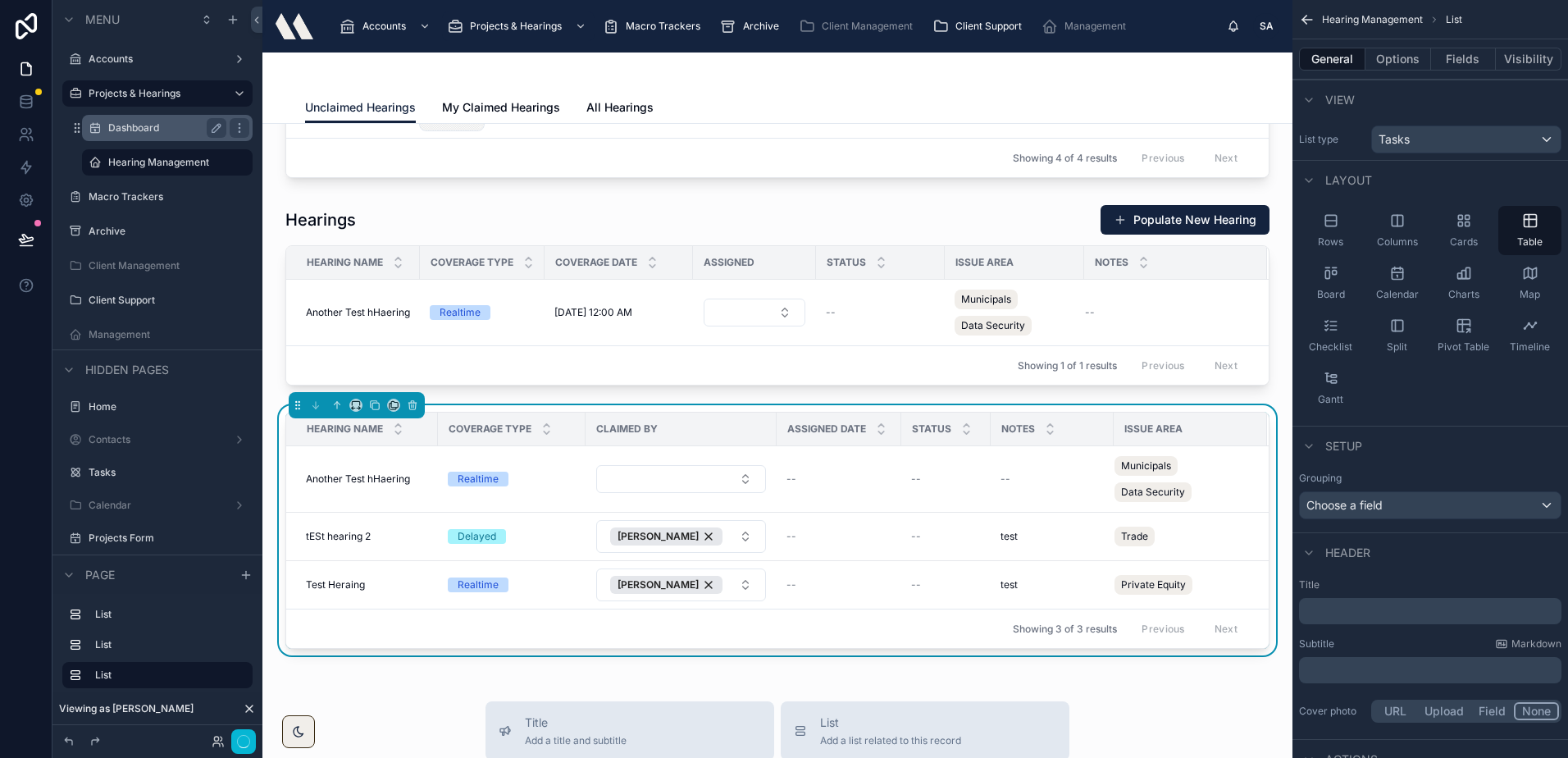
click at [1354, 617] on p "﻿" at bounding box center [1432, 611] width 253 height 16
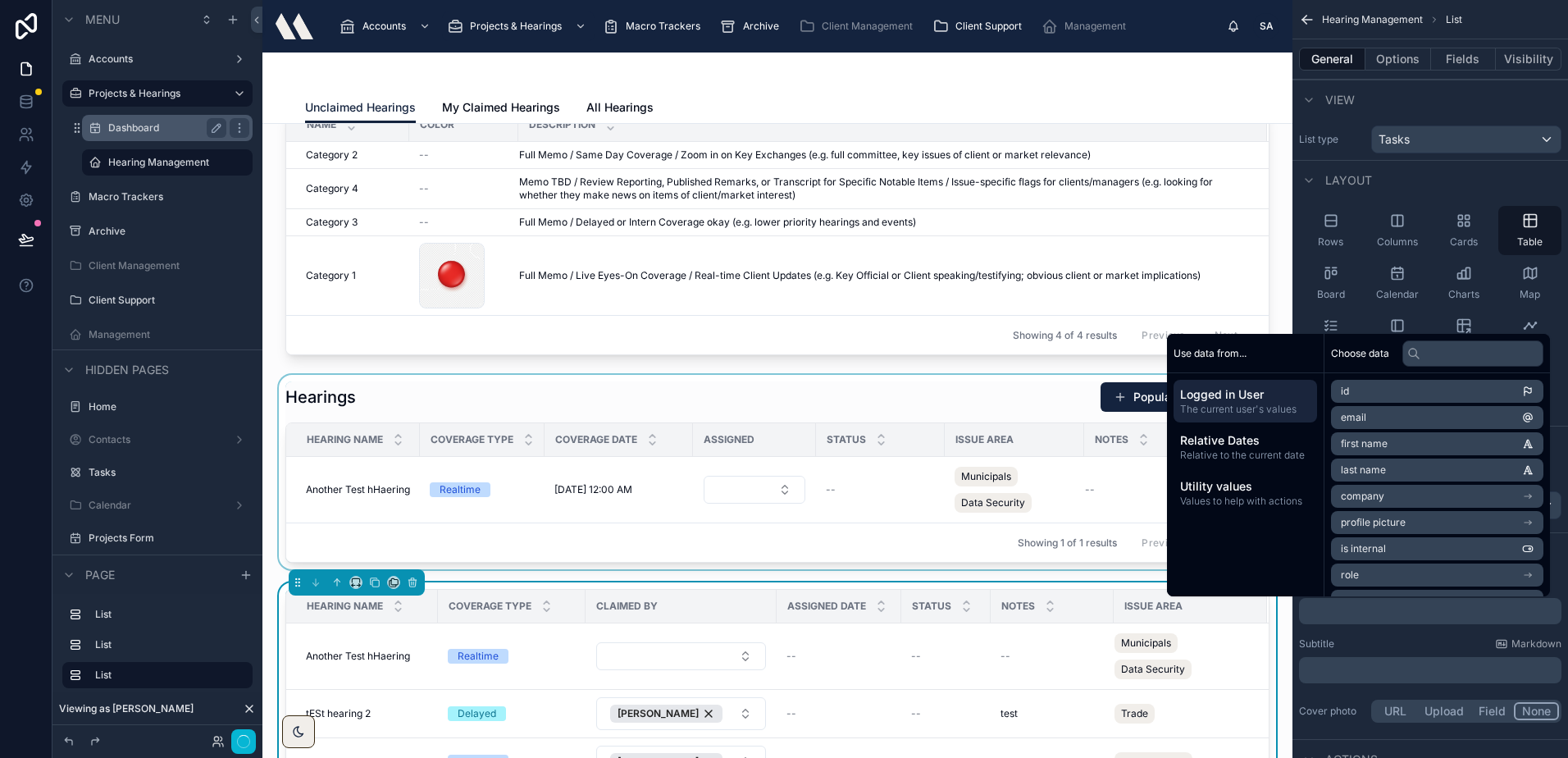
scroll to position [164, 0]
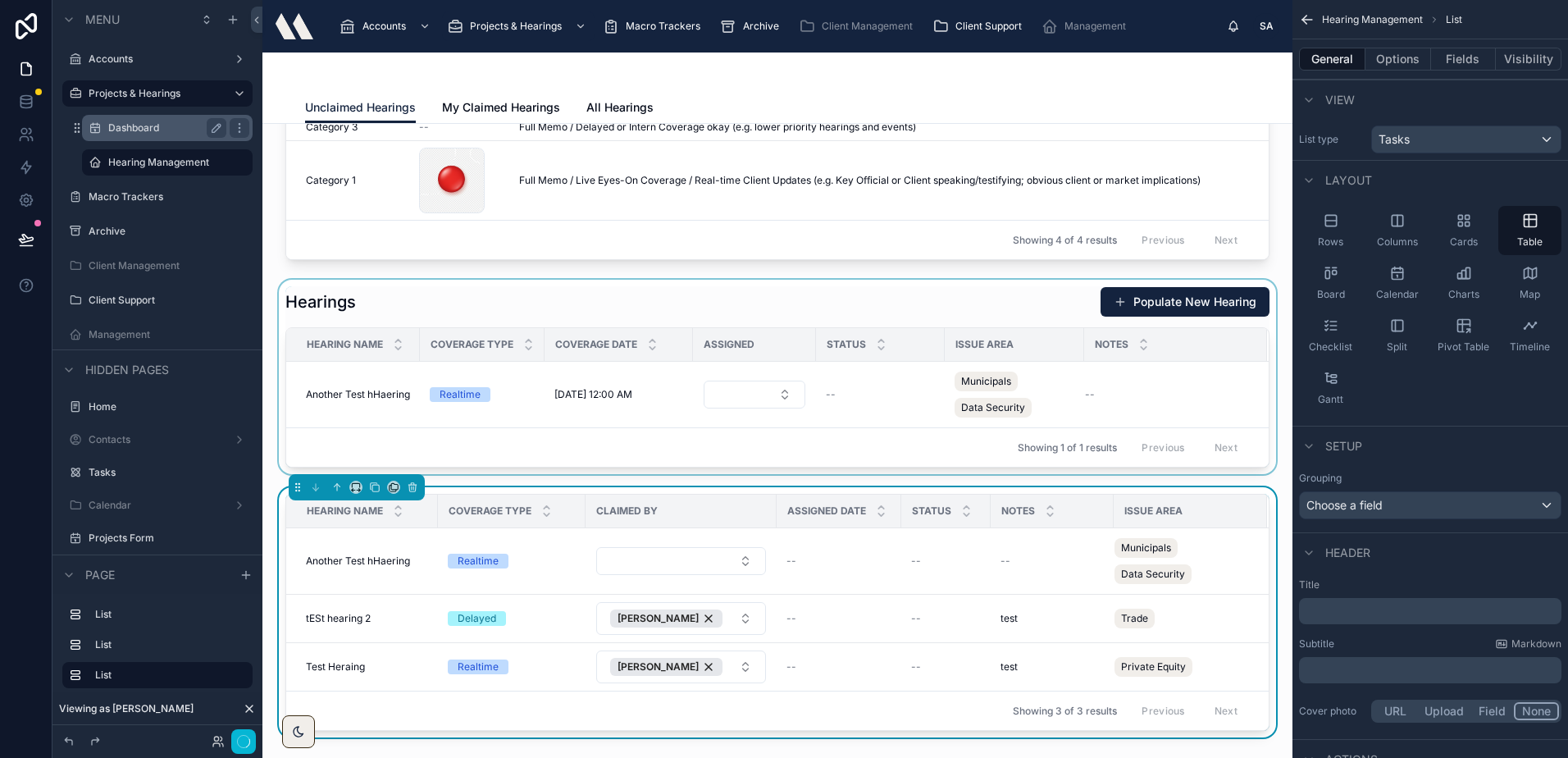
click at [429, 310] on div at bounding box center [777, 377] width 1003 height 195
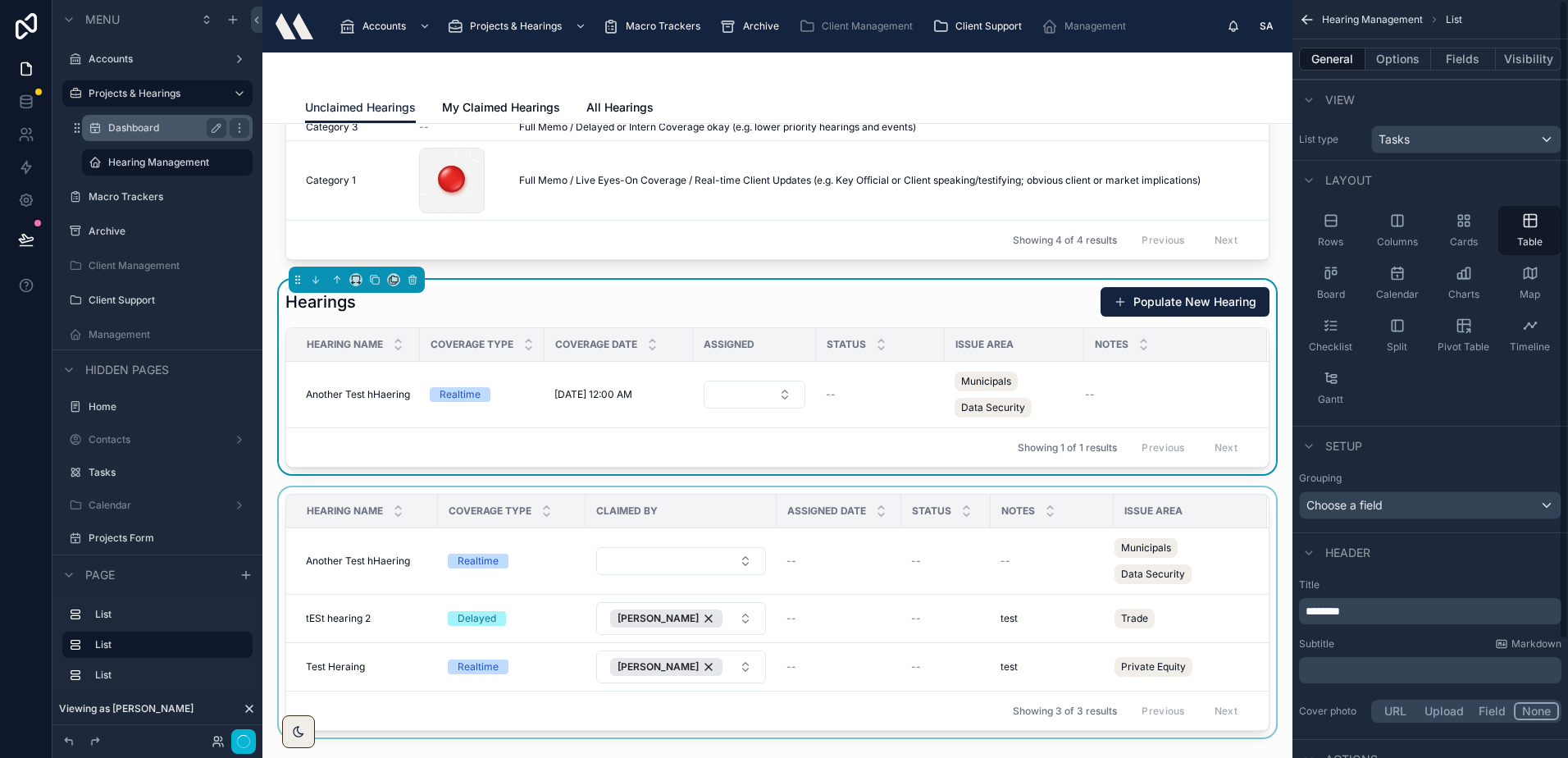
click at [1392, 608] on p "********" at bounding box center [1432, 611] width 253 height 16
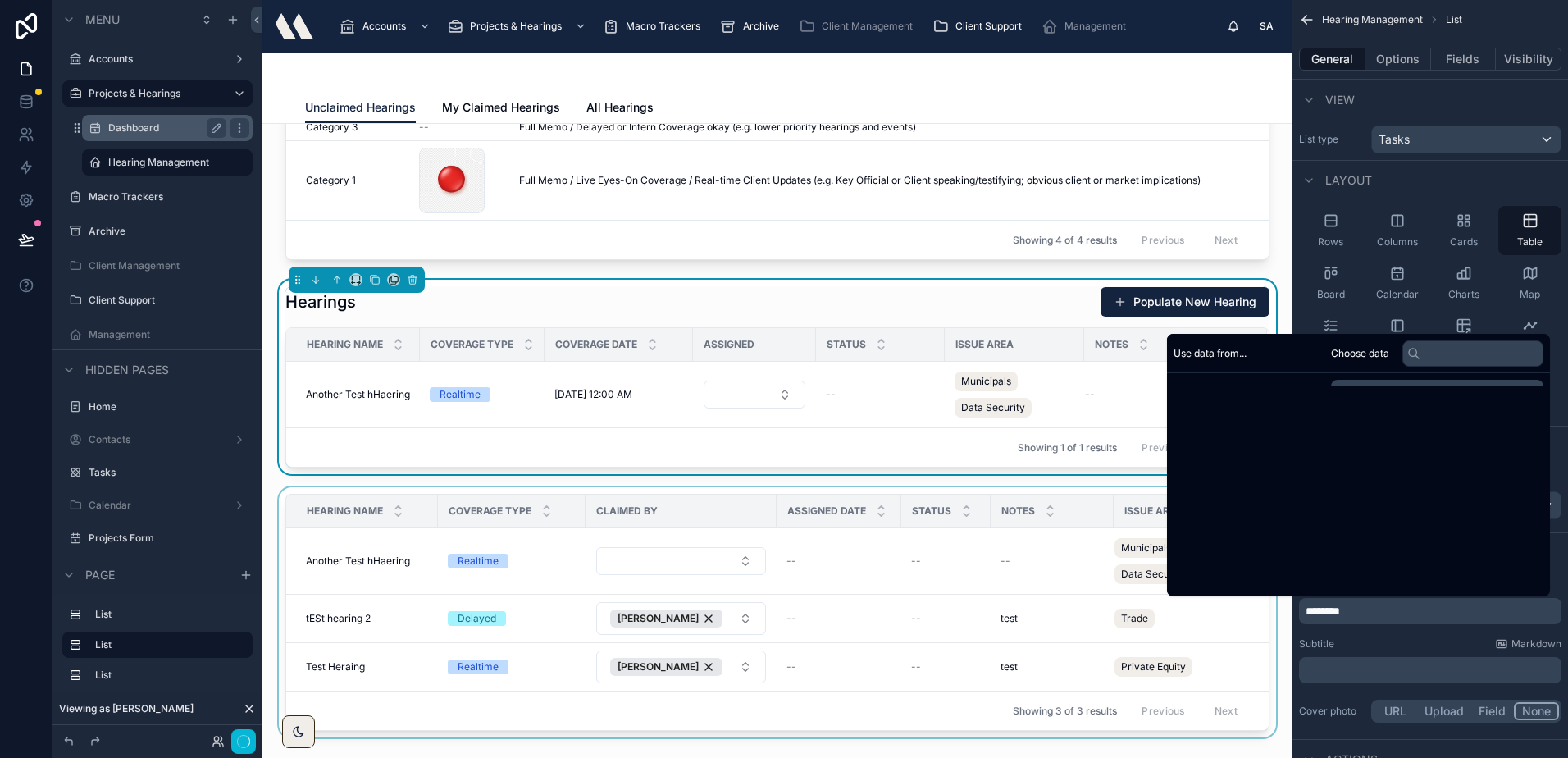
click at [1392, 608] on p "********" at bounding box center [1432, 611] width 253 height 16
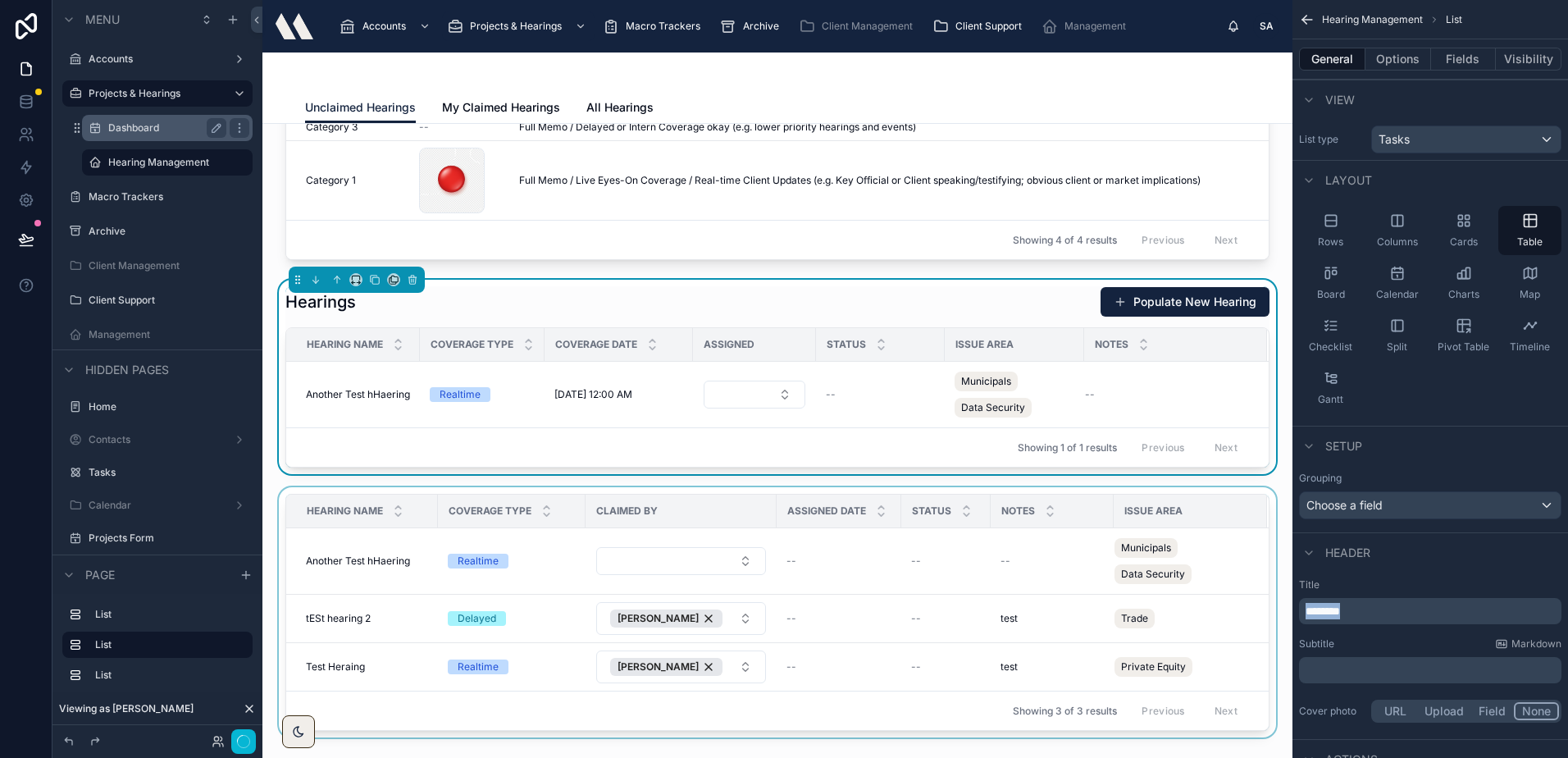
click at [1392, 608] on p "********" at bounding box center [1432, 611] width 253 height 16
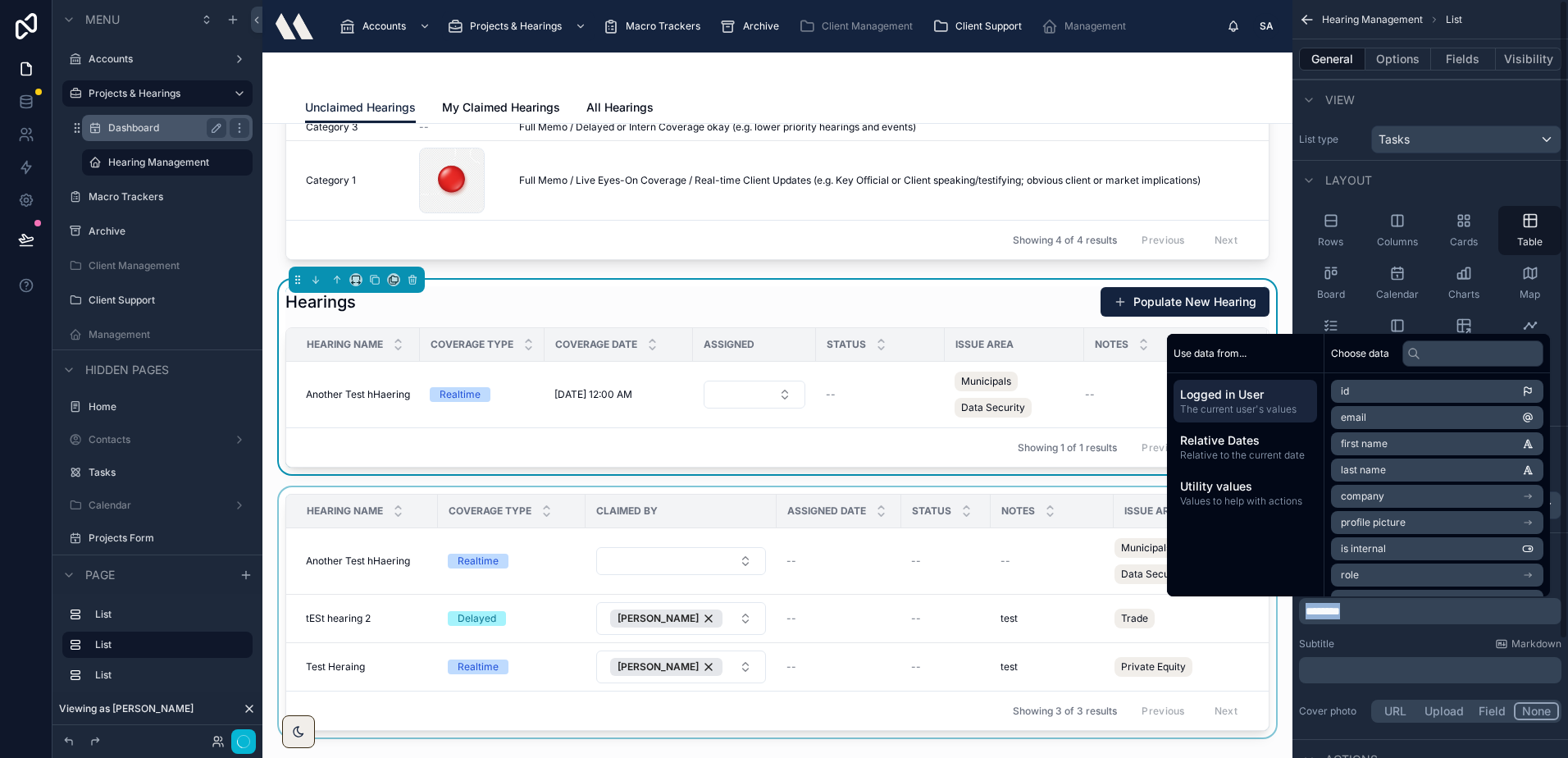
click at [1362, 611] on p "********" at bounding box center [1432, 611] width 253 height 16
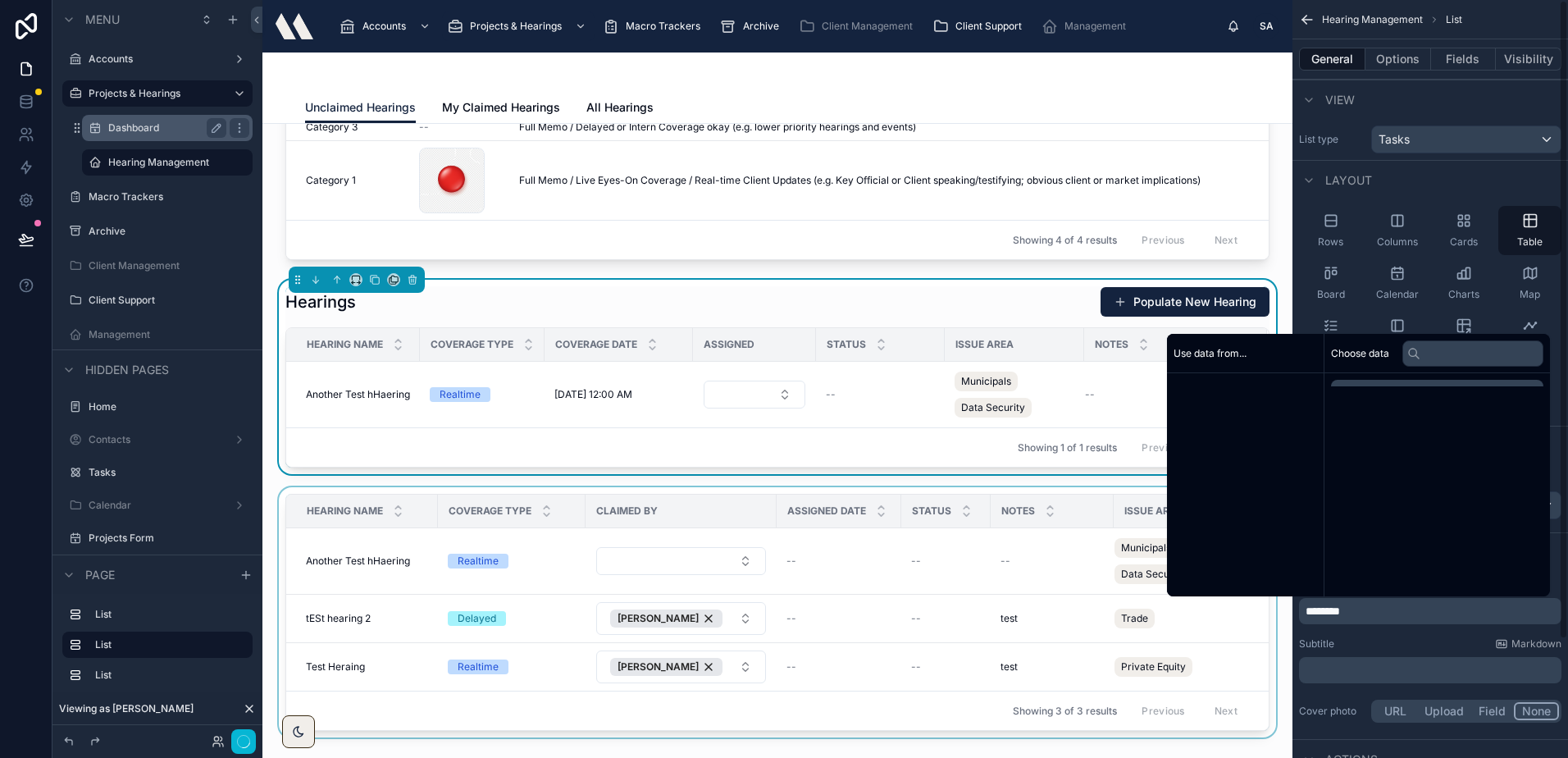
click at [1362, 611] on p "********" at bounding box center [1432, 611] width 253 height 16
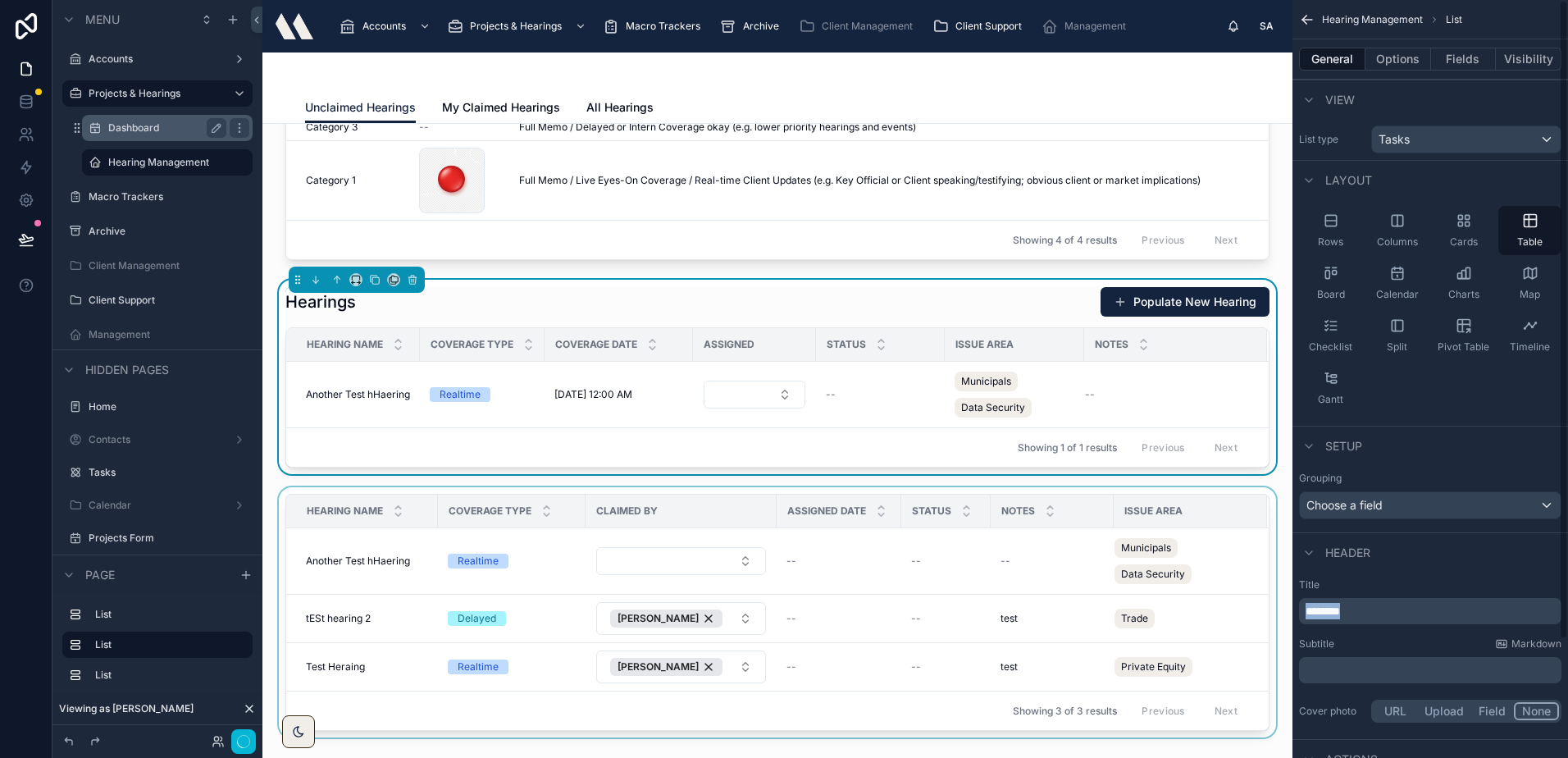
click at [1362, 611] on p "********" at bounding box center [1432, 611] width 253 height 16
click at [498, 304] on div "Hearings Populate New Hearing" at bounding box center [778, 302] width 984 height 31
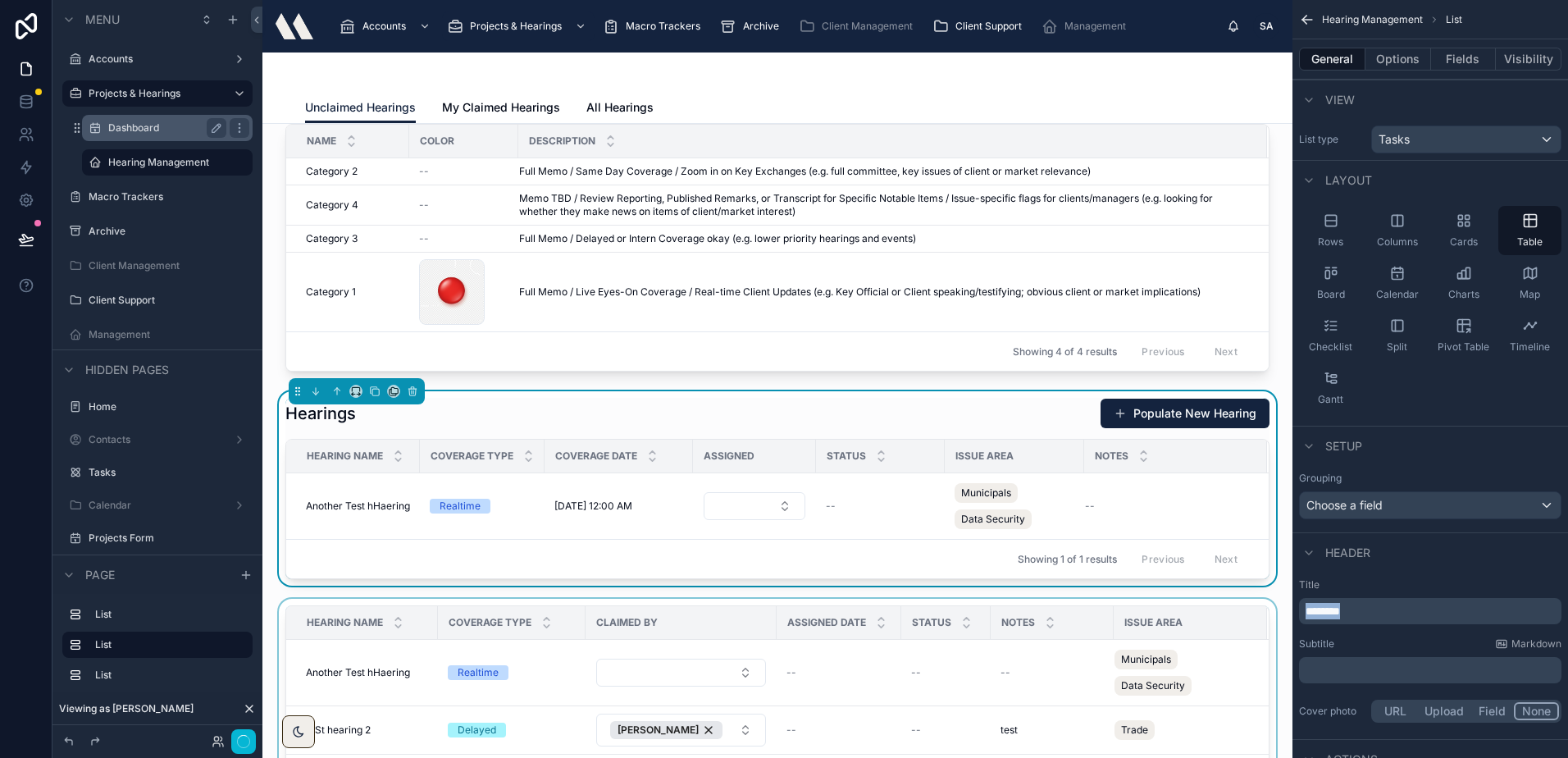
scroll to position [82, 0]
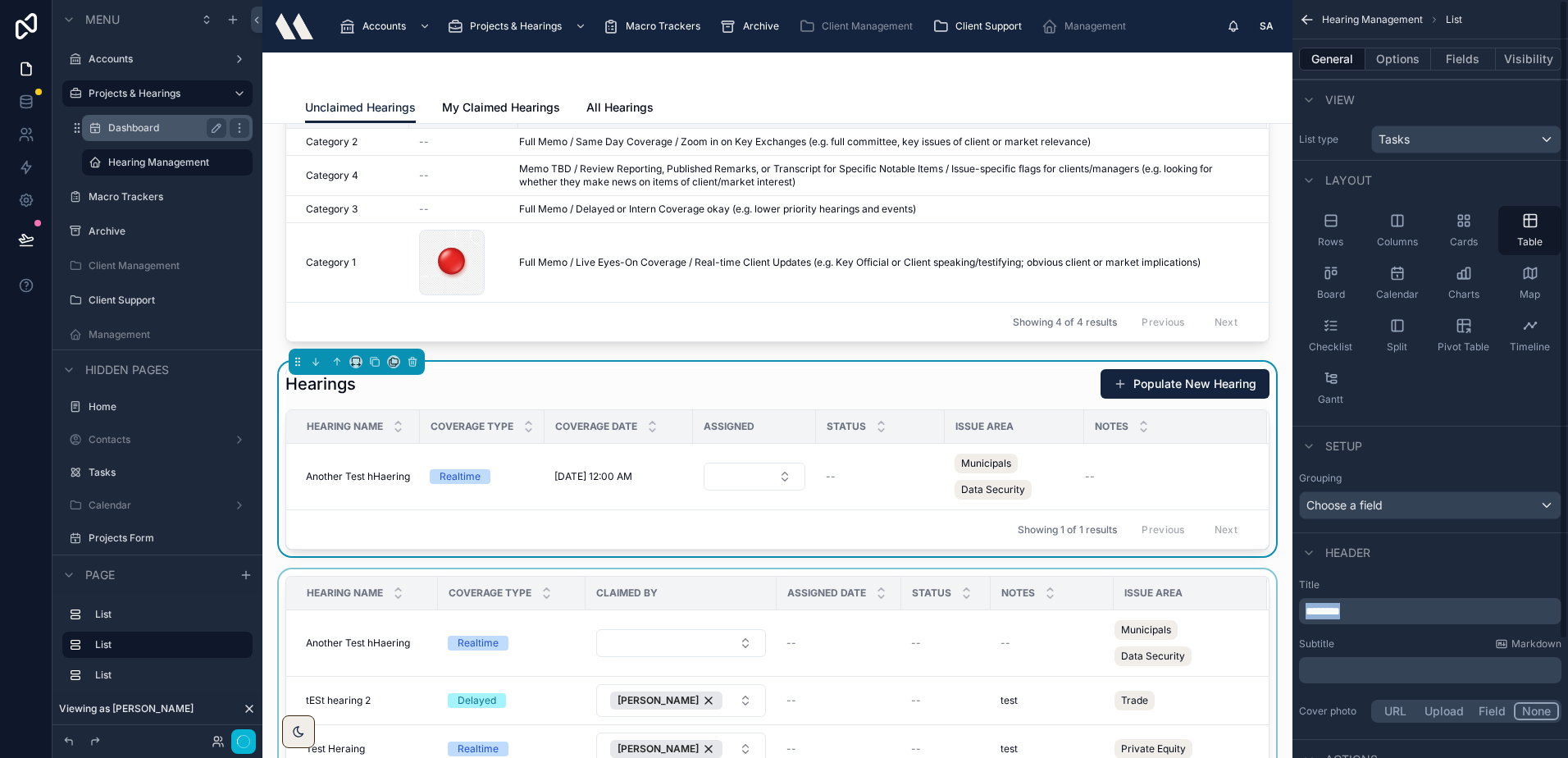
click at [1363, 614] on p "********" at bounding box center [1432, 611] width 253 height 16
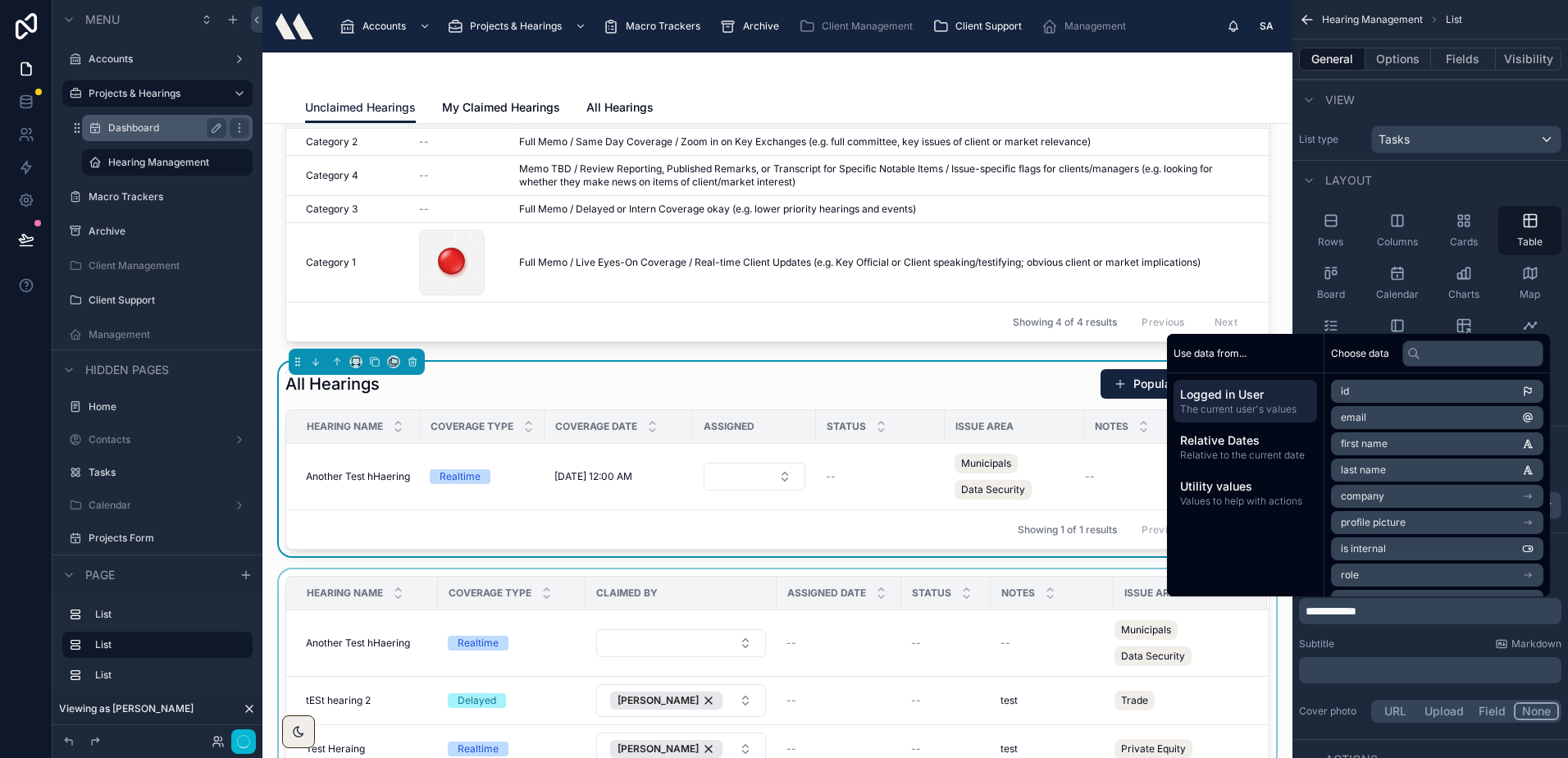
click at [602, 612] on div at bounding box center [777, 698] width 1003 height 257
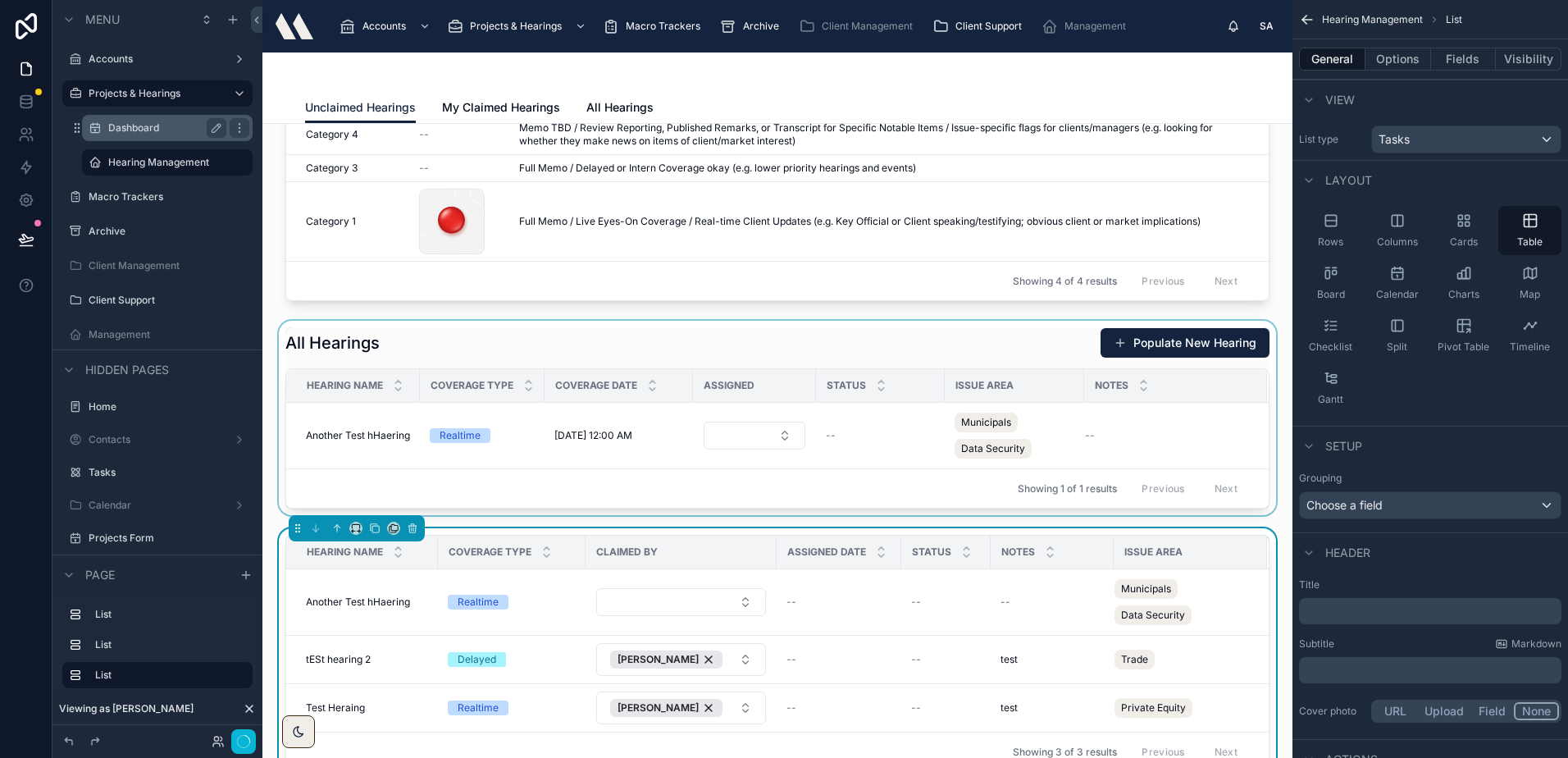
scroll to position [164, 0]
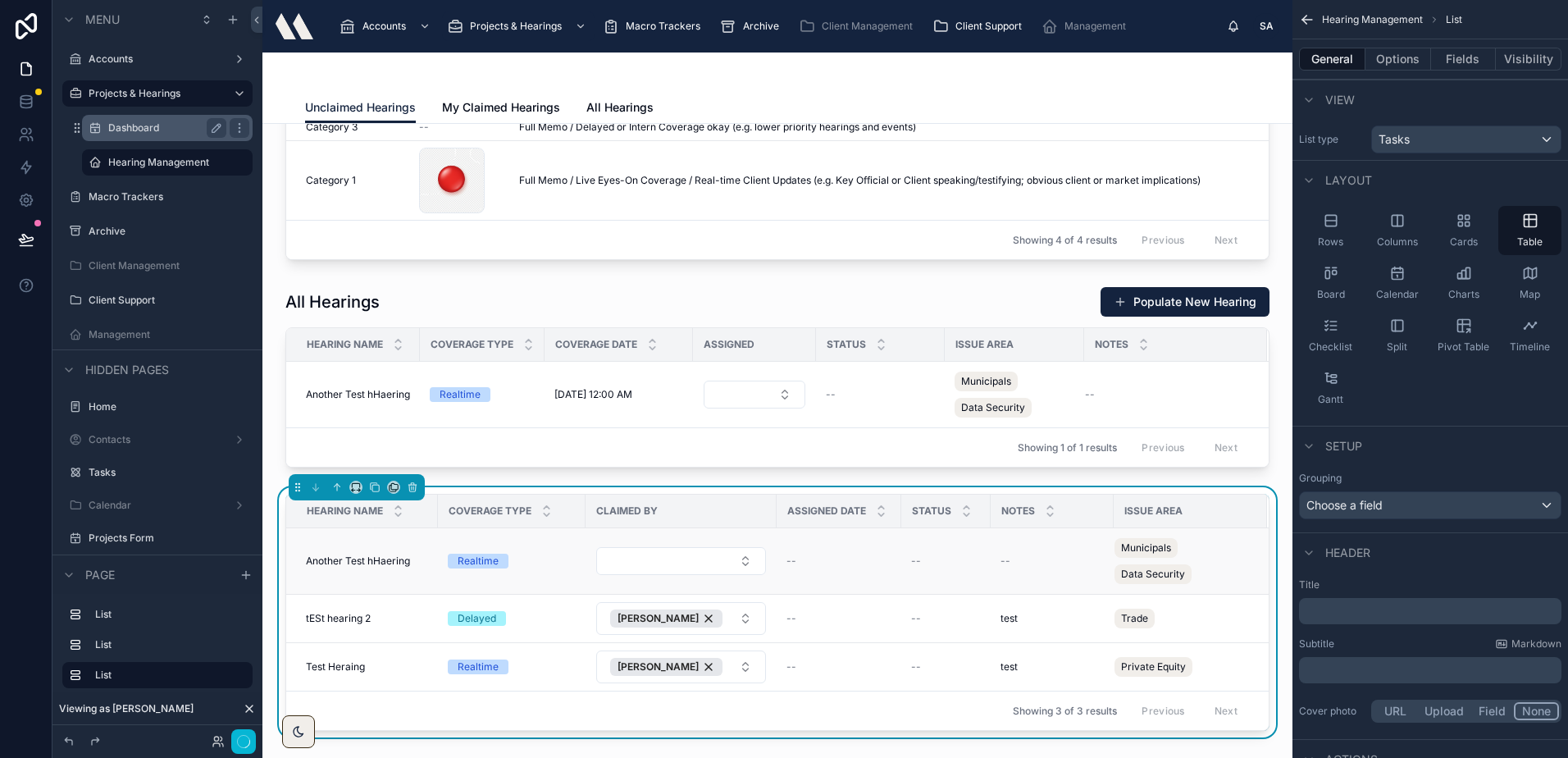
click at [417, 546] on td "Another Test hHaering Another Test hHaering" at bounding box center [362, 561] width 152 height 66
click at [1372, 609] on p "﻿" at bounding box center [1432, 611] width 253 height 16
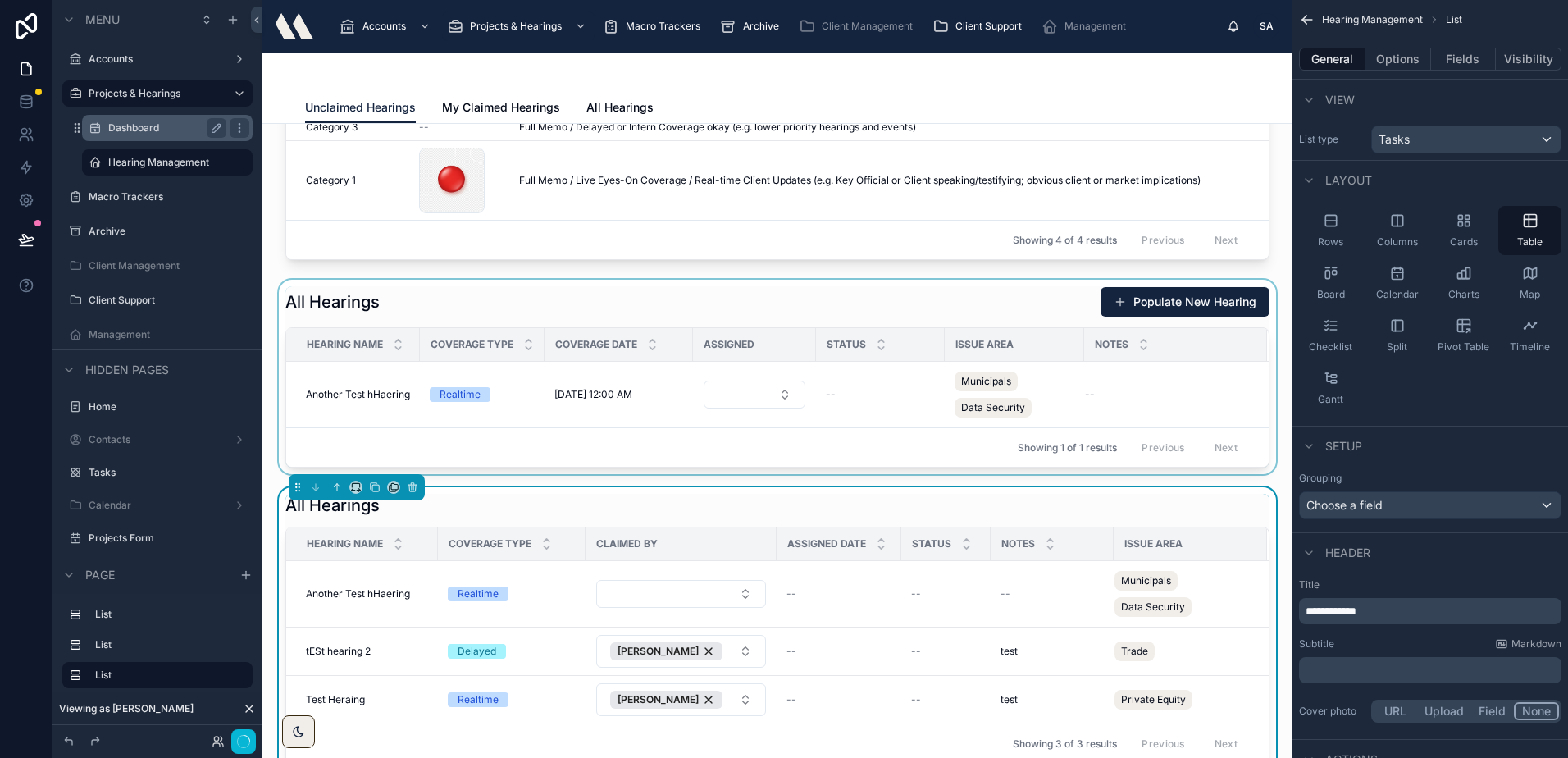
click at [704, 305] on div at bounding box center [777, 377] width 1003 height 195
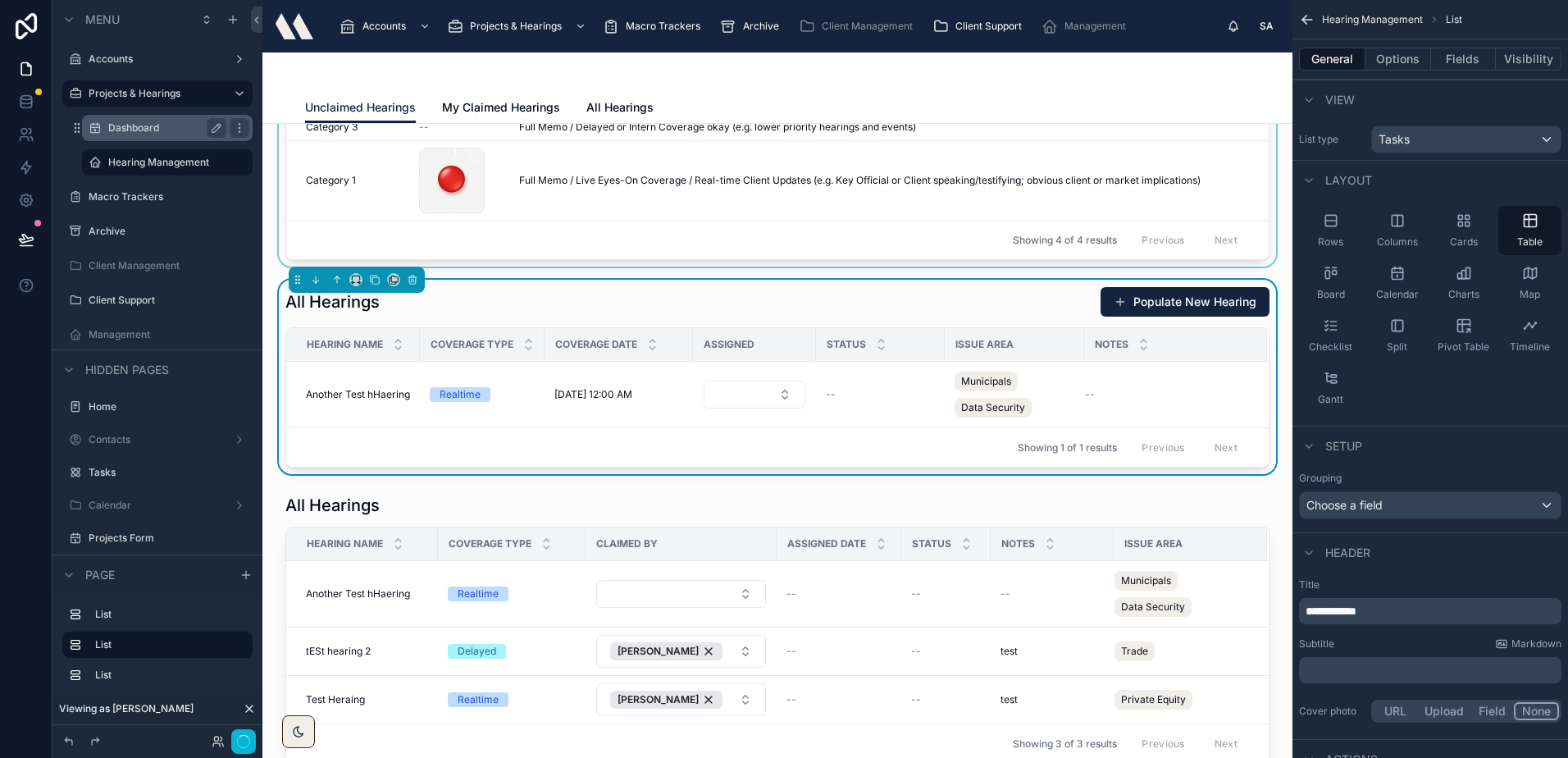
click at [772, 221] on div "Showing 4 of 4 results Previous Next" at bounding box center [778, 239] width 982 height 39
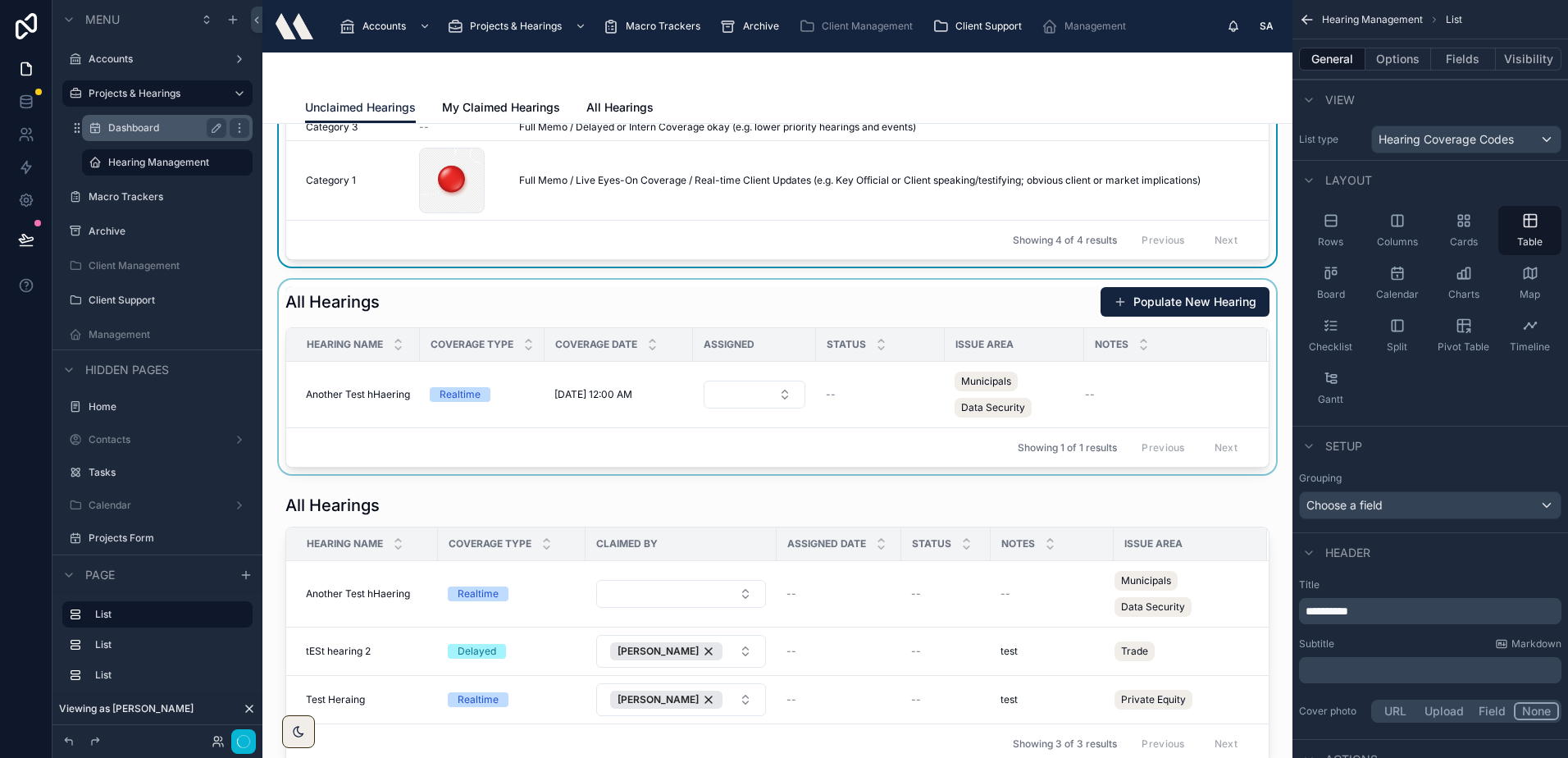
click at [763, 287] on div at bounding box center [777, 377] width 1003 height 195
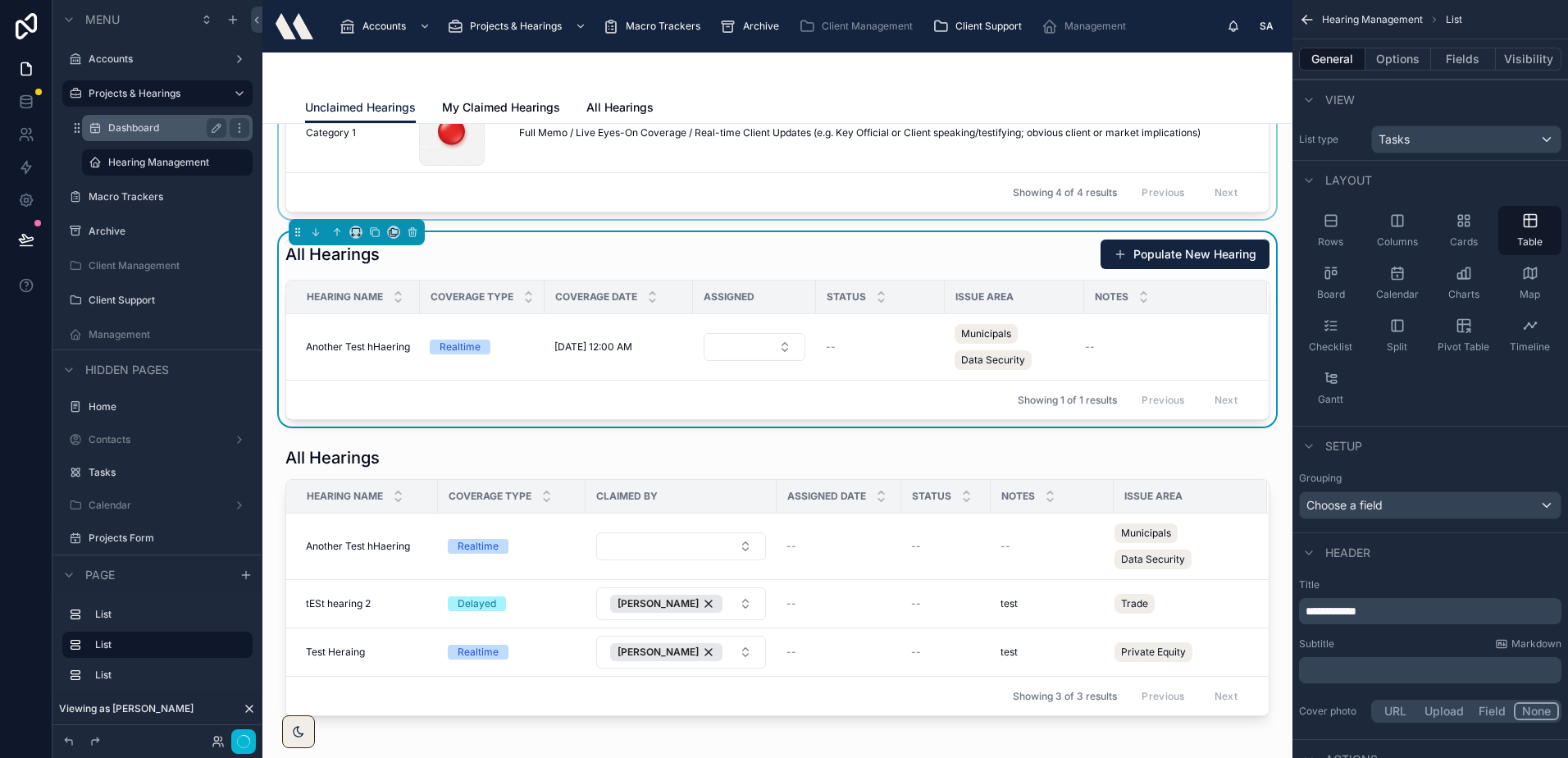
scroll to position [246, 0]
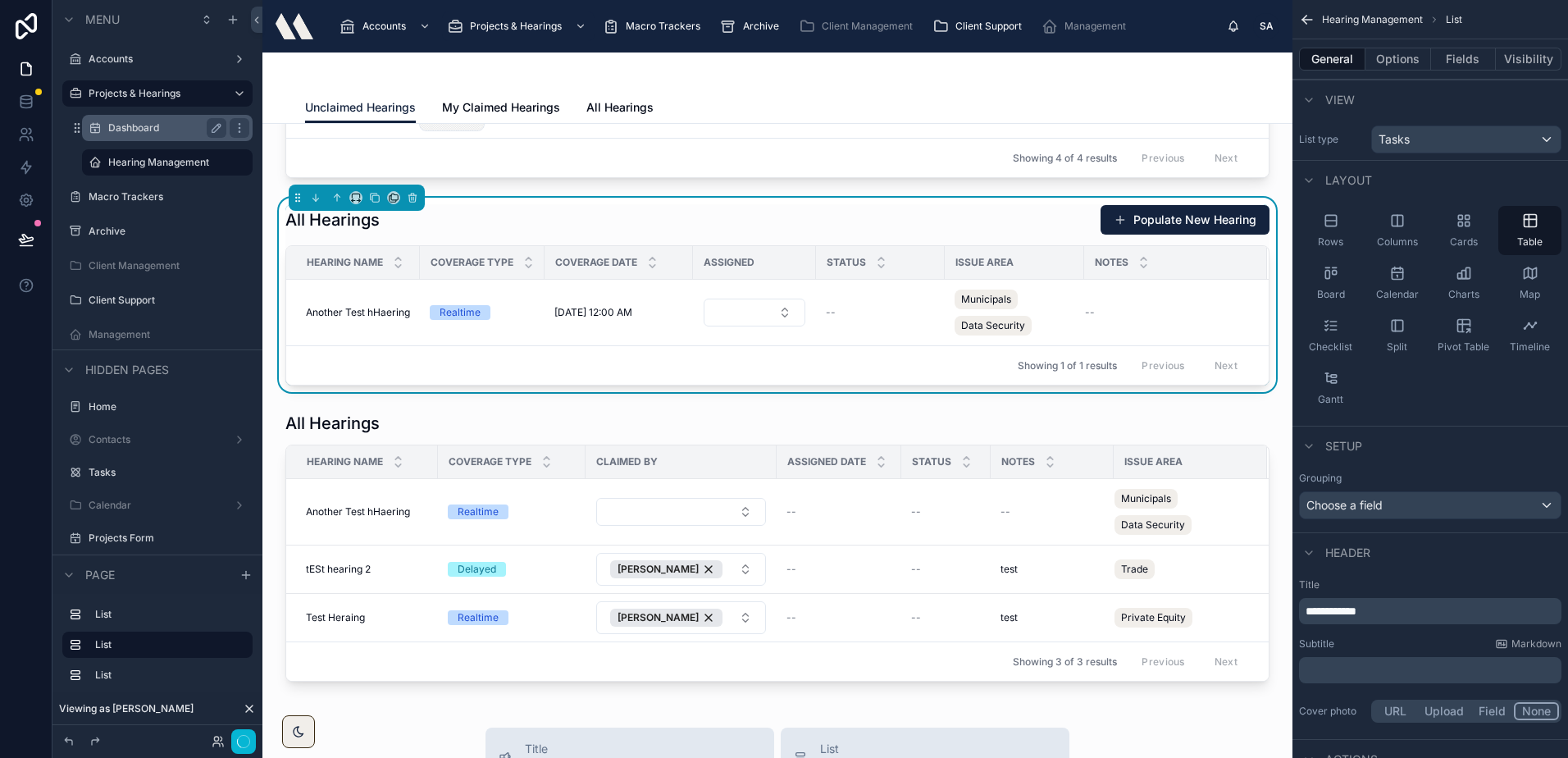
click at [684, 219] on div "All Hearings Populate New Hearing" at bounding box center [778, 219] width 984 height 31
click at [613, 419] on div at bounding box center [777, 546] width 1003 height 283
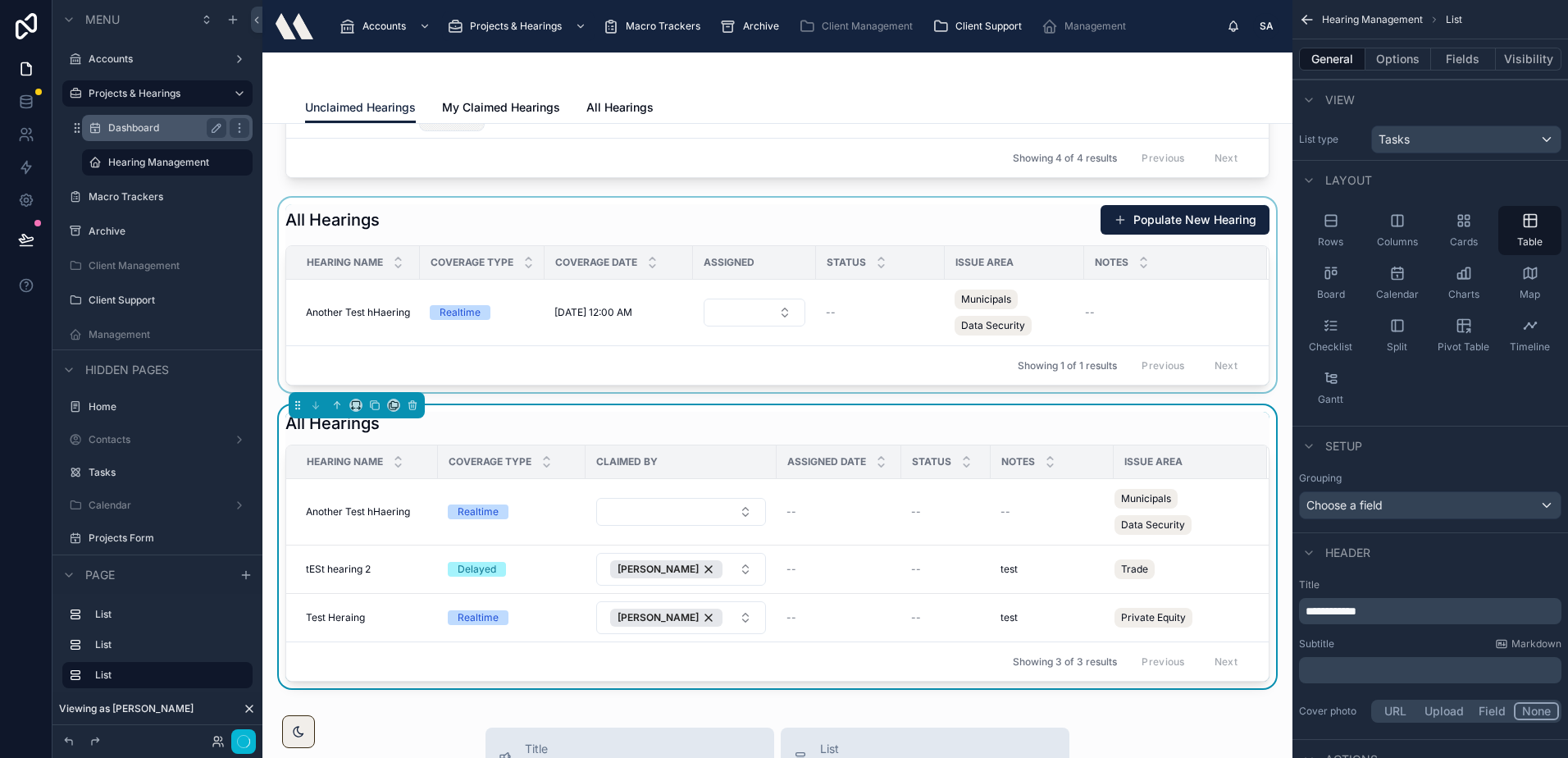
click at [578, 220] on div at bounding box center [777, 295] width 1003 height 195
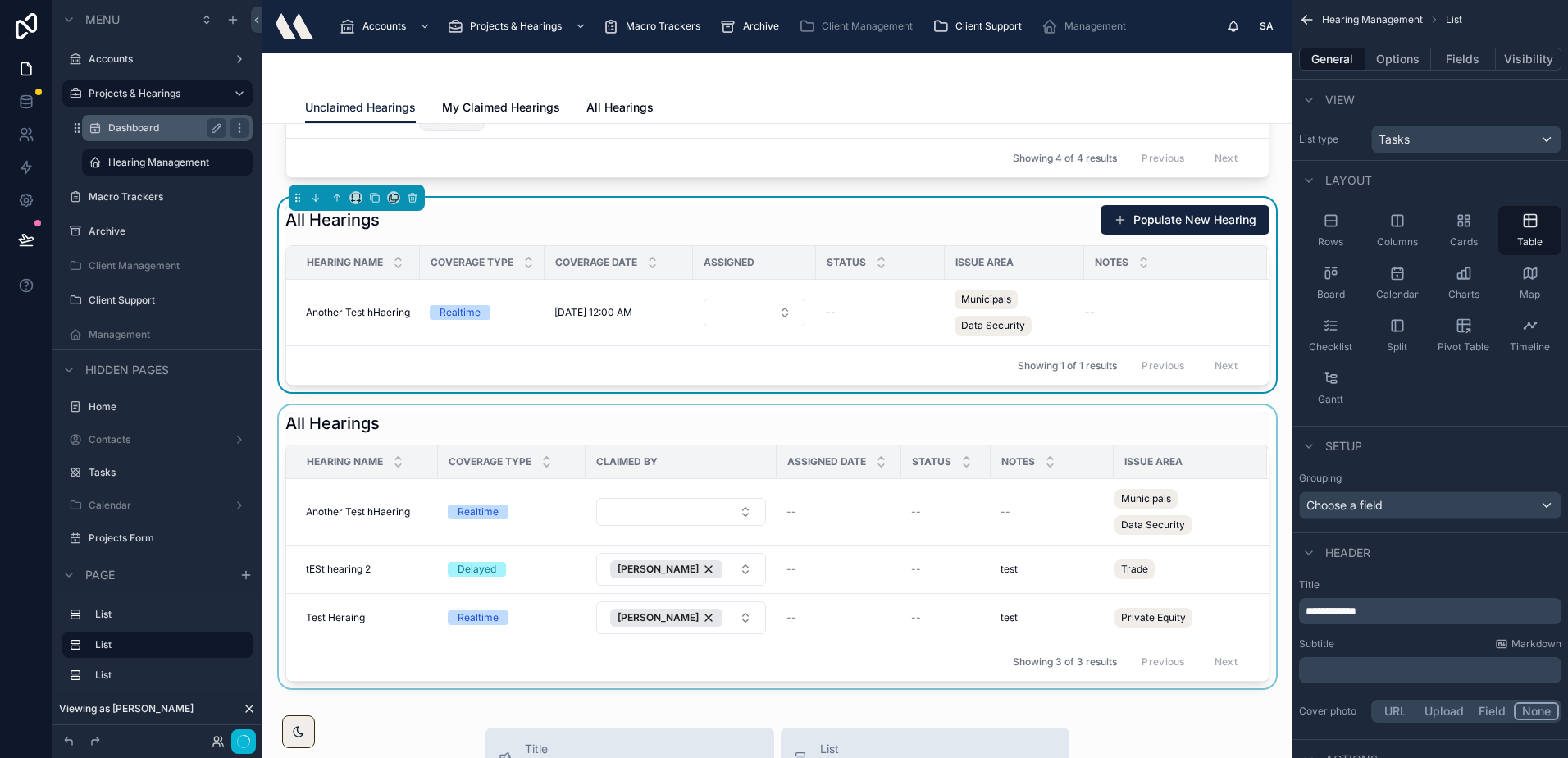
click at [669, 409] on div at bounding box center [777, 546] width 1003 height 283
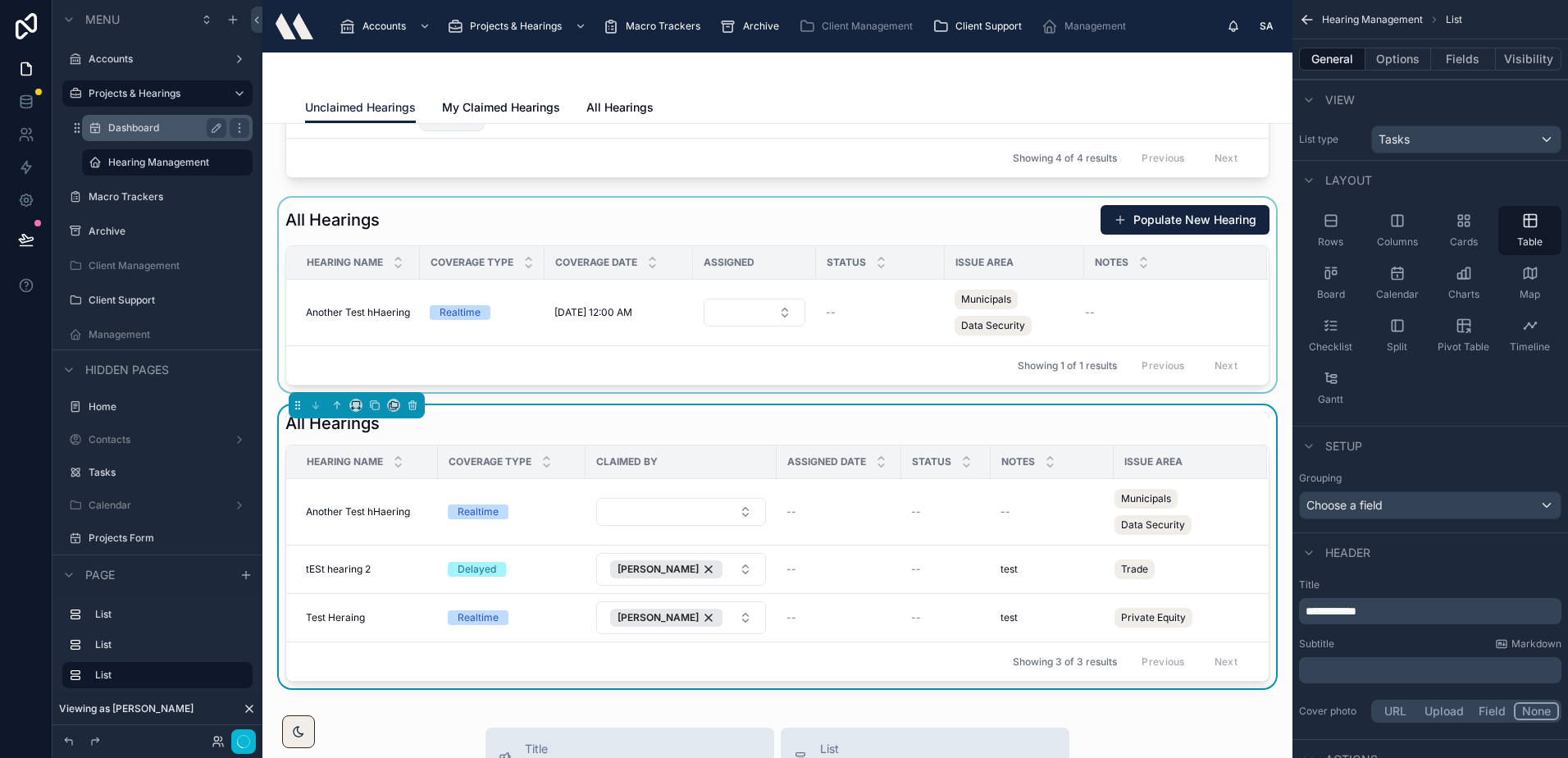
click at [725, 188] on div "Categories Name Color Description Category 2 Category 2 -- Full Memo / Same Day…" at bounding box center [777, 661] width 1030 height 1565
click at [726, 199] on div at bounding box center [777, 295] width 1003 height 195
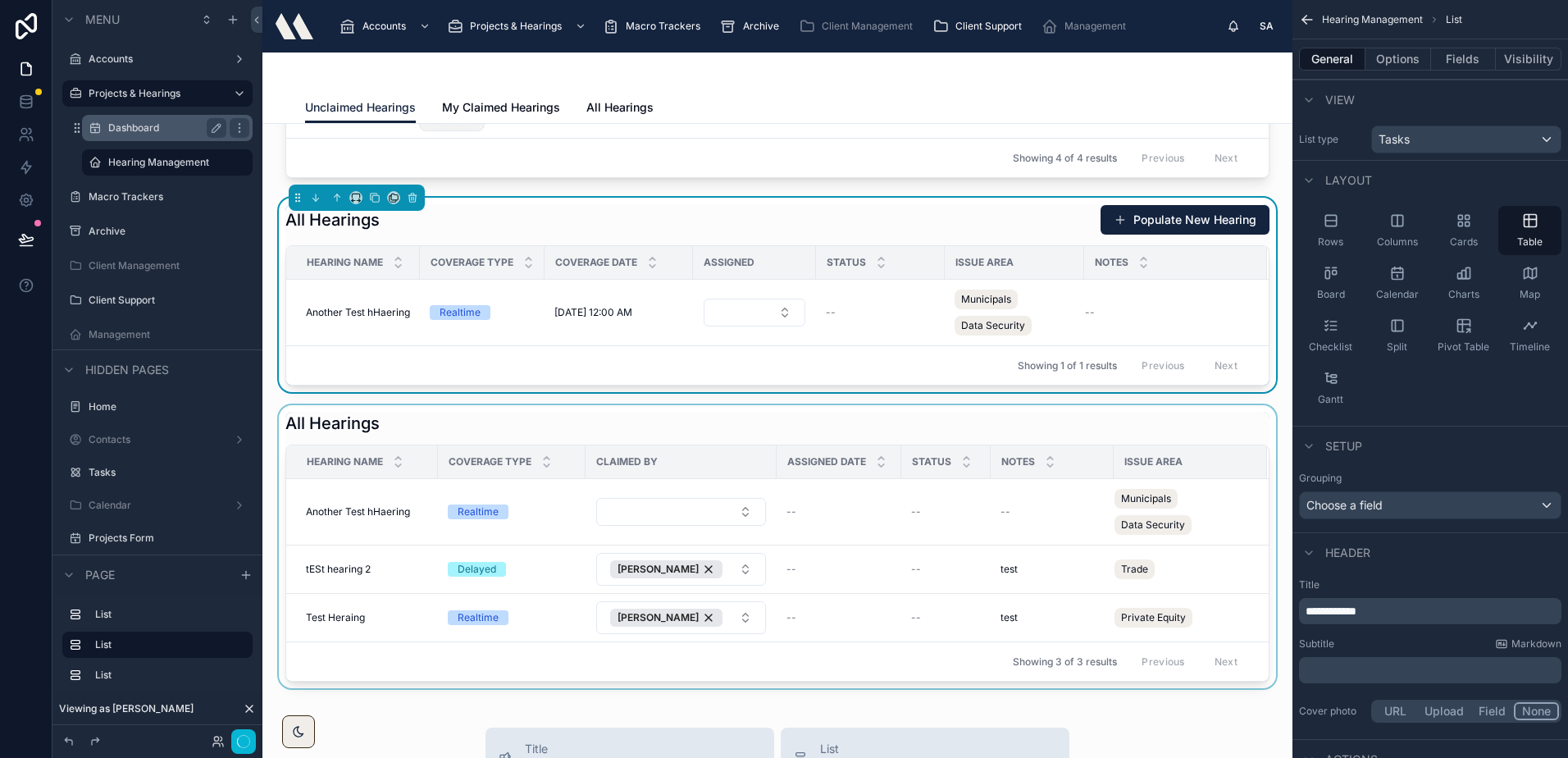
click at [617, 432] on div at bounding box center [777, 546] width 1003 height 283
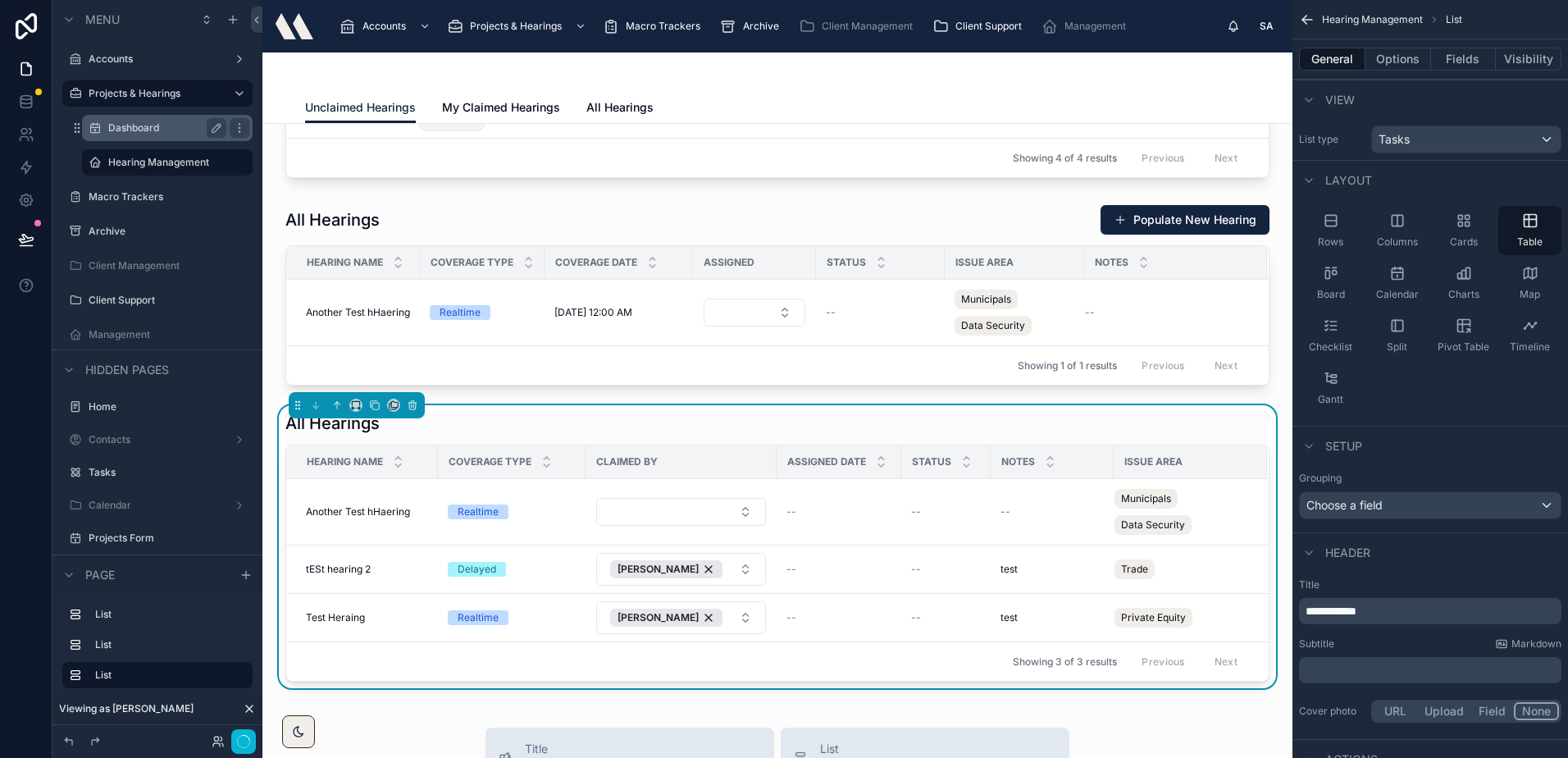
click at [703, 431] on div "All Hearings" at bounding box center [778, 423] width 984 height 23
click at [587, 227] on div at bounding box center [777, 295] width 1003 height 195
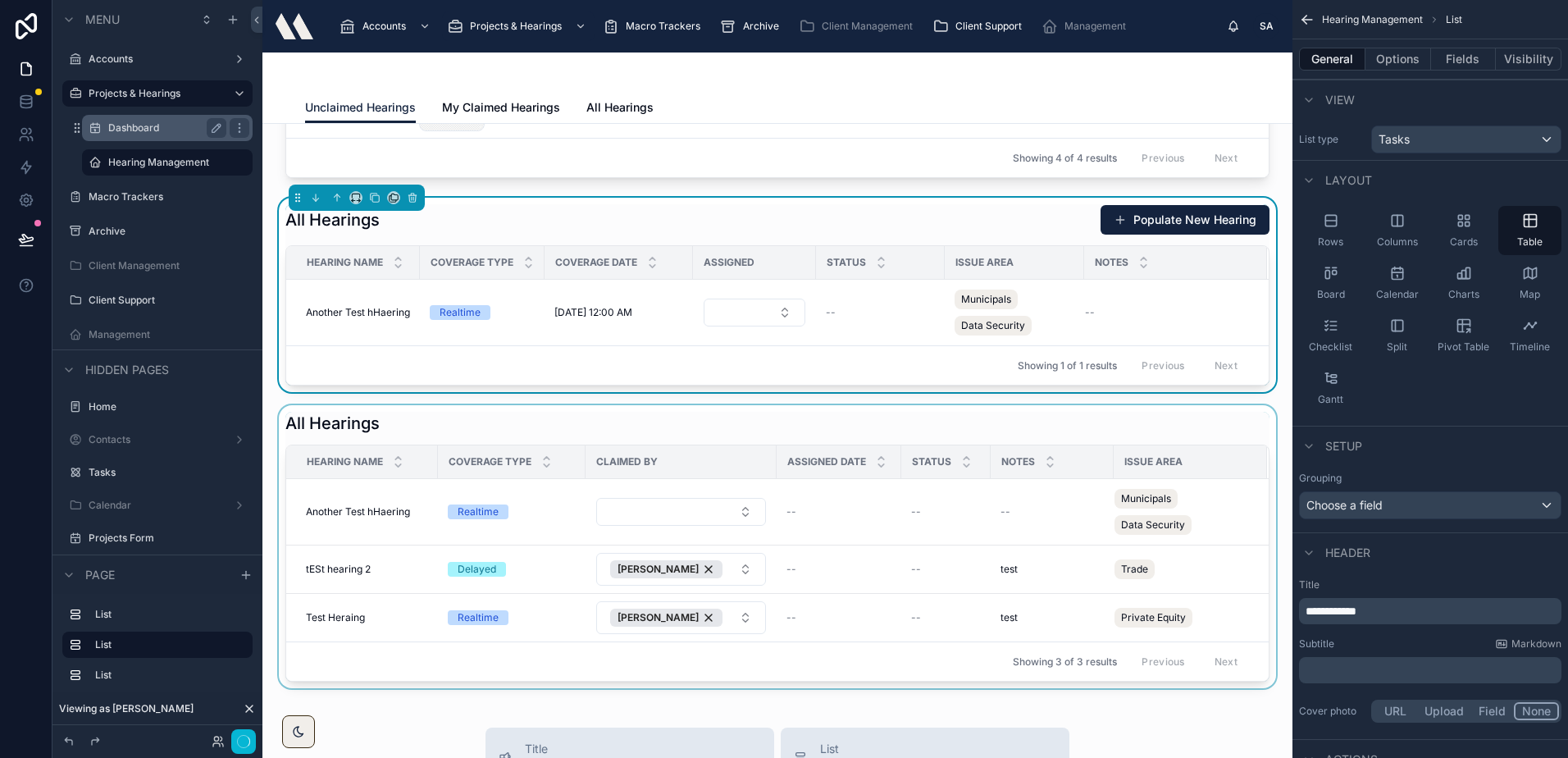
click at [736, 425] on div at bounding box center [777, 546] width 1003 height 283
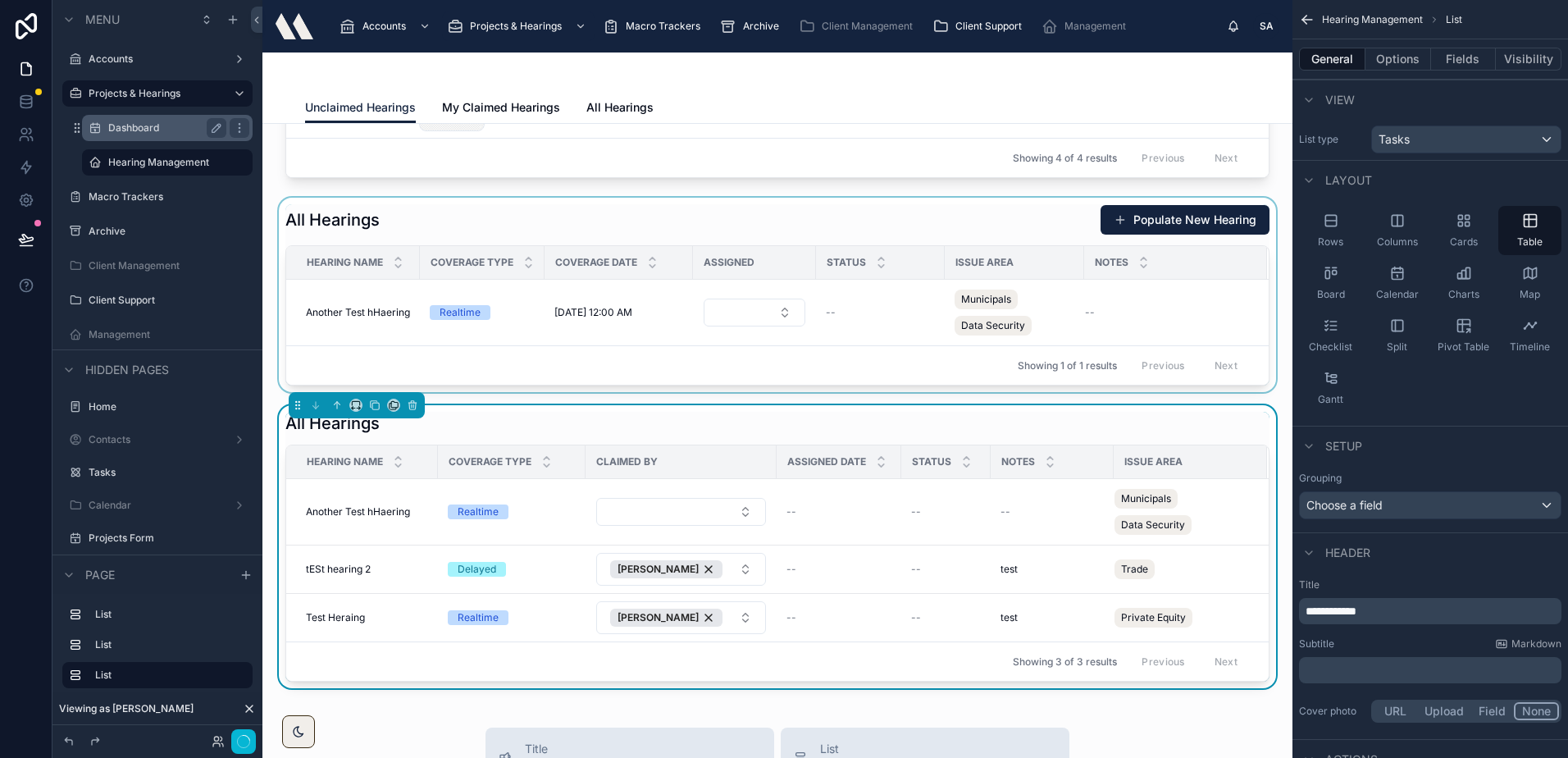
click at [465, 214] on div at bounding box center [777, 295] width 1003 height 195
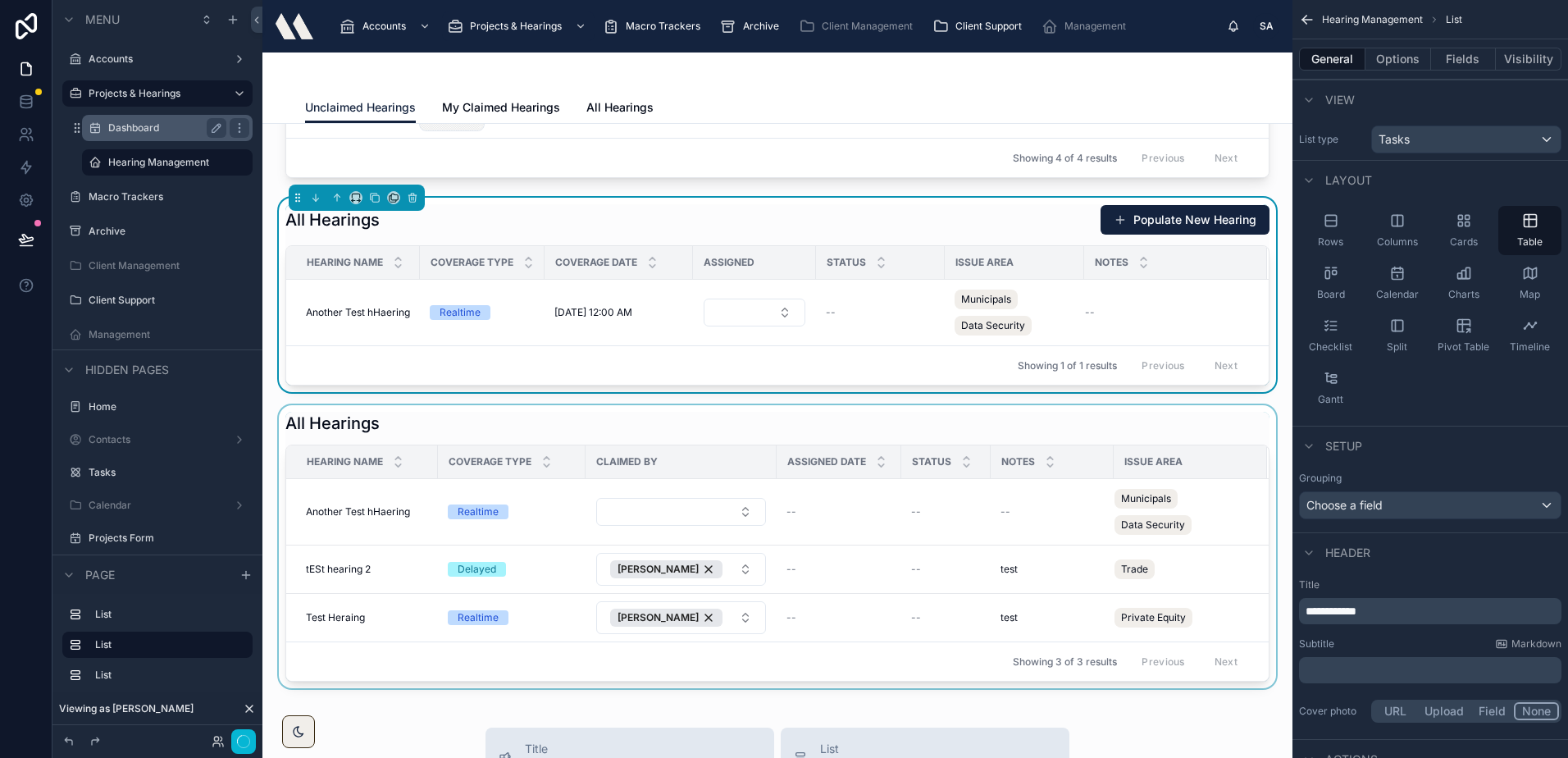
click at [533, 437] on div at bounding box center [777, 546] width 1003 height 283
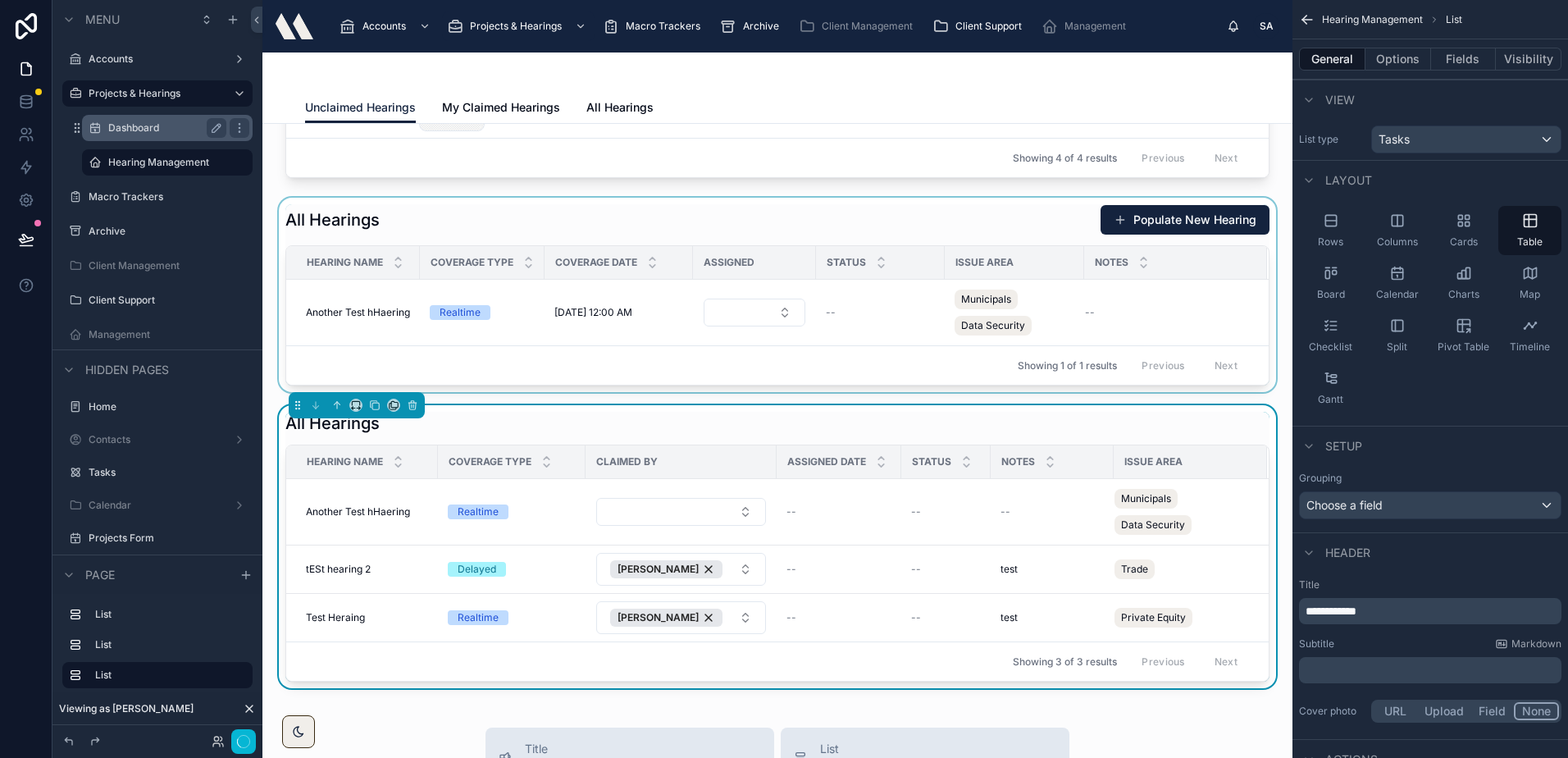
click at [580, 237] on div at bounding box center [777, 295] width 1003 height 195
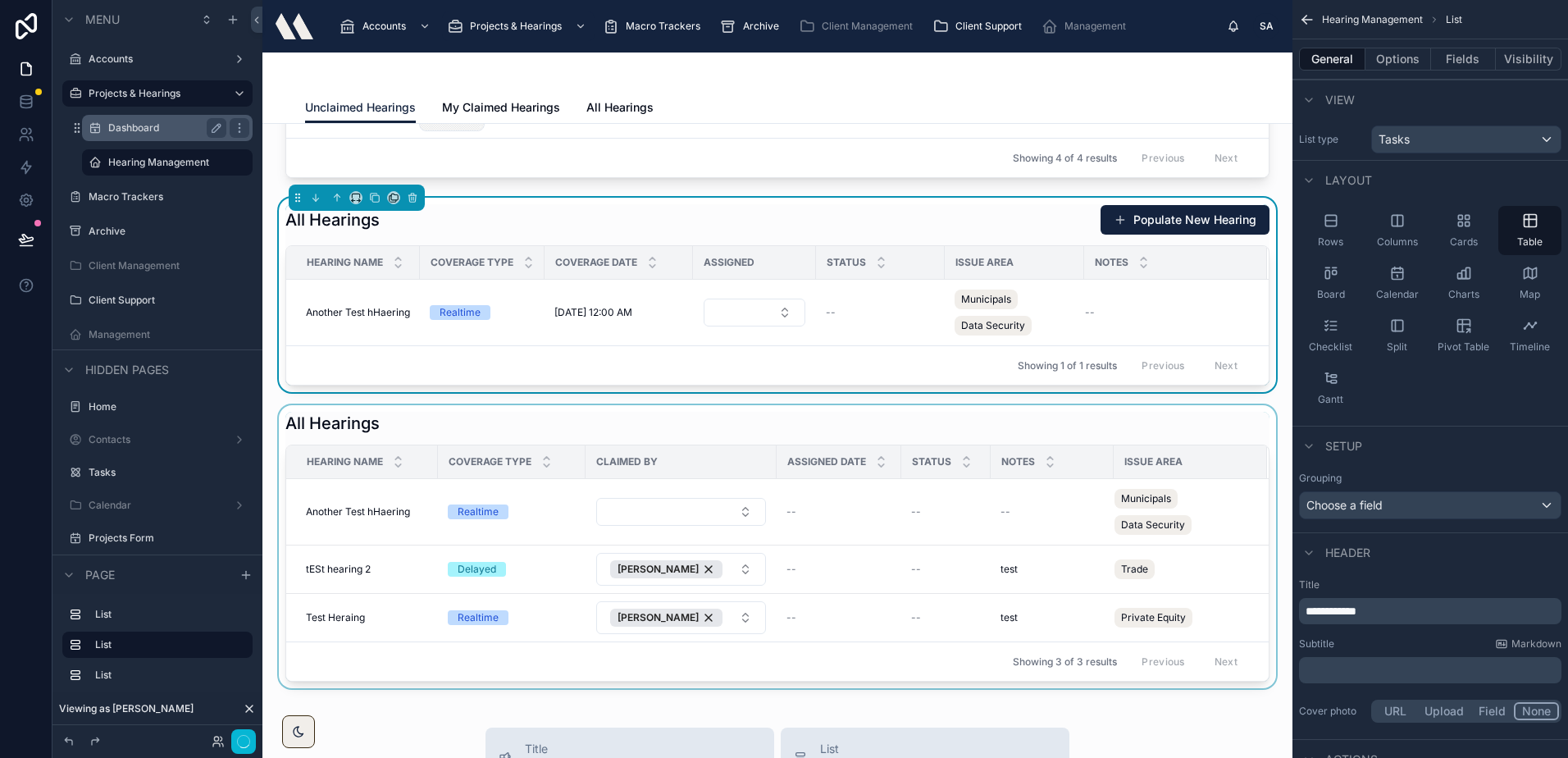
click at [615, 431] on div at bounding box center [777, 546] width 1003 height 283
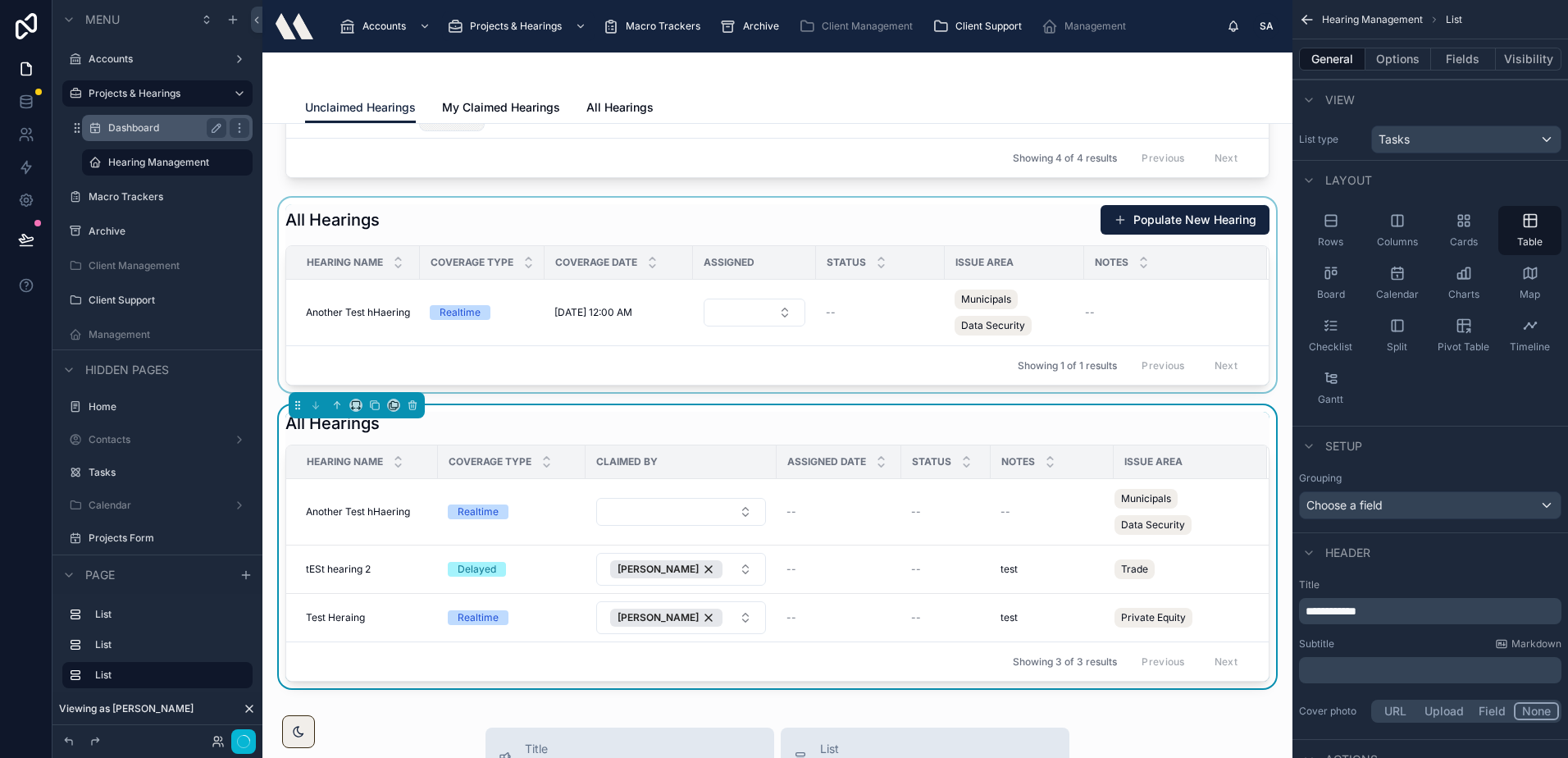
click at [960, 423] on div "All Hearings" at bounding box center [778, 423] width 984 height 23
click at [789, 236] on div at bounding box center [777, 295] width 1003 height 195
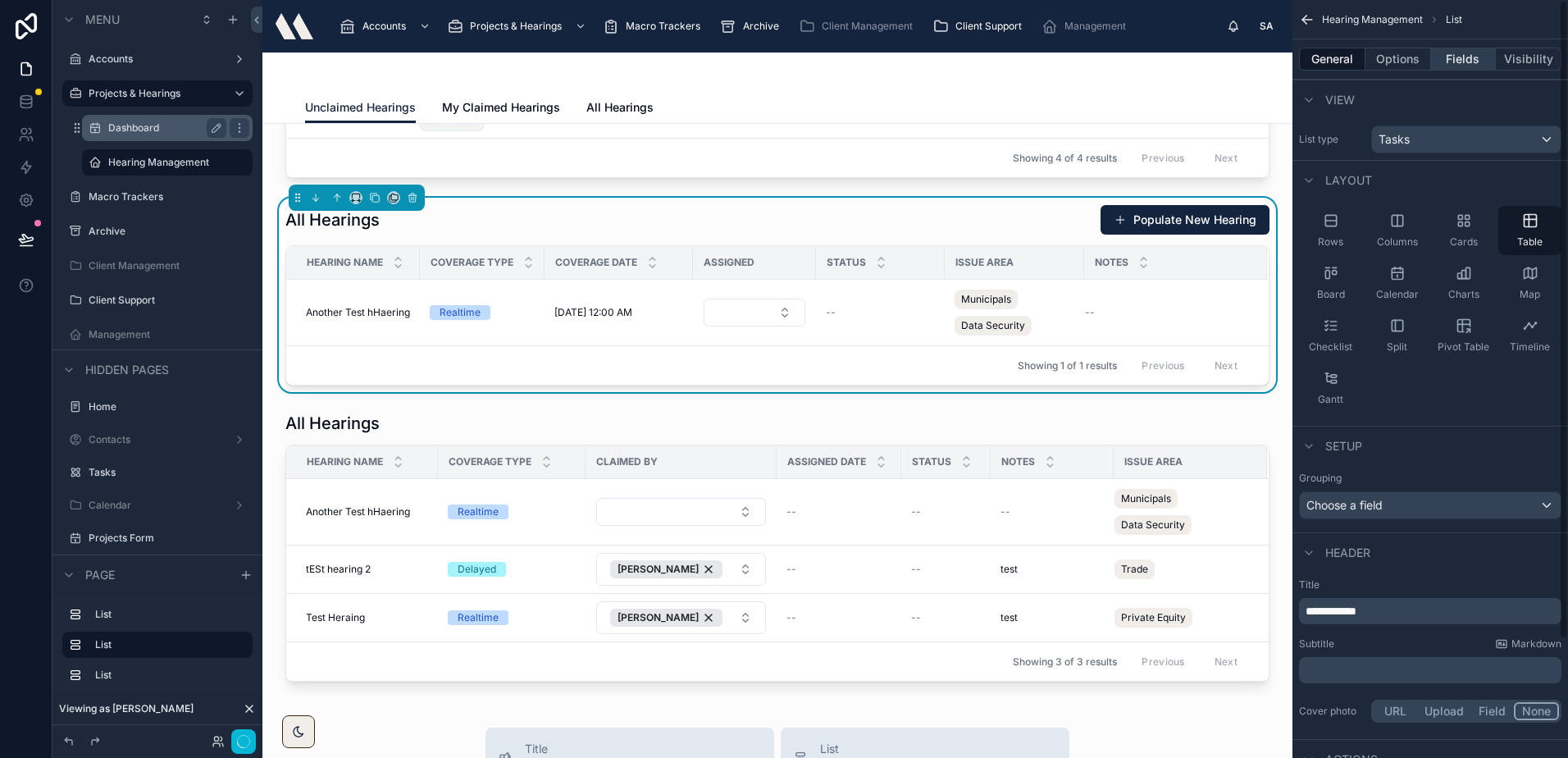
click at [1447, 55] on button "Fields" at bounding box center [1463, 58] width 65 height 23
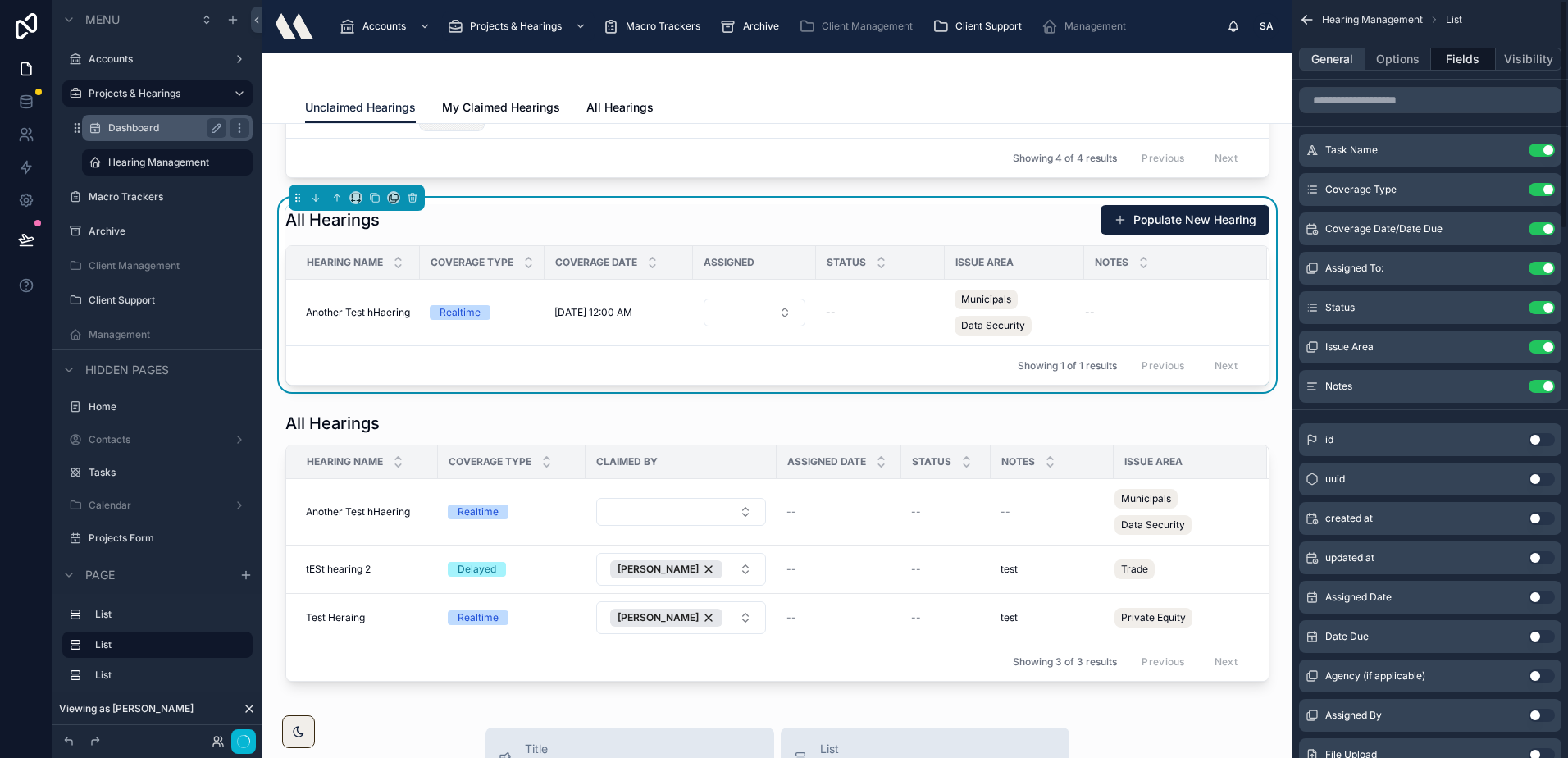
click at [1332, 65] on button "General" at bounding box center [1332, 58] width 66 height 23
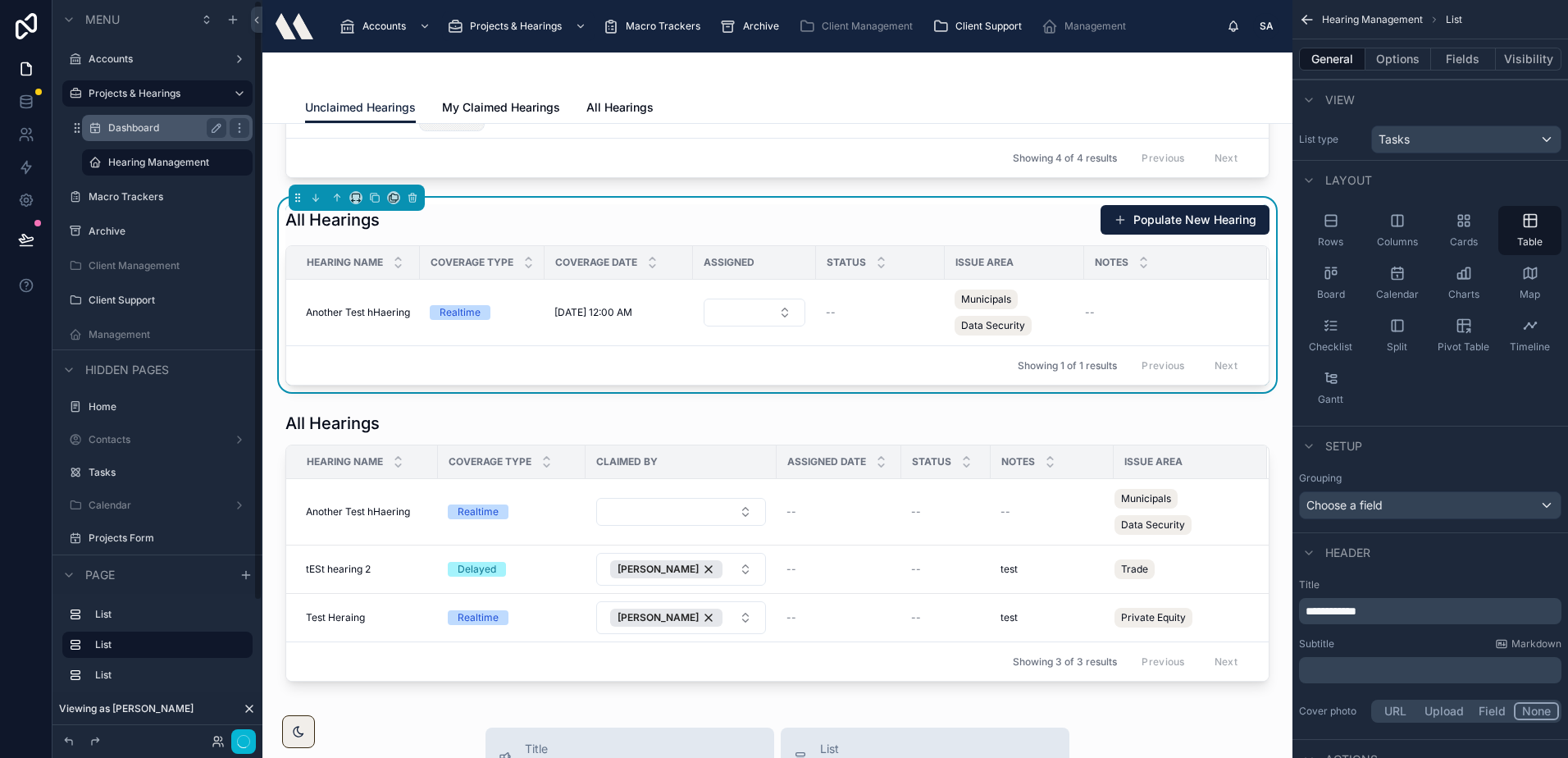
click at [523, 399] on div "Categories Name Color Description Category 2 Category 2 -- Full Memo / Same Day…" at bounding box center [777, 661] width 1030 height 1565
click at [522, 234] on div "All Hearings Populate New Hearing" at bounding box center [778, 219] width 984 height 31
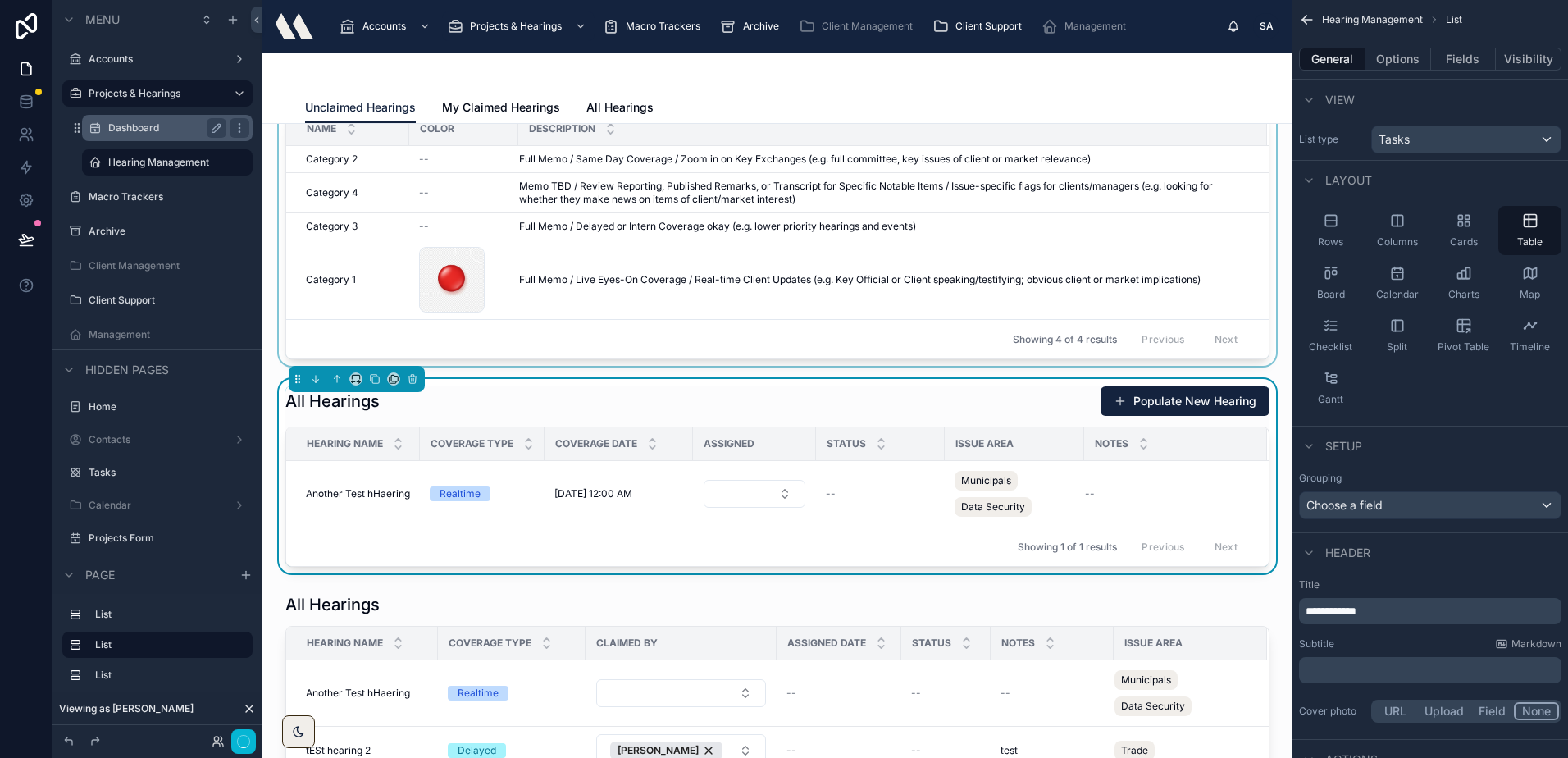
scroll to position [164, 0]
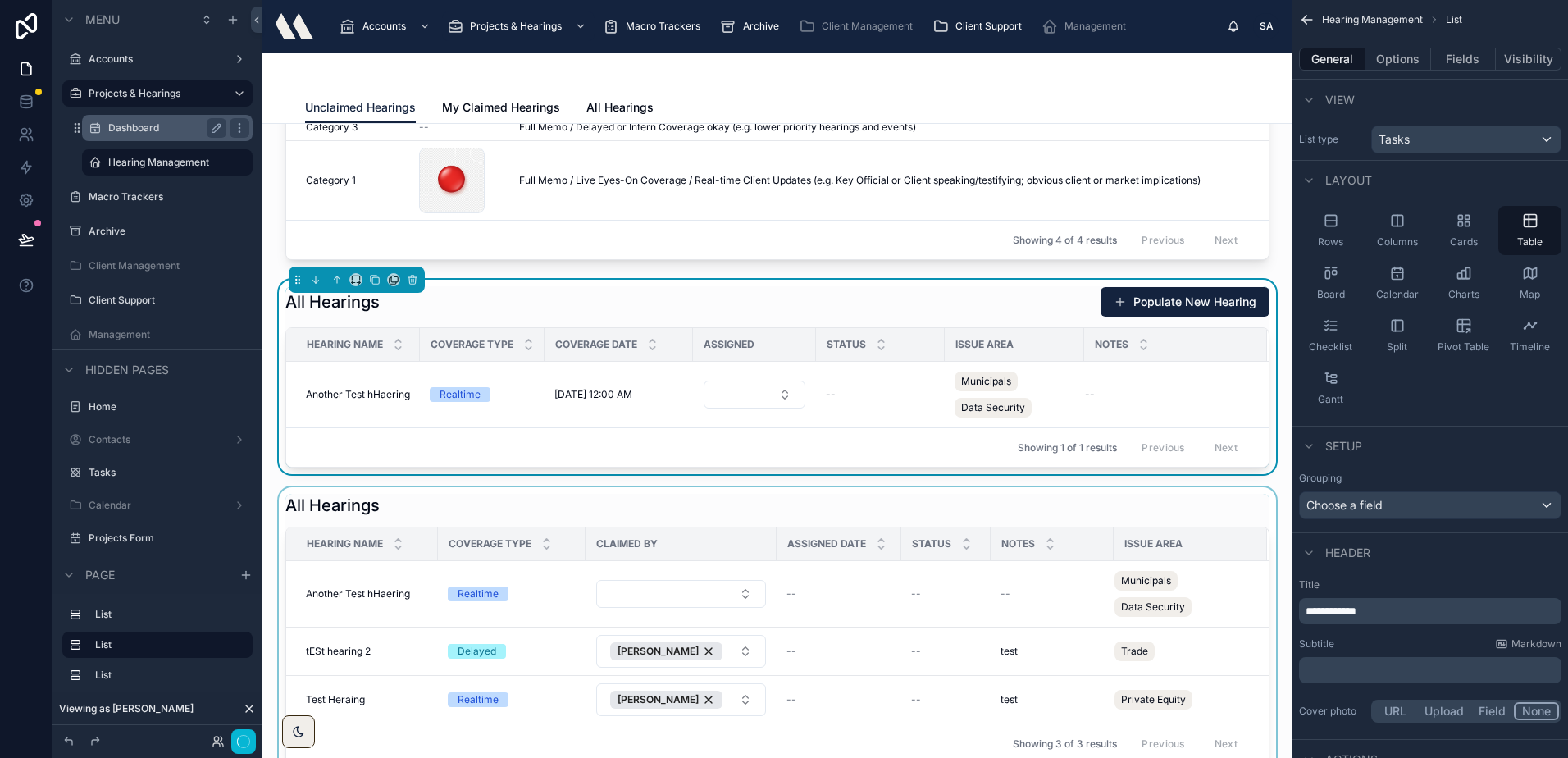
click at [492, 513] on div at bounding box center [777, 628] width 1003 height 283
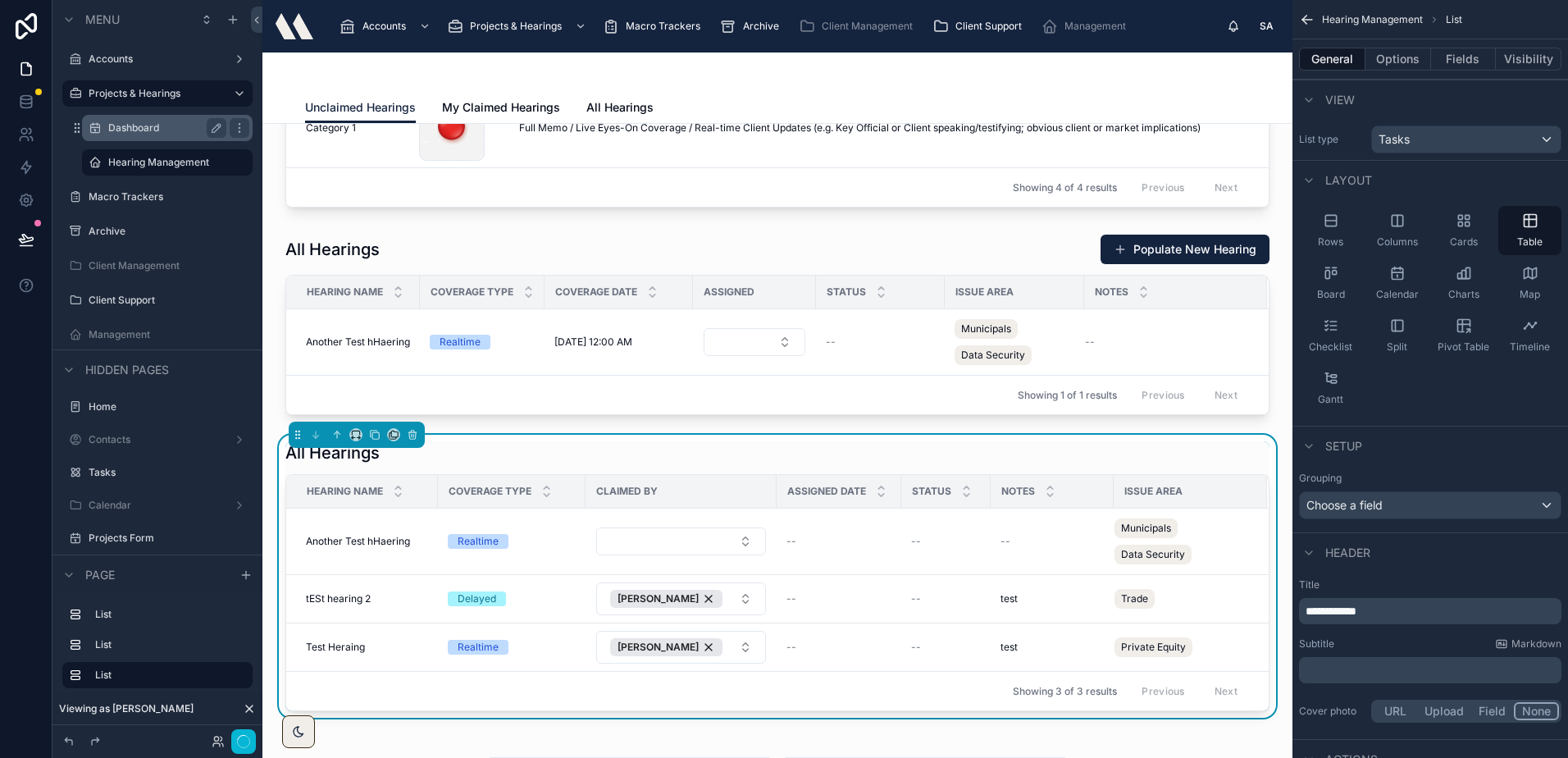
scroll to position [246, 0]
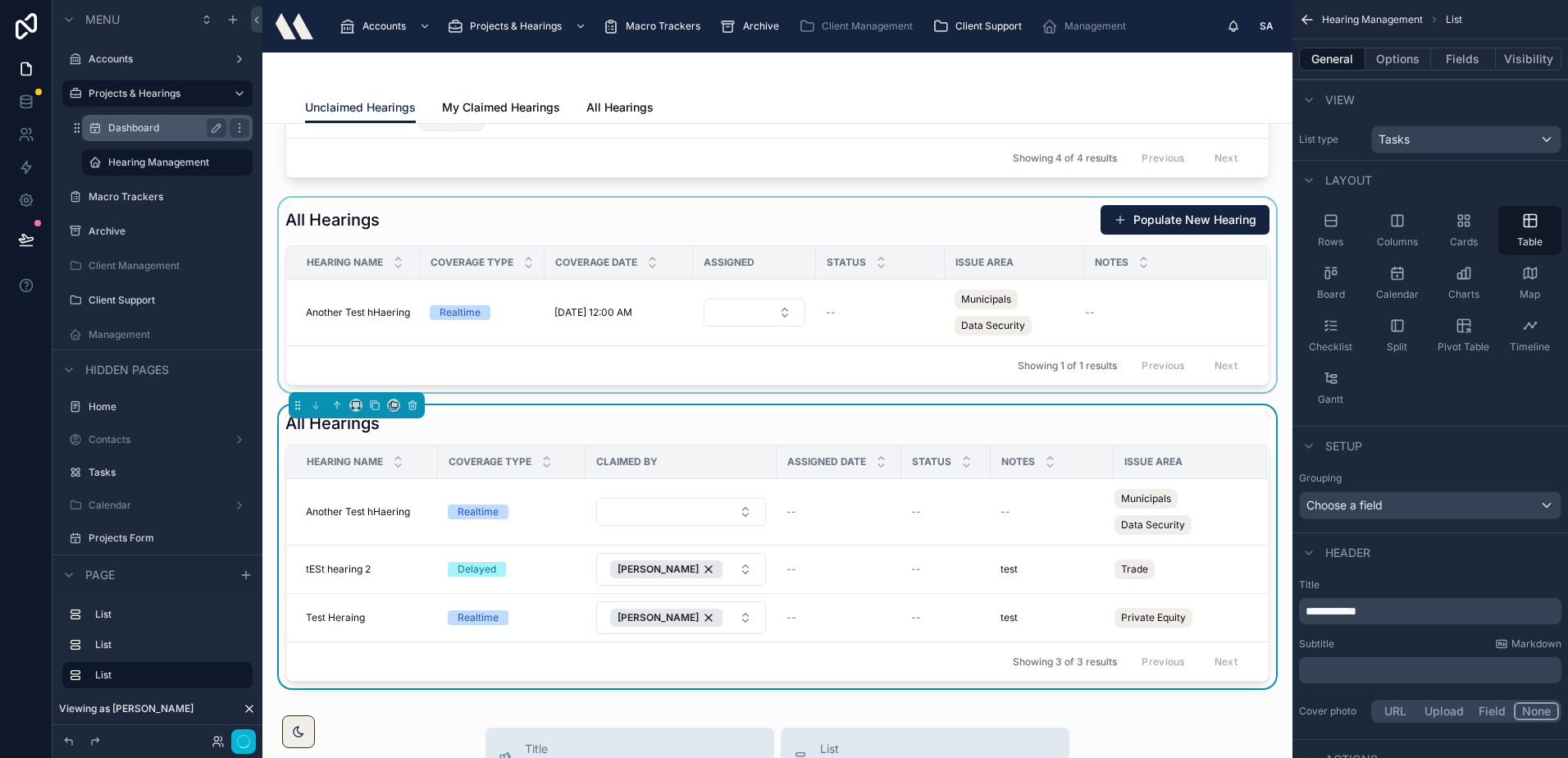
click at [678, 234] on div at bounding box center [777, 295] width 1003 height 195
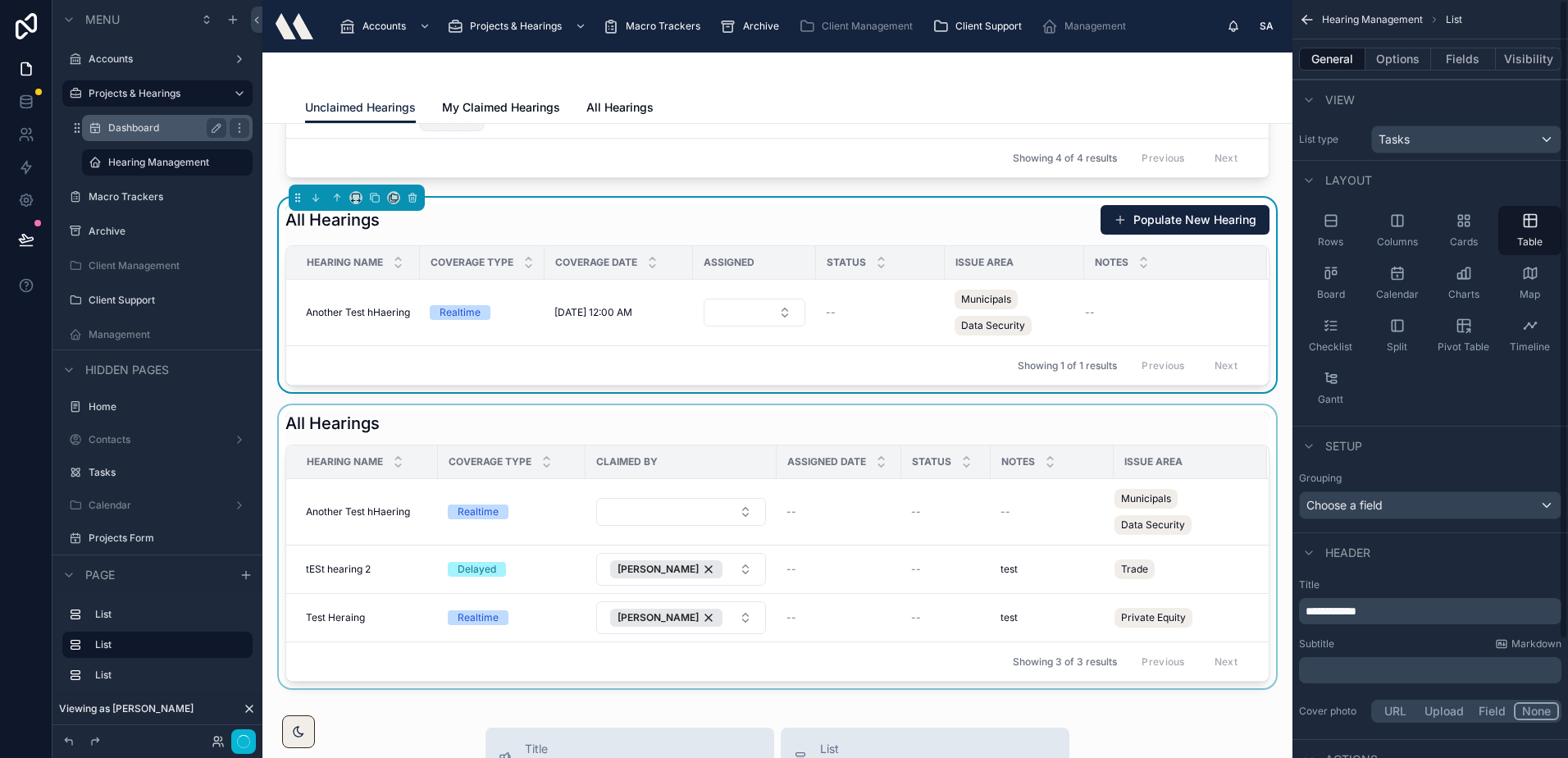
click at [833, 404] on div "Categories Name Color Description Category 2 Category 2 -- Full Memo / Same Day…" at bounding box center [777, 661] width 1030 height 1565
click at [827, 426] on div at bounding box center [777, 546] width 1003 height 283
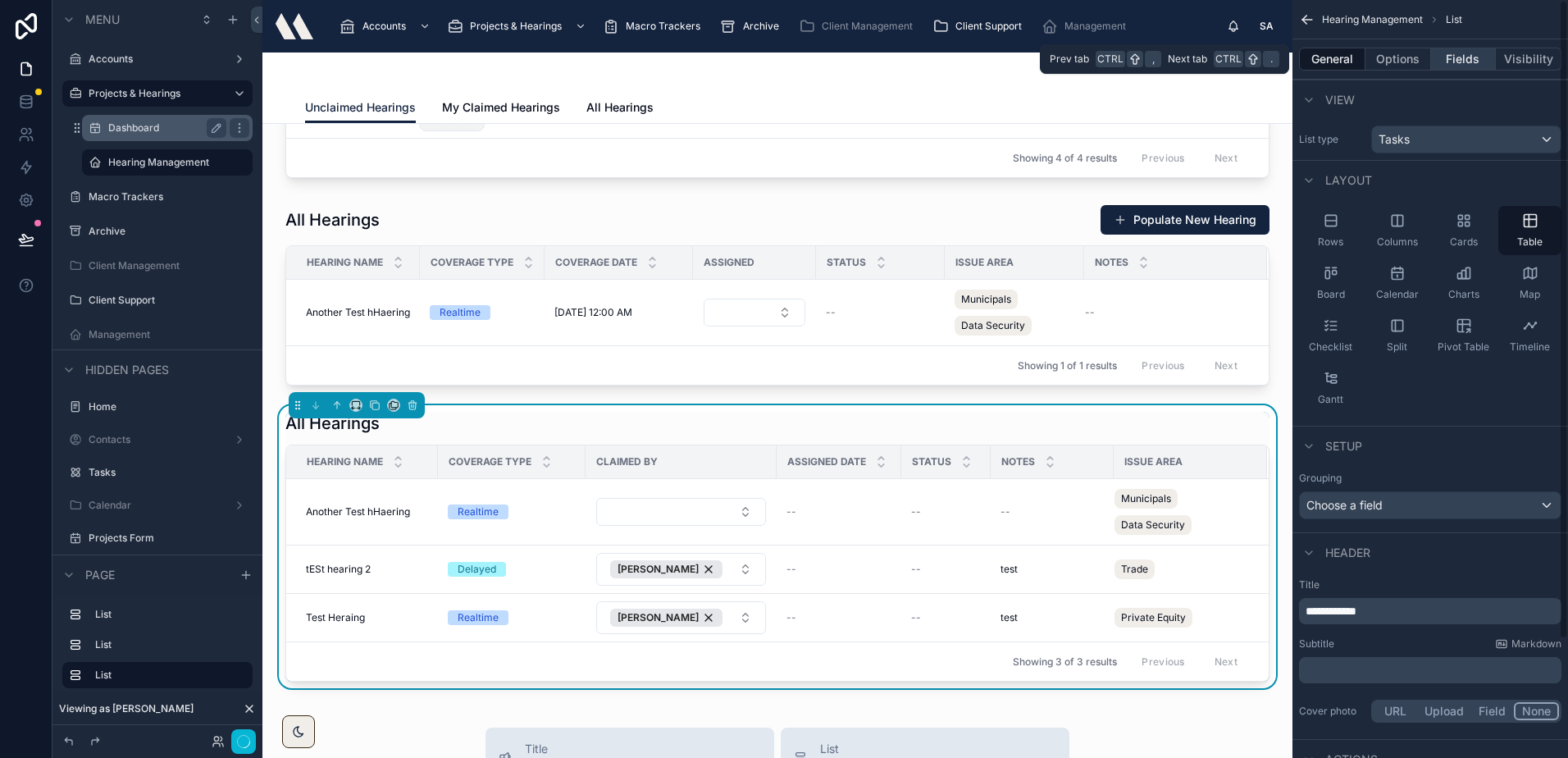
click at [1483, 53] on button "Fields" at bounding box center [1463, 58] width 65 height 23
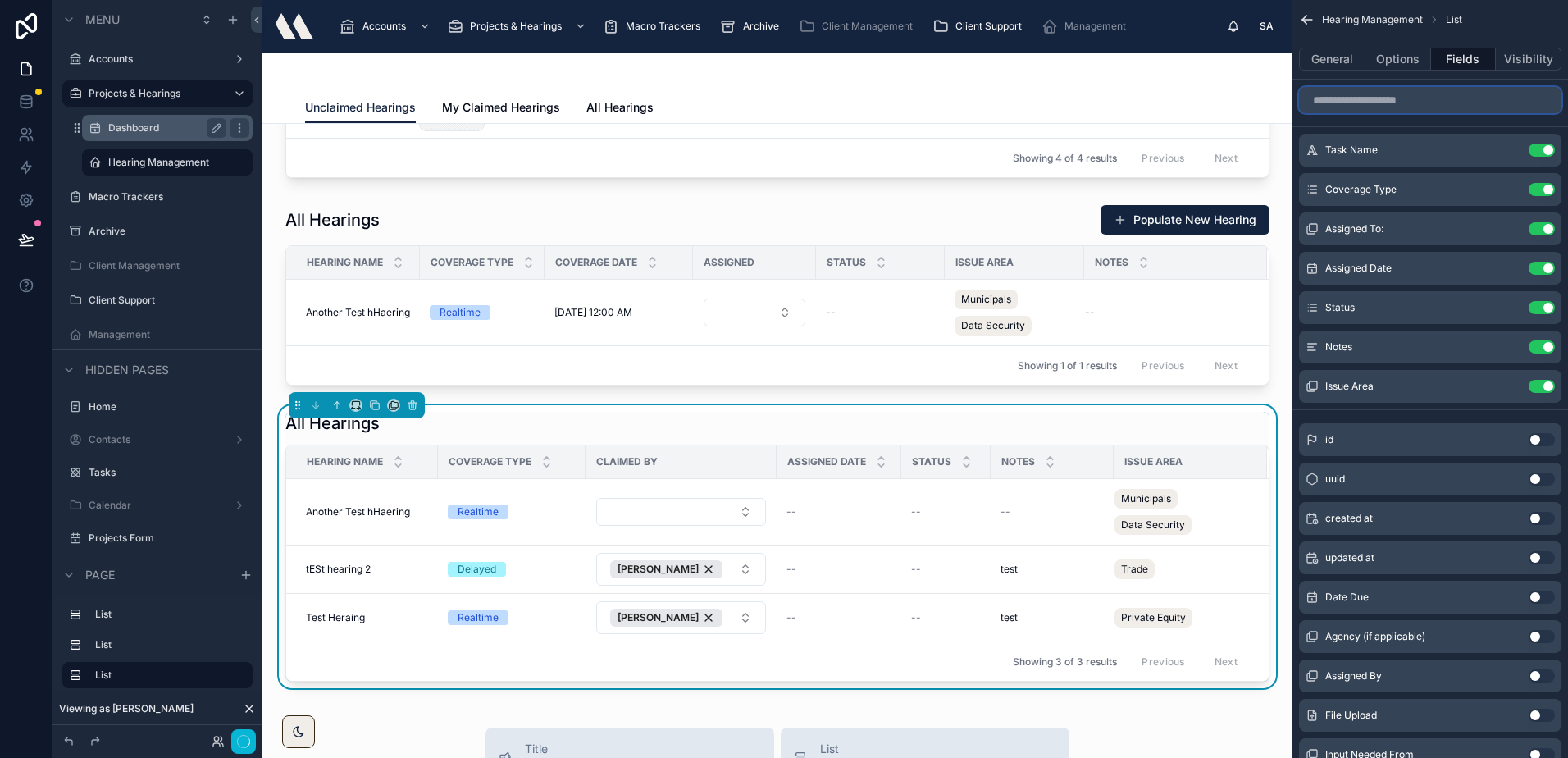
click at [1391, 107] on input "scrollable content" at bounding box center [1430, 100] width 262 height 26
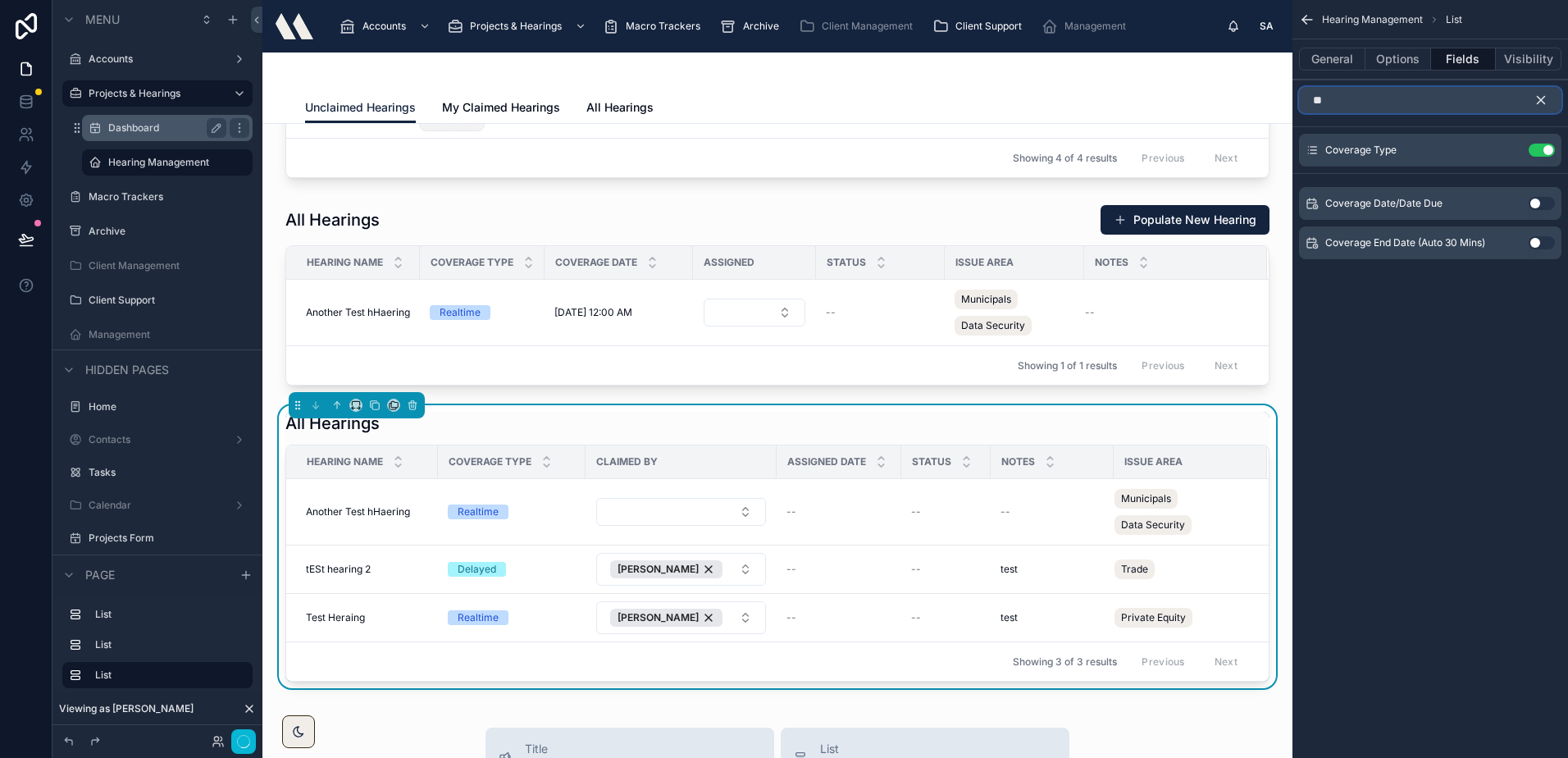
type input "*"
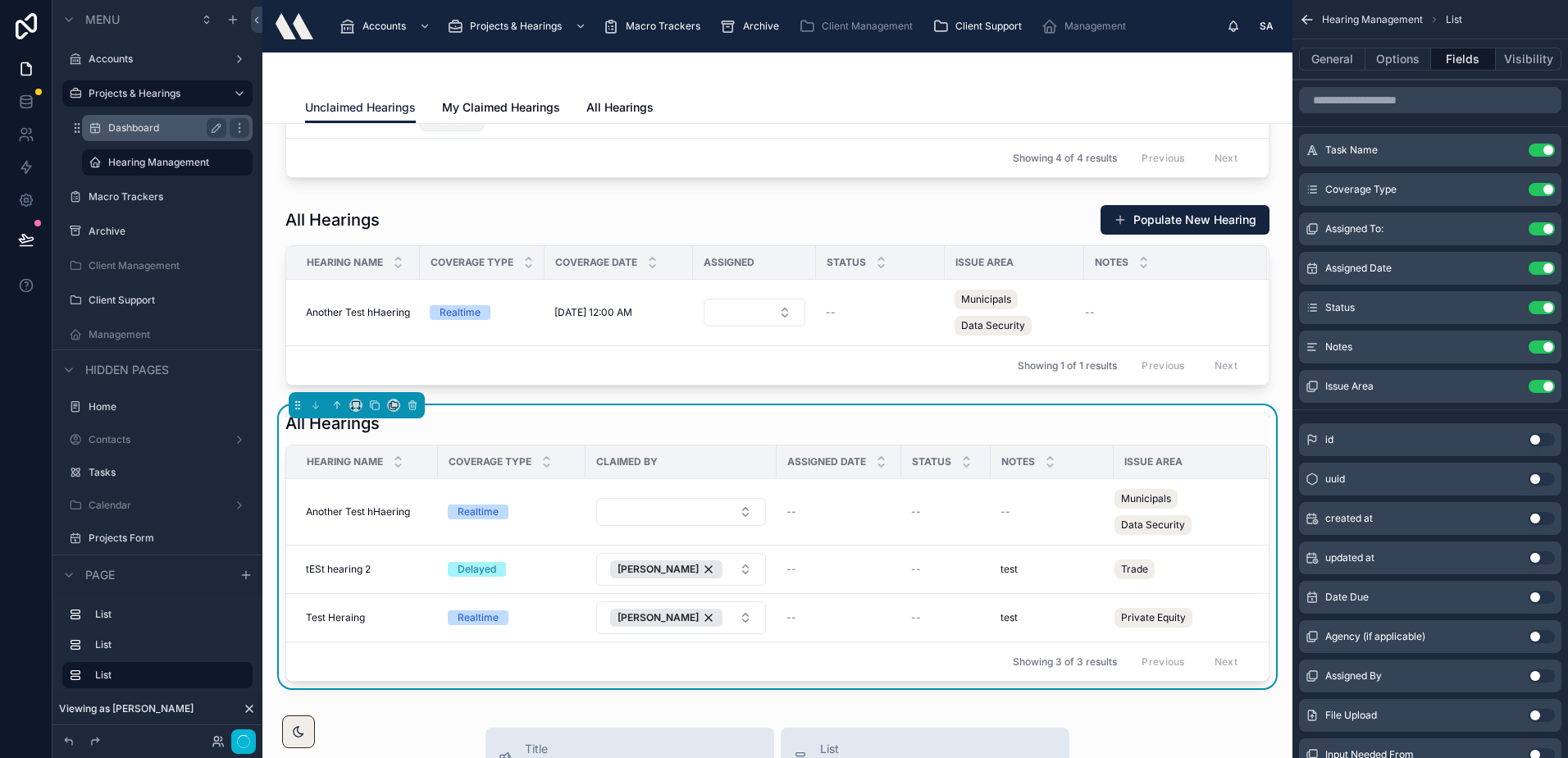
click at [532, 414] on div "All Hearings" at bounding box center [778, 423] width 984 height 23
click at [1435, 100] on input "scrollable content" at bounding box center [1430, 100] width 262 height 26
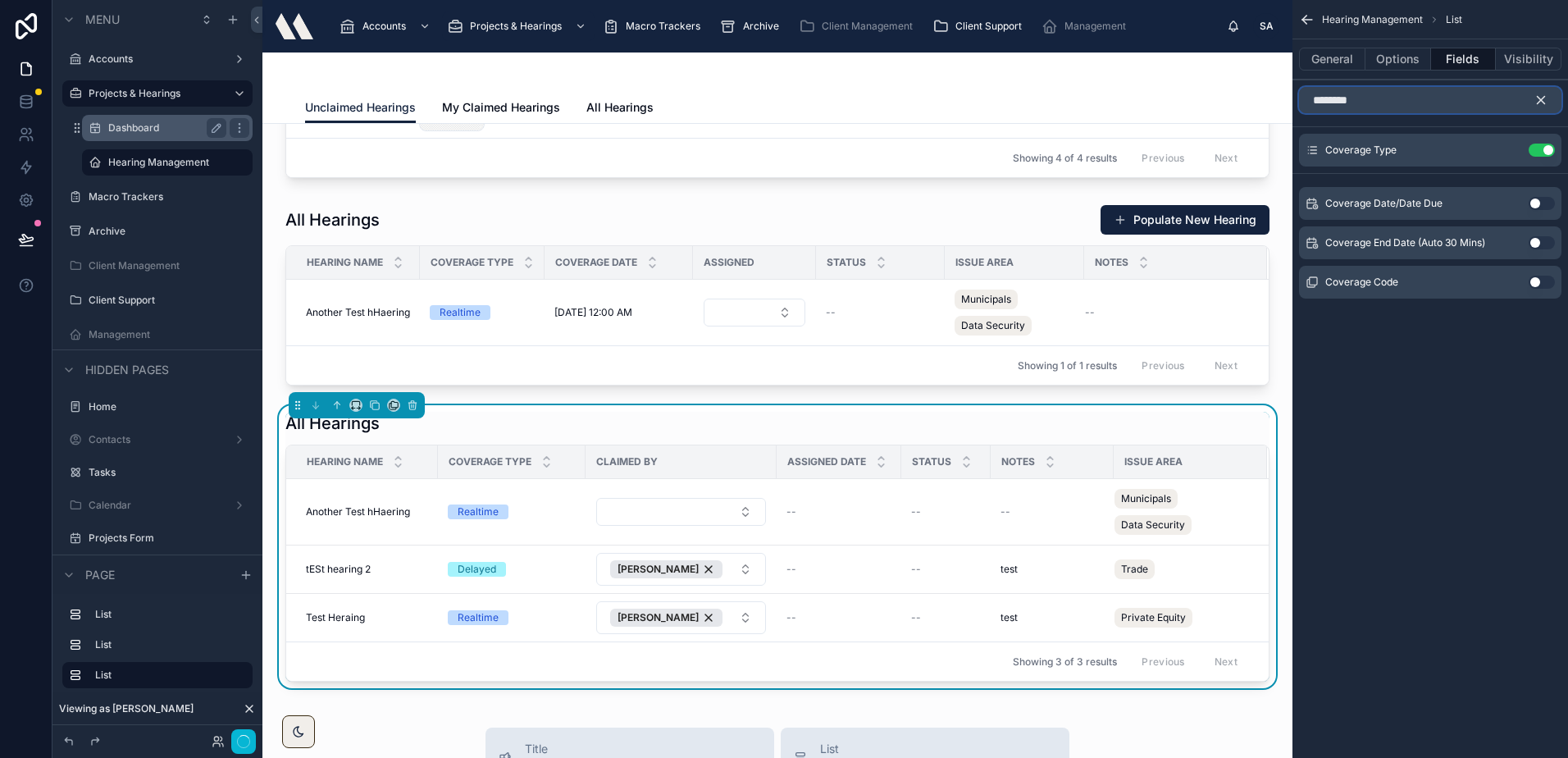
type input "********"
click at [1545, 280] on button "Use setting" at bounding box center [1541, 282] width 26 height 13
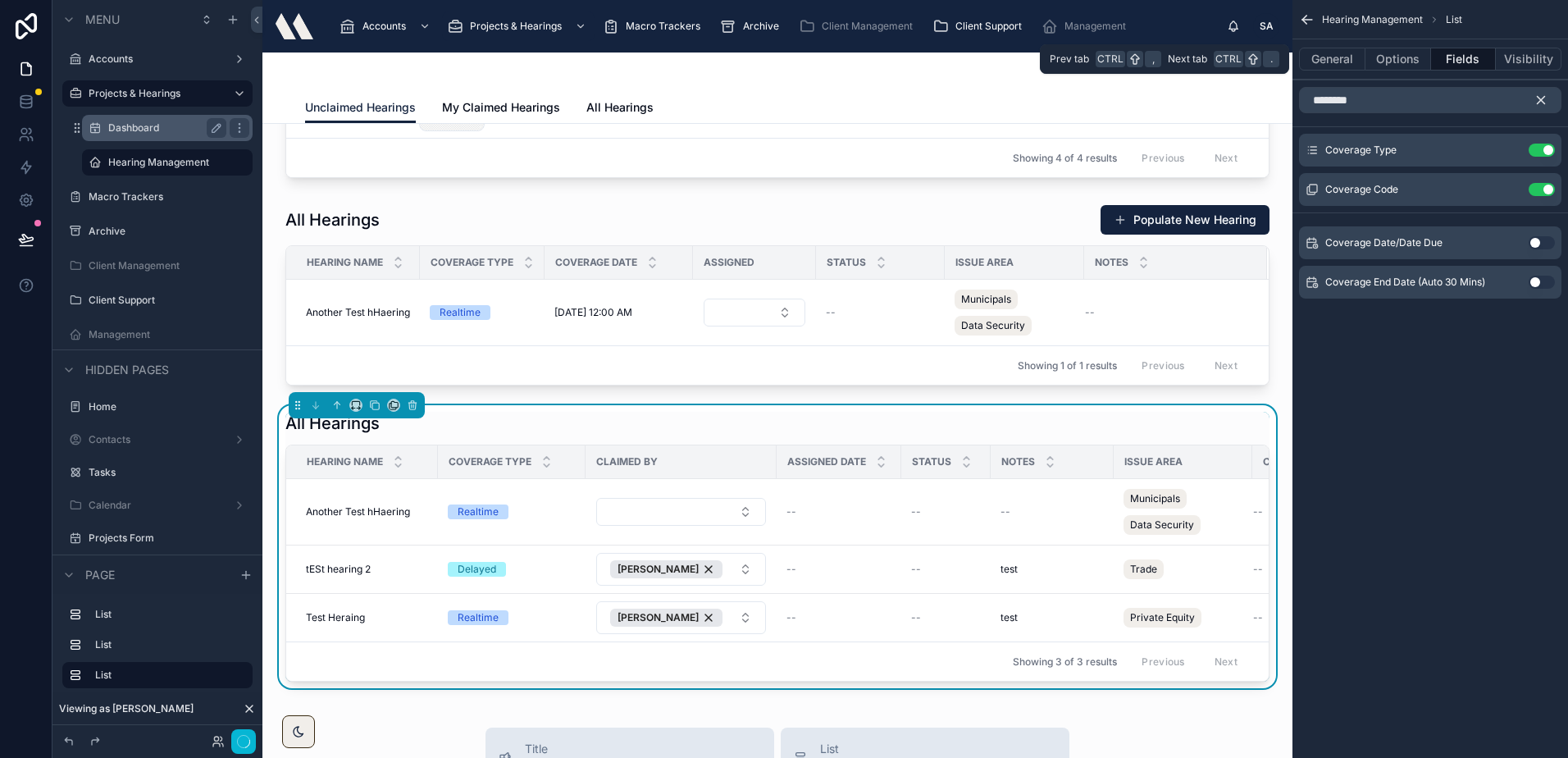
click at [1468, 67] on button "Fields" at bounding box center [1463, 58] width 65 height 23
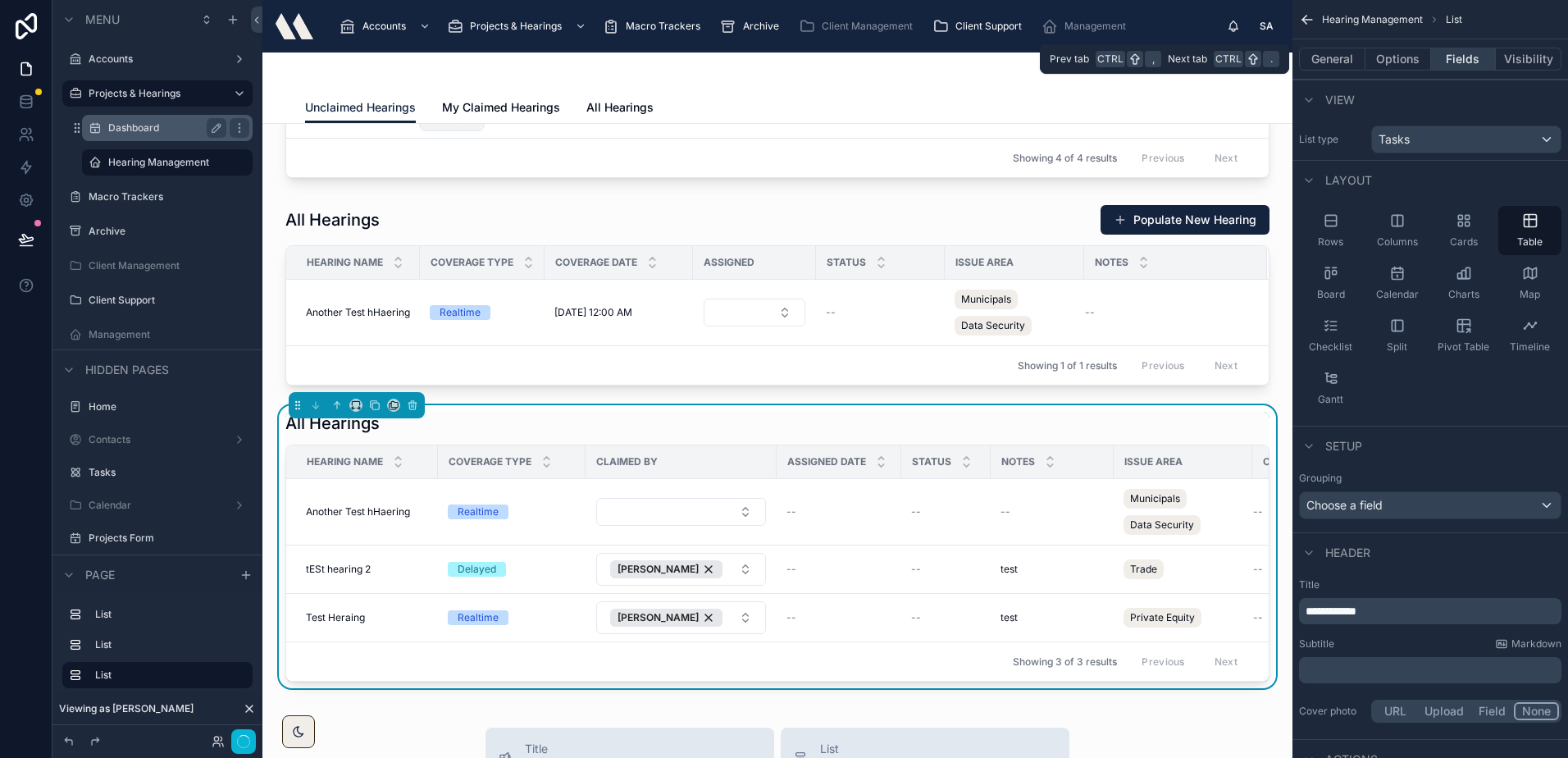
click at [1468, 67] on button "Fields" at bounding box center [1463, 58] width 65 height 23
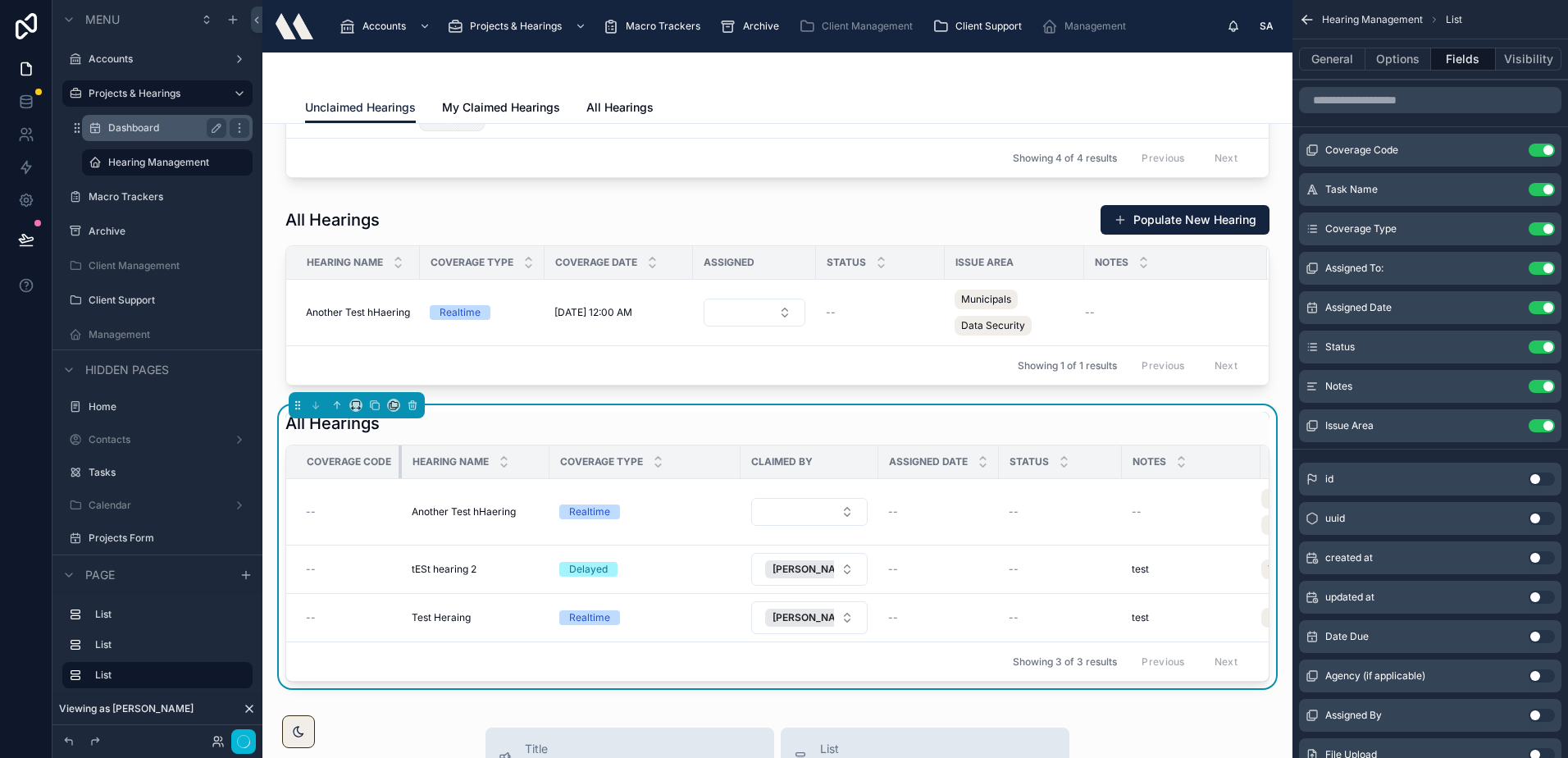
drag, startPoint x: 436, startPoint y: 464, endPoint x: 392, endPoint y: 469, distance: 44.3
click at [392, 469] on th "Coverage Code" at bounding box center [344, 461] width 116 height 34
click at [1507, 267] on icon "scrollable content" at bounding box center [1508, 268] width 13 height 13
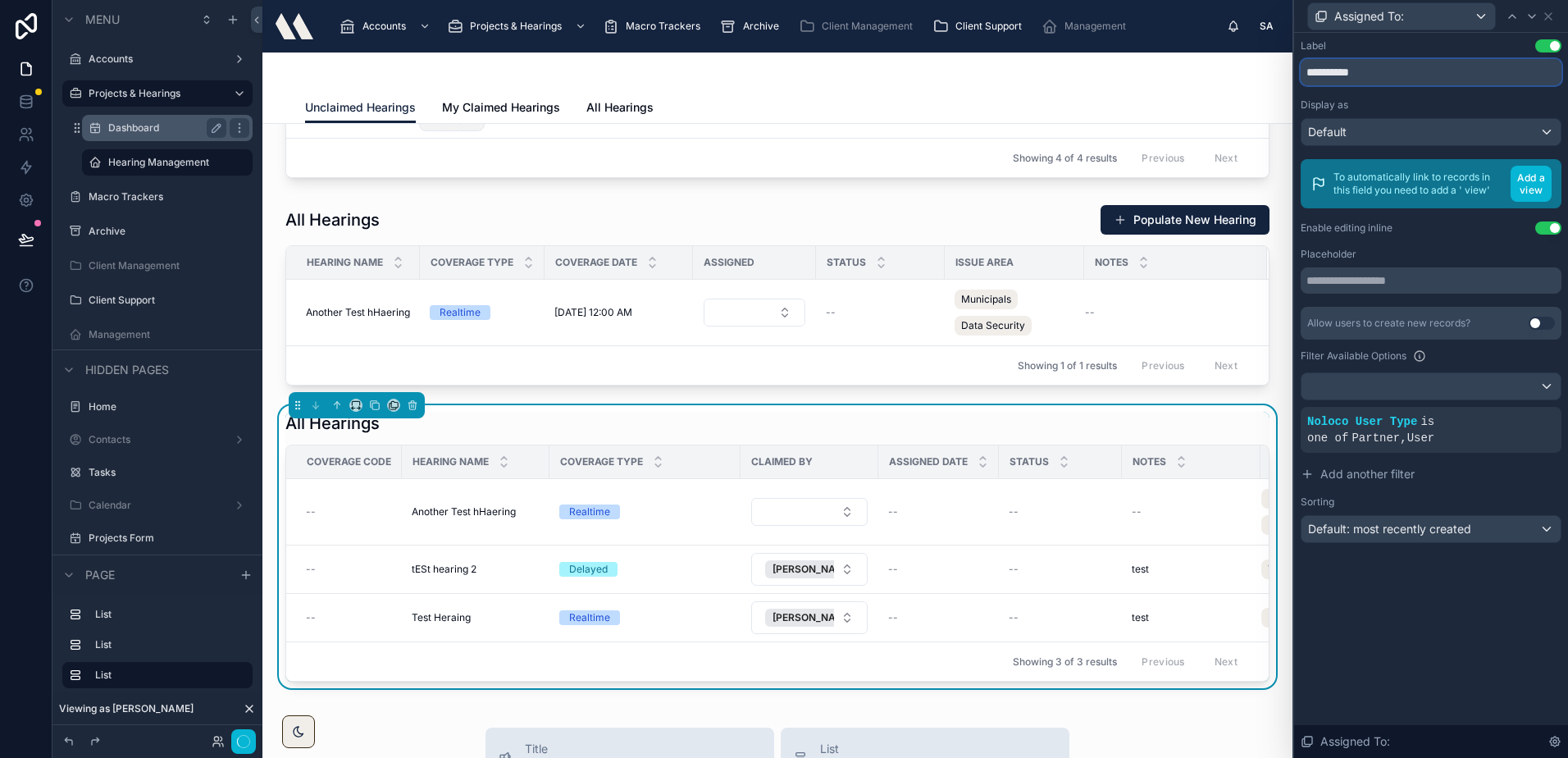
click at [1321, 79] on input "**********" at bounding box center [1431, 72] width 261 height 26
drag, startPoint x: 1321, startPoint y: 79, endPoint x: 1294, endPoint y: 89, distance: 28.8
click at [1319, 79] on input "**********" at bounding box center [1431, 72] width 261 height 26
type input "********"
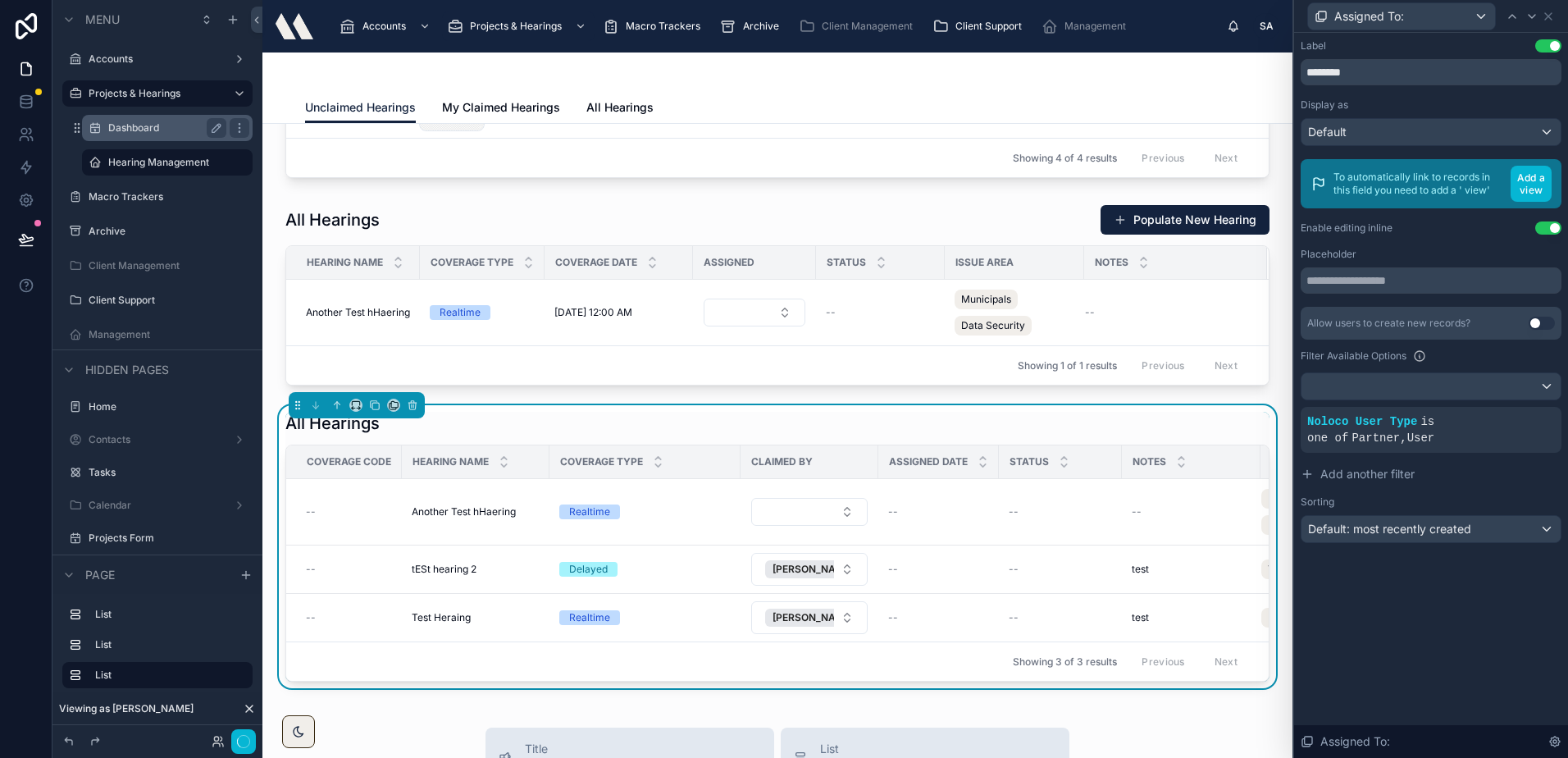
click at [1530, 610] on div "Label Use setting ******** Display as Default To automatically link to records …" at bounding box center [1430, 395] width 274 height 725
click at [1546, 17] on icon at bounding box center [1547, 15] width 6 height 6
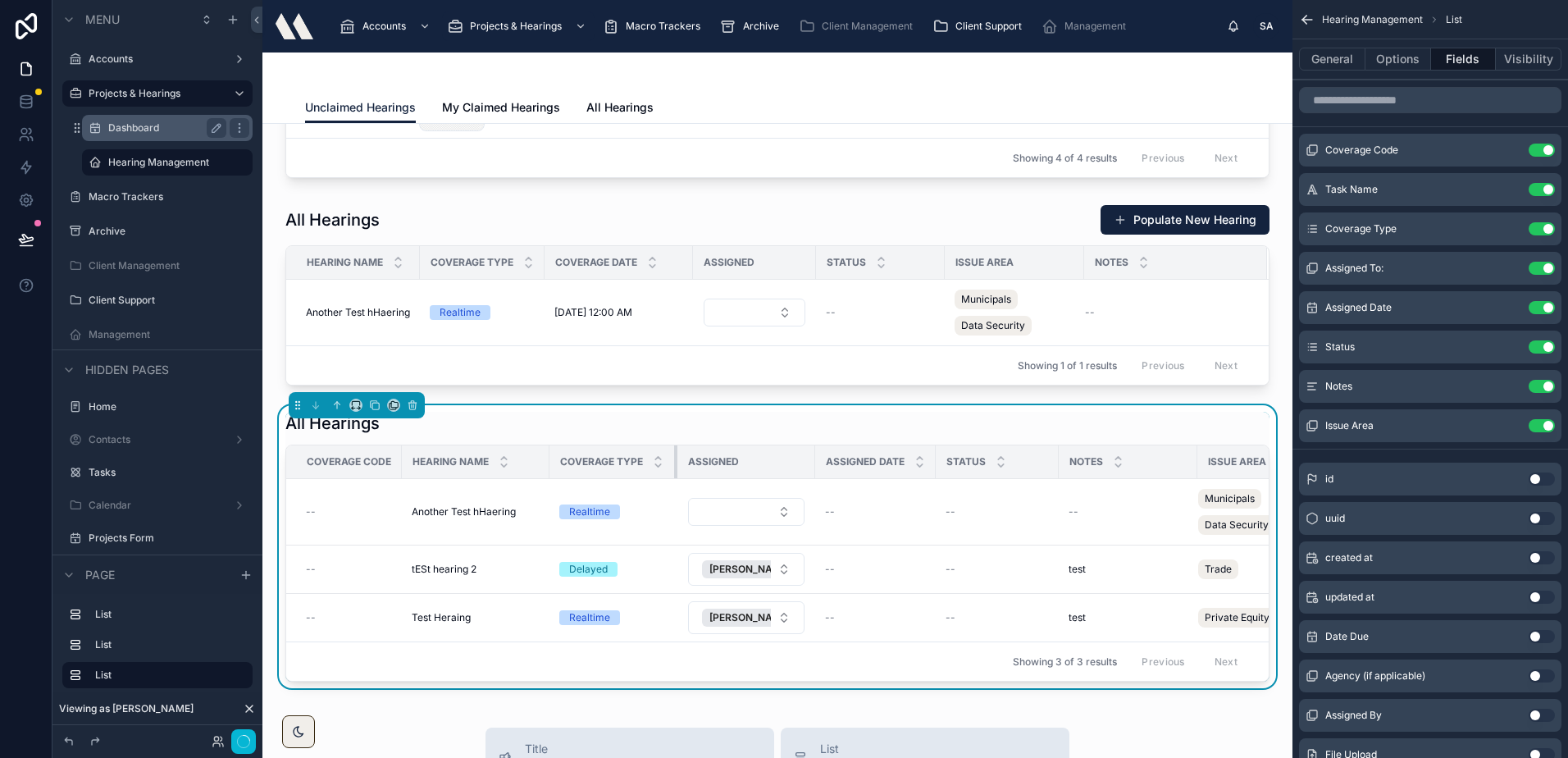
drag, startPoint x: 739, startPoint y: 462, endPoint x: 677, endPoint y: 472, distance: 62.8
click at [677, 472] on div at bounding box center [677, 461] width 6 height 33
click at [811, 460] on div at bounding box center [814, 461] width 6 height 33
click at [816, 460] on div at bounding box center [818, 461] width 6 height 33
click at [1514, 349] on icon "scrollable content" at bounding box center [1508, 347] width 13 height 13
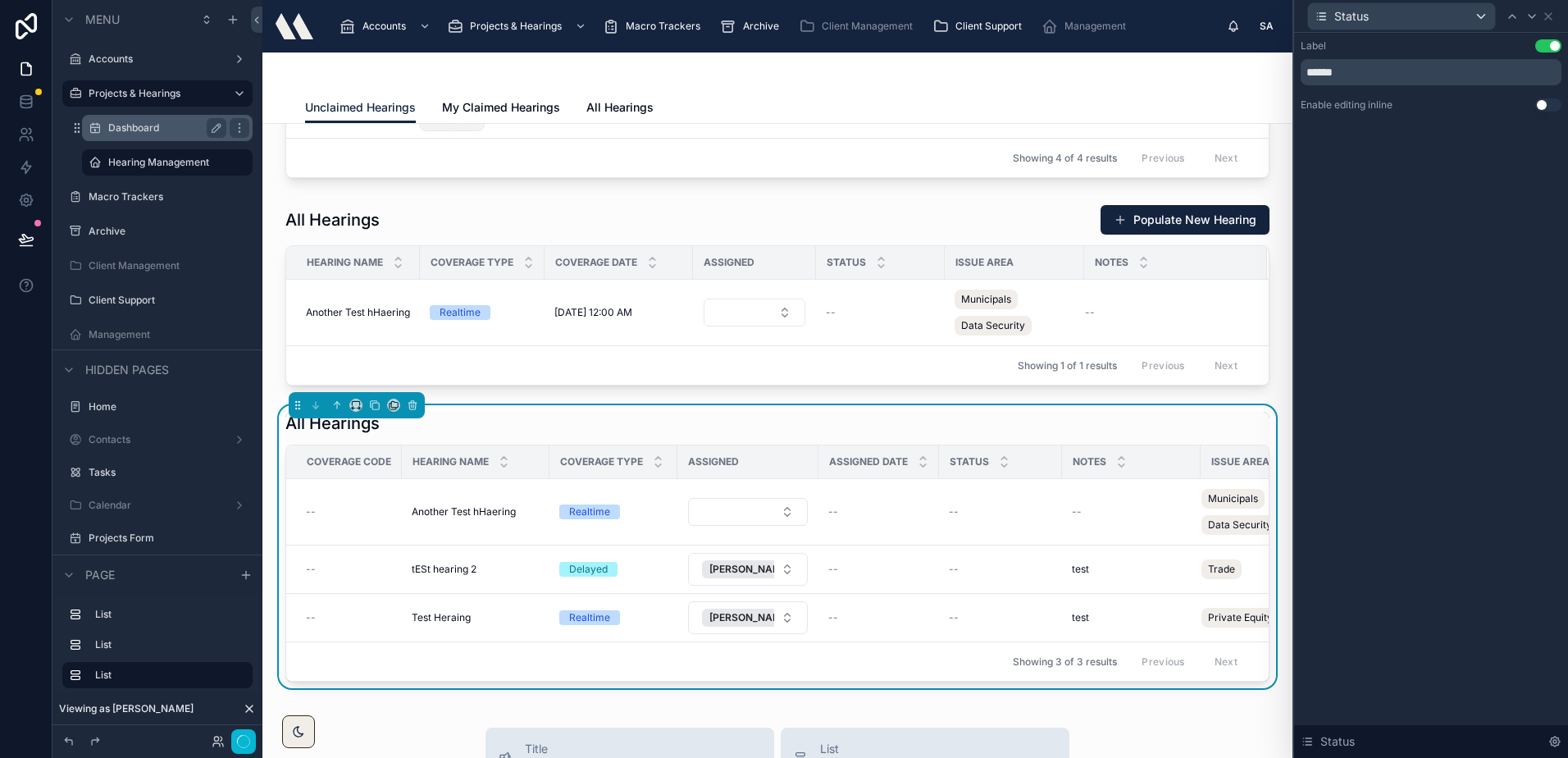
click at [1543, 98] on button "Use setting" at bounding box center [1547, 105] width 26 height 13
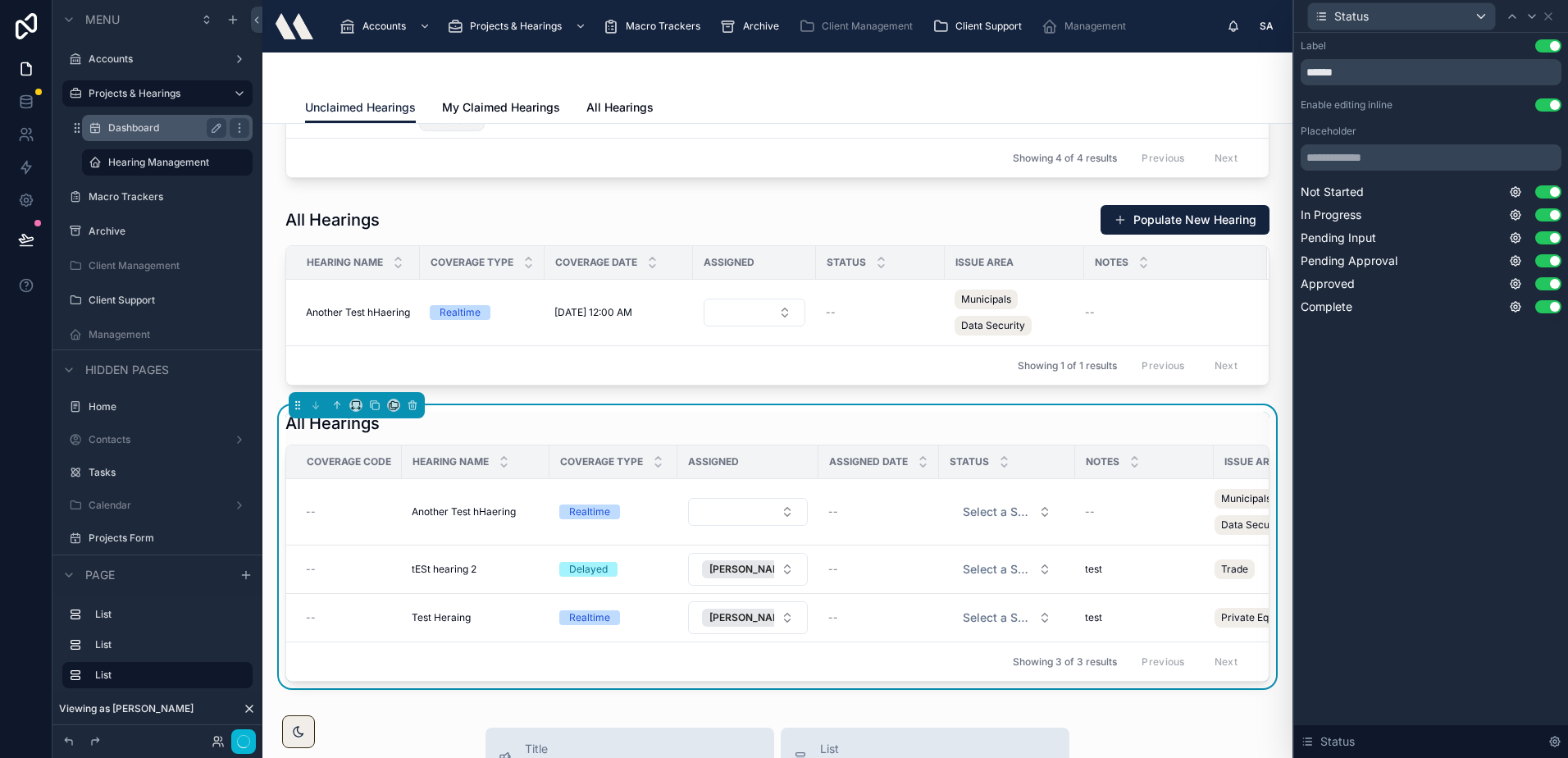
click at [1543, 102] on button "Use setting" at bounding box center [1547, 105] width 26 height 13
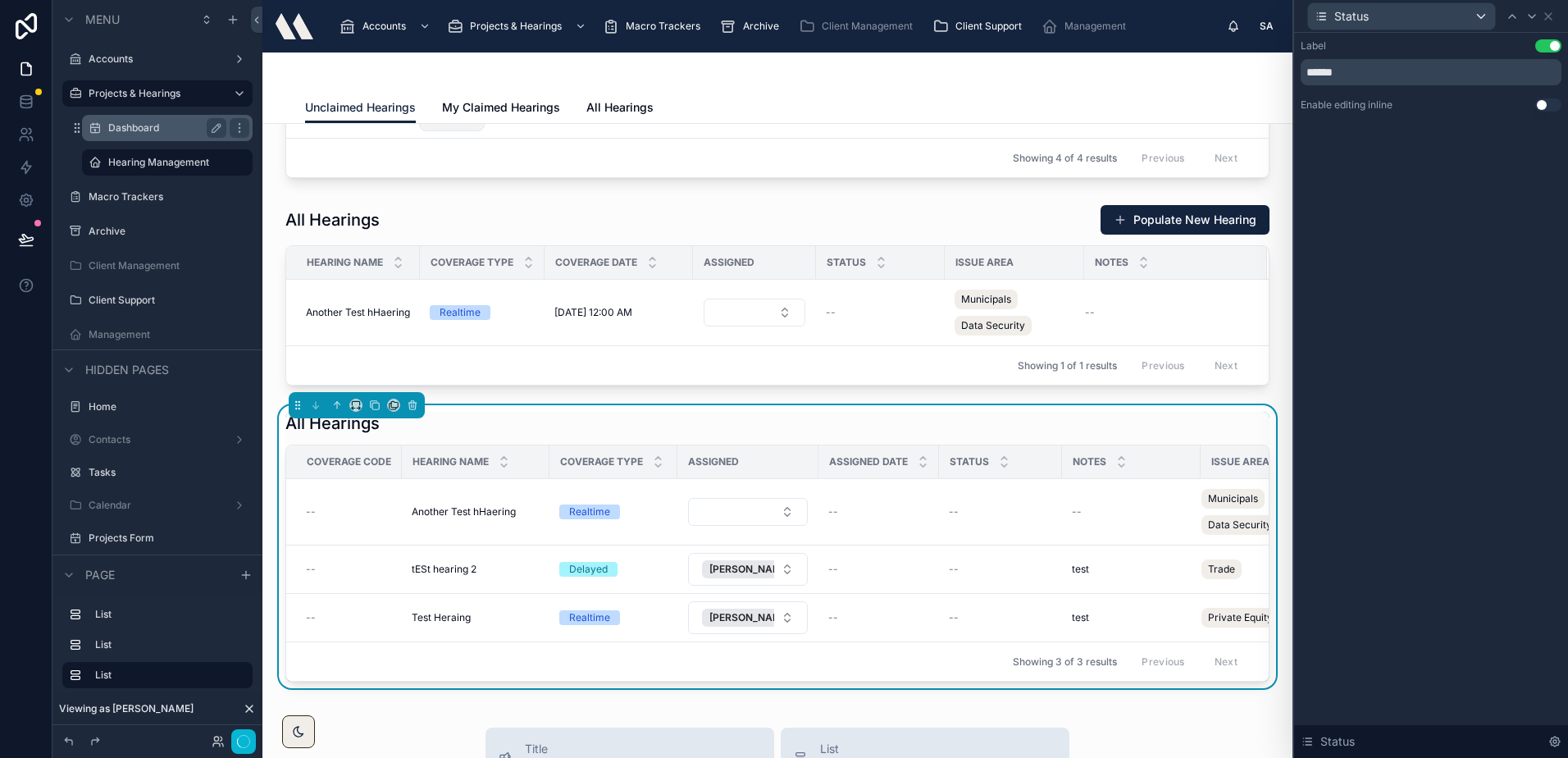
click at [1544, 105] on button "Use setting" at bounding box center [1547, 105] width 26 height 13
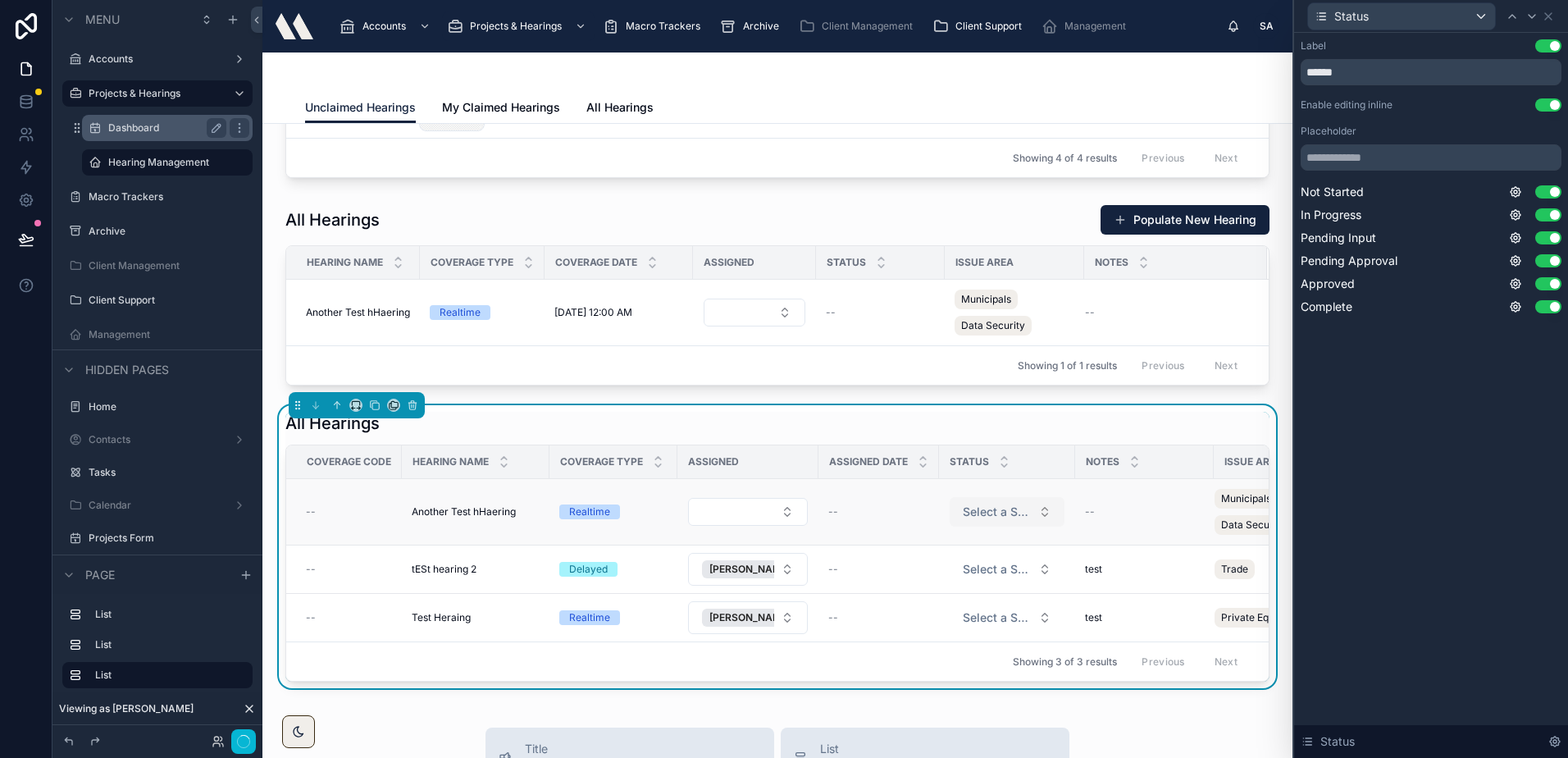
click at [1033, 504] on button "Select a Status" at bounding box center [1007, 511] width 115 height 29
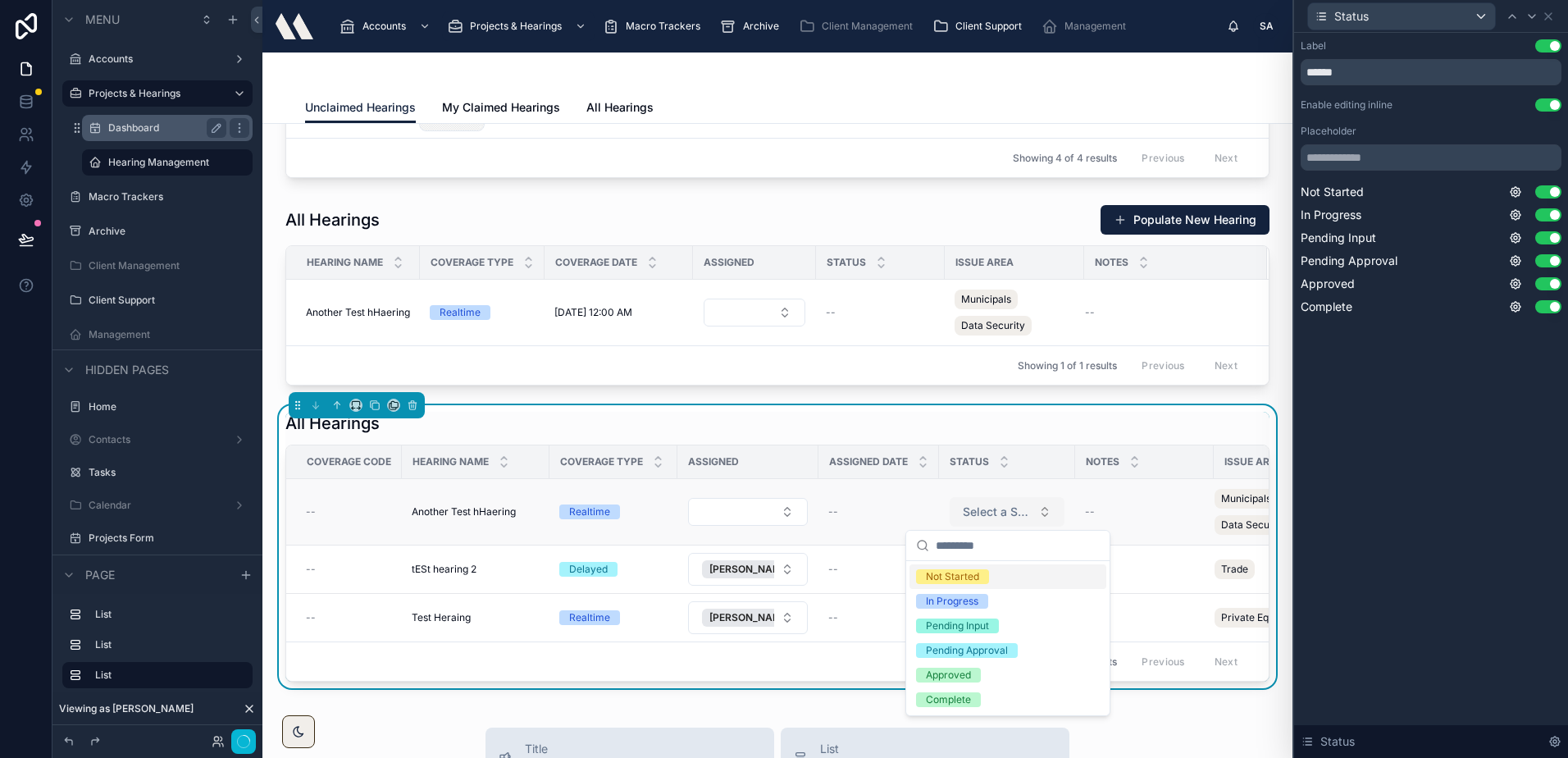
click at [1030, 508] on span "Select a Status" at bounding box center [997, 511] width 69 height 16
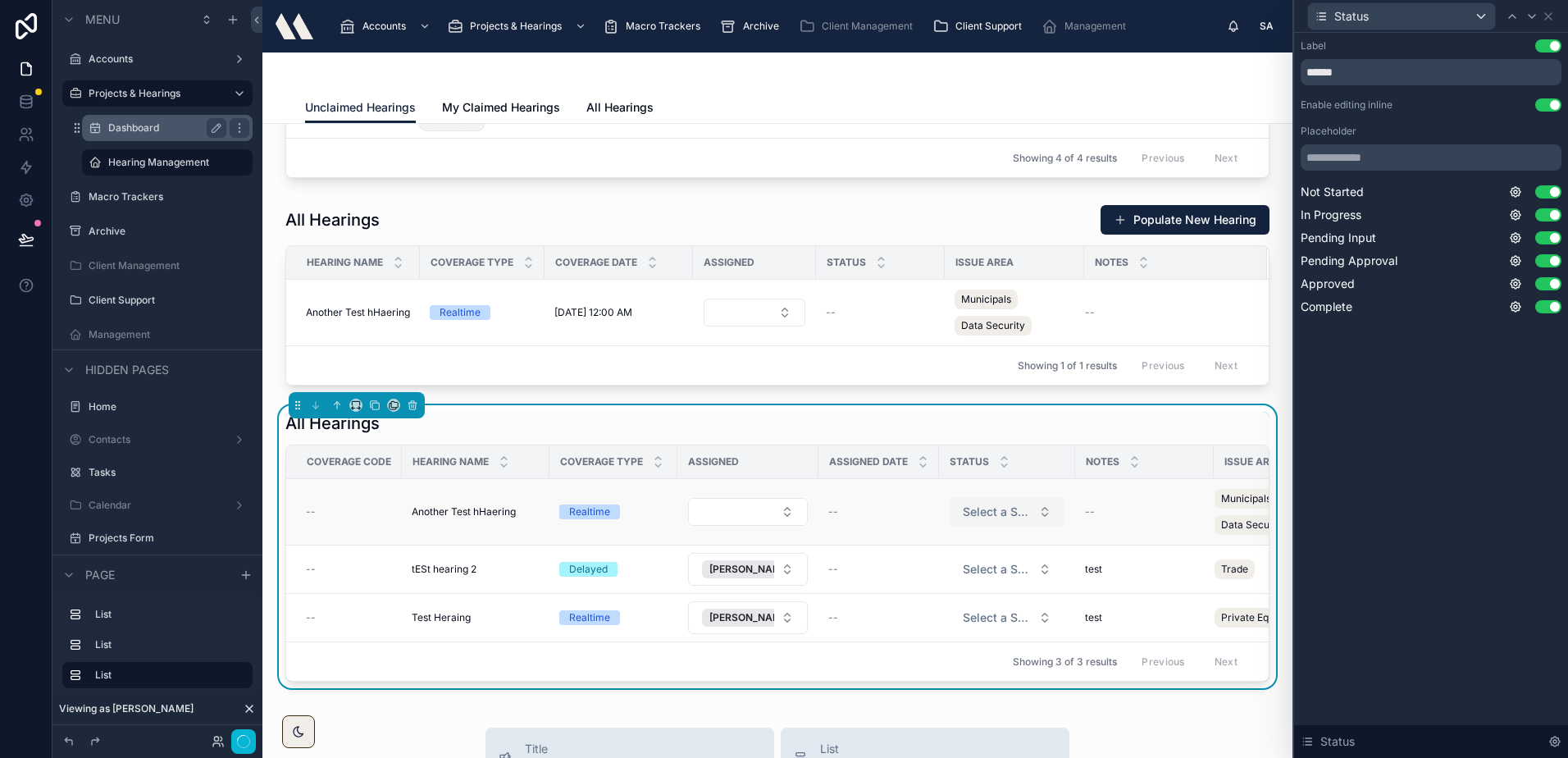
click at [1027, 511] on span "Select a Status" at bounding box center [997, 511] width 69 height 16
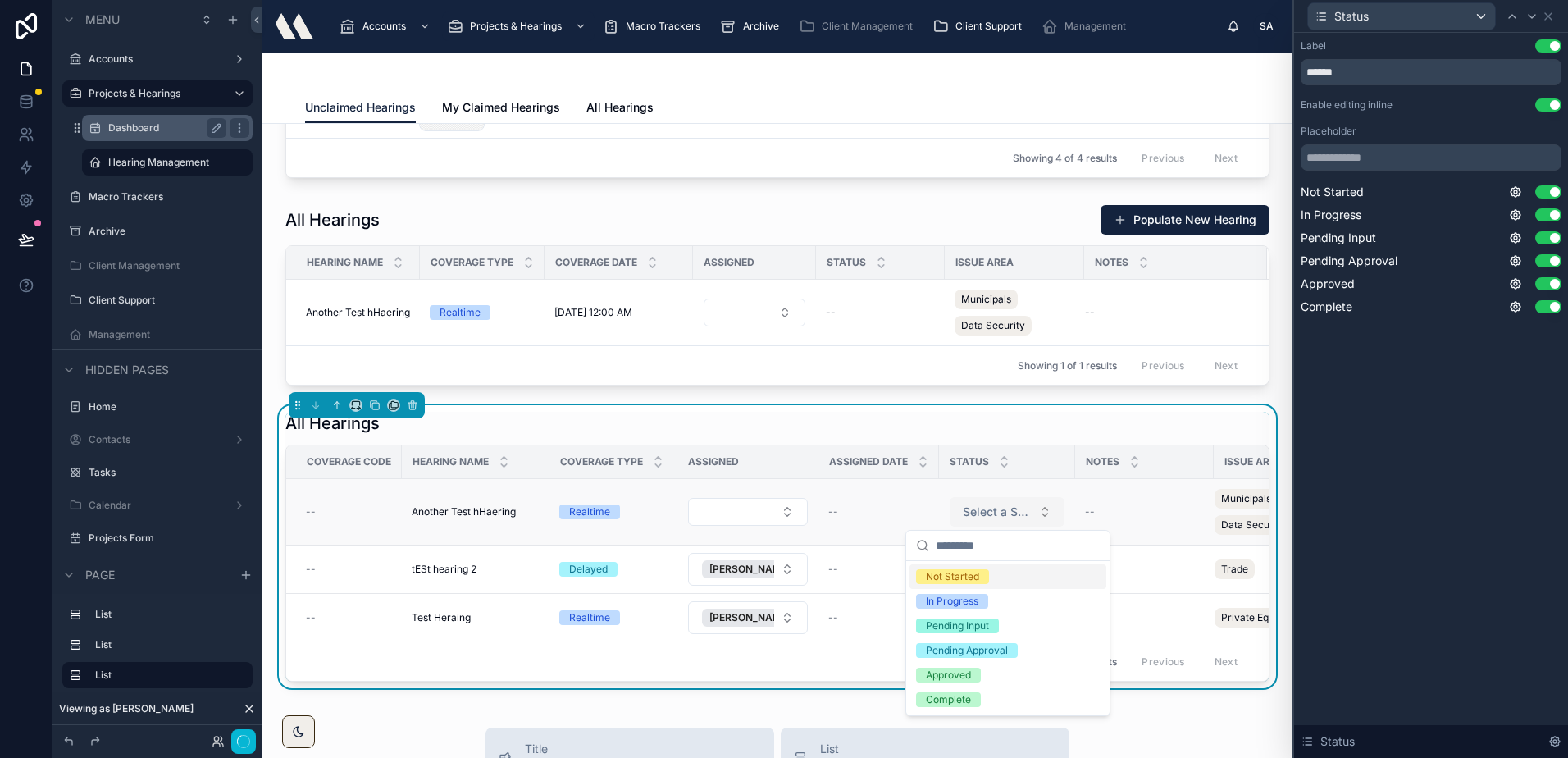
click at [1027, 511] on span "Select a Status" at bounding box center [997, 511] width 69 height 16
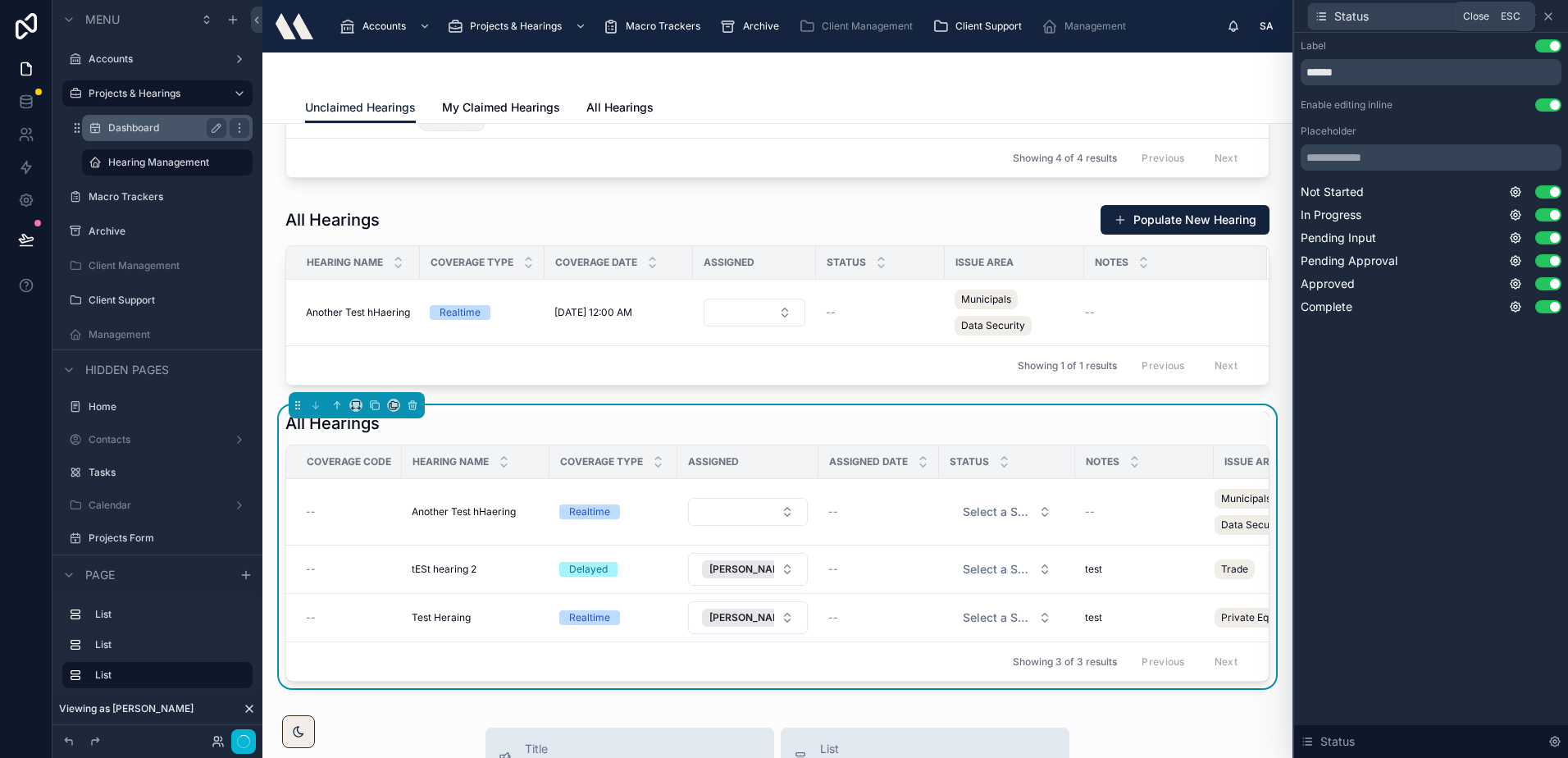
click at [1550, 14] on icon at bounding box center [1547, 15] width 6 height 6
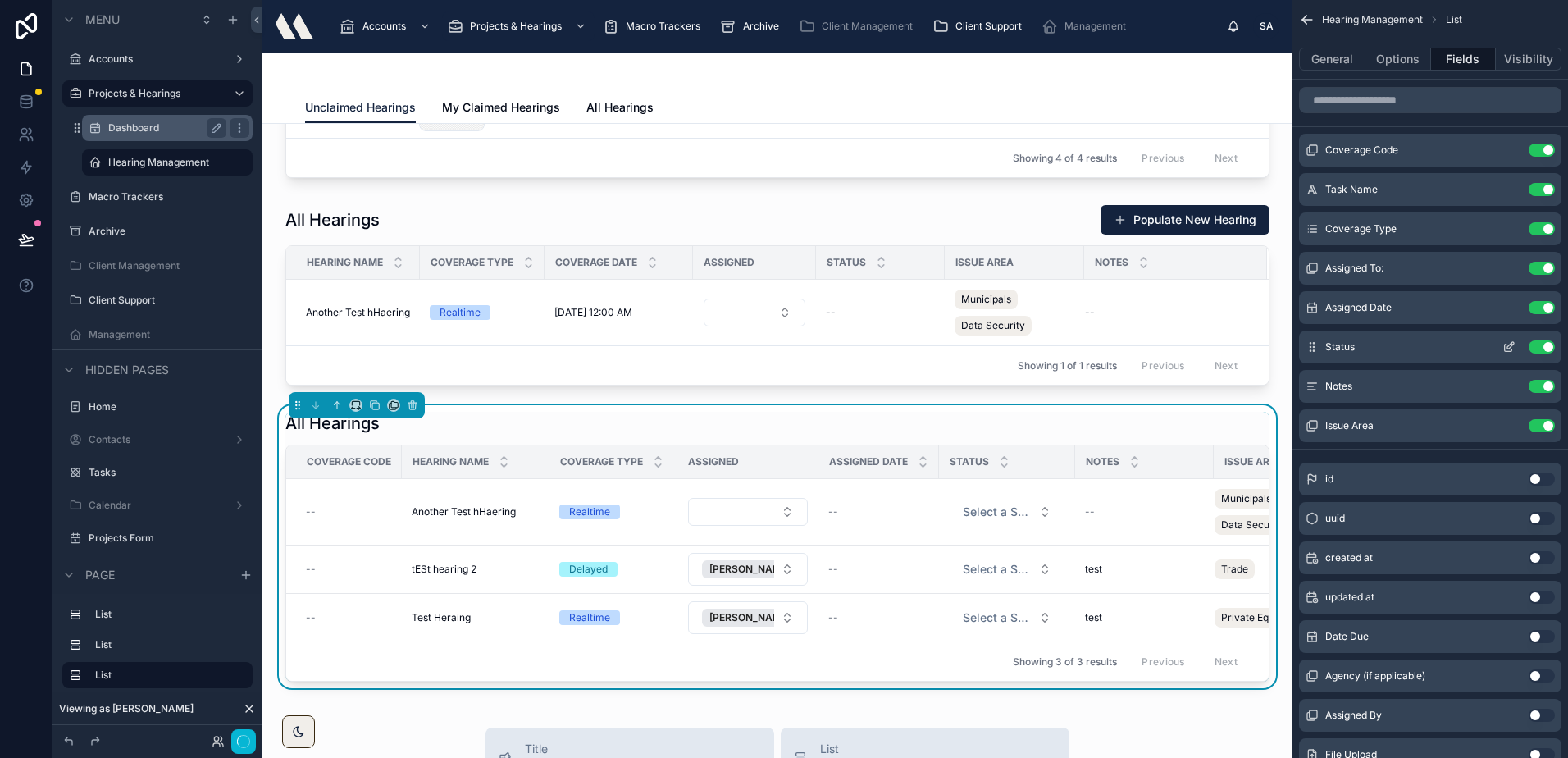
click at [1537, 346] on button "Use setting" at bounding box center [1541, 347] width 26 height 13
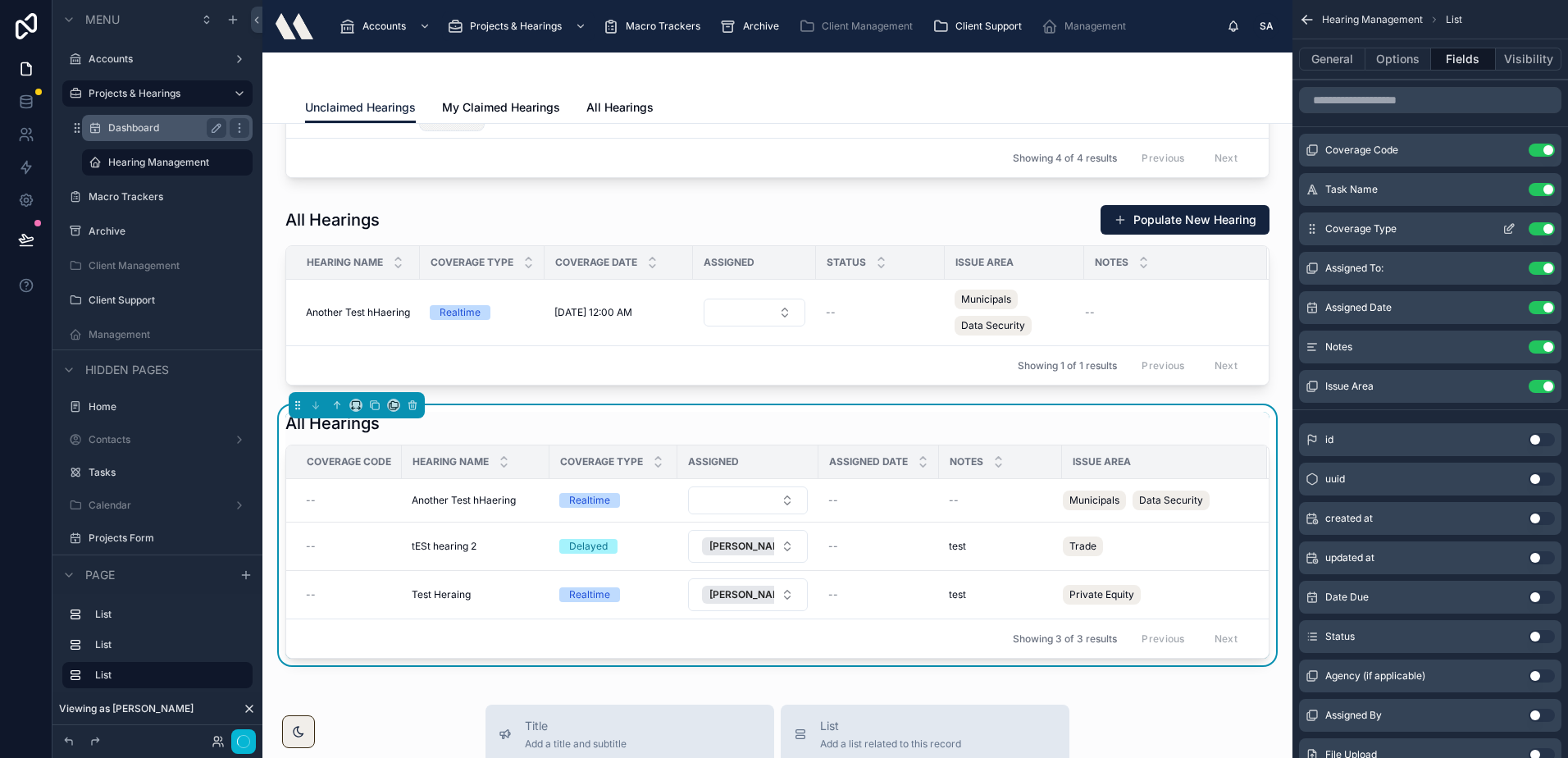
click at [1539, 226] on button "Use setting" at bounding box center [1541, 228] width 26 height 13
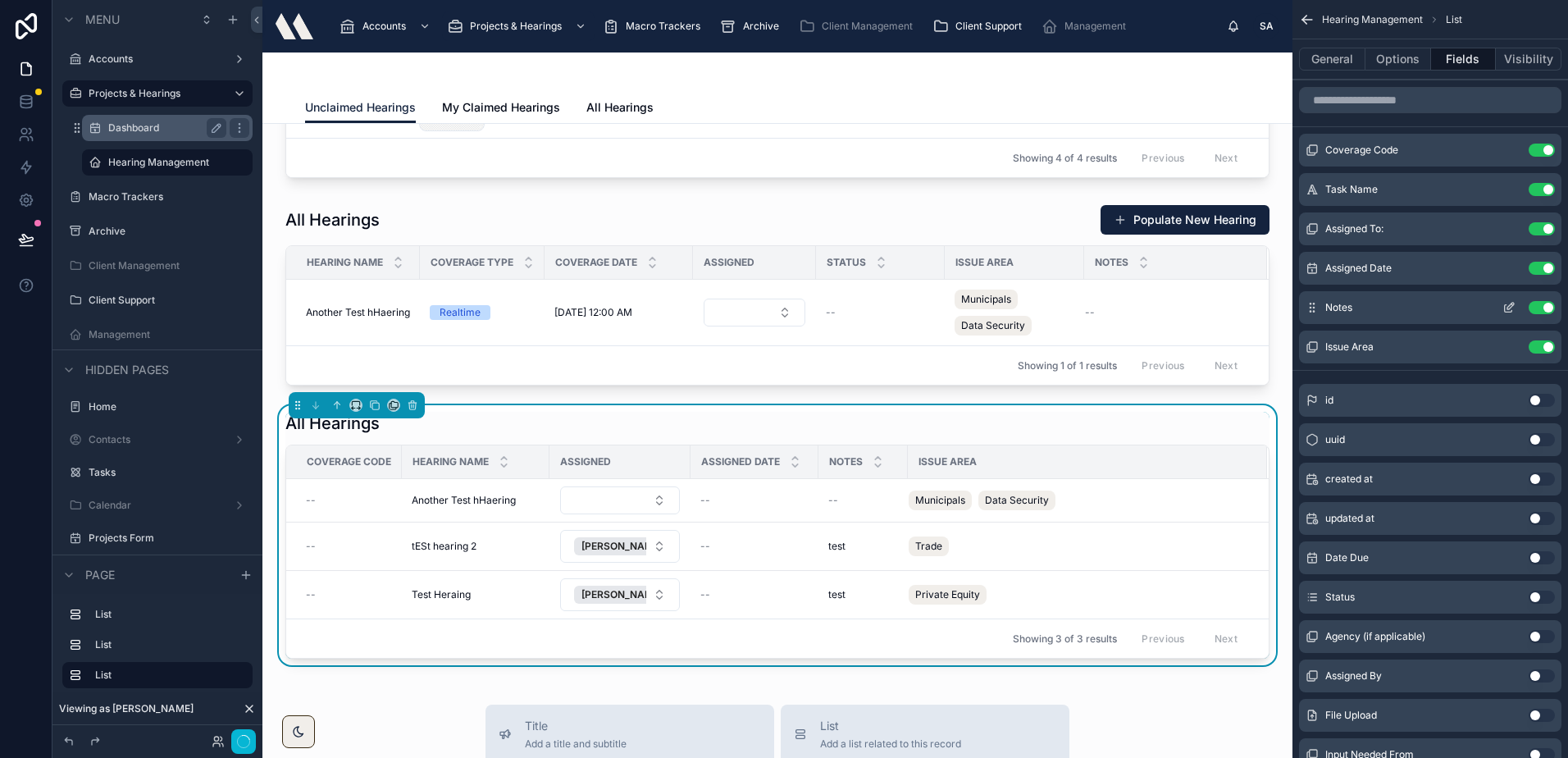
click at [1542, 264] on button "Use setting" at bounding box center [1541, 268] width 26 height 13
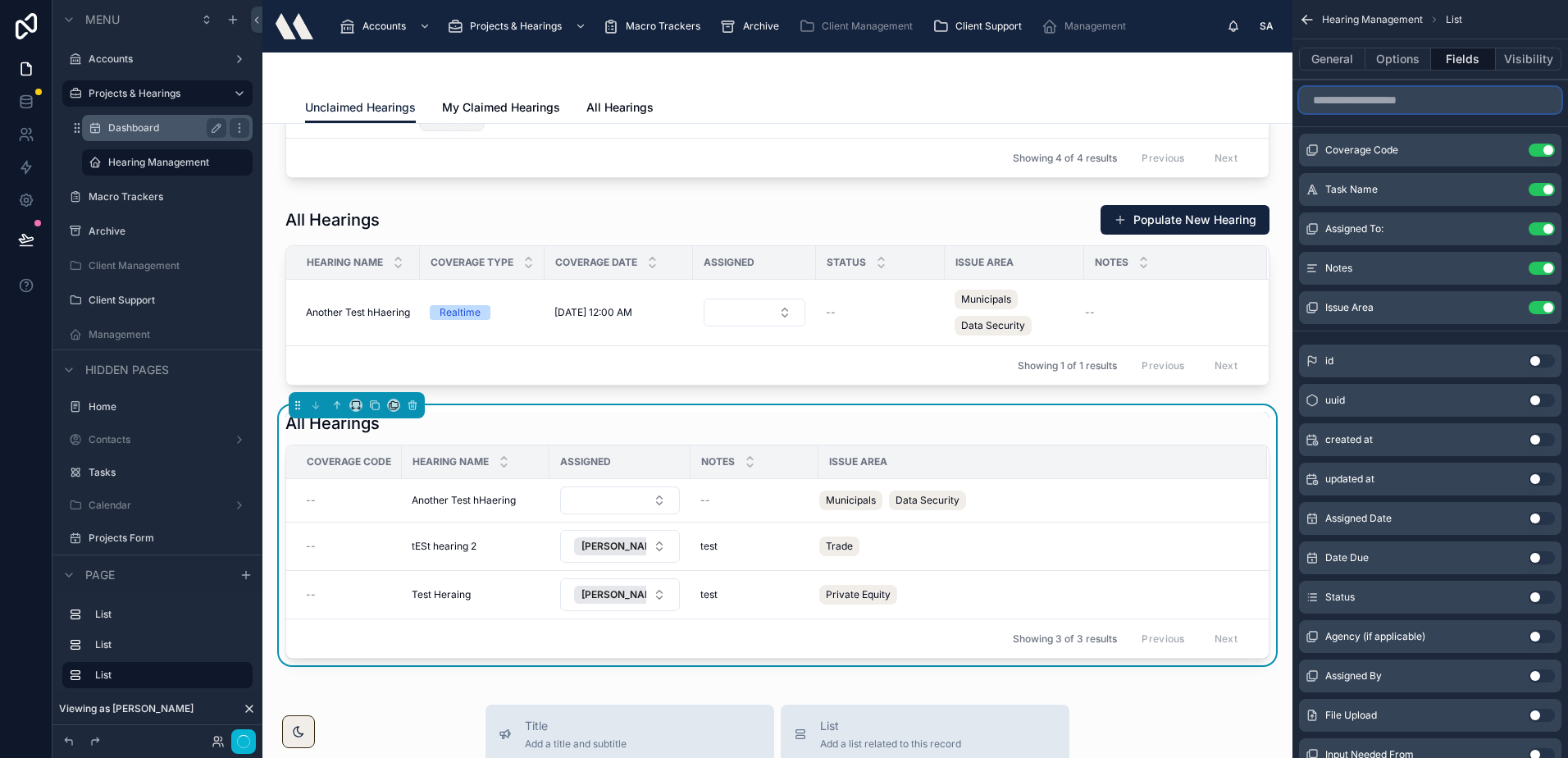
click at [1394, 104] on input "scrollable content" at bounding box center [1430, 100] width 262 height 26
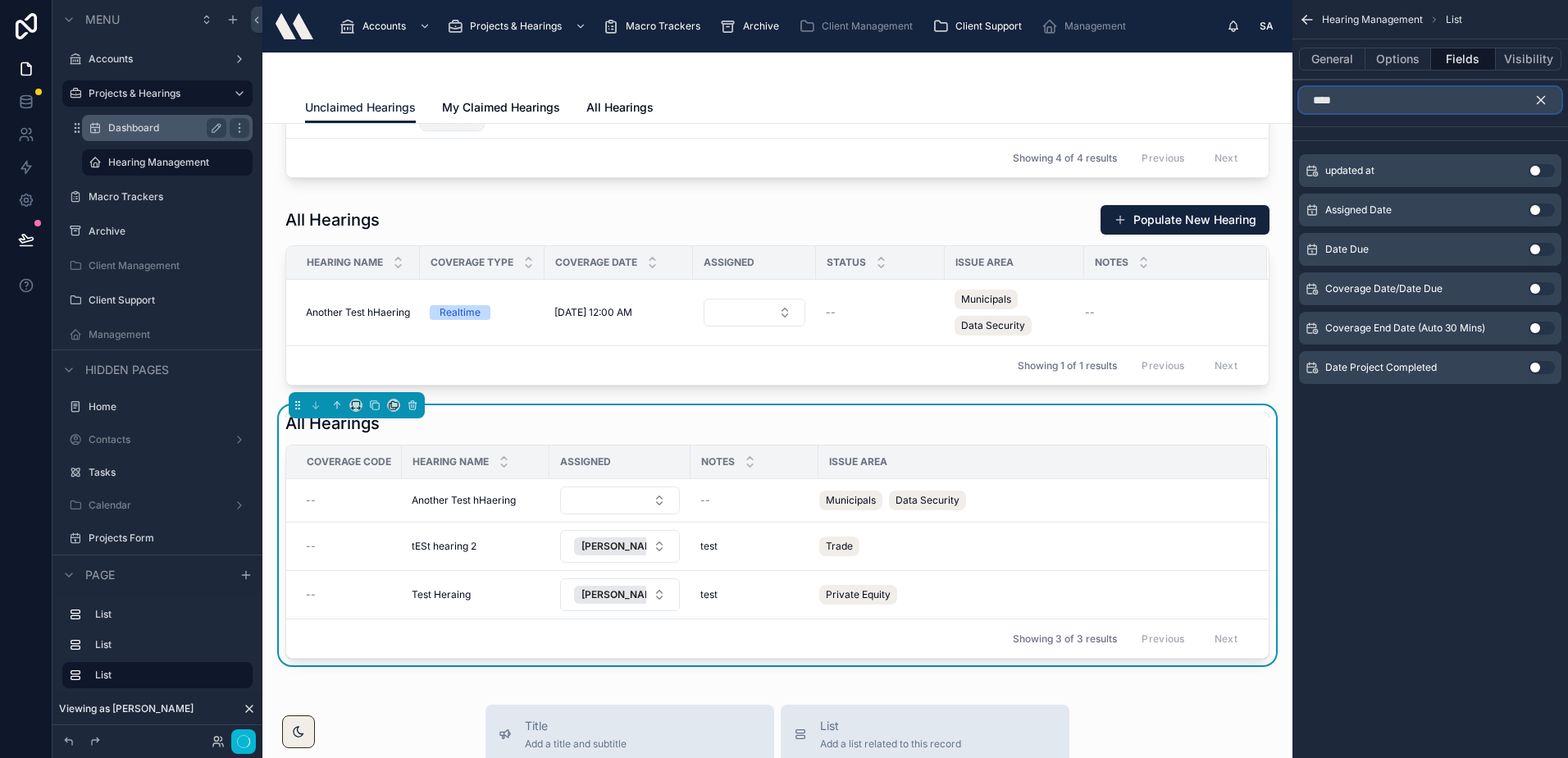
type input "****"
click at [1549, 98] on button "scrollable content" at bounding box center [1547, 100] width 28 height 26
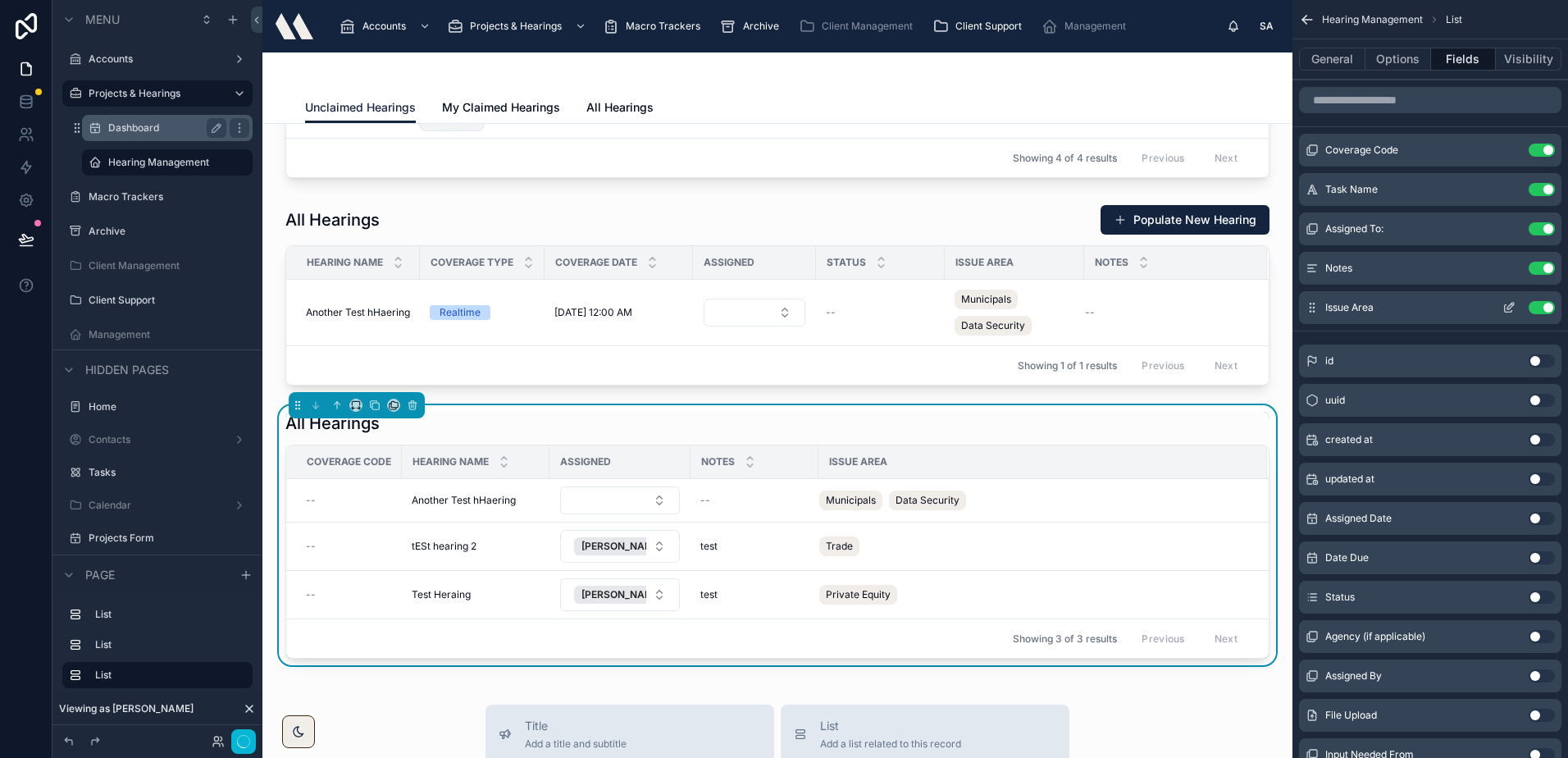
click at [1540, 304] on button "Use setting" at bounding box center [1541, 308] width 26 height 13
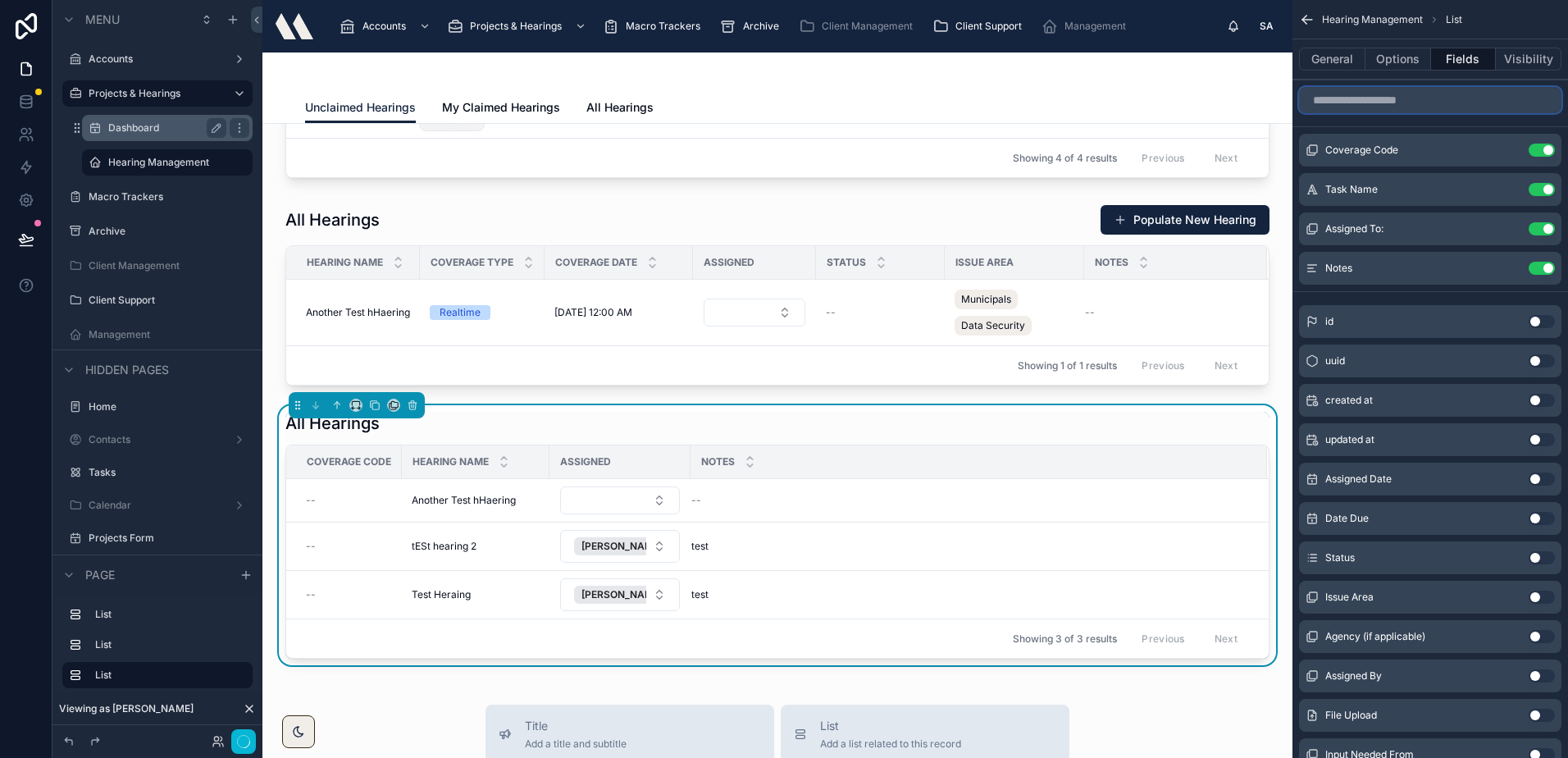
click at [1435, 93] on input "scrollable content" at bounding box center [1430, 100] width 262 height 26
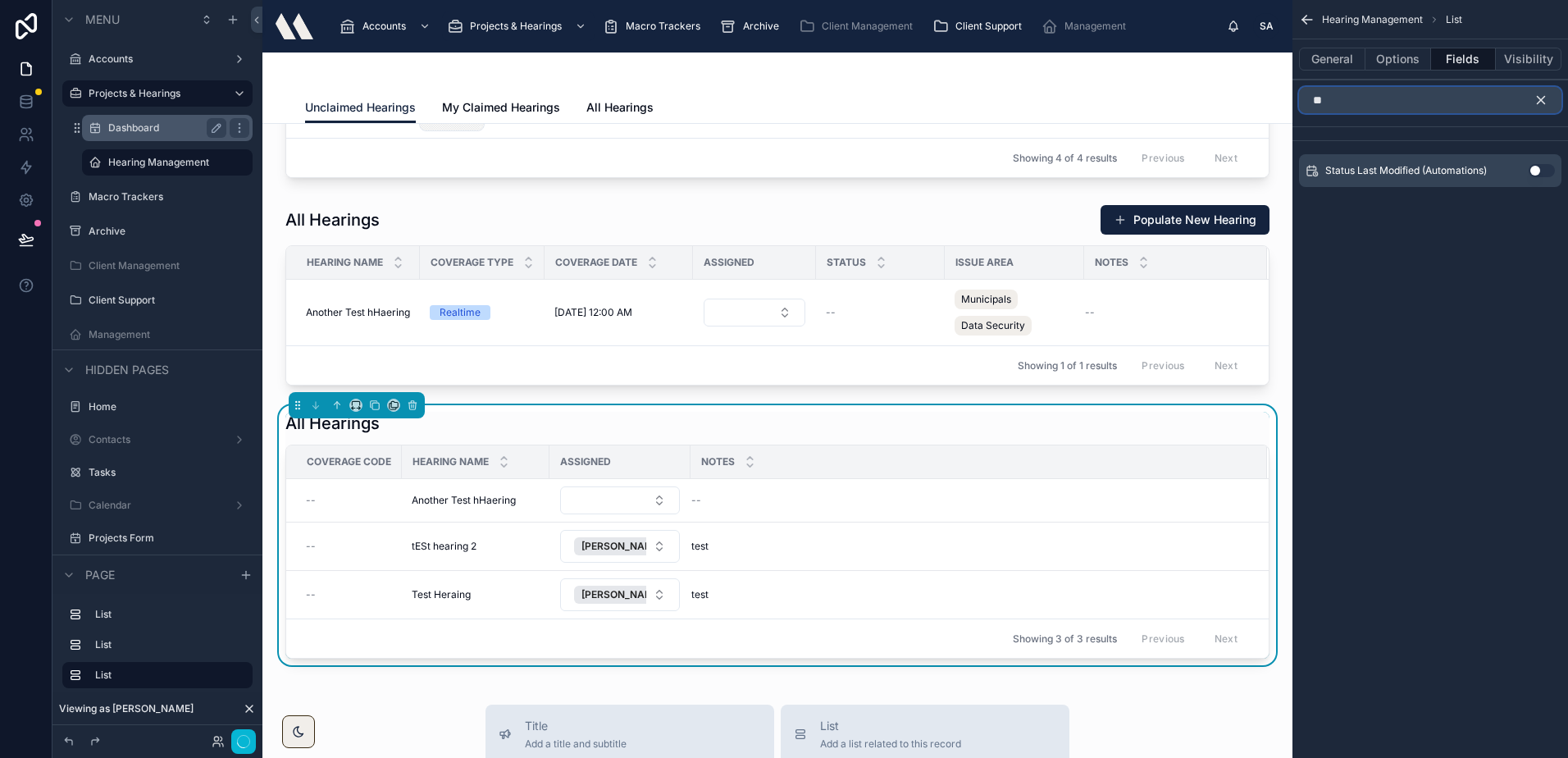
type input "*"
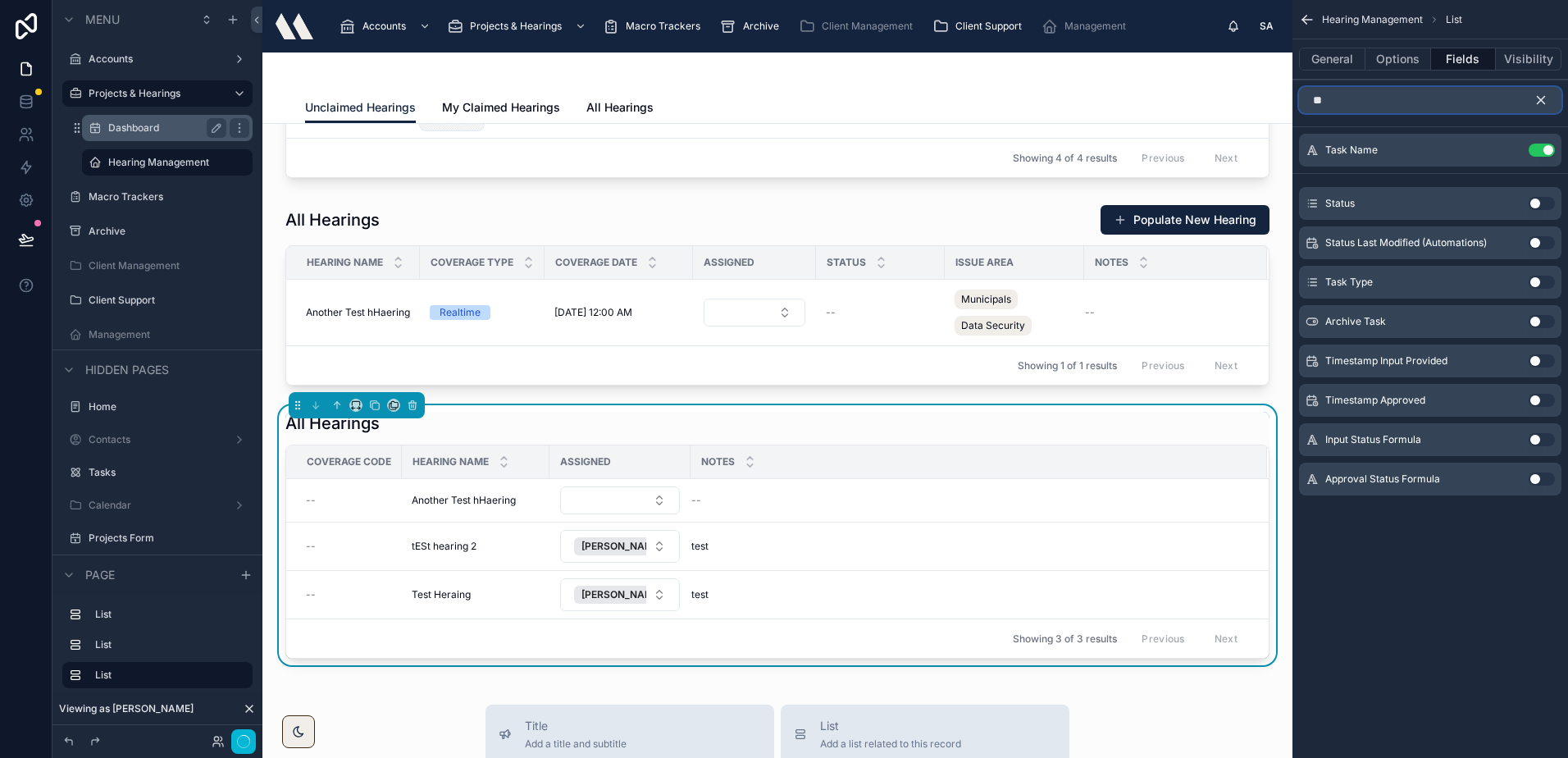
type input "*"
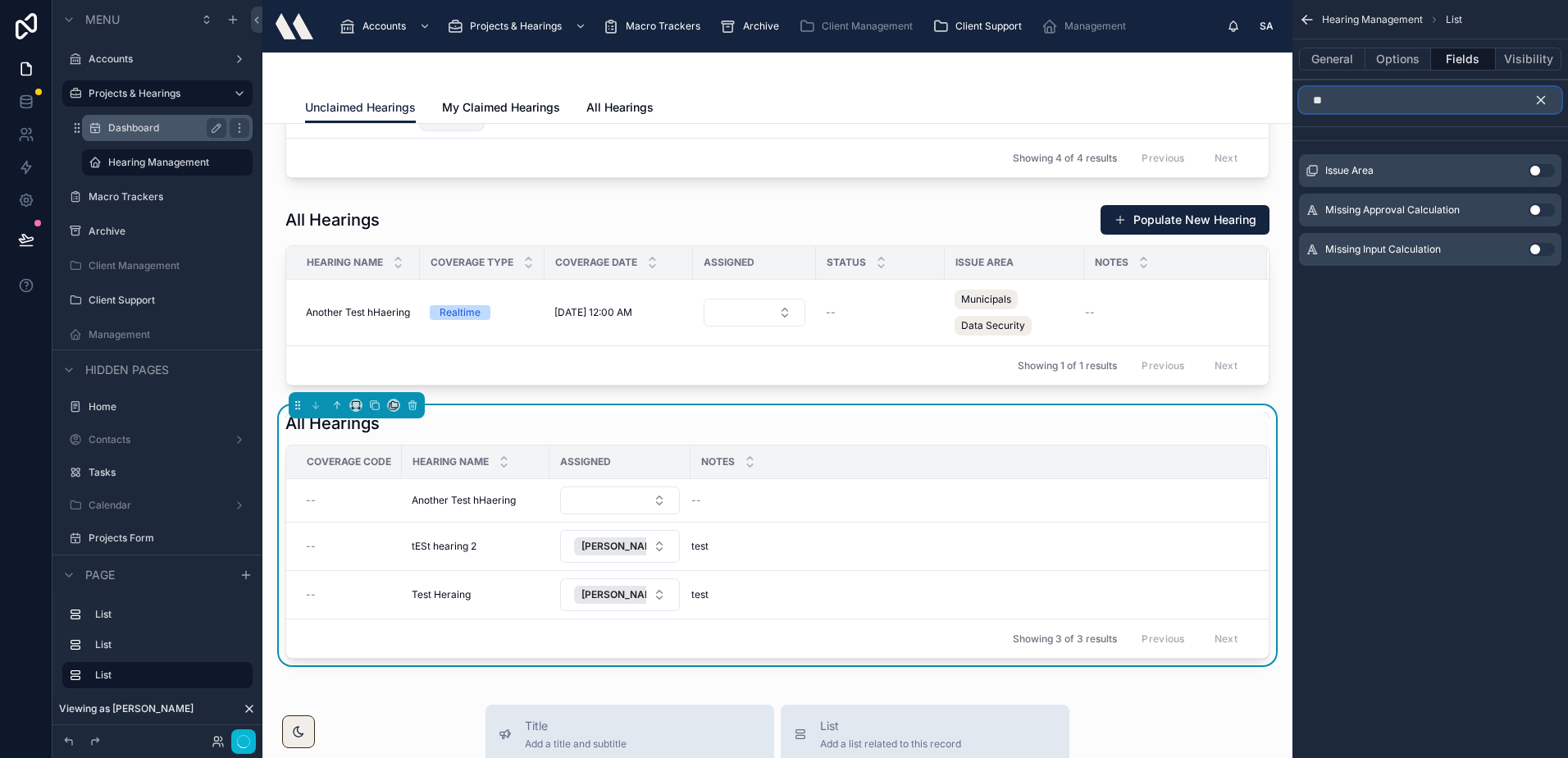
type input "*"
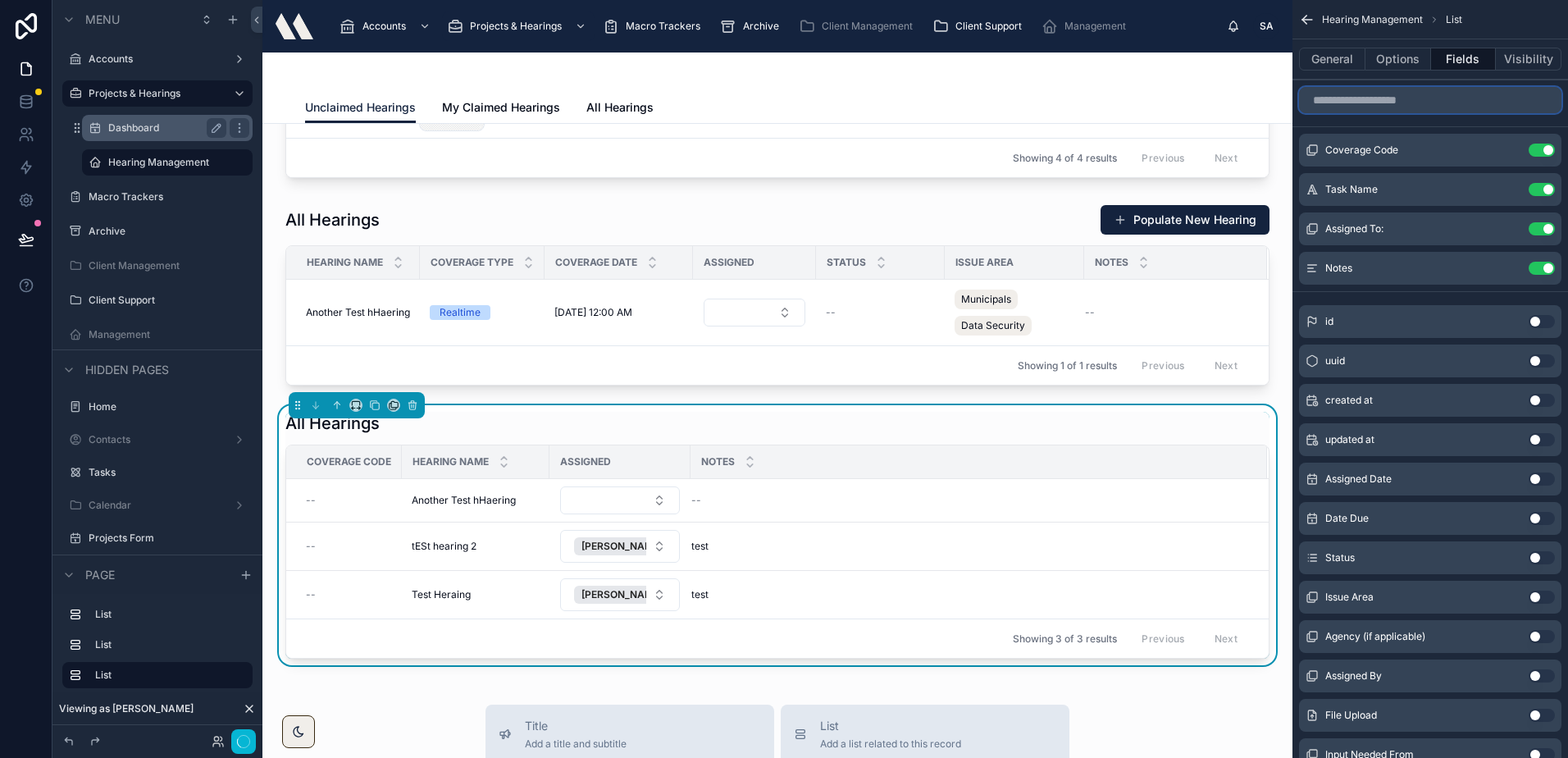
type input "*"
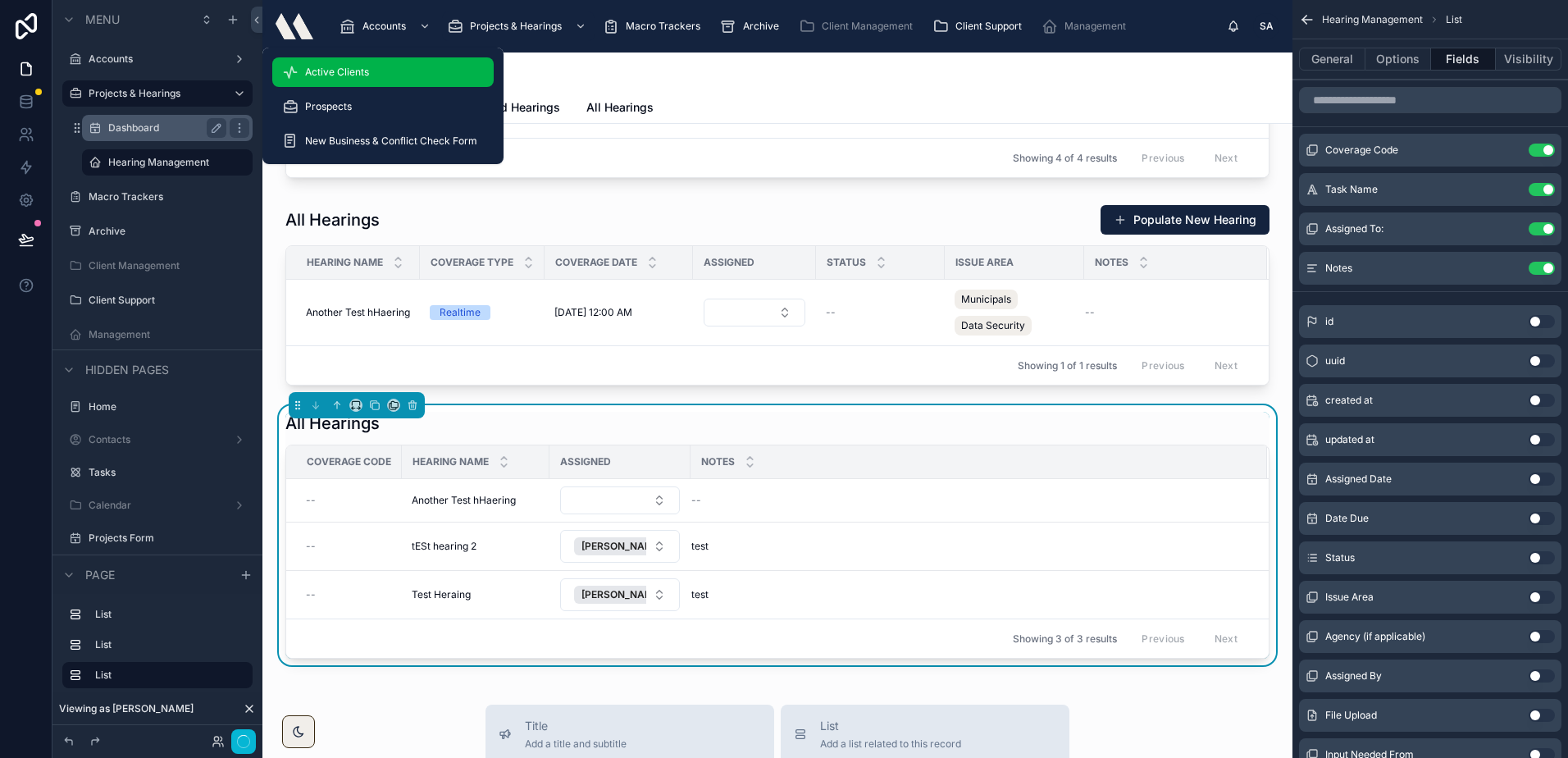
click at [362, 63] on div "Active Clients" at bounding box center [383, 72] width 202 height 26
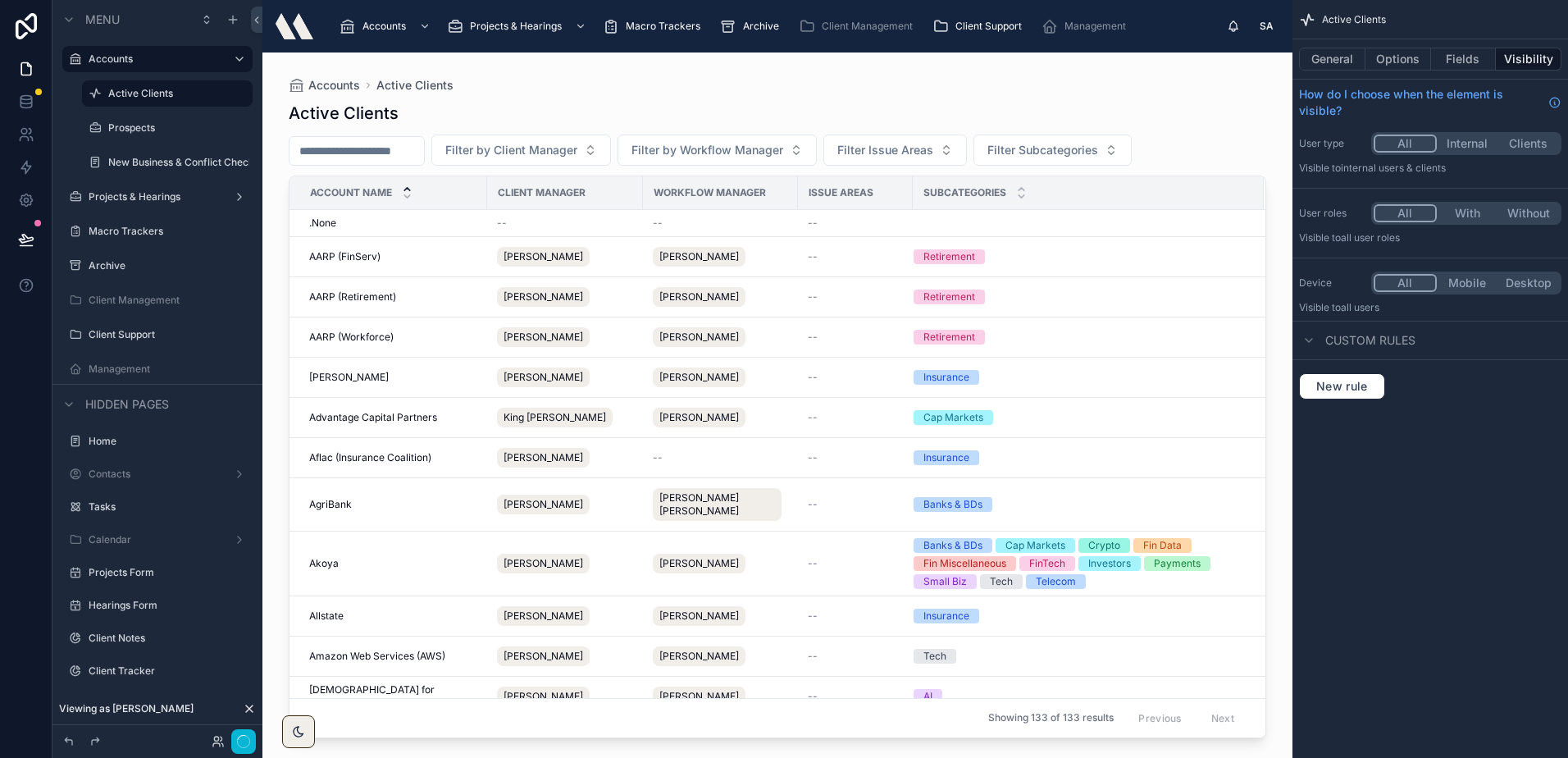
click at [337, 260] on div at bounding box center [777, 396] width 1030 height 686
click at [346, 251] on span "AARP (FinServ)" at bounding box center [345, 257] width 71 height 13
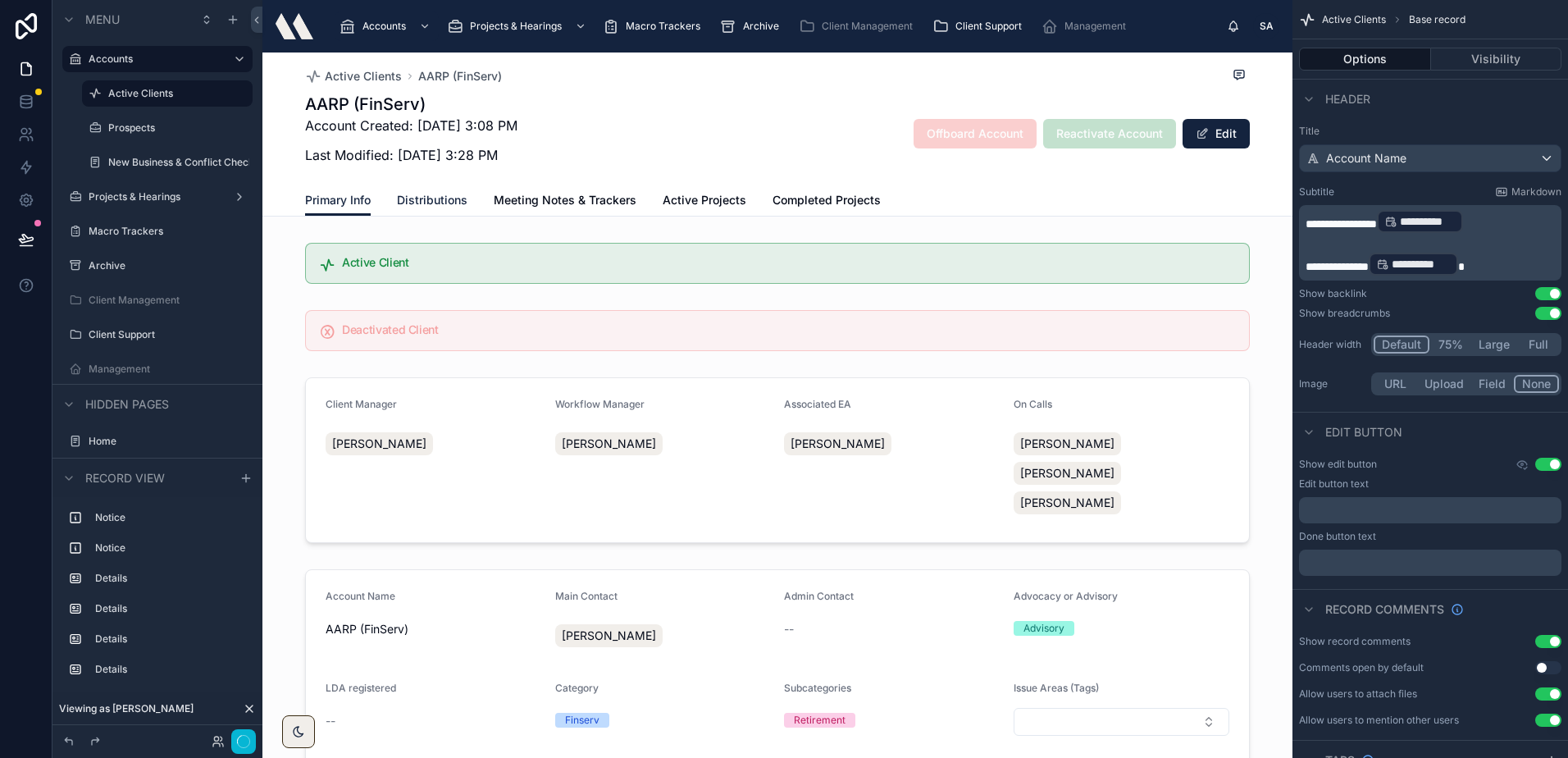
click at [420, 199] on span "Distributions" at bounding box center [432, 200] width 71 height 16
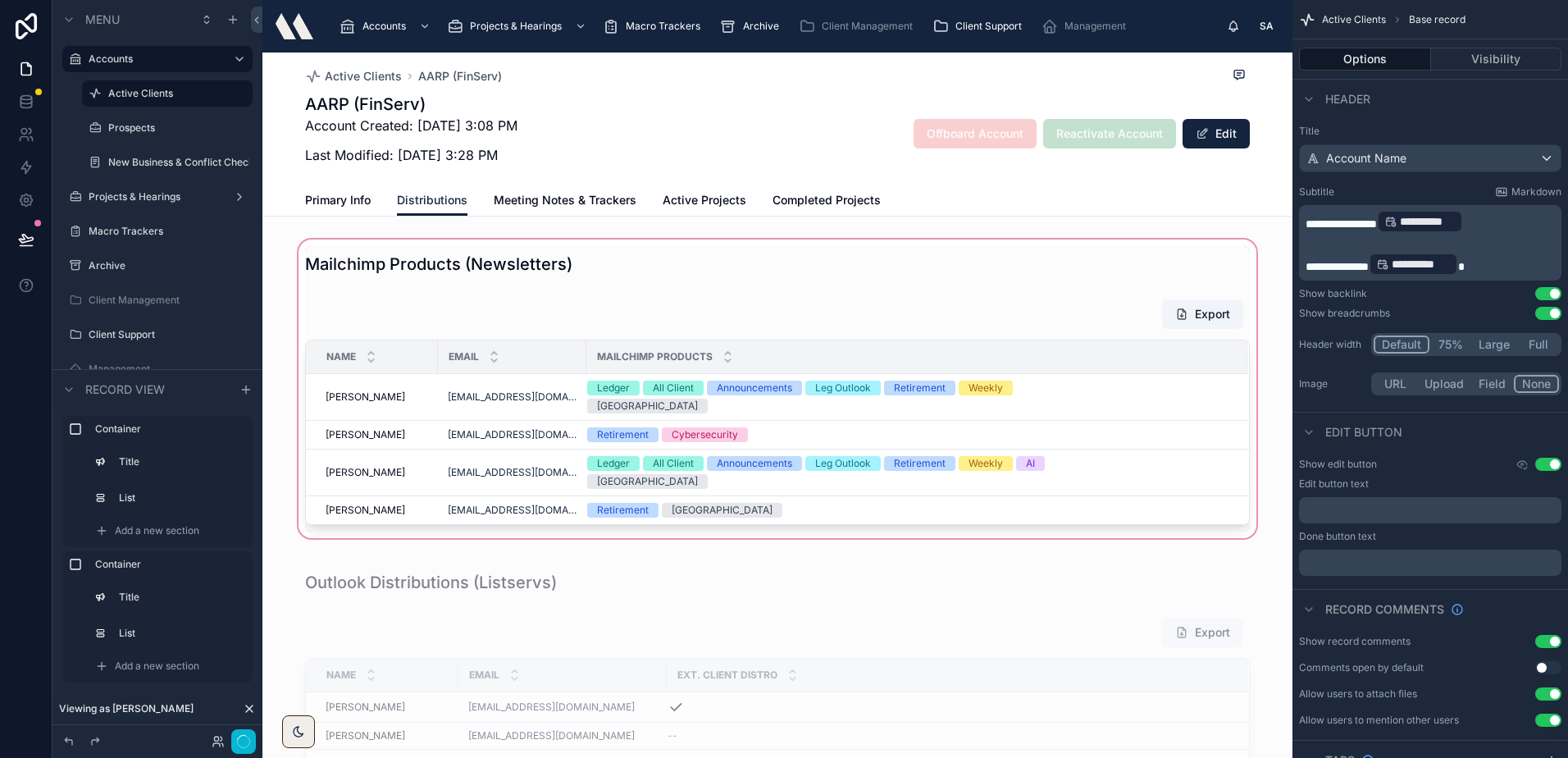
scroll to position [246, 0]
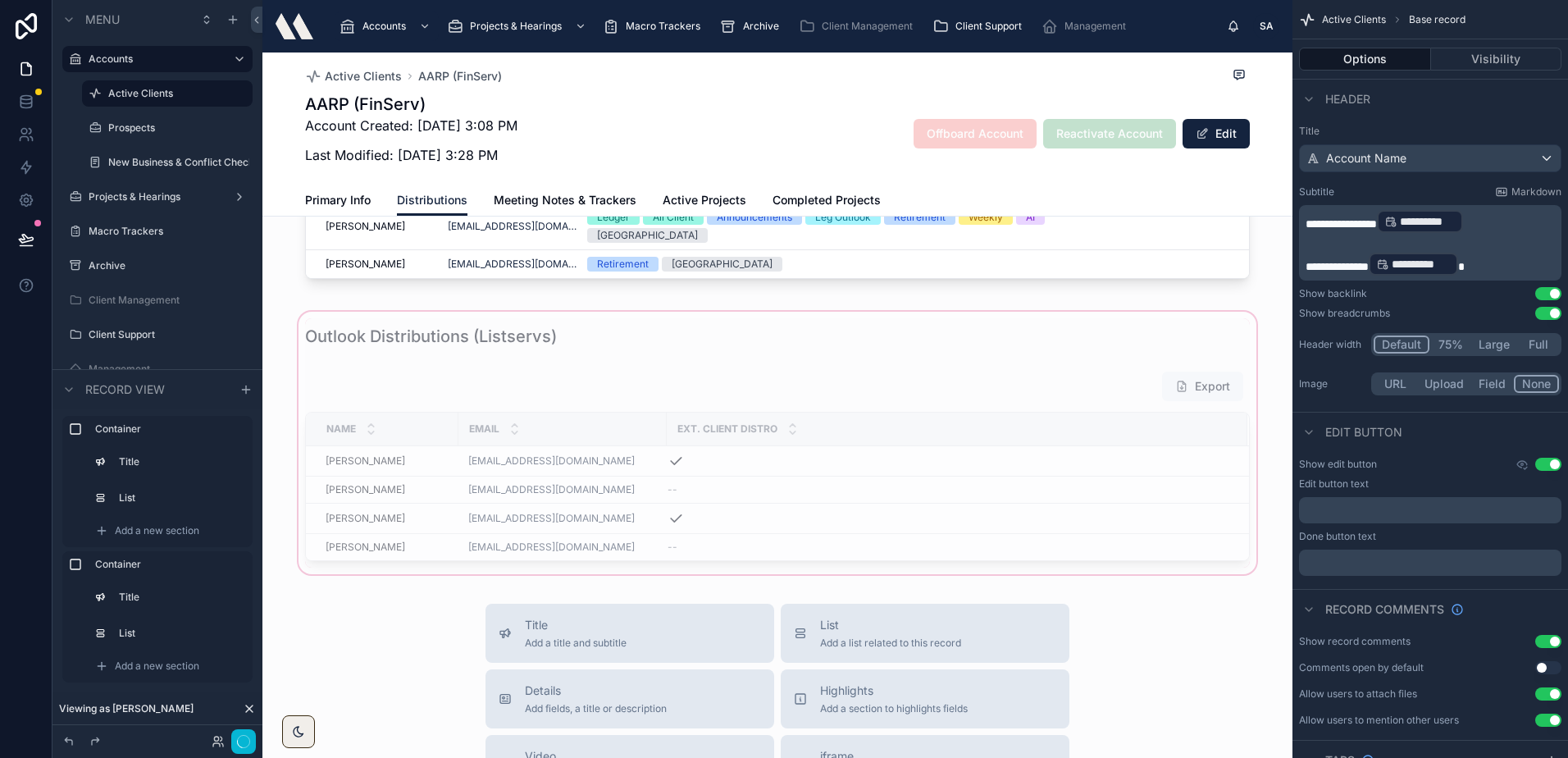
click at [628, 373] on div at bounding box center [777, 443] width 1030 height 269
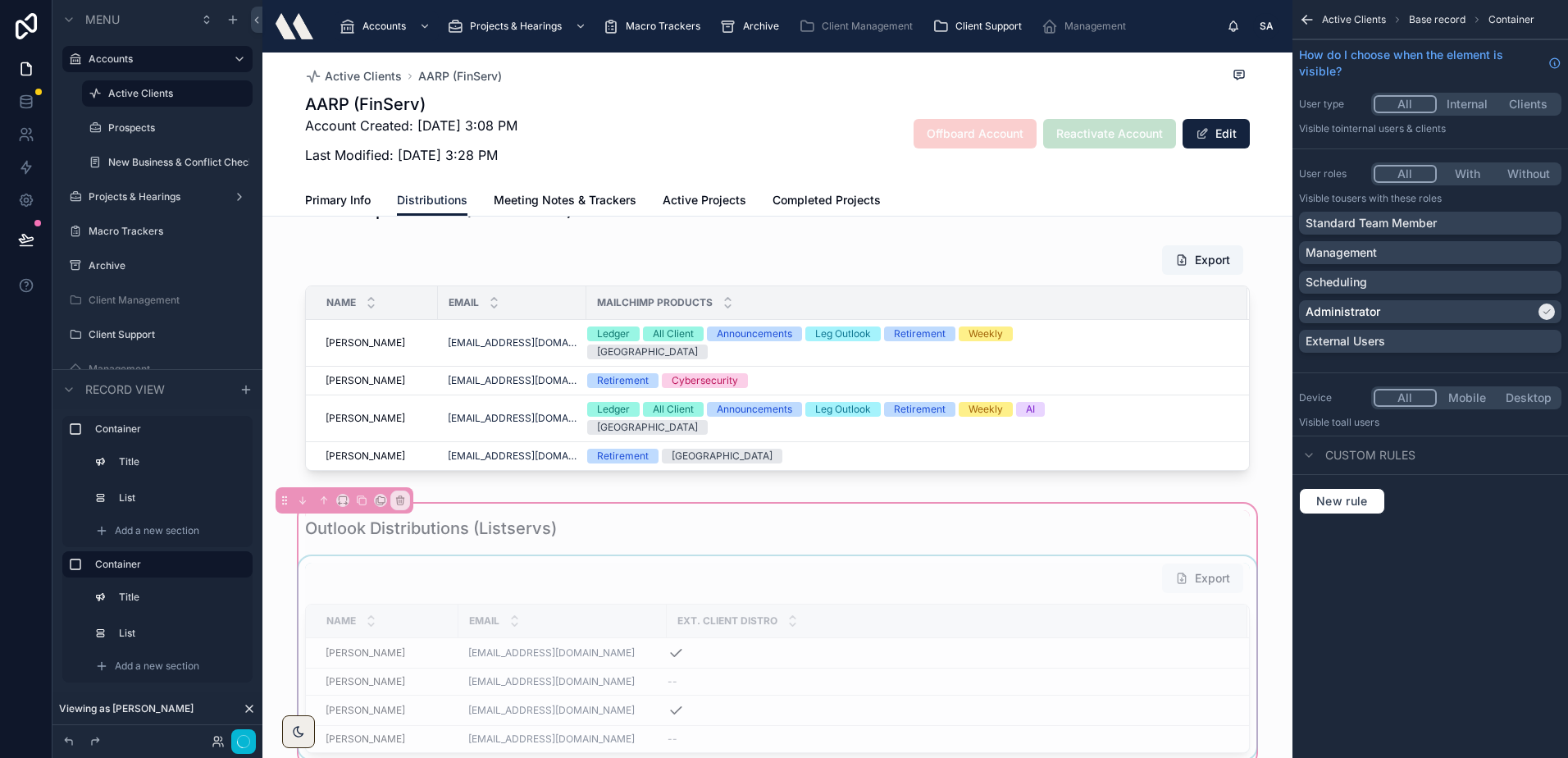
scroll to position [0, 0]
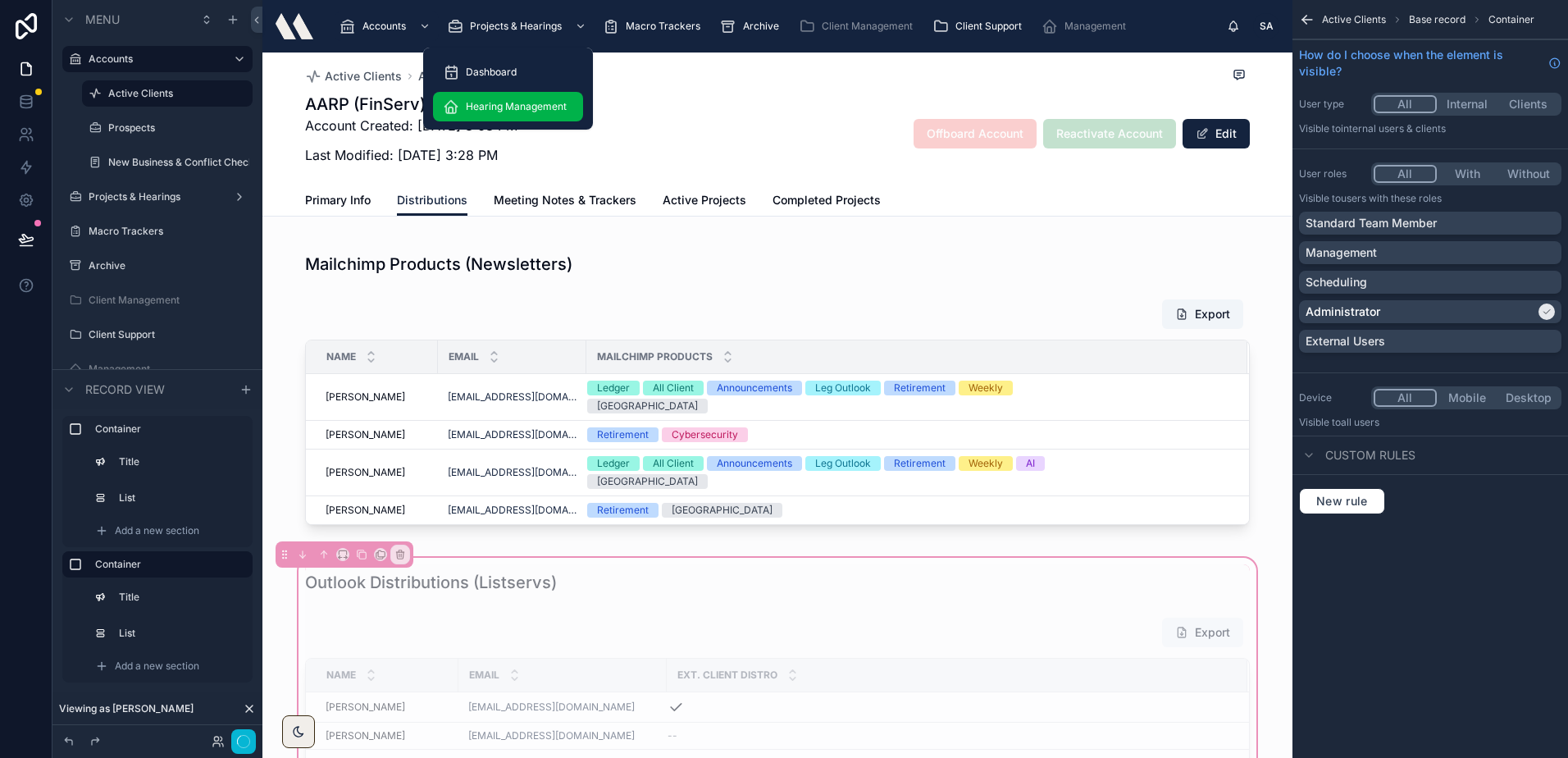
click at [511, 100] on span "Hearing Management" at bounding box center [516, 106] width 101 height 13
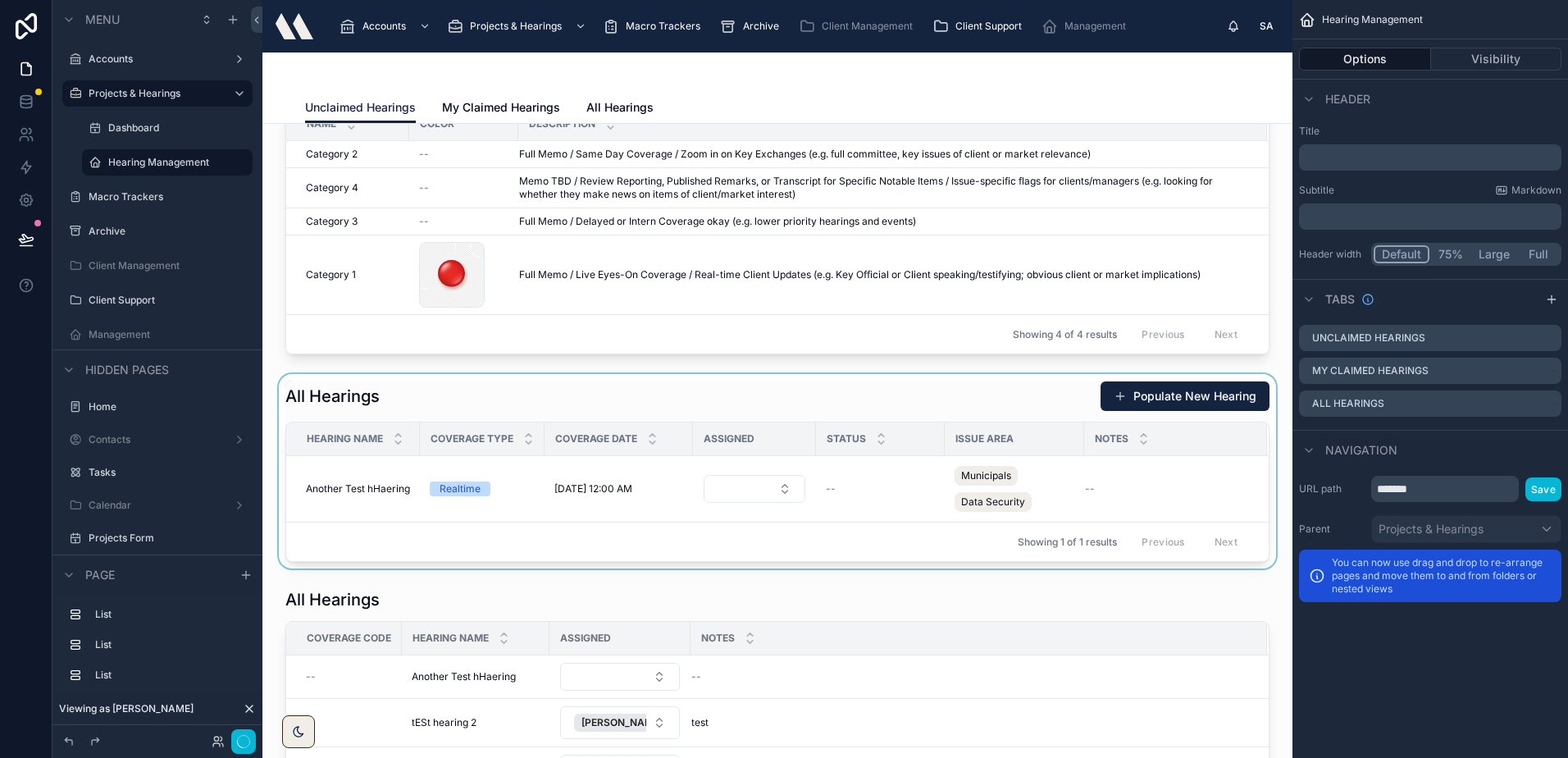
scroll to position [164, 0]
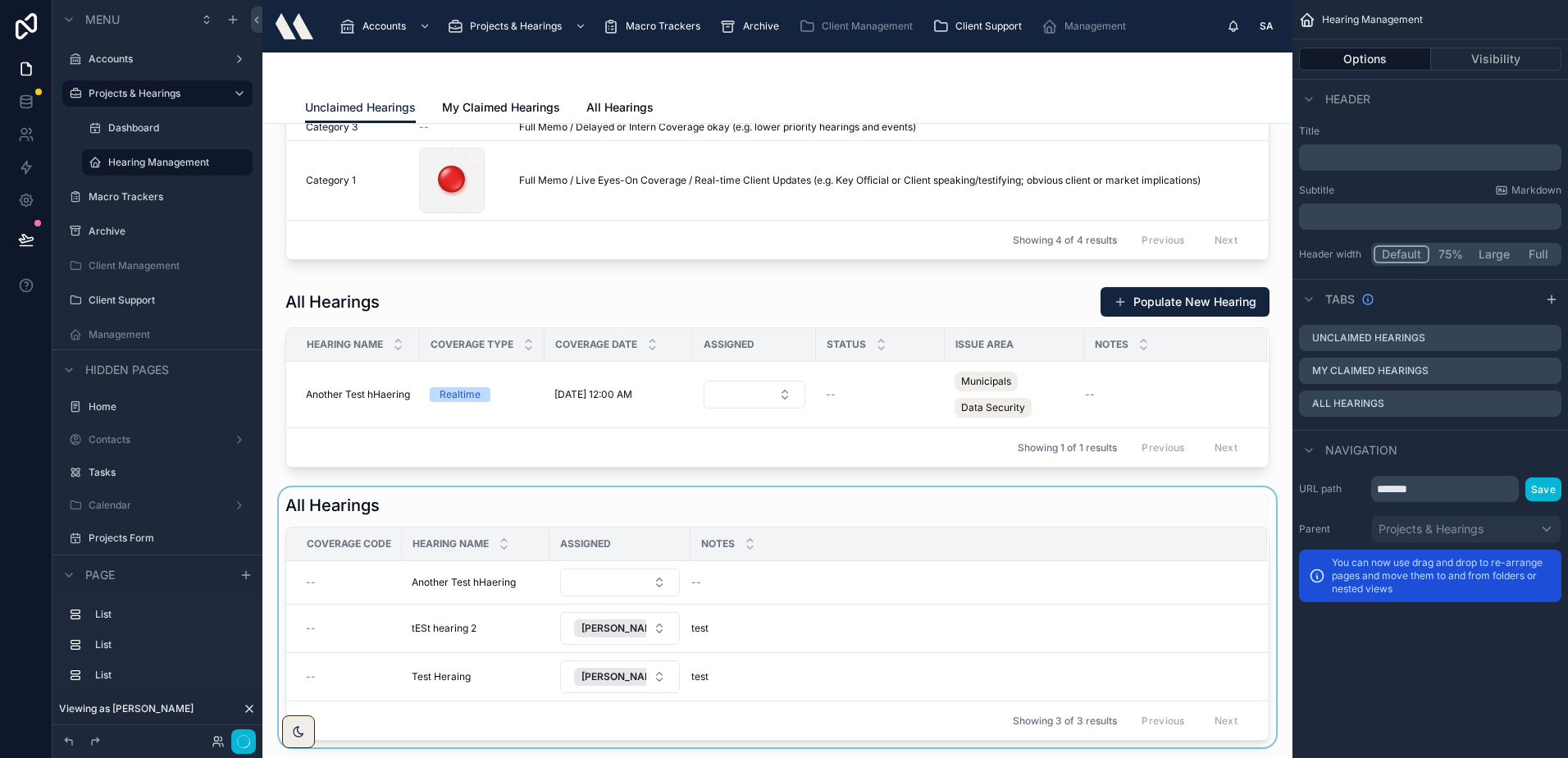
click at [814, 495] on div at bounding box center [777, 617] width 1003 height 260
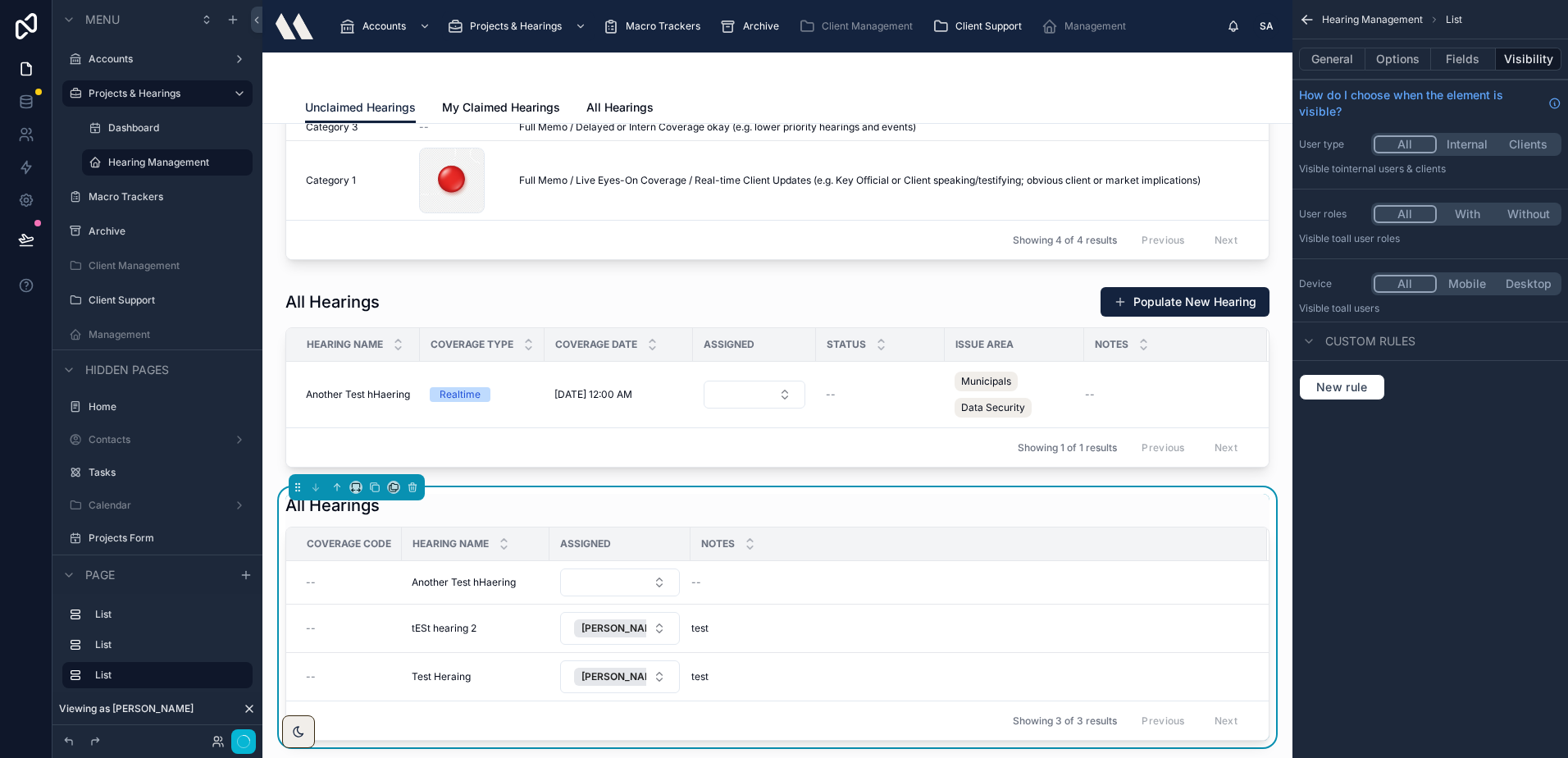
click at [823, 501] on div "All Hearings" at bounding box center [778, 505] width 984 height 23
click at [753, 503] on div "All Hearings" at bounding box center [778, 505] width 984 height 23
click at [1436, 64] on button "Fields" at bounding box center [1463, 58] width 65 height 23
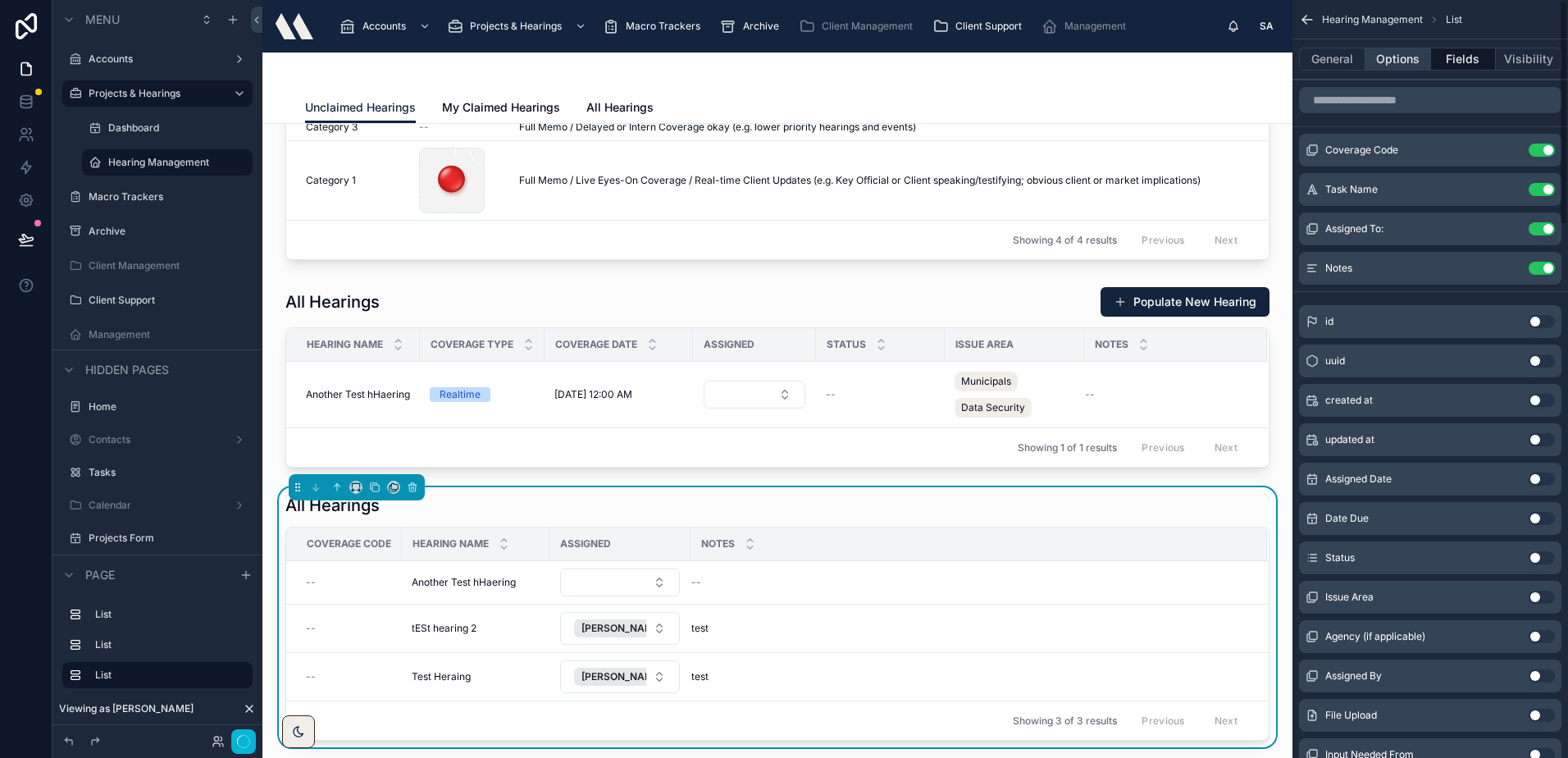
click at [1411, 60] on button "Options" at bounding box center [1398, 58] width 65 height 23
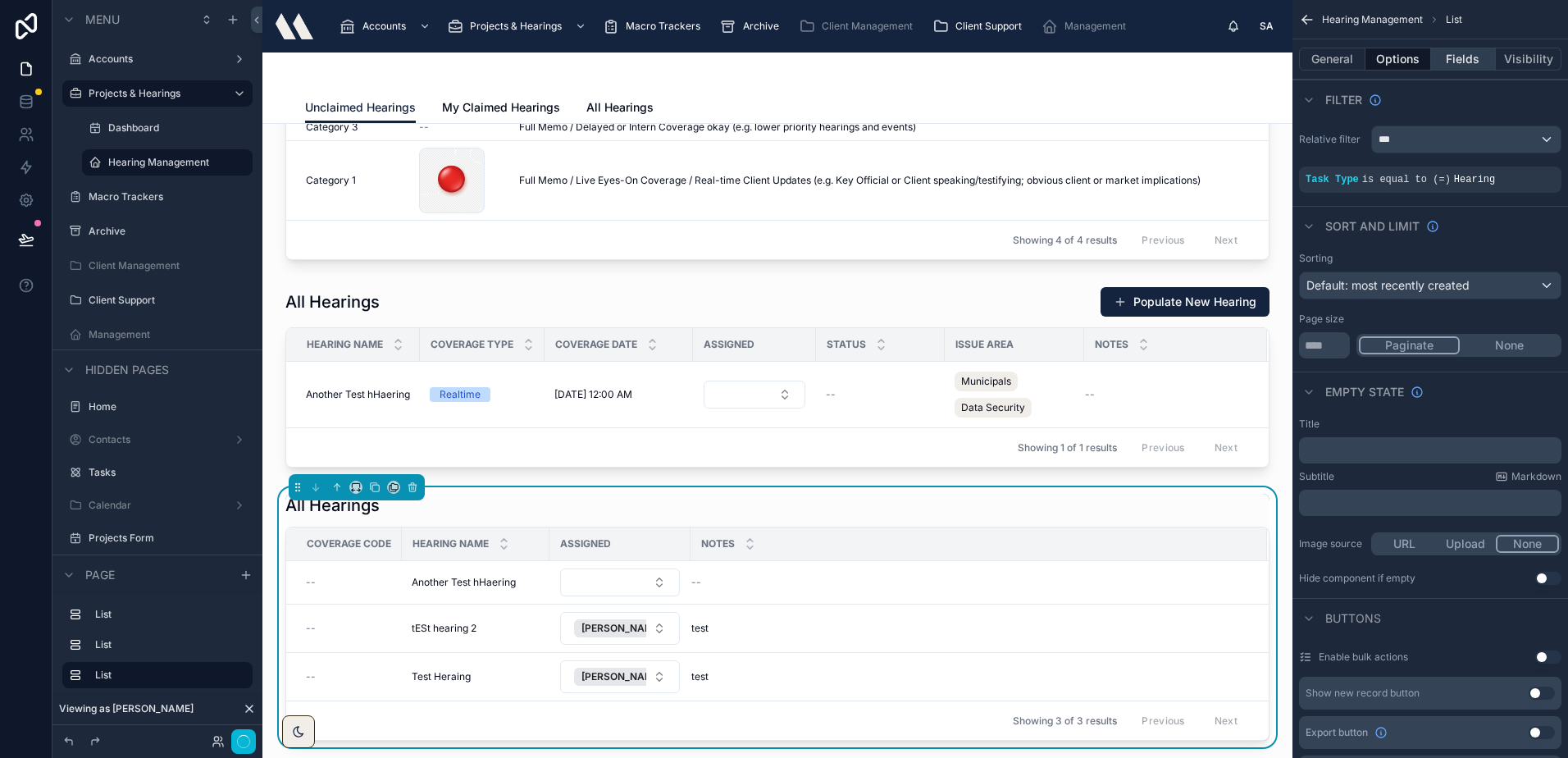
click at [1465, 65] on button "Fields" at bounding box center [1463, 58] width 65 height 23
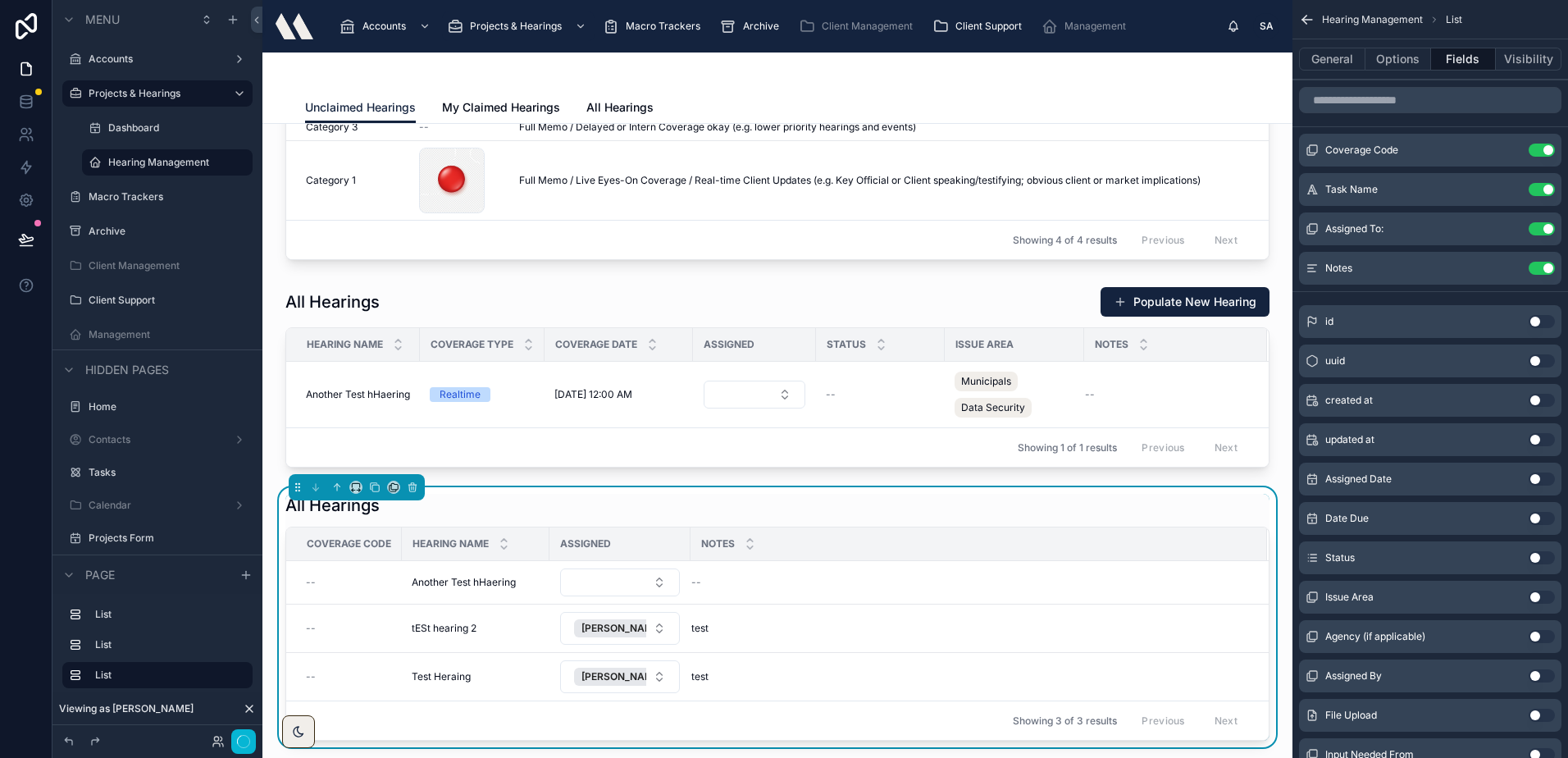
click at [1551, 268] on button "Use setting" at bounding box center [1541, 268] width 26 height 13
click at [578, 512] on div "All Hearings" at bounding box center [778, 505] width 984 height 23
click at [870, 490] on div "All Hearings Coverage Code Hearing Name Assigned -- Another Test hHaering Anoth…" at bounding box center [777, 617] width 1003 height 260
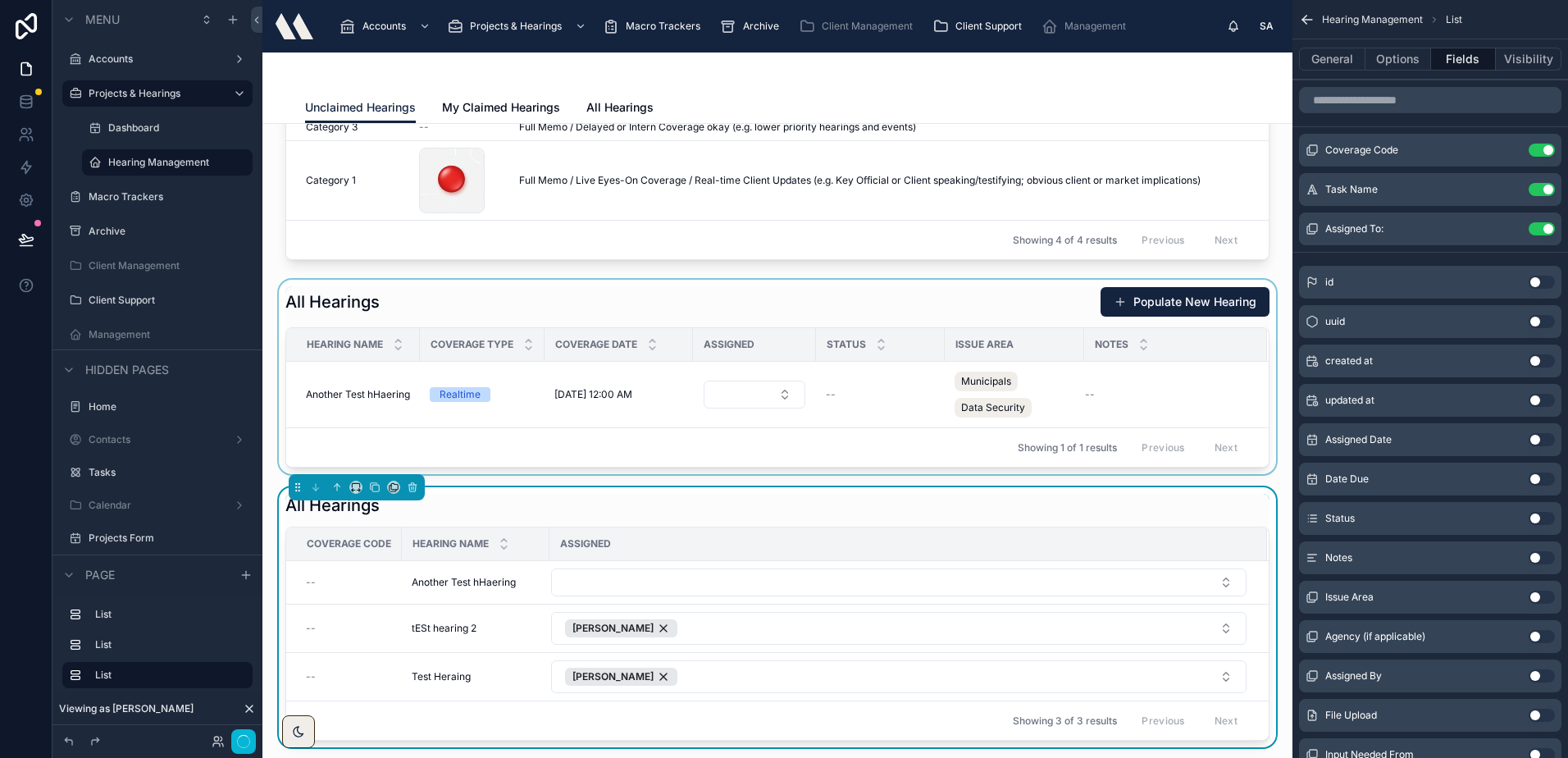
click at [723, 301] on div at bounding box center [777, 377] width 1003 height 195
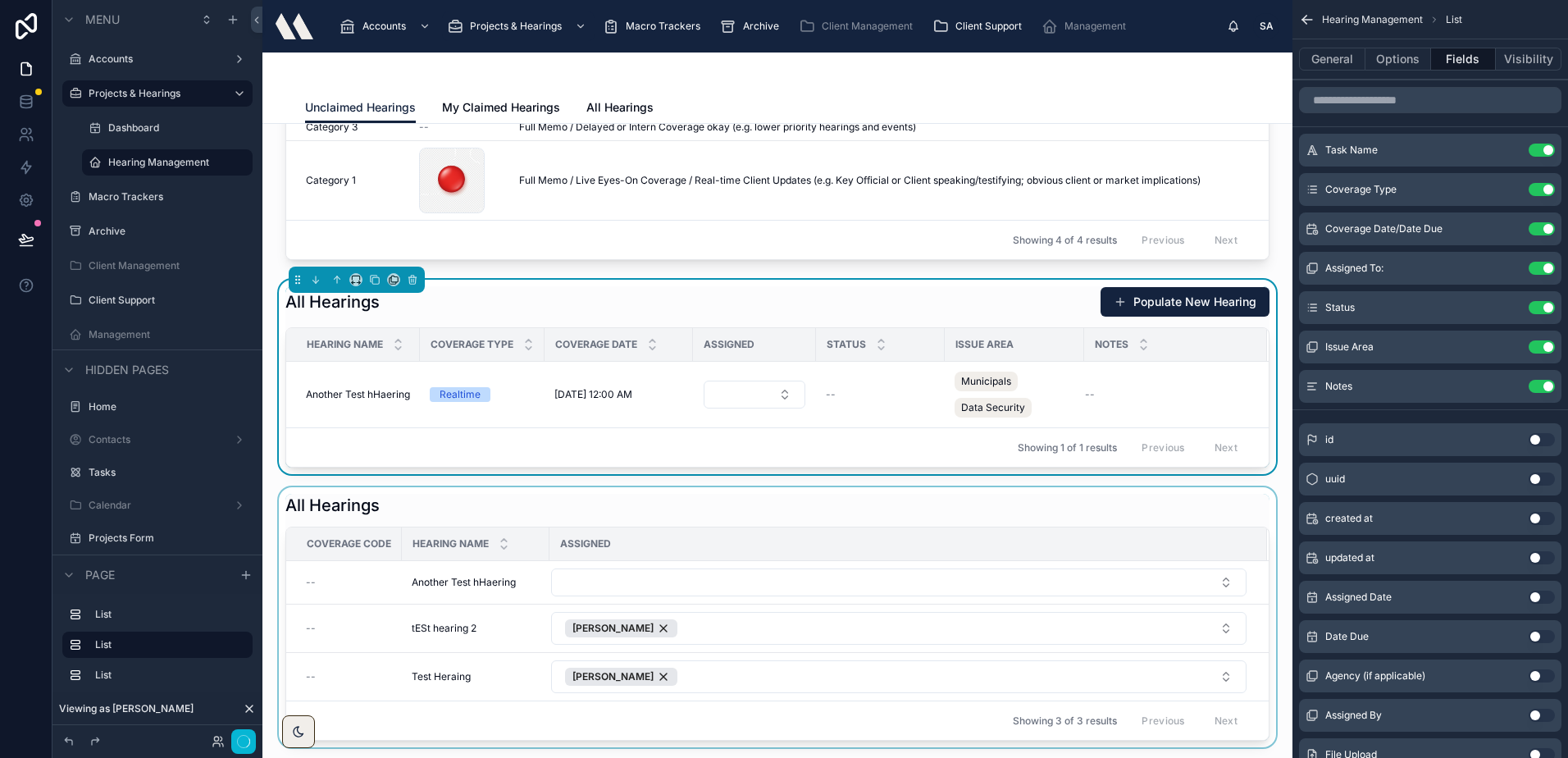
click at [674, 510] on div at bounding box center [777, 617] width 1003 height 260
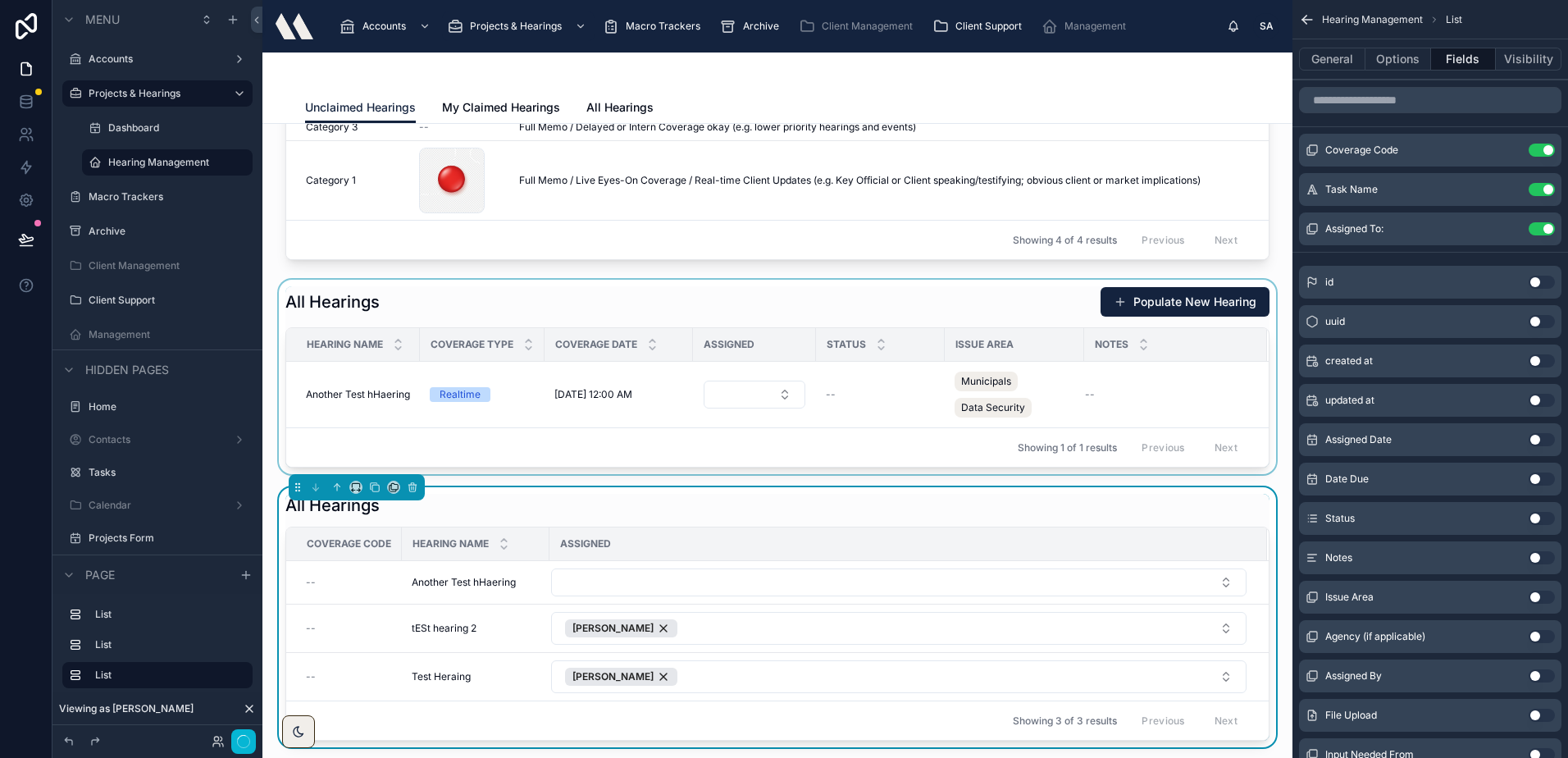
click at [1536, 597] on button "Use setting" at bounding box center [1541, 597] width 26 height 13
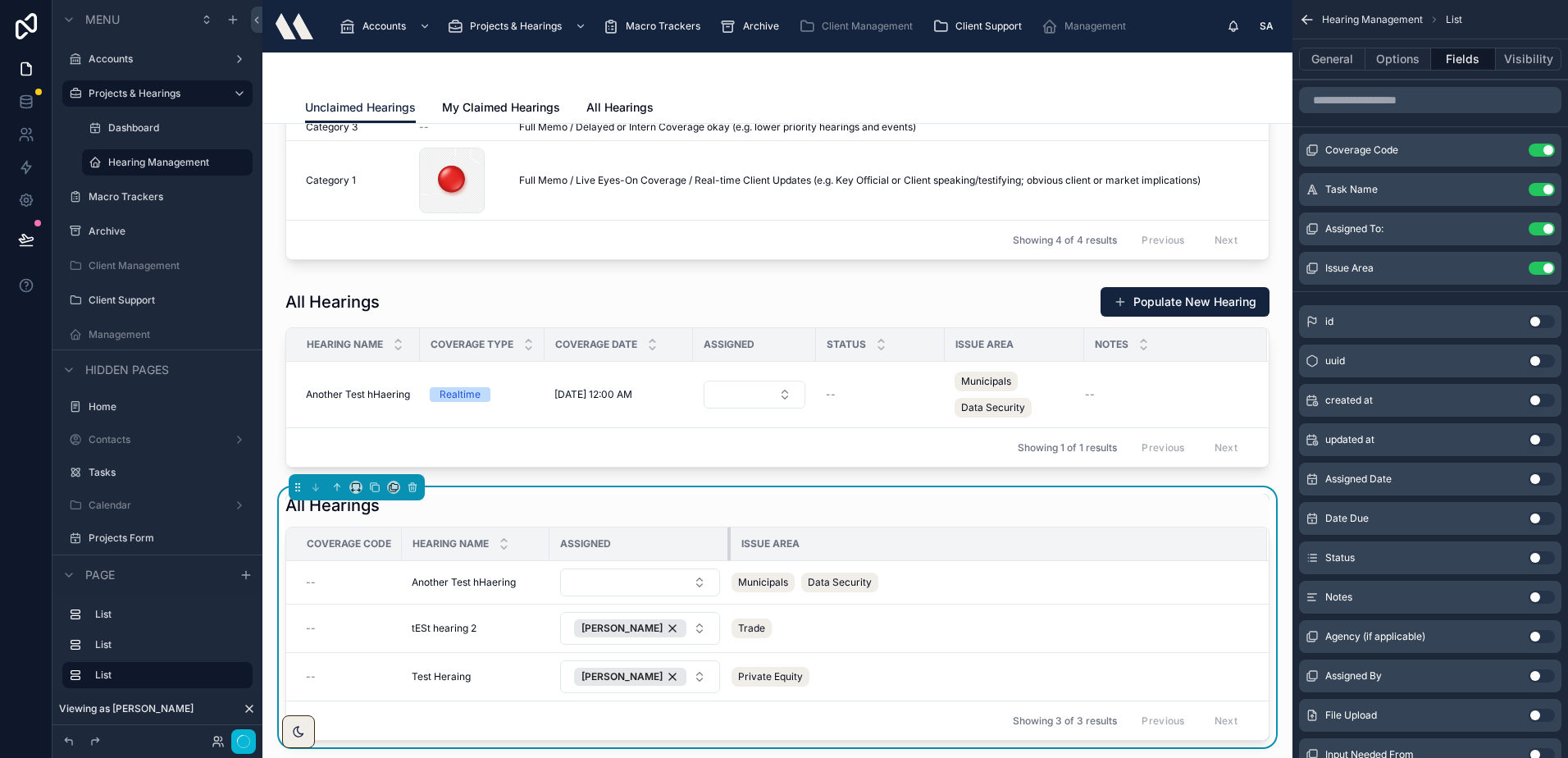
drag, startPoint x: 688, startPoint y: 545, endPoint x: 735, endPoint y: 545, distance: 47.0
click at [735, 545] on tr "Coverage Code Hearing Name Assigned Issue Area" at bounding box center [778, 544] width 982 height 34
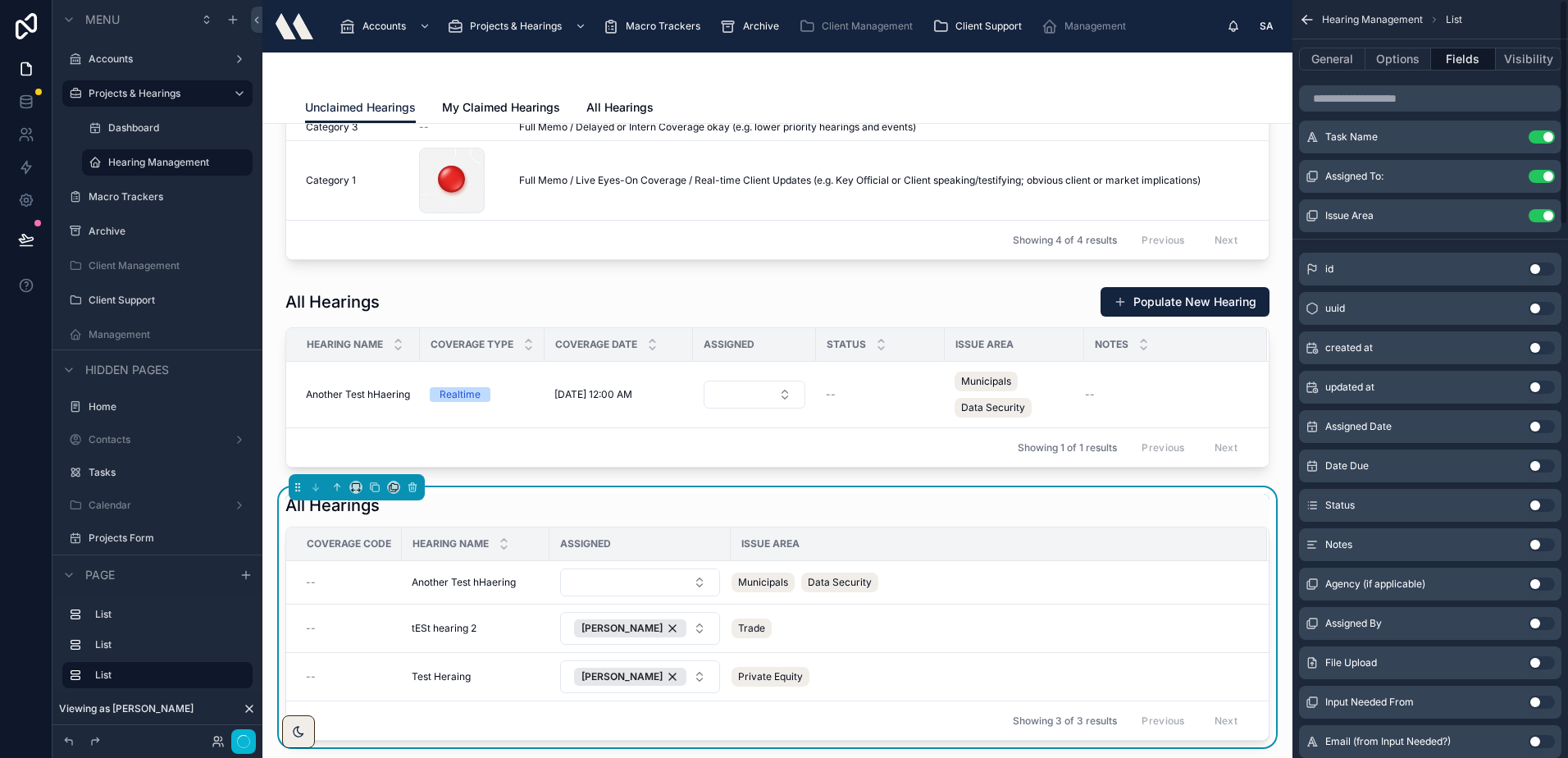
scroll to position [82, 0]
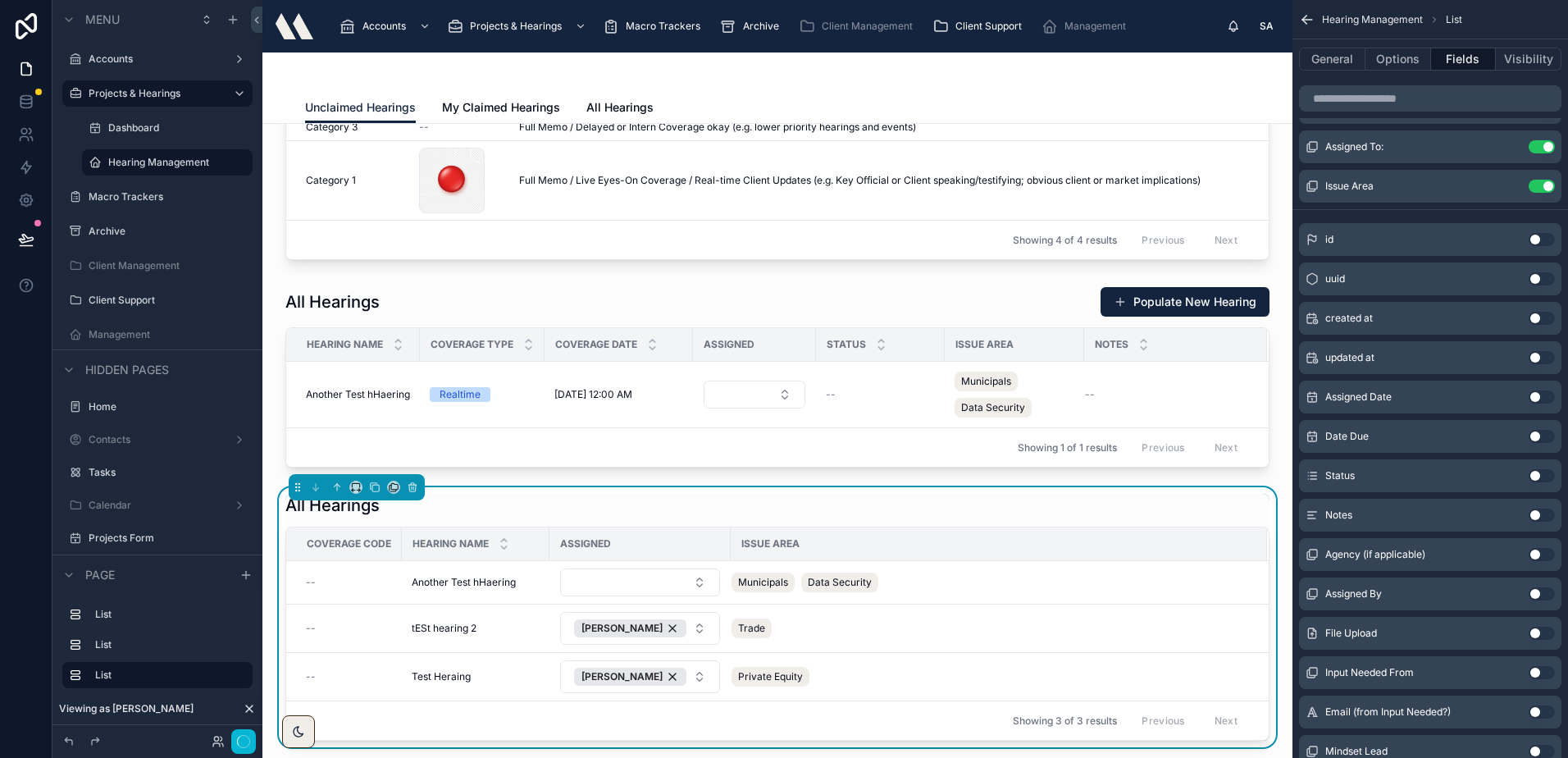
click at [451, 498] on div "All Hearings" at bounding box center [778, 505] width 984 height 23
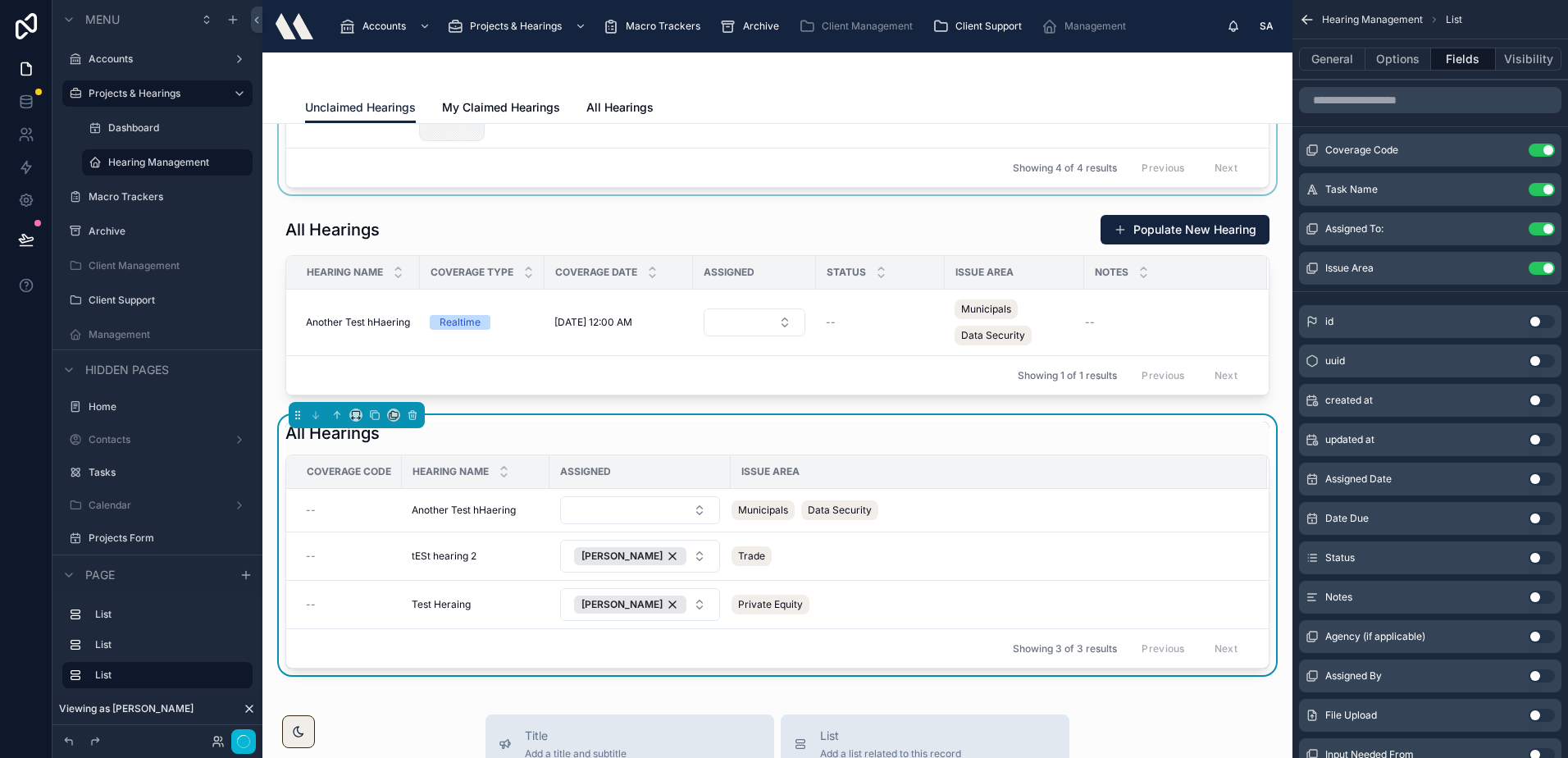
scroll to position [0, 0]
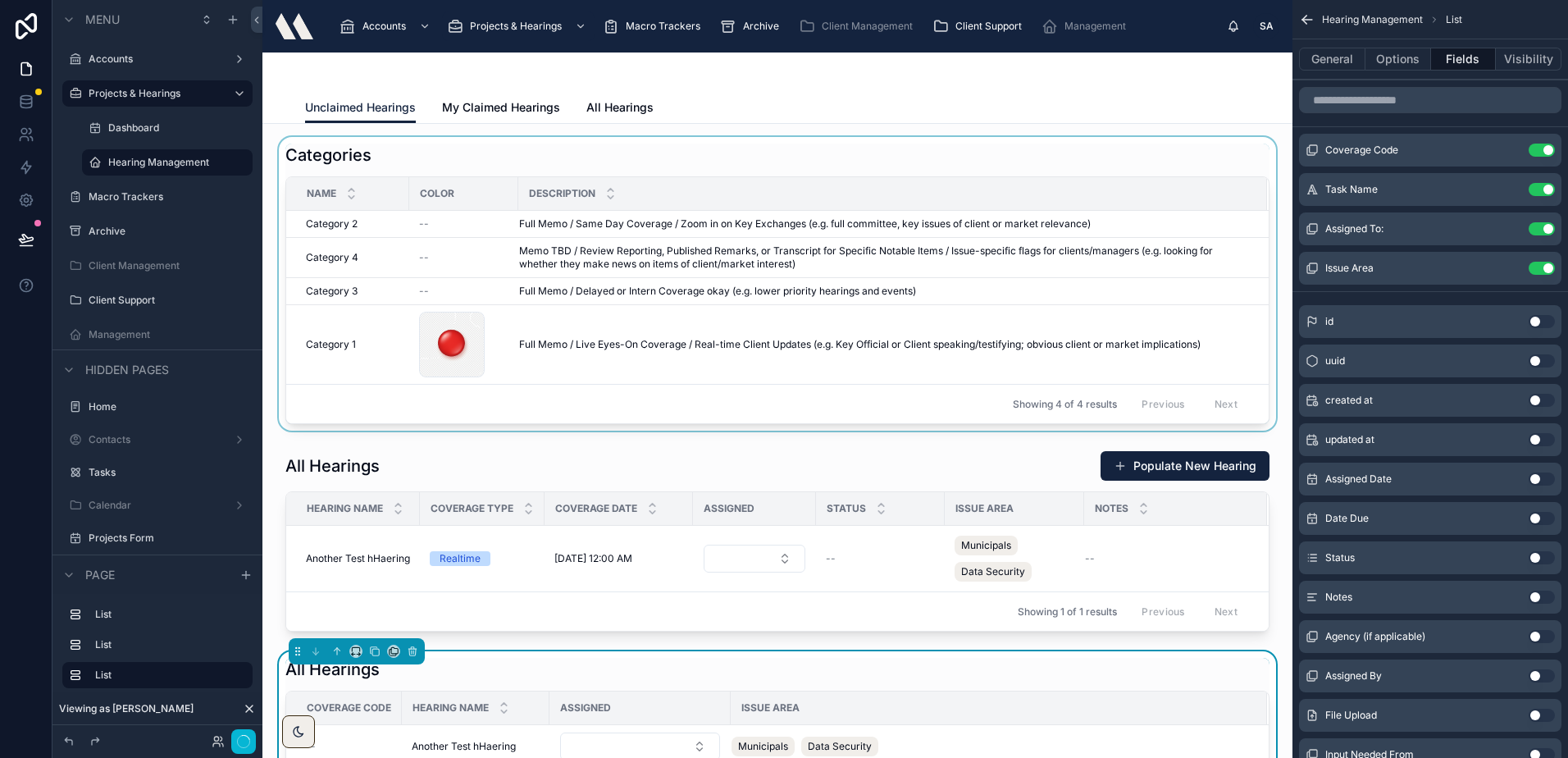
click at [845, 150] on div at bounding box center [777, 284] width 1003 height 294
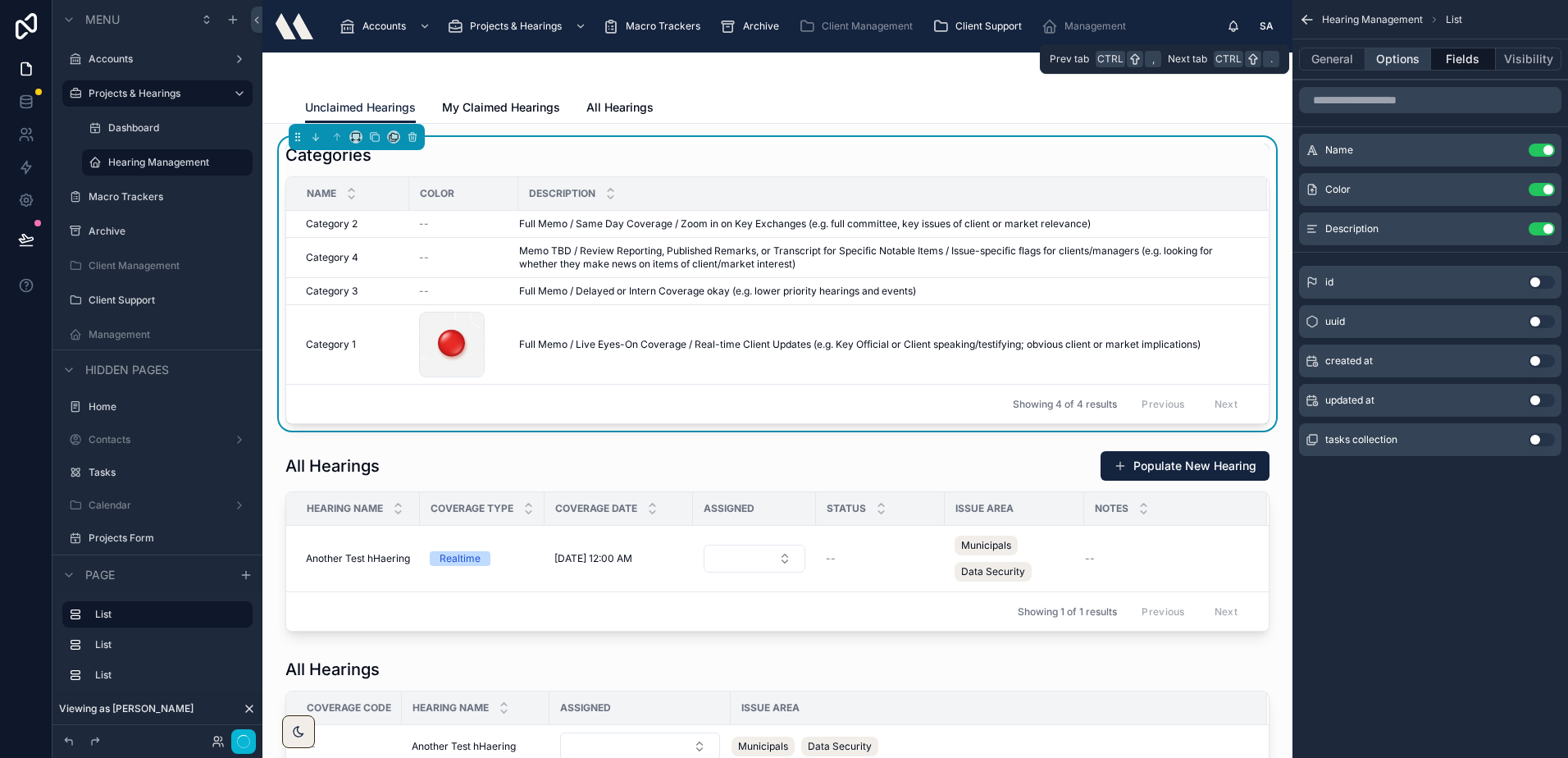
click at [1411, 54] on button "Options" at bounding box center [1398, 58] width 65 height 23
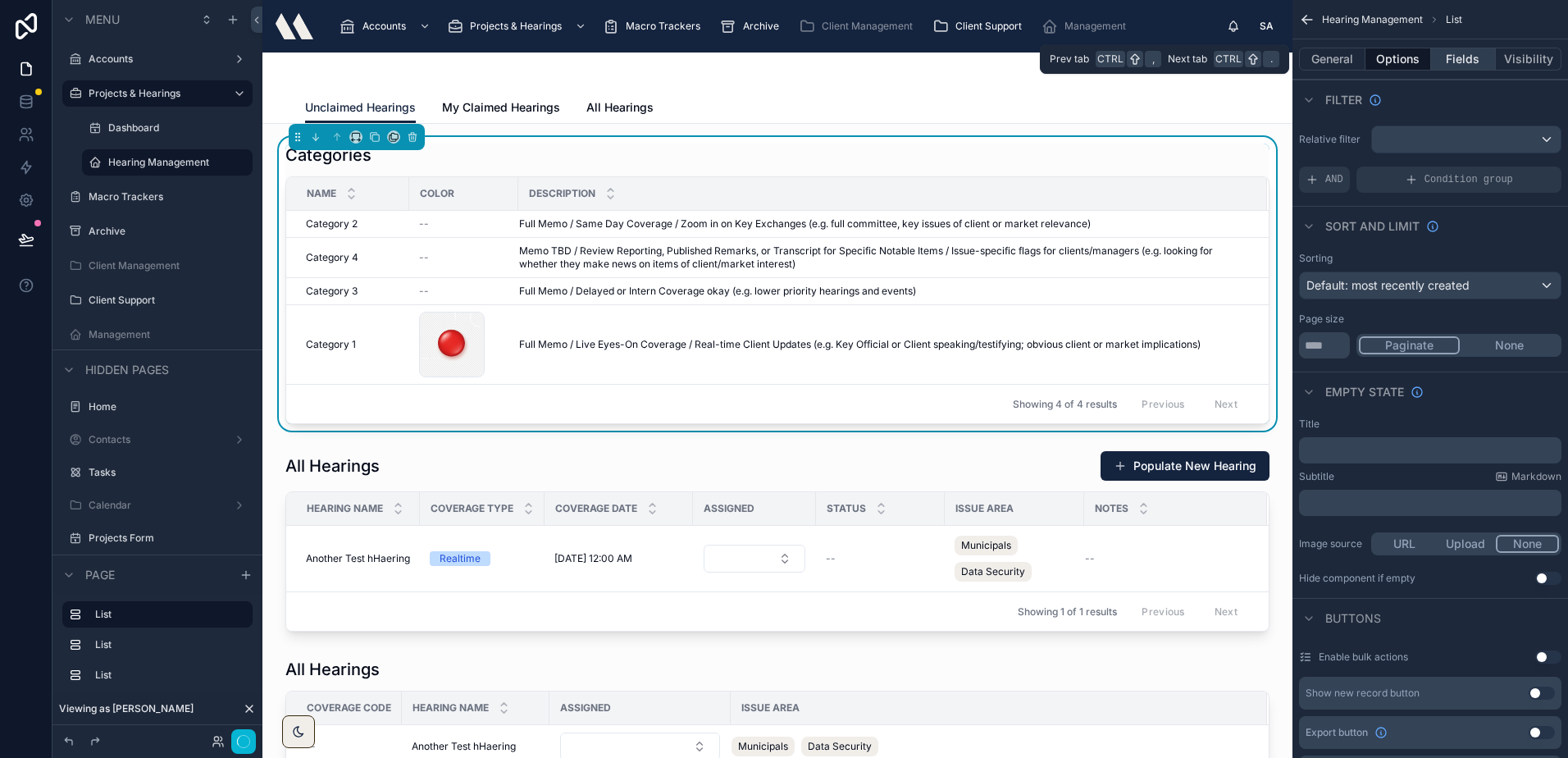
click at [1452, 56] on button "Fields" at bounding box center [1463, 58] width 65 height 23
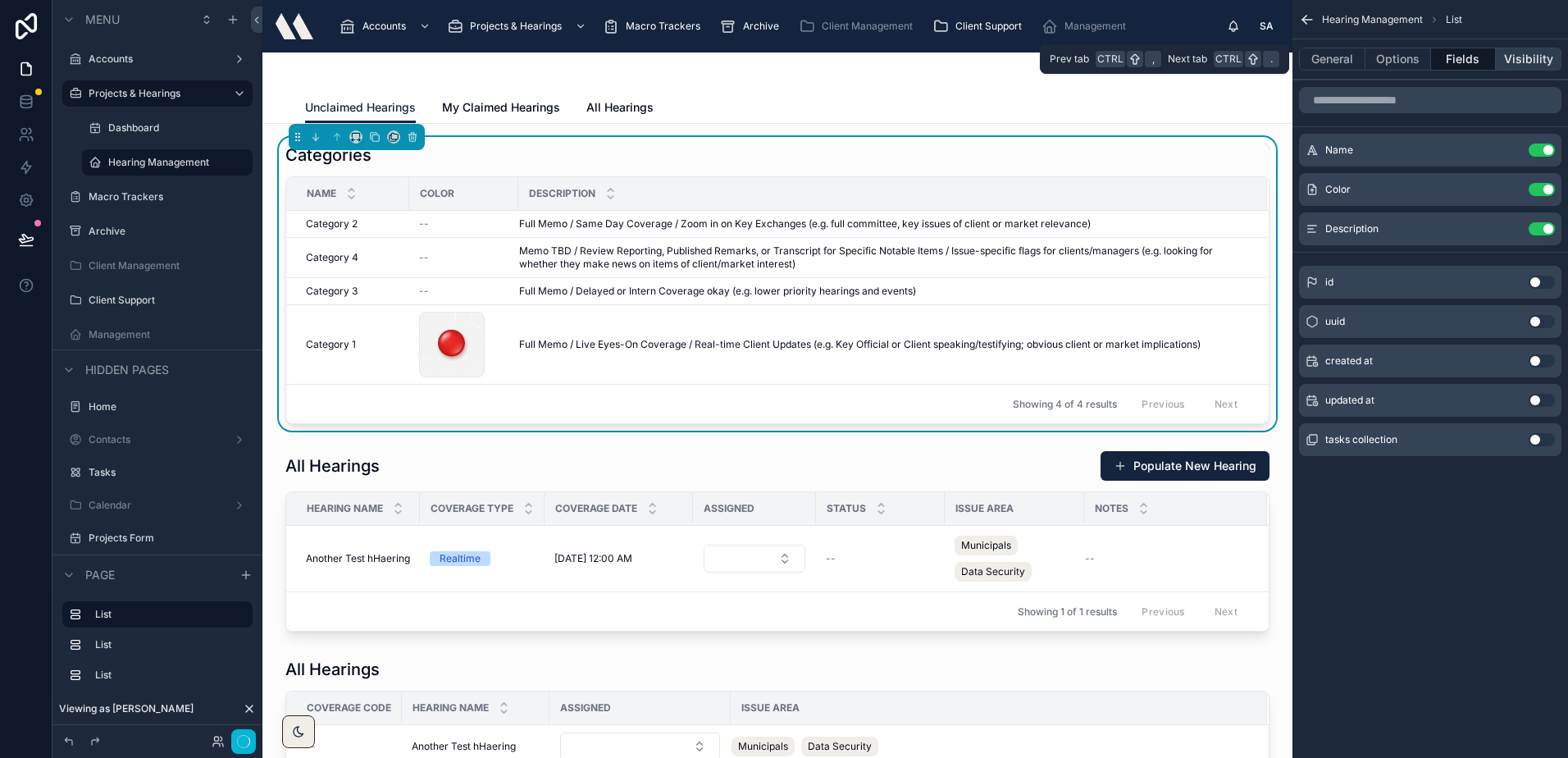
click at [1507, 55] on button "Visibility" at bounding box center [1528, 58] width 65 height 23
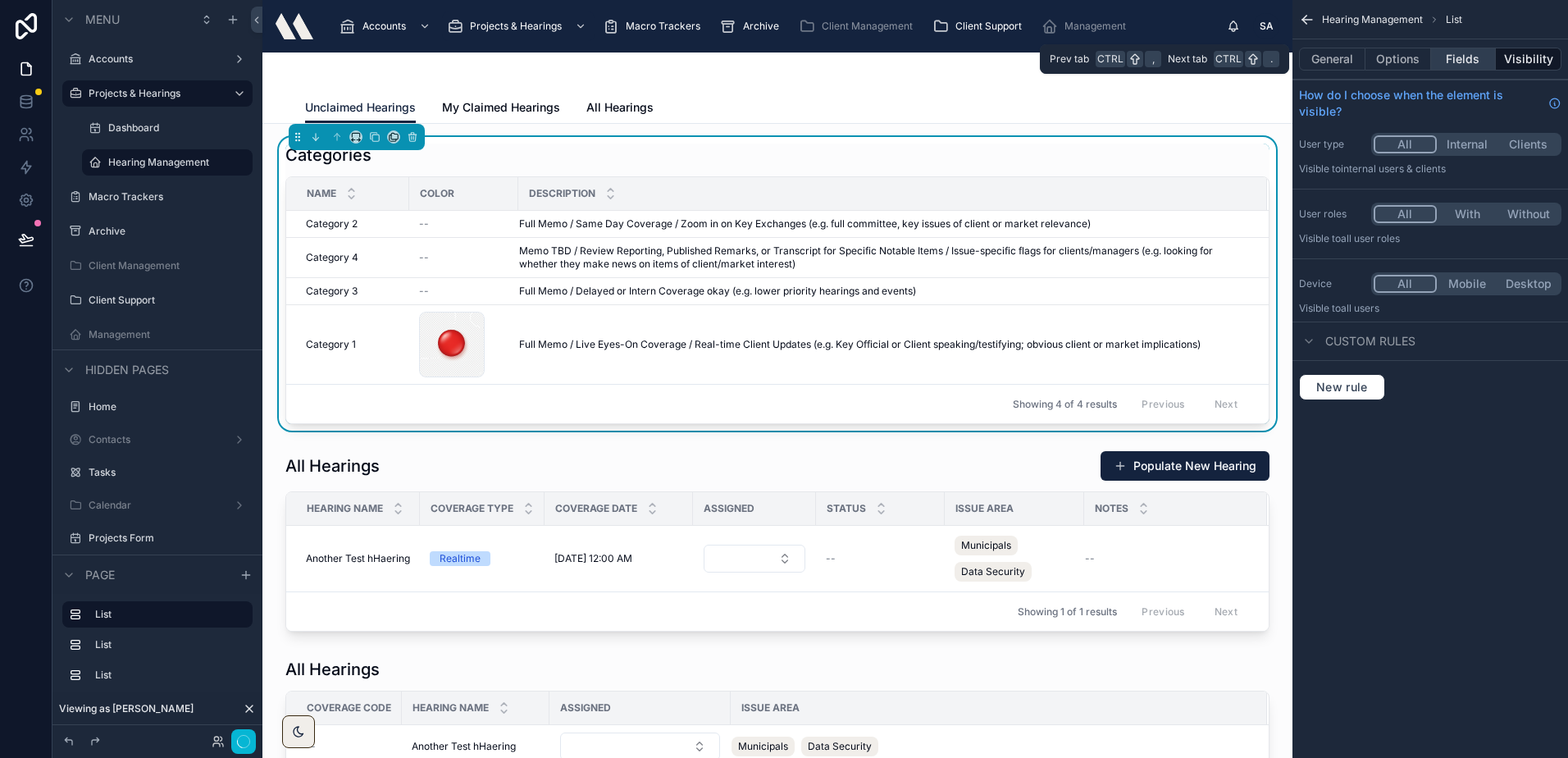
click at [1448, 61] on button "Fields" at bounding box center [1463, 58] width 65 height 23
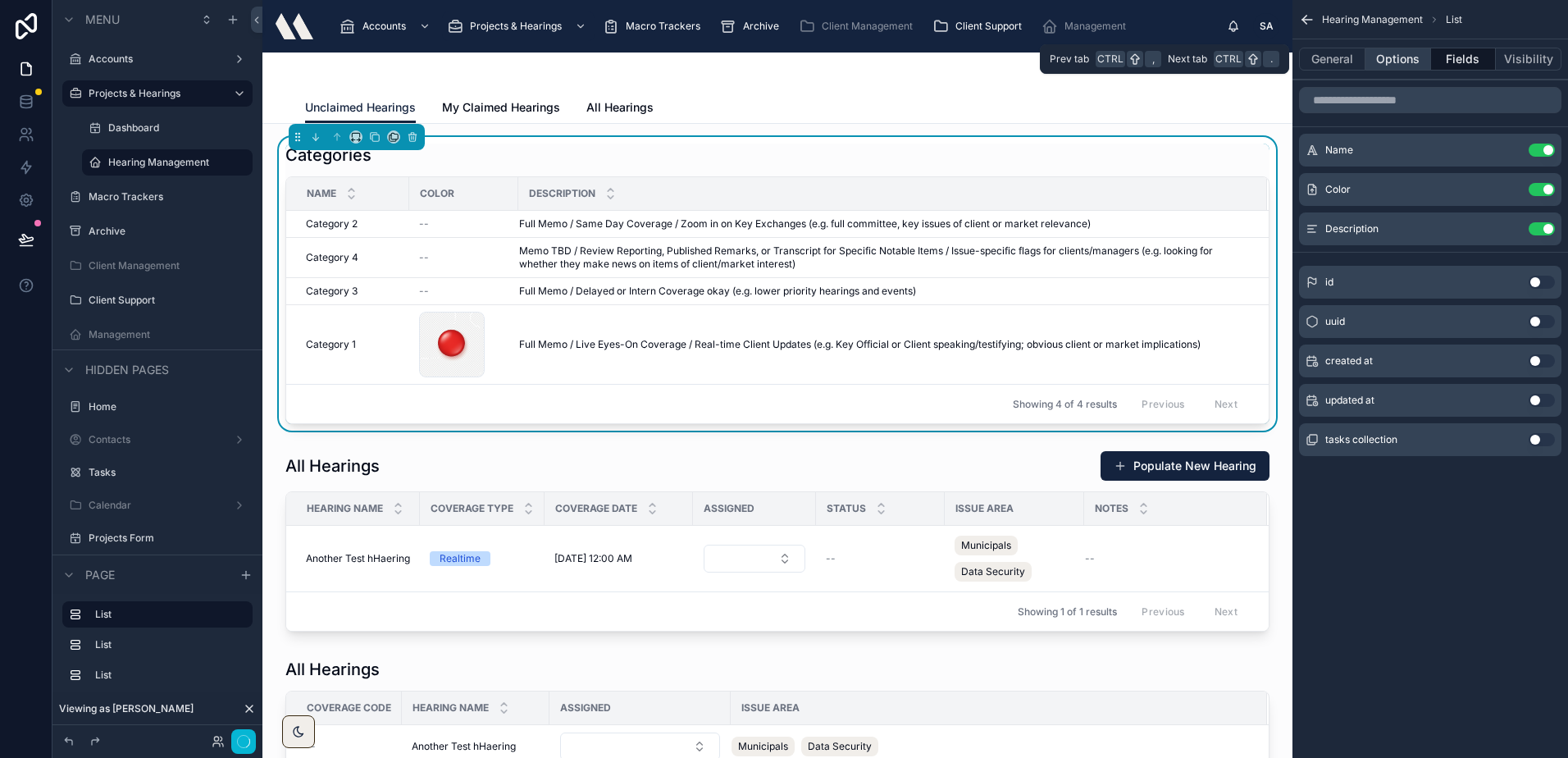
click at [1391, 56] on button "Options" at bounding box center [1398, 58] width 65 height 23
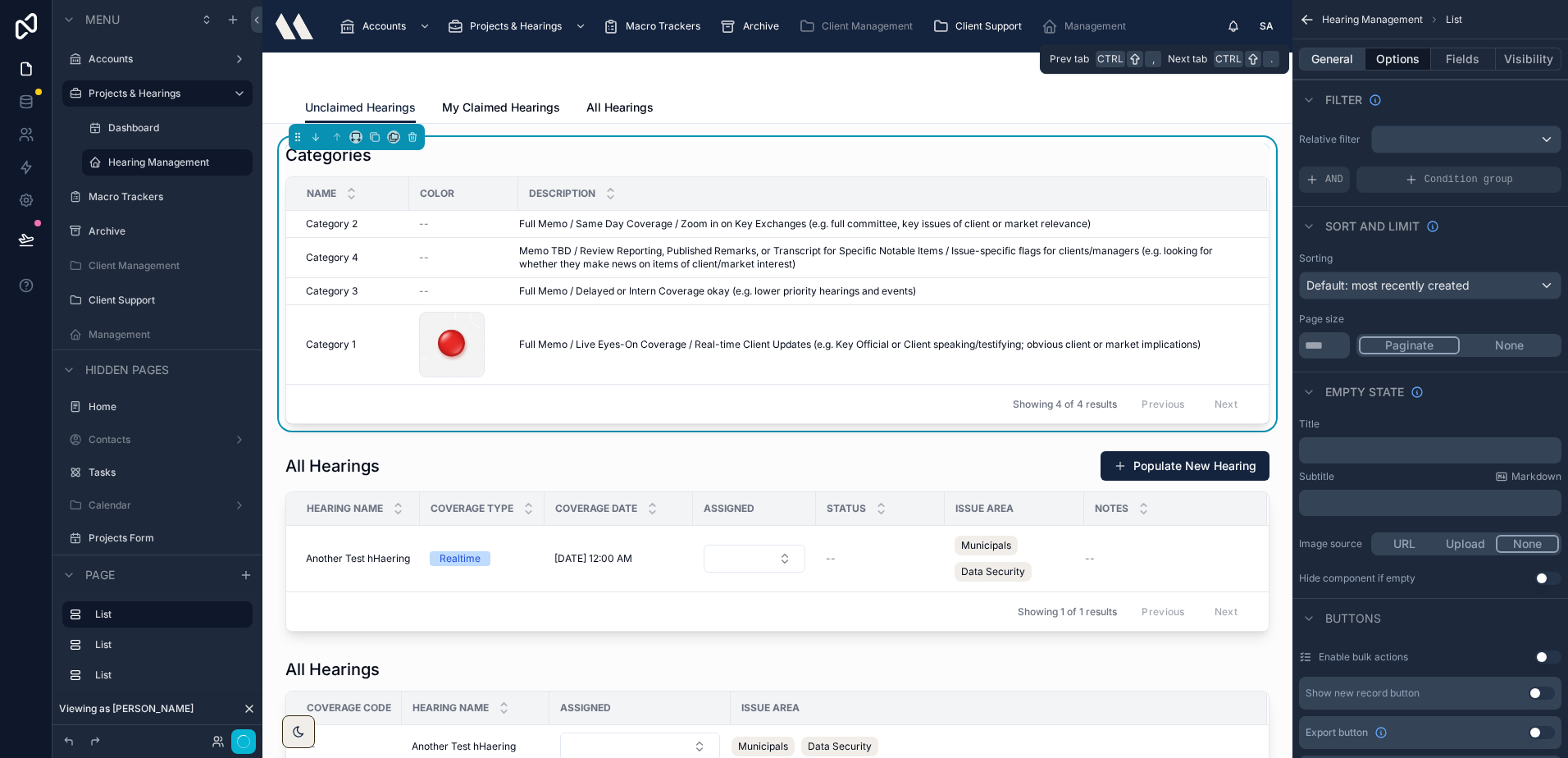
click at [1342, 58] on button "General" at bounding box center [1332, 58] width 66 height 23
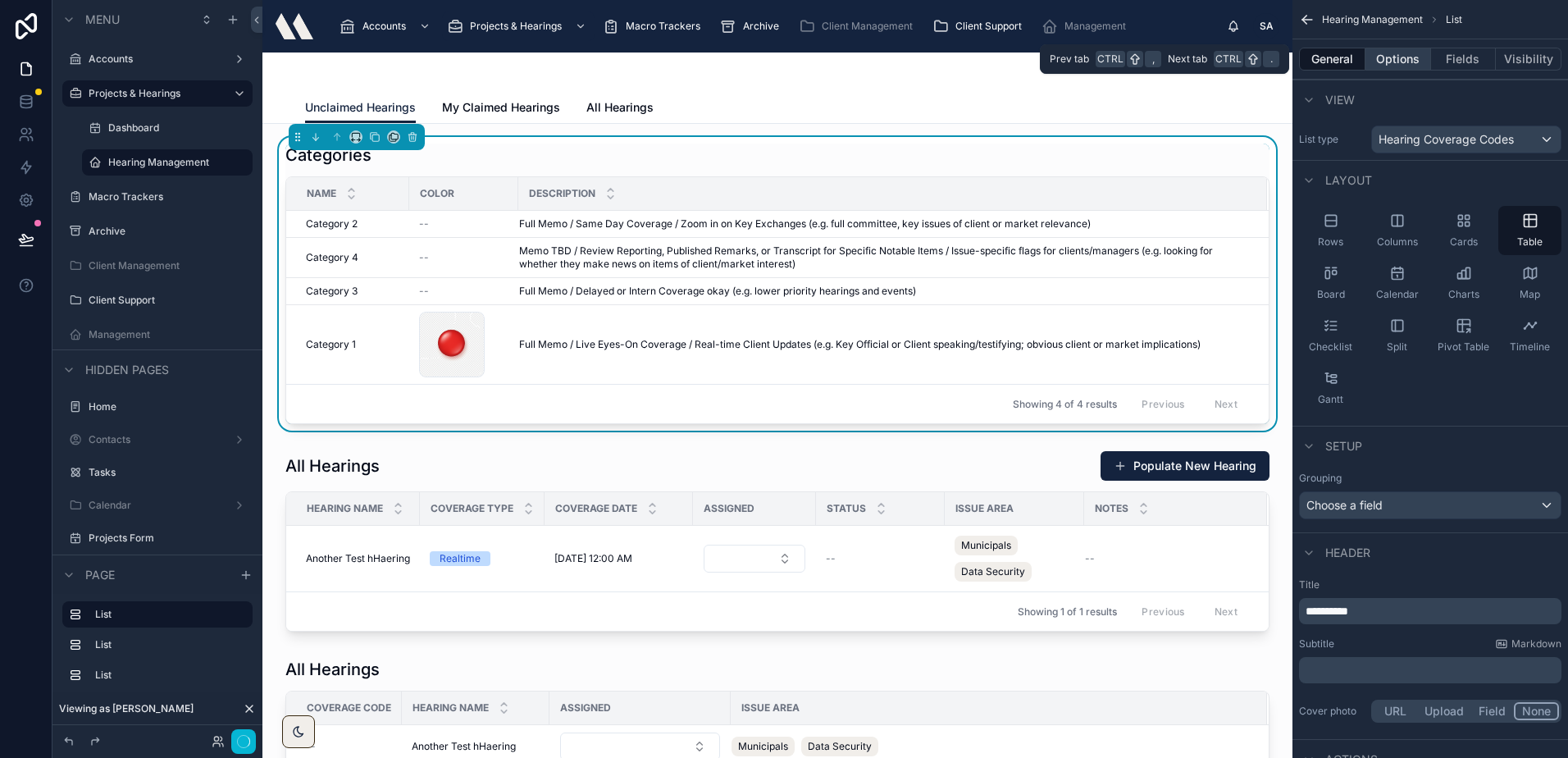
click at [1369, 59] on button "Options" at bounding box center [1398, 58] width 65 height 23
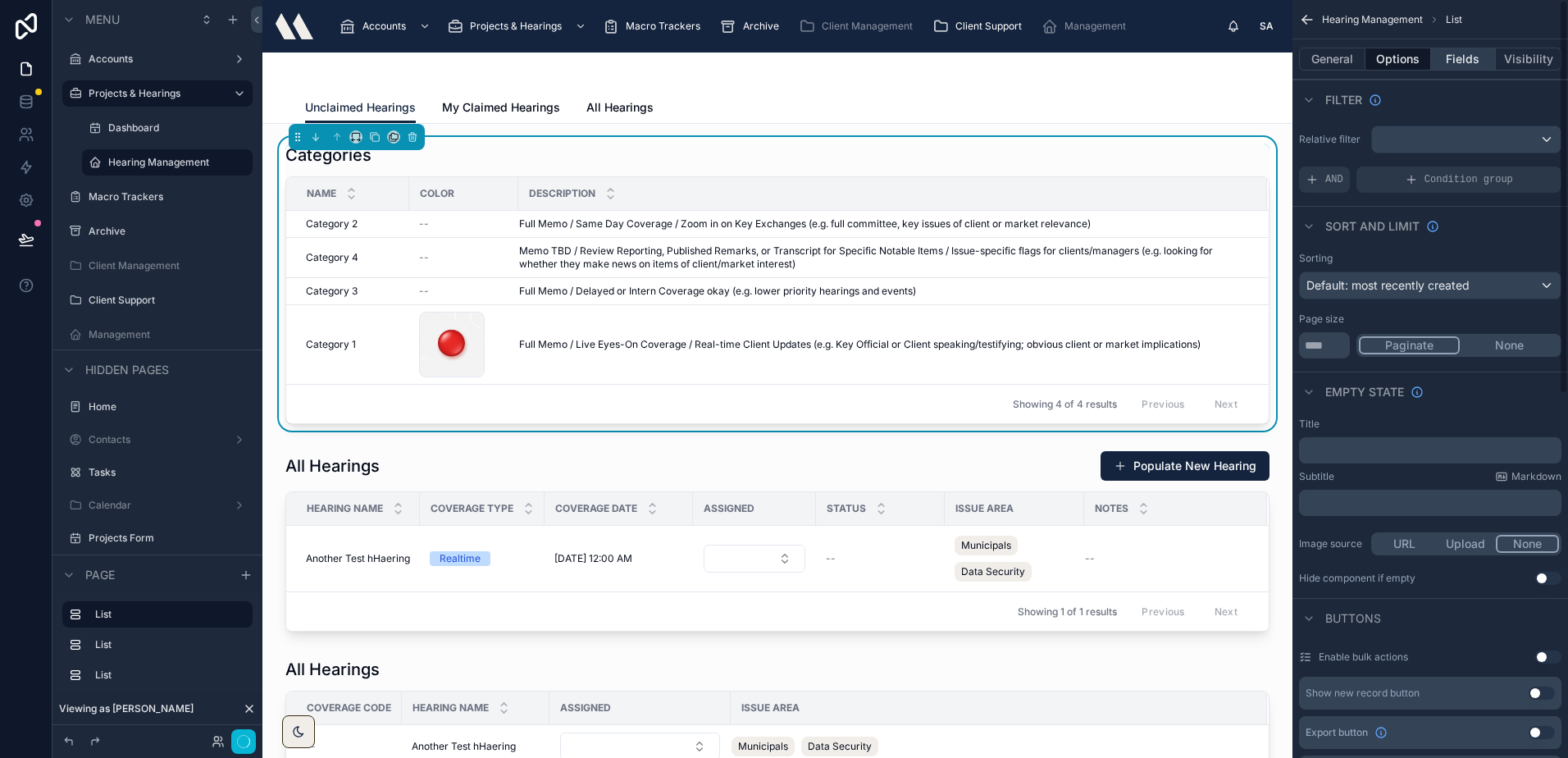
click at [1439, 60] on button "Fields" at bounding box center [1463, 58] width 65 height 23
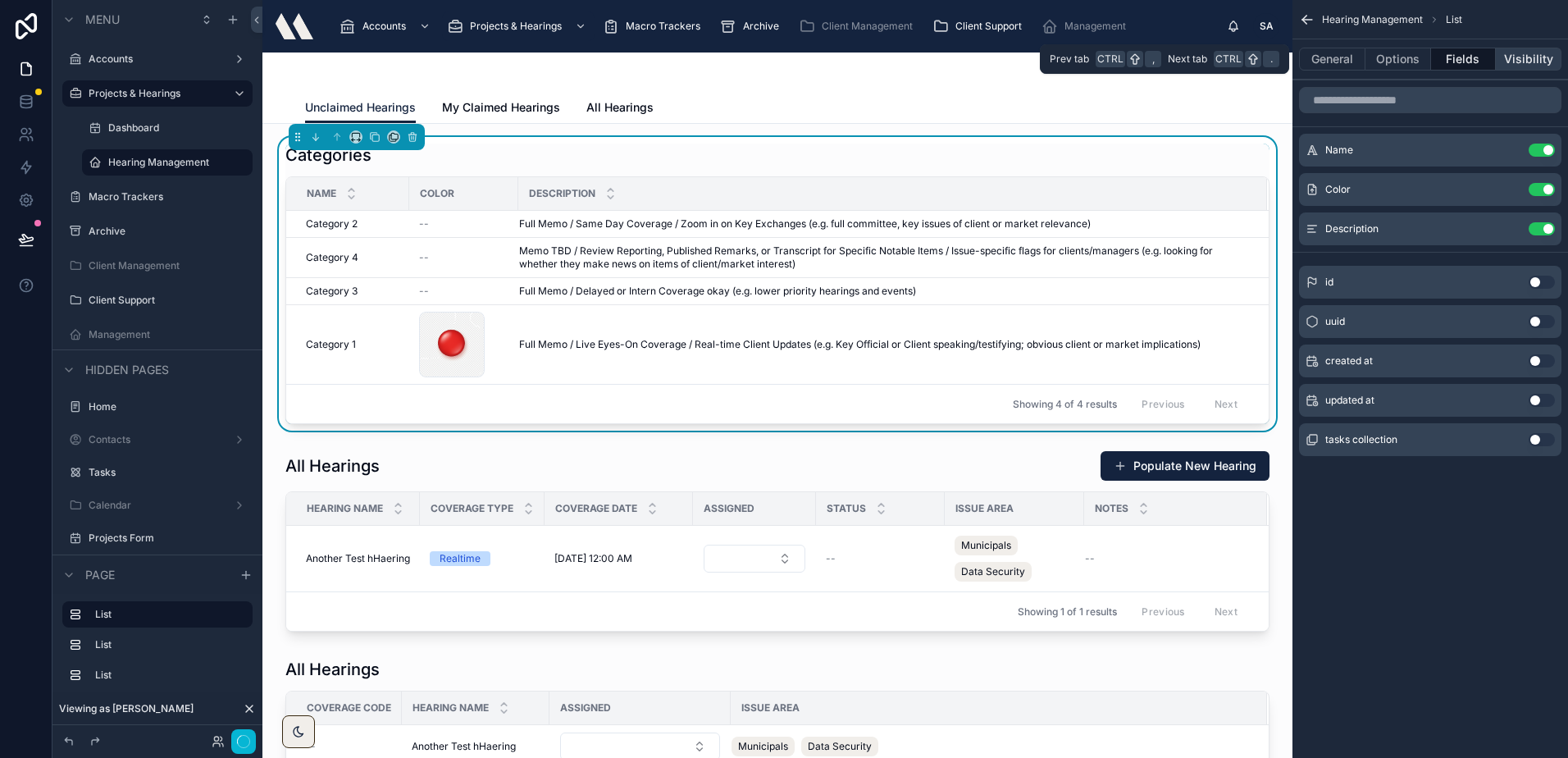
click at [1519, 57] on button "Visibility" at bounding box center [1528, 58] width 65 height 23
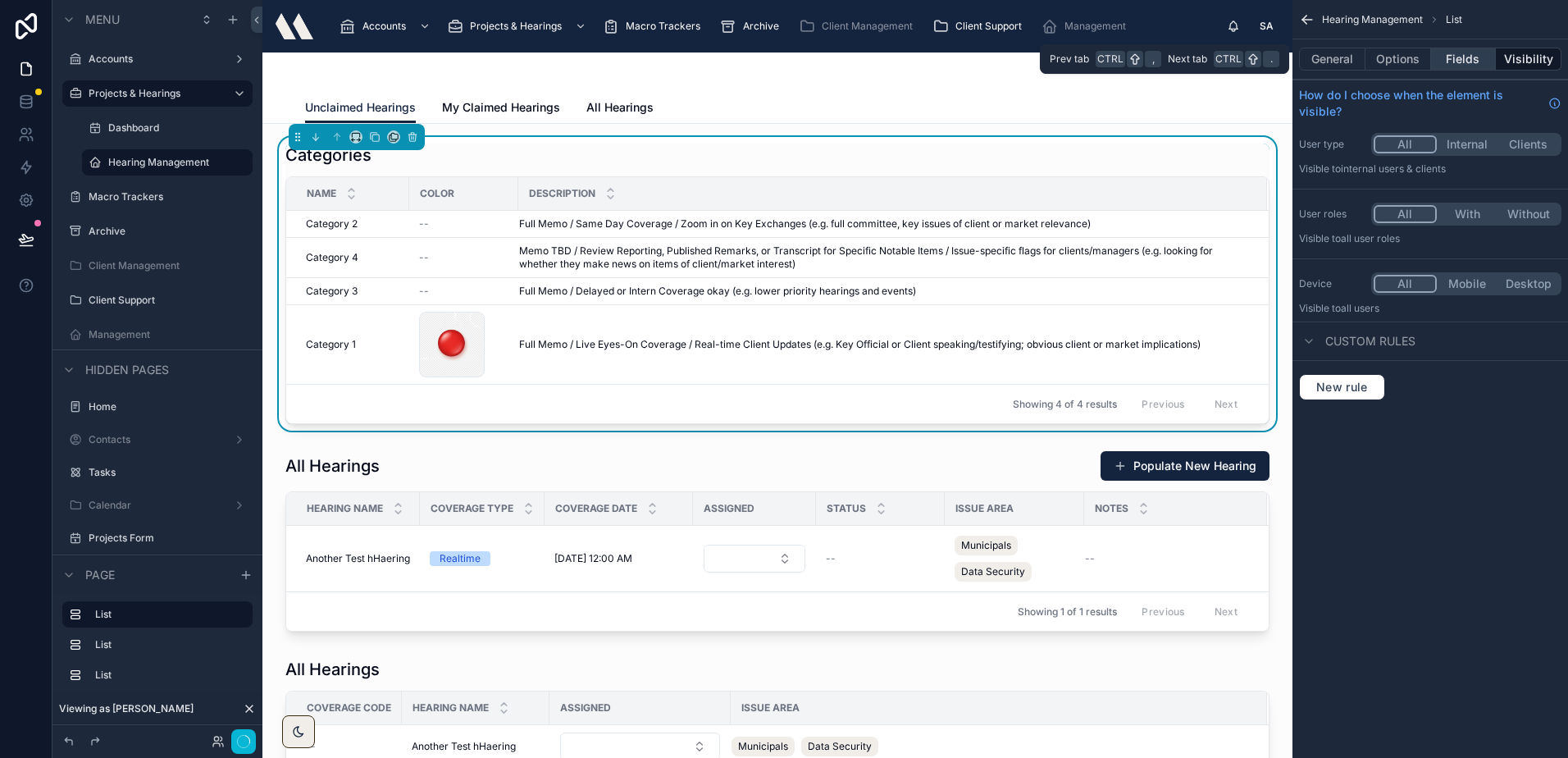
click at [1443, 60] on button "Fields" at bounding box center [1463, 58] width 65 height 23
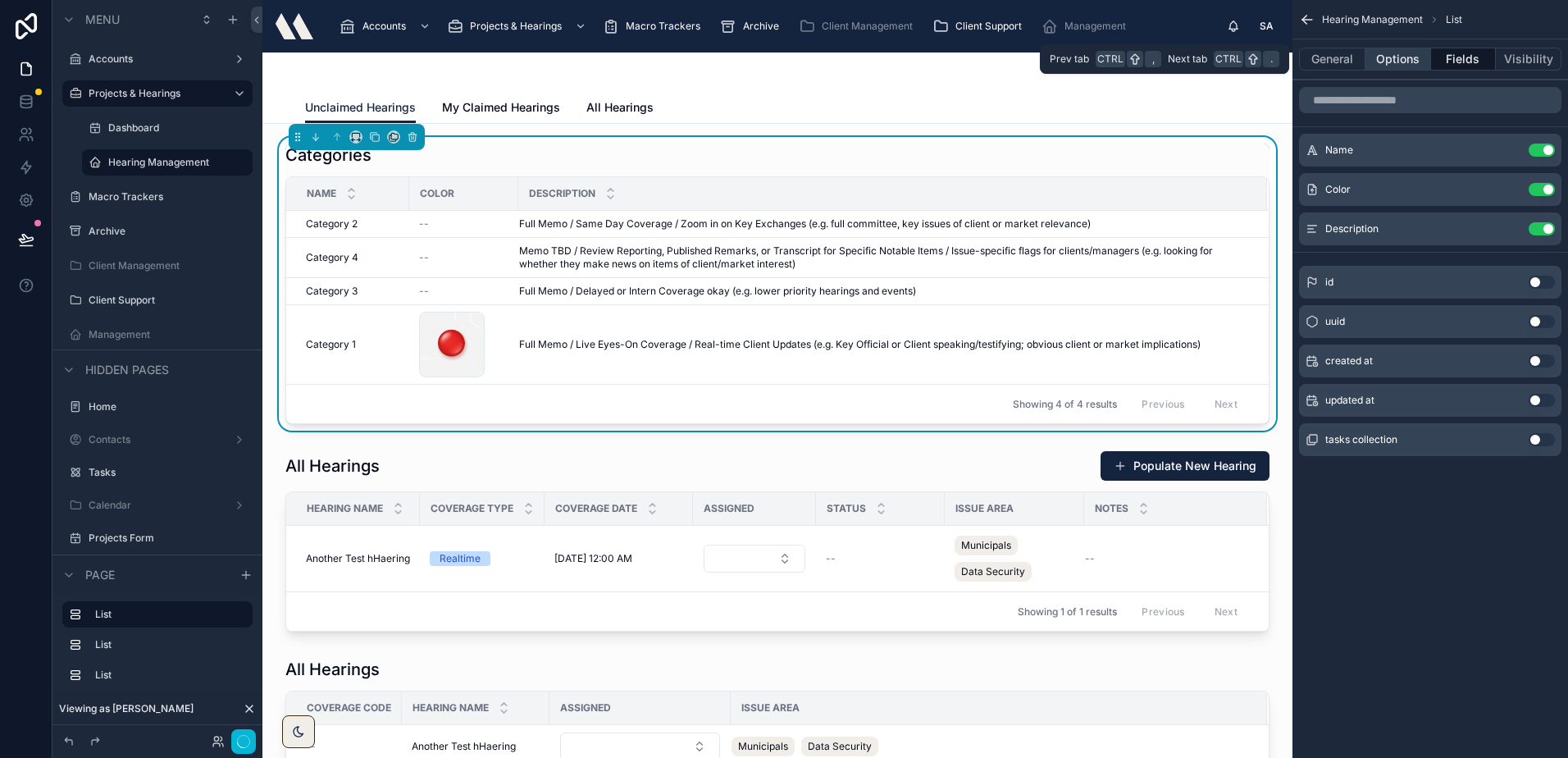
click at [1392, 62] on button "Options" at bounding box center [1398, 58] width 65 height 23
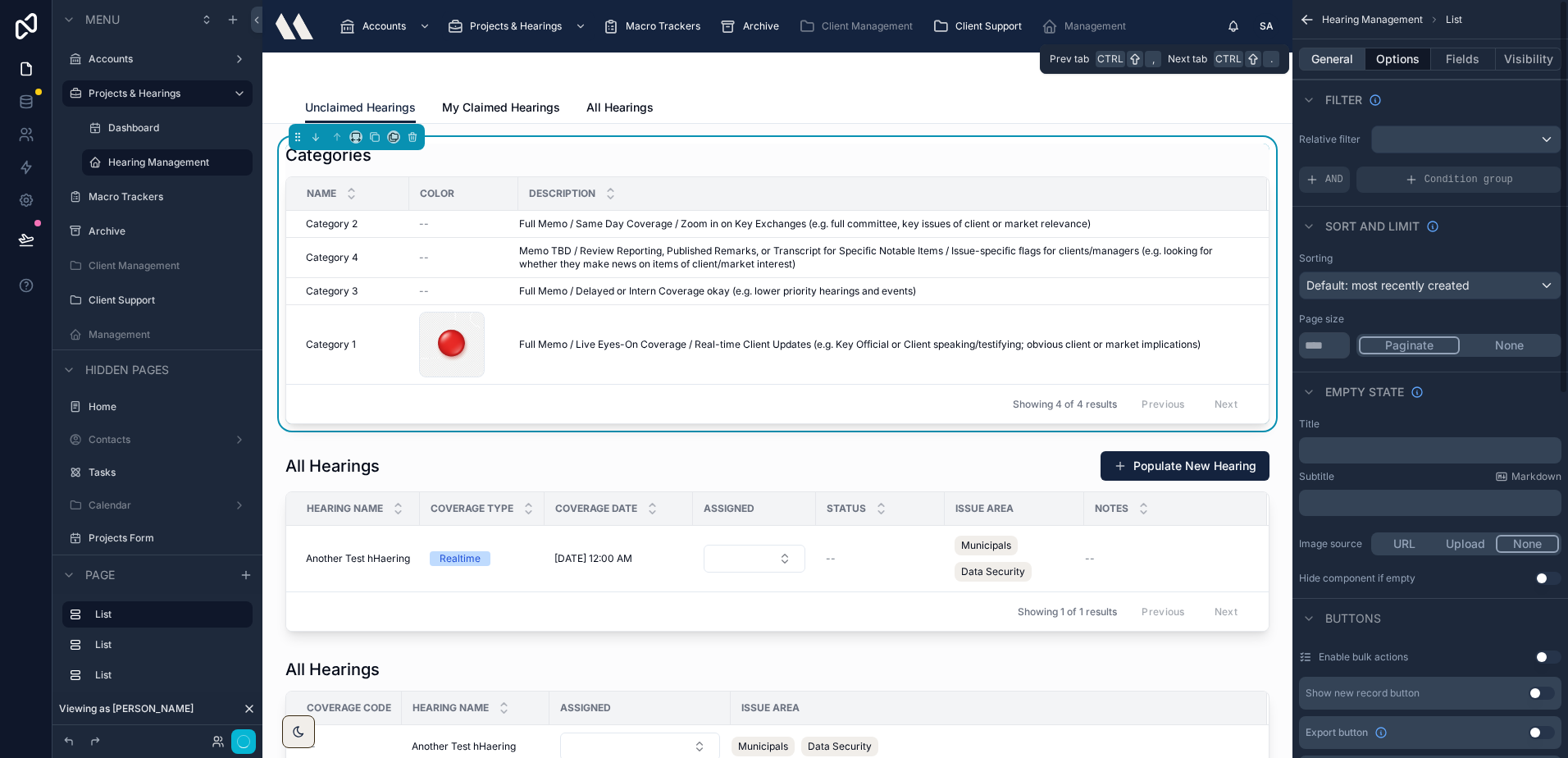
click at [1350, 54] on button "General" at bounding box center [1332, 58] width 66 height 23
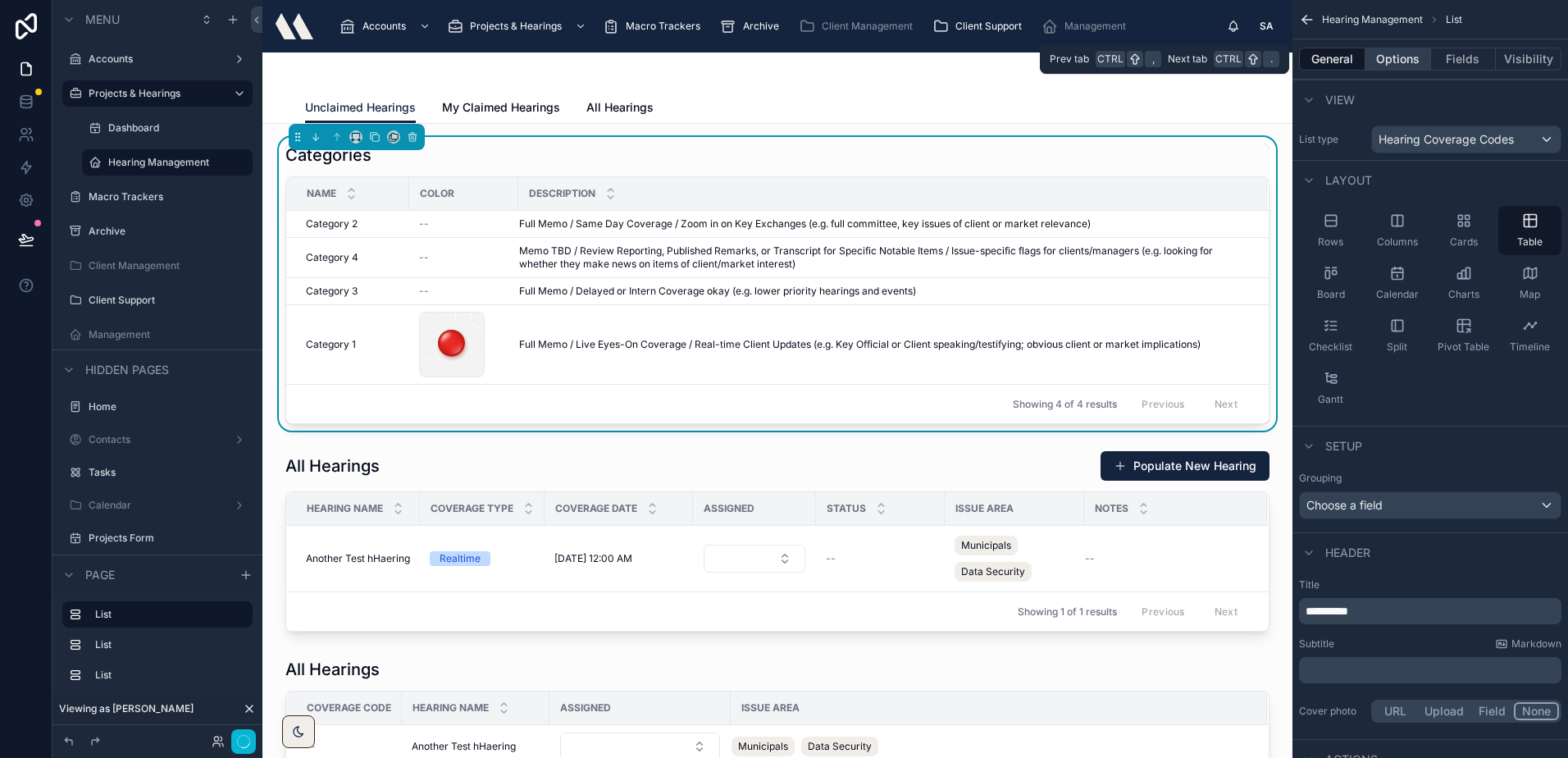
click at [1394, 59] on button "Options" at bounding box center [1398, 58] width 65 height 23
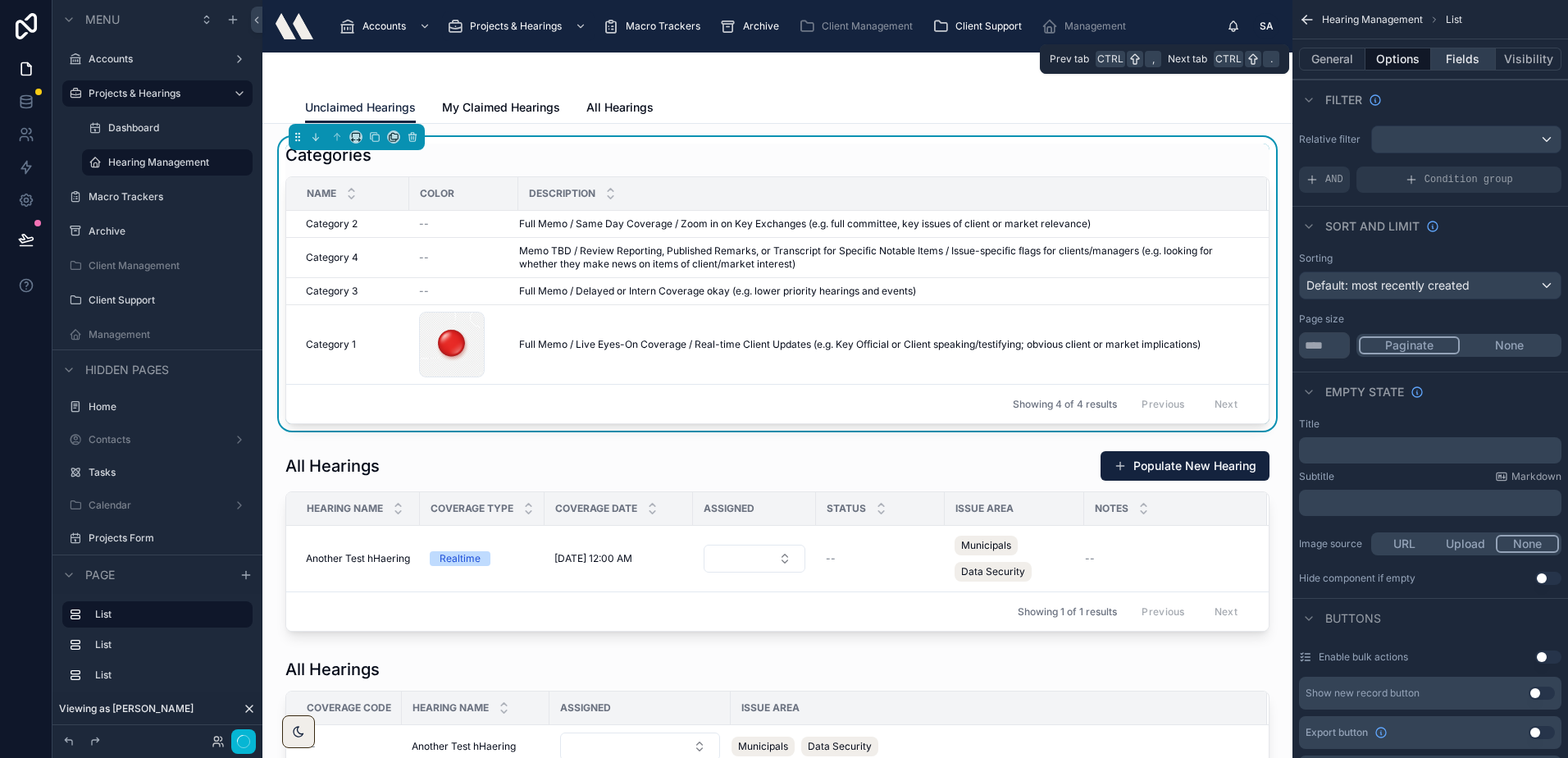
click at [1452, 52] on button "Fields" at bounding box center [1463, 58] width 65 height 23
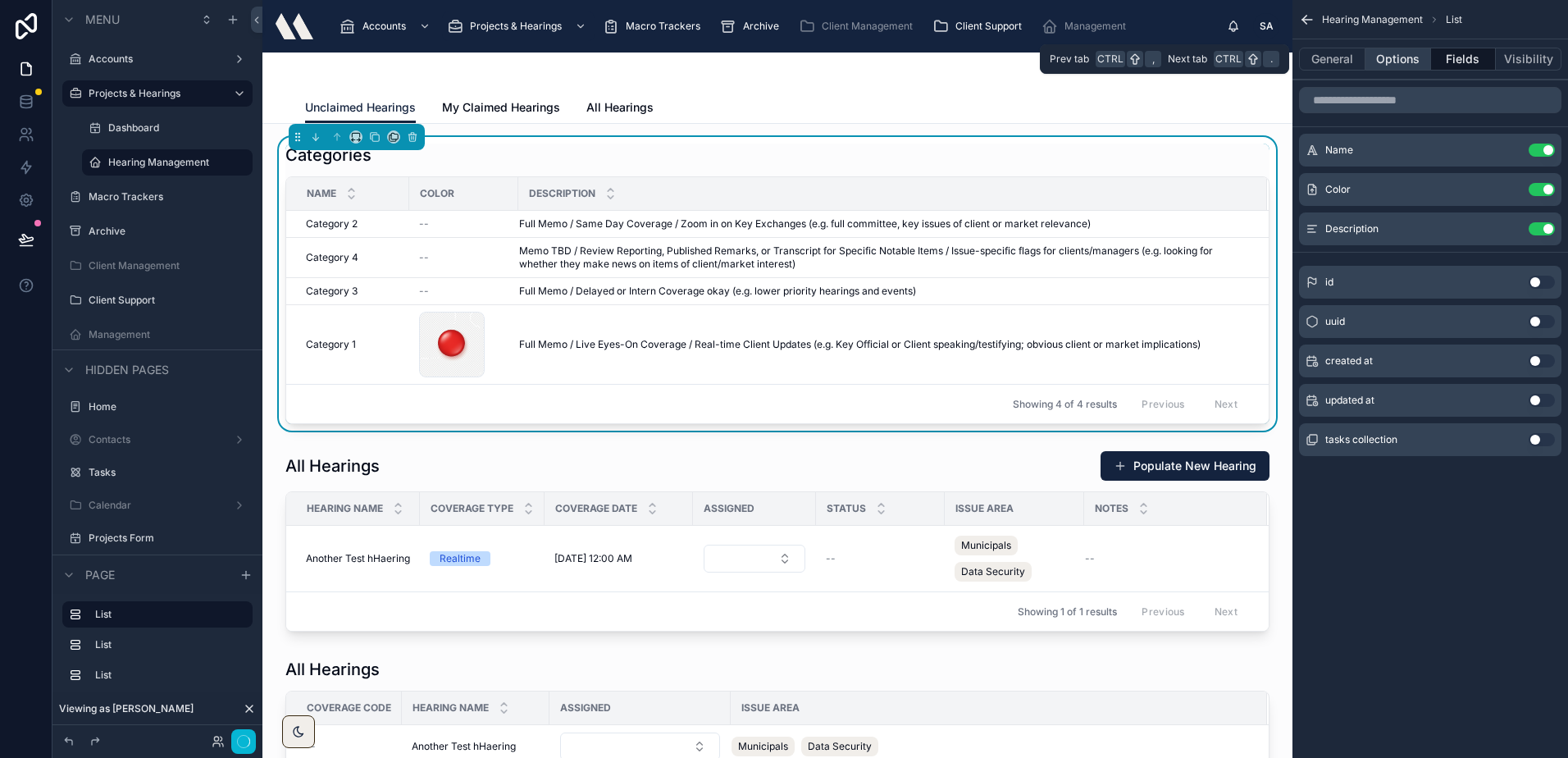
click at [1381, 54] on button "Options" at bounding box center [1398, 58] width 65 height 23
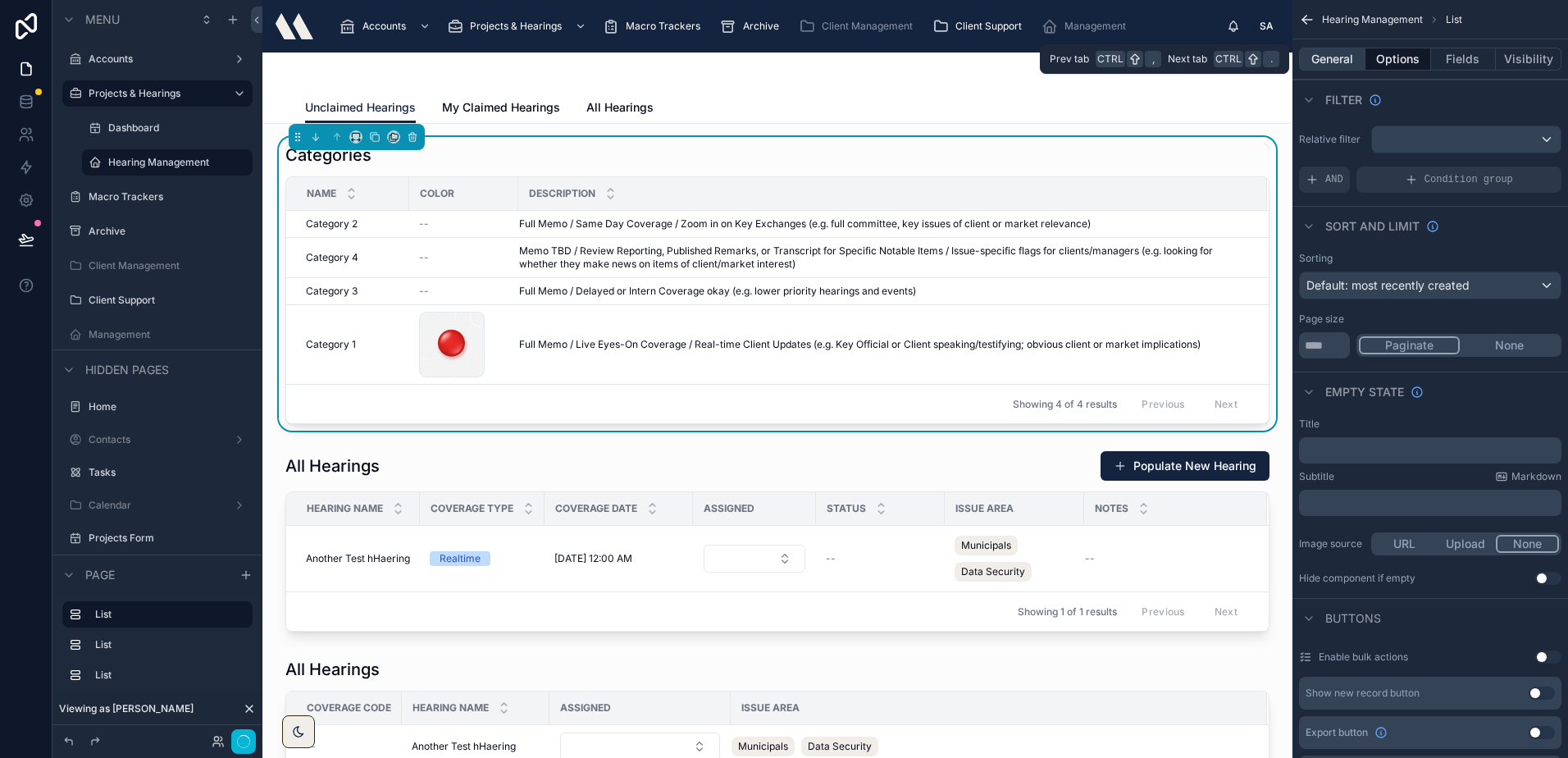
click at [1341, 60] on button "General" at bounding box center [1332, 58] width 66 height 23
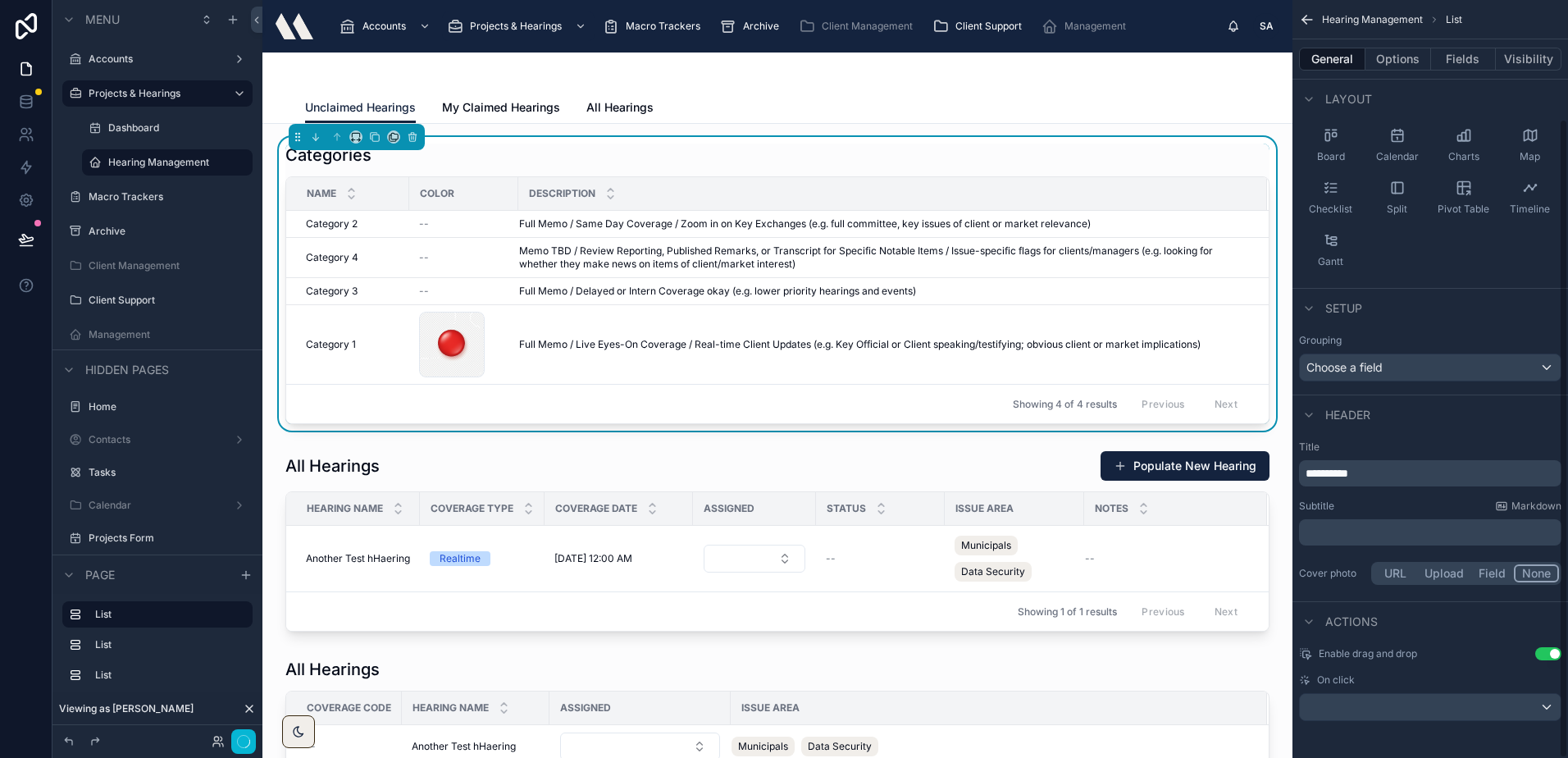
scroll to position [140, 0]
click at [1400, 54] on button "Options" at bounding box center [1398, 58] width 65 height 23
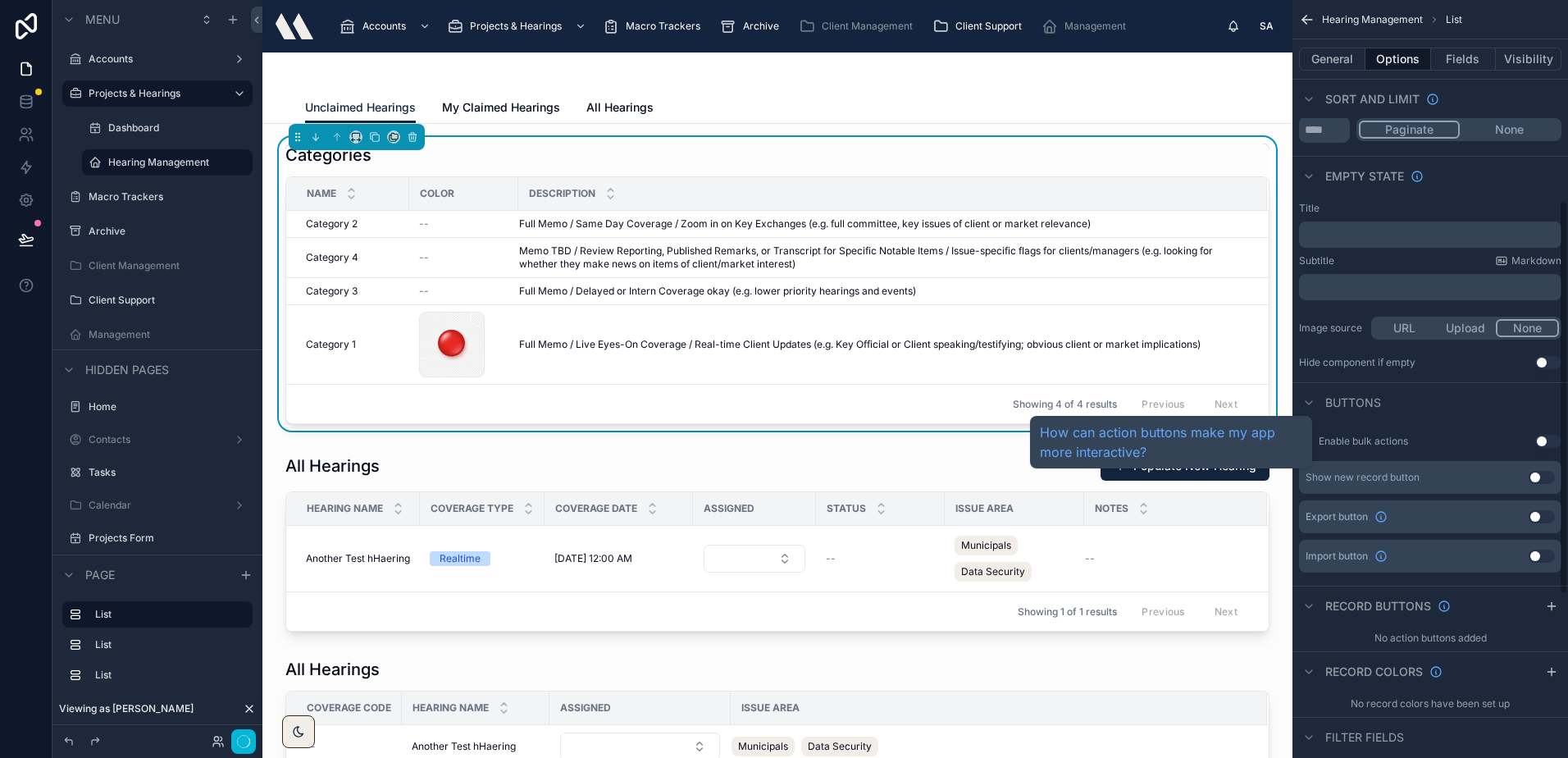
scroll to position [387, 0]
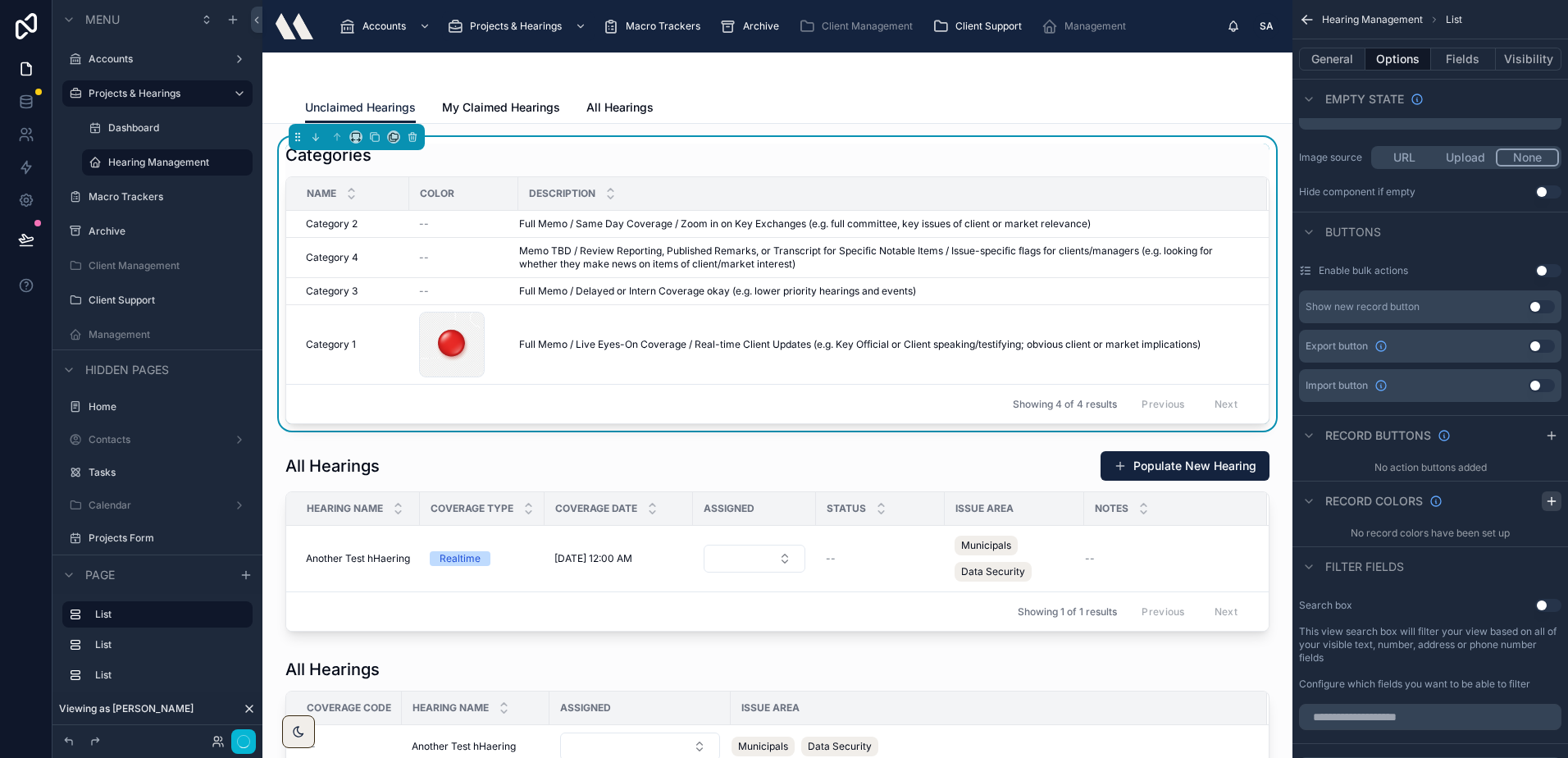
click at [1552, 497] on icon "scrollable content" at bounding box center [1551, 501] width 13 height 13
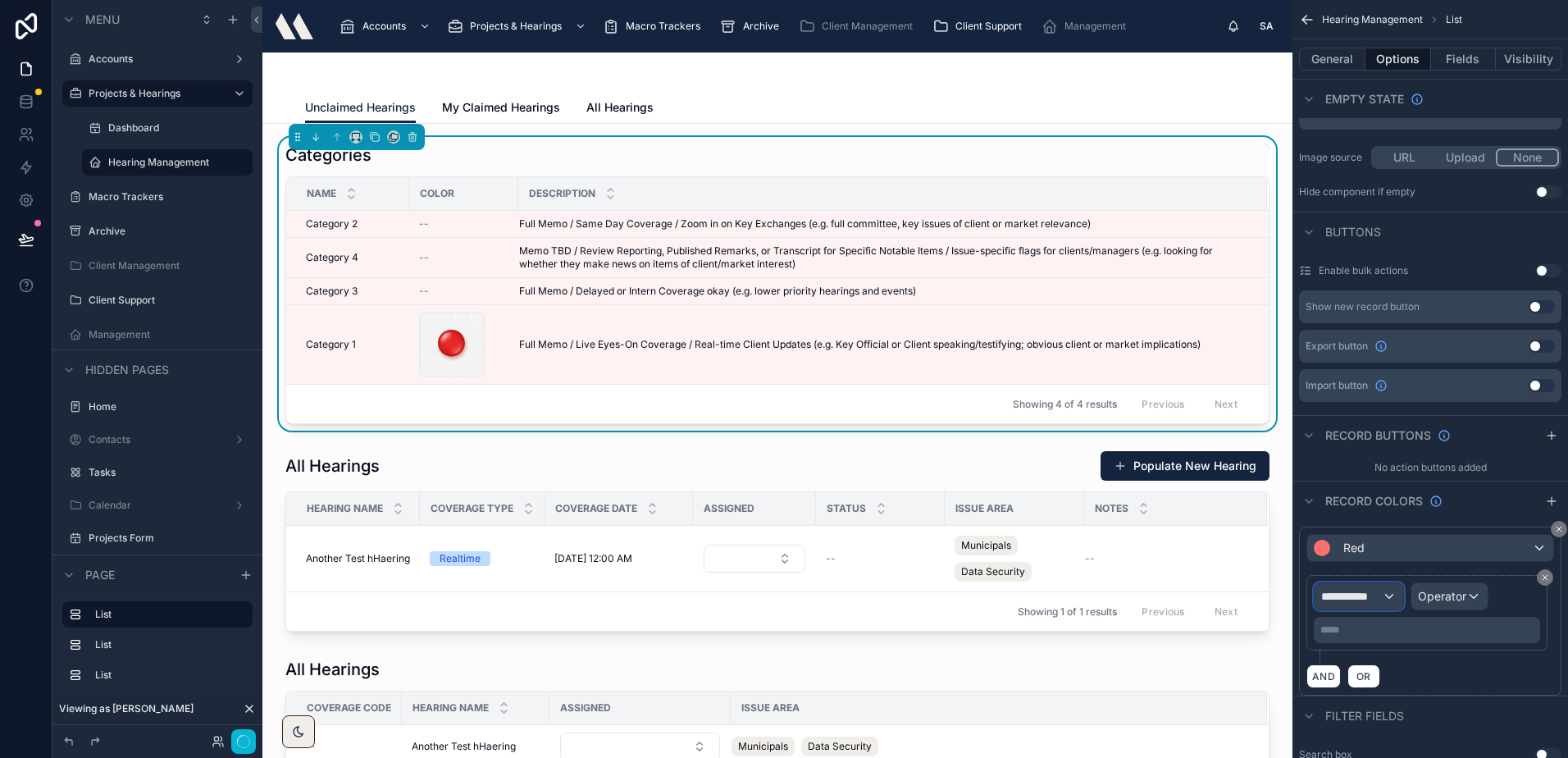
click at [1370, 591] on span "**********" at bounding box center [1351, 596] width 61 height 16
click at [1377, 694] on div "Row values Row values" at bounding box center [1357, 693] width 61 height 39
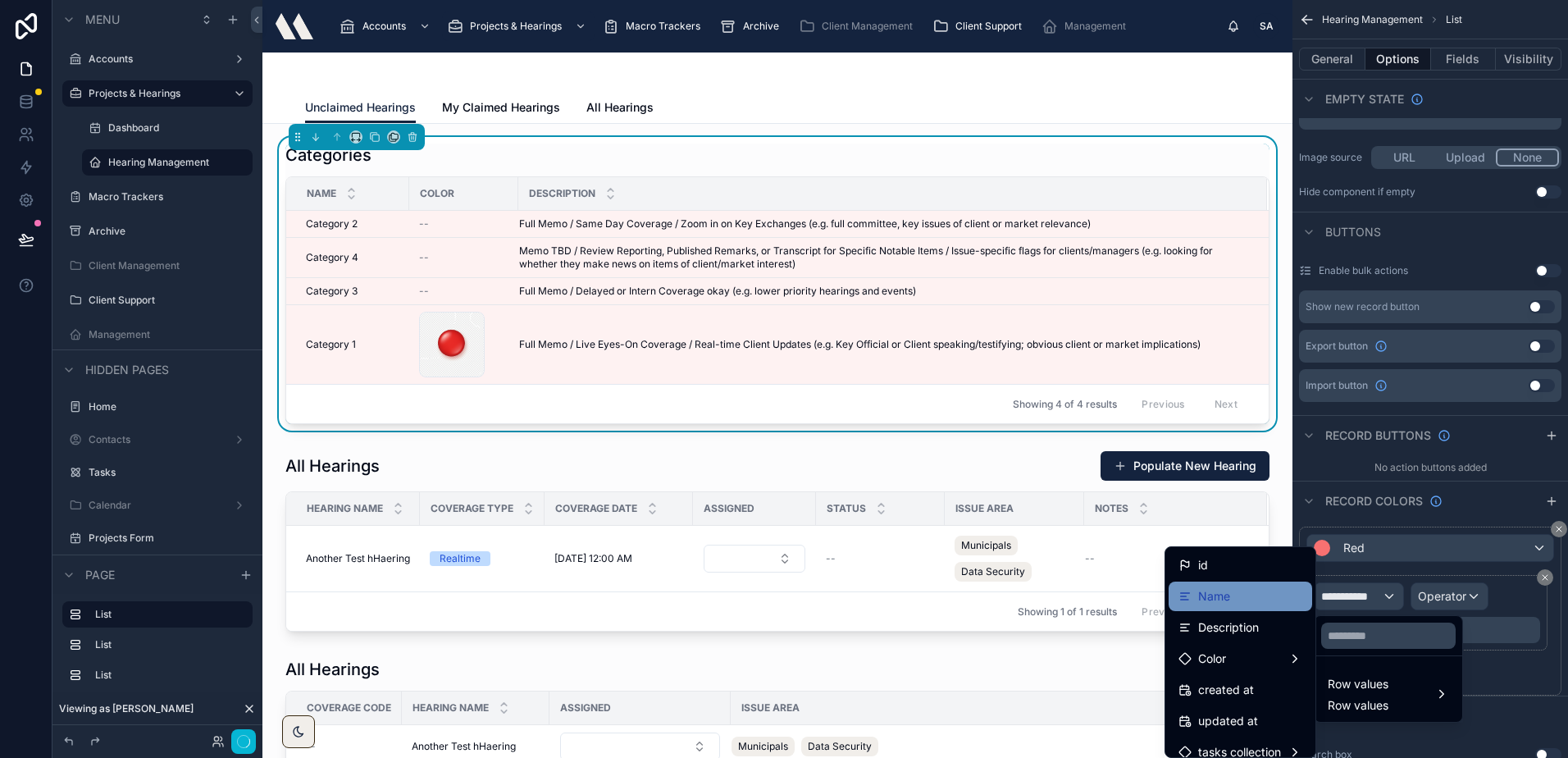
click at [1198, 590] on span "Name" at bounding box center [1213, 597] width 32 height 20
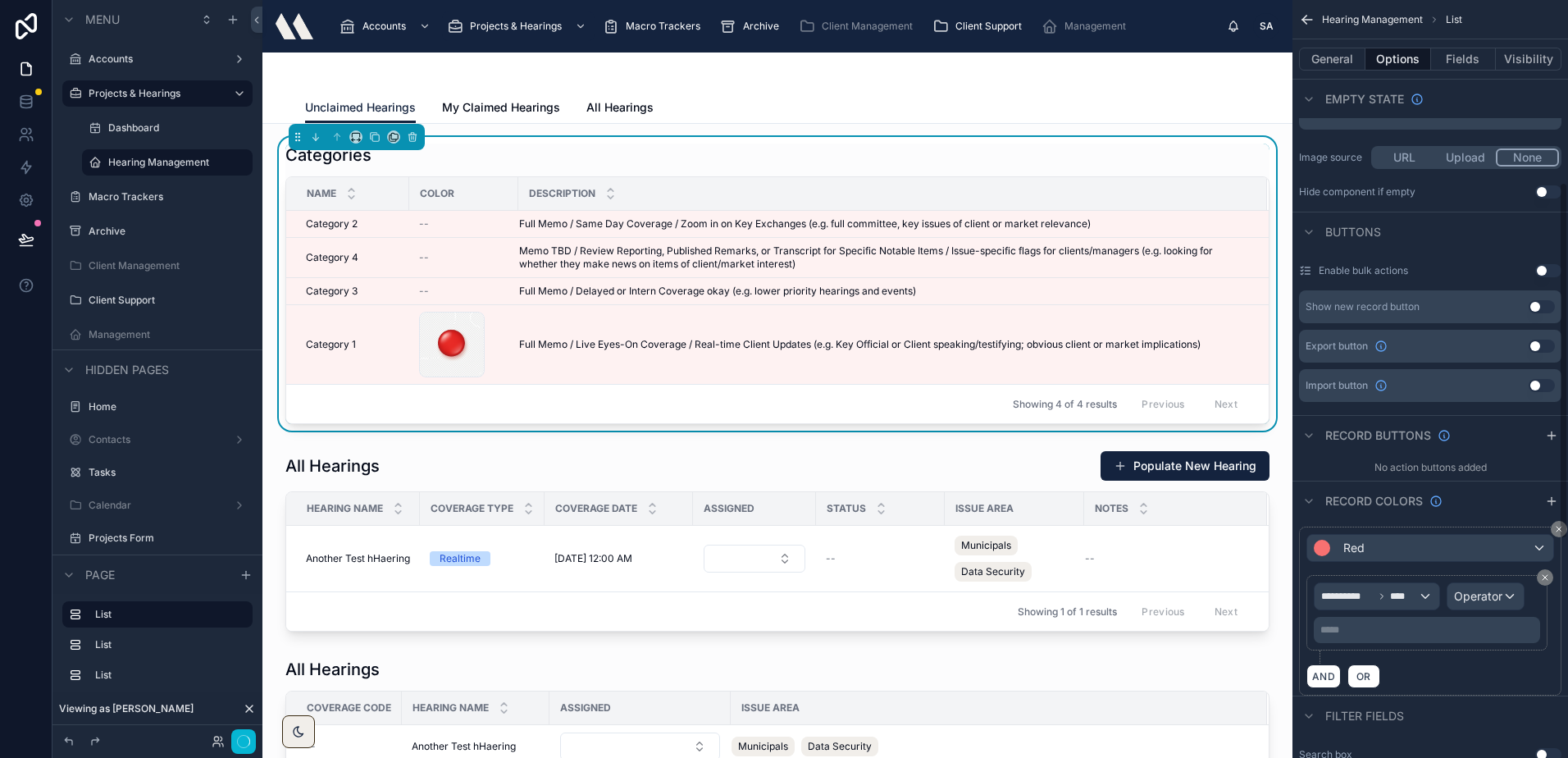
click at [1460, 614] on div "**********" at bounding box center [1426, 612] width 226 height 61
click at [1467, 605] on div "Operator" at bounding box center [1485, 596] width 76 height 26
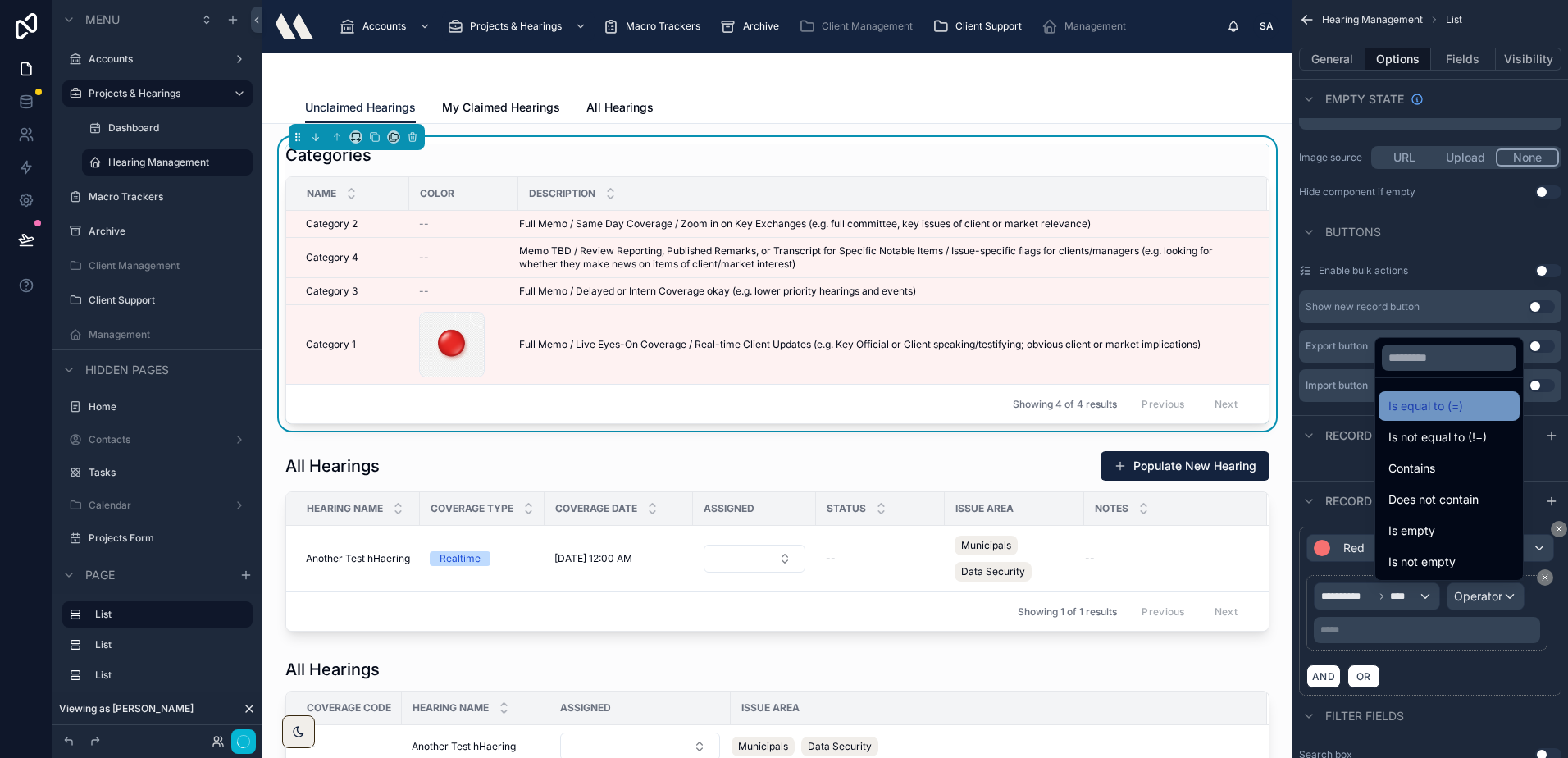
click at [1409, 403] on span "Is equal to (=)" at bounding box center [1425, 406] width 75 height 20
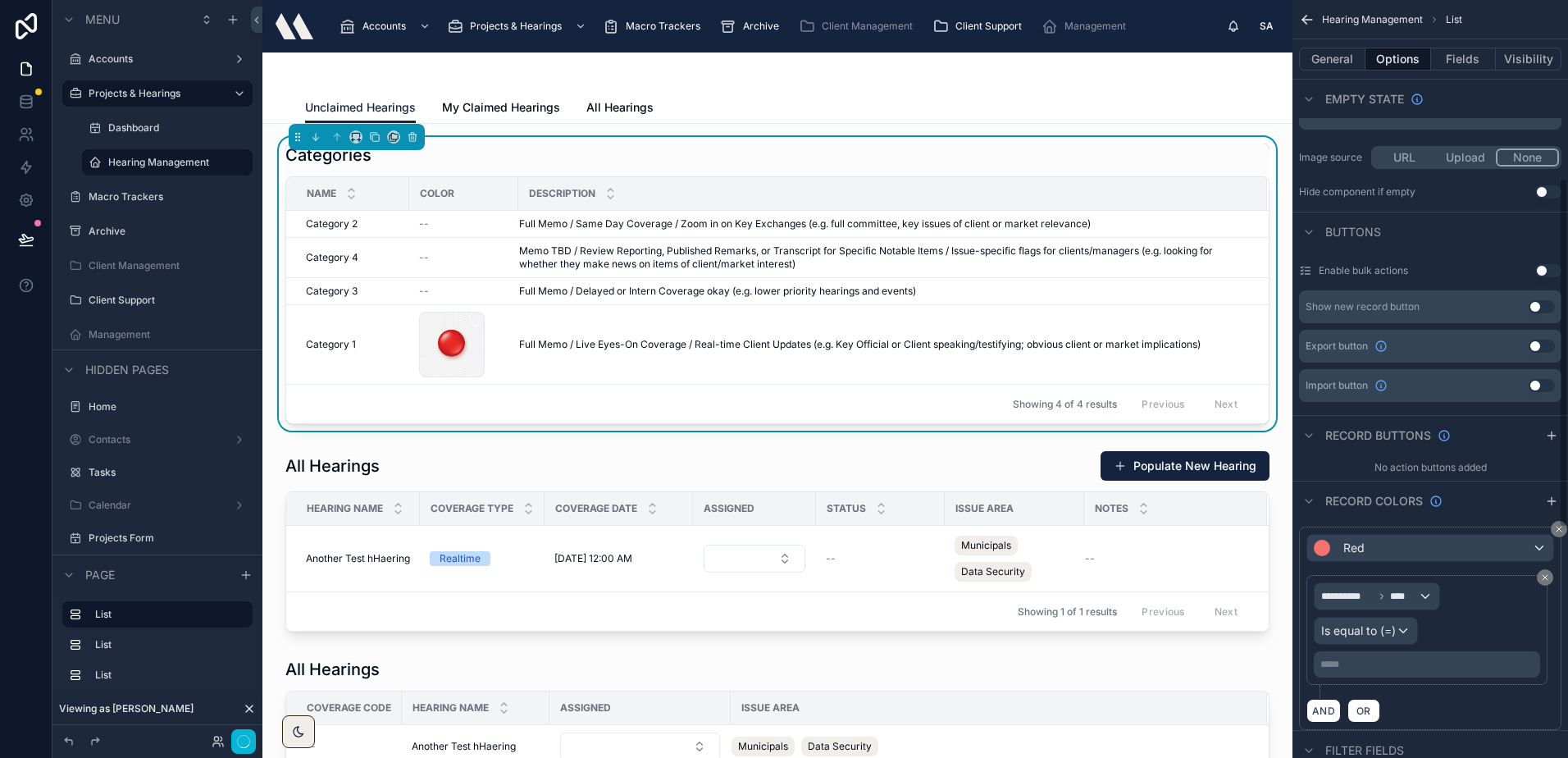
click at [1401, 666] on p "***** ﻿" at bounding box center [1428, 664] width 216 height 13
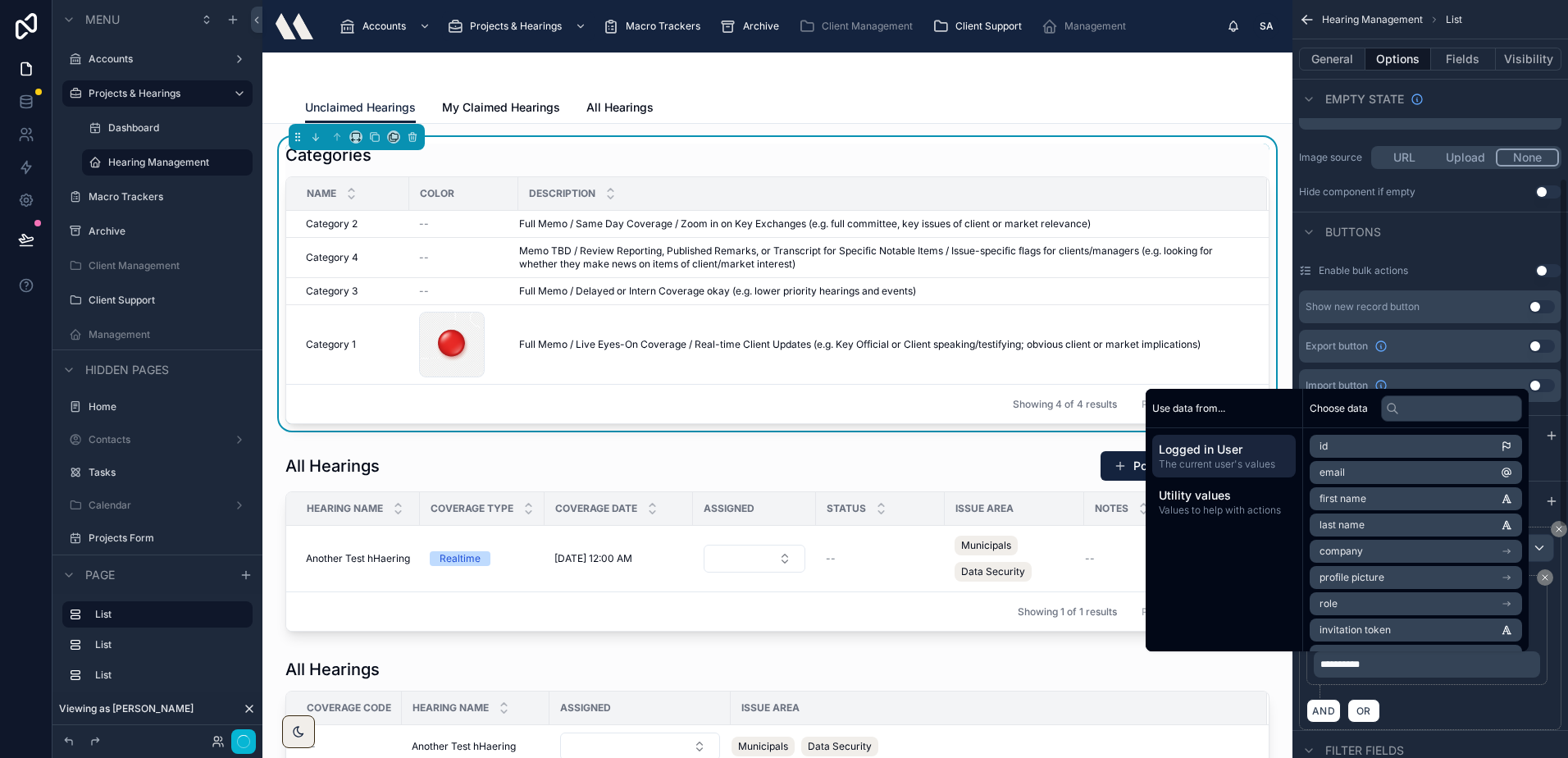
click at [1431, 693] on div "**********" at bounding box center [1430, 636] width 247 height 123
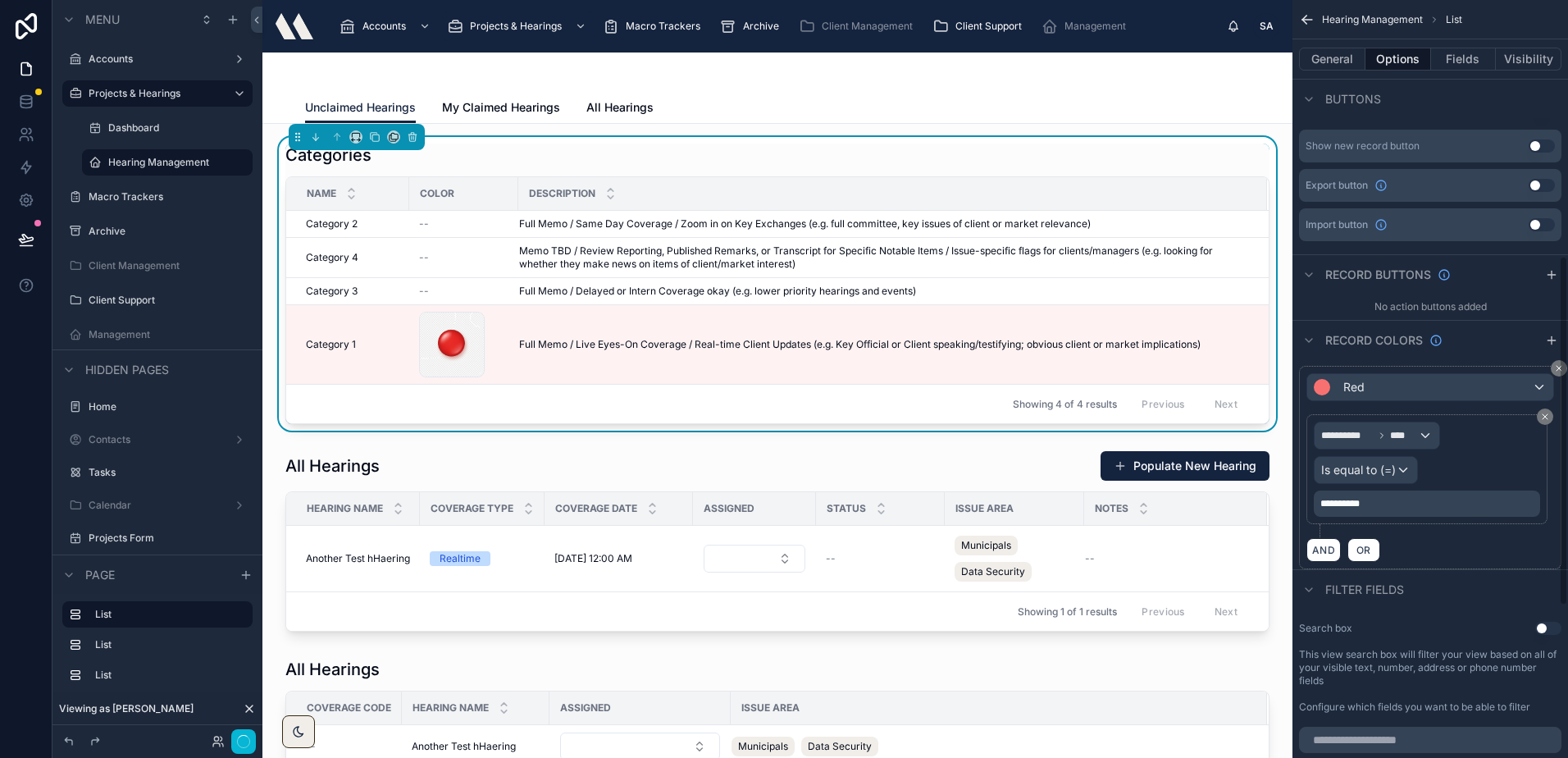
scroll to position [554, 0]
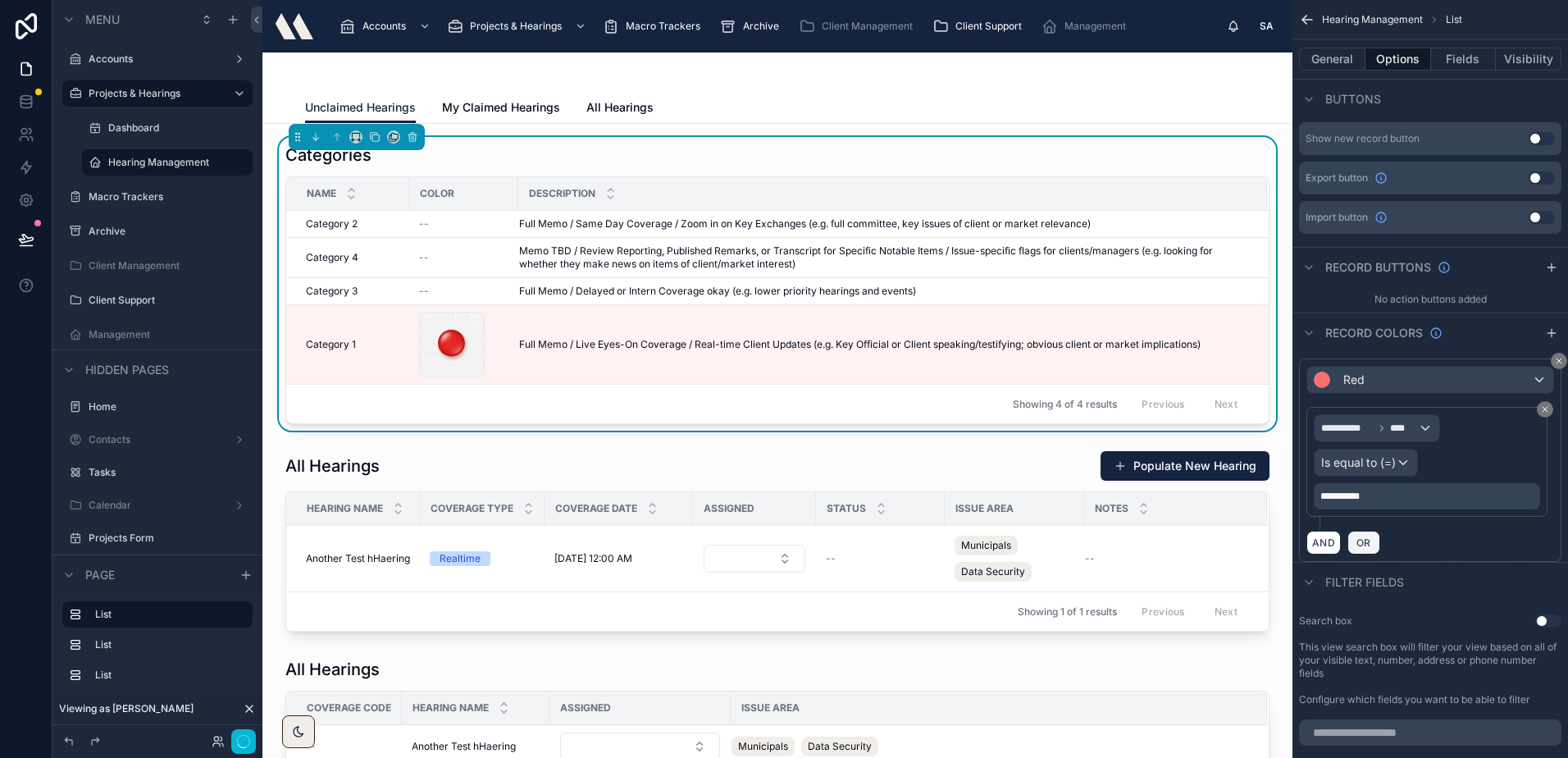
click at [1372, 547] on span "OR" at bounding box center [1362, 543] width 21 height 13
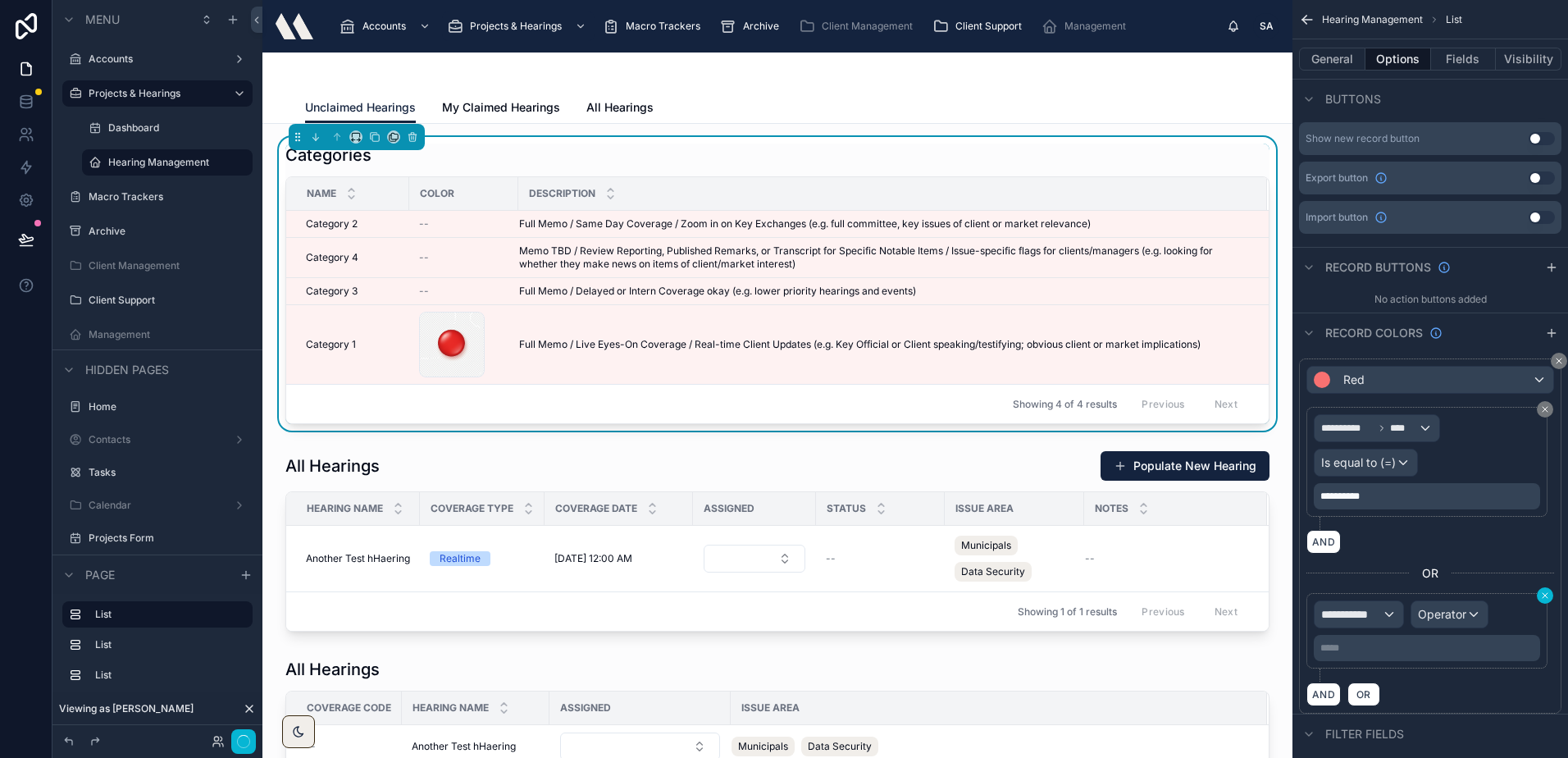
click at [1549, 594] on icon "scrollable content" at bounding box center [1544, 595] width 10 height 10
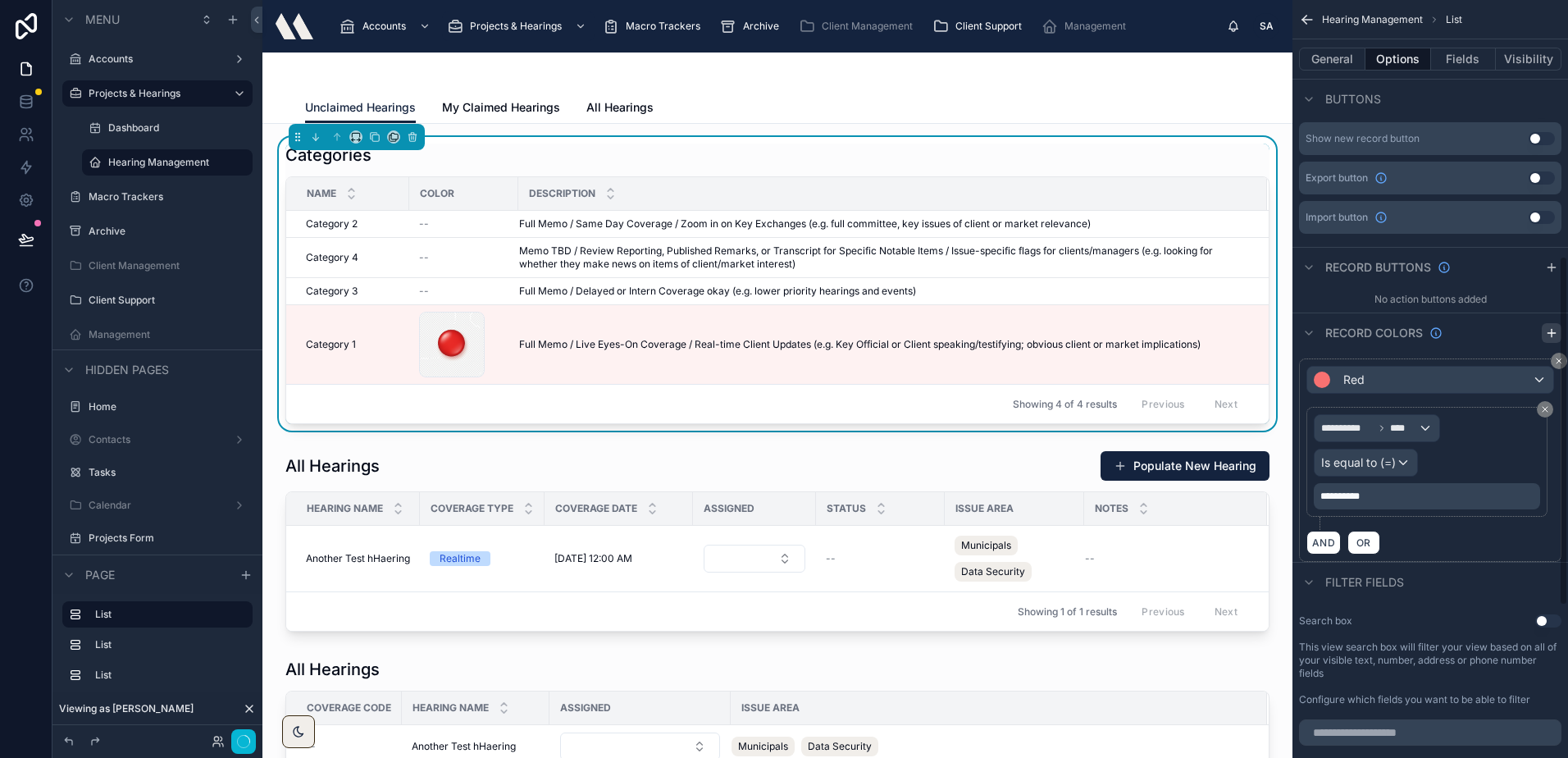
click at [1554, 333] on icon "scrollable content" at bounding box center [1551, 333] width 7 height 0
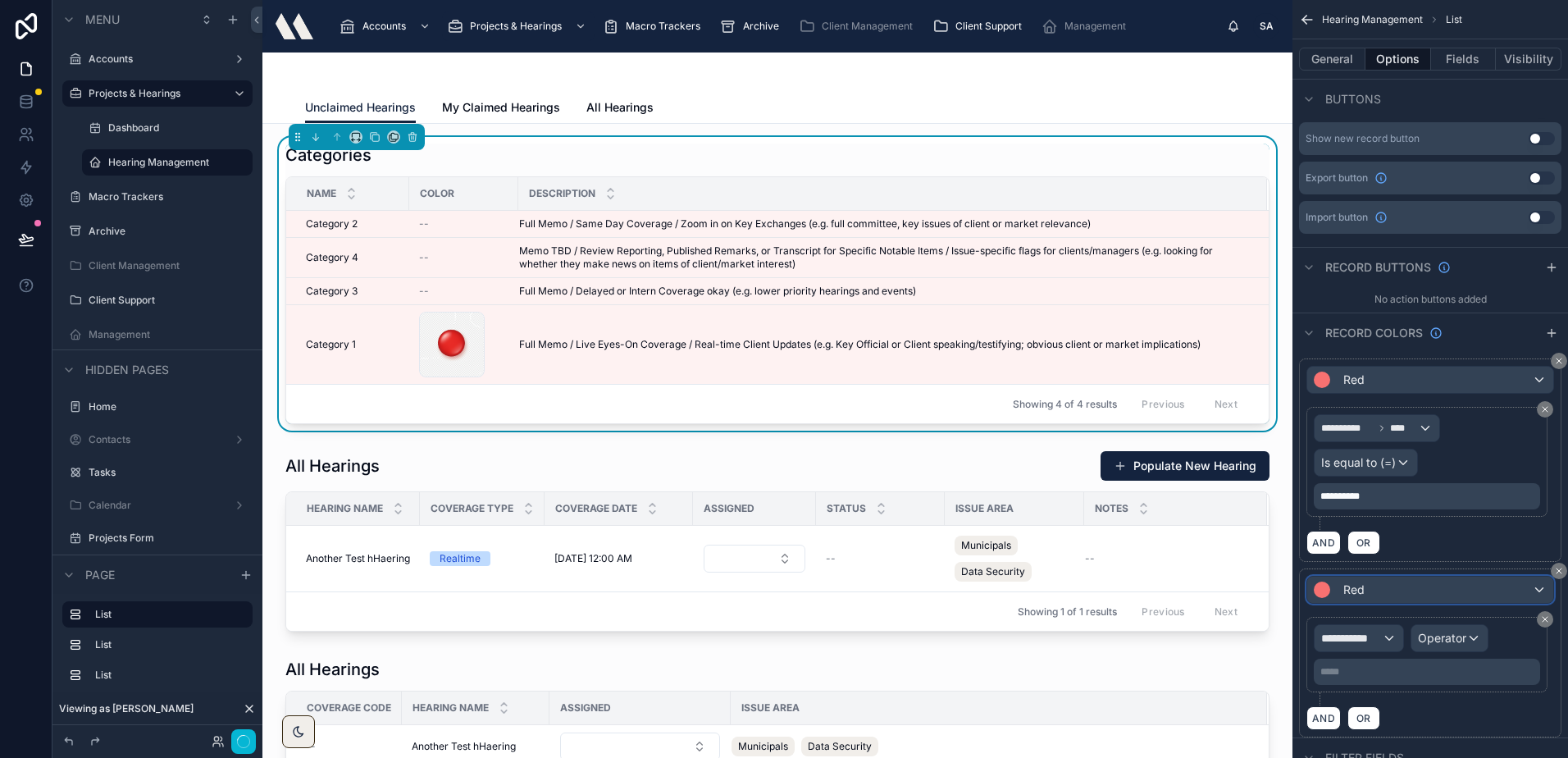
click at [1335, 580] on div "Red" at bounding box center [1430, 590] width 246 height 26
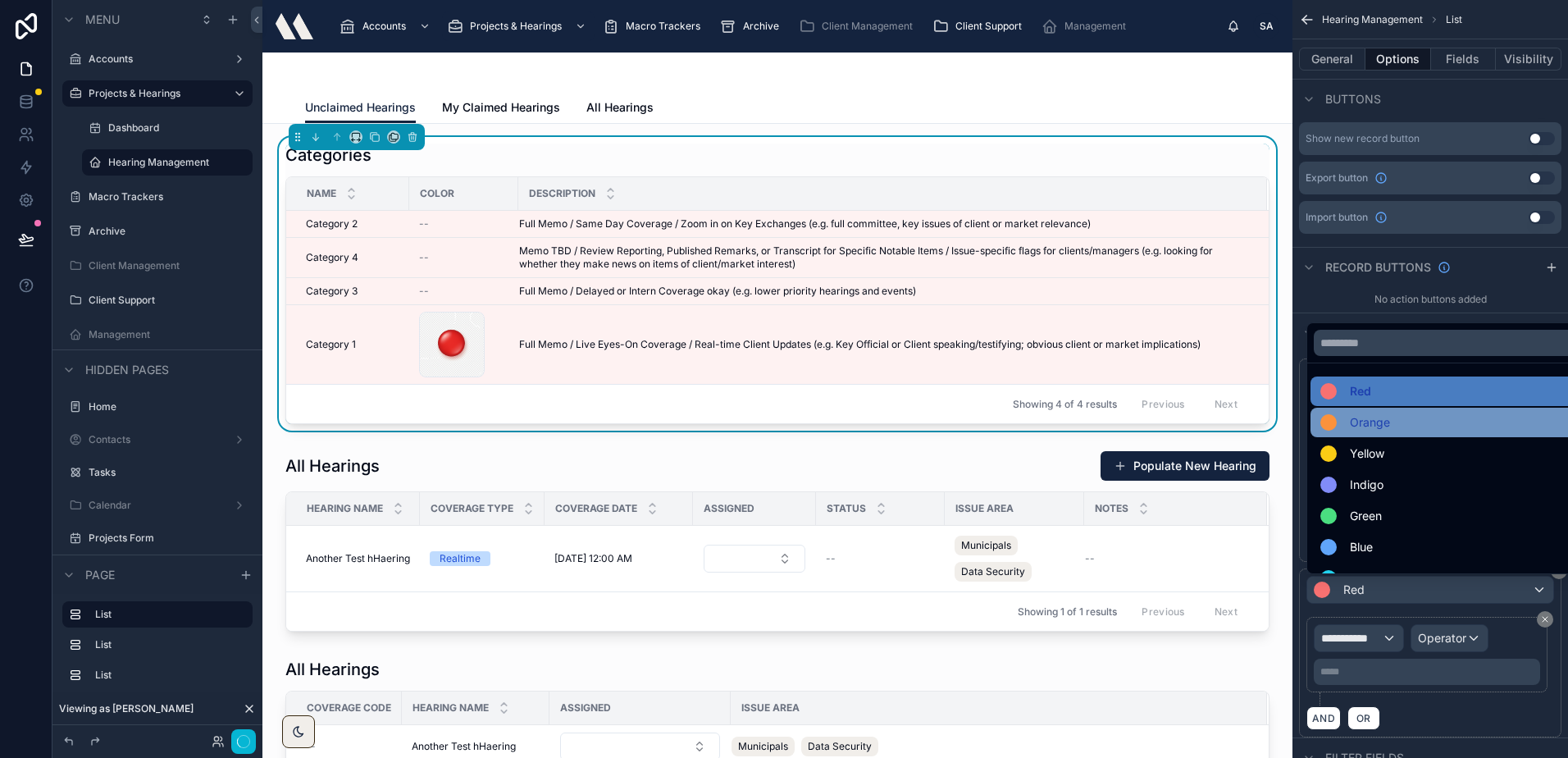
click at [1372, 425] on span "Orange" at bounding box center [1370, 422] width 40 height 20
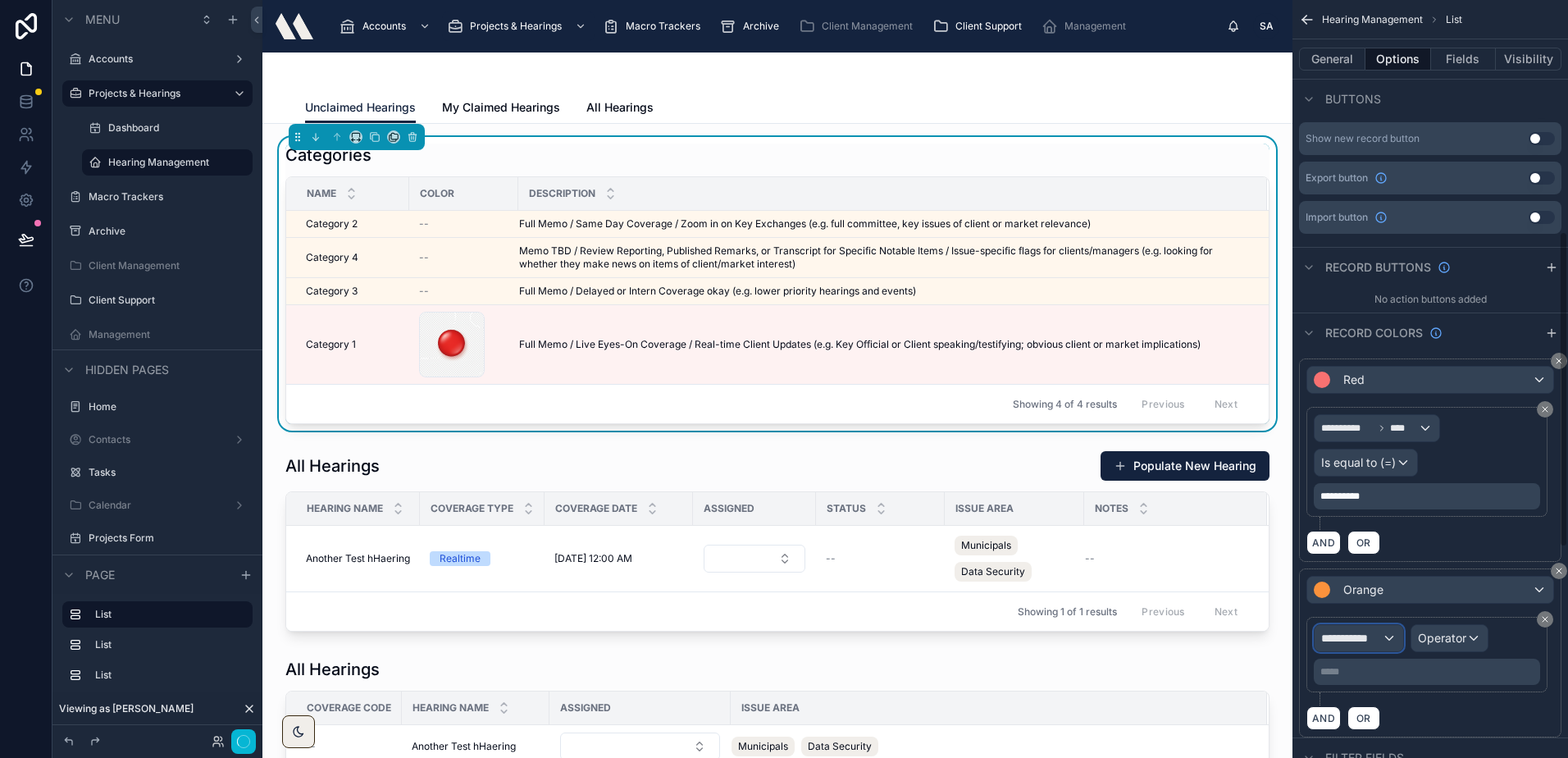
click at [1353, 637] on span "**********" at bounding box center [1351, 638] width 61 height 16
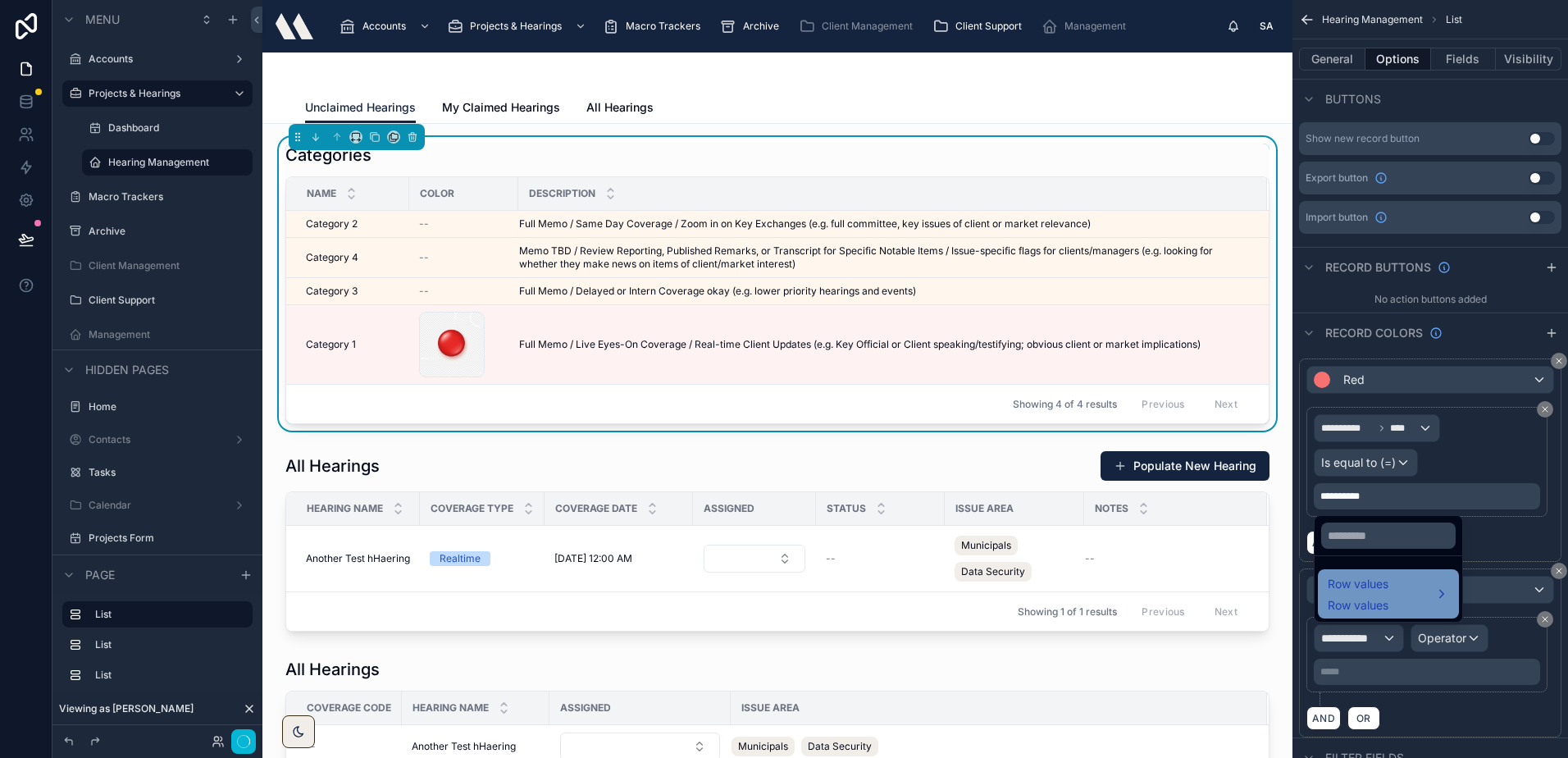
click at [1372, 584] on span "Row values" at bounding box center [1357, 584] width 61 height 20
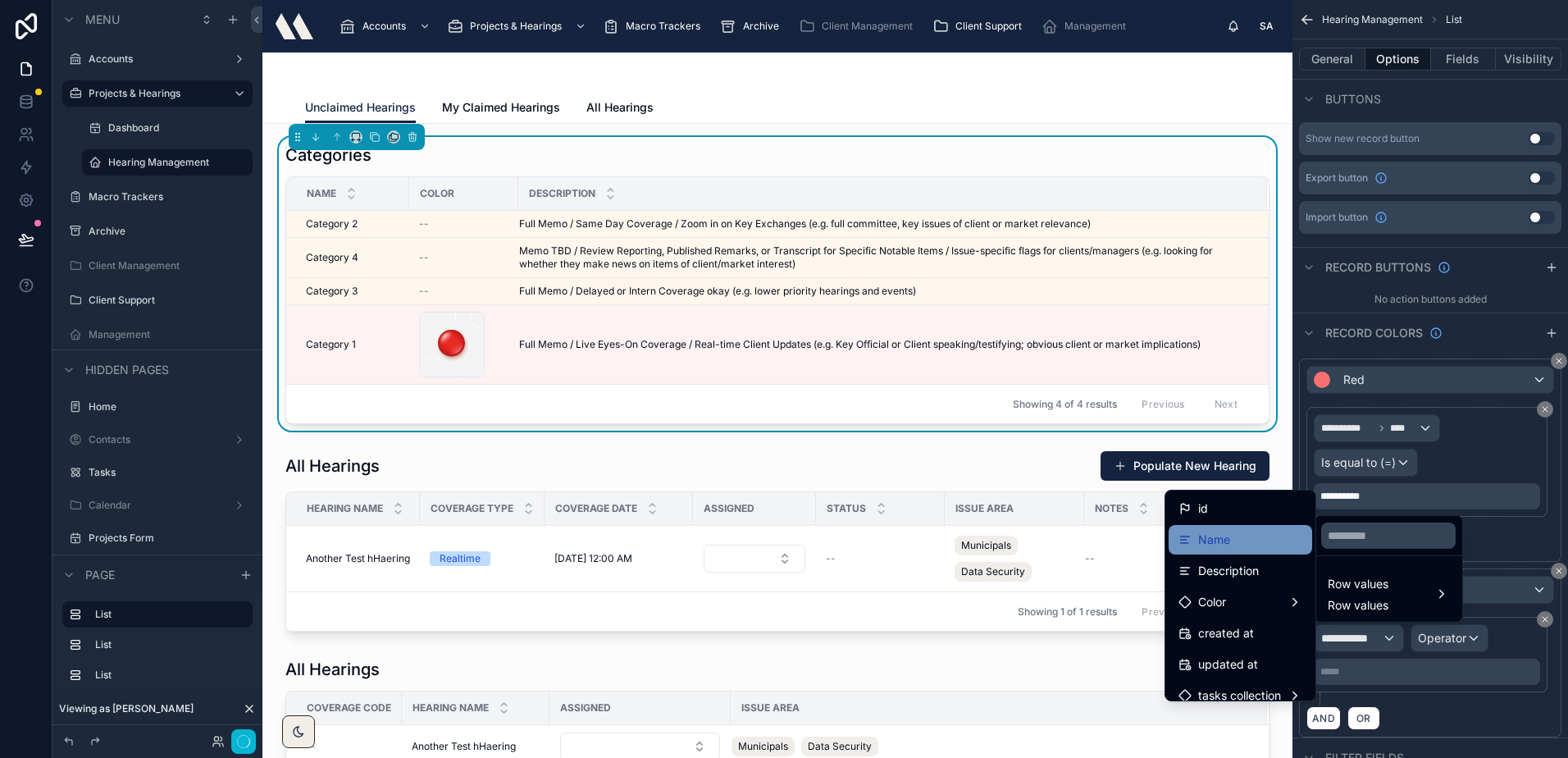
click at [1209, 533] on span "Name" at bounding box center [1213, 540] width 32 height 20
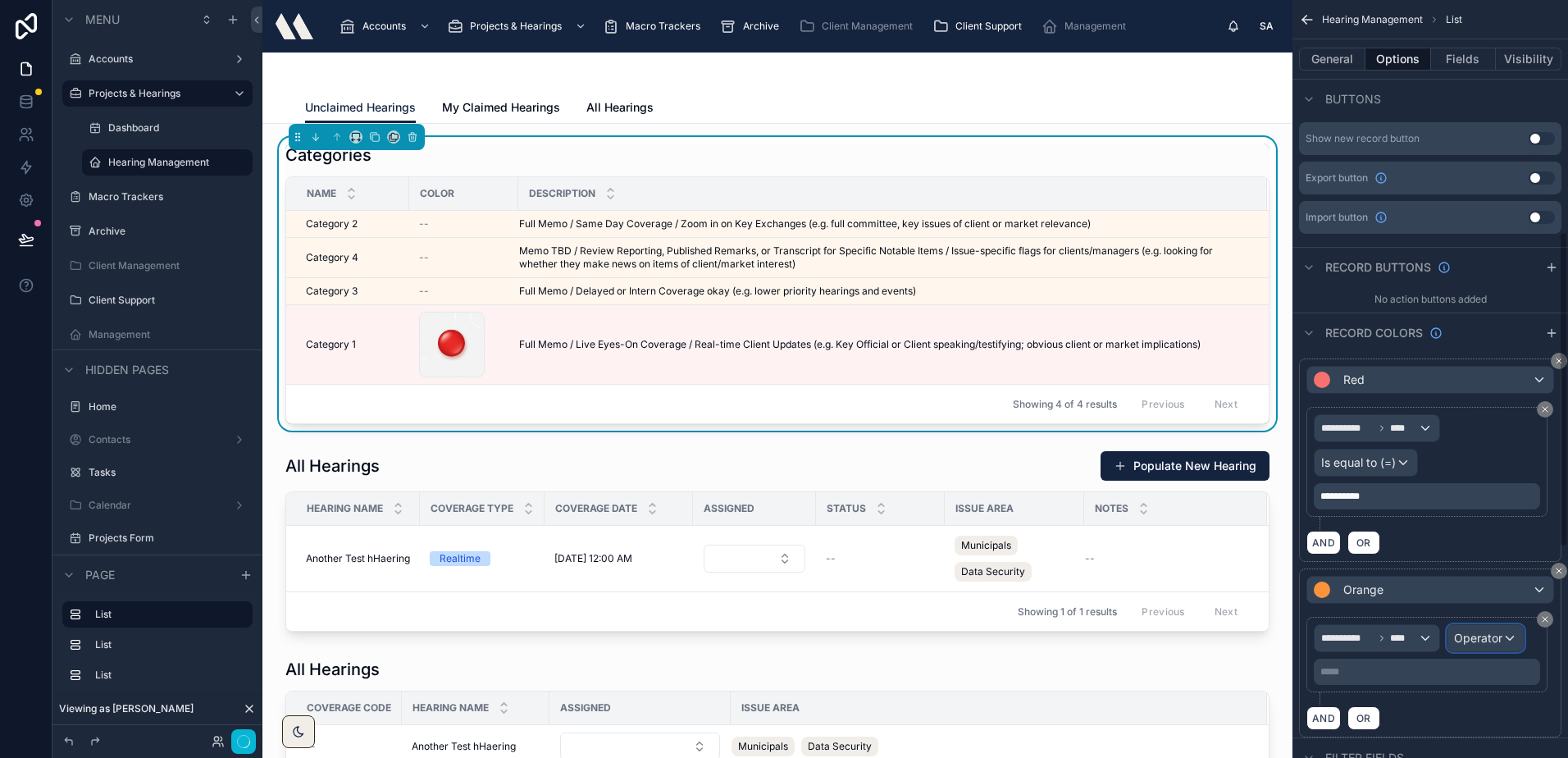
click at [1466, 634] on span "Operator" at bounding box center [1477, 637] width 48 height 14
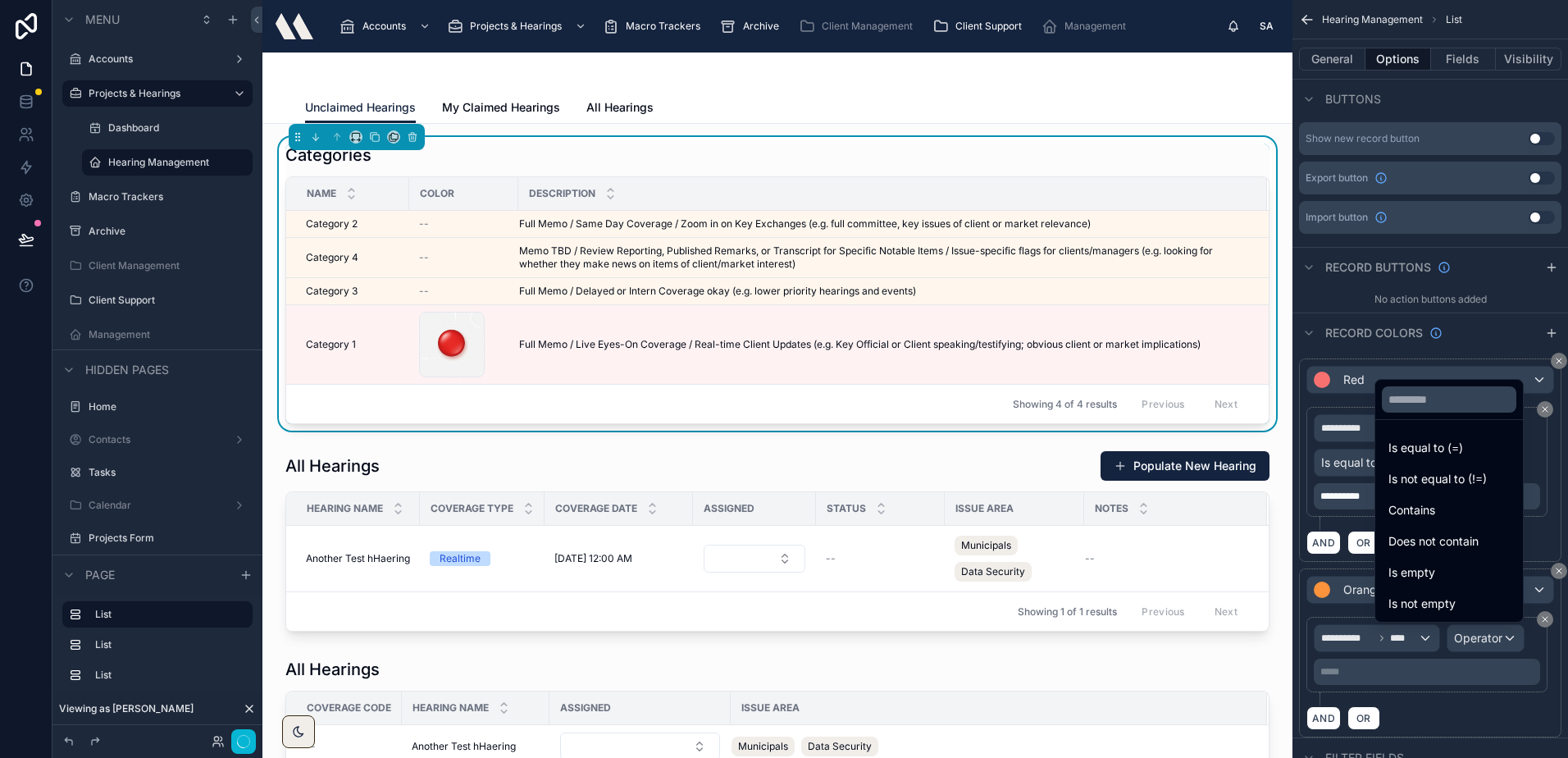
drag, startPoint x: 1395, startPoint y: 450, endPoint x: 1398, endPoint y: 653, distance: 203.0
click at [1395, 450] on span "Is equal to (=)" at bounding box center [1425, 448] width 75 height 20
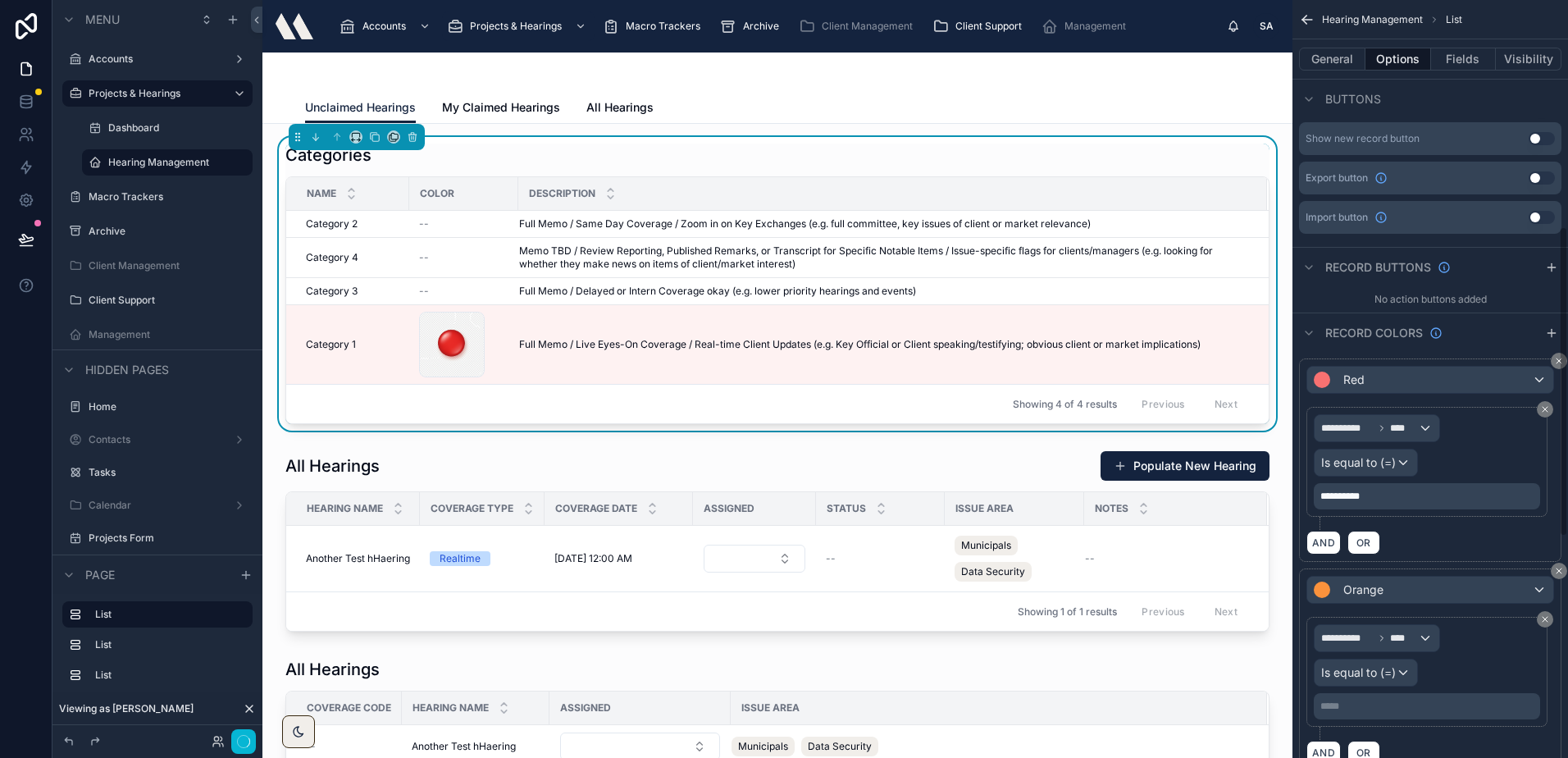
click at [1385, 714] on div "***** ﻿" at bounding box center [1426, 706] width 226 height 26
click at [1376, 707] on p "***** ﻿" at bounding box center [1428, 706] width 216 height 13
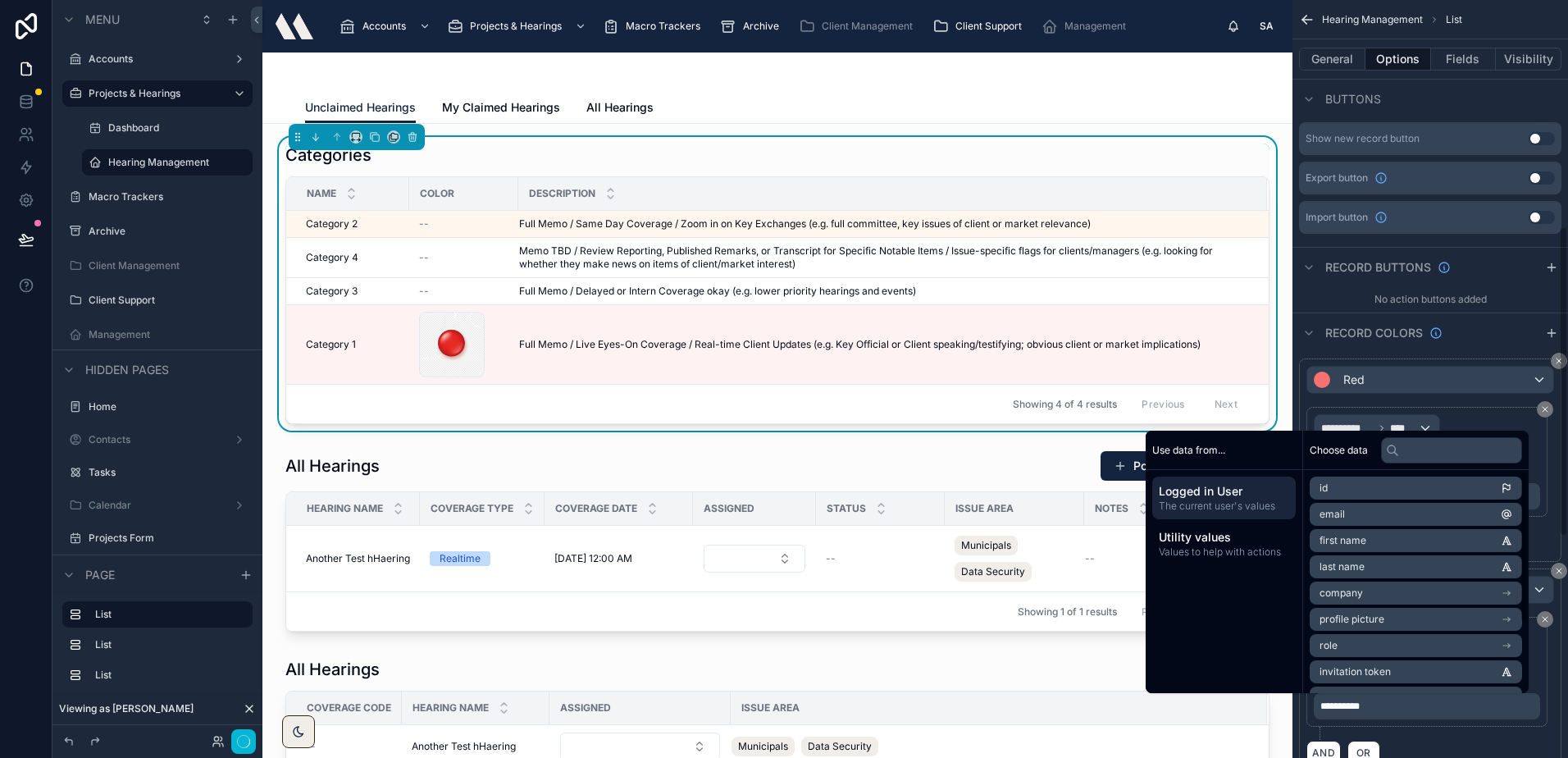
click at [1483, 335] on div "Record colors" at bounding box center [1430, 331] width 276 height 39
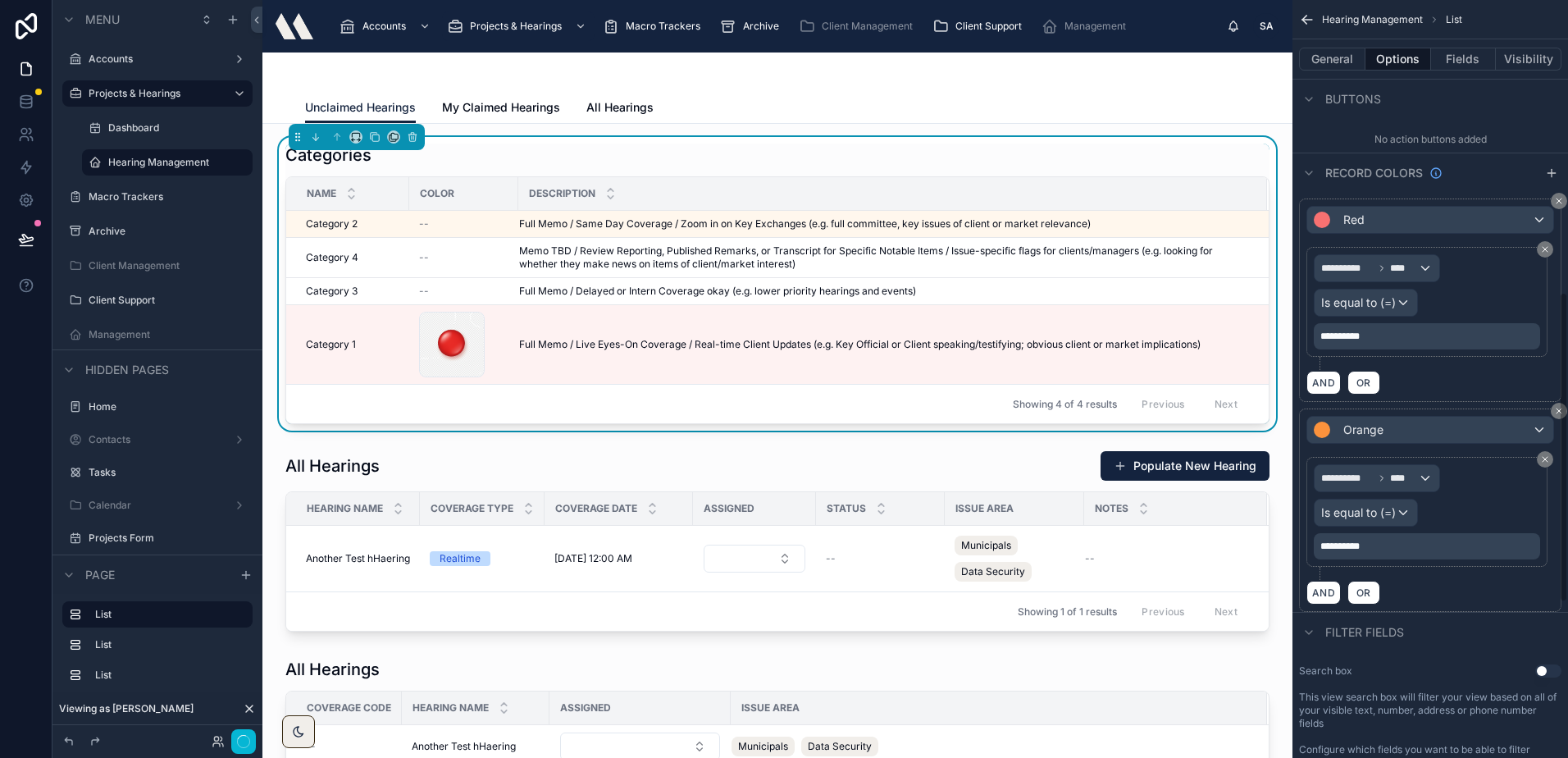
scroll to position [719, 0]
click at [1550, 165] on icon "scrollable content" at bounding box center [1551, 168] width 13 height 13
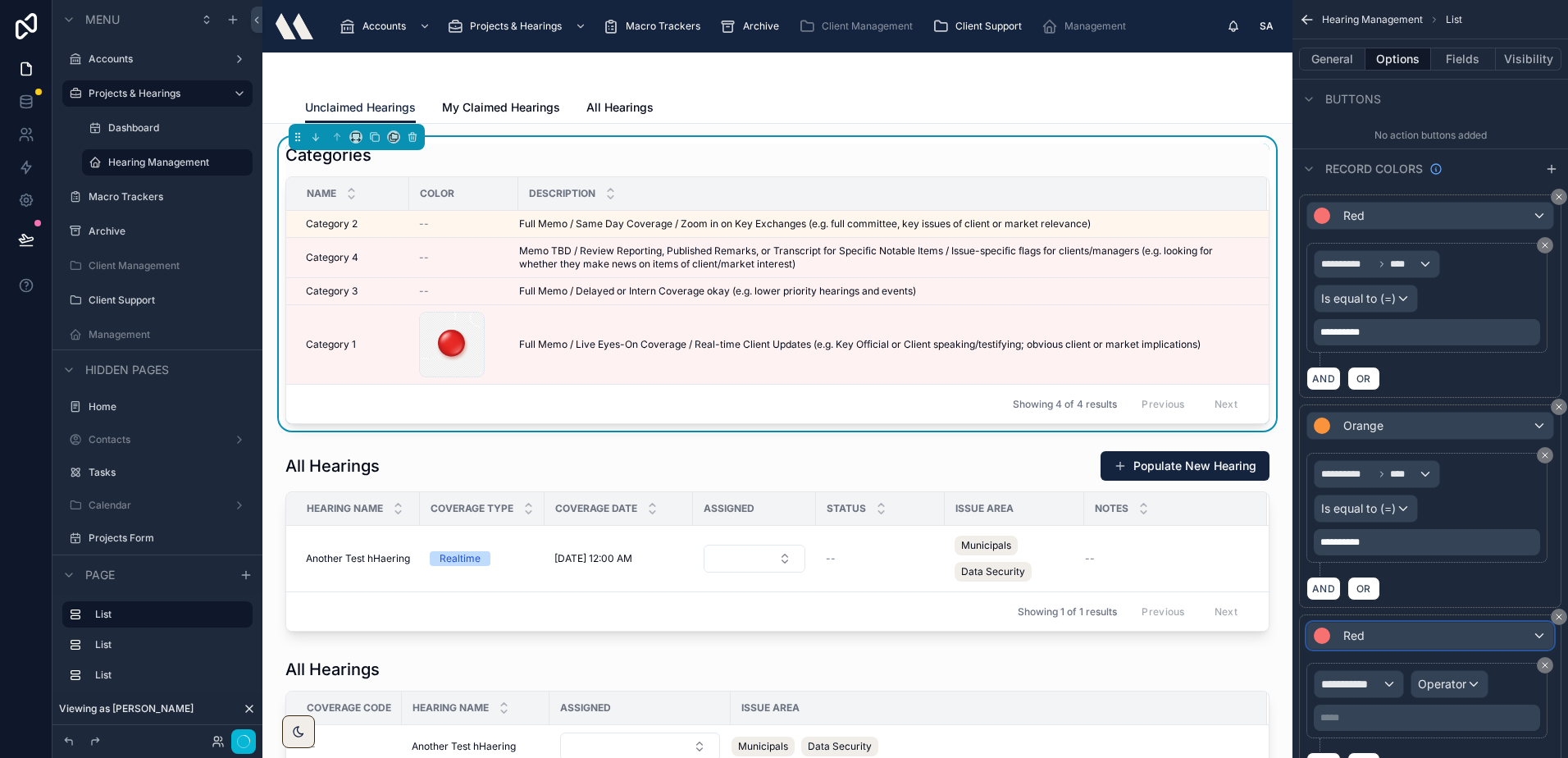
click at [1377, 628] on div "Red" at bounding box center [1430, 635] width 246 height 26
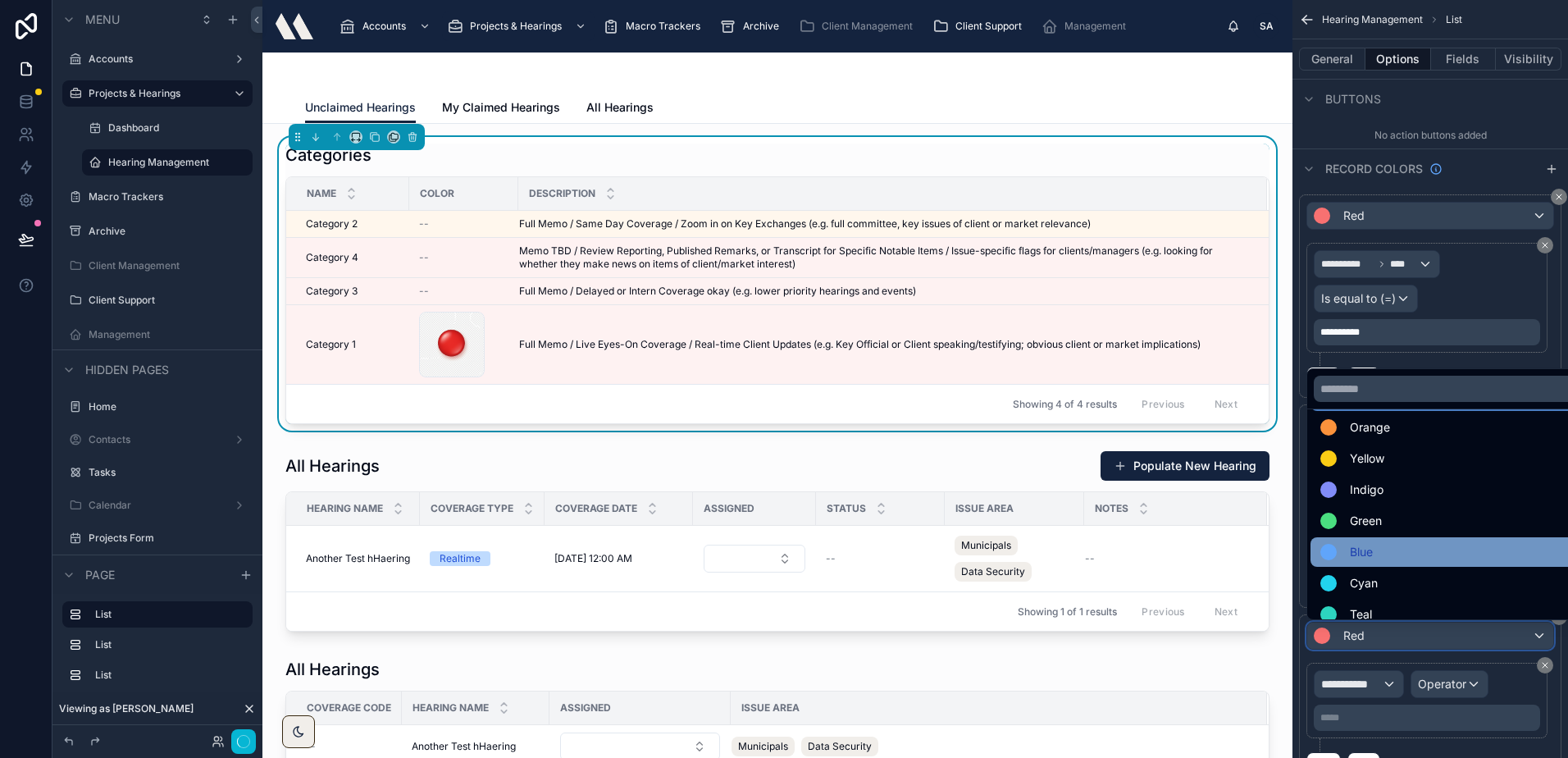
scroll to position [82, 0]
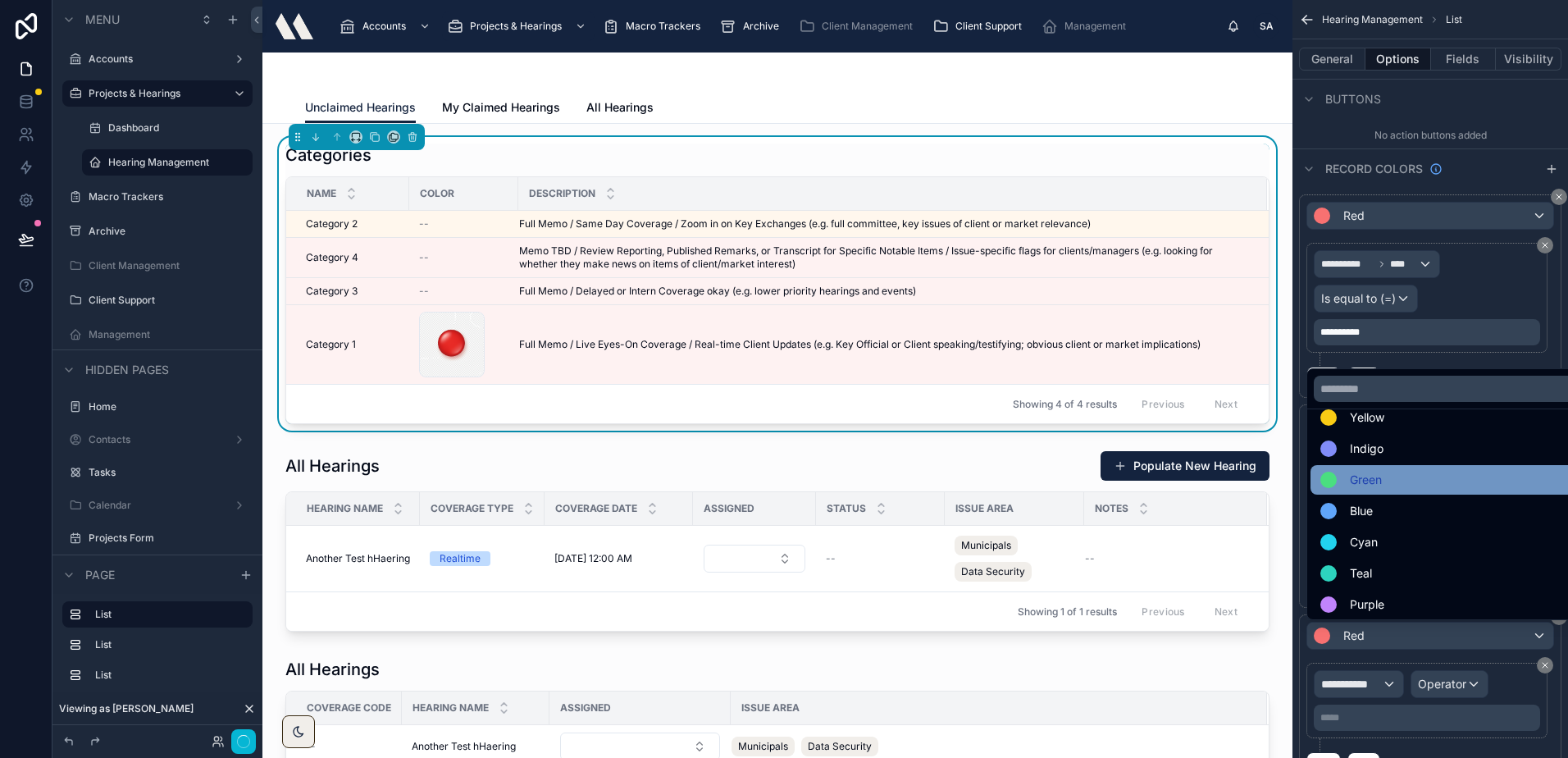
click at [1385, 485] on div "Green" at bounding box center [1448, 480] width 257 height 20
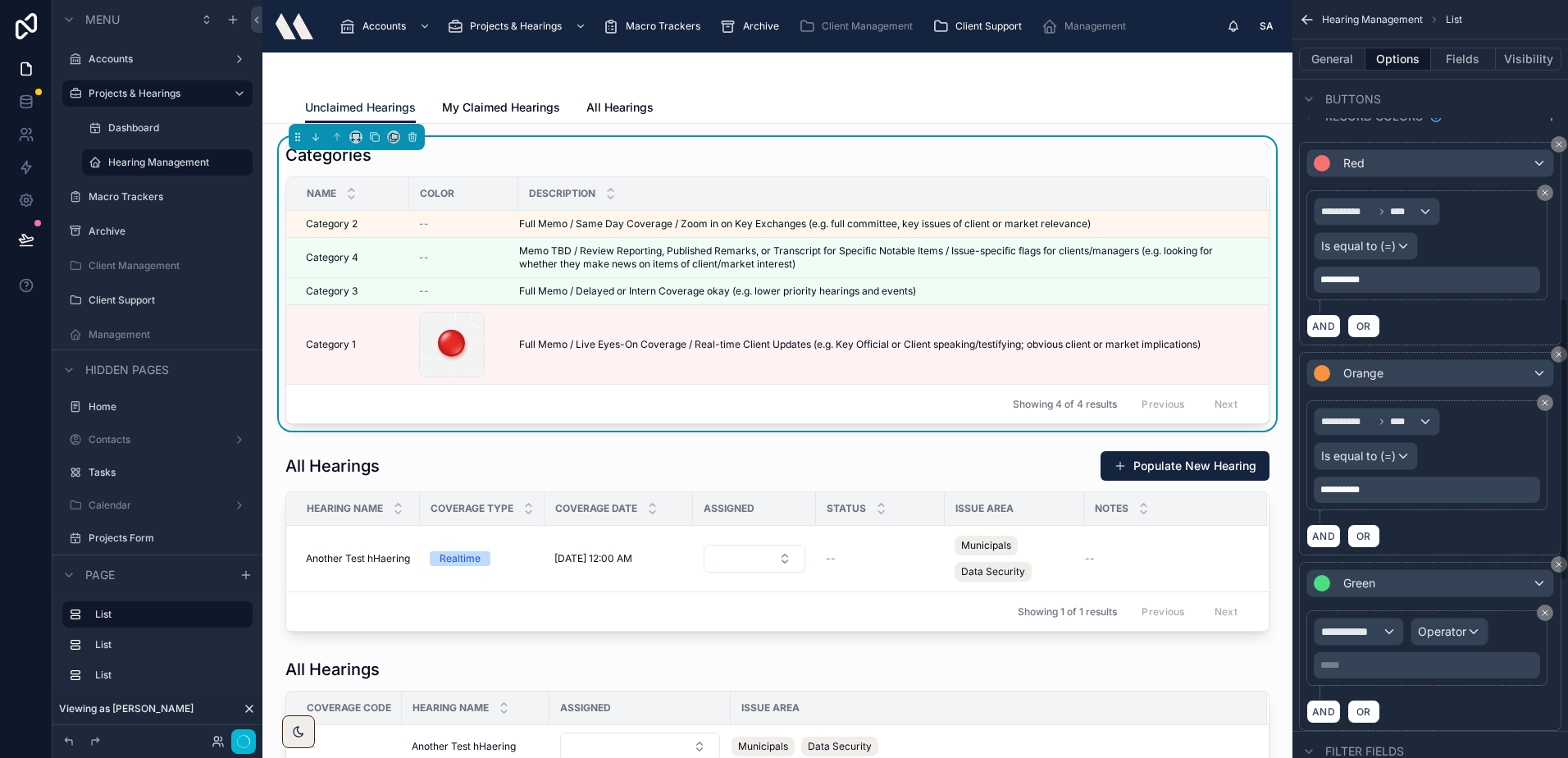
scroll to position [801, 0]
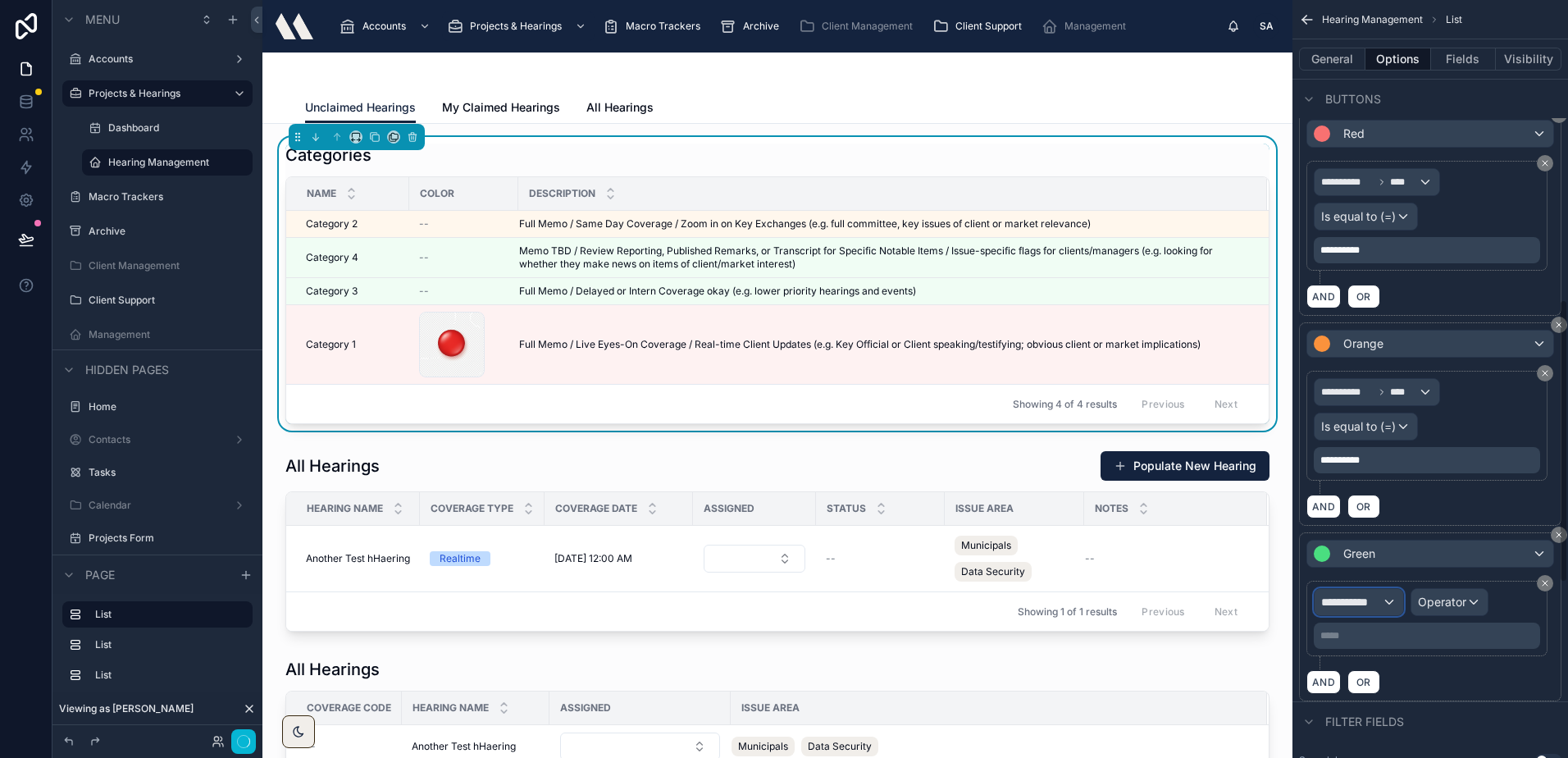
click at [1376, 601] on span "**********" at bounding box center [1351, 602] width 61 height 16
click at [1391, 698] on div "Row values Row values" at bounding box center [1387, 699] width 121 height 39
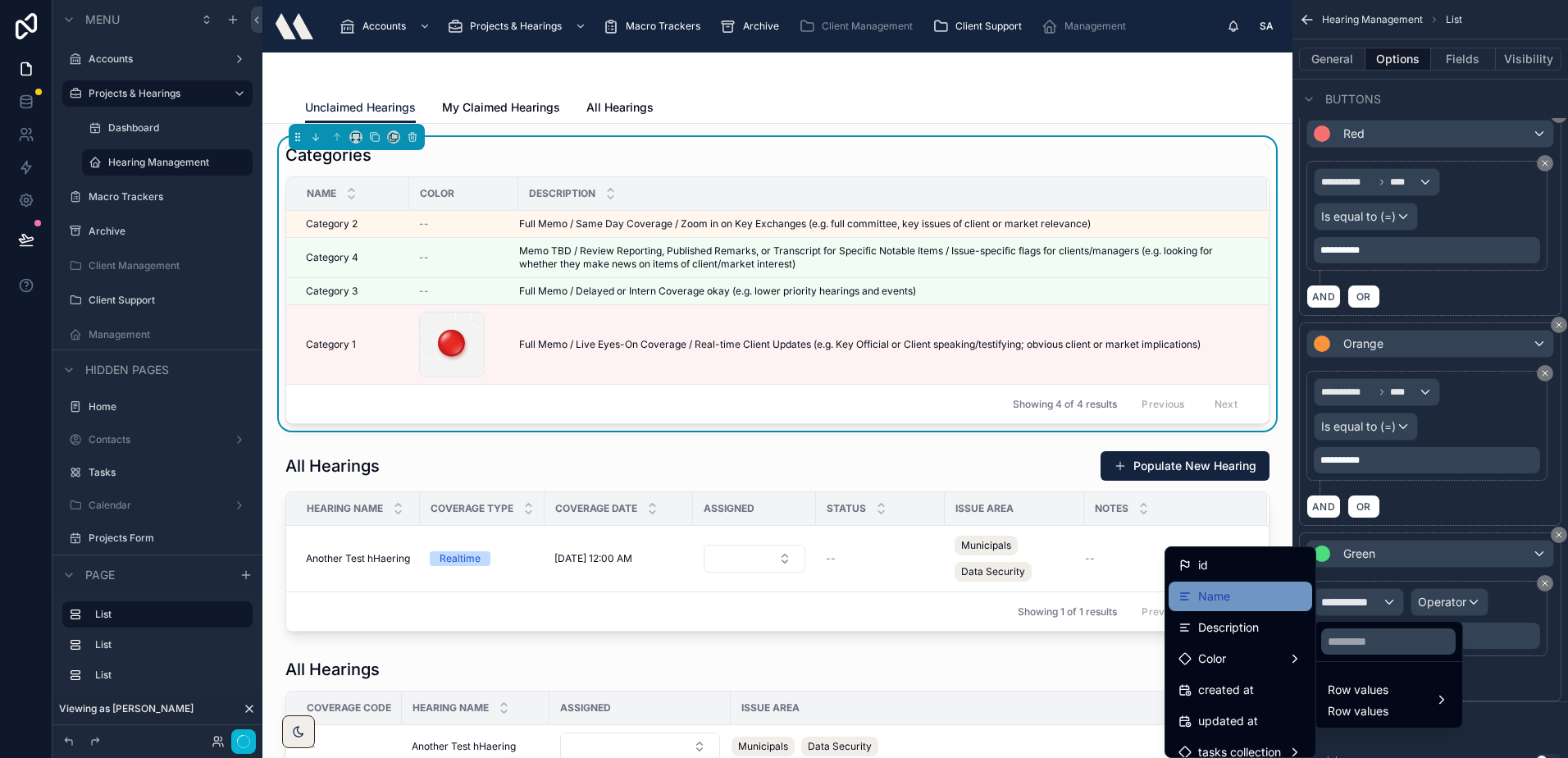
click at [1221, 606] on div "Name" at bounding box center [1241, 596] width 144 height 29
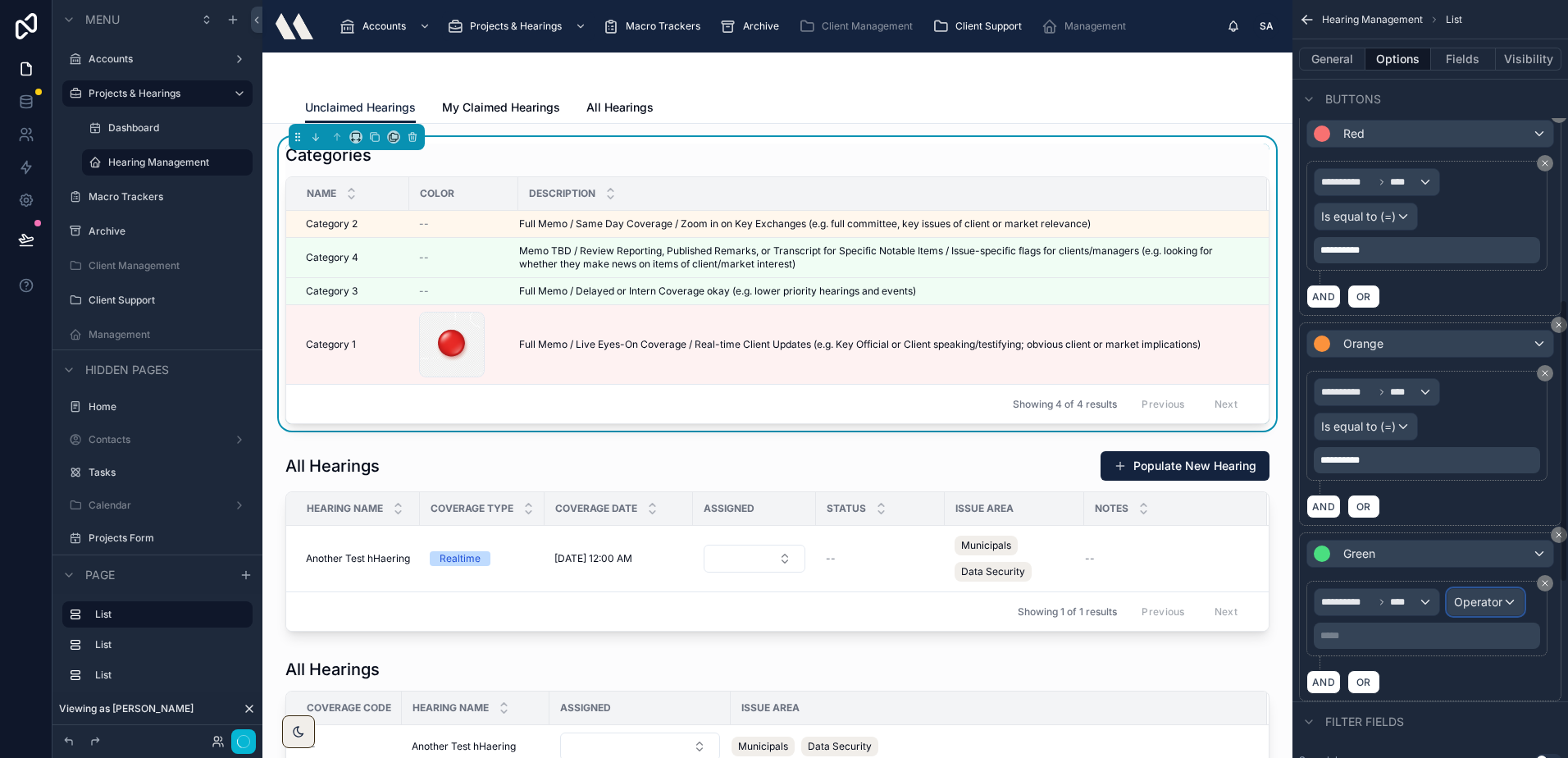
click at [1487, 591] on div "Operator" at bounding box center [1485, 601] width 76 height 26
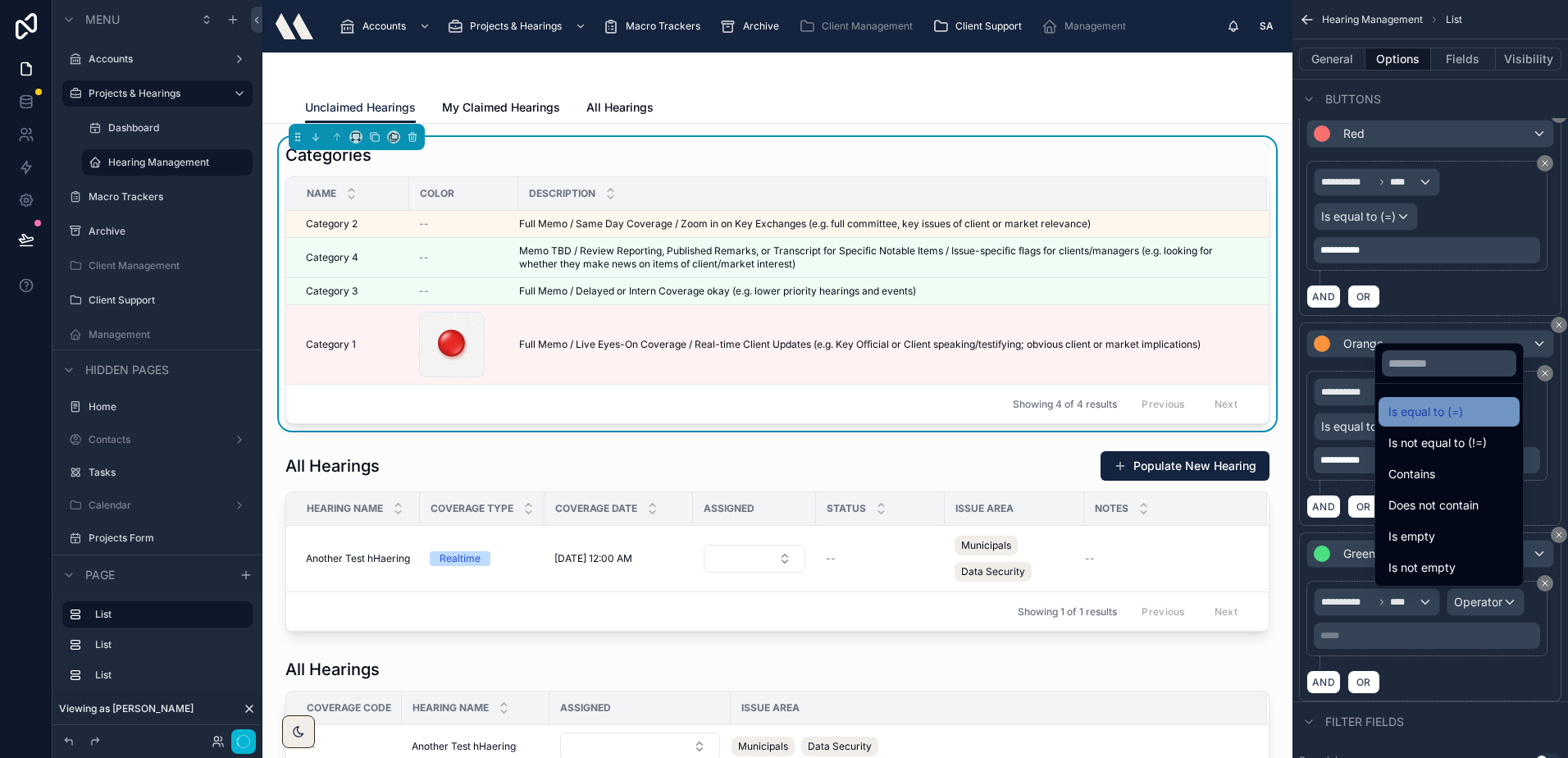
click at [1407, 419] on span "Is equal to (=)" at bounding box center [1425, 412] width 75 height 20
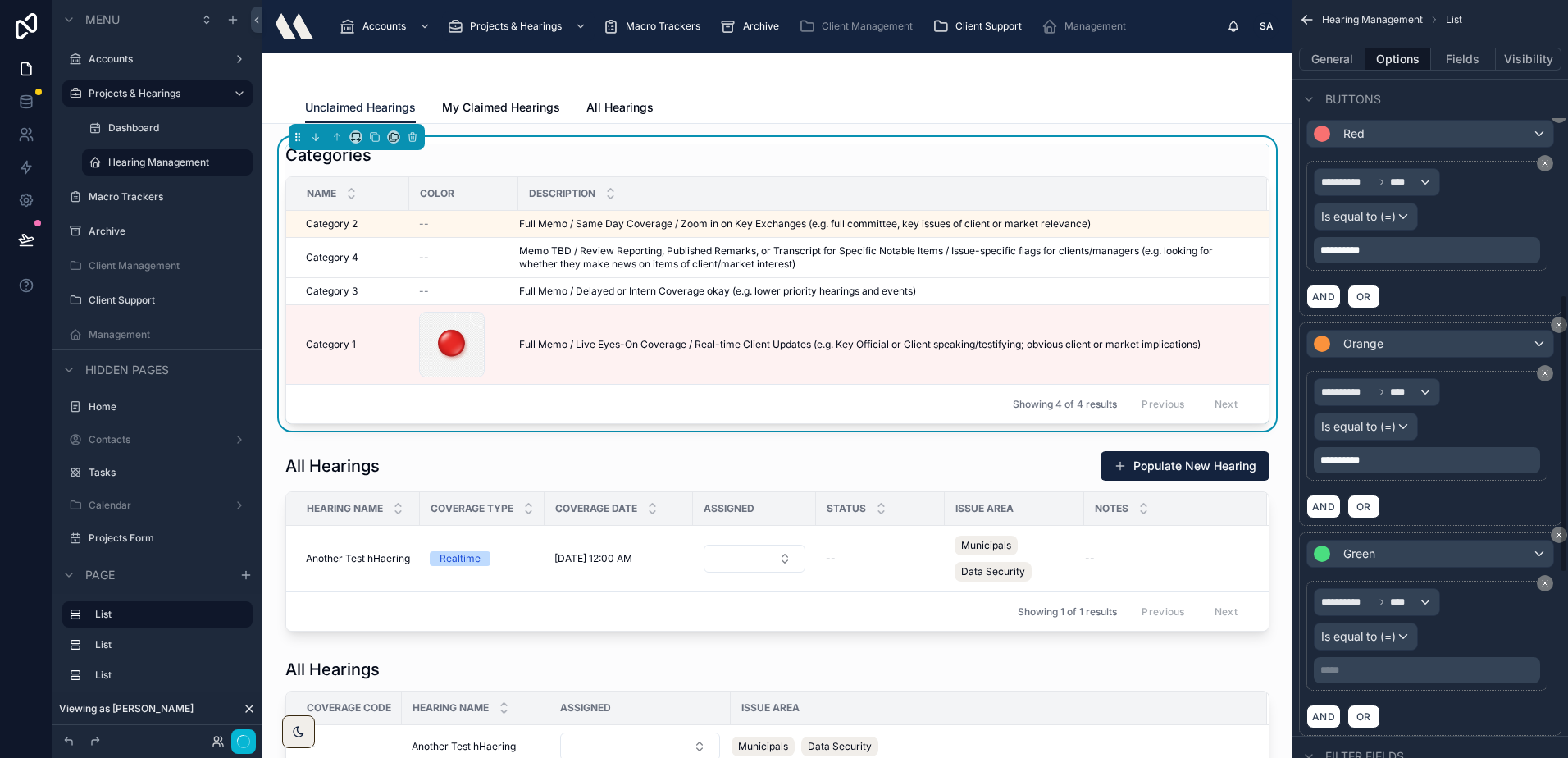
click at [1426, 670] on p "***** ﻿" at bounding box center [1428, 670] width 216 height 13
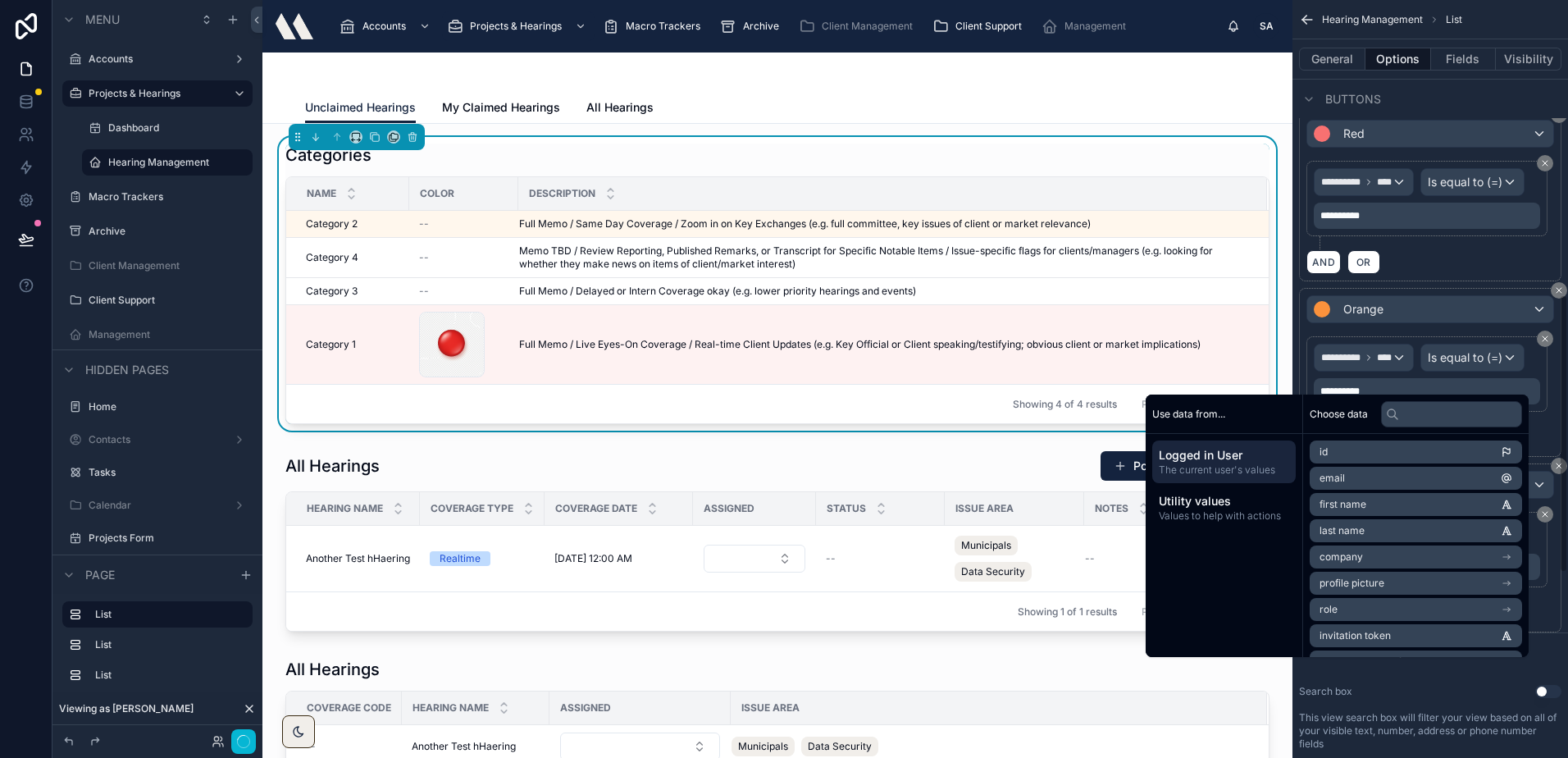
click at [1455, 625] on div "AND OR" at bounding box center [1430, 612] width 247 height 25
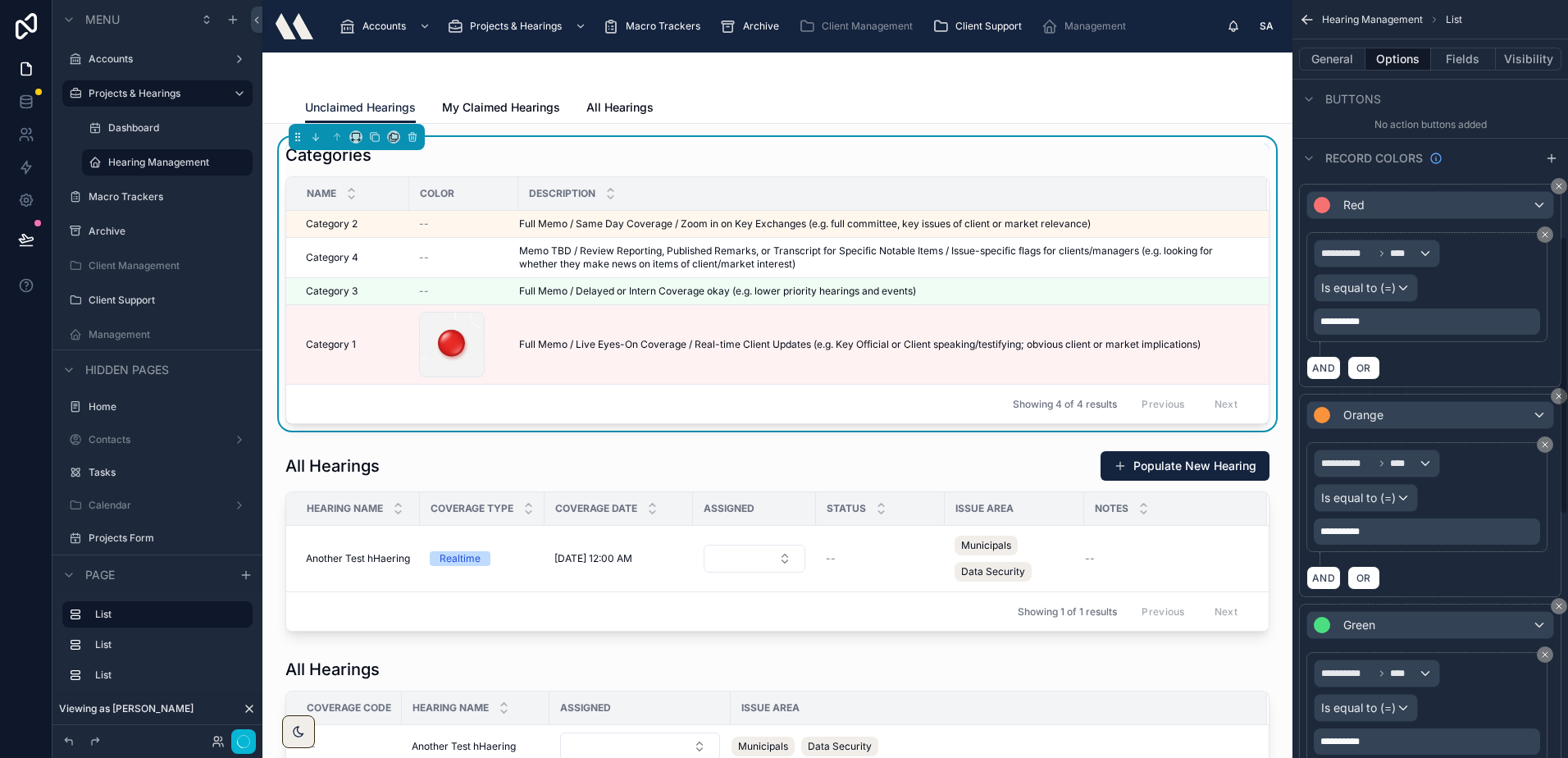
scroll to position [637, 0]
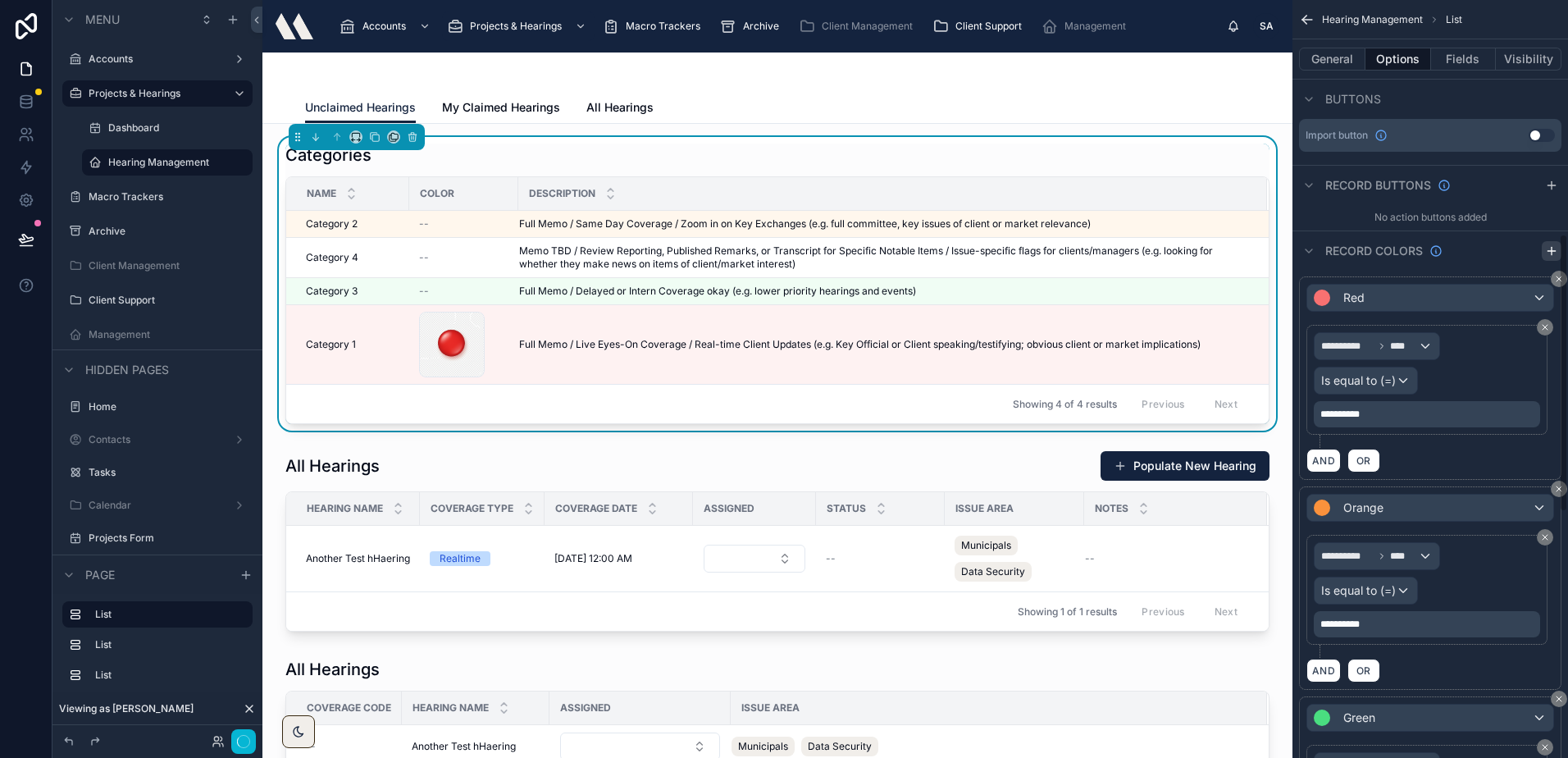
click at [1552, 252] on icon "scrollable content" at bounding box center [1552, 250] width 0 height 7
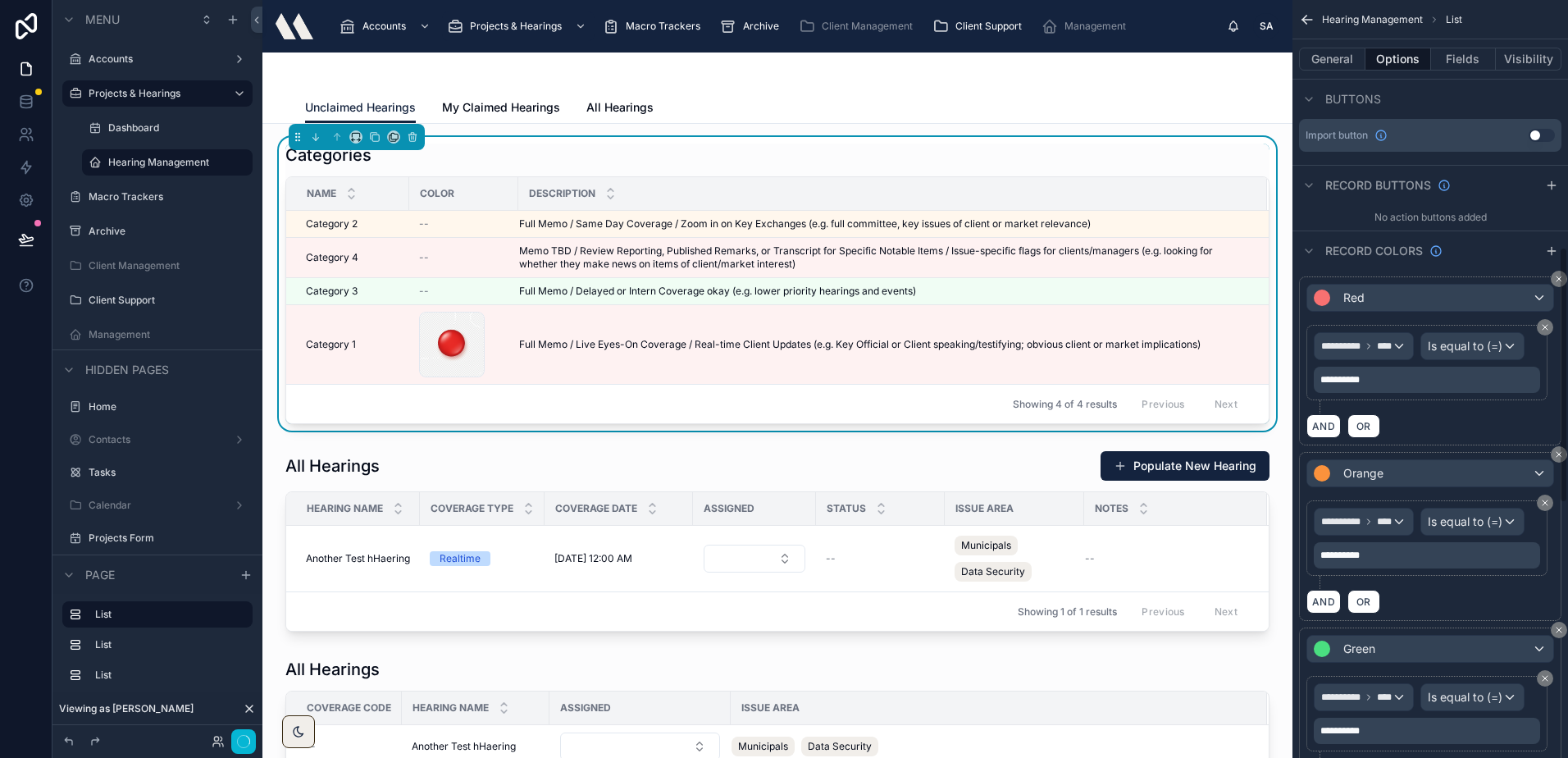
scroll to position [883, 0]
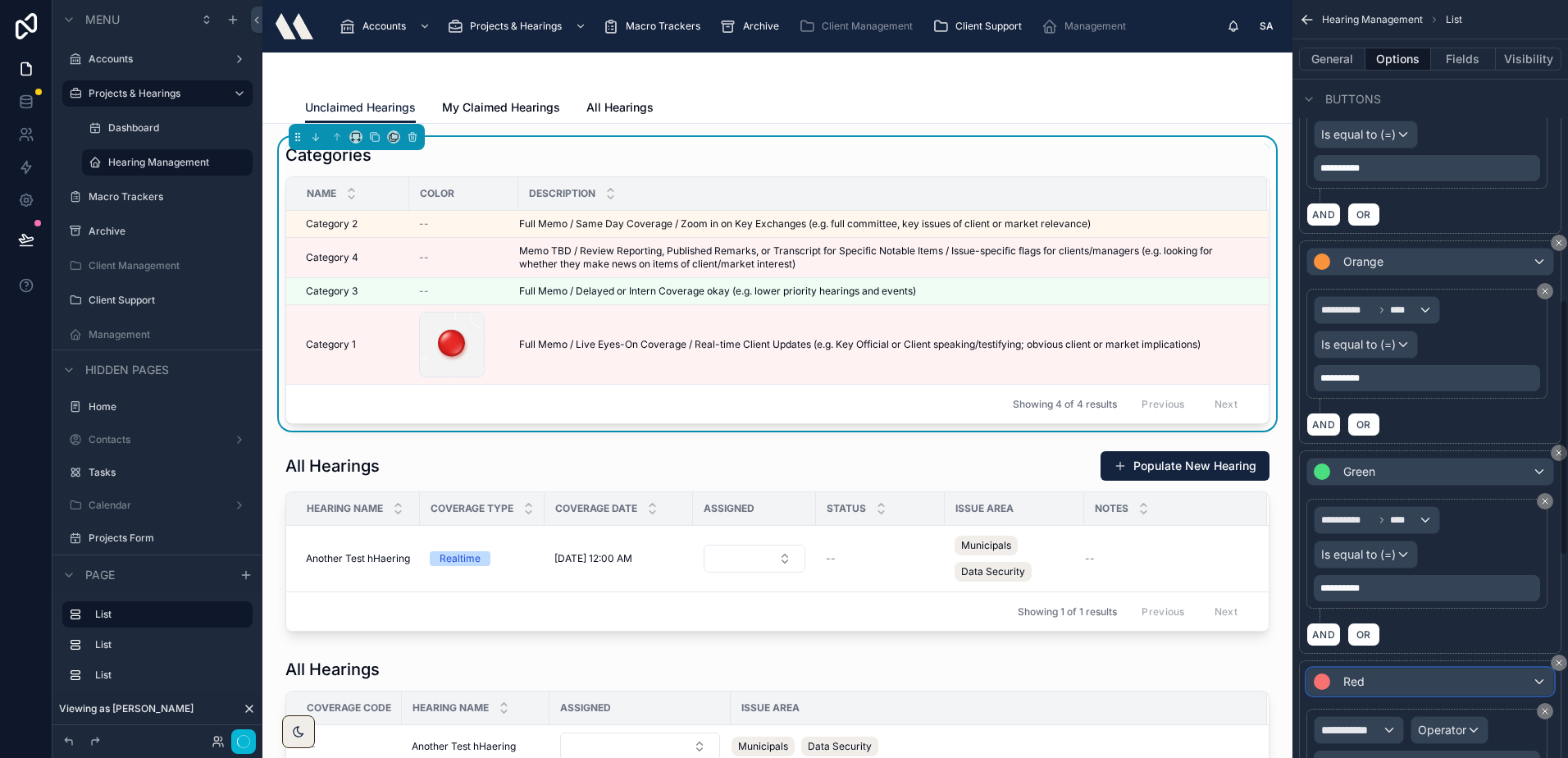
click at [1369, 682] on div "Red" at bounding box center [1430, 682] width 246 height 26
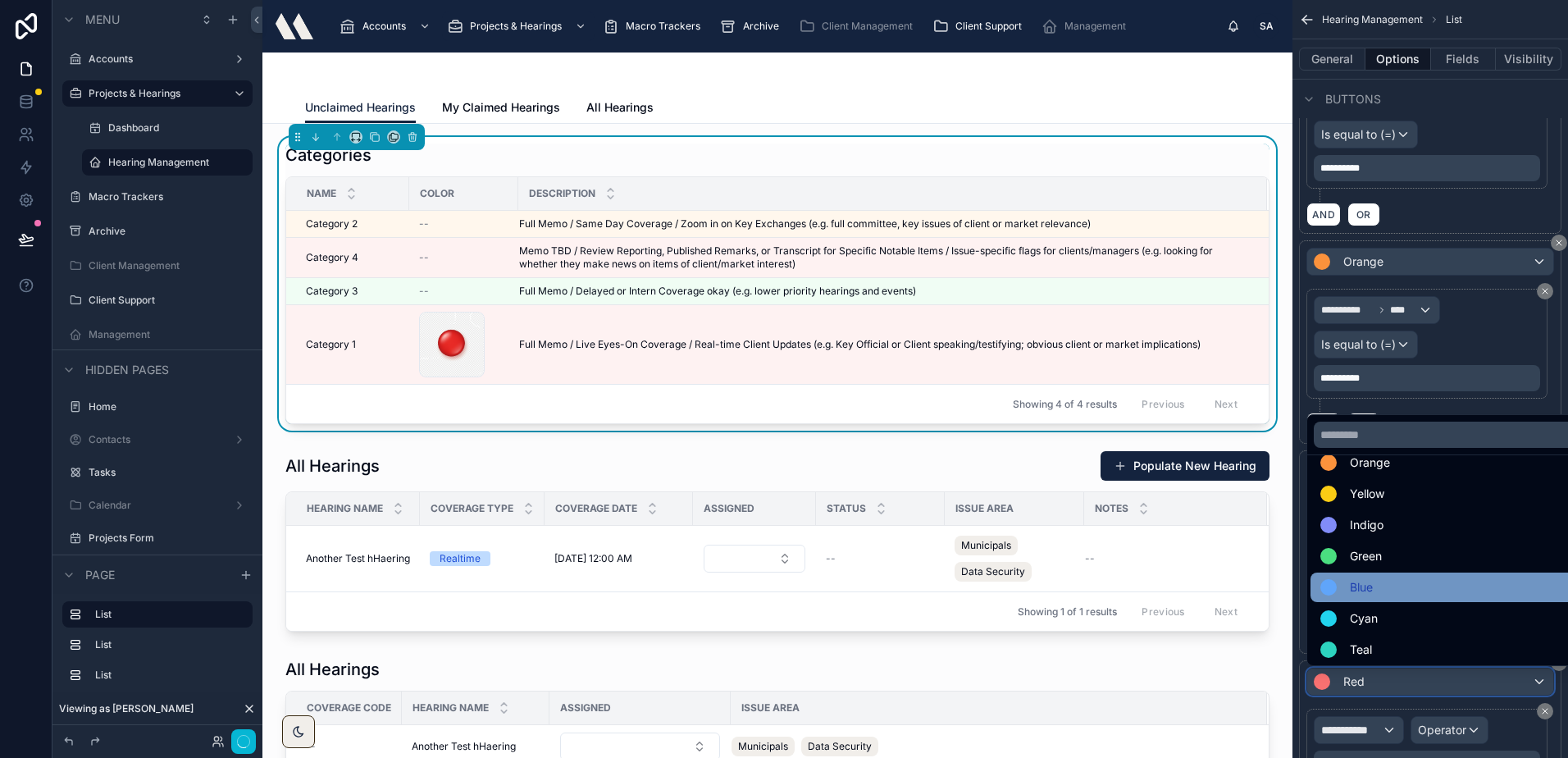
scroll to position [116, 0]
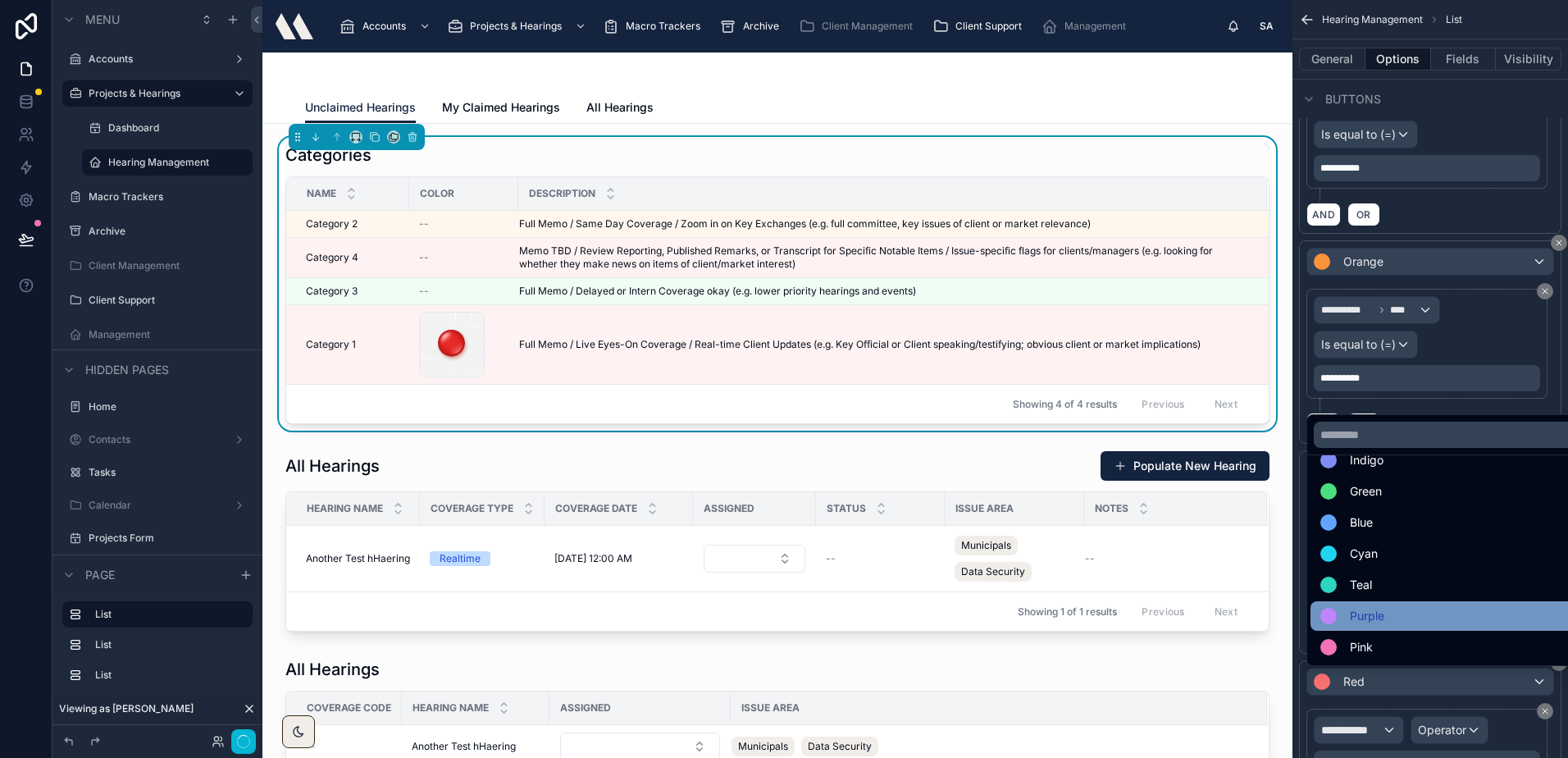
click at [1385, 615] on div "Purple" at bounding box center [1448, 616] width 257 height 20
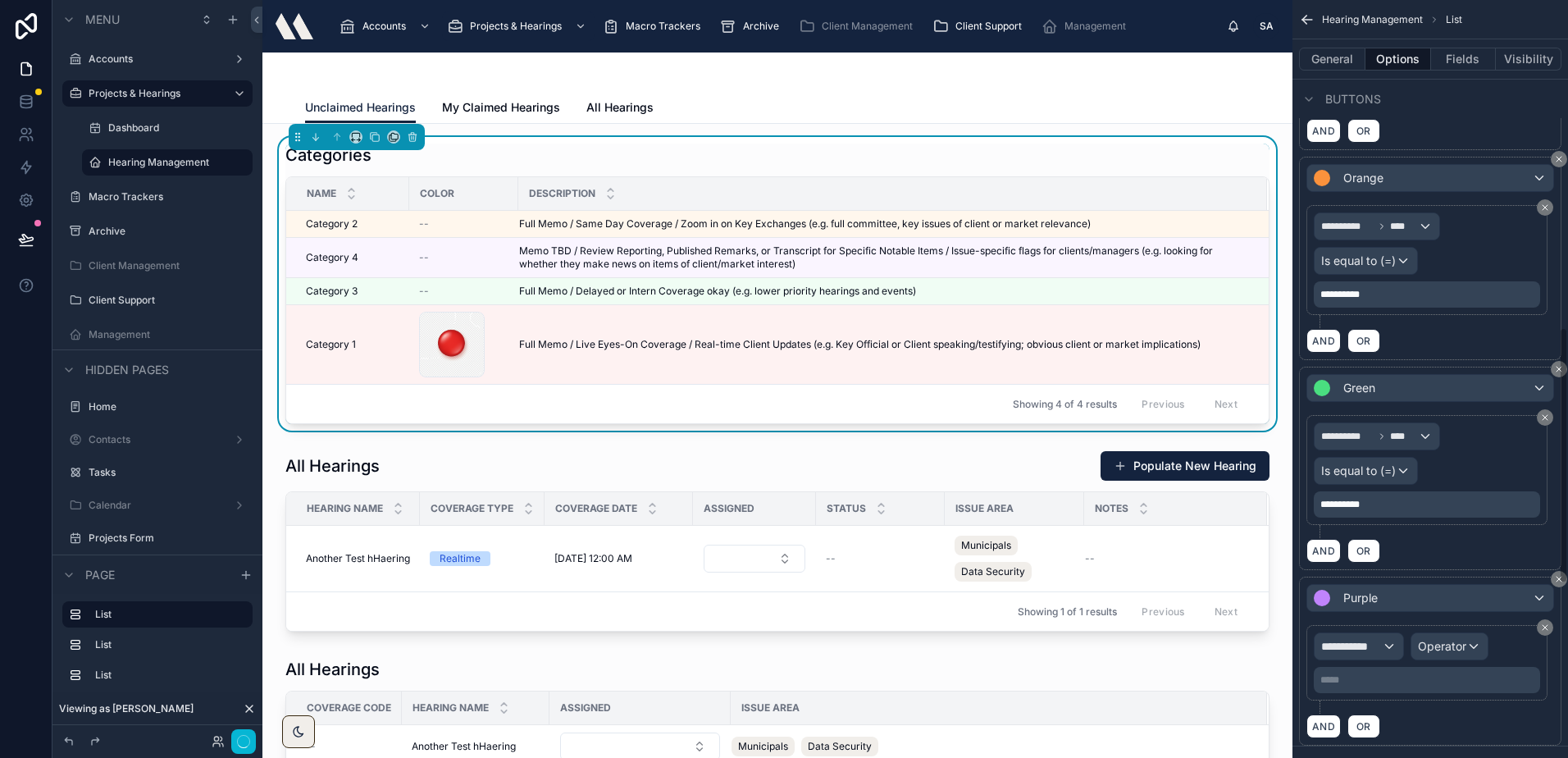
scroll to position [1046, 0]
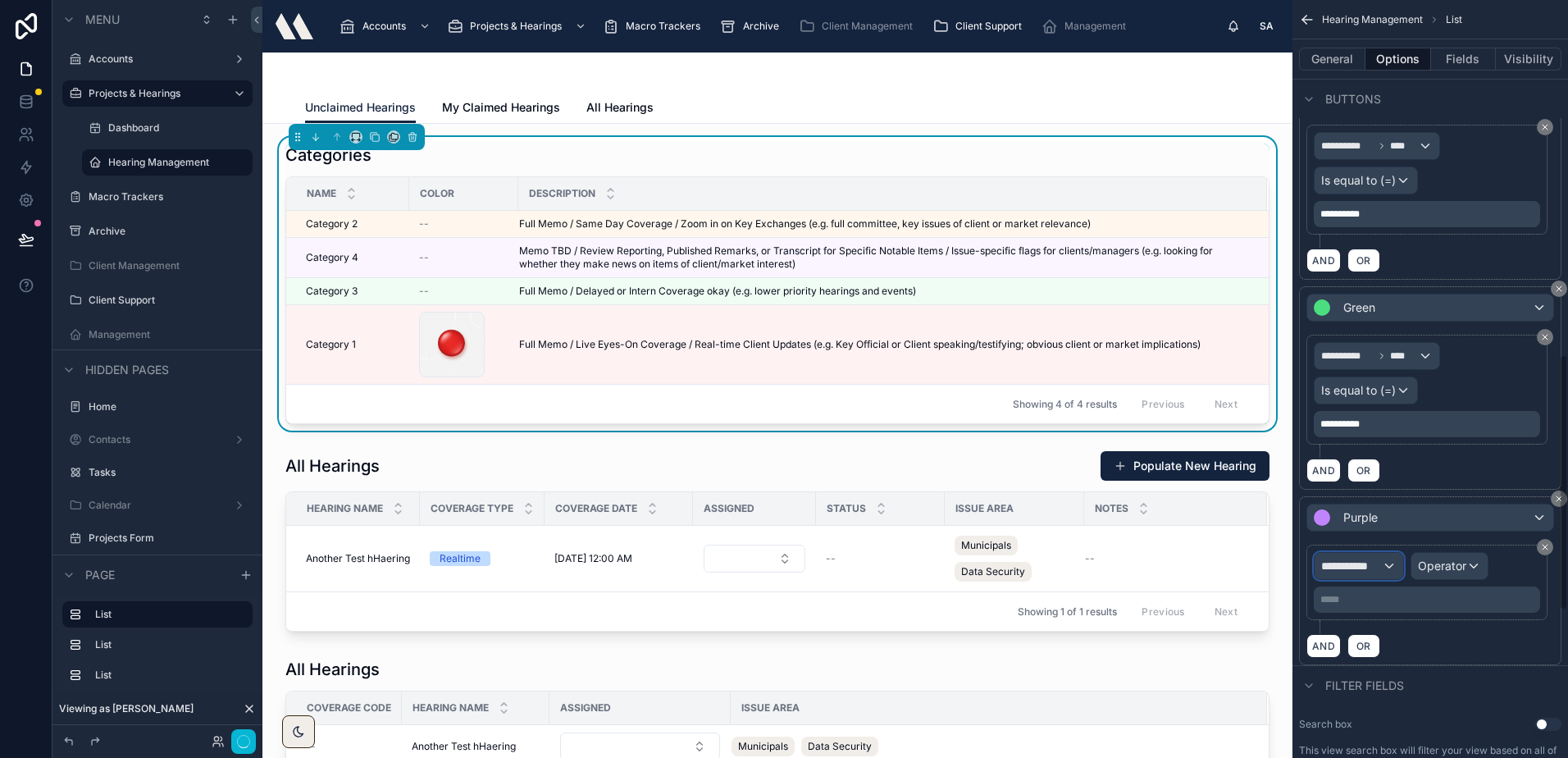
click at [1382, 568] on div "**********" at bounding box center [1358, 566] width 88 height 26
click at [1373, 670] on span "Row values" at bounding box center [1357, 675] width 61 height 16
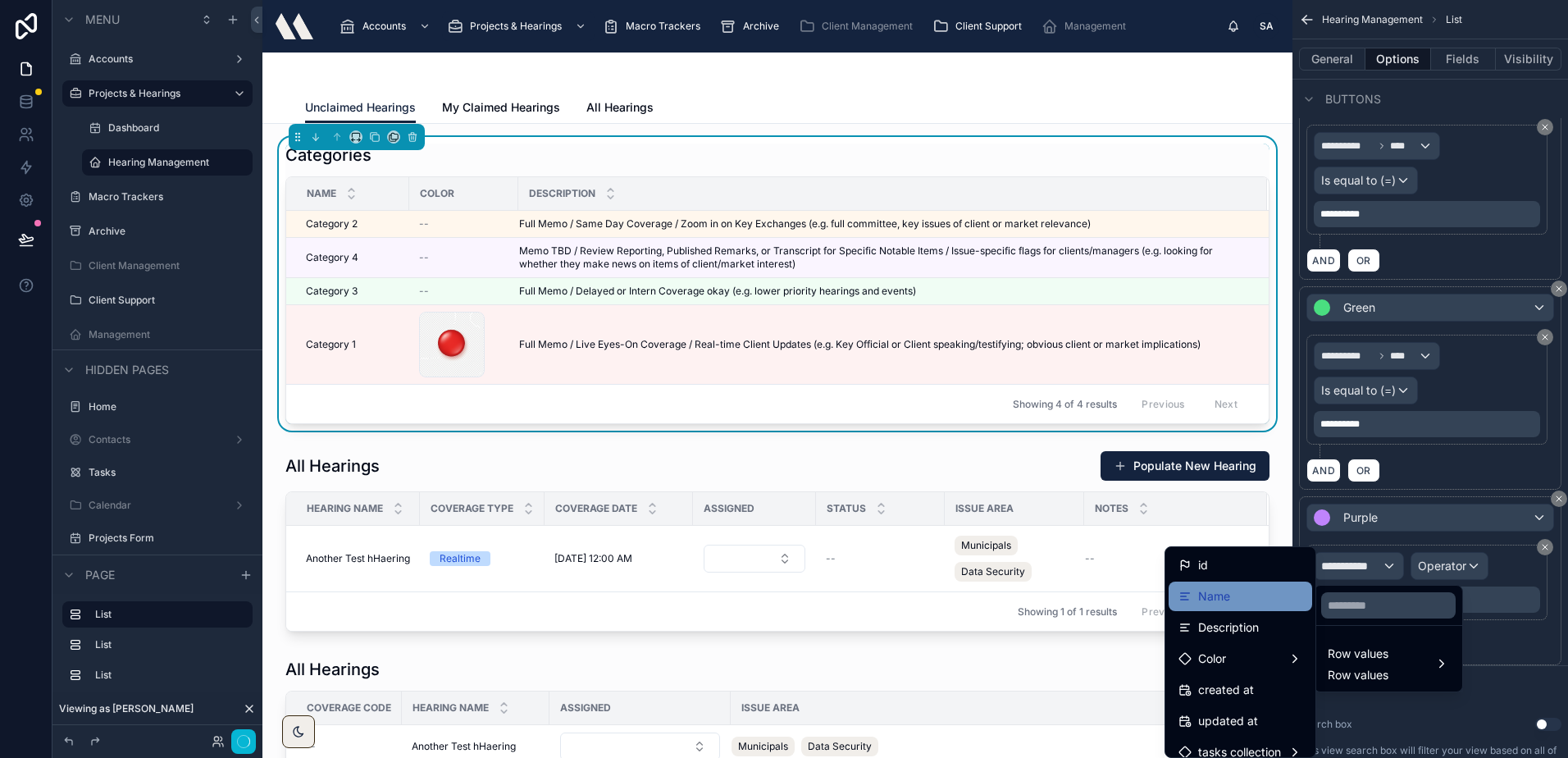
click at [1207, 589] on span "Name" at bounding box center [1213, 597] width 32 height 20
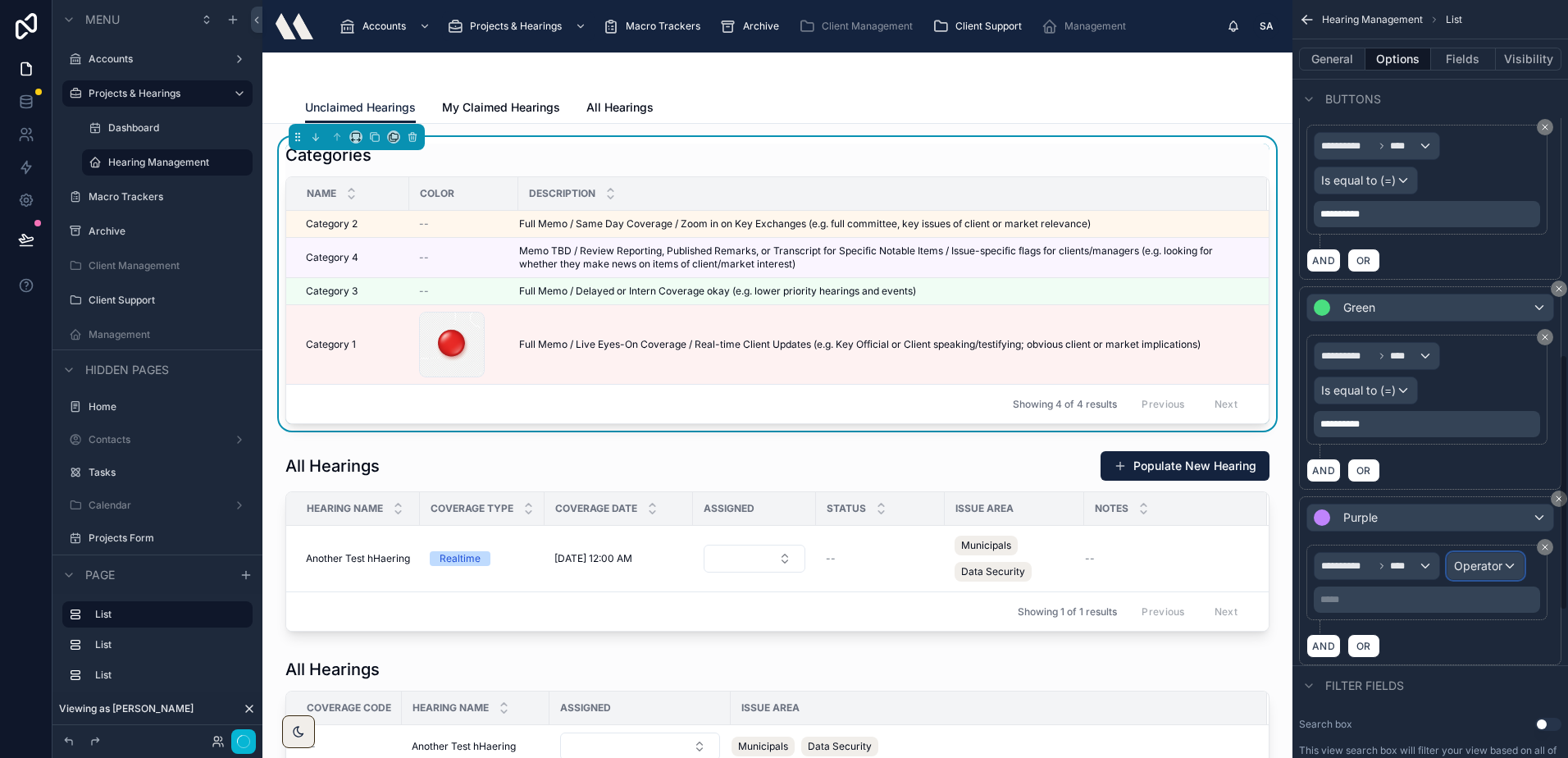
click at [1508, 570] on div "Operator" at bounding box center [1485, 566] width 76 height 26
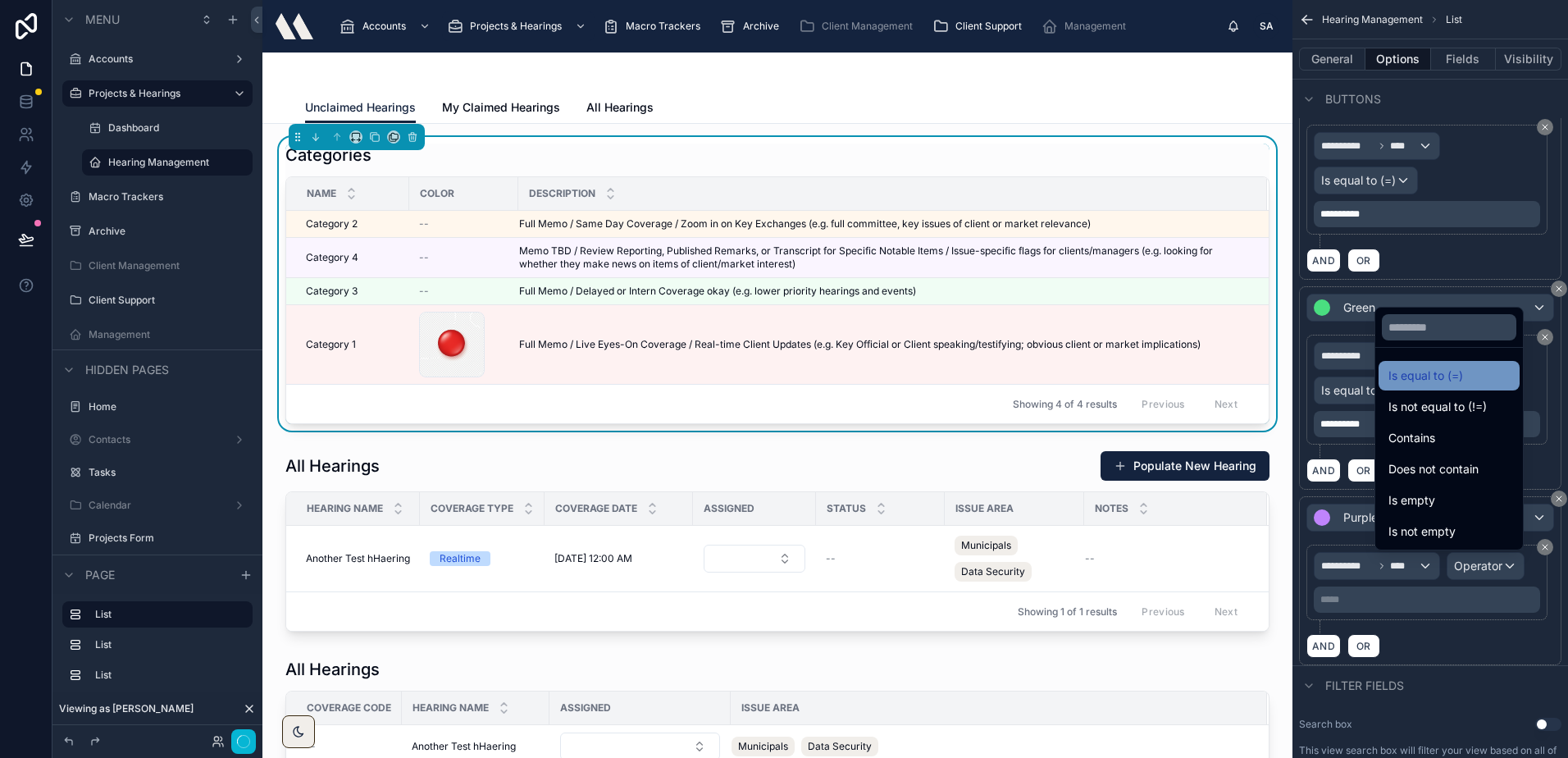
click at [1404, 369] on span "Is equal to (=)" at bounding box center [1425, 376] width 75 height 20
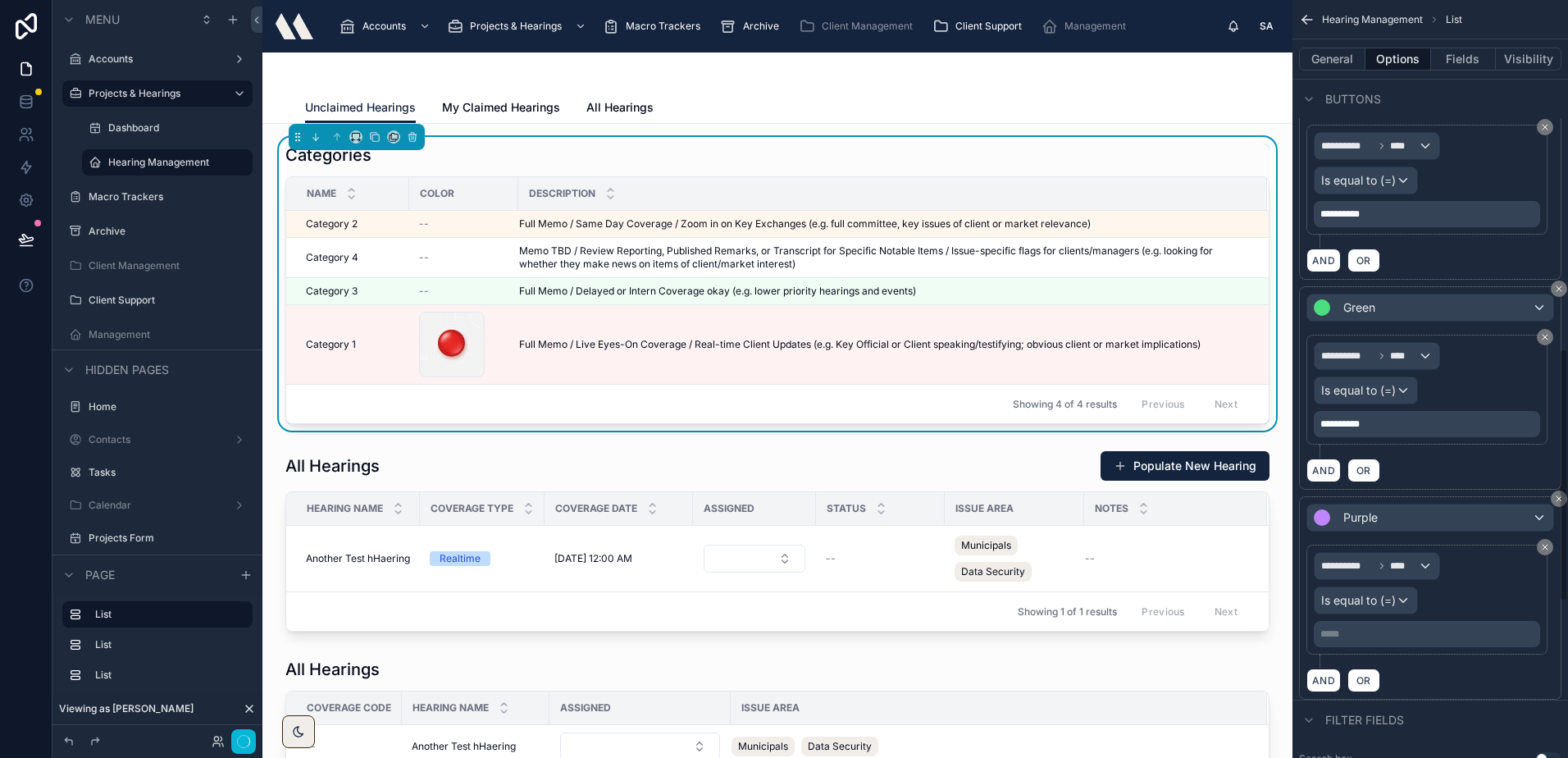
click at [1427, 630] on p "***** ﻿" at bounding box center [1428, 634] width 216 height 13
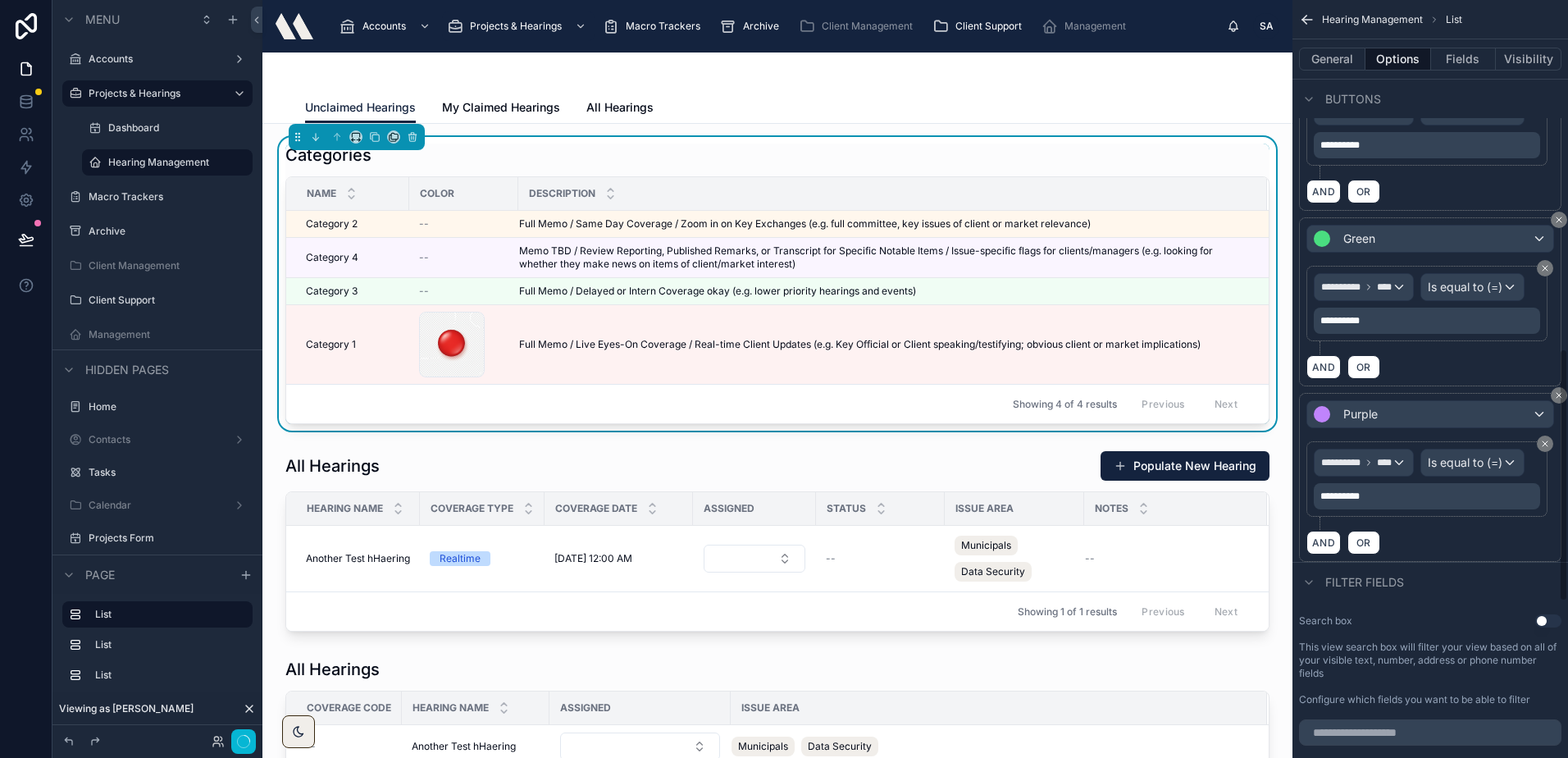
click at [1431, 554] on div "AND OR" at bounding box center [1430, 541] width 247 height 25
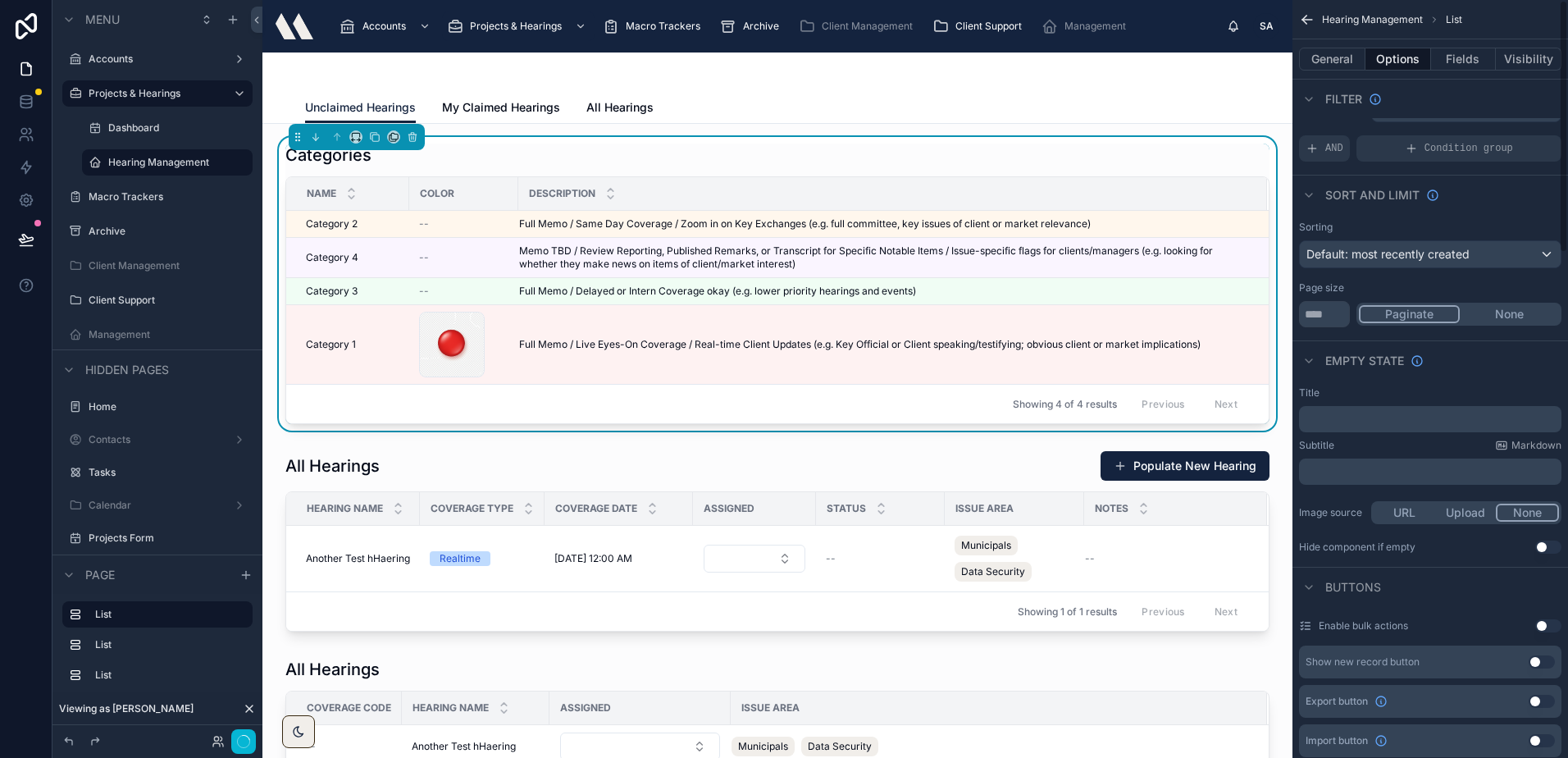
scroll to position [0, 0]
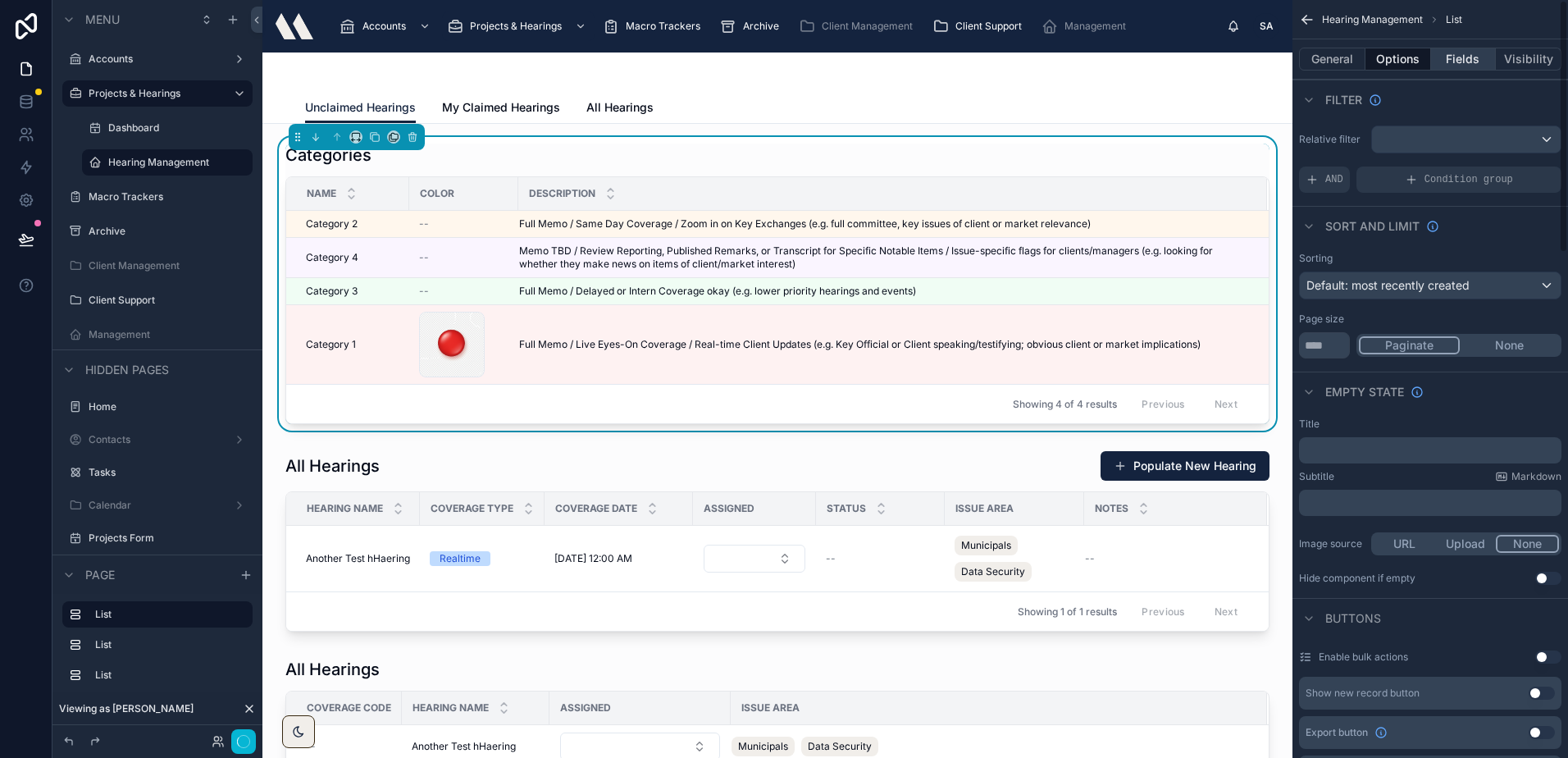
click at [1467, 64] on button "Fields" at bounding box center [1463, 58] width 65 height 23
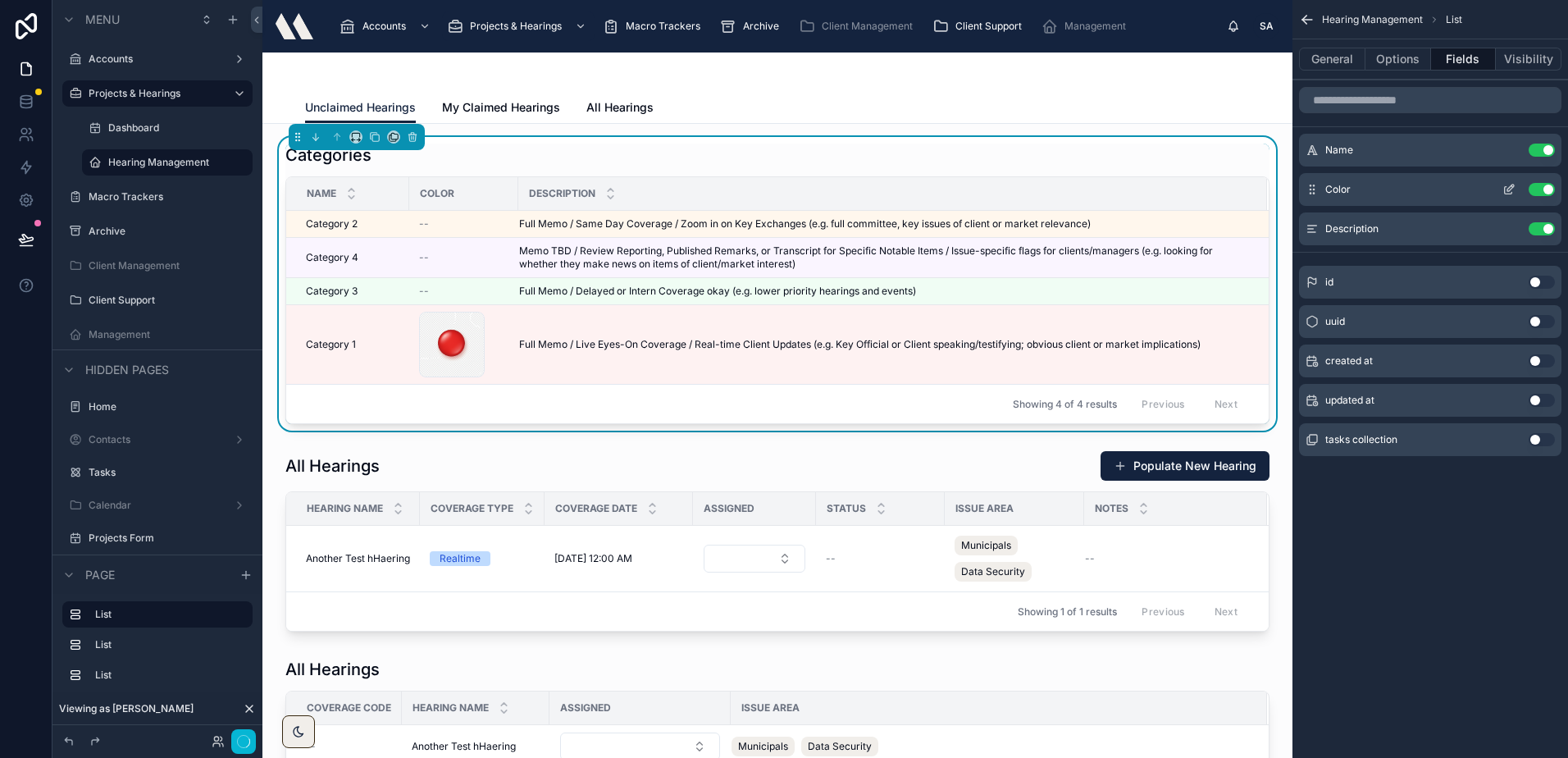
click at [1539, 185] on button "Use setting" at bounding box center [1541, 189] width 26 height 13
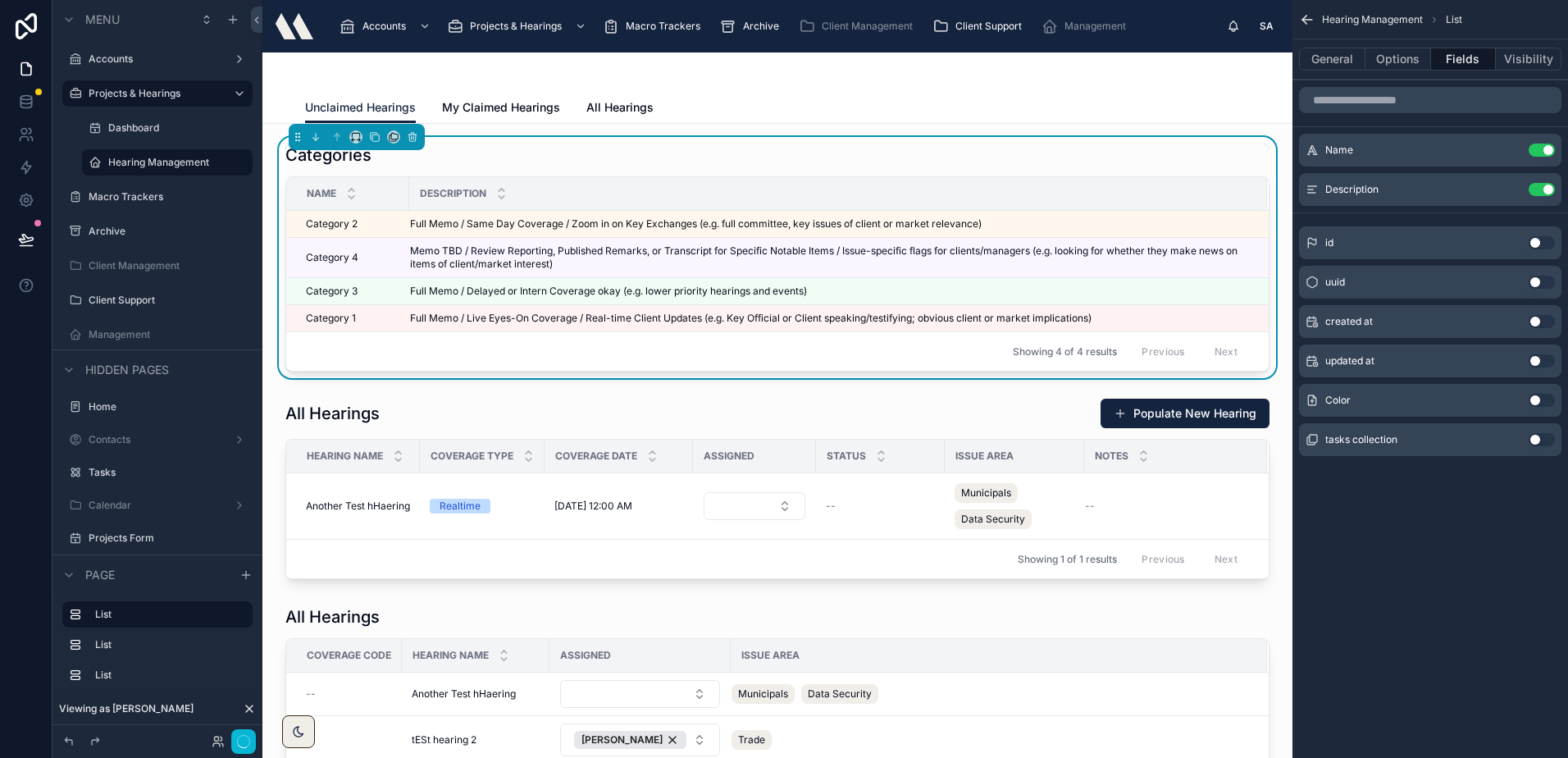
click at [1469, 555] on div "Hearing Management List General Options Fields Visibility Name Use setting Desc…" at bounding box center [1430, 379] width 276 height 758
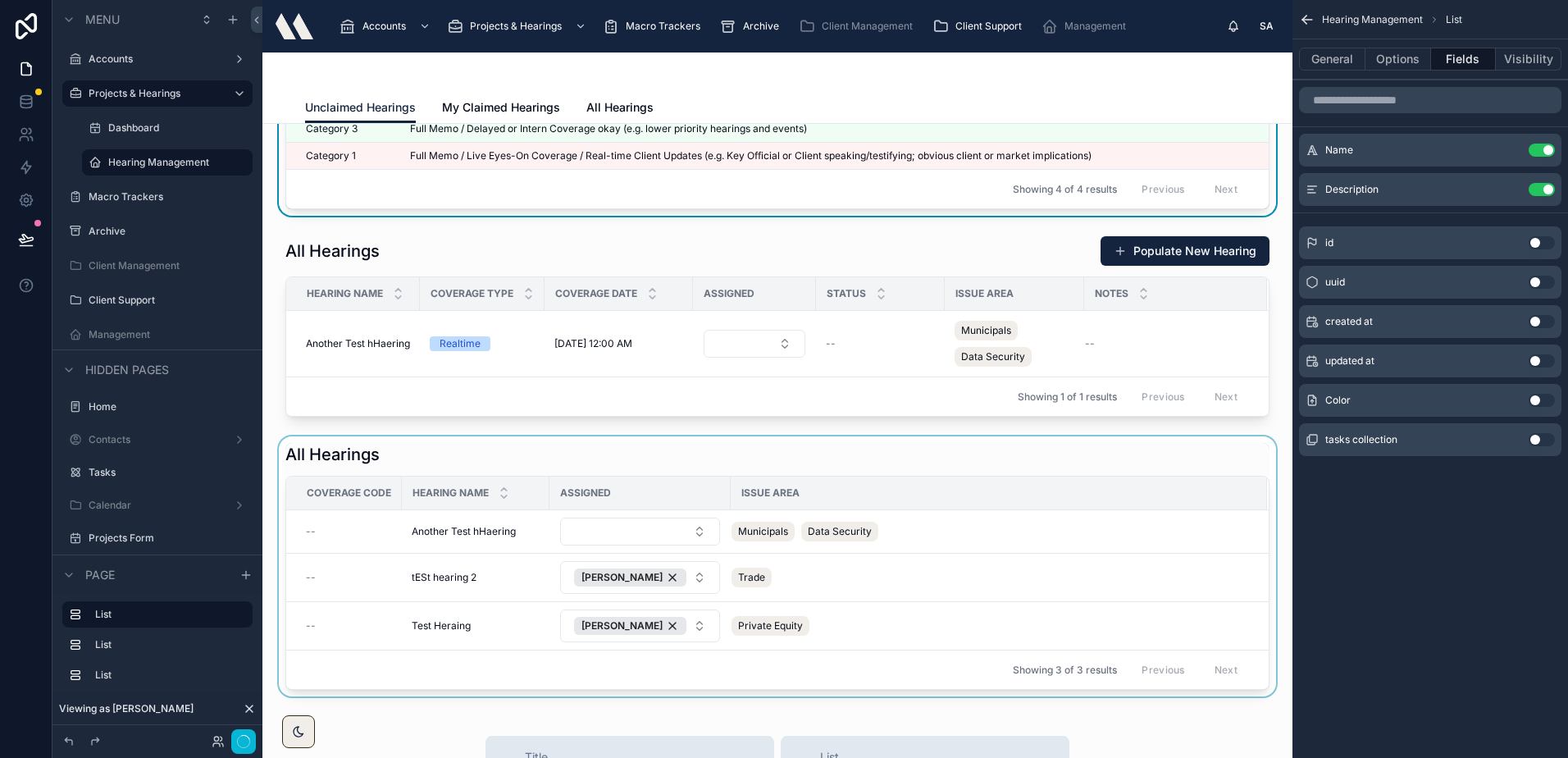
scroll to position [164, 0]
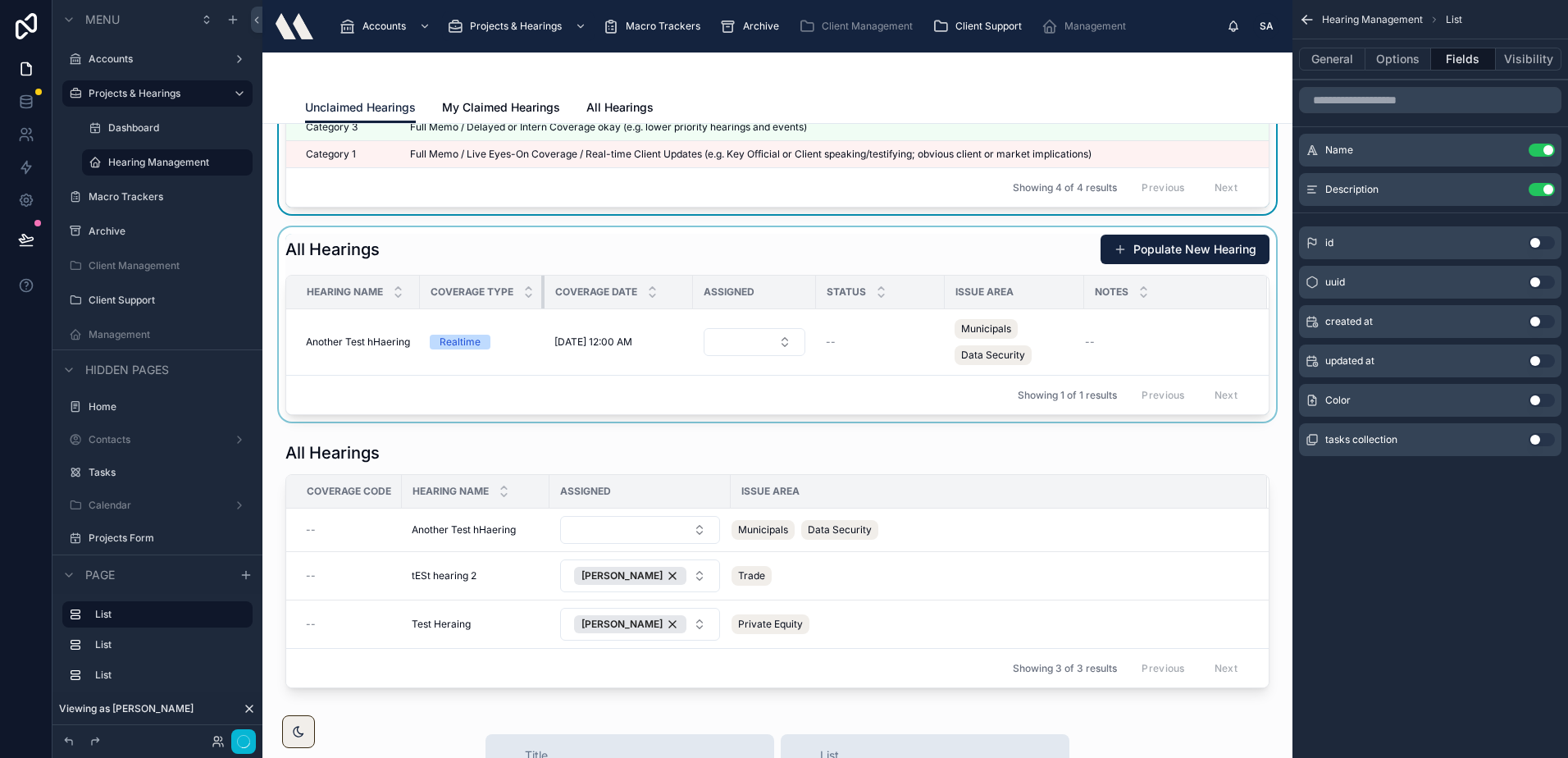
click at [542, 282] on div at bounding box center [544, 292] width 6 height 33
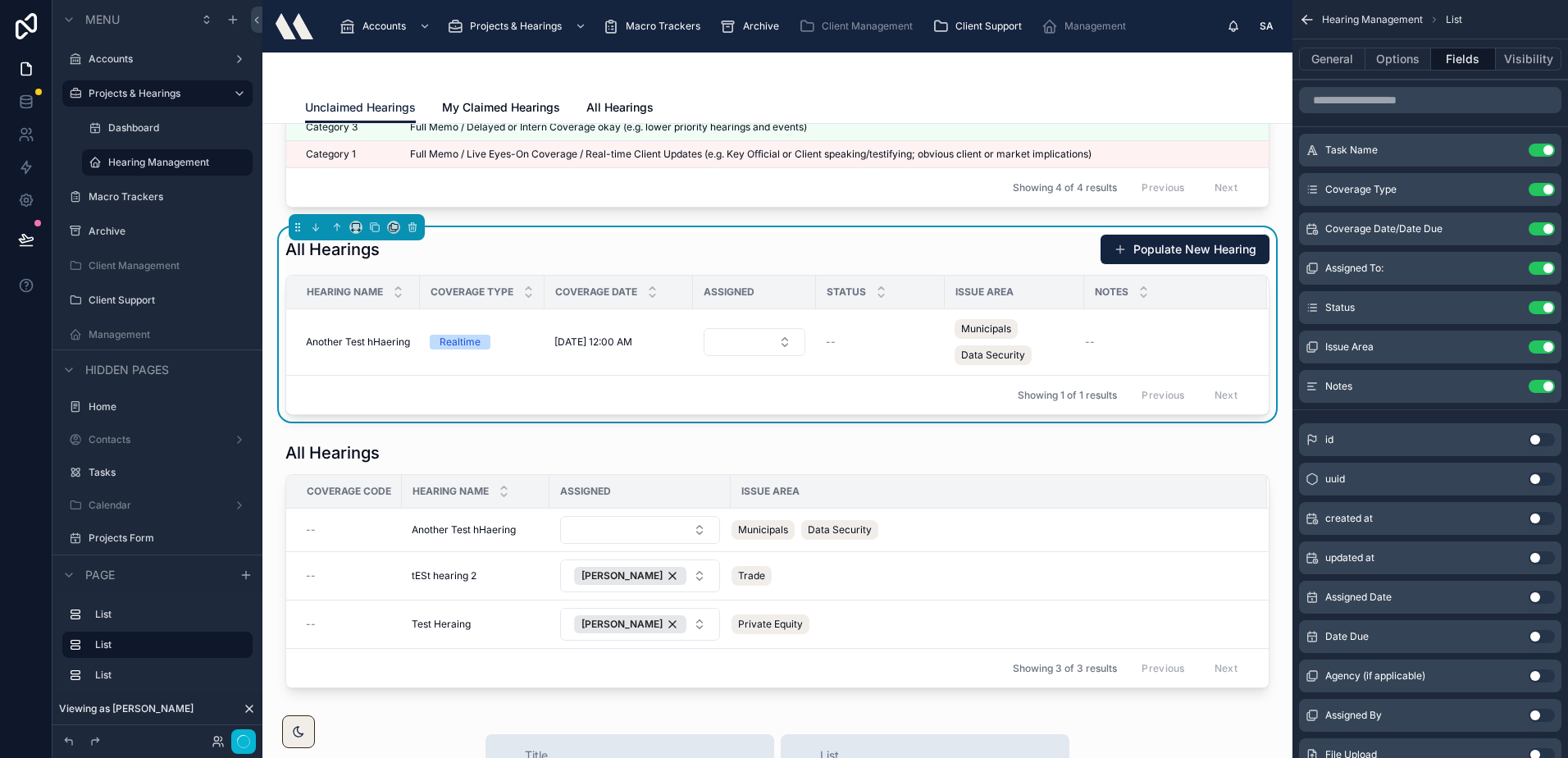
click at [544, 261] on div "All Hearings Populate New Hearing" at bounding box center [778, 249] width 984 height 31
click at [414, 221] on icon at bounding box center [412, 227] width 12 height 12
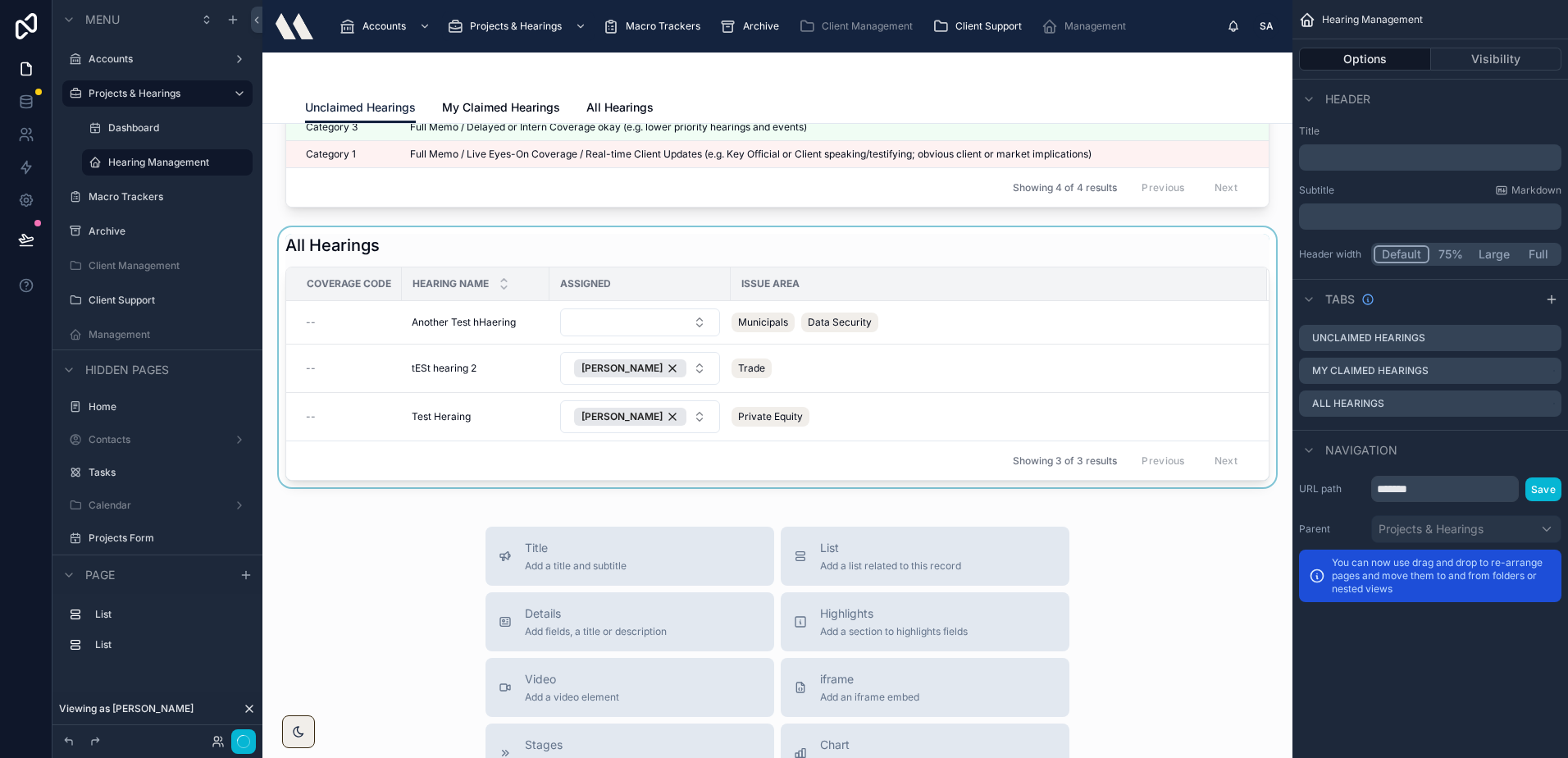
click at [511, 266] on div at bounding box center [777, 358] width 1003 height 260
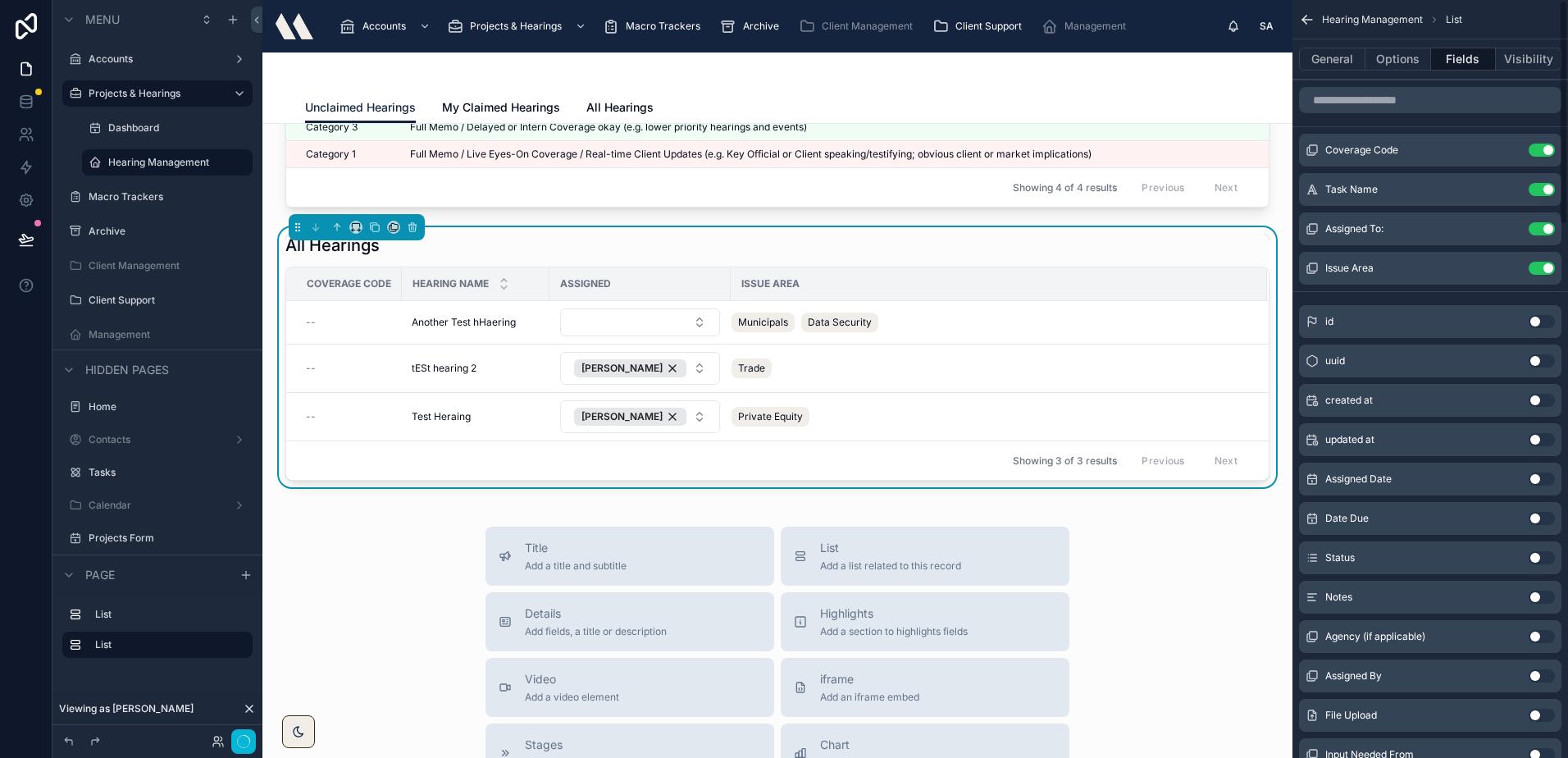
click at [1406, 45] on div "General Options Fields Visibility" at bounding box center [1430, 58] width 276 height 39
click at [1404, 53] on button "Options" at bounding box center [1398, 58] width 65 height 23
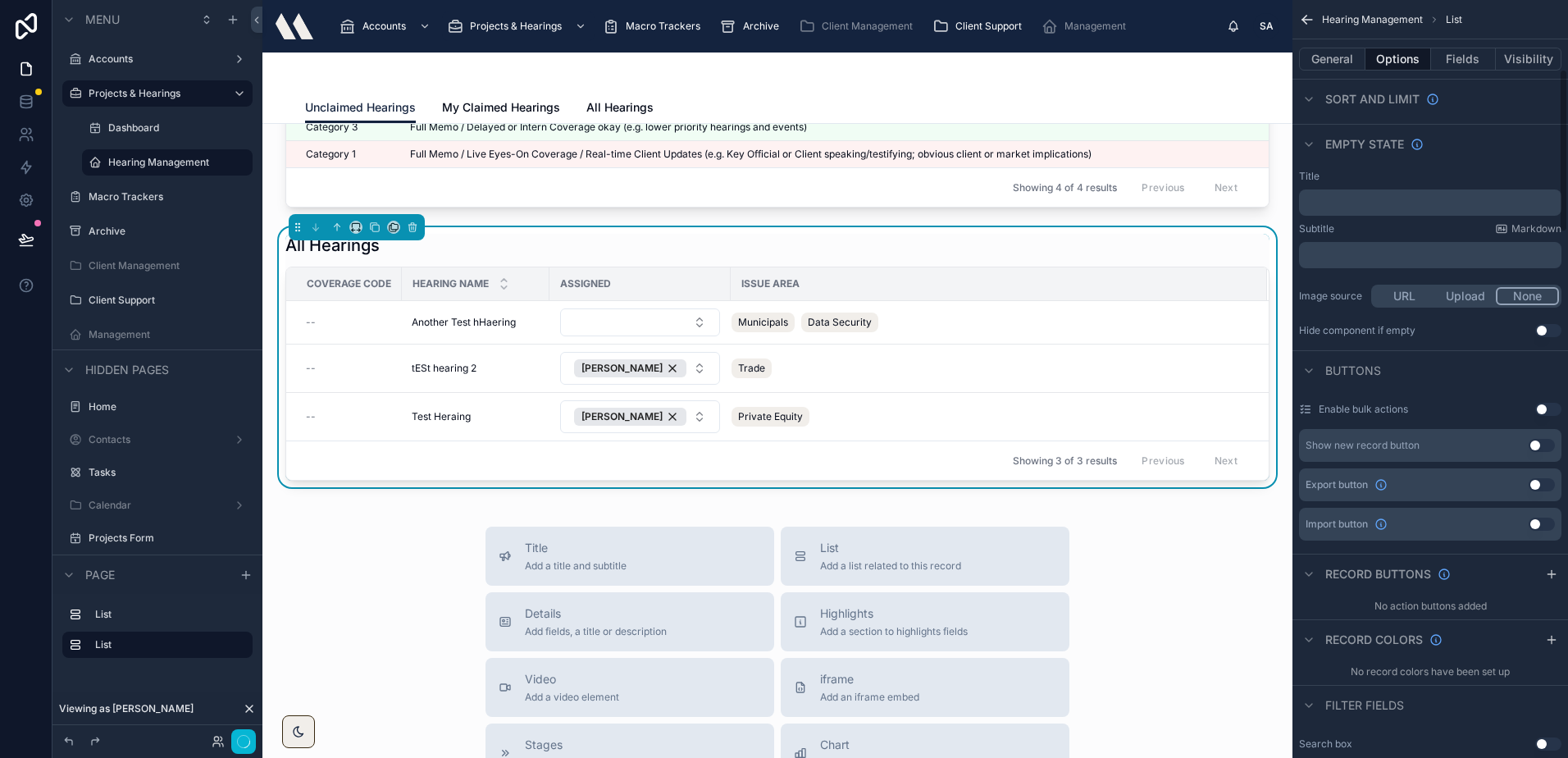
scroll to position [328, 0]
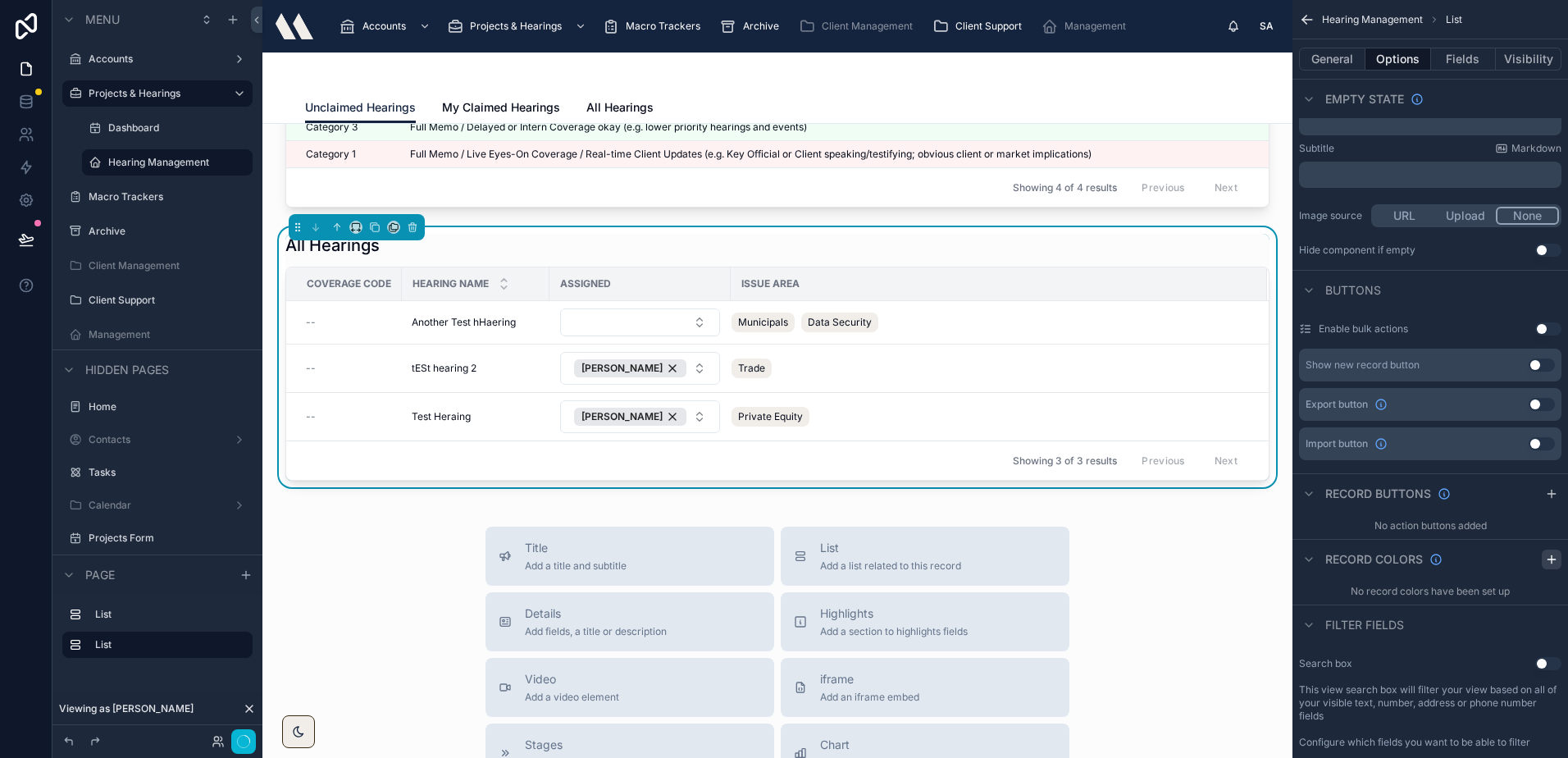
click at [1553, 561] on icon "scrollable content" at bounding box center [1551, 560] width 13 height 13
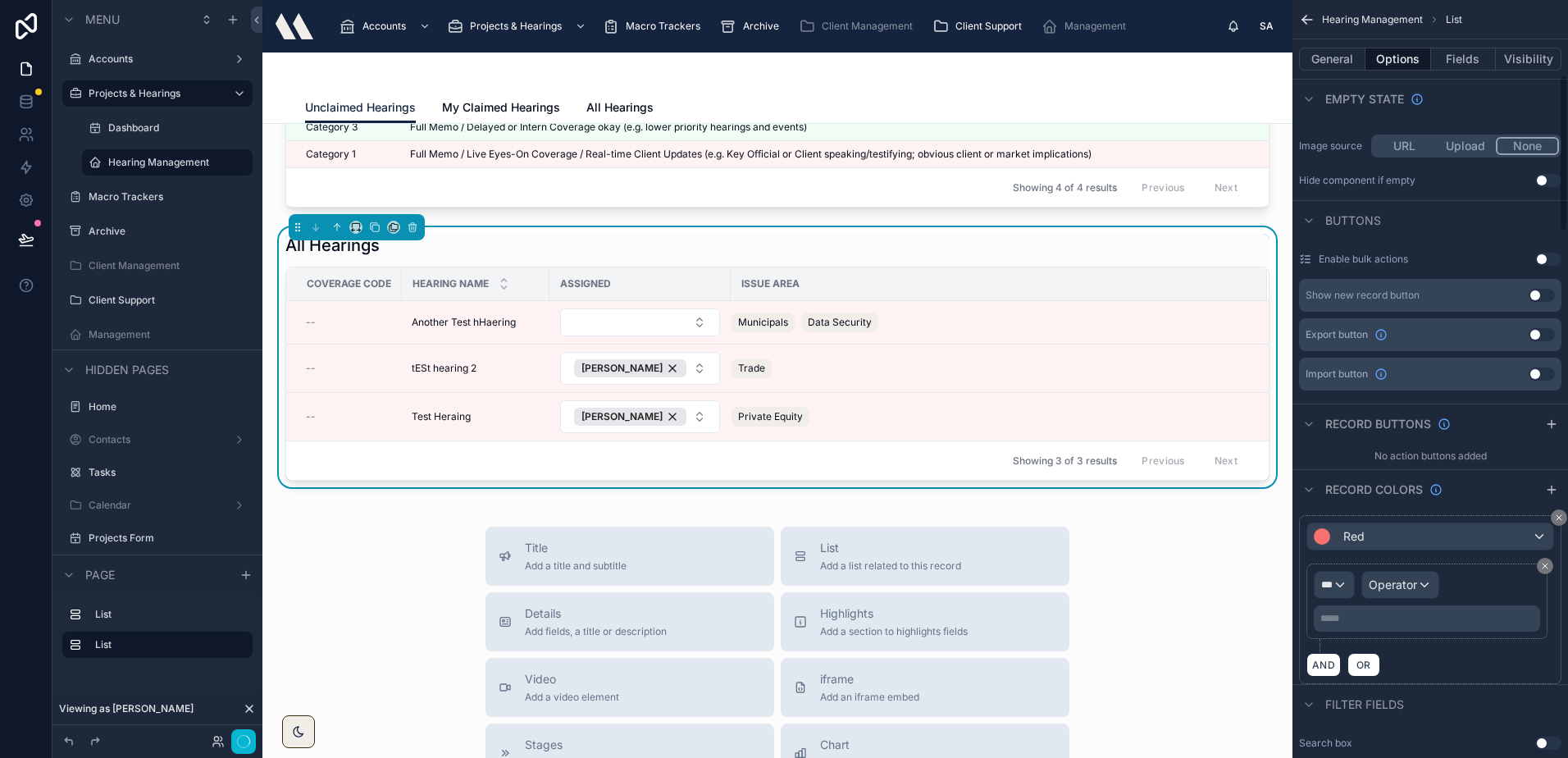
scroll to position [492, 0]
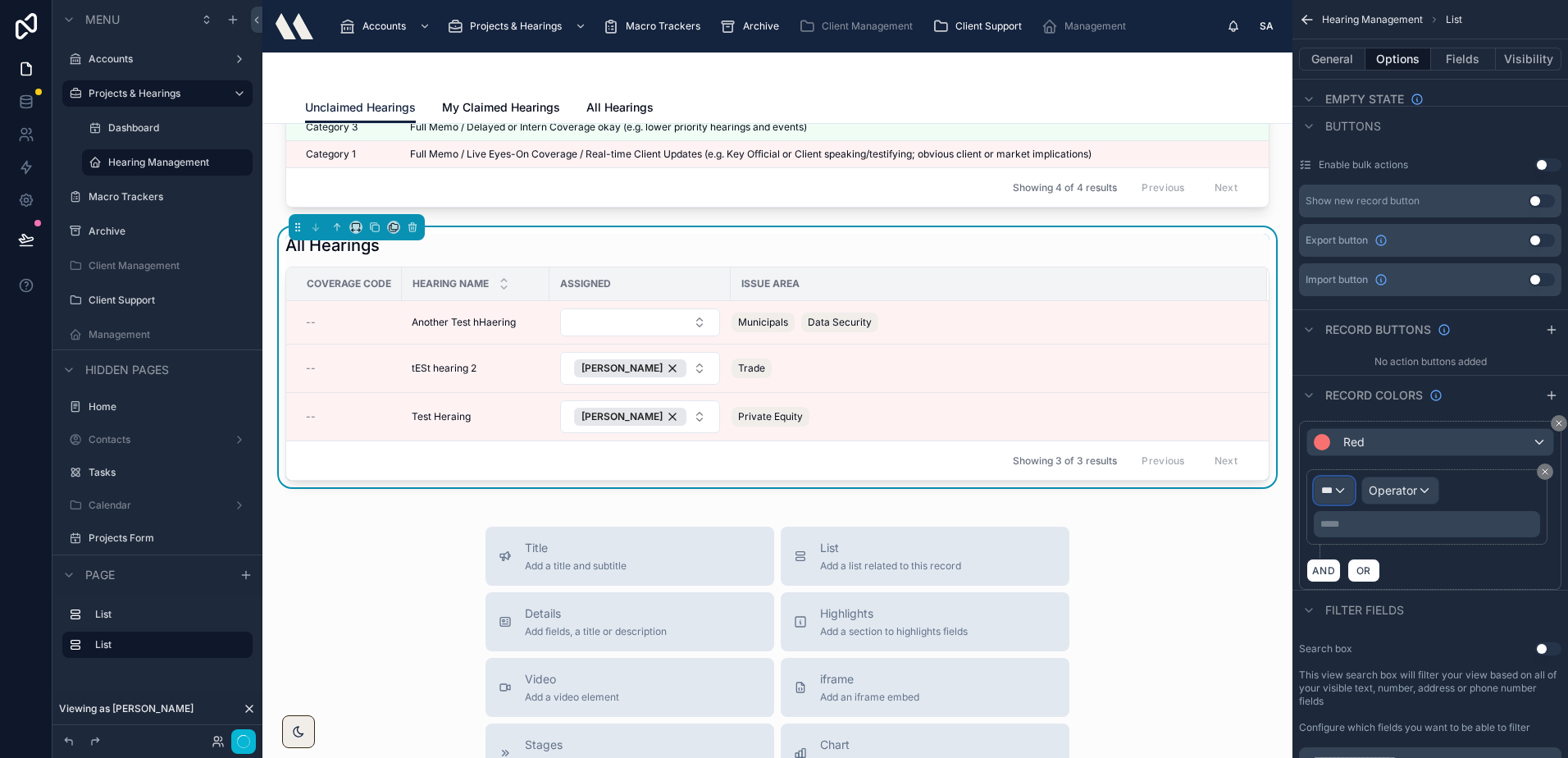
click at [1342, 487] on div "***" at bounding box center [1333, 490] width 39 height 26
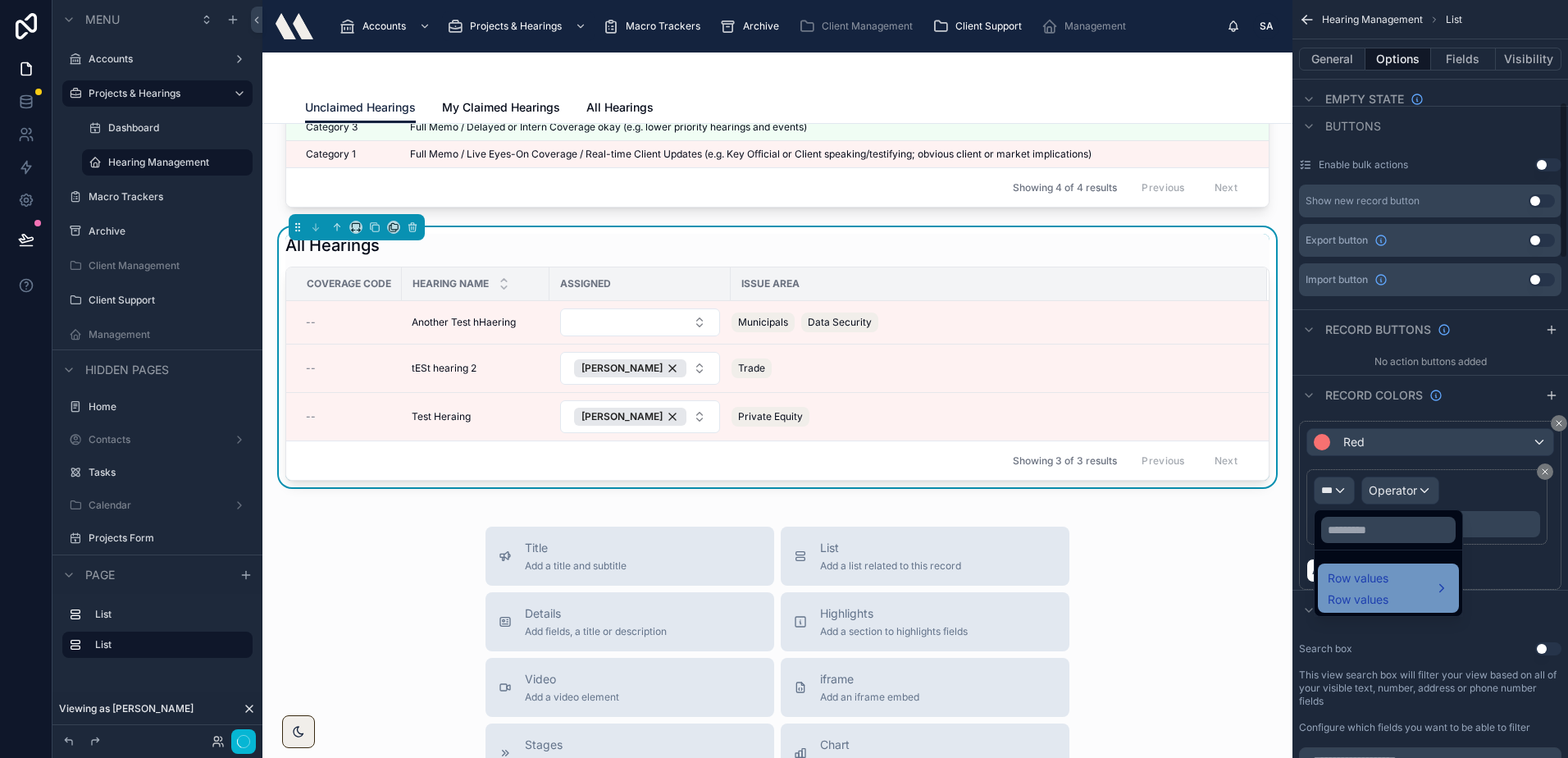
click at [1393, 570] on div "Row values Row values" at bounding box center [1387, 588] width 121 height 39
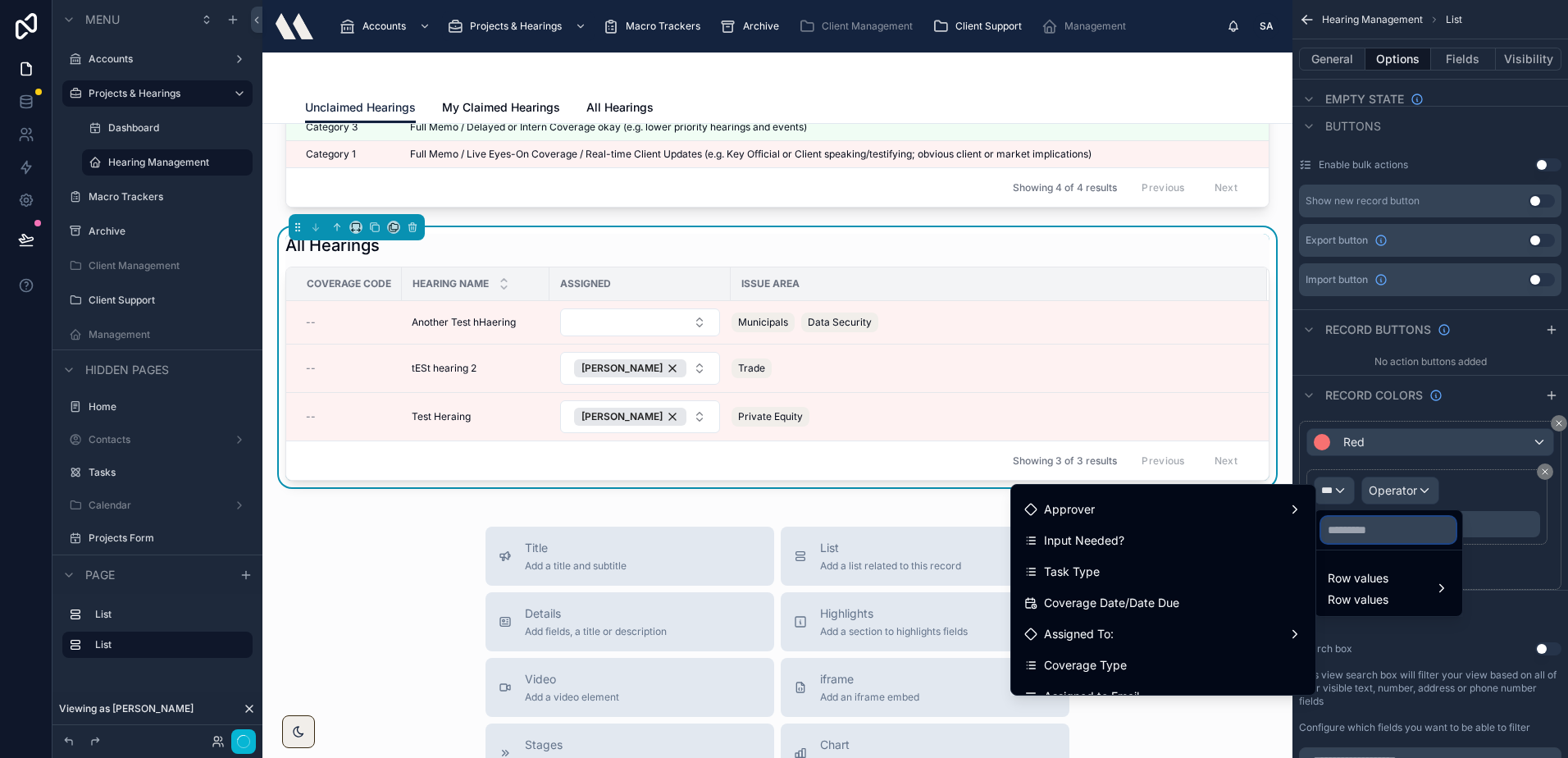
click at [1358, 534] on input "text" at bounding box center [1388, 530] width 135 height 26
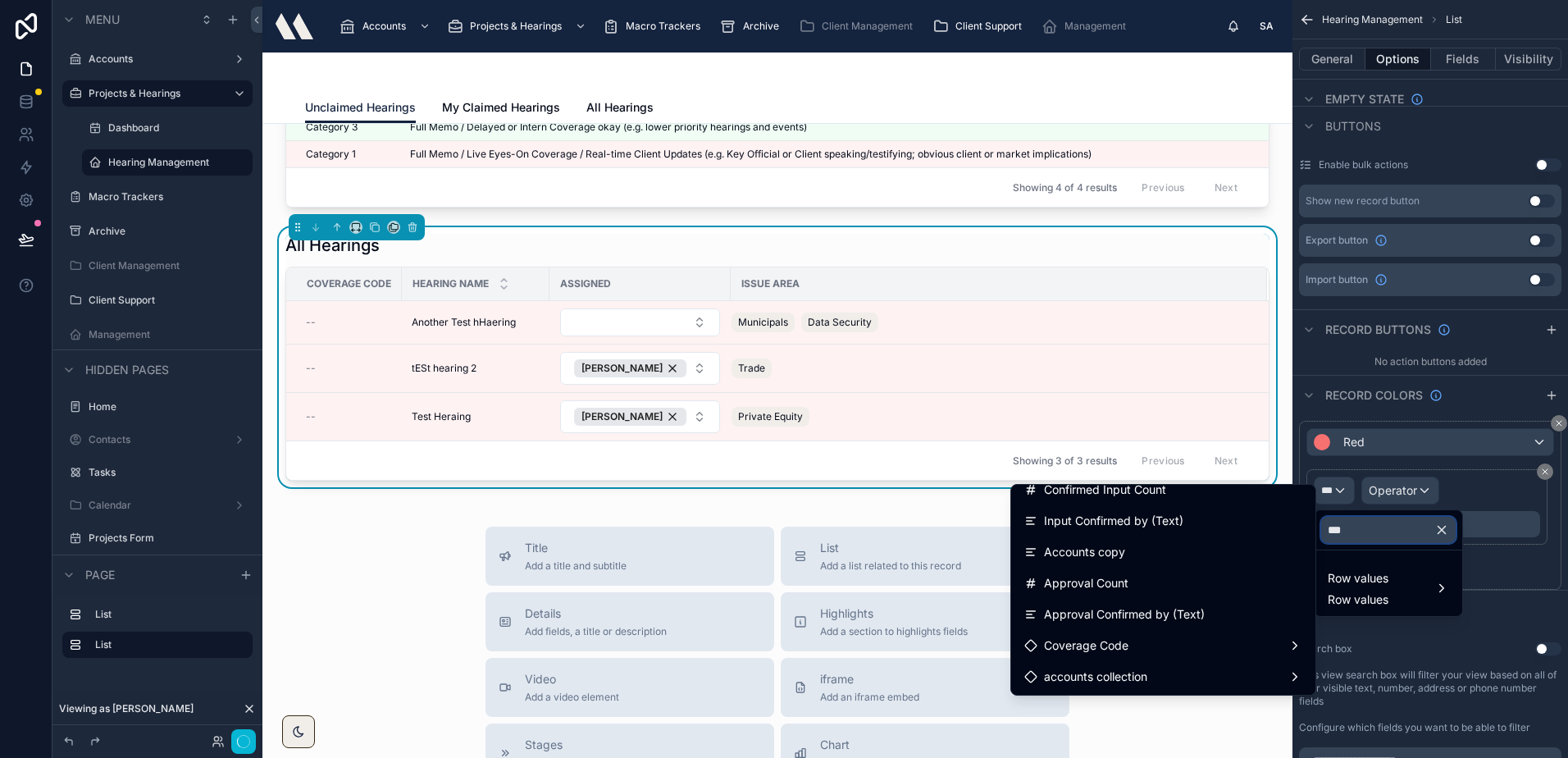
scroll to position [0, 0]
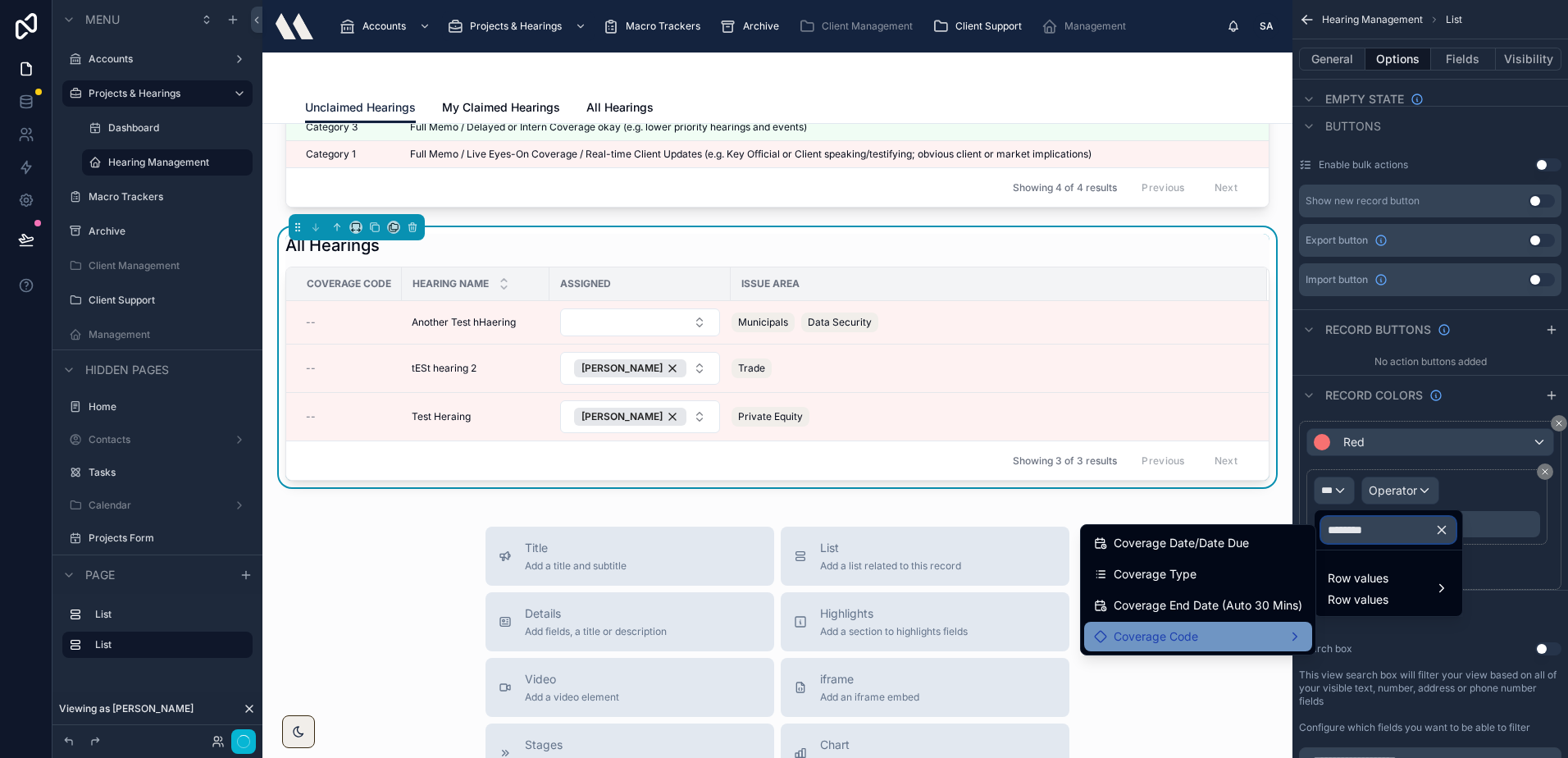
type input "********"
click at [1202, 645] on div "Coverage Code" at bounding box center [1198, 637] width 208 height 20
click at [1377, 537] on input "********" at bounding box center [1388, 530] width 135 height 26
click at [1445, 527] on icon "button" at bounding box center [1442, 531] width 7 height 7
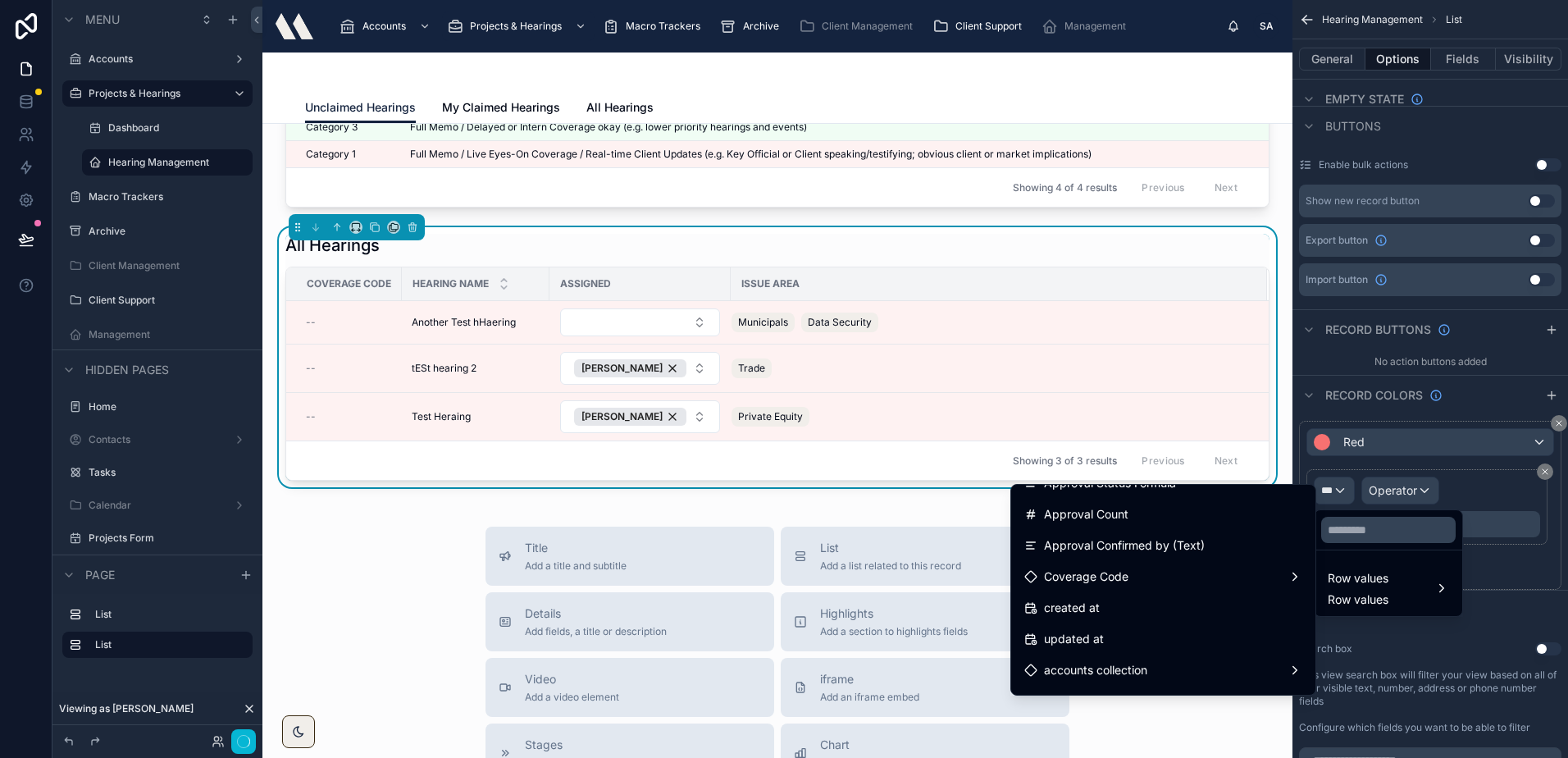
scroll to position [1665, 0]
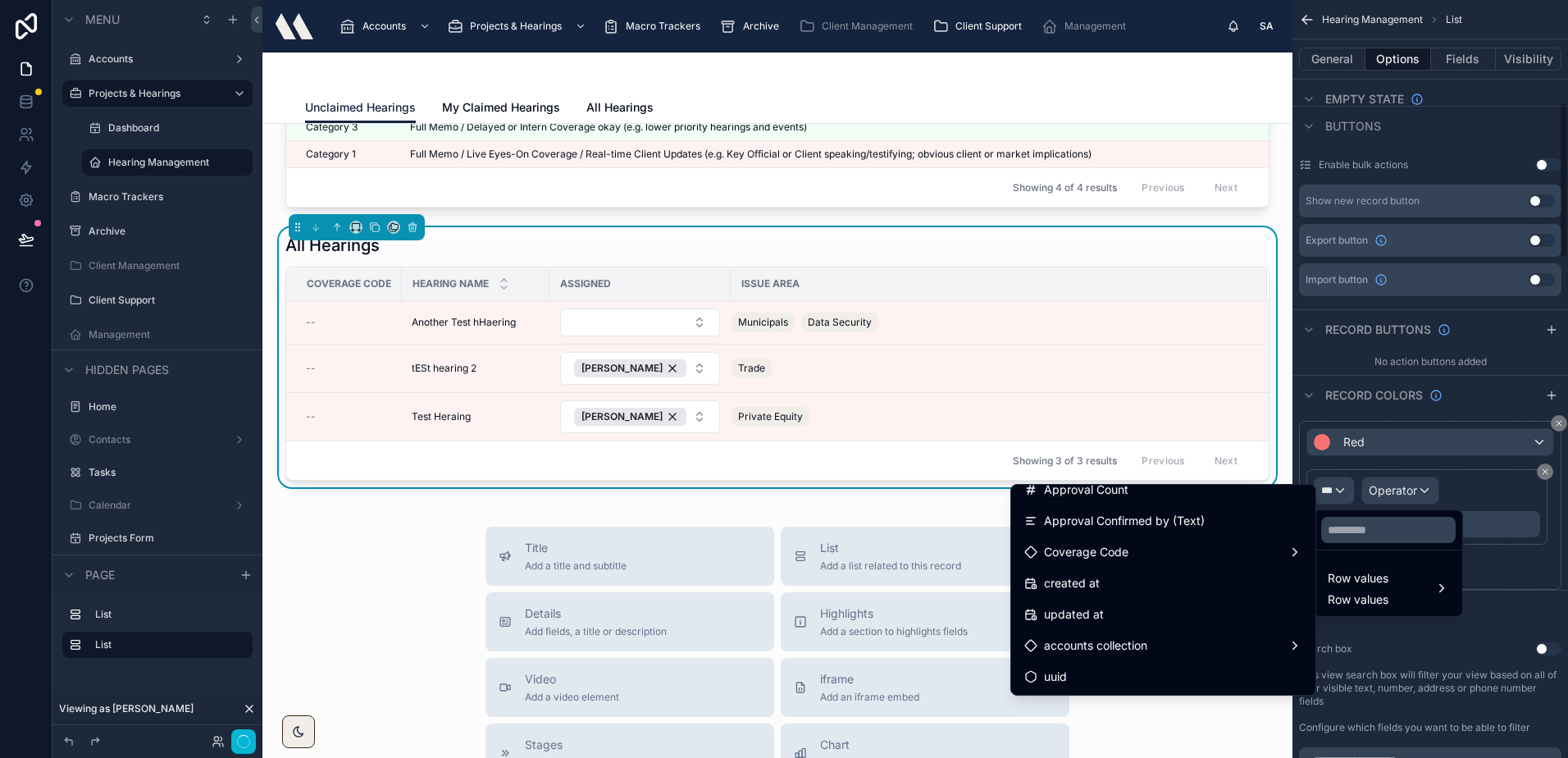
click at [1498, 497] on div "scrollable content" at bounding box center [784, 379] width 1568 height 758
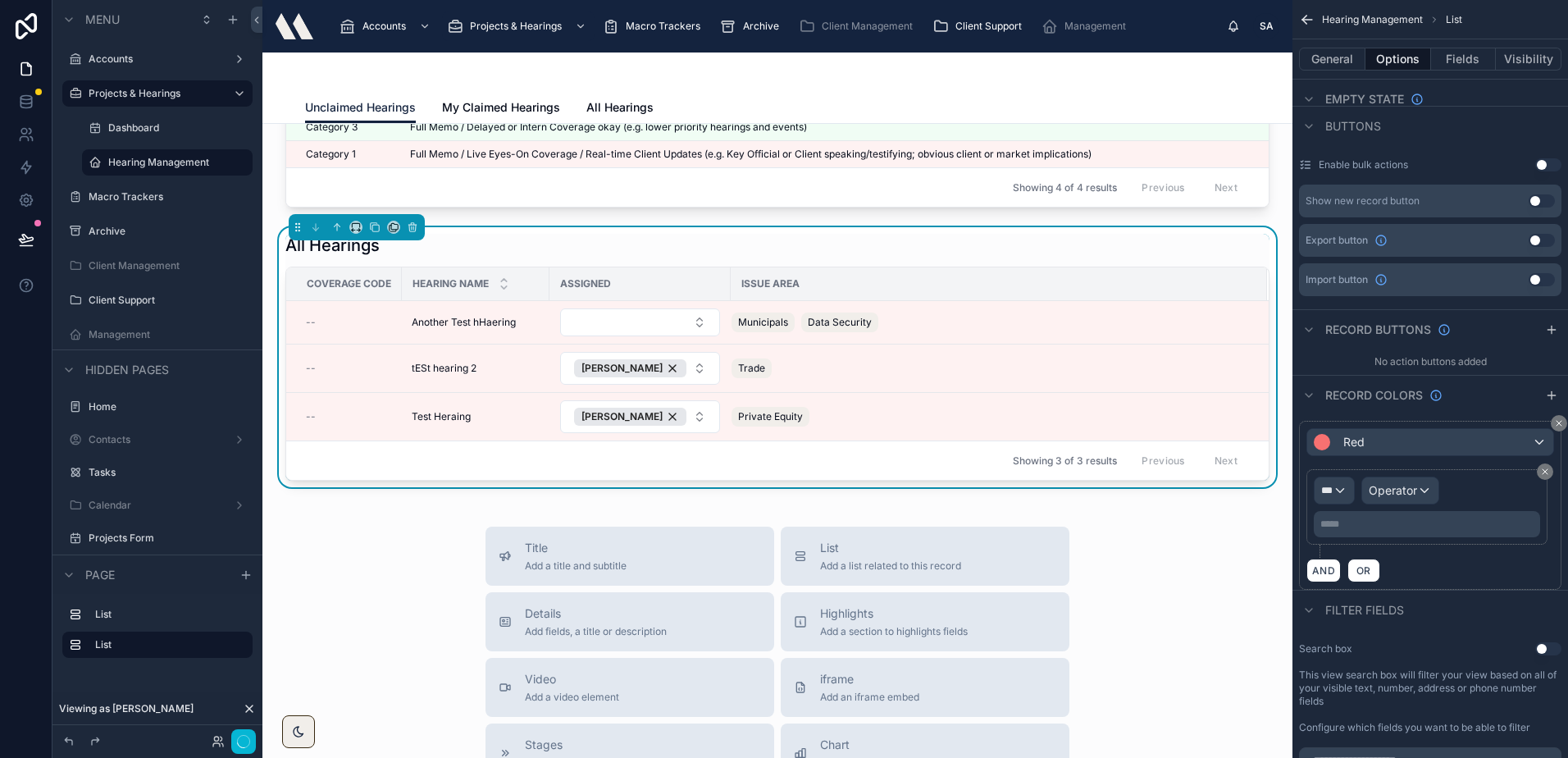
click at [544, 245] on div "All Hearings" at bounding box center [778, 245] width 984 height 23
click at [939, 236] on div "All Hearings" at bounding box center [778, 245] width 984 height 23
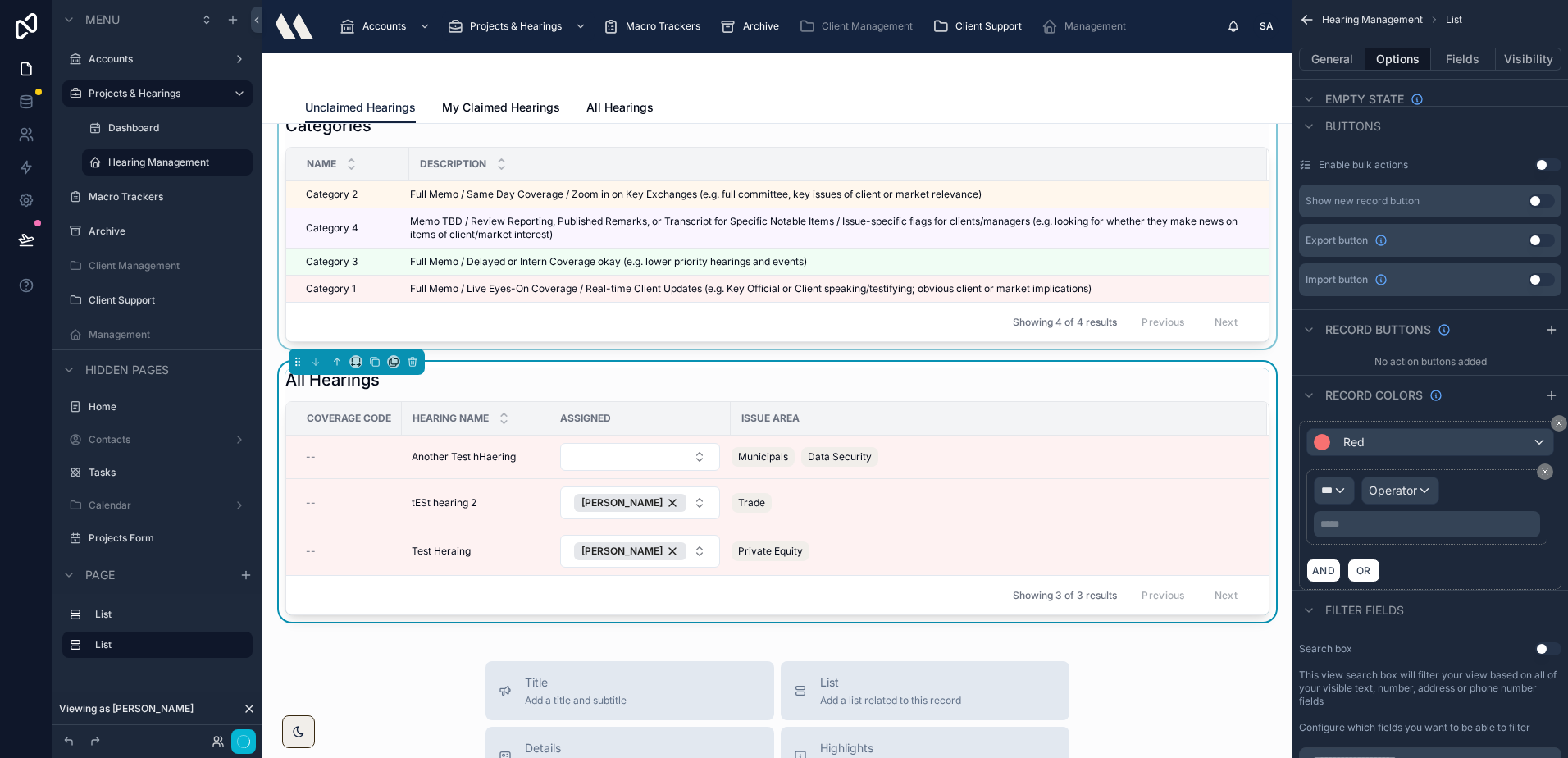
scroll to position [0, 0]
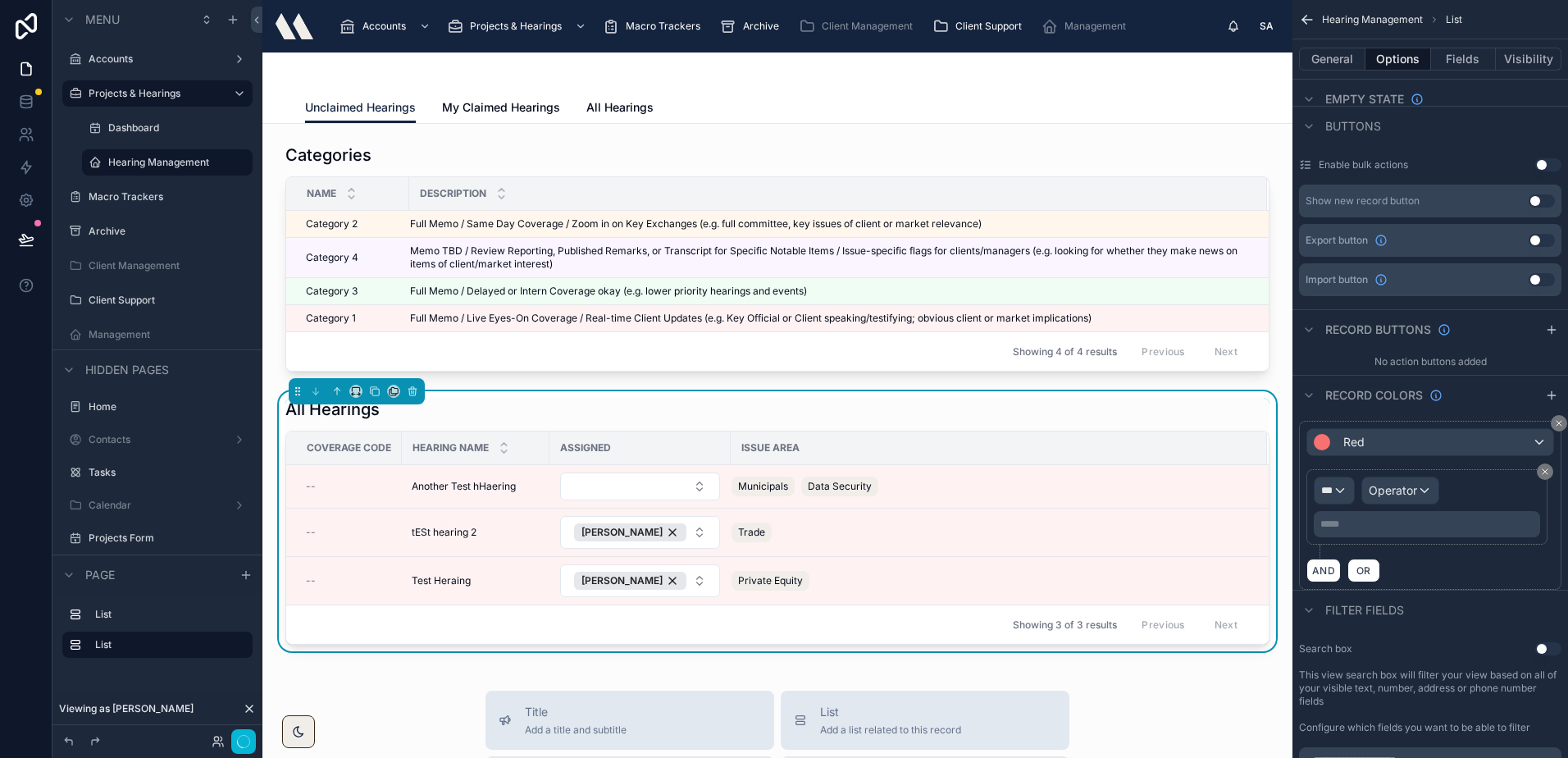
click at [533, 413] on div "All Hearings" at bounding box center [778, 409] width 984 height 23
click at [587, 110] on span "All Hearings" at bounding box center [620, 107] width 67 height 16
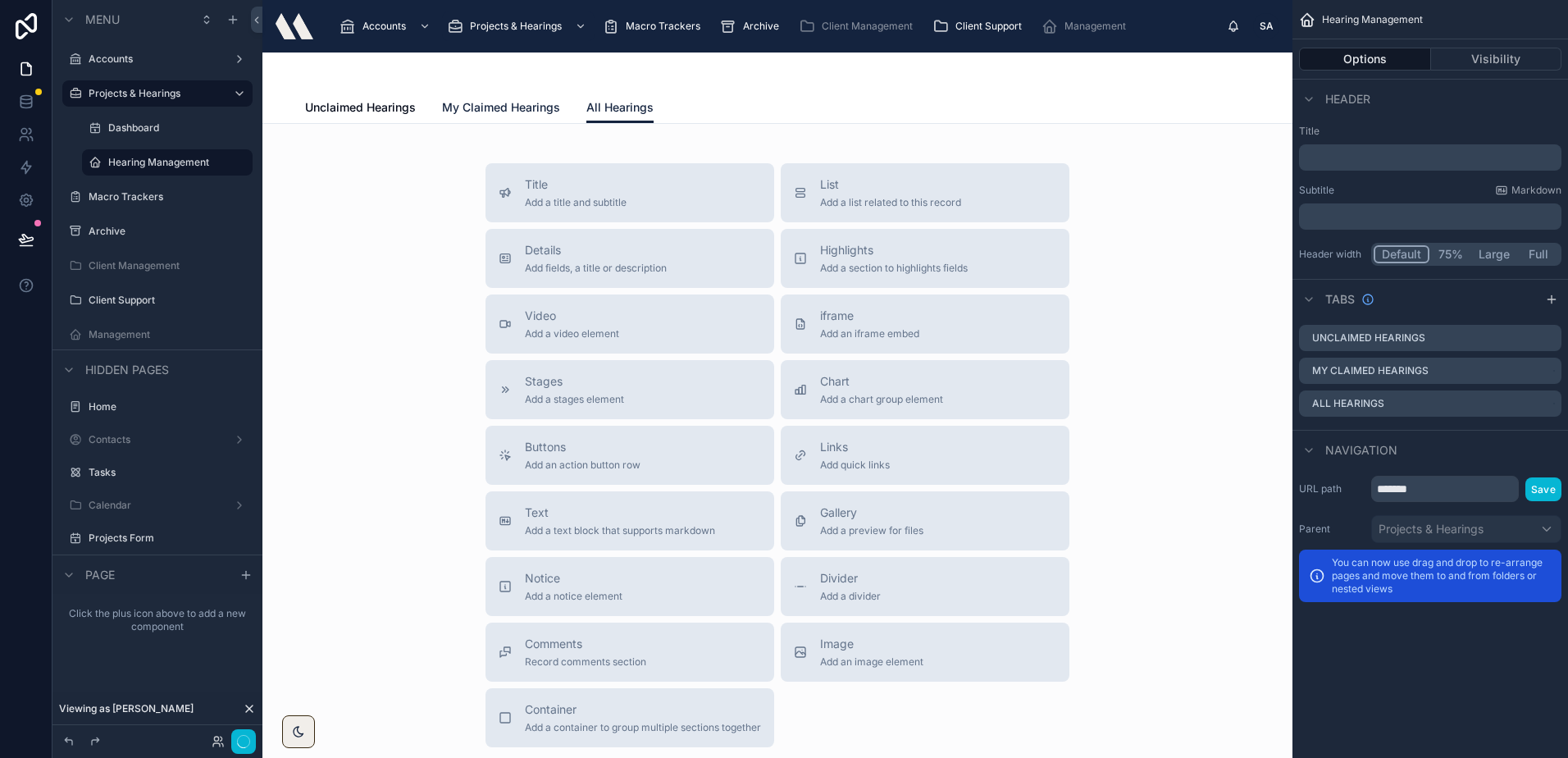
click at [500, 105] on span "My Claimed Hearings" at bounding box center [501, 107] width 118 height 16
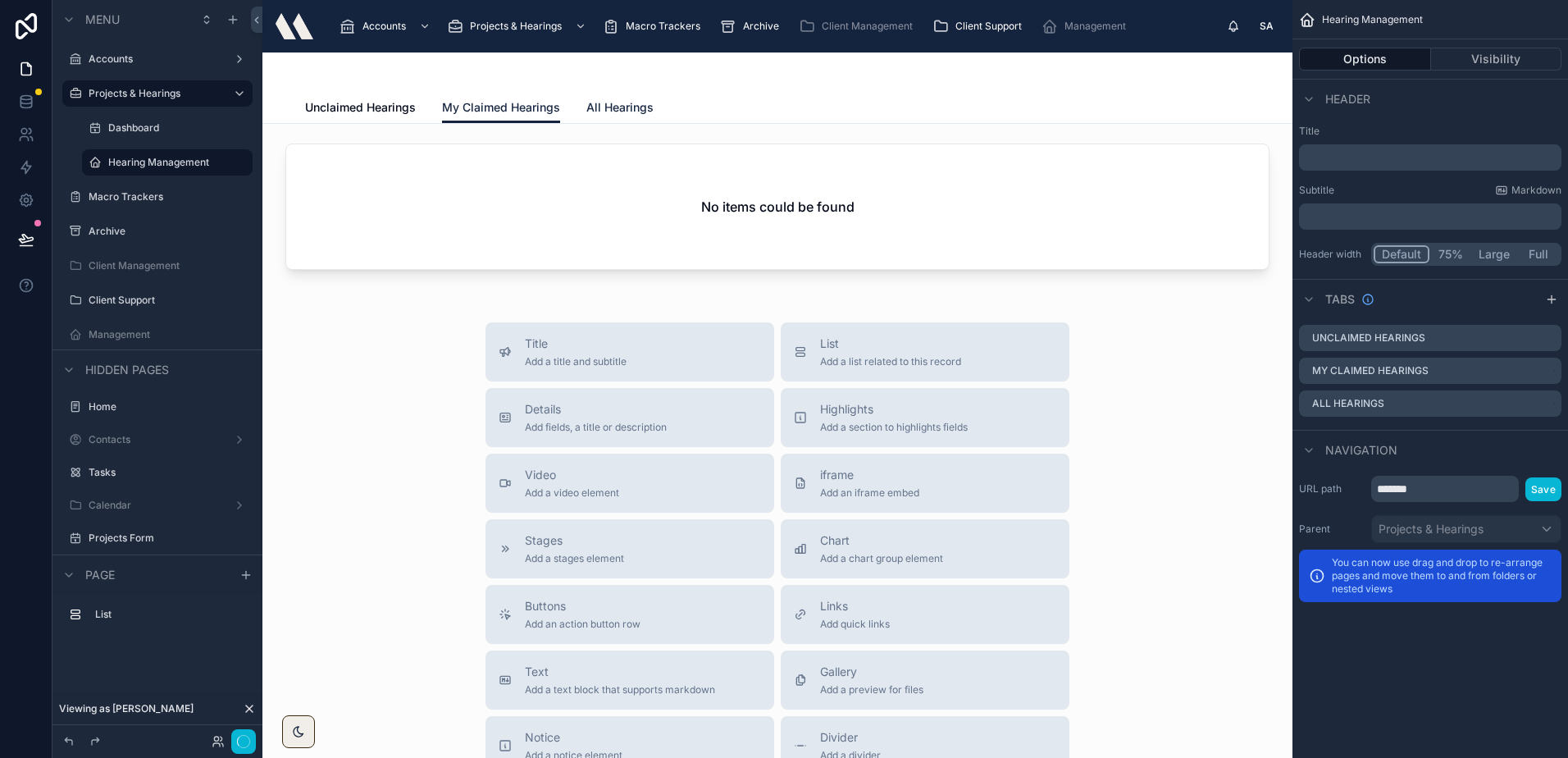
click at [605, 108] on span "All Hearings" at bounding box center [620, 107] width 67 height 16
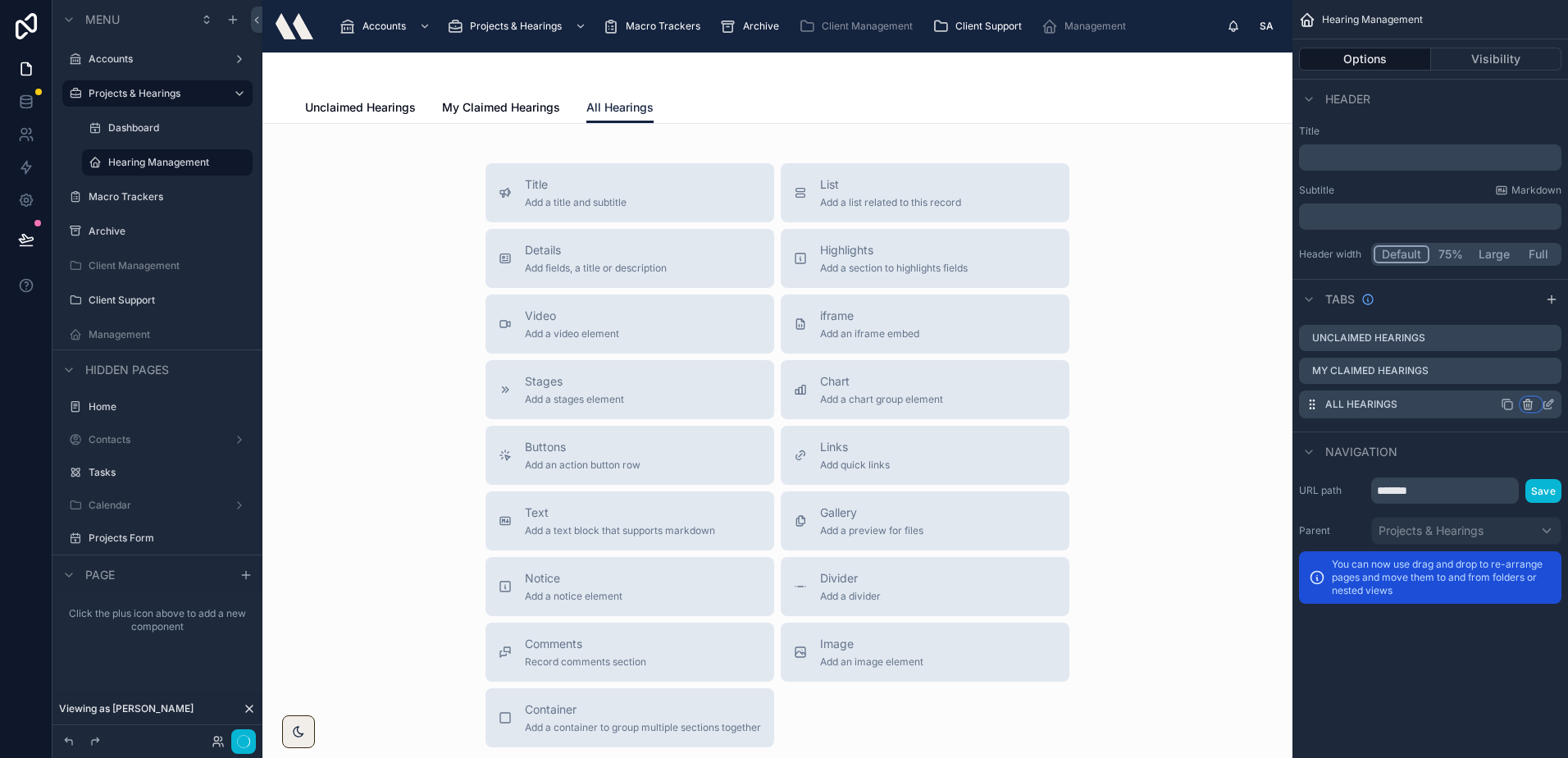
click at [1529, 400] on icon "scrollable content" at bounding box center [1528, 400] width 4 height 3
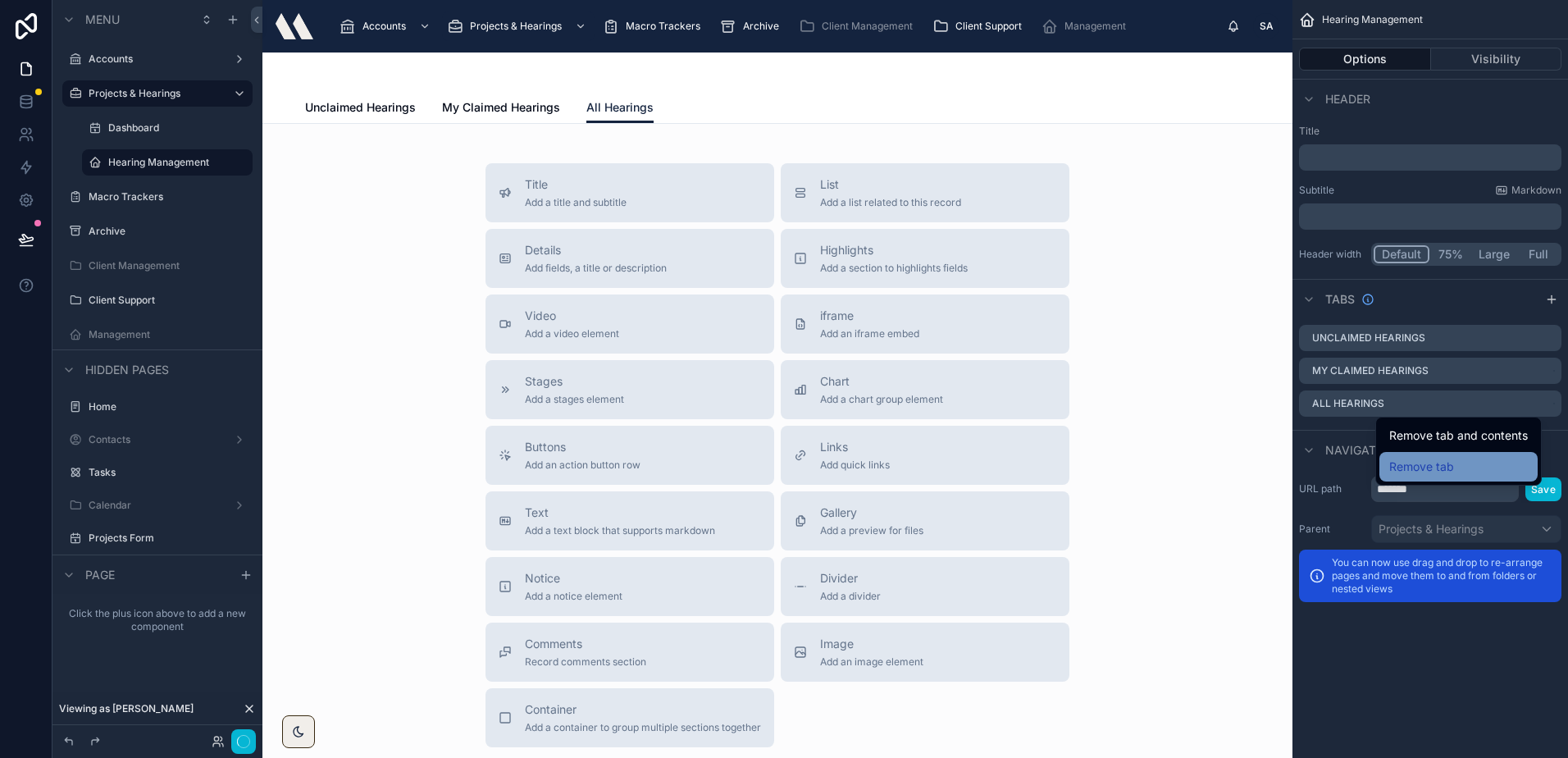
click at [1494, 463] on div "Remove tab" at bounding box center [1458, 467] width 138 height 20
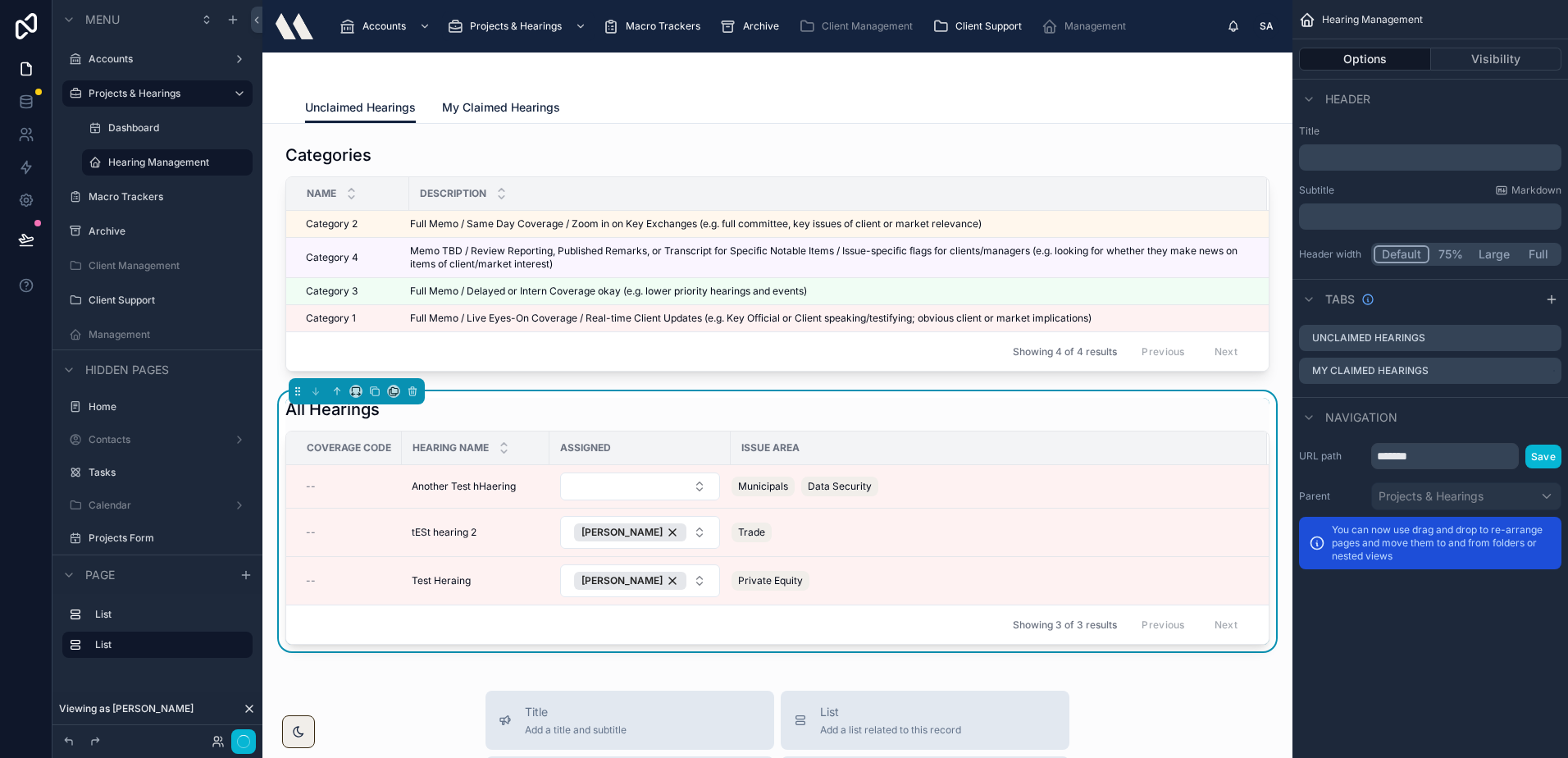
click at [508, 106] on span "My Claimed Hearings" at bounding box center [501, 107] width 118 height 16
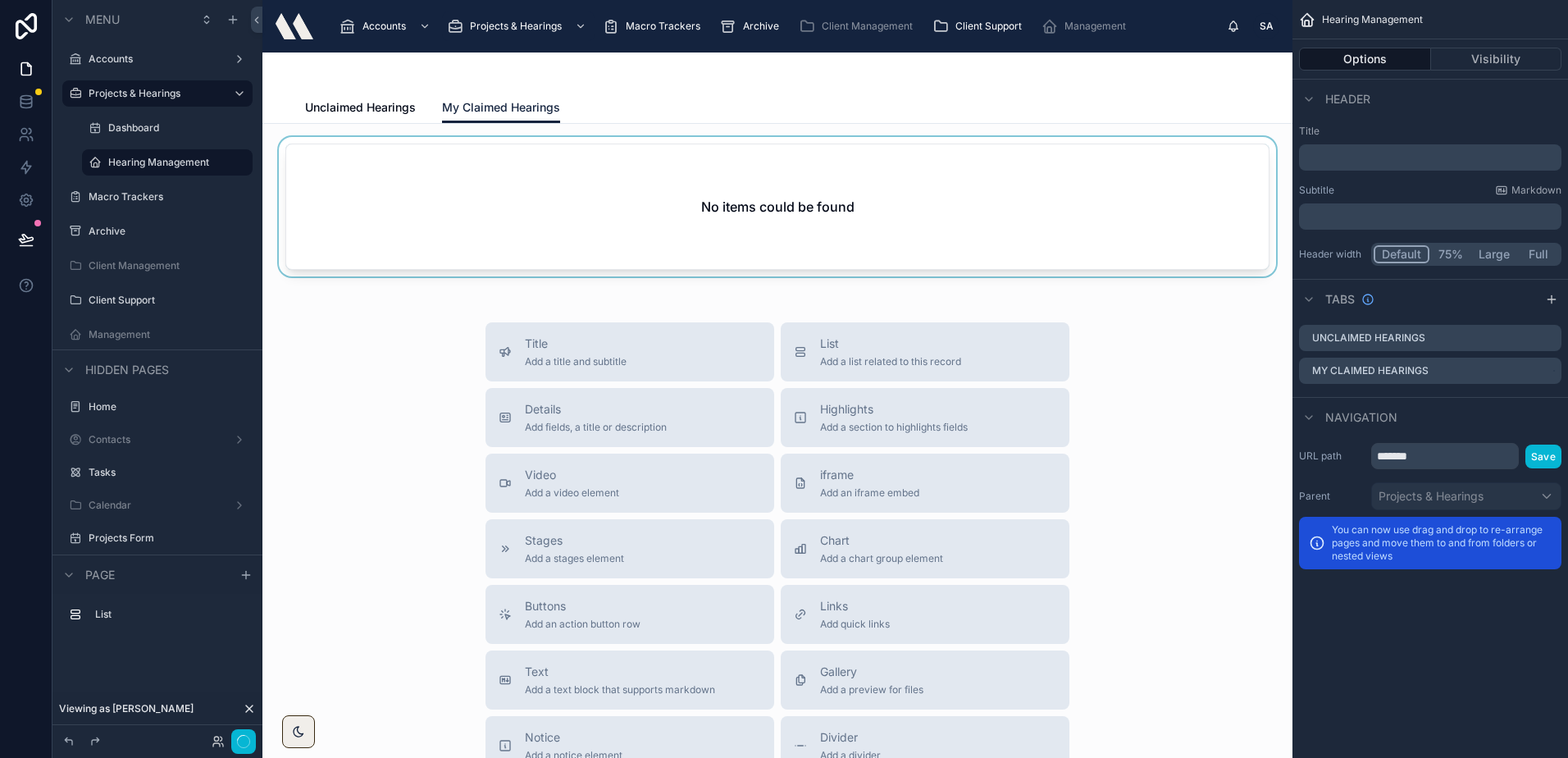
click at [819, 196] on div at bounding box center [777, 210] width 1003 height 146
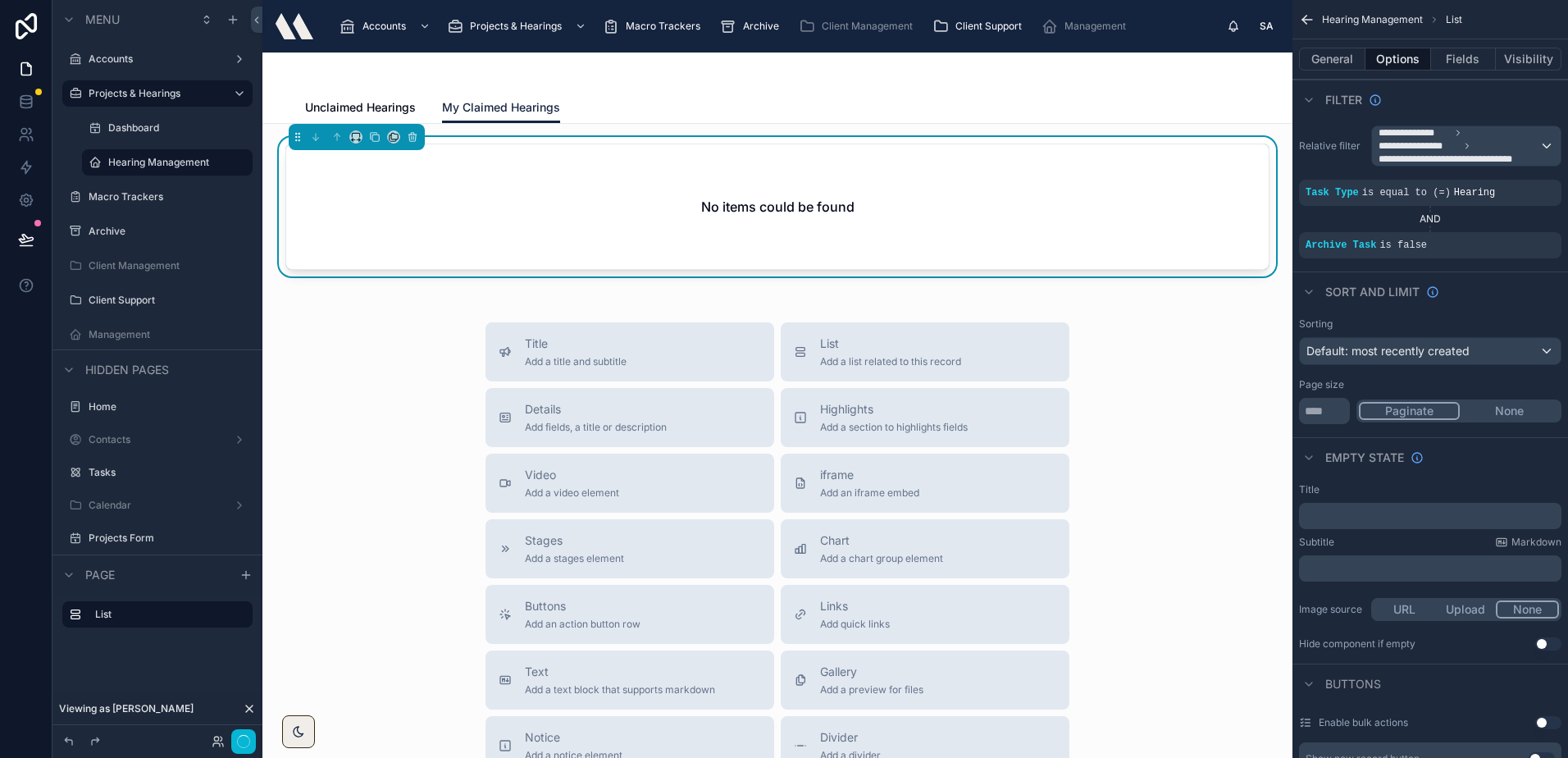
click at [878, 243] on div "No items could be found" at bounding box center [778, 207] width 982 height 125
click at [412, 137] on icon at bounding box center [412, 138] width 0 height 4
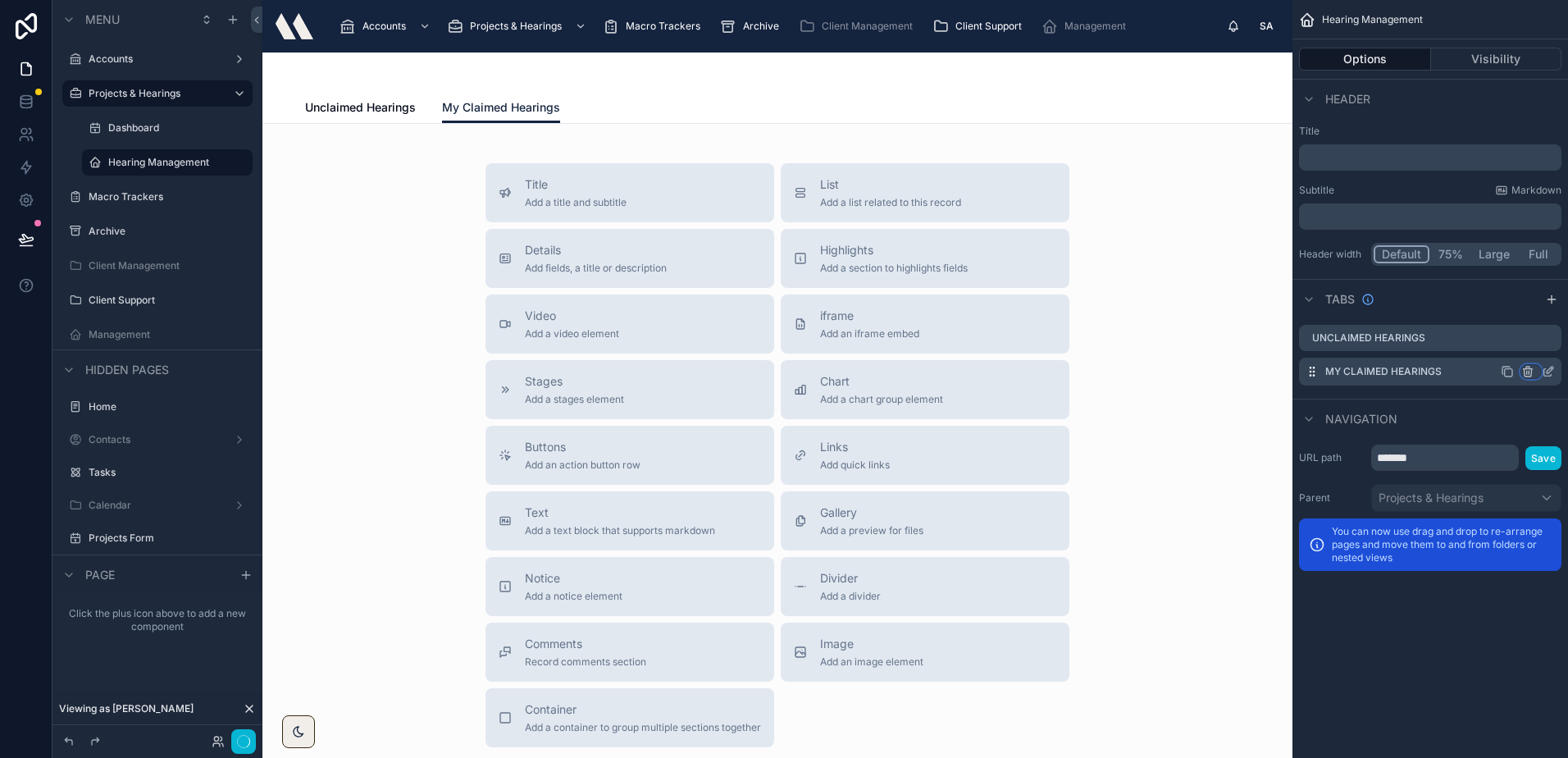
click at [1527, 369] on icon "scrollable content" at bounding box center [1528, 369] width 9 height 0
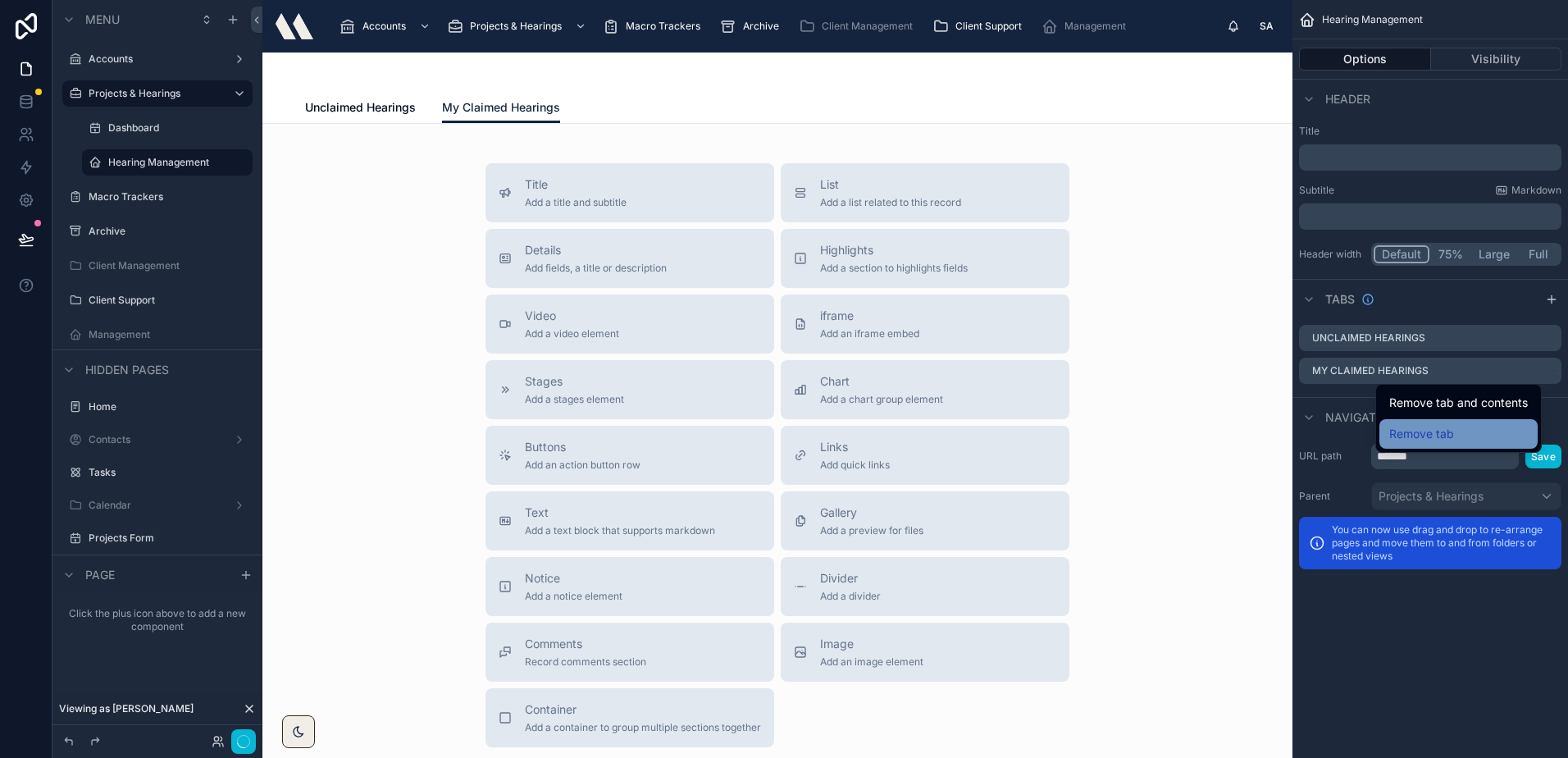
click at [1422, 438] on span "Remove tab" at bounding box center [1421, 434] width 65 height 20
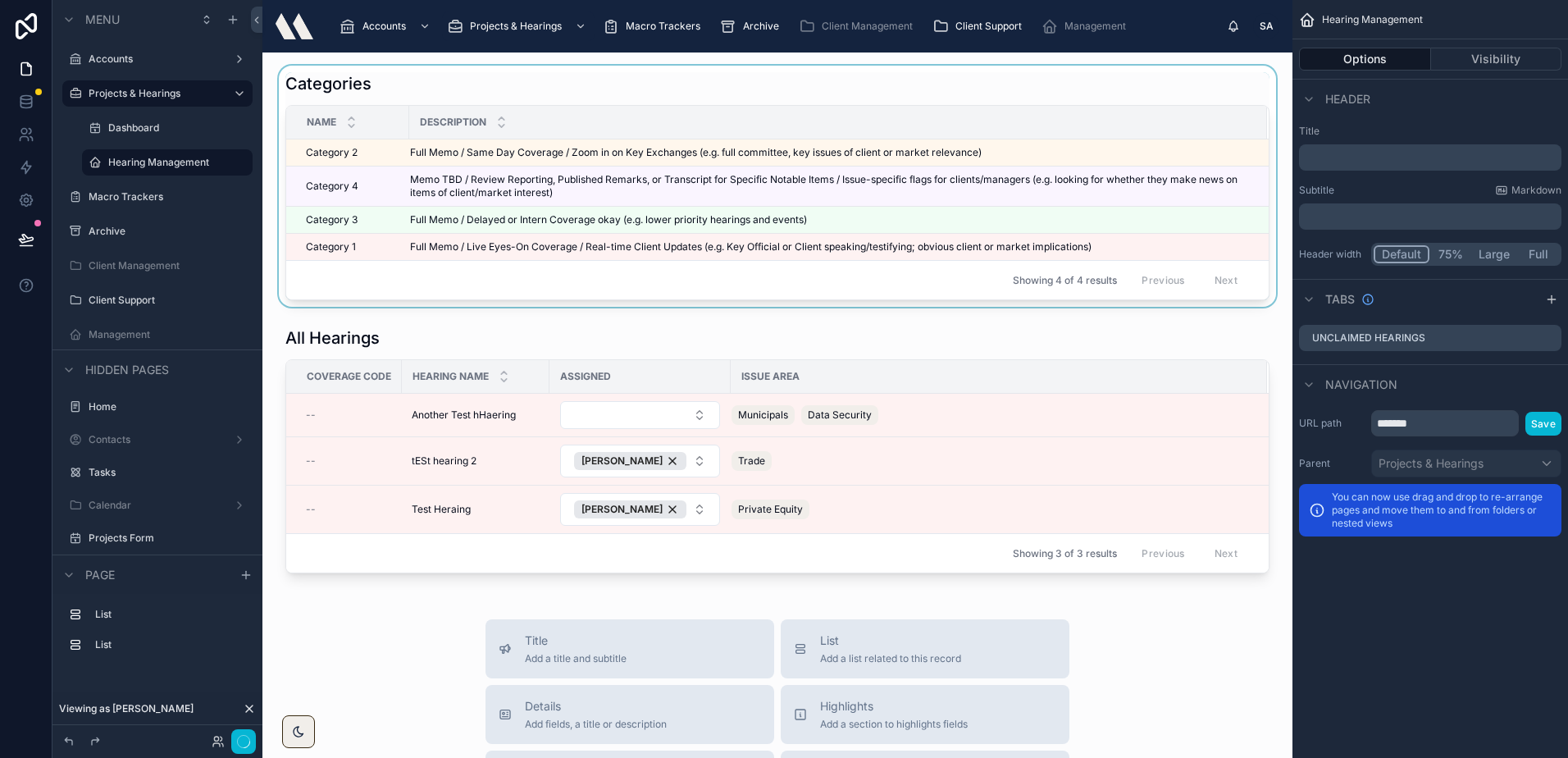
click at [405, 96] on div at bounding box center [777, 186] width 1003 height 241
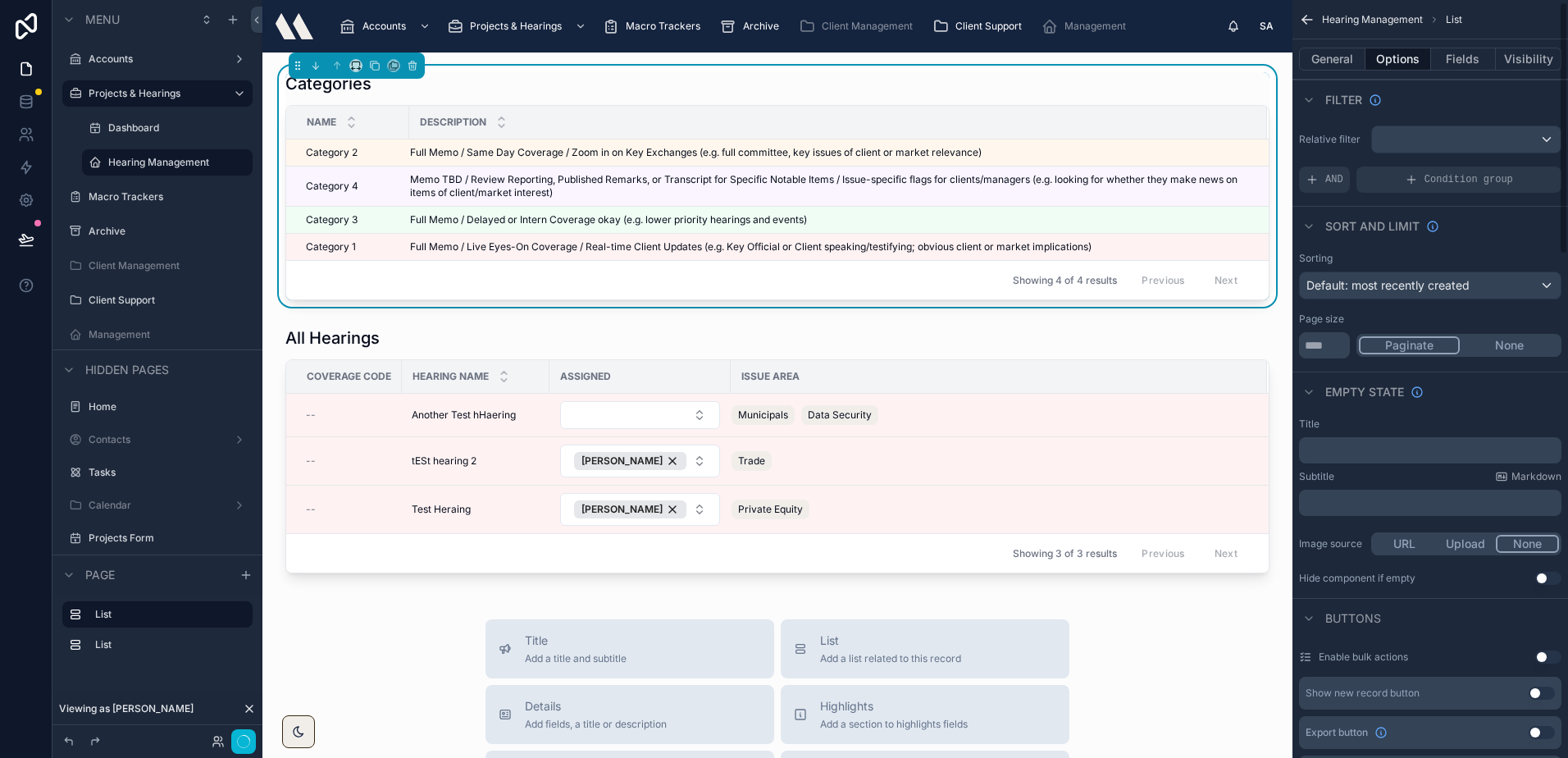
scroll to position [82, 0]
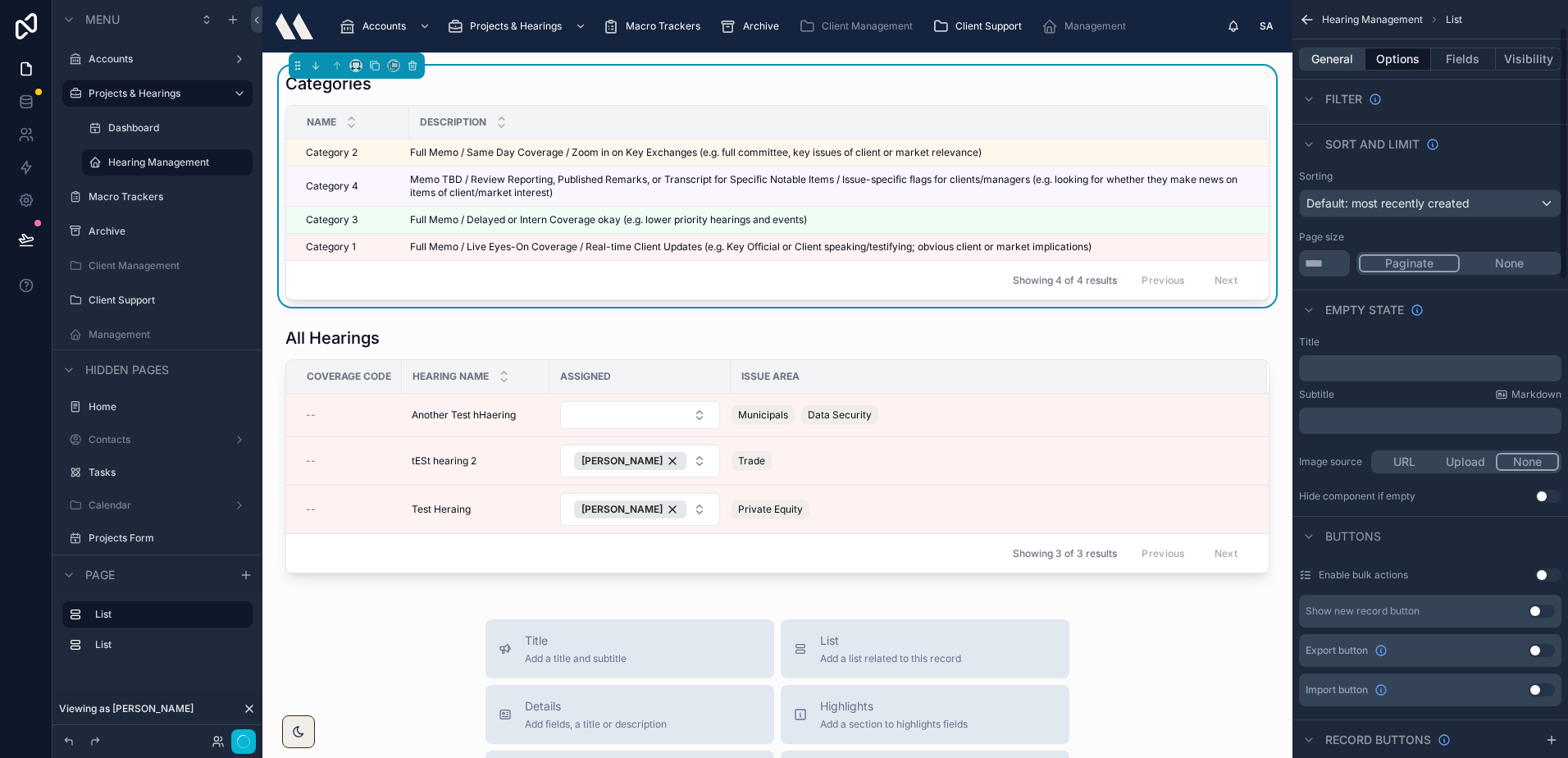
click at [1343, 51] on button "General" at bounding box center [1332, 58] width 66 height 23
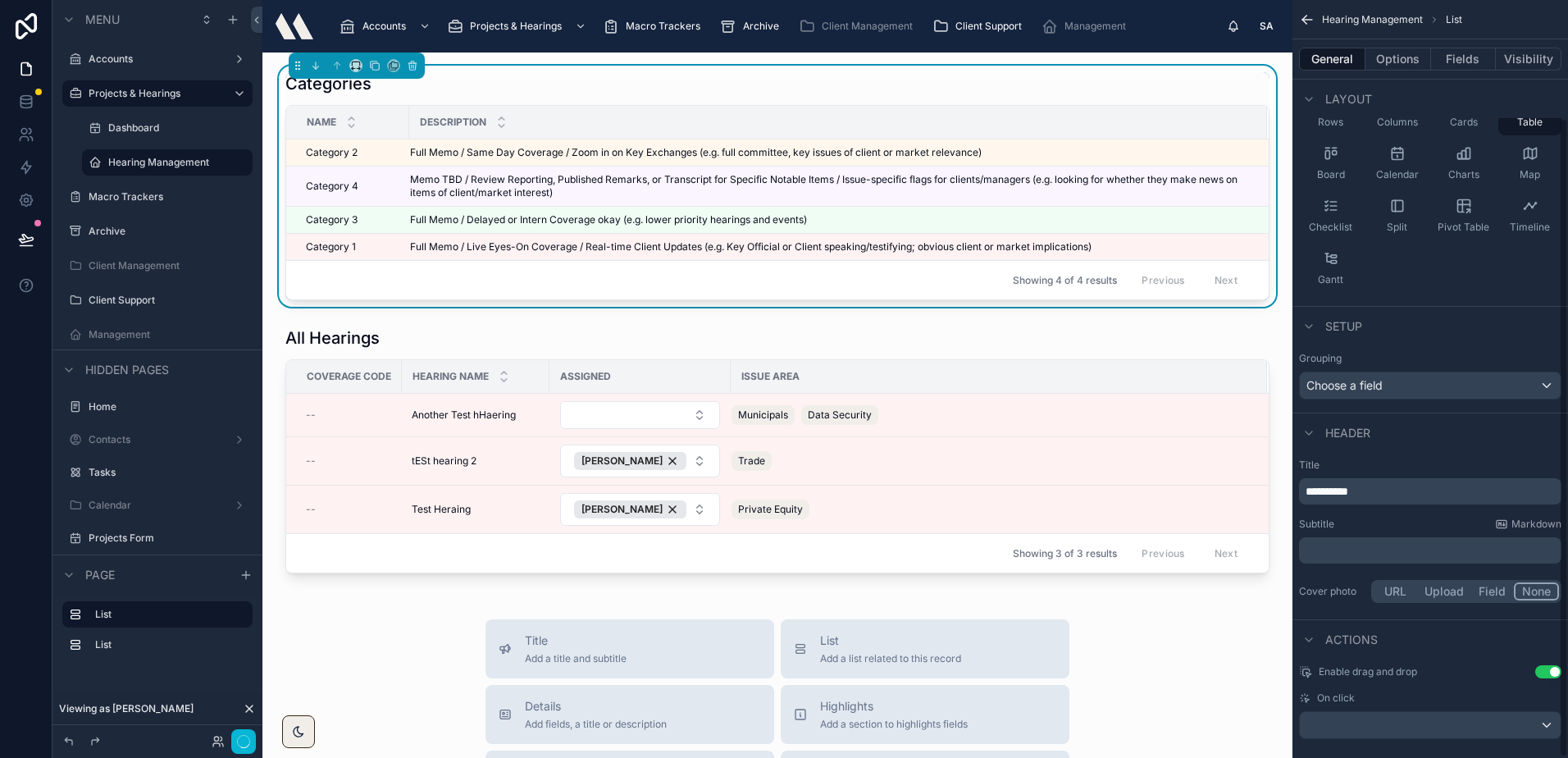
scroll to position [140, 0]
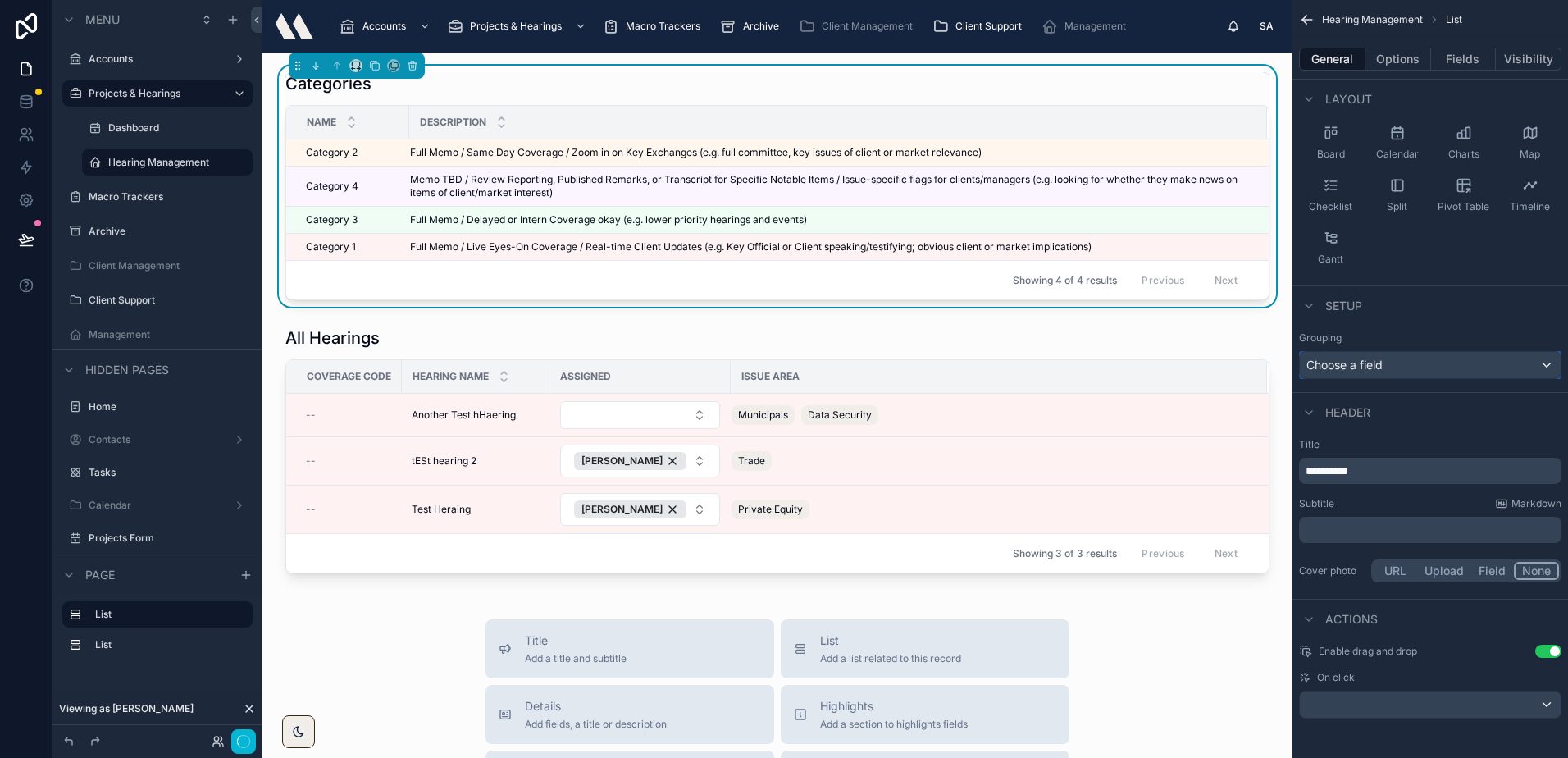
click at [1398, 362] on div "Choose a field" at bounding box center [1430, 365] width 261 height 26
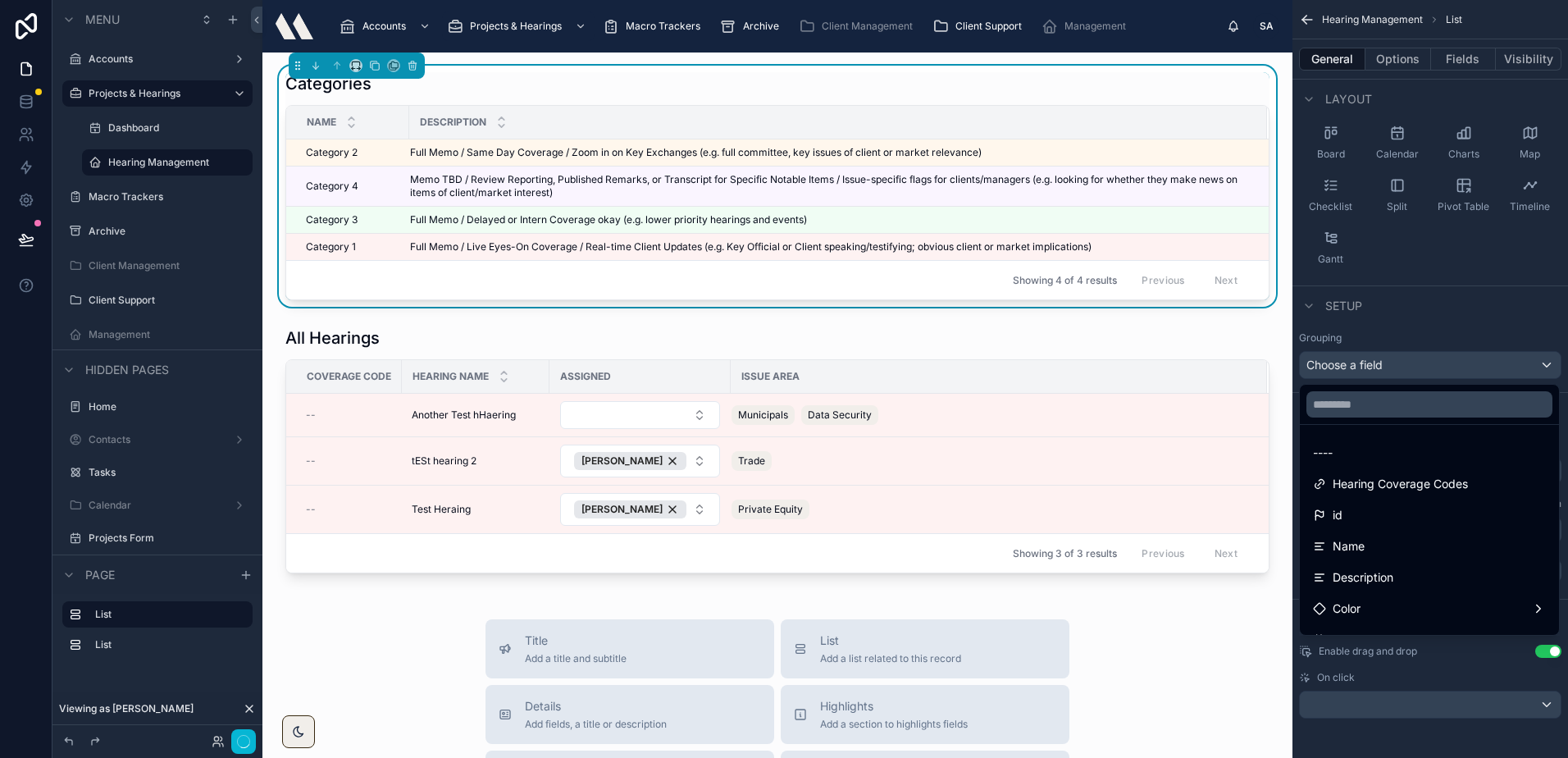
click at [1397, 313] on div "scrollable content" at bounding box center [784, 379] width 1568 height 758
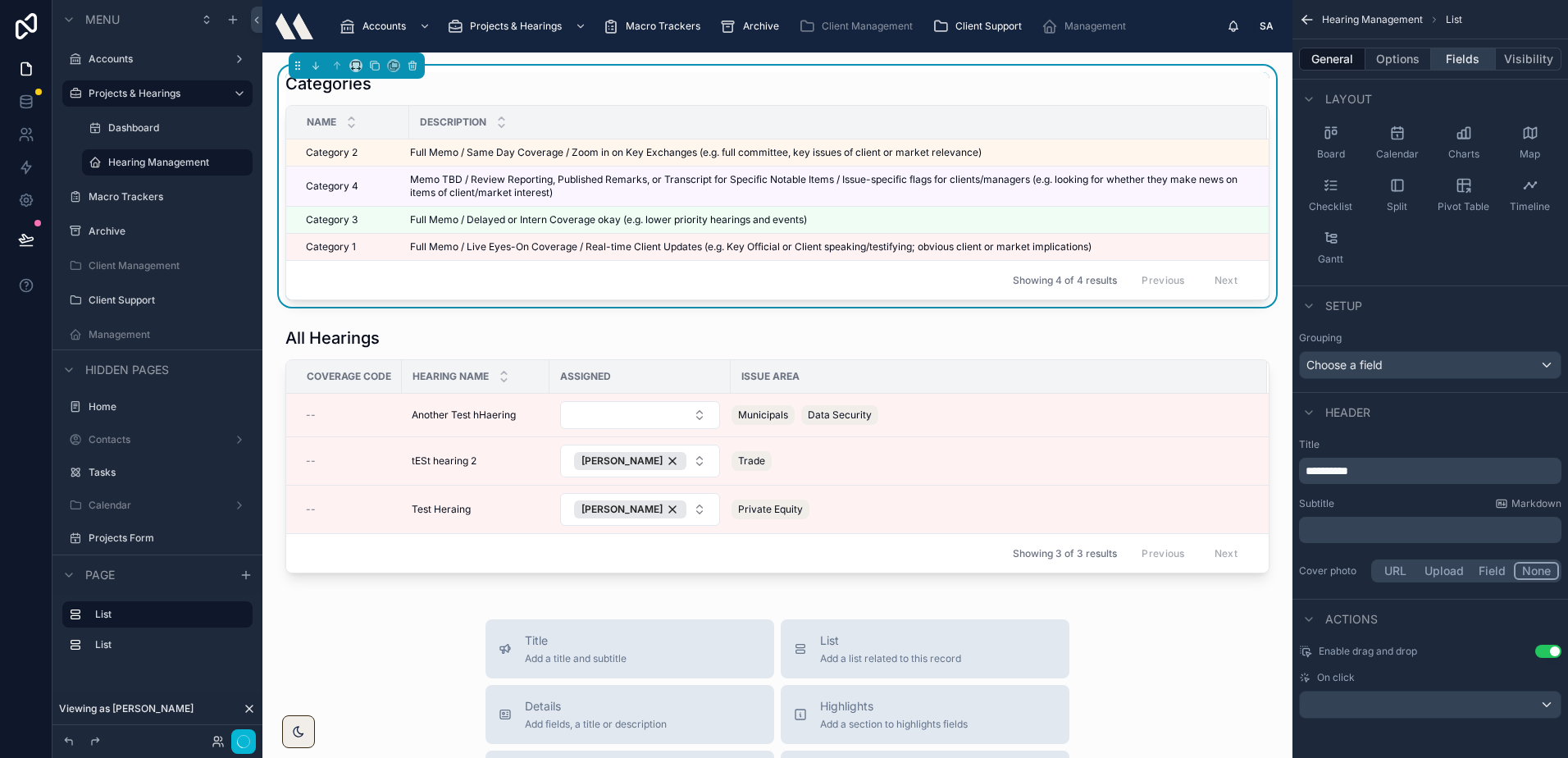
click at [1442, 58] on button "Fields" at bounding box center [1463, 58] width 65 height 23
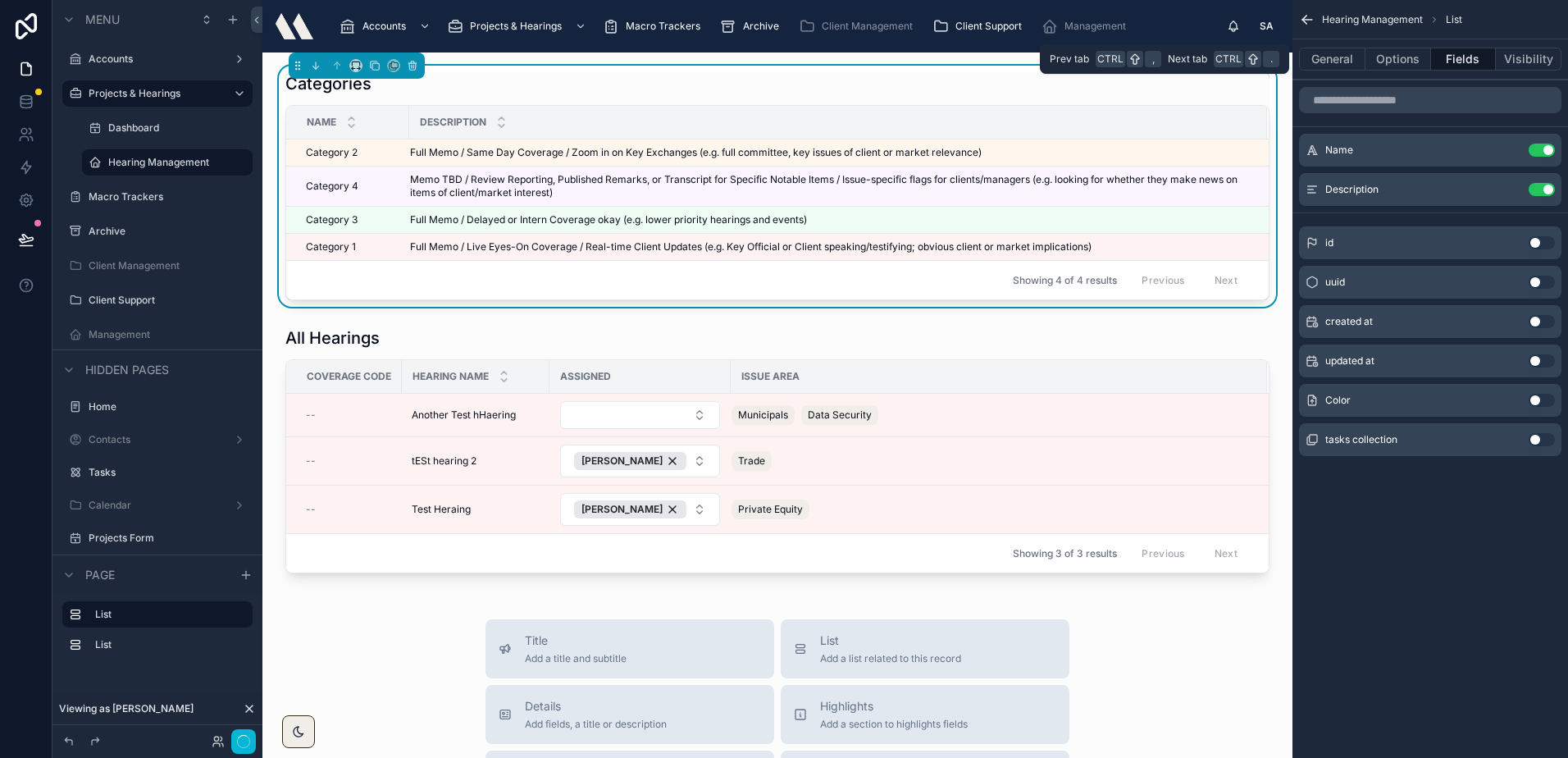
scroll to position [0, 0]
click at [1395, 57] on button "Options" at bounding box center [1398, 58] width 65 height 23
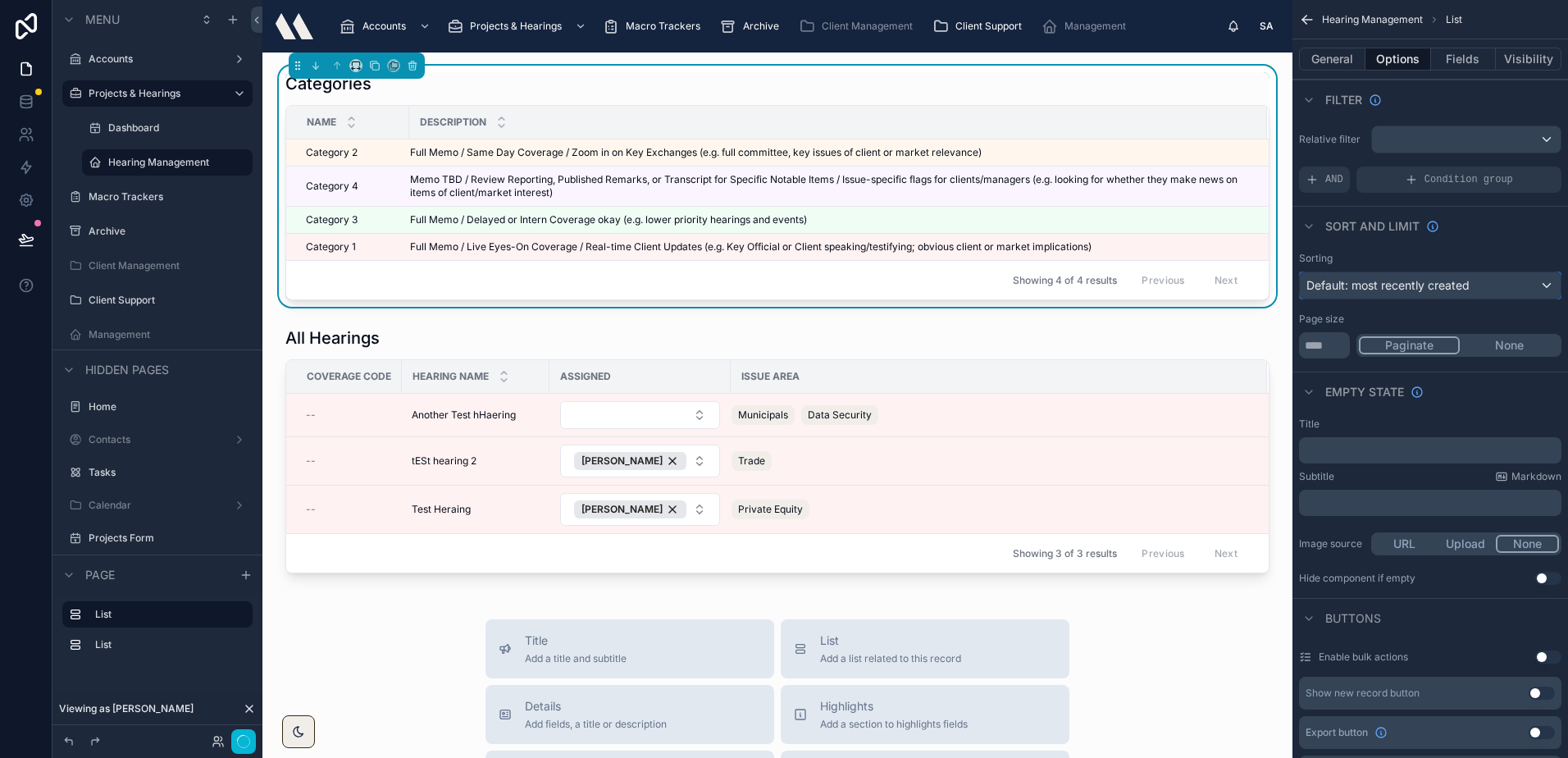
click at [1380, 285] on span "Default: most recently created" at bounding box center [1387, 285] width 163 height 14
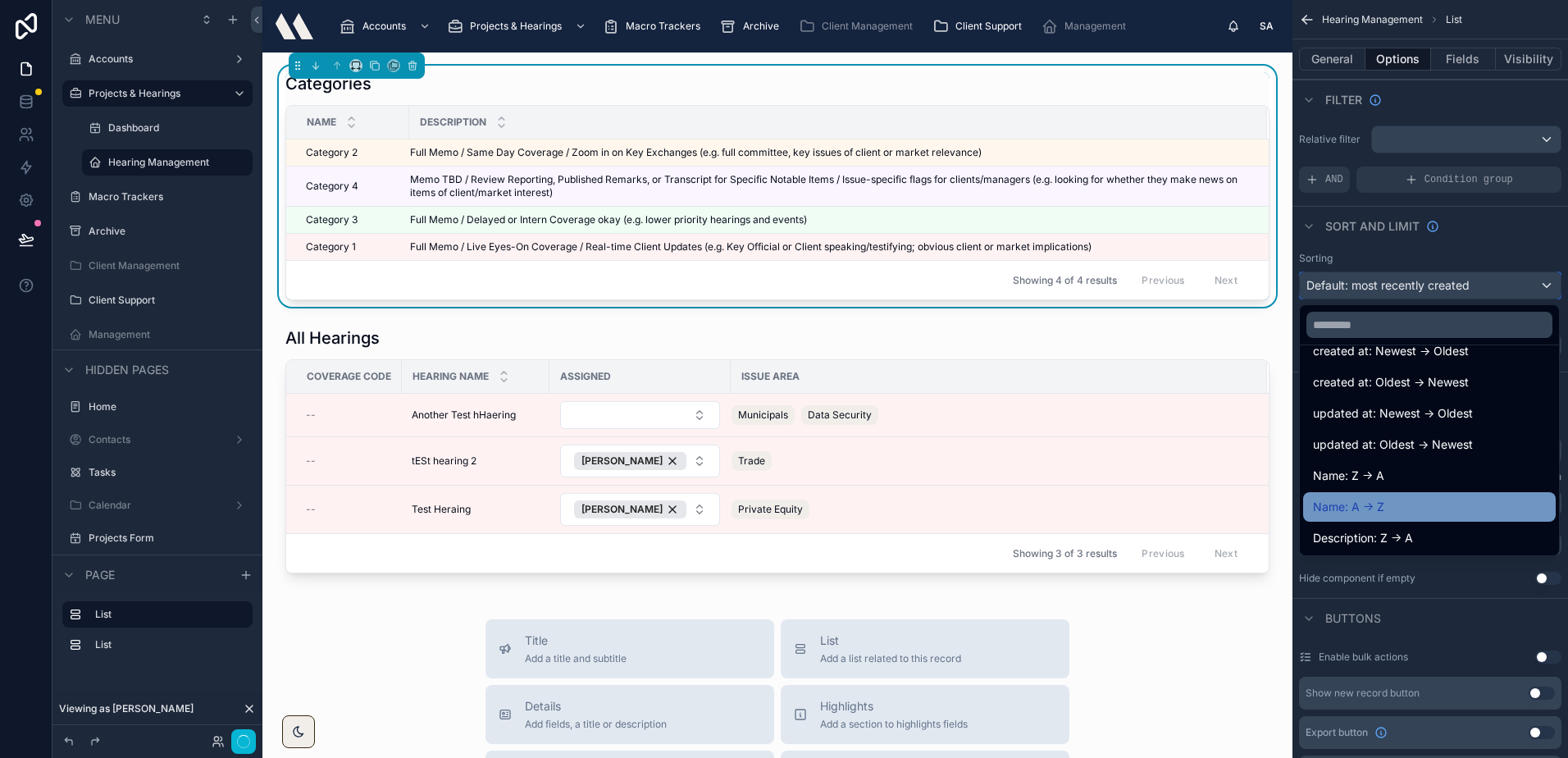
scroll to position [82, 0]
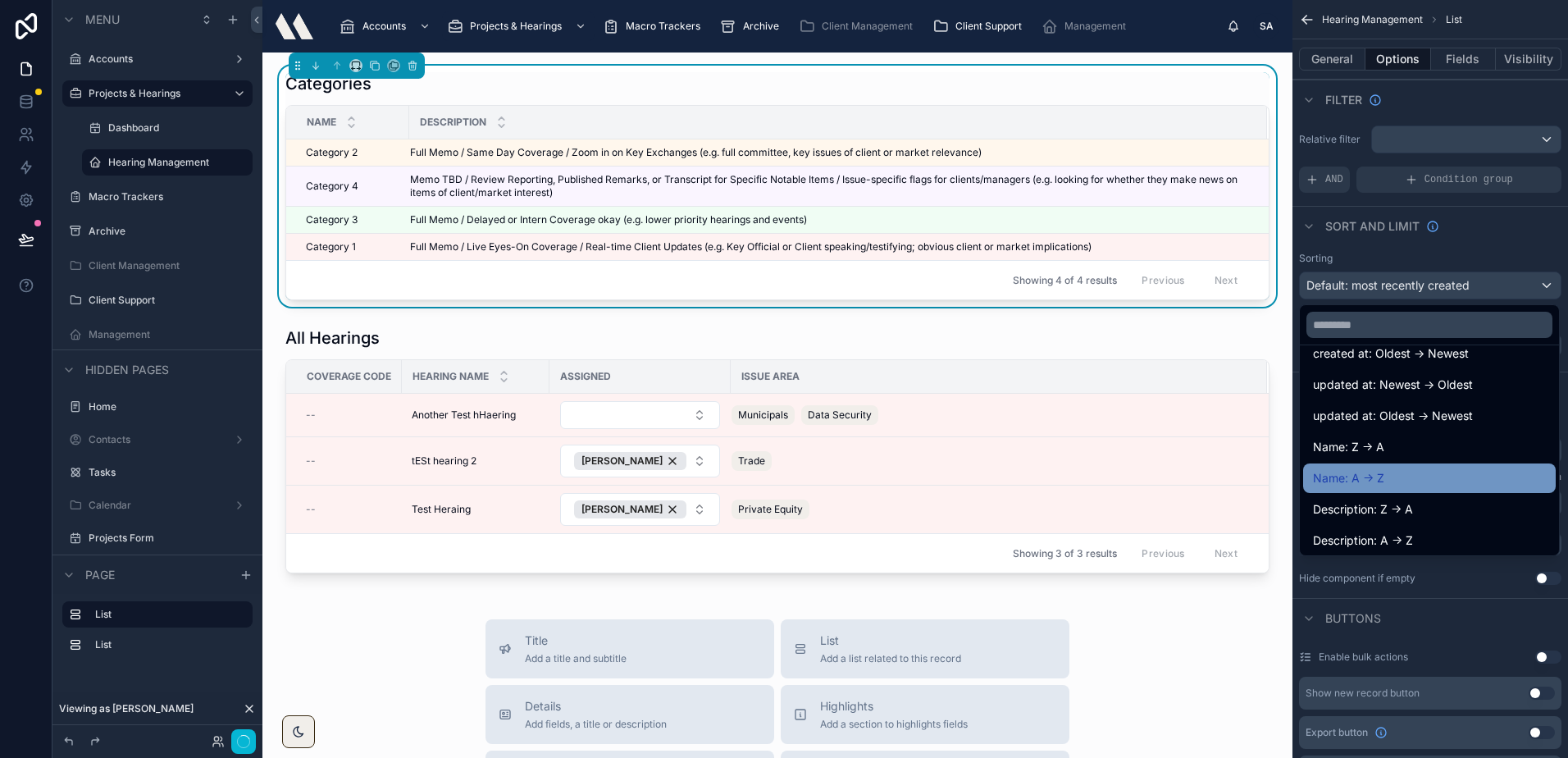
click at [1381, 471] on span "Name: A -> Z" at bounding box center [1348, 479] width 71 height 20
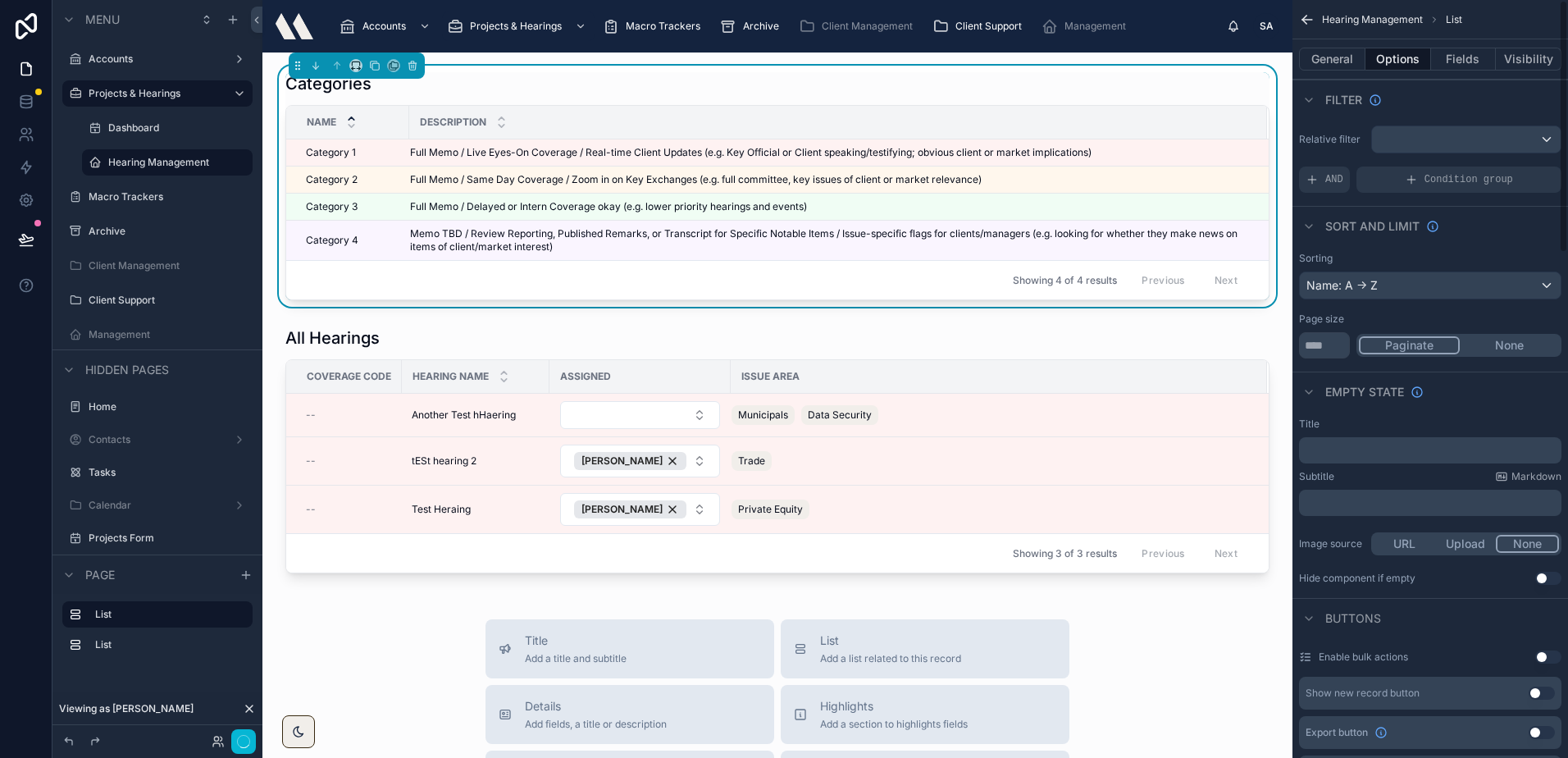
click at [1502, 342] on button "None" at bounding box center [1509, 346] width 99 height 18
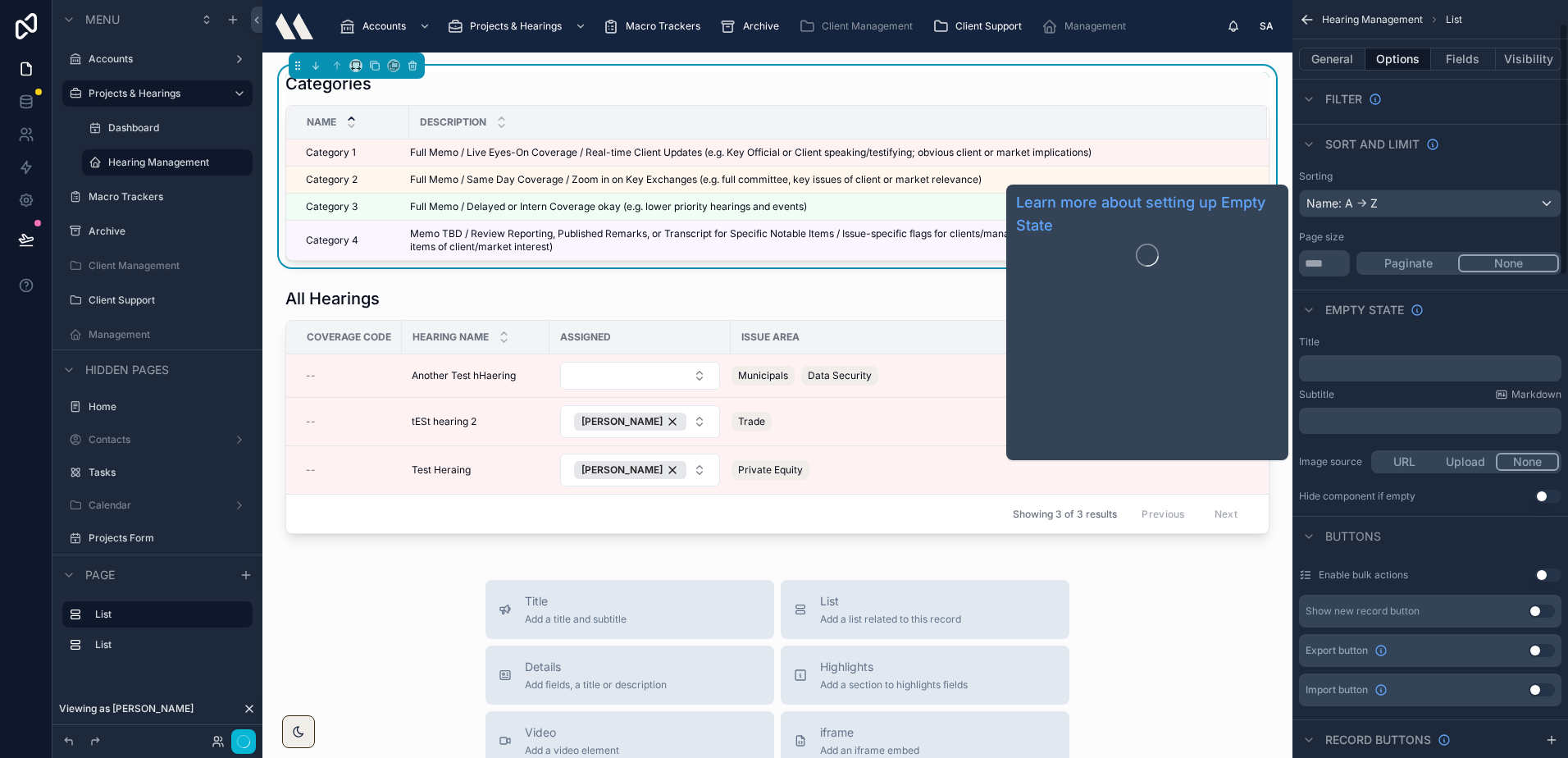
scroll to position [0, 0]
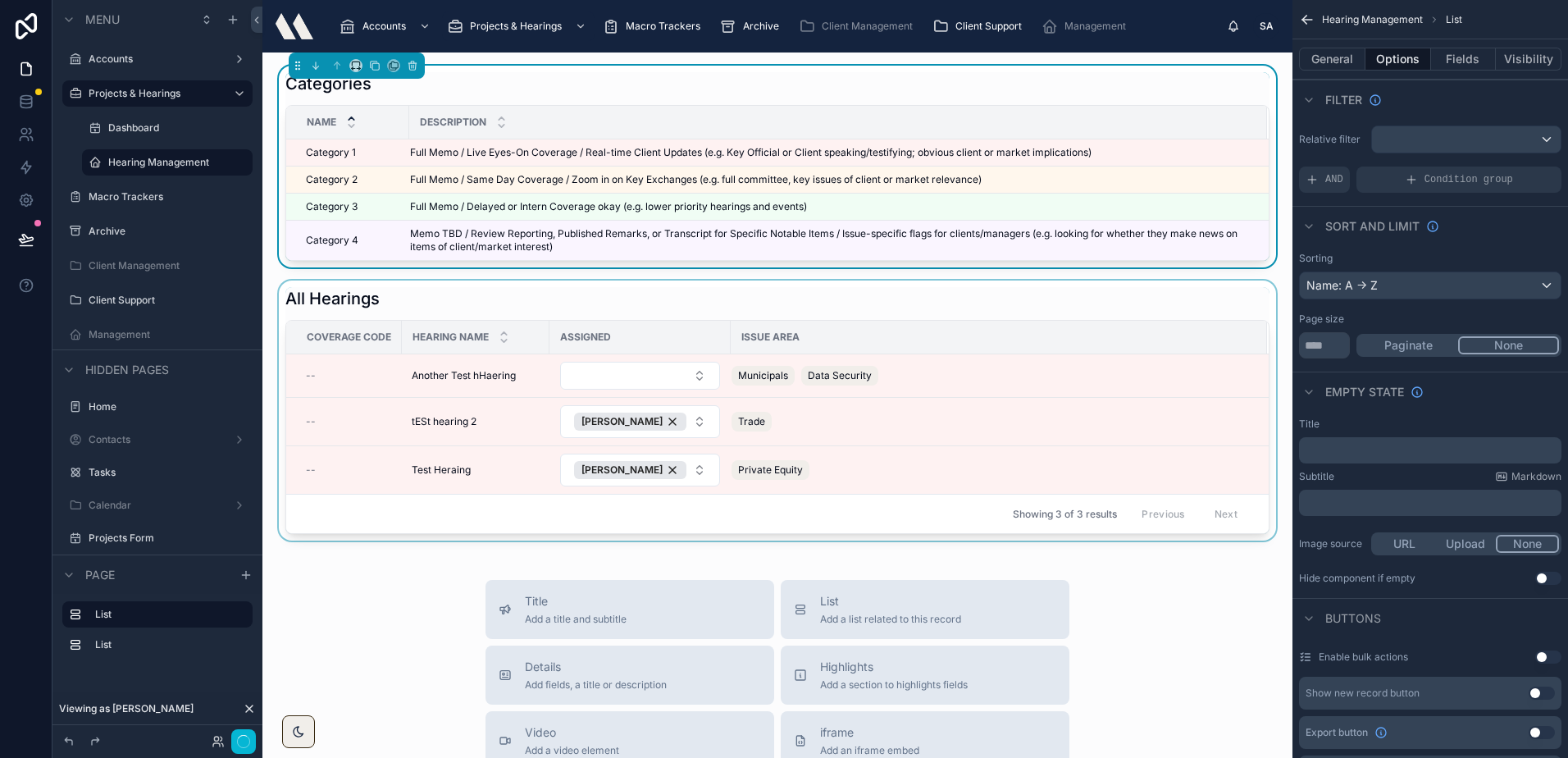
click at [516, 293] on div at bounding box center [777, 410] width 1003 height 260
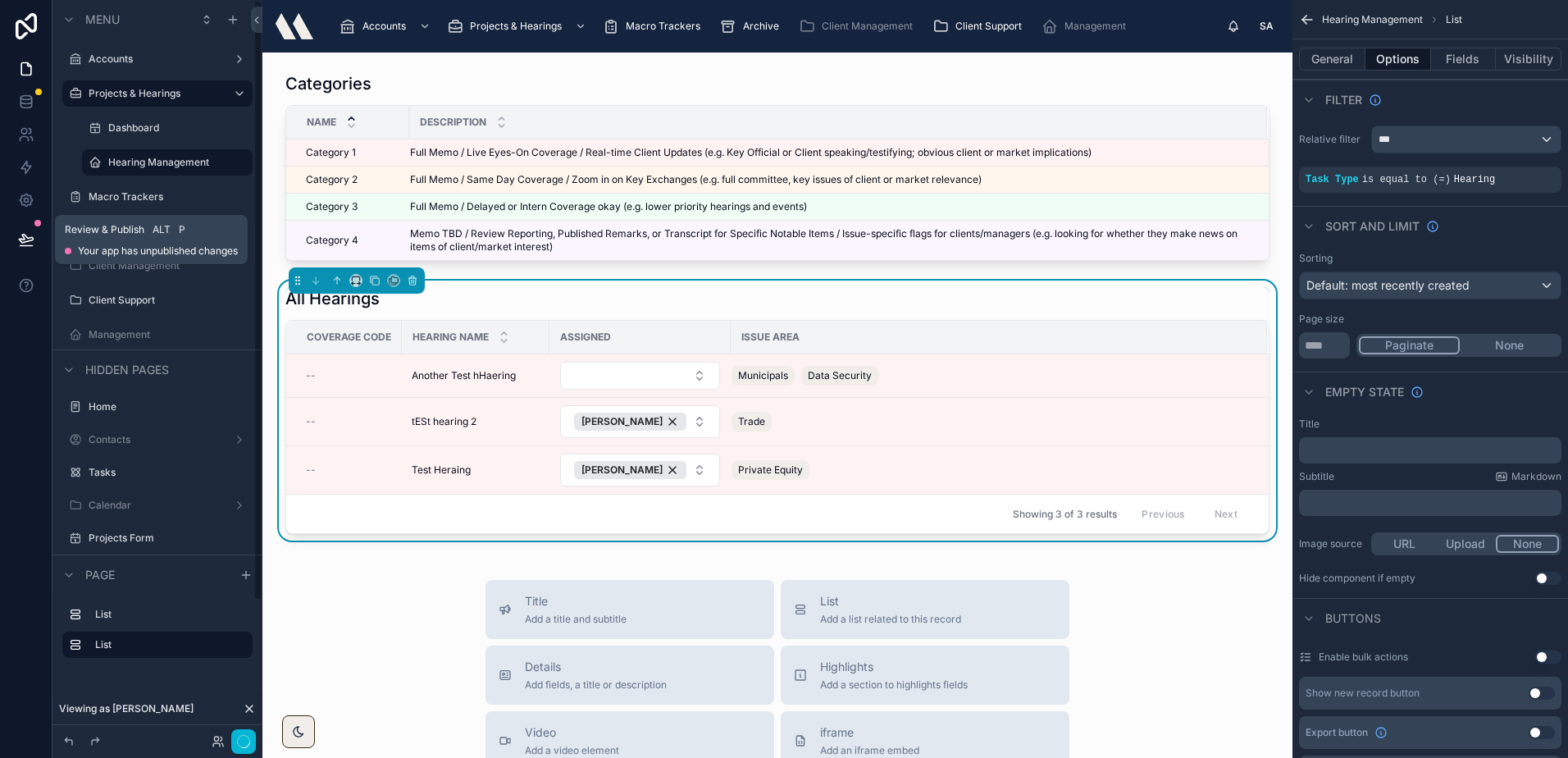
click at [25, 235] on icon at bounding box center [25, 238] width 14 height 8
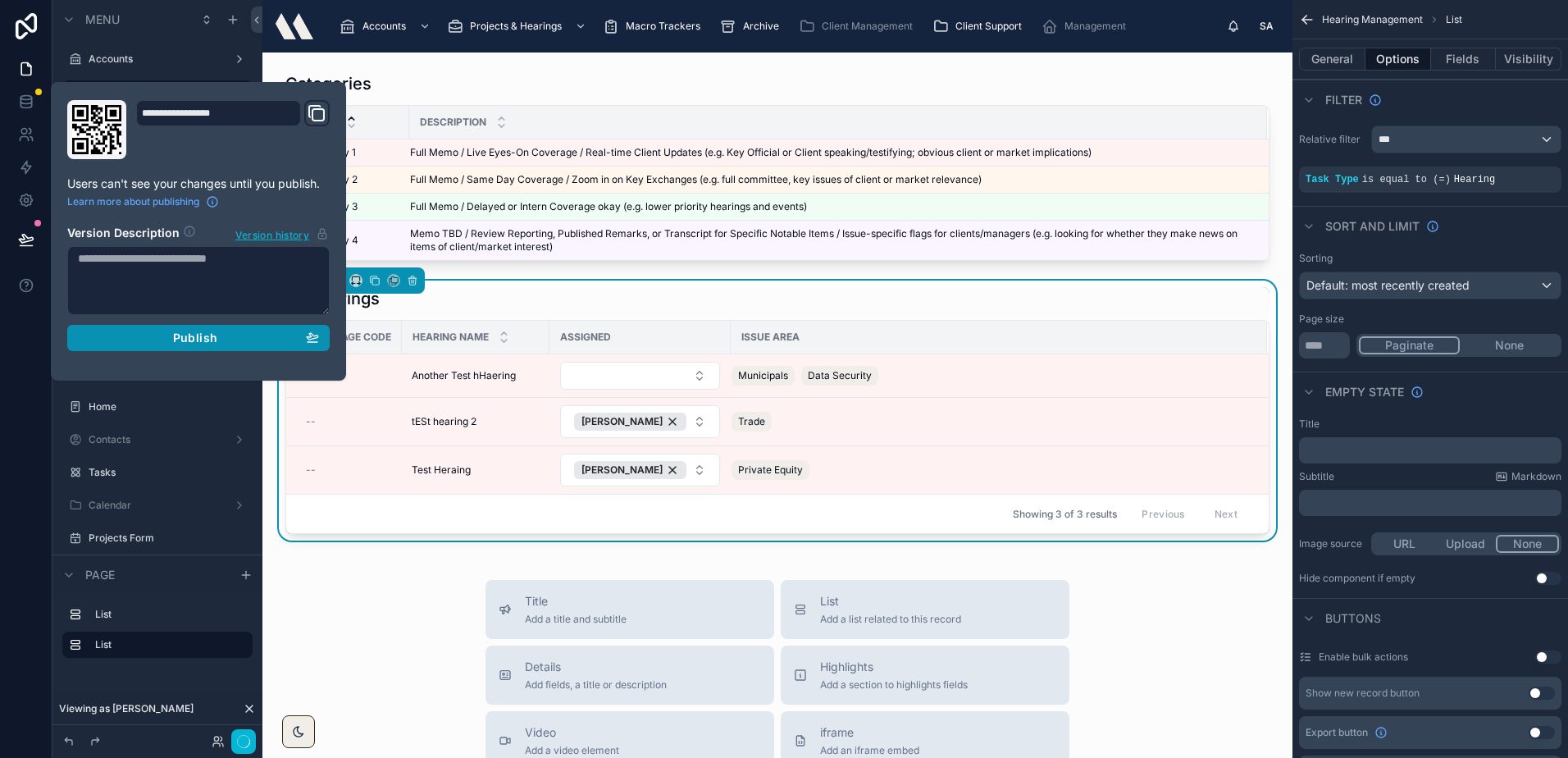
click at [168, 345] on div "Publish" at bounding box center [198, 338] width 241 height 15
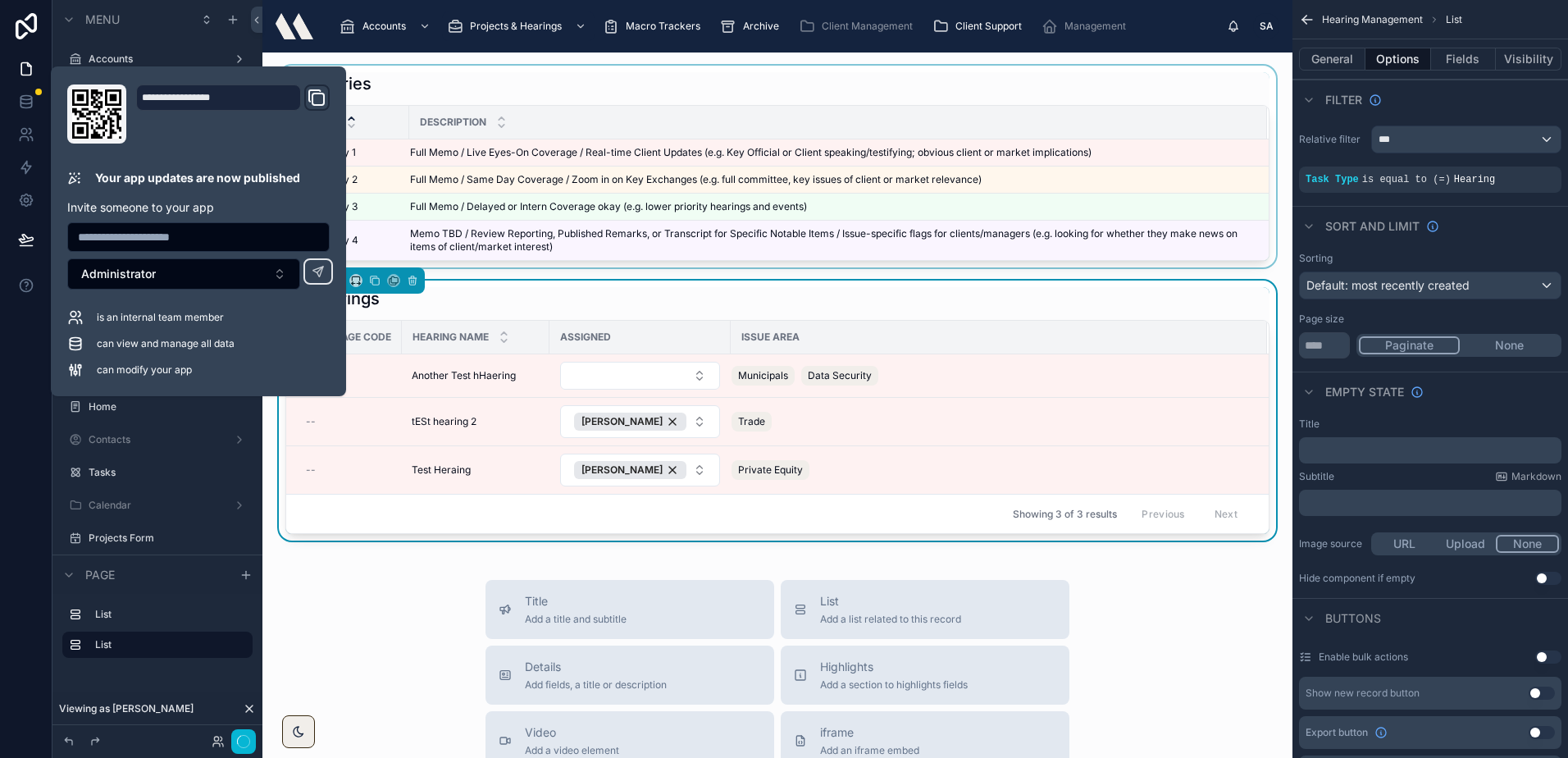
click at [759, 91] on div at bounding box center [777, 167] width 1003 height 202
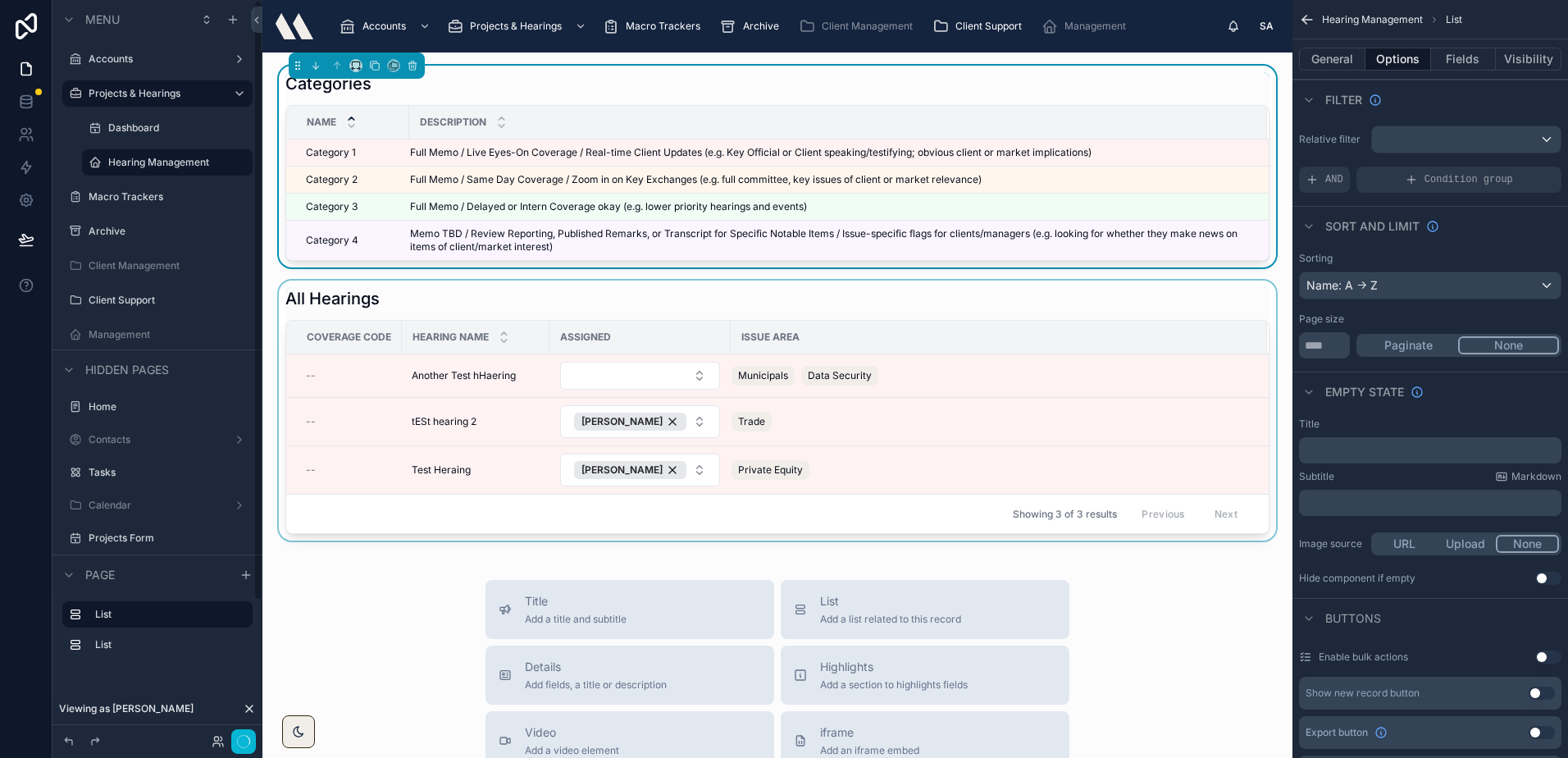
click at [553, 308] on div at bounding box center [777, 410] width 1003 height 260
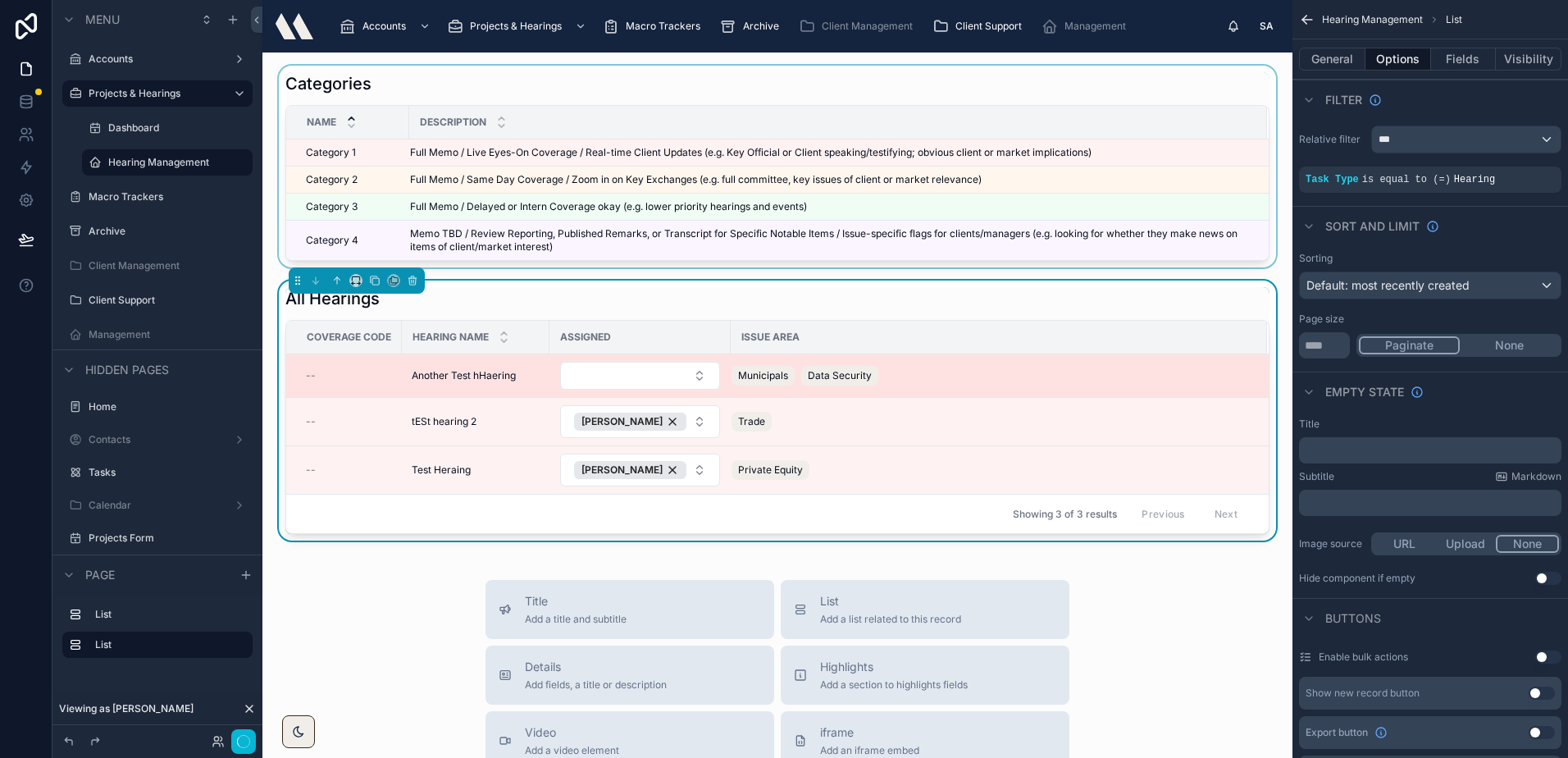
click at [459, 376] on span "Another Test hHaering" at bounding box center [464, 376] width 104 height 13
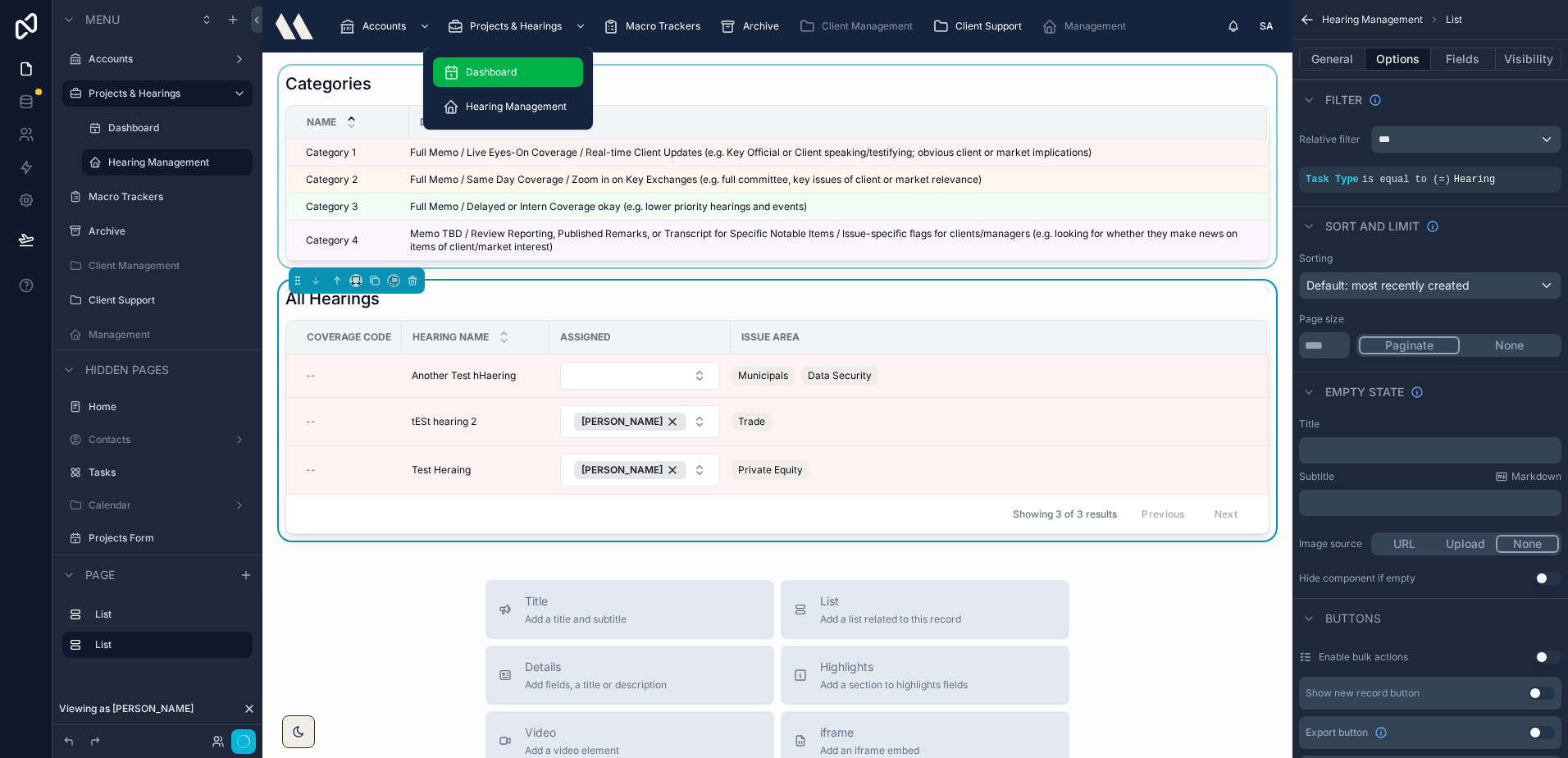
click at [527, 68] on div "Dashboard" at bounding box center [508, 72] width 130 height 26
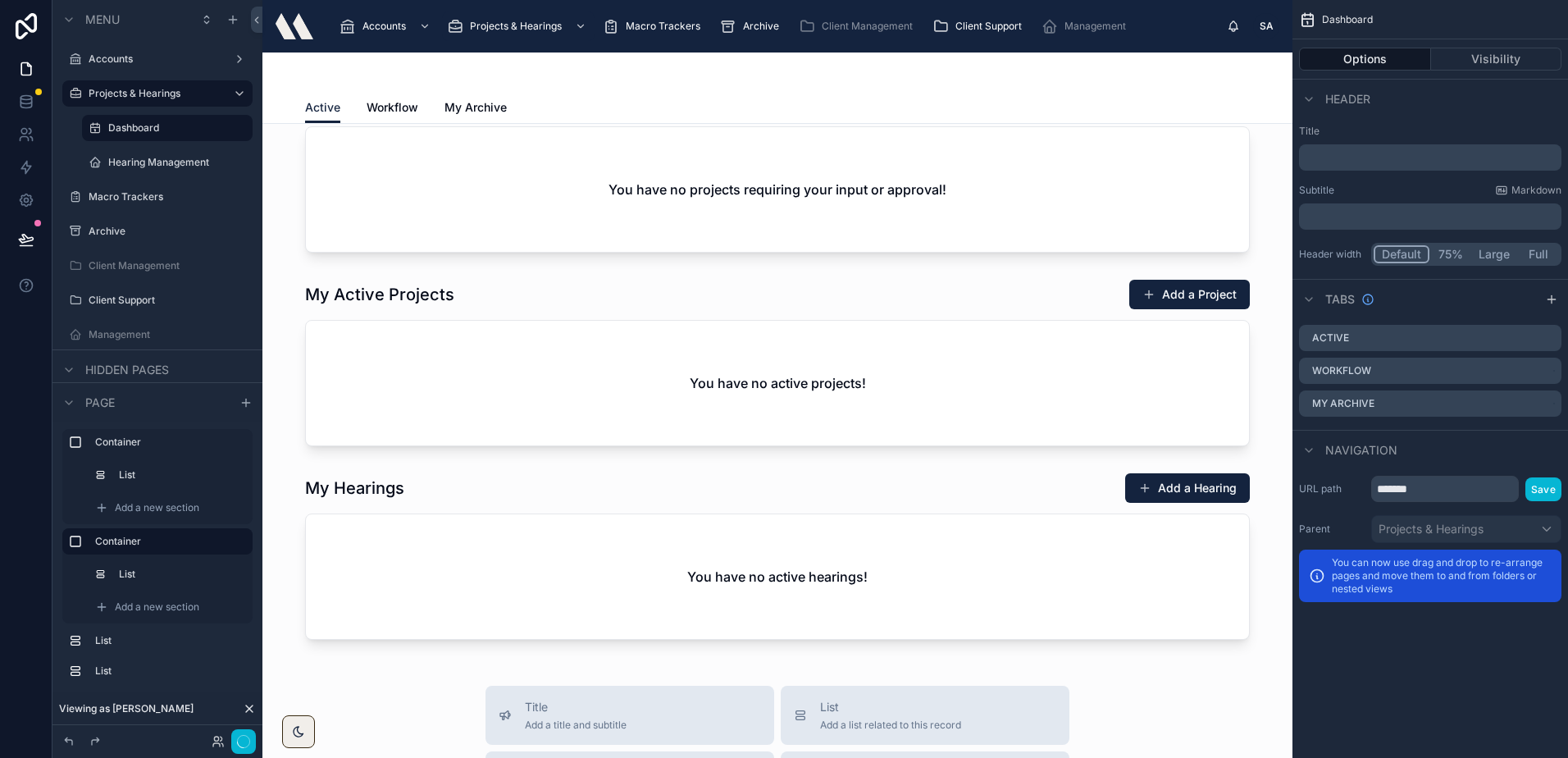
scroll to position [328, 0]
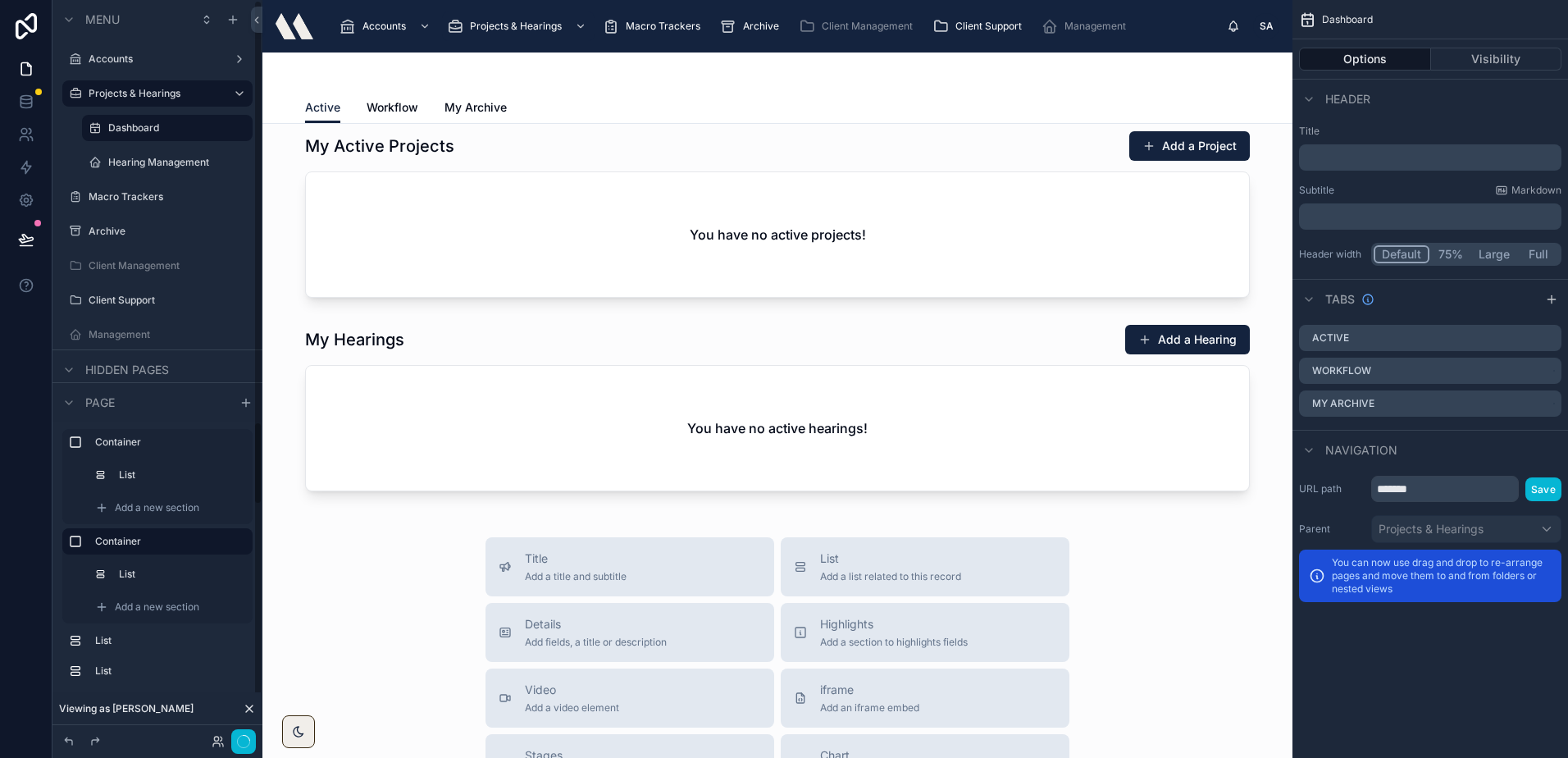
click at [253, 705] on icon at bounding box center [248, 708] width 6 height 6
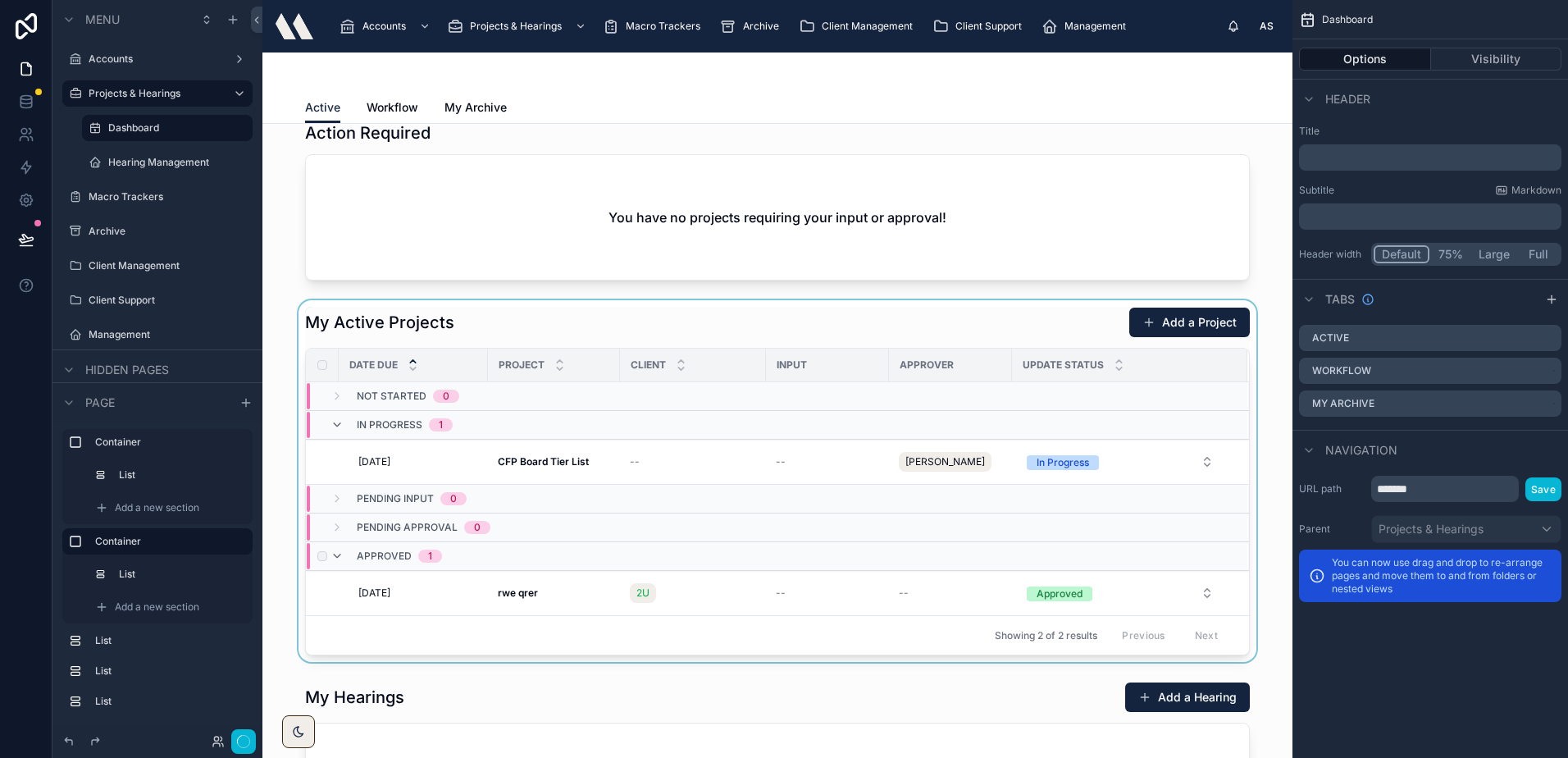
scroll to position [164, 0]
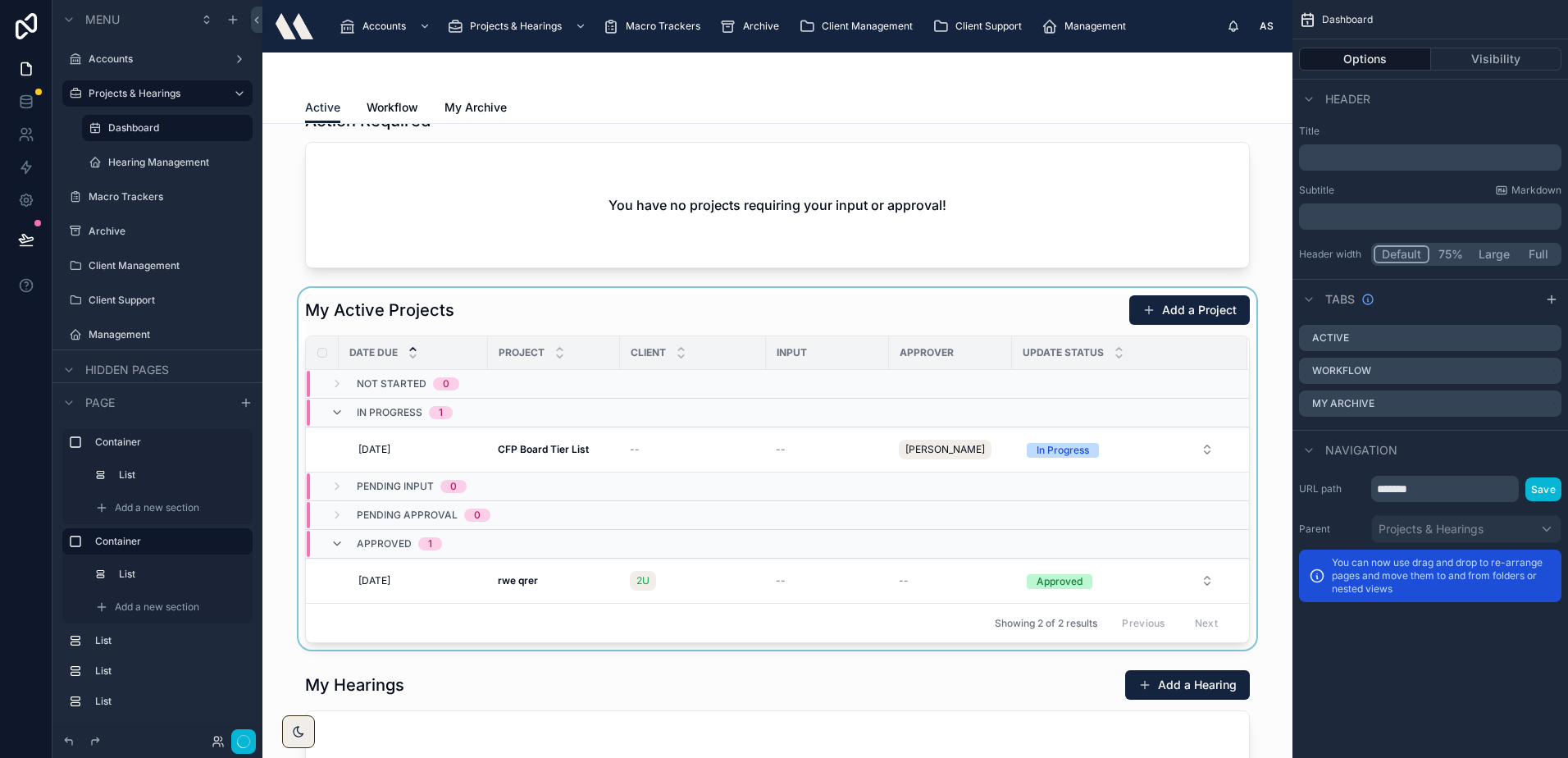
click at [399, 450] on div at bounding box center [777, 469] width 1003 height 362
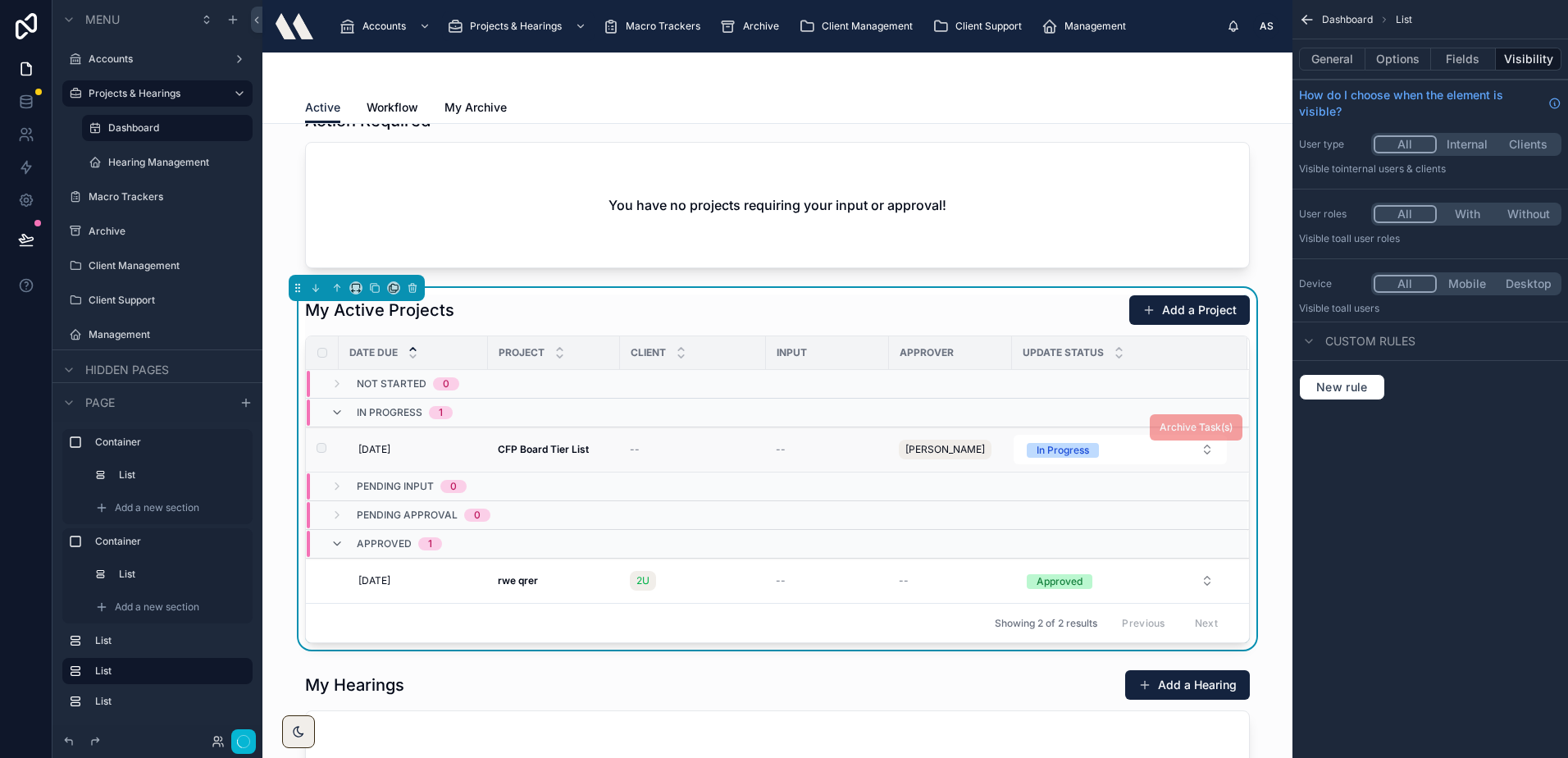
click at [440, 450] on div "[DATE] [DATE]" at bounding box center [418, 450] width 120 height 13
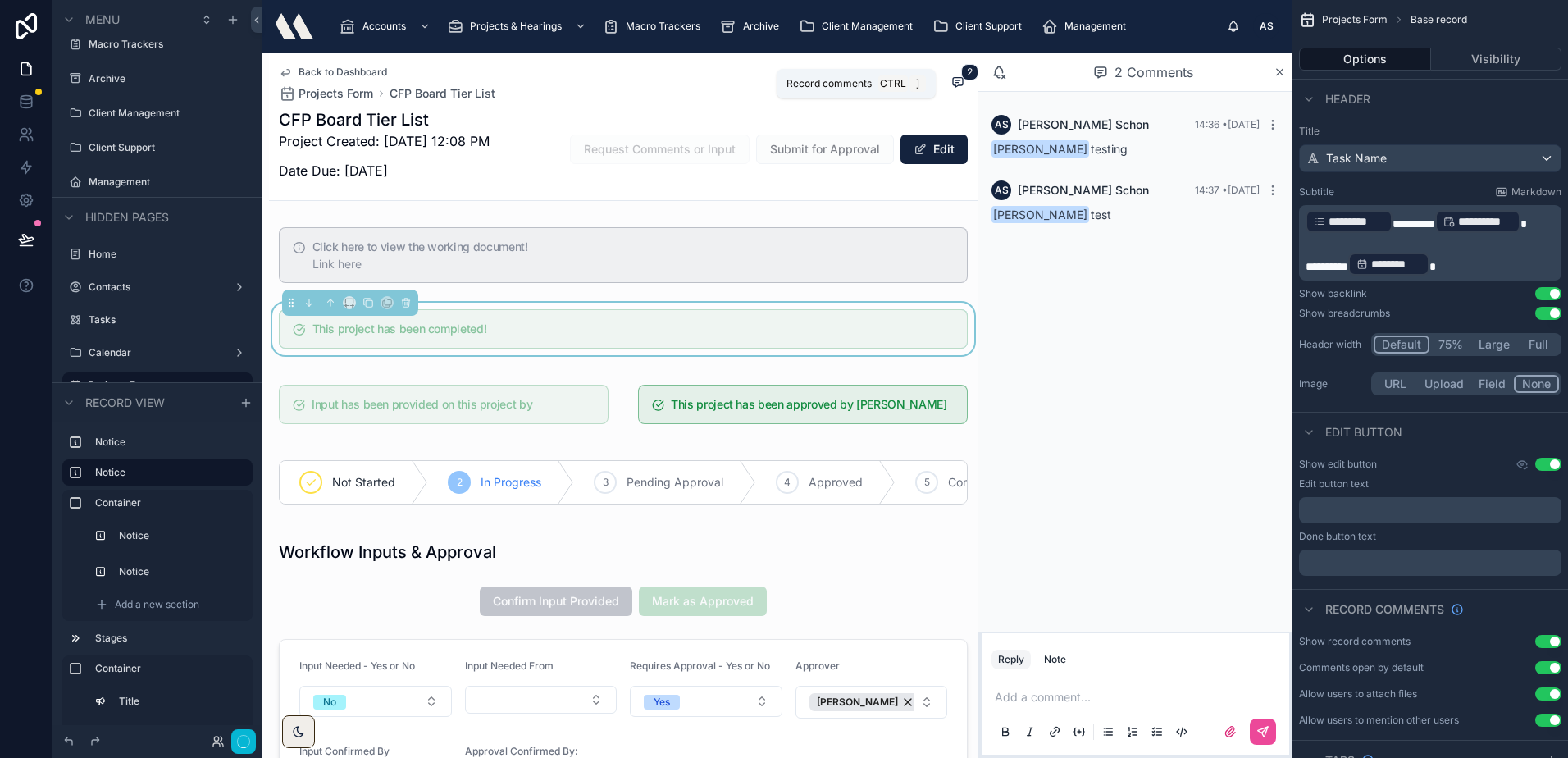
click at [952, 78] on icon at bounding box center [957, 83] width 10 height 9
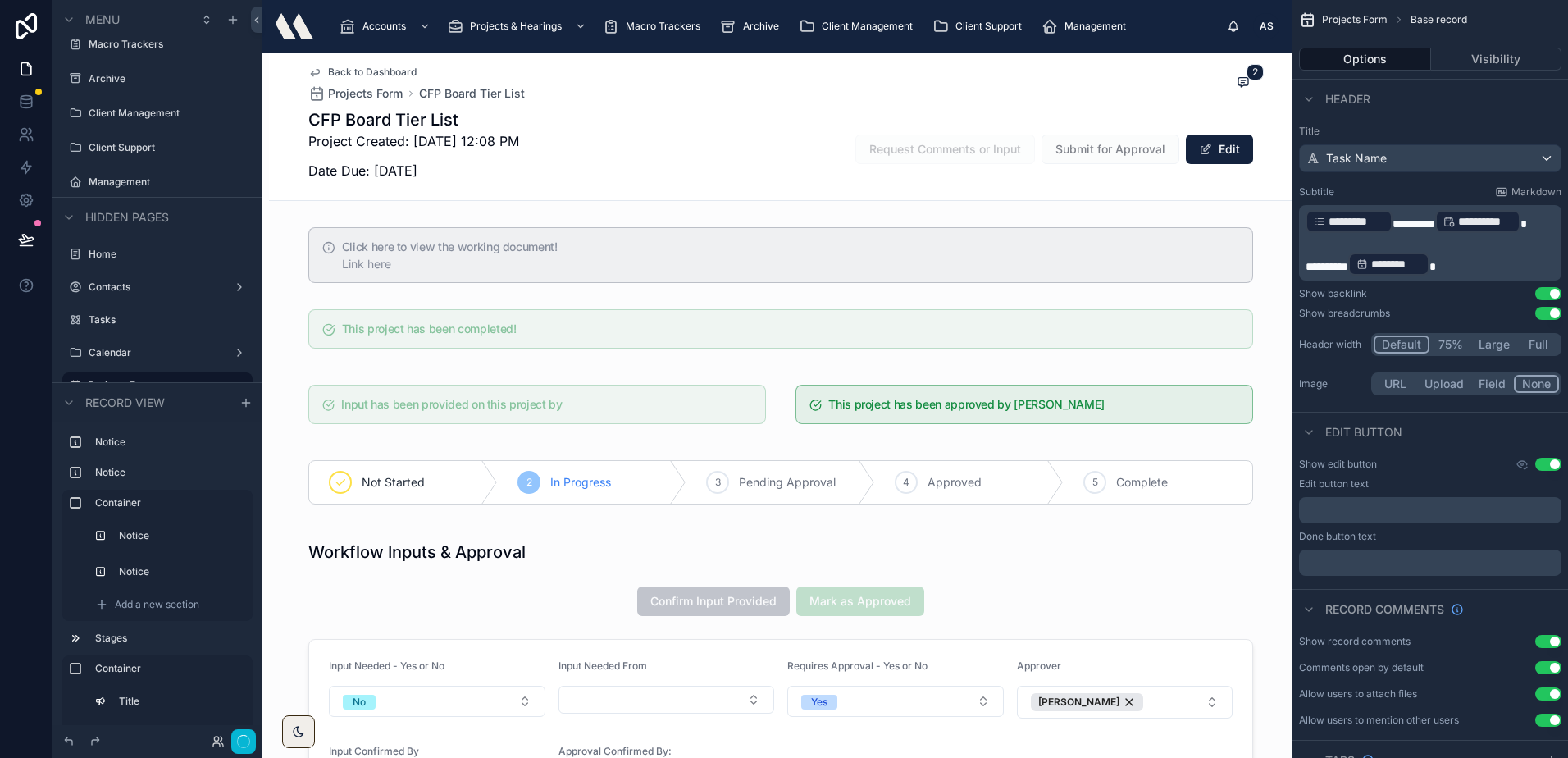
click at [341, 70] on span "Back to Dashboard" at bounding box center [372, 72] width 88 height 13
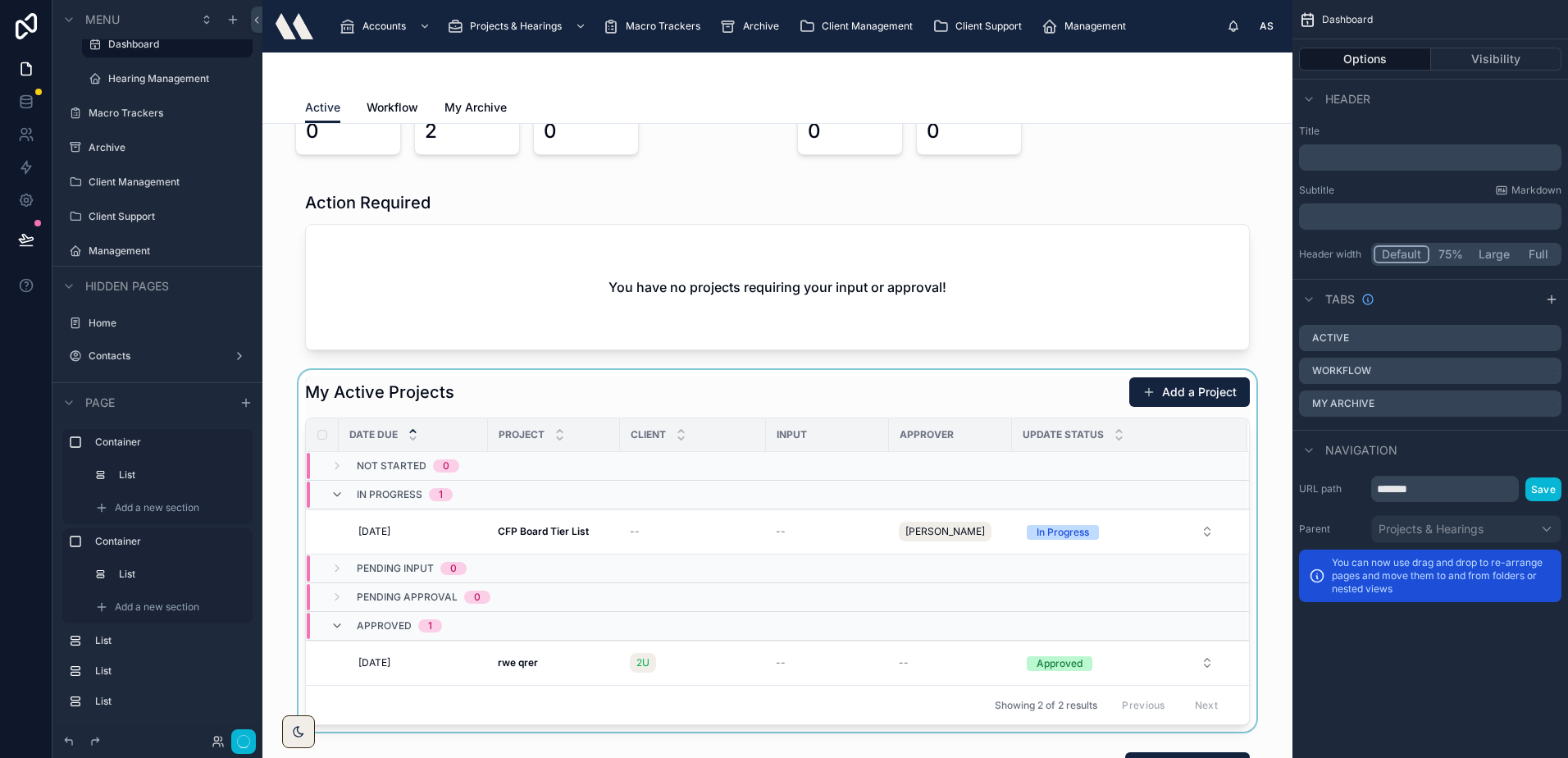
scroll to position [328, 0]
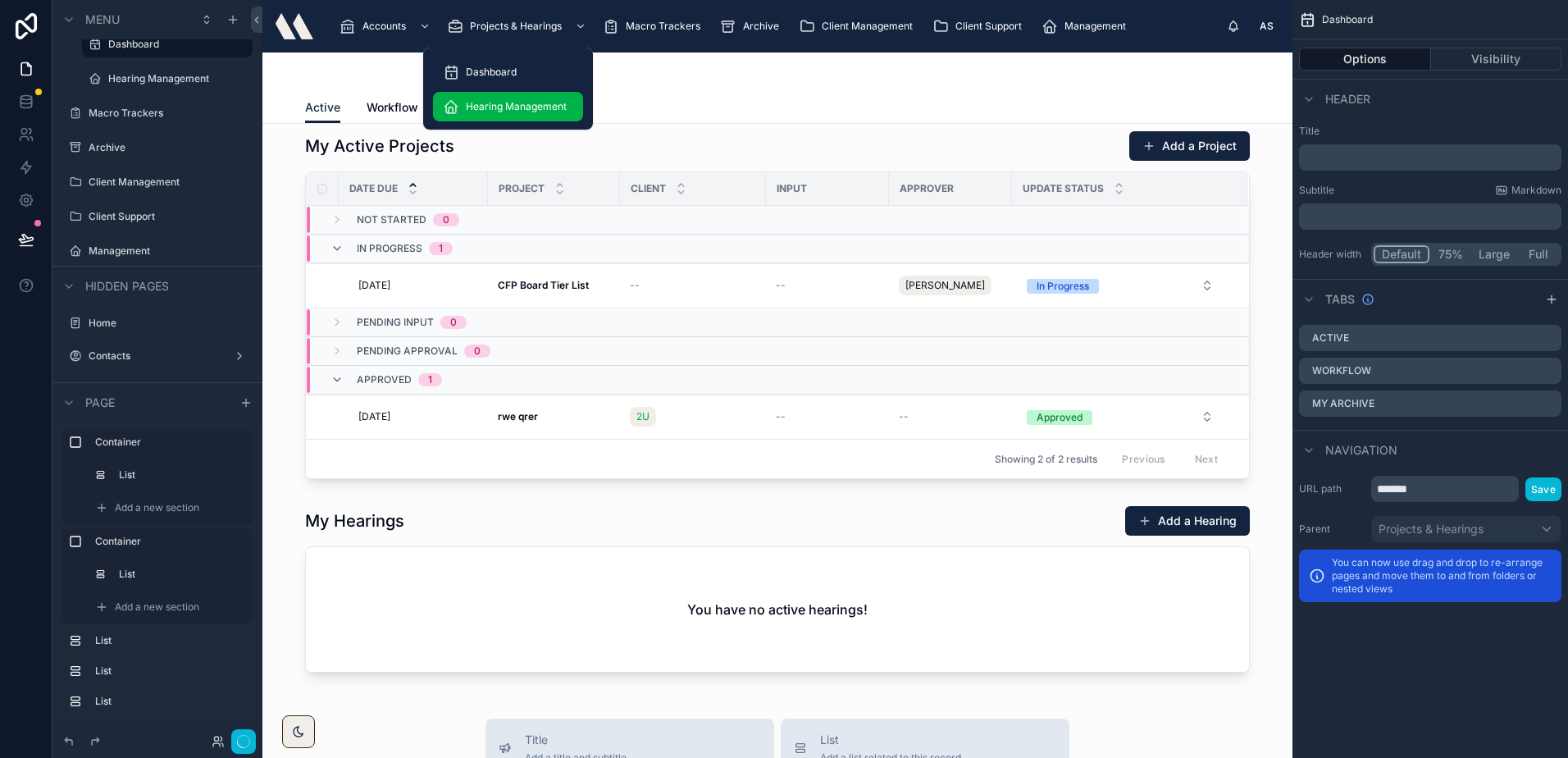
click at [480, 110] on span "Hearing Management" at bounding box center [516, 106] width 101 height 13
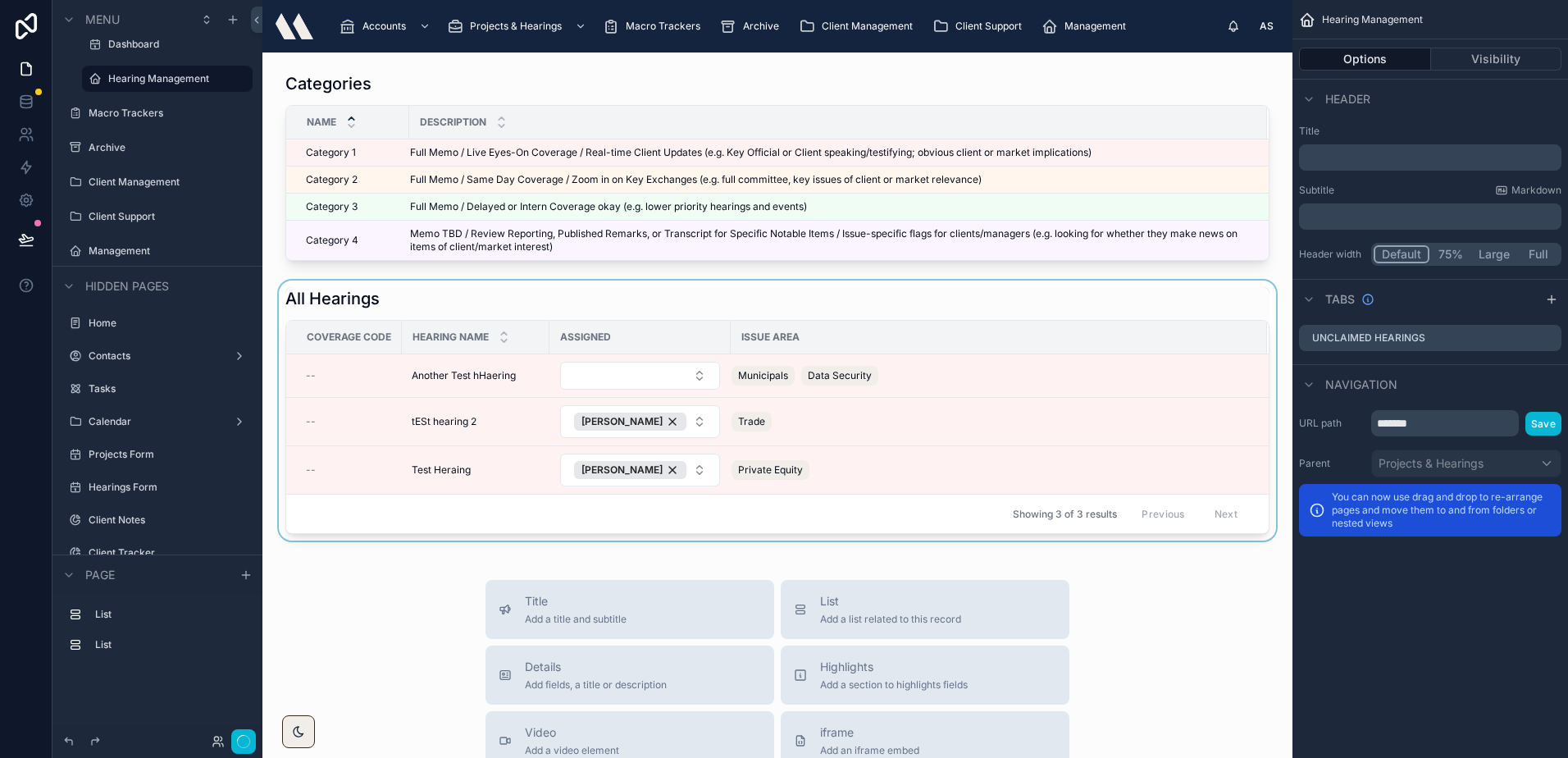
click at [476, 289] on div at bounding box center [777, 410] width 1003 height 260
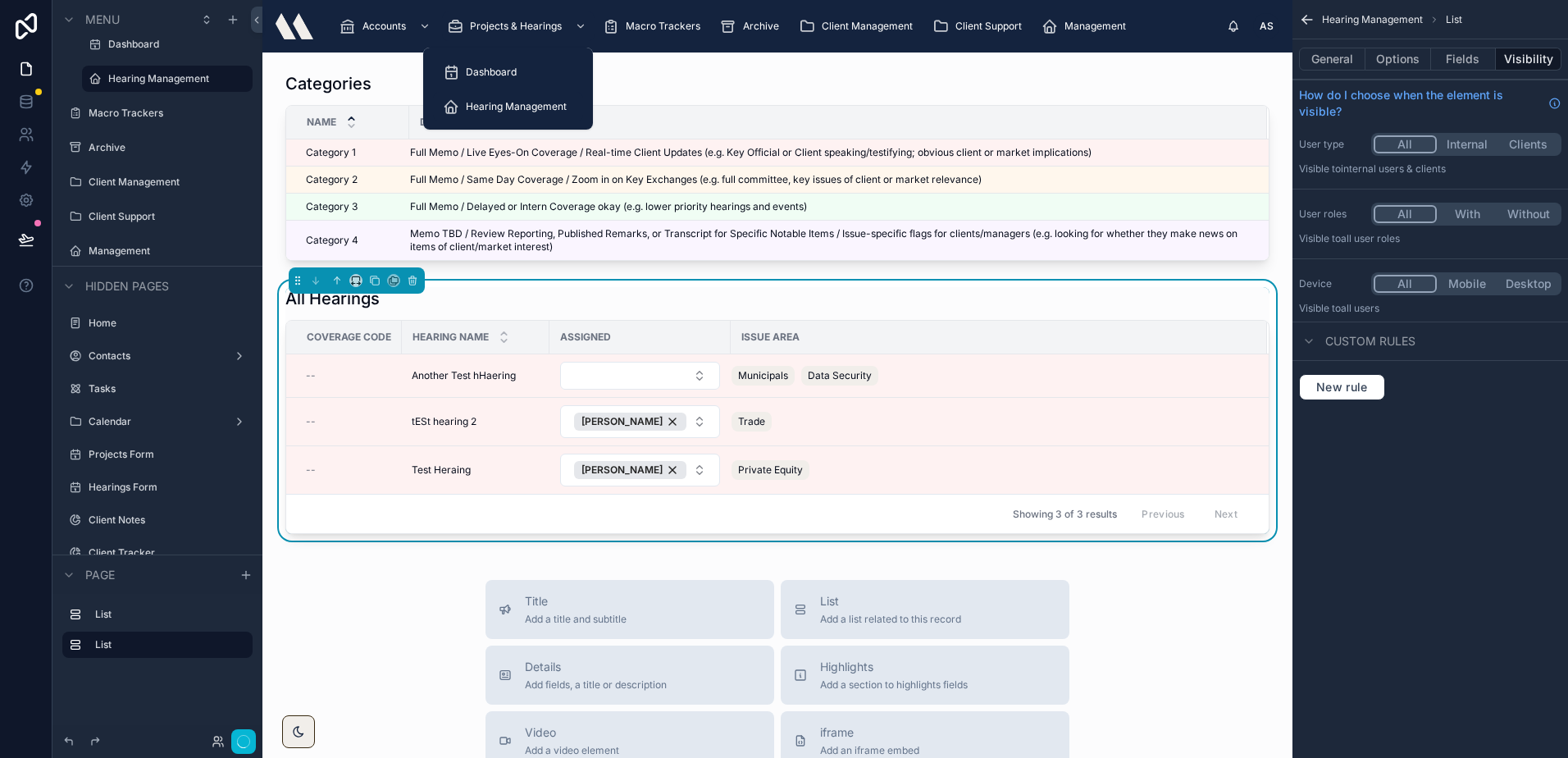
click at [495, 102] on span "Hearing Management" at bounding box center [516, 106] width 101 height 13
click at [487, 66] on span "Dashboard" at bounding box center [491, 72] width 51 height 13
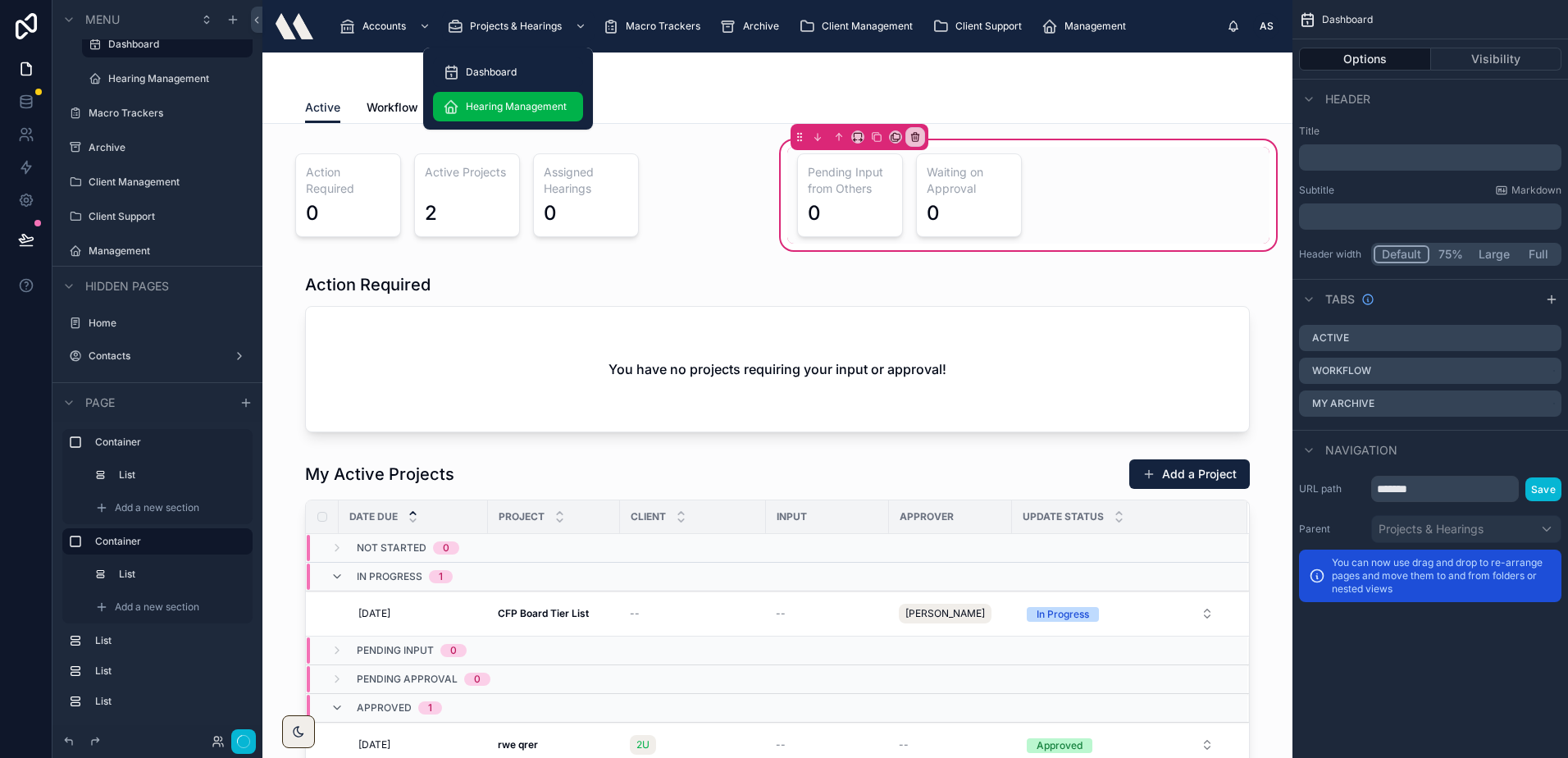
click at [492, 112] on span "Hearing Management" at bounding box center [516, 106] width 101 height 13
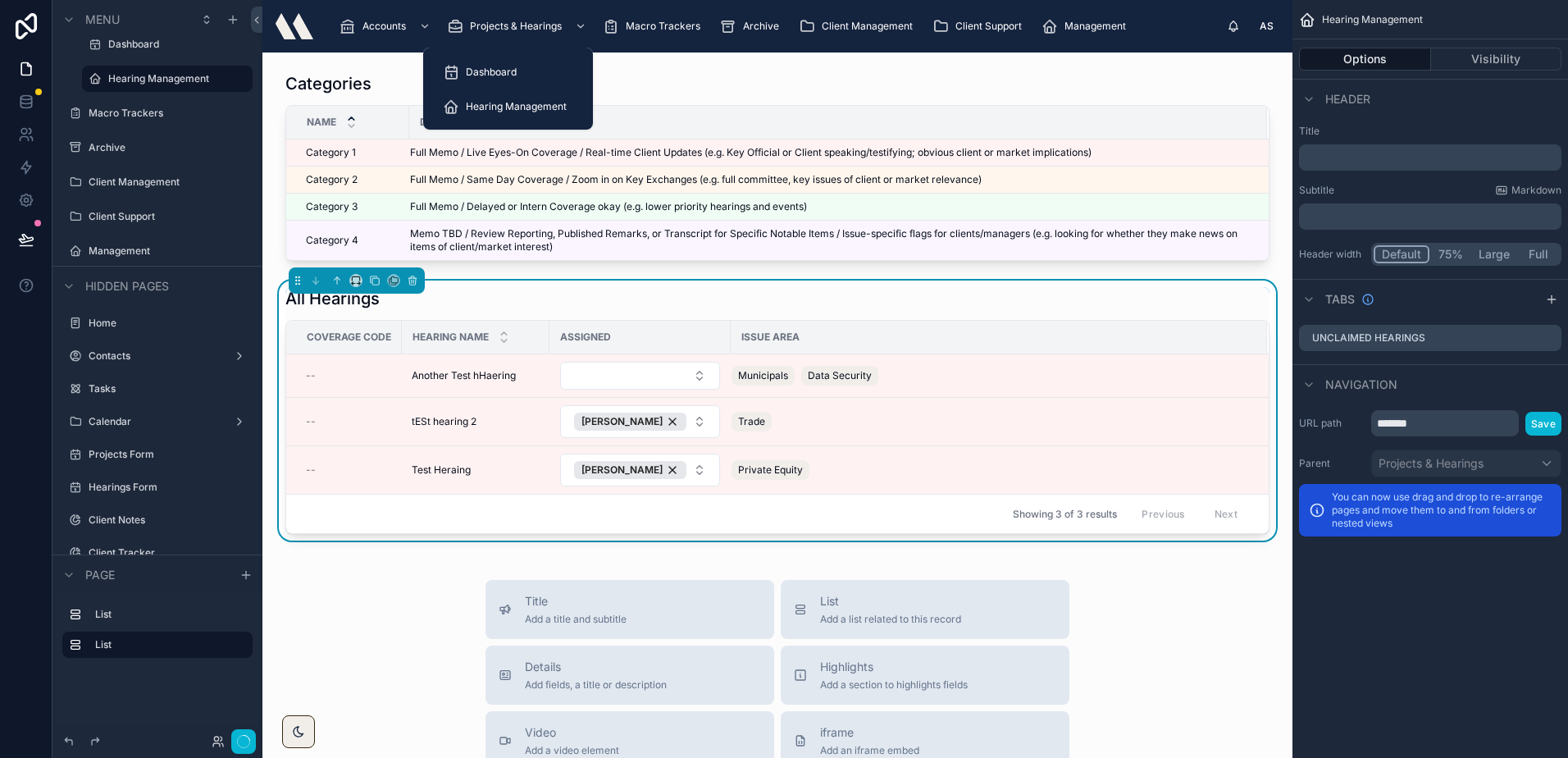
click at [477, 102] on span "Hearing Management" at bounding box center [516, 106] width 101 height 13
click at [498, 99] on div "Hearing Management" at bounding box center [508, 106] width 130 height 26
click at [494, 79] on div "Dashboard" at bounding box center [508, 72] width 130 height 26
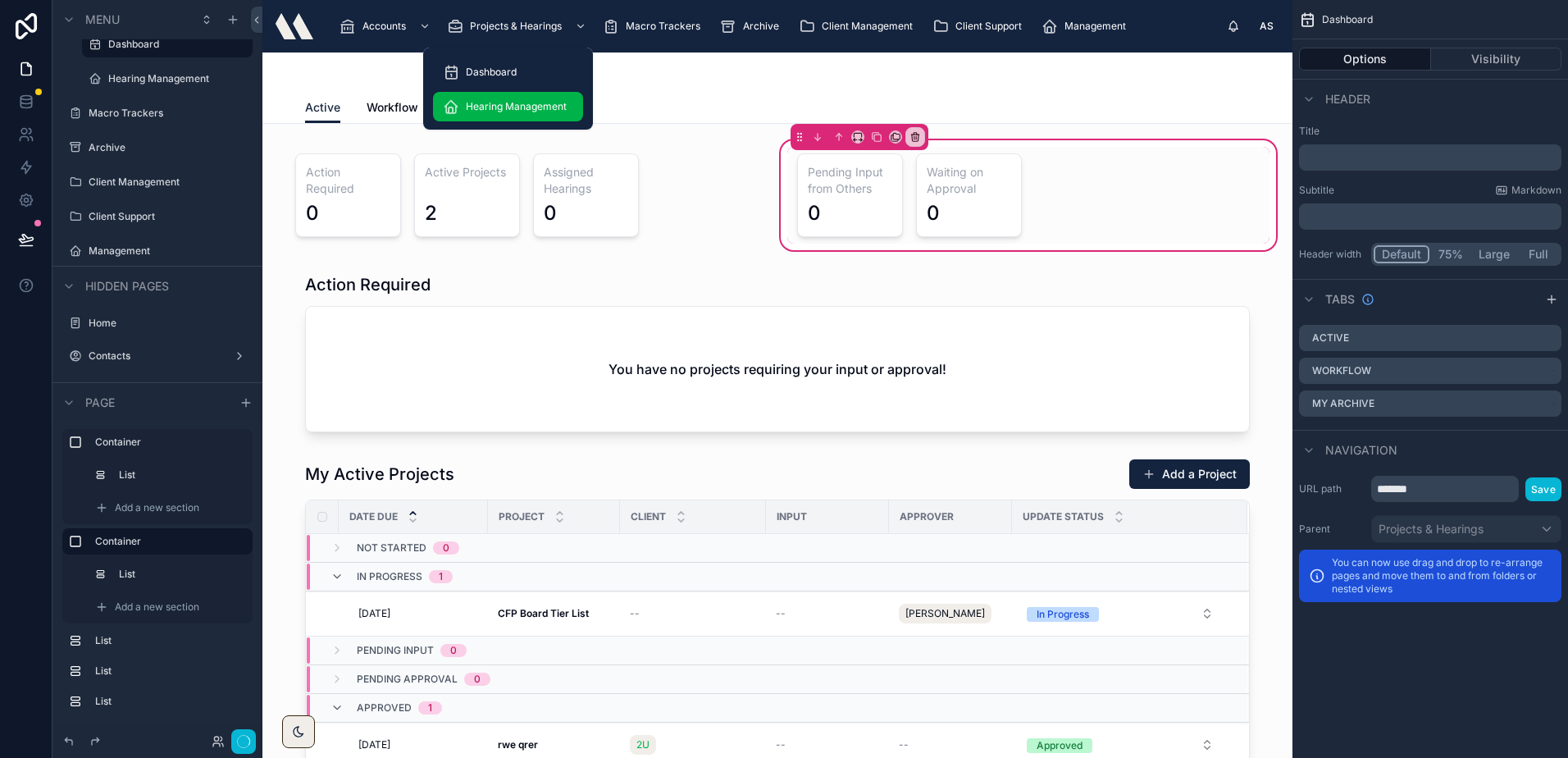
click at [478, 115] on div "Hearing Management" at bounding box center [508, 106] width 130 height 26
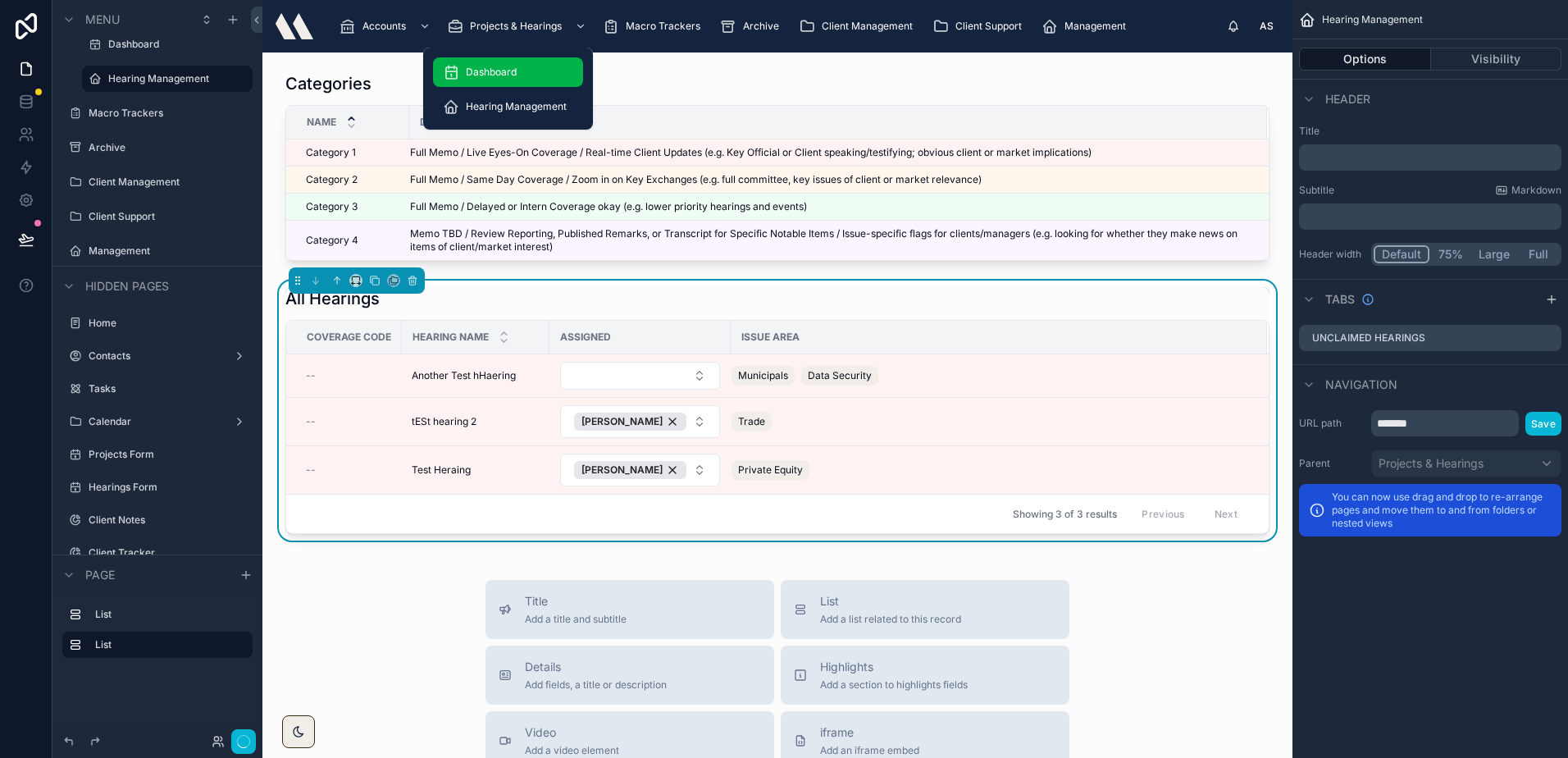
click at [483, 64] on div "Dashboard" at bounding box center [508, 72] width 130 height 26
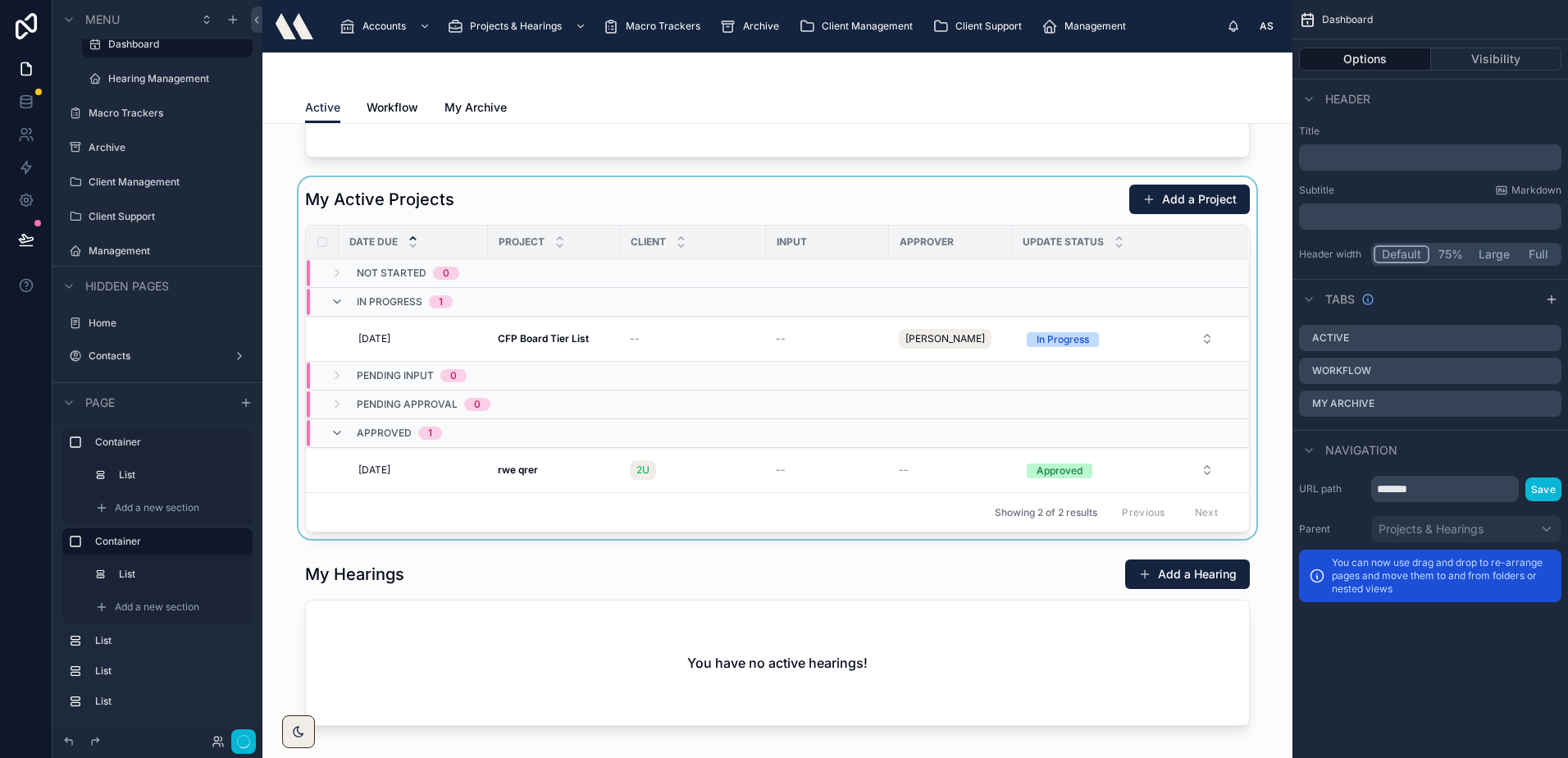
scroll to position [410, 0]
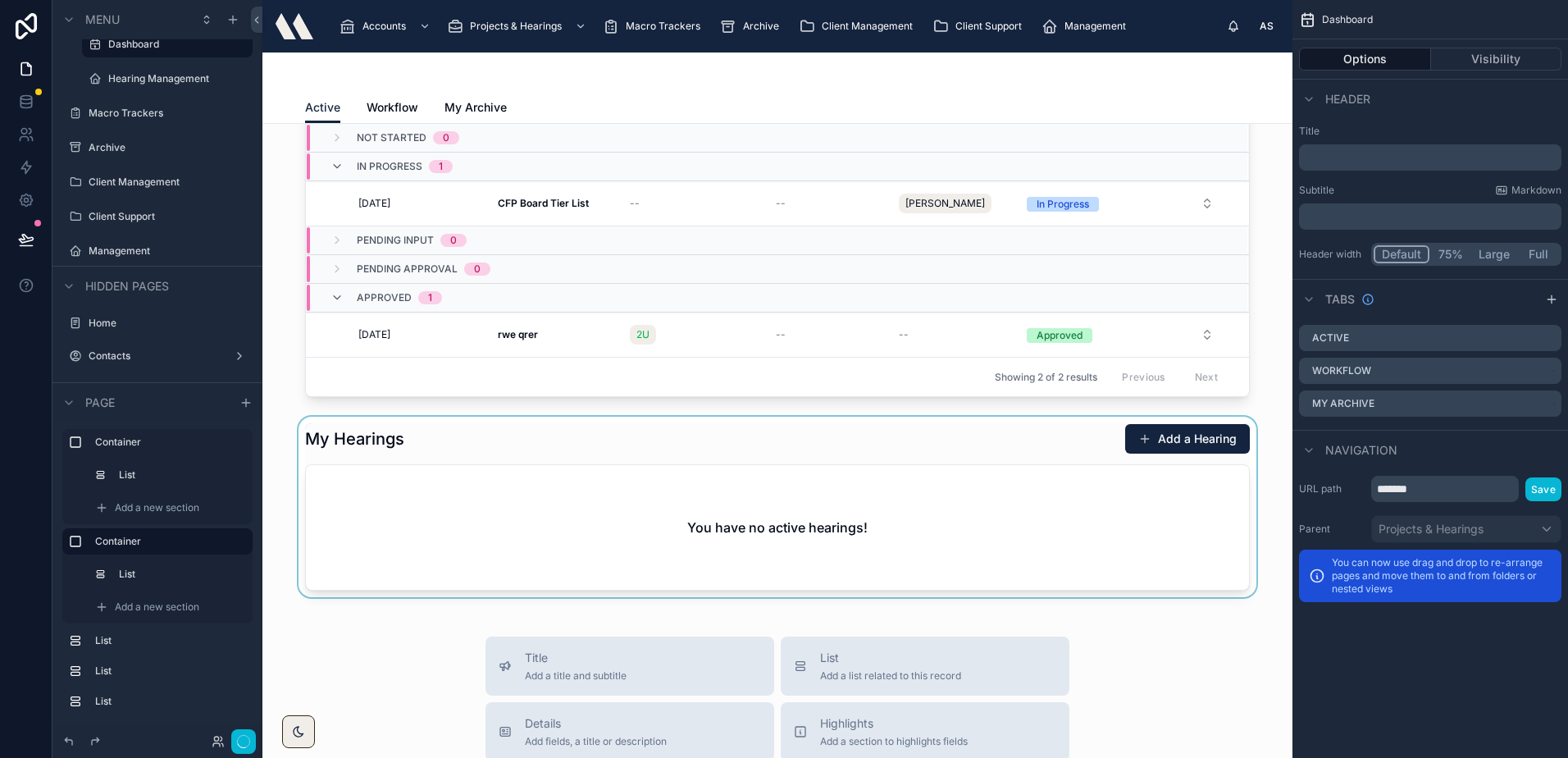
click at [542, 449] on div at bounding box center [777, 507] width 1003 height 180
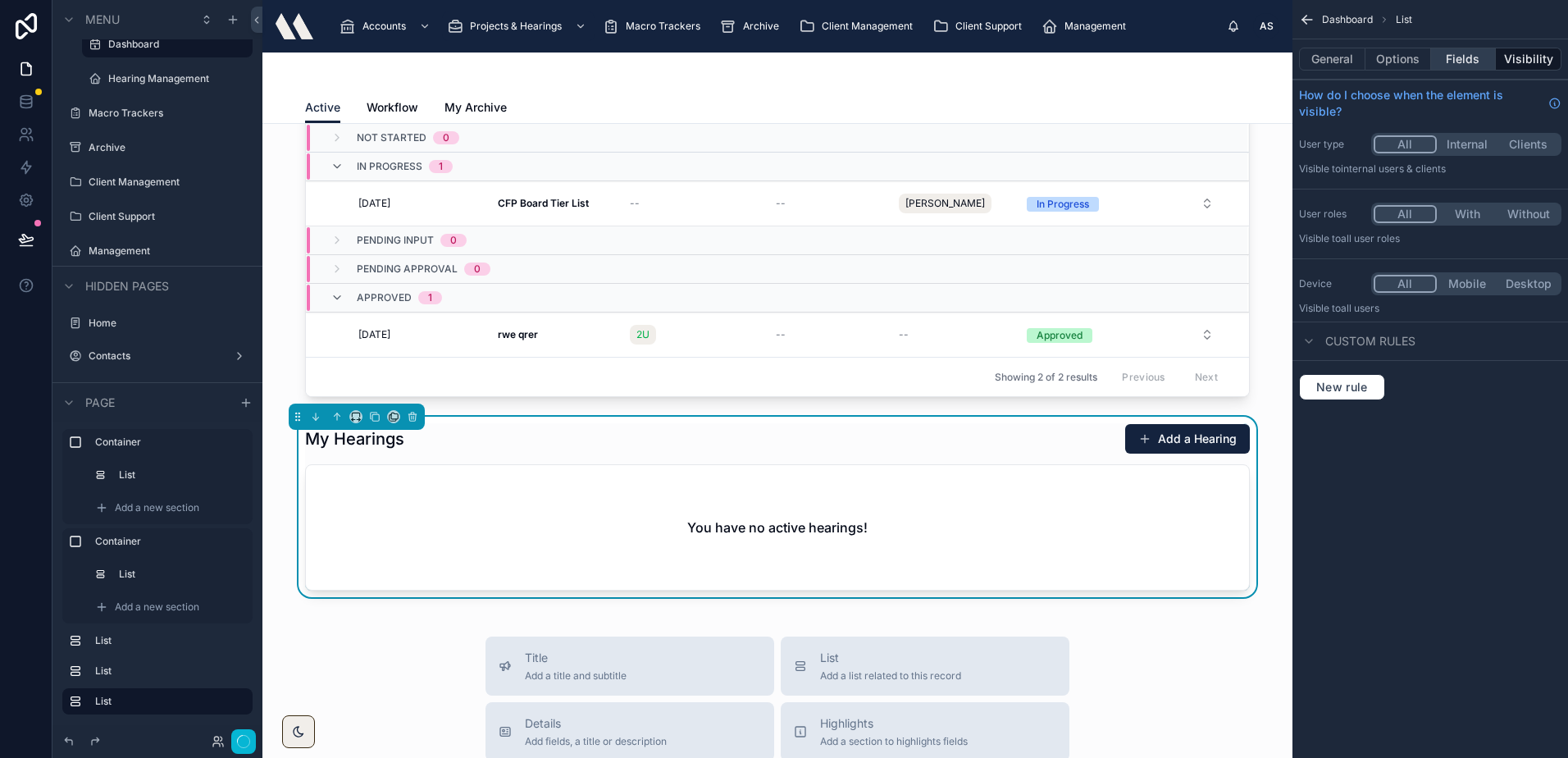
click at [1443, 54] on button "Fields" at bounding box center [1463, 58] width 65 height 23
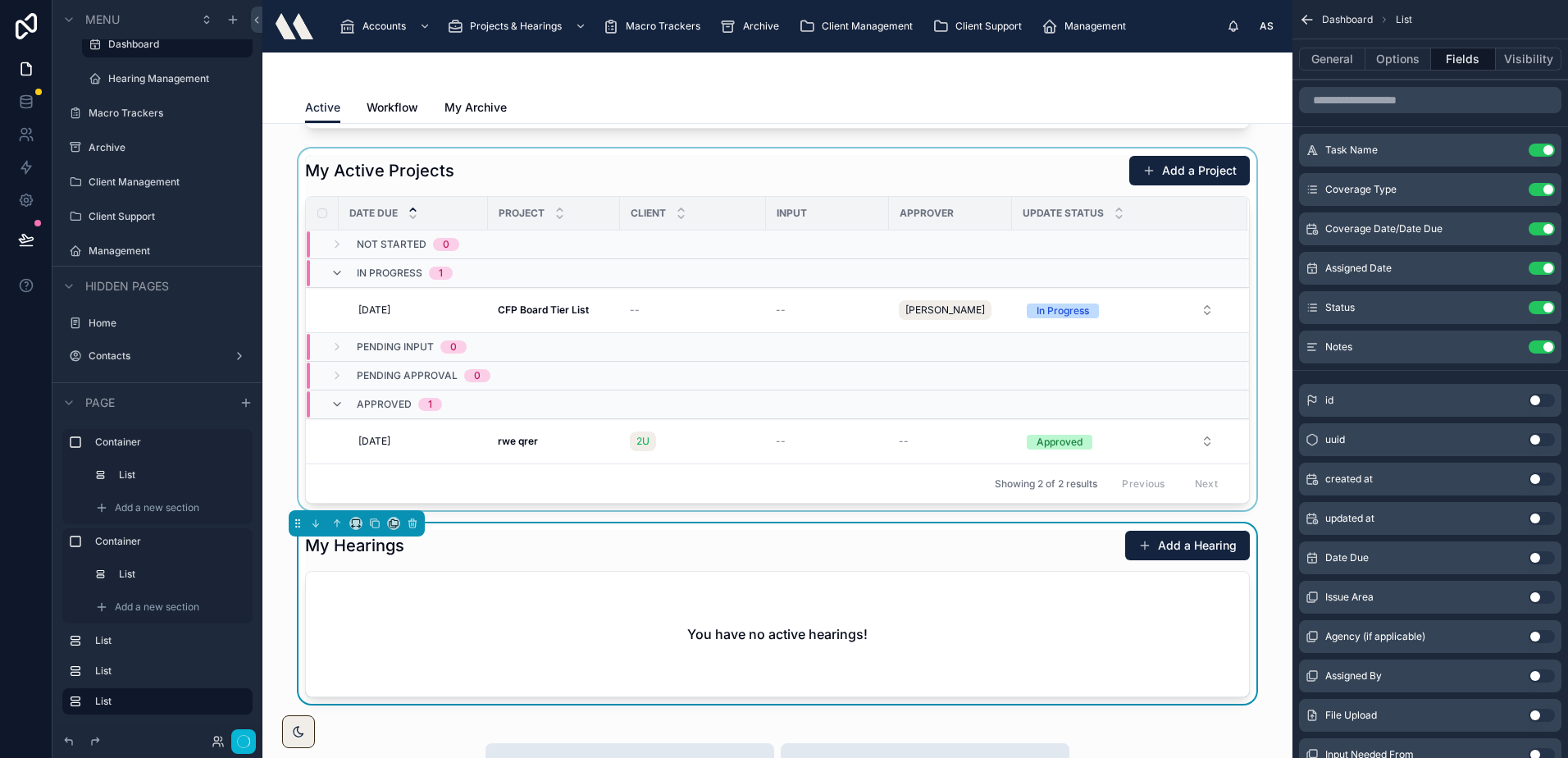
scroll to position [164, 0]
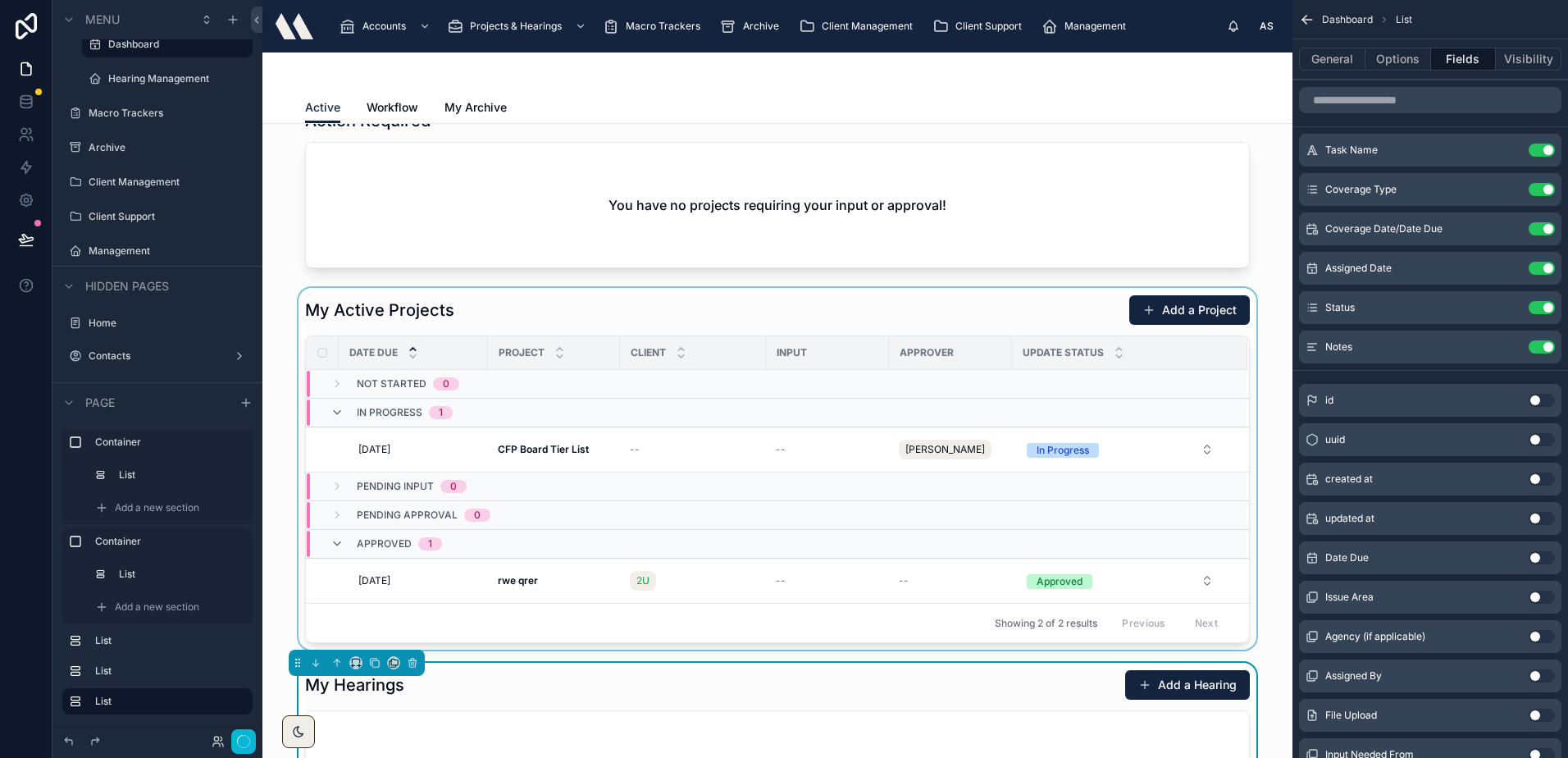
click at [485, 312] on div at bounding box center [777, 469] width 1003 height 362
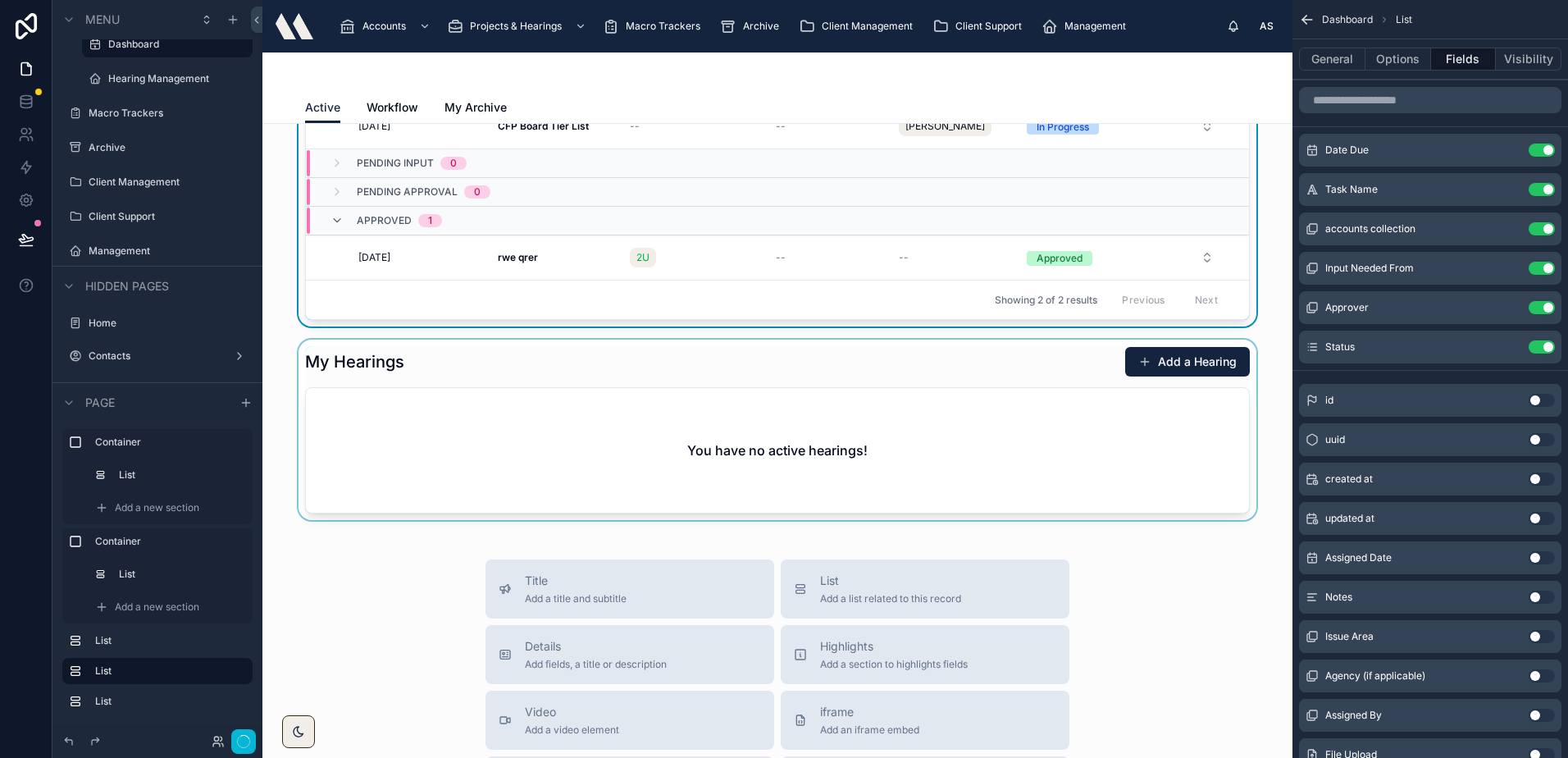
scroll to position [492, 0]
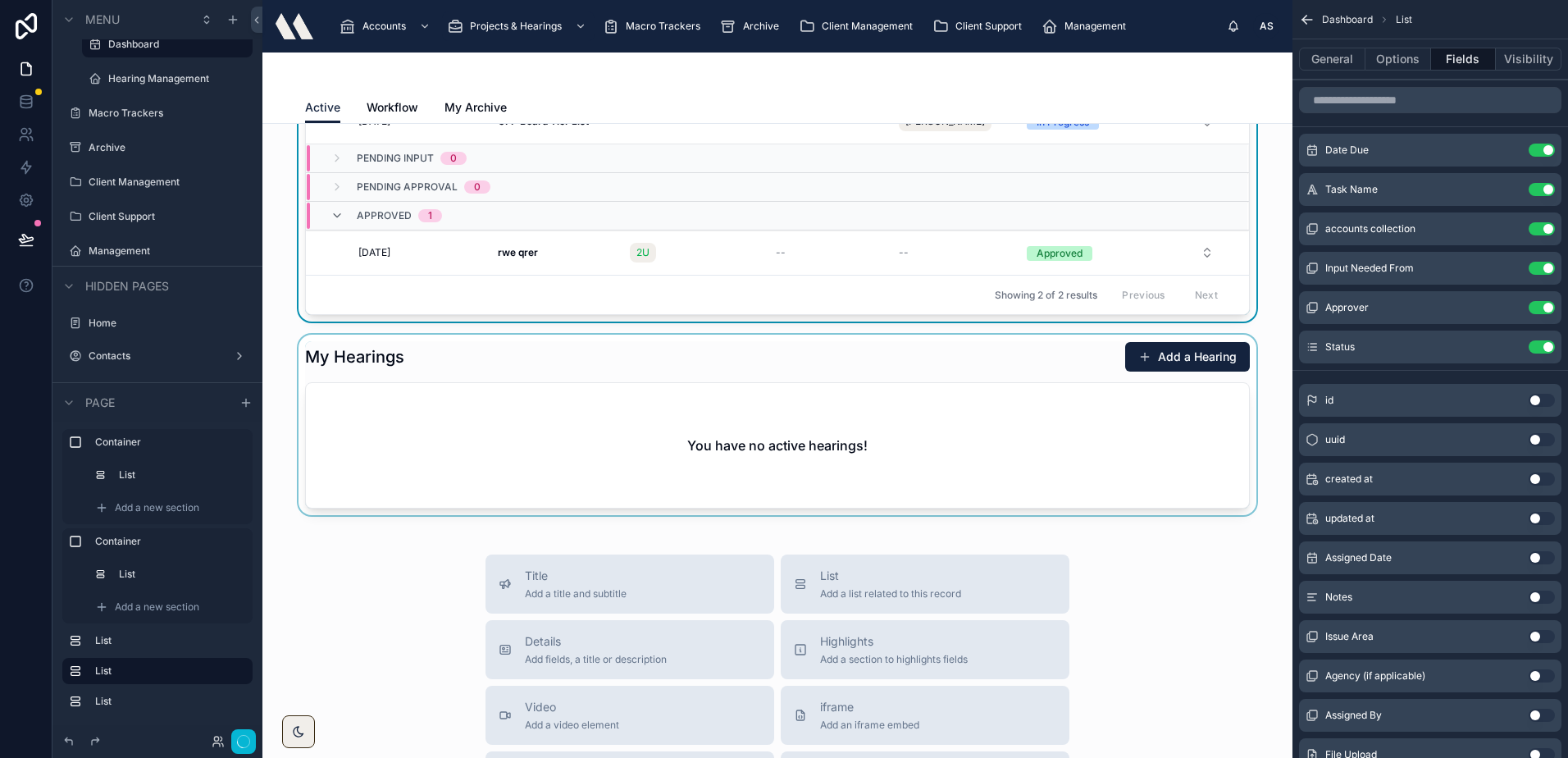
click at [453, 379] on div at bounding box center [777, 425] width 1003 height 180
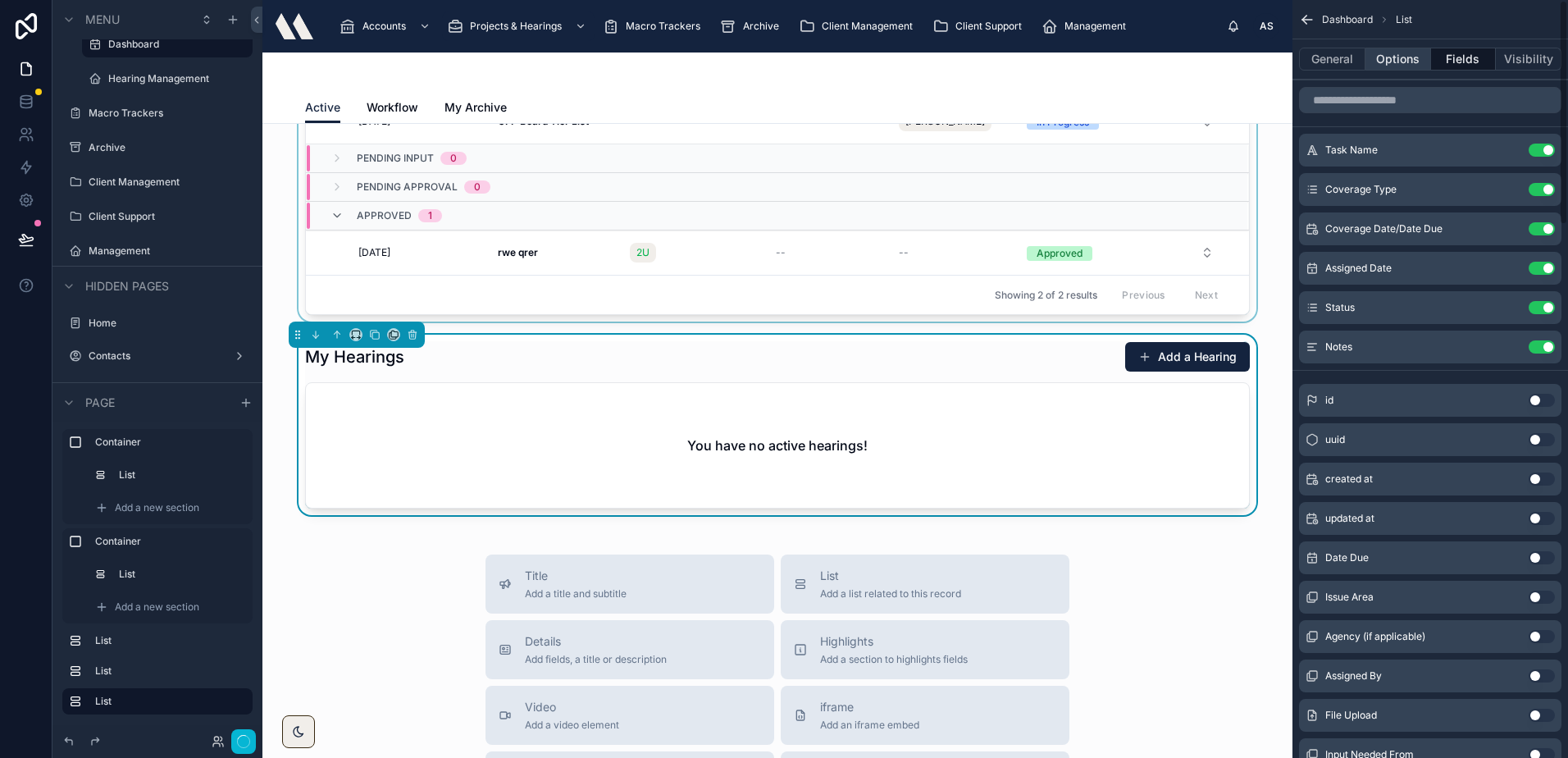
click at [1403, 60] on button "Options" at bounding box center [1398, 58] width 65 height 23
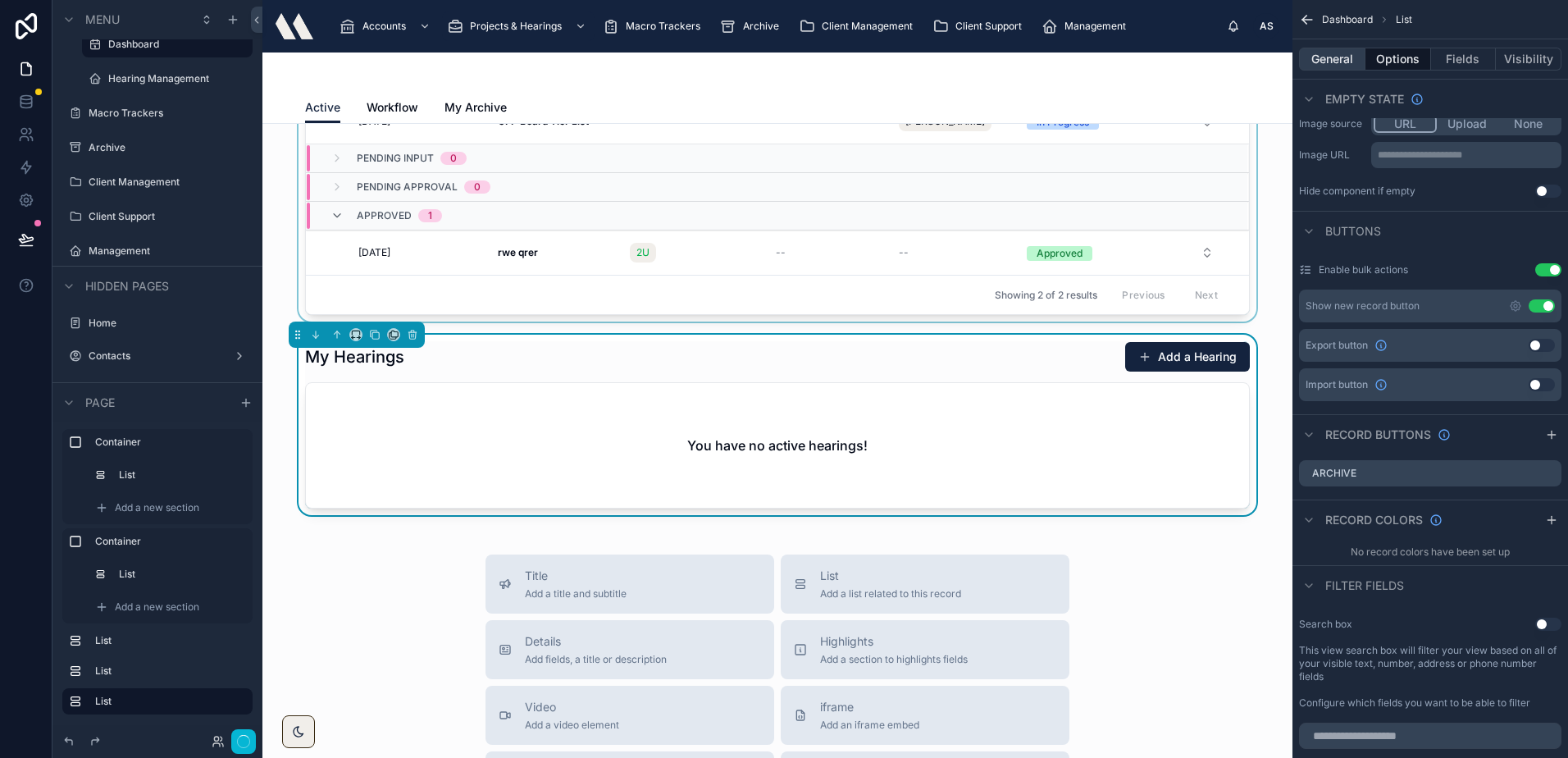
click at [1326, 57] on button "General" at bounding box center [1332, 58] width 66 height 23
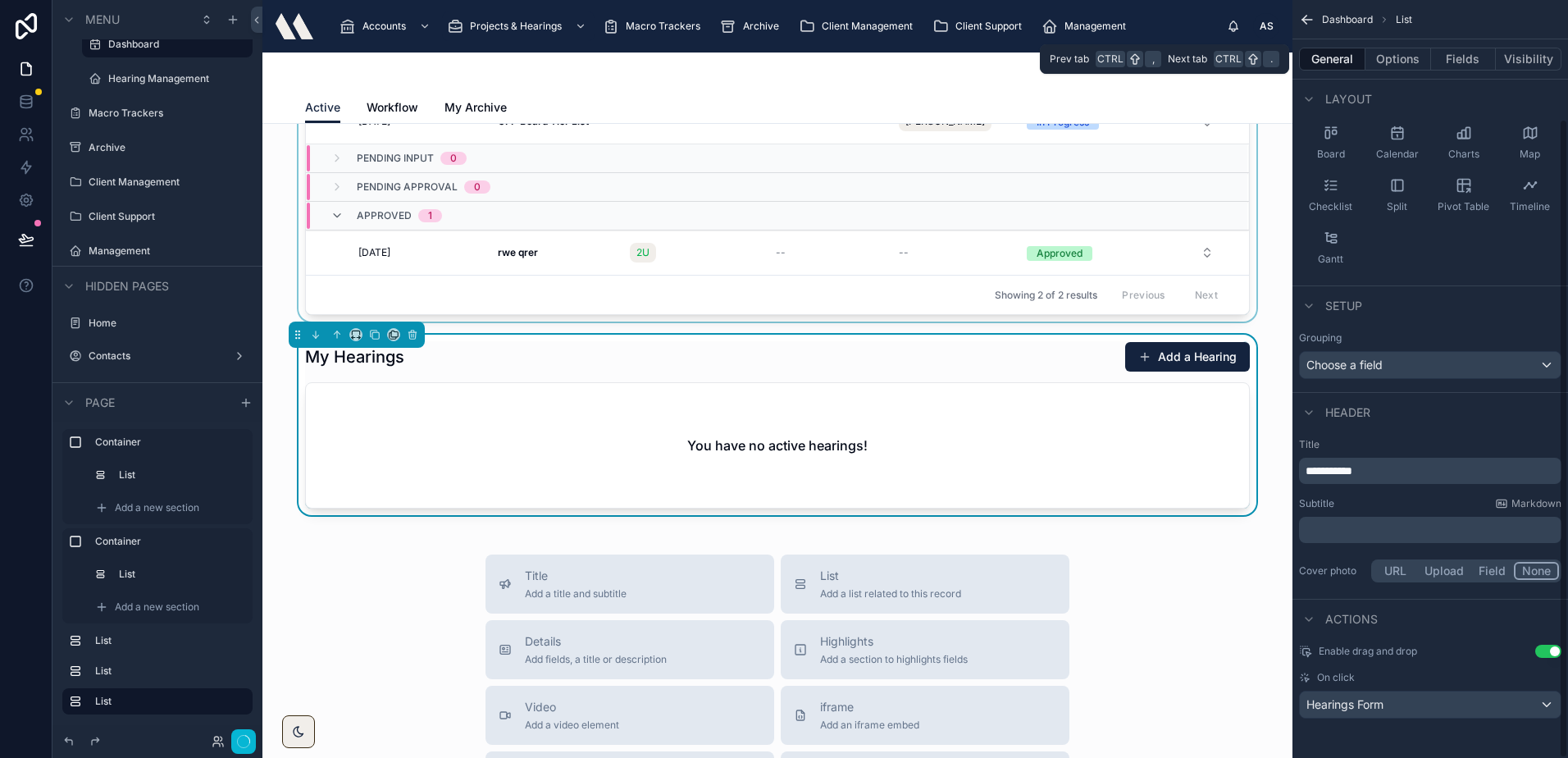
scroll to position [140, 0]
click at [1410, 713] on div "Hearings Form" at bounding box center [1430, 704] width 261 height 26
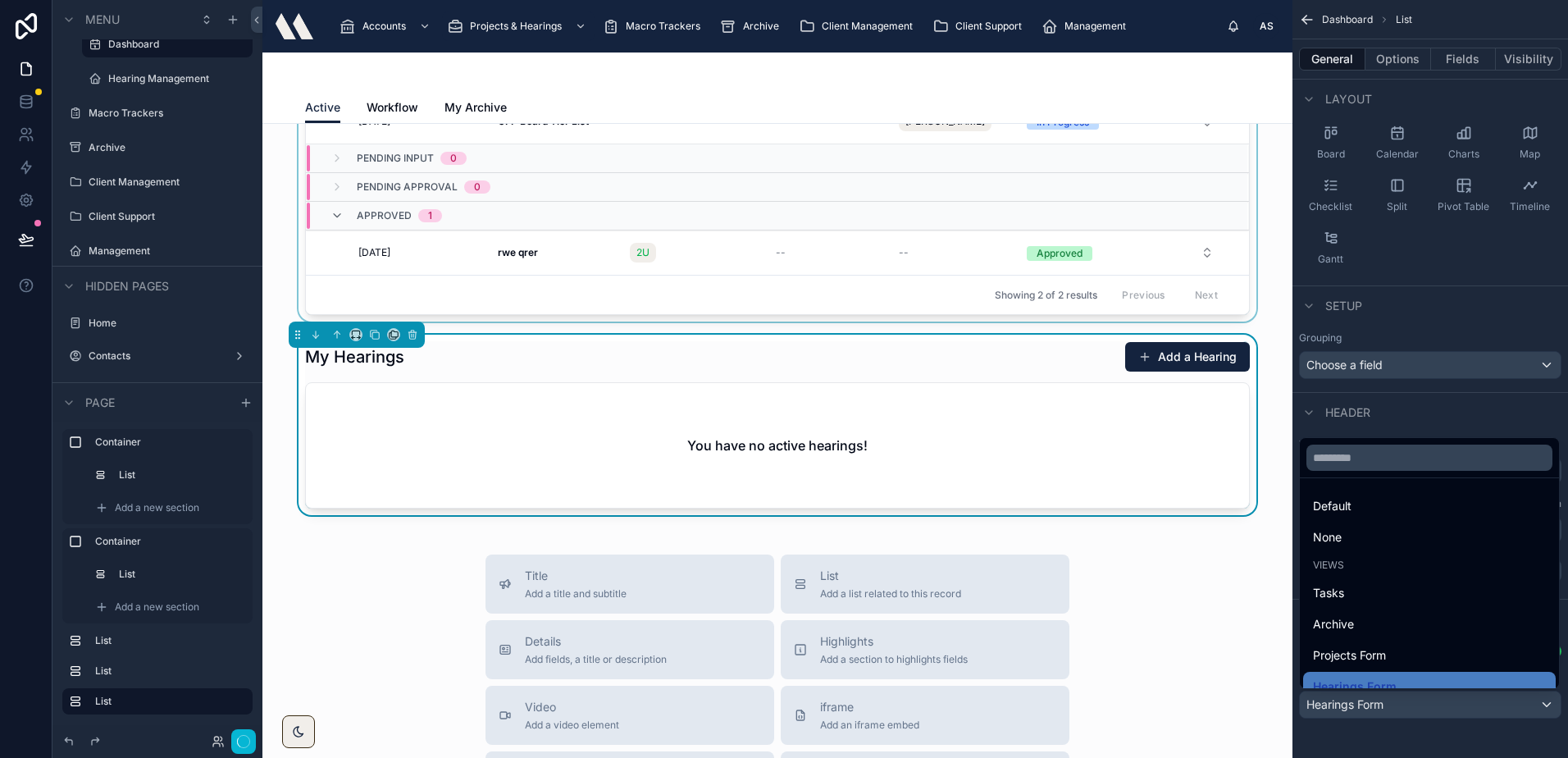
click at [1410, 727] on div "scrollable content" at bounding box center [784, 379] width 1568 height 758
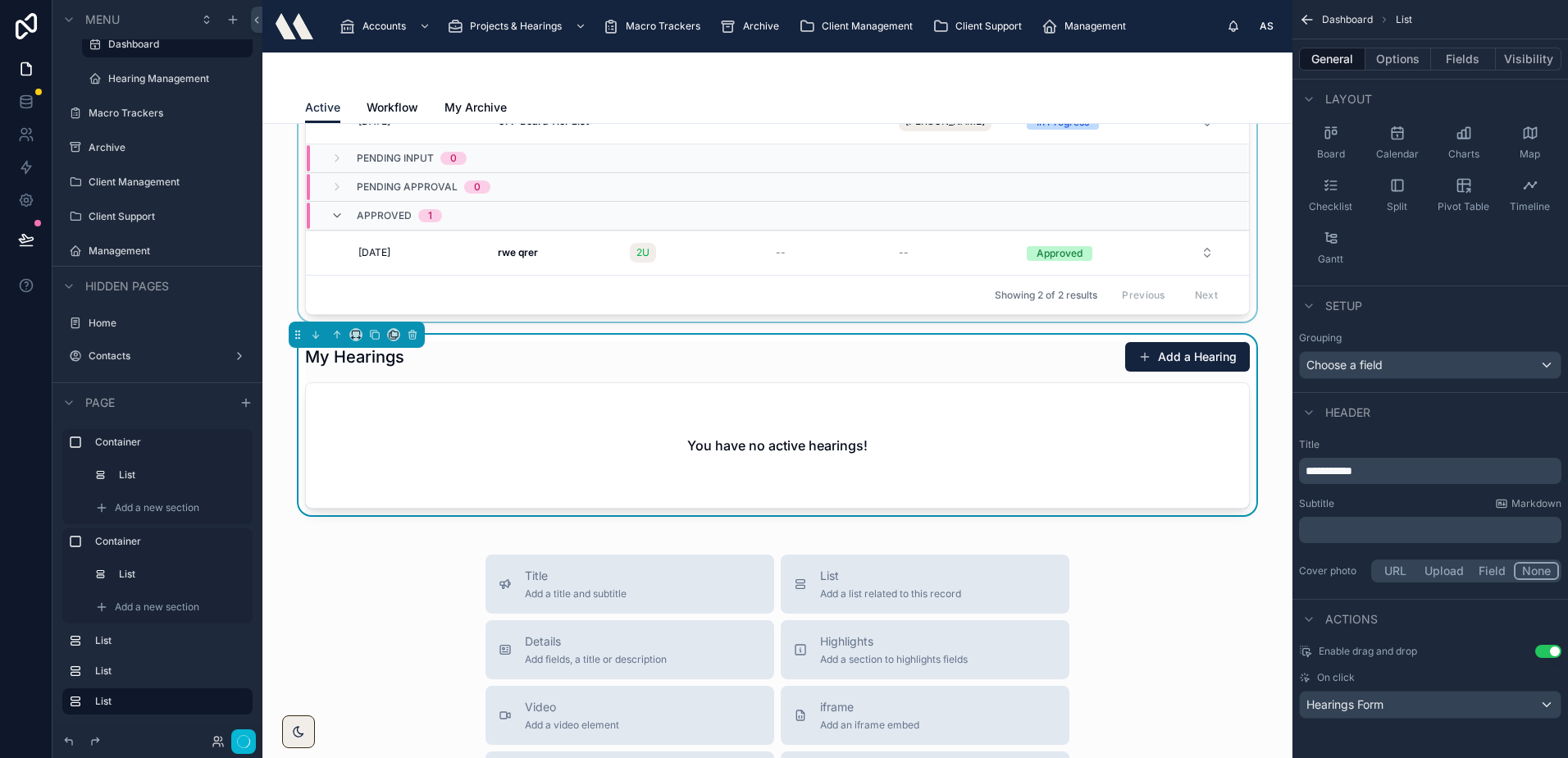
click at [1018, 455] on div "You have no active hearings!" at bounding box center [777, 445] width 943 height 125
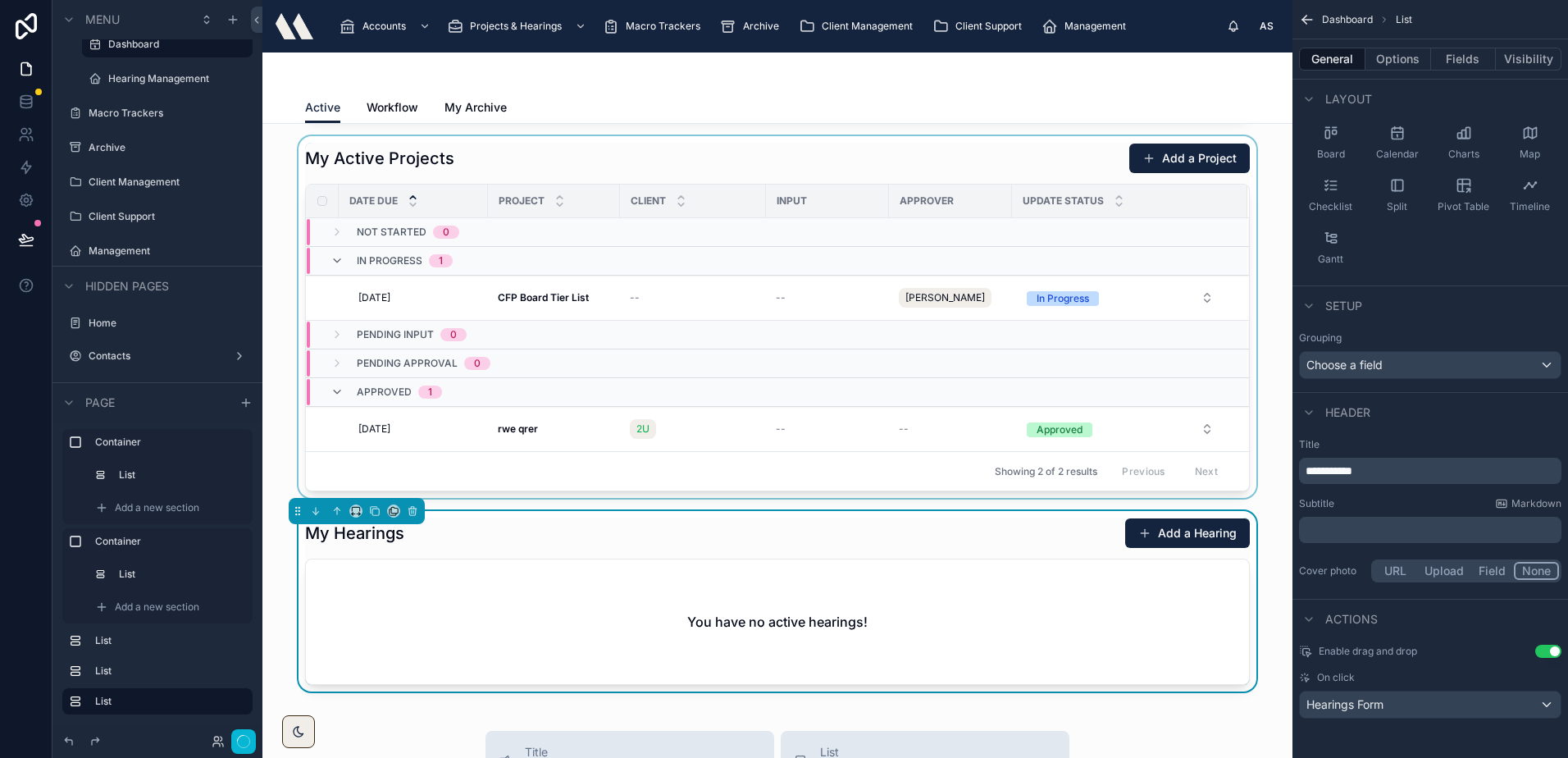
scroll to position [82, 0]
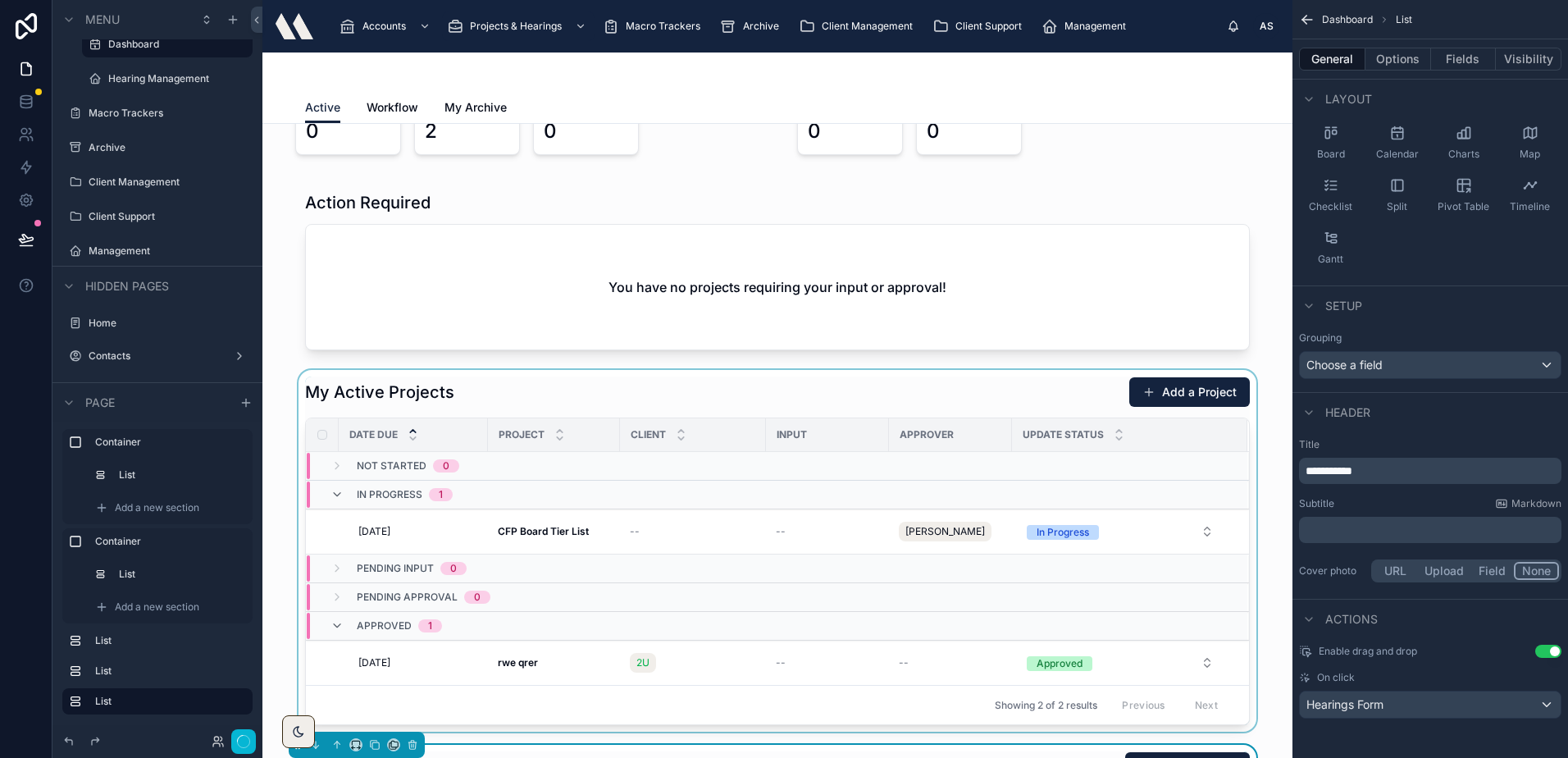
click at [595, 383] on div at bounding box center [777, 551] width 1003 height 362
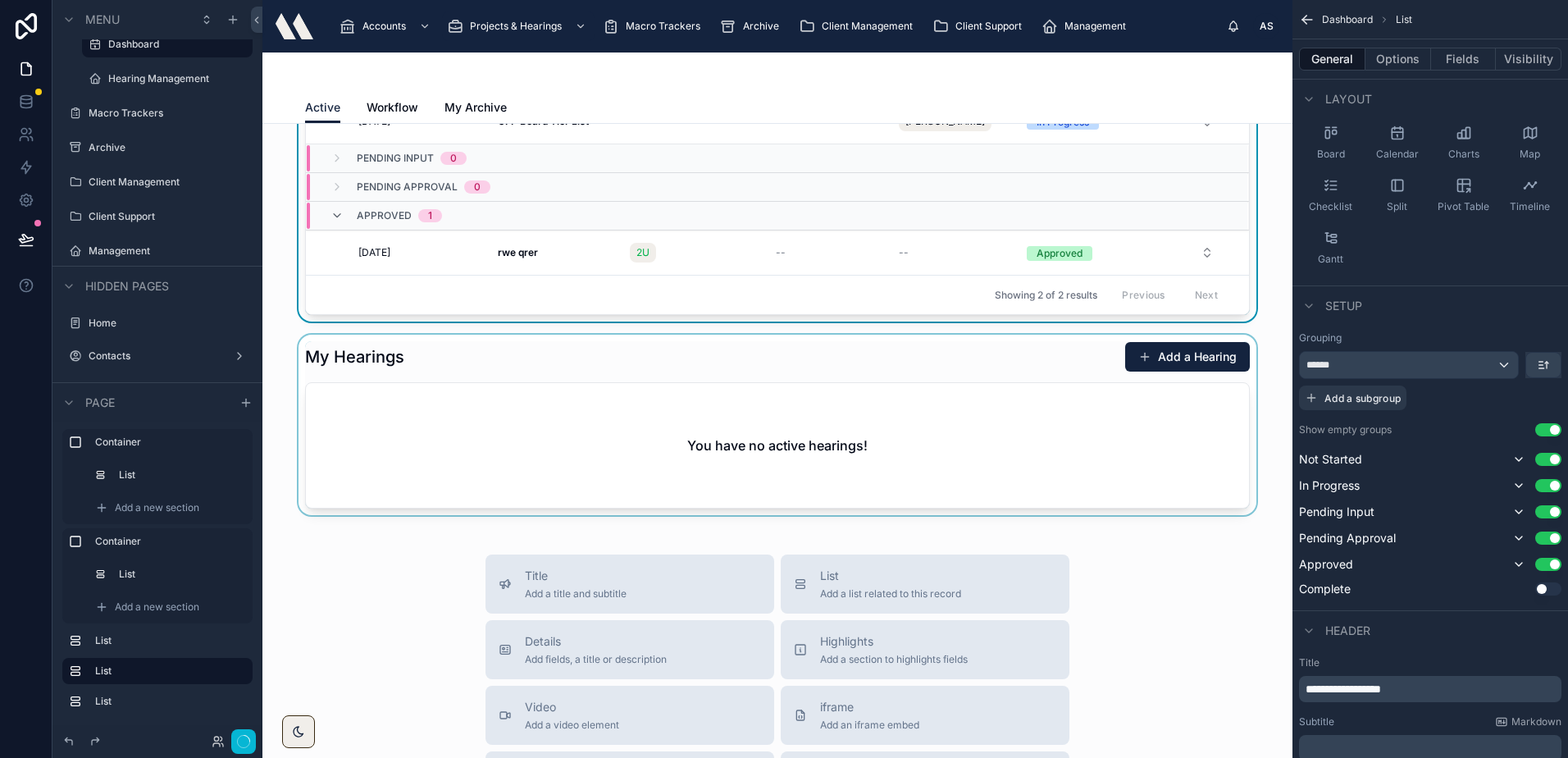
scroll to position [246, 0]
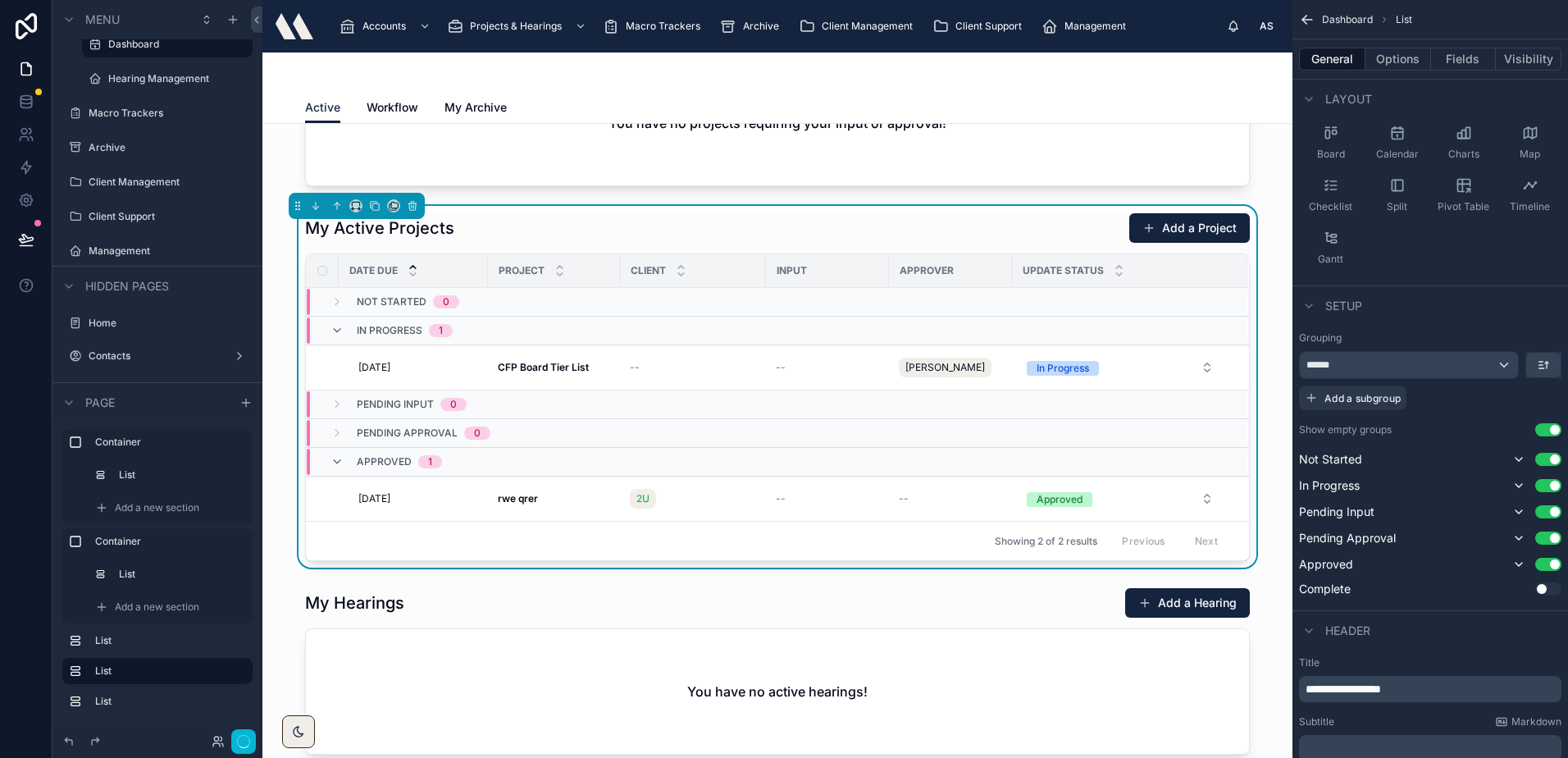
click at [526, 216] on div "My Active Projects Add a Project" at bounding box center [777, 227] width 944 height 31
click at [522, 373] on span "CFP Board Tier List" at bounding box center [543, 368] width 91 height 13
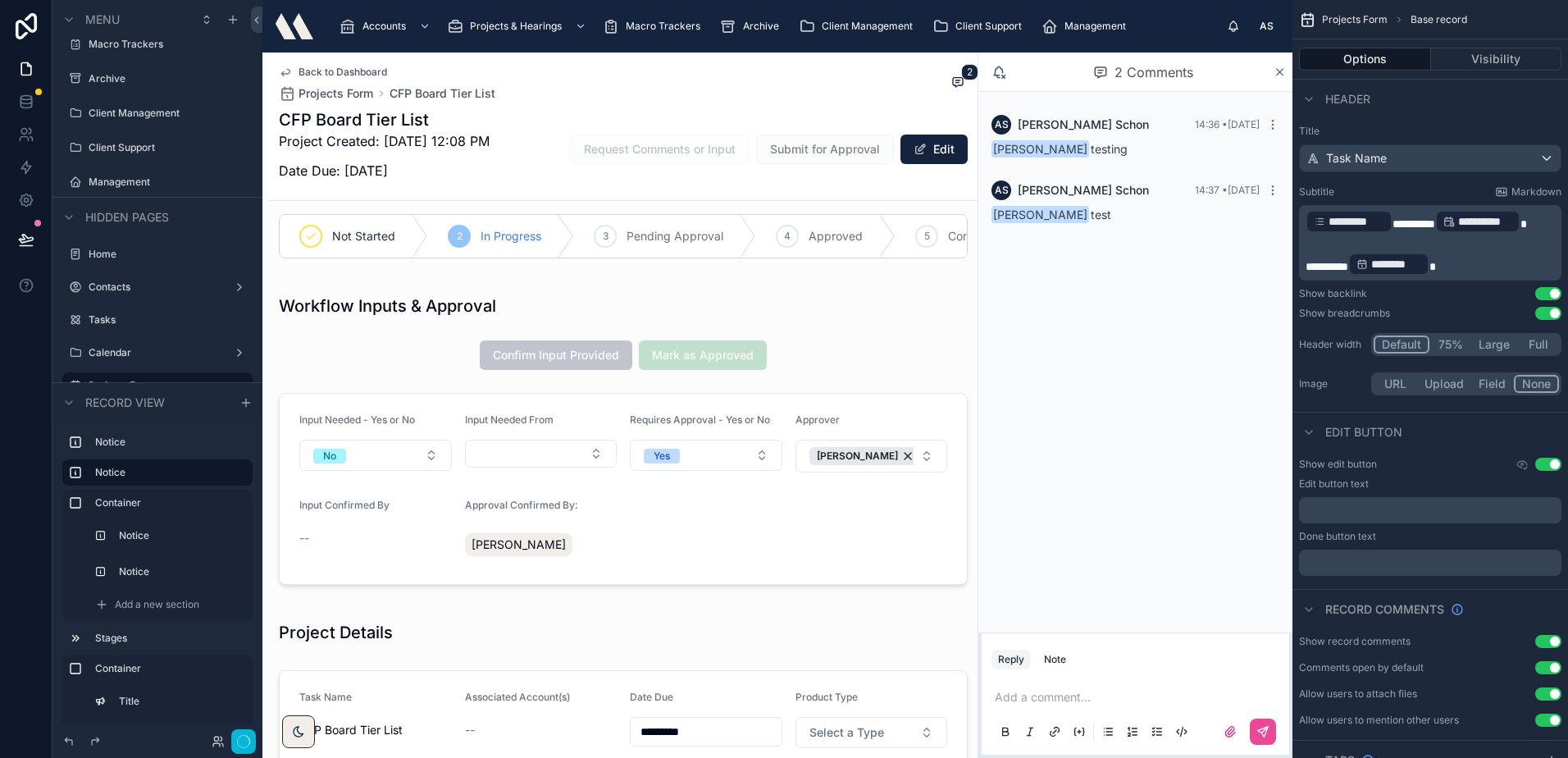
click at [331, 66] on span "Back to Dashboard" at bounding box center [342, 72] width 88 height 13
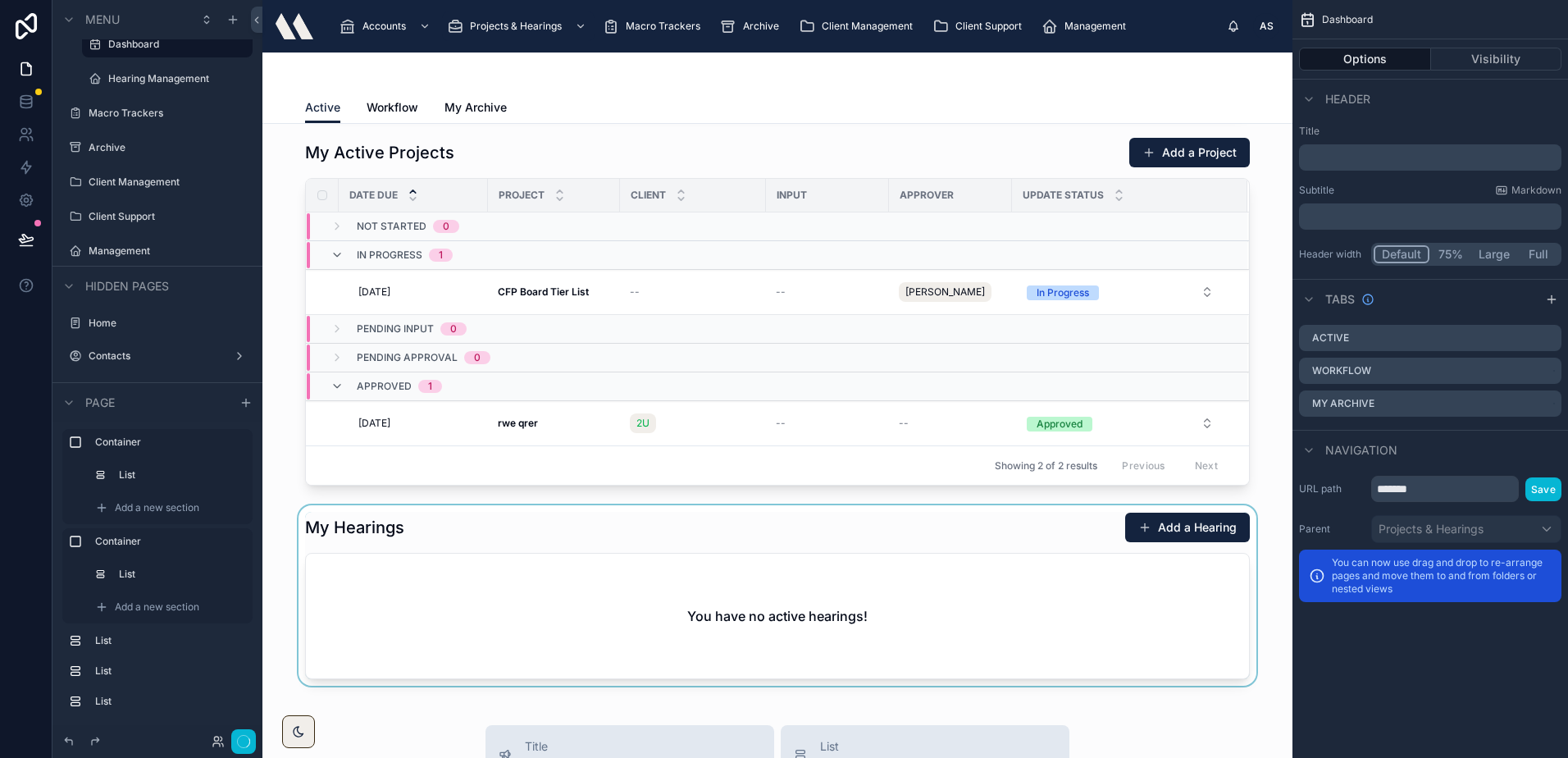
scroll to position [492, 0]
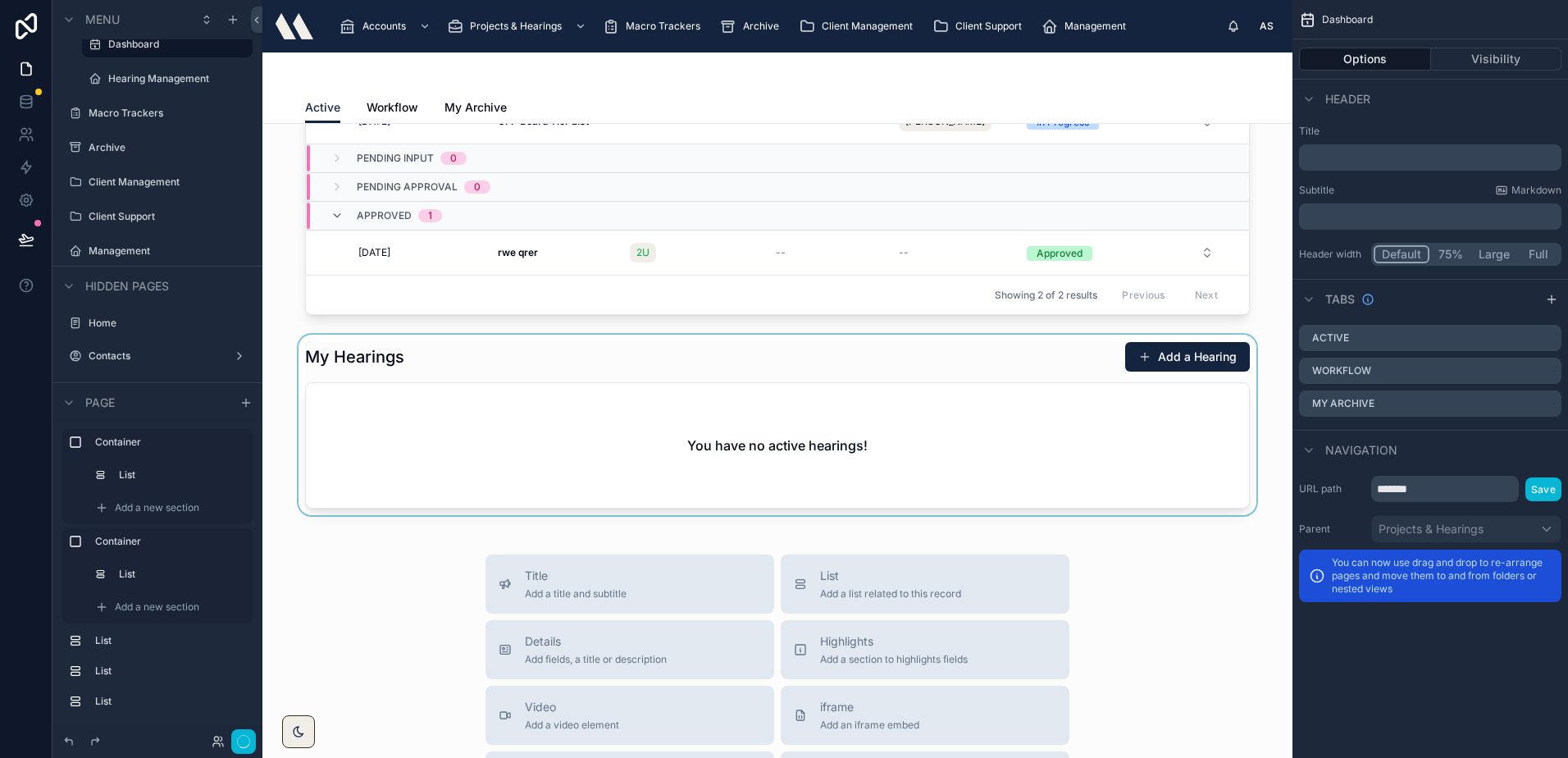
click at [482, 402] on div at bounding box center [777, 425] width 1003 height 180
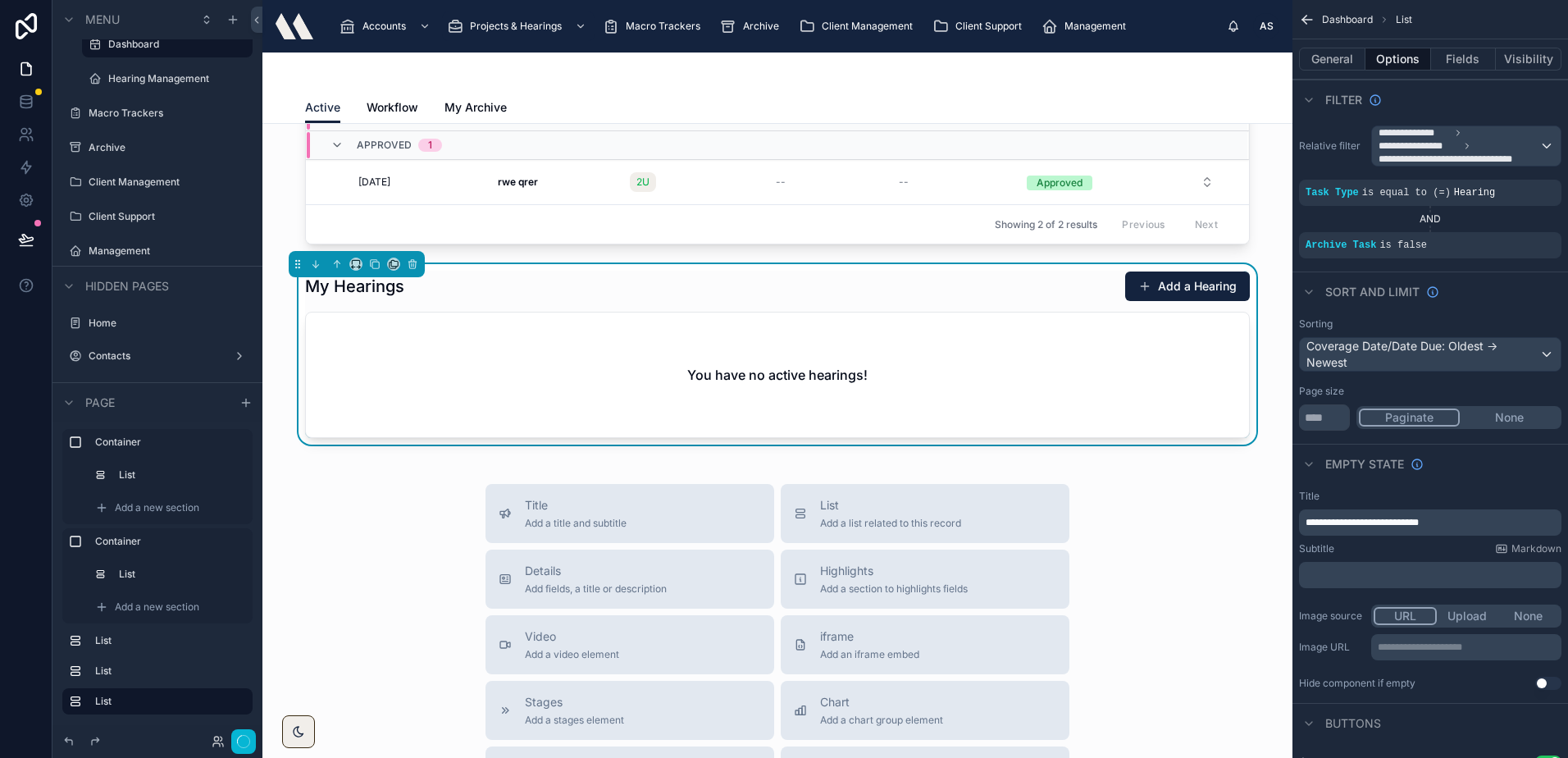
scroll to position [656, 0]
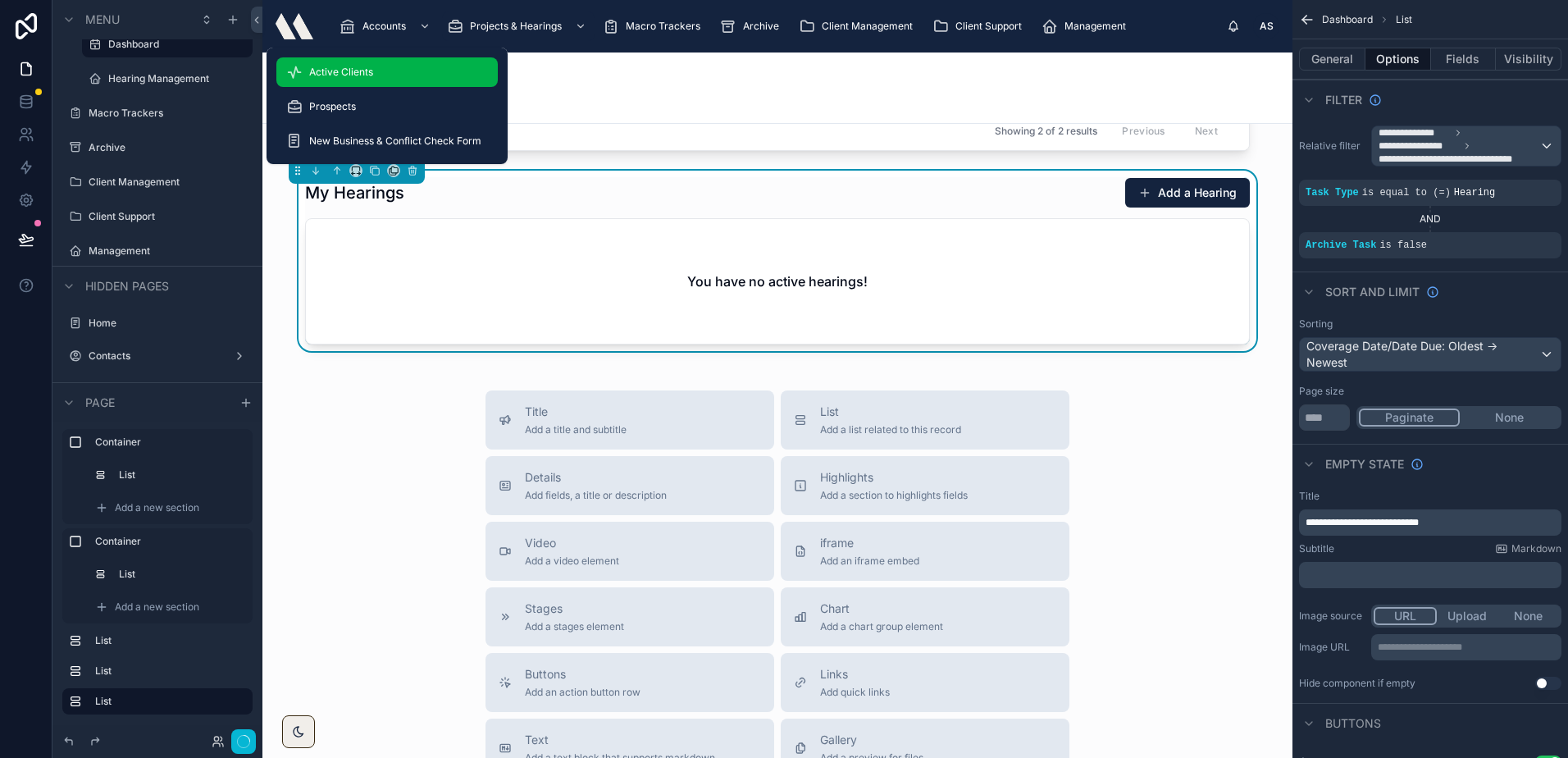
click at [370, 73] on span "Active Clients" at bounding box center [341, 72] width 64 height 13
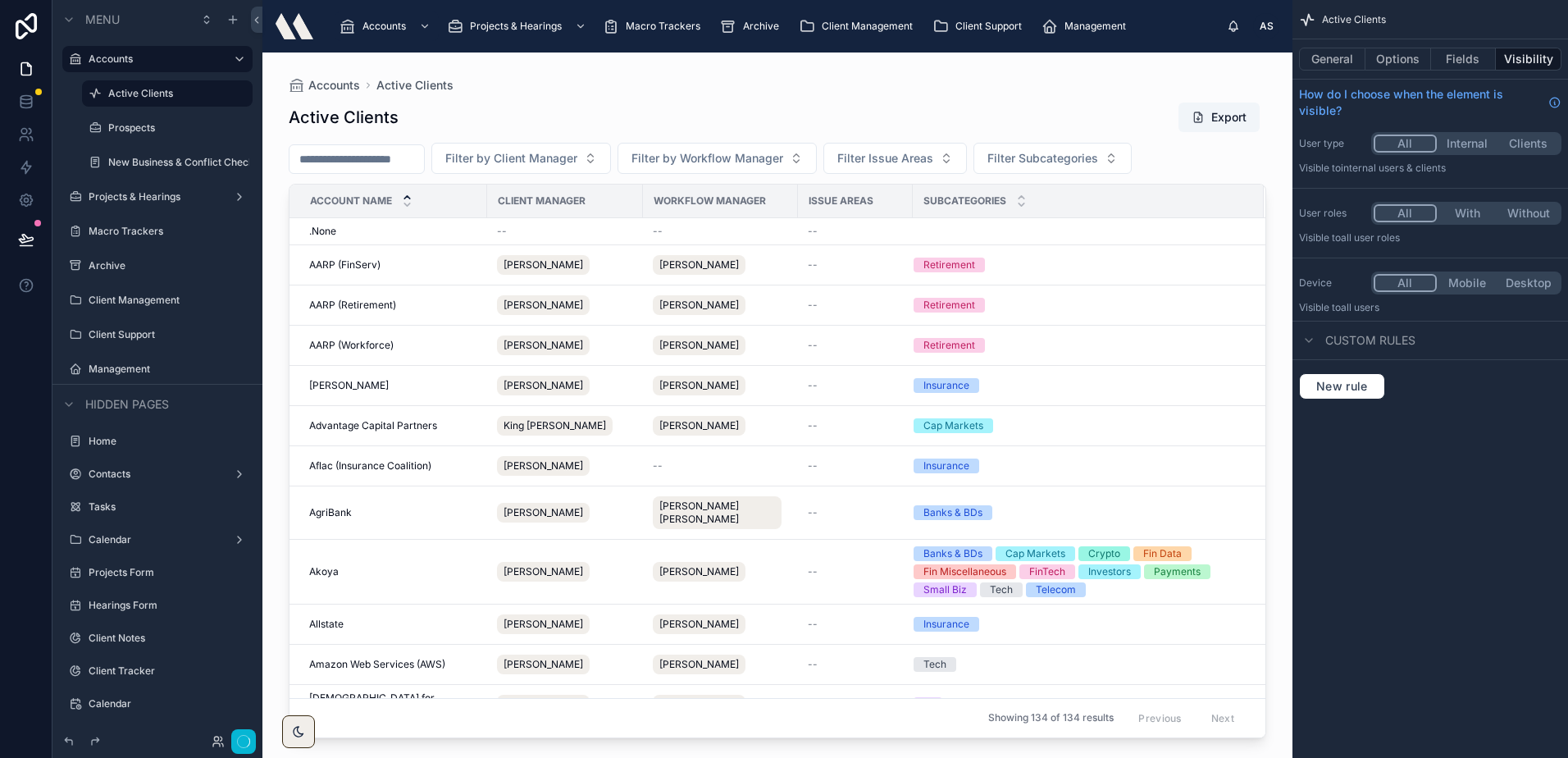
click at [377, 280] on div at bounding box center [777, 396] width 1030 height 686
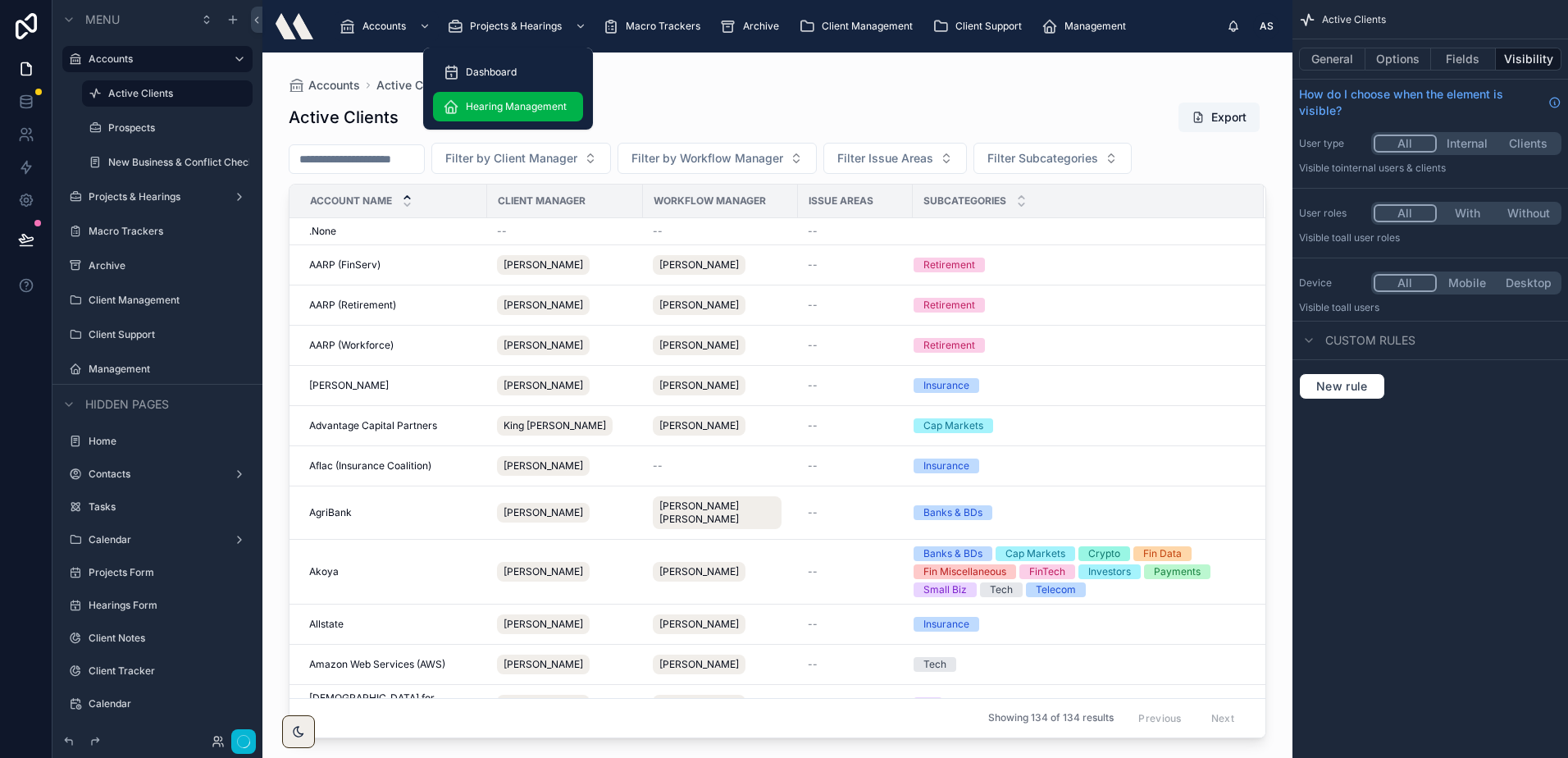
click at [470, 105] on span "Hearing Management" at bounding box center [516, 106] width 101 height 13
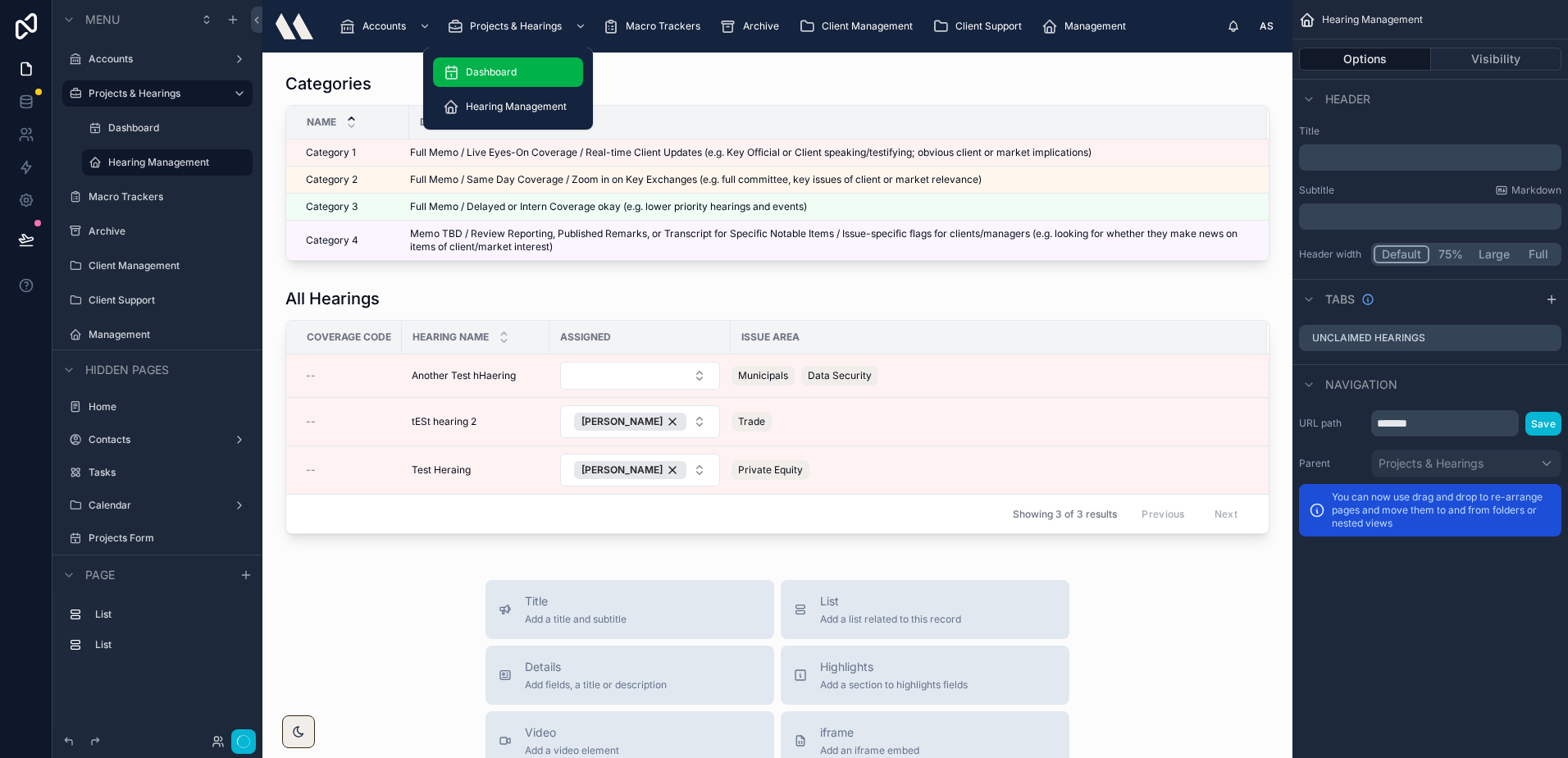
click at [498, 59] on div "Dashboard" at bounding box center [508, 72] width 130 height 26
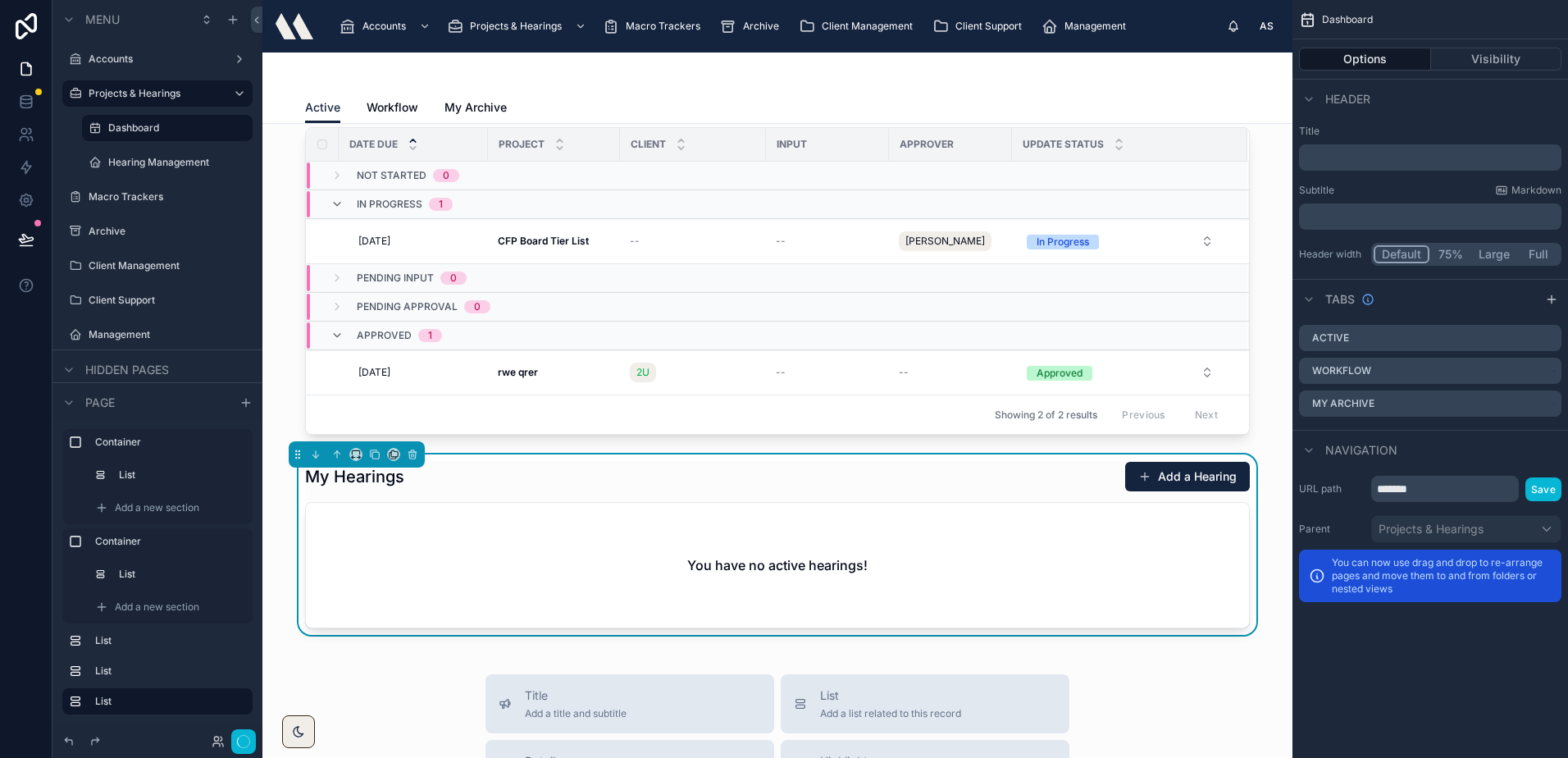
scroll to position [410, 0]
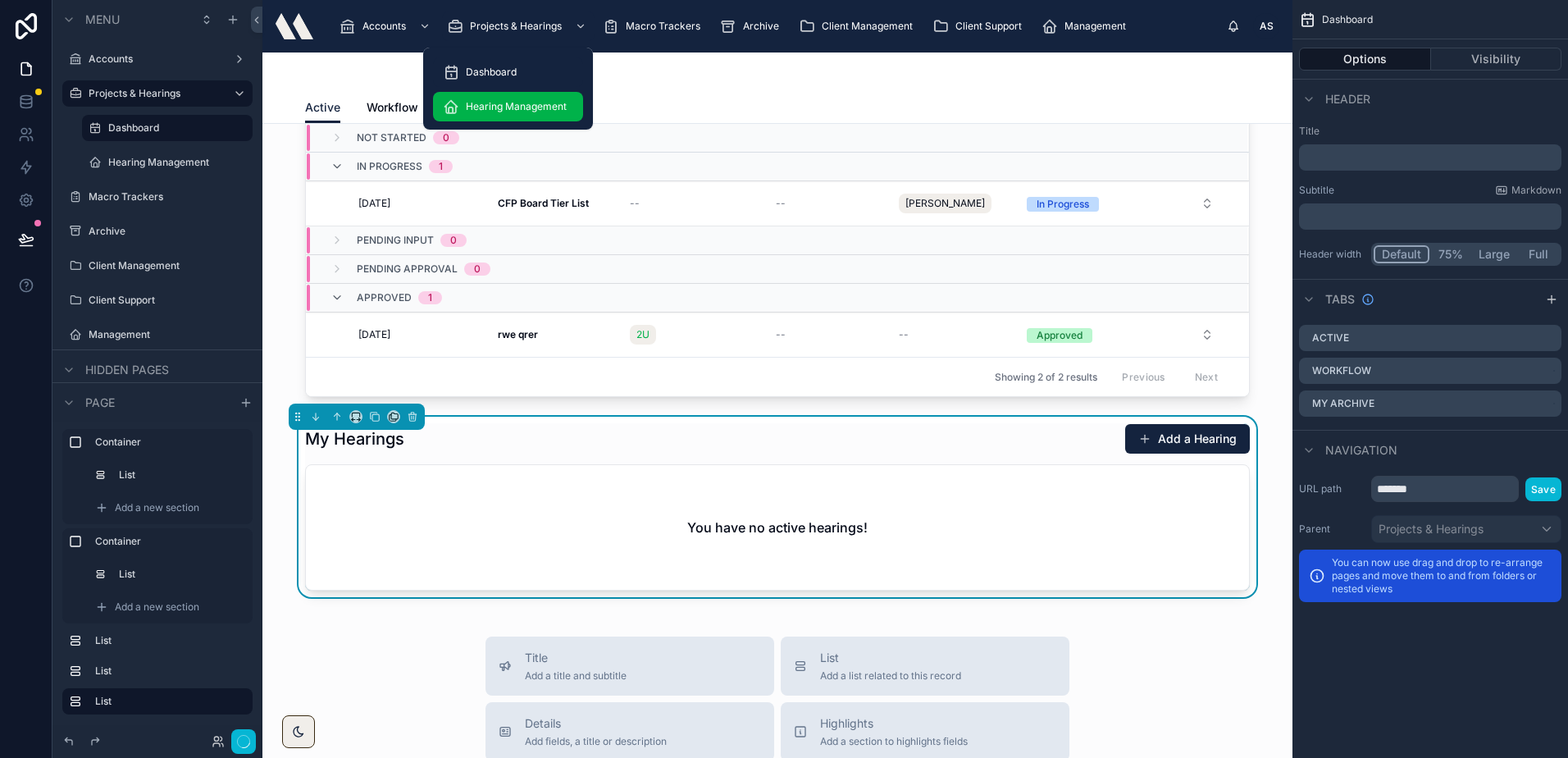
click at [485, 110] on span "Hearing Management" at bounding box center [516, 106] width 101 height 13
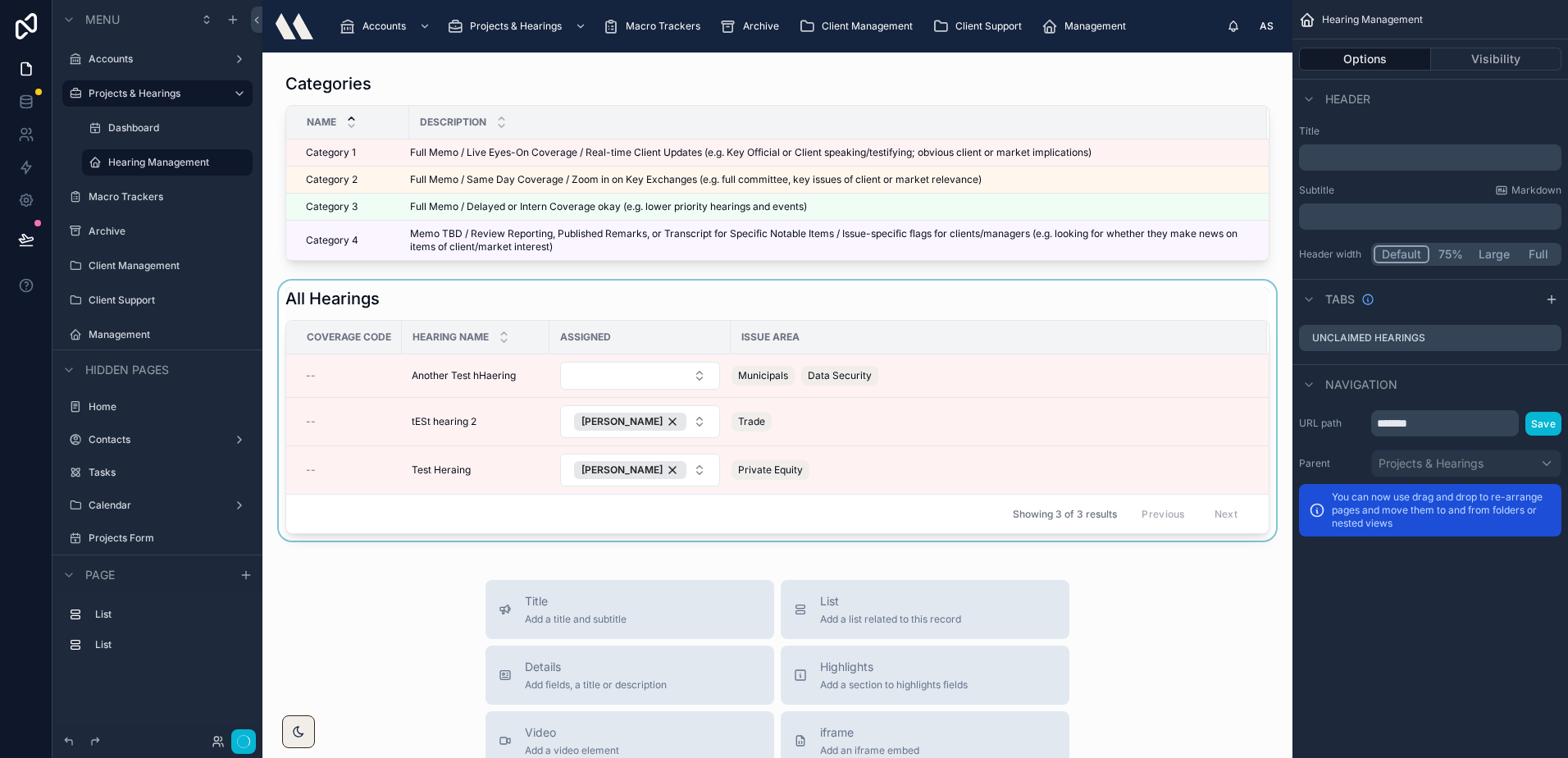
click at [927, 299] on div at bounding box center [777, 410] width 1003 height 260
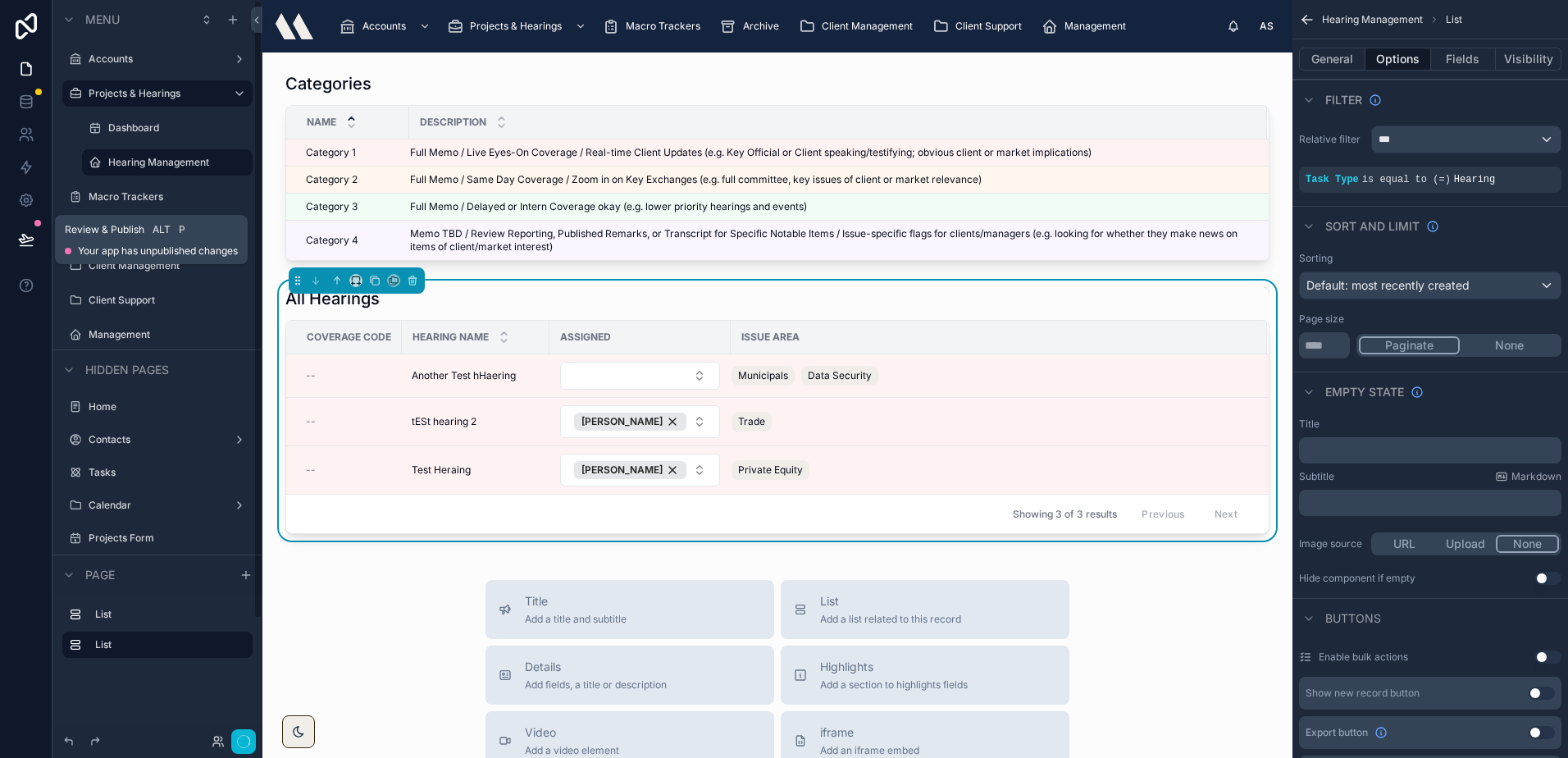
click at [35, 234] on button at bounding box center [26, 239] width 36 height 45
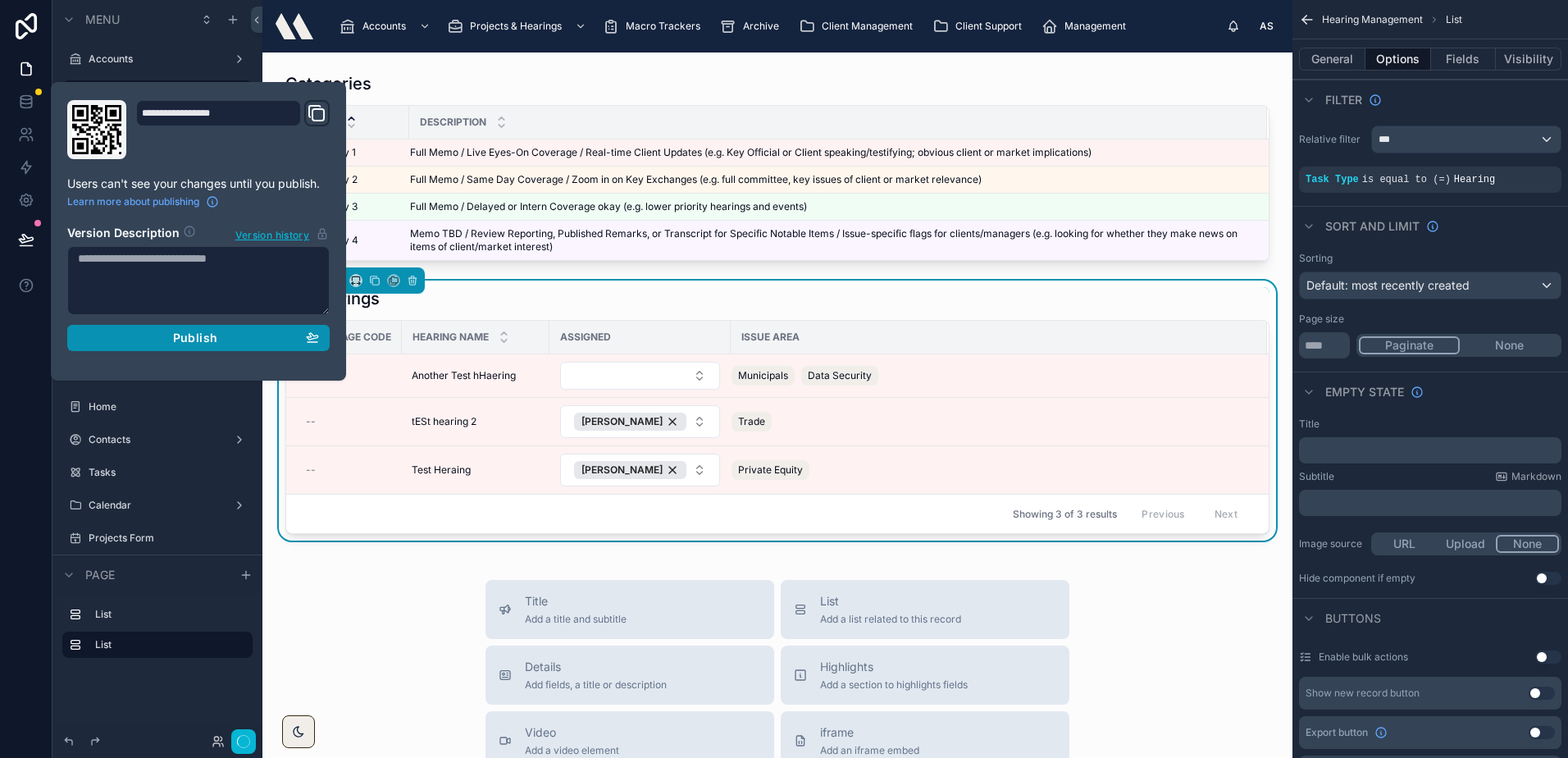
click at [120, 333] on div "Publish" at bounding box center [198, 338] width 241 height 15
